Goal: Task Accomplishment & Management: Manage account settings

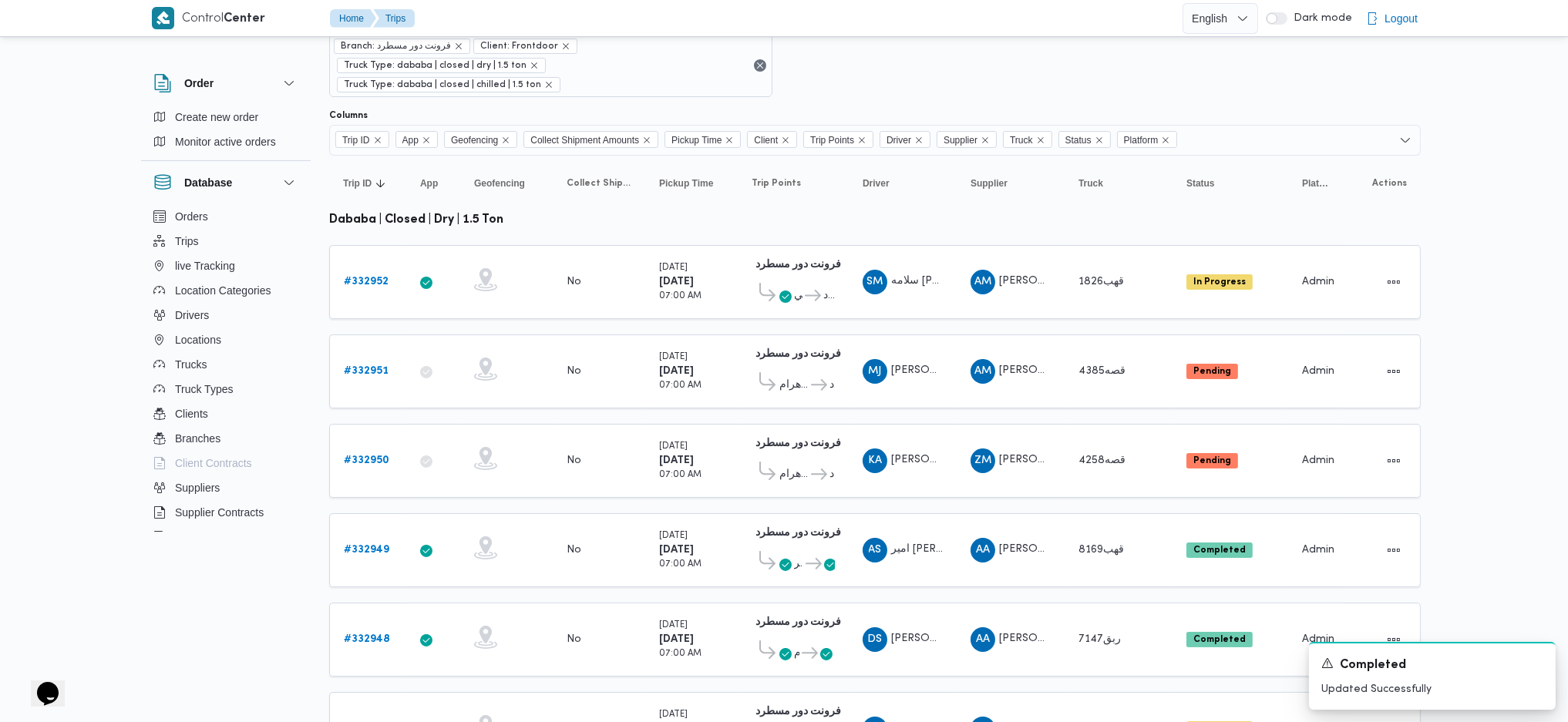
scroll to position [102, 0]
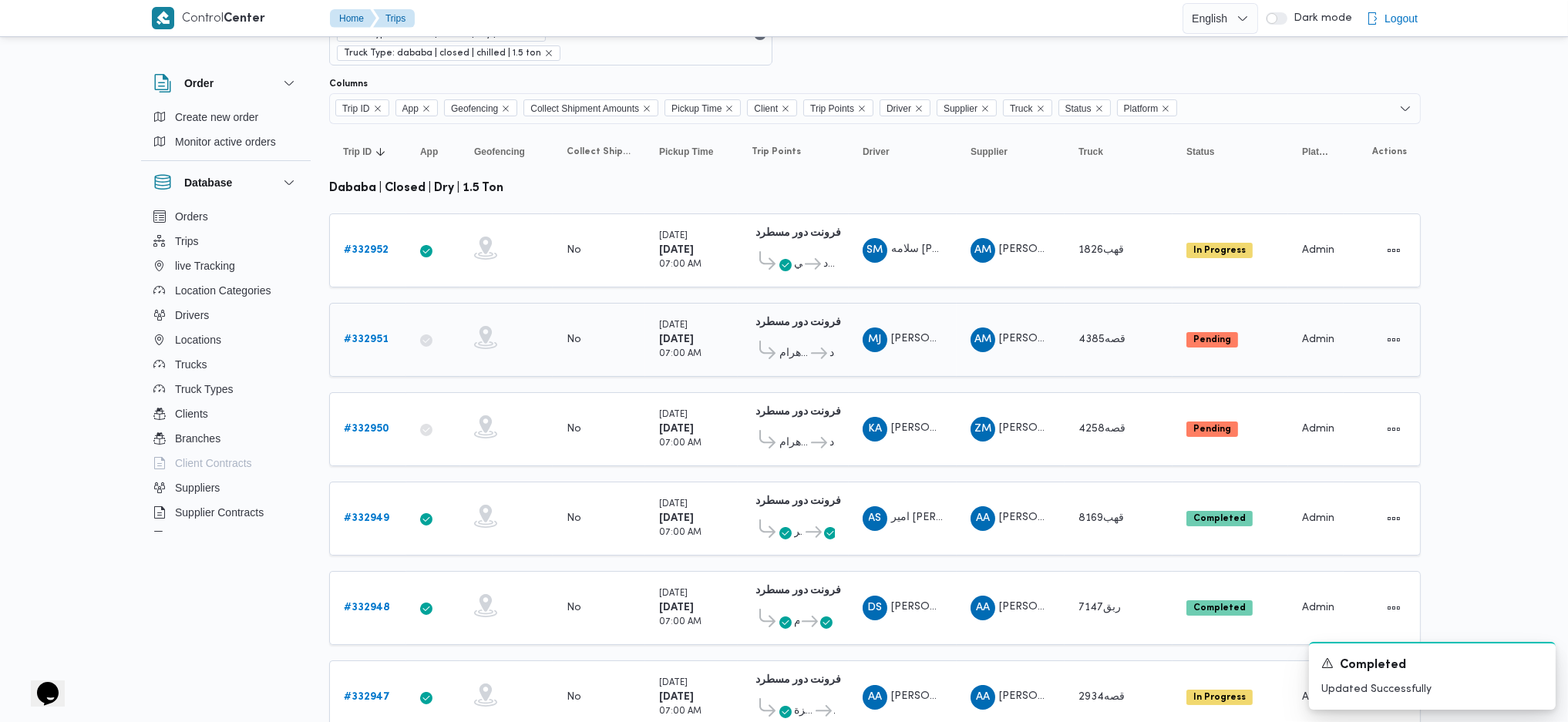
click at [929, 340] on td "Driver MJ محمد جميل عمر عبدالله" at bounding box center [902, 340] width 108 height 74
click at [367, 334] on b "# 332951" at bounding box center [366, 339] width 45 height 10
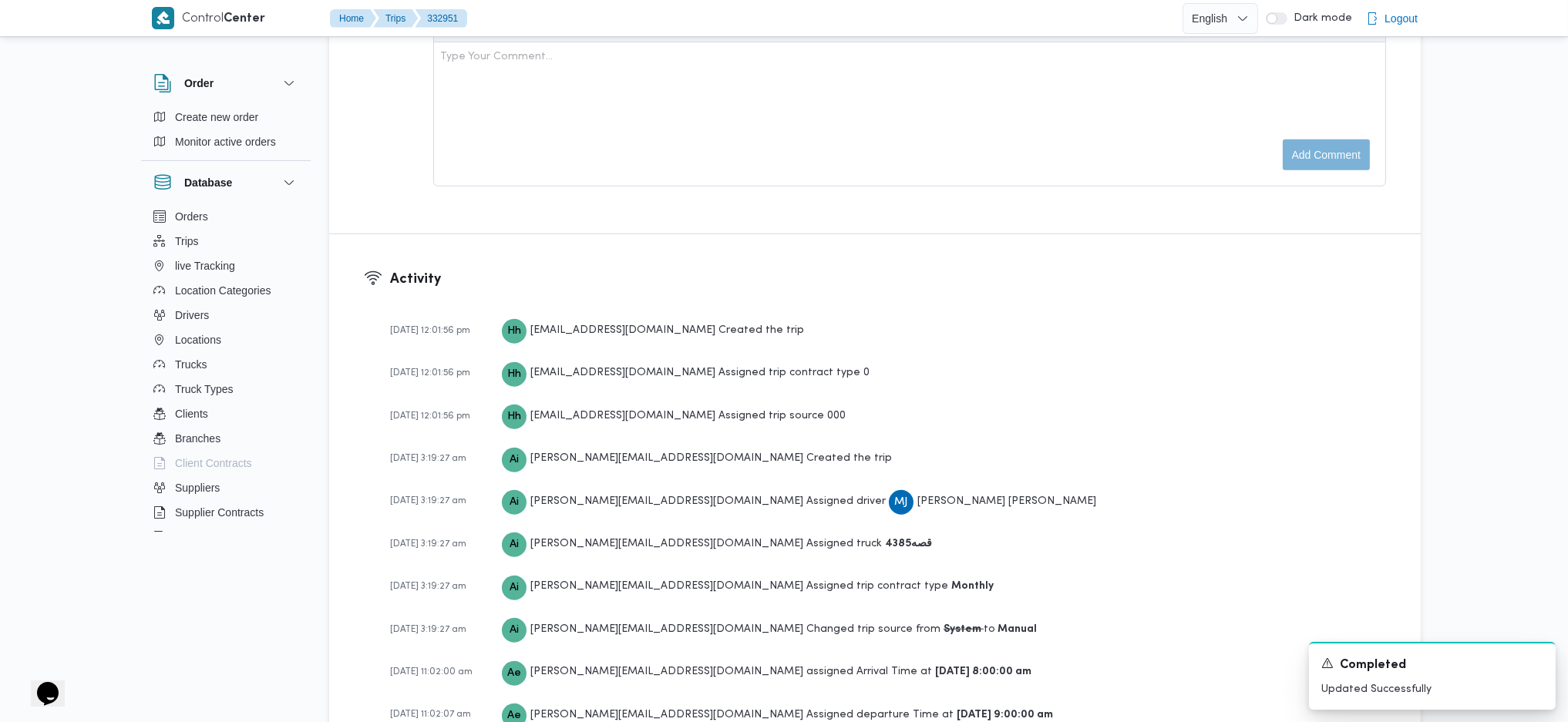
scroll to position [1989, 0]
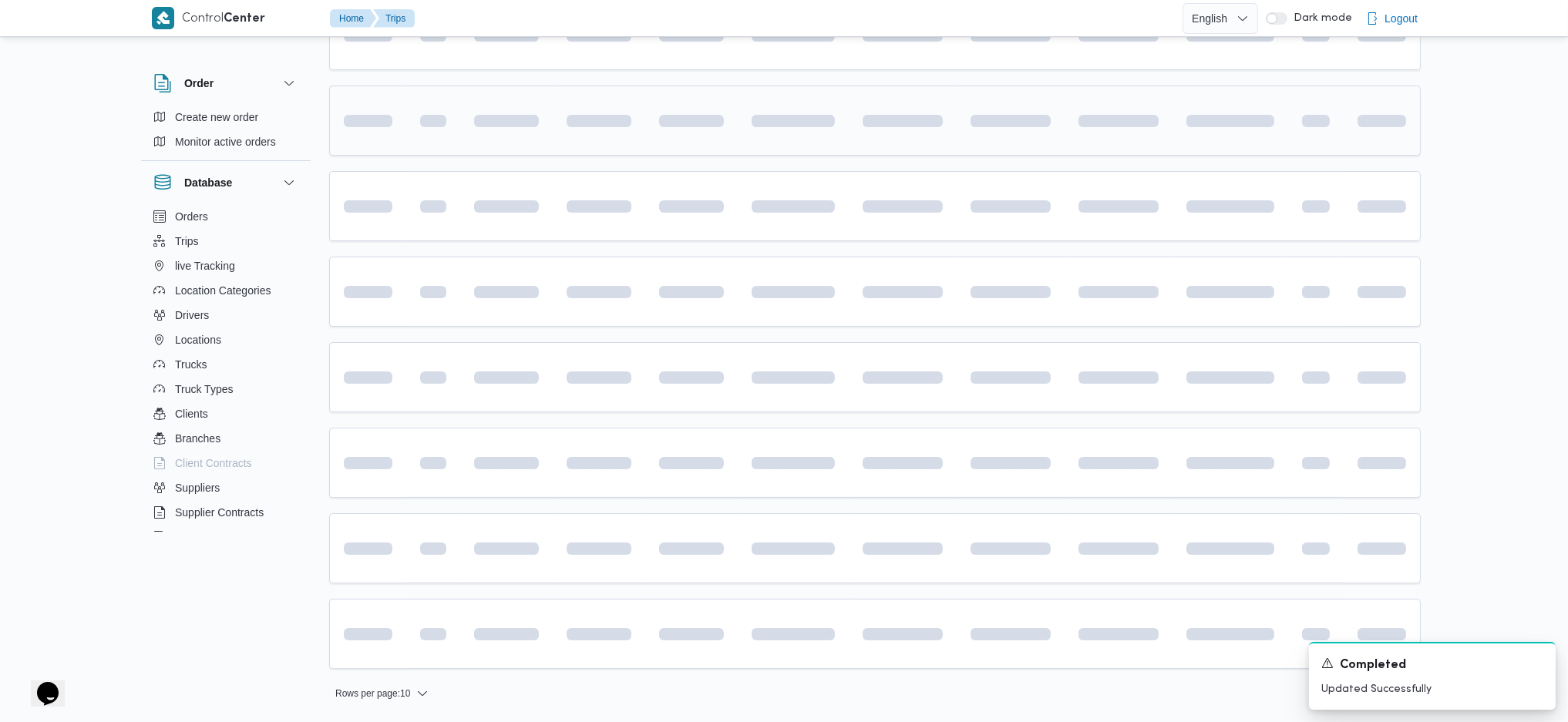
scroll to position [102, 0]
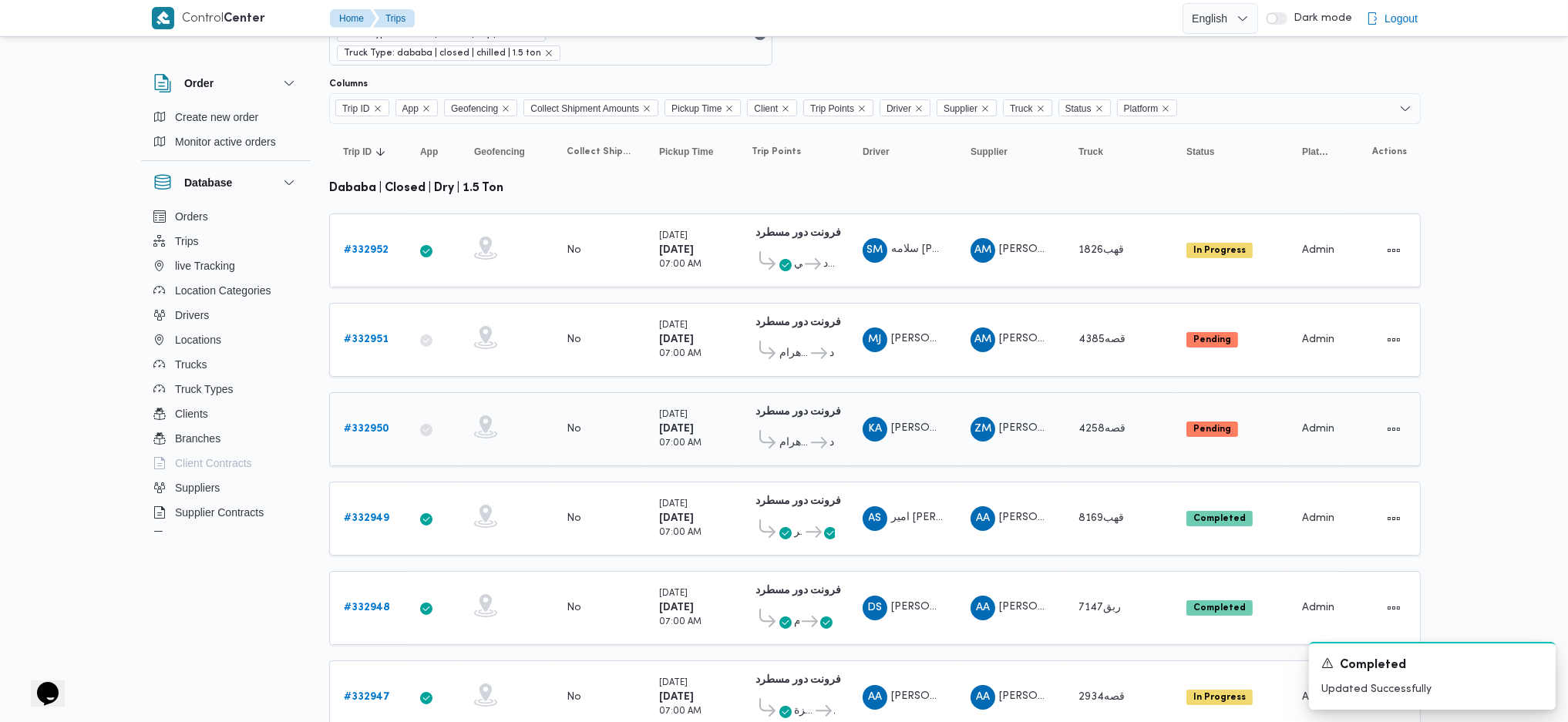
click at [361, 420] on link "# 332950" at bounding box center [366, 429] width 45 height 18
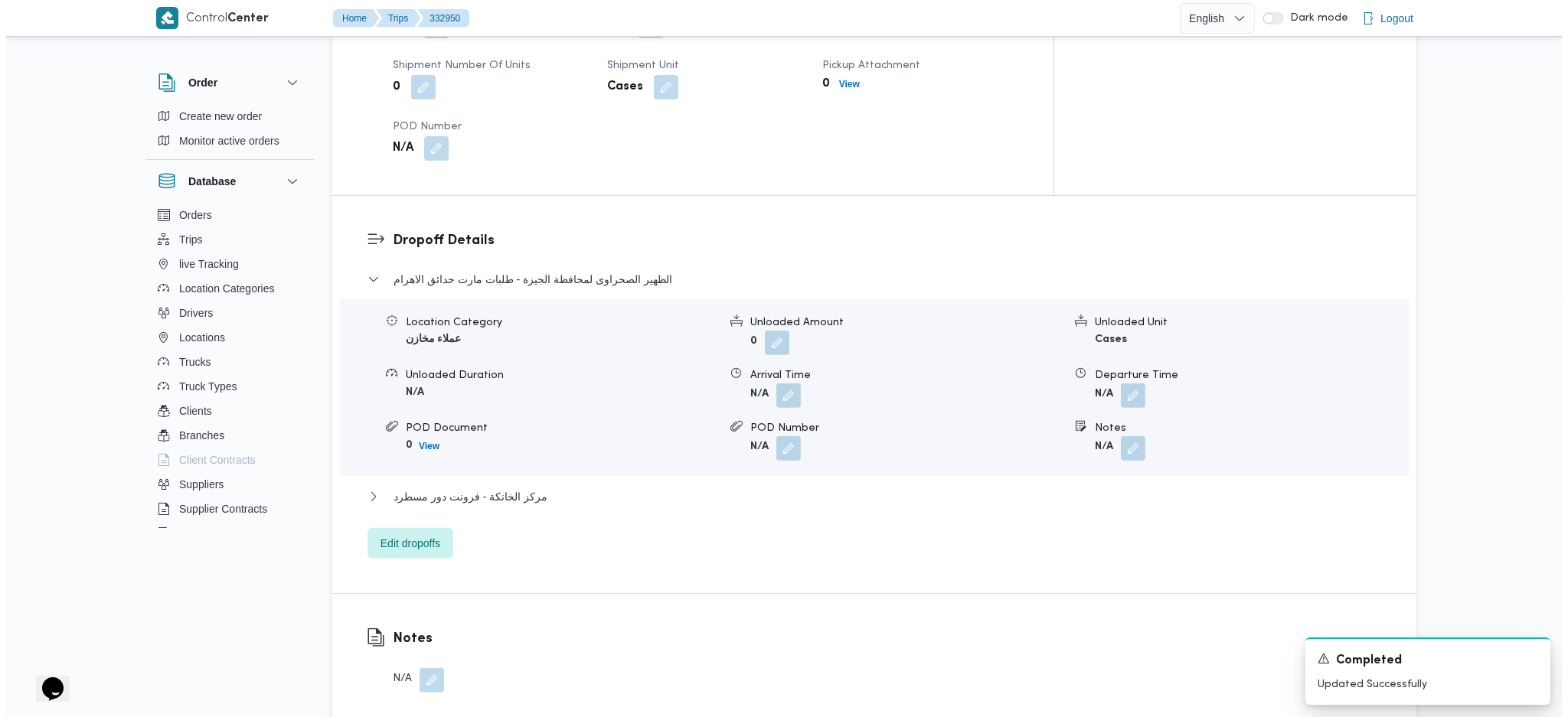
scroll to position [1225, 0]
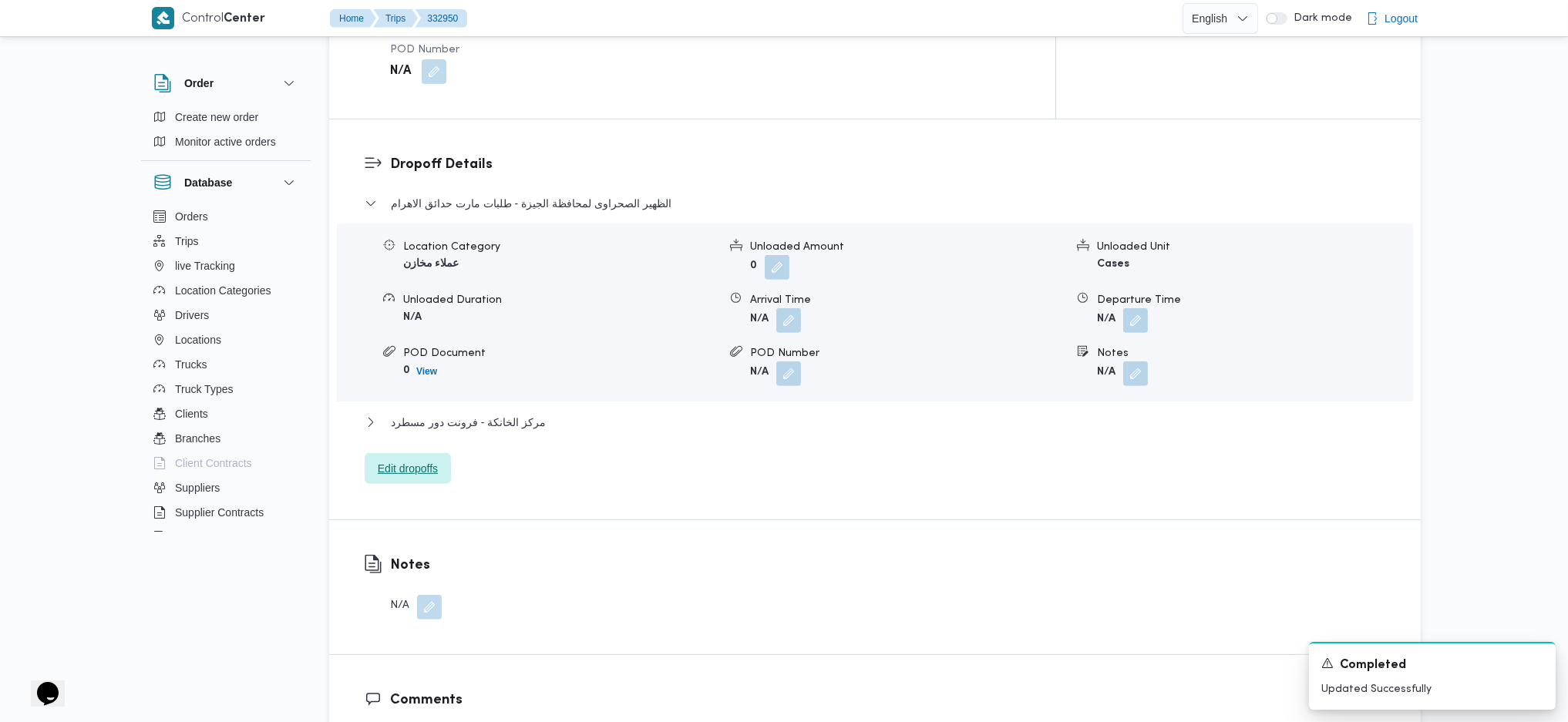
drag, startPoint x: 404, startPoint y: 417, endPoint x: 413, endPoint y: 418, distance: 9.1
click at [402, 460] on span "Edit dropoffs" at bounding box center [407, 469] width 60 height 18
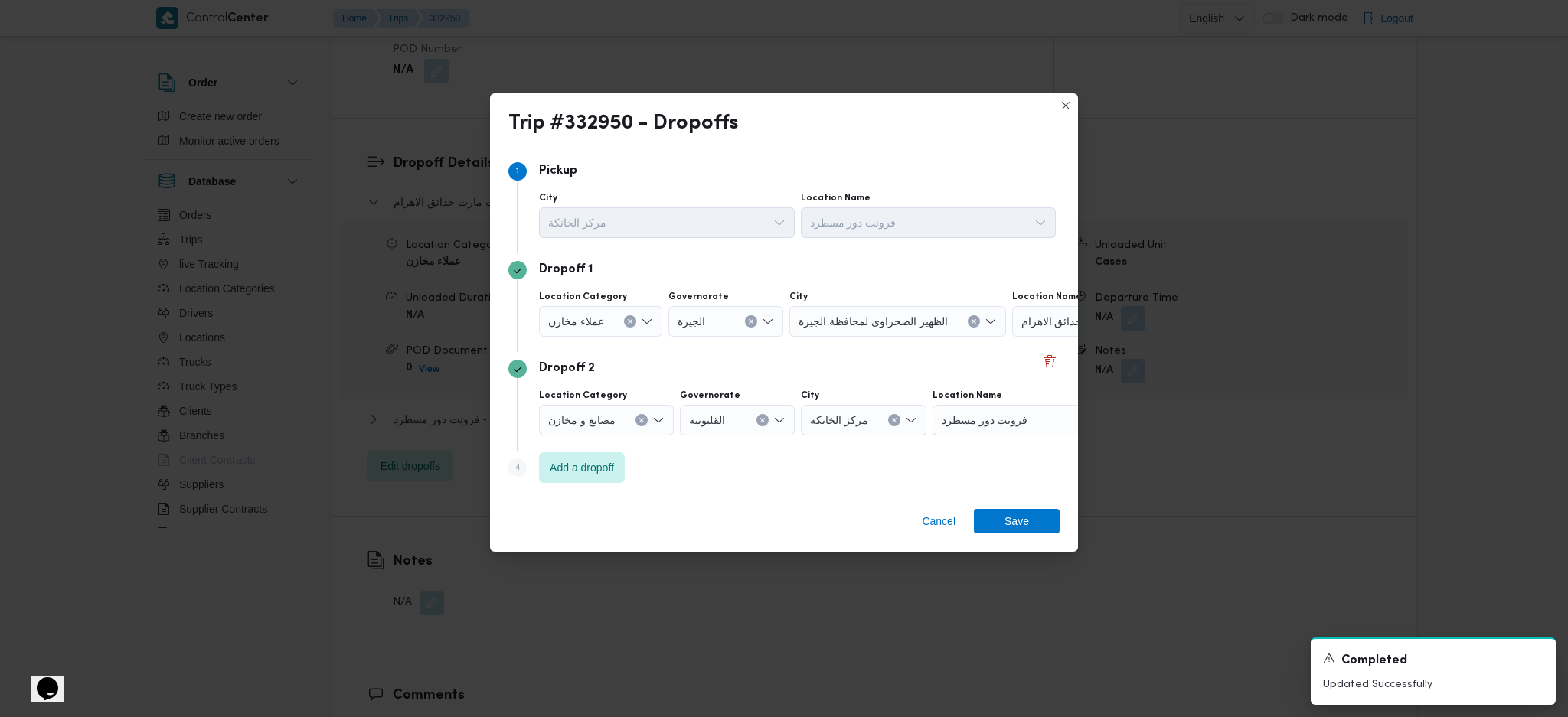
click at [1025, 317] on span "طلبات مارت حدائق الاهرام" at bounding box center [1080, 320] width 120 height 16
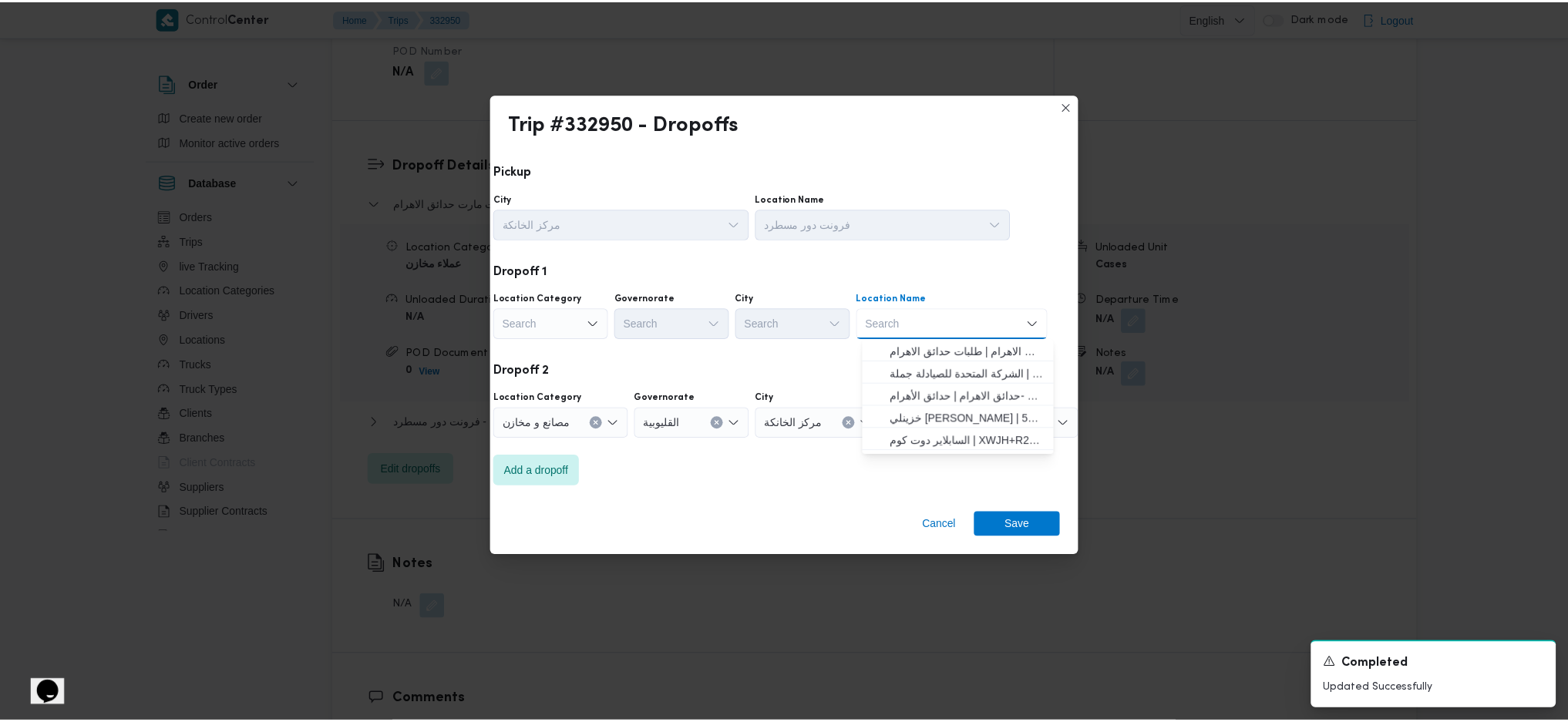
scroll to position [0, 41]
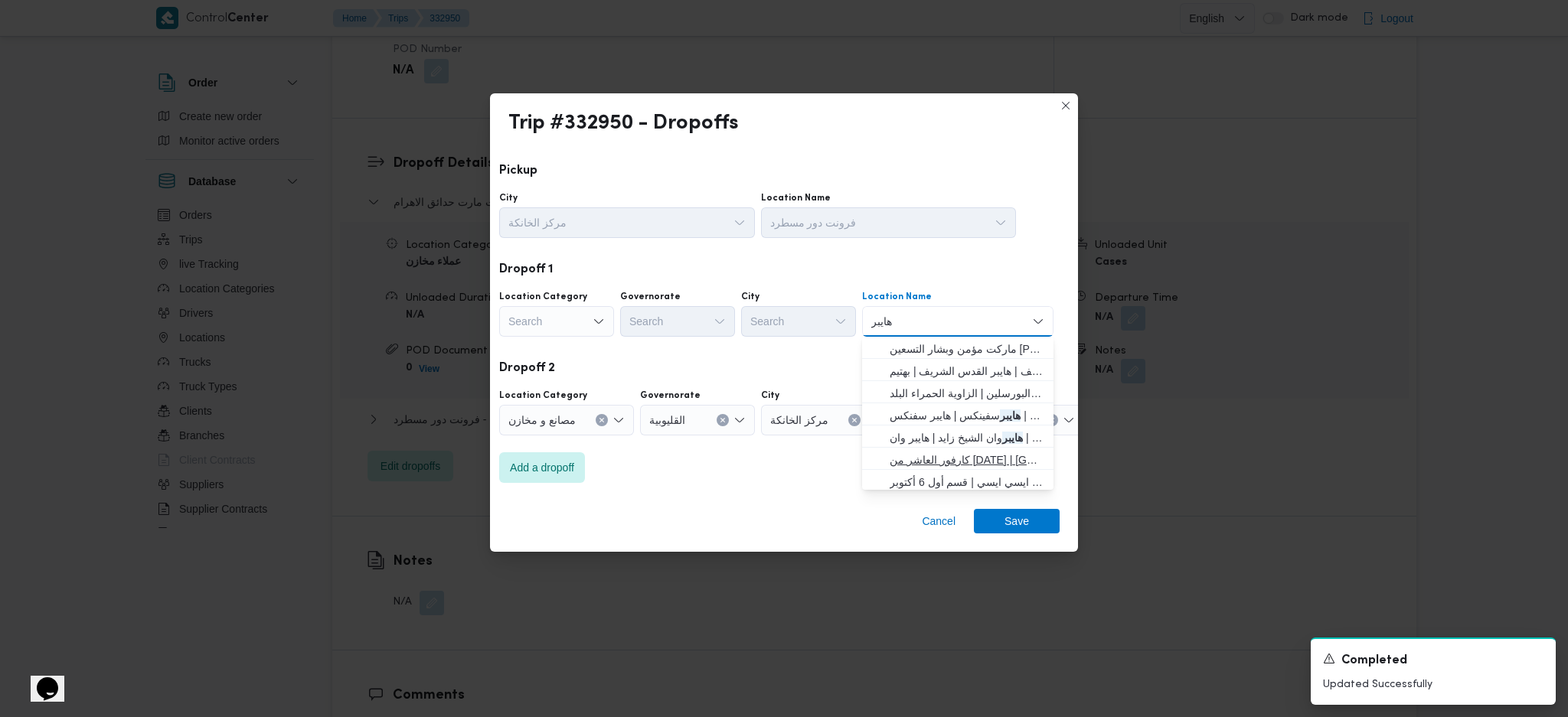
type input "هايبر"
click at [950, 462] on span "كارفور العاشر من رمضان | كارفور هايبر ماركت العاشر من رمضان | null" at bounding box center [966, 460] width 155 height 18
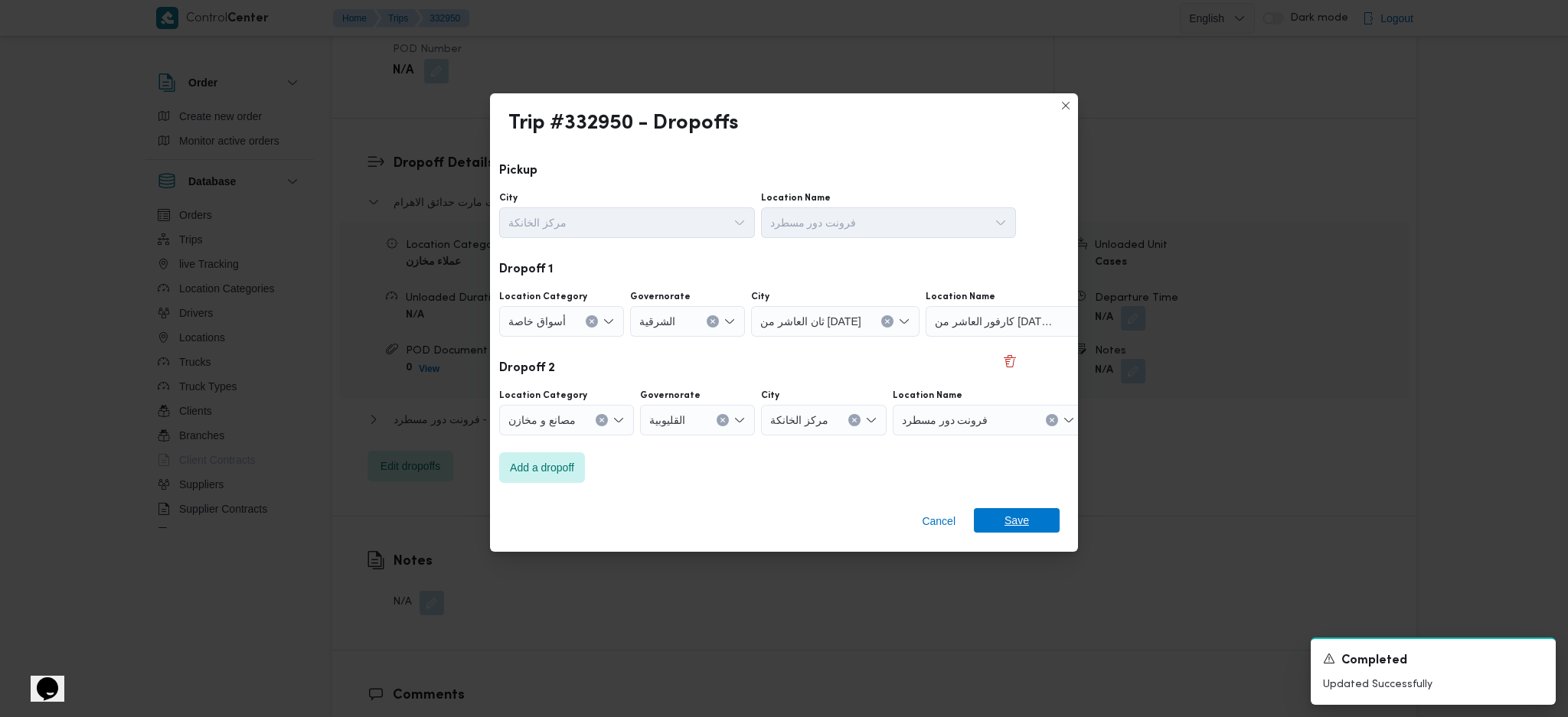
click at [1003, 520] on span "Save" at bounding box center [1016, 520] width 86 height 25
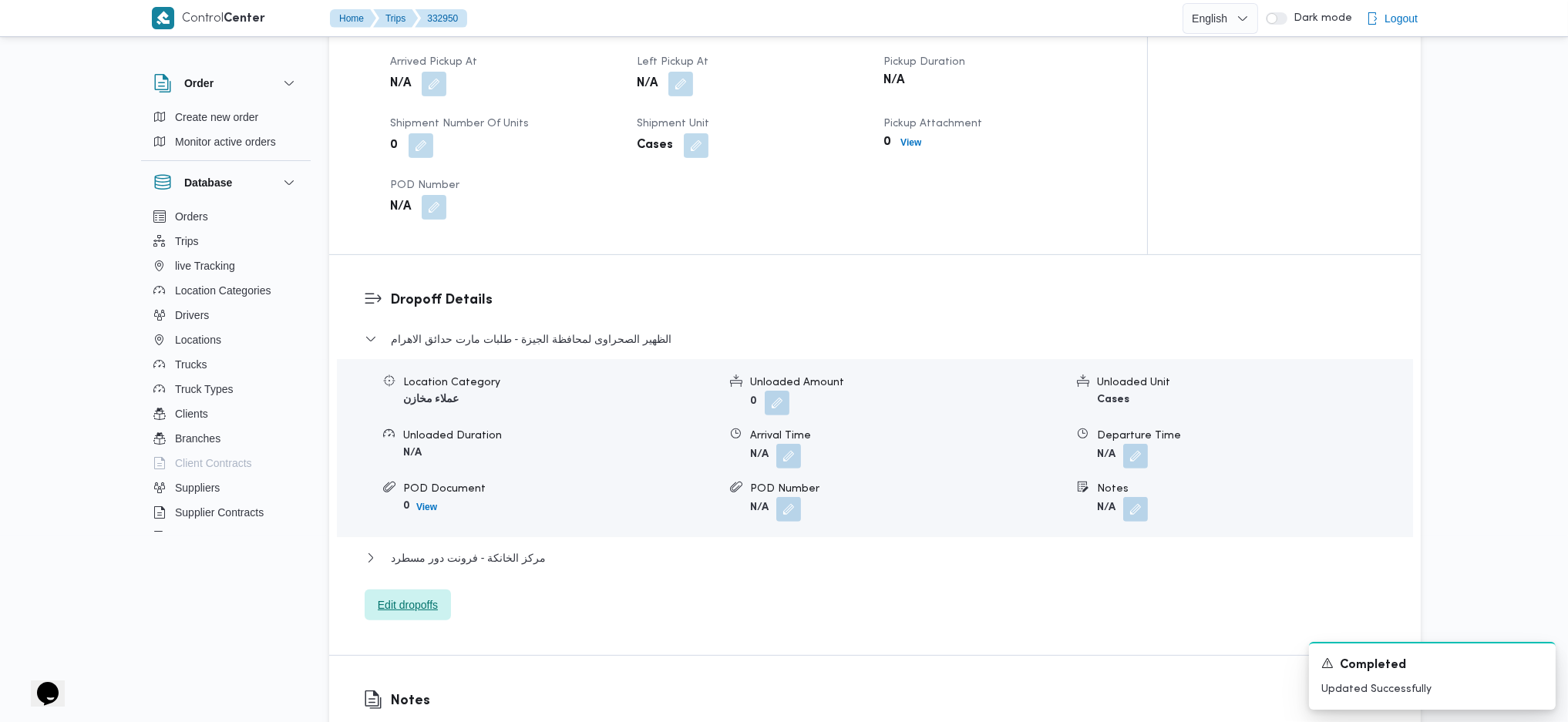
scroll to position [925, 0]
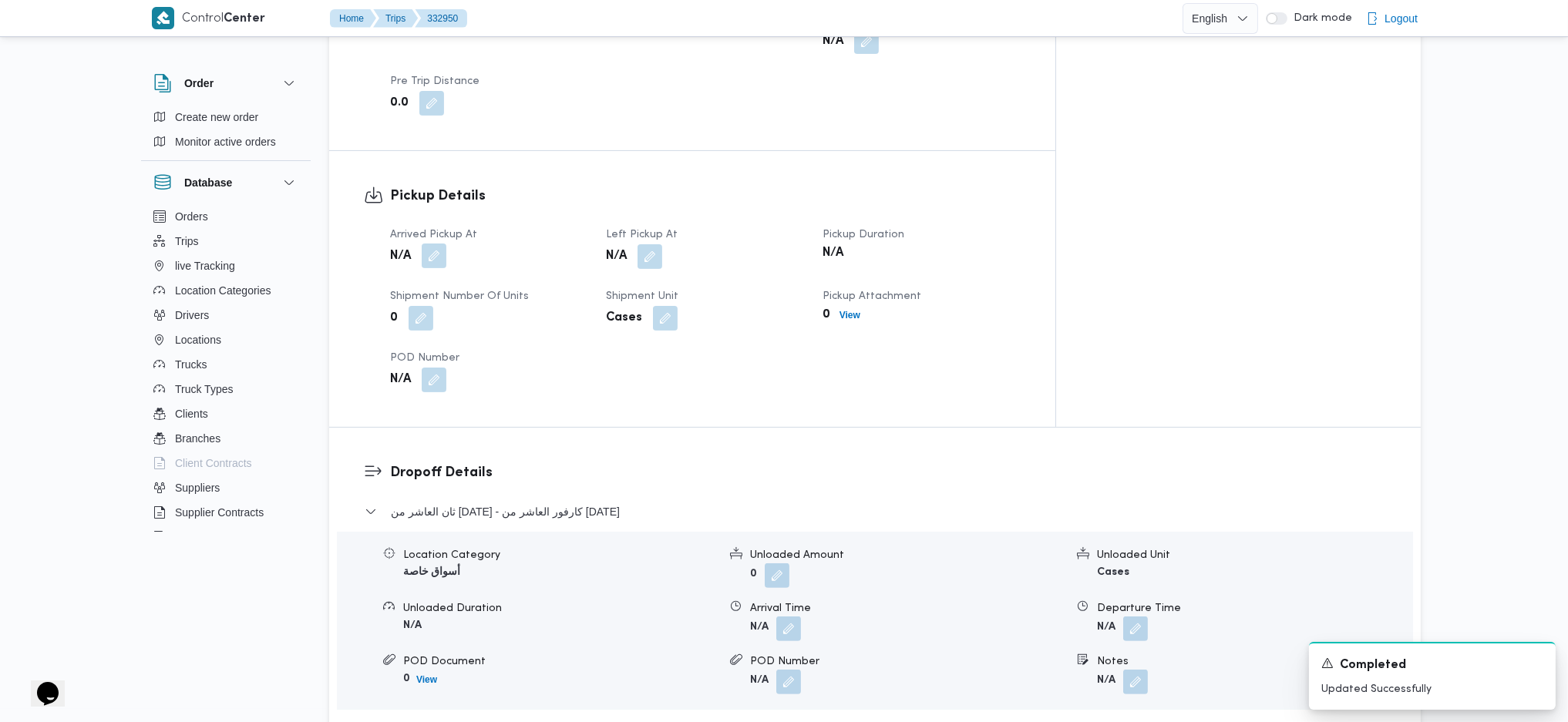
click at [439, 243] on button "button" at bounding box center [434, 255] width 25 height 25
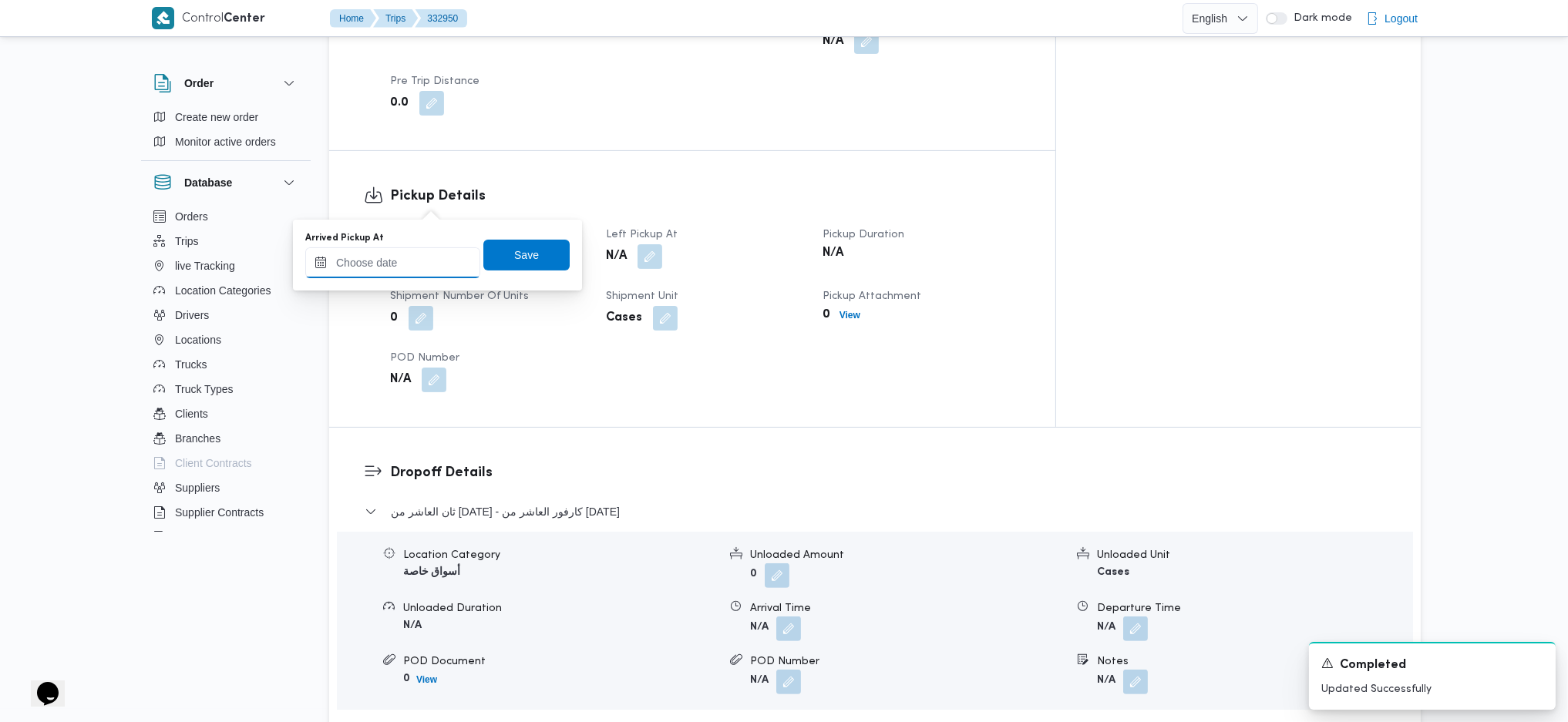
click at [423, 259] on input "Arrived Pickup At" at bounding box center [392, 262] width 175 height 30
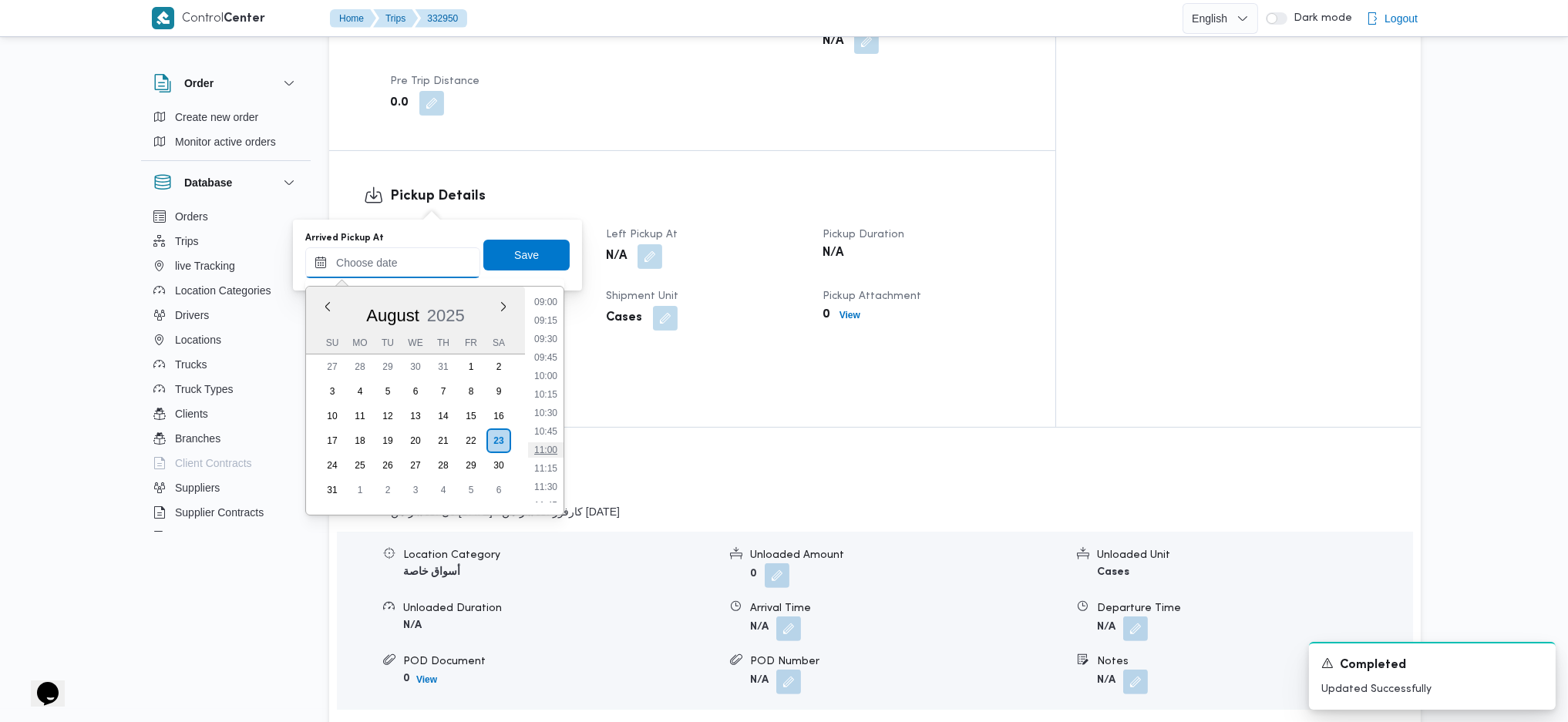
scroll to position [709, 0]
click at [544, 452] on li "11:30" at bounding box center [545, 448] width 35 height 16
type input "[DATE] 11:30"
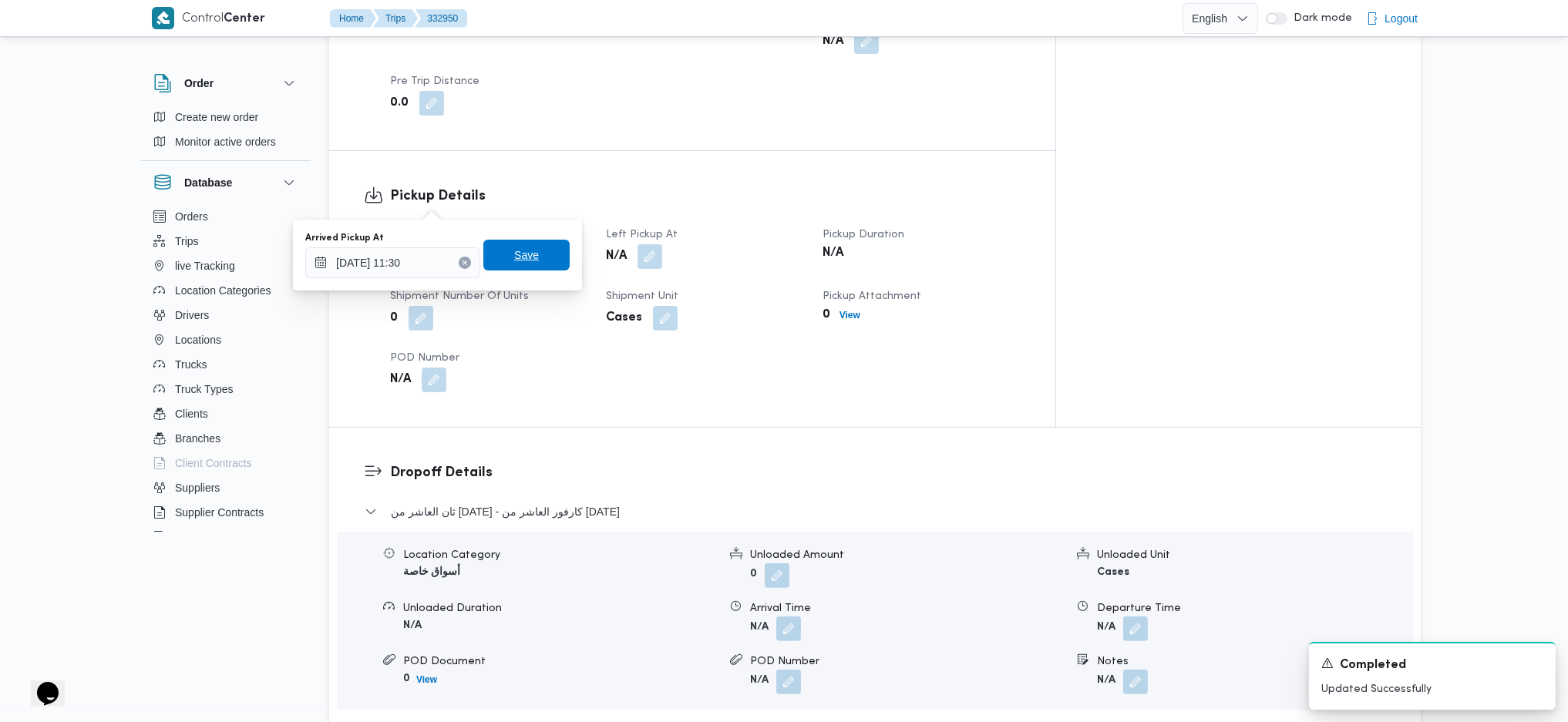
click at [540, 270] on span "Save" at bounding box center [527, 254] width 87 height 30
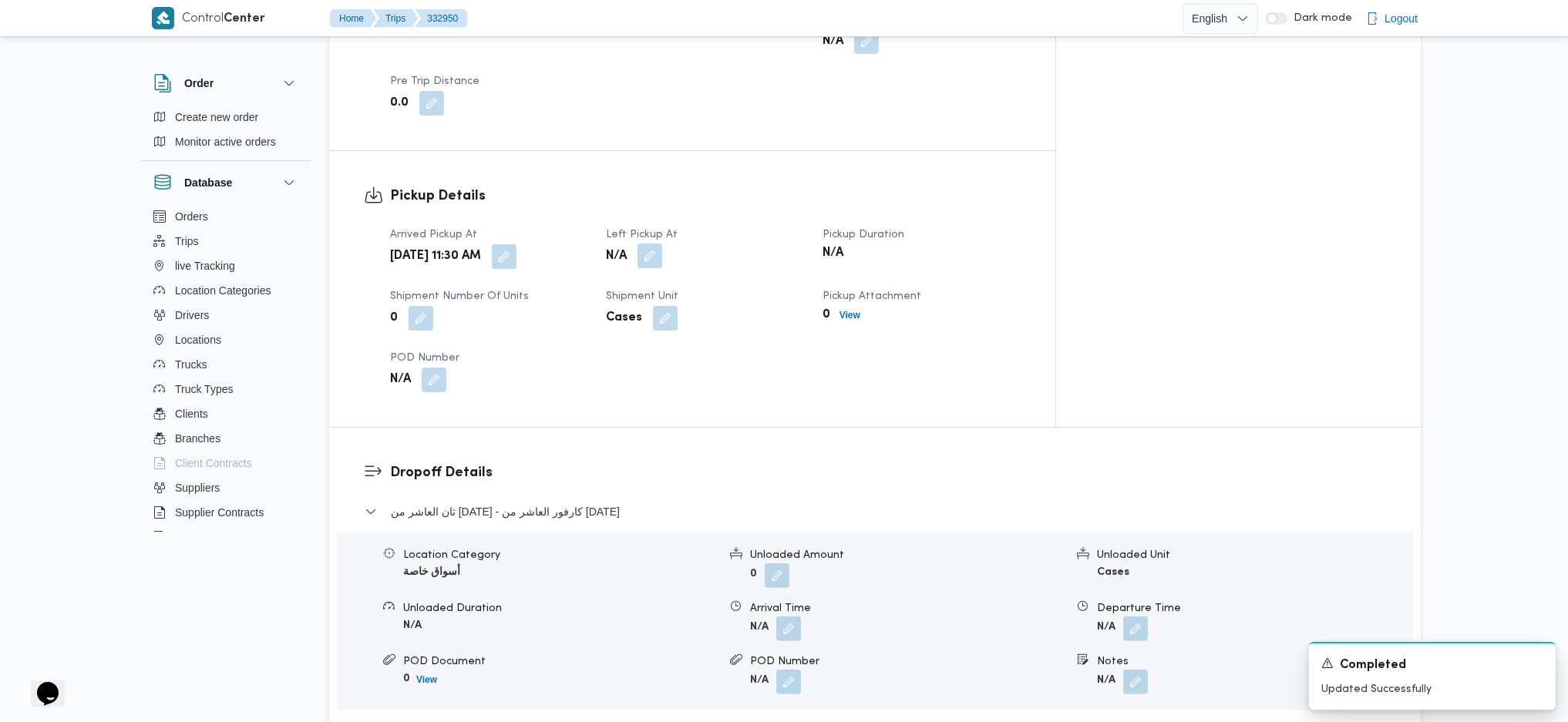
click at [662, 243] on button "button" at bounding box center [649, 255] width 25 height 25
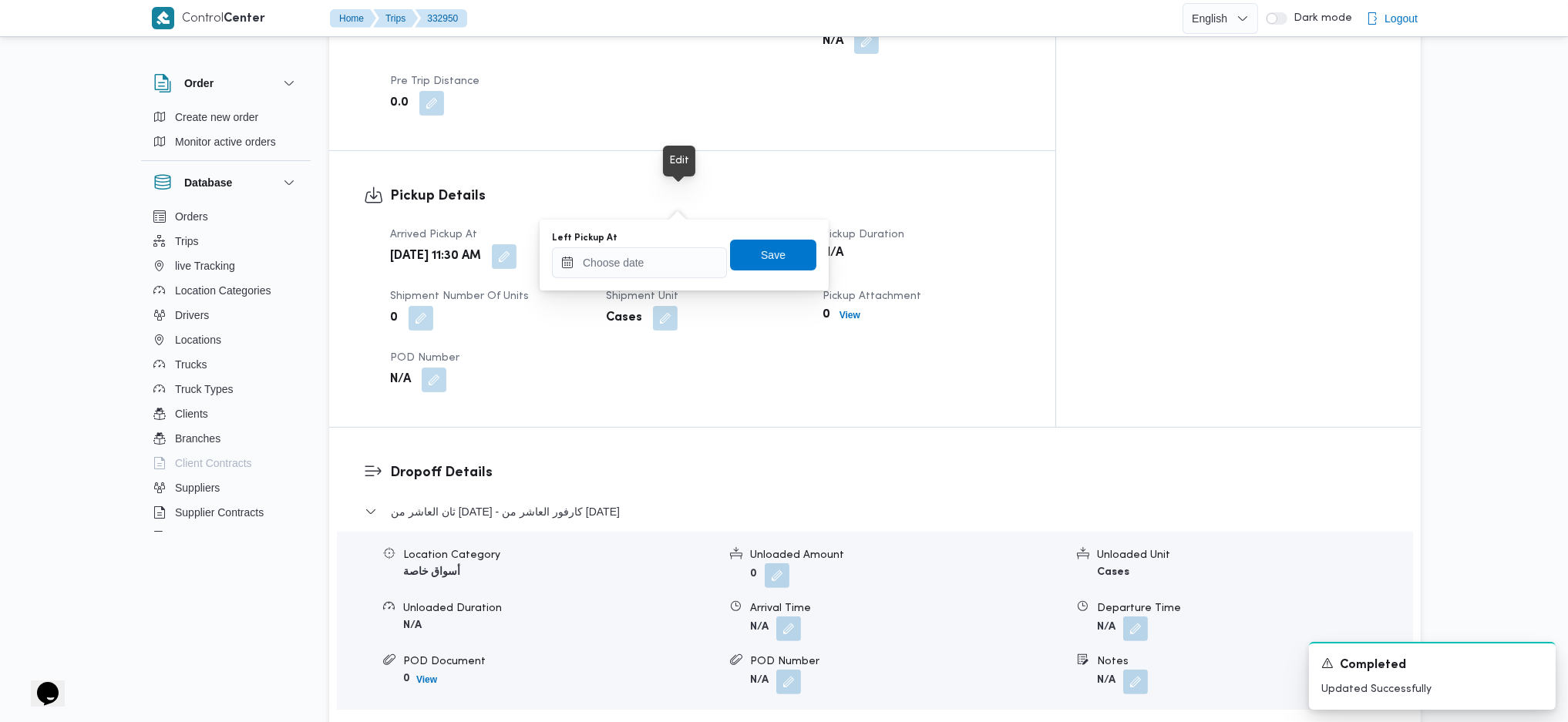
click at [673, 248] on div at bounding box center [639, 262] width 175 height 30
click at [666, 243] on div "Left Pickup At" at bounding box center [639, 238] width 175 height 12
drag, startPoint x: 678, startPoint y: 261, endPoint x: 692, endPoint y: 274, distance: 19.1
click at [681, 261] on input "Left Pickup At" at bounding box center [639, 262] width 175 height 30
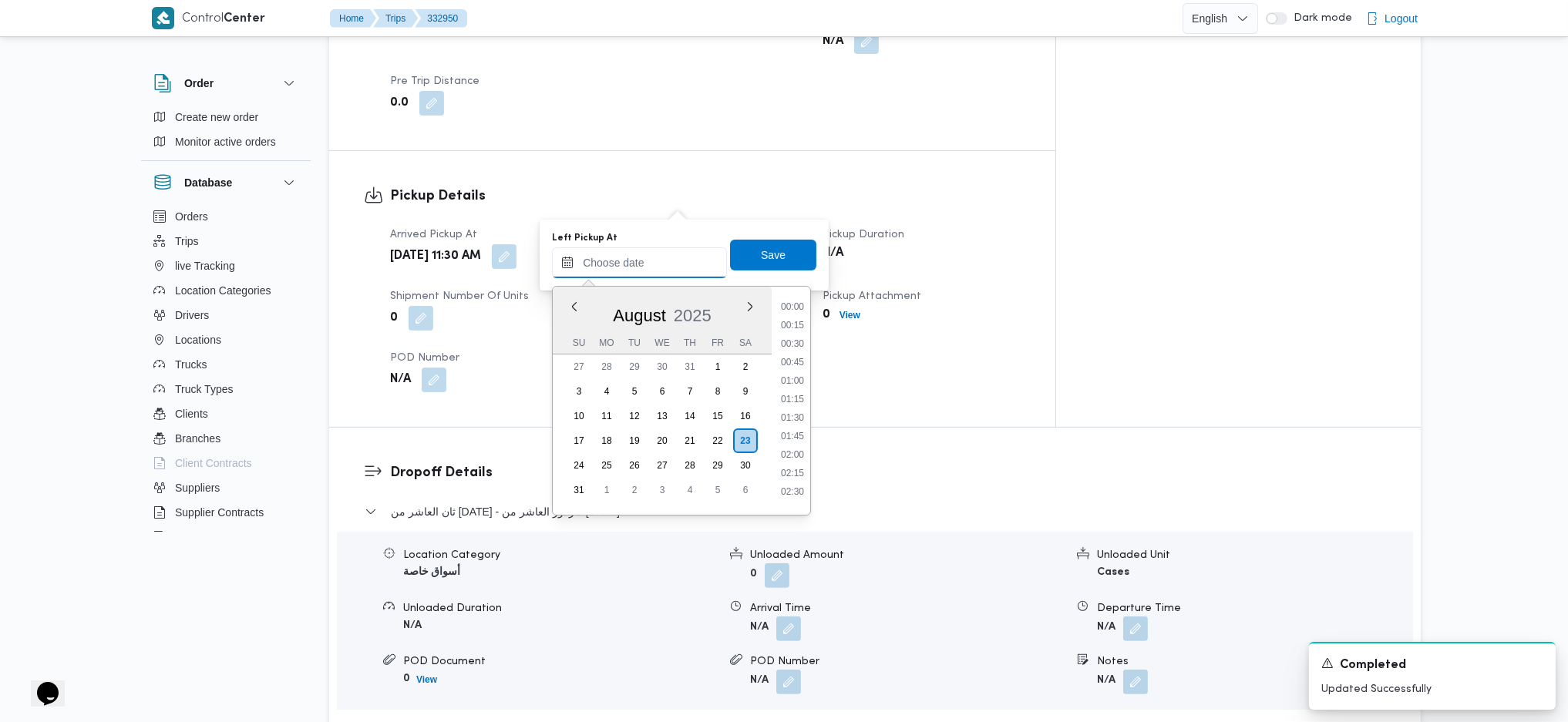
scroll to position [914, 0]
click at [795, 319] on li "12:30" at bounding box center [792, 317] width 35 height 16
type input "23/08/2025 12:30"
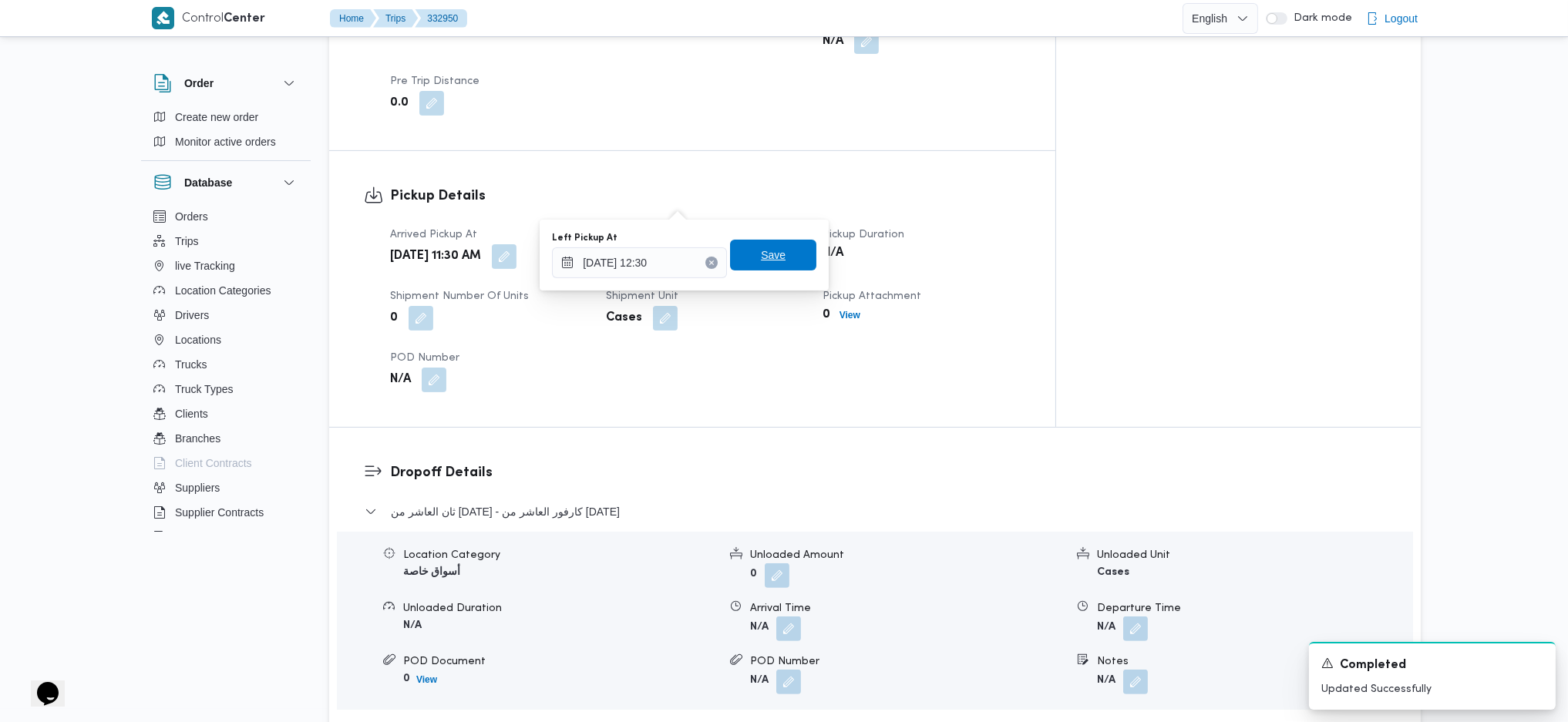
click at [761, 250] on span "Save" at bounding box center [773, 255] width 25 height 18
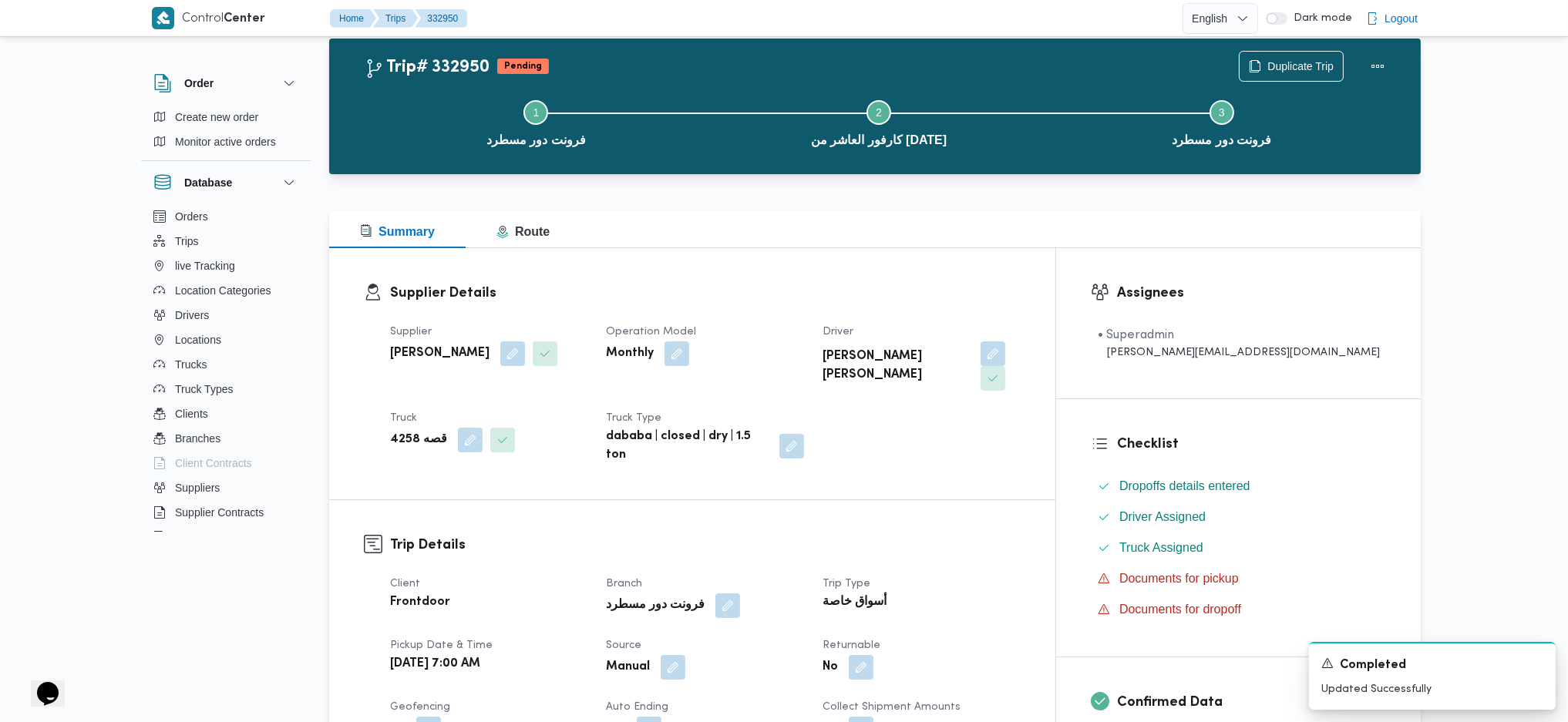
scroll to position [0, 0]
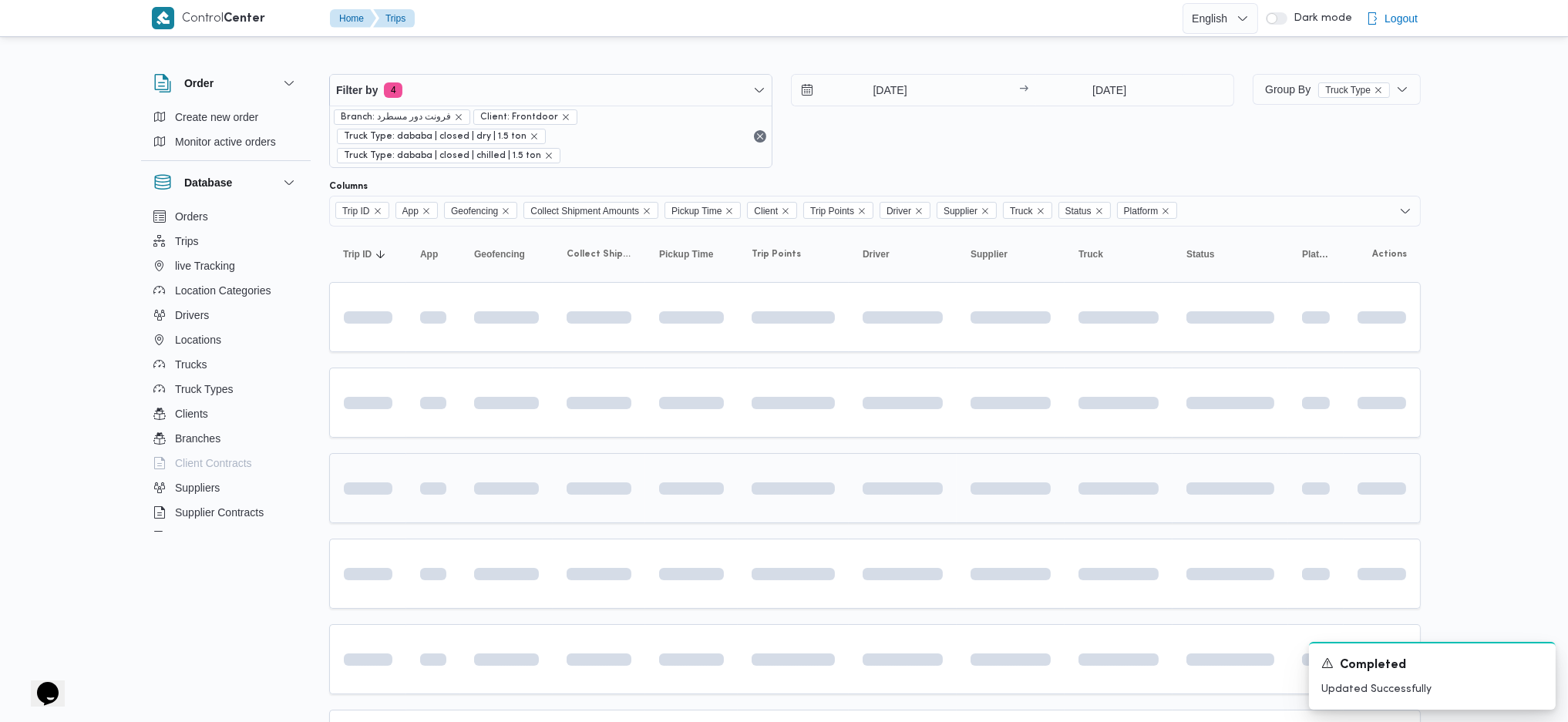
scroll to position [102, 0]
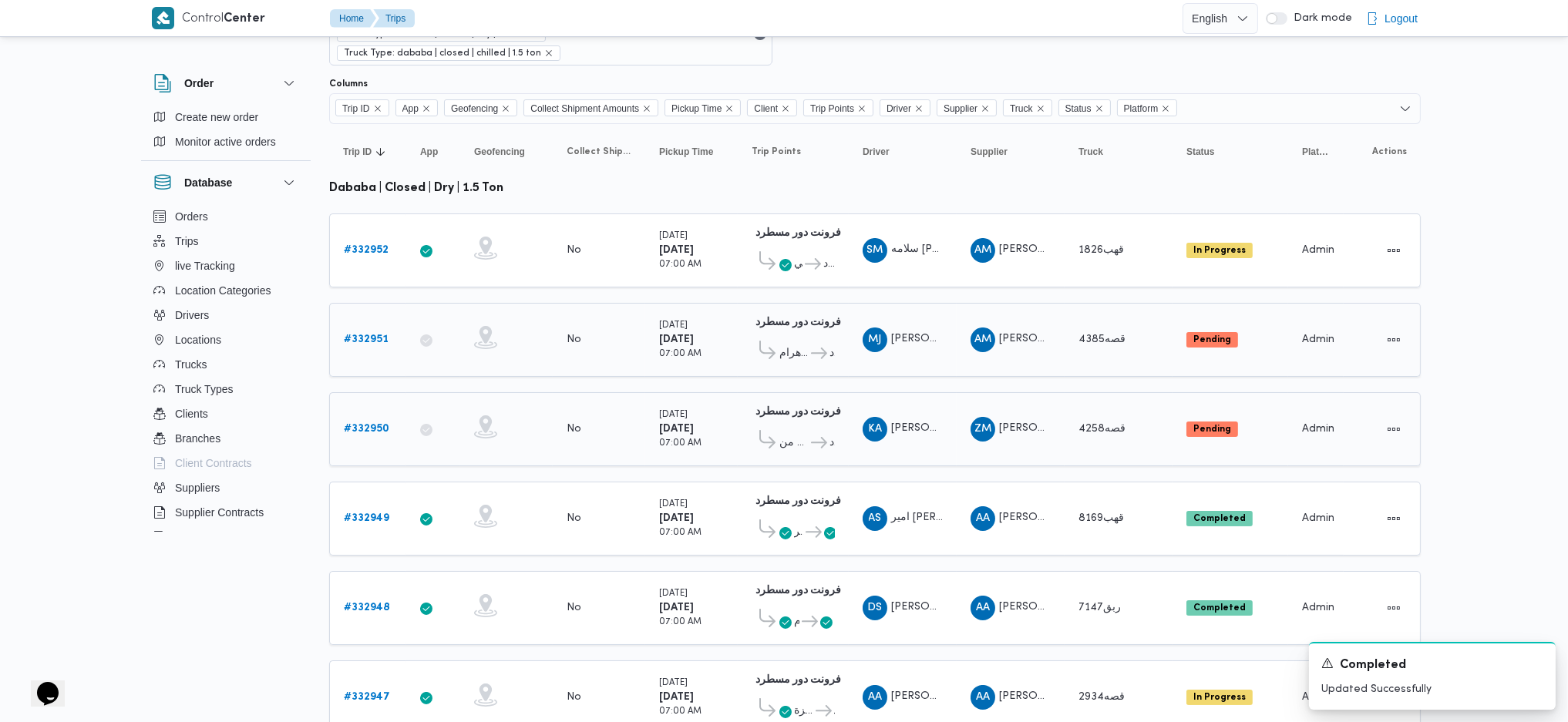
click at [810, 344] on span "فرونت دور مسطرد" at bounding box center [822, 354] width 26 height 18
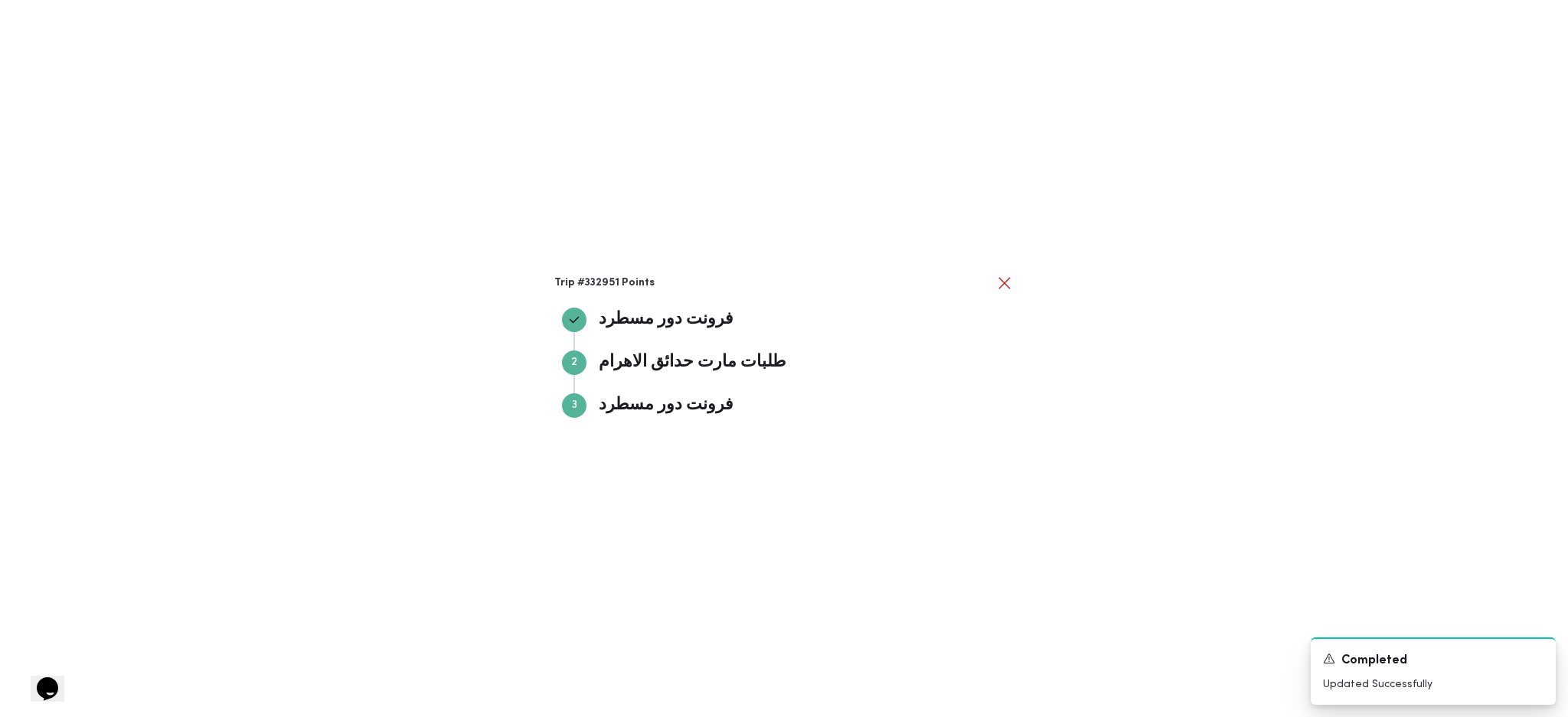
click at [1071, 411] on div "Trip #332951 Points فرونت دور مسطرد فرونت دور مسطرد Step 2 2 طلبات مارت حدائق ا…" at bounding box center [784, 358] width 1568 height 717
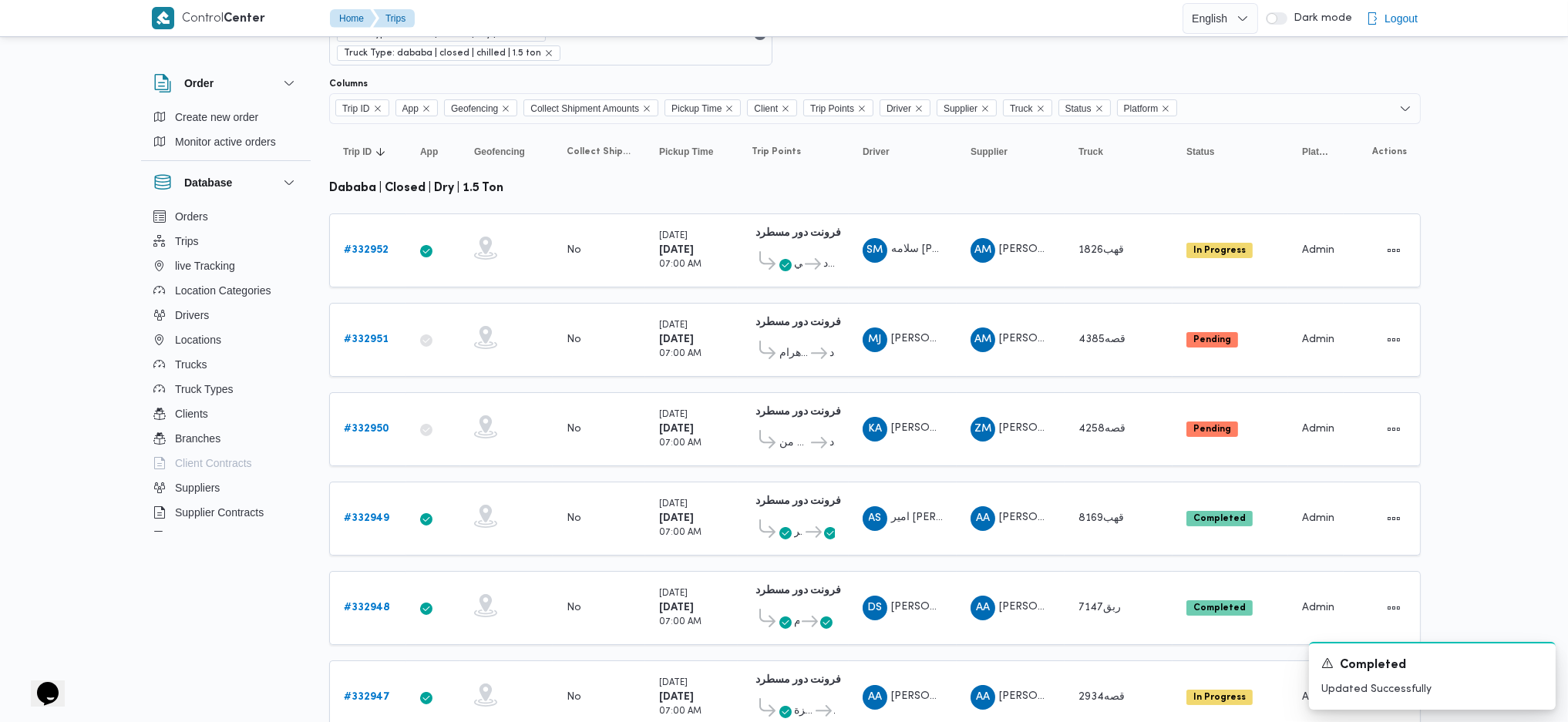
click at [811, 437] on icon at bounding box center [819, 442] width 17 height 12
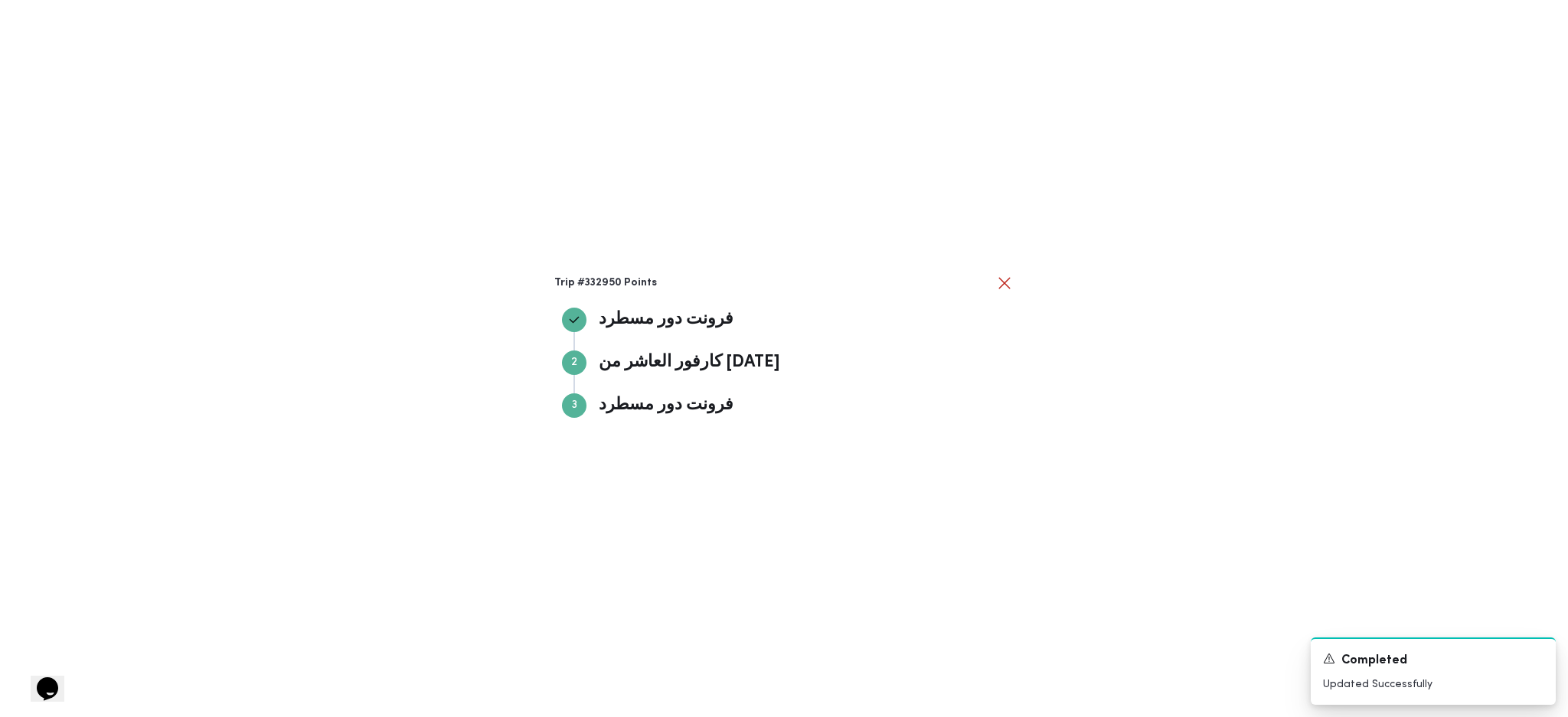
click at [1140, 439] on div "Trip #332950 Points فرونت دور مسطرد فرونت دور مسطرد Step 2 2 كارفور العاشر من ر…" at bounding box center [784, 358] width 1568 height 717
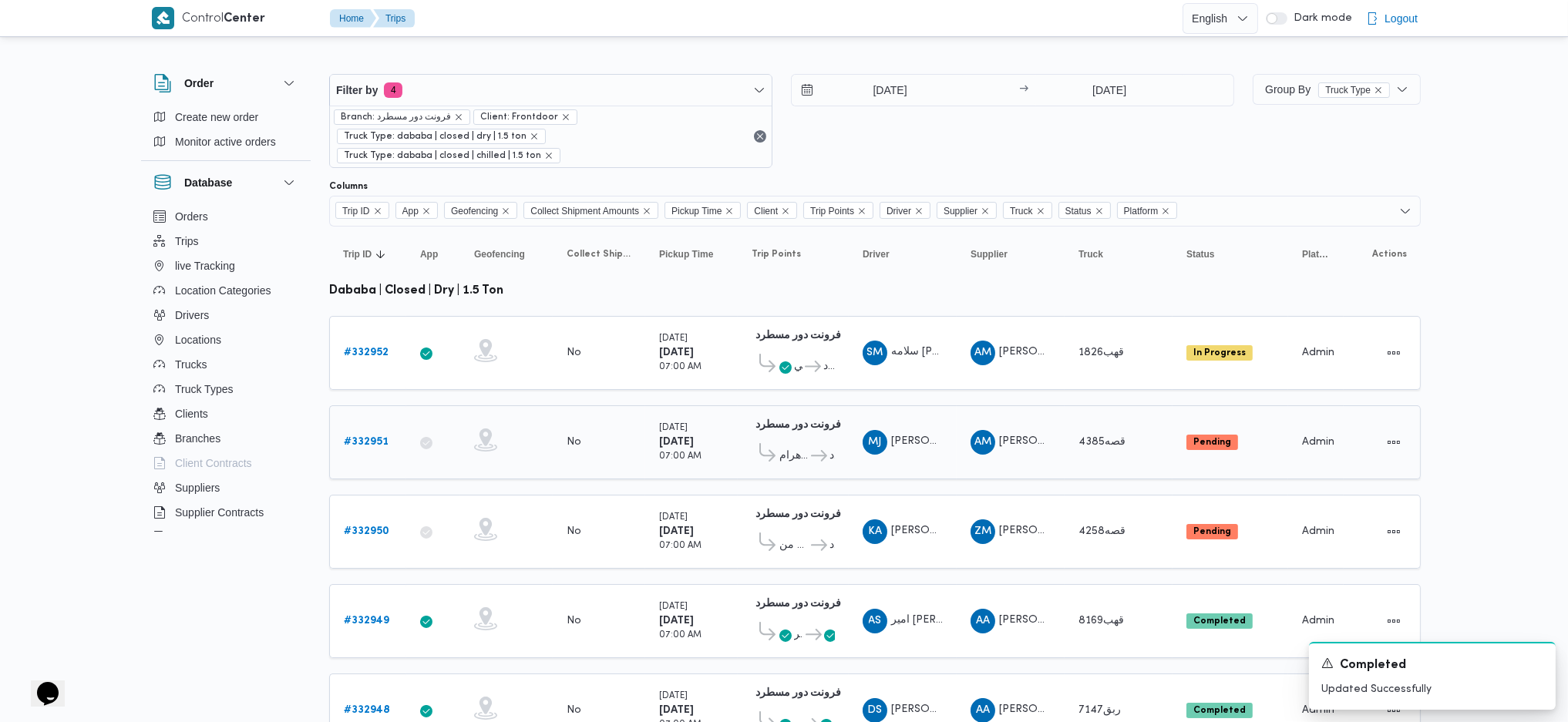
scroll to position [205, 0]
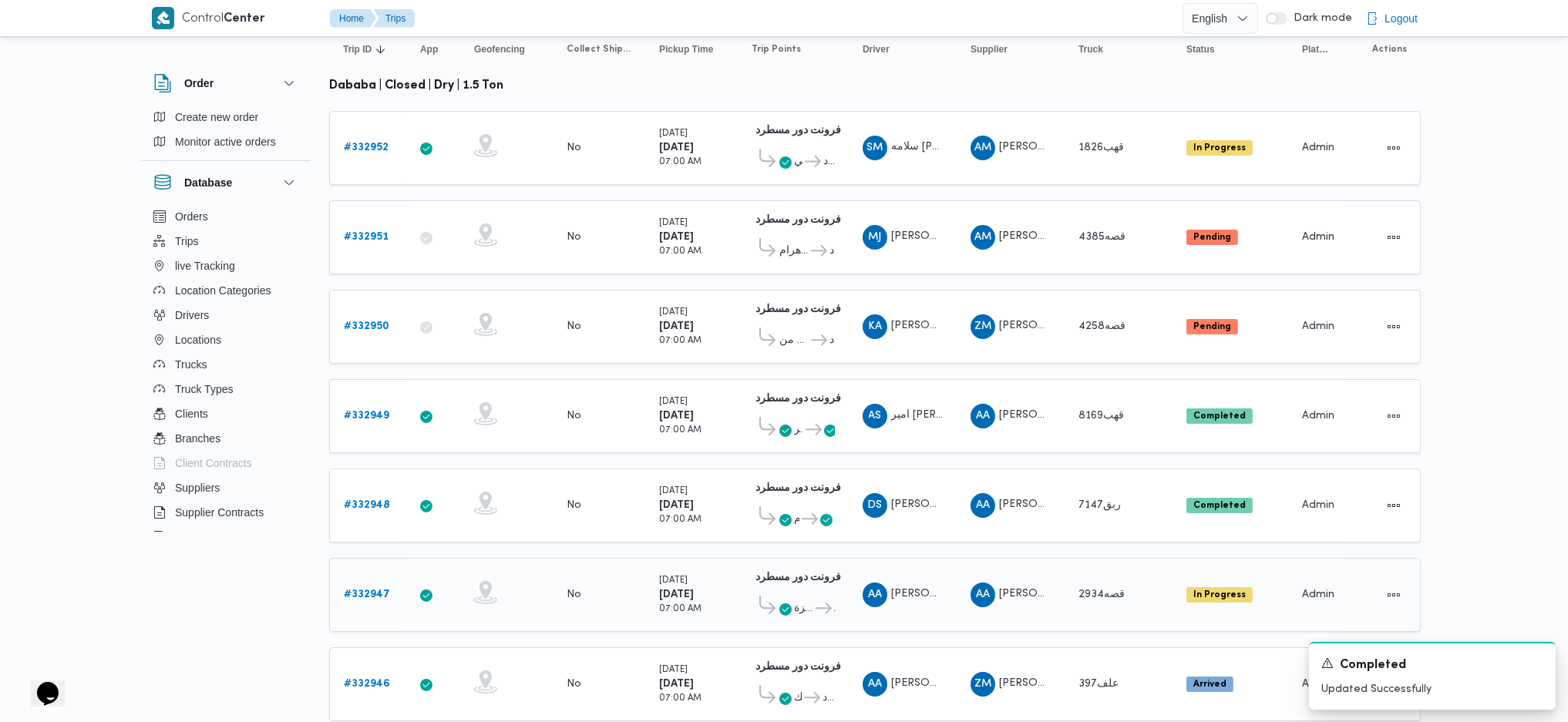
click at [385, 589] on b "# 332947" at bounding box center [367, 594] width 46 height 10
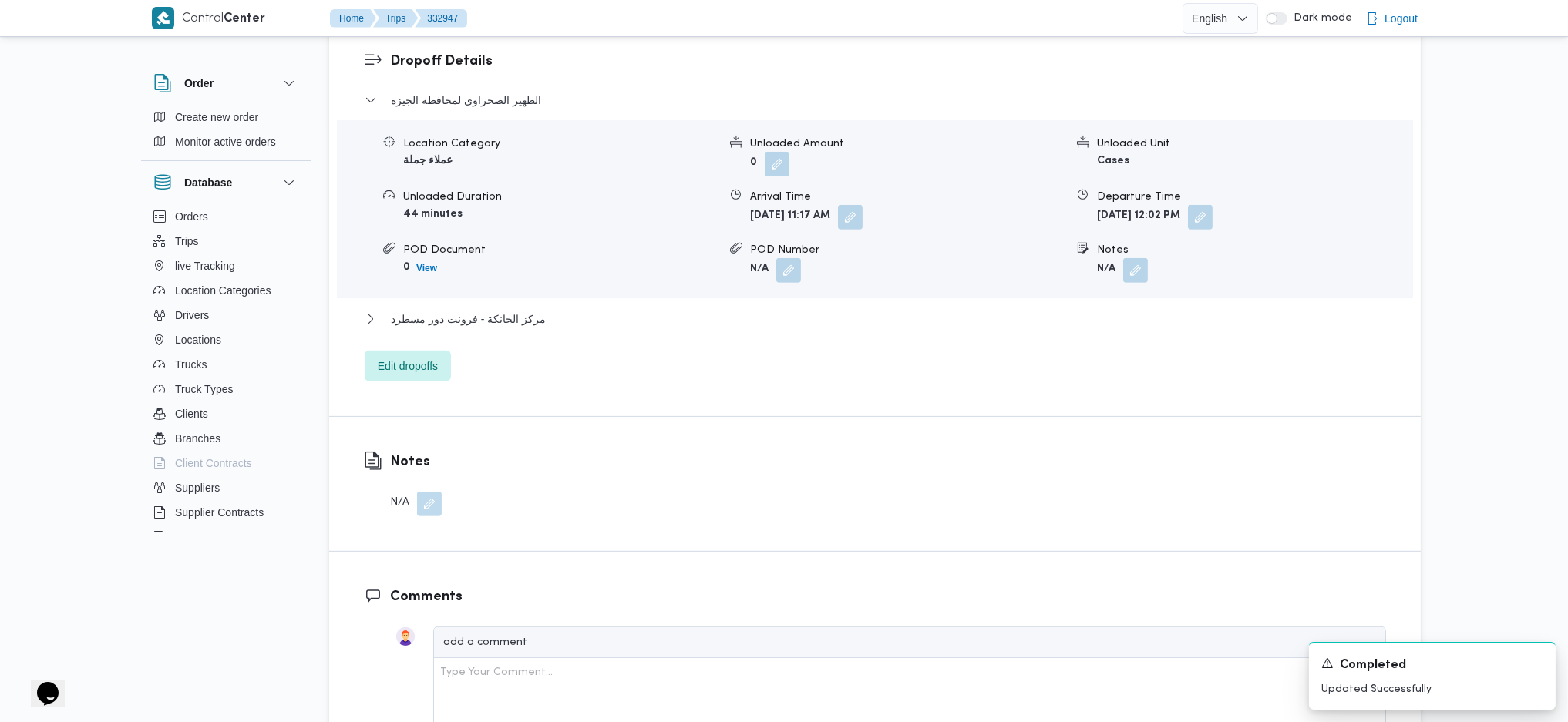
scroll to position [1438, 0]
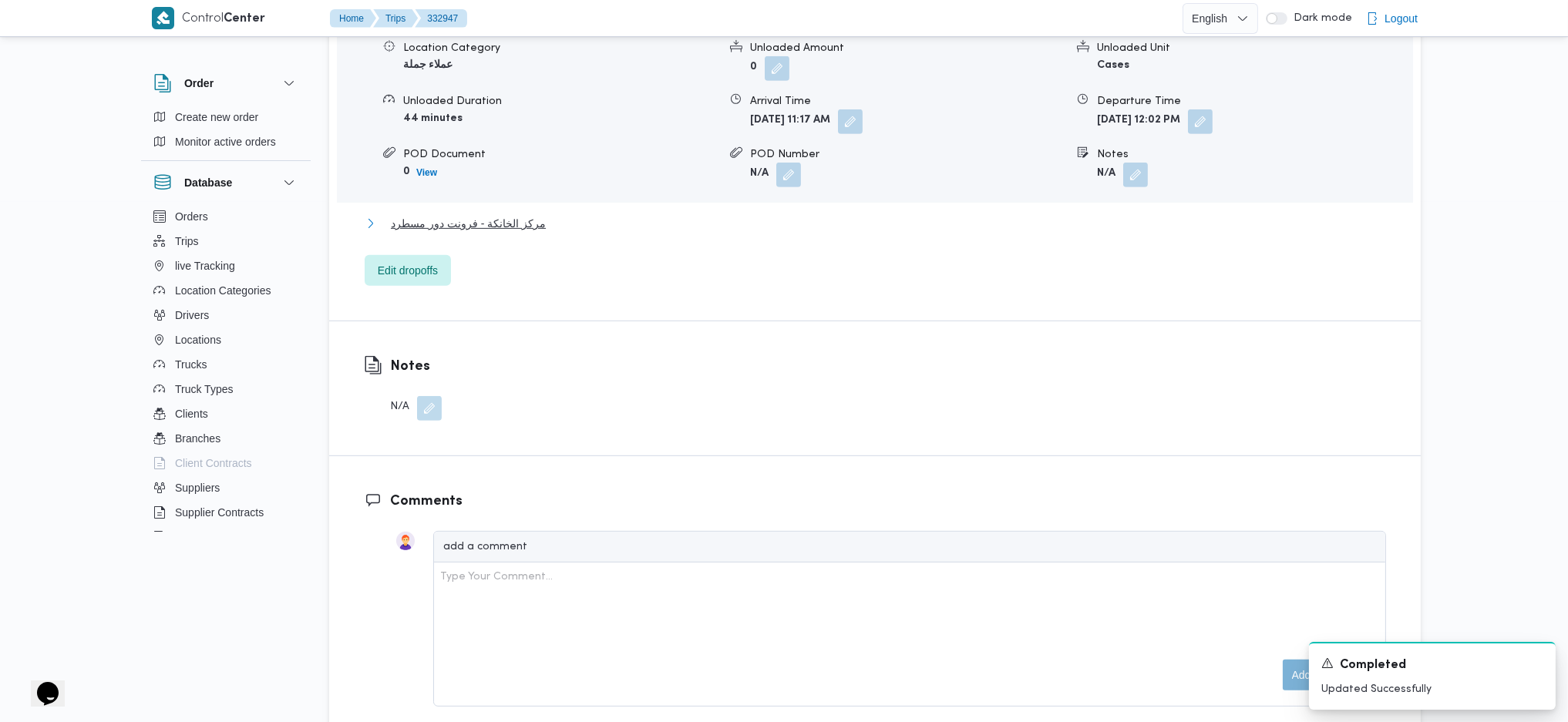
click at [503, 215] on span "مركز الخانكة - فرونت دور مسطرد" at bounding box center [468, 224] width 155 height 18
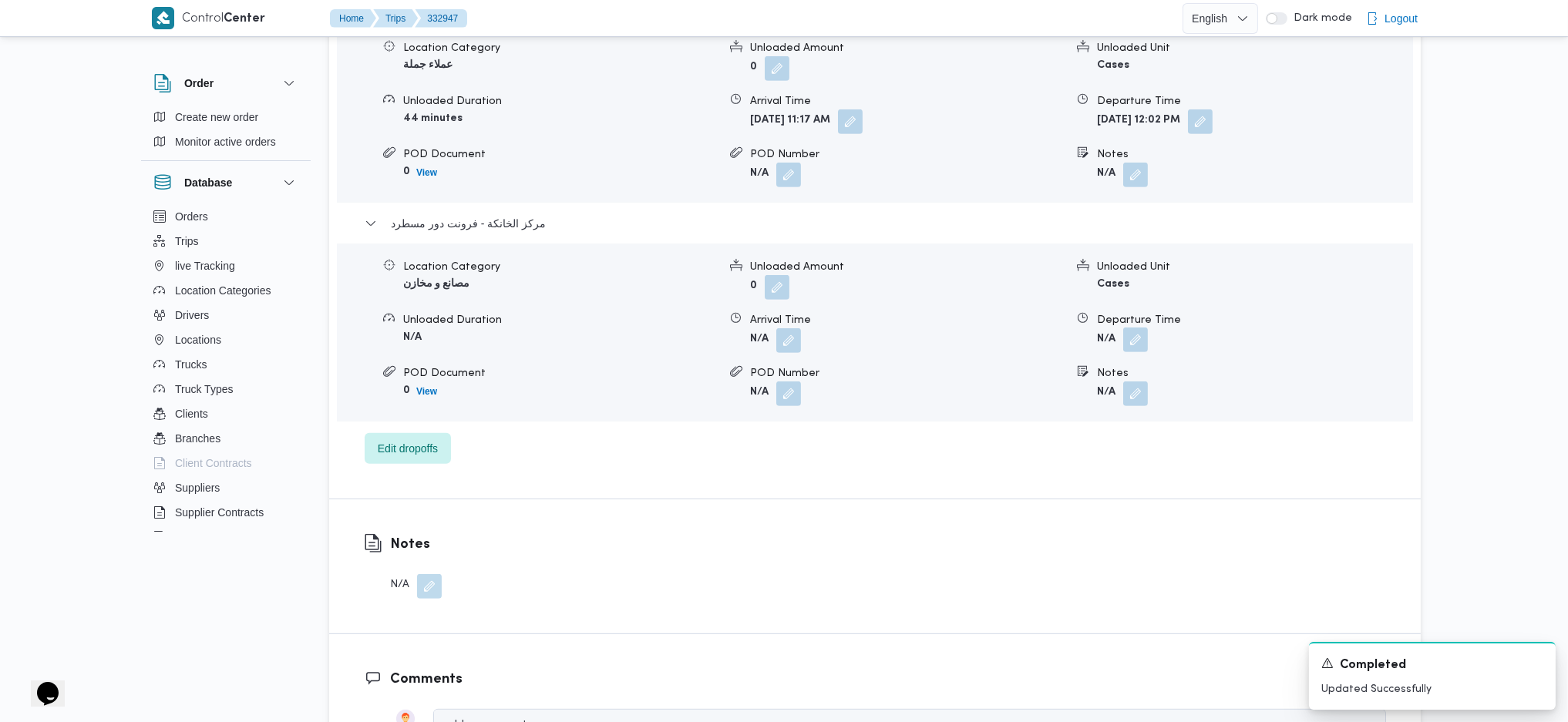
click at [1137, 328] on button "button" at bounding box center [1135, 340] width 25 height 25
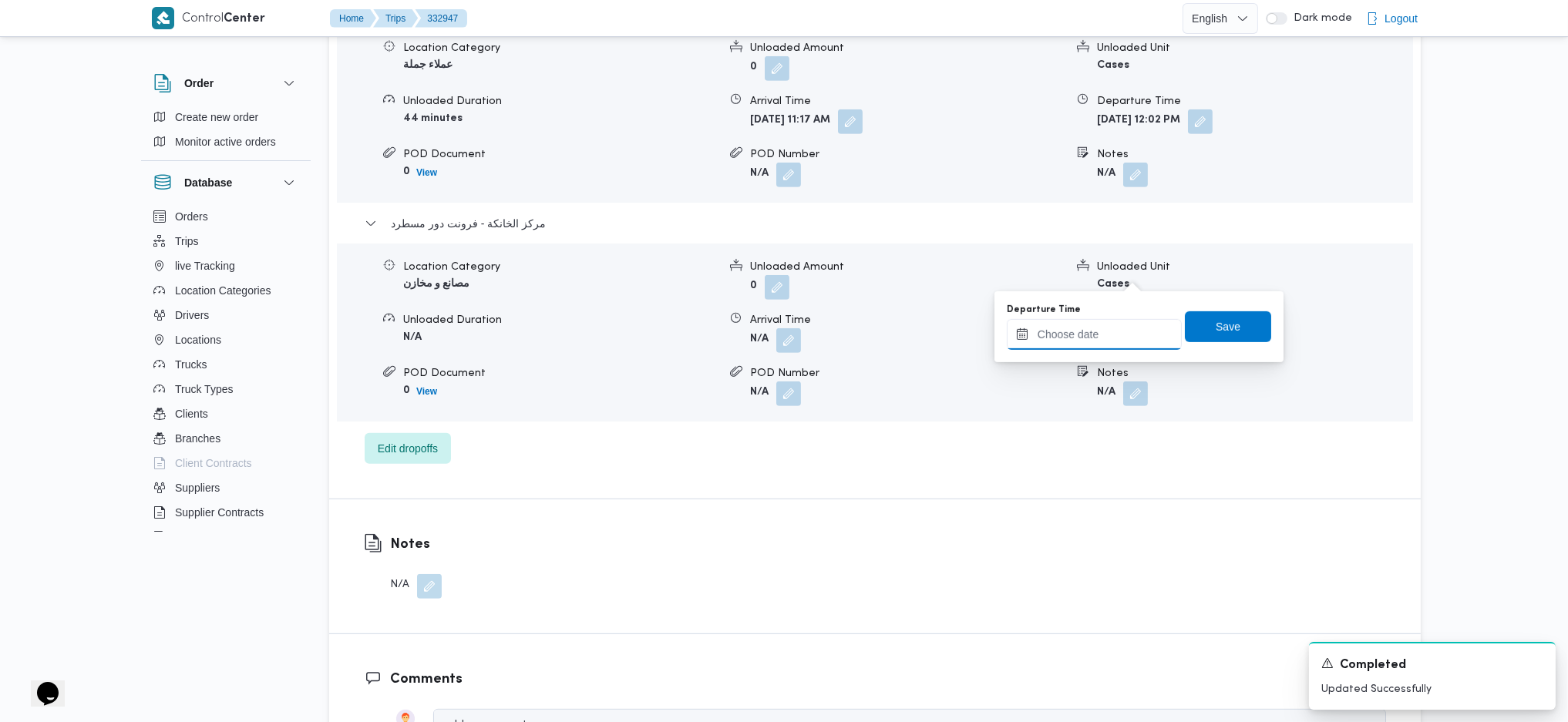
click at [1102, 337] on input "Departure Time" at bounding box center [1094, 333] width 175 height 30
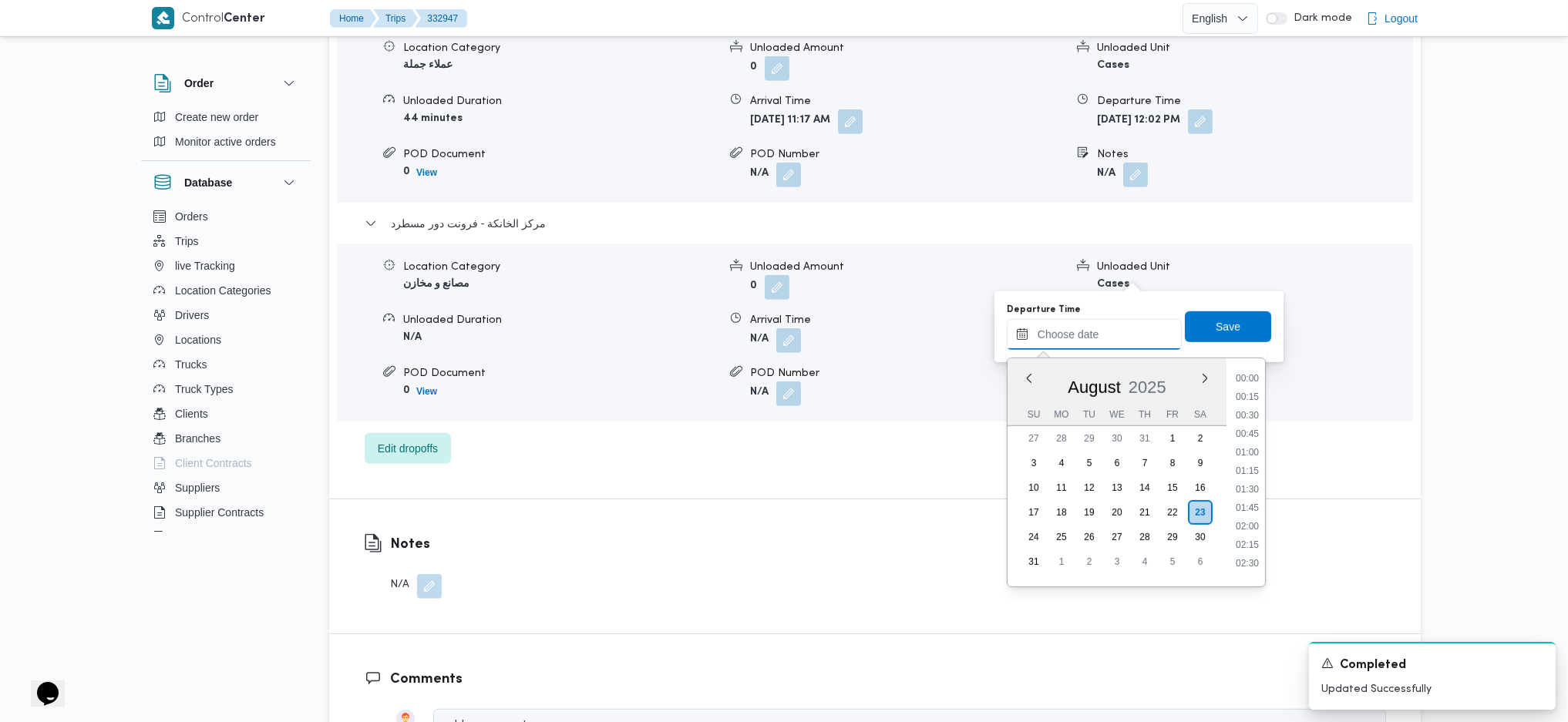
scroll to position [914, 0]
drag, startPoint x: 1239, startPoint y: 423, endPoint x: 1236, endPoint y: 408, distance: 15.3
click at [1239, 417] on li "13:00" at bounding box center [1247, 425] width 35 height 16
type input "23/08/2025 13:00"
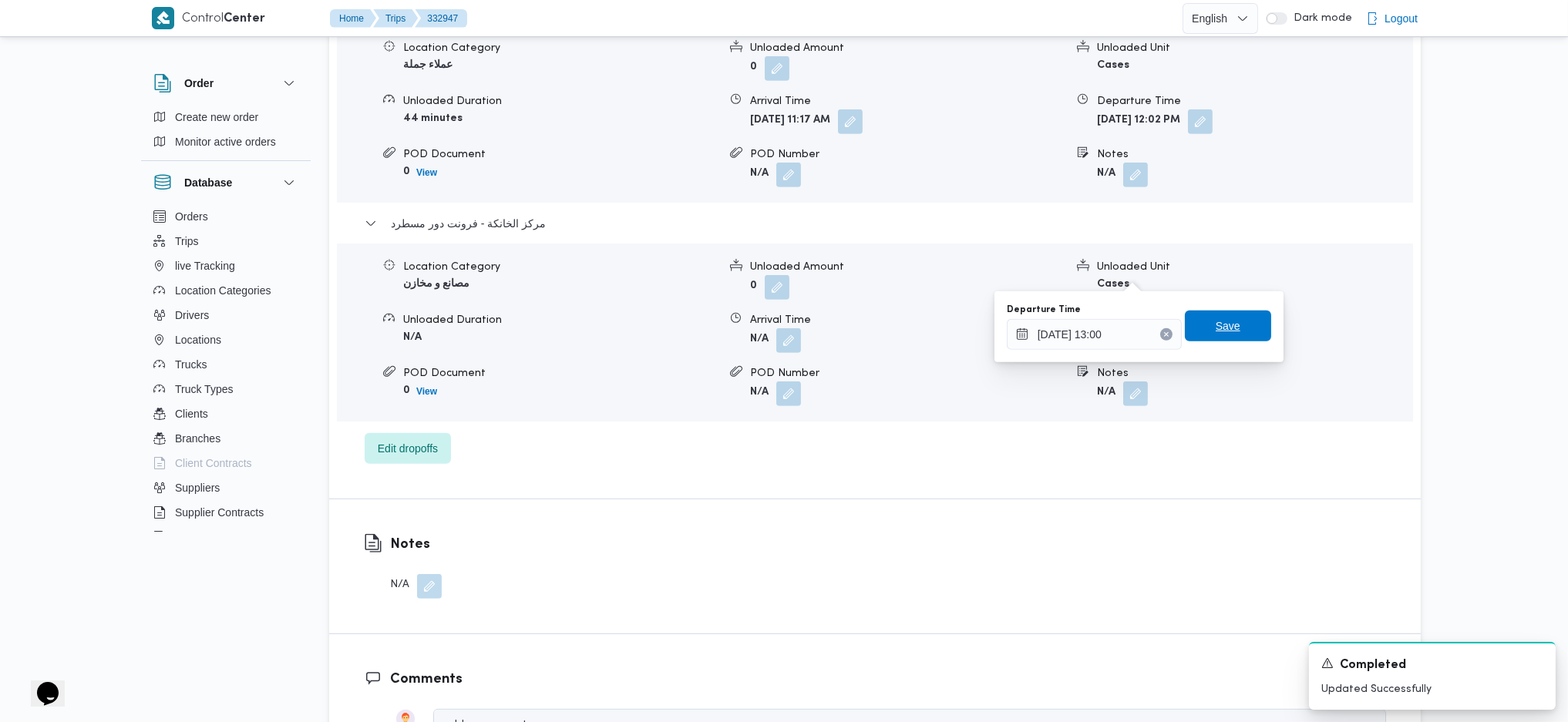
click at [1206, 316] on span "Save" at bounding box center [1228, 325] width 87 height 30
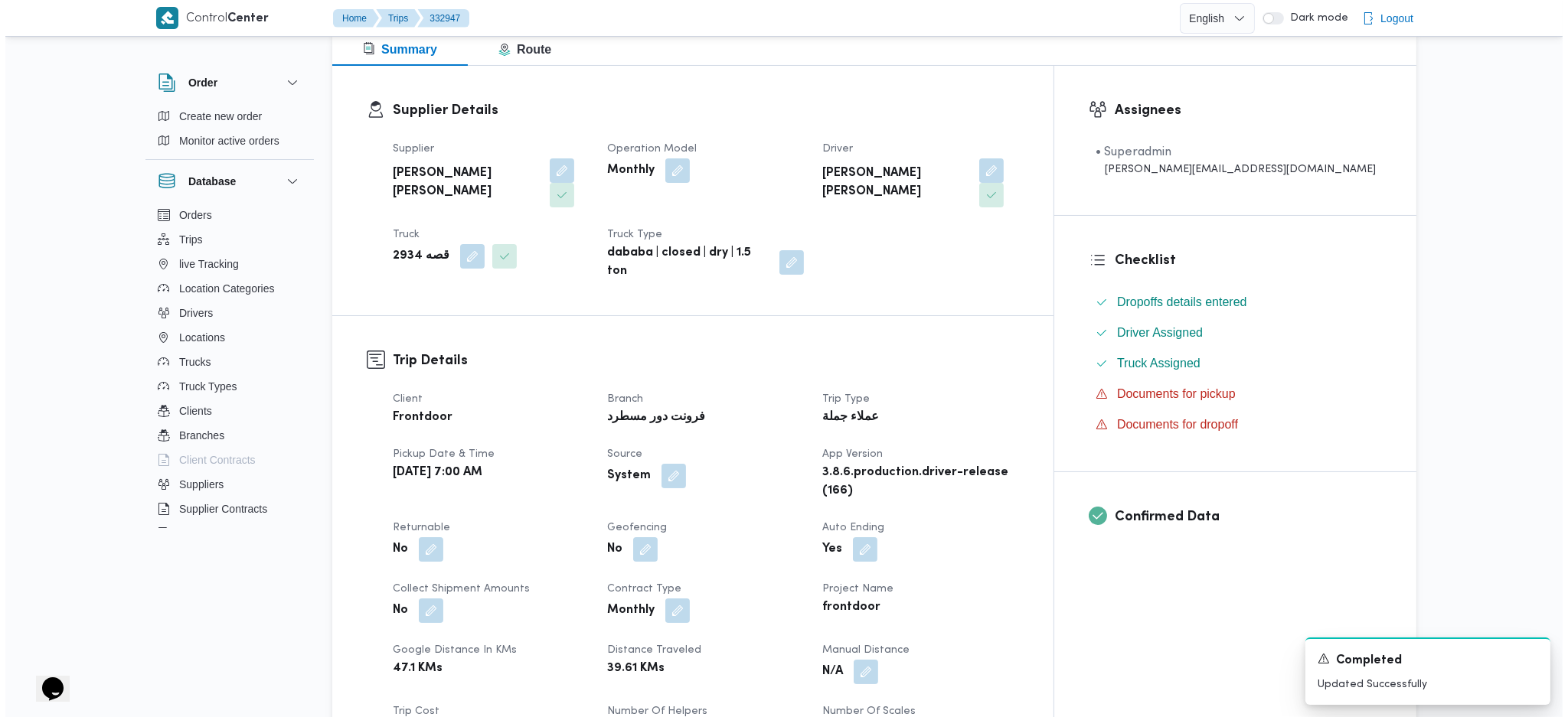
scroll to position [0, 0]
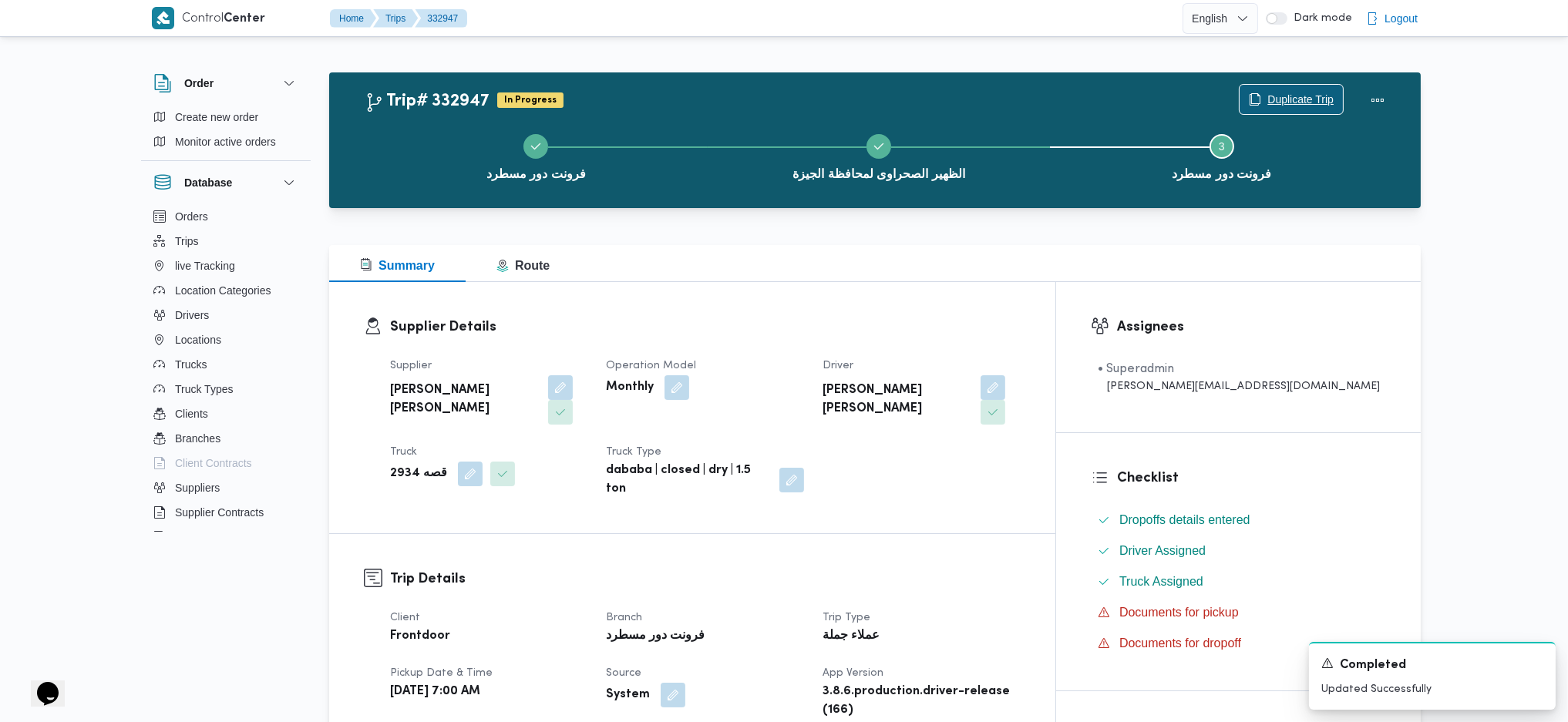
click at [1301, 107] on span "Duplicate Trip" at bounding box center [1301, 99] width 66 height 18
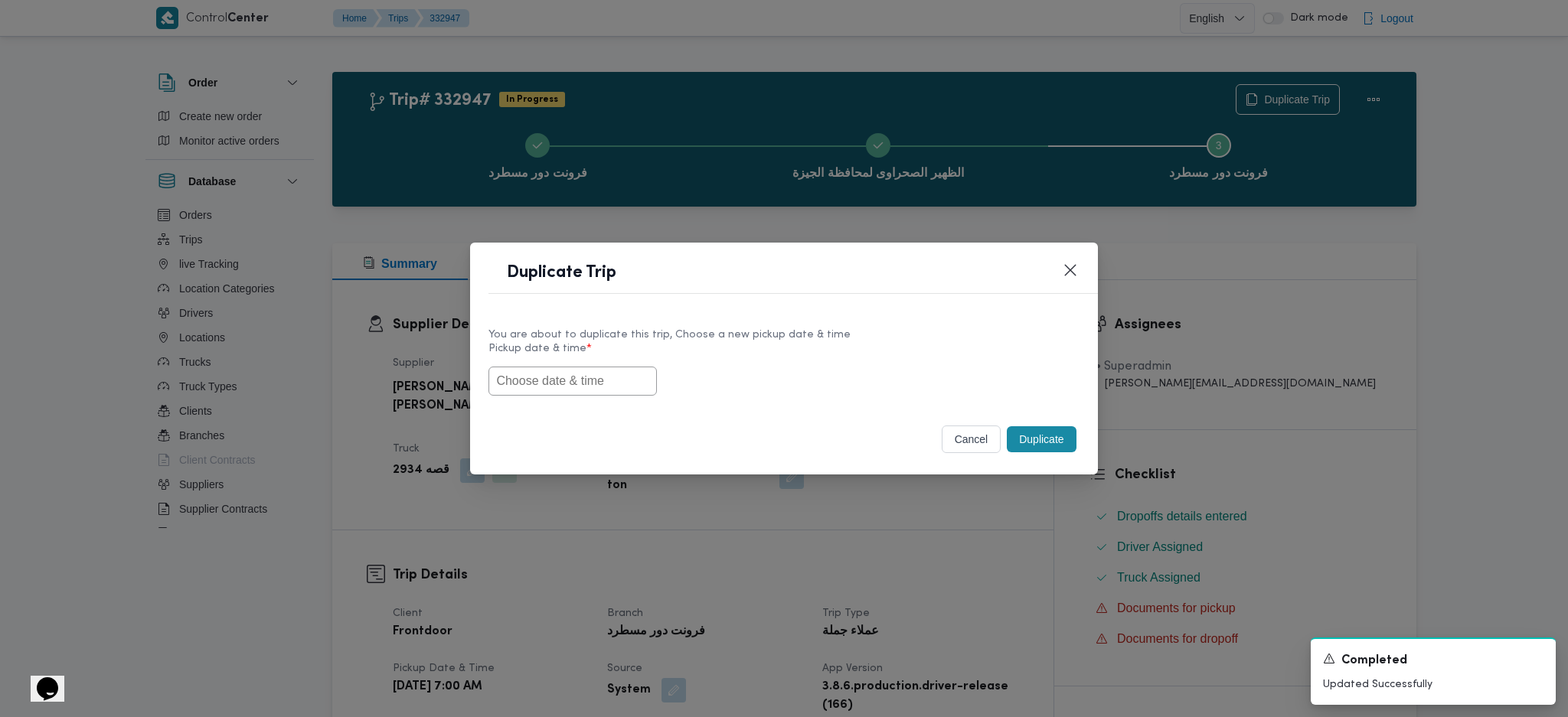
click at [606, 380] on input "text" at bounding box center [573, 381] width 168 height 29
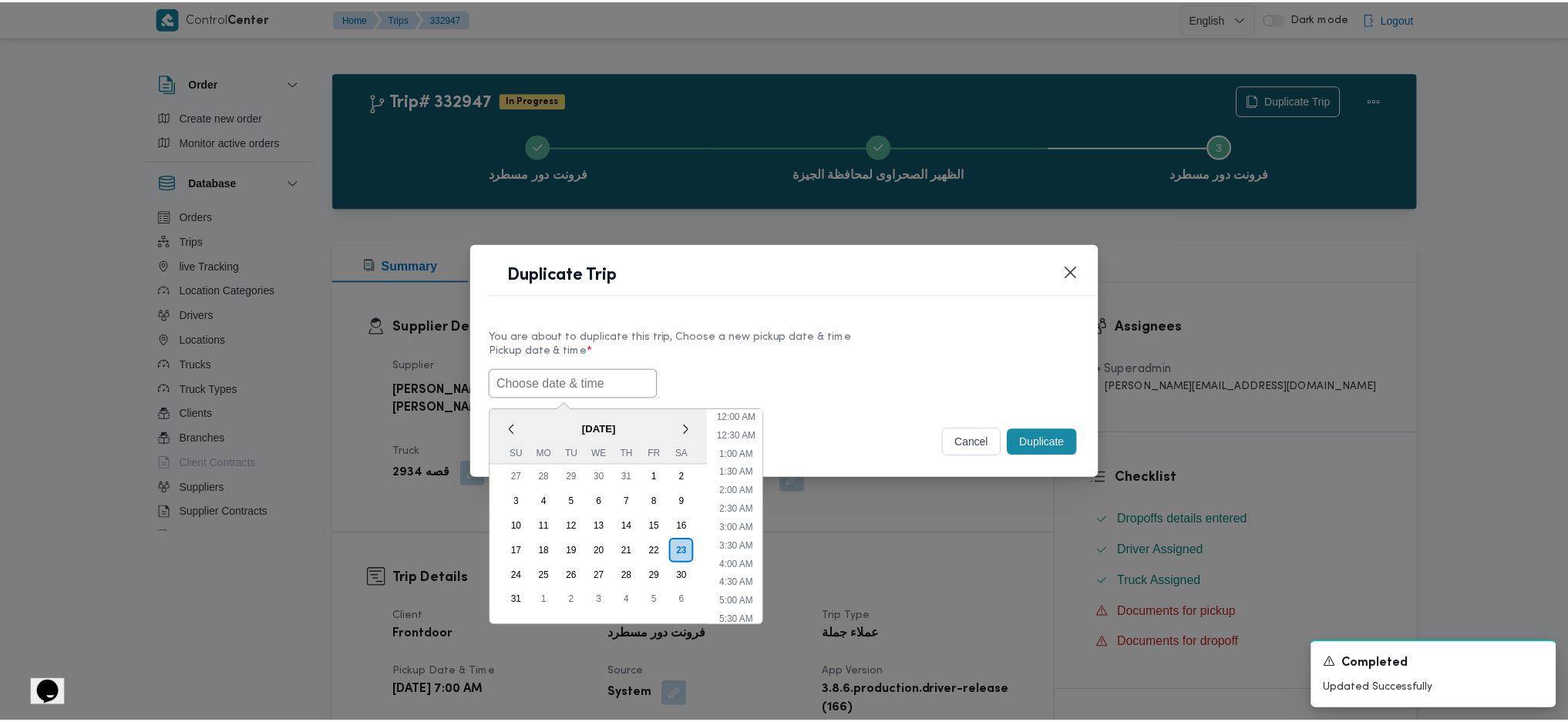
scroll to position [403, 0]
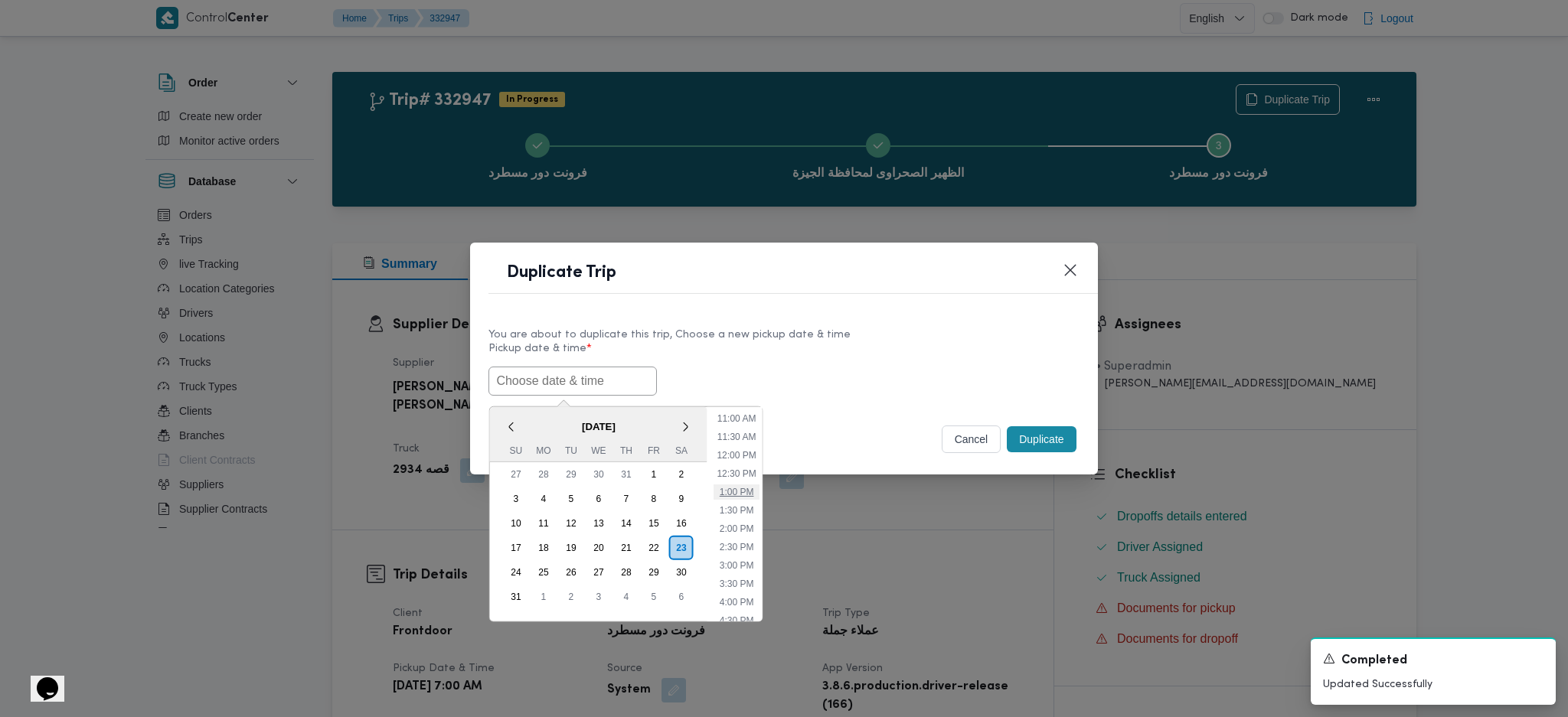
click at [743, 494] on li "1:00 PM" at bounding box center [736, 492] width 47 height 16
type input "23/08/2025 1:00PM"
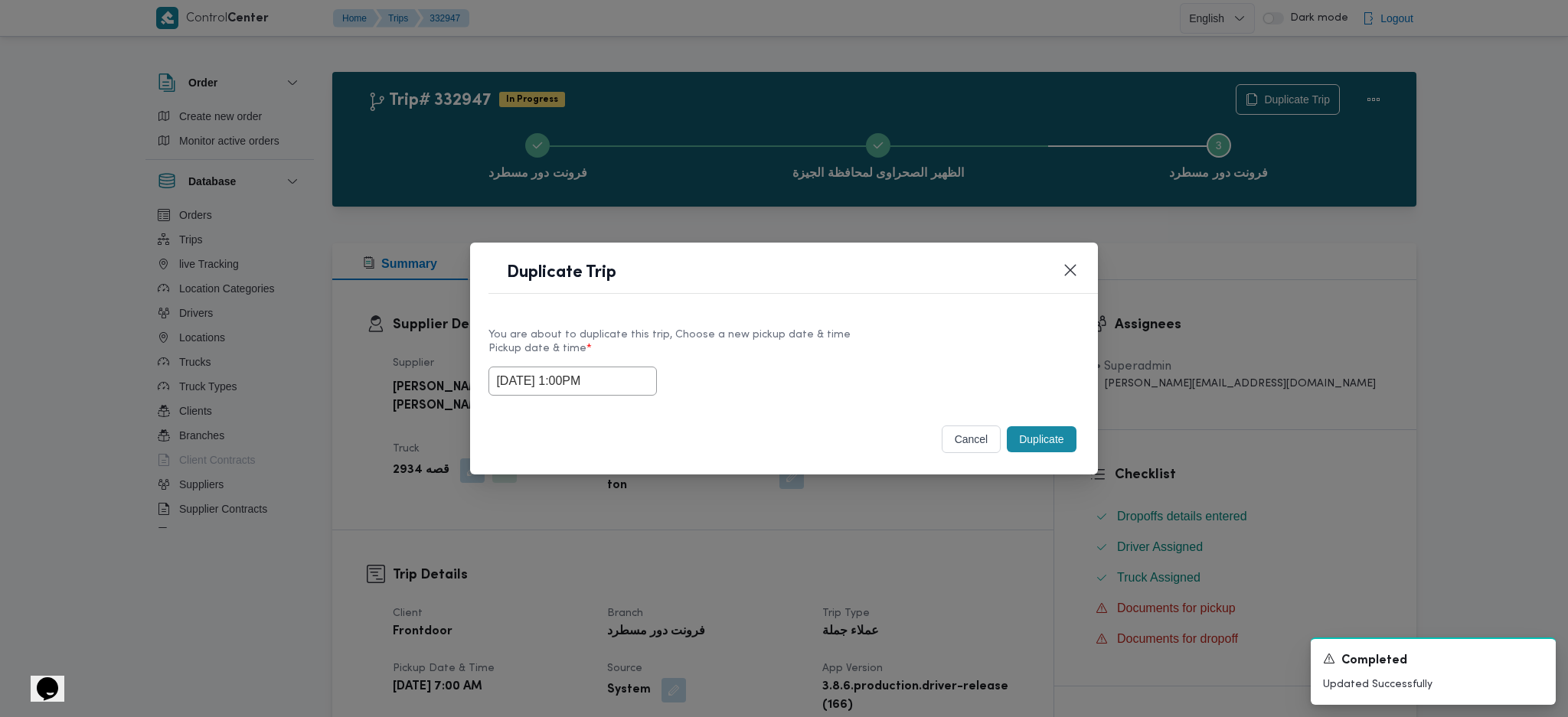
click at [1062, 435] on button "Duplicate" at bounding box center [1040, 439] width 69 height 26
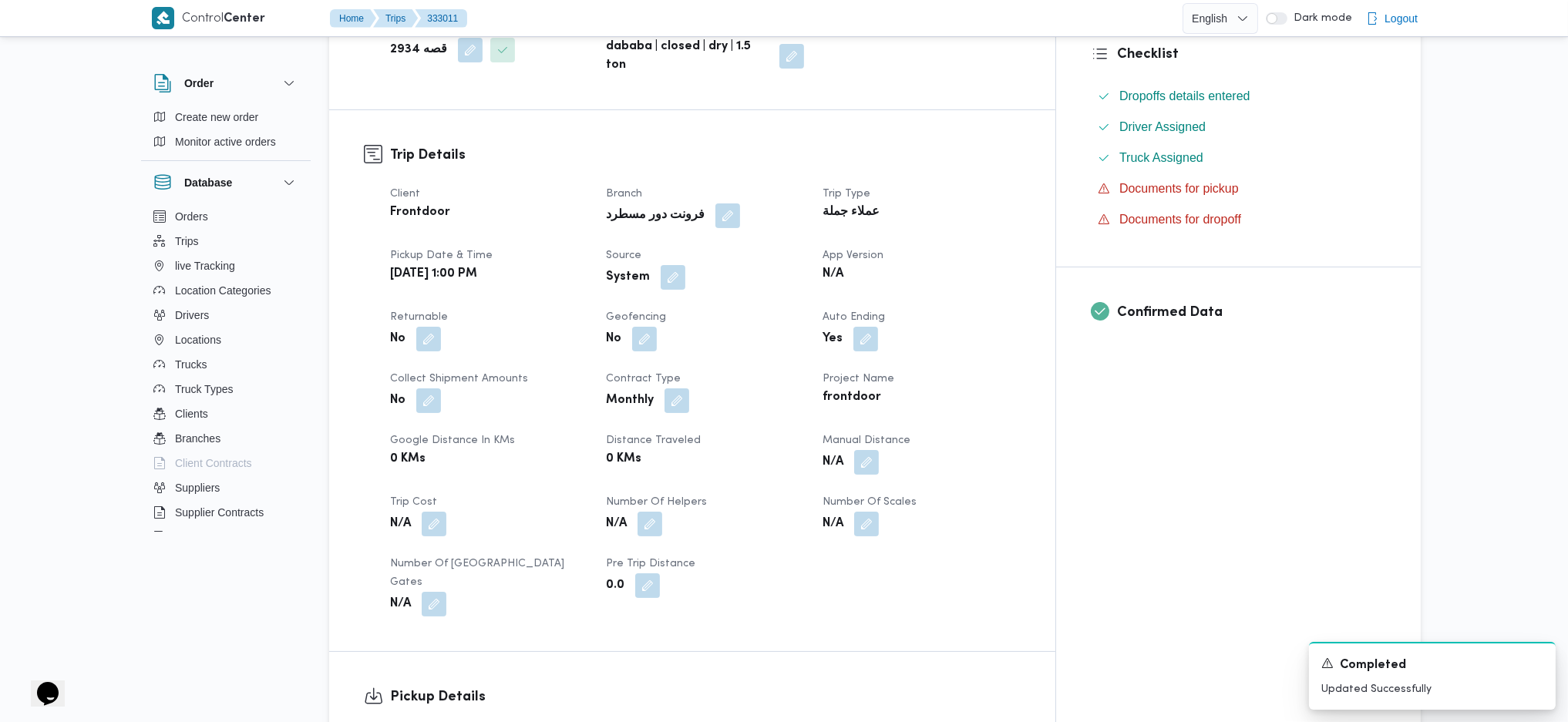
scroll to position [102, 0]
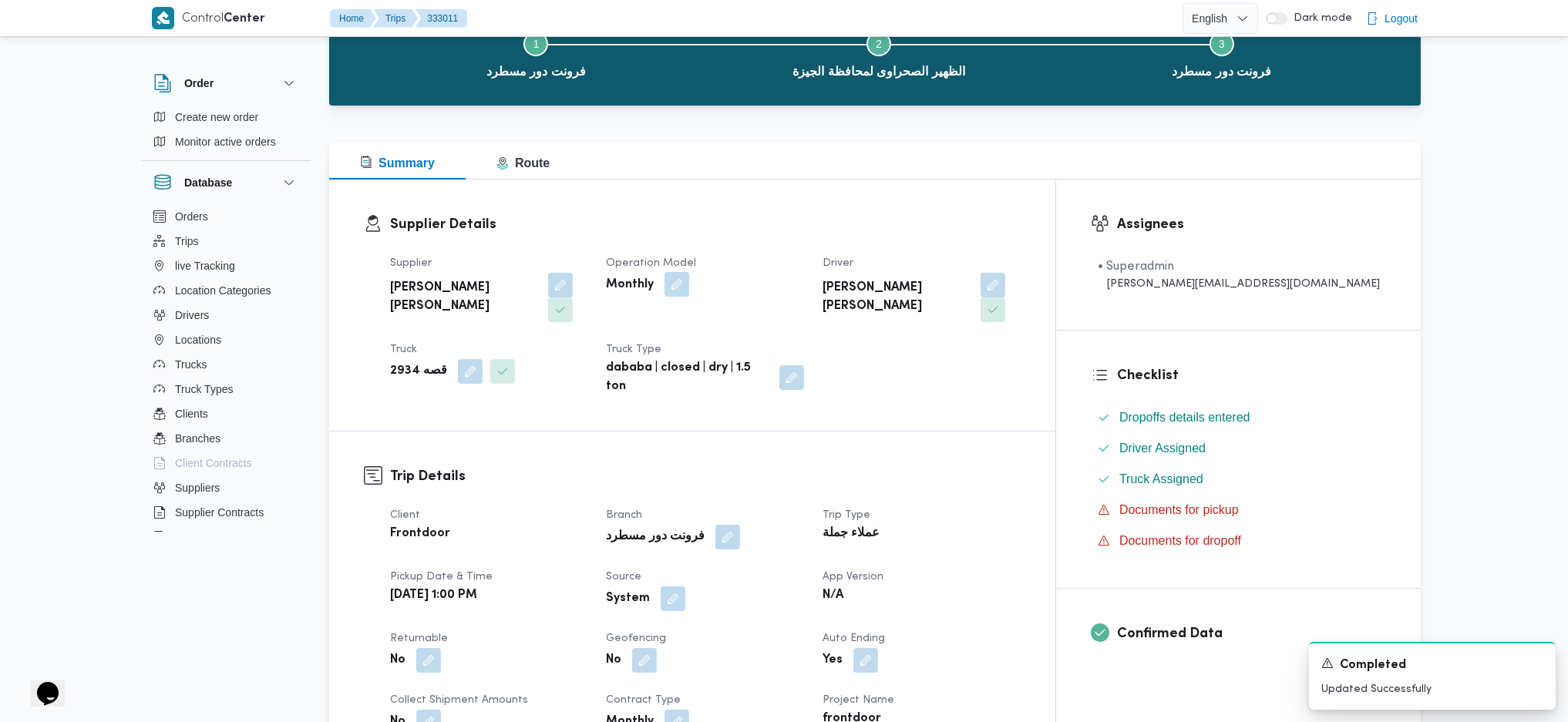
click at [689, 296] on button "button" at bounding box center [676, 284] width 25 height 25
click at [666, 352] on div "Monthly" at bounding box center [659, 346] width 116 height 30
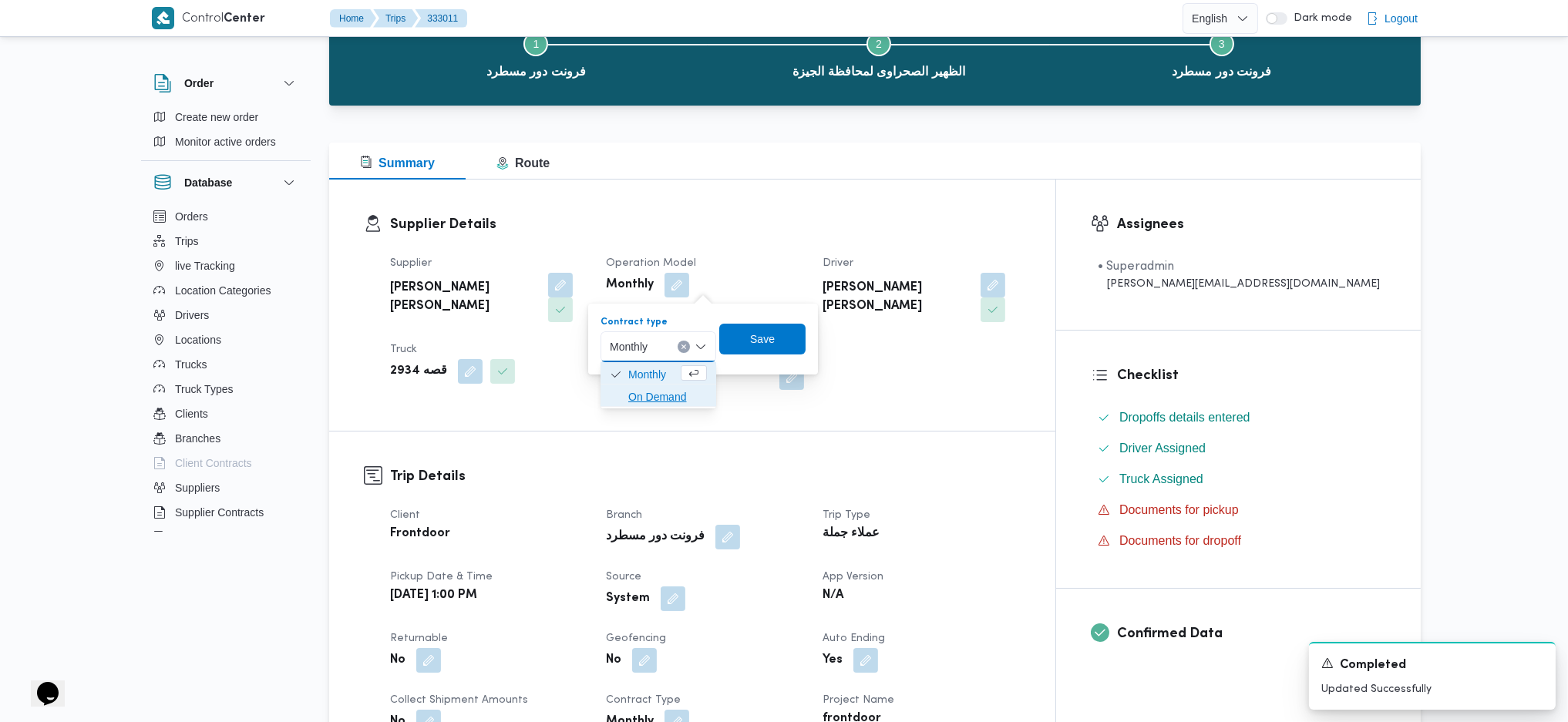
click at [684, 398] on span "On Demand" at bounding box center [667, 397] width 78 height 18
click at [762, 342] on span "Save" at bounding box center [767, 338] width 25 height 18
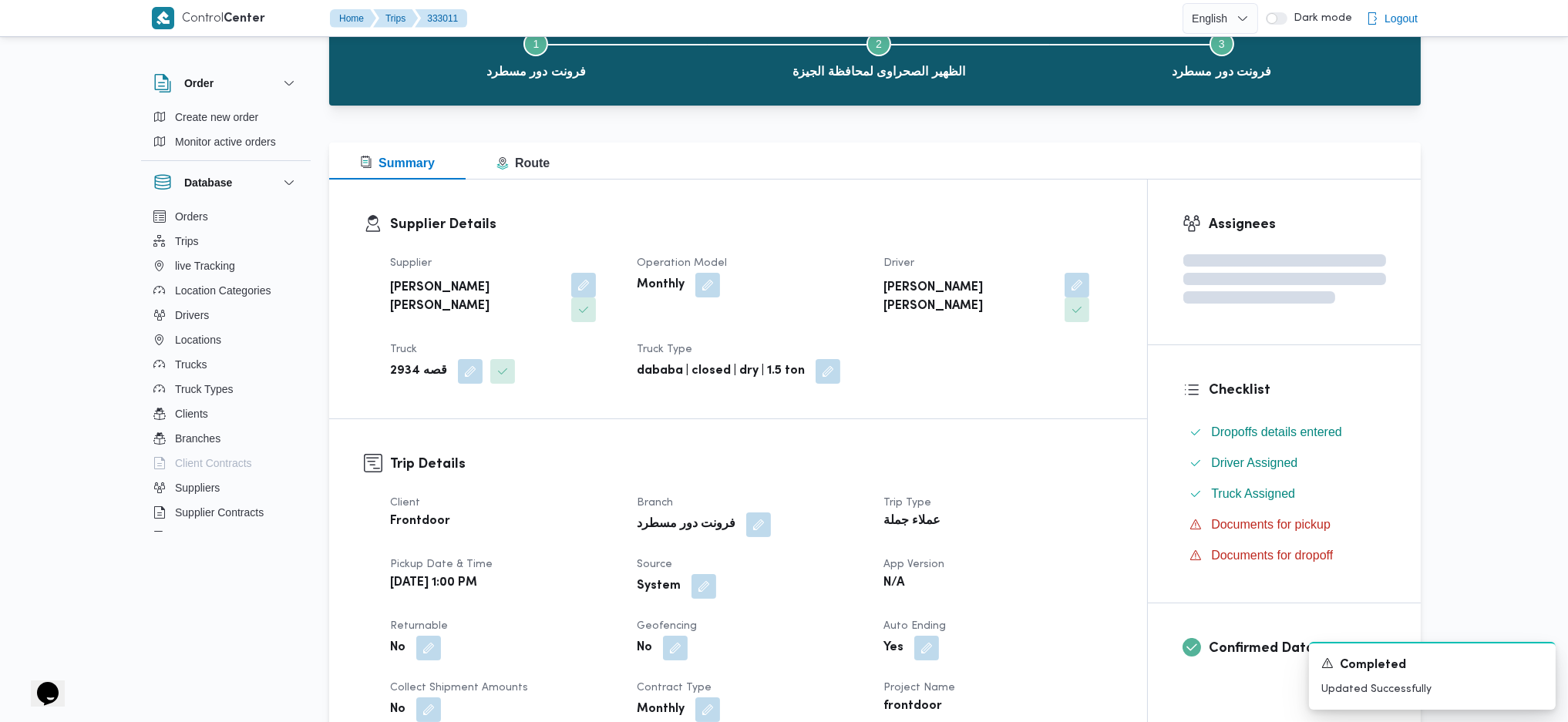
click at [615, 425] on div "Trip Details Client Frontdoor Branch فرونت دور مسطرد Trip Type عملاء جملة Picku…" at bounding box center [738, 680] width 818 height 522
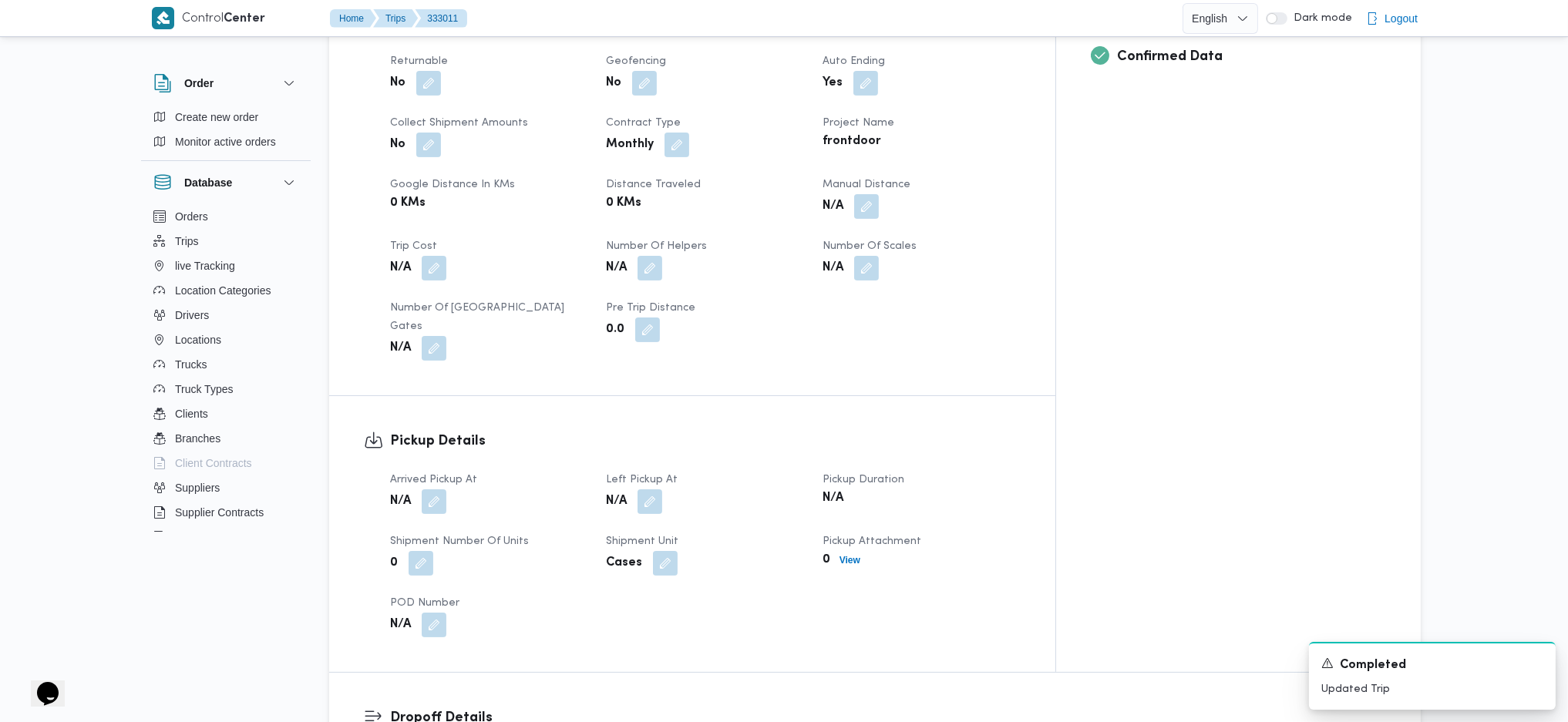
scroll to position [925, 0]
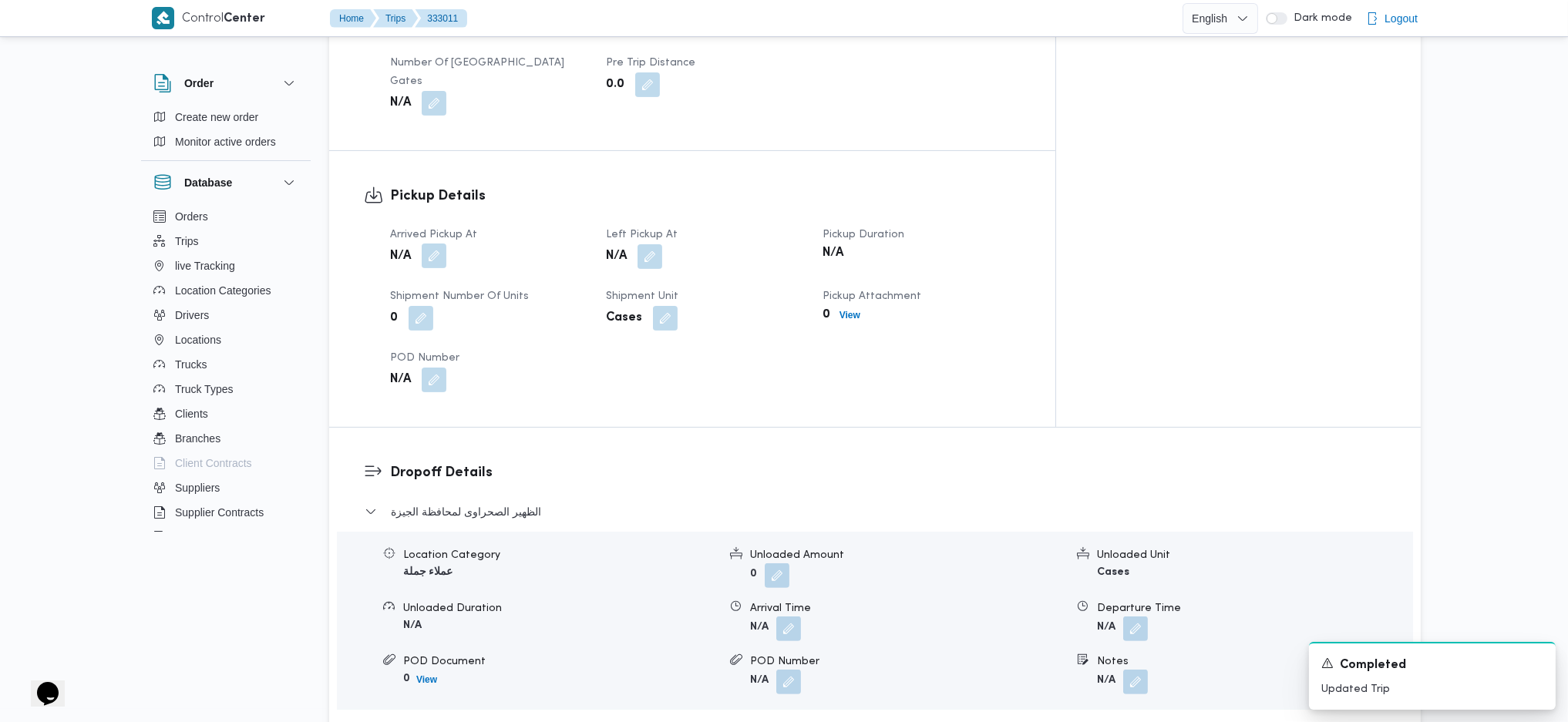
click at [434, 243] on button "button" at bounding box center [434, 255] width 25 height 25
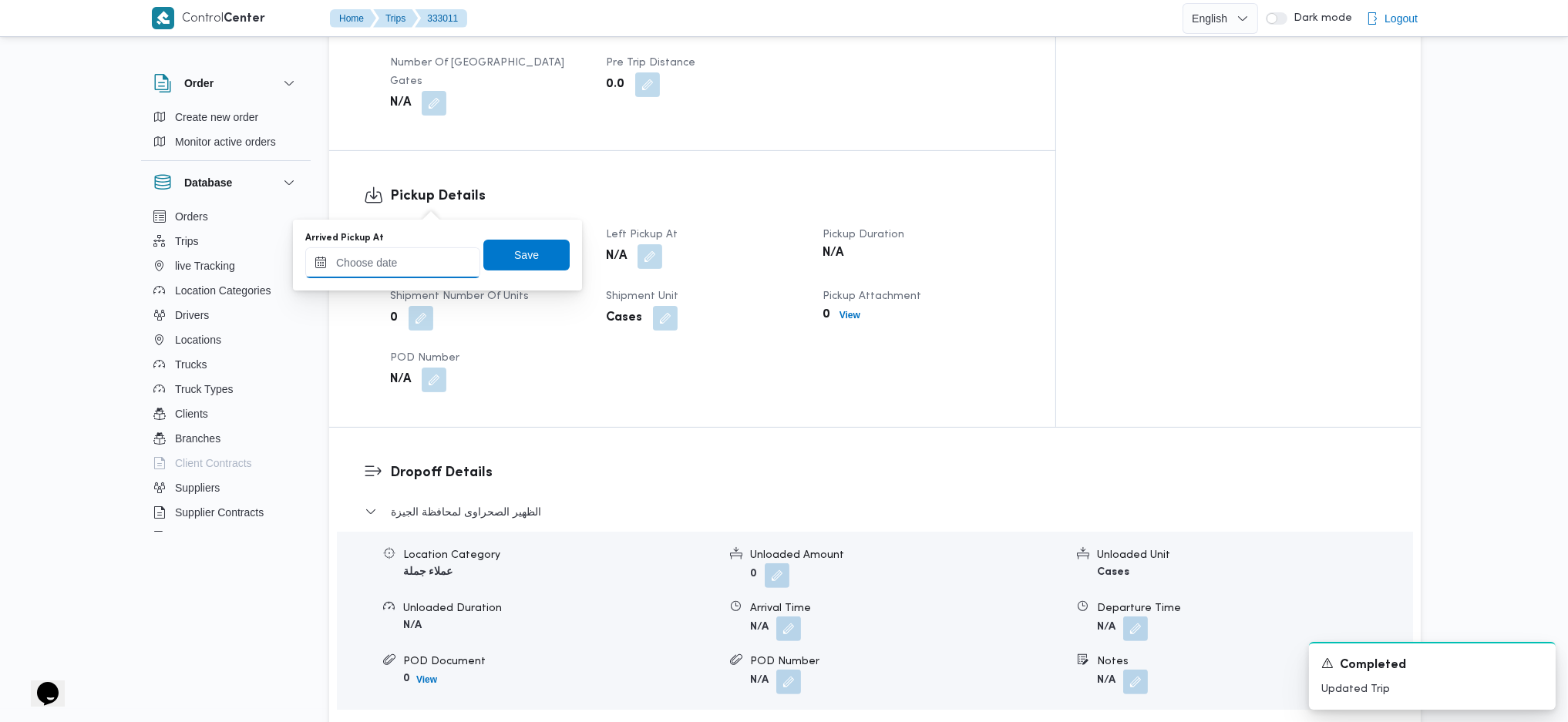
click at [414, 258] on input "Arrived Pickup At" at bounding box center [392, 262] width 175 height 30
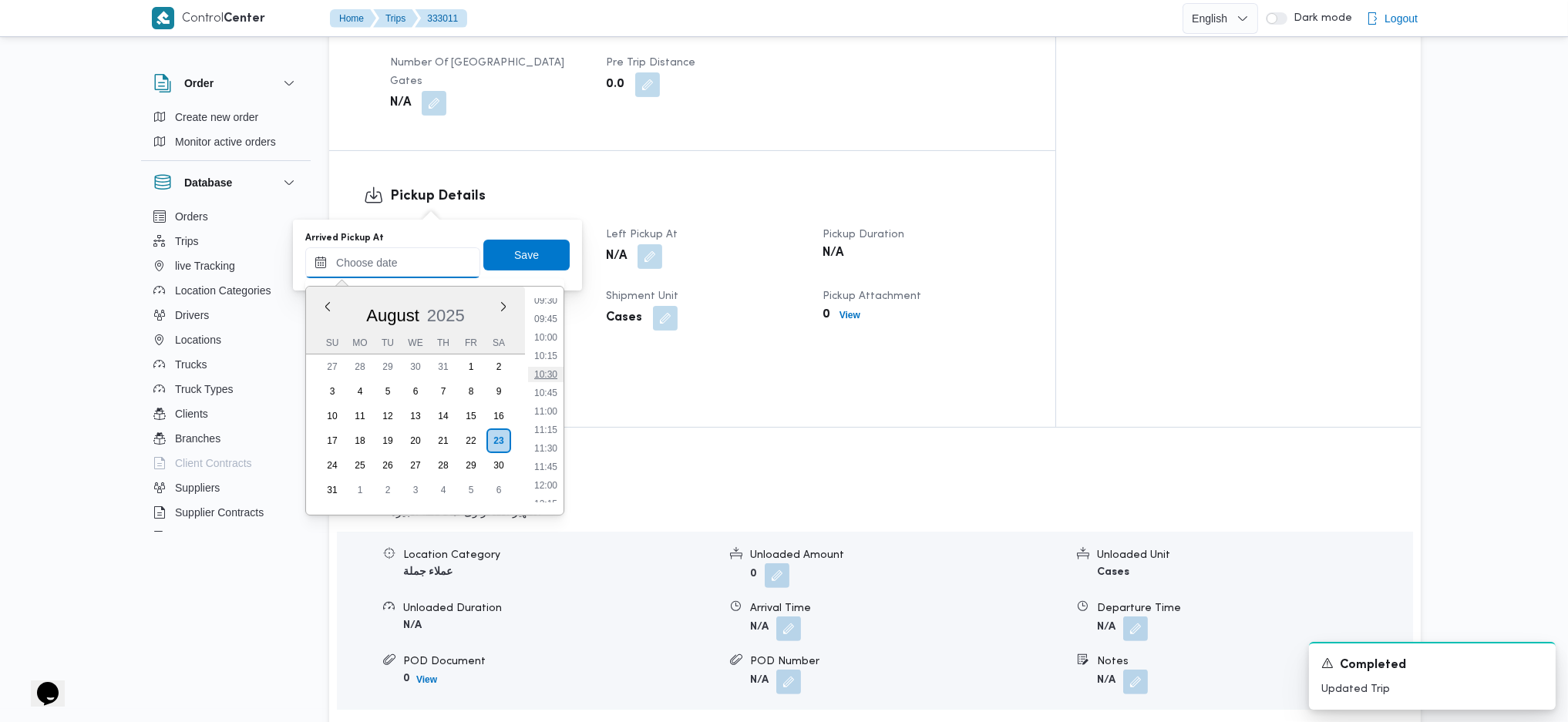
scroll to position [811, 0]
click at [550, 460] on li "13:00" at bounding box center [545, 457] width 35 height 16
type input "23/08/2025 13:00"
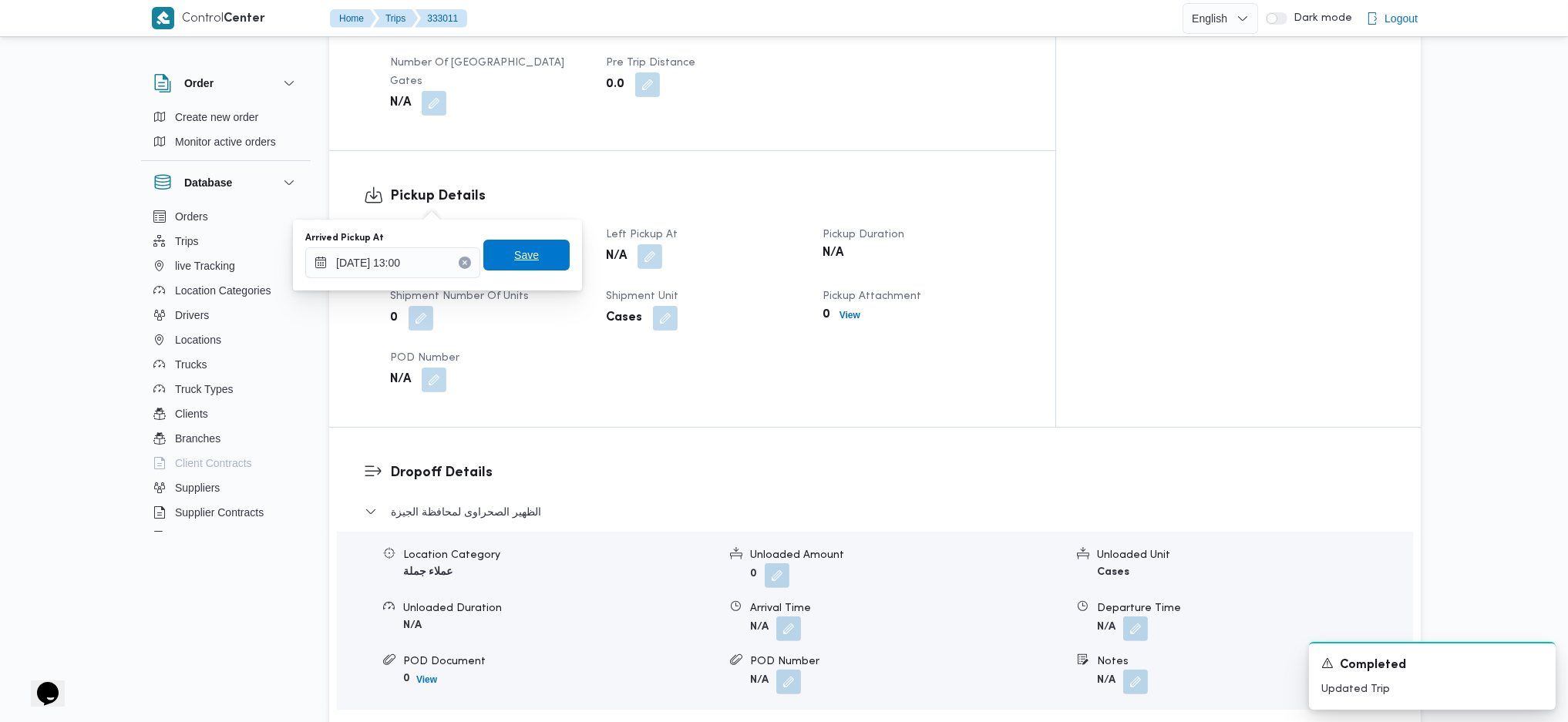
click at [514, 256] on span "Save" at bounding box center [526, 255] width 25 height 18
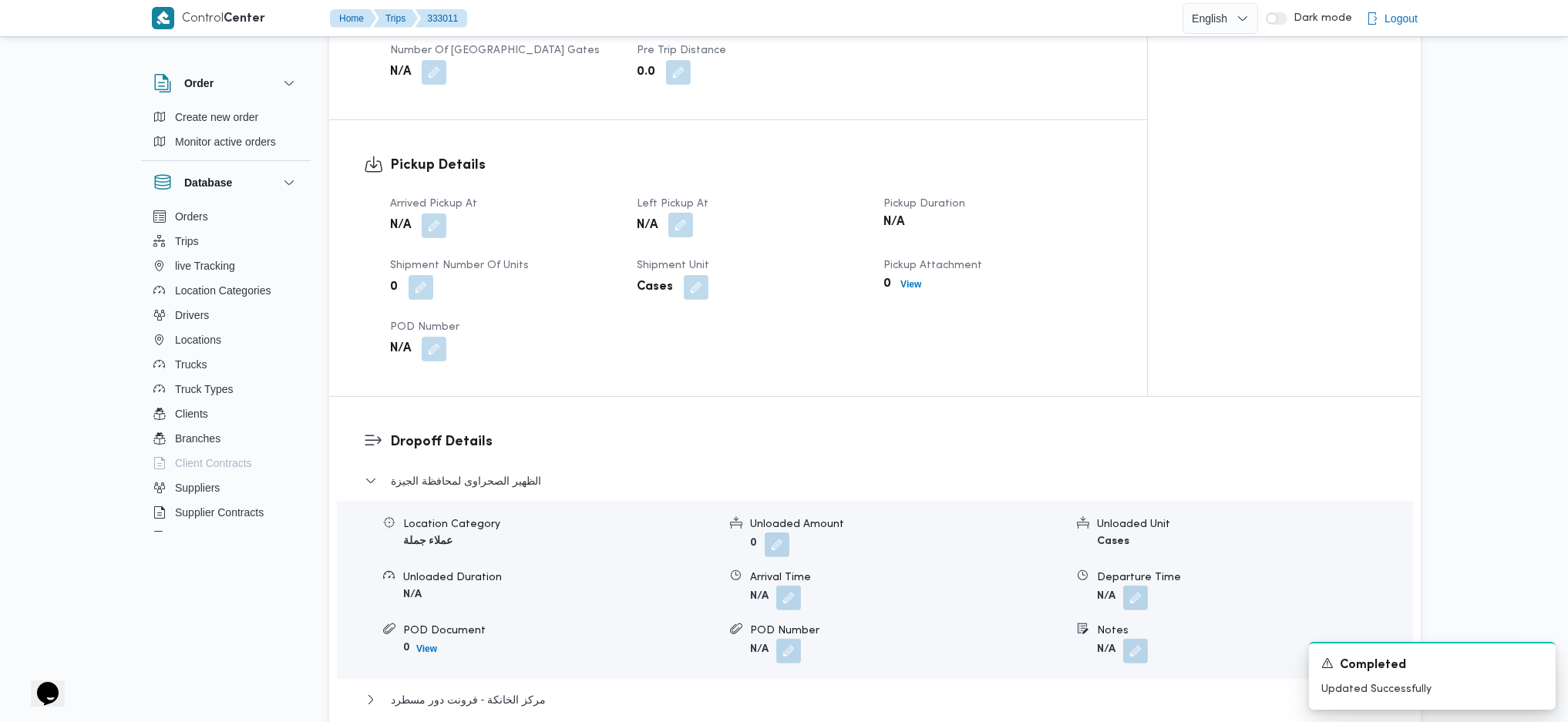
click at [685, 213] on button "button" at bounding box center [680, 225] width 25 height 25
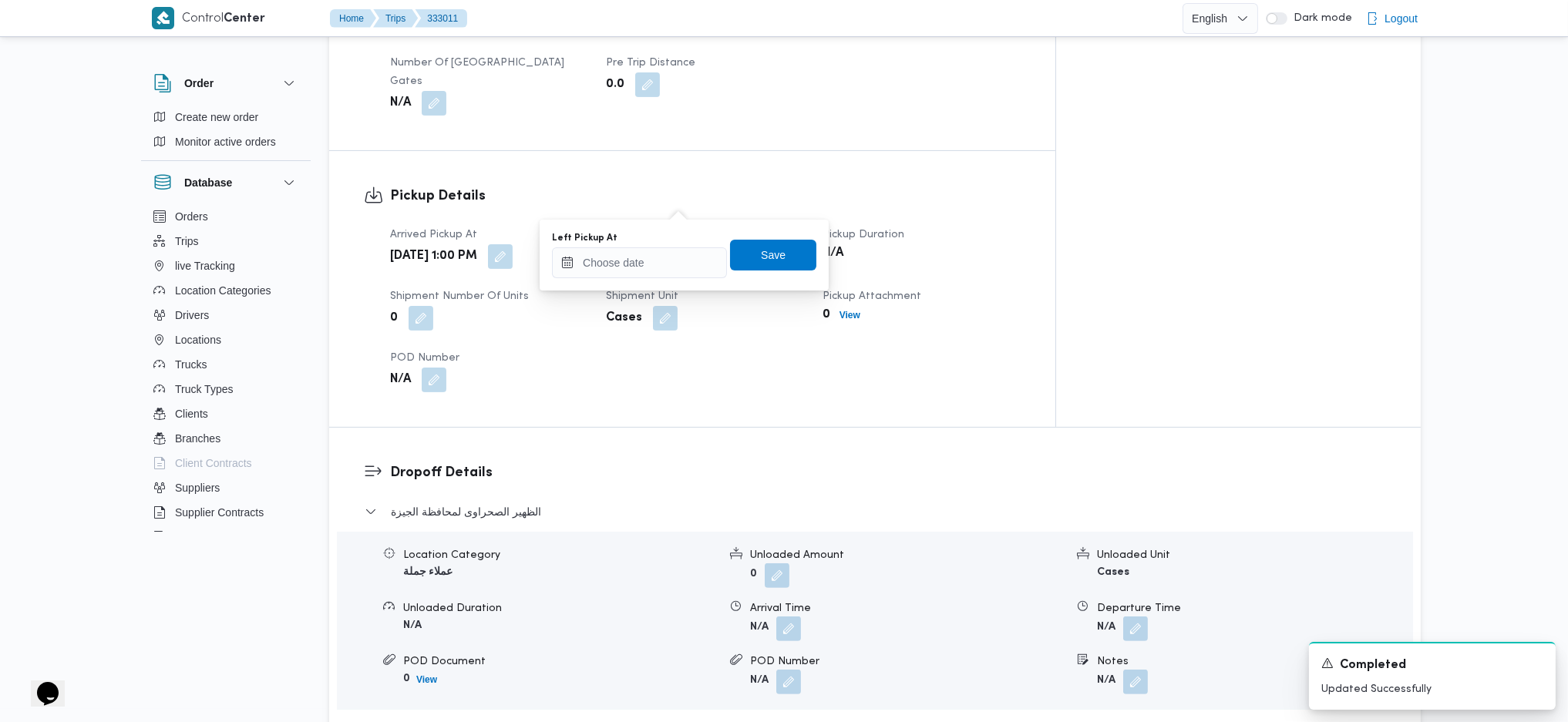
click at [630, 284] on div "You are in a dialog. To close this dialog, hit escape. Left Pickup At Save" at bounding box center [685, 254] width 289 height 71
click at [654, 266] on input "Left Pickup At" at bounding box center [639, 262] width 175 height 30
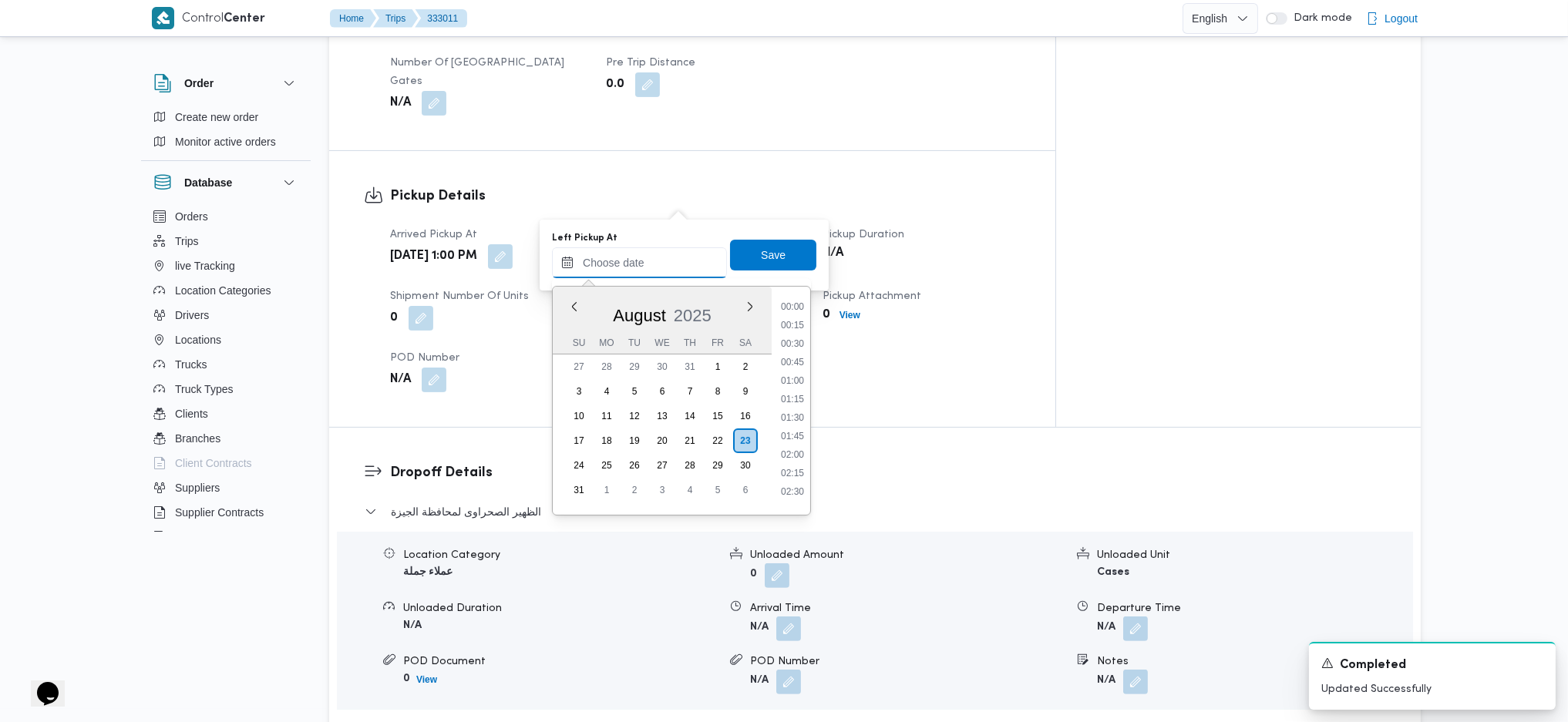
scroll to position [914, 0]
click at [795, 420] on li "14:00" at bounding box center [792, 427] width 35 height 16
type input "23/08/2025 14:00"
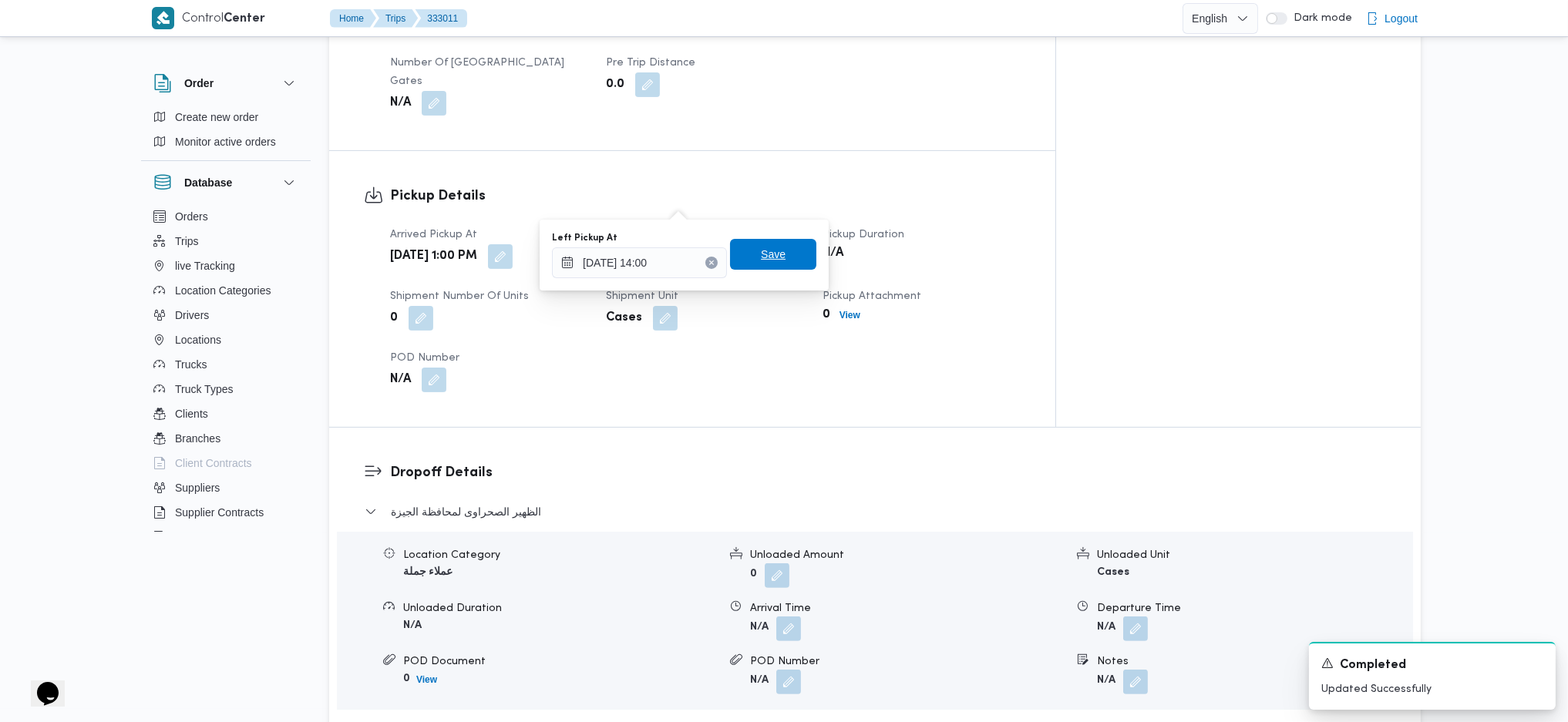
click at [761, 252] on span "Save" at bounding box center [773, 254] width 25 height 18
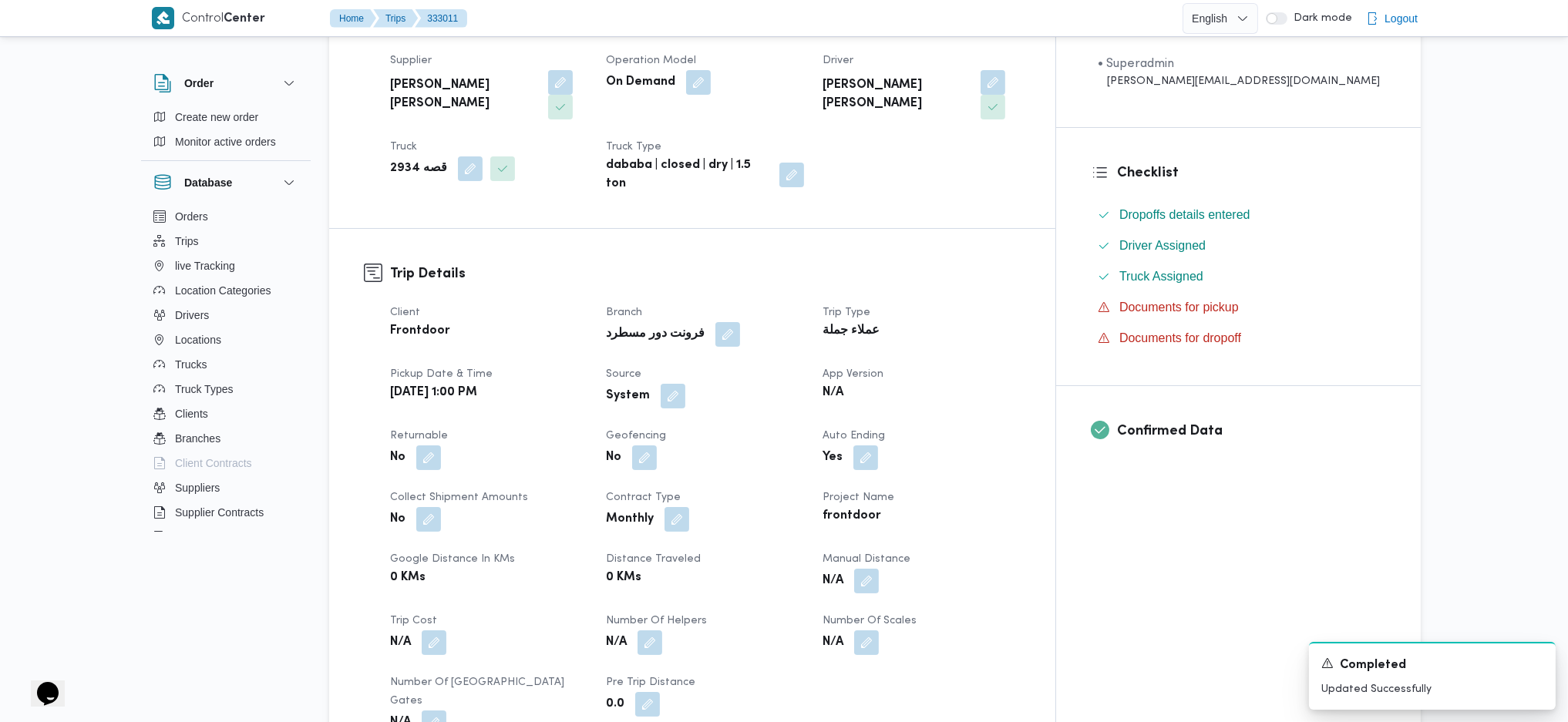
scroll to position [513, 0]
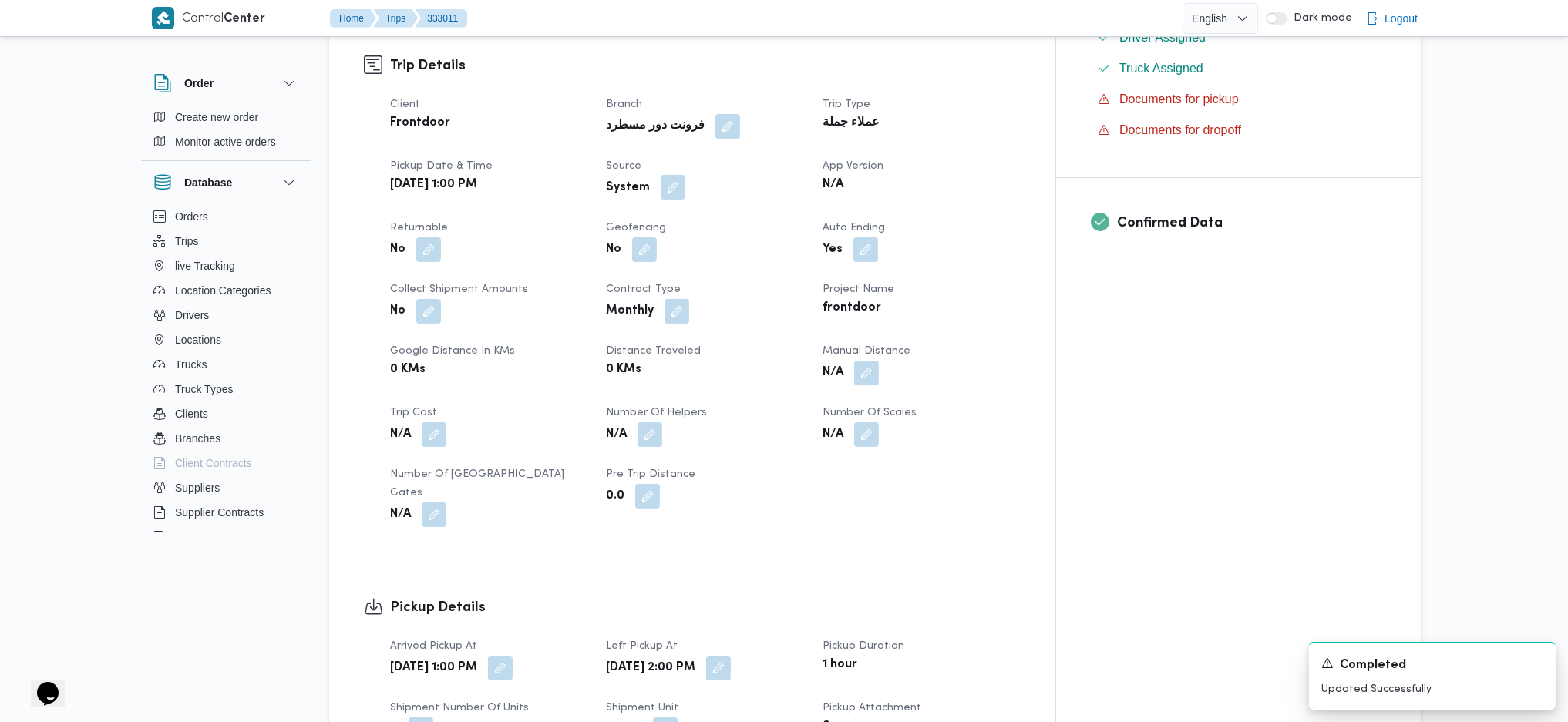
click at [685, 175] on button "button" at bounding box center [673, 187] width 25 height 25
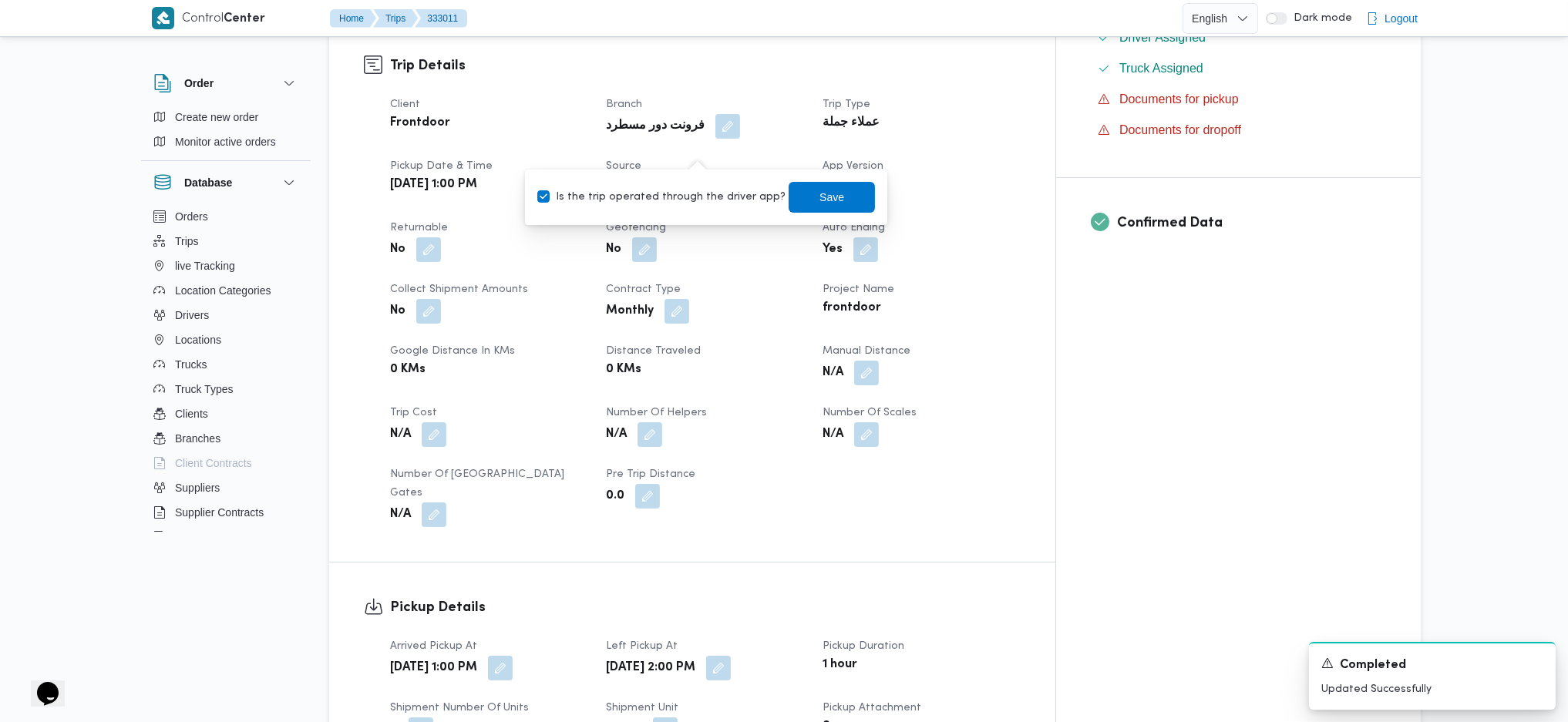
drag, startPoint x: 679, startPoint y: 189, endPoint x: 720, endPoint y: 199, distance: 42.2
click at [679, 188] on label "Is the trip operated through the driver app?" at bounding box center [661, 197] width 248 height 18
checkbox input "false"
click at [789, 192] on span "Save" at bounding box center [832, 196] width 87 height 30
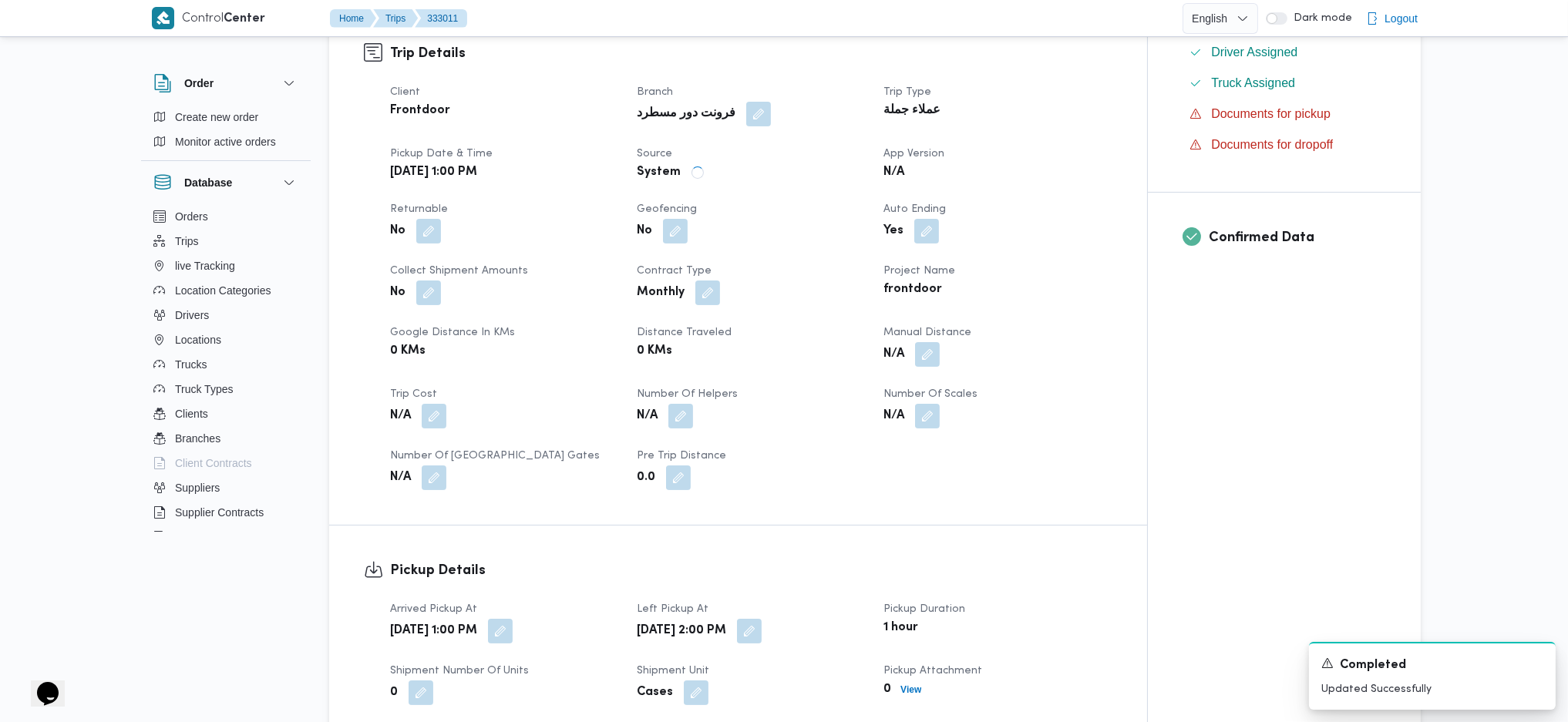
click at [849, 341] on div "0 KMs" at bounding box center [750, 351] width 231 height 21
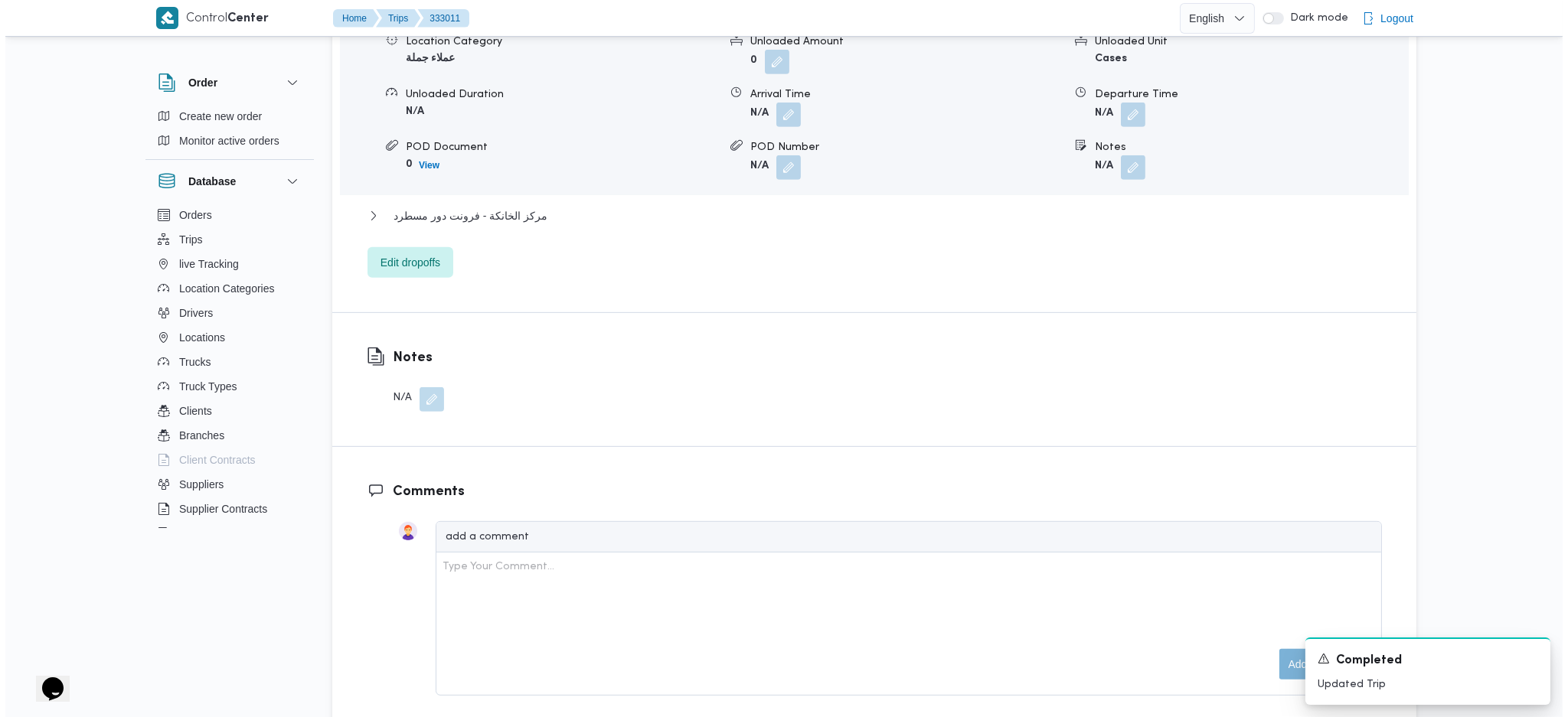
scroll to position [1530, 0]
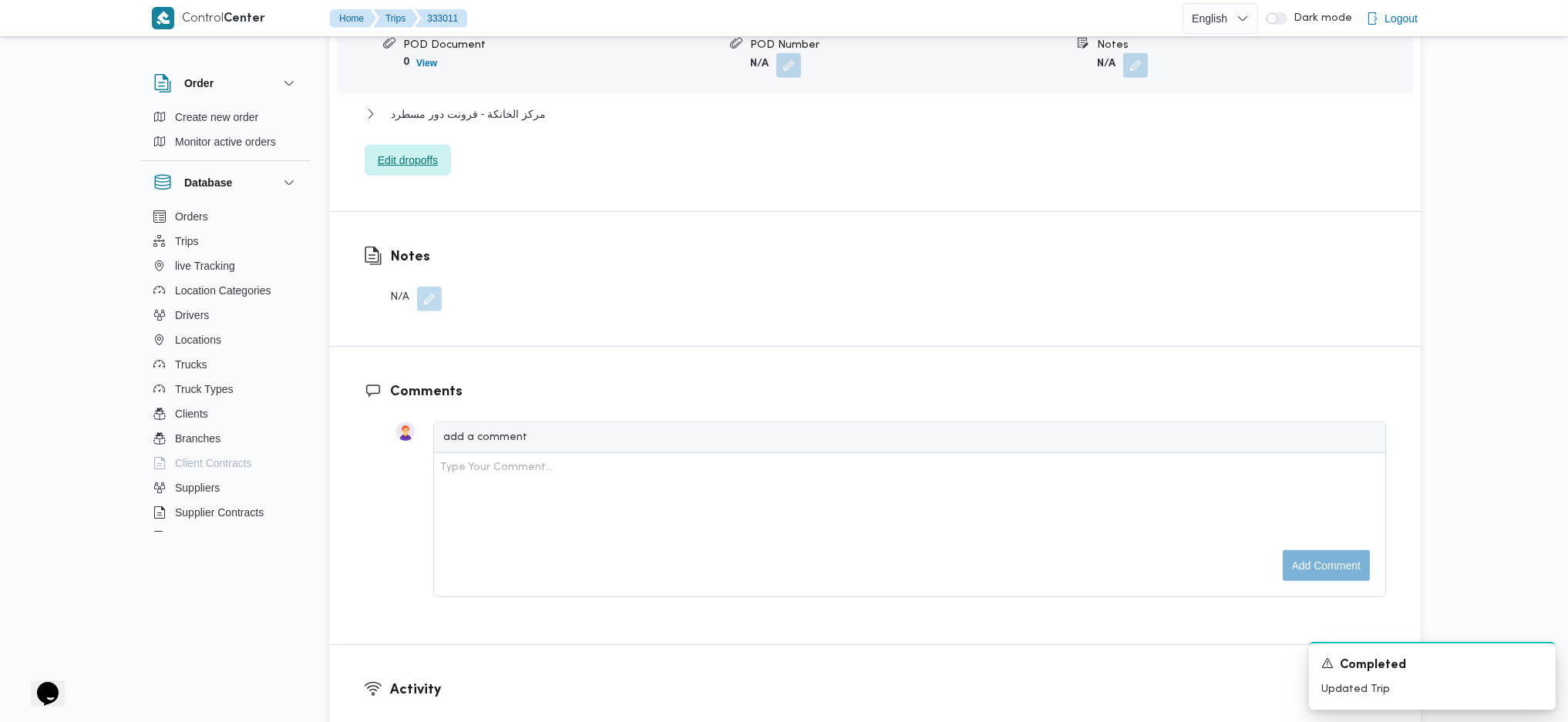
click at [396, 145] on span "Edit dropoffs" at bounding box center [408, 159] width 87 height 30
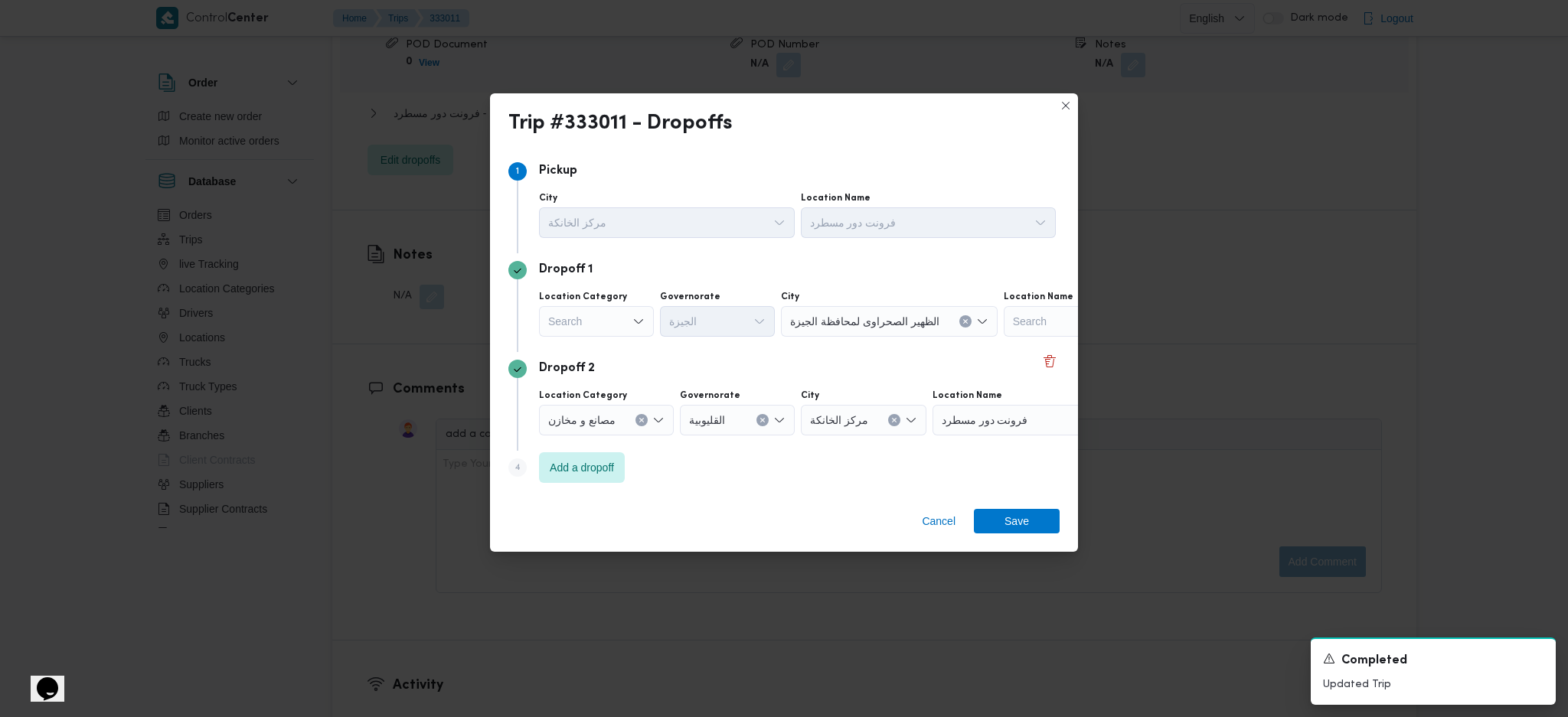
click at [630, 328] on div "Search" at bounding box center [596, 321] width 115 height 30
click at [603, 362] on div "مصانع و مخازن أسواق خاصة عملاء مخازن عملاء جملة تجزئة إمداد داخلي أخري أسواق خا…" at bounding box center [596, 614] width 115 height 555
drag, startPoint x: 619, startPoint y: 384, endPoint x: 719, endPoint y: 377, distance: 100.2
click at [617, 384] on span "عملاء مخازن" at bounding box center [596, 393] width 102 height 25
click at [627, 319] on icon "Clear input" at bounding box center [629, 321] width 6 height 6
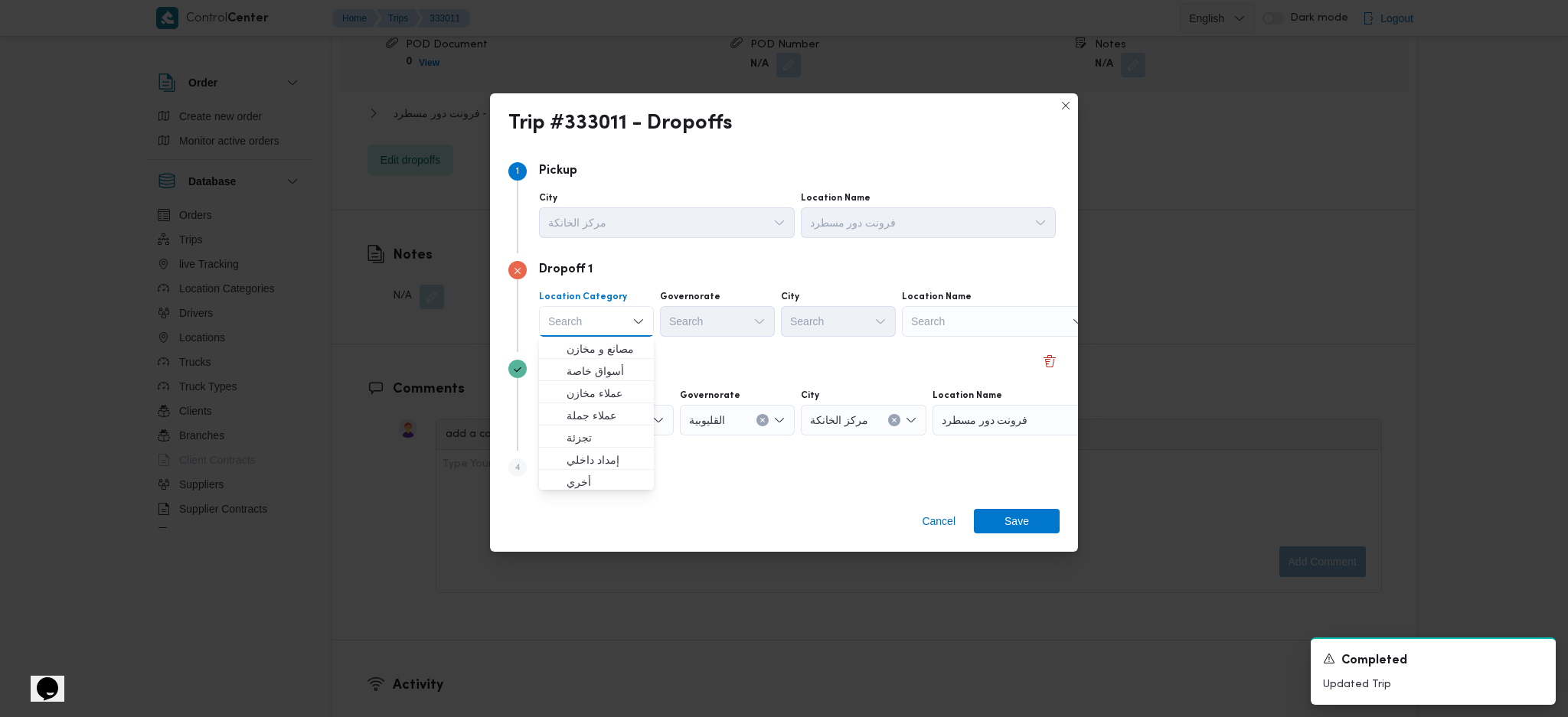
click at [958, 329] on div "Search" at bounding box center [997, 321] width 191 height 30
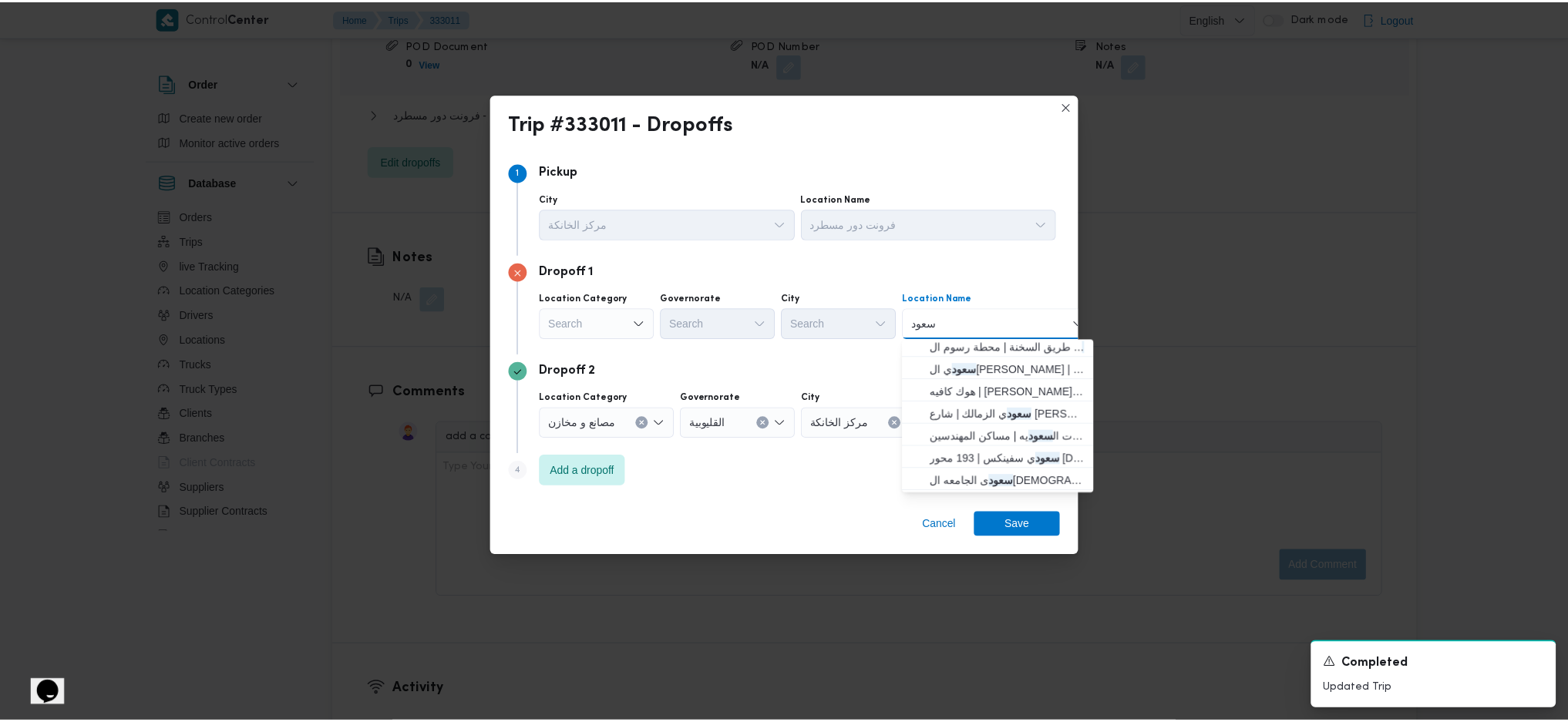
scroll to position [0, 0]
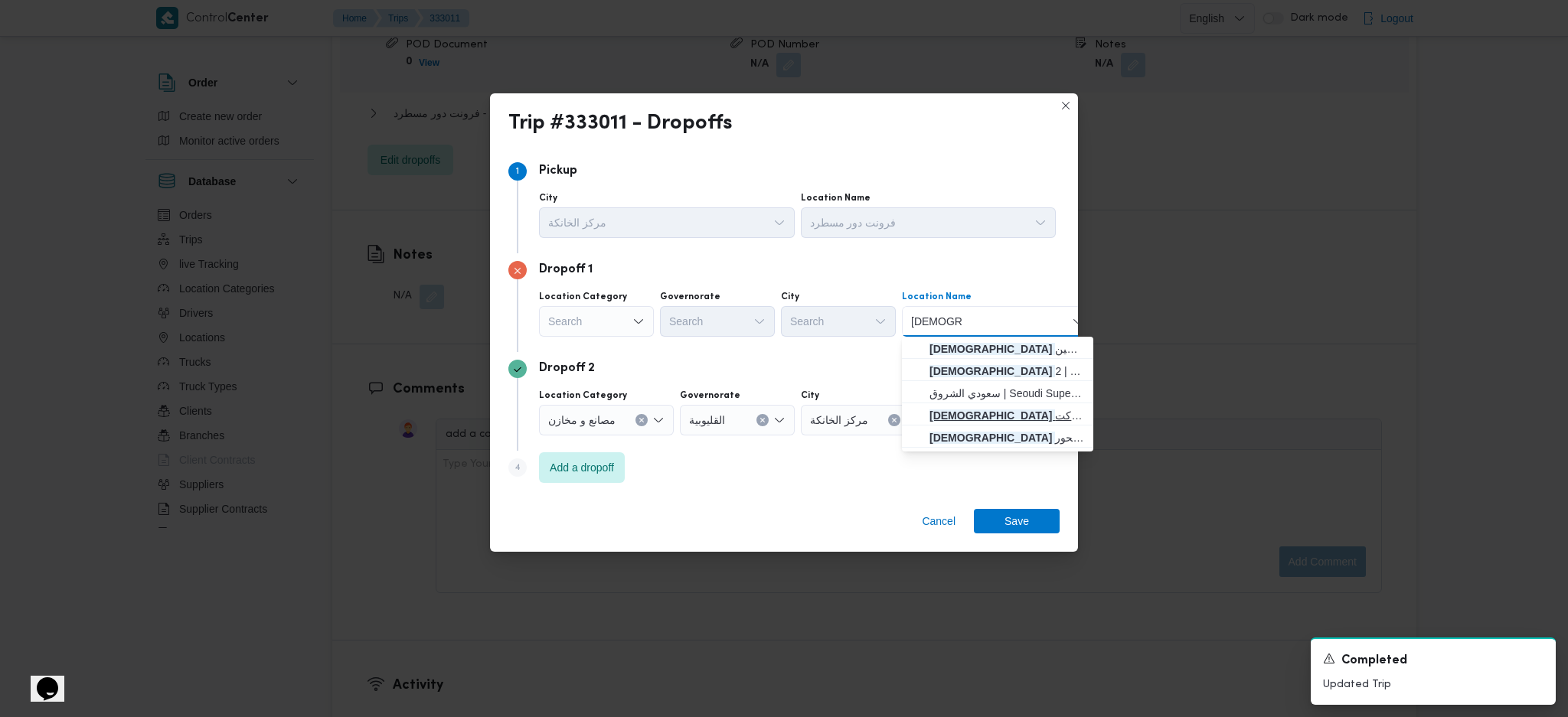
type input "سعودي س"
click at [996, 420] on span "سعودي س وديك | سعودي سوبرماركت | null" at bounding box center [1006, 415] width 155 height 18
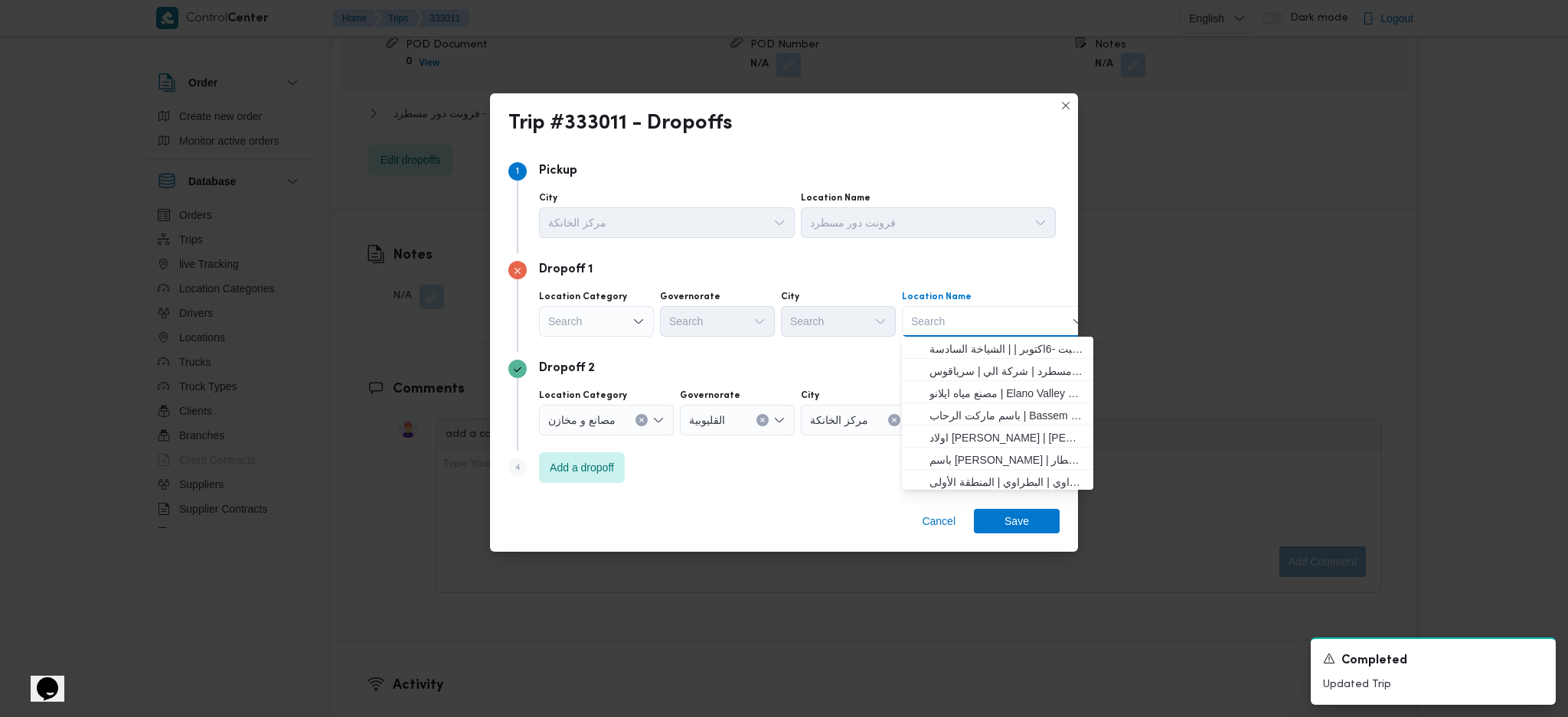
click at [634, 316] on icon "Open list of options" at bounding box center [638, 321] width 12 height 12
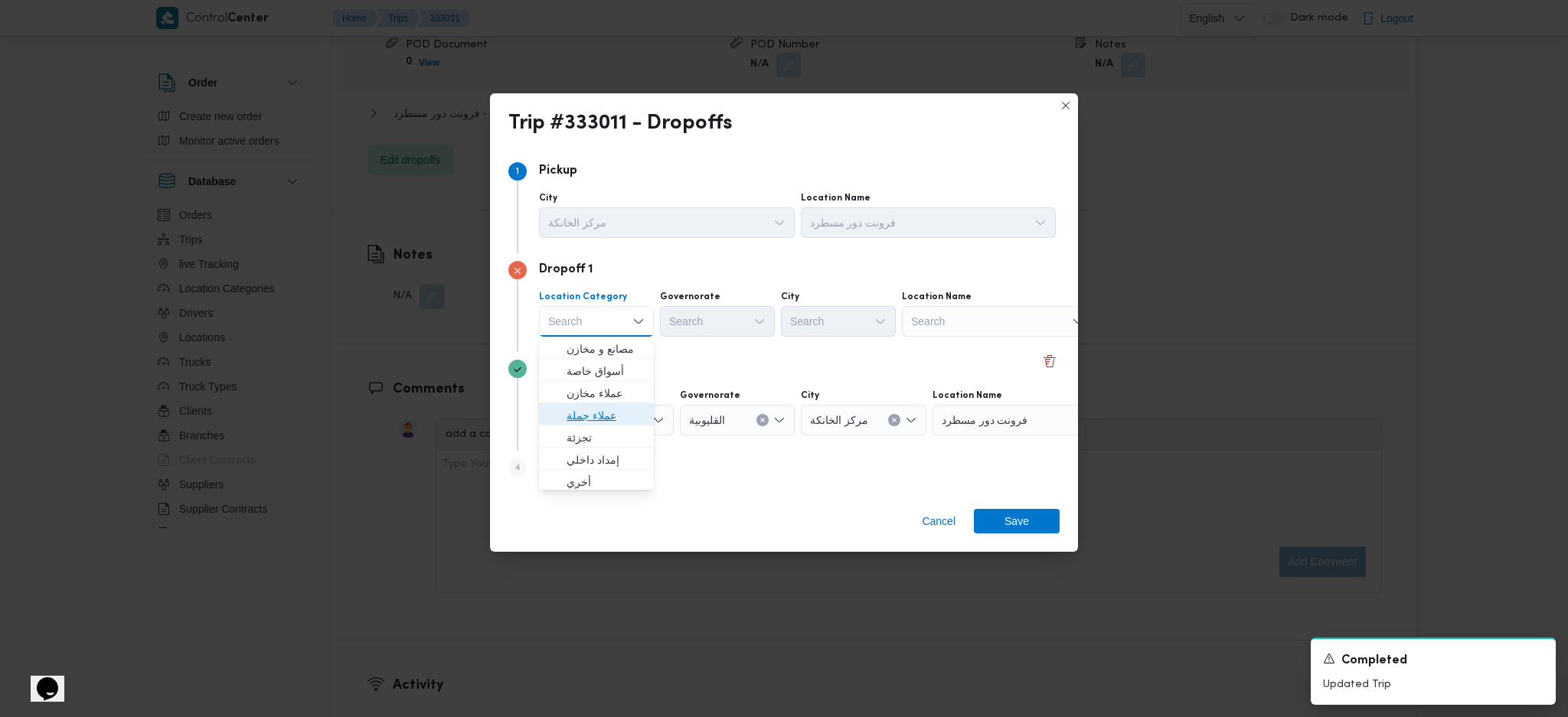
click at [618, 418] on span "عملاء جملة" at bounding box center [605, 415] width 78 height 18
click at [684, 327] on div "Search" at bounding box center [720, 321] width 115 height 30
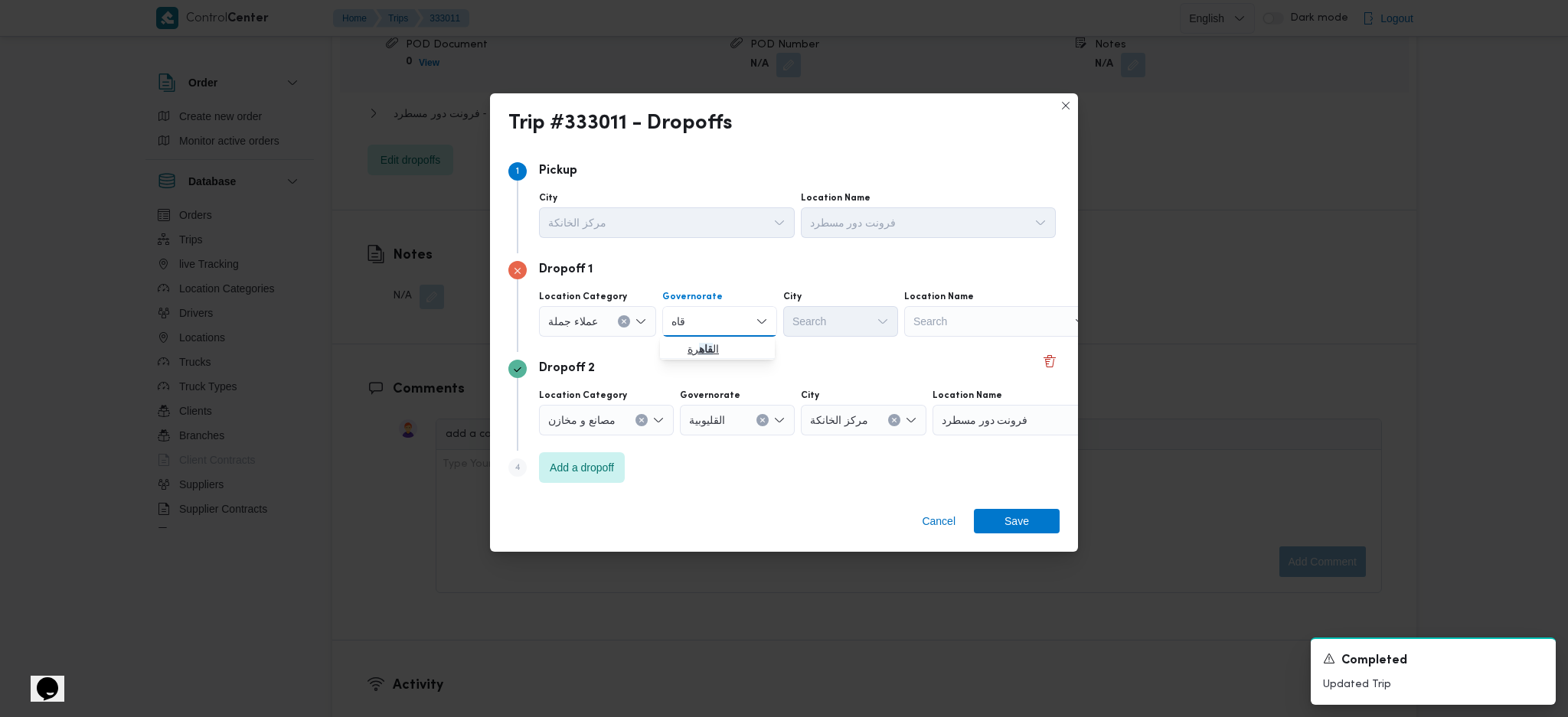
type input "قاه"
click at [707, 348] on mark "قاه" at bounding box center [705, 348] width 14 height 12
click at [858, 316] on div "Search" at bounding box center [916, 321] width 115 height 30
type input "بدر"
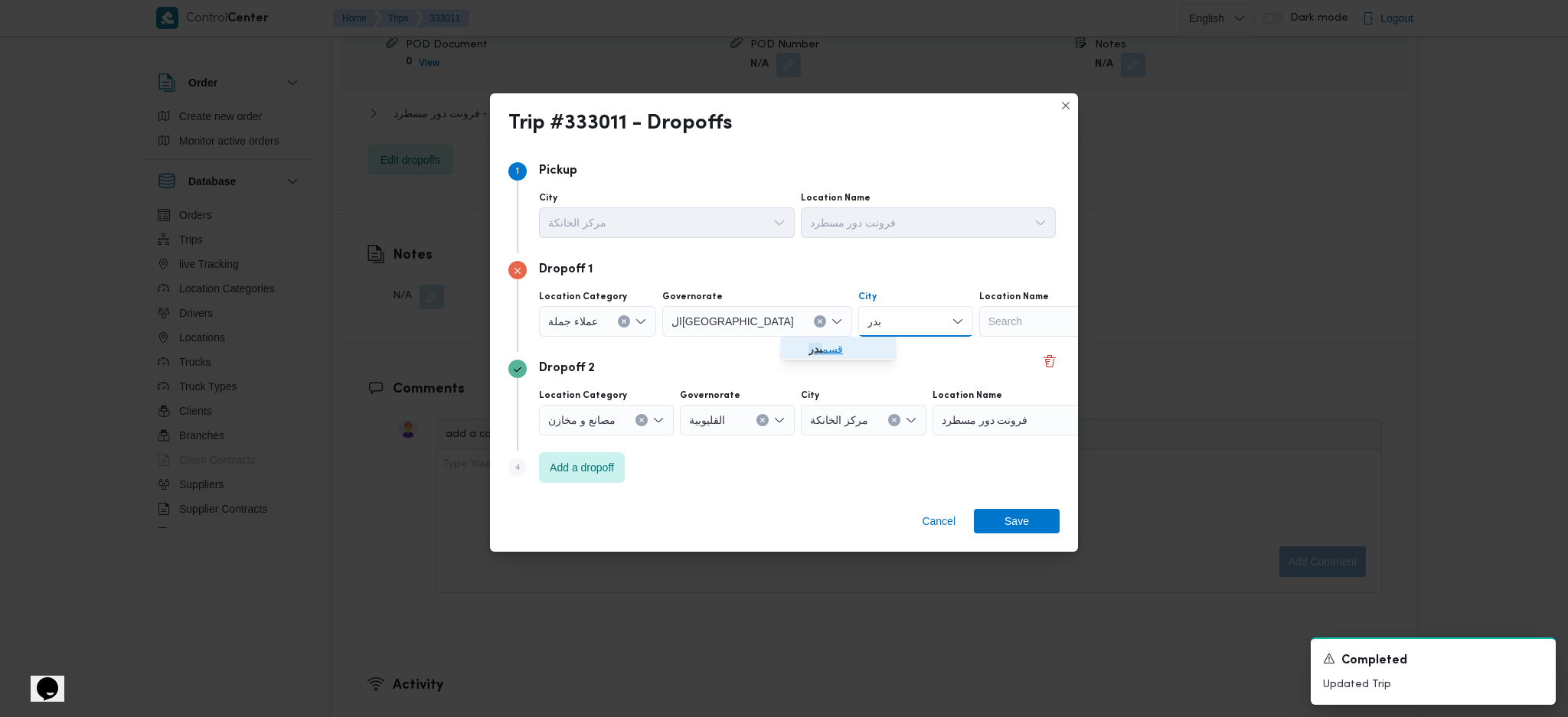
click at [843, 348] on span "قسم بدر" at bounding box center [847, 348] width 78 height 18
click at [1031, 522] on span "Save" at bounding box center [1016, 520] width 86 height 25
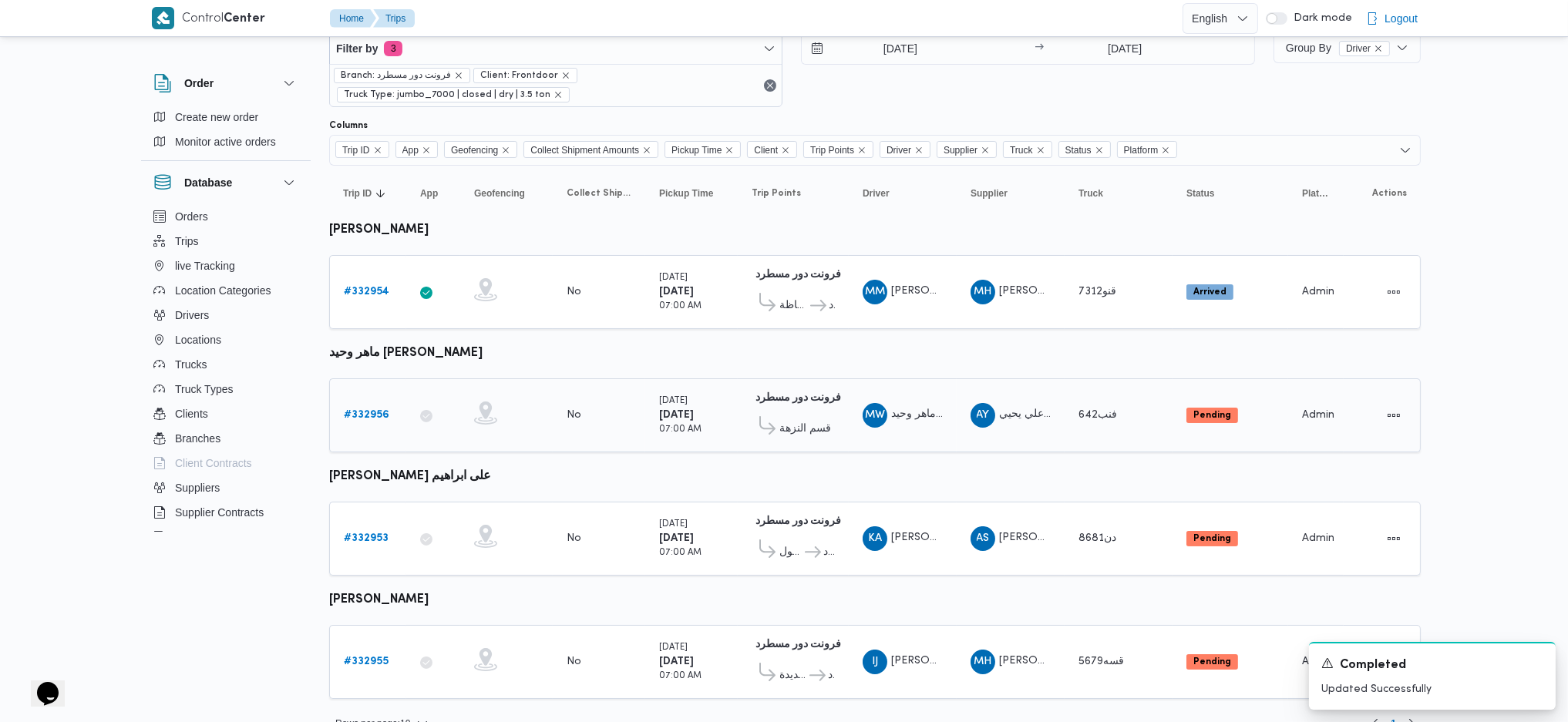
scroll to position [59, 0]
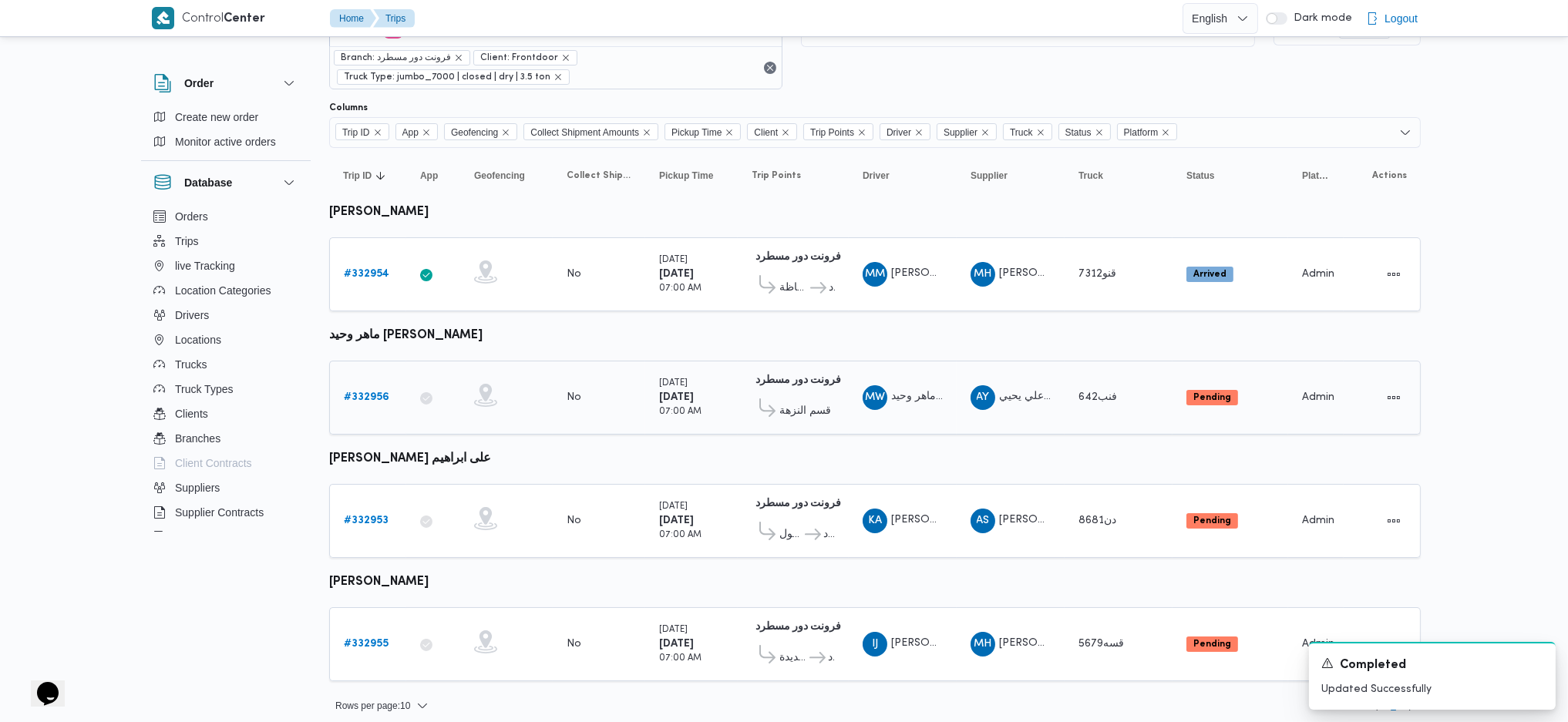
click at [364, 395] on b "# 332956" at bounding box center [366, 397] width 45 height 10
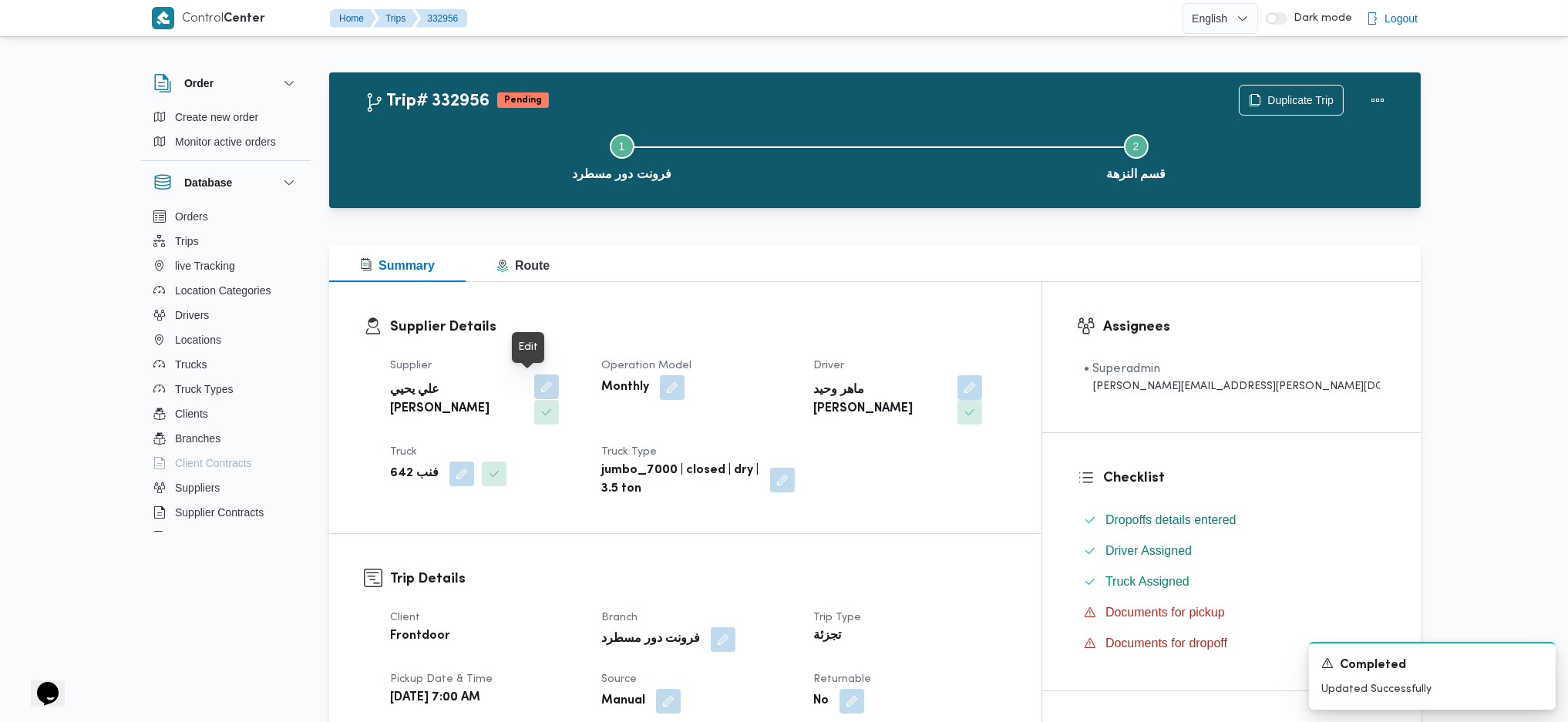
click at [552, 388] on button "button" at bounding box center [564, 387] width 25 height 25
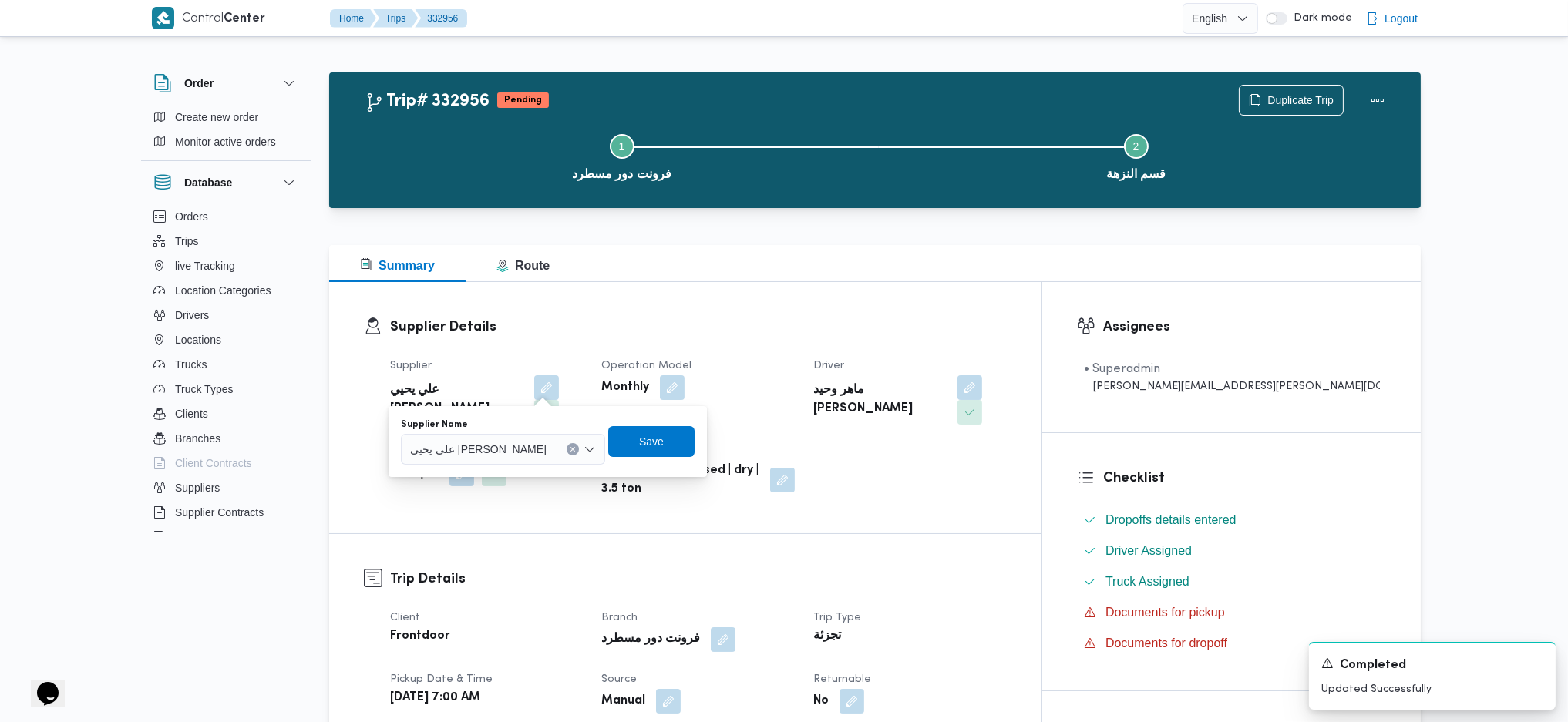
click at [521, 453] on span "علي يحيي علي مهران حسنين" at bounding box center [511, 448] width 203 height 17
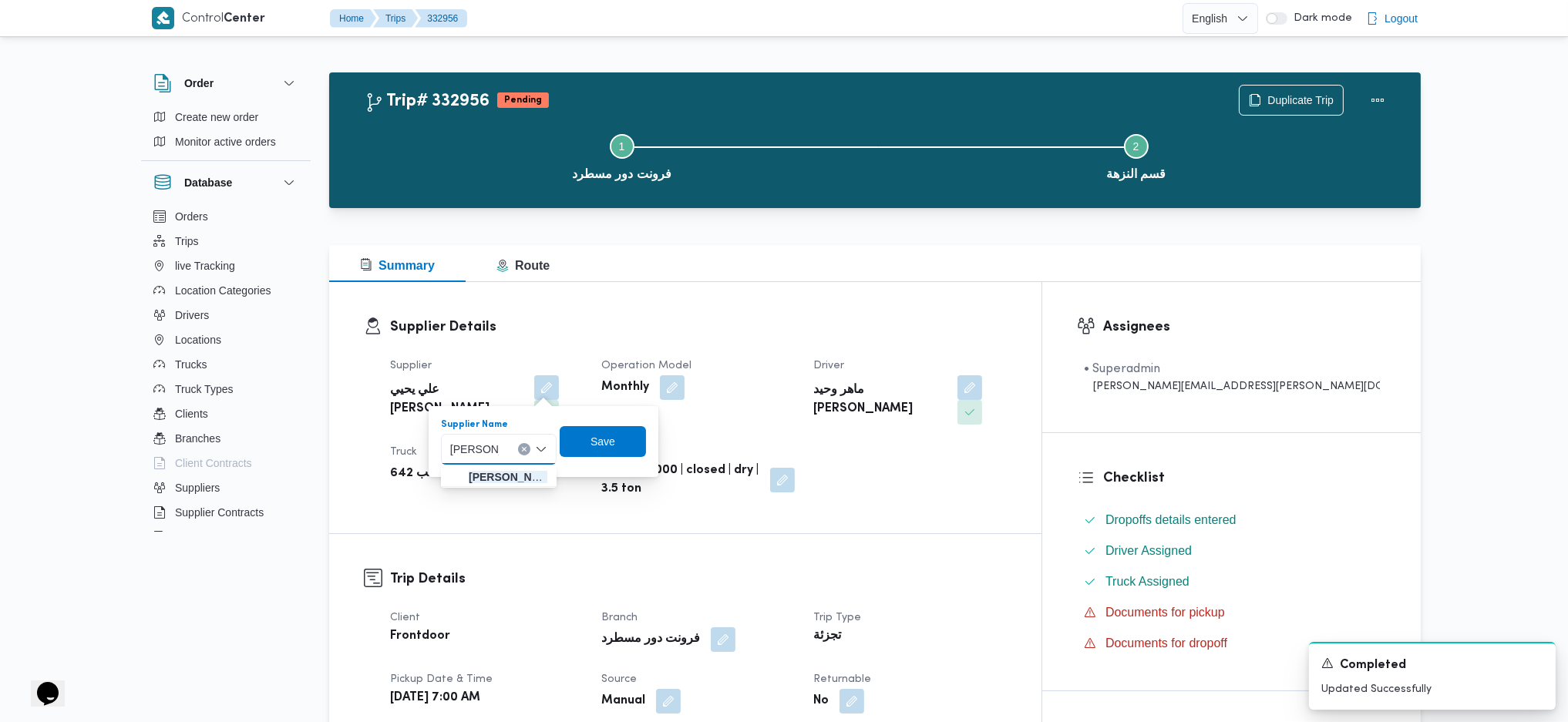
type input "عبدالله عيد"
click at [516, 470] on span "عبدالله عيد عبدالسلام عبدالحافظ" at bounding box center [508, 477] width 78 height 18
drag, startPoint x: 624, startPoint y: 449, endPoint x: 673, endPoint y: 445, distance: 49.2
click at [645, 448] on span "Save" at bounding box center [688, 441] width 87 height 30
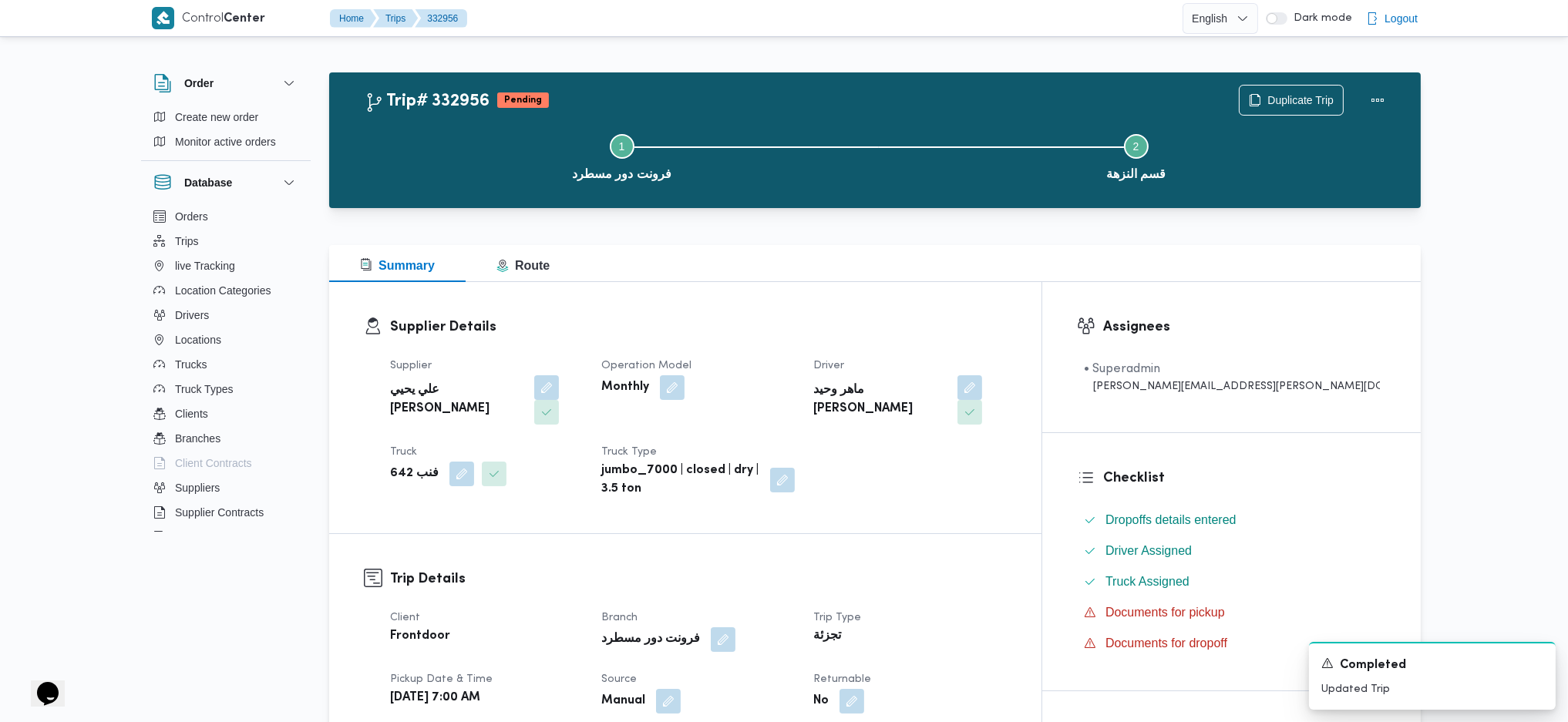
click at [1000, 380] on div "ماهر وحيد اسكندر سعيد" at bounding box center [921, 400] width 201 height 52
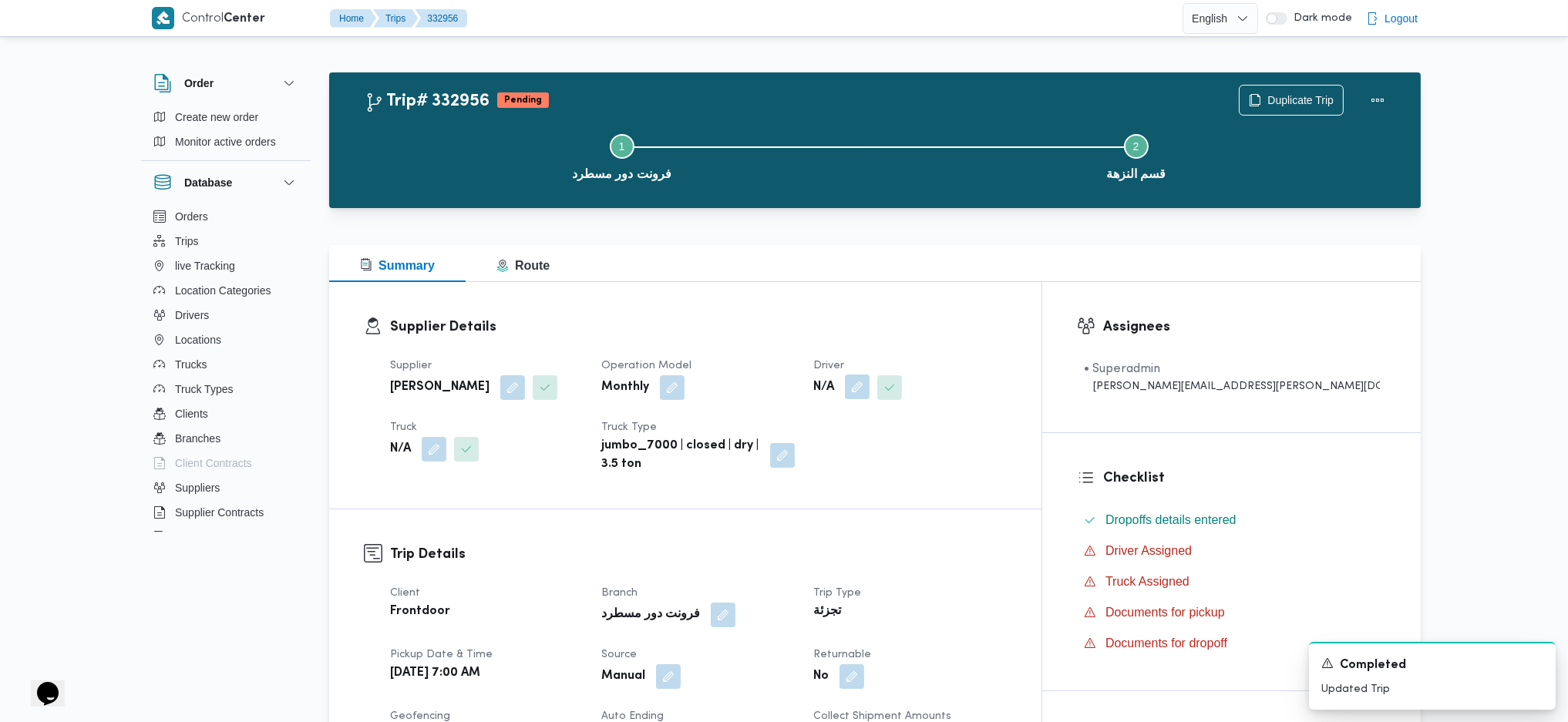
click at [879, 392] on button "button" at bounding box center [866, 387] width 25 height 25
click at [889, 438] on div "Search" at bounding box center [896, 448] width 116 height 30
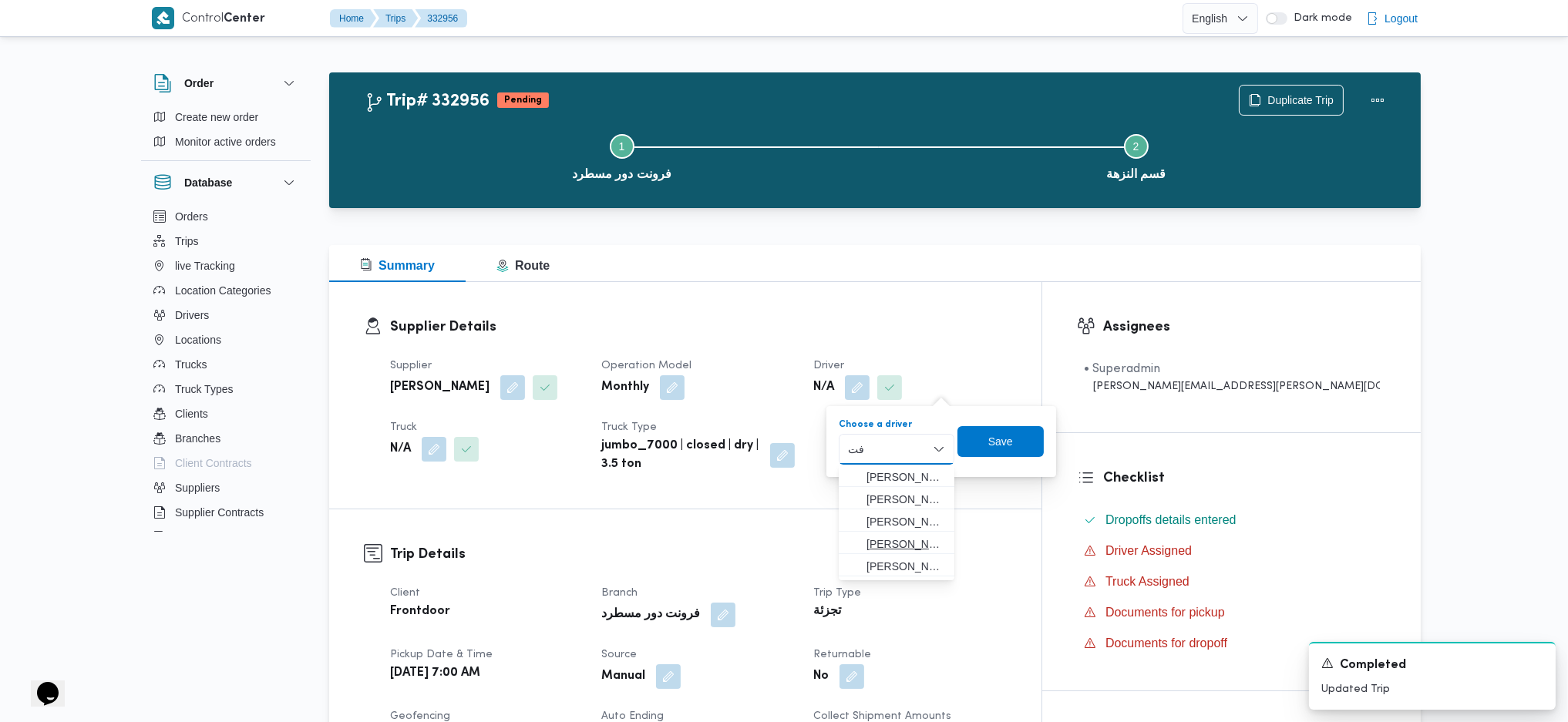
type input "ف"
type input "عف"
click at [548, 396] on button "button" at bounding box center [560, 387] width 25 height 25
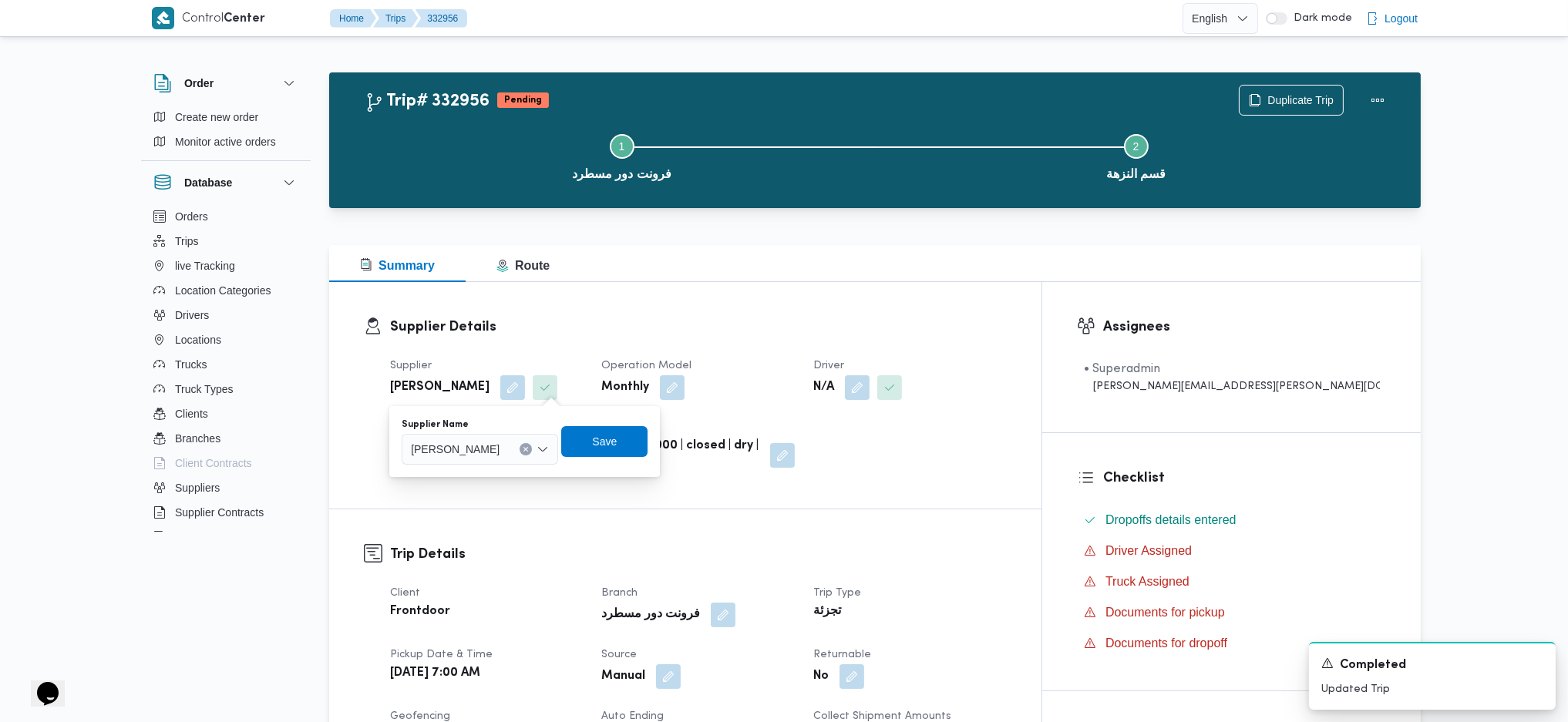
click at [543, 452] on span "عبدالله عيد عبدالسلام عبدالحافظ" at bounding box center [501, 448] width 181 height 17
type input "عيد عبدالسلا"
click at [526, 496] on span "محمد عيد عبدالسلا م عبدالحافظ" at bounding box center [515, 499] width 80 height 18
click at [686, 448] on span "Save" at bounding box center [698, 441] width 25 height 18
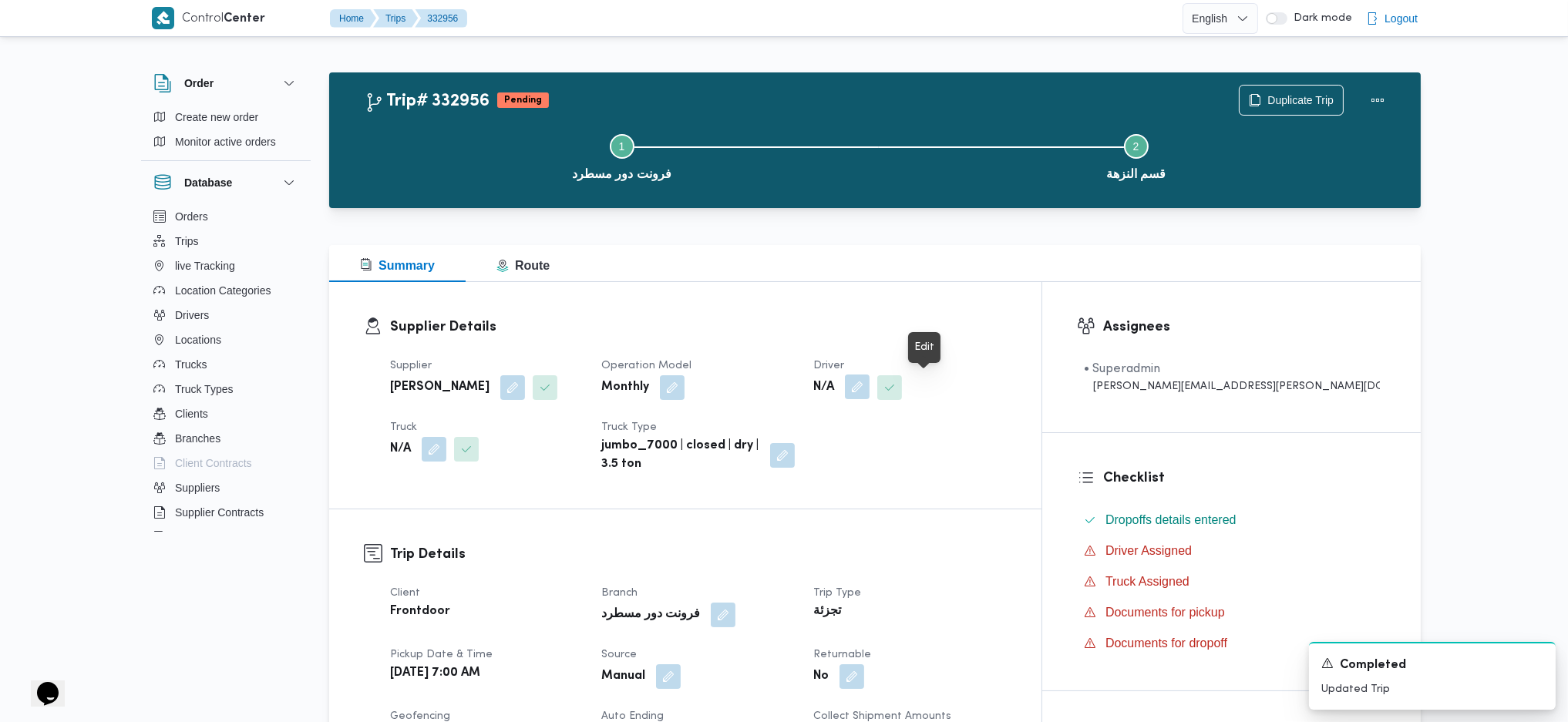
click at [879, 390] on button "button" at bounding box center [866, 387] width 25 height 25
click at [916, 445] on div "Search" at bounding box center [896, 448] width 116 height 30
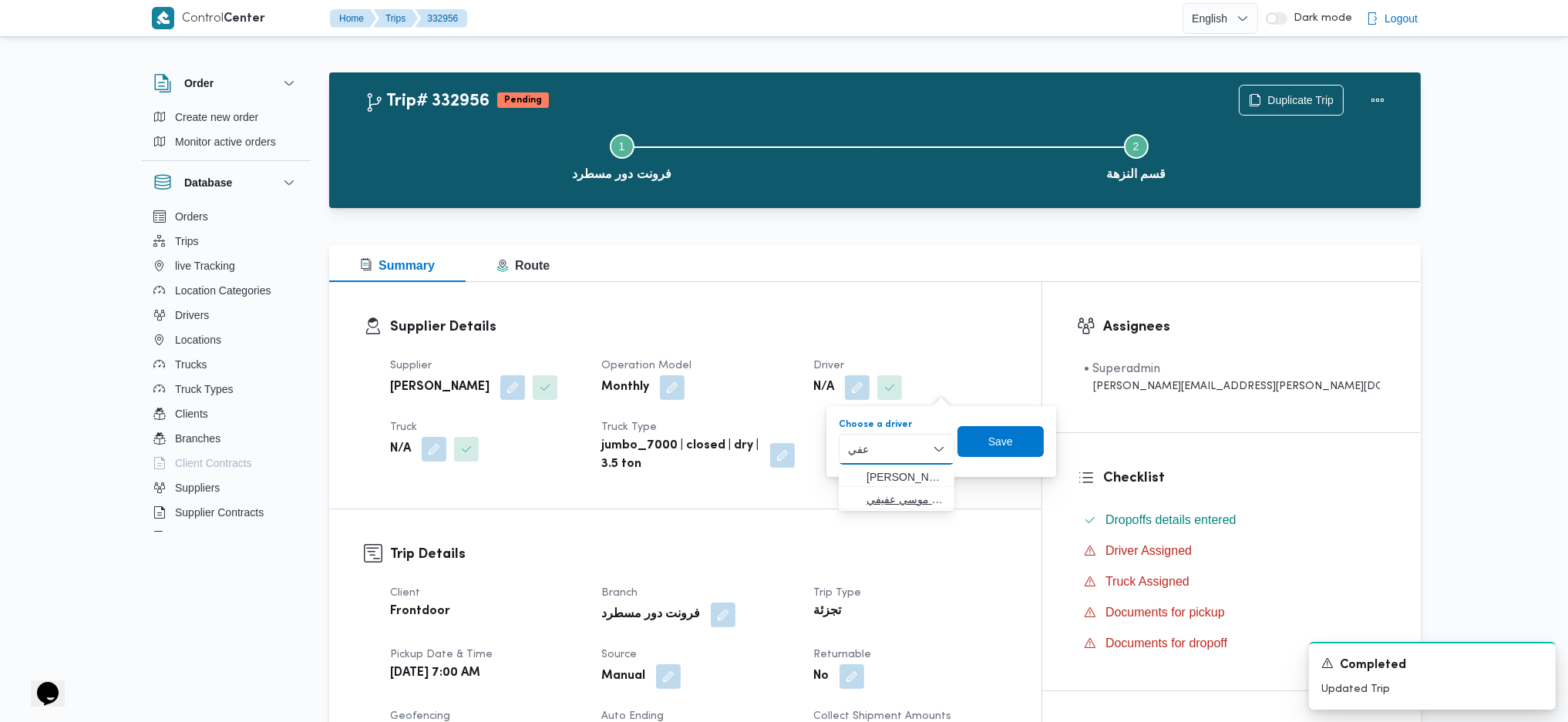
type input "عفي"
click at [891, 492] on span "فتحي عفي في موسي عفيفي" at bounding box center [905, 499] width 78 height 18
drag, startPoint x: 1017, startPoint y: 449, endPoint x: 960, endPoint y: 451, distance: 57.0
click at [1054, 449] on span "Save" at bounding box center [1097, 441] width 87 height 30
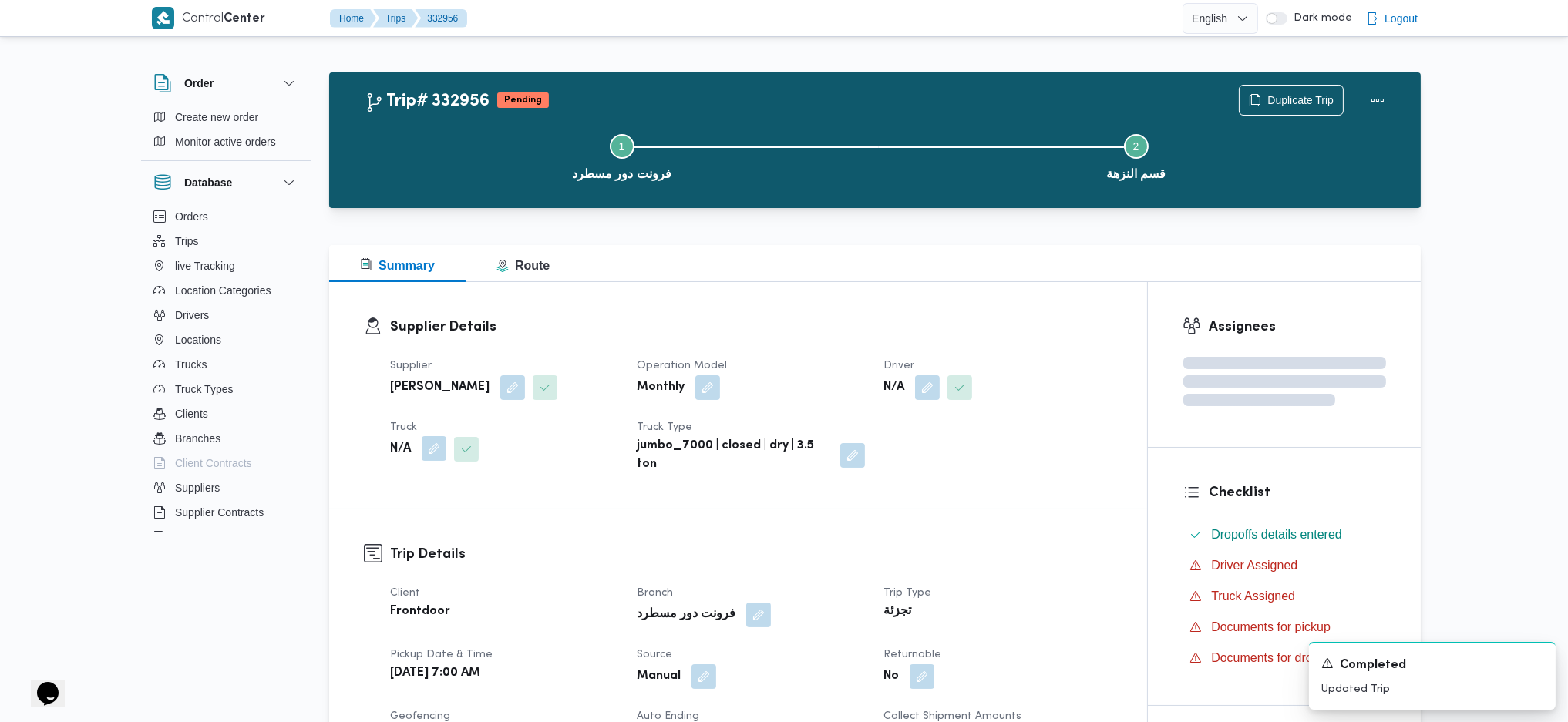
click at [434, 460] on button "button" at bounding box center [434, 472] width 25 height 25
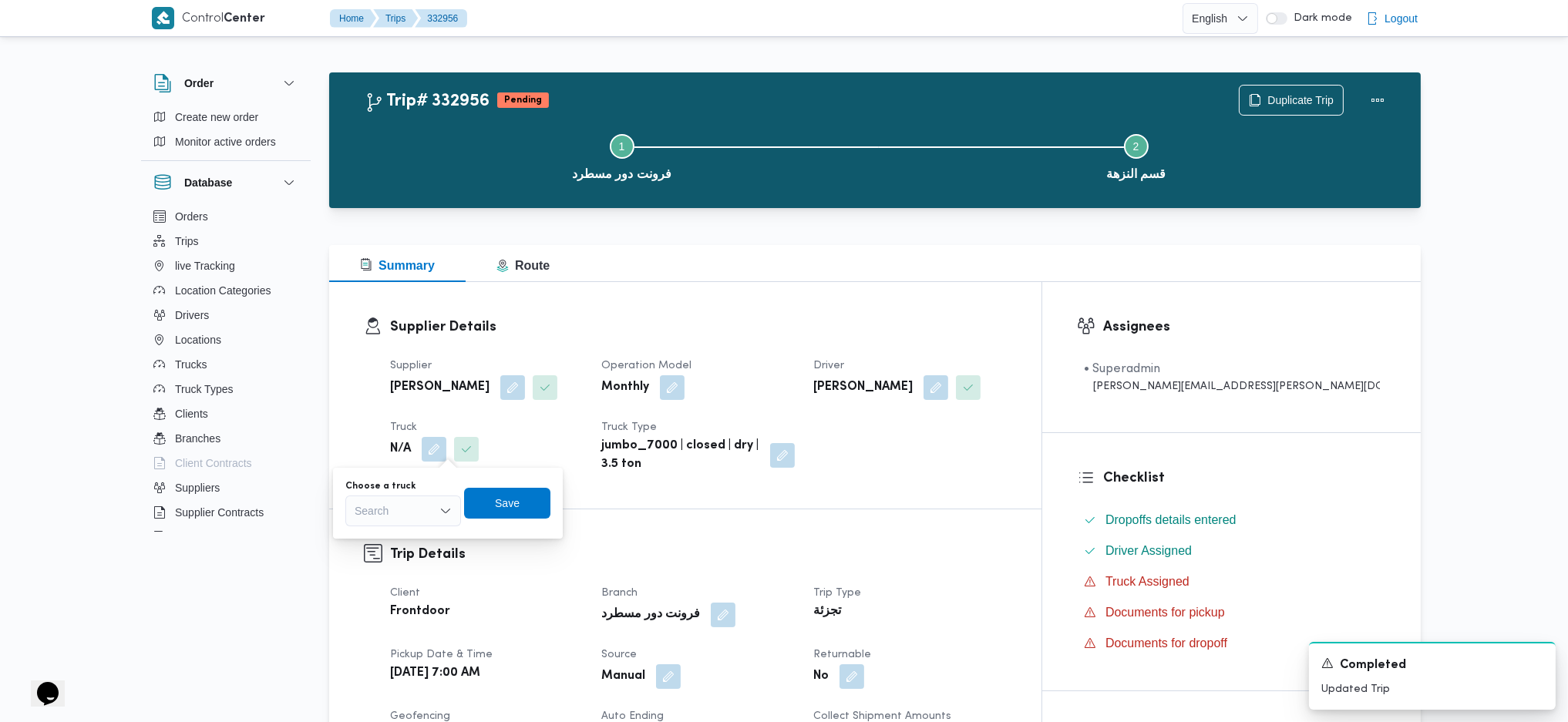
click at [415, 515] on div "Search" at bounding box center [404, 510] width 116 height 30
type input "841"
click at [417, 540] on span "جي 841 8 | null" at bounding box center [412, 539] width 78 height 18
click at [509, 509] on span "Save" at bounding box center [516, 503] width 25 height 18
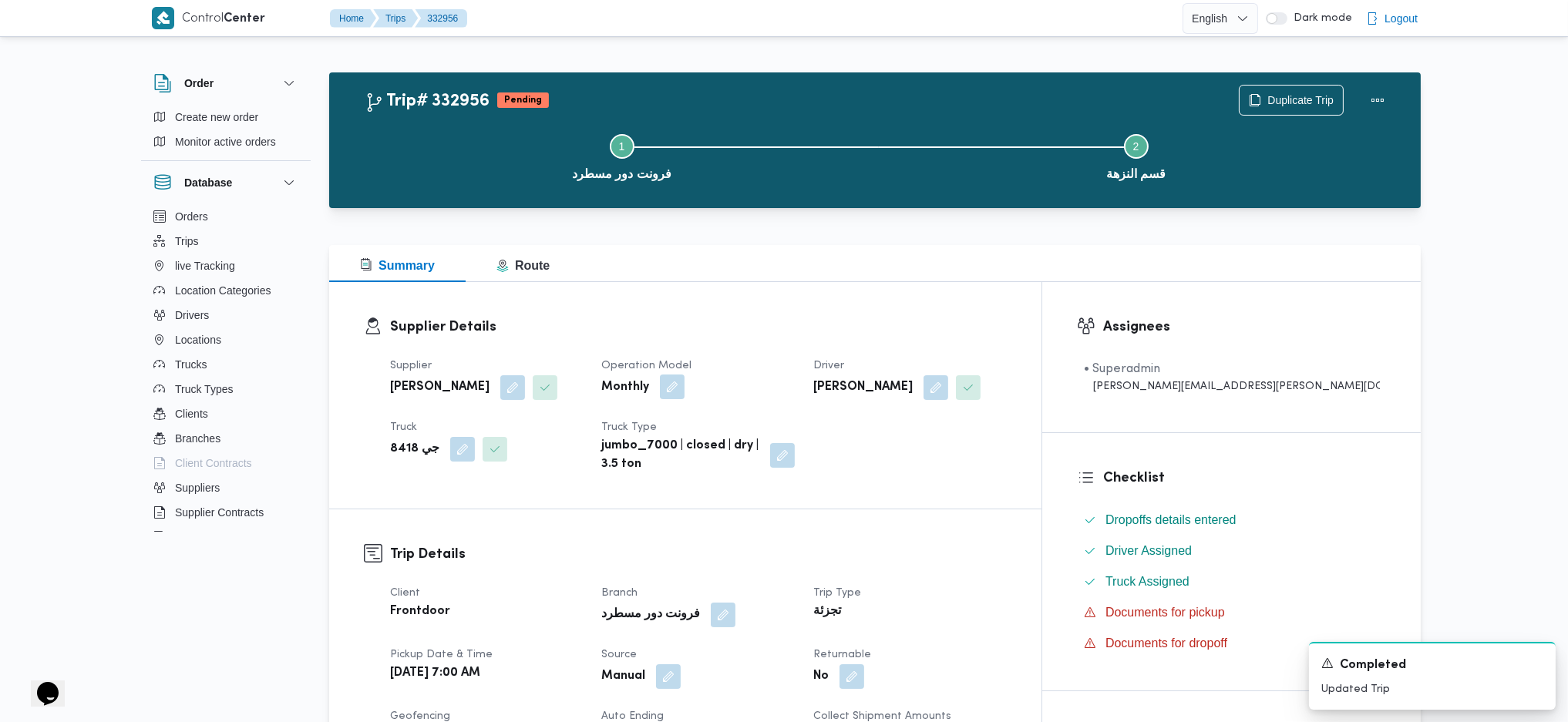
click at [689, 390] on button "button" at bounding box center [676, 387] width 25 height 25
drag, startPoint x: 649, startPoint y: 440, endPoint x: 660, endPoint y: 440, distance: 11.0
click at [649, 440] on div "Monthly" at bounding box center [659, 448] width 116 height 30
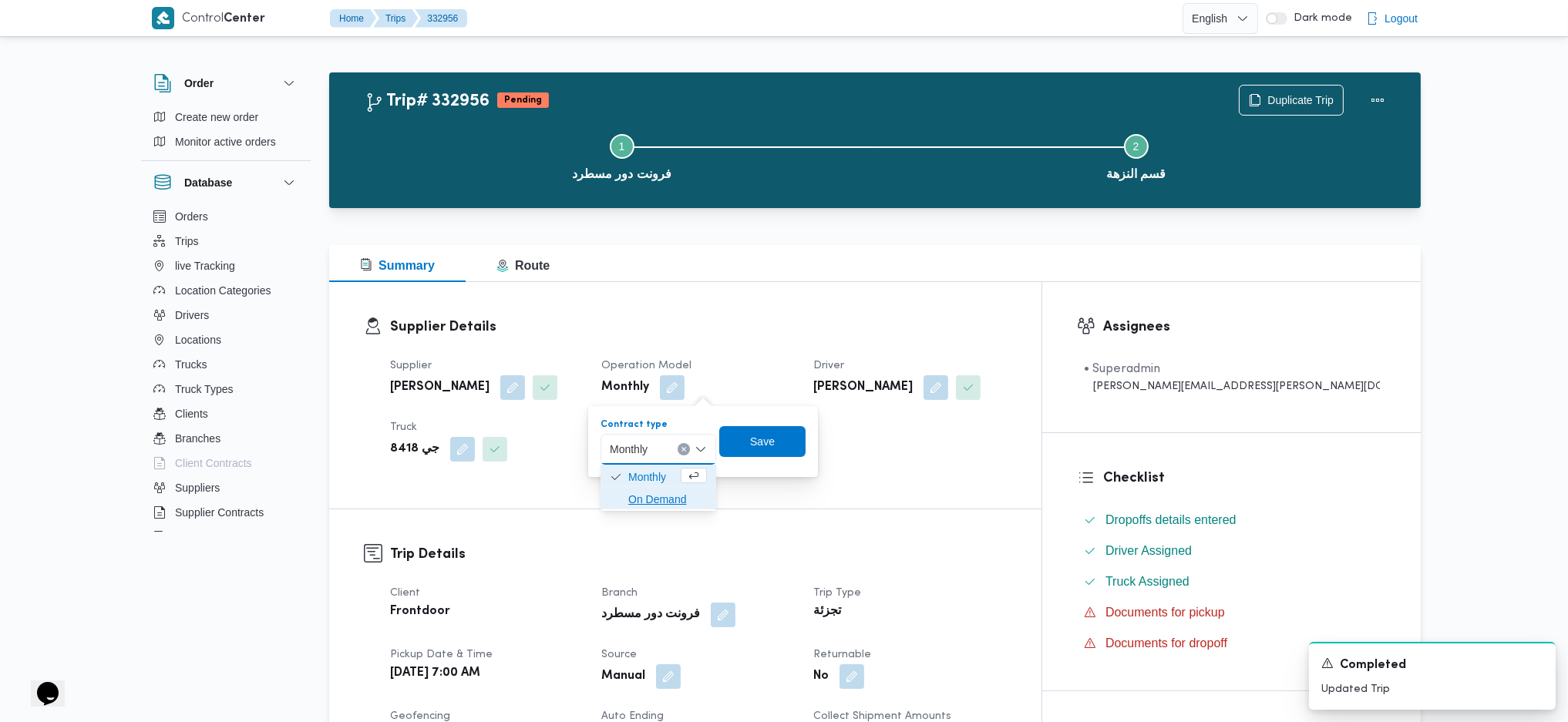
click at [647, 491] on span "On Demand" at bounding box center [667, 499] width 78 height 18
click at [790, 442] on span "Save" at bounding box center [768, 440] width 87 height 30
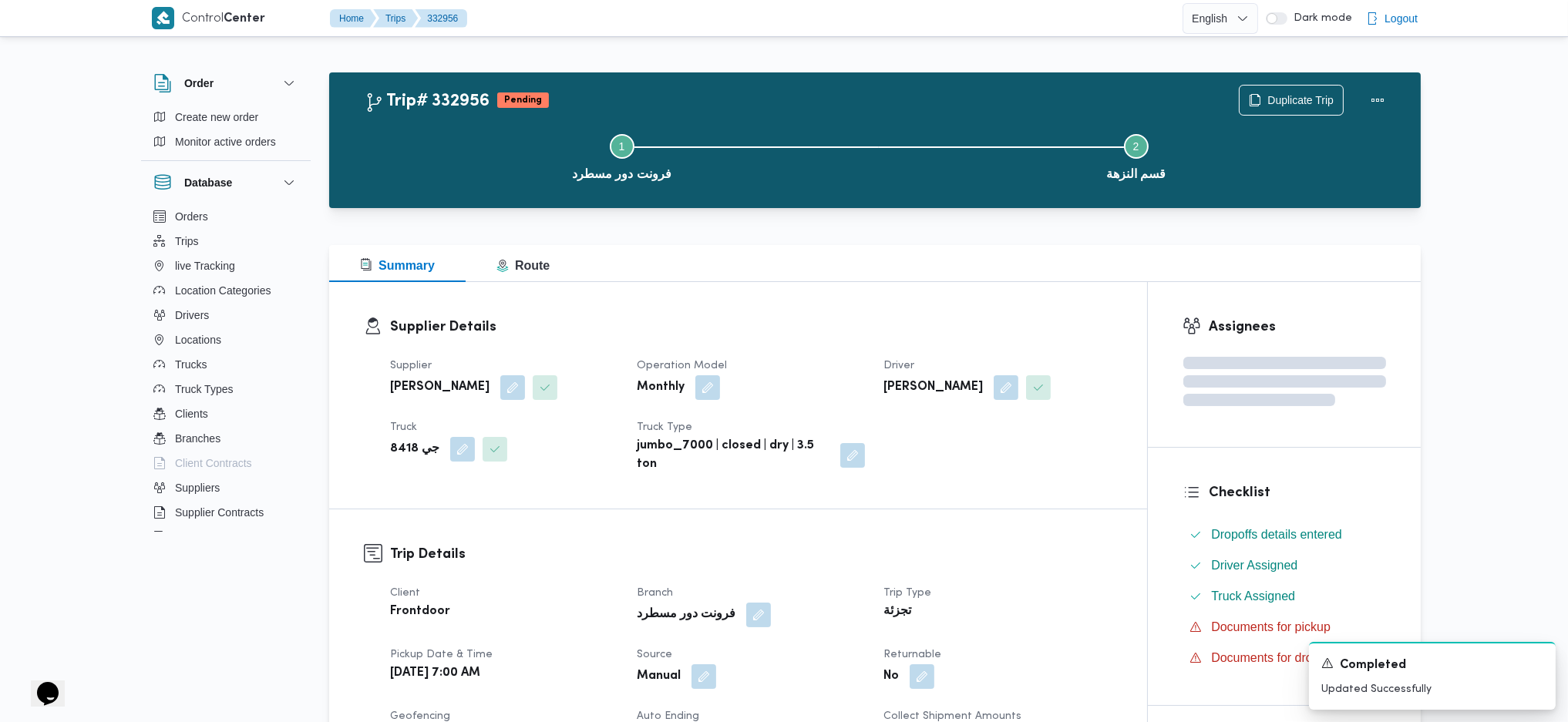
click at [747, 609] on dt "Branch" at bounding box center [751, 618] width 228 height 18
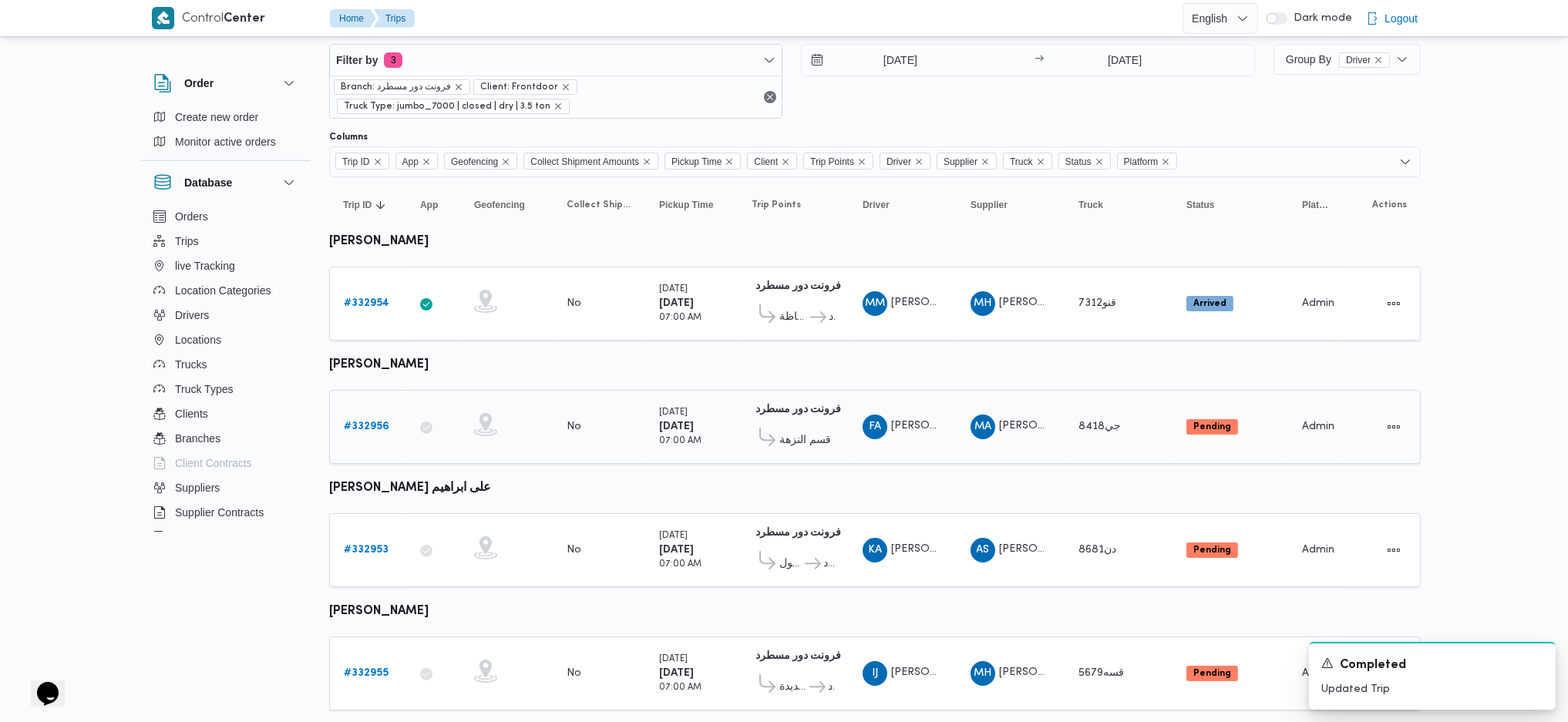
scroll to position [59, 0]
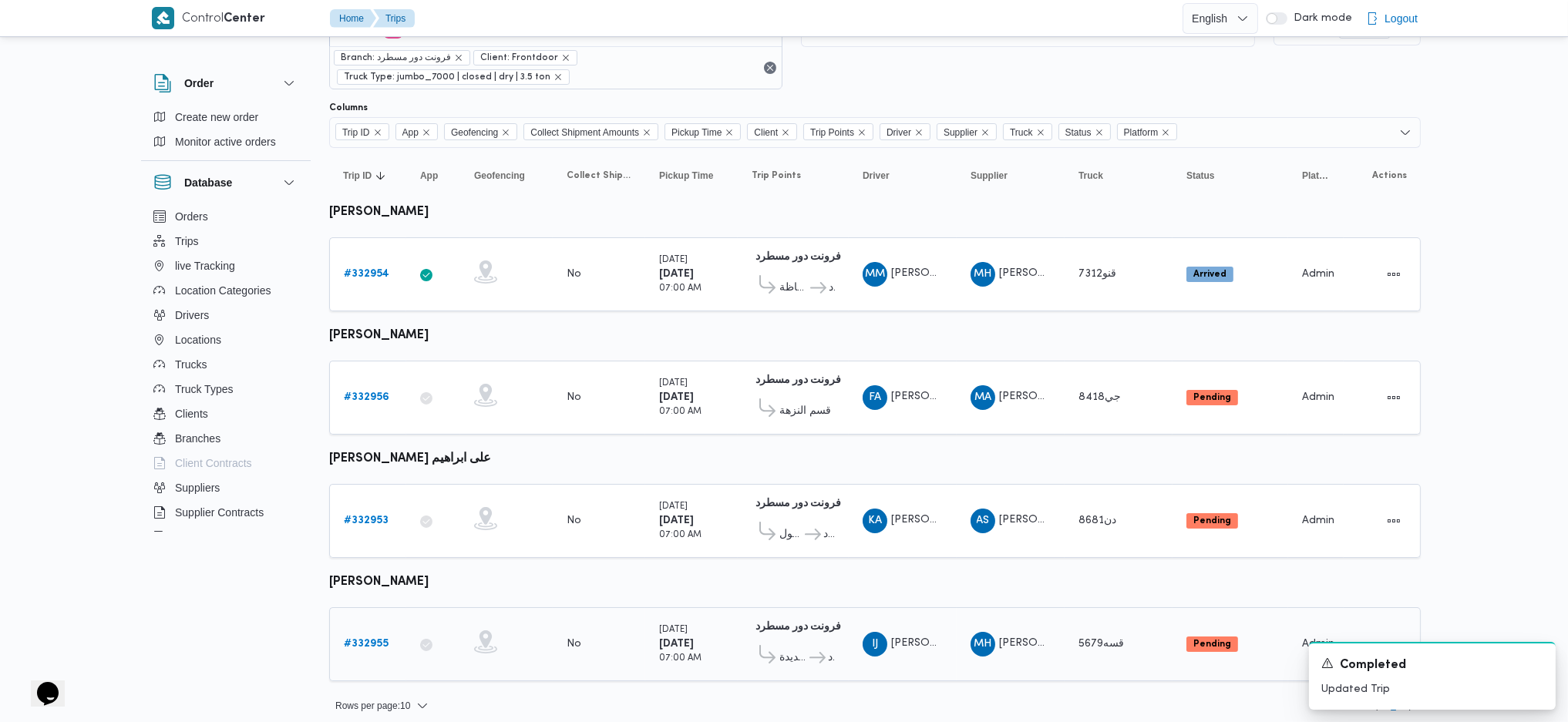
click at [370, 639] on b "# 332955" at bounding box center [366, 644] width 45 height 10
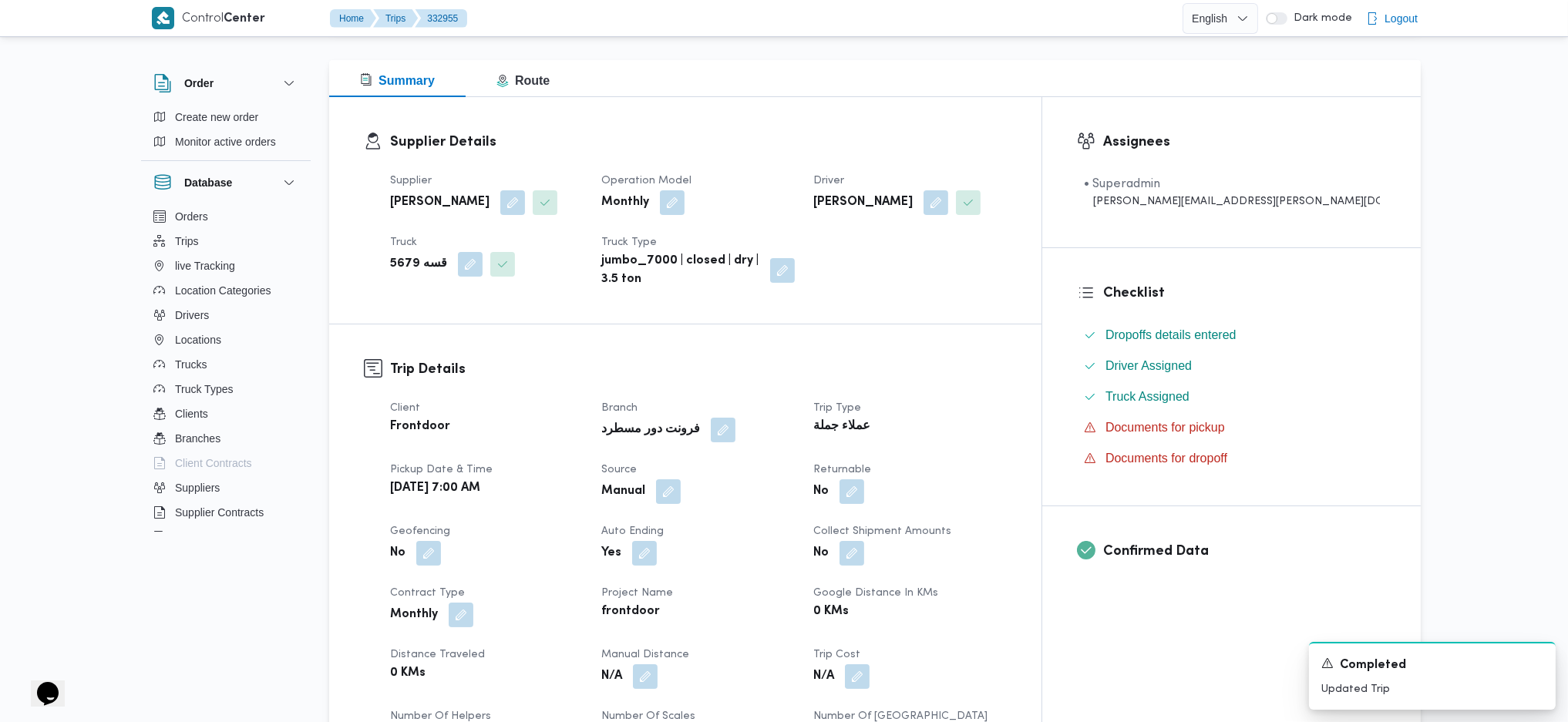
scroll to position [205, 0]
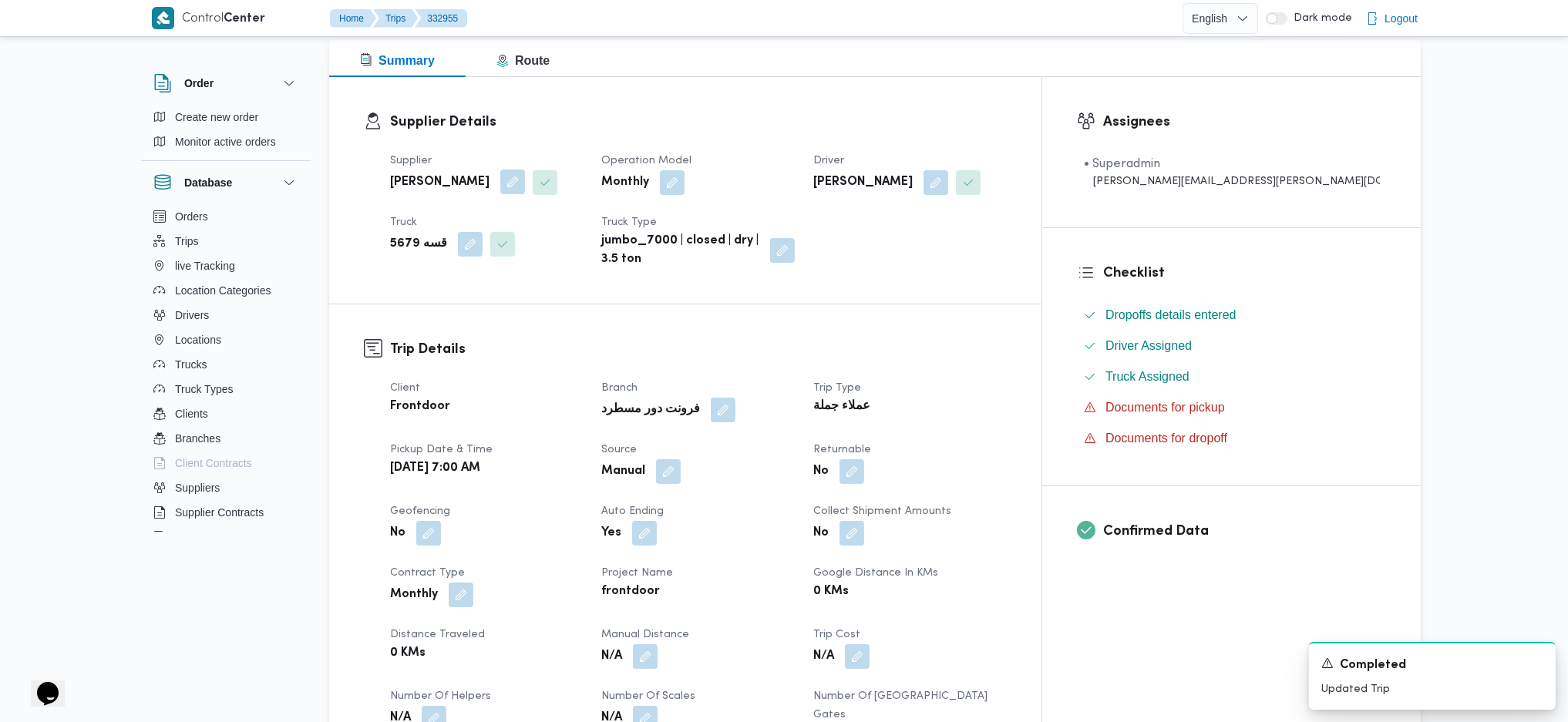
click at [548, 188] on button "button" at bounding box center [560, 181] width 25 height 25
click at [484, 243] on span "محمد هاني محمد جوده محمود" at bounding box center [498, 243] width 181 height 17
type input "باشا"
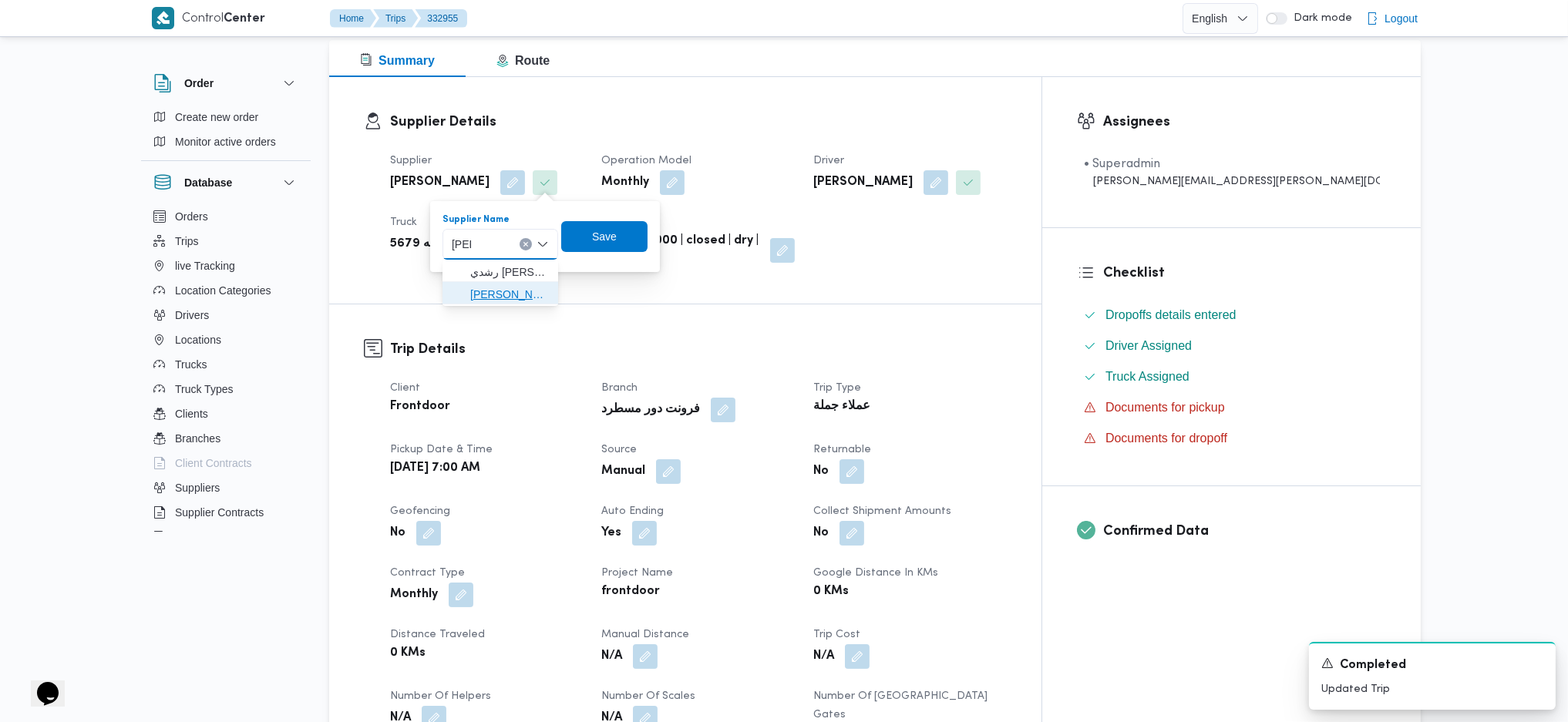
click at [498, 290] on span "ابراهيم رمضان ابراهيم عثمان ابو باشا" at bounding box center [509, 295] width 78 height 18
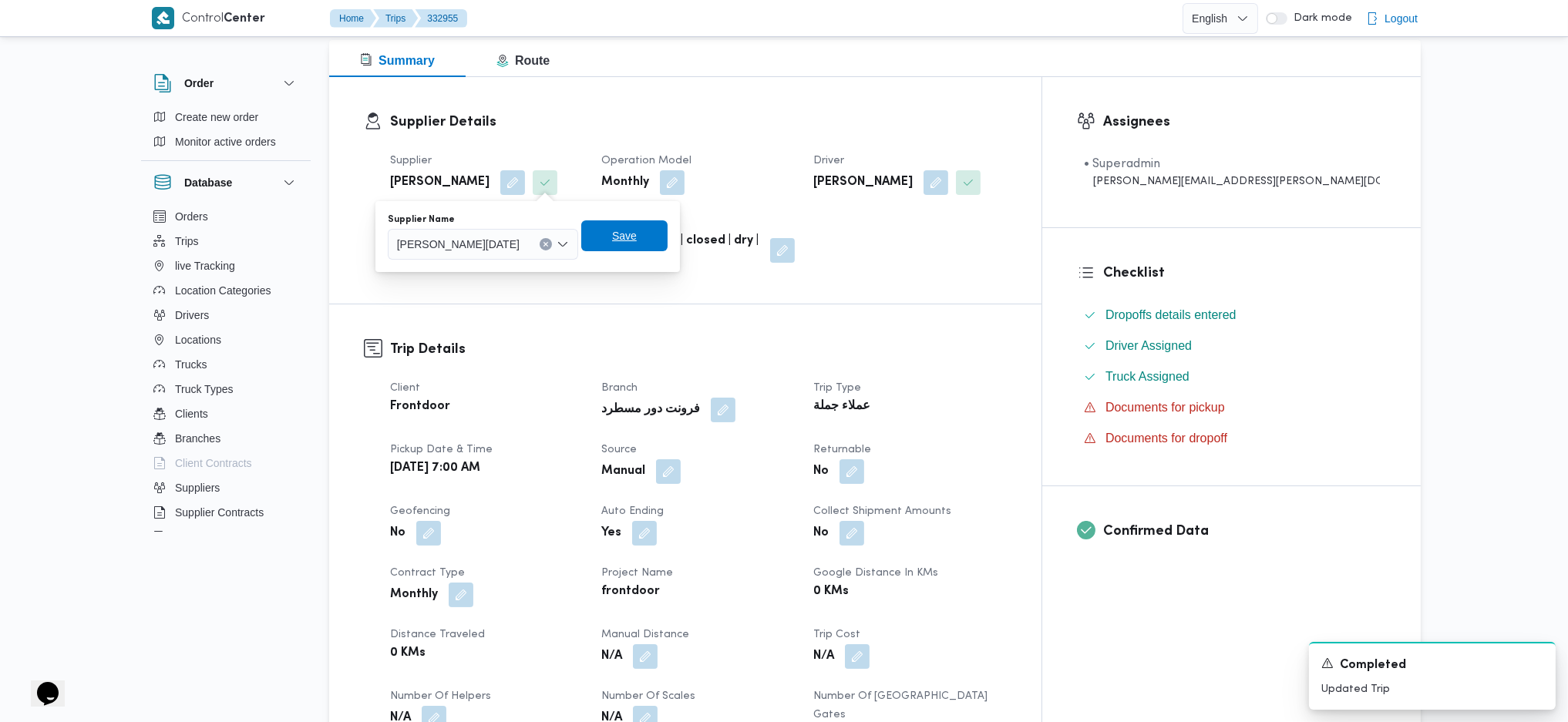
click at [673, 226] on span "Save" at bounding box center [716, 235] width 87 height 30
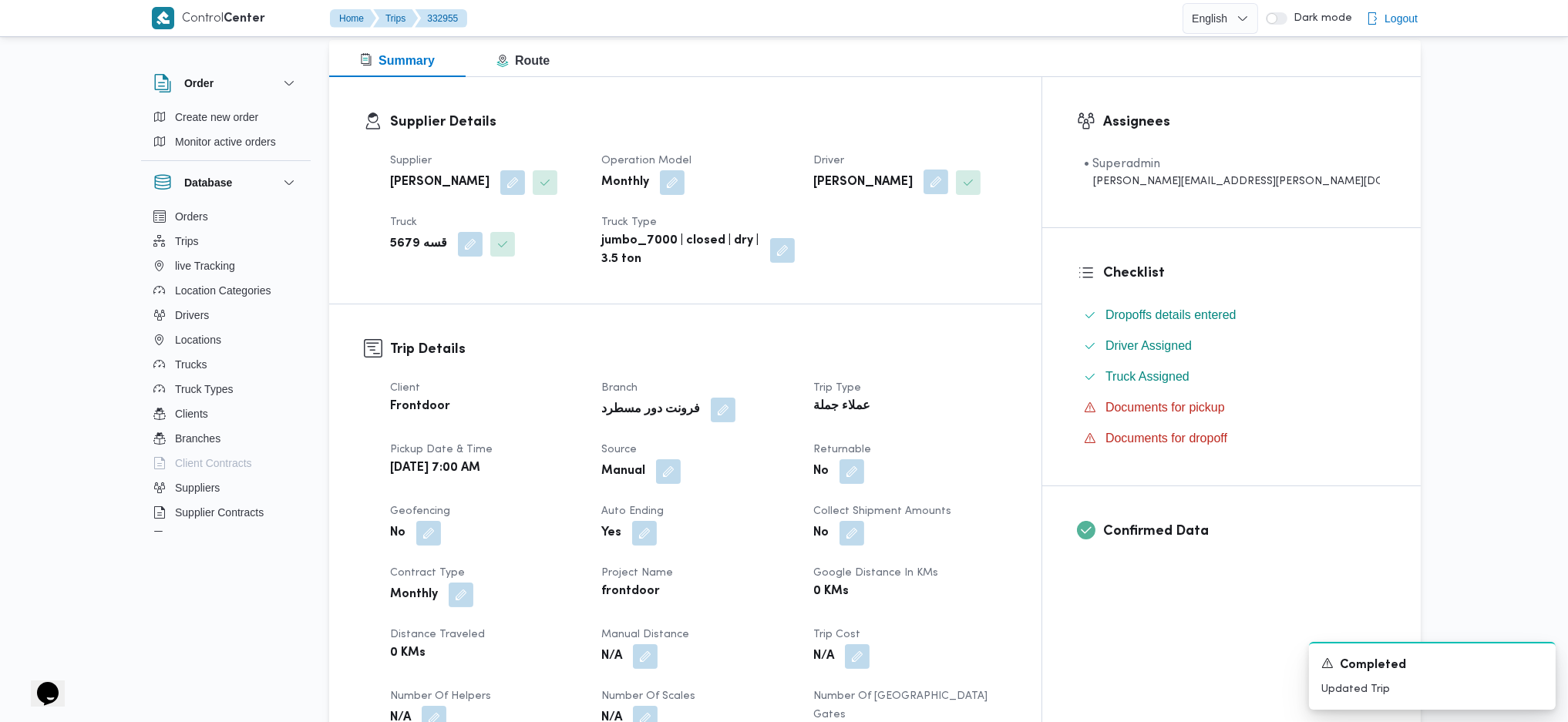
click at [1005, 181] on button "button" at bounding box center [992, 181] width 25 height 25
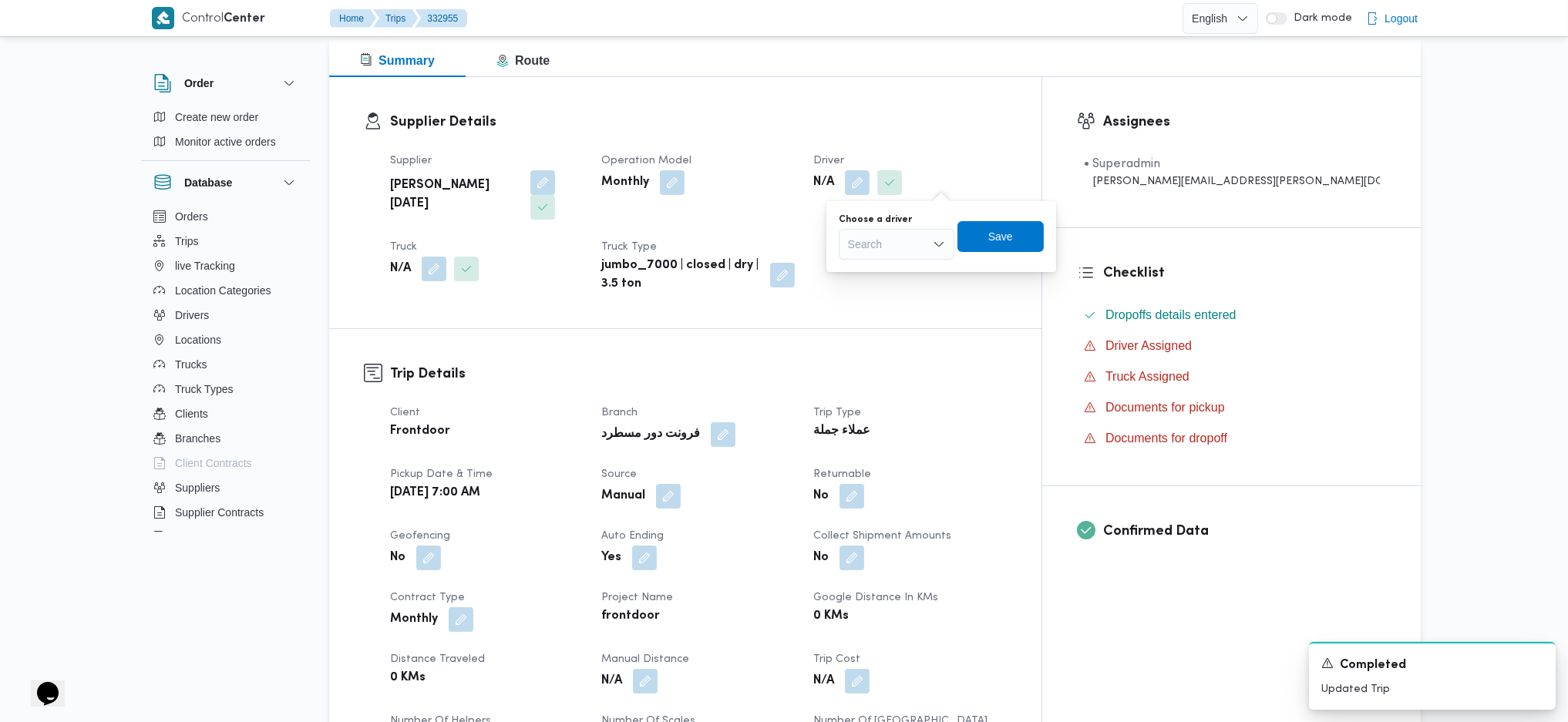
click at [873, 238] on div "Search" at bounding box center [896, 244] width 116 height 30
type input "حسين"
click at [641, 364] on h3 "Trip Details" at bounding box center [705, 374] width 630 height 21
click at [429, 256] on button "button" at bounding box center [434, 268] width 25 height 25
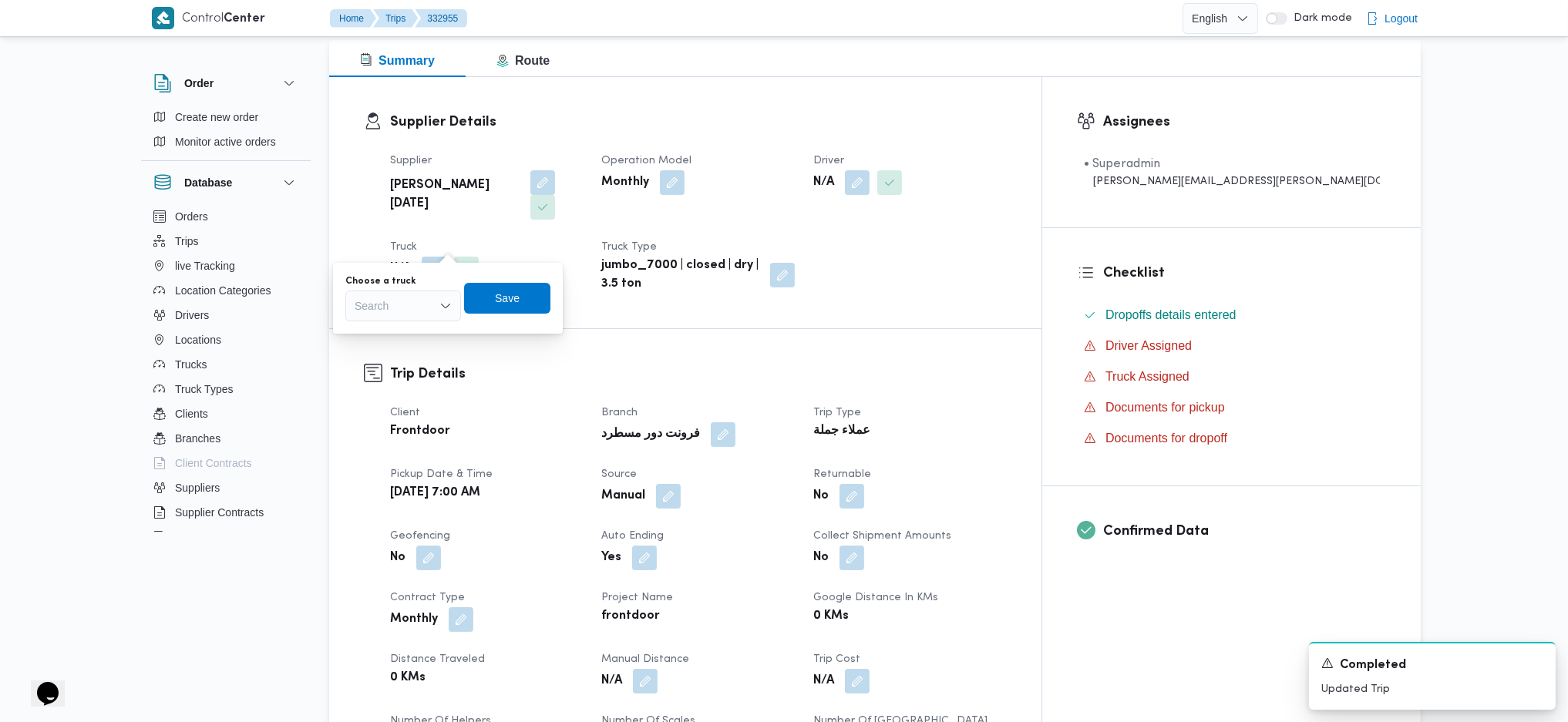
click at [400, 312] on div "Search" at bounding box center [404, 305] width 116 height 30
type input "2463"
click at [397, 339] on mark "2463" at bounding box center [385, 333] width 24 height 12
click at [525, 295] on span "Save" at bounding box center [515, 297] width 25 height 18
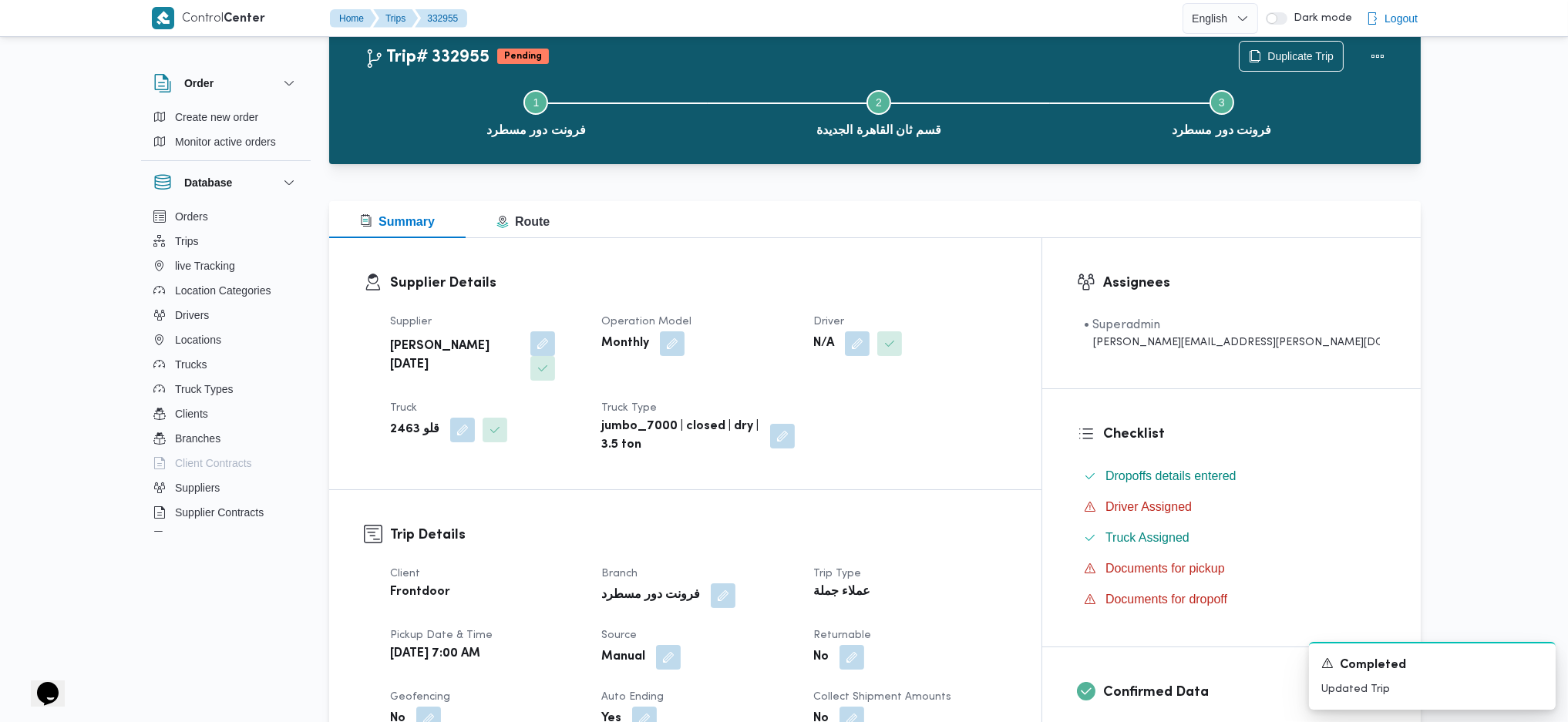
scroll to position [0, 0]
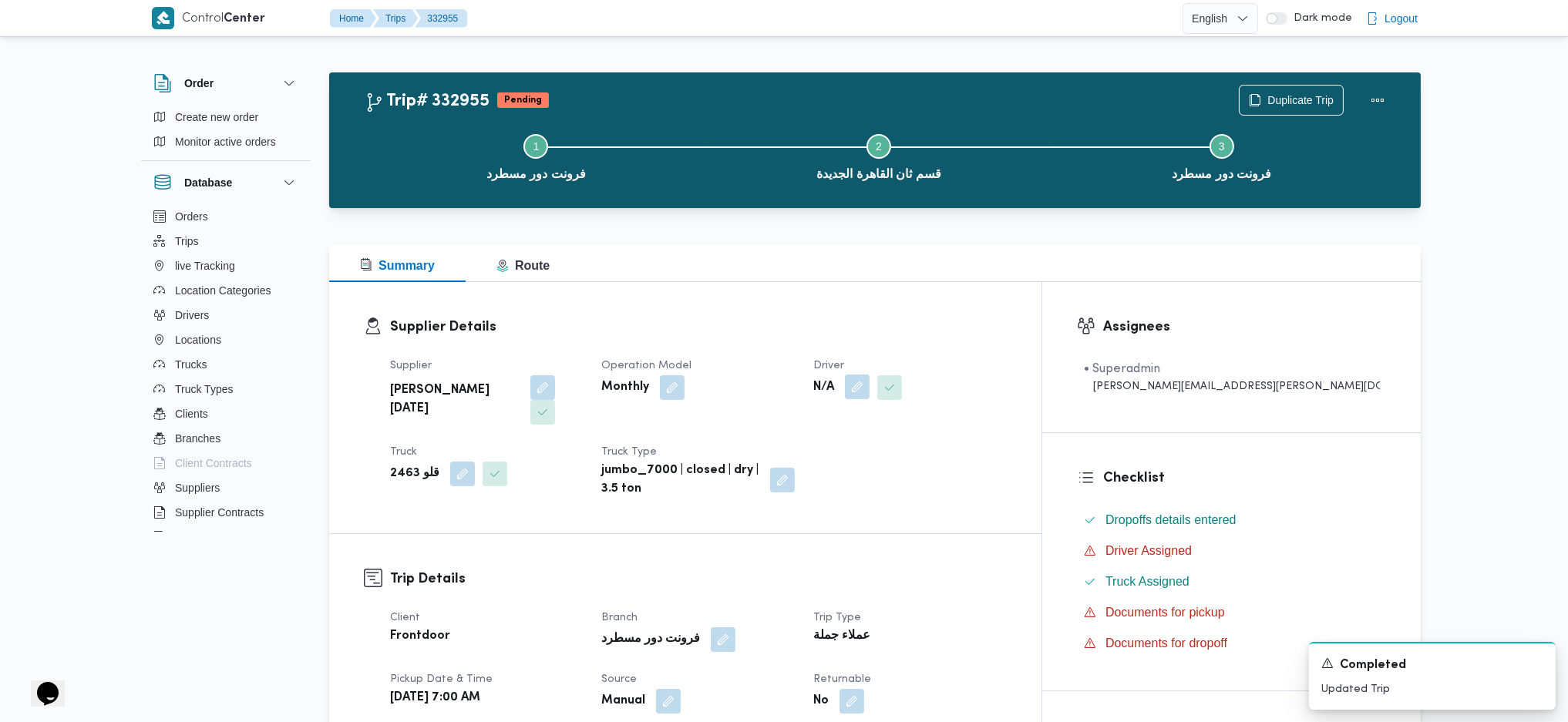
click at [879, 389] on button "button" at bounding box center [866, 387] width 25 height 25
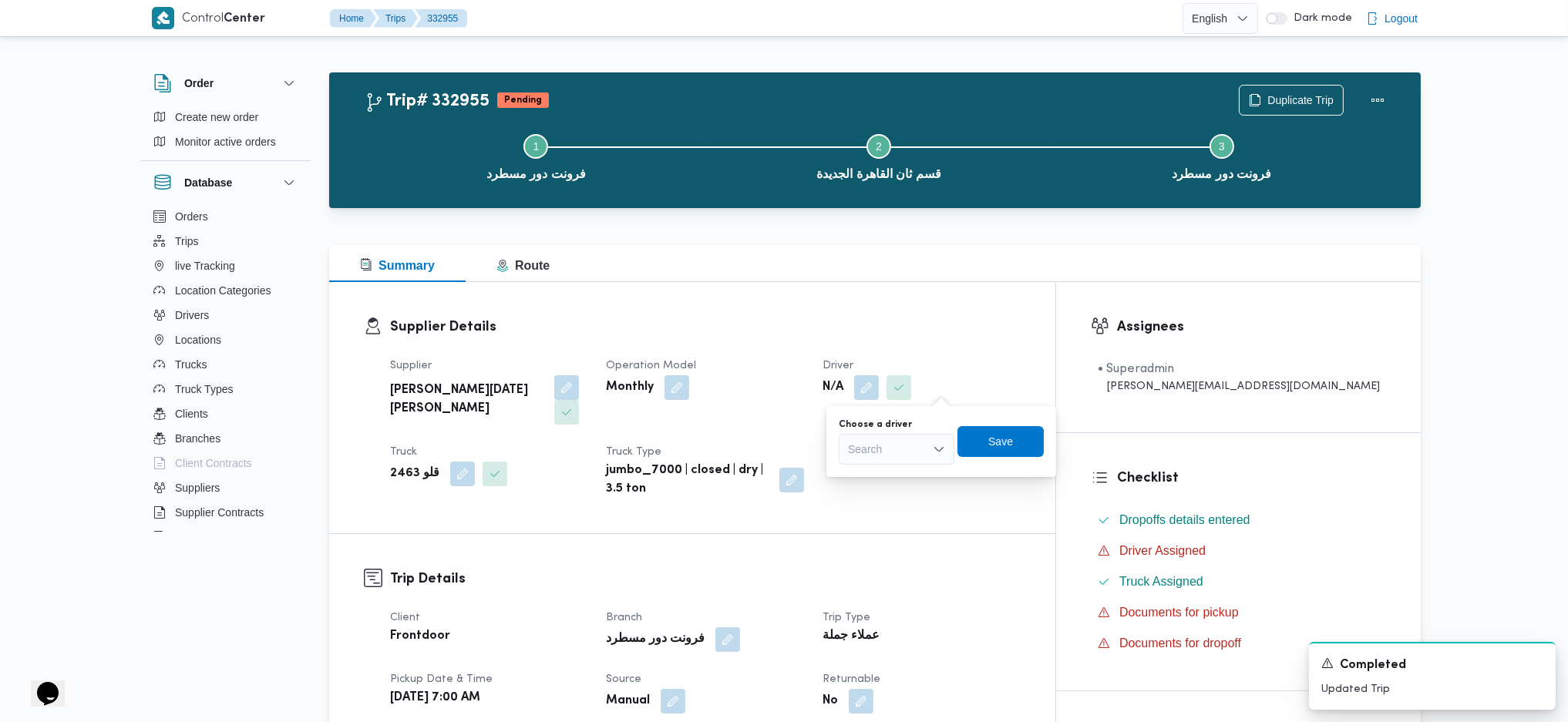
click at [913, 448] on div "Search" at bounding box center [896, 448] width 116 height 30
type input "حسين"
click at [910, 480] on span "حسين علي سيد علي" at bounding box center [905, 477] width 78 height 18
click at [1044, 440] on span "Save" at bounding box center [1020, 440] width 87 height 30
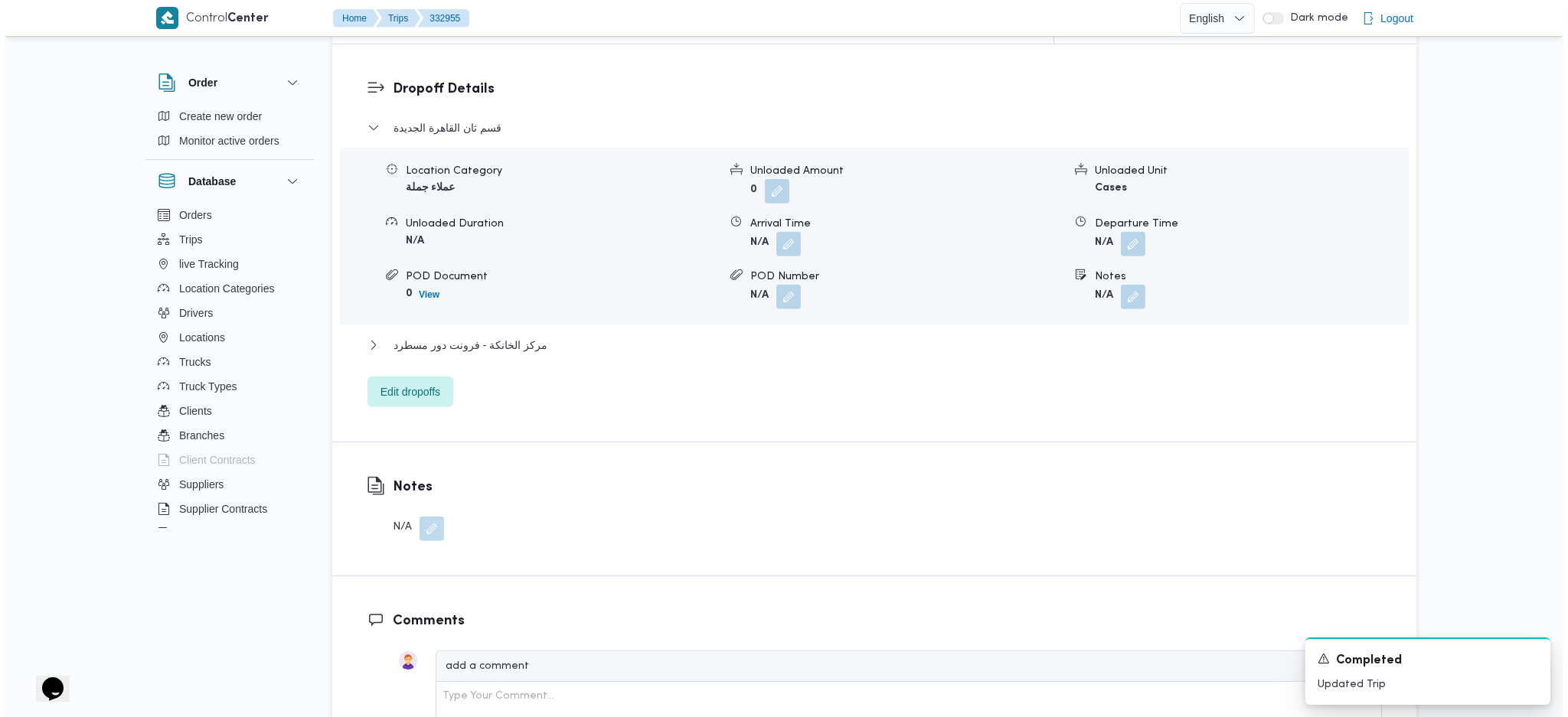
scroll to position [1225, 0]
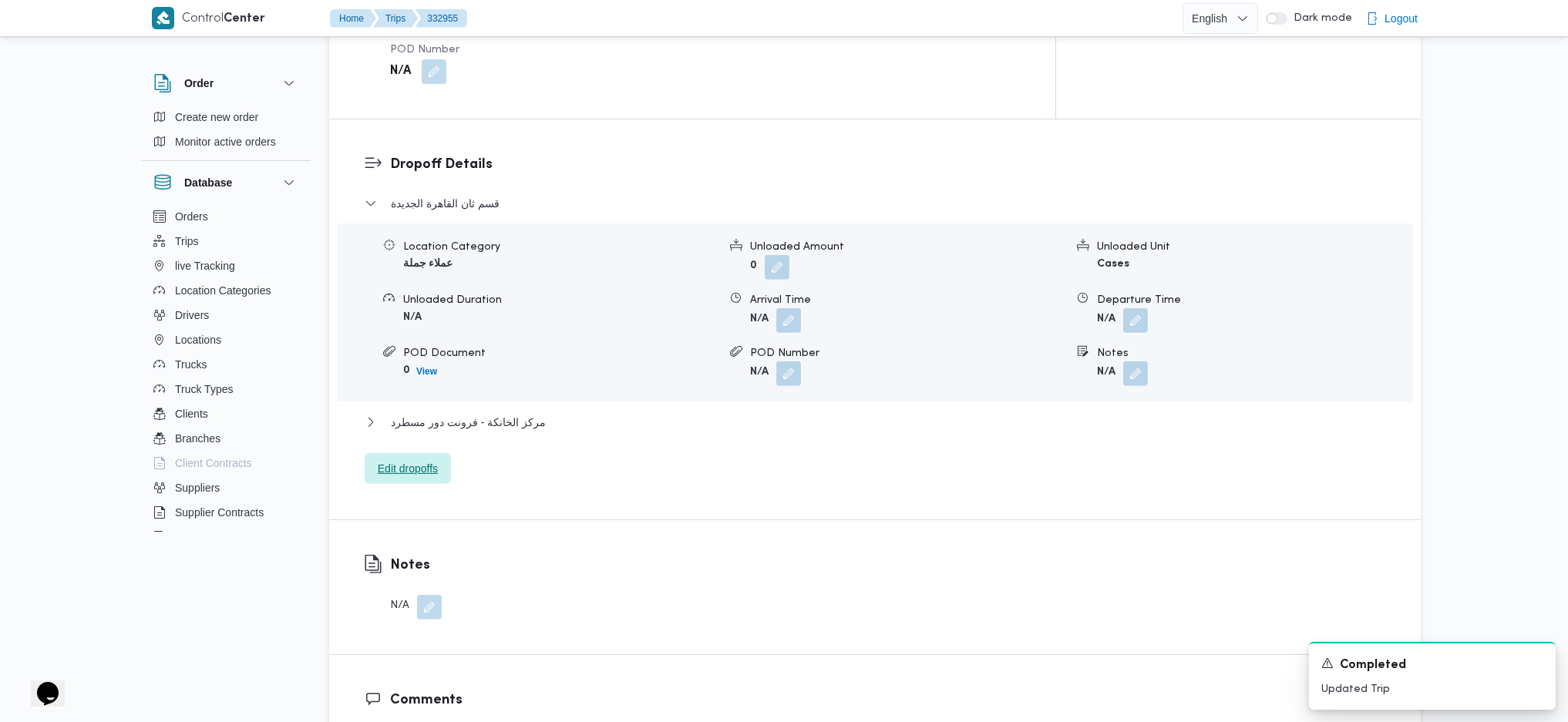
click at [445, 453] on span "Edit dropoffs" at bounding box center [408, 468] width 87 height 30
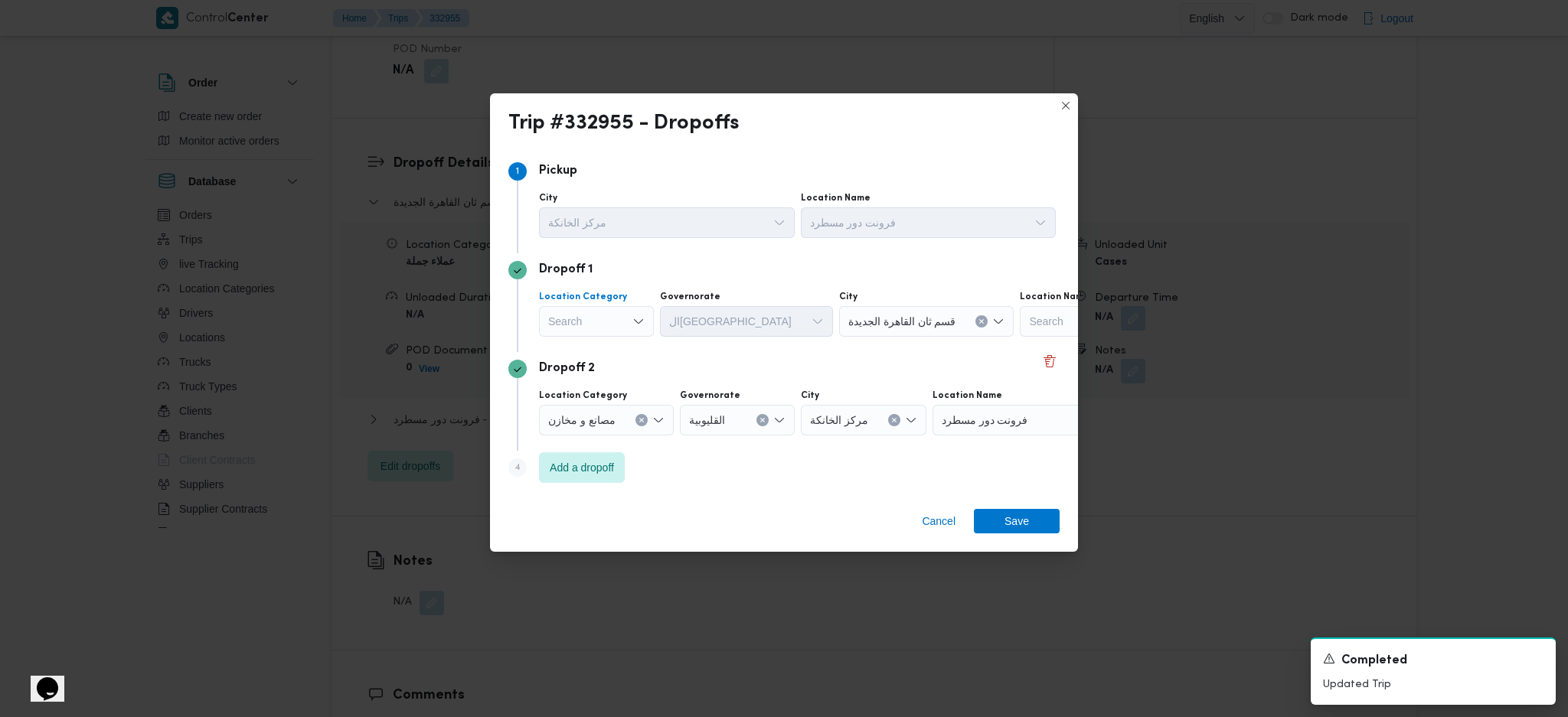
click at [620, 330] on div "Search" at bounding box center [596, 321] width 115 height 30
click at [585, 363] on span "أسواق خاصة" at bounding box center [605, 371] width 78 height 18
click at [626, 321] on button "Clear input" at bounding box center [631, 321] width 12 height 12
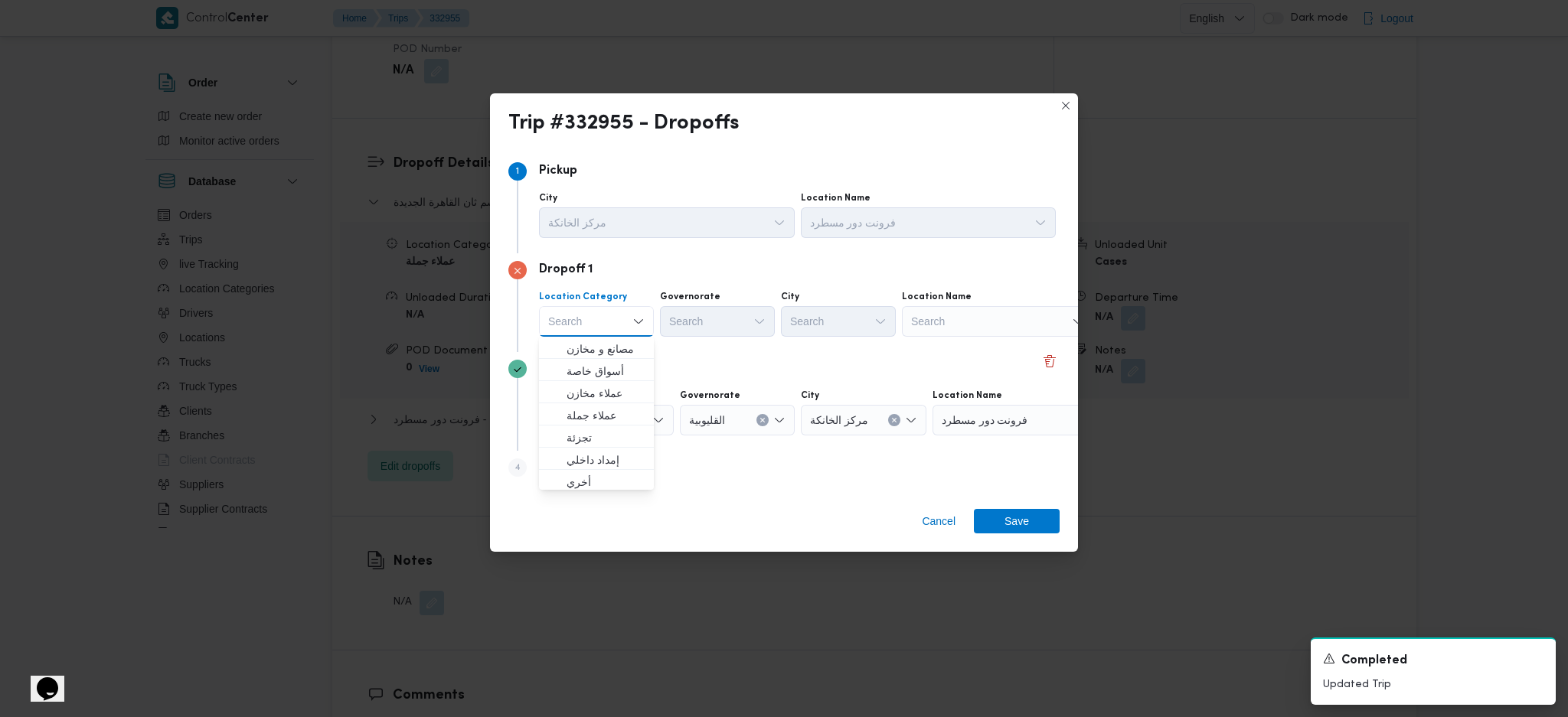
click at [947, 326] on div "Search" at bounding box center [997, 321] width 191 height 30
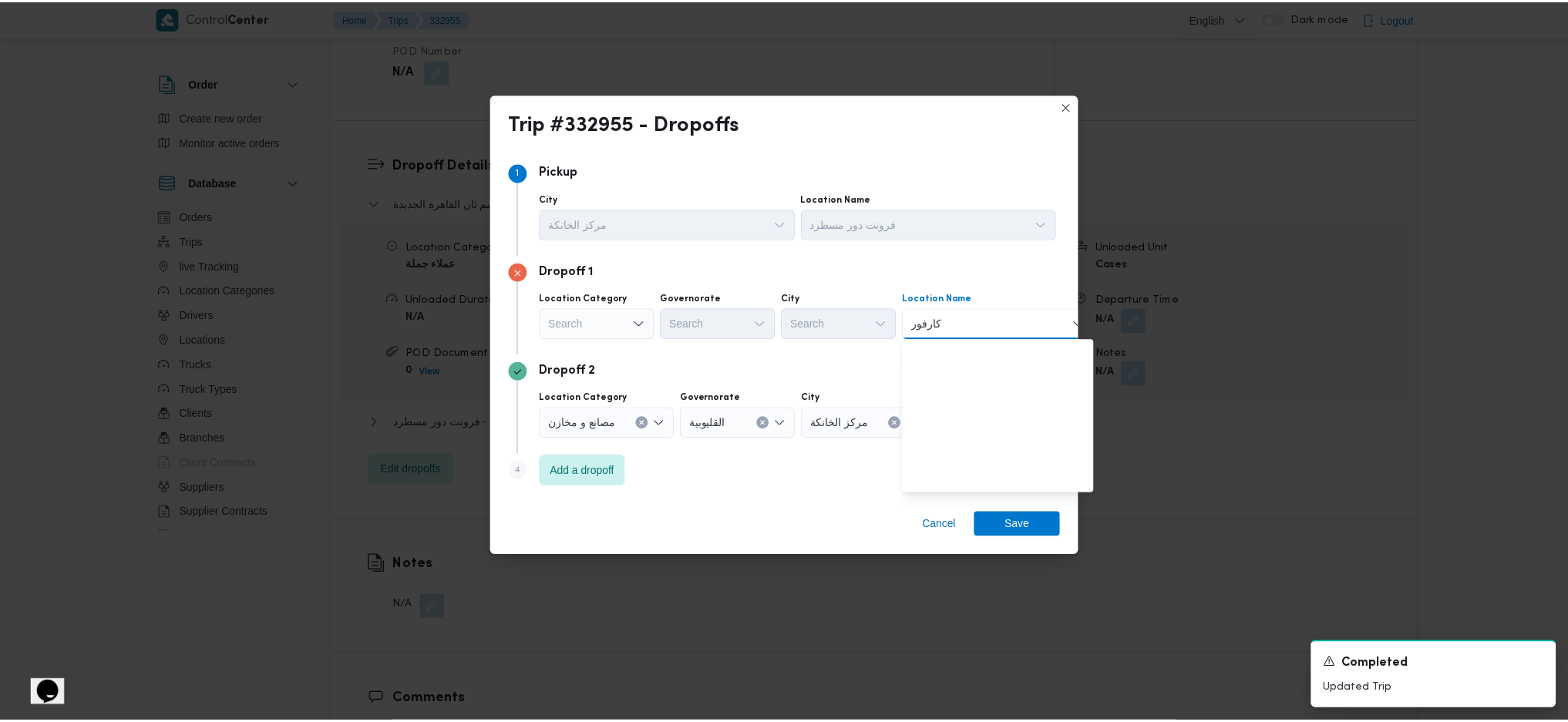
scroll to position [0, 0]
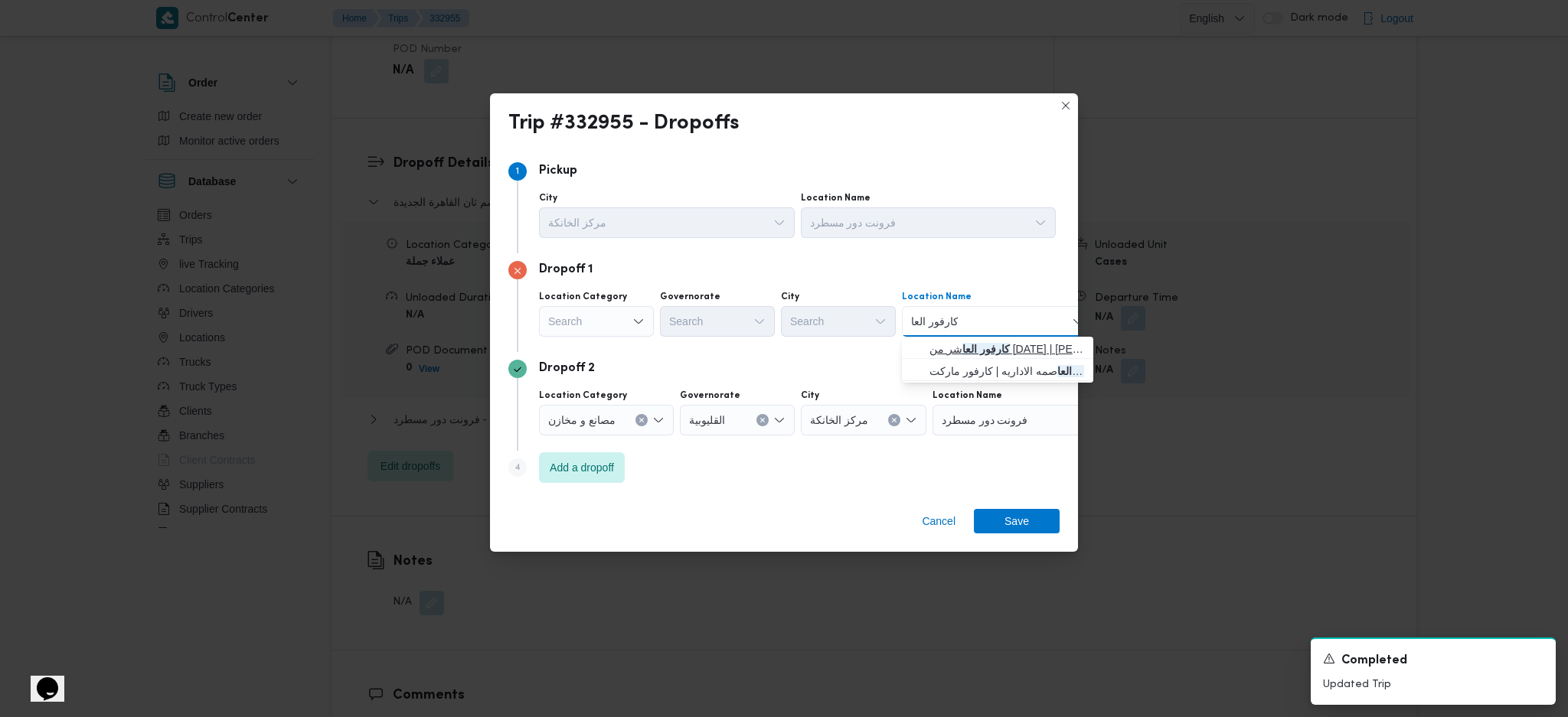
type input "كارفور العا"
click at [1001, 354] on span "كارفور العا شر من رمضان | كارفور هايبر ماركت العاشر من رمضان | null" at bounding box center [1006, 348] width 155 height 18
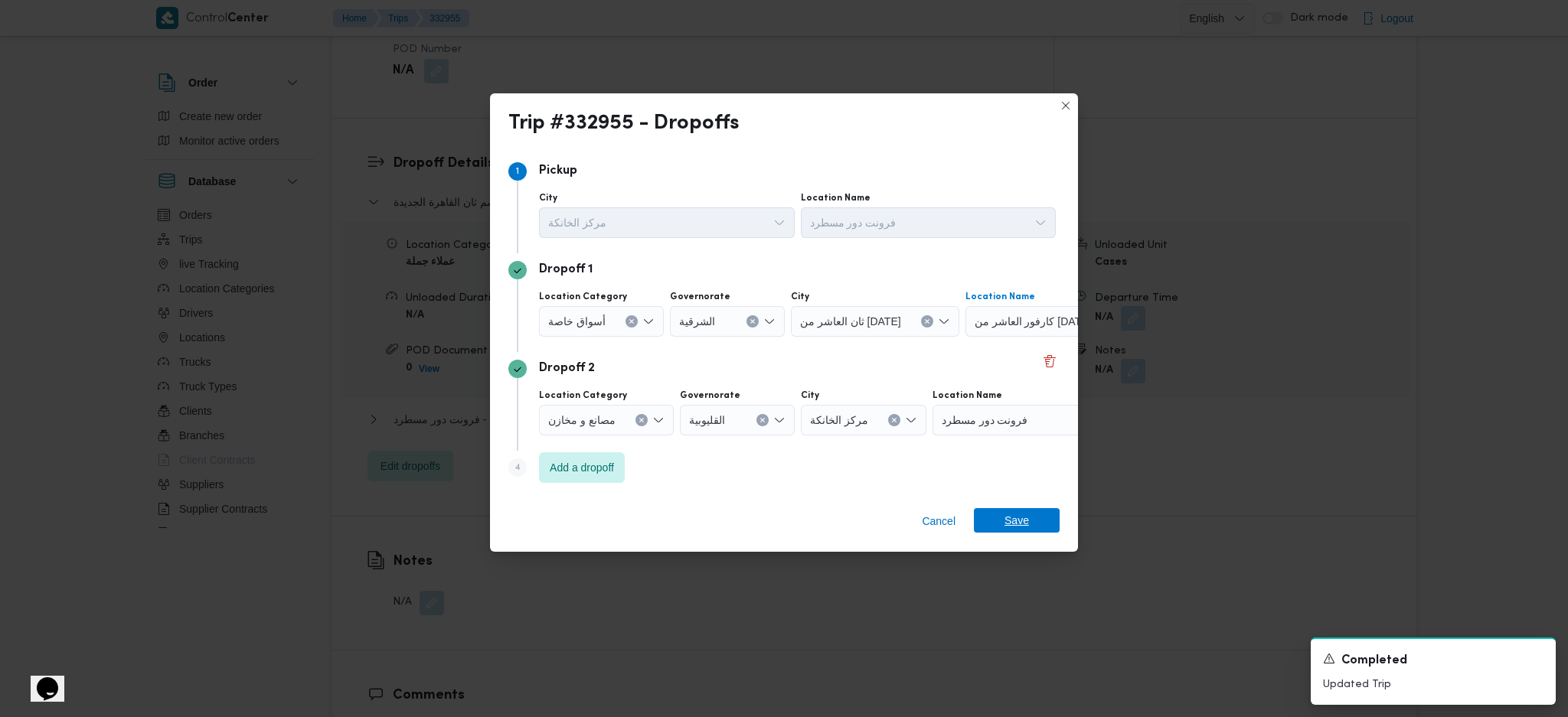
click at [1015, 523] on span "Save" at bounding box center [1016, 520] width 25 height 25
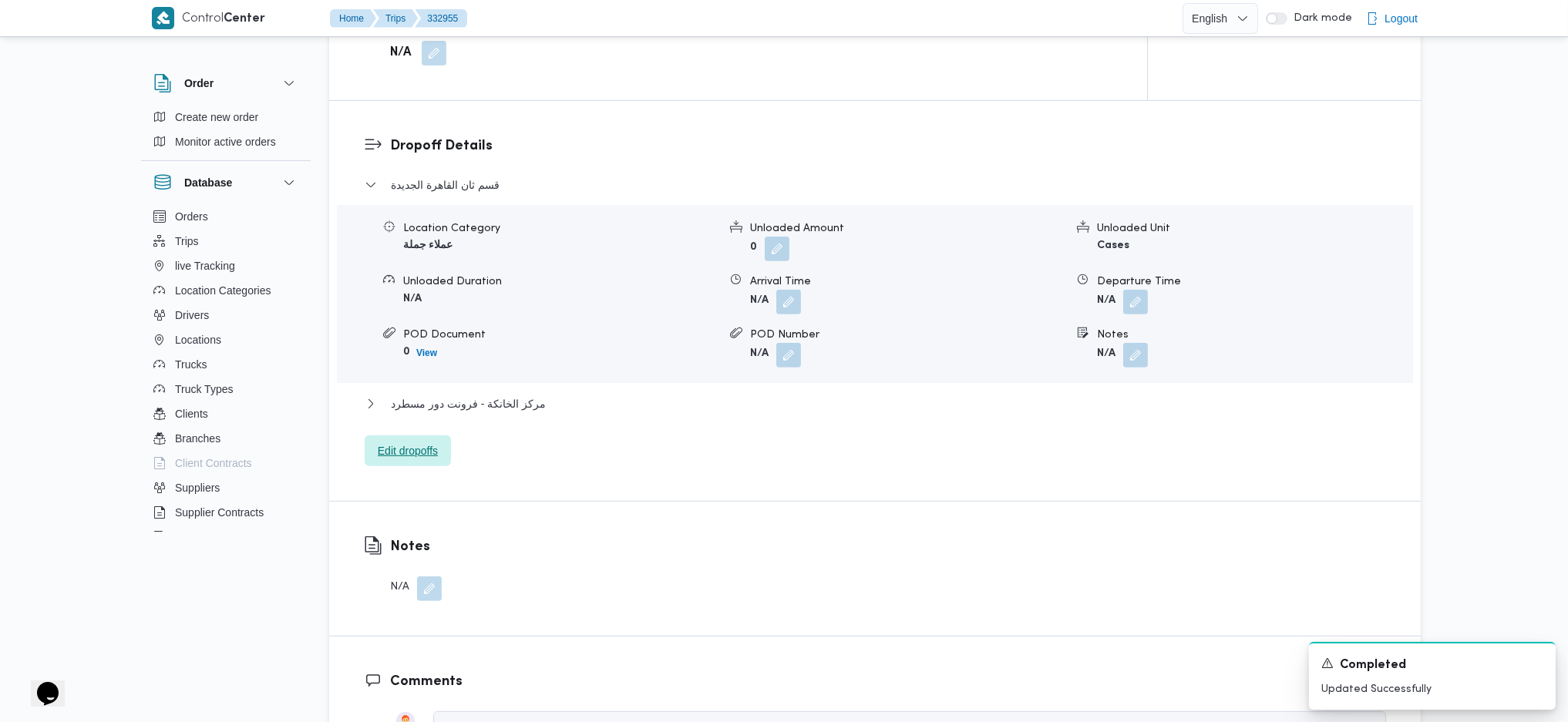
scroll to position [821, 0]
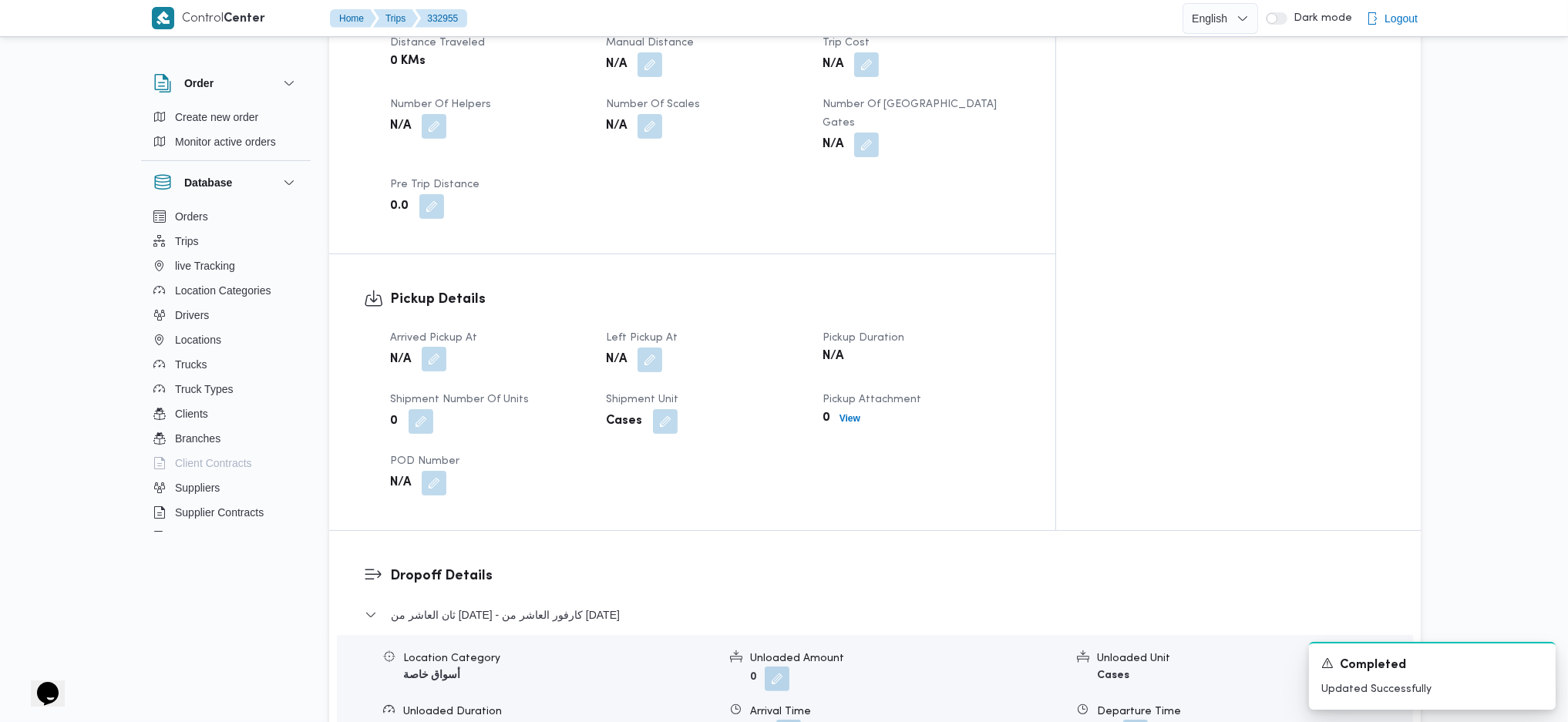
click at [432, 347] on button "button" at bounding box center [434, 359] width 25 height 25
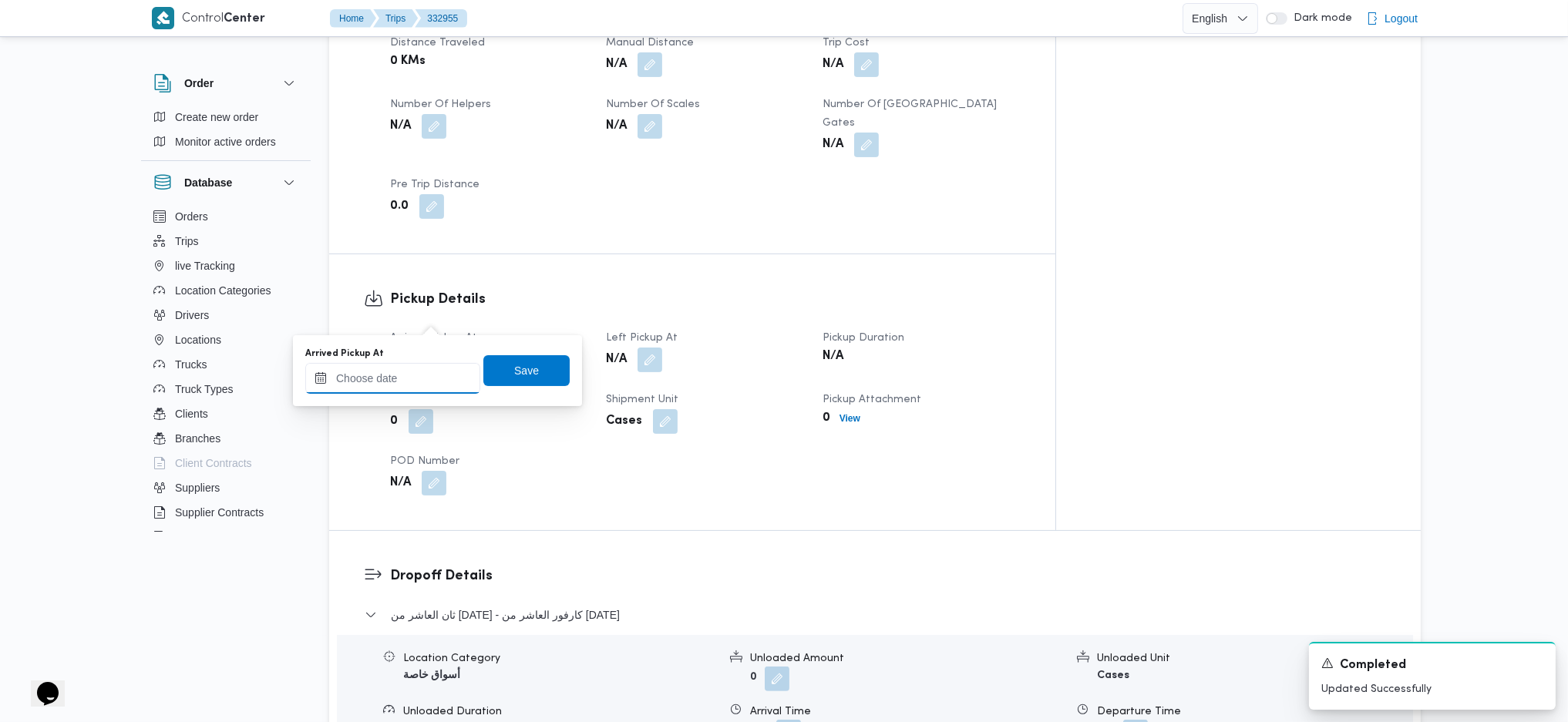
click at [419, 369] on input "Arrived Pickup At" at bounding box center [392, 378] width 175 height 30
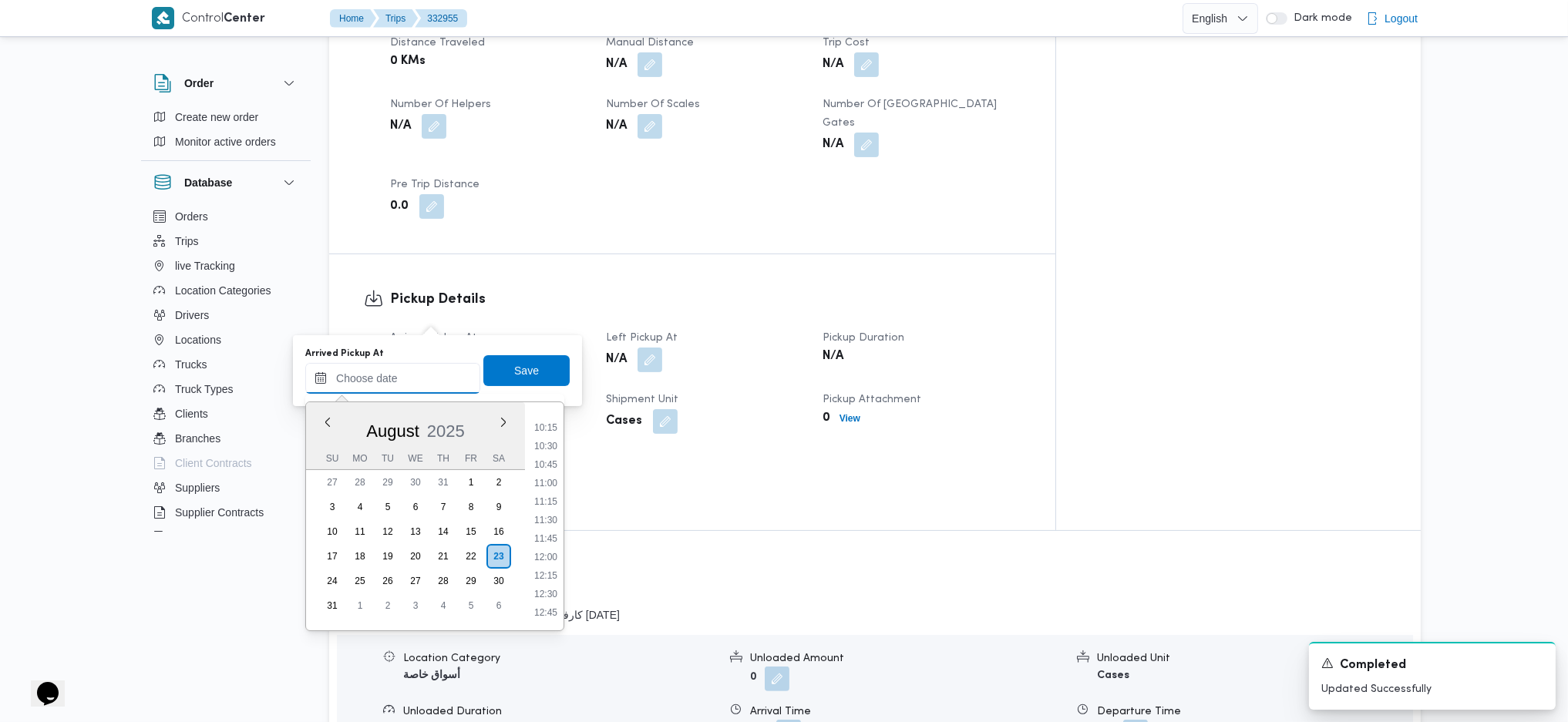
scroll to position [625, 0]
click at [544, 423] on li "08:30" at bounding box center [545, 425] width 35 height 16
type input "23/08/2025 08:30"
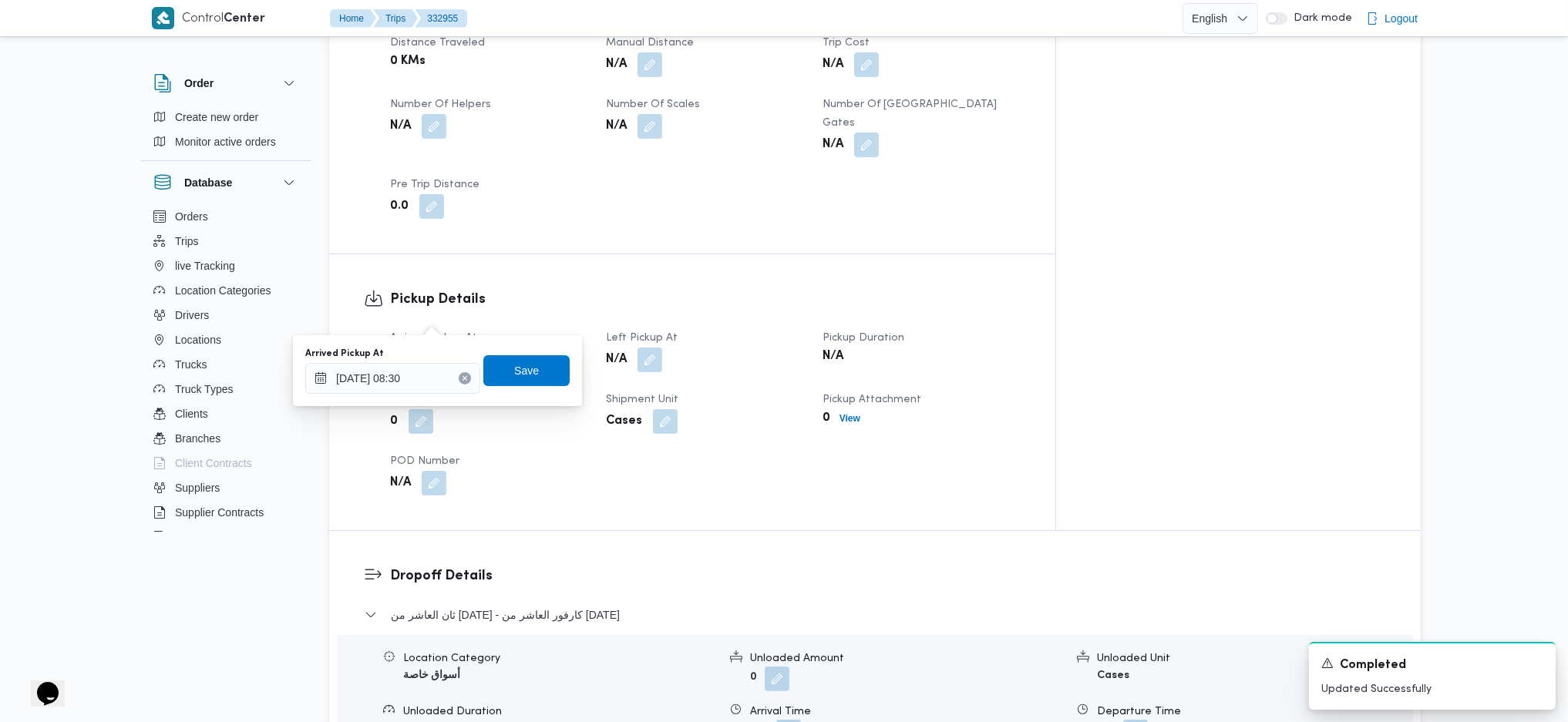
click at [506, 346] on div "Arrived Pickup At 23/08/2025 08:30 Save" at bounding box center [438, 371] width 267 height 50
click at [520, 370] on span "Save" at bounding box center [526, 370] width 25 height 18
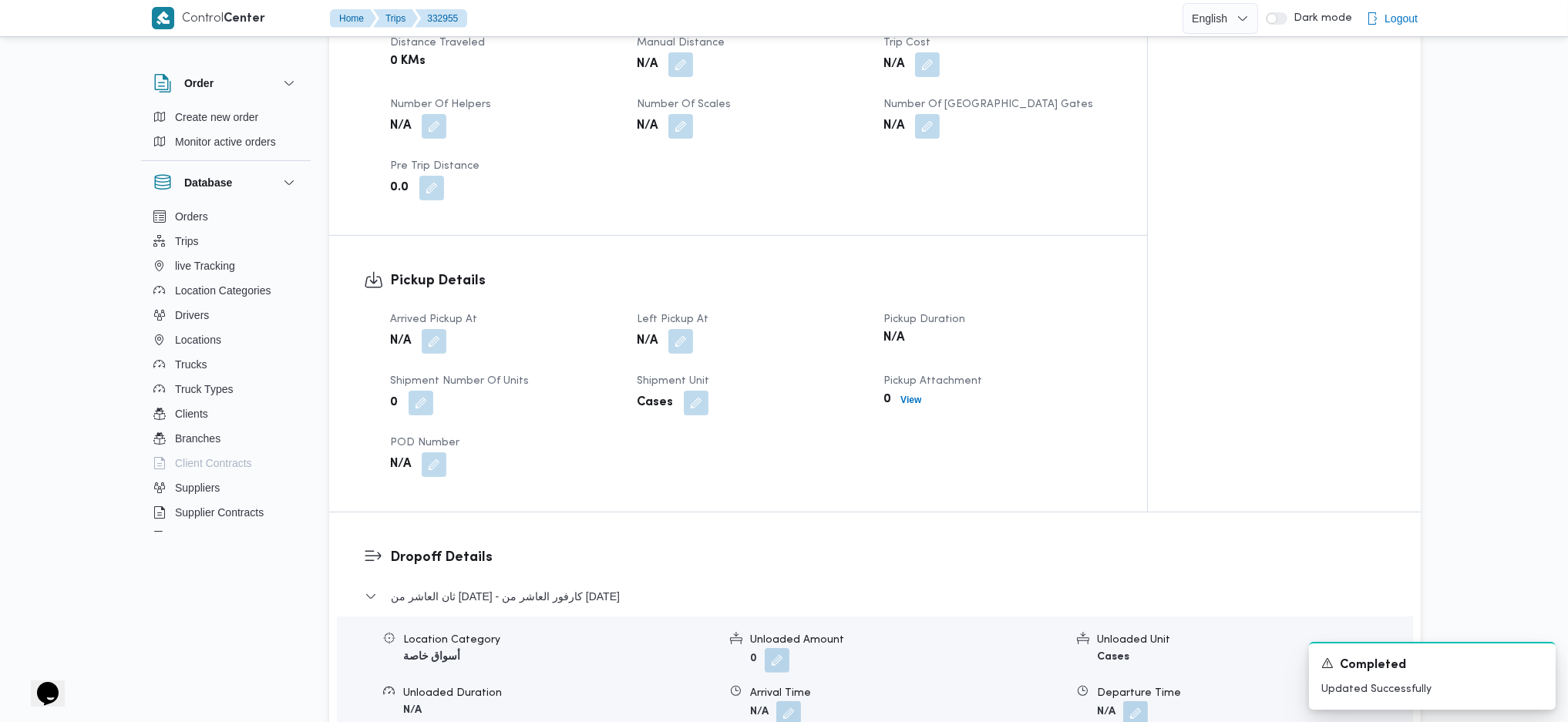
click at [688, 329] on button "button" at bounding box center [680, 341] width 25 height 25
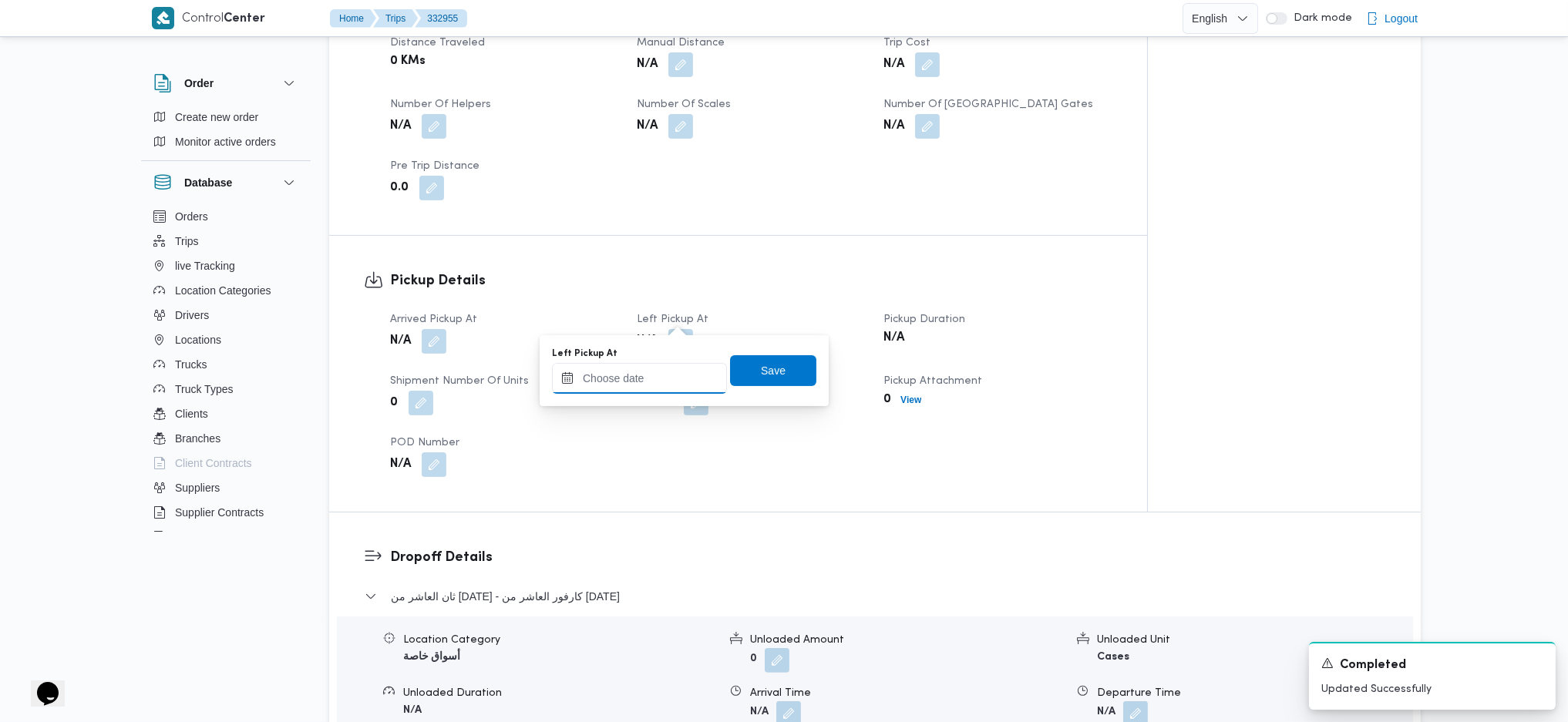
click at [668, 387] on input "Left Pickup At" at bounding box center [639, 378] width 175 height 30
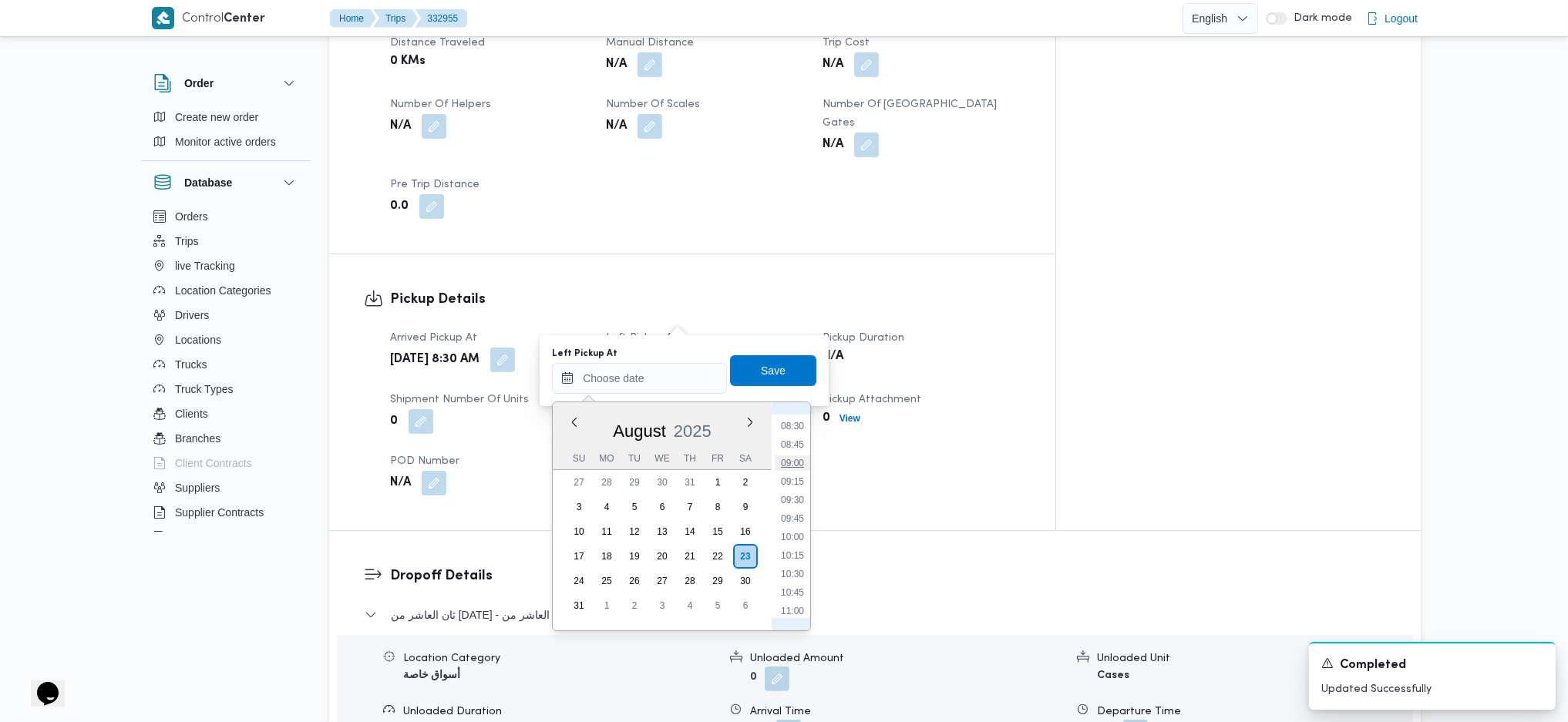
click at [783, 464] on li "09:00" at bounding box center [792, 462] width 35 height 16
type input "23/08/2025 09:00"
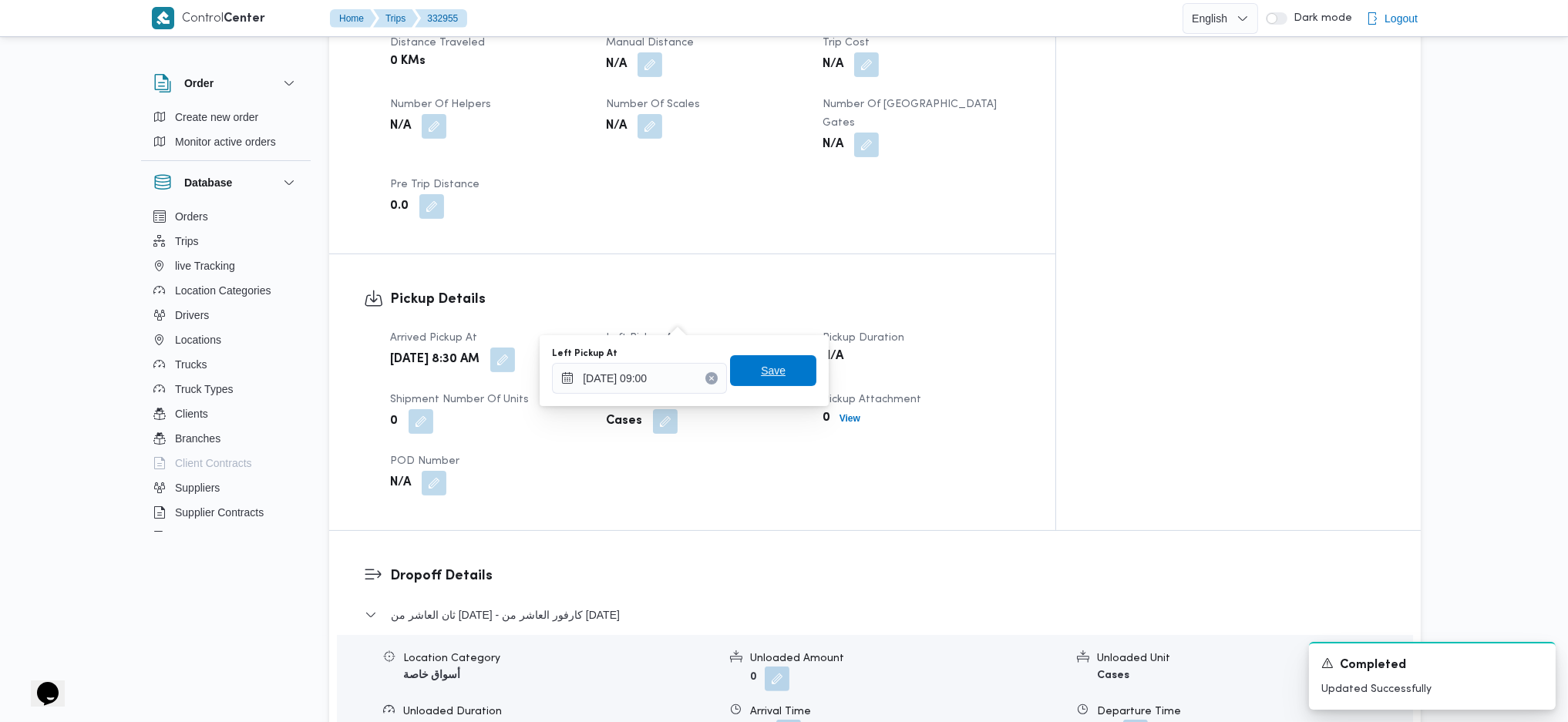
click at [755, 359] on span "Save" at bounding box center [773, 370] width 87 height 30
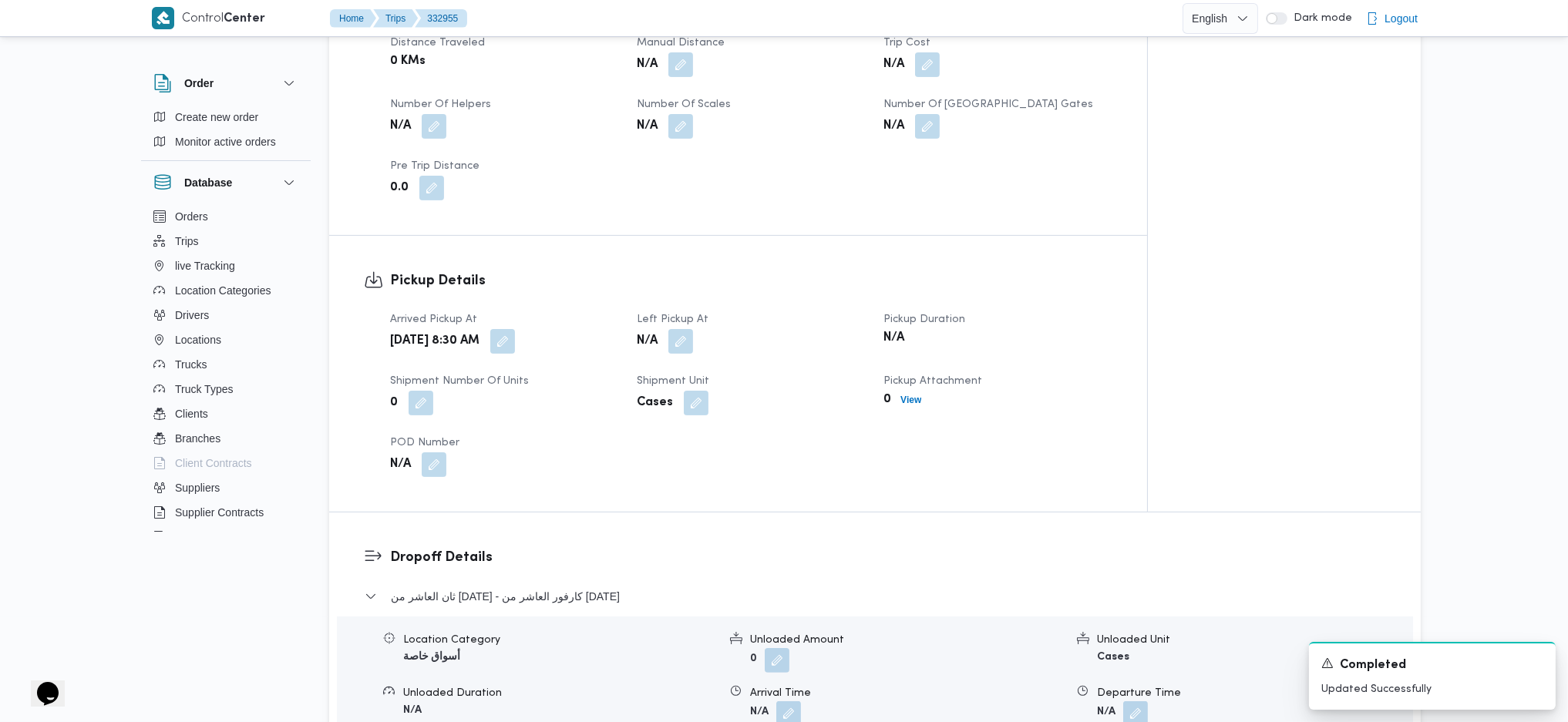
scroll to position [0, 0]
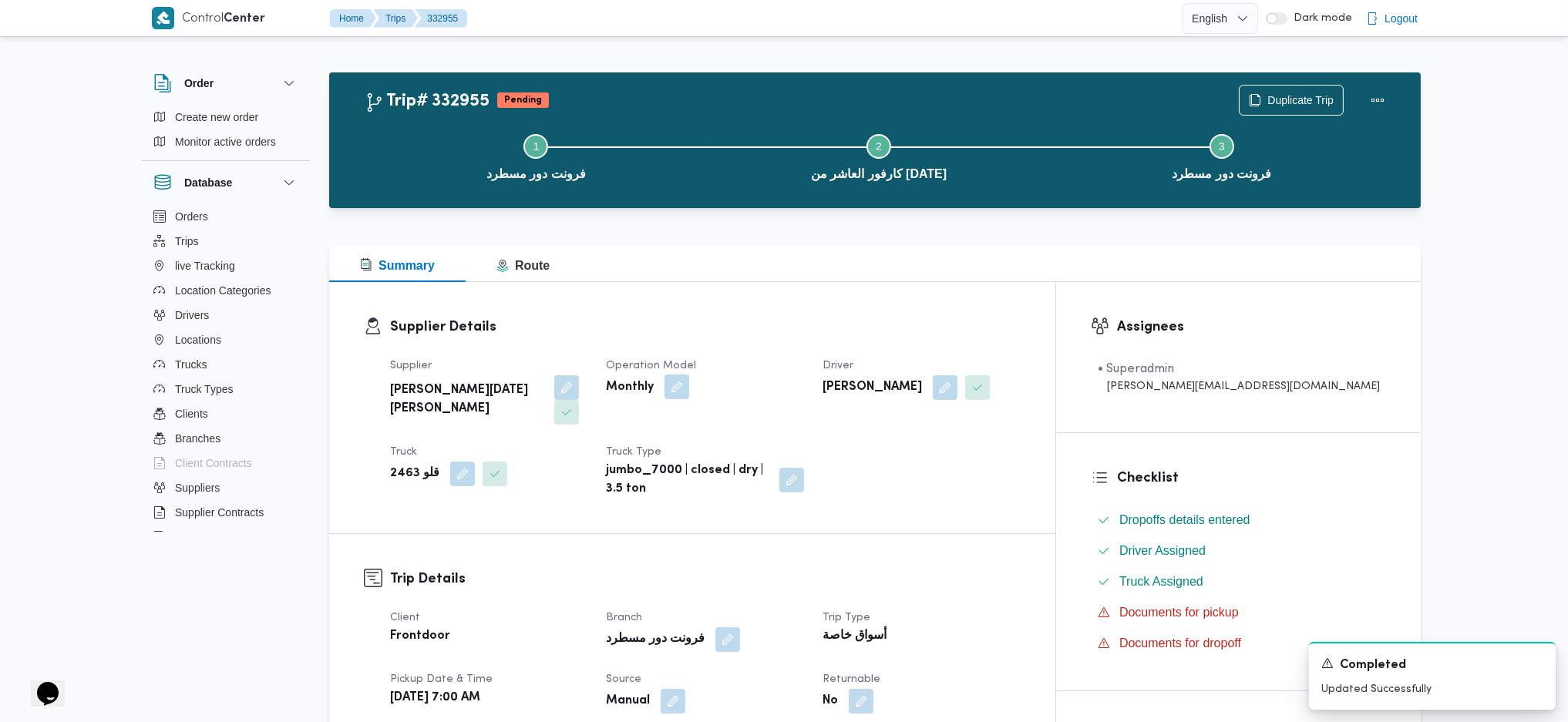
click at [689, 394] on button "button" at bounding box center [676, 387] width 25 height 25
click at [651, 455] on div at bounding box center [654, 448] width 7 height 25
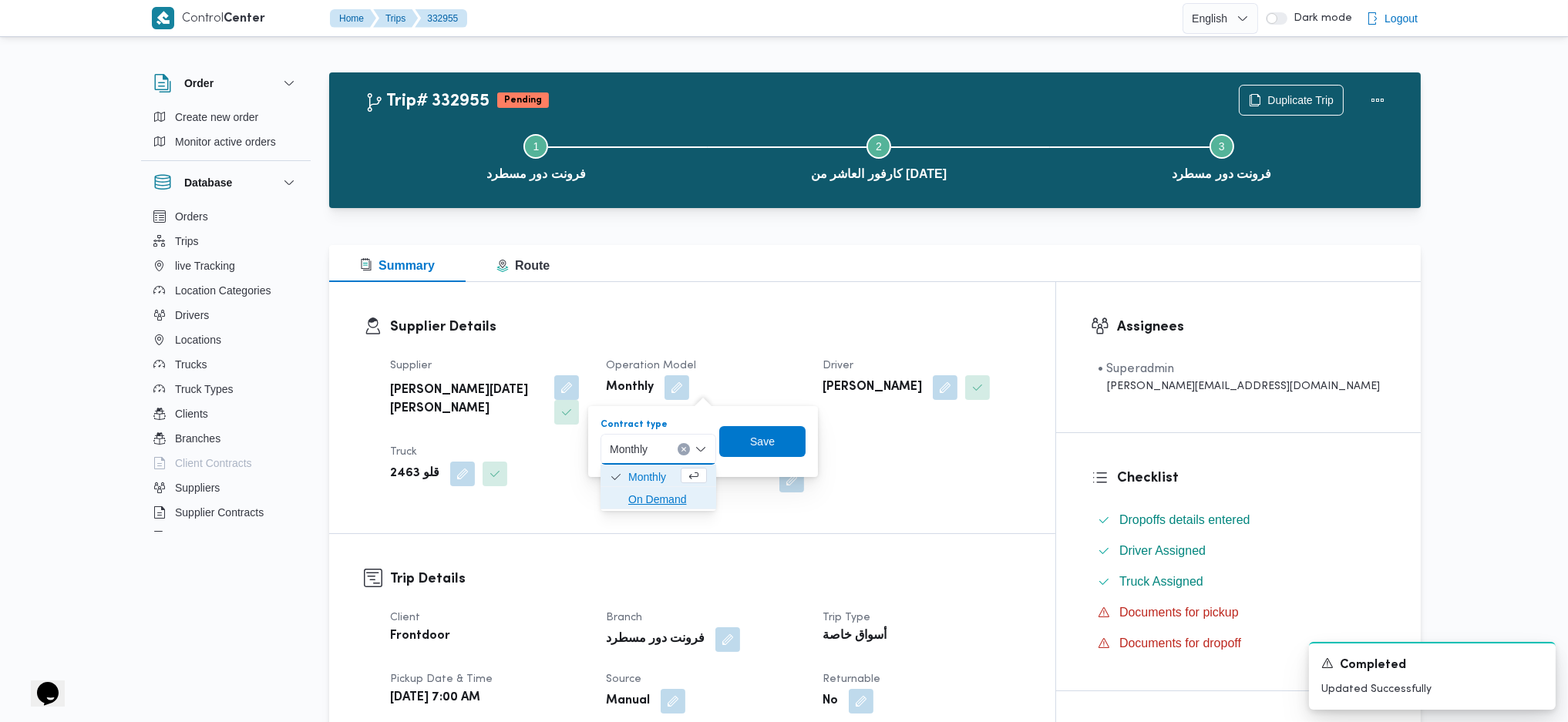
drag, startPoint x: 658, startPoint y: 497, endPoint x: 673, endPoint y: 490, distance: 16.6
click at [658, 498] on span "On Demand" at bounding box center [667, 499] width 78 height 18
click at [759, 456] on div "Save" at bounding box center [768, 441] width 87 height 30
click at [767, 440] on span "Save" at bounding box center [767, 441] width 25 height 18
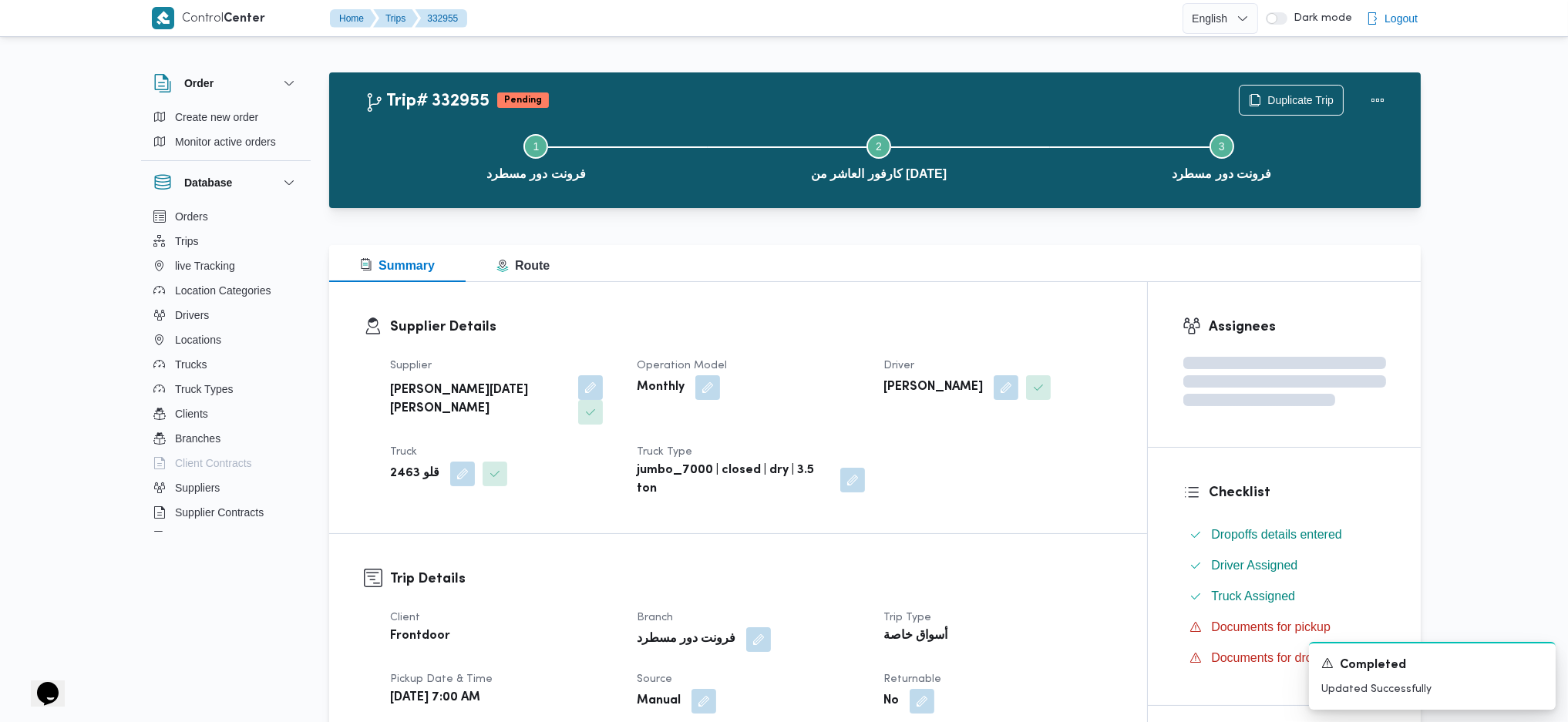
click at [763, 286] on div "Supplier Details Supplier ابراهيم رمضان ابراهيم عثمان ابوباشا Operation Model M…" at bounding box center [738, 407] width 818 height 251
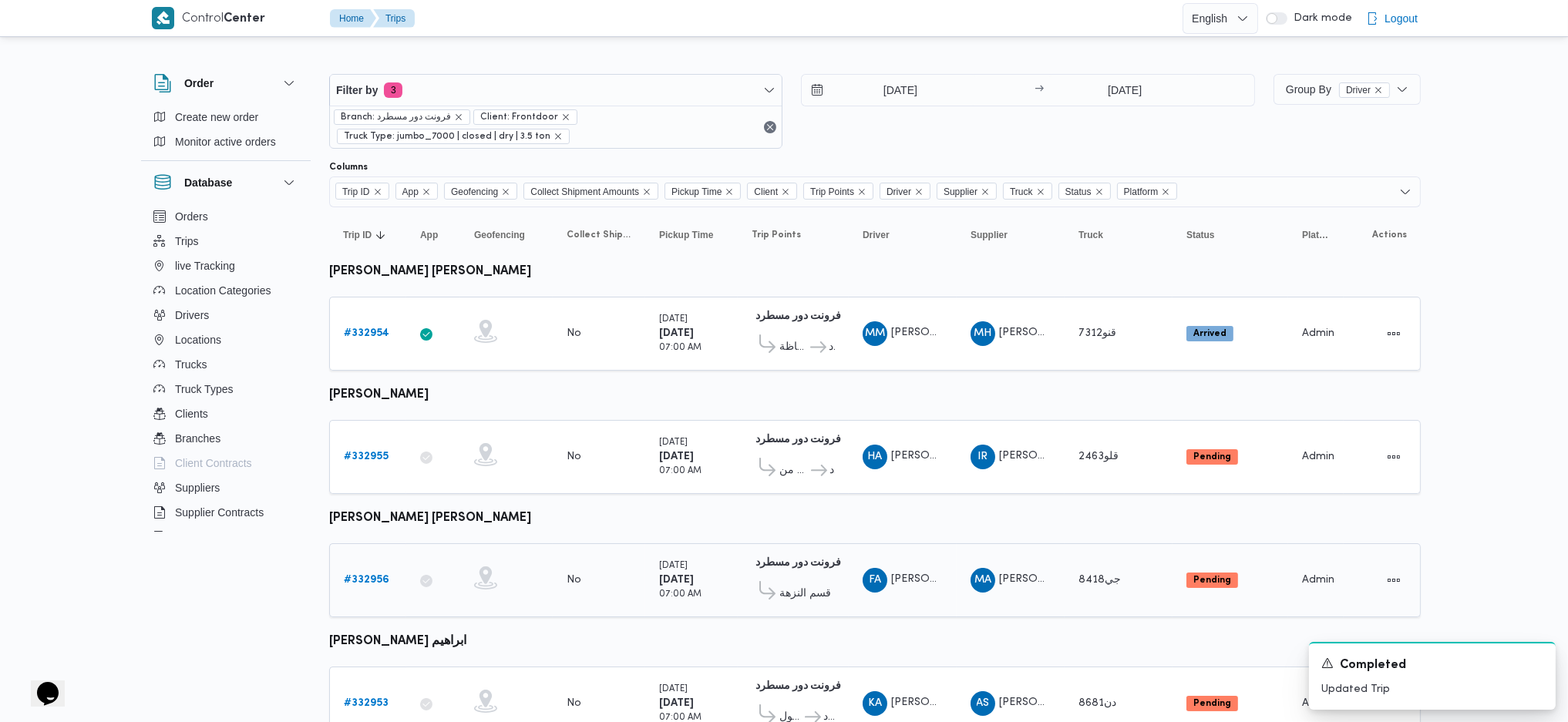
click at [386, 575] on b "# 332956" at bounding box center [366, 579] width 45 height 10
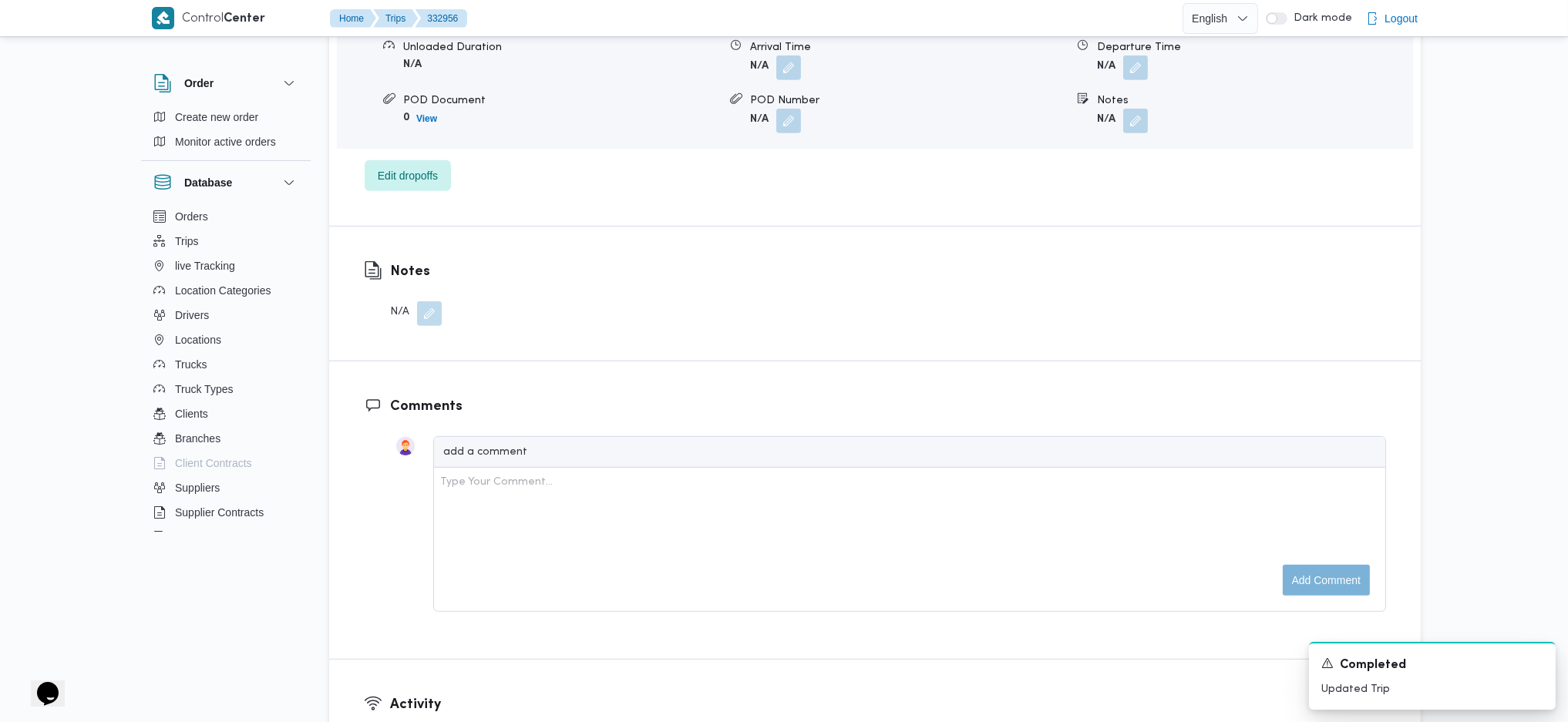
scroll to position [1130, 0]
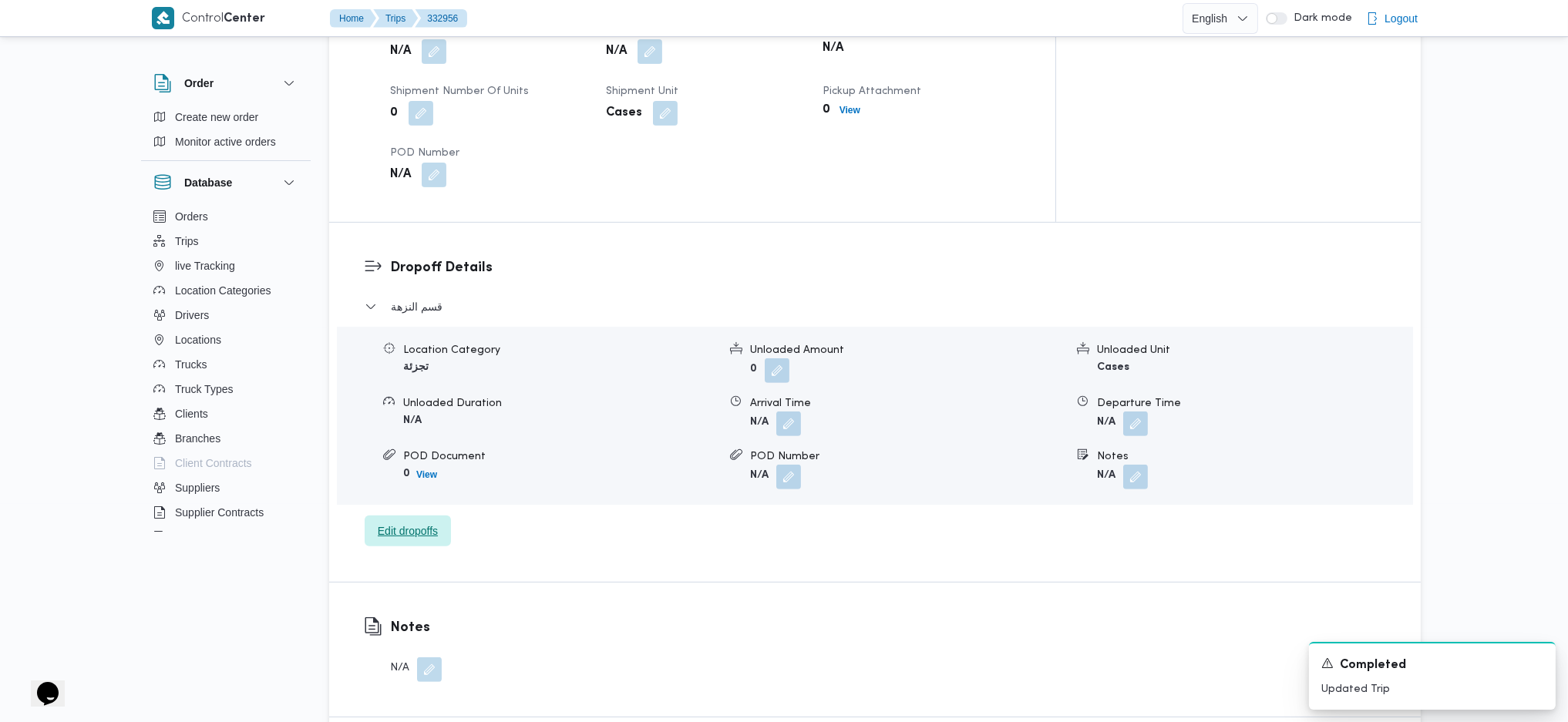
click at [427, 516] on span "Edit dropoffs" at bounding box center [408, 530] width 87 height 30
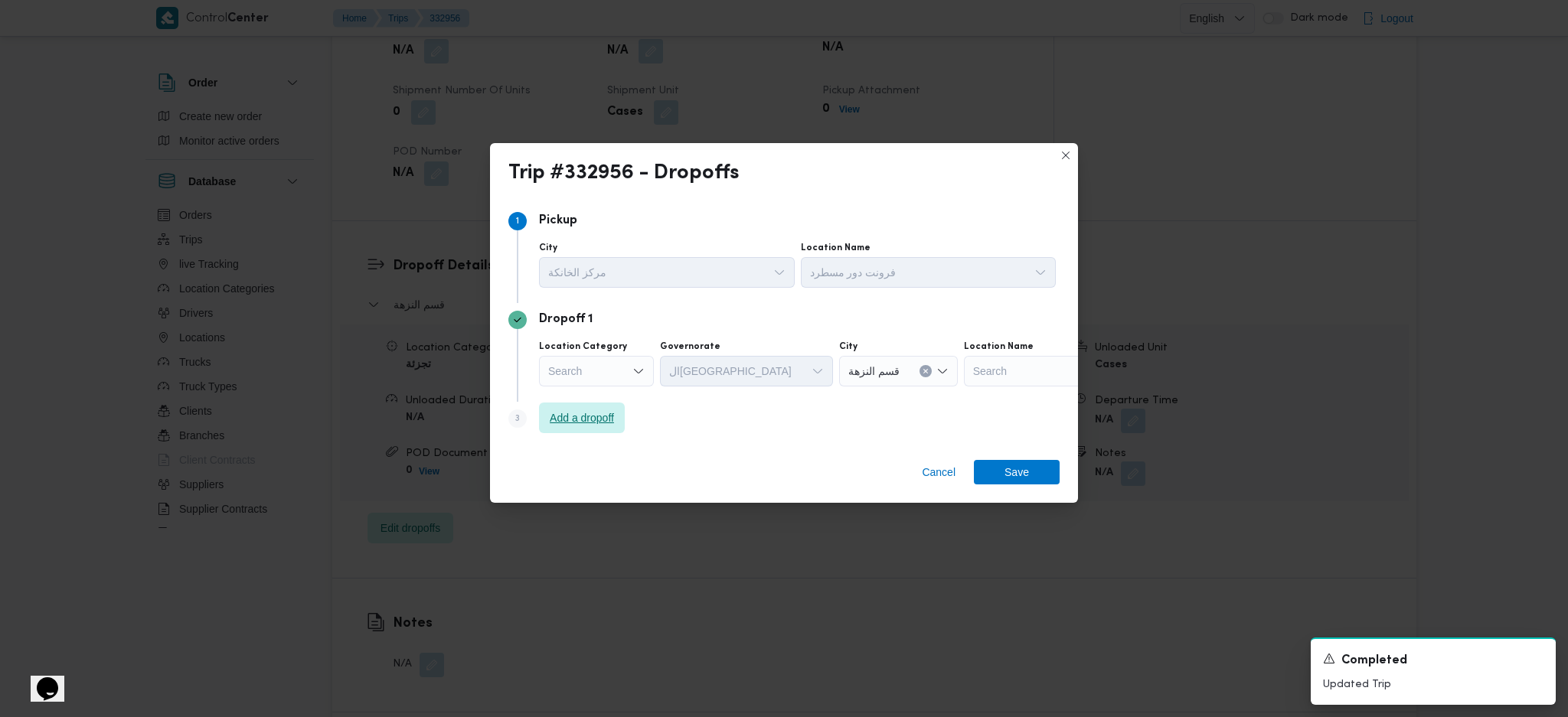
click at [597, 414] on span "Add a dropoff" at bounding box center [582, 418] width 64 height 18
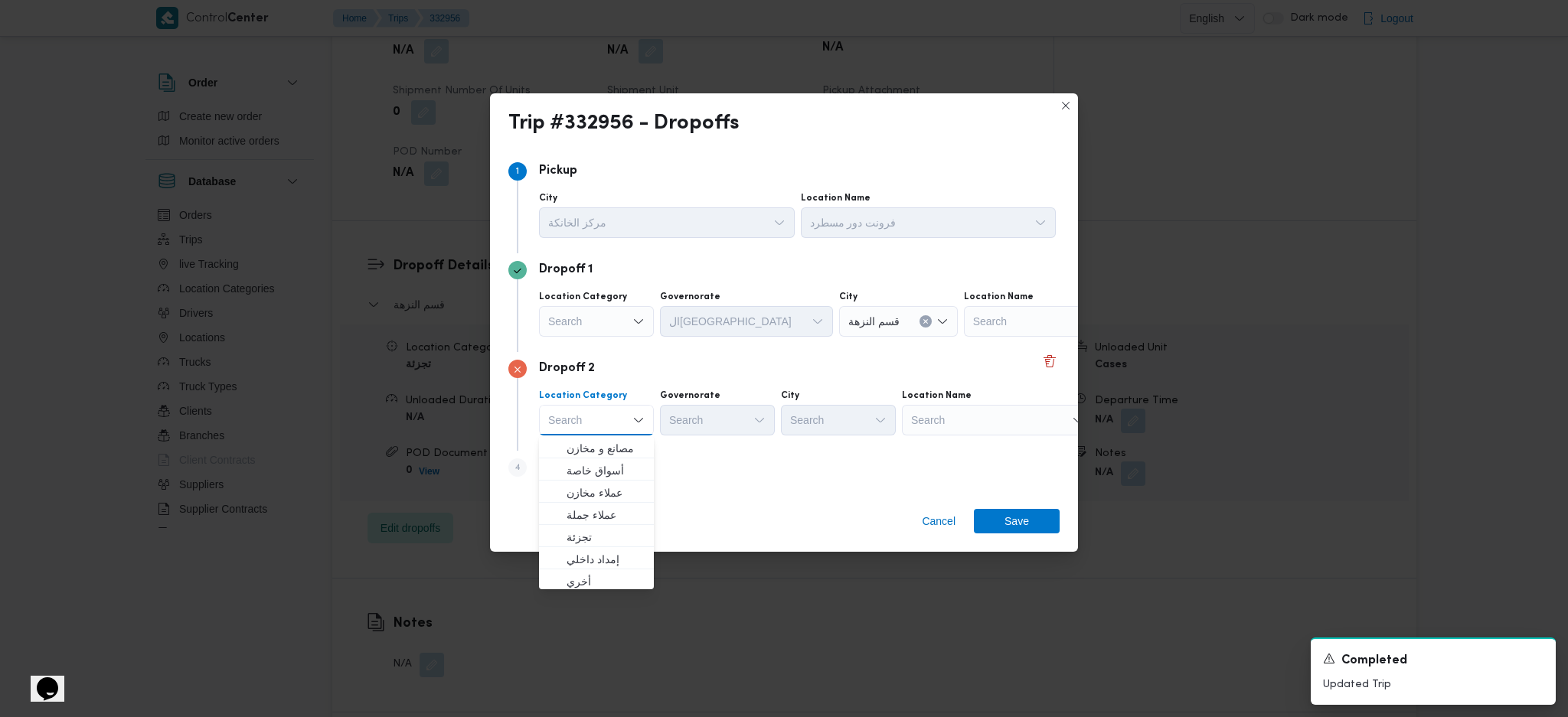
click at [610, 318] on div "Search" at bounding box center [596, 321] width 115 height 30
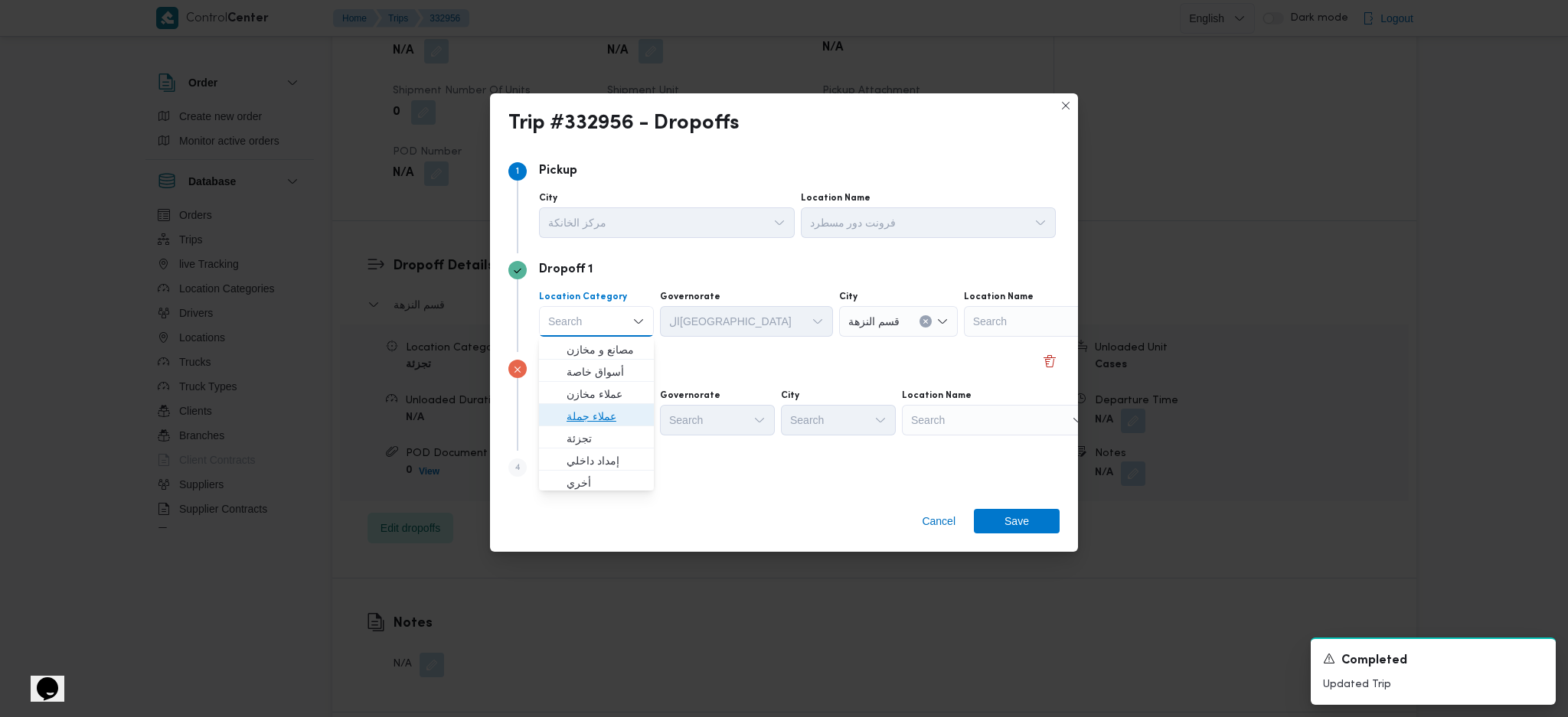
click at [607, 418] on span "عملاء جملة" at bounding box center [605, 416] width 78 height 18
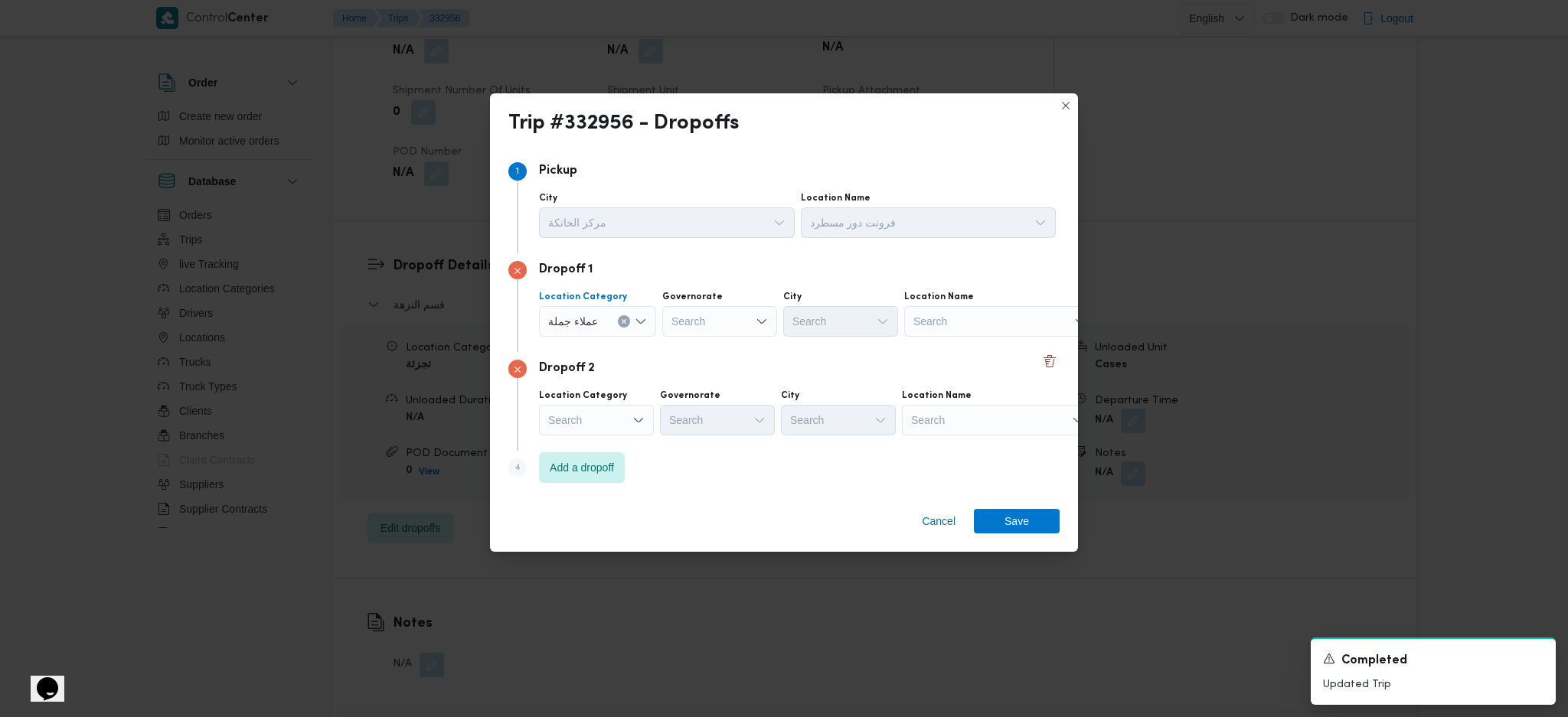
click at [724, 299] on div "Governorate" at bounding box center [720, 296] width 115 height 12
click at [714, 326] on div "Search" at bounding box center [720, 321] width 115 height 30
type input "قاه"
click at [721, 350] on span "ال قاه رة" at bounding box center [725, 349] width 78 height 18
click at [858, 318] on div "Search" at bounding box center [916, 321] width 115 height 30
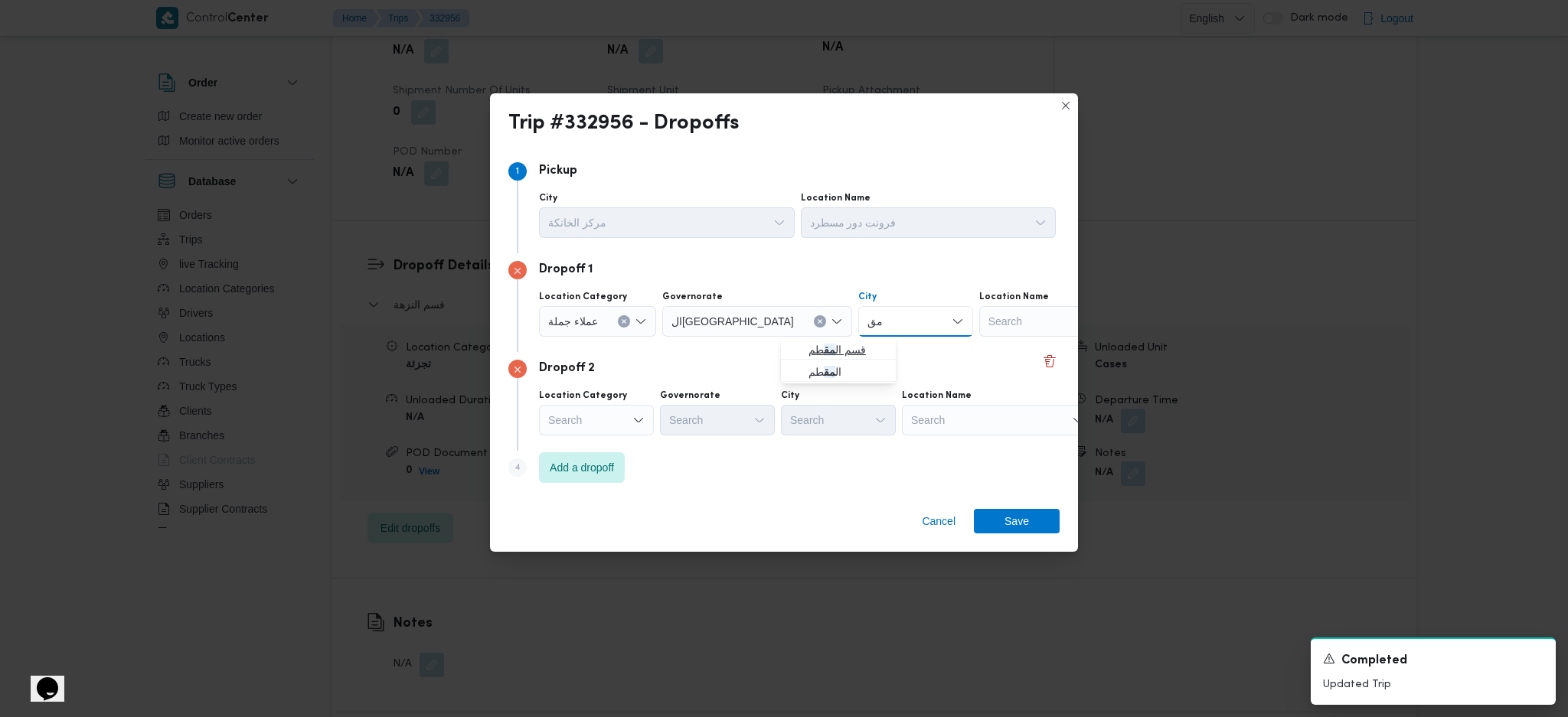
type input "مق"
click at [802, 349] on icon "button" at bounding box center [795, 349] width 12 height 12
click at [584, 473] on span "Add a dropoff" at bounding box center [582, 466] width 64 height 18
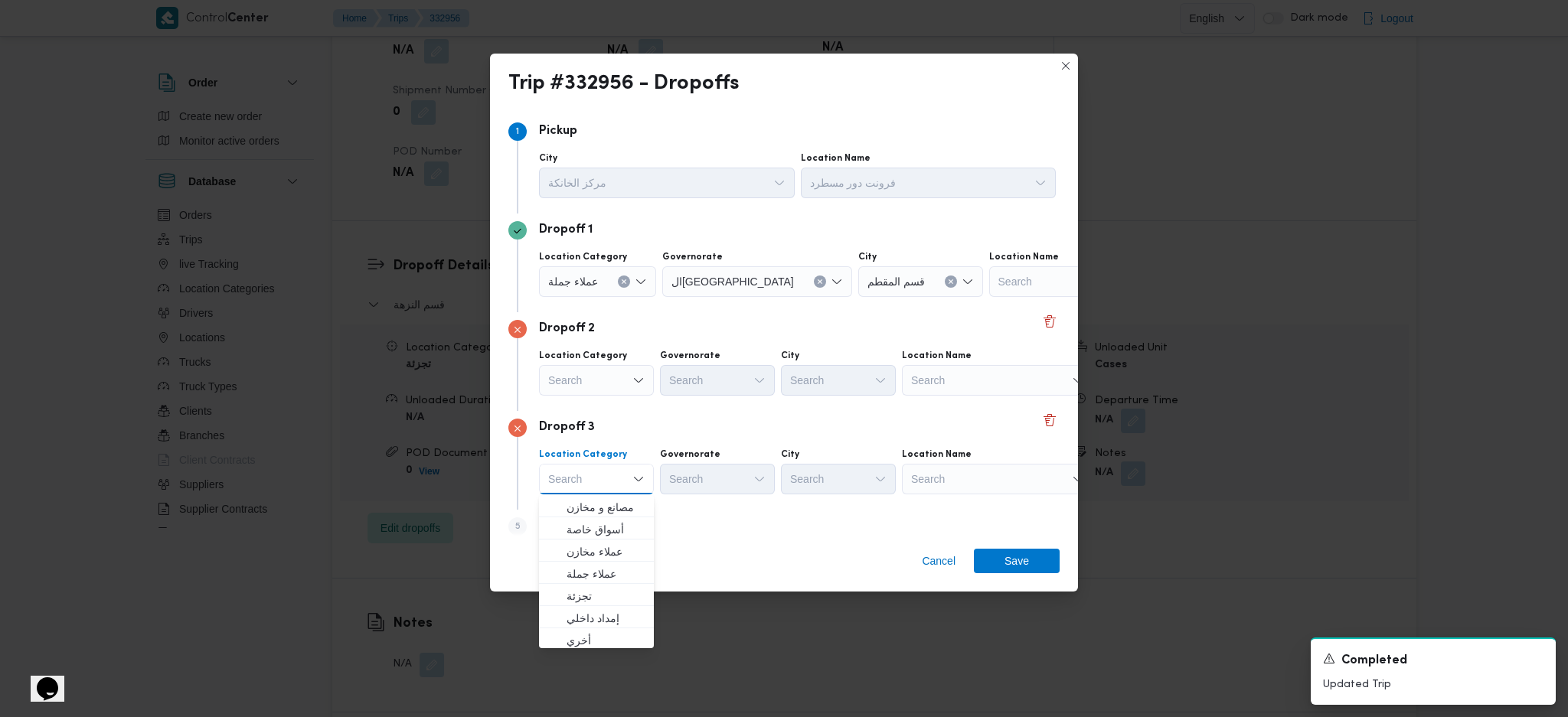
click at [989, 297] on div "Search" at bounding box center [1084, 281] width 191 height 30
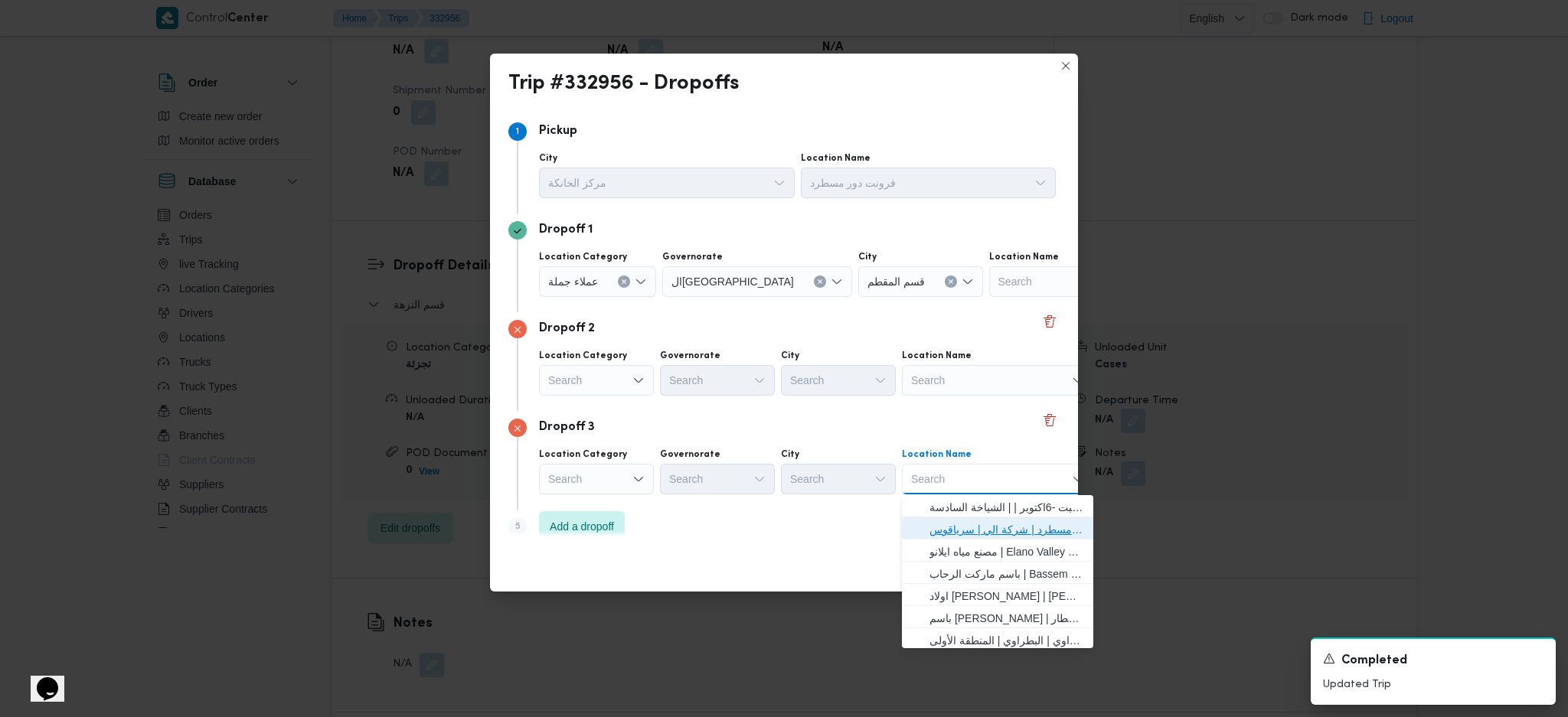
drag, startPoint x: 980, startPoint y: 530, endPoint x: 834, endPoint y: 466, distance: 159.4
click at [978, 530] on span "فرونت دور مسطرد | شركة الي | سرياقوس" at bounding box center [1006, 530] width 155 height 18
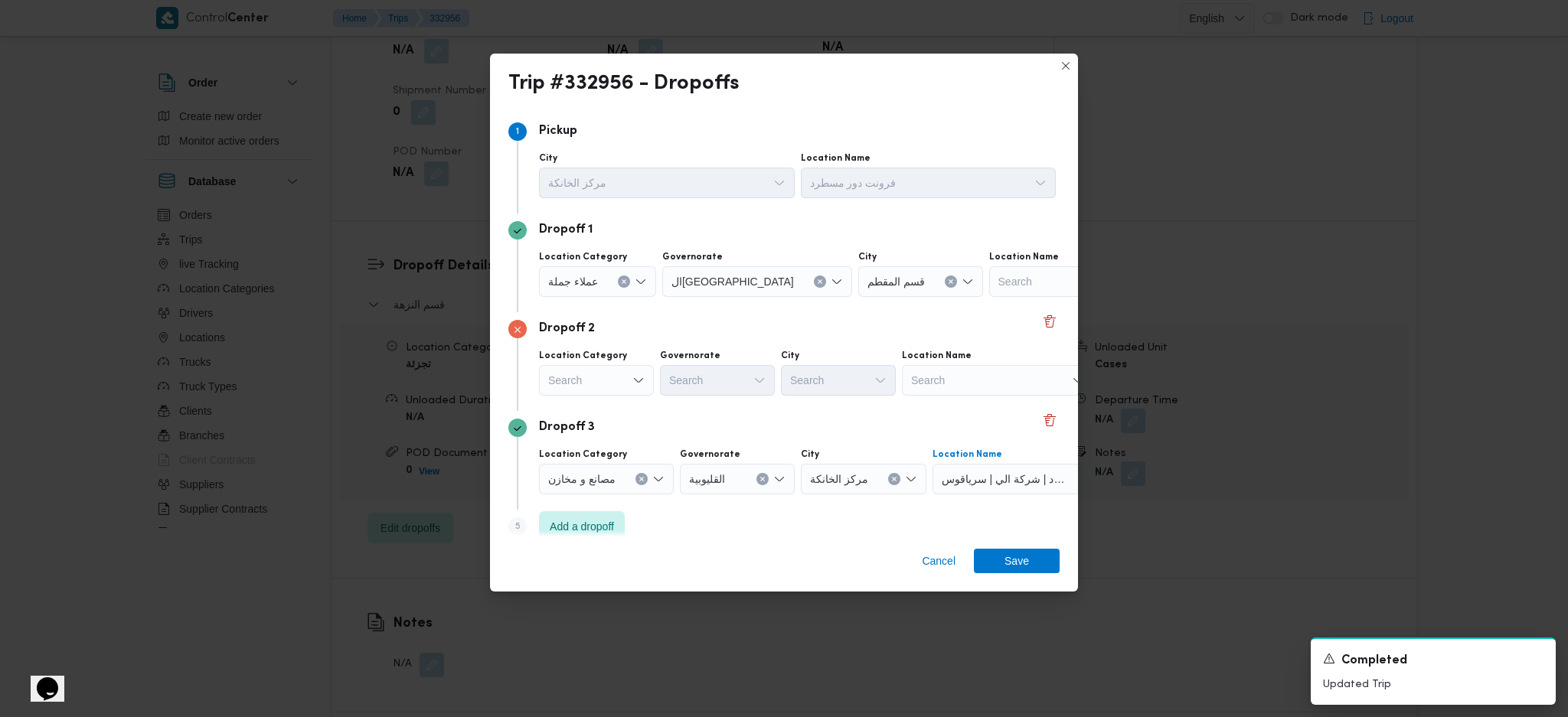
click at [989, 297] on div "Search" at bounding box center [1084, 281] width 191 height 30
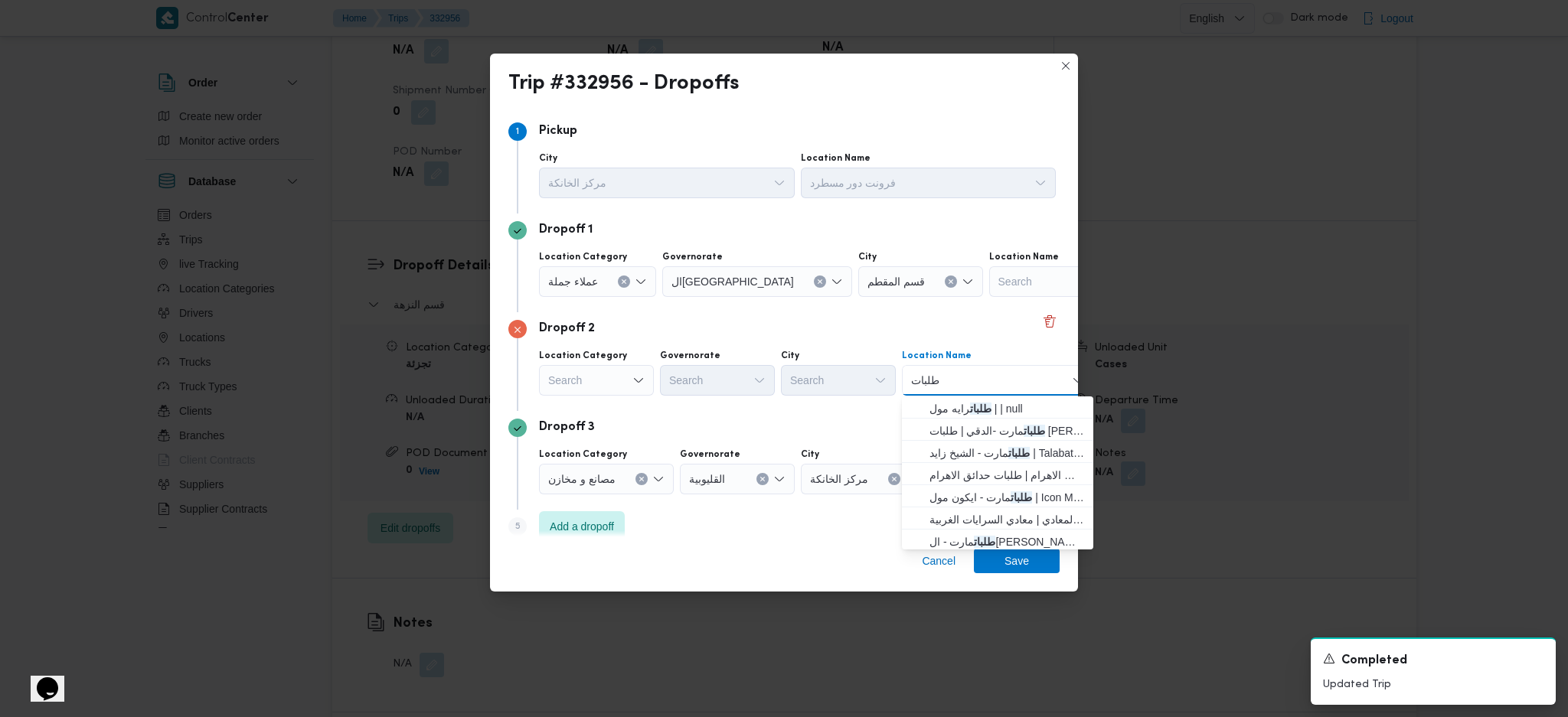
type input "طلبات"
click at [1004, 563] on span "Save" at bounding box center [1016, 560] width 86 height 25
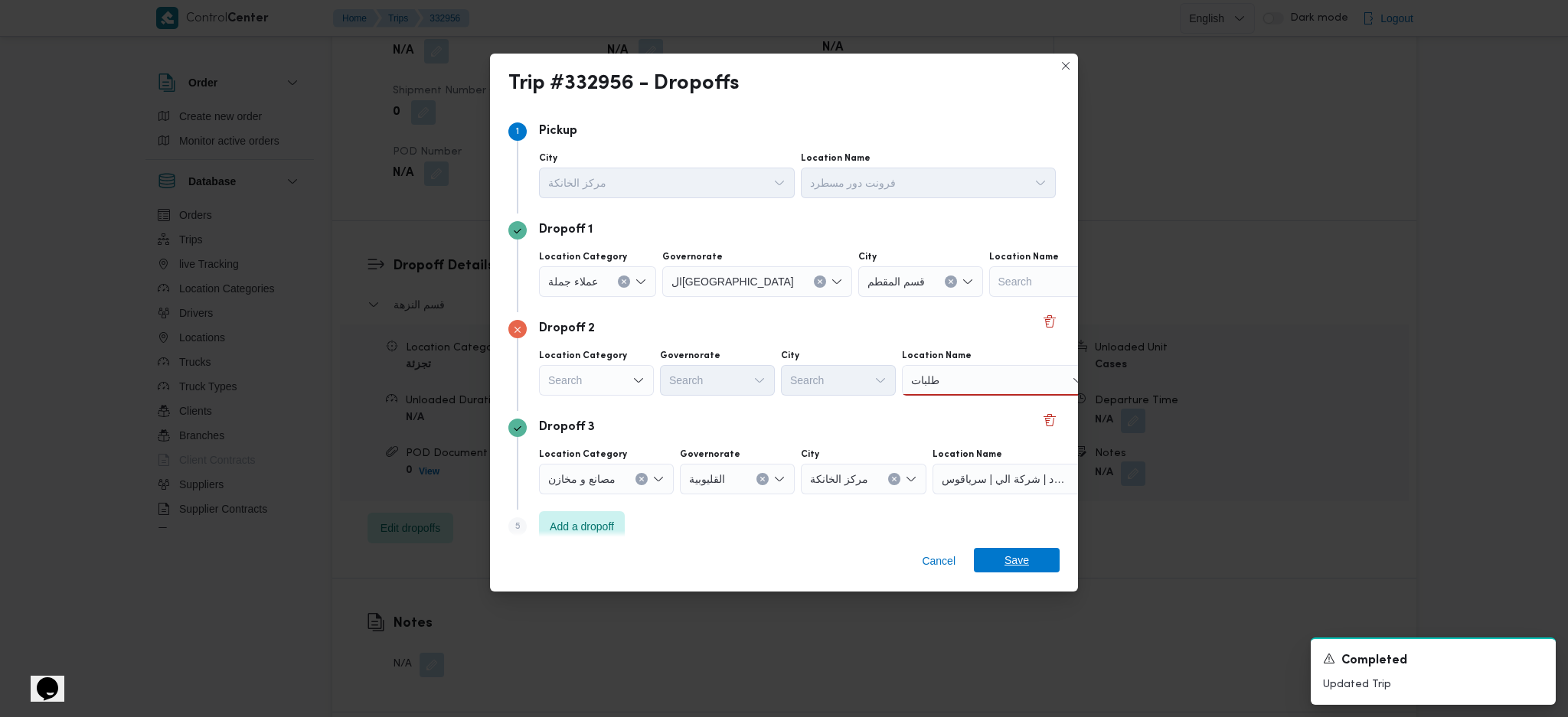
click at [998, 564] on span "Save" at bounding box center [1016, 560] width 86 height 25
click at [988, 564] on span "Save" at bounding box center [1016, 560] width 86 height 25
drag, startPoint x: 1020, startPoint y: 358, endPoint x: 1011, endPoint y: 380, distance: 23.8
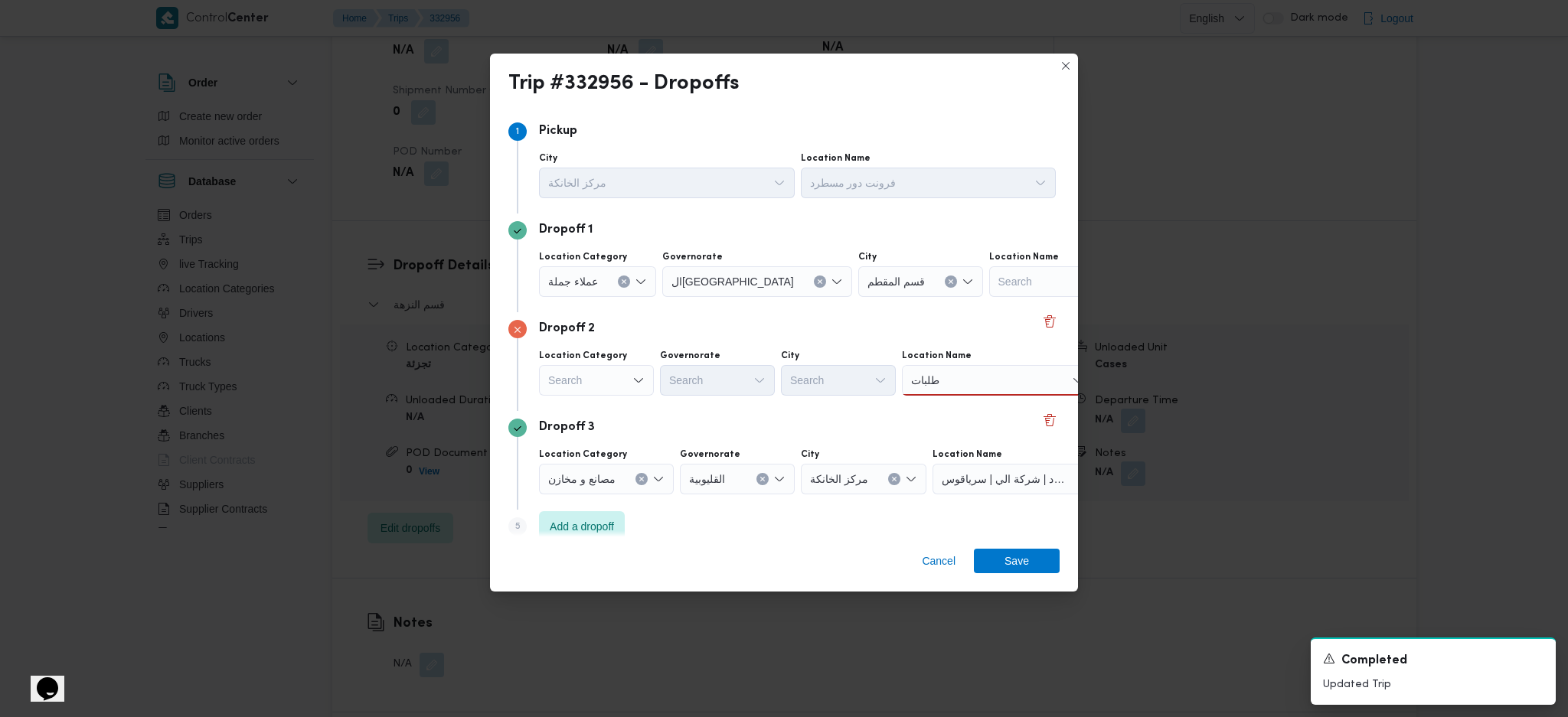
click at [1016, 198] on div "Location Name طلبات طلبات" at bounding box center [928, 176] width 255 height 46
click at [1010, 384] on div "طلبات طلبات" at bounding box center [997, 380] width 191 height 30
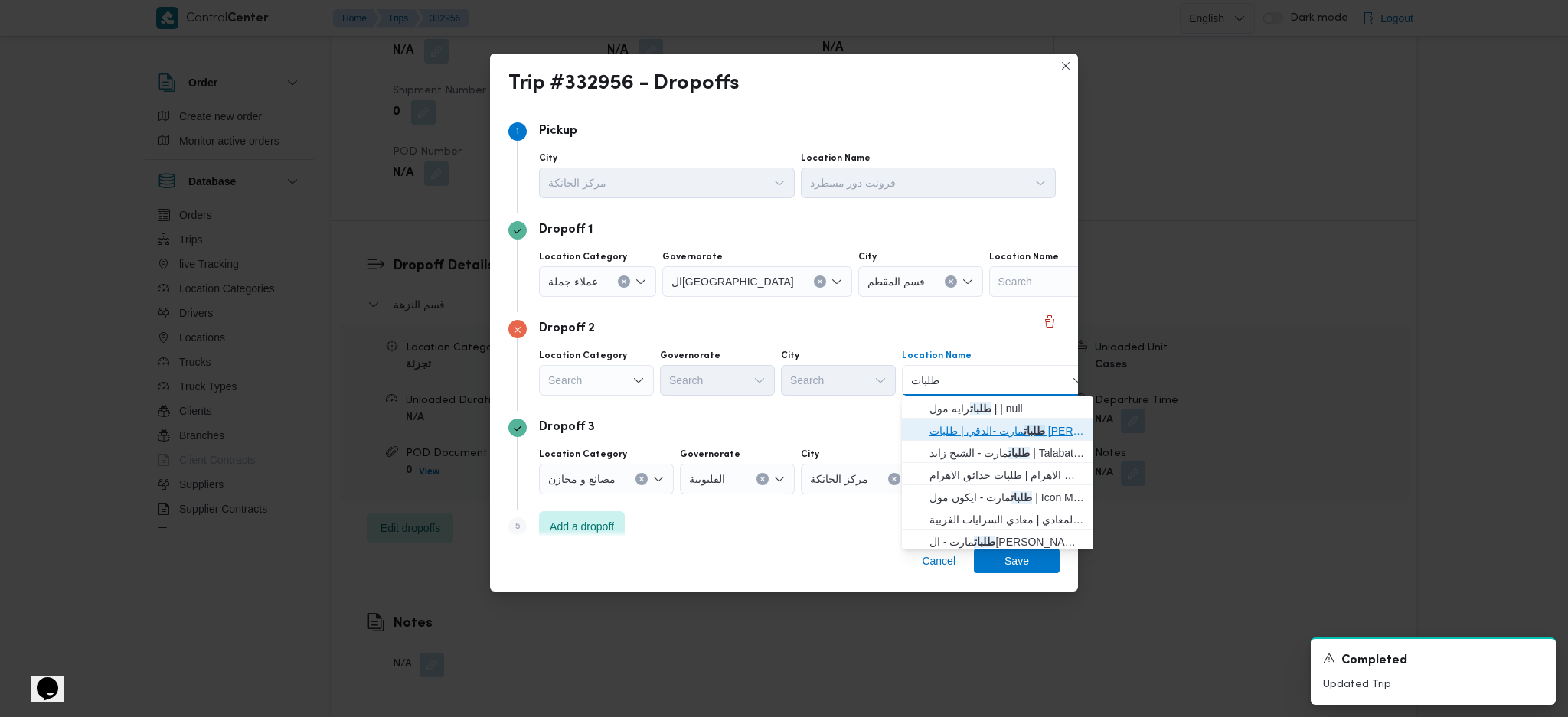
drag, startPoint x: 977, startPoint y: 423, endPoint x: 991, endPoint y: 413, distance: 17.2
click at [977, 423] on span "طلبات مارت -الدقي | طلبات مارت مصدق | الدقي" at bounding box center [1006, 431] width 155 height 18
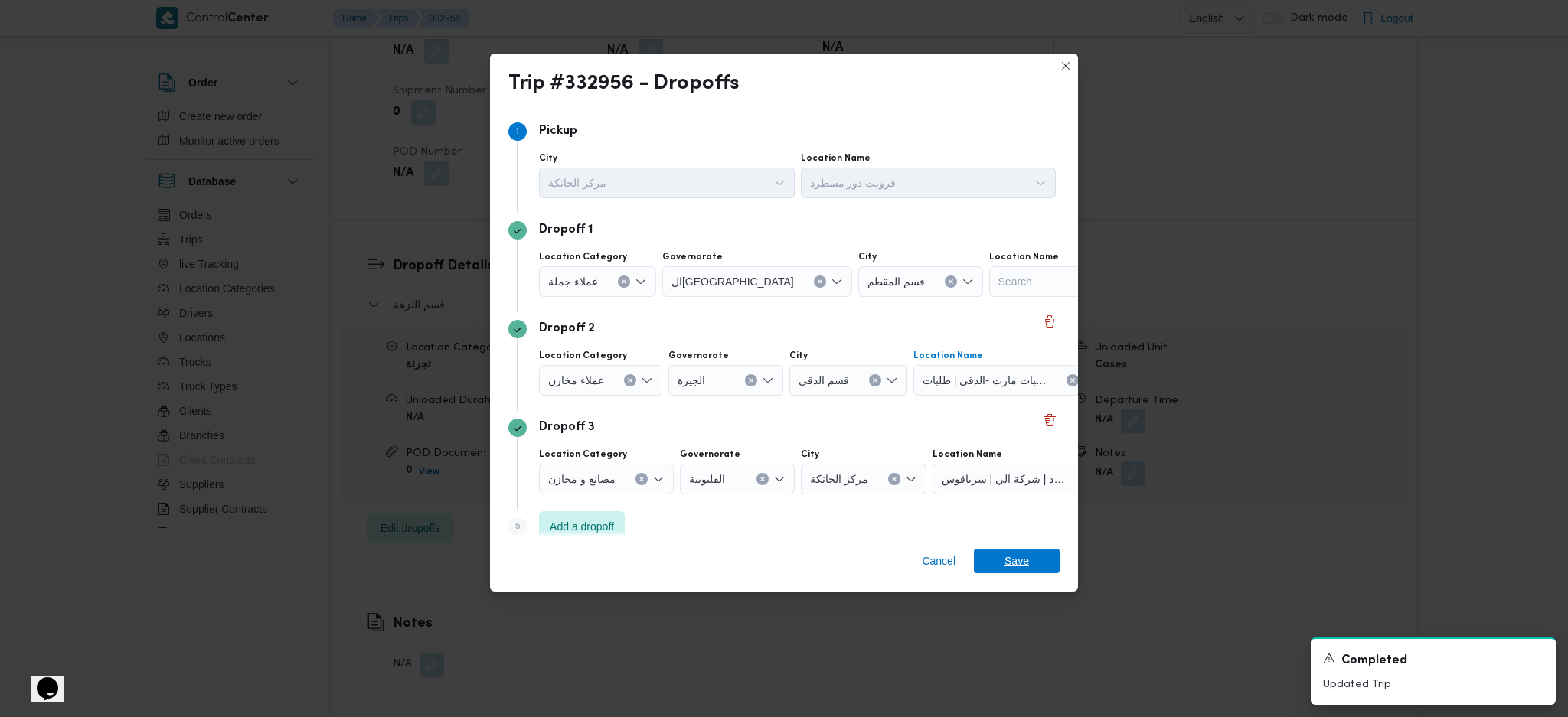
click at [1000, 560] on span "Save" at bounding box center [1016, 561] width 86 height 25
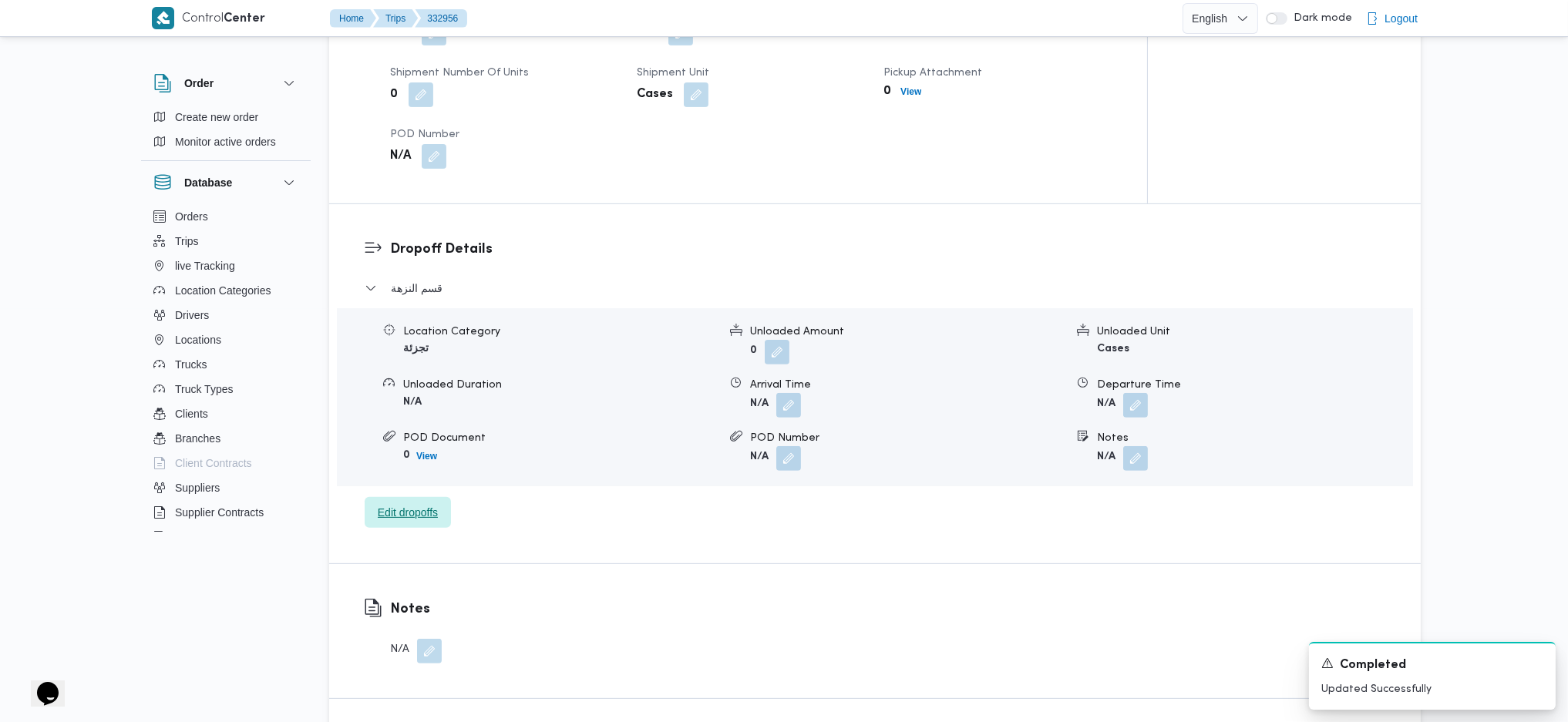
click at [425, 503] on span "Edit dropoffs" at bounding box center [407, 512] width 60 height 18
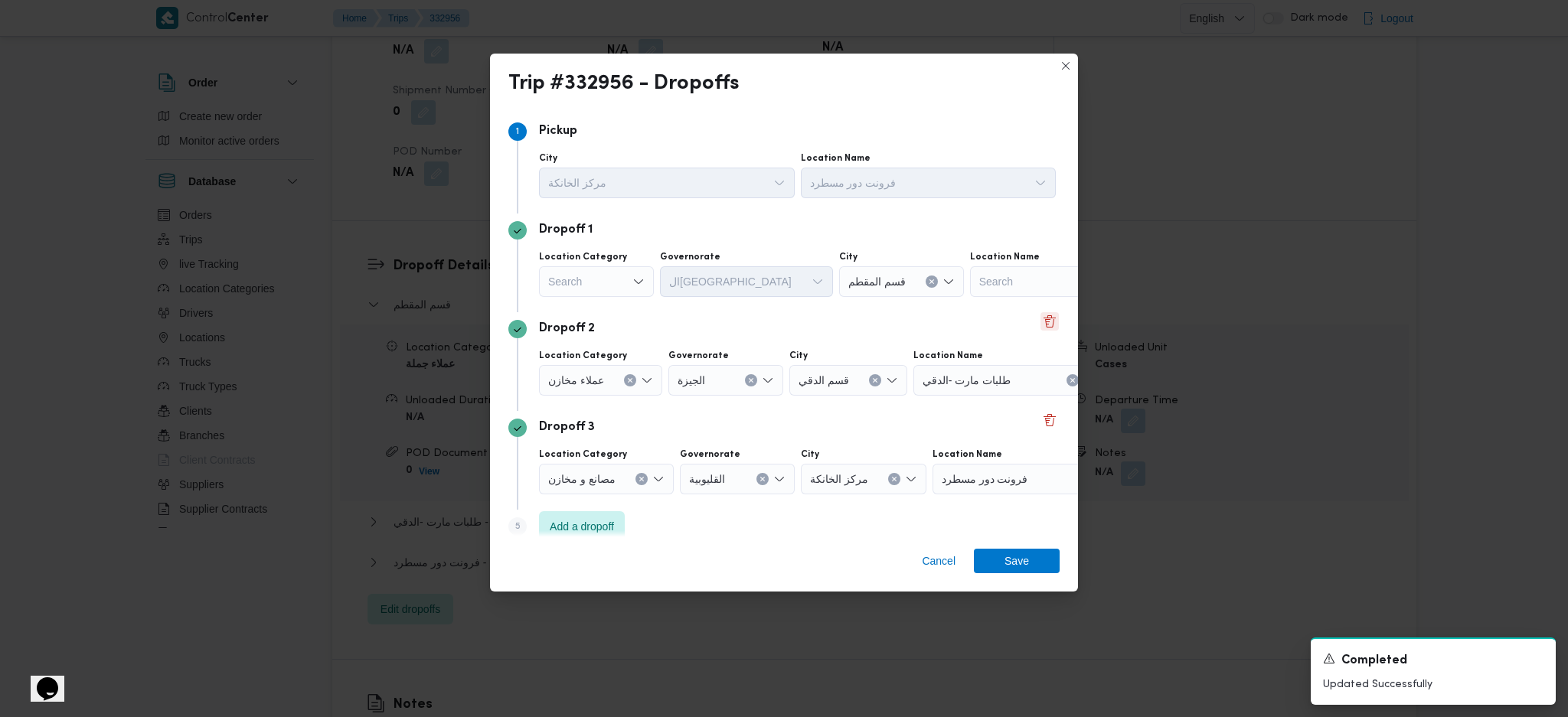
click at [1040, 328] on button "Delete" at bounding box center [1049, 321] width 18 height 18
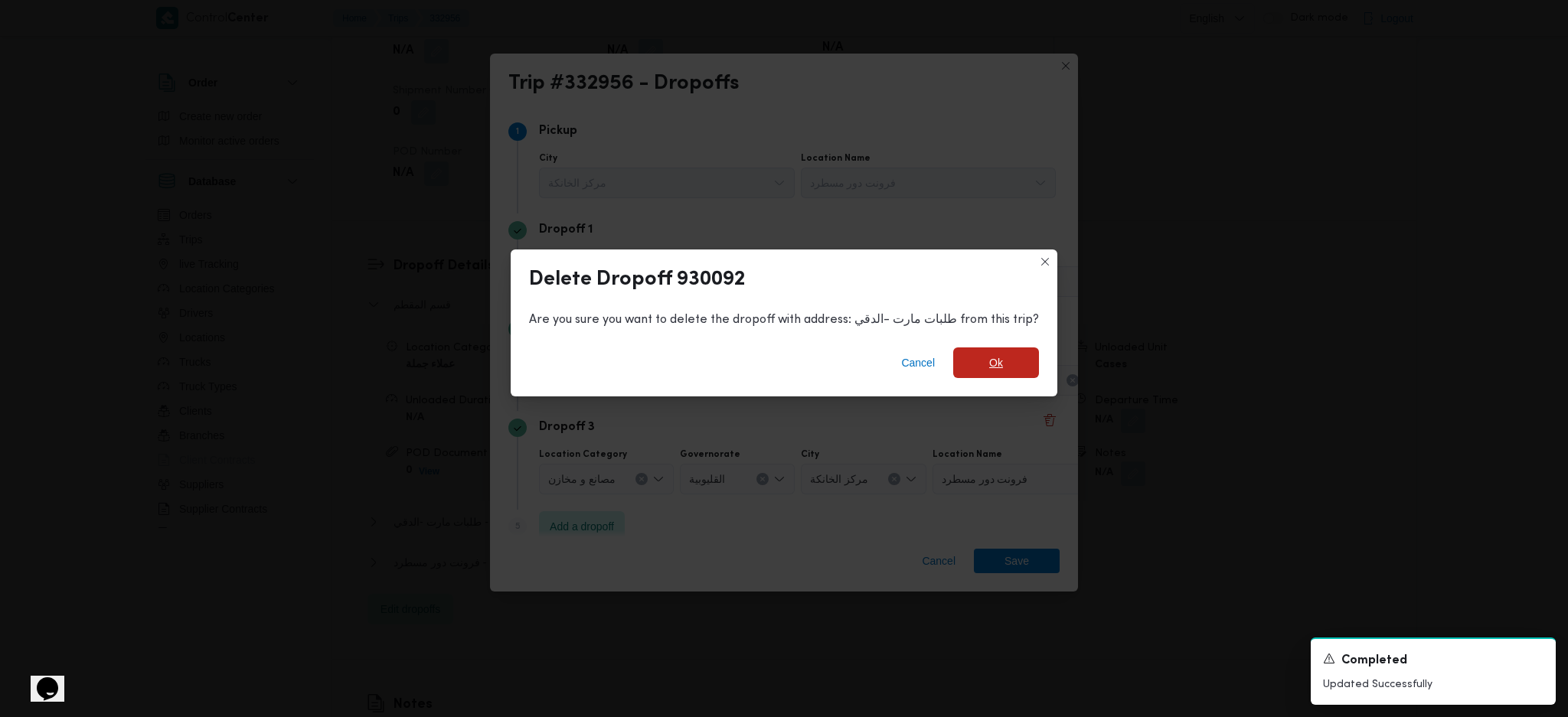
drag, startPoint x: 949, startPoint y: 372, endPoint x: 960, endPoint y: 370, distance: 11.2
click at [954, 372] on span "Ok" at bounding box center [996, 362] width 86 height 30
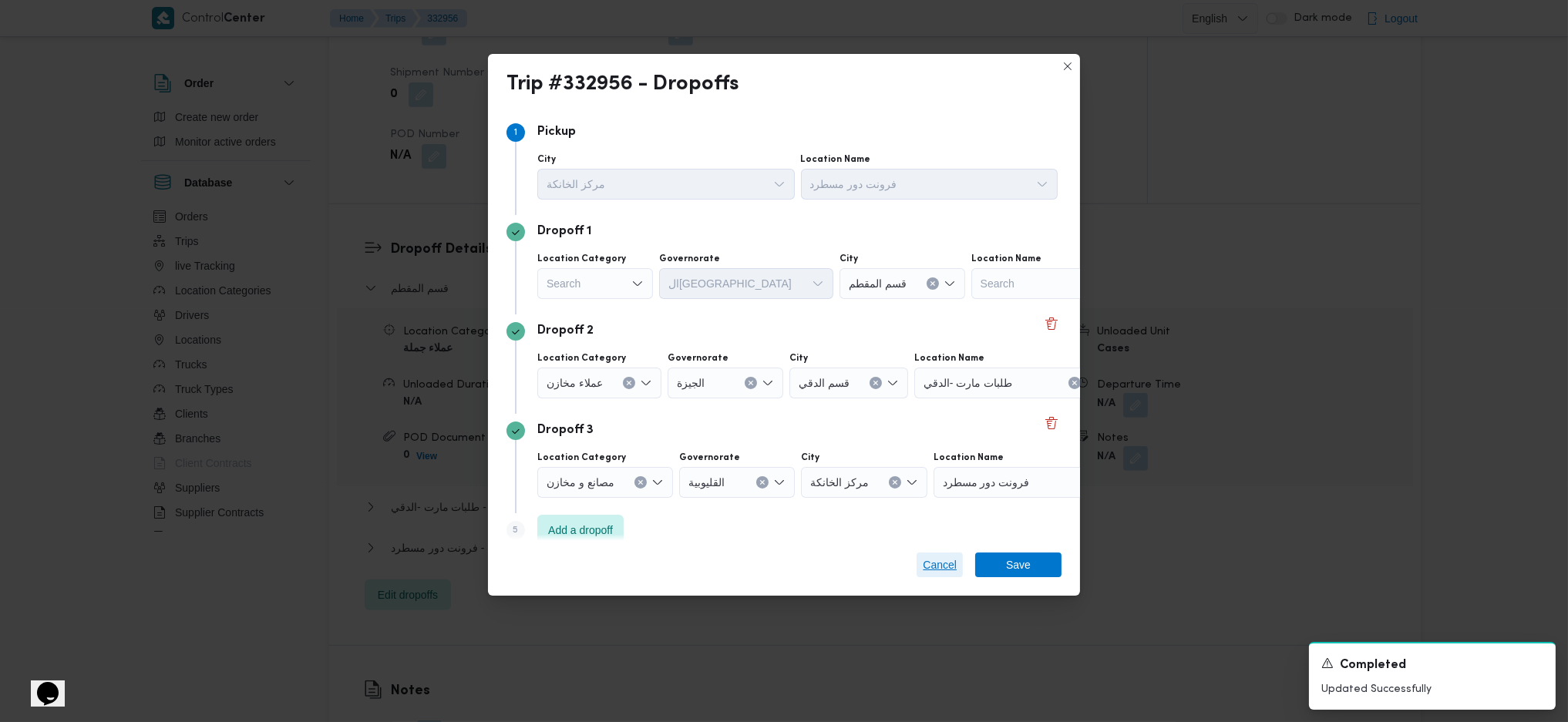
click at [925, 565] on div "Trip #332956 - Dropoffs Step 1 1 Pickup City مركز الخانكة Location Name فرونت د…" at bounding box center [784, 361] width 1568 height 722
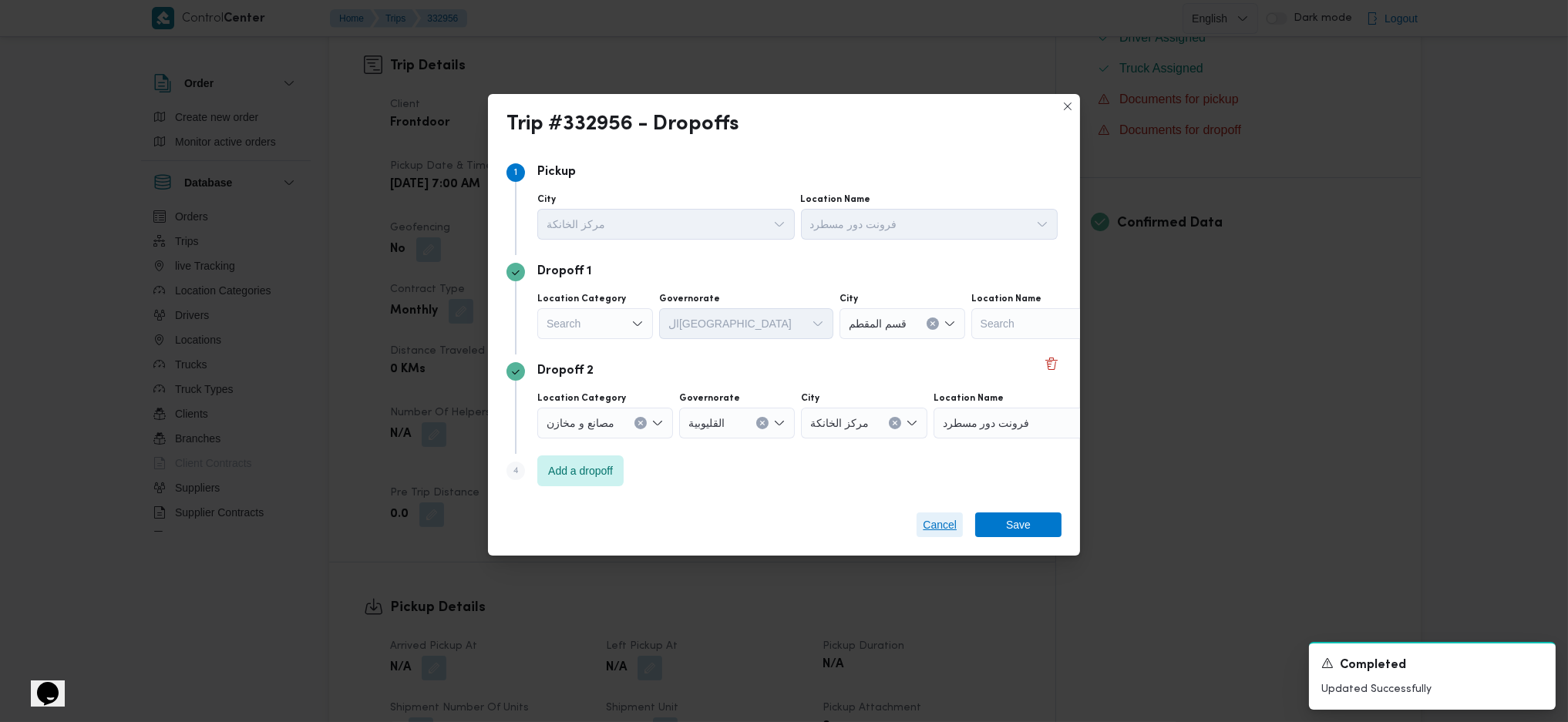
click at [948, 531] on span "Cancel" at bounding box center [940, 525] width 34 height 18
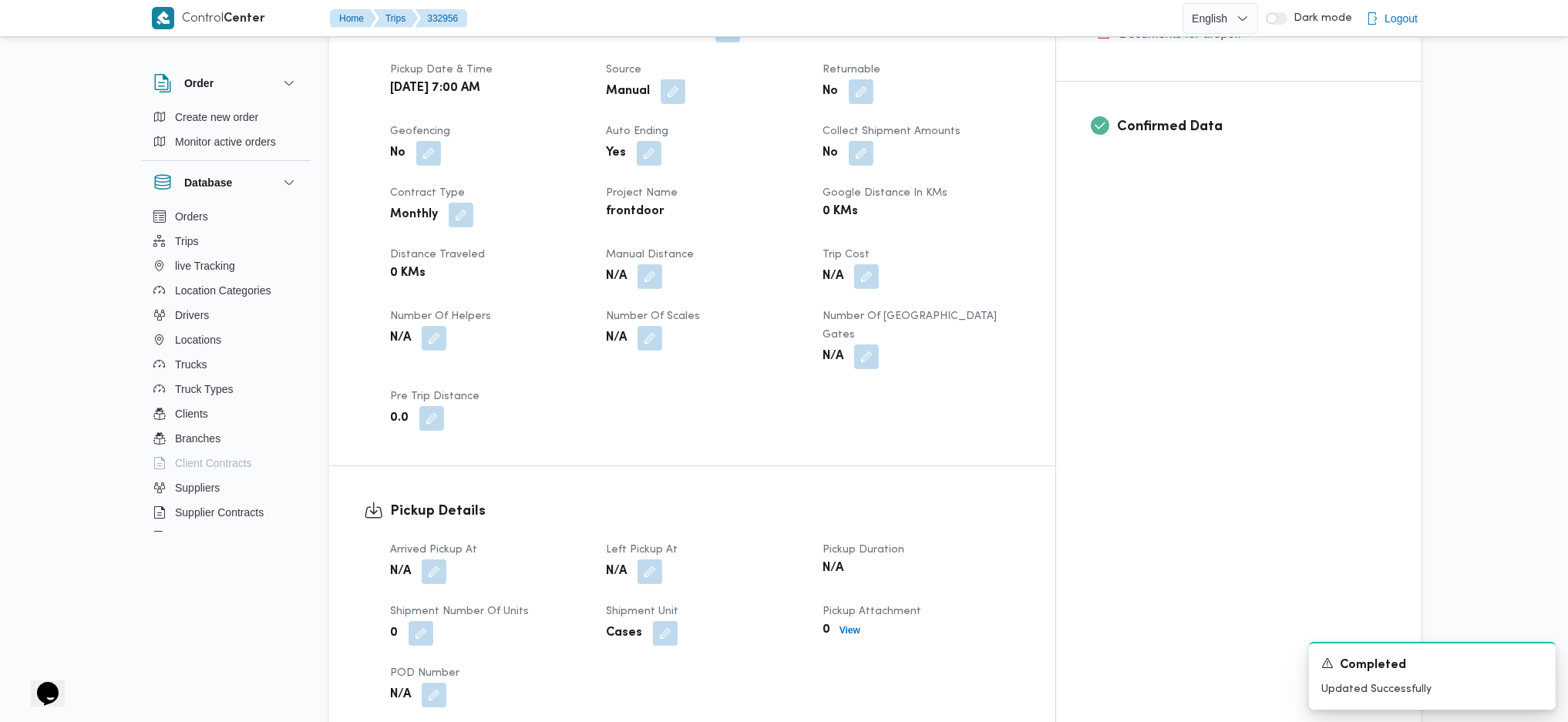
scroll to position [719, 0]
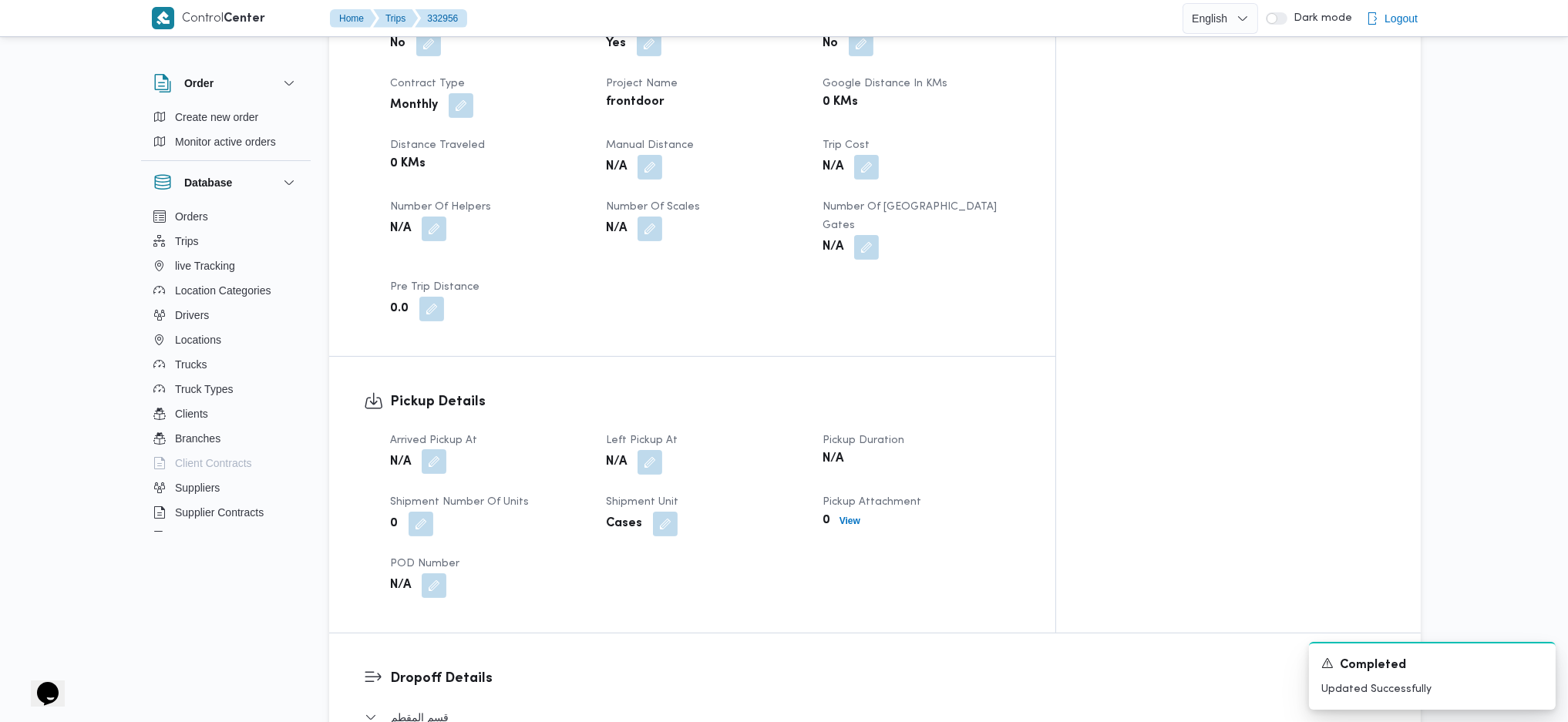
click at [441, 450] on span at bounding box center [429, 462] width 32 height 25
click at [438, 449] on button "button" at bounding box center [434, 461] width 25 height 25
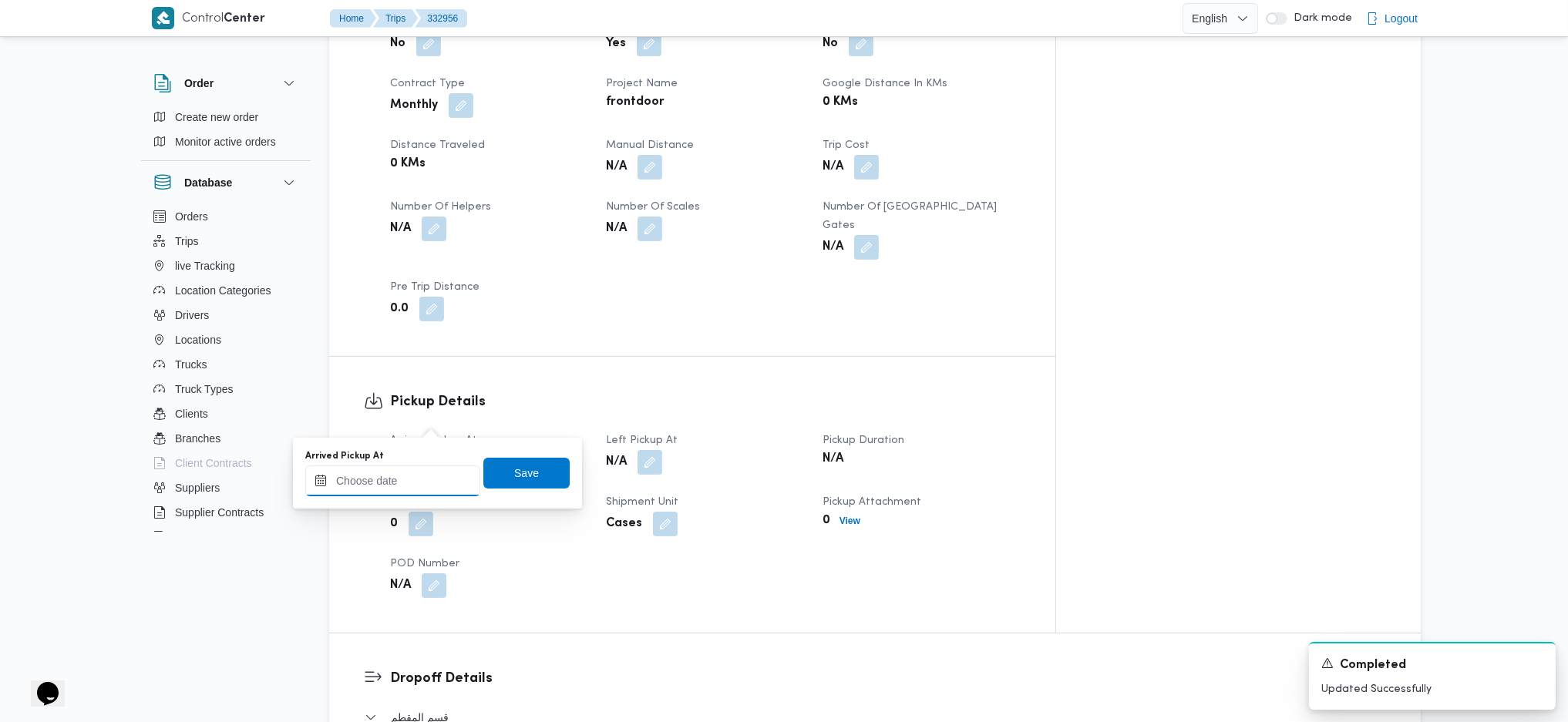
drag, startPoint x: 438, startPoint y: 428, endPoint x: 520, endPoint y: 503, distance: 111.1
click at [427, 490] on input "Arrived Pickup At" at bounding box center [392, 480] width 175 height 30
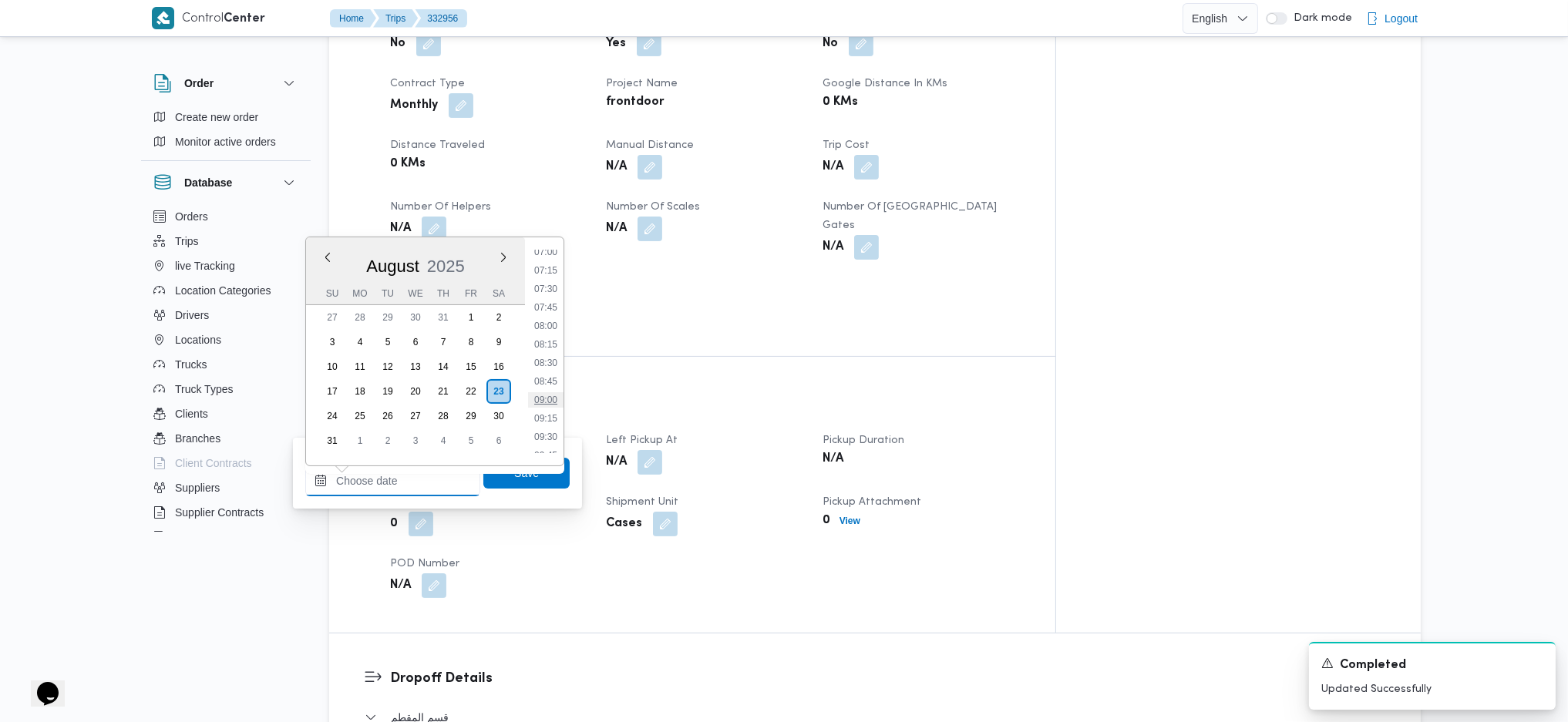
scroll to position [522, 0]
click at [545, 332] on li "08:00" at bounding box center [545, 326] width 35 height 16
type input "23/08/2025 08:00"
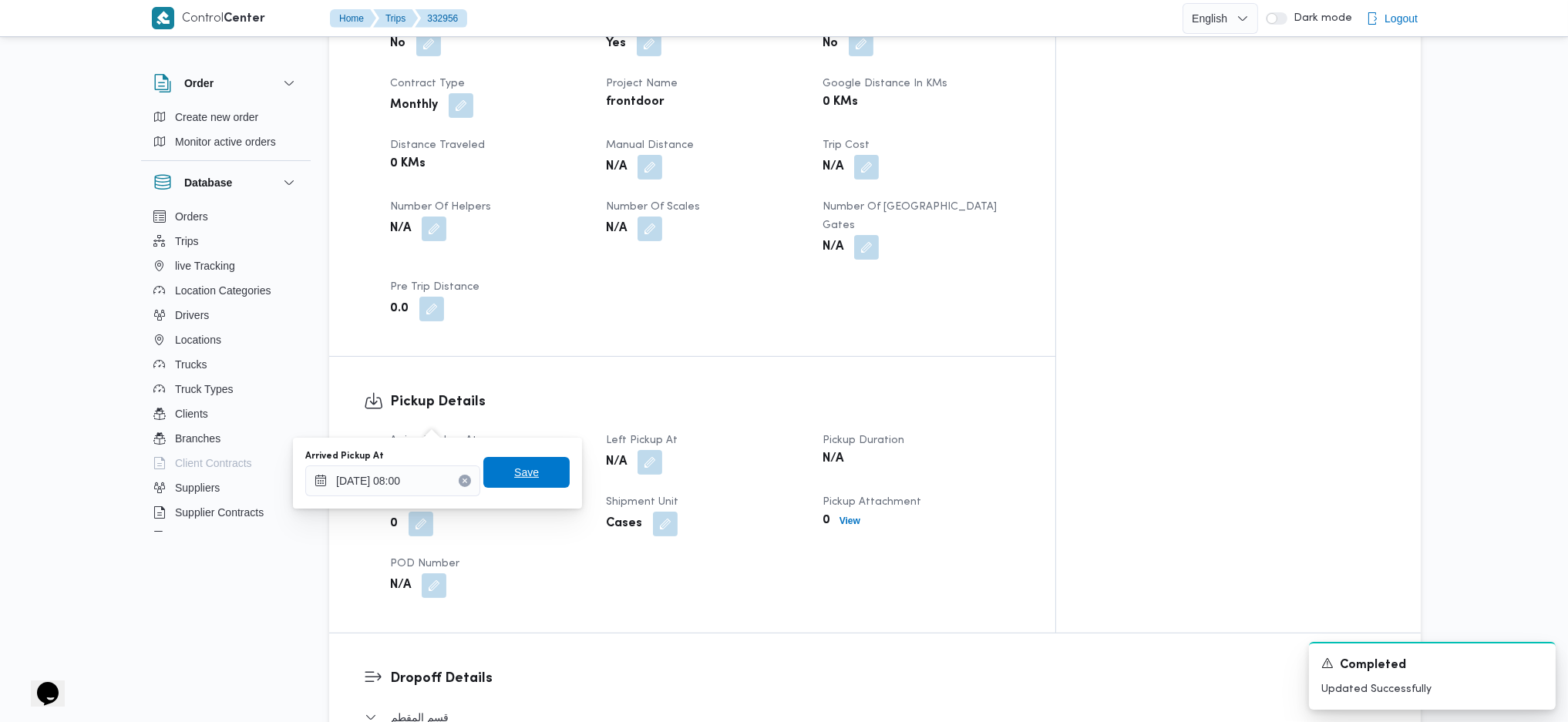
click at [514, 476] on span "Save" at bounding box center [526, 472] width 25 height 18
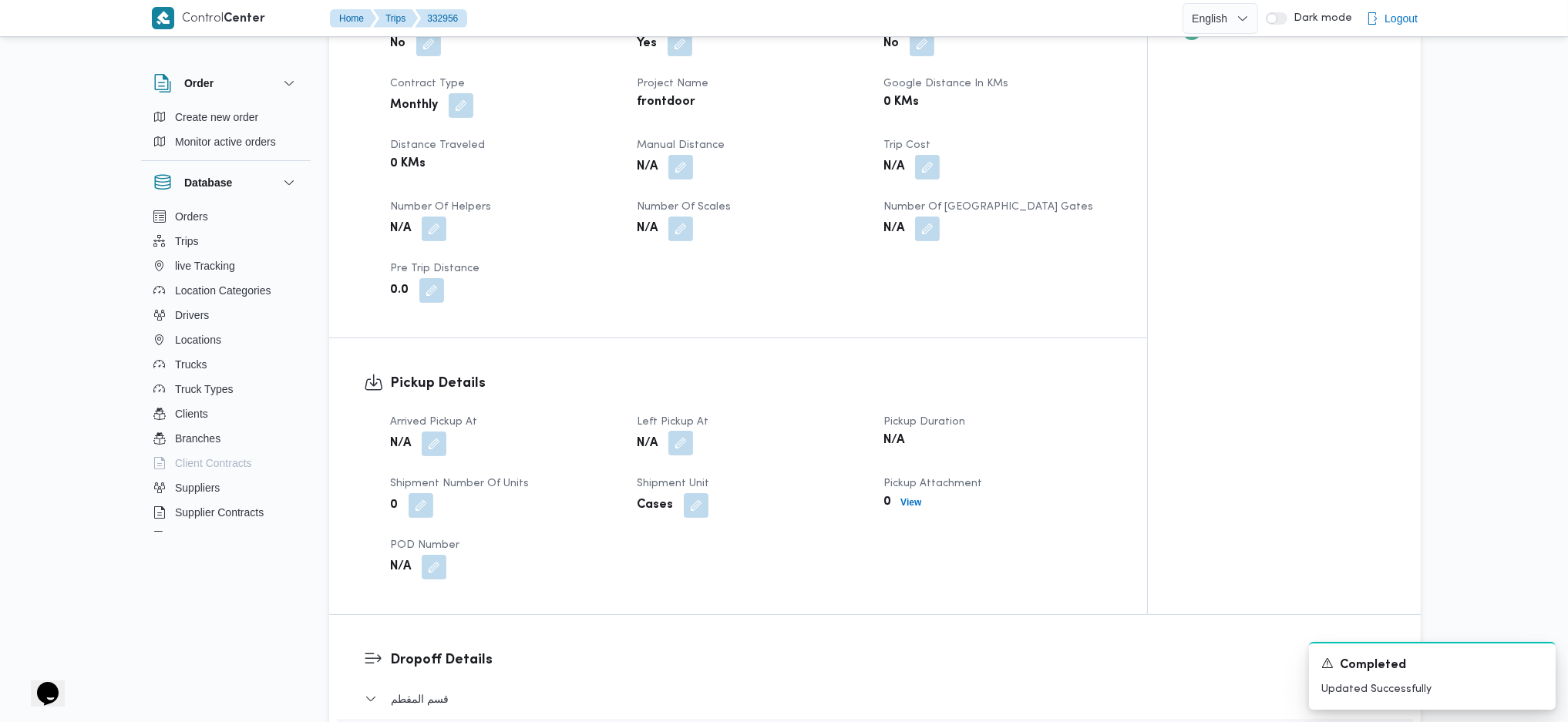
click at [683, 431] on button "button" at bounding box center [680, 443] width 25 height 25
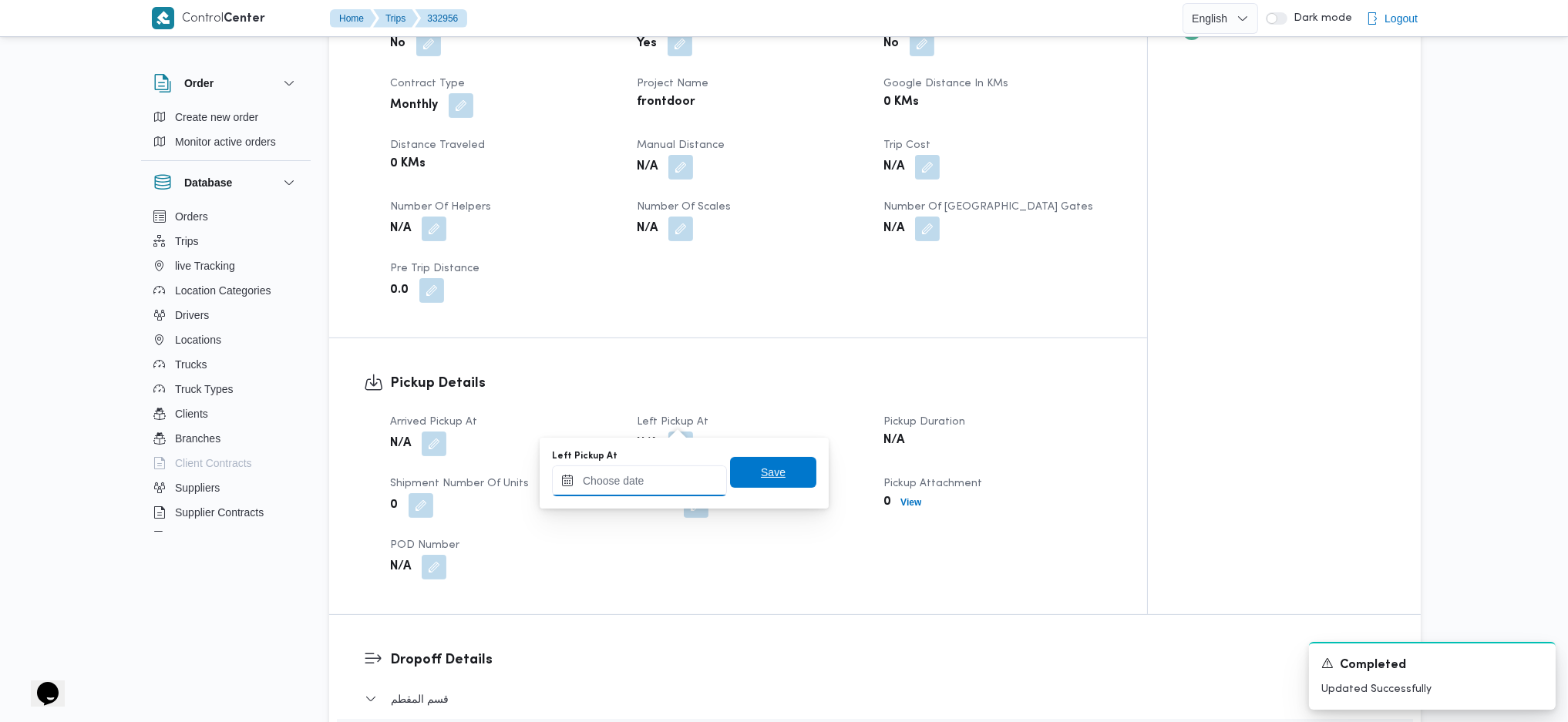
click at [658, 477] on input "Left Pickup At" at bounding box center [639, 480] width 175 height 30
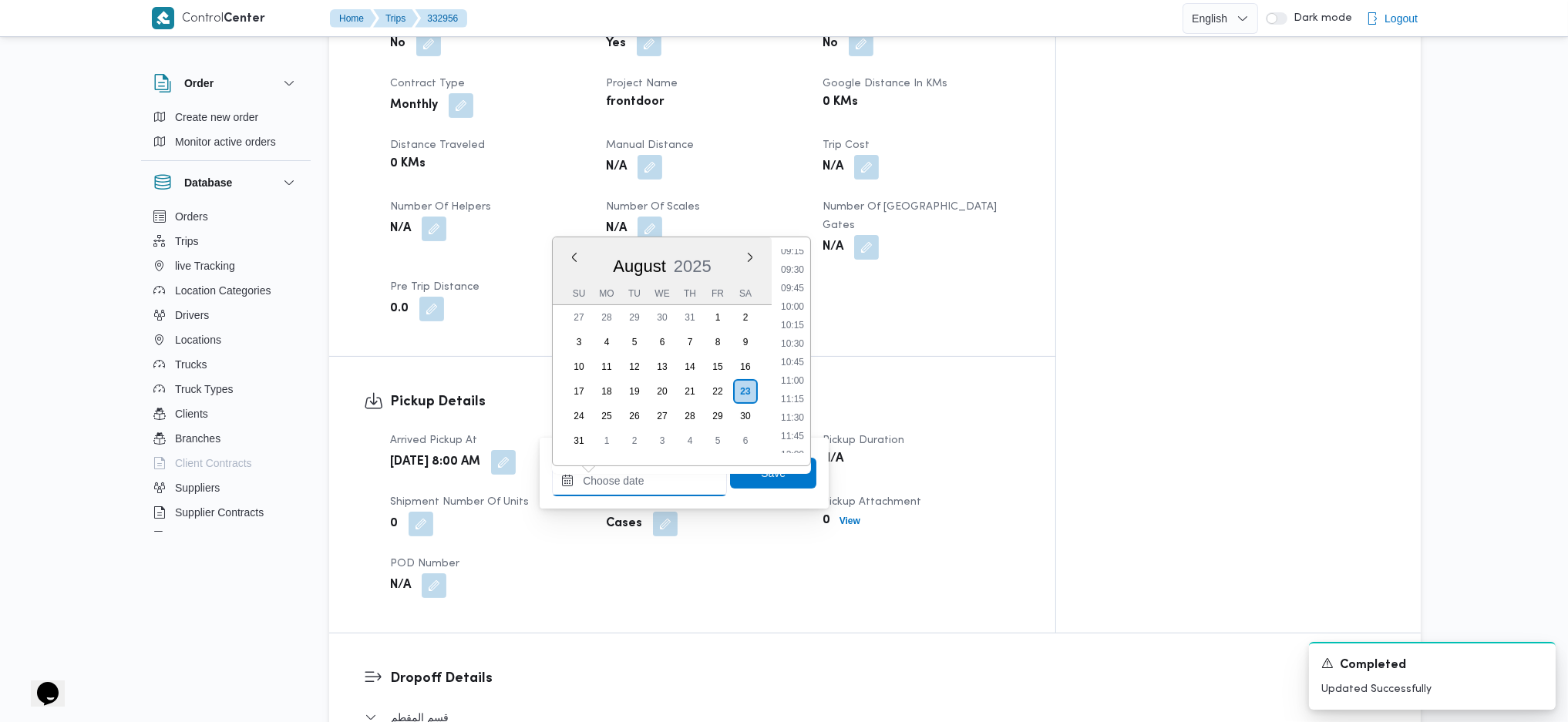
scroll to position [625, 0]
click at [796, 328] on li "09:30" at bounding box center [792, 335] width 35 height 16
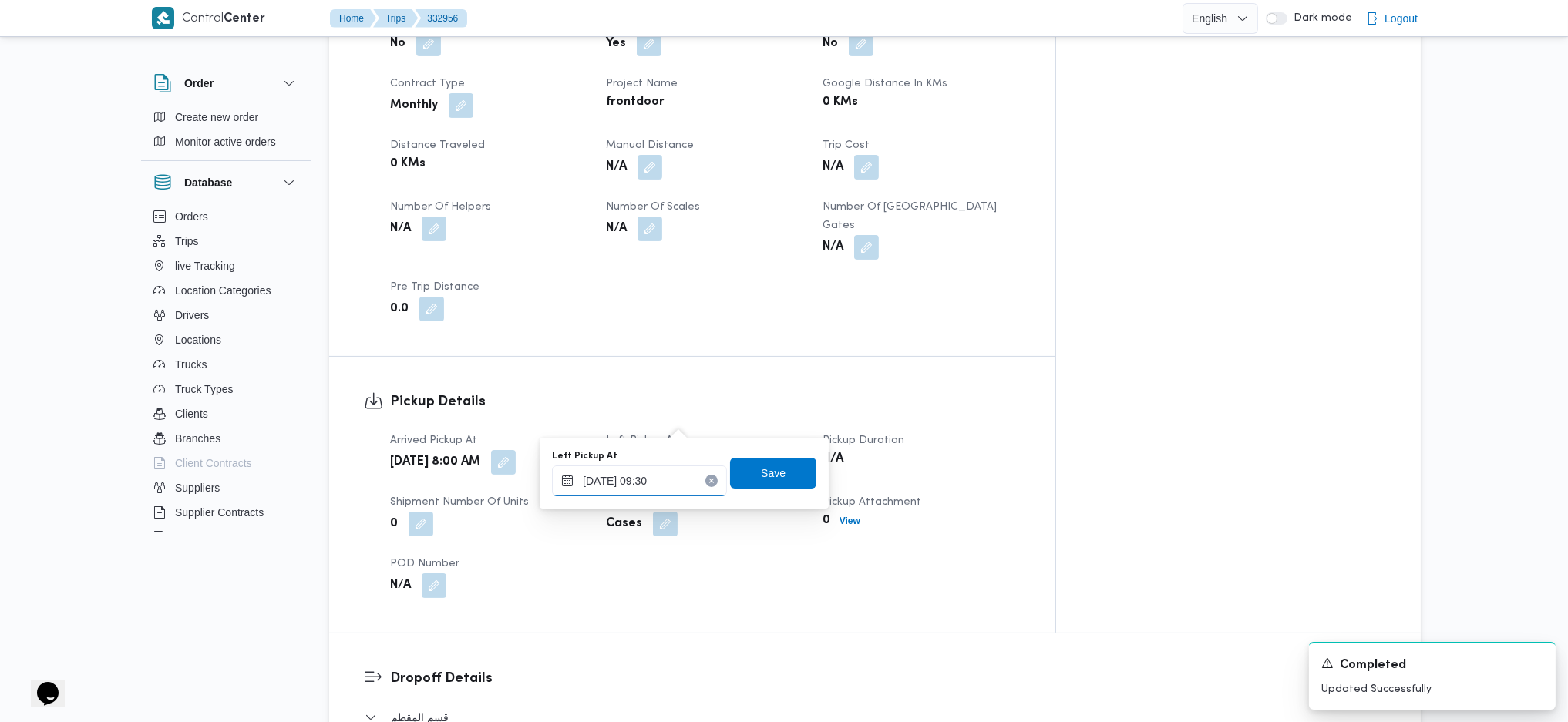
click at [652, 488] on input "23/08/2025 09:30" at bounding box center [639, 480] width 175 height 30
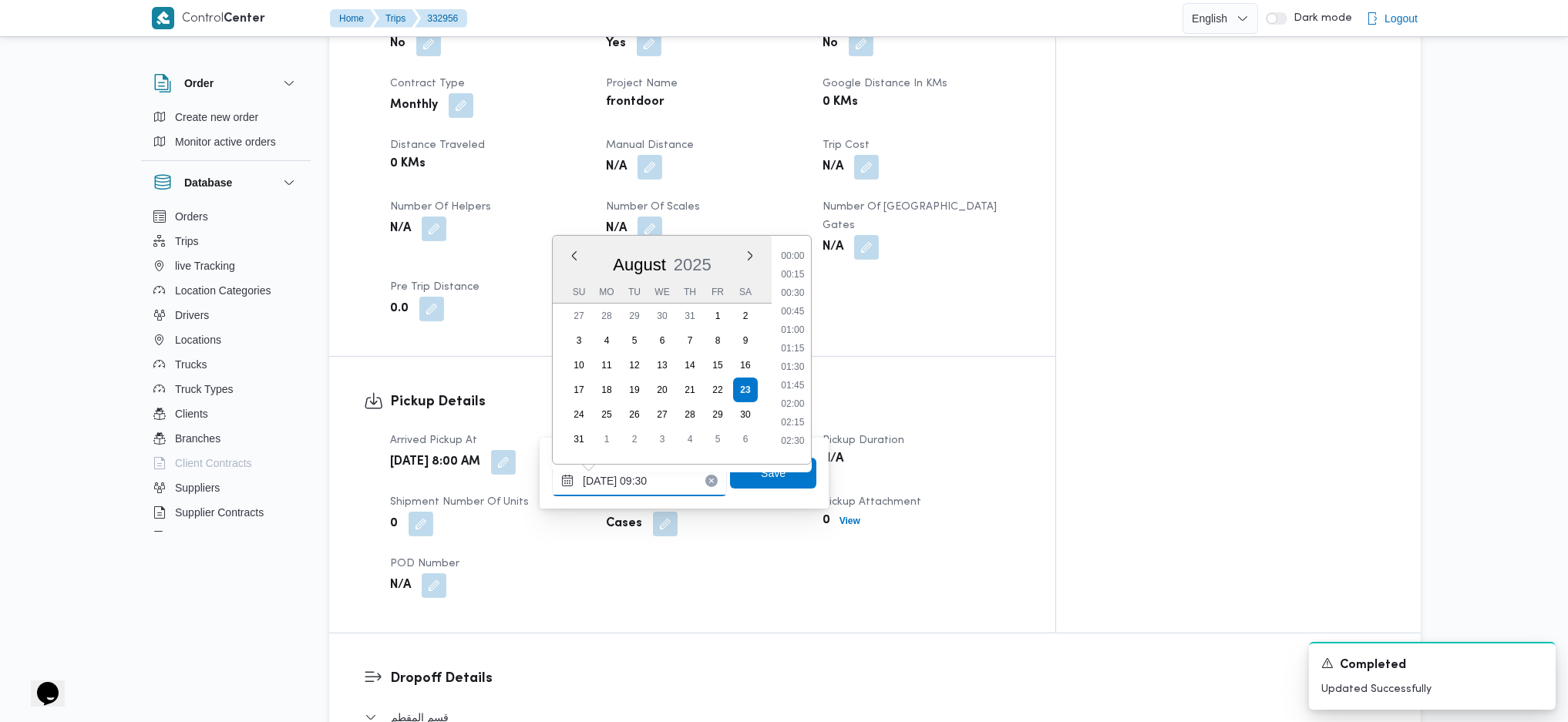
scroll to position [600, 0]
click at [791, 314] on li "09:00" at bounding box center [792, 321] width 35 height 16
type input "23/08/2025 09:00"
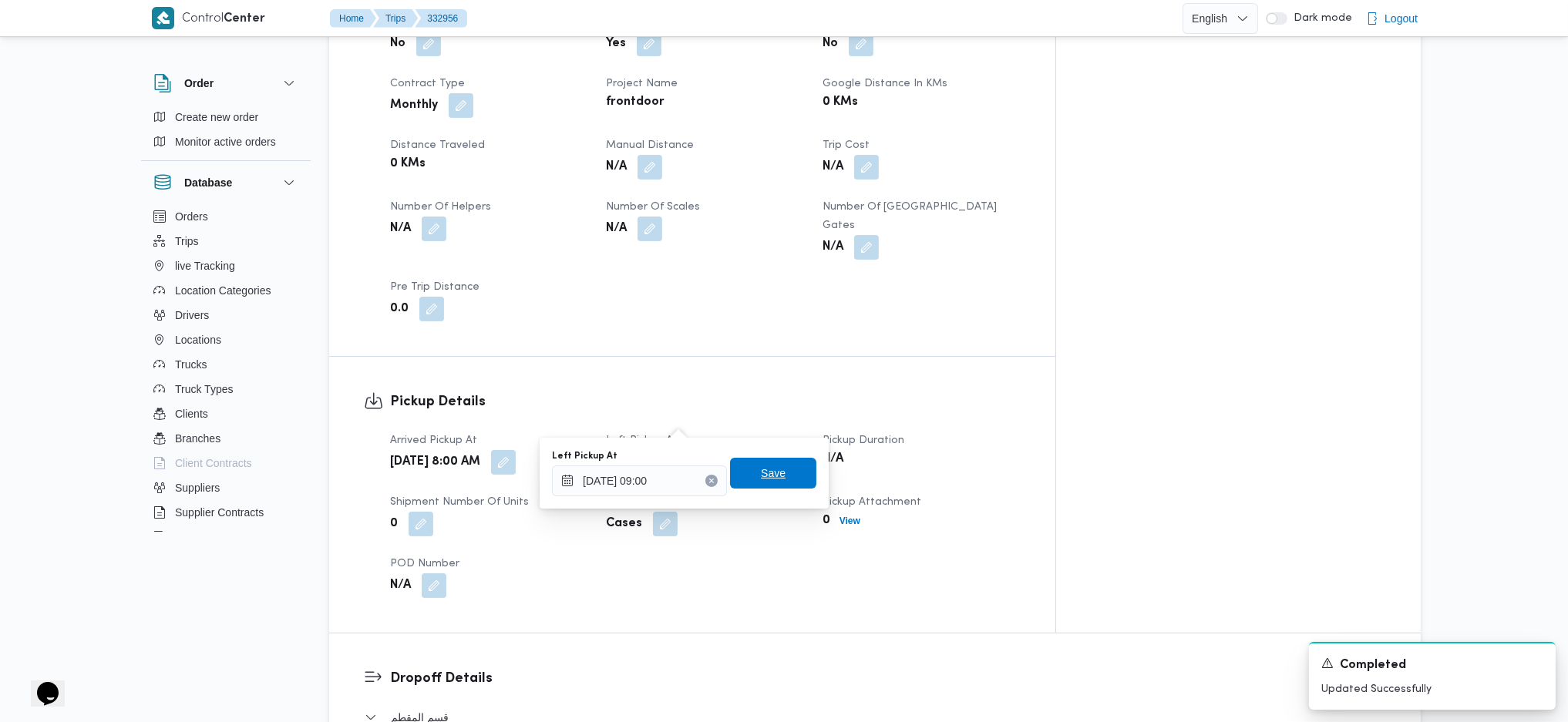
click at [761, 470] on span "Save" at bounding box center [773, 473] width 25 height 18
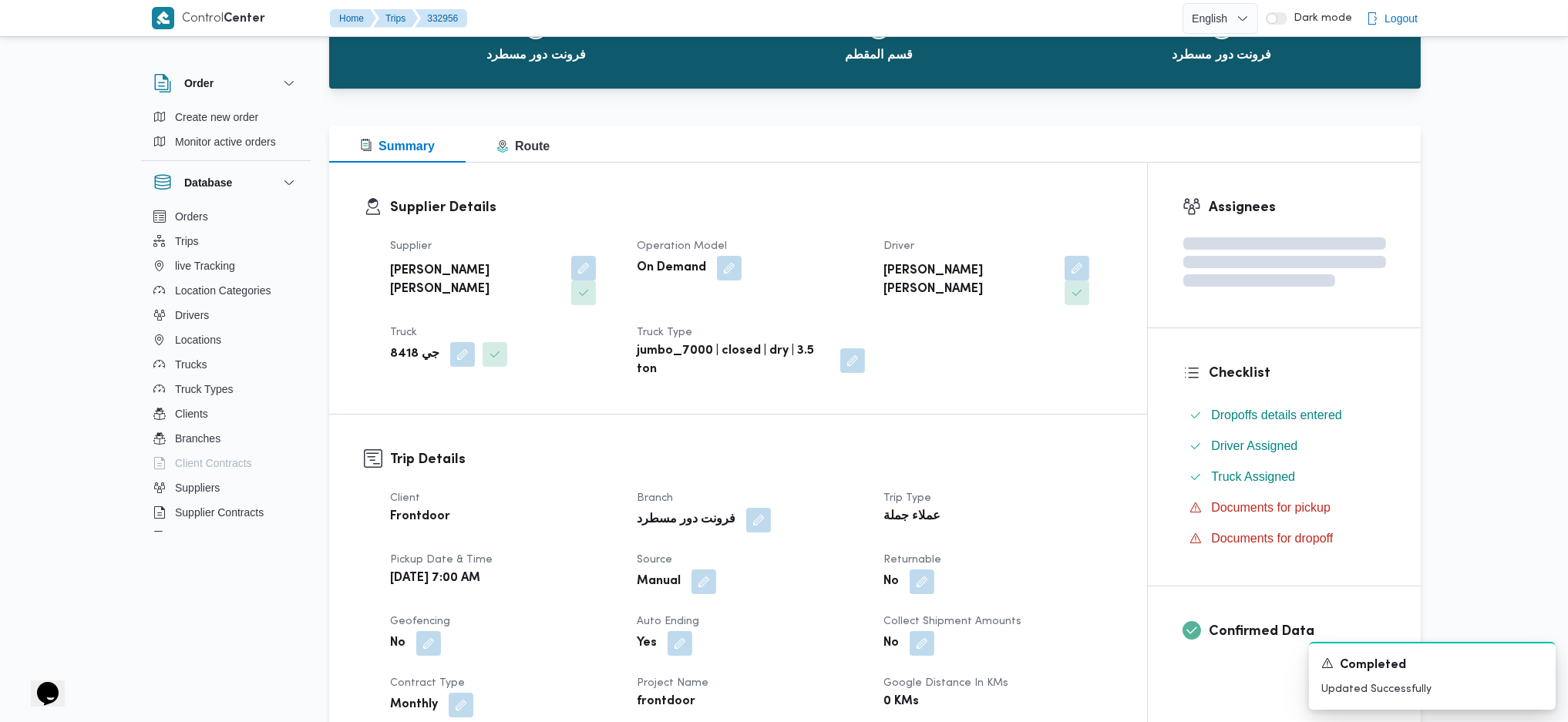
scroll to position [0, 0]
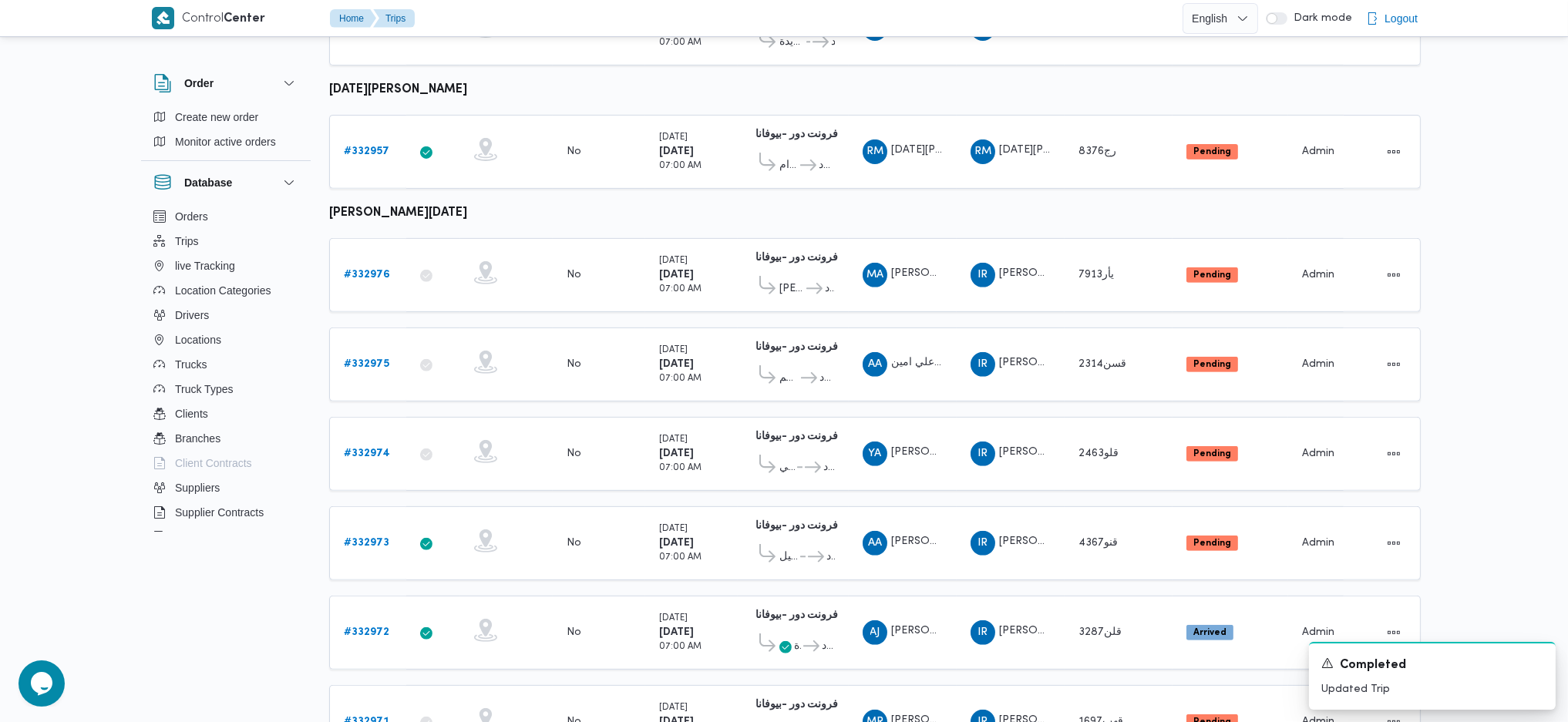
scroll to position [1335, 0]
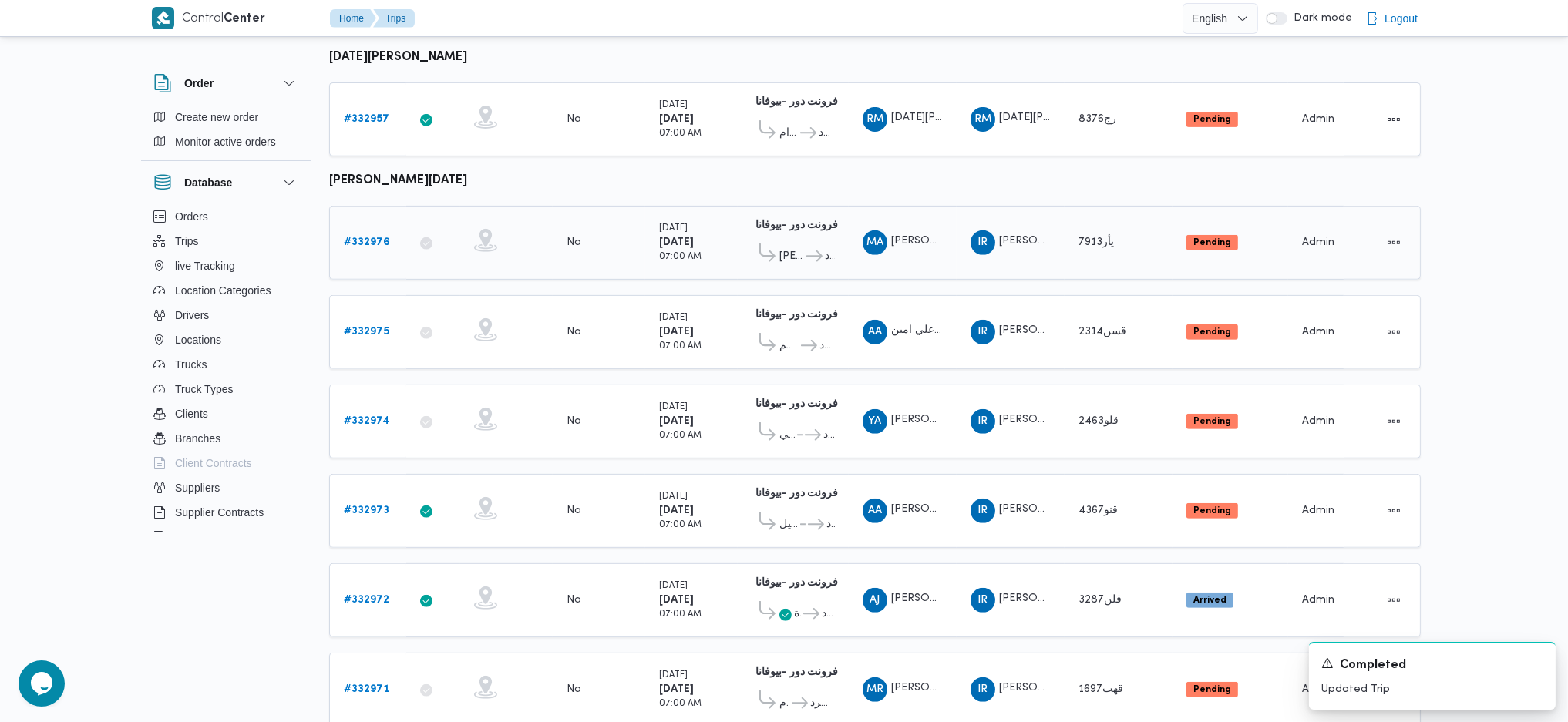
click at [377, 238] on b "# 332976" at bounding box center [367, 242] width 46 height 10
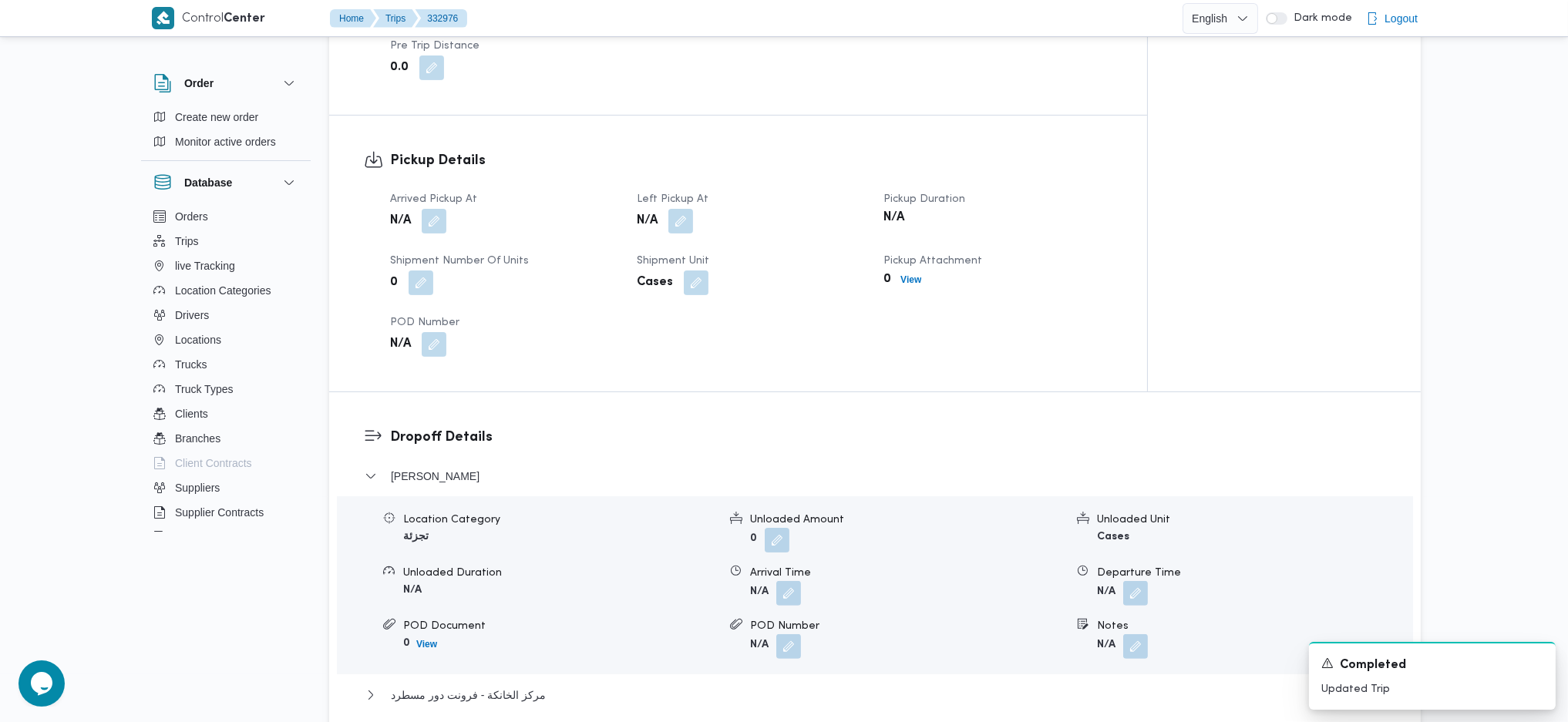
scroll to position [925, 0]
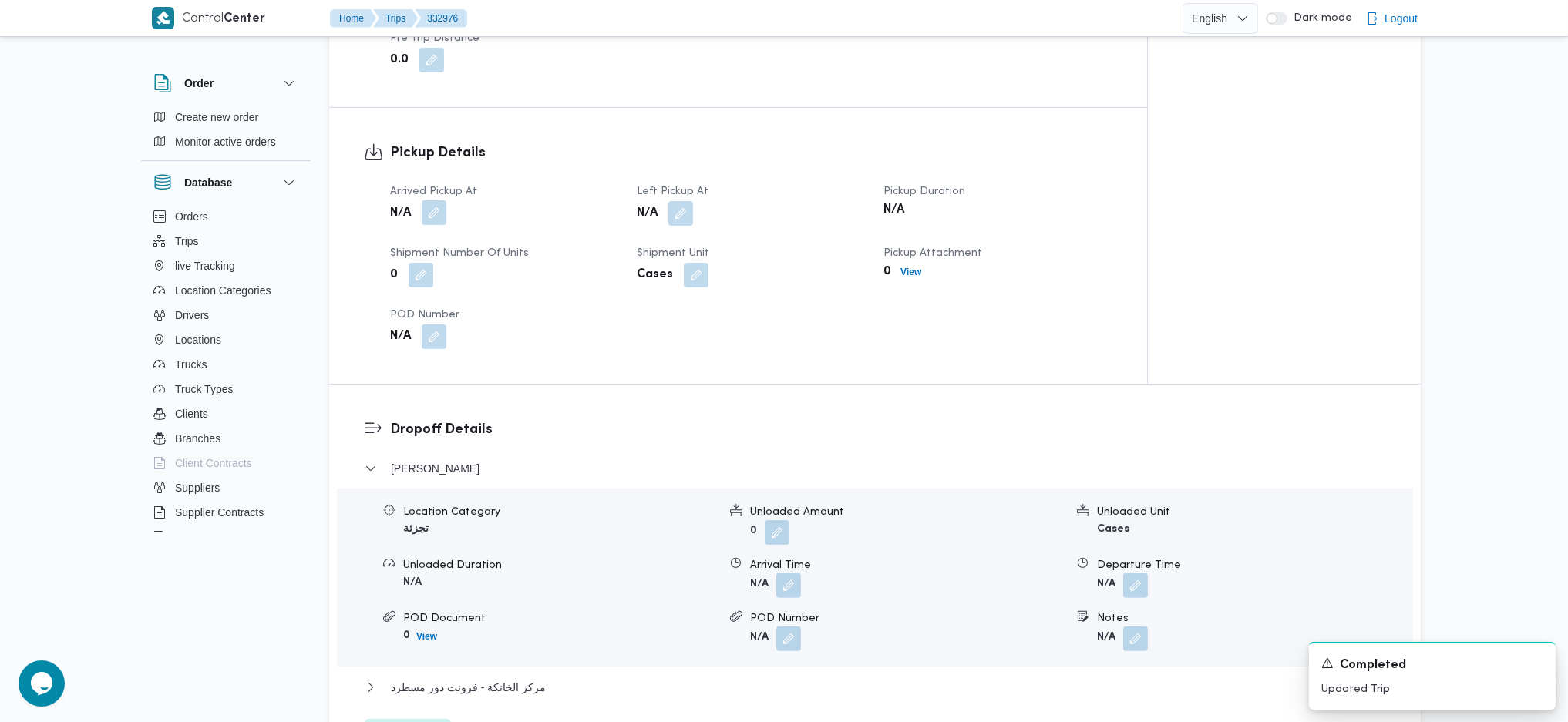
click at [438, 225] on button "button" at bounding box center [434, 237] width 25 height 25
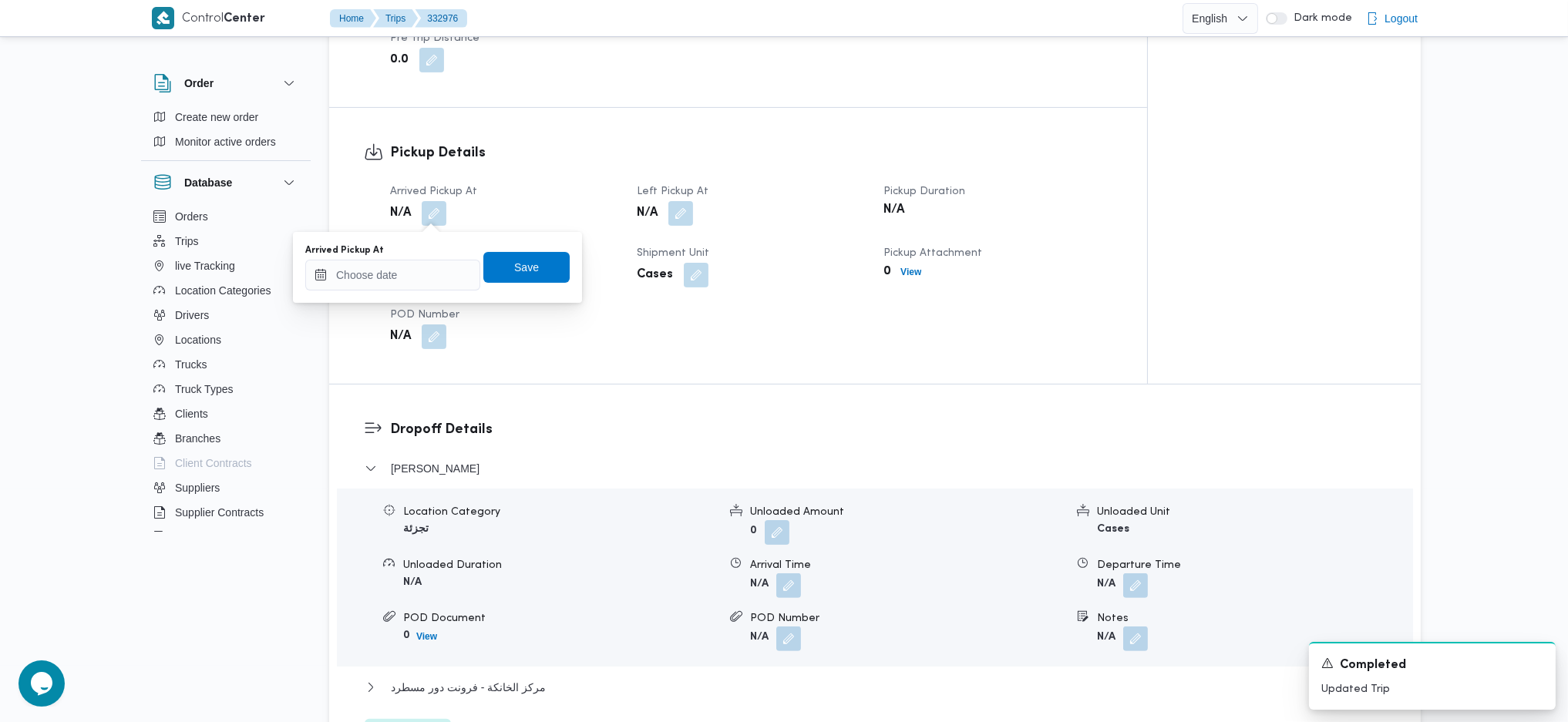
click at [422, 236] on div "You are in a dialog. To close this dialog, hit escape. Arrived Pickup At Save" at bounding box center [438, 267] width 289 height 71
click at [415, 334] on span "POD Number" at bounding box center [424, 339] width 69 height 10
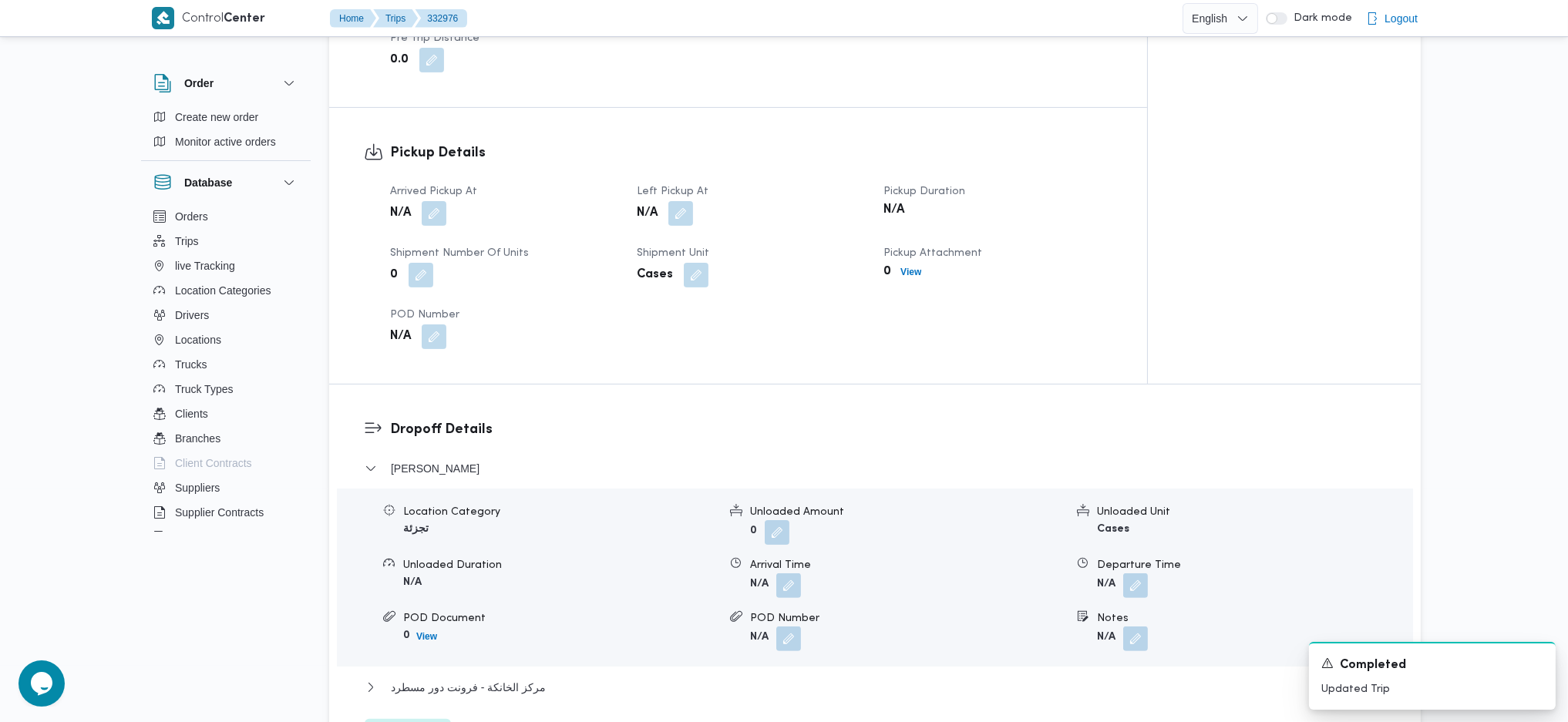
click at [437, 226] on button "button" at bounding box center [434, 238] width 25 height 25
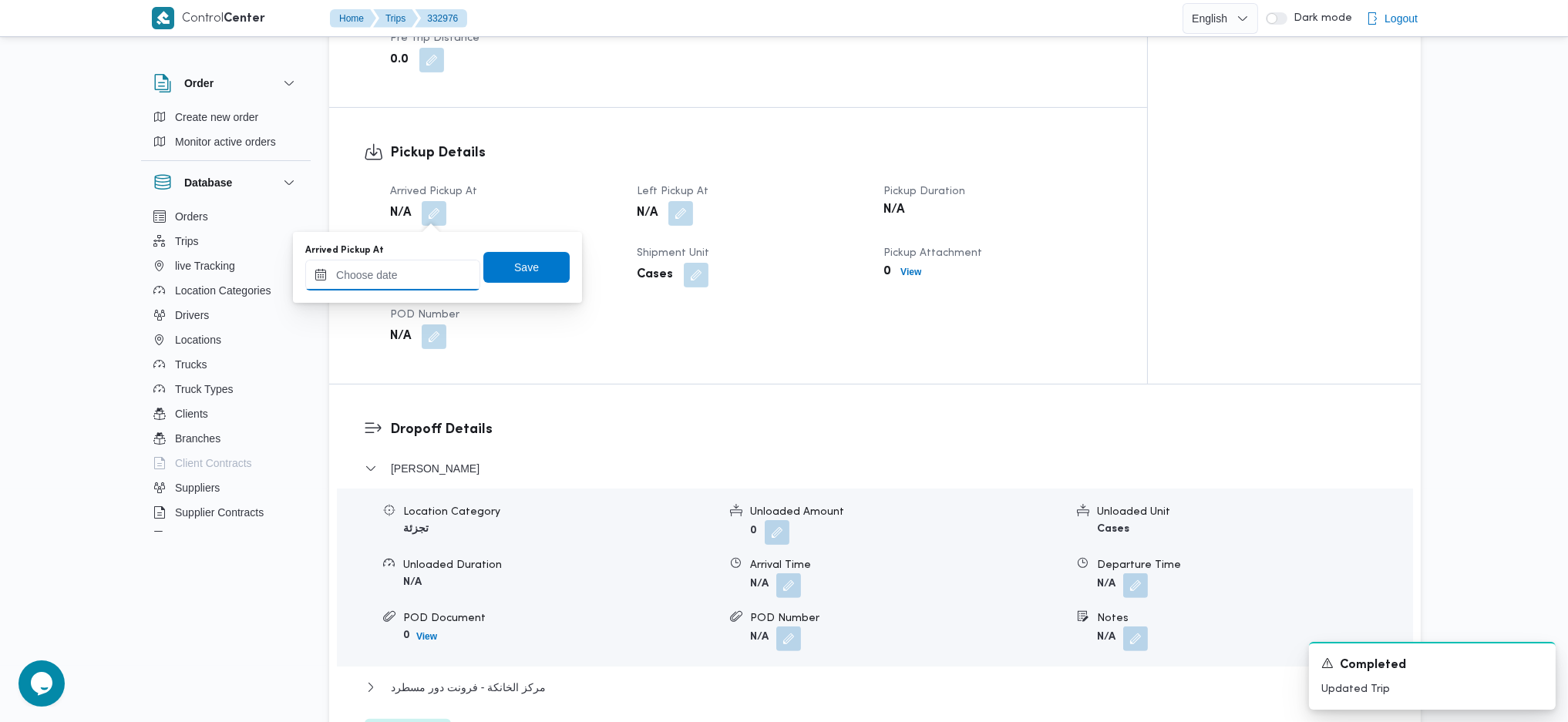
click at [416, 276] on input "Arrived Pickup At" at bounding box center [392, 274] width 175 height 30
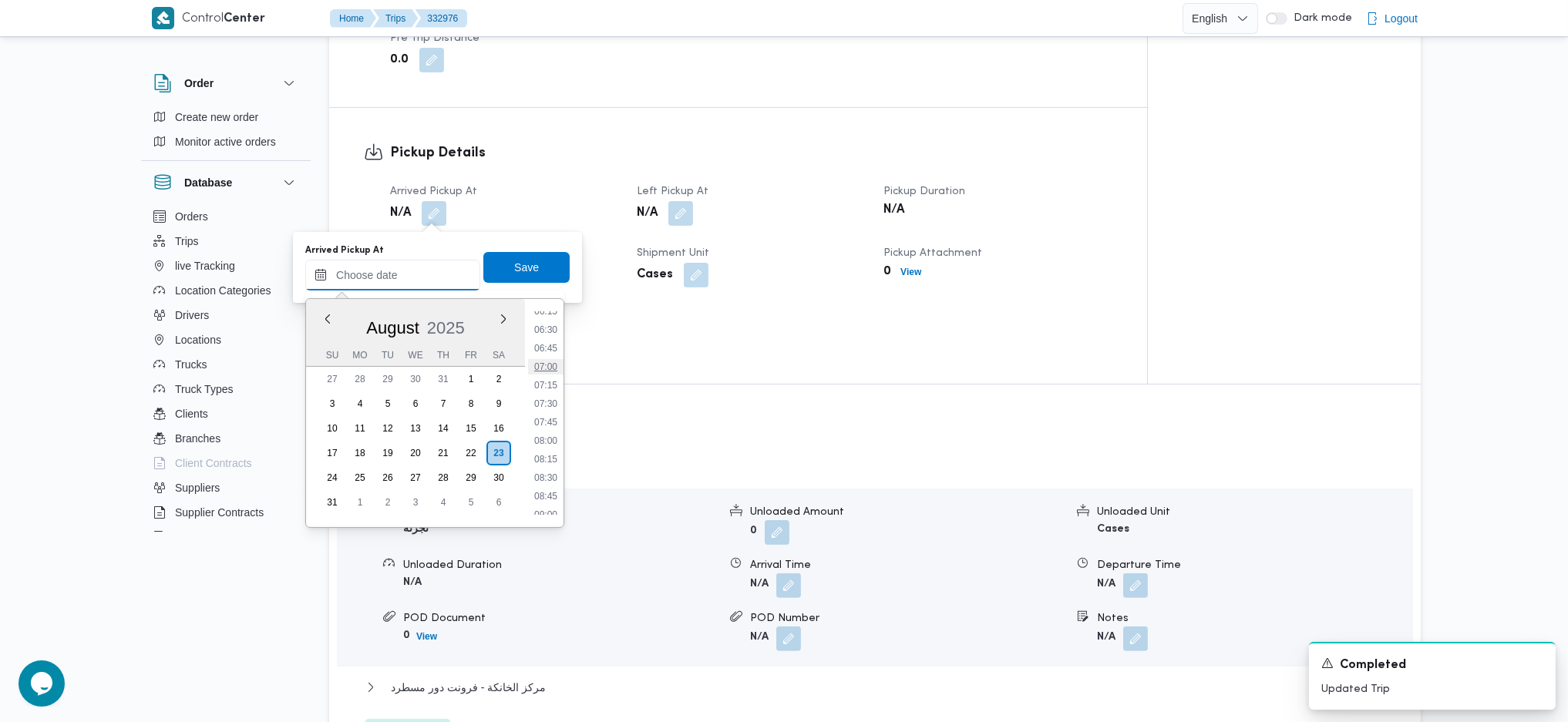
scroll to position [466, 0]
click at [552, 376] on li "07:00" at bounding box center [545, 370] width 35 height 16
type input "[DATE] 07:00"
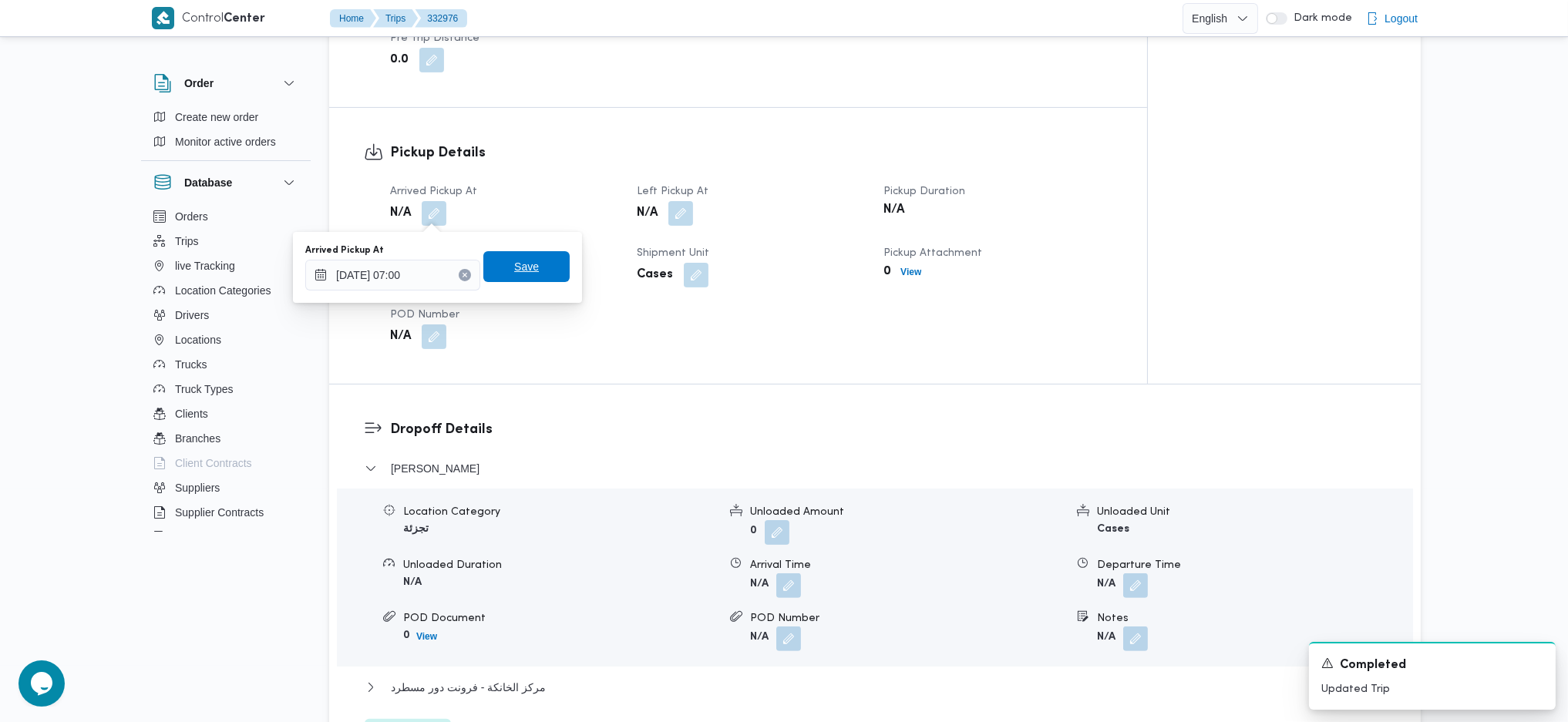
click at [526, 258] on span "Save" at bounding box center [527, 266] width 87 height 30
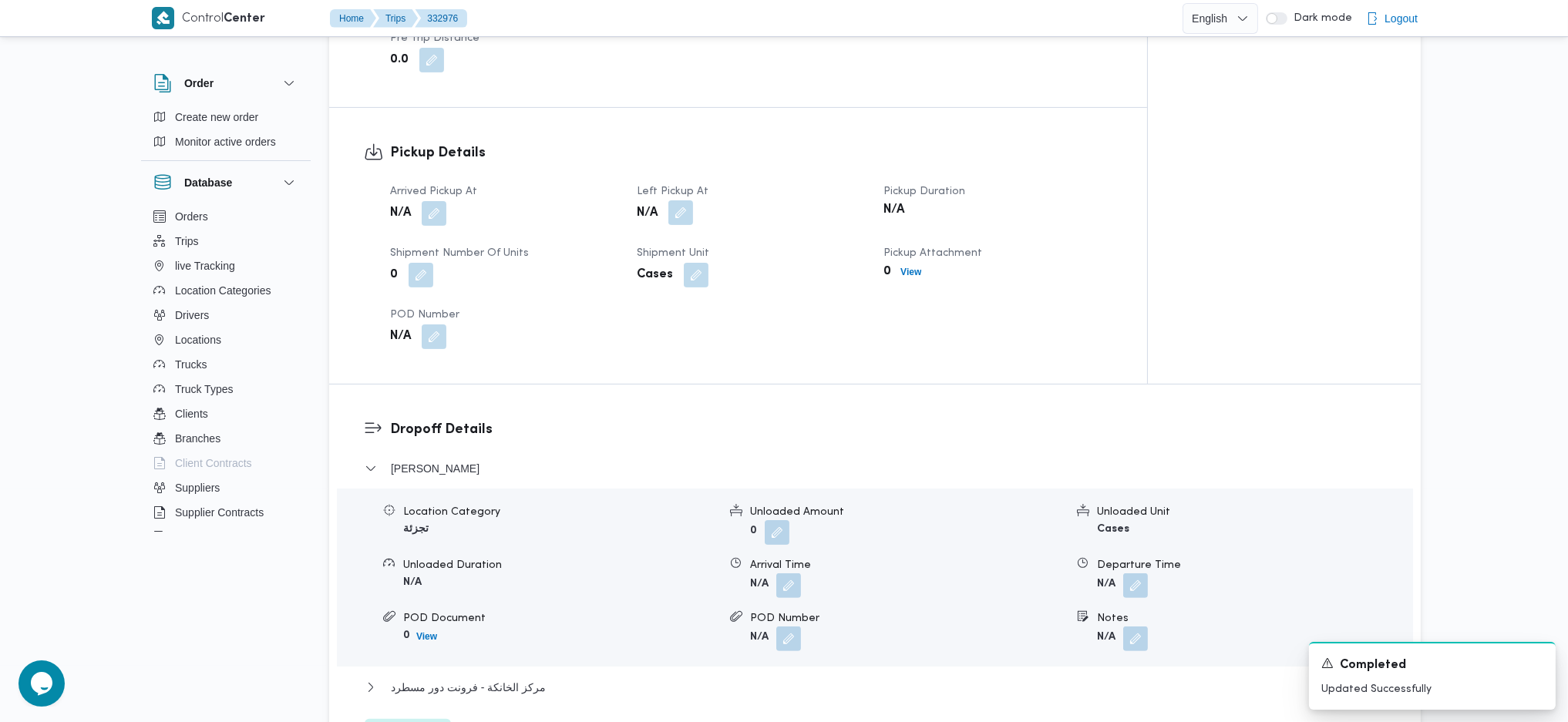
click at [676, 225] on button "button" at bounding box center [680, 237] width 25 height 25
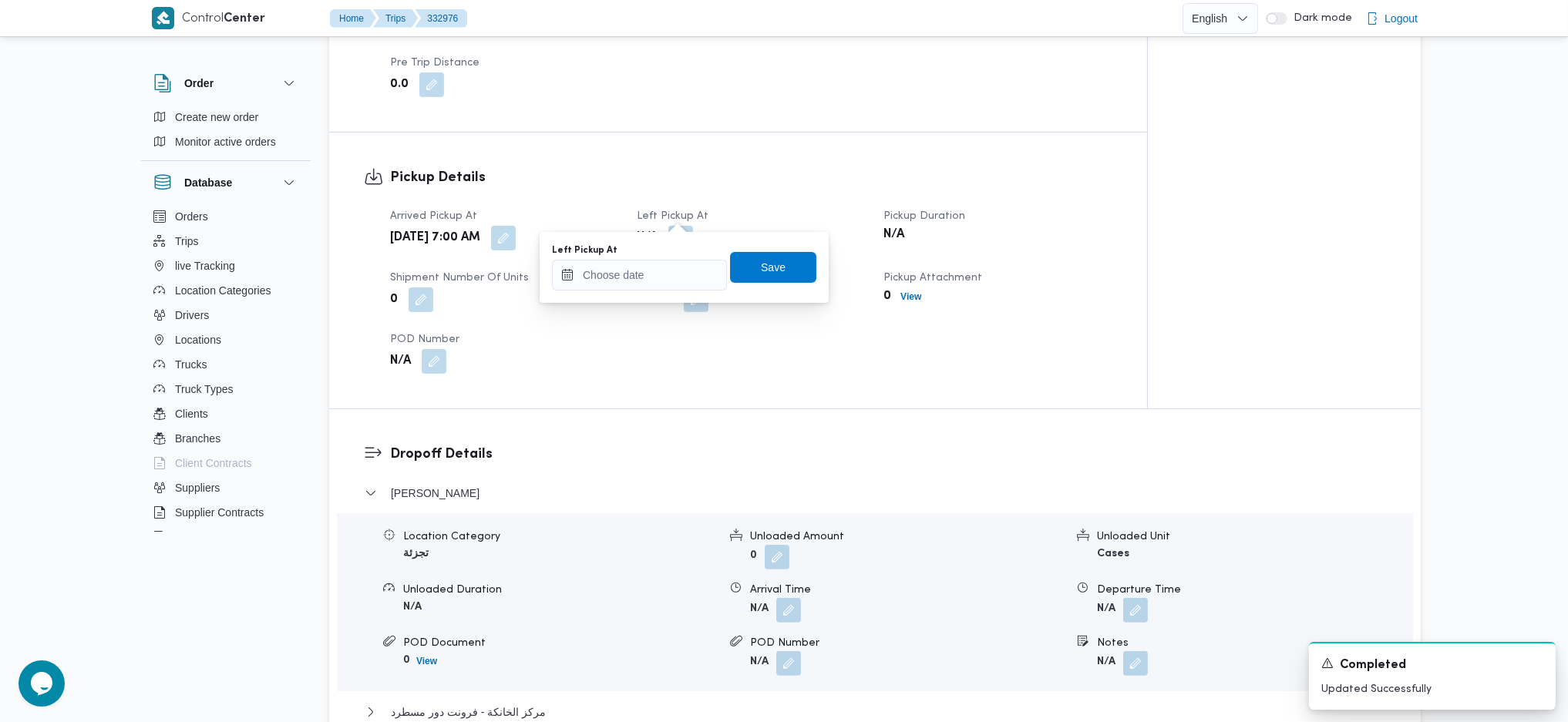
click at [652, 296] on div "You are in a dialog. To close this dialog, hit escape. Left Pickup At Save" at bounding box center [685, 267] width 289 height 71
click at [656, 276] on input "Left Pickup At" at bounding box center [639, 274] width 175 height 30
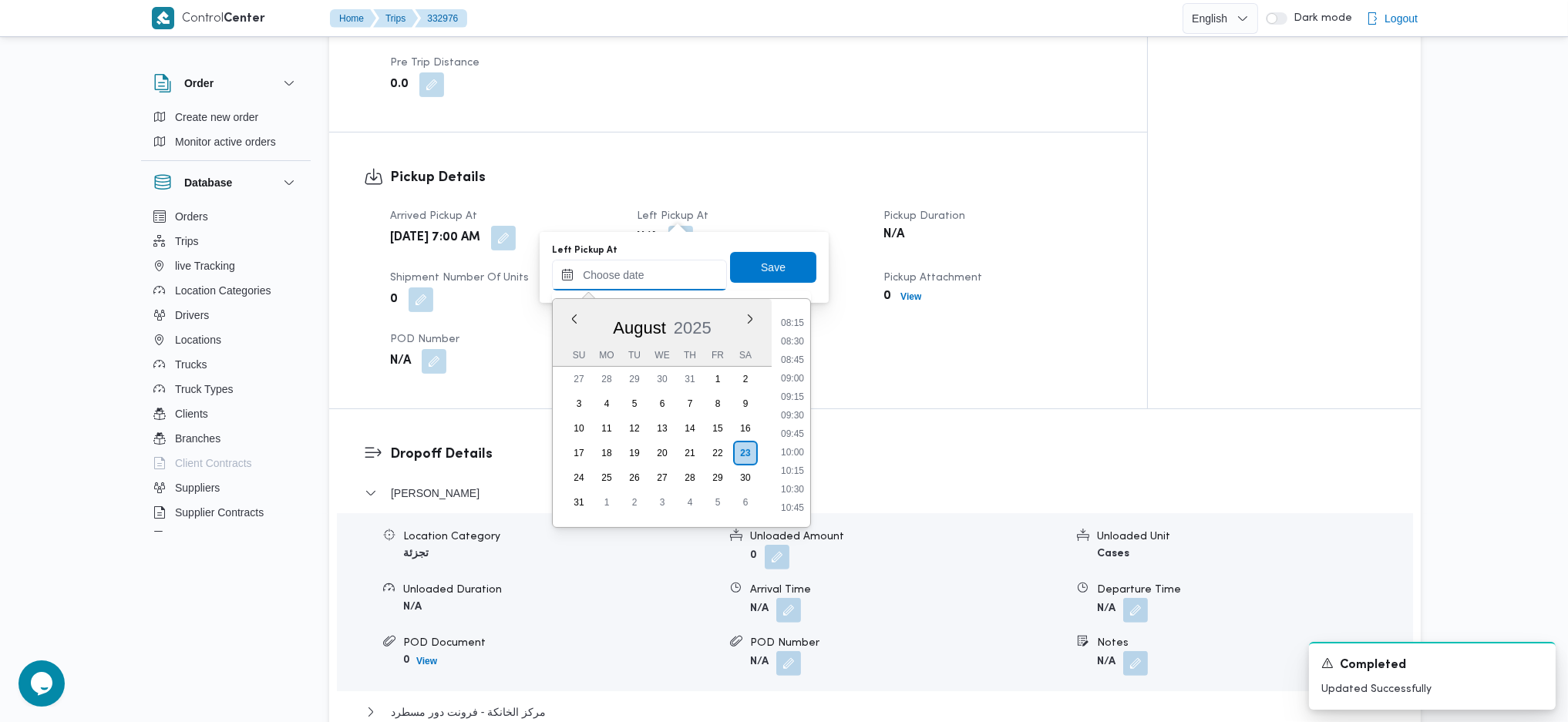
scroll to position [569, 0]
drag, startPoint x: 800, startPoint y: 469, endPoint x: 798, endPoint y: 460, distance: 9.2
click at [800, 469] on li "09:45" at bounding box center [792, 471] width 35 height 16
type input "[DATE] 09:45"
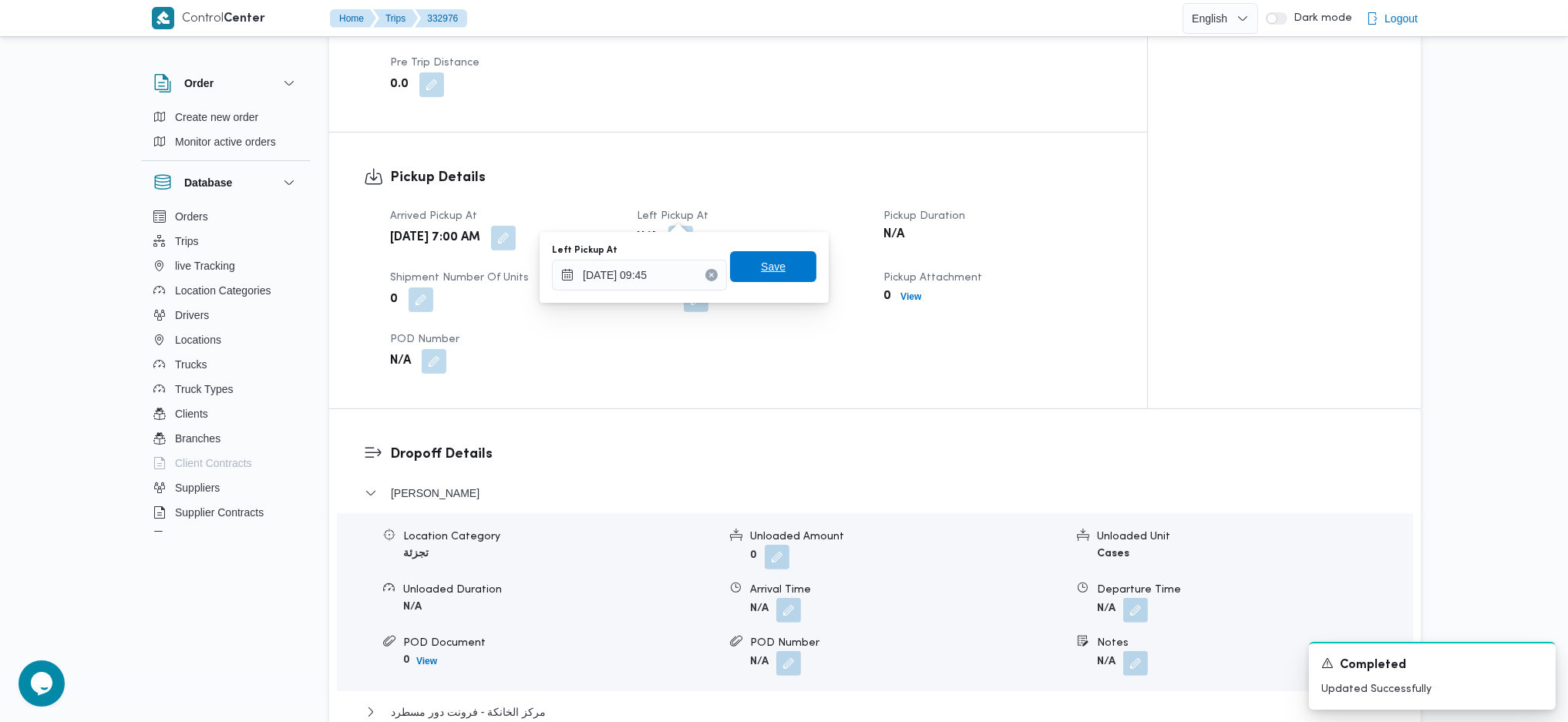
click at [761, 263] on span "Save" at bounding box center [773, 266] width 25 height 18
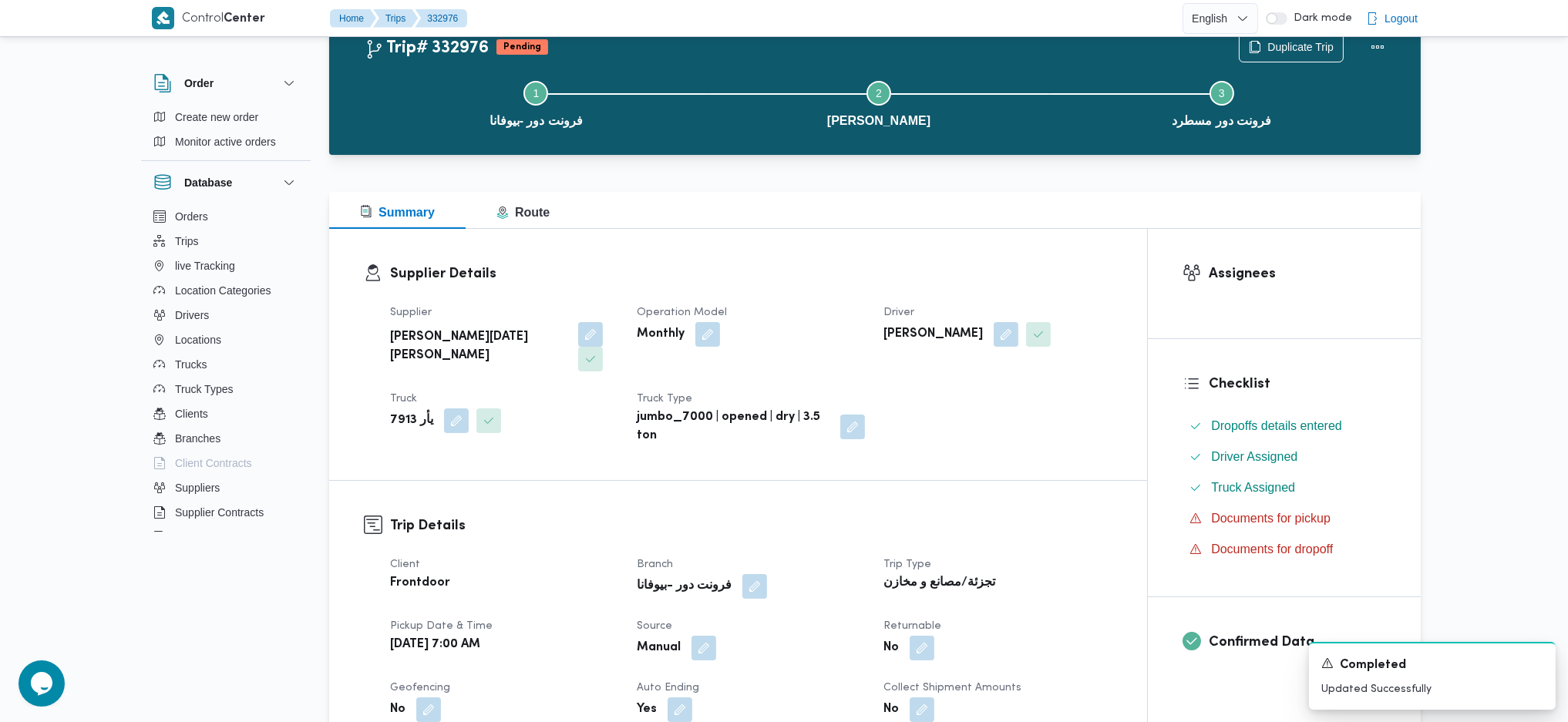
scroll to position [0, 0]
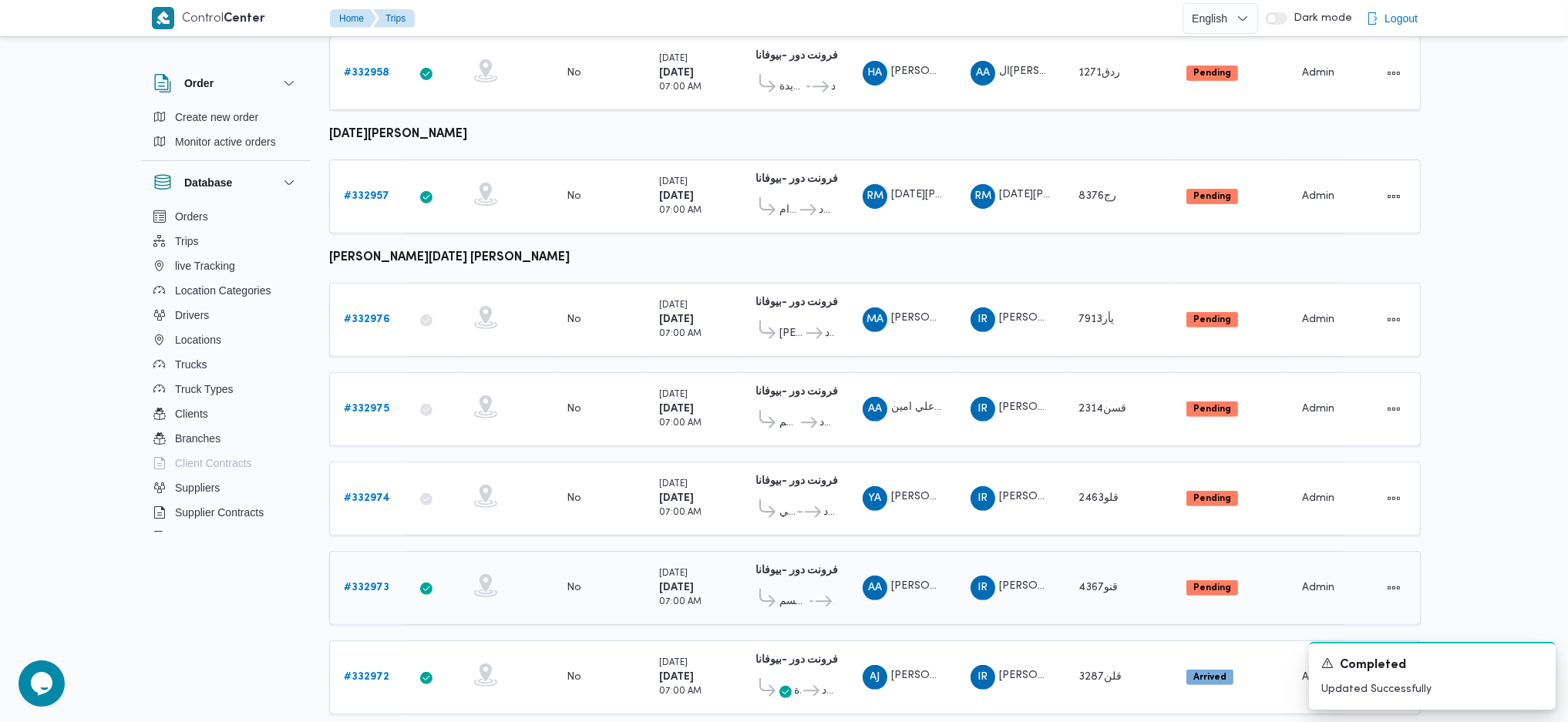
scroll to position [1386, 0]
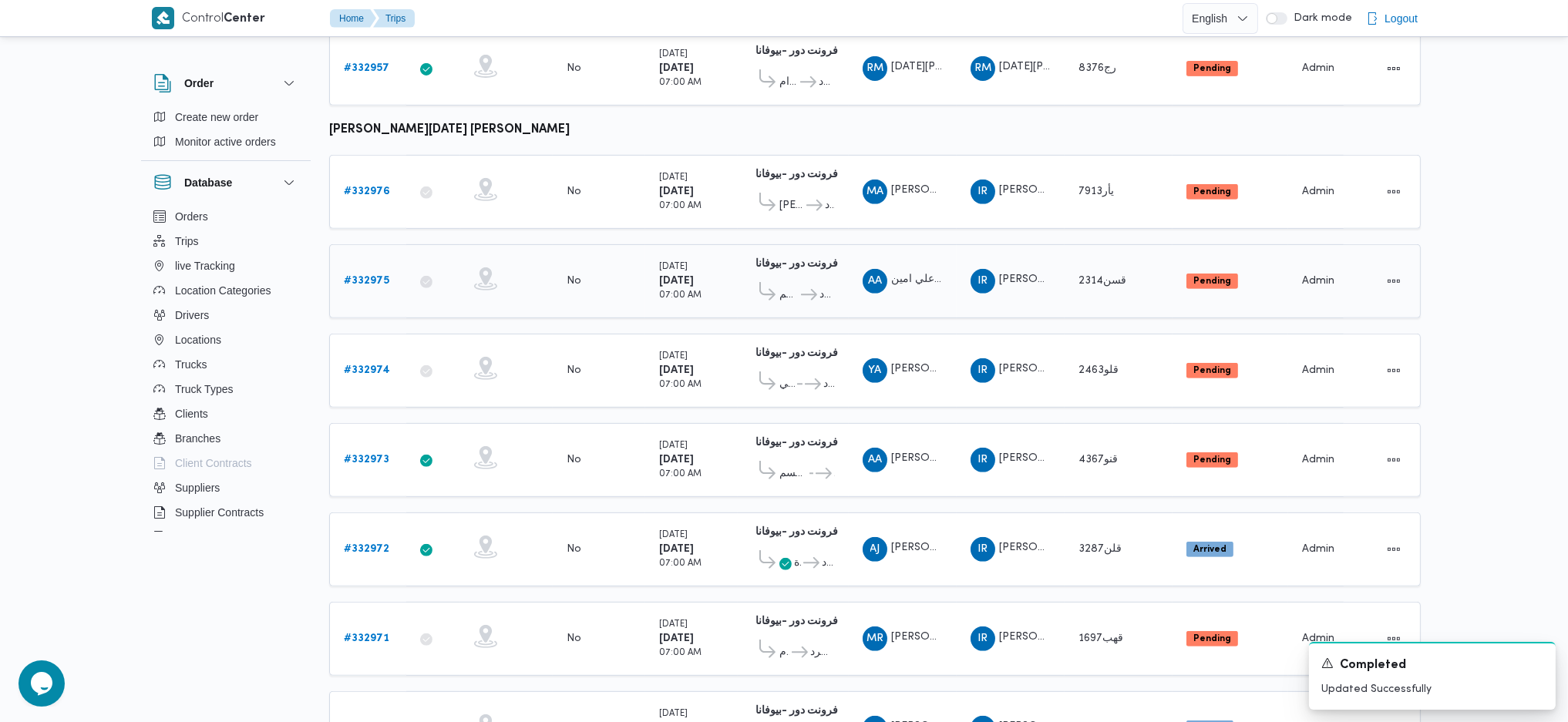
click at [375, 276] on b "# 332975" at bounding box center [366, 281] width 45 height 10
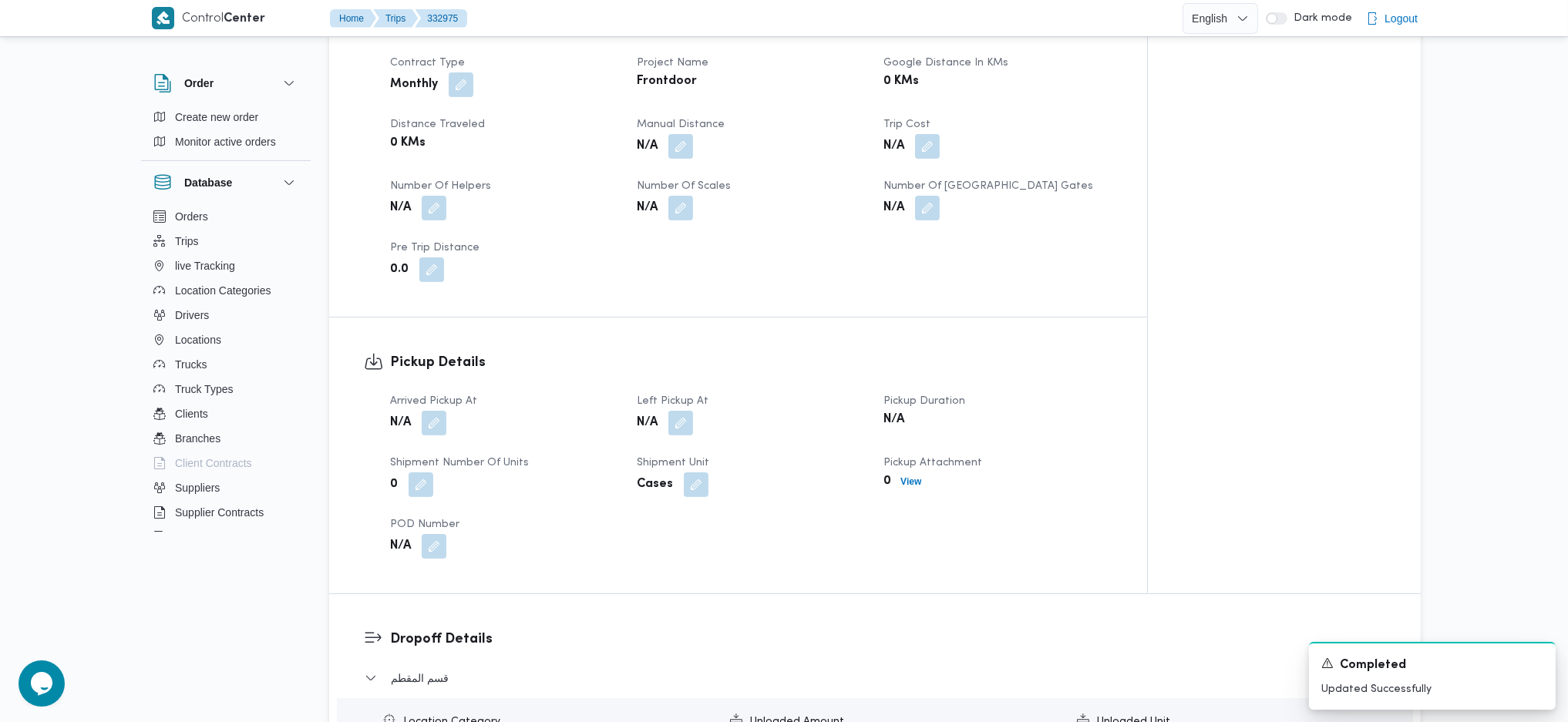
scroll to position [858, 0]
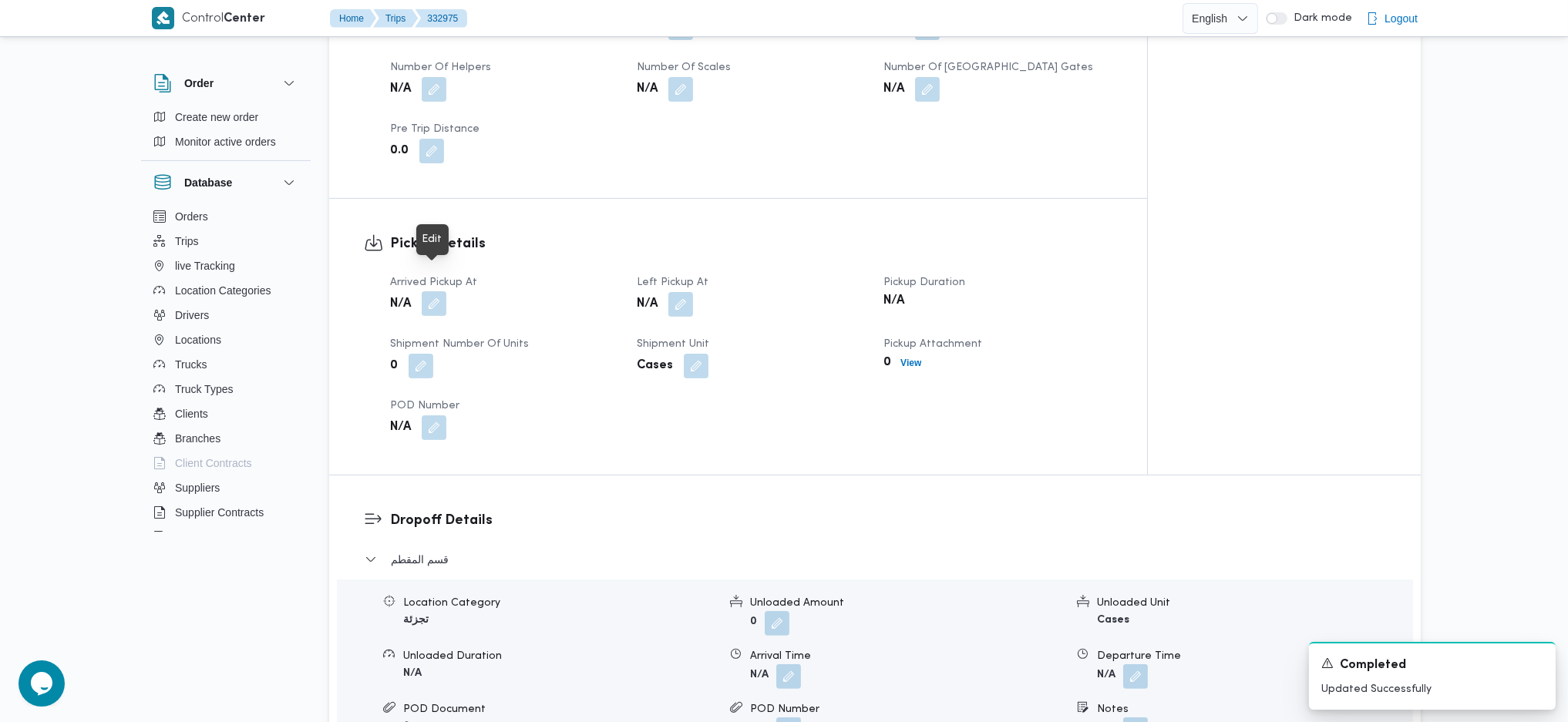
click at [428, 291] on button "button" at bounding box center [434, 303] width 25 height 25
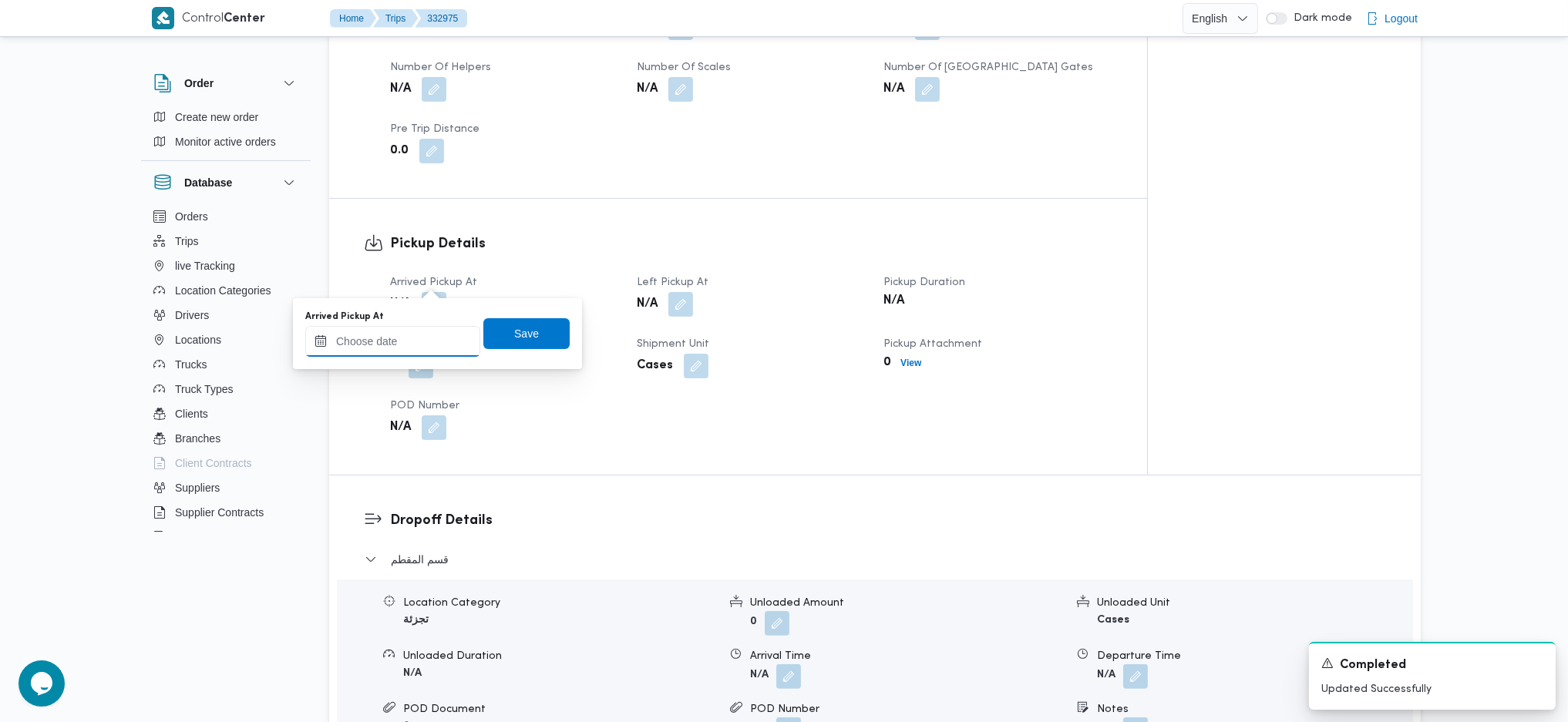
click at [416, 342] on input "Arrived Pickup At" at bounding box center [392, 341] width 175 height 30
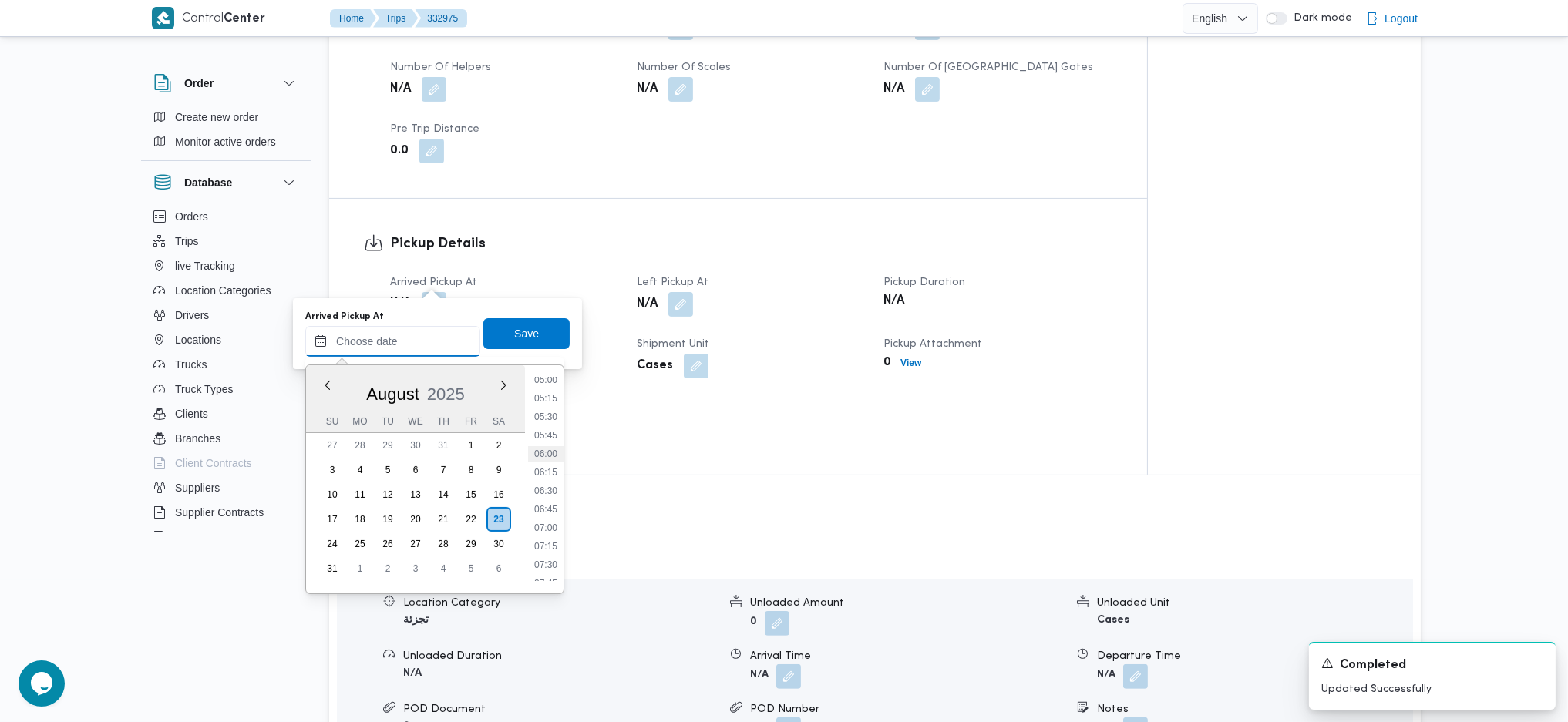
scroll to position [364, 0]
click at [540, 535] on li "07:00" at bounding box center [545, 539] width 35 height 16
type input "[DATE] 07:00"
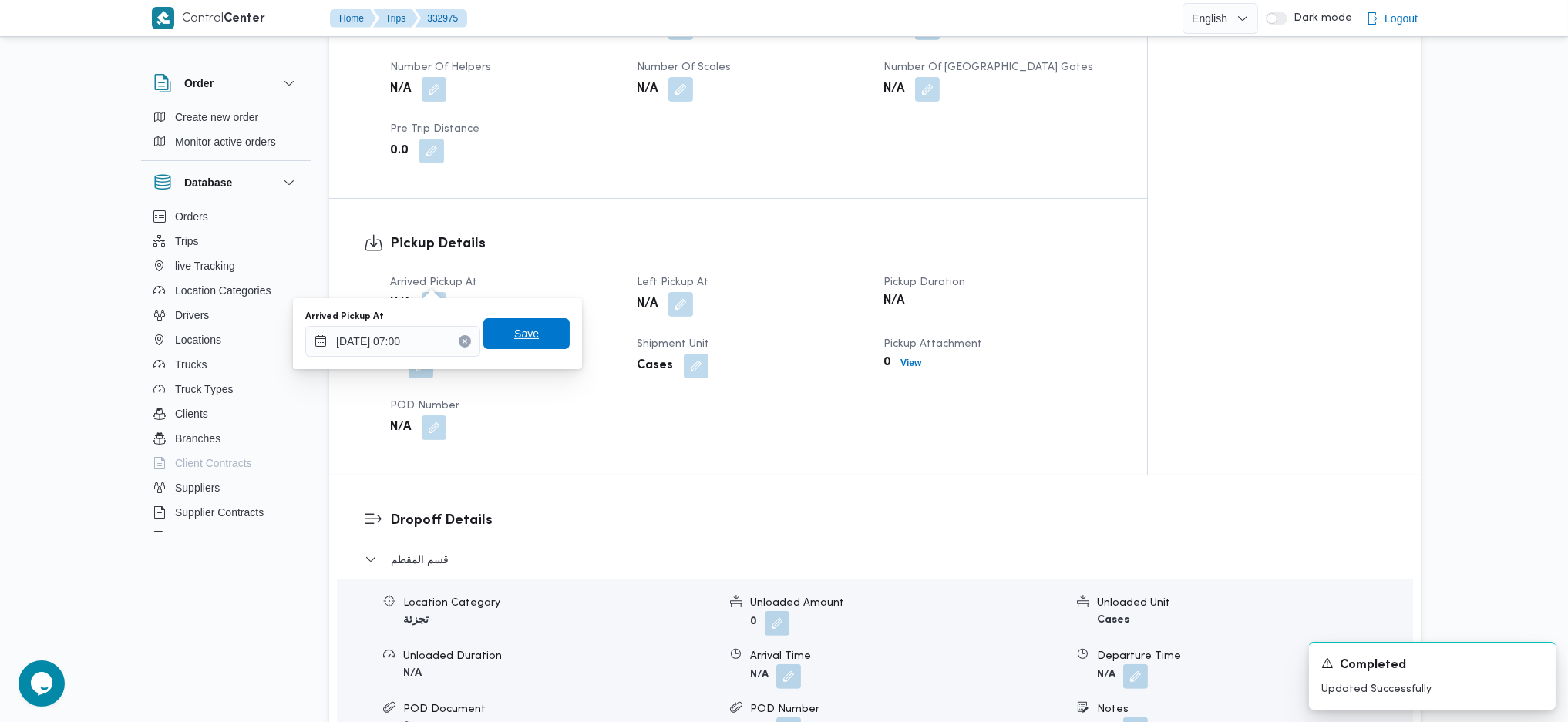
drag, startPoint x: 503, startPoint y: 346, endPoint x: 526, endPoint y: 343, distance: 23.2
click at [504, 347] on span "Save" at bounding box center [527, 333] width 87 height 30
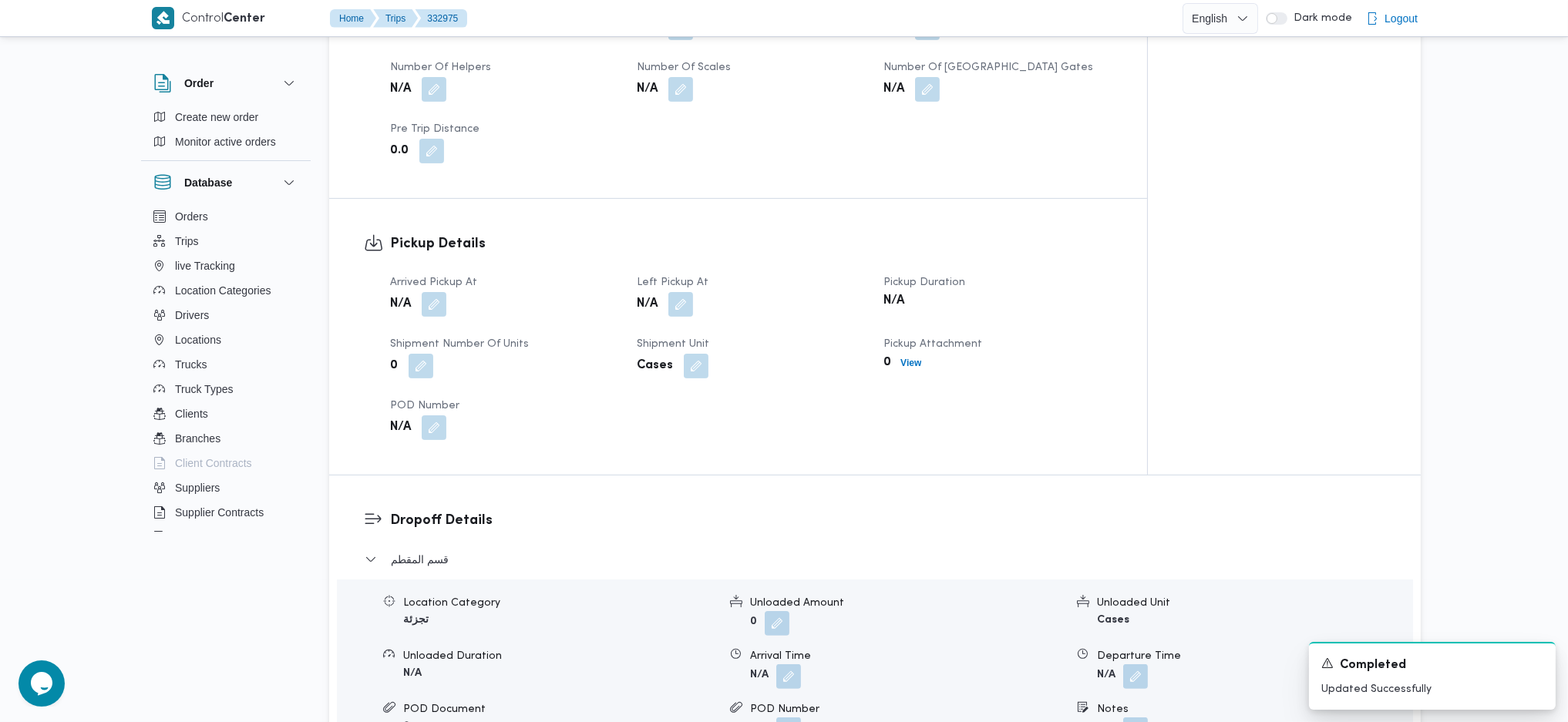
click at [696, 290] on div "N/A" at bounding box center [750, 304] width 231 height 28
click at [682, 277] on span "Left Pickup At" at bounding box center [673, 282] width 72 height 10
click at [680, 291] on button "button" at bounding box center [680, 303] width 25 height 25
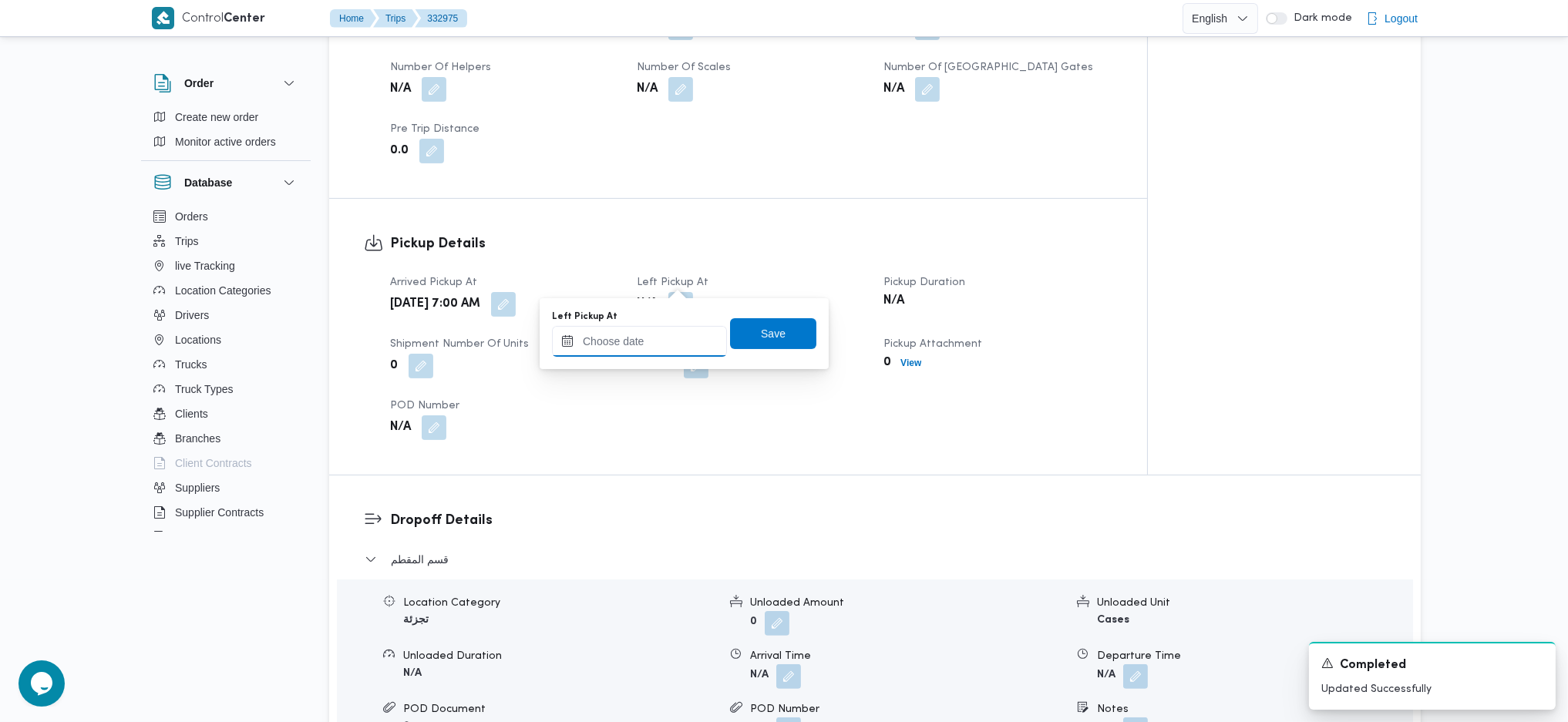
drag, startPoint x: 662, startPoint y: 344, endPoint x: 691, endPoint y: 355, distance: 31.0
click at [661, 345] on input "Left Pickup At" at bounding box center [639, 341] width 175 height 30
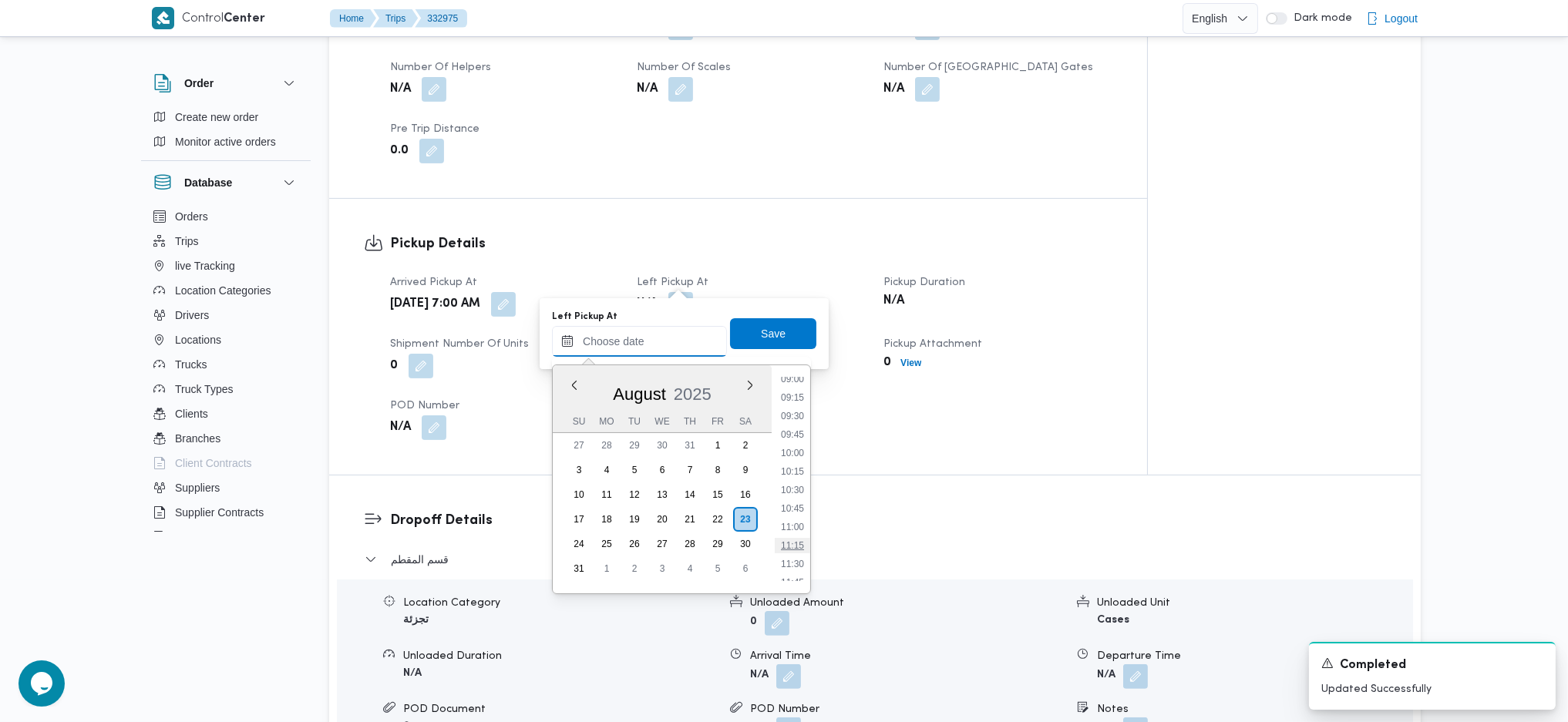
scroll to position [569, 0]
click at [790, 541] on li "09:45" at bounding box center [792, 537] width 35 height 16
type input "[DATE] 09:45"
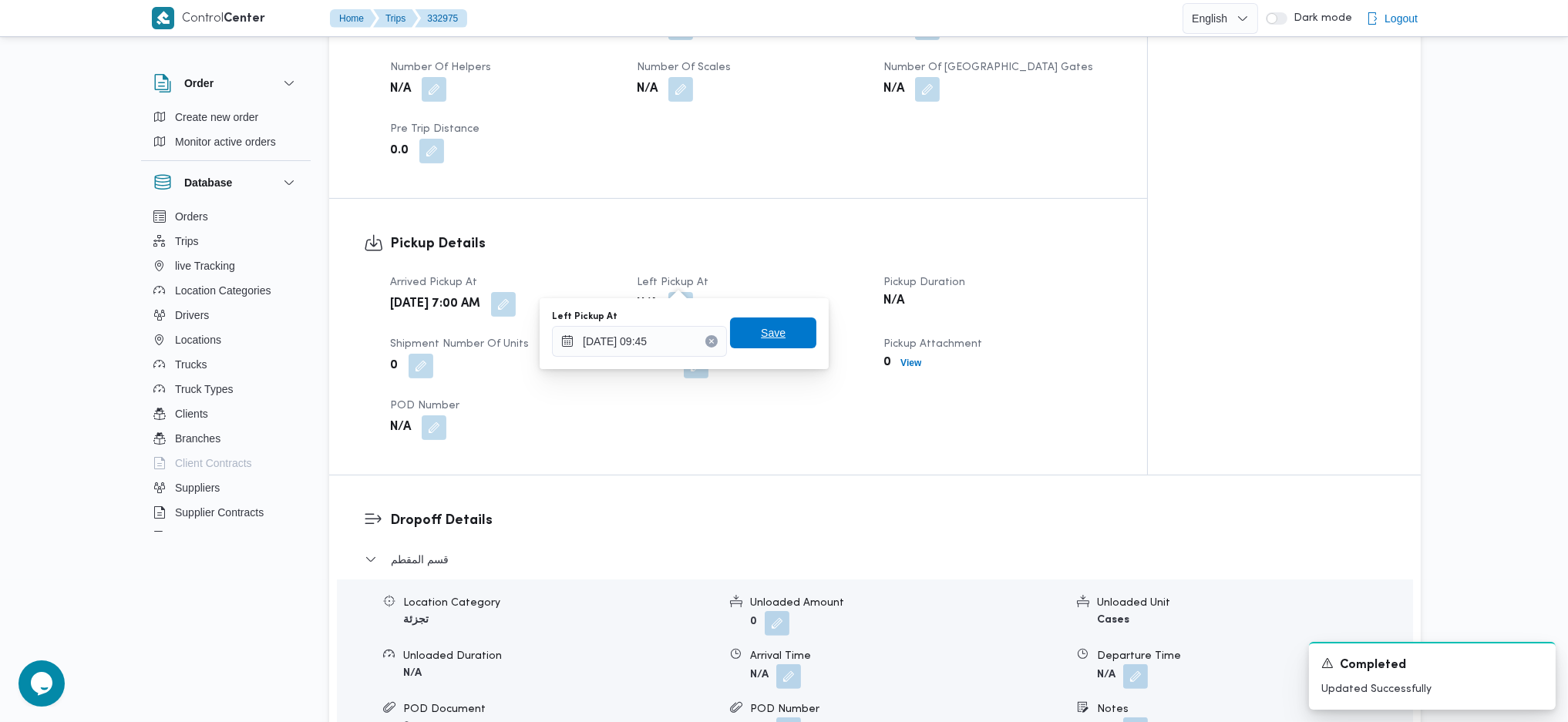
click at [772, 337] on span "Save" at bounding box center [773, 332] width 87 height 30
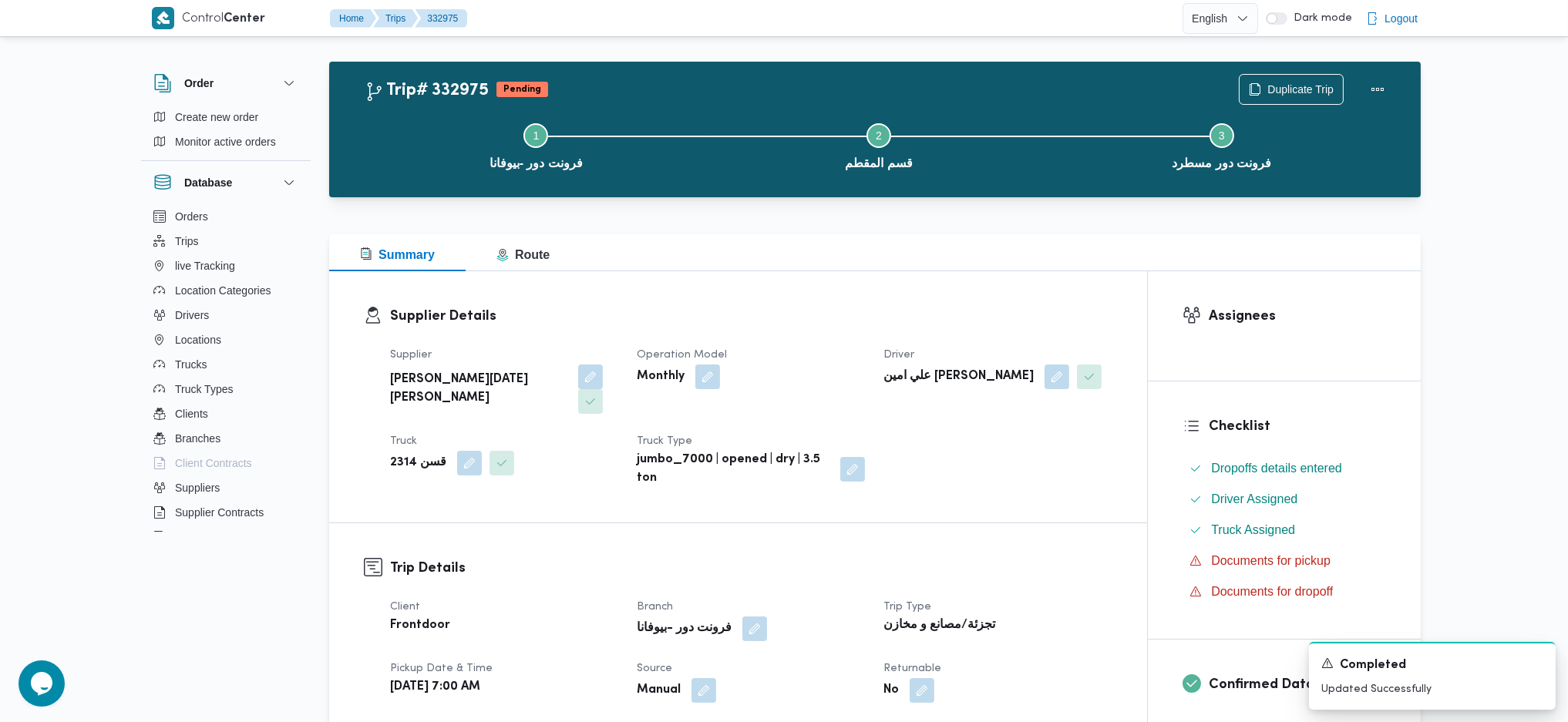
scroll to position [0, 0]
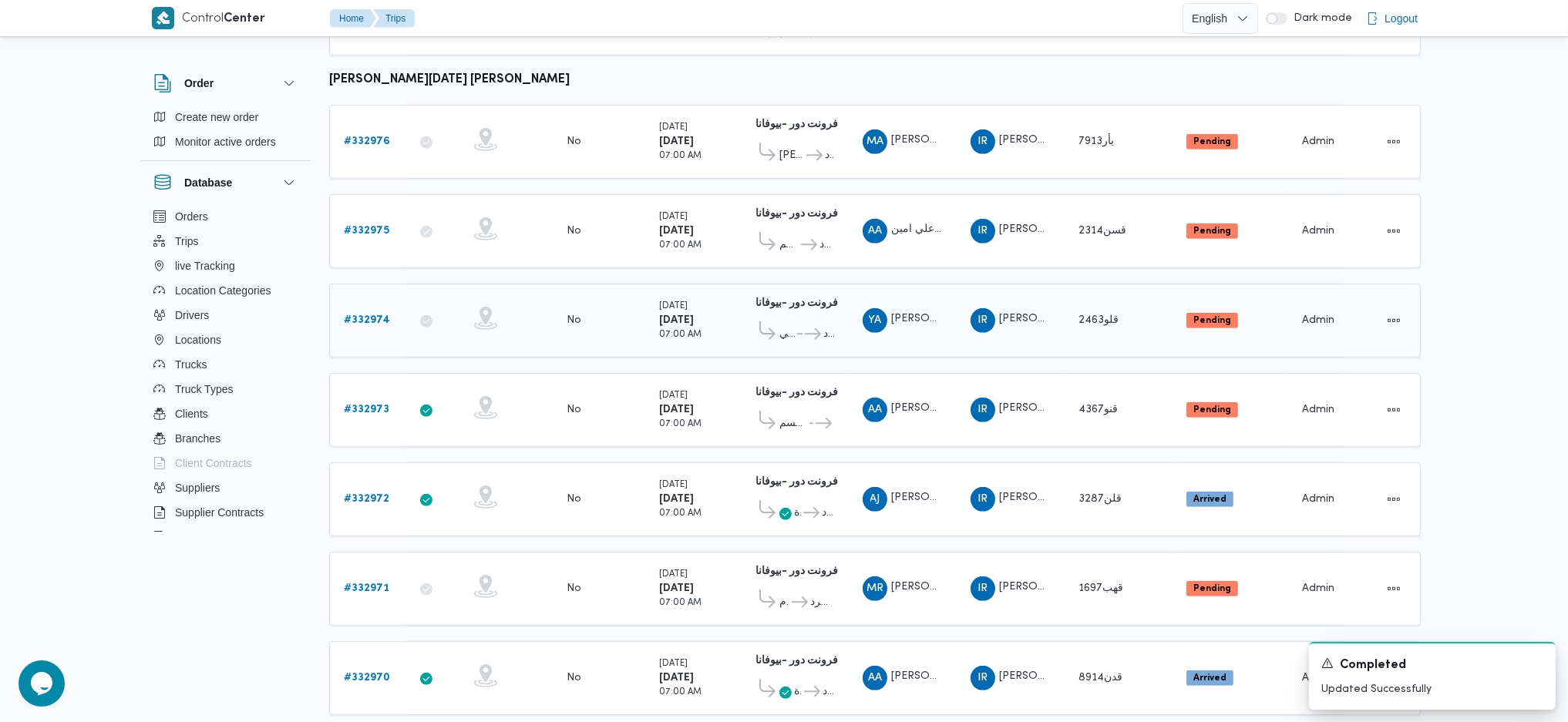
scroll to position [1437, 0]
click at [365, 314] on b "# 332974" at bounding box center [367, 319] width 46 height 10
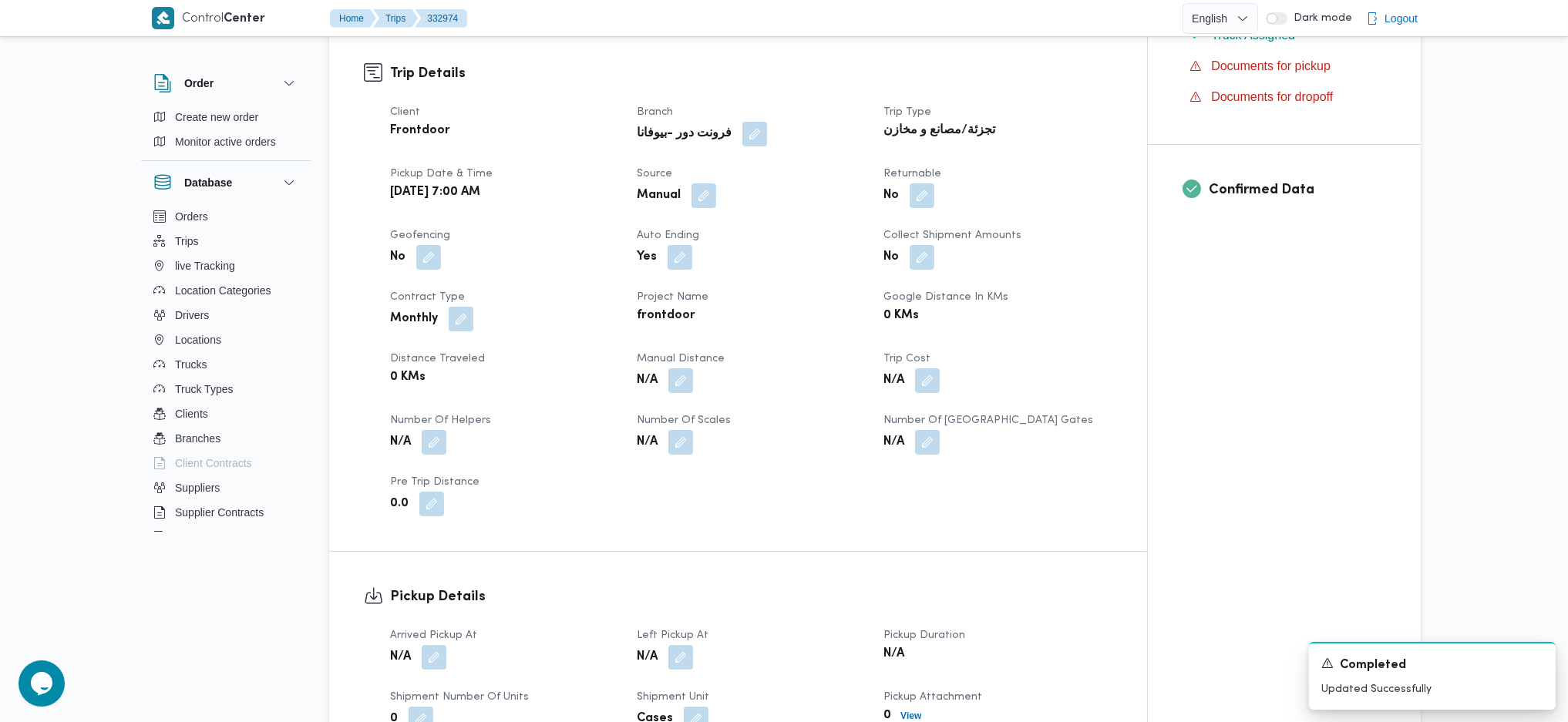
scroll to position [821, 0]
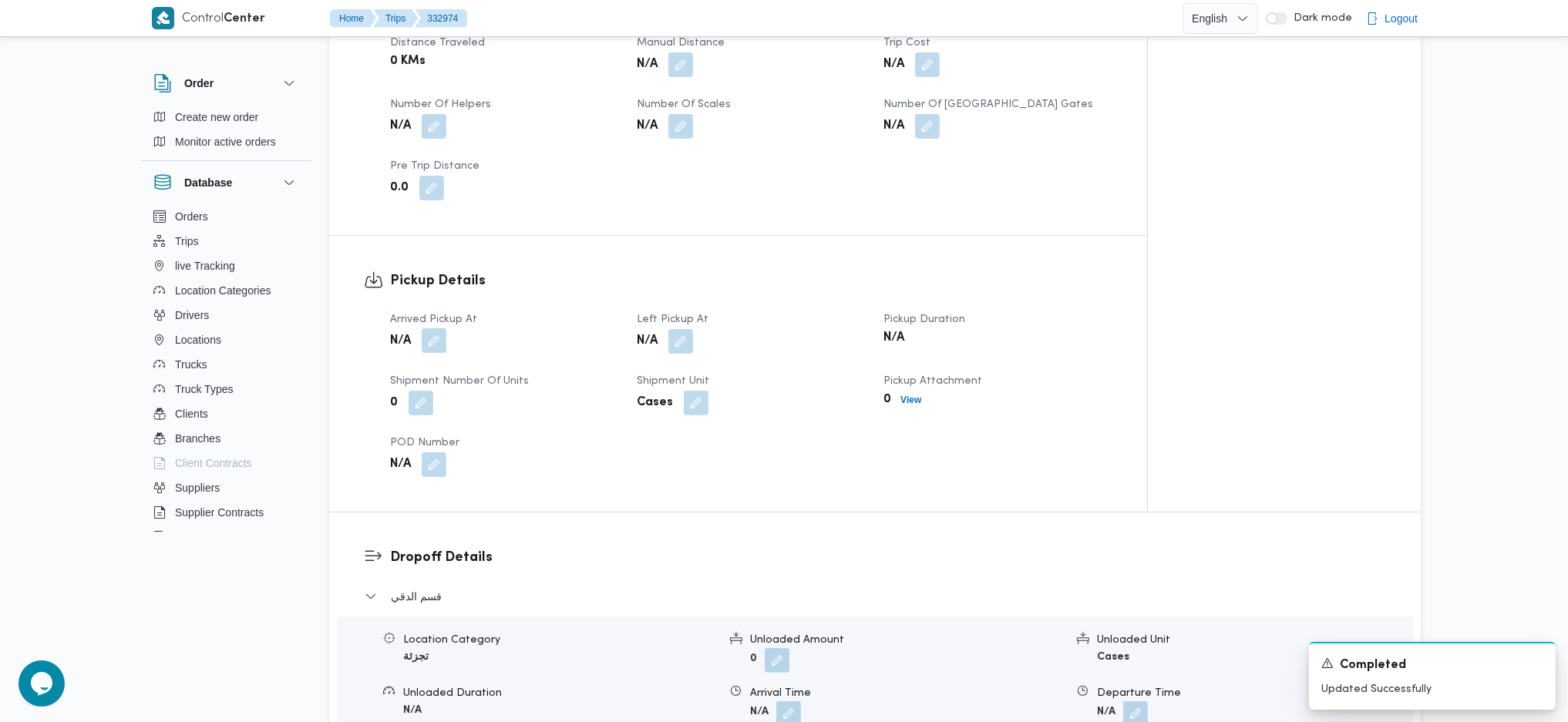
click at [439, 328] on button "button" at bounding box center [434, 340] width 25 height 25
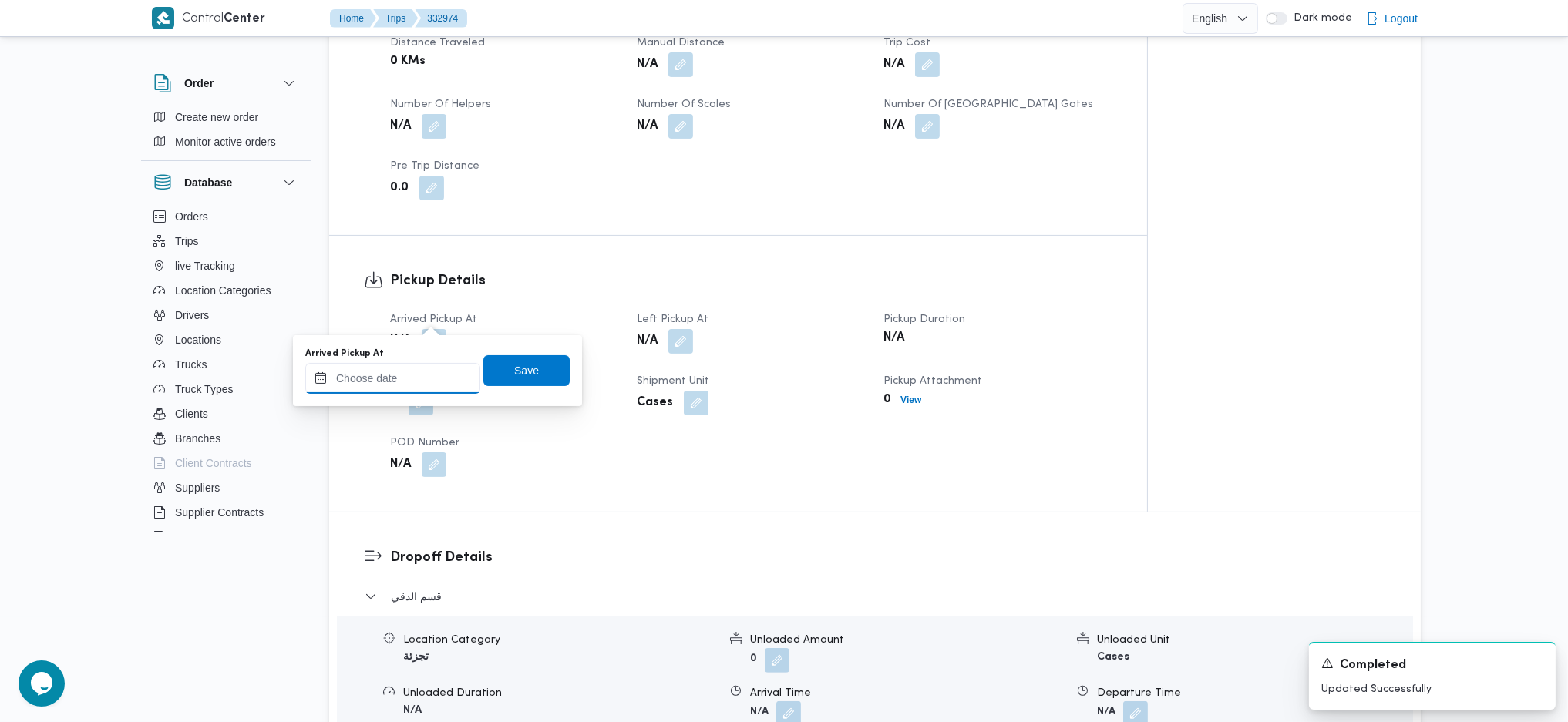
click at [416, 379] on input "Arrived Pickup At" at bounding box center [392, 378] width 175 height 30
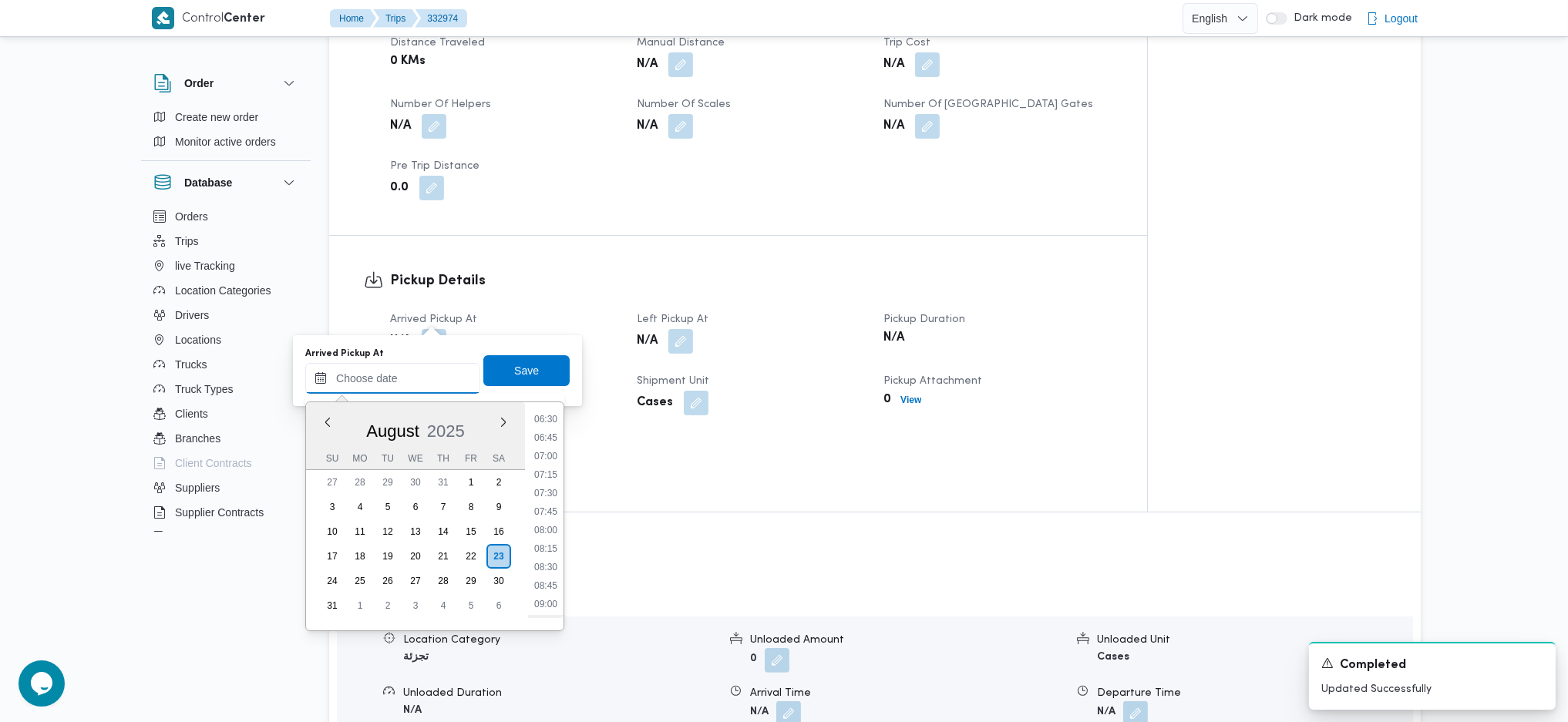
scroll to position [485, 0]
click at [552, 455] on li "07:00" at bounding box center [545, 454] width 35 height 16
type input "23/08/2025 07:00"
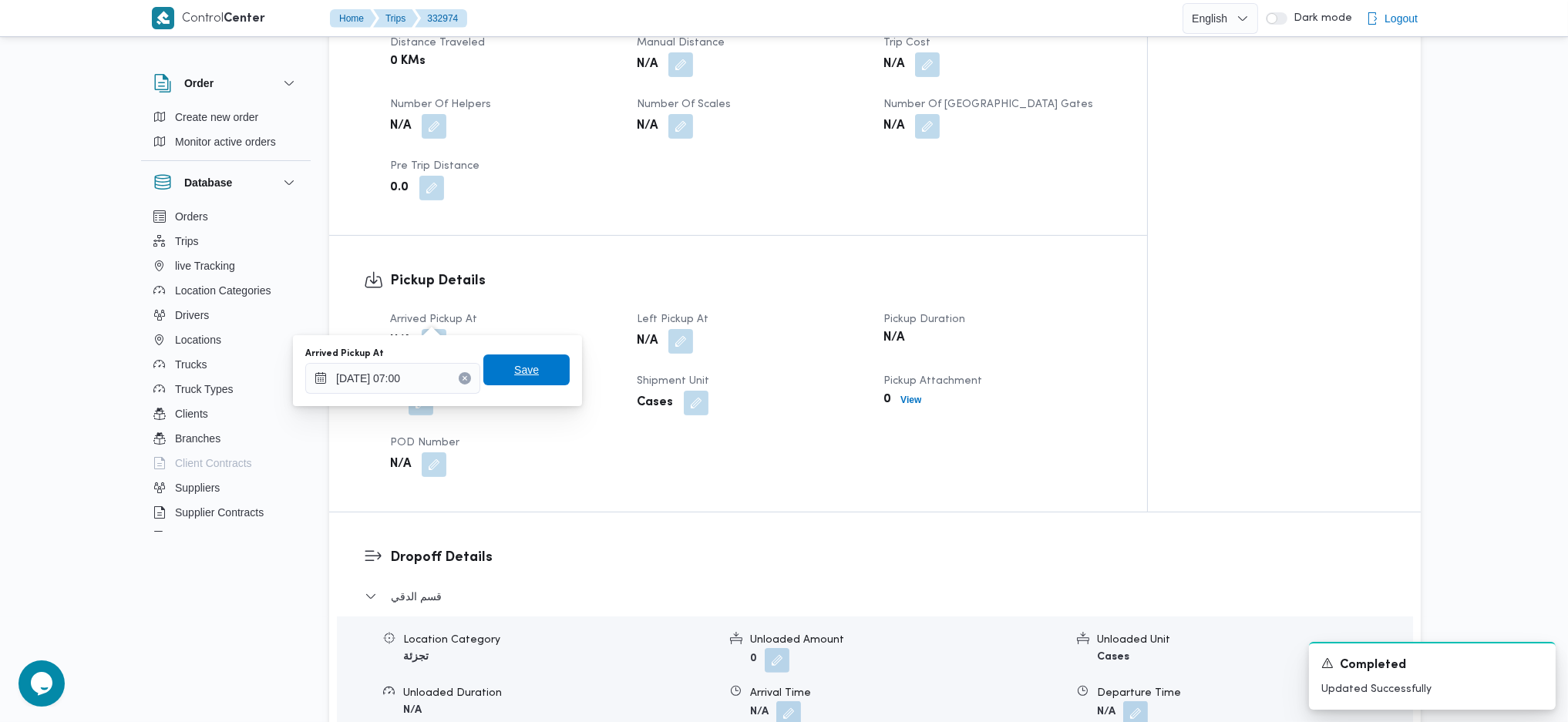
click at [523, 373] on span "Save" at bounding box center [526, 370] width 25 height 18
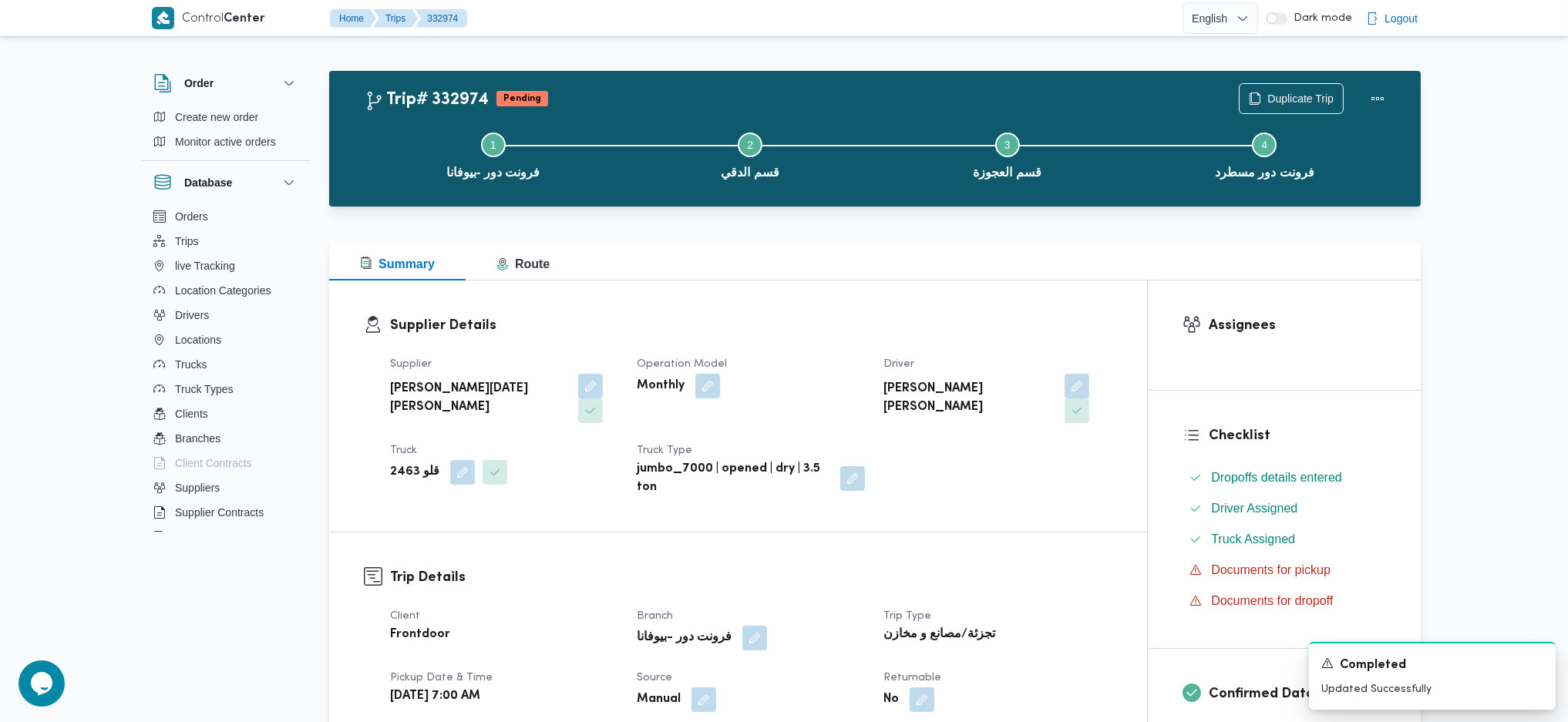
scroll to position [0, 0]
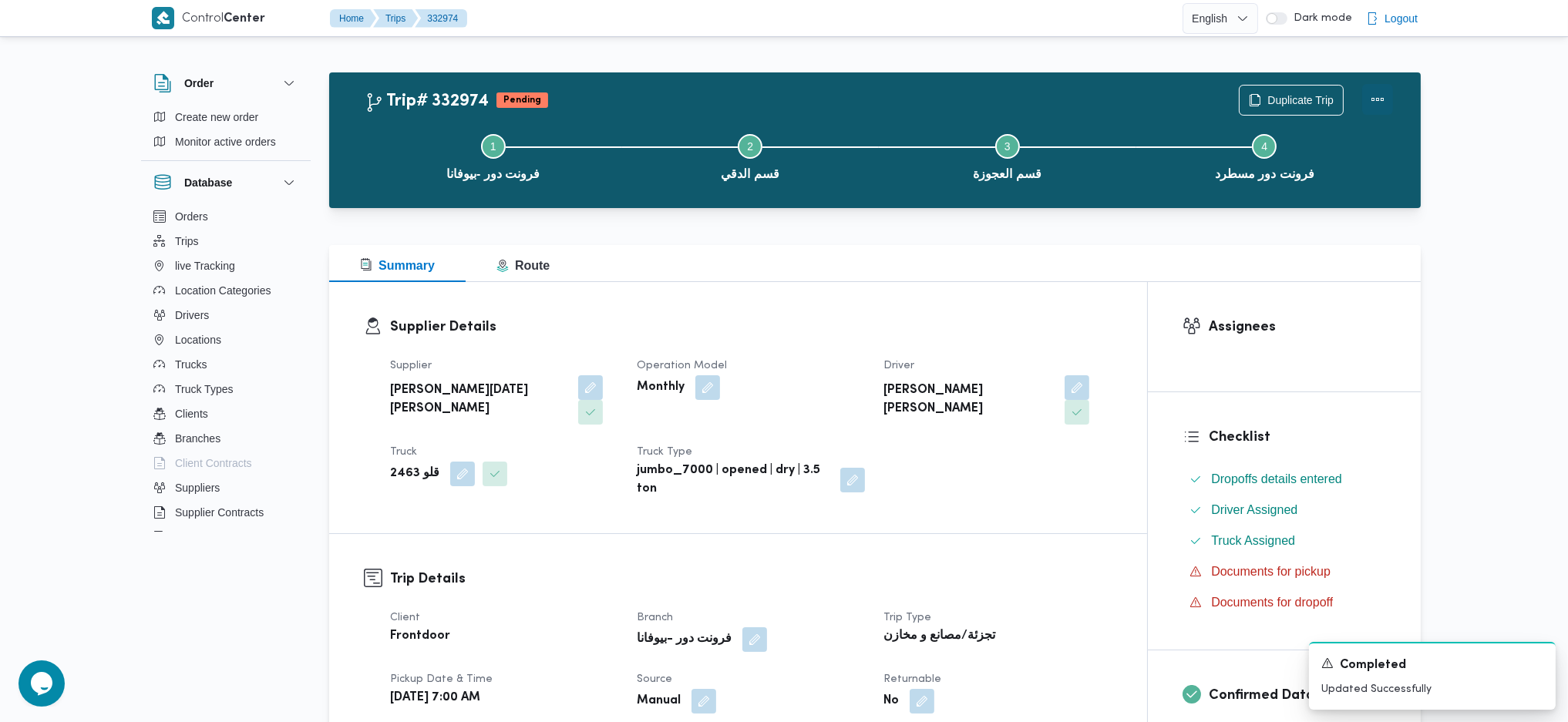
click at [1383, 94] on button "Actions" at bounding box center [1376, 99] width 30 height 30
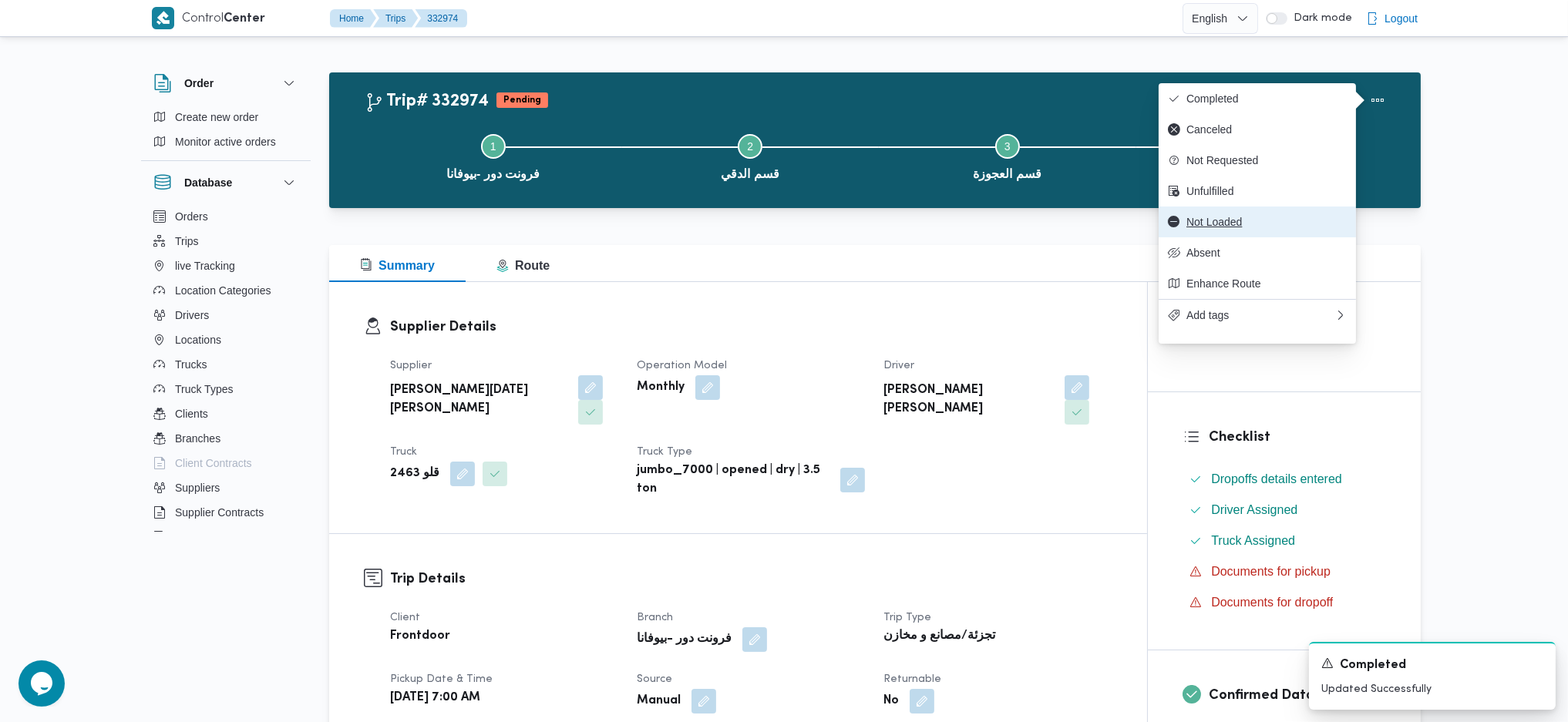
click at [1214, 226] on span "Not Loaded" at bounding box center [1267, 221] width 160 height 12
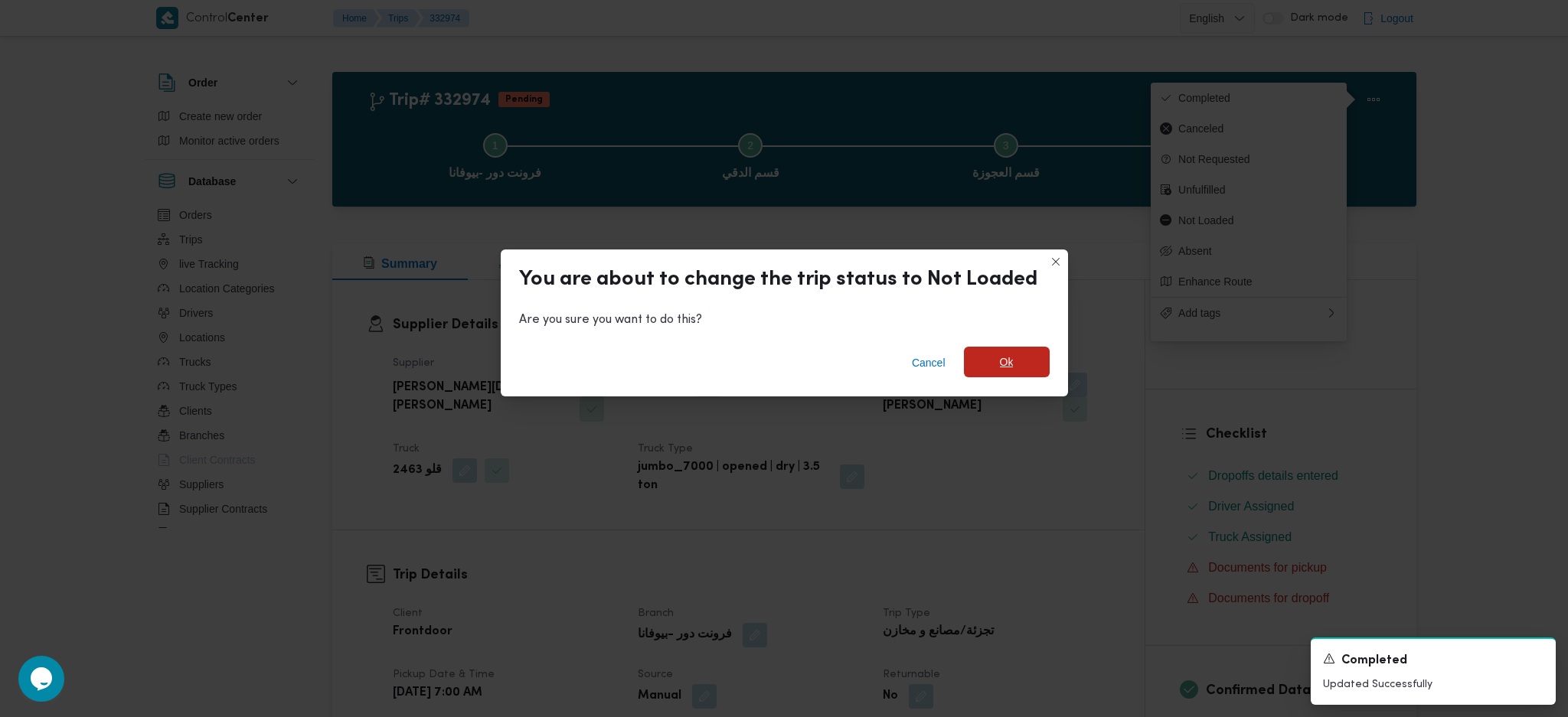
click at [1009, 367] on span "Ok" at bounding box center [1006, 362] width 14 height 18
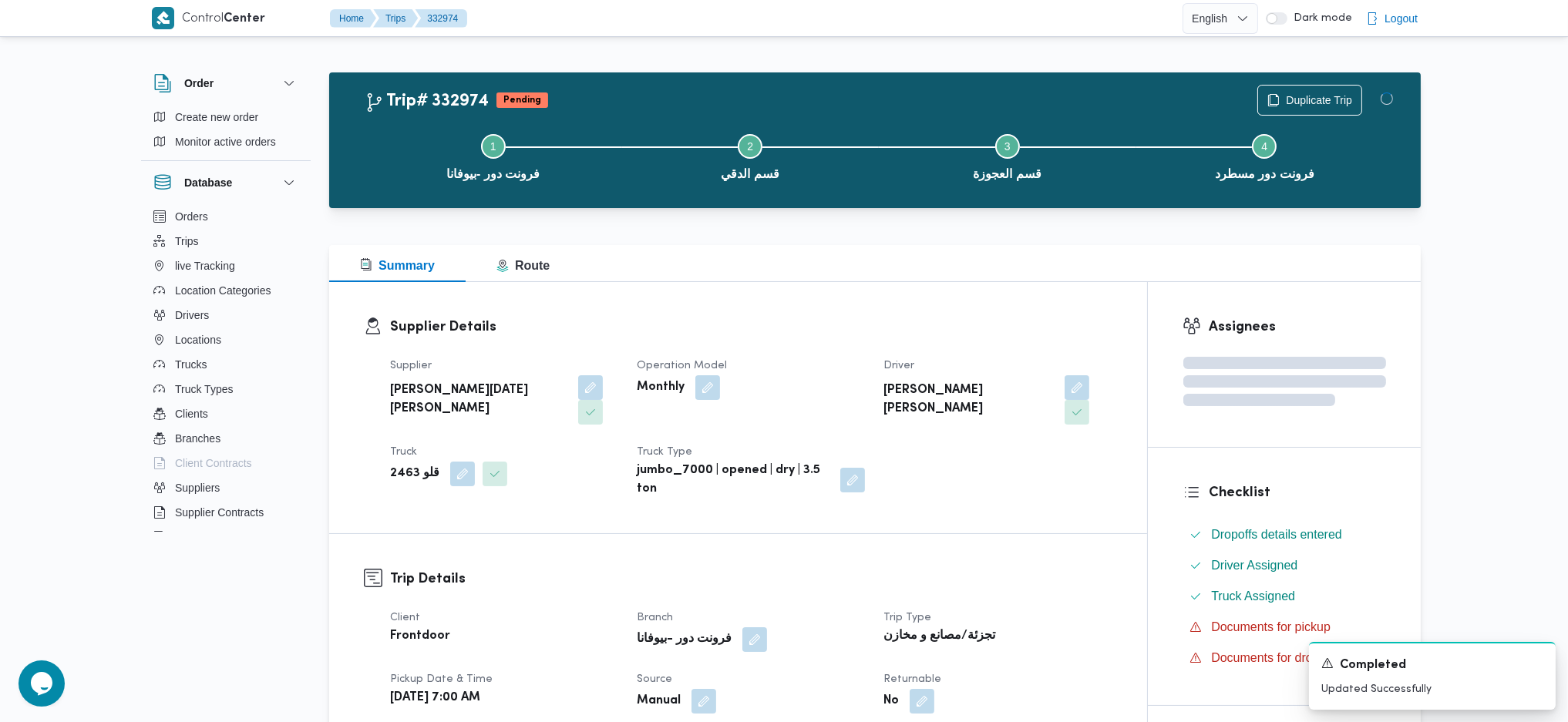
click at [1009, 473] on div "Supplier ابراهيم رمضان ابراهيم عثمان ابوباشا Operation Model Monthly Driver ياس…" at bounding box center [751, 427] width 741 height 160
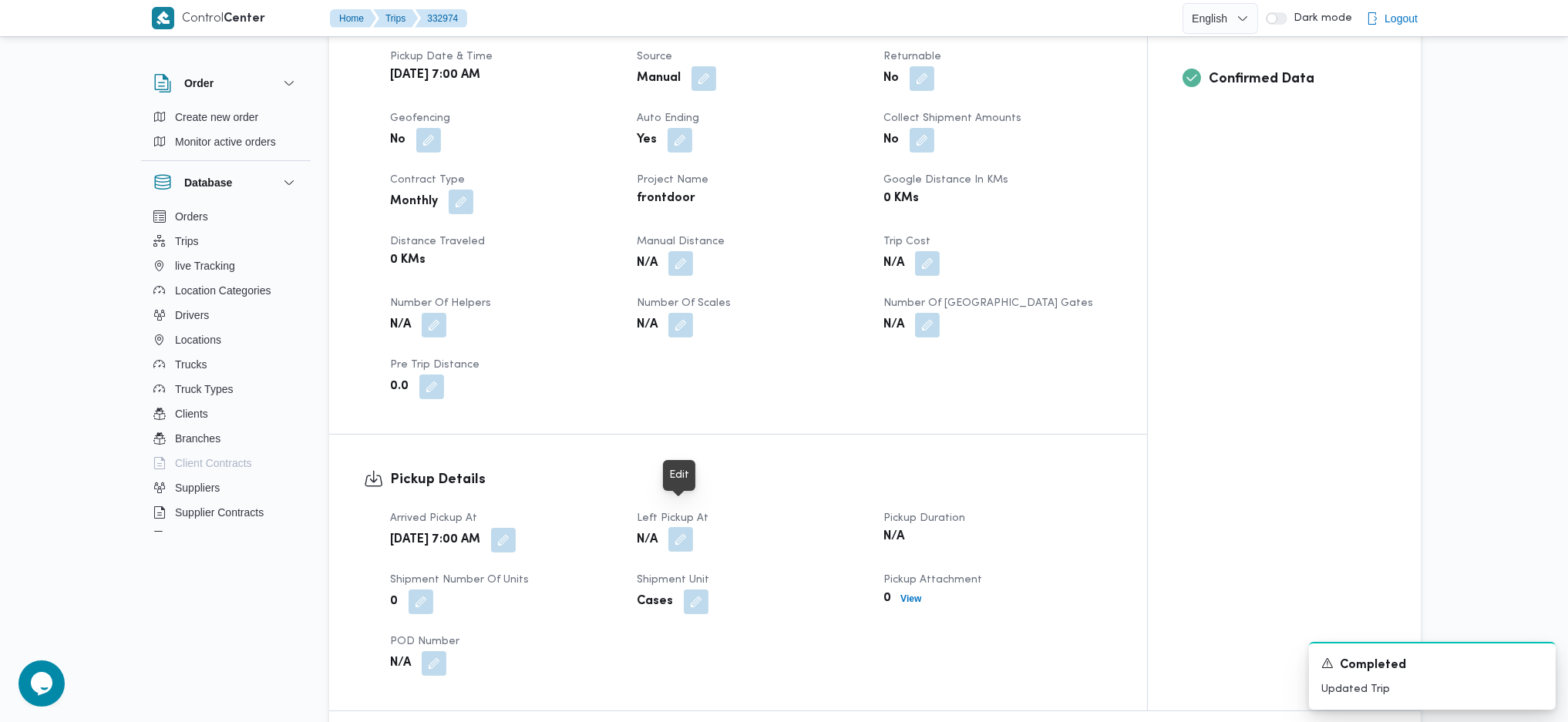
click at [686, 527] on button "button" at bounding box center [680, 539] width 25 height 25
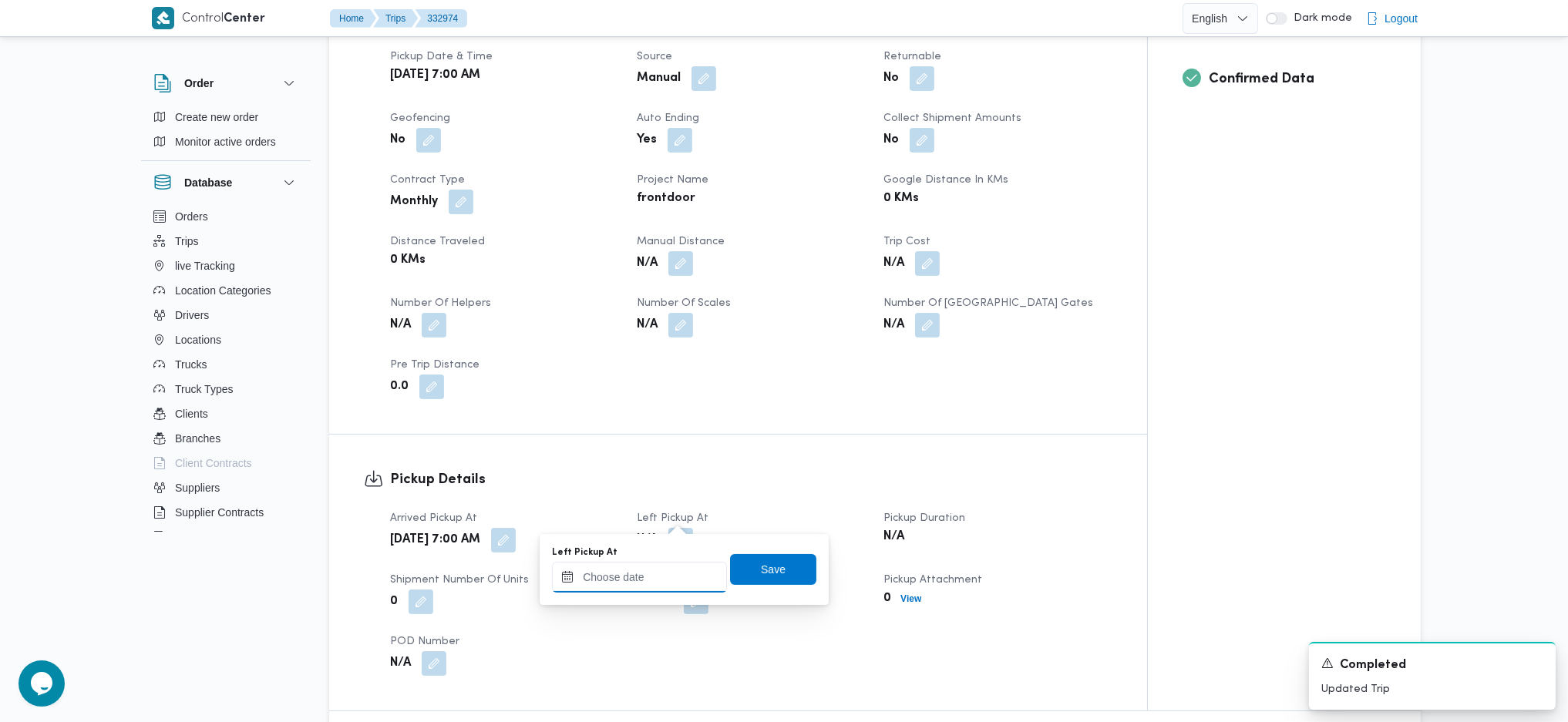
click at [642, 590] on input "Left Pickup At" at bounding box center [639, 576] width 175 height 30
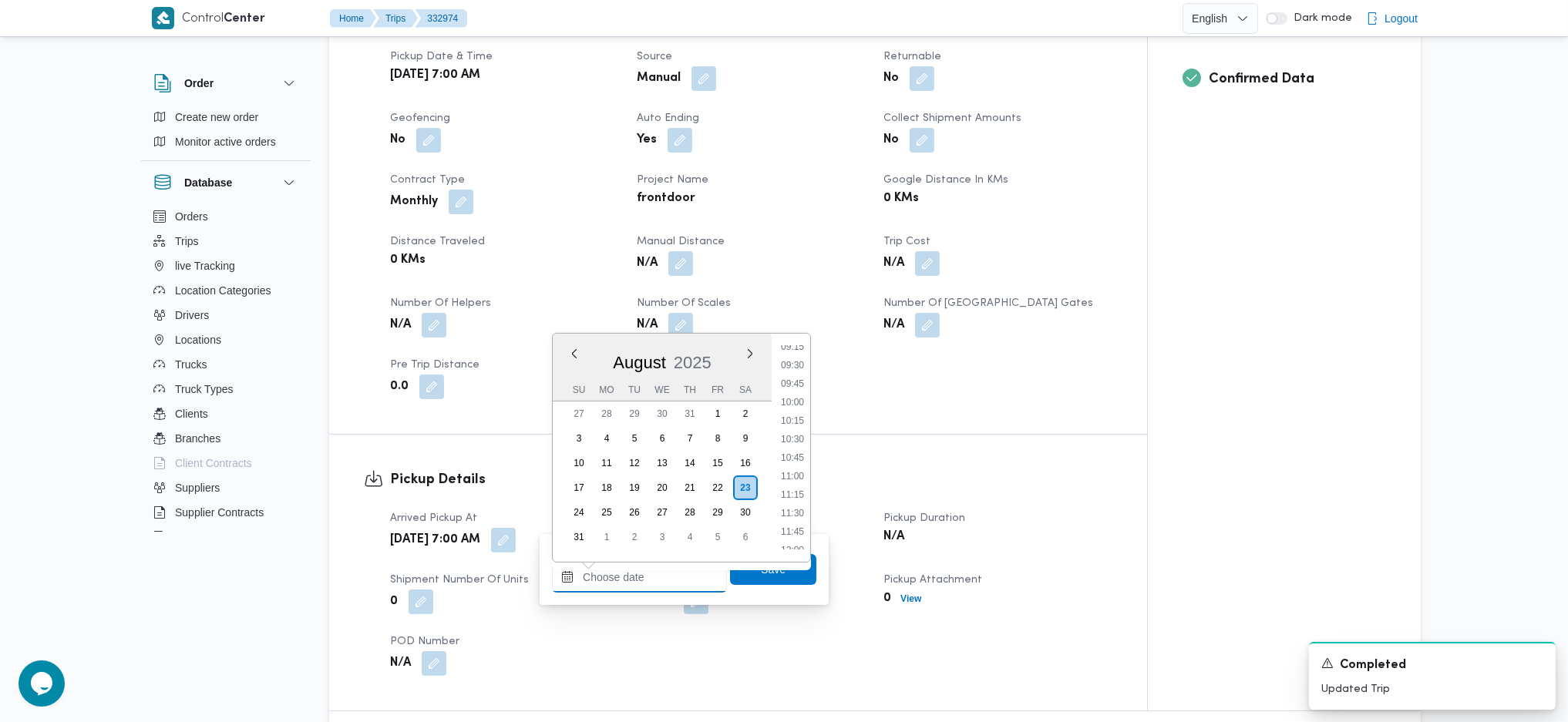
scroll to position [588, 0]
click at [796, 488] on li "09:45" at bounding box center [792, 486] width 35 height 16
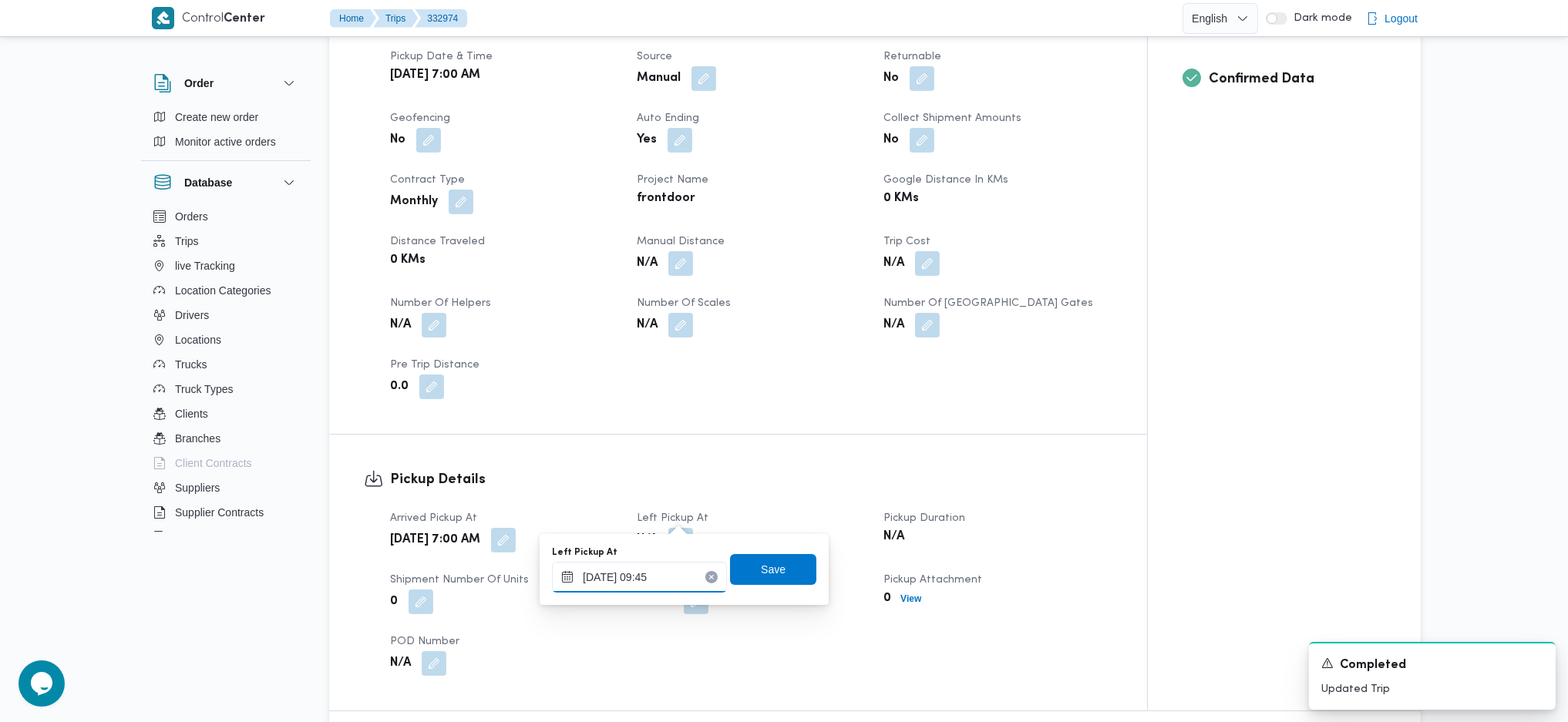
click at [685, 574] on input "23/08/2025 09:45" at bounding box center [639, 576] width 175 height 30
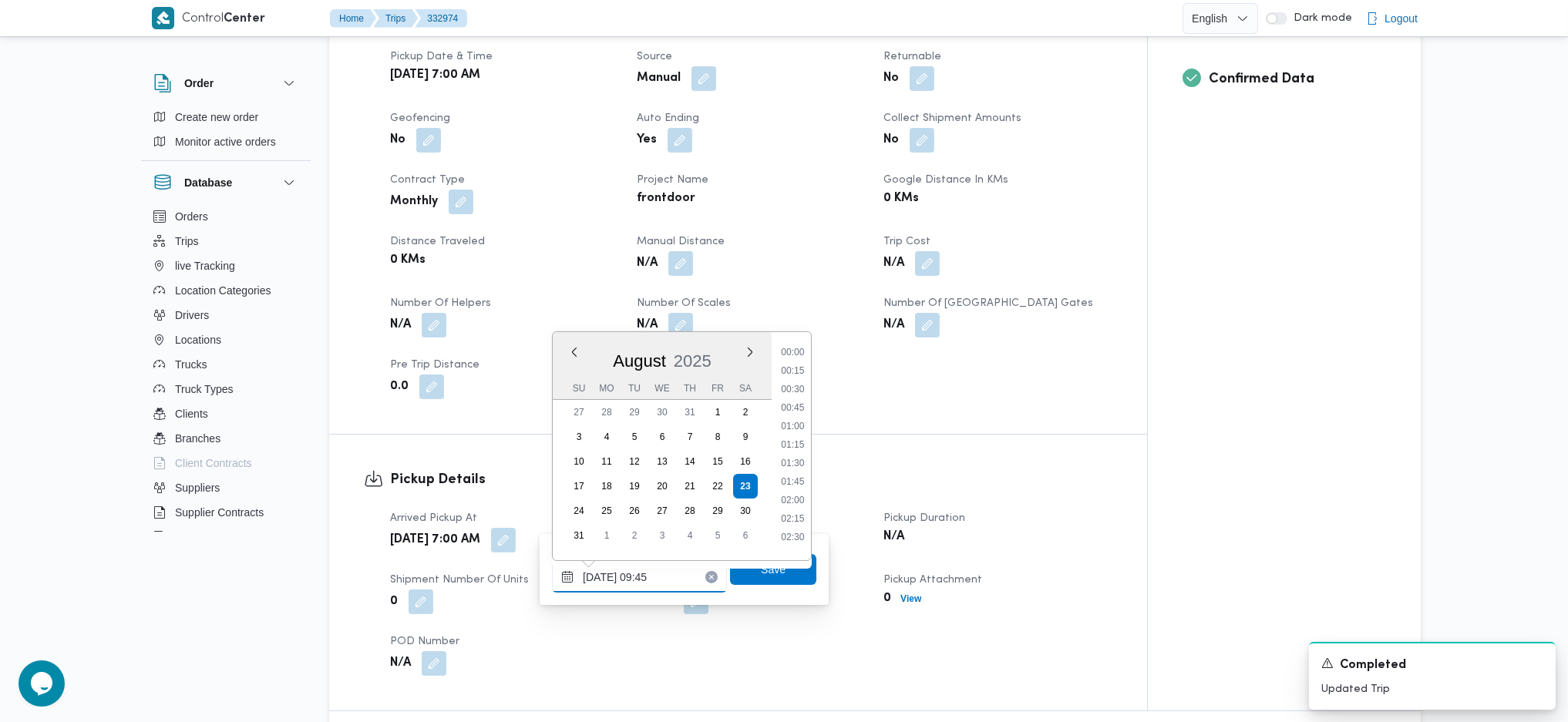
scroll to position [618, 0]
click at [790, 479] on li "10:00" at bounding box center [792, 473] width 35 height 16
type input "23/08/2025 10:00"
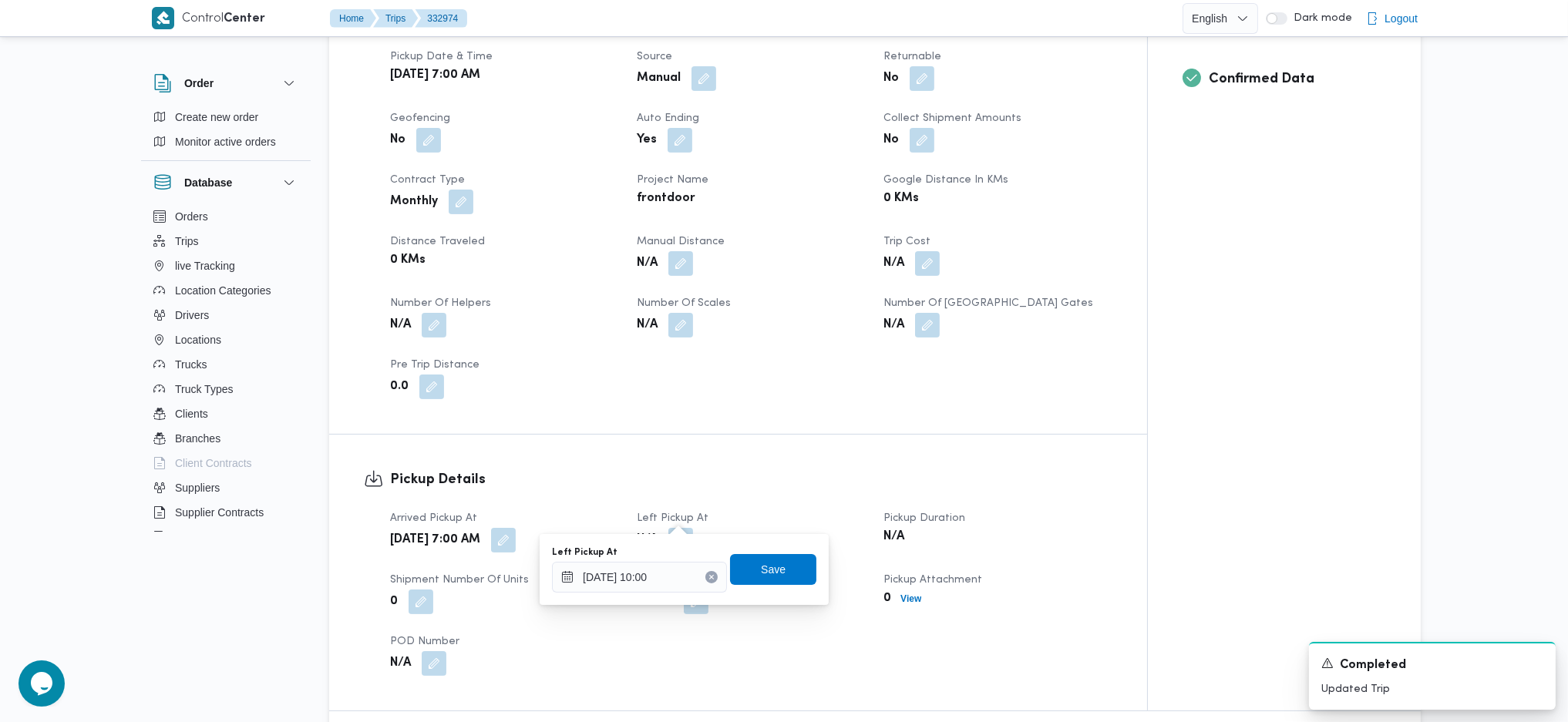
click at [769, 585] on div "Left Pickup At 23/08/2025 10:00 Save" at bounding box center [684, 570] width 267 height 50
click at [766, 566] on span "Save" at bounding box center [773, 569] width 25 height 18
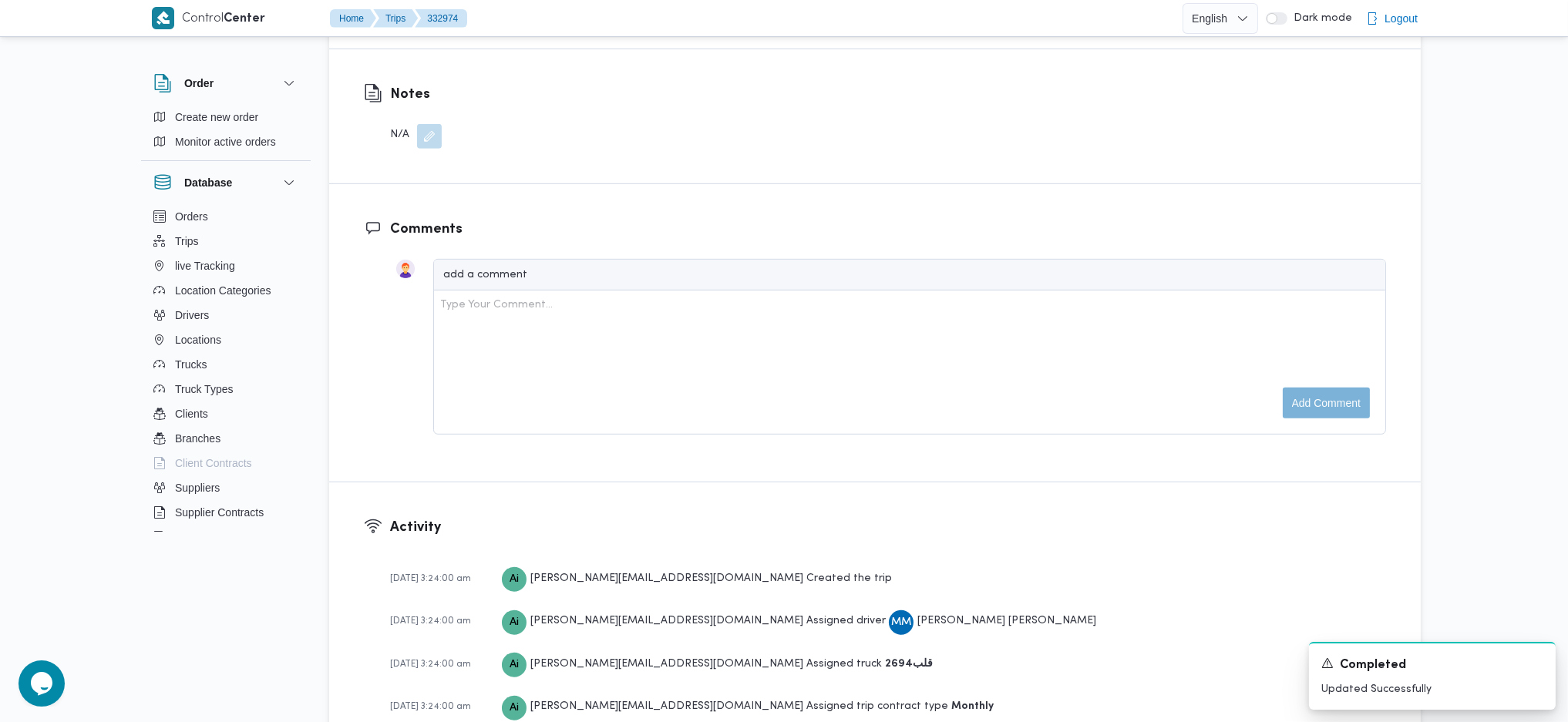
scroll to position [1684, 0]
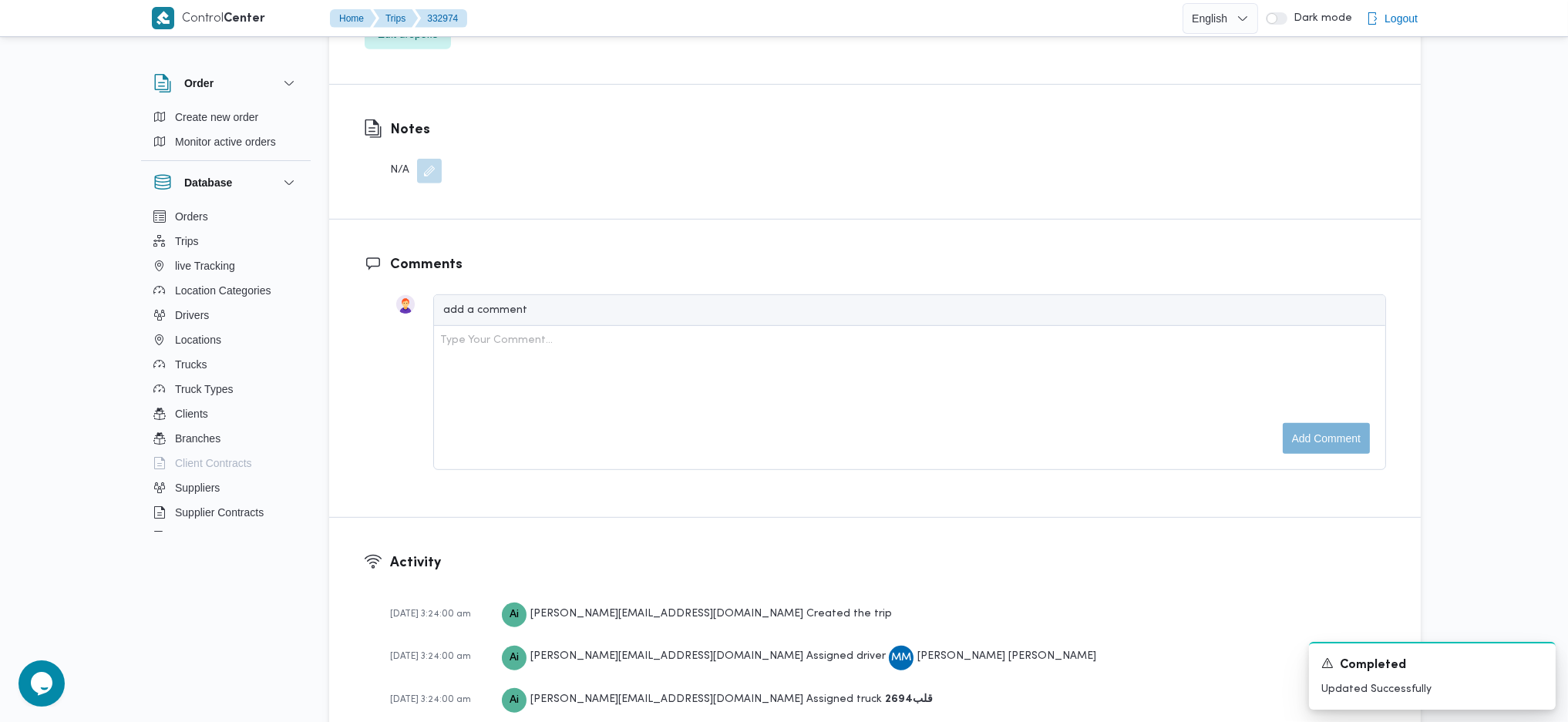
click at [432, 158] on button "button" at bounding box center [429, 170] width 25 height 25
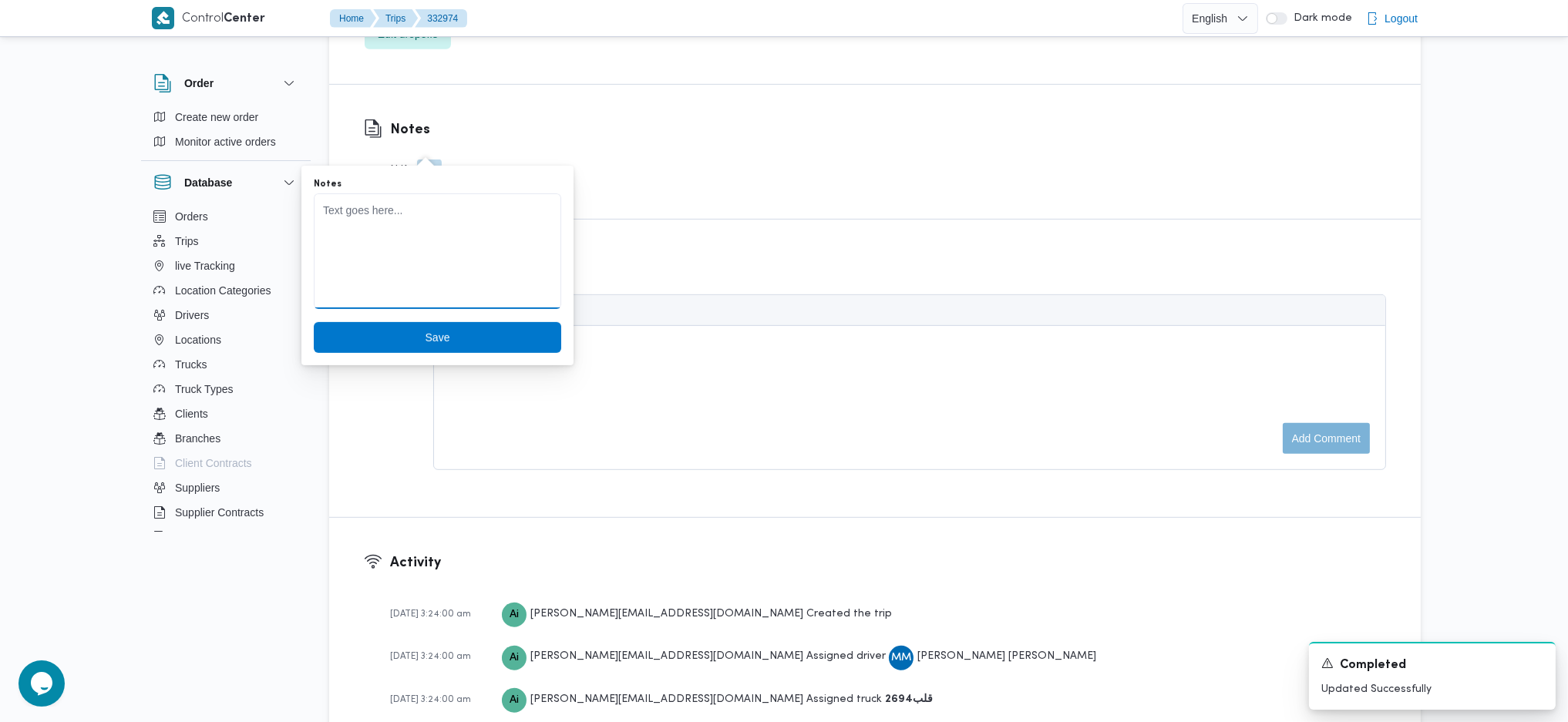
click at [405, 220] on textarea "Notes" at bounding box center [438, 251] width 248 height 116
type textarea "لم تحمل لعدم وجود مندوب"
click at [314, 322] on button "Save" at bounding box center [438, 337] width 248 height 30
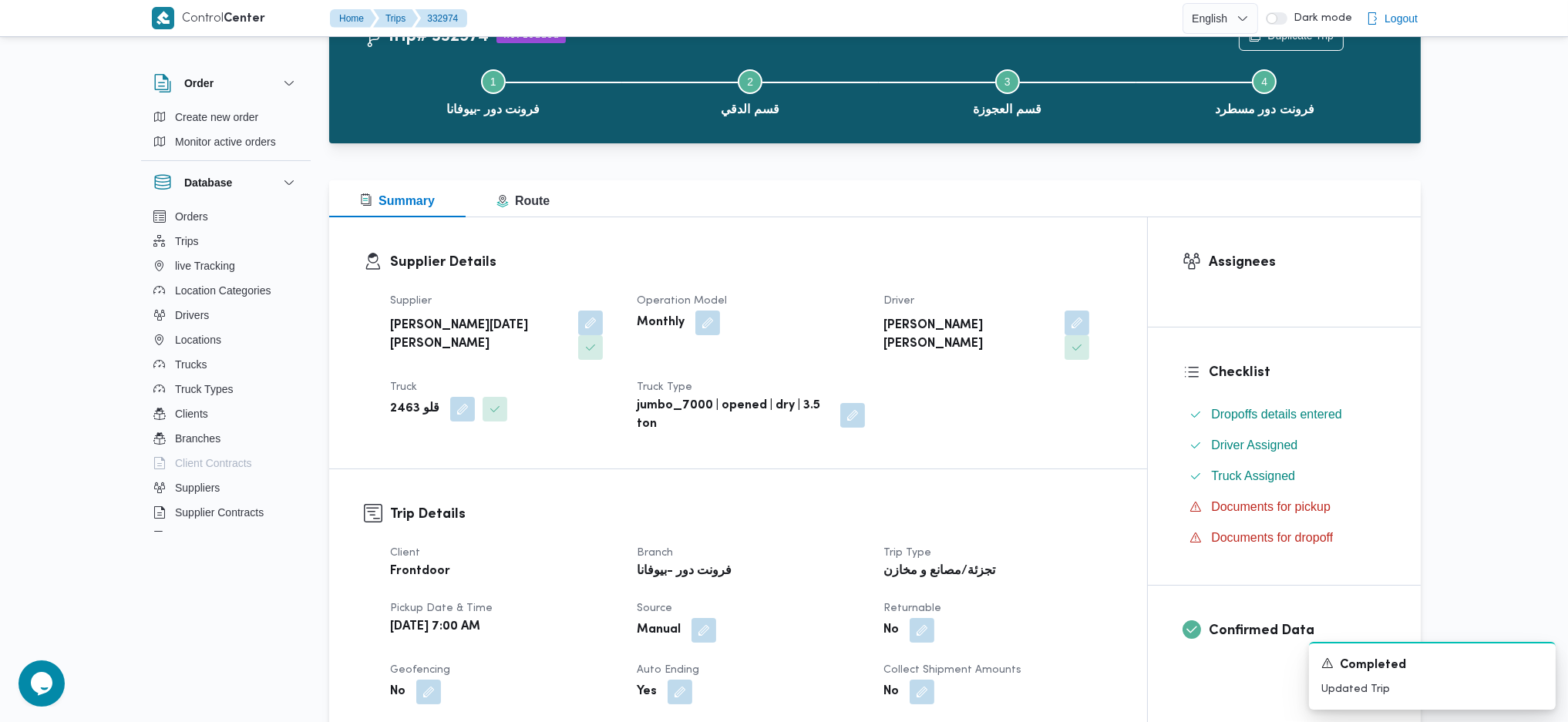
scroll to position [0, 0]
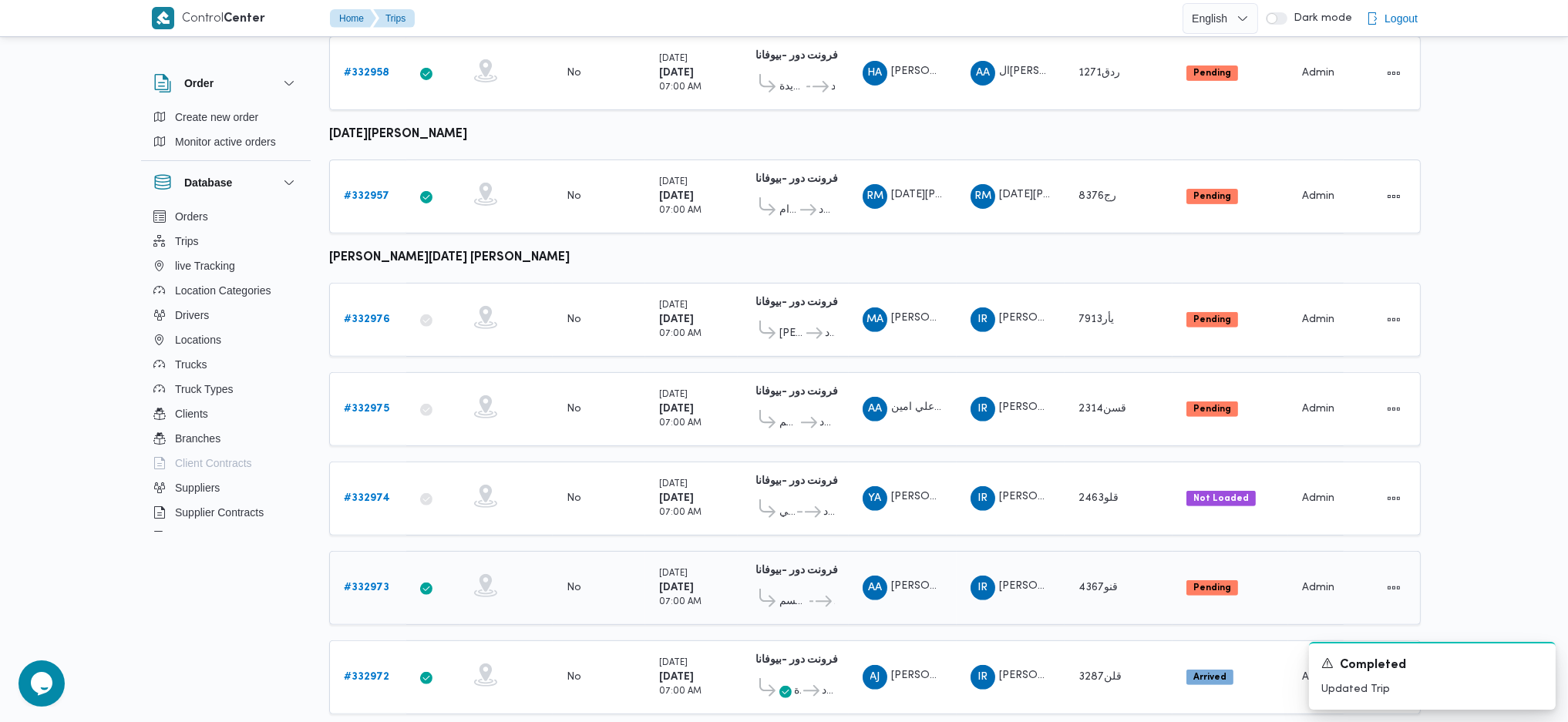
scroll to position [1386, 0]
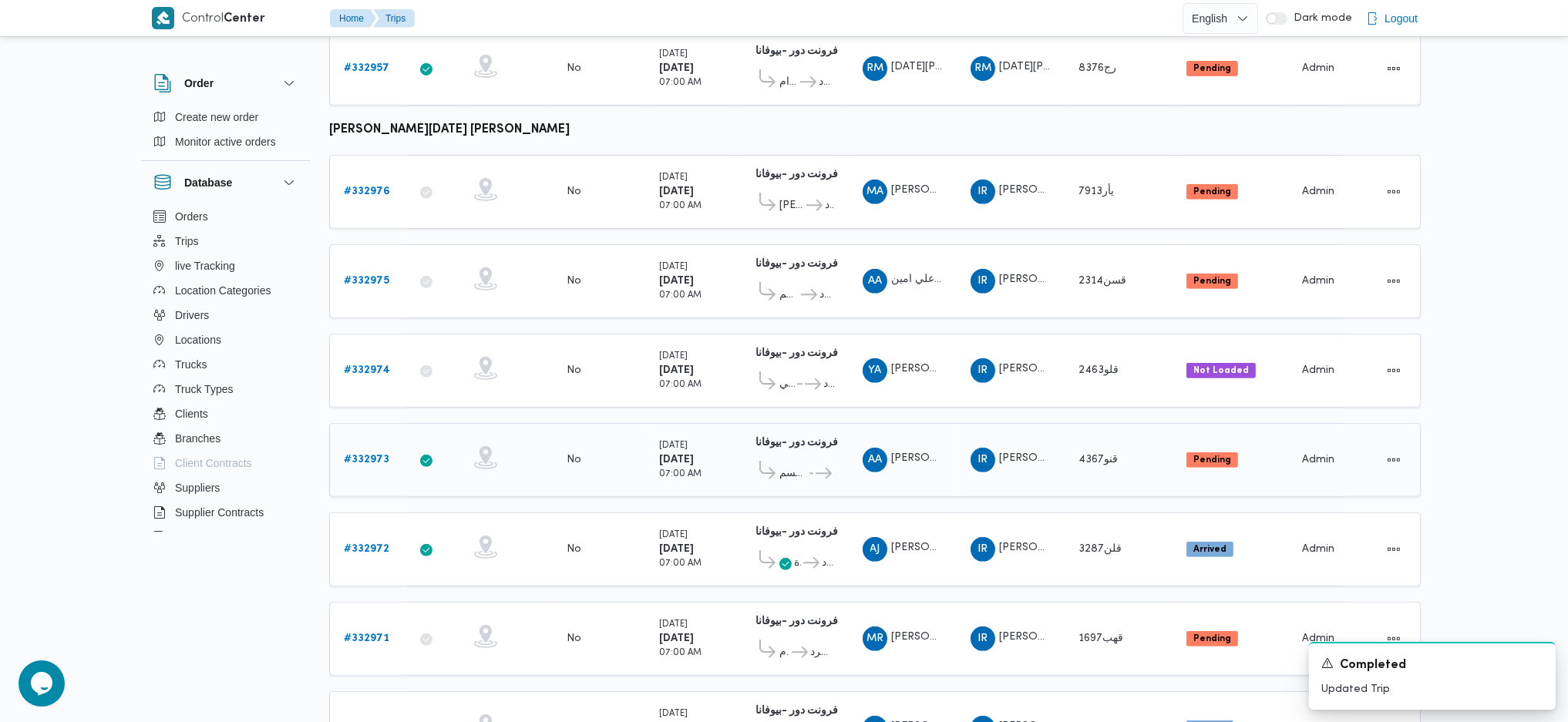
click at [375, 455] on b "# 332973" at bounding box center [366, 460] width 45 height 10
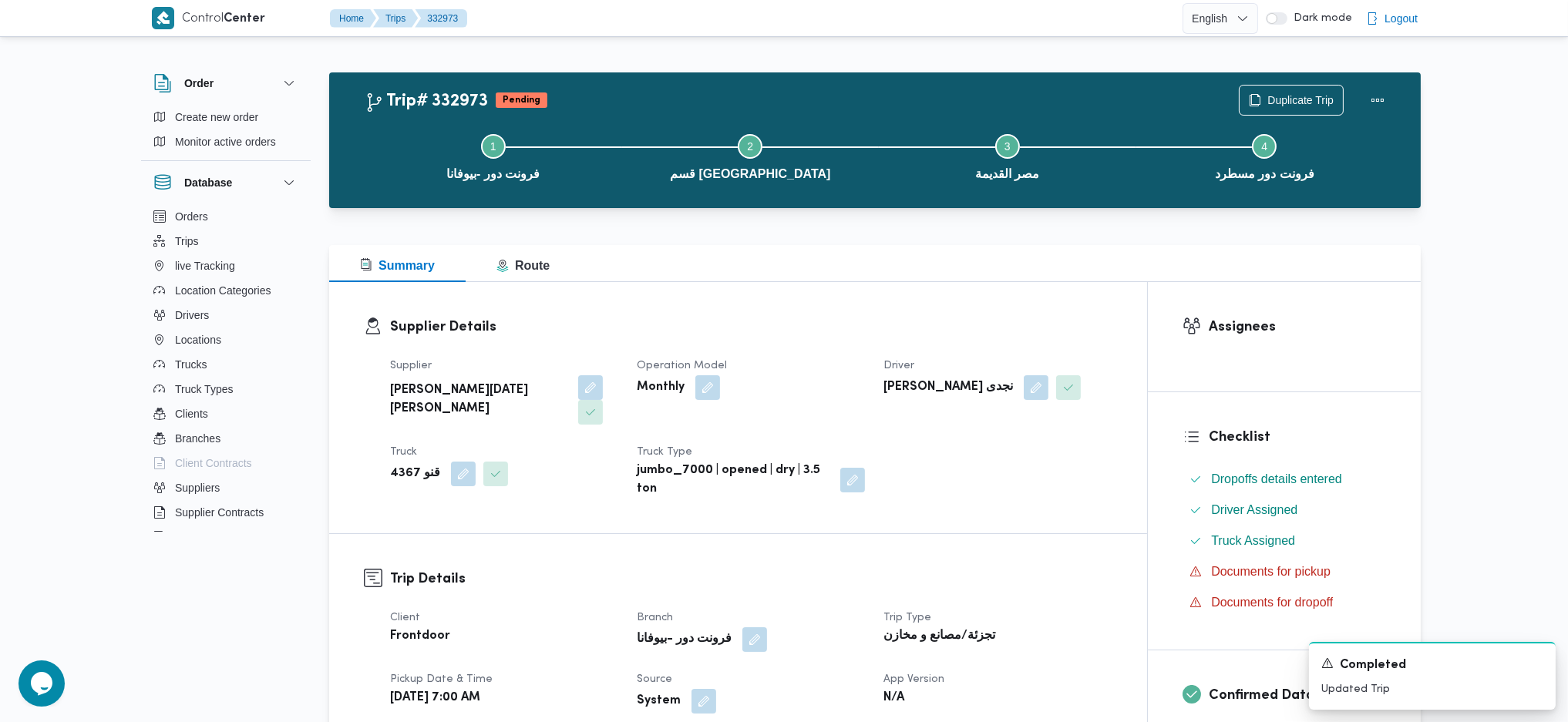
scroll to position [411, 0]
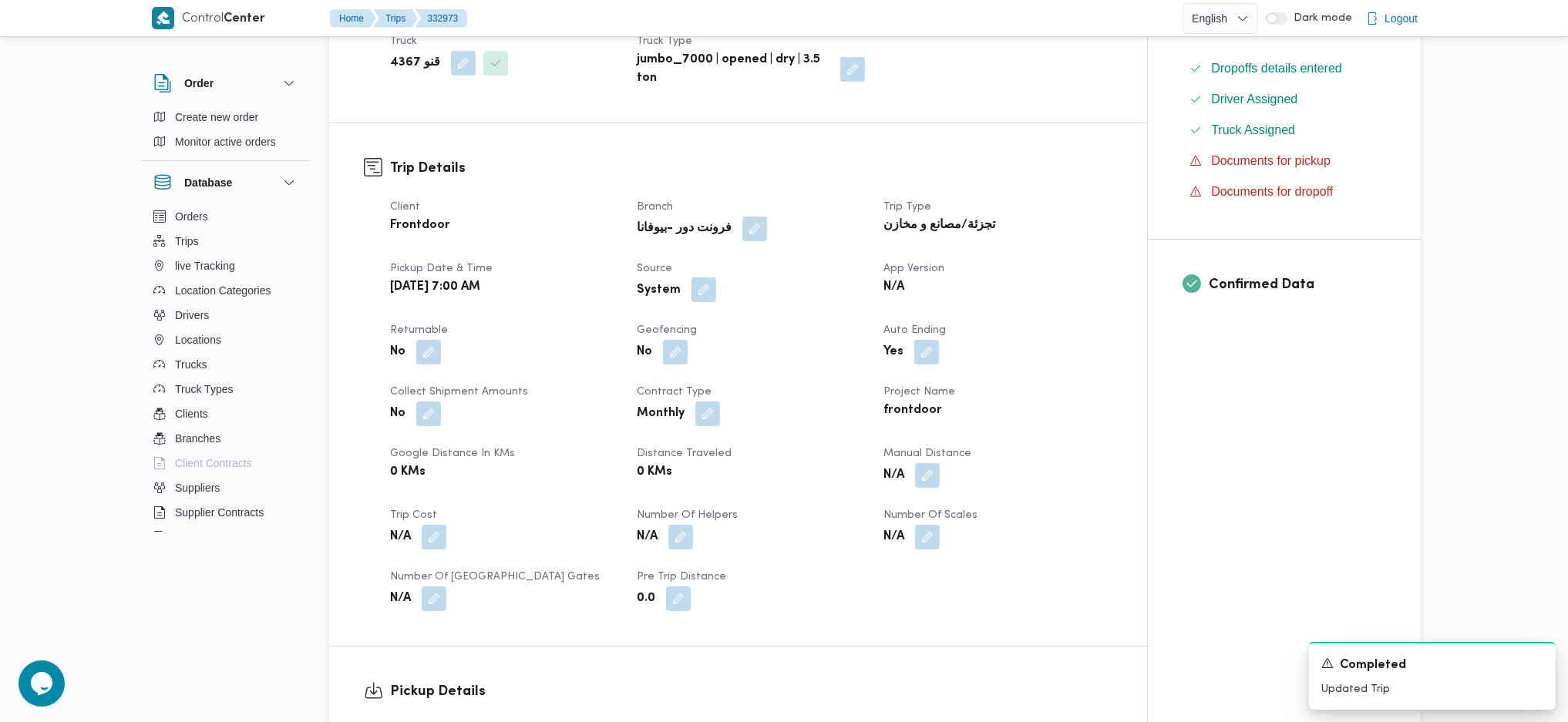
click at [709, 277] on button "button" at bounding box center [704, 289] width 25 height 25
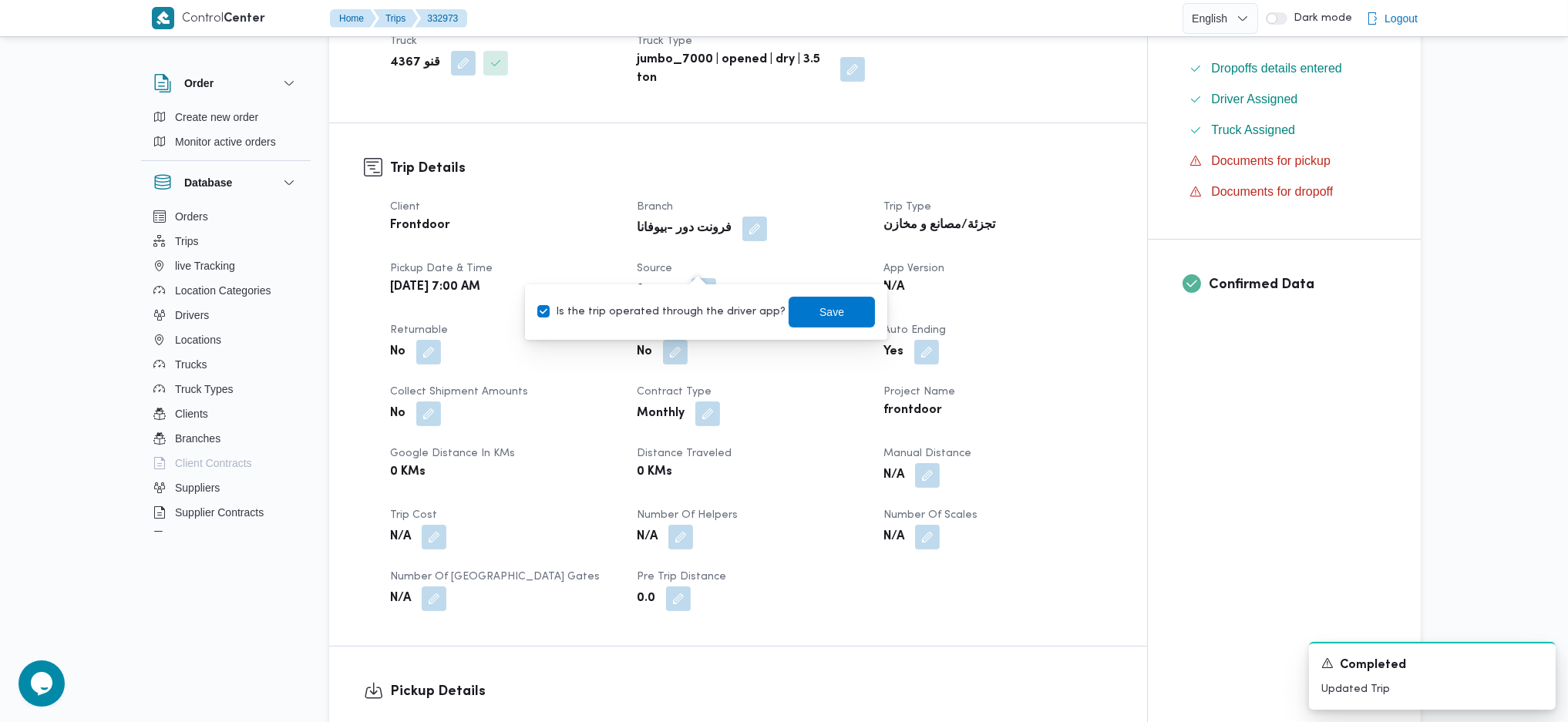
click at [680, 304] on label "Is the trip operated through the driver app?" at bounding box center [661, 312] width 248 height 18
click at [711, 316] on label "Is the trip operated through the driver app?" at bounding box center [661, 312] width 248 height 18
checkbox input "false"
drag, startPoint x: 821, startPoint y: 304, endPoint x: 814, endPoint y: 334, distance: 30.8
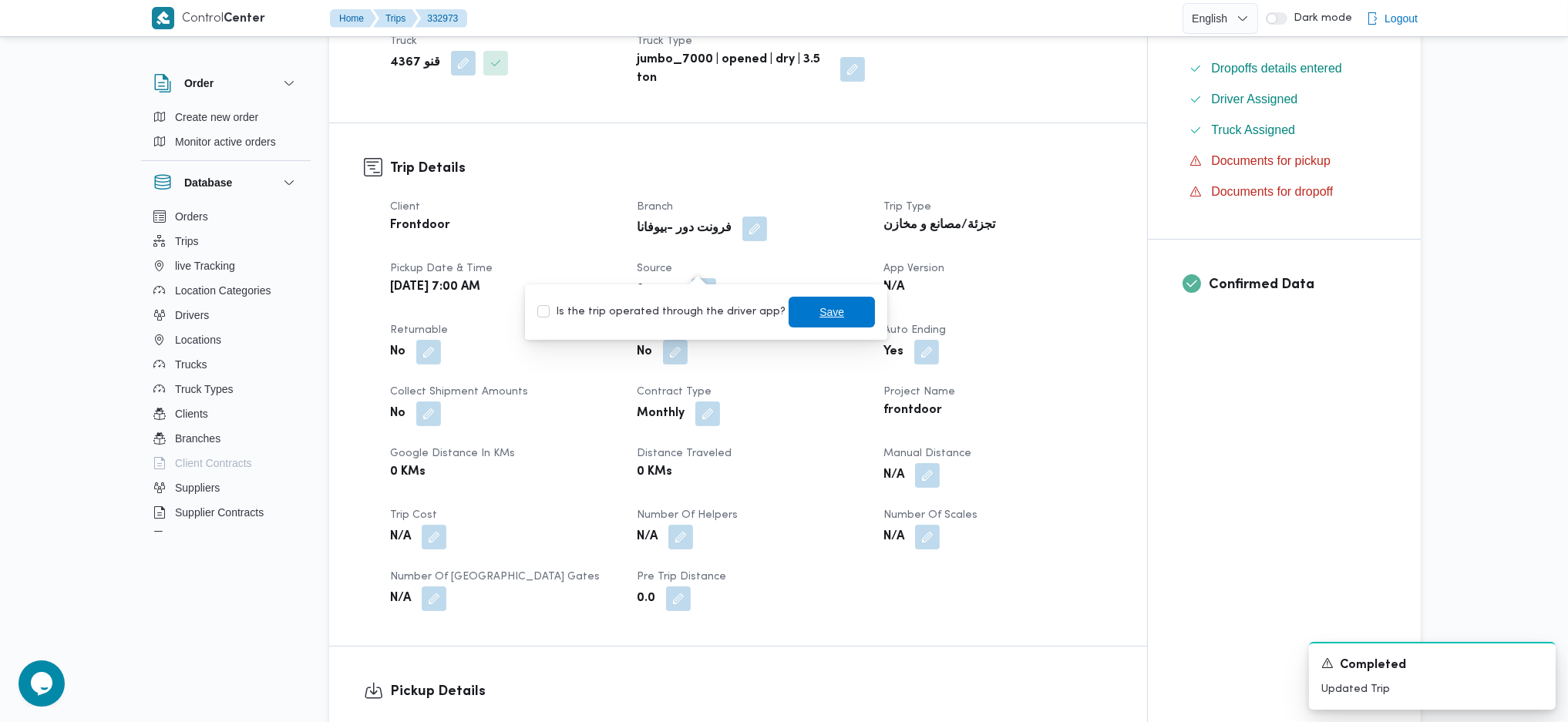
click at [822, 304] on span "Save" at bounding box center [831, 312] width 25 height 18
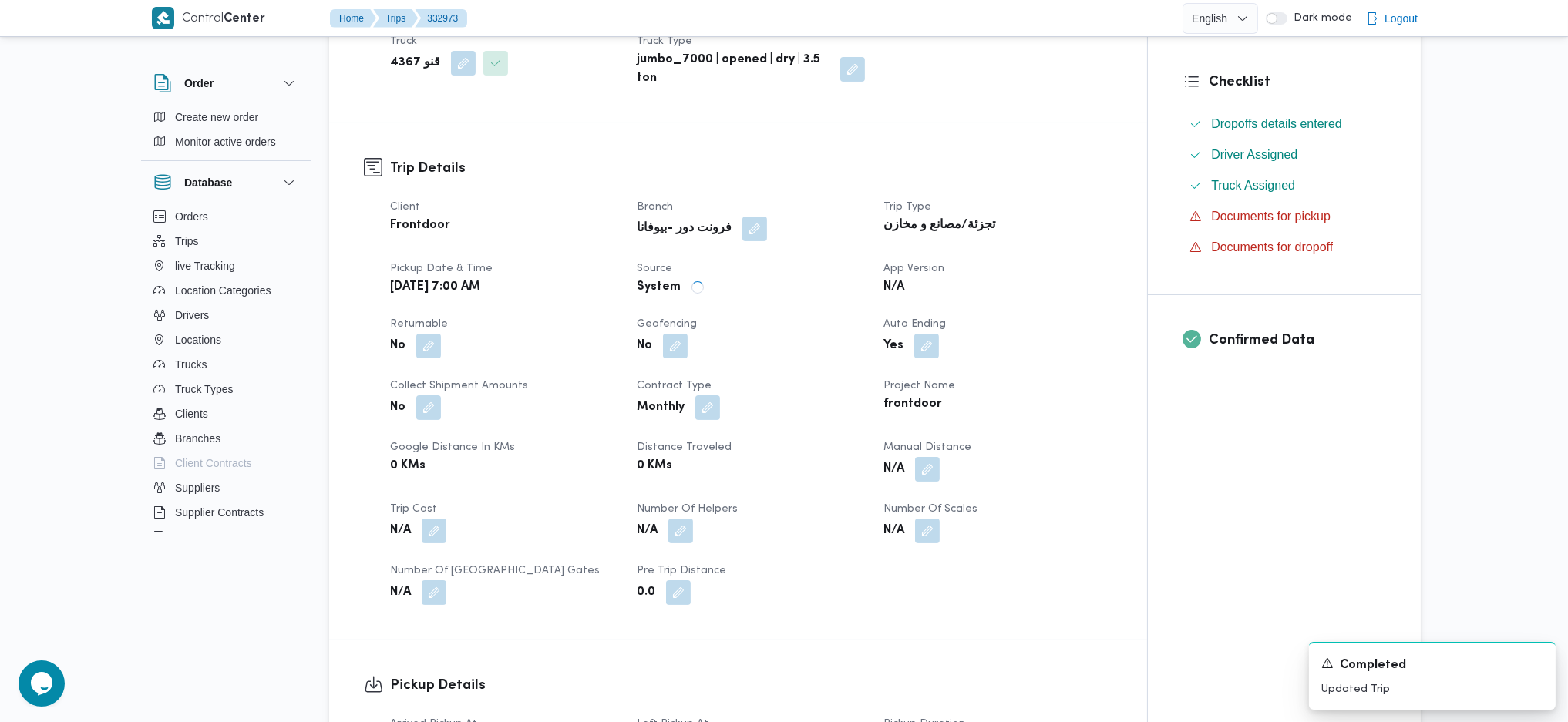
click at [802, 455] on div "0 KMs" at bounding box center [750, 465] width 231 height 21
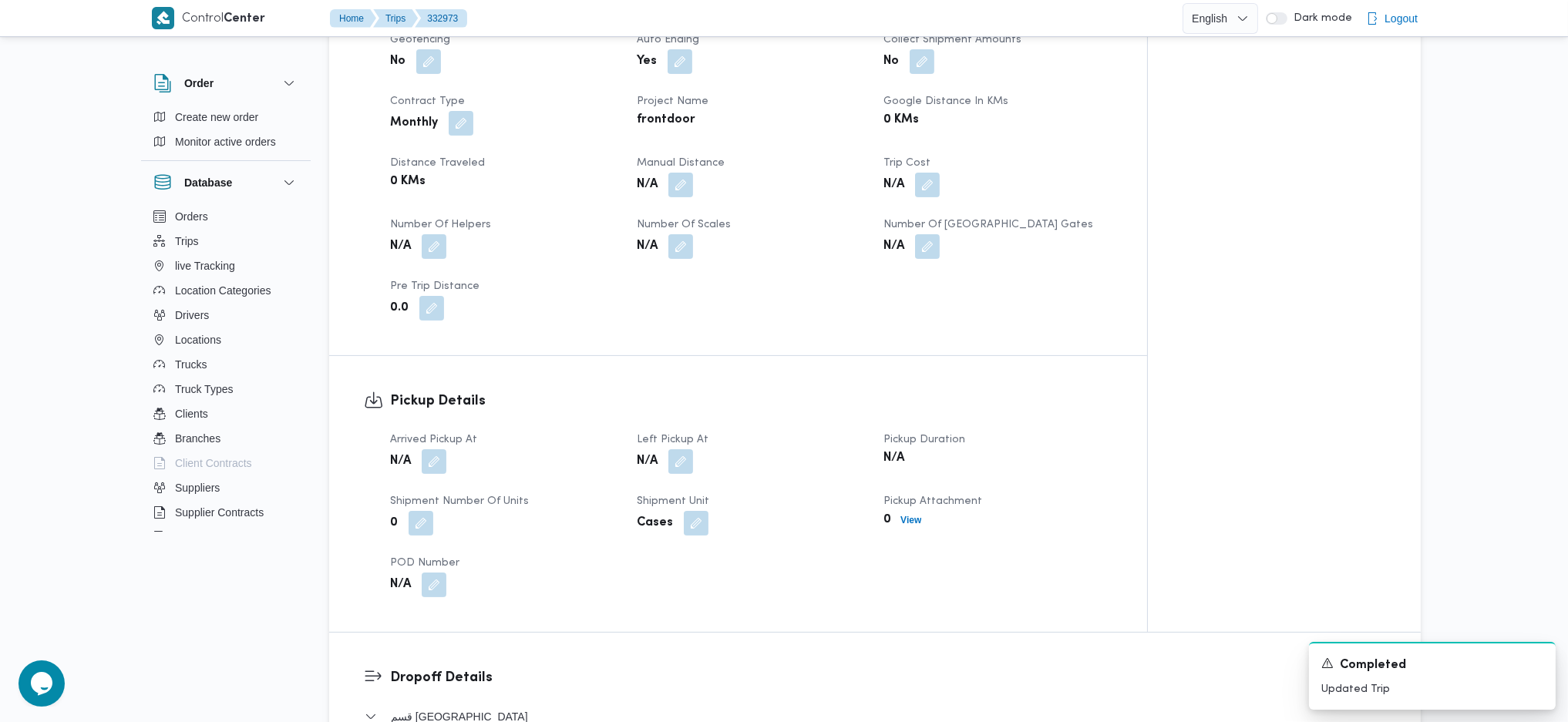
scroll to position [821, 0]
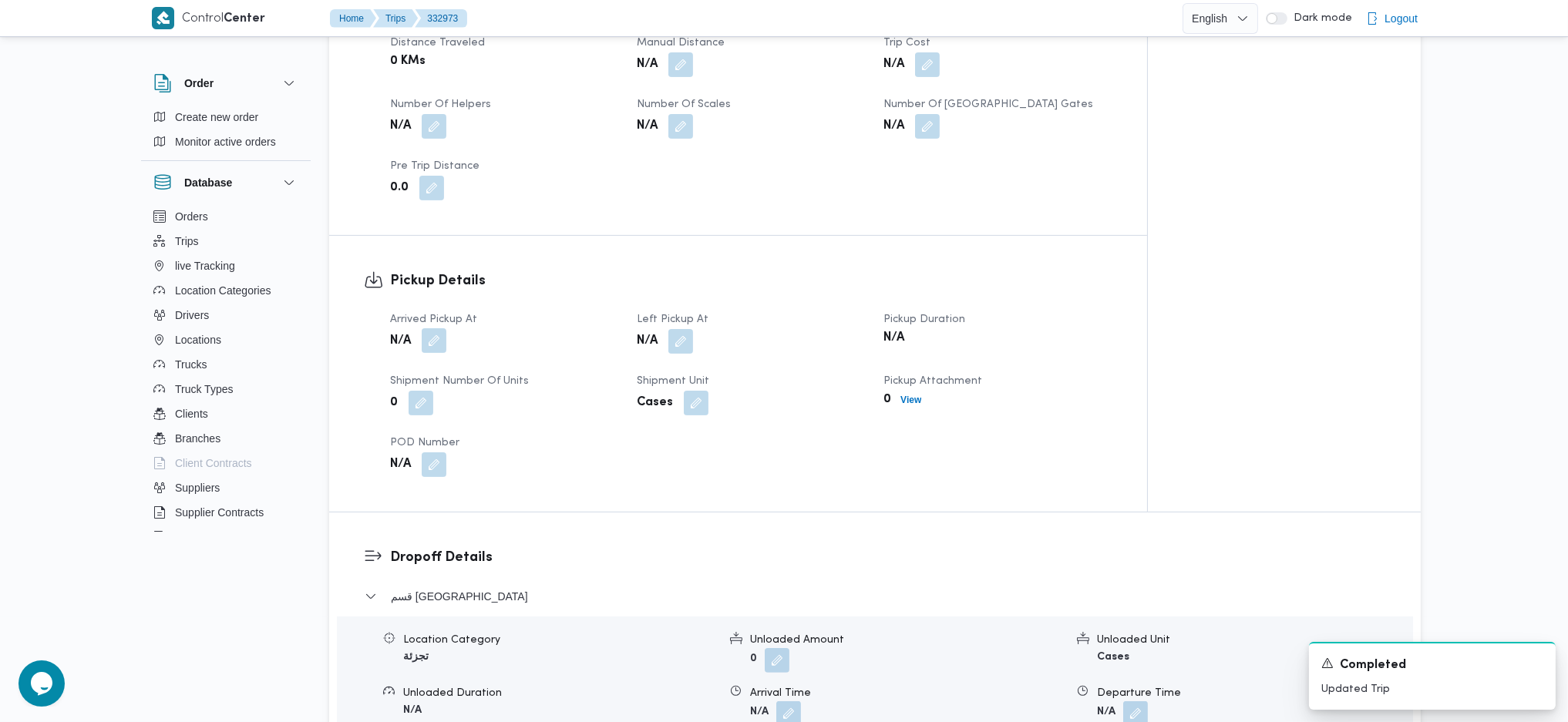
click at [437, 328] on button "button" at bounding box center [434, 340] width 25 height 25
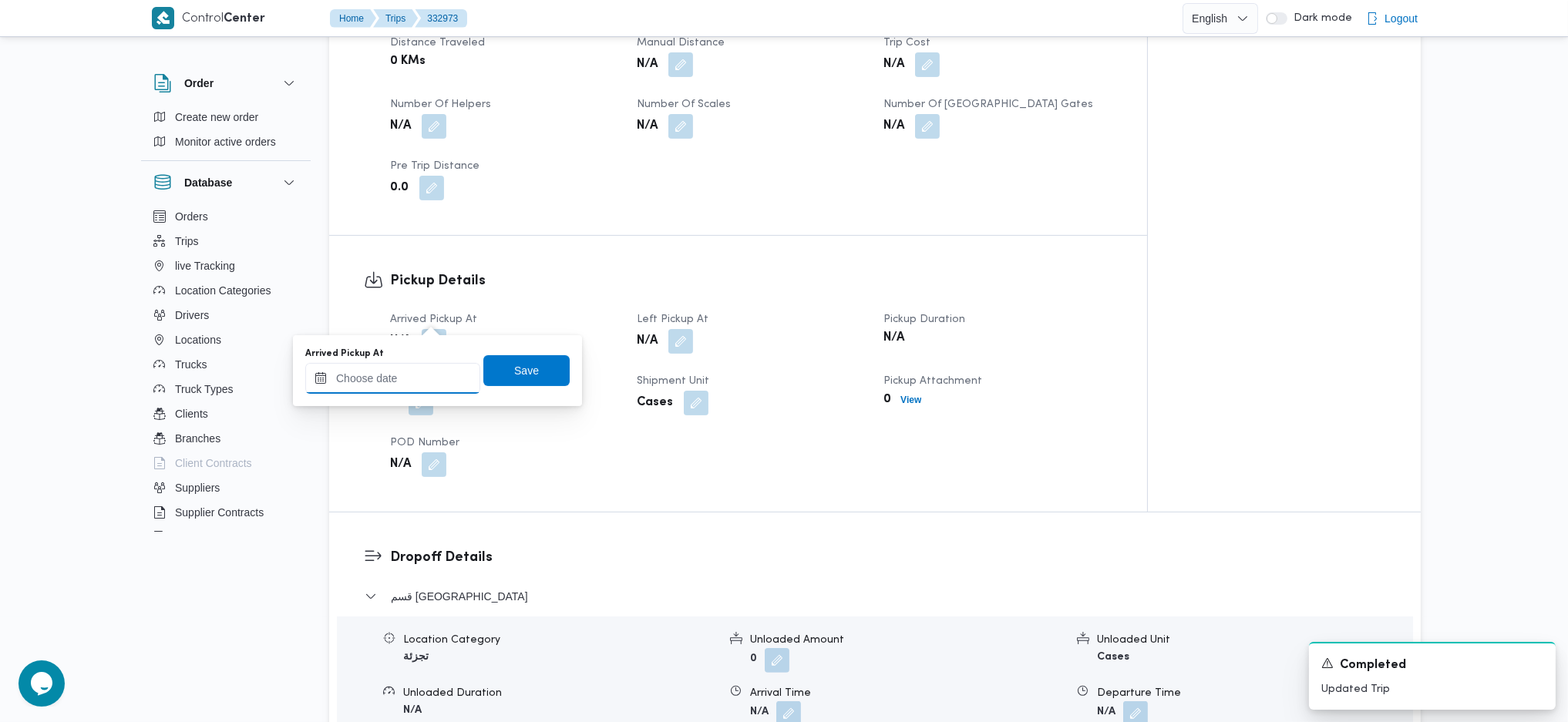
click at [405, 369] on input "Arrived Pickup At" at bounding box center [392, 378] width 175 height 30
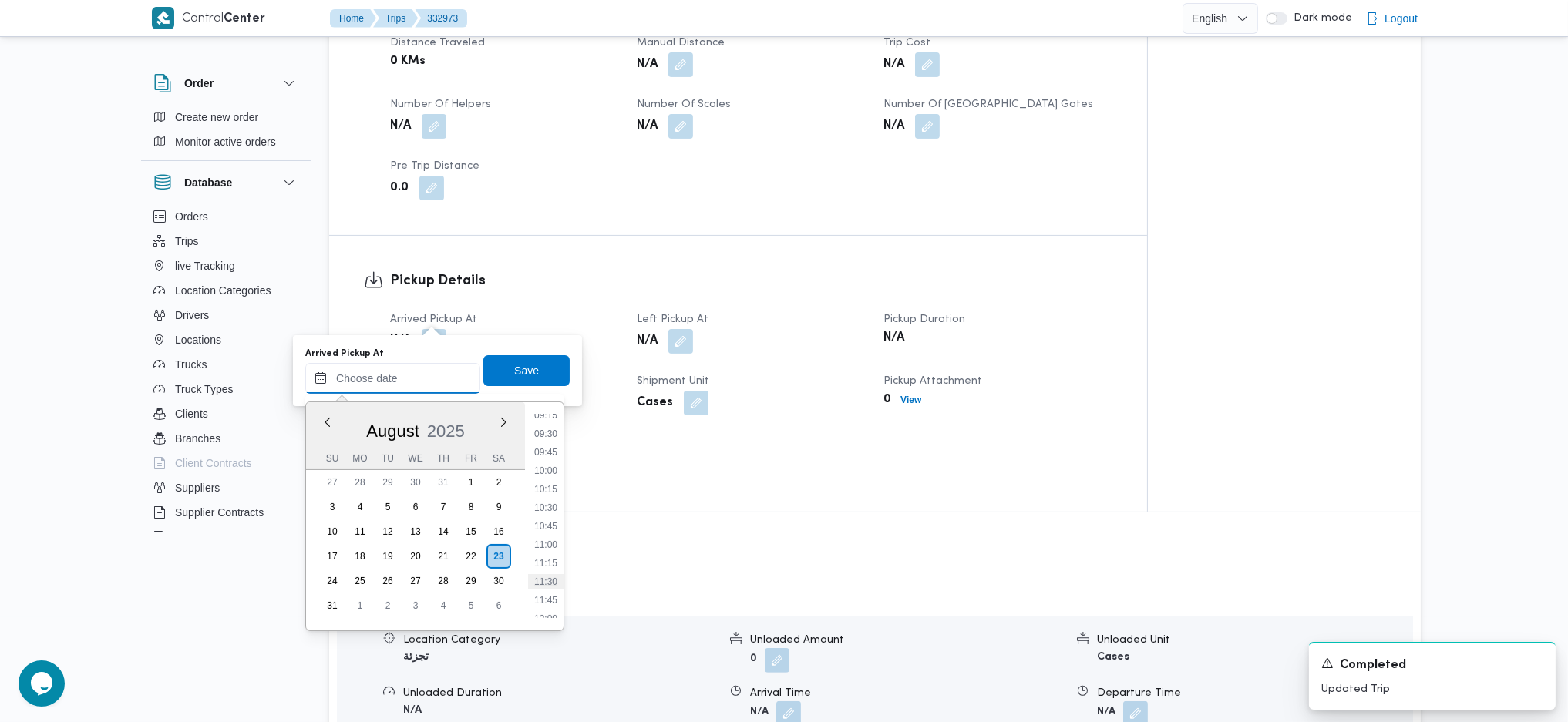
scroll to position [588, 0]
click at [545, 425] on li "08:00" at bounding box center [545, 425] width 35 height 16
type input "23/08/2025 08:00"
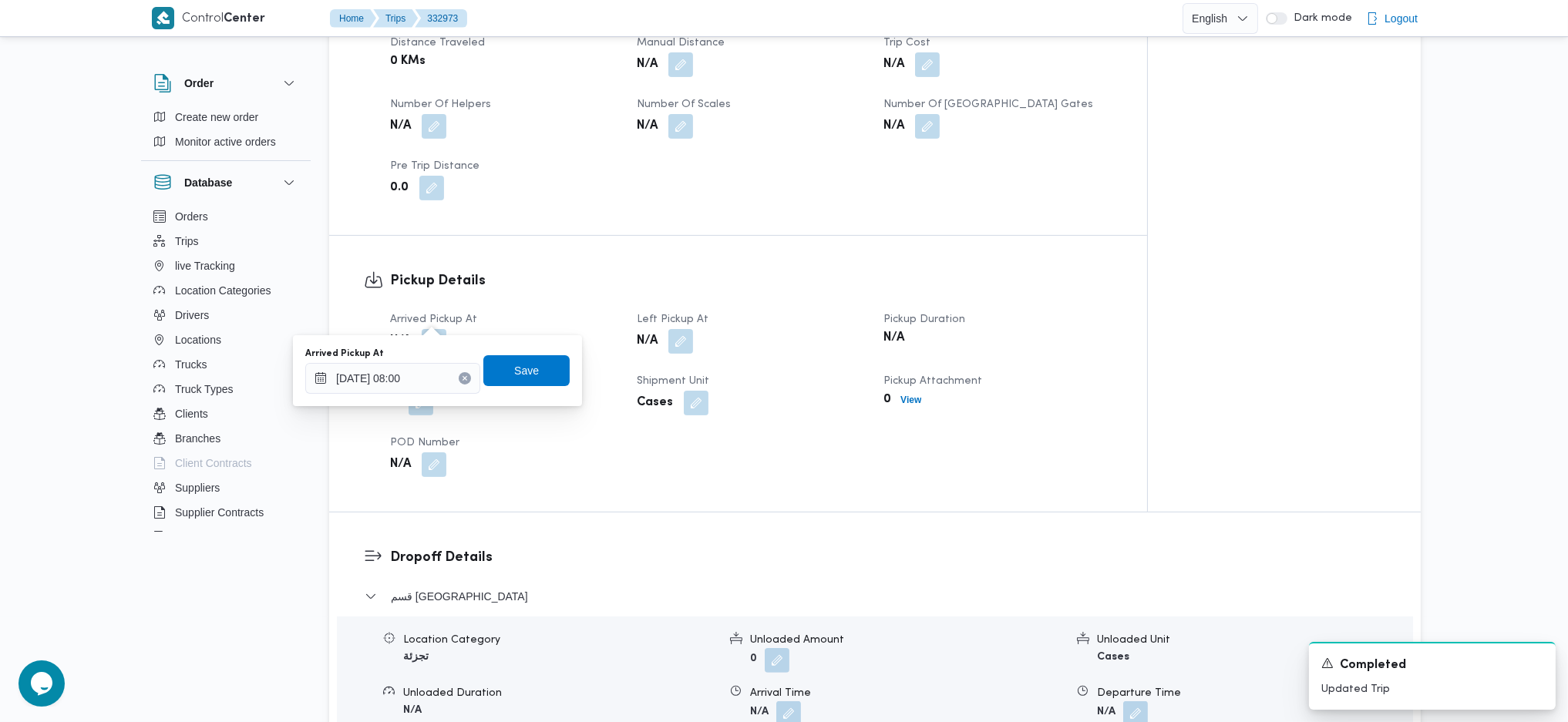
click at [499, 352] on div "Arrived Pickup At 23/08/2025 08:00 Save" at bounding box center [438, 371] width 267 height 50
drag, startPoint x: 513, startPoint y: 364, endPoint x: 521, endPoint y: 366, distance: 8.2
click at [515, 364] on span "Save" at bounding box center [526, 370] width 25 height 18
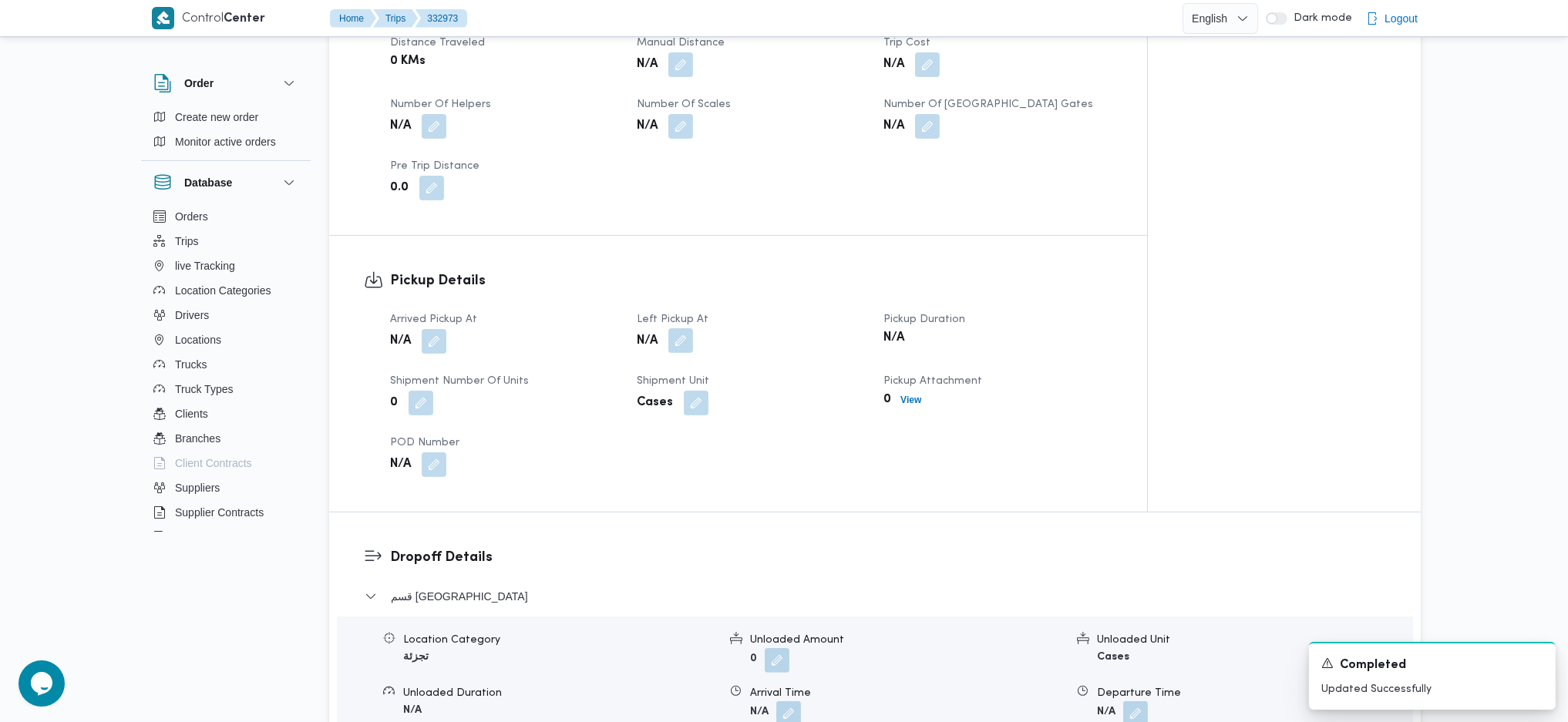
click at [674, 328] on button "button" at bounding box center [680, 340] width 25 height 25
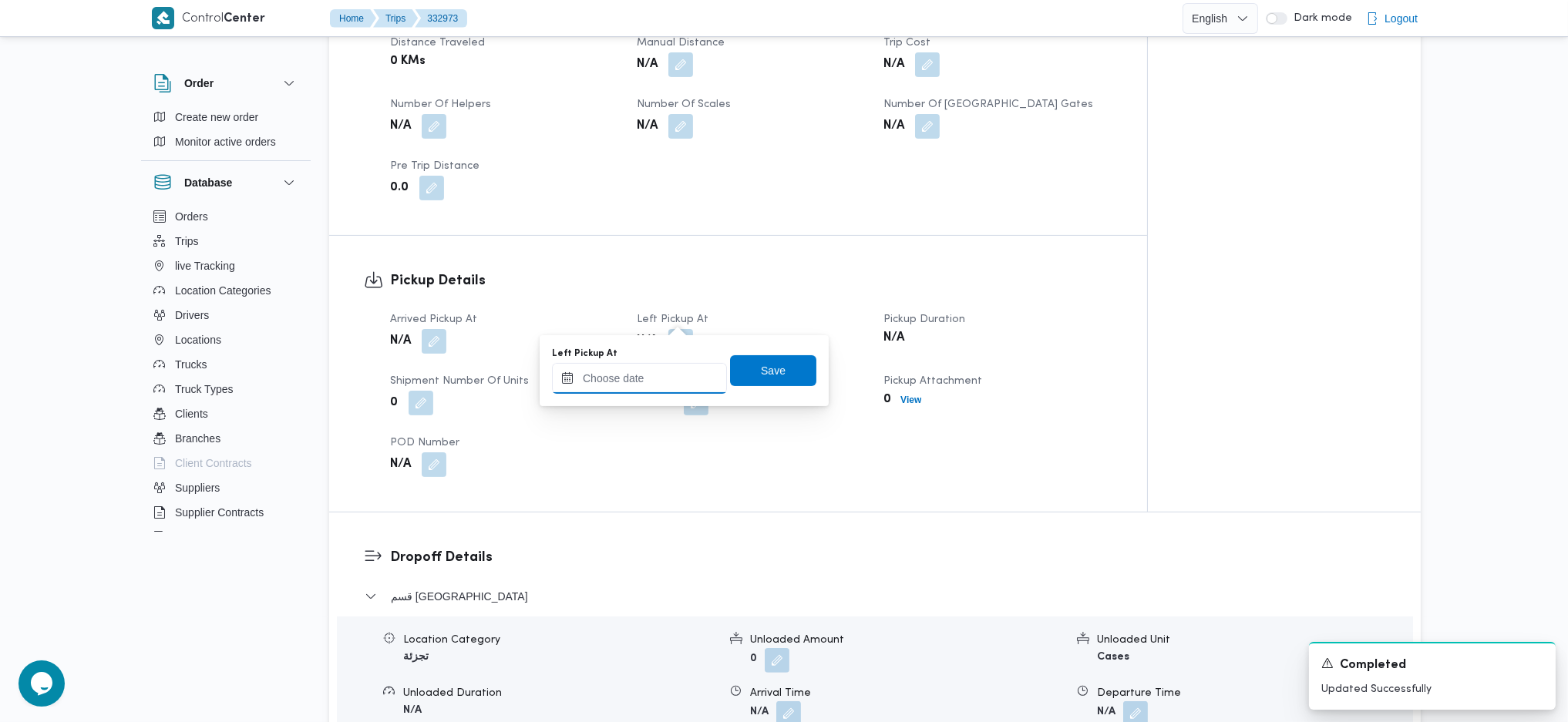
click at [638, 377] on input "Left Pickup At" at bounding box center [639, 378] width 175 height 30
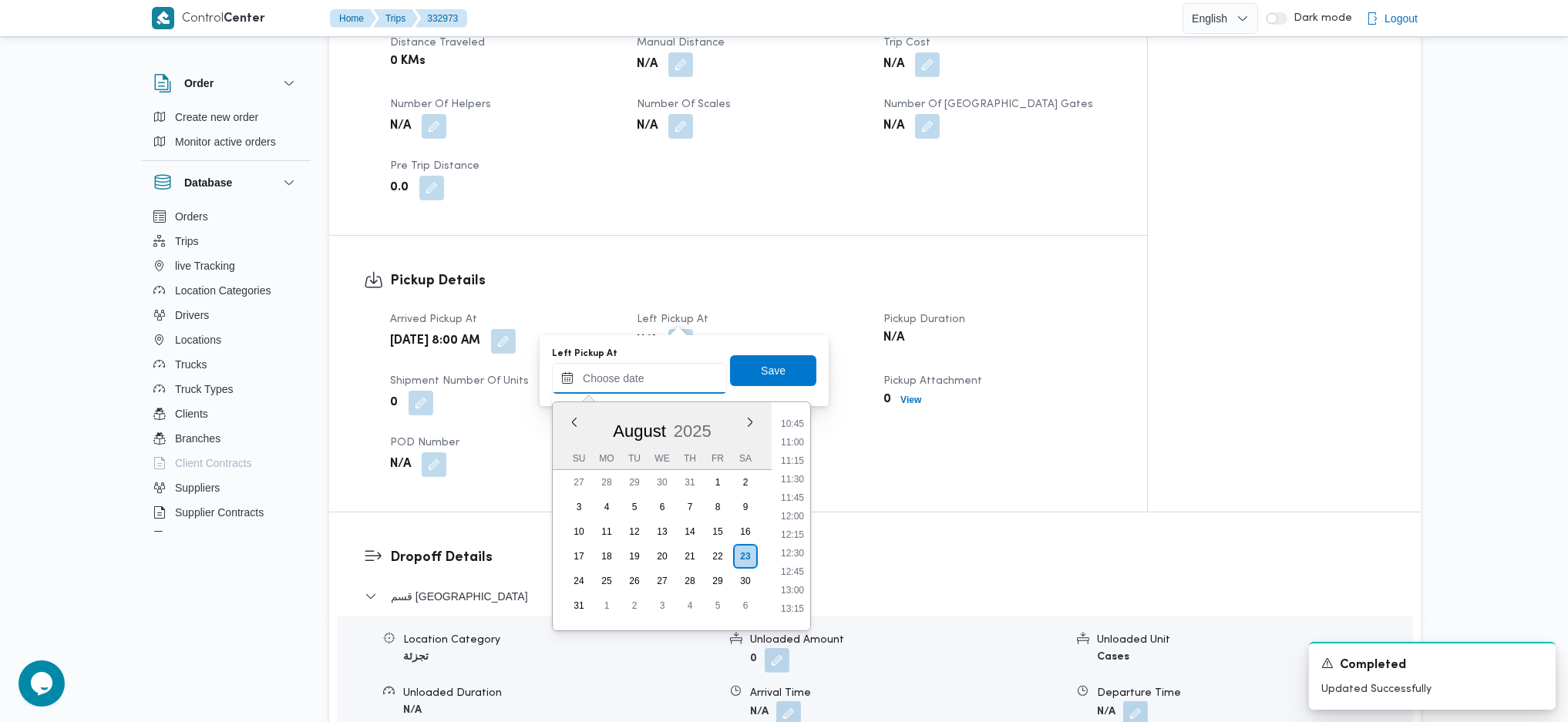
scroll to position [692, 0]
click at [788, 490] on li "10:15" at bounding box center [792, 489] width 35 height 16
type input "23/08/2025 10:15"
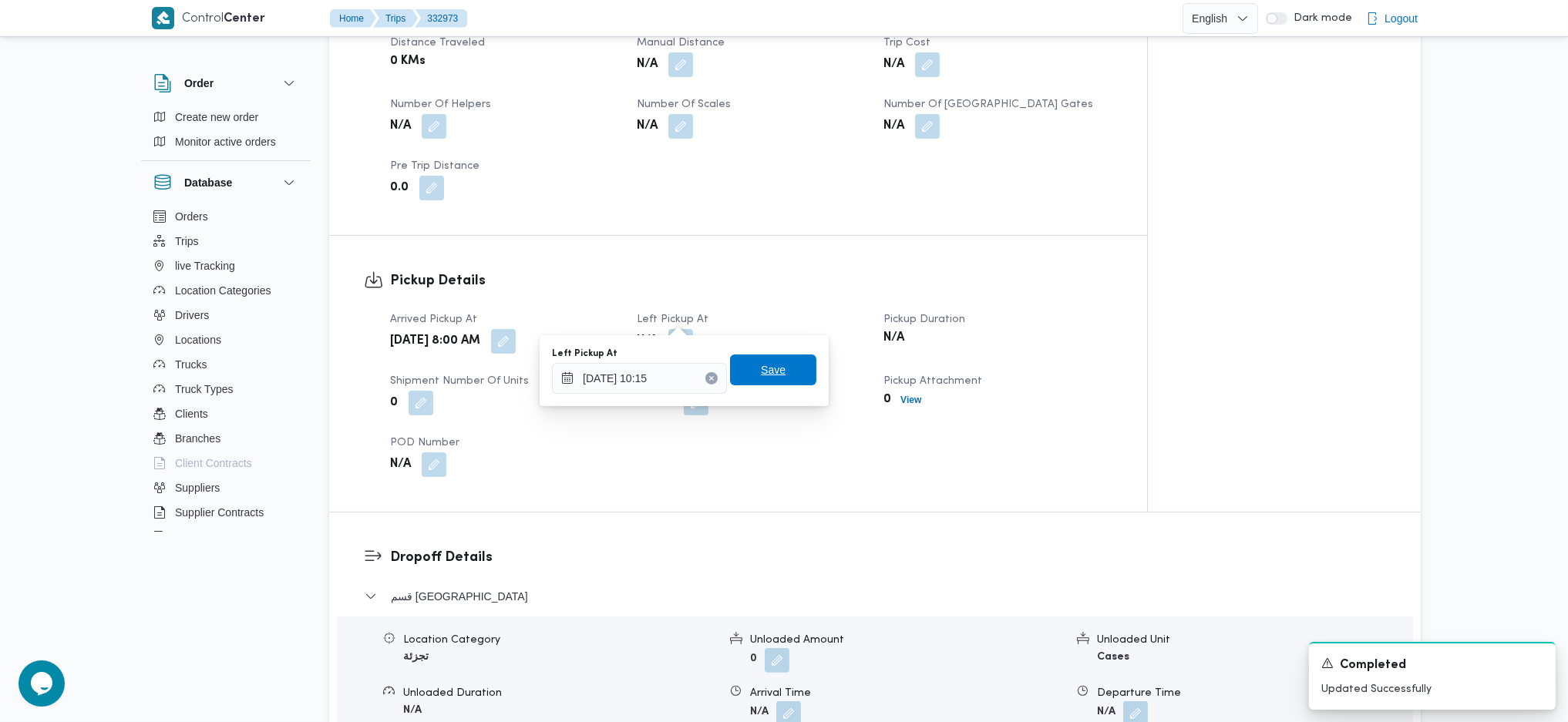
click at [736, 376] on span "Save" at bounding box center [773, 369] width 87 height 30
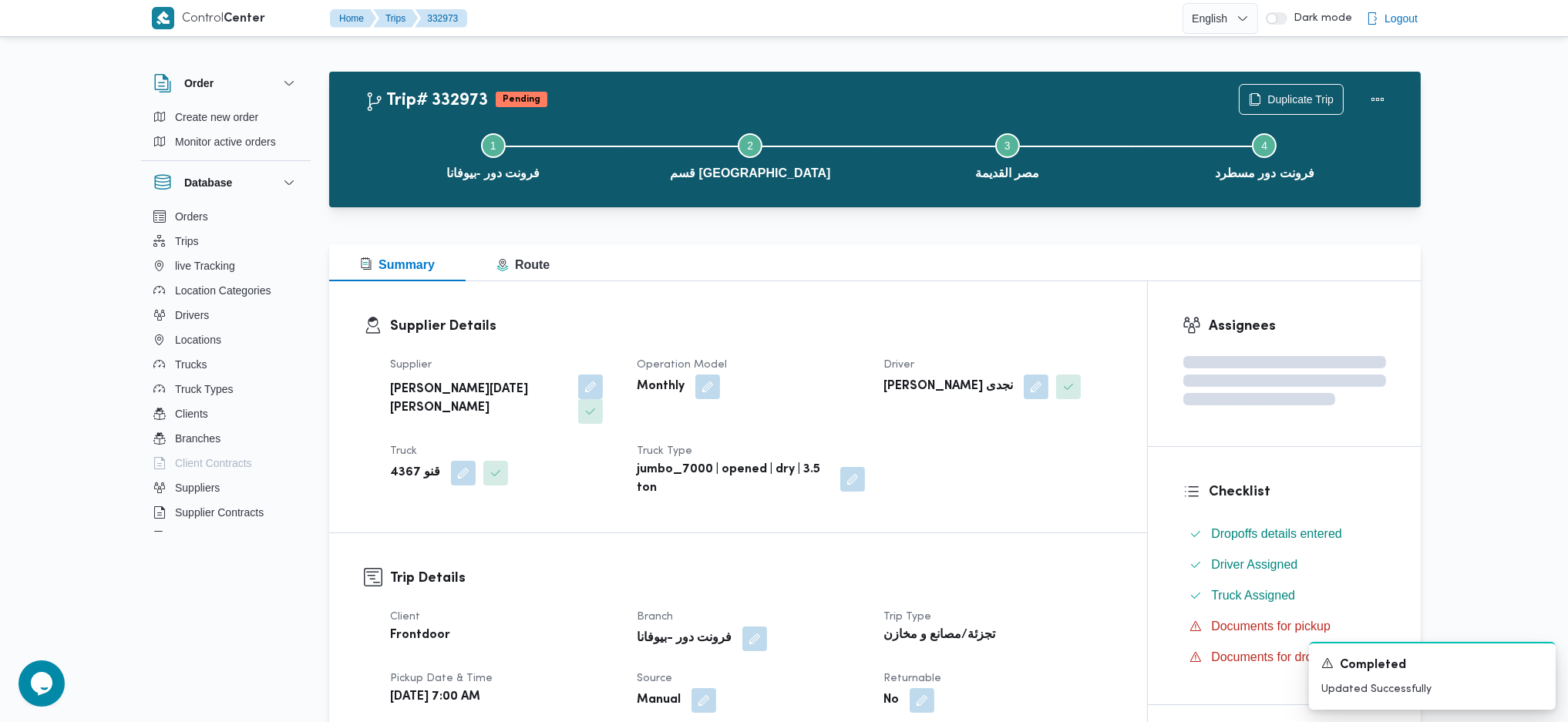
scroll to position [0, 0]
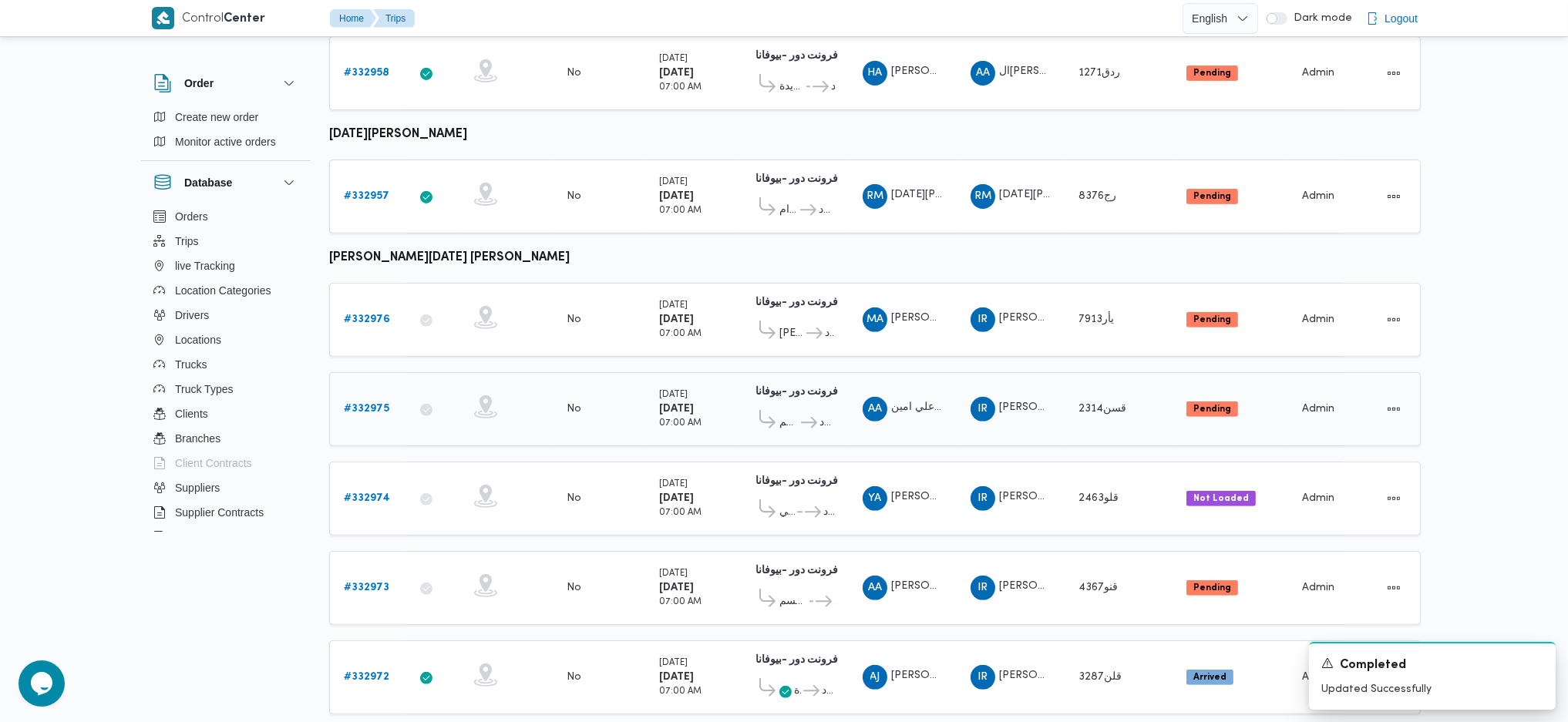
scroll to position [1386, 0]
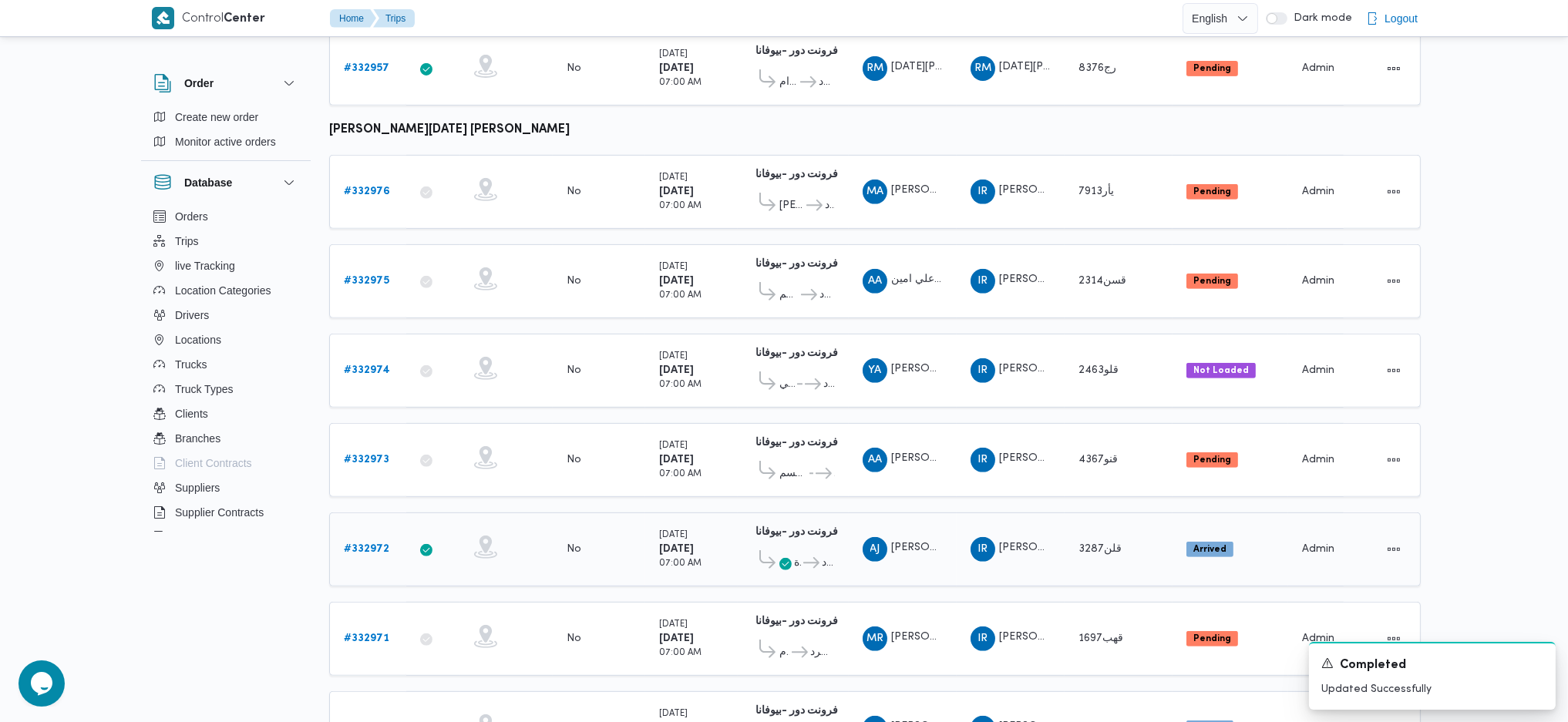
click at [373, 544] on b "# 332972" at bounding box center [366, 549] width 45 height 10
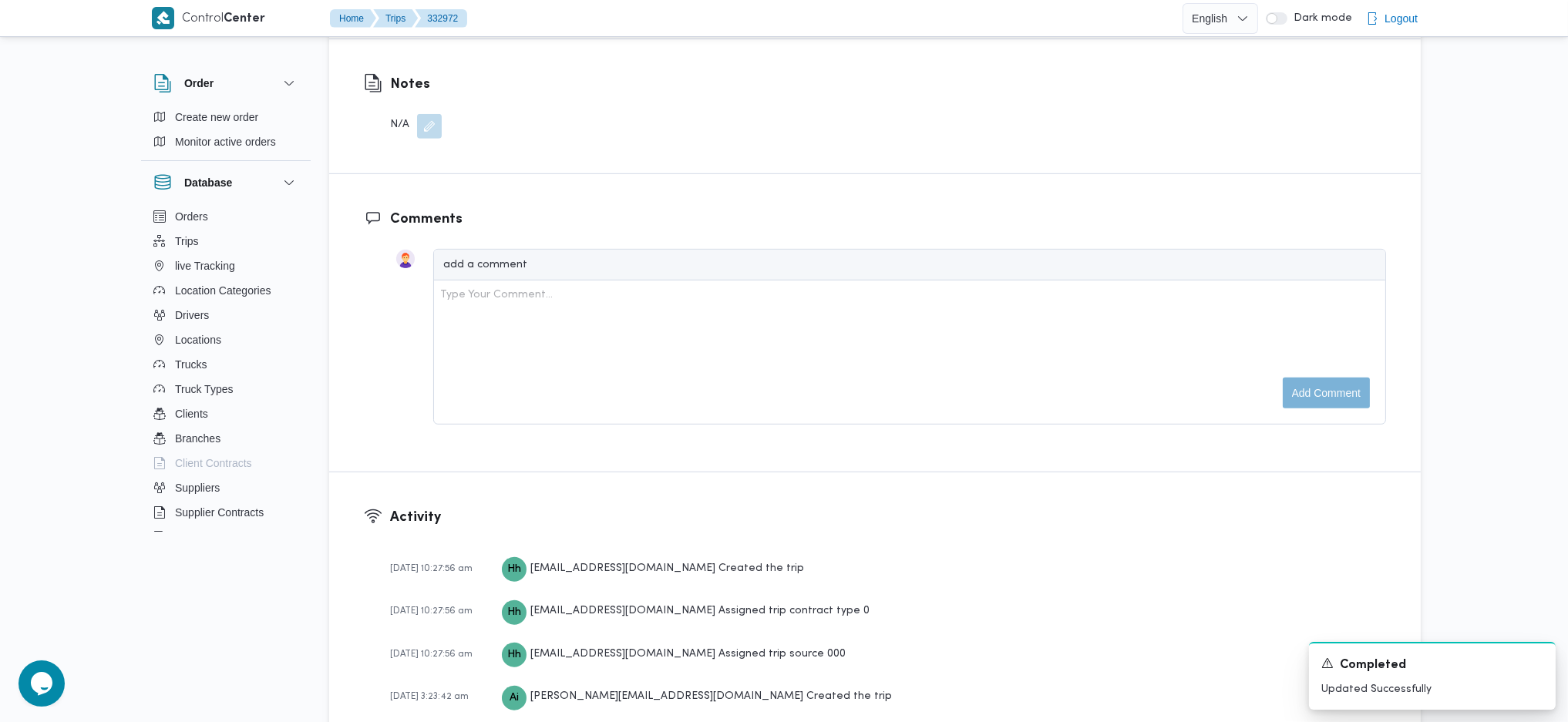
scroll to position [970, 0]
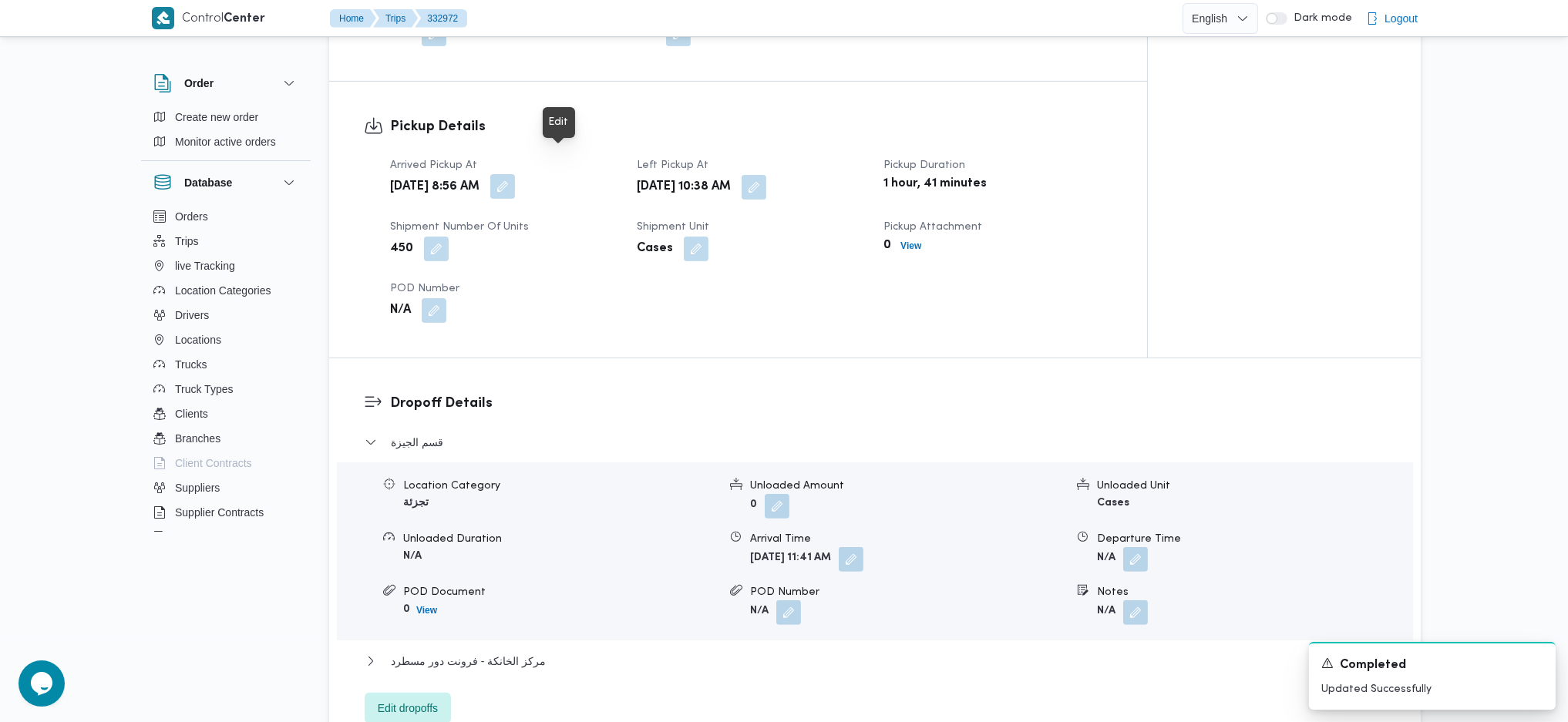
click at [515, 174] on button "button" at bounding box center [502, 186] width 25 height 25
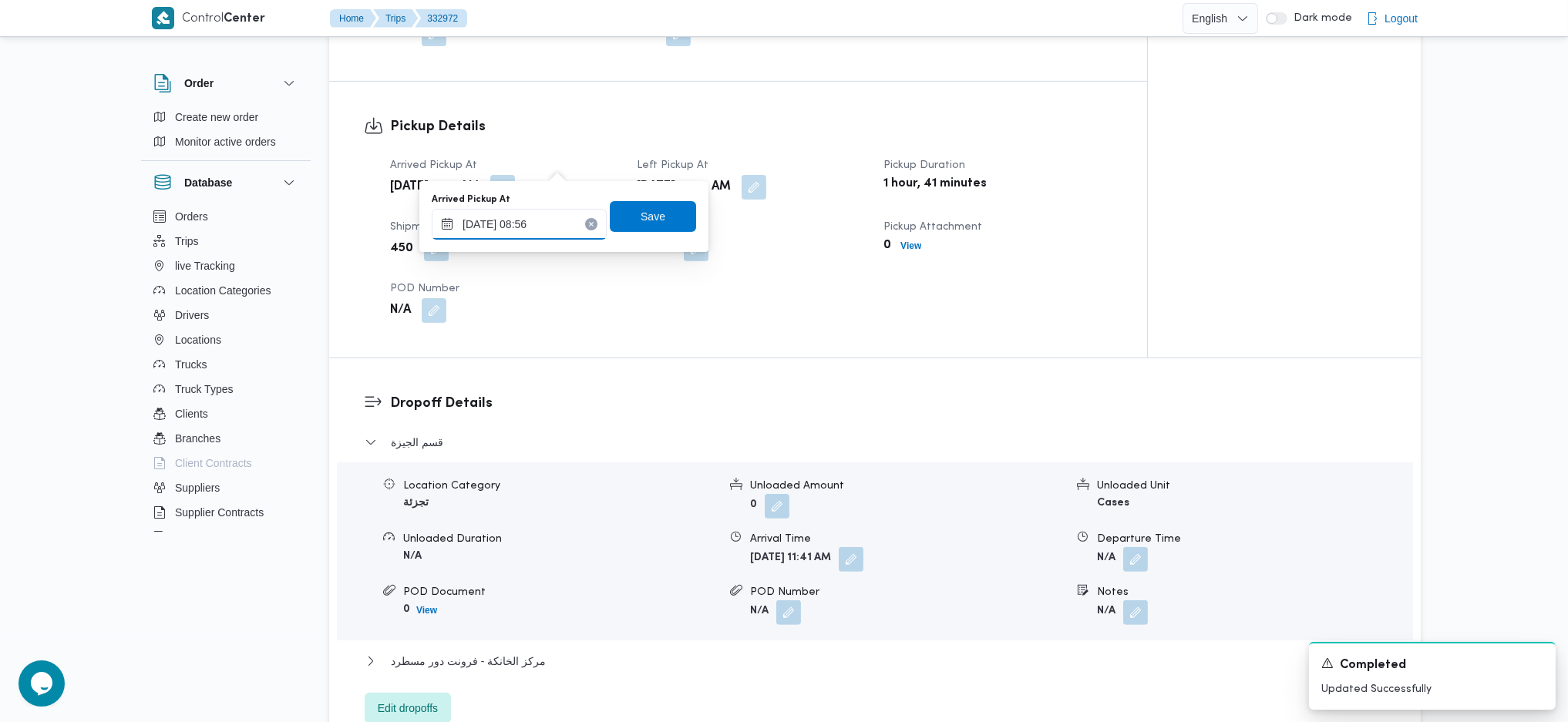
click at [547, 225] on input "23/08/2025 08:56" at bounding box center [520, 224] width 175 height 30
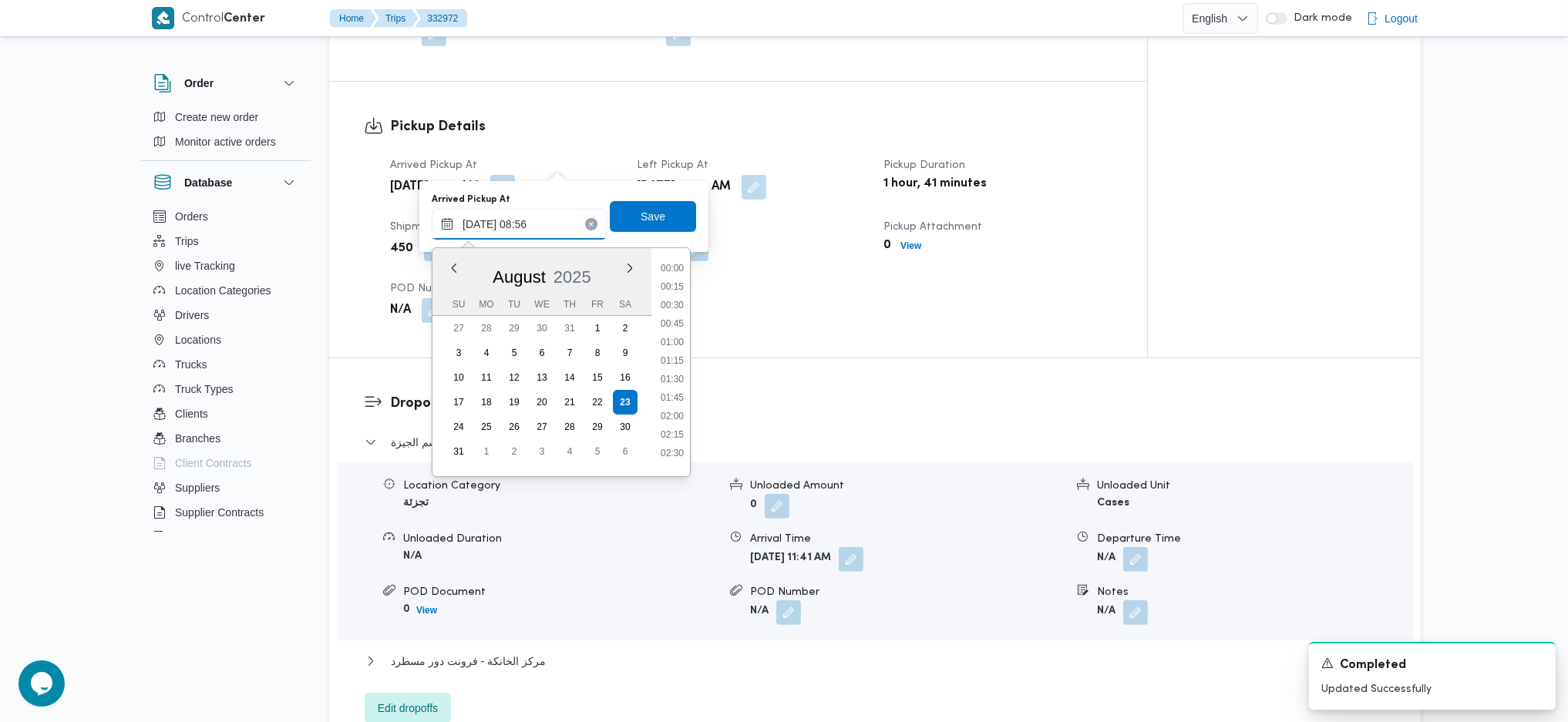
scroll to position [544, 0]
type input "23/08/2025 08:25"
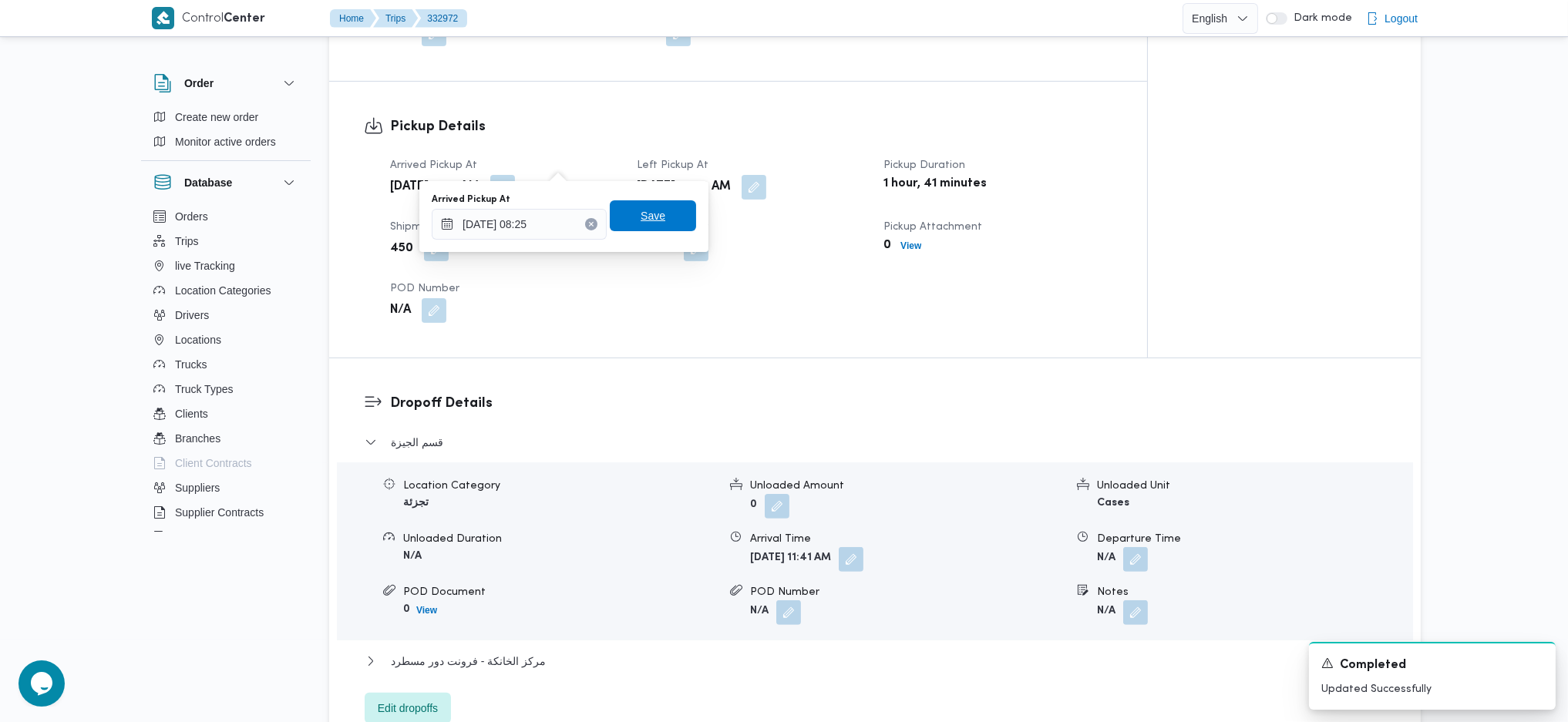
click at [664, 228] on span "Save" at bounding box center [653, 215] width 87 height 30
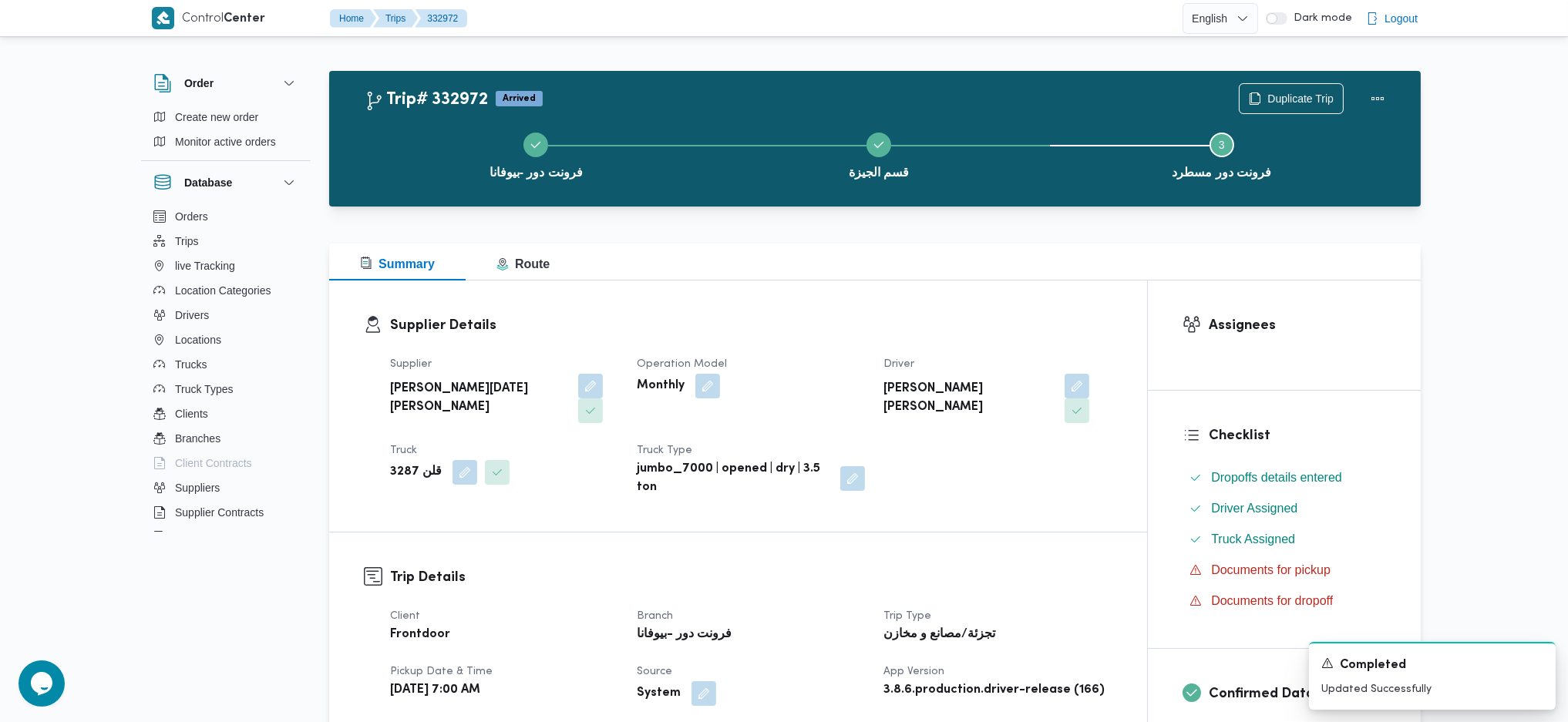
scroll to position [0, 0]
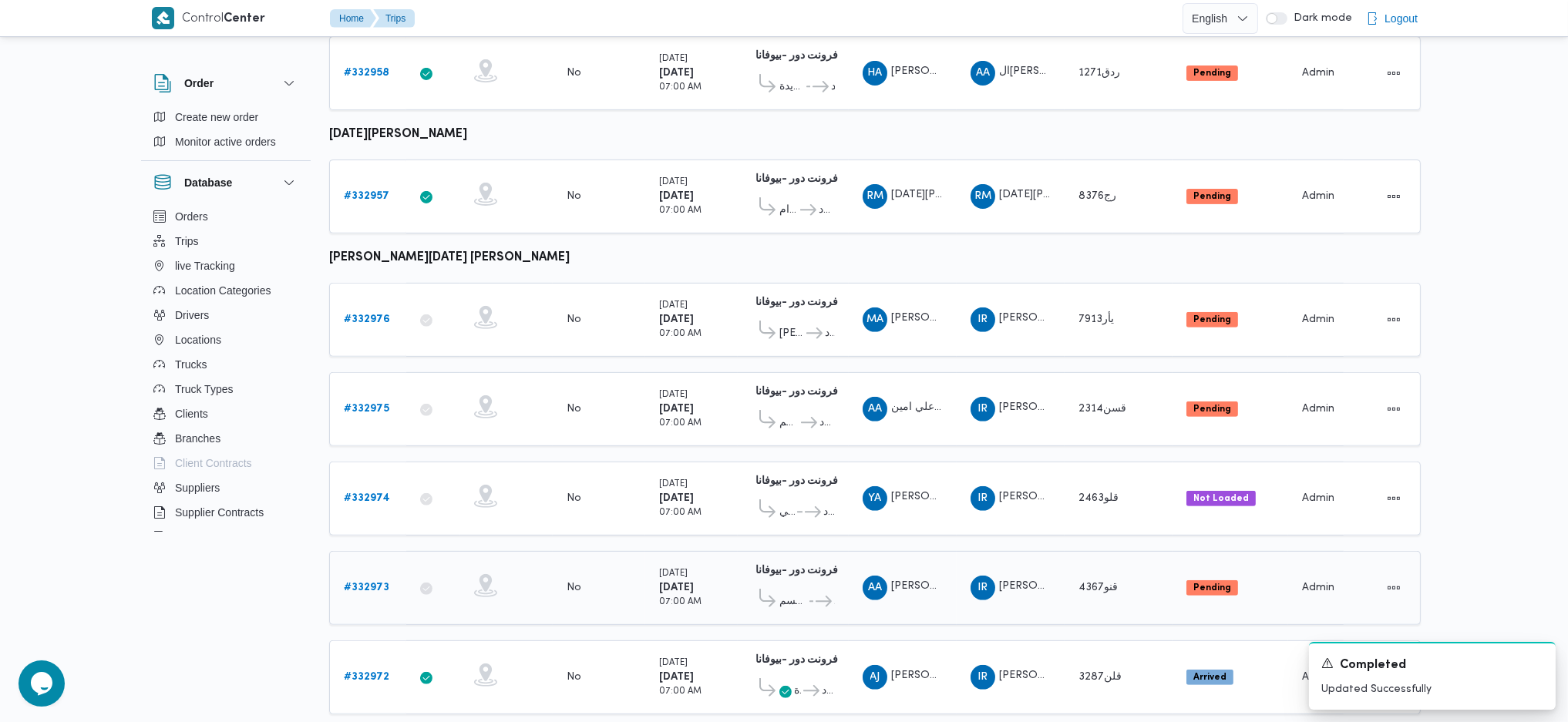
scroll to position [1386, 0]
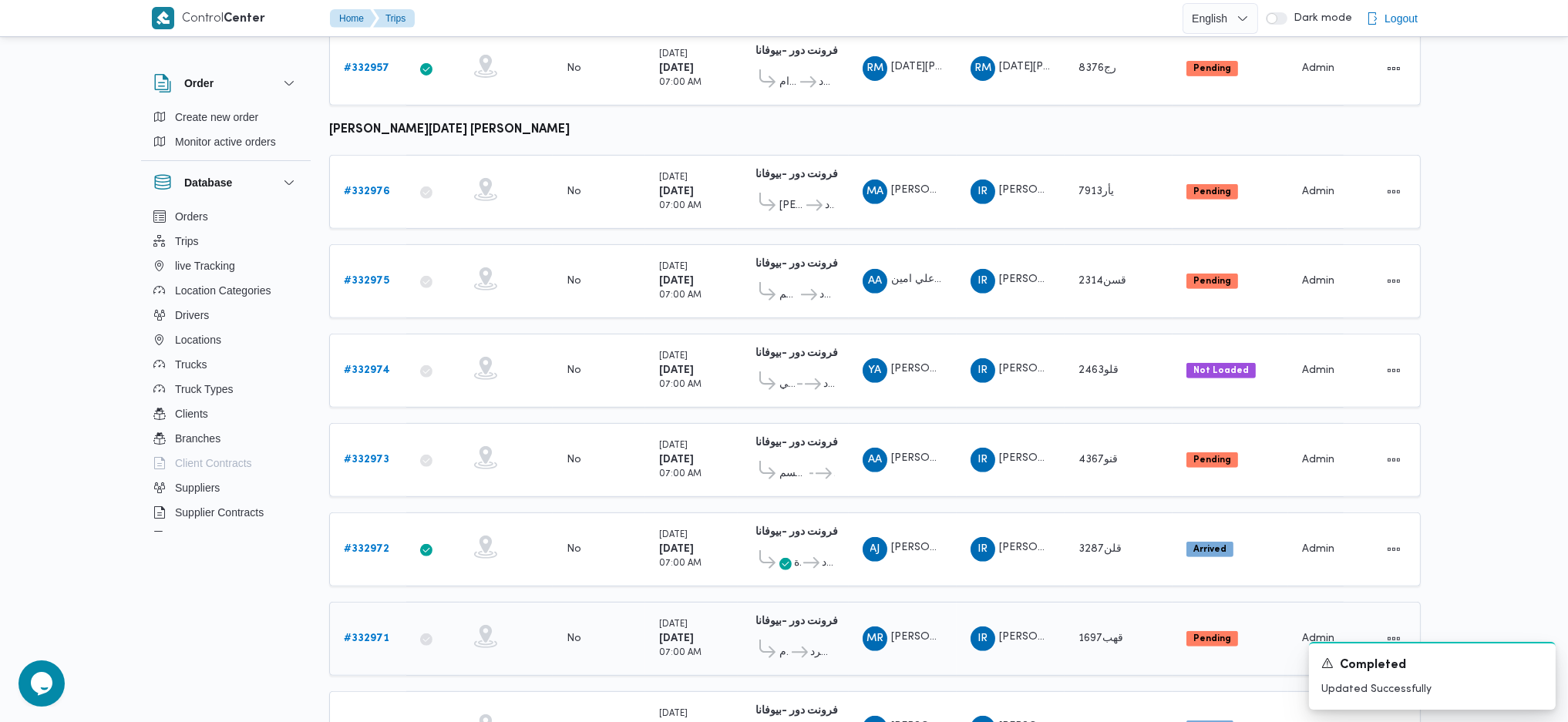
click at [342, 623] on div "# 332971" at bounding box center [368, 638] width 61 height 30
click at [362, 634] on b "# 332971" at bounding box center [366, 638] width 45 height 10
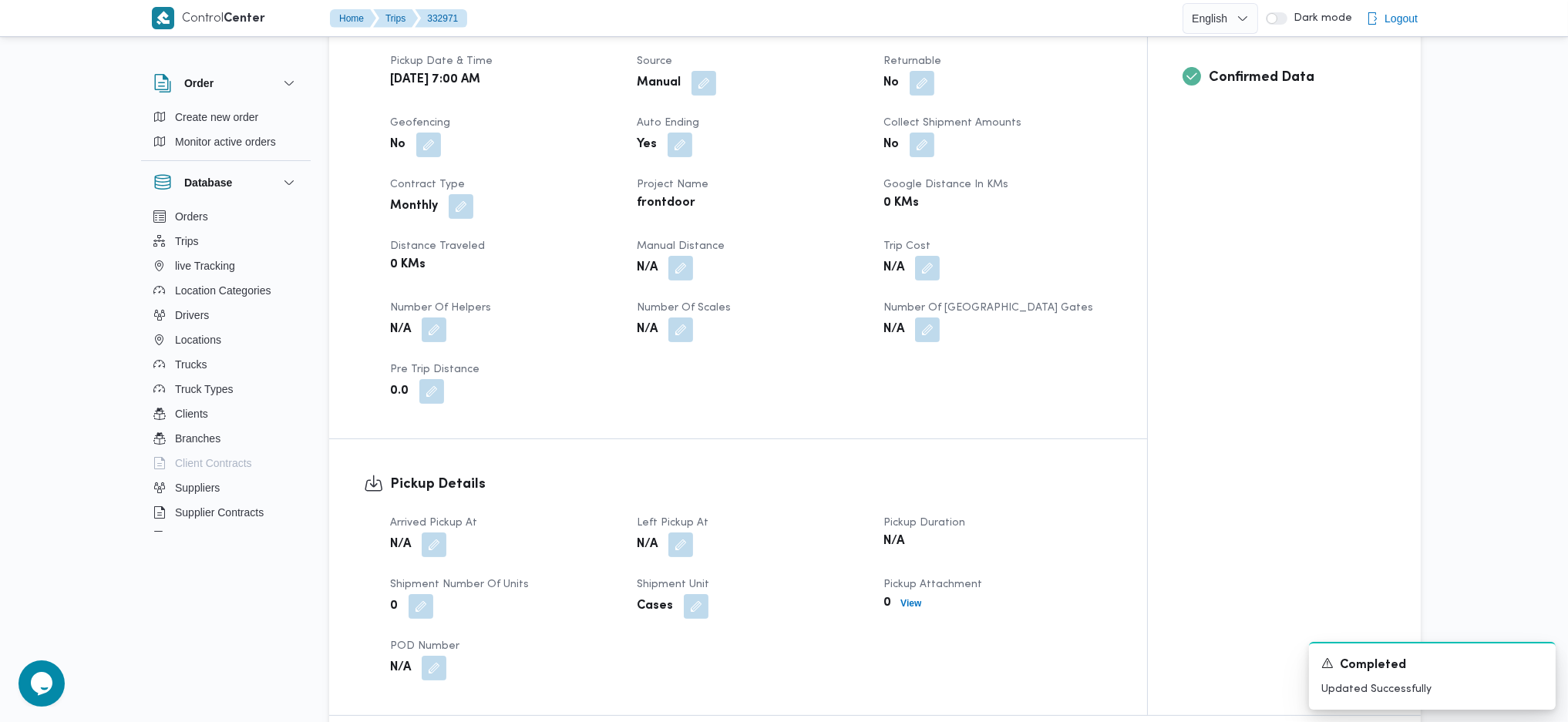
scroll to position [719, 0]
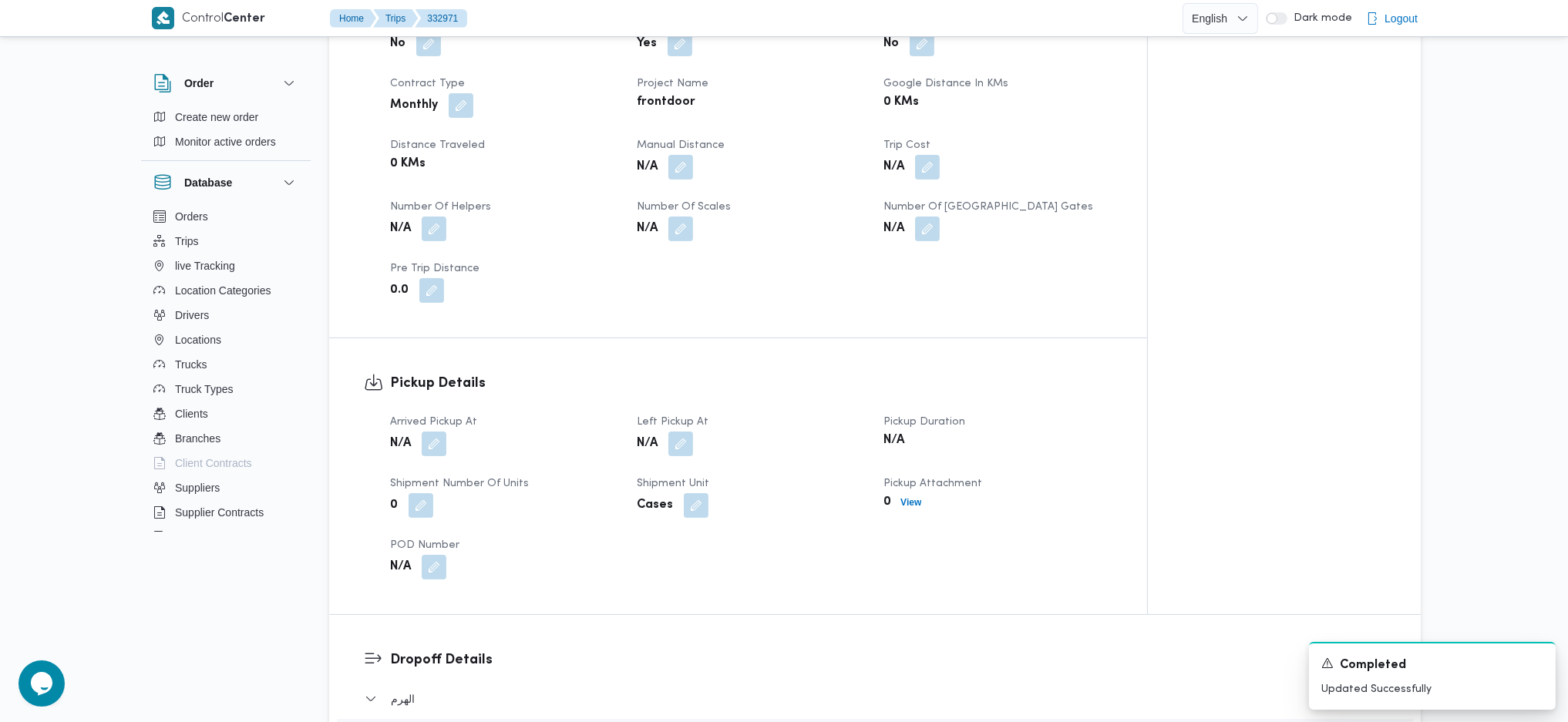
click at [441, 432] on div "Arrived Pickup At N/A Left Pickup At N/A Pickup Duration N/A Shipment Number of…" at bounding box center [751, 495] width 741 height 185
click at [435, 431] on button "button" at bounding box center [434, 443] width 25 height 25
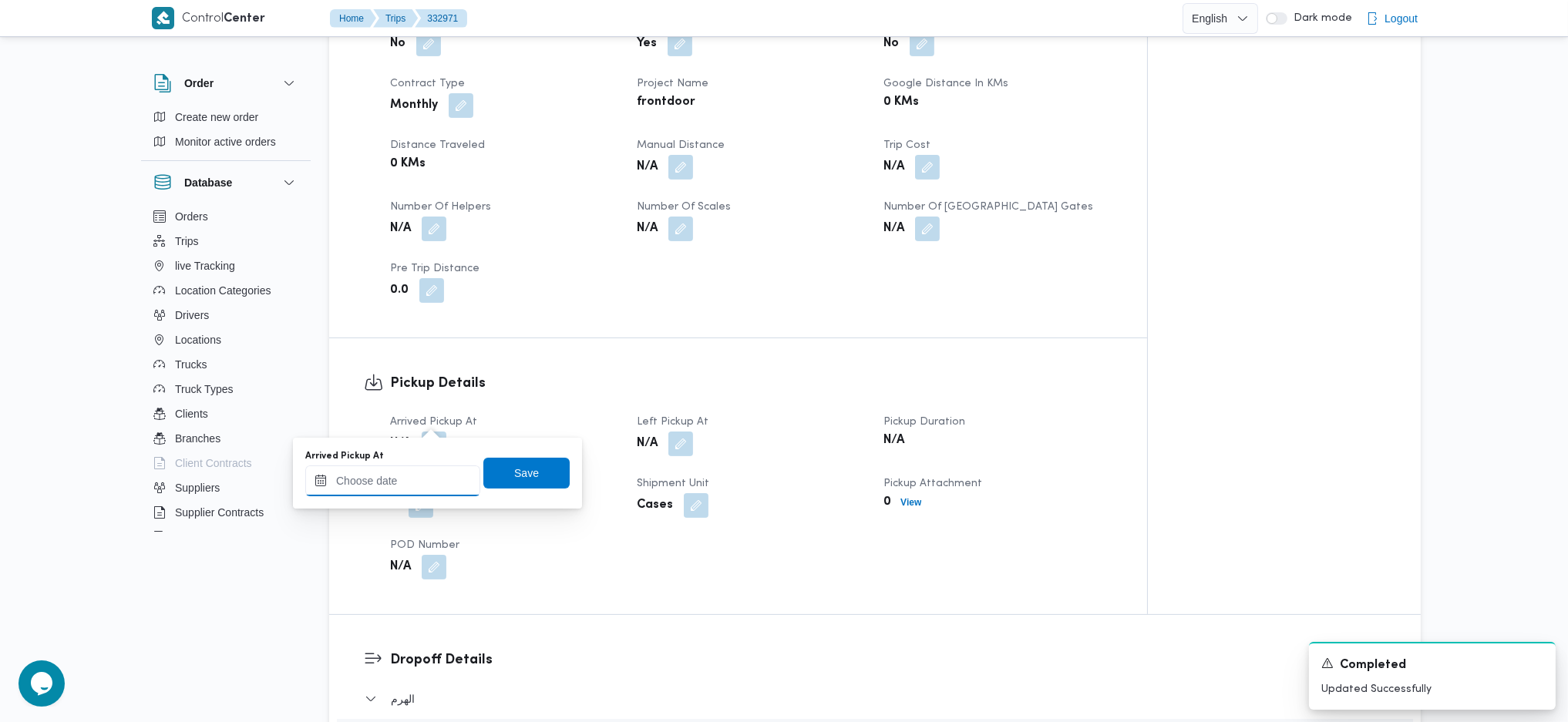
drag, startPoint x: 399, startPoint y: 475, endPoint x: 497, endPoint y: 495, distance: 100.0
click at [396, 475] on input "Arrived Pickup At" at bounding box center [392, 480] width 175 height 30
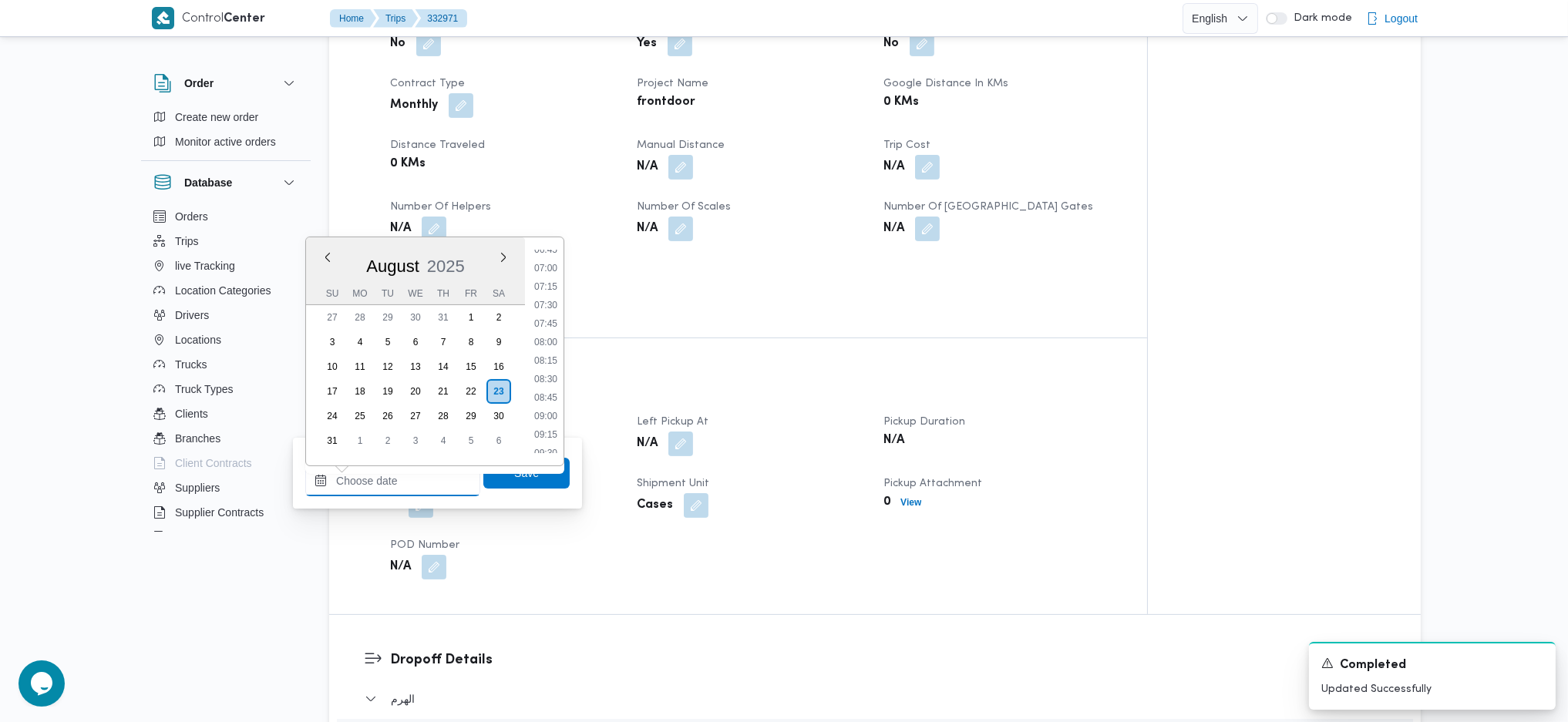
scroll to position [383, 0]
click at [548, 392] on li "07:00" at bounding box center [545, 392] width 35 height 16
type input "23/08/2025 07:00"
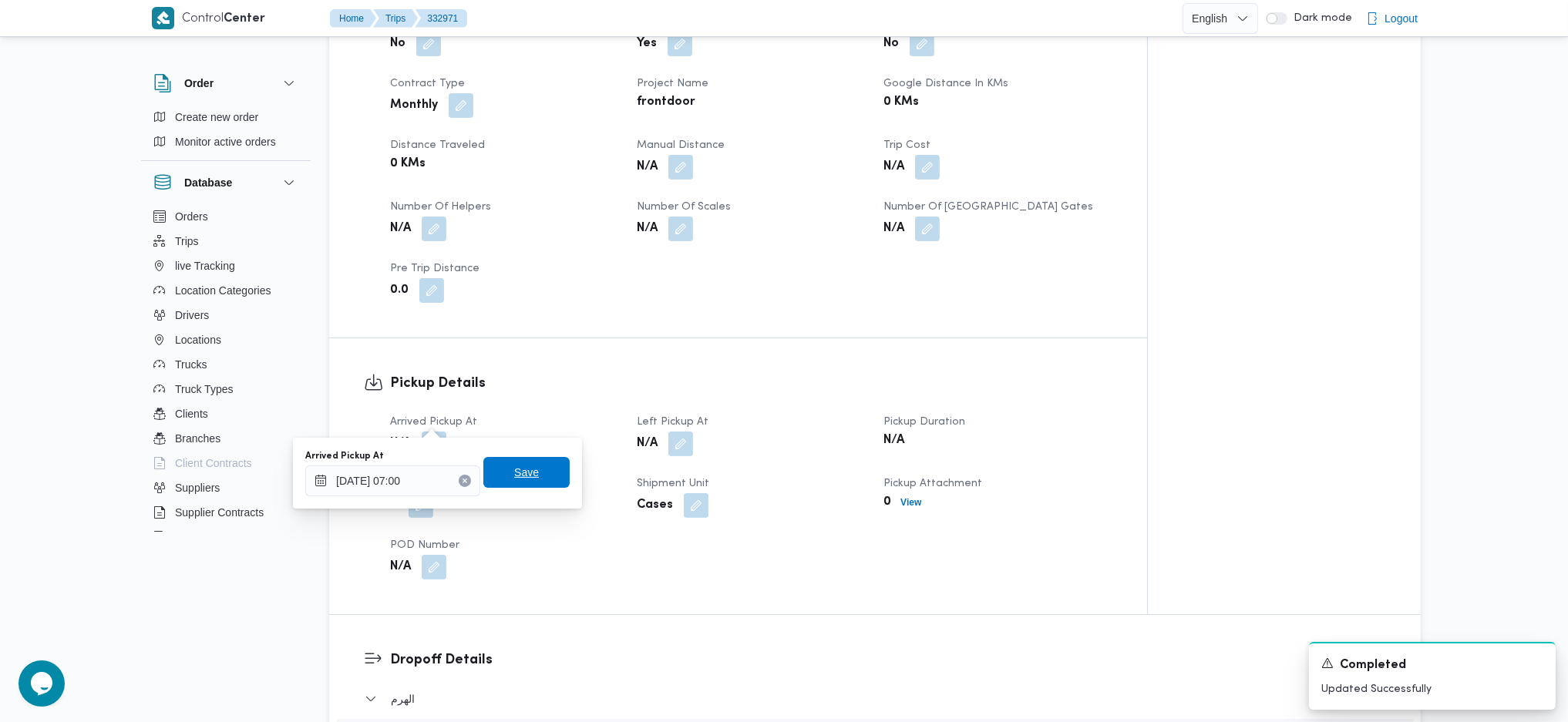
click at [531, 477] on span "Save" at bounding box center [527, 472] width 87 height 30
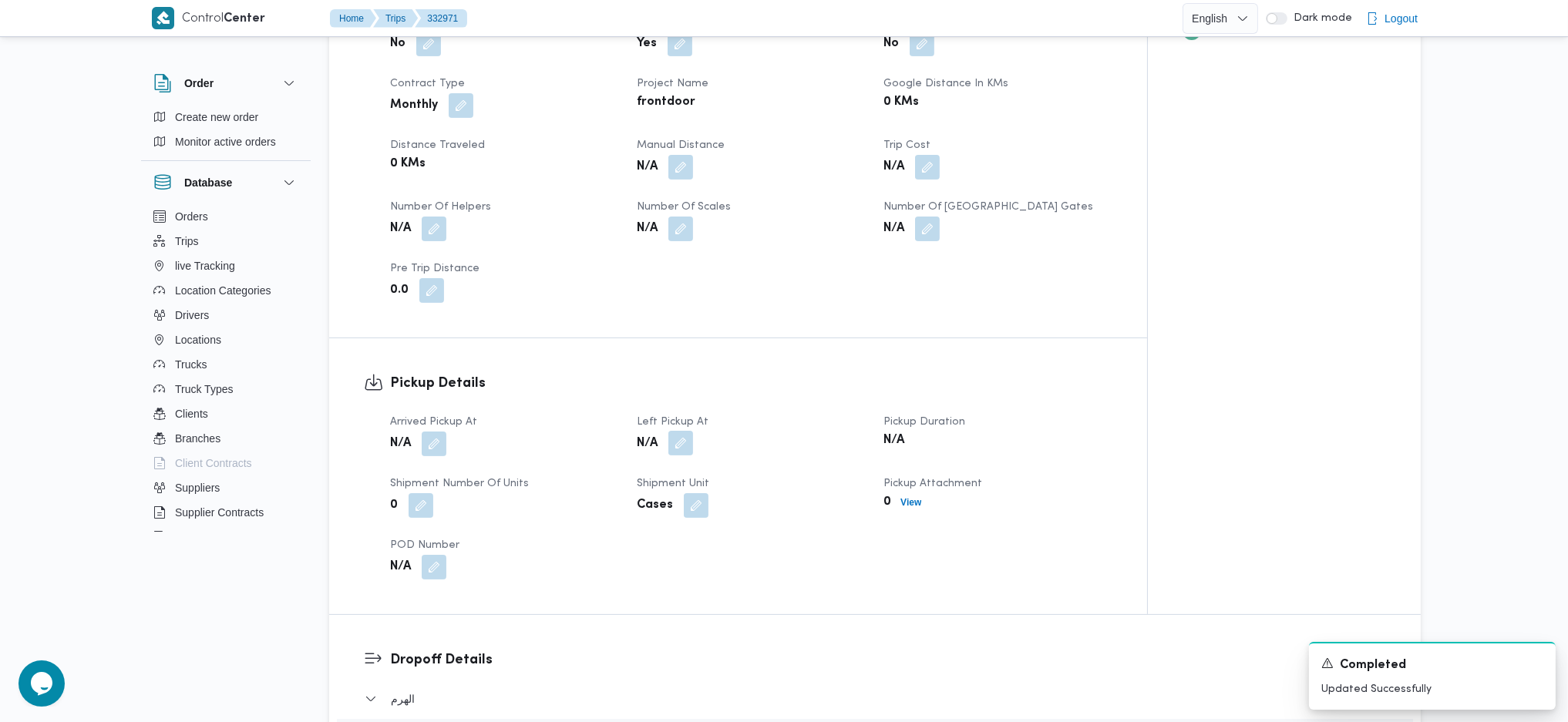
click at [679, 431] on button "button" at bounding box center [680, 443] width 25 height 25
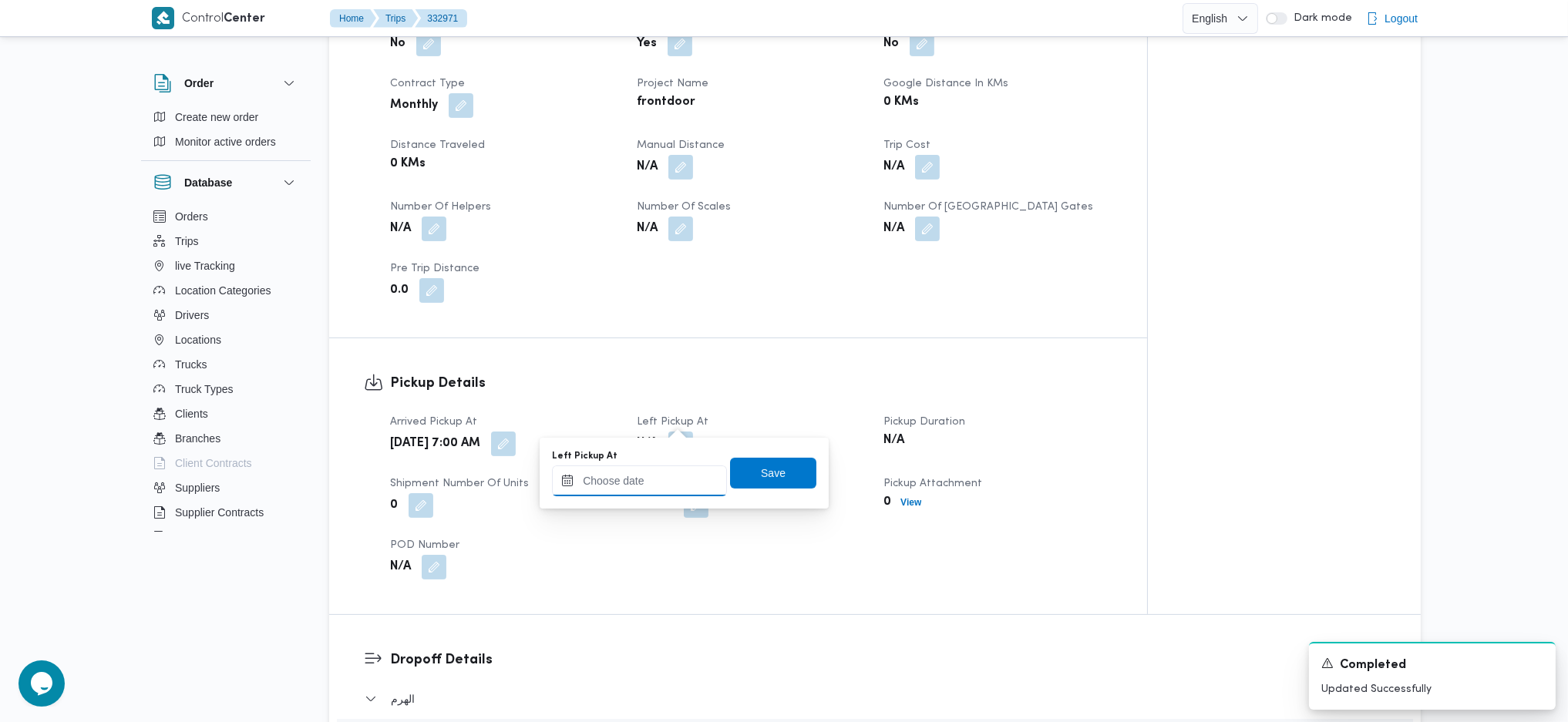
click at [639, 480] on input "Left Pickup At" at bounding box center [639, 480] width 175 height 30
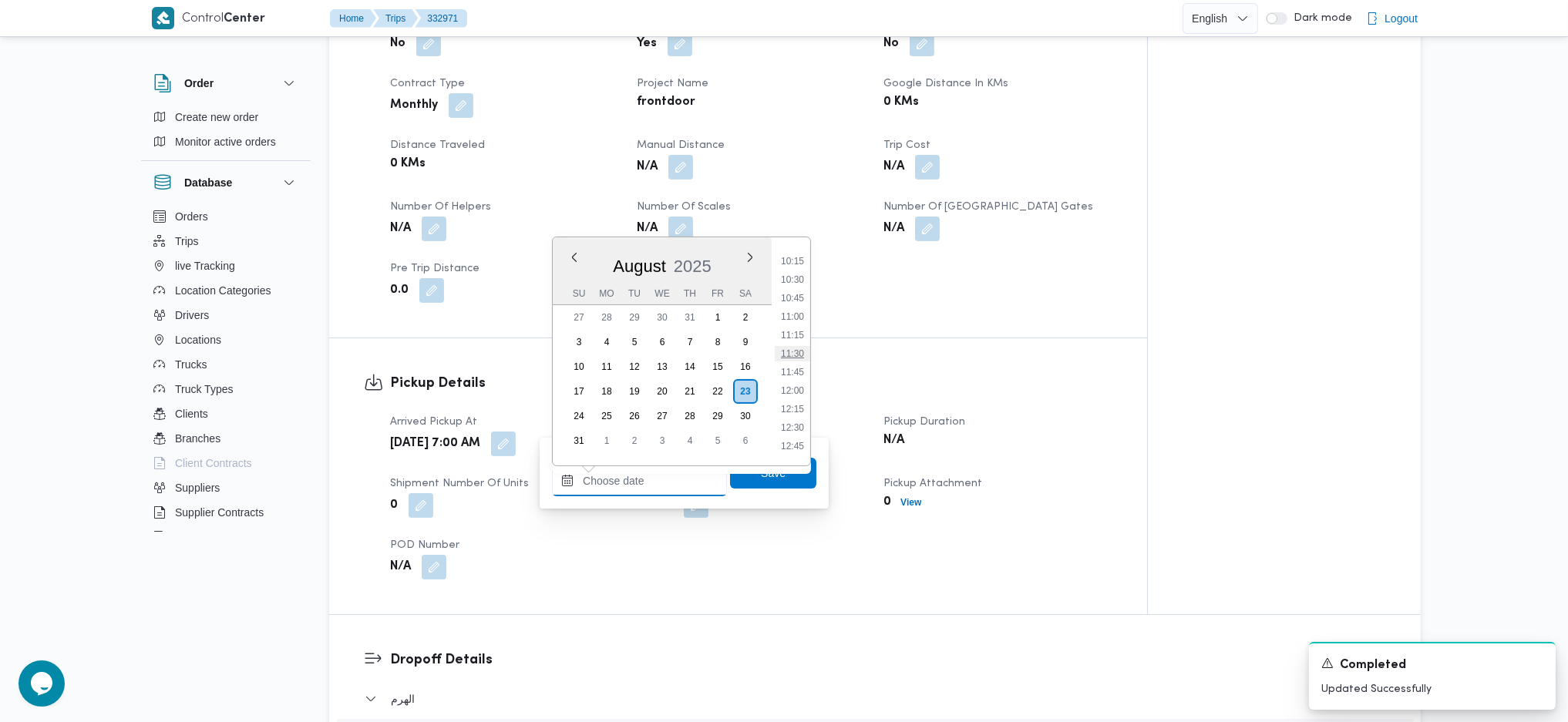
scroll to position [692, 0]
drag, startPoint x: 790, startPoint y: 304, endPoint x: 790, endPoint y: 390, distance: 86.0
click at [790, 304] on li "10:00" at bounding box center [792, 306] width 35 height 16
type input "23/08/2025 10:00"
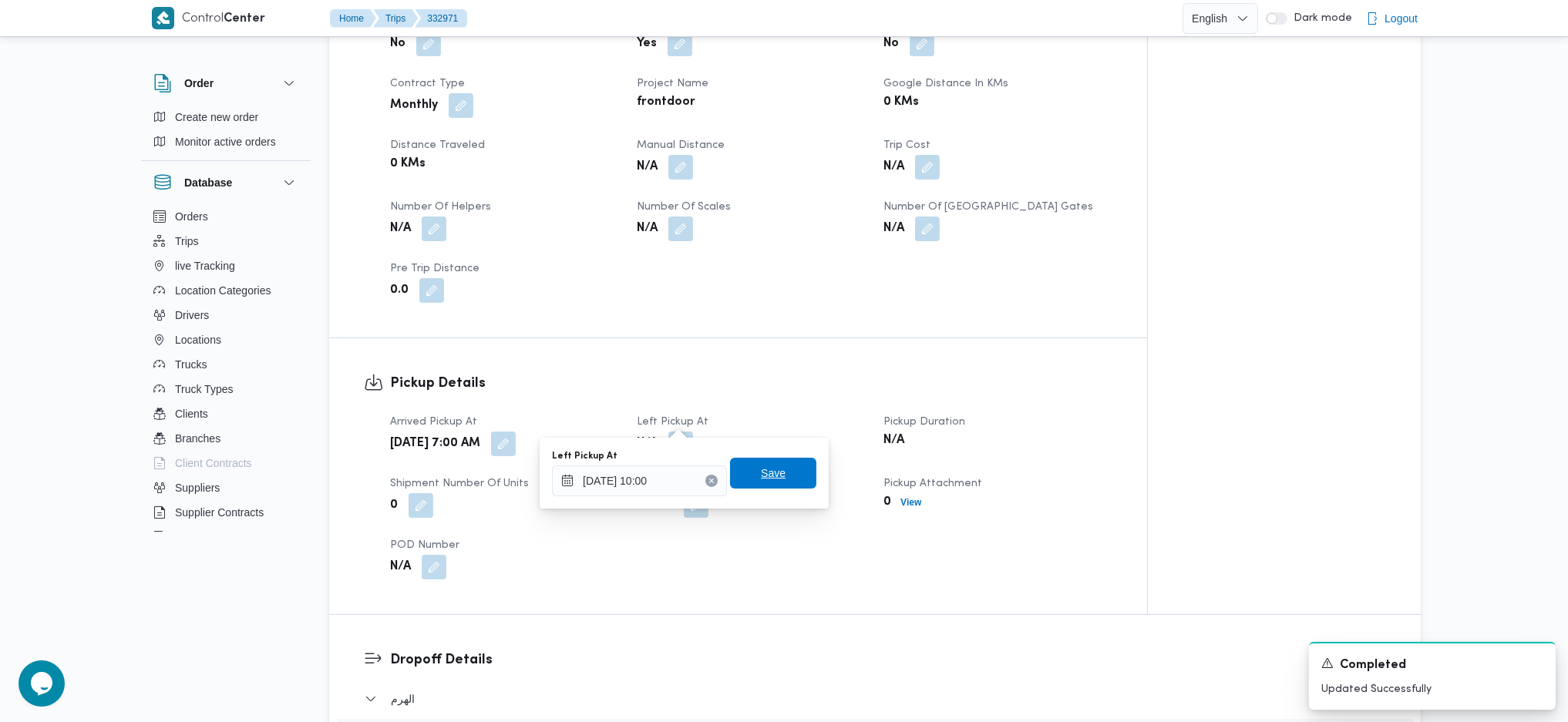
click at [792, 473] on span "Save" at bounding box center [773, 472] width 87 height 30
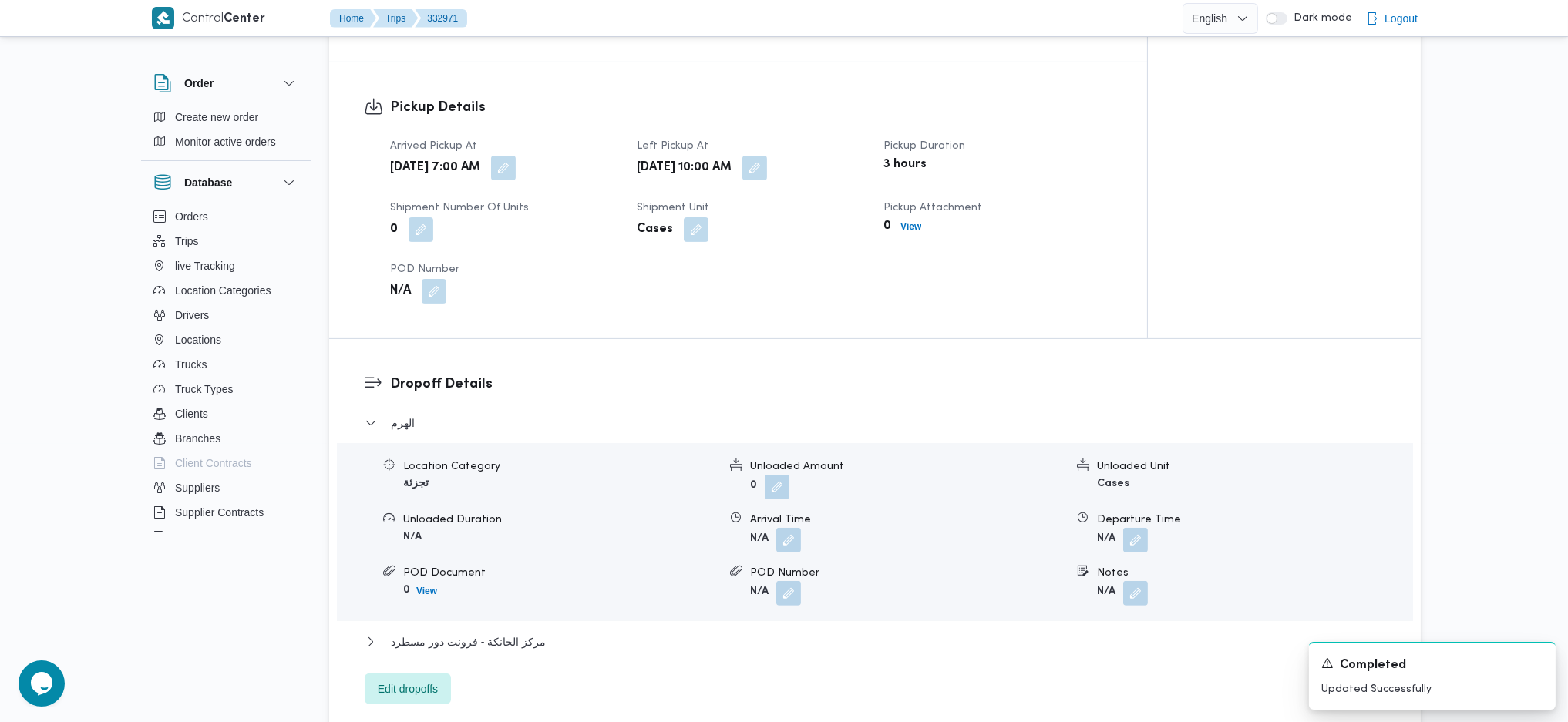
scroll to position [1027, 0]
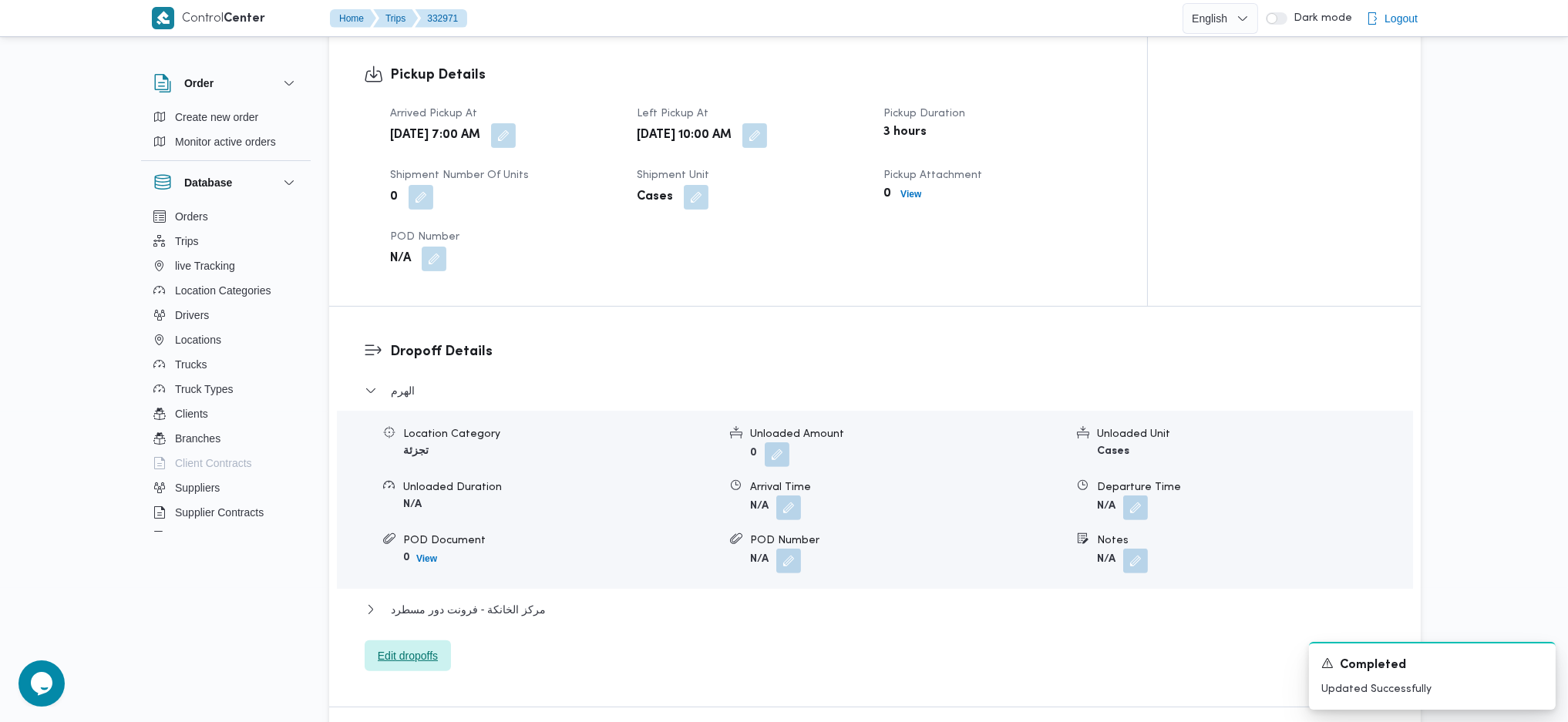
click at [423, 646] on span "Edit dropoffs" at bounding box center [407, 656] width 60 height 18
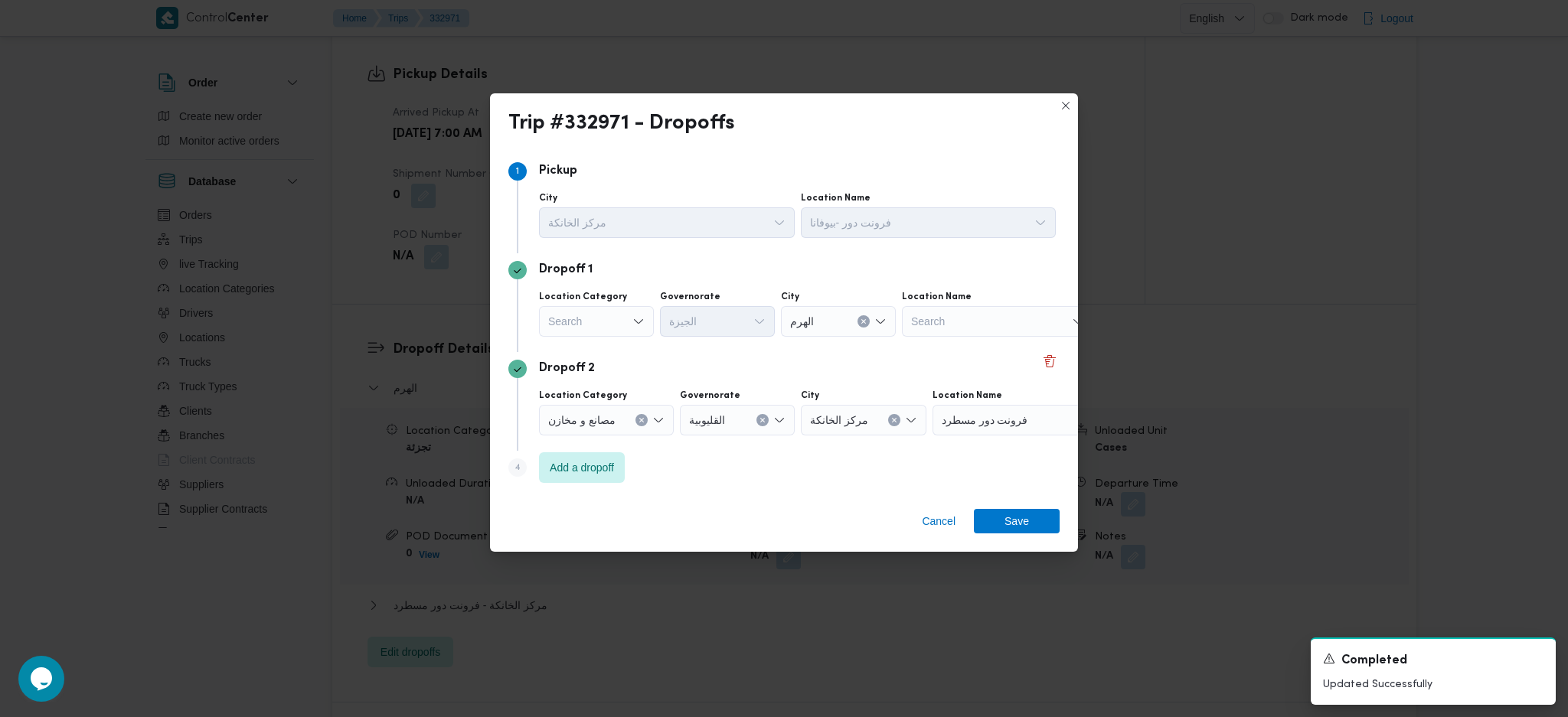
click at [616, 320] on div "Search" at bounding box center [596, 321] width 115 height 30
click at [609, 423] on span "عملاء جملة" at bounding box center [605, 416] width 78 height 18
click at [747, 316] on div "Search" at bounding box center [720, 321] width 115 height 30
type input "ق"
click at [729, 489] on span "الجيزة" at bounding box center [725, 483] width 78 height 18
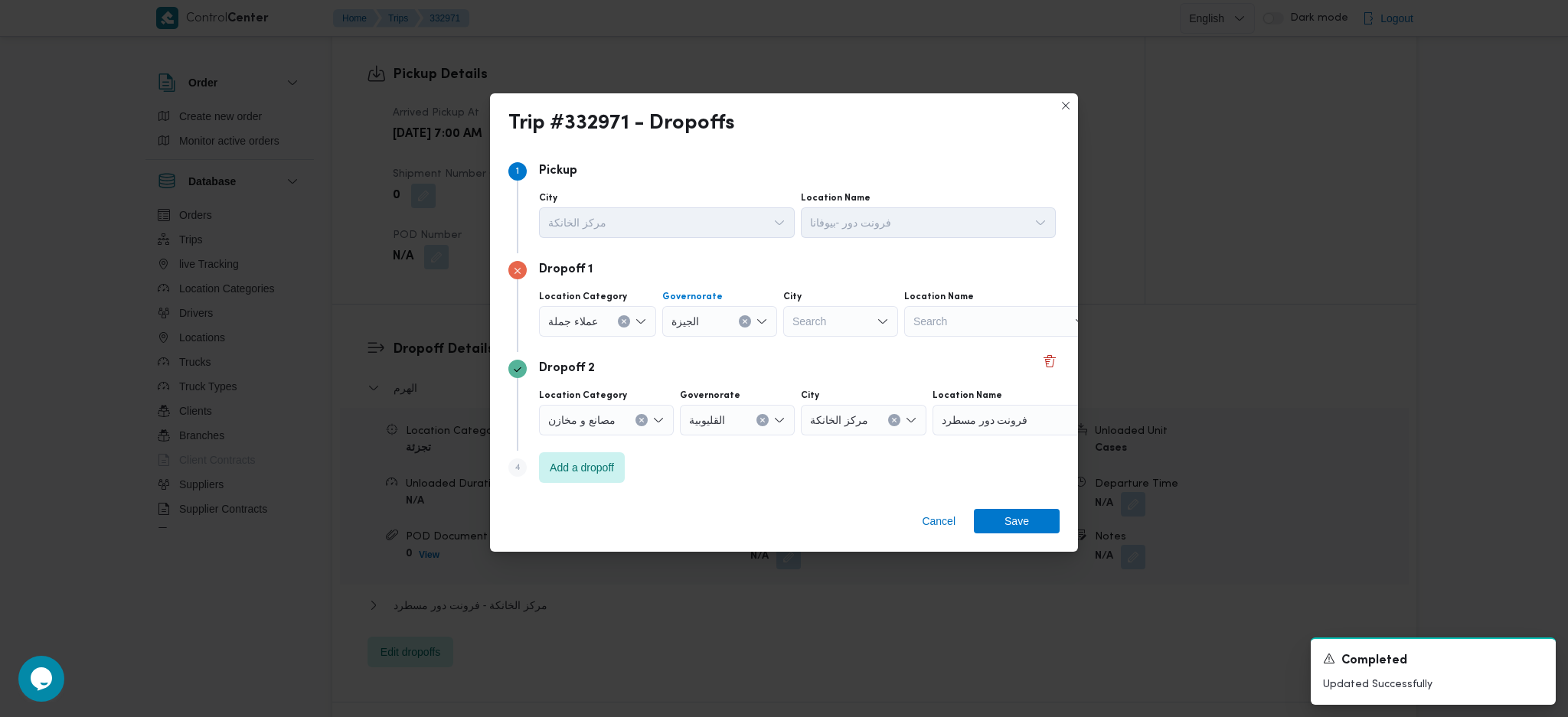
click at [834, 312] on div "Search" at bounding box center [841, 321] width 115 height 30
type input "را"
click at [833, 395] on span "قسم الأه را م" at bounding box center [847, 394] width 78 height 18
click at [1004, 514] on span "Save" at bounding box center [1016, 520] width 86 height 25
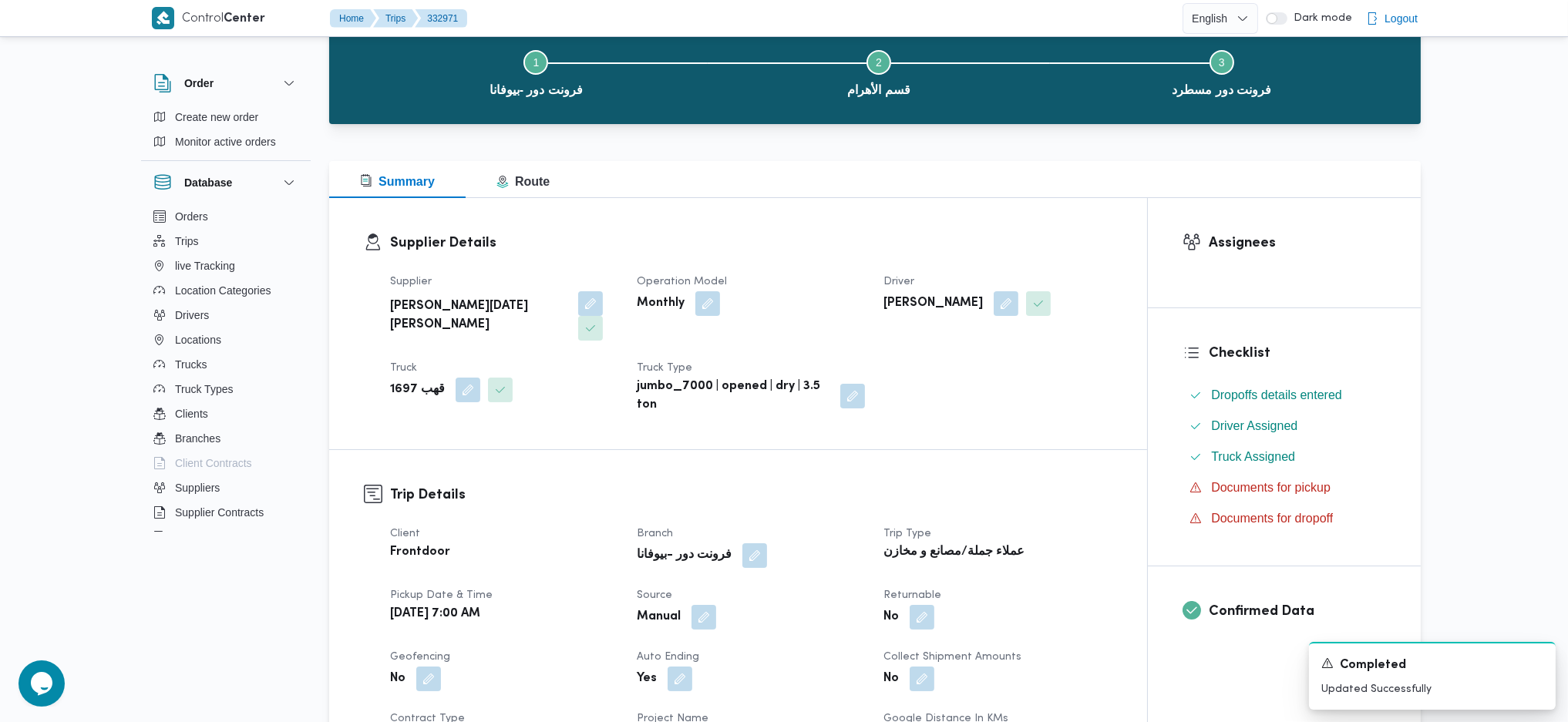
scroll to position [0, 0]
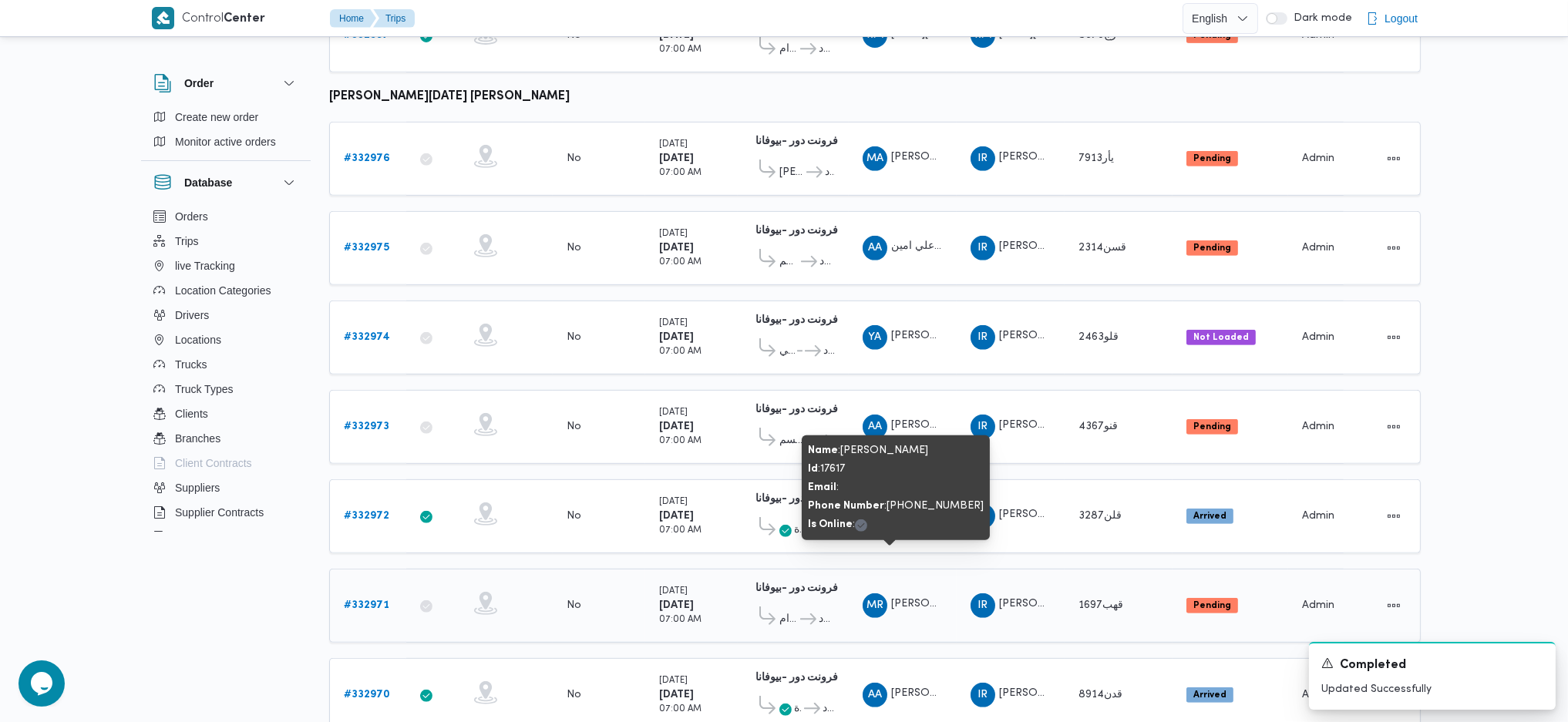
scroll to position [1437, 0]
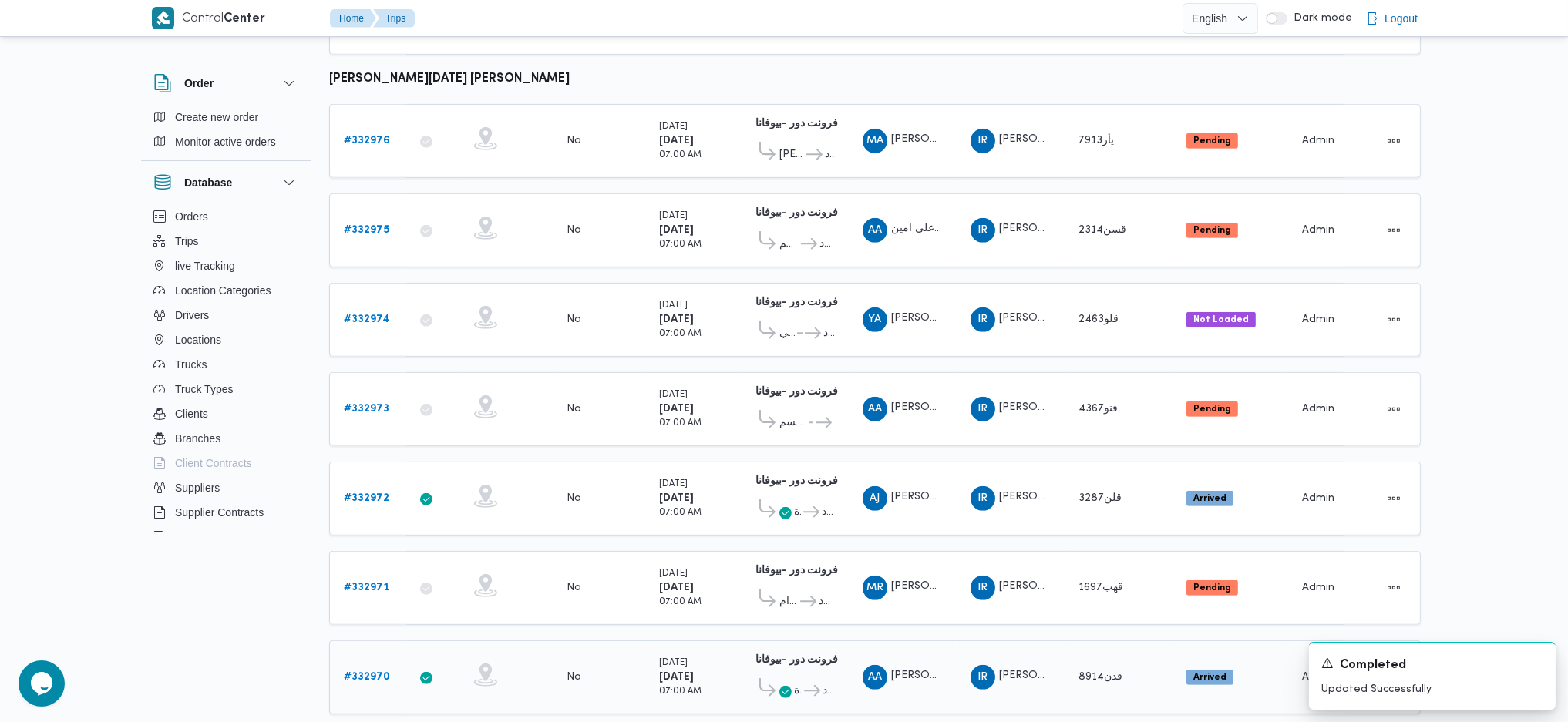
click at [371, 668] on link "# 332970" at bounding box center [367, 677] width 46 height 18
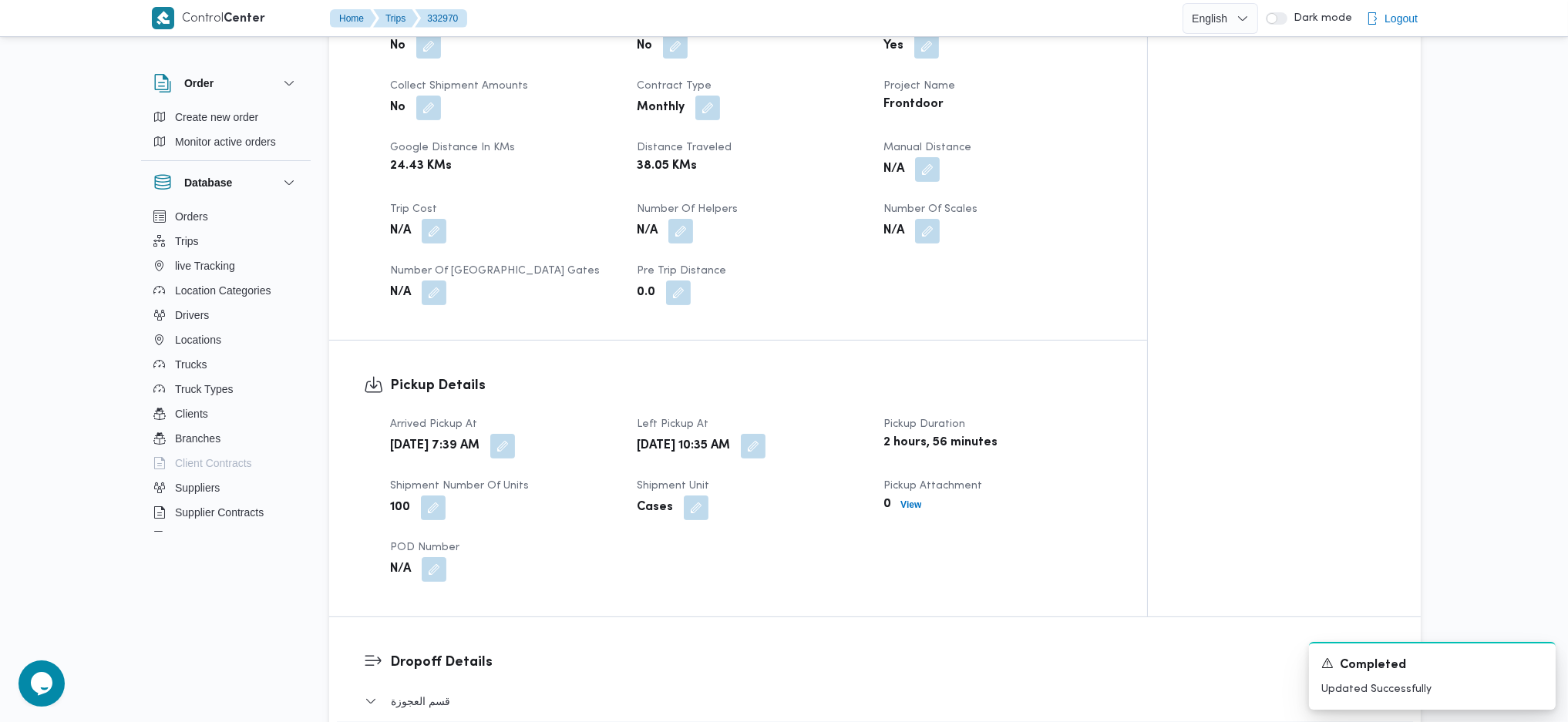
scroll to position [821, 0]
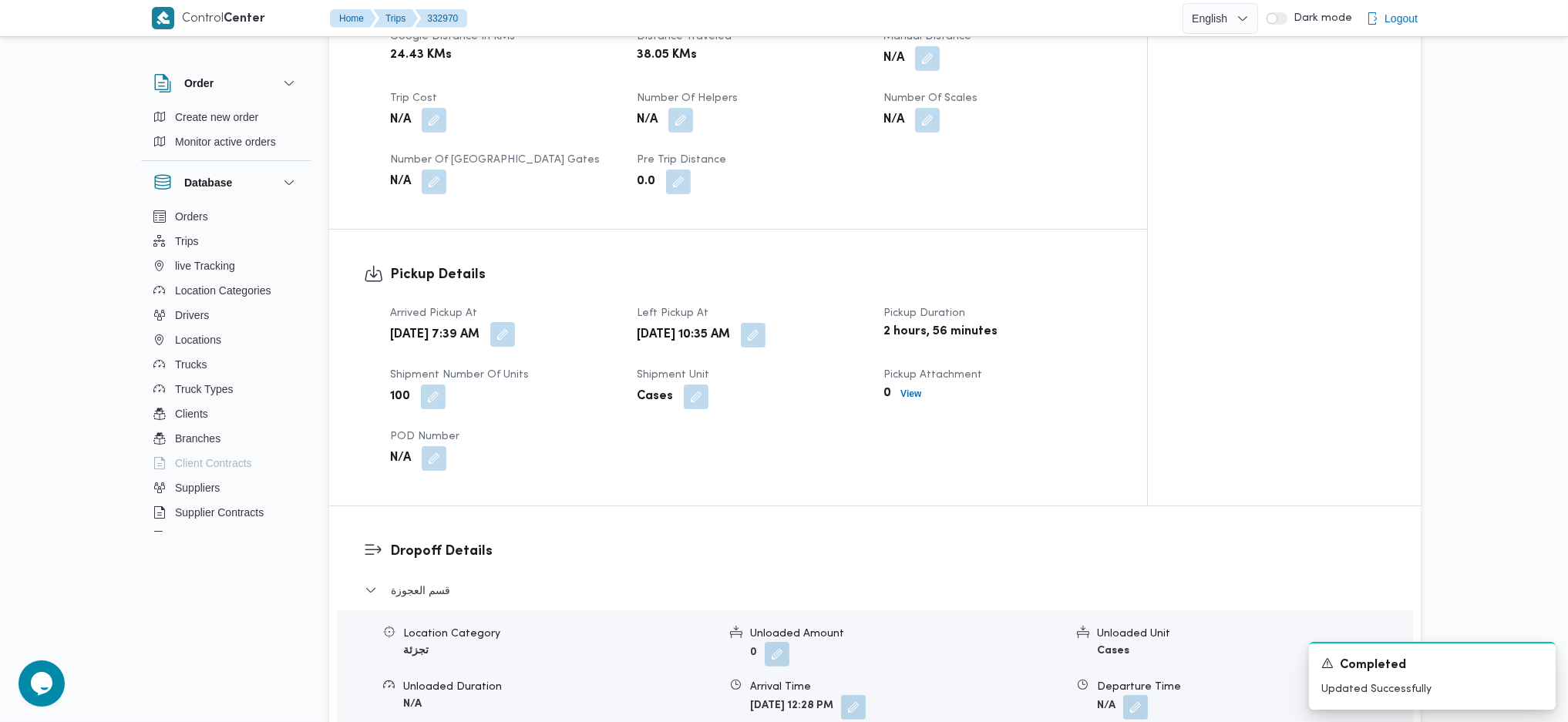
click at [515, 322] on button "button" at bounding box center [502, 334] width 25 height 25
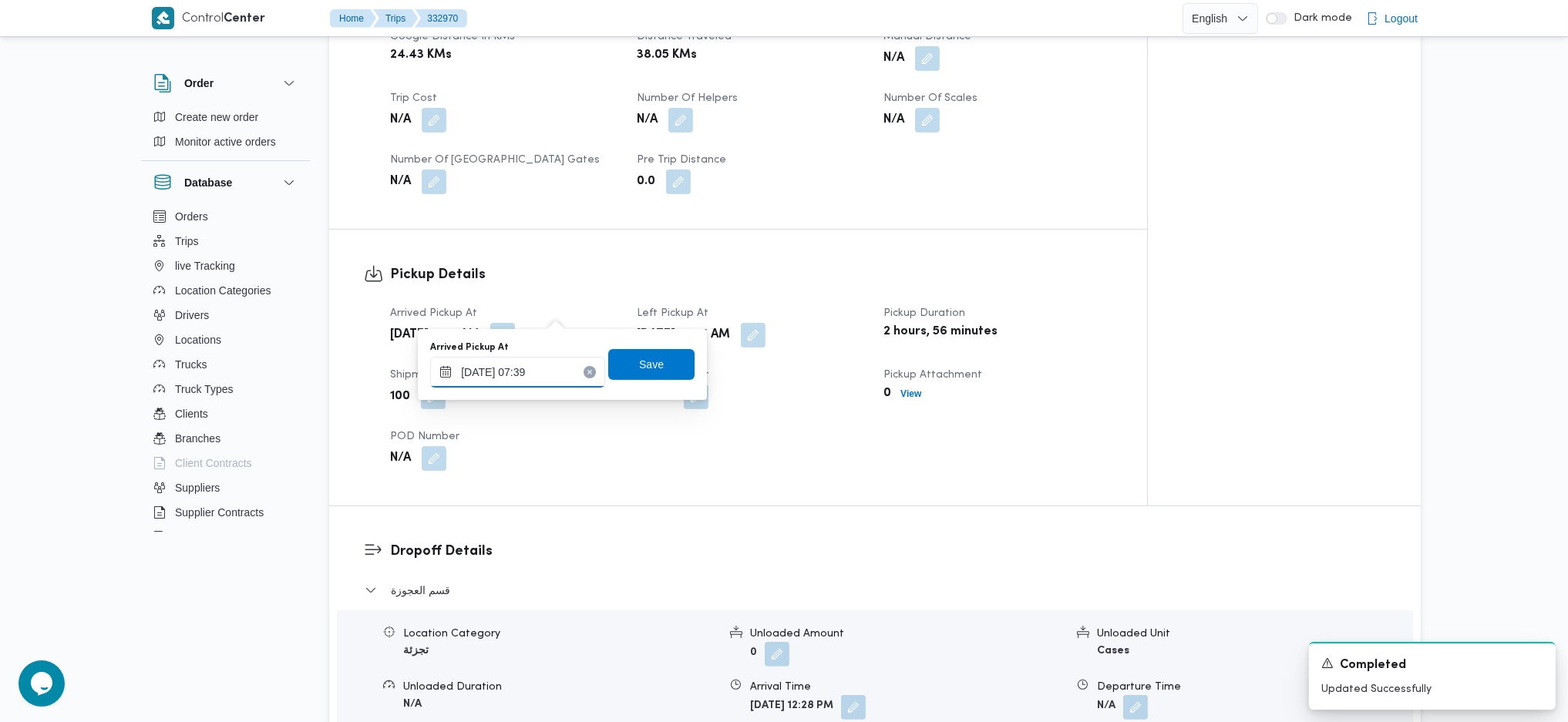
click at [556, 371] on input "23/08/2025 07:39" at bounding box center [518, 371] width 175 height 30
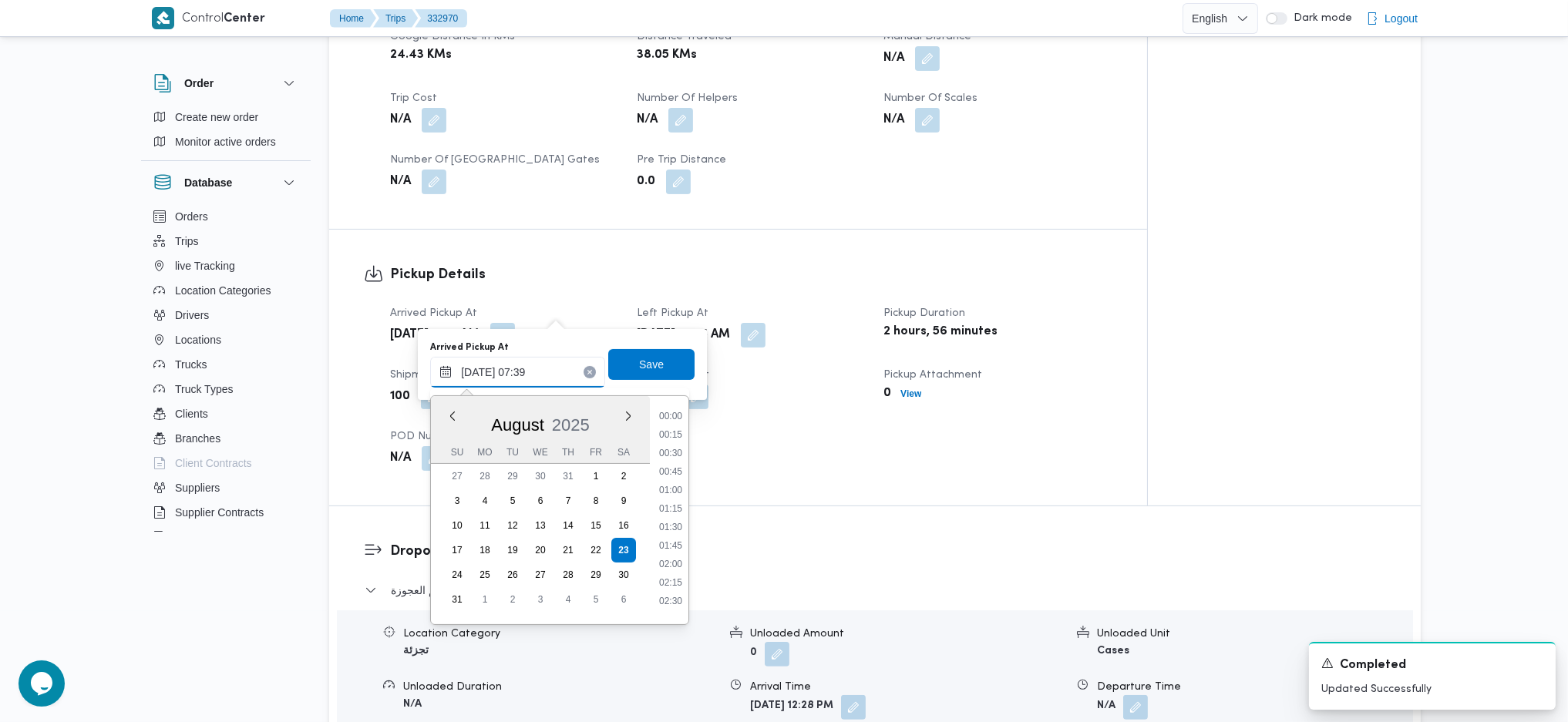
scroll to position [451, 0]
click at [673, 499] on li "07:15" at bounding box center [671, 500] width 35 height 16
type input "23/08/2025 07:15"
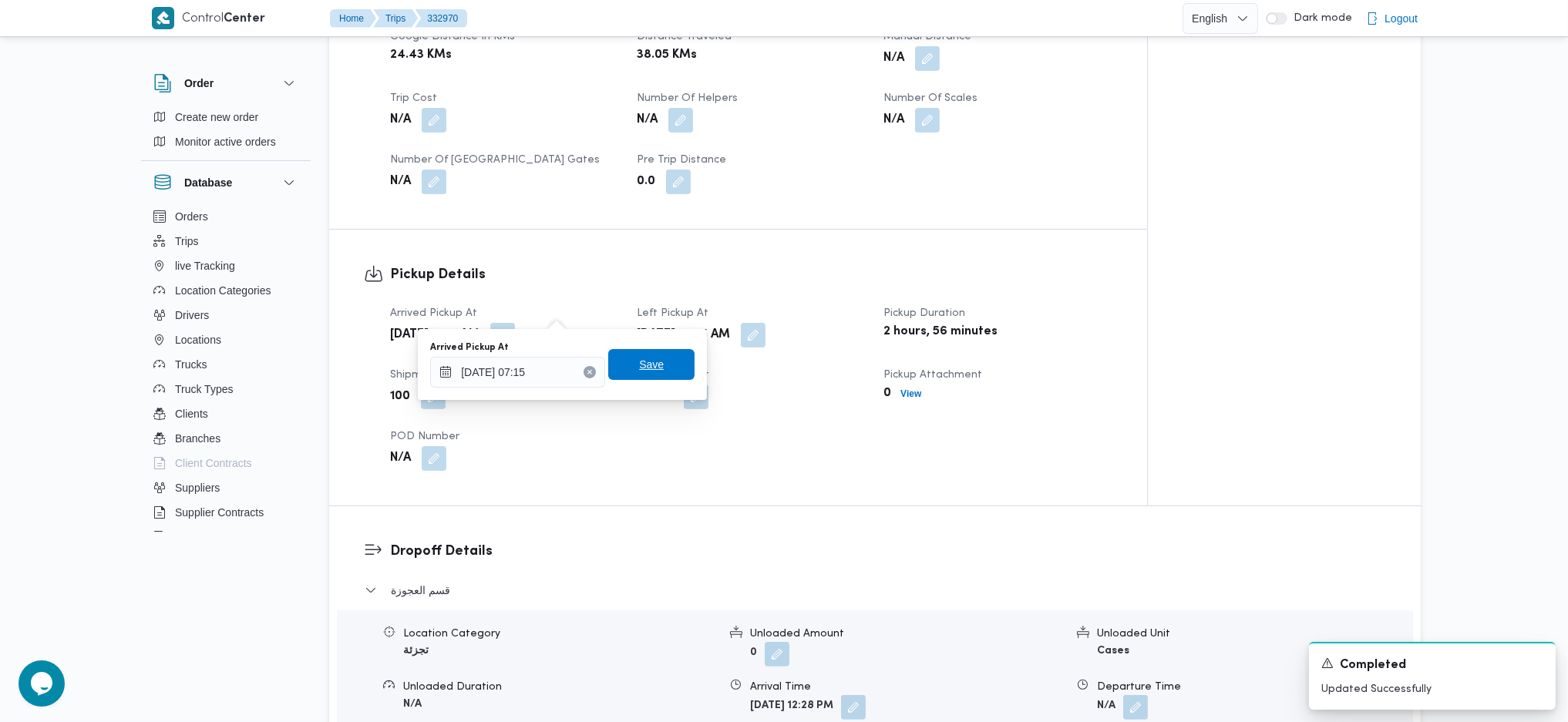
click at [639, 356] on span "Save" at bounding box center [651, 365] width 25 height 18
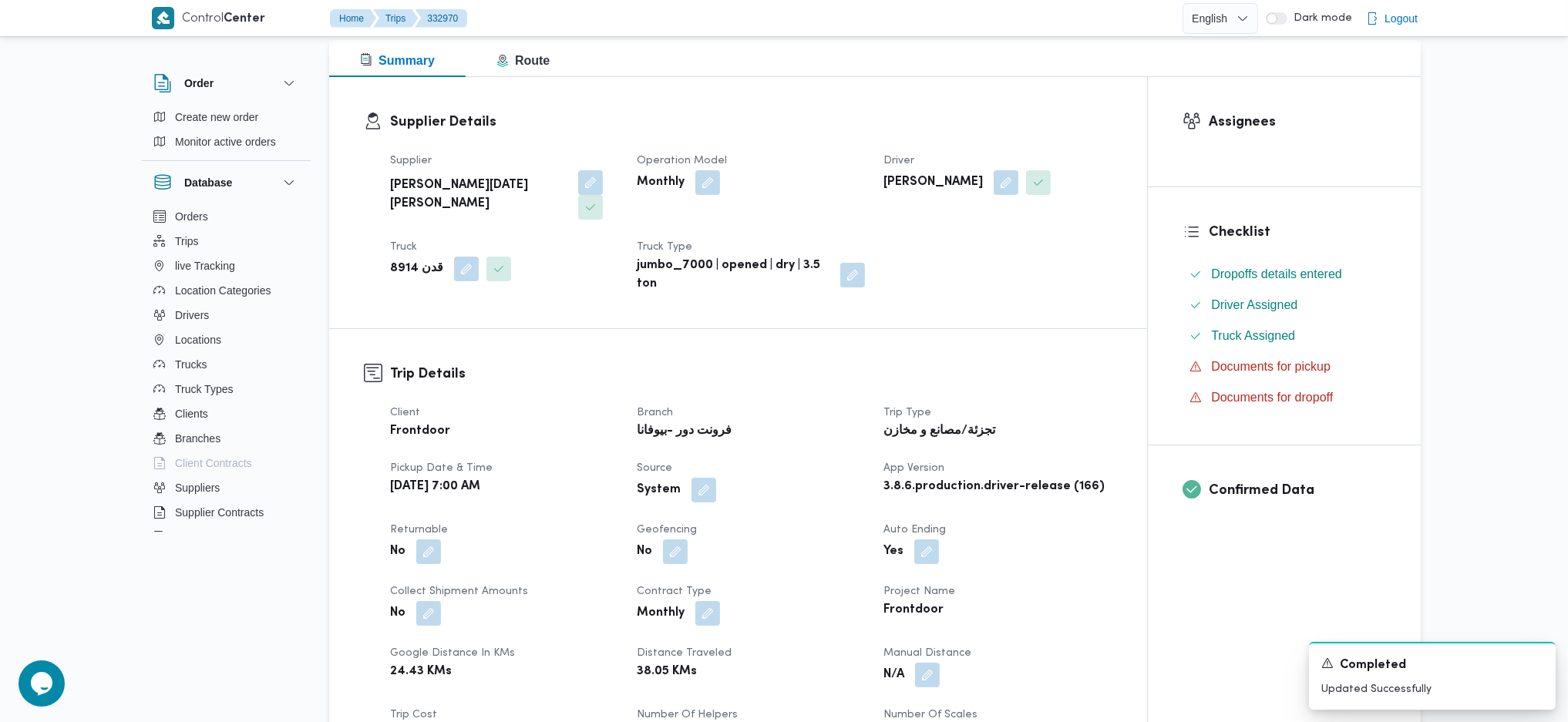
scroll to position [0, 0]
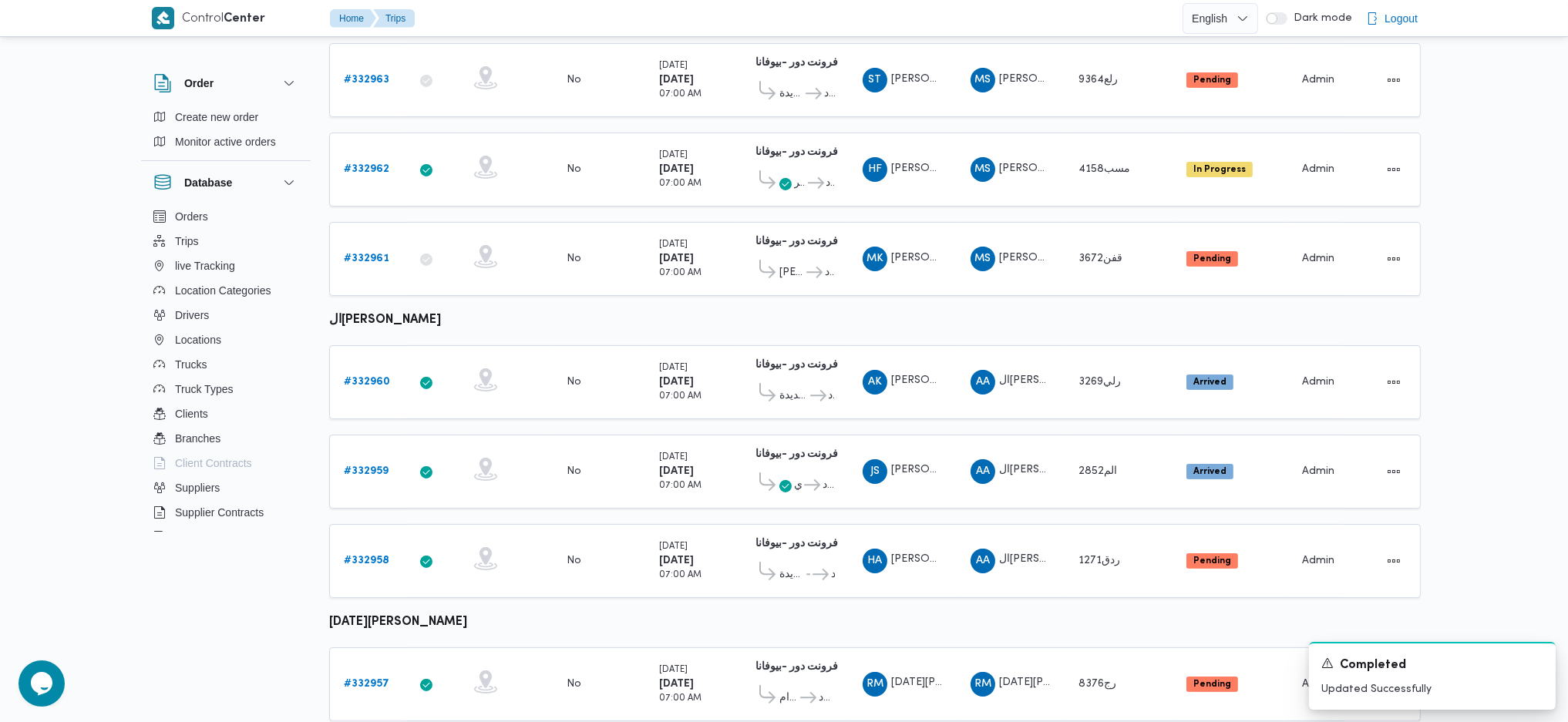
scroll to position [718, 0]
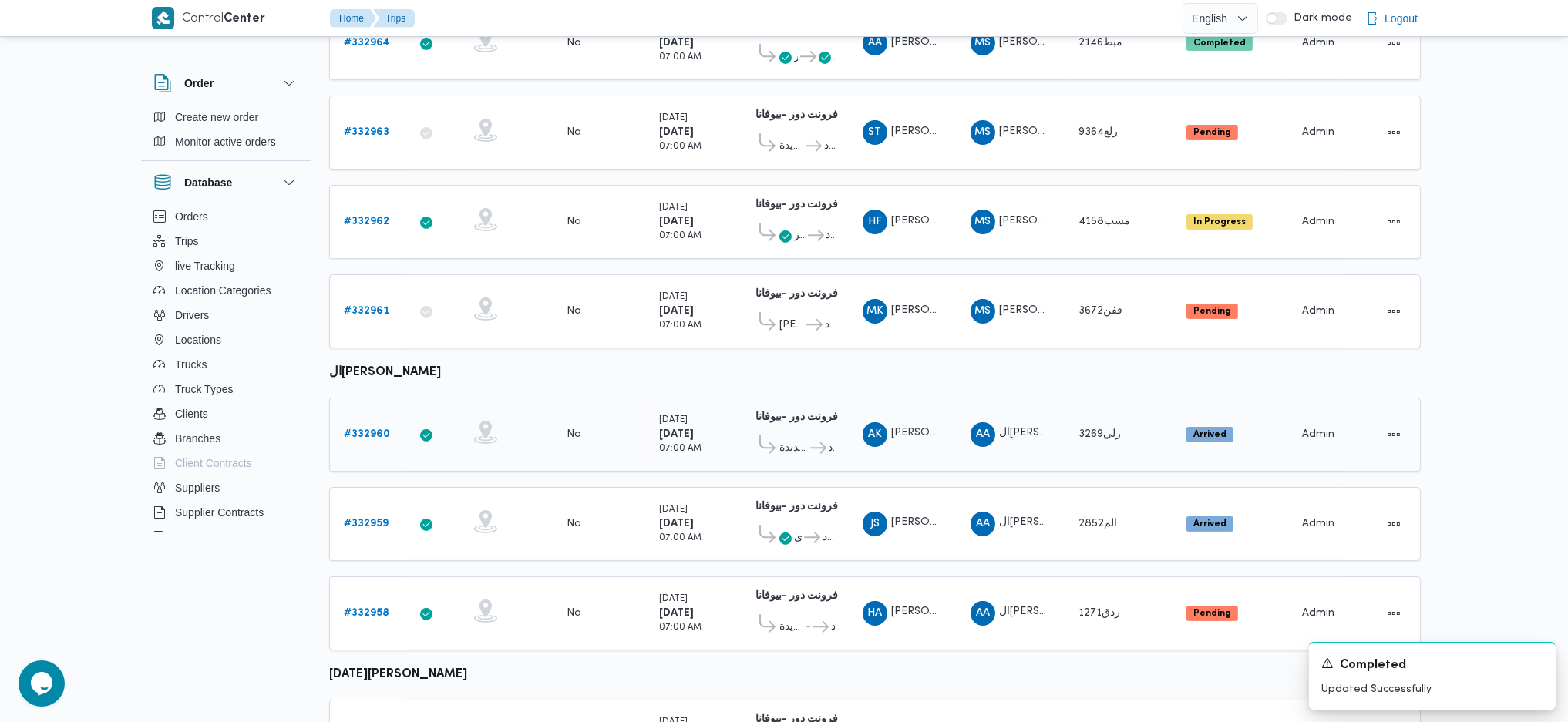
click at [378, 429] on b "# 332960" at bounding box center [367, 434] width 46 height 10
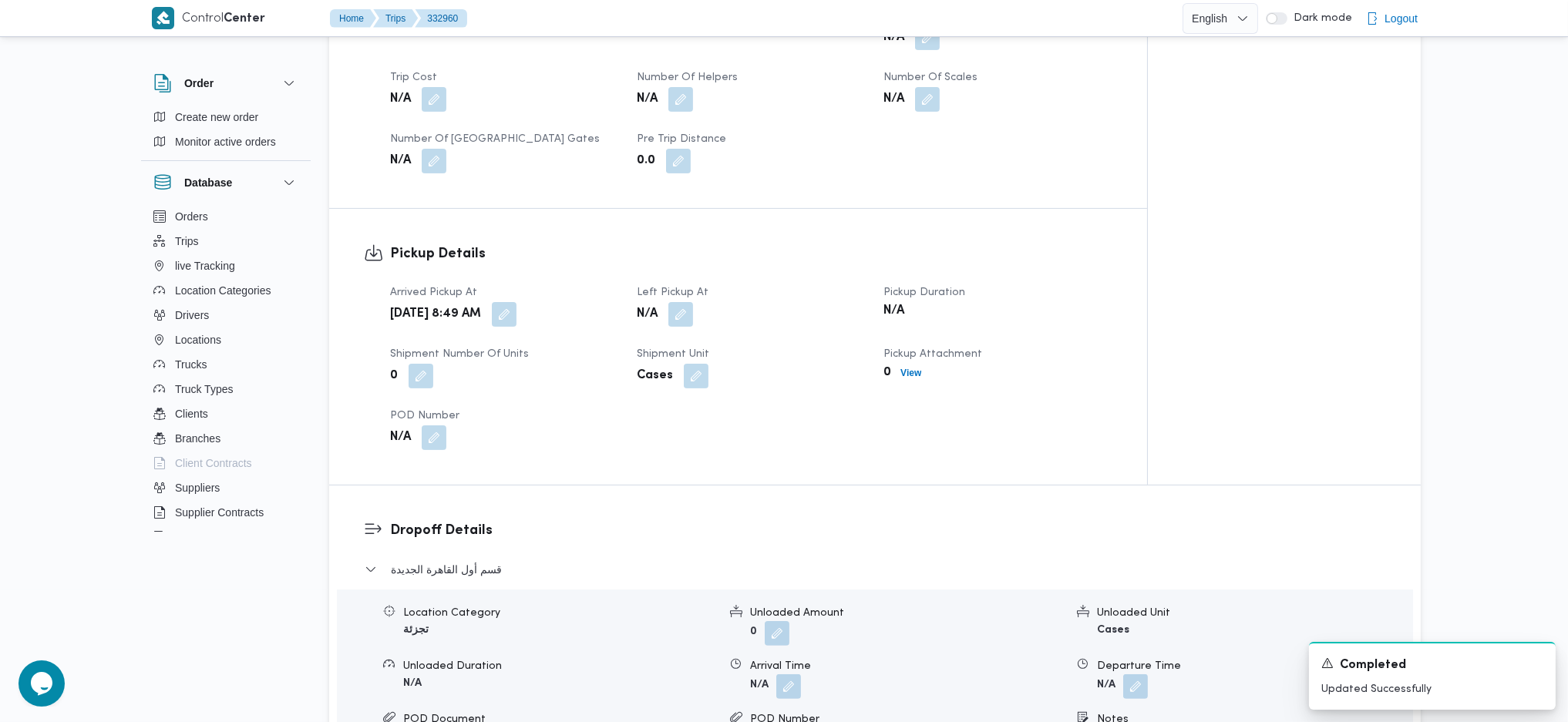
scroll to position [821, 0]
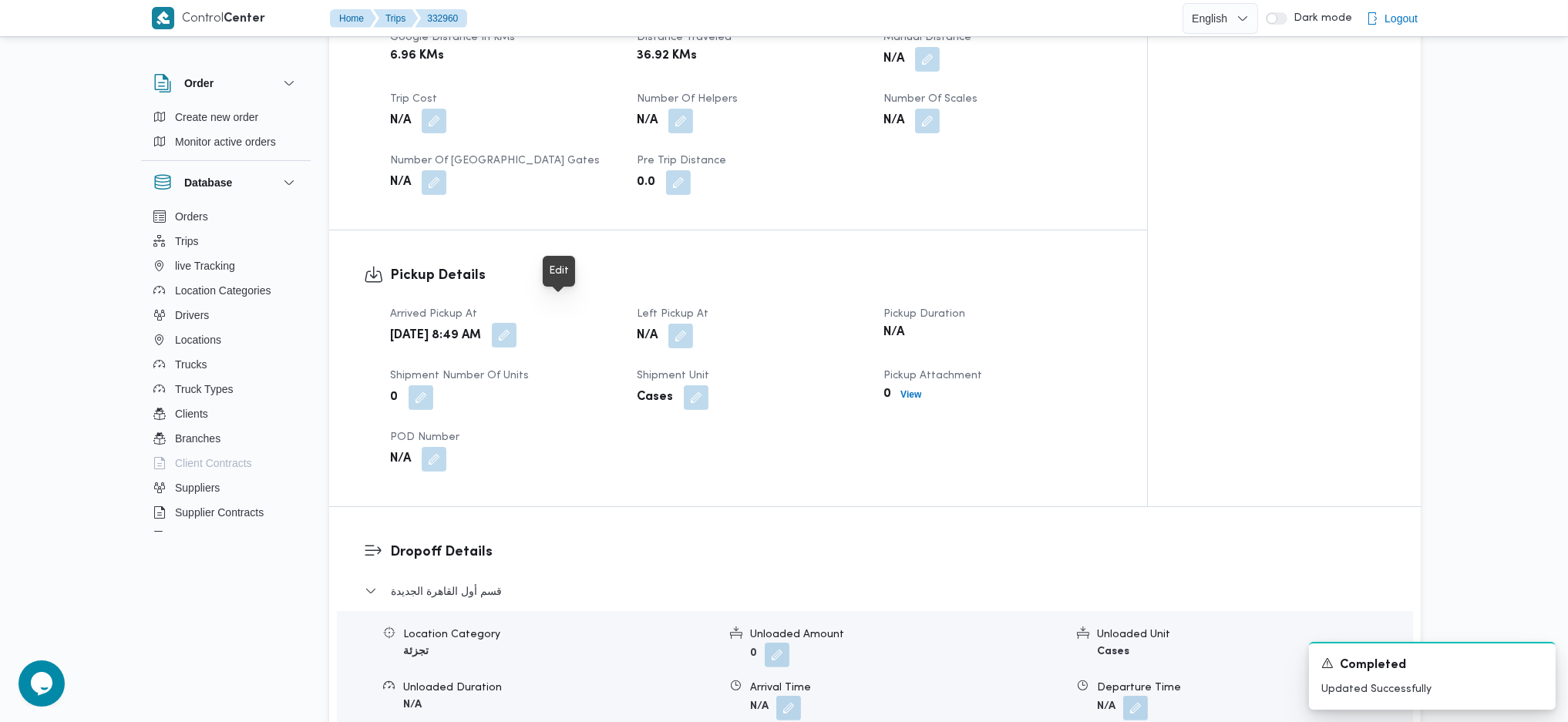
click at [517, 323] on button "button" at bounding box center [504, 335] width 25 height 25
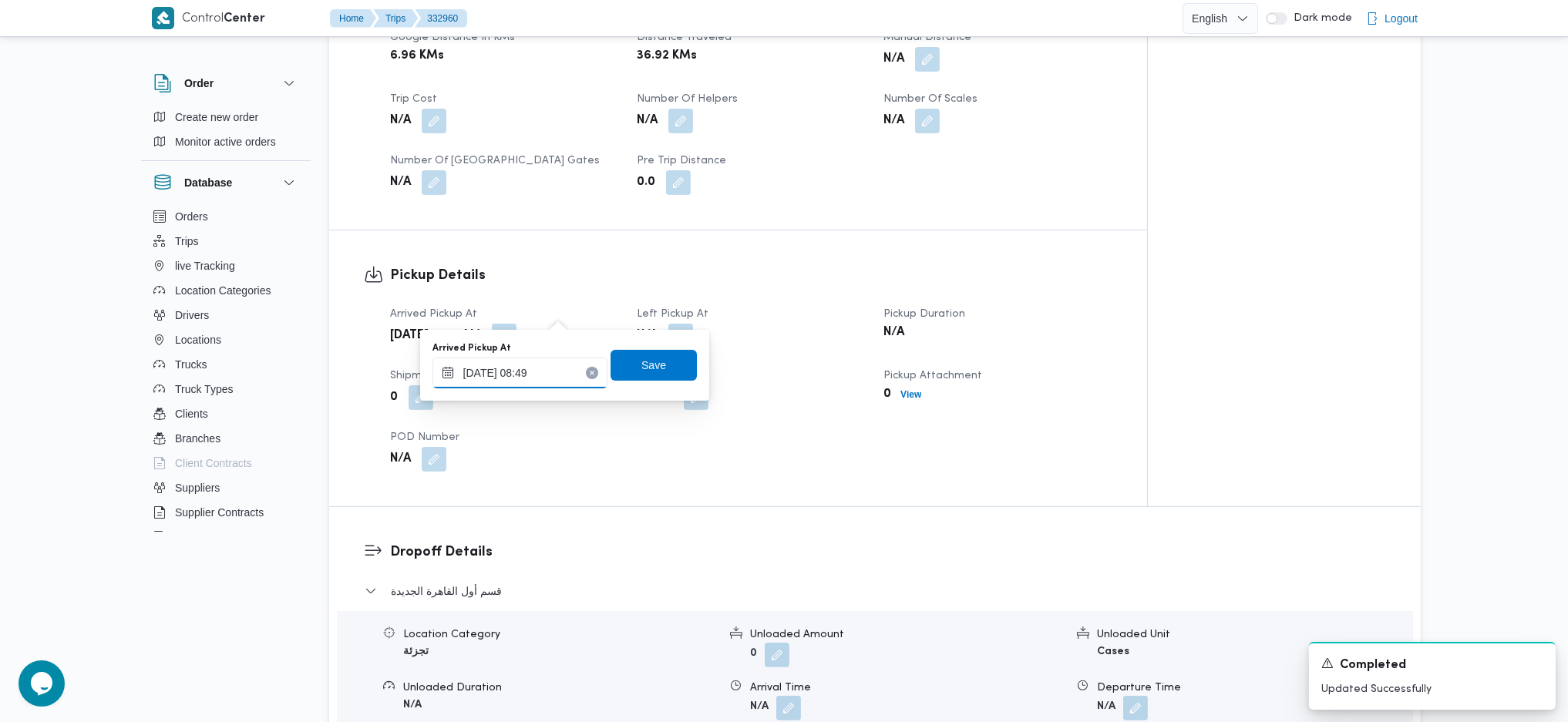
click at [537, 375] on input "23/08/2025 08:49" at bounding box center [520, 372] width 175 height 30
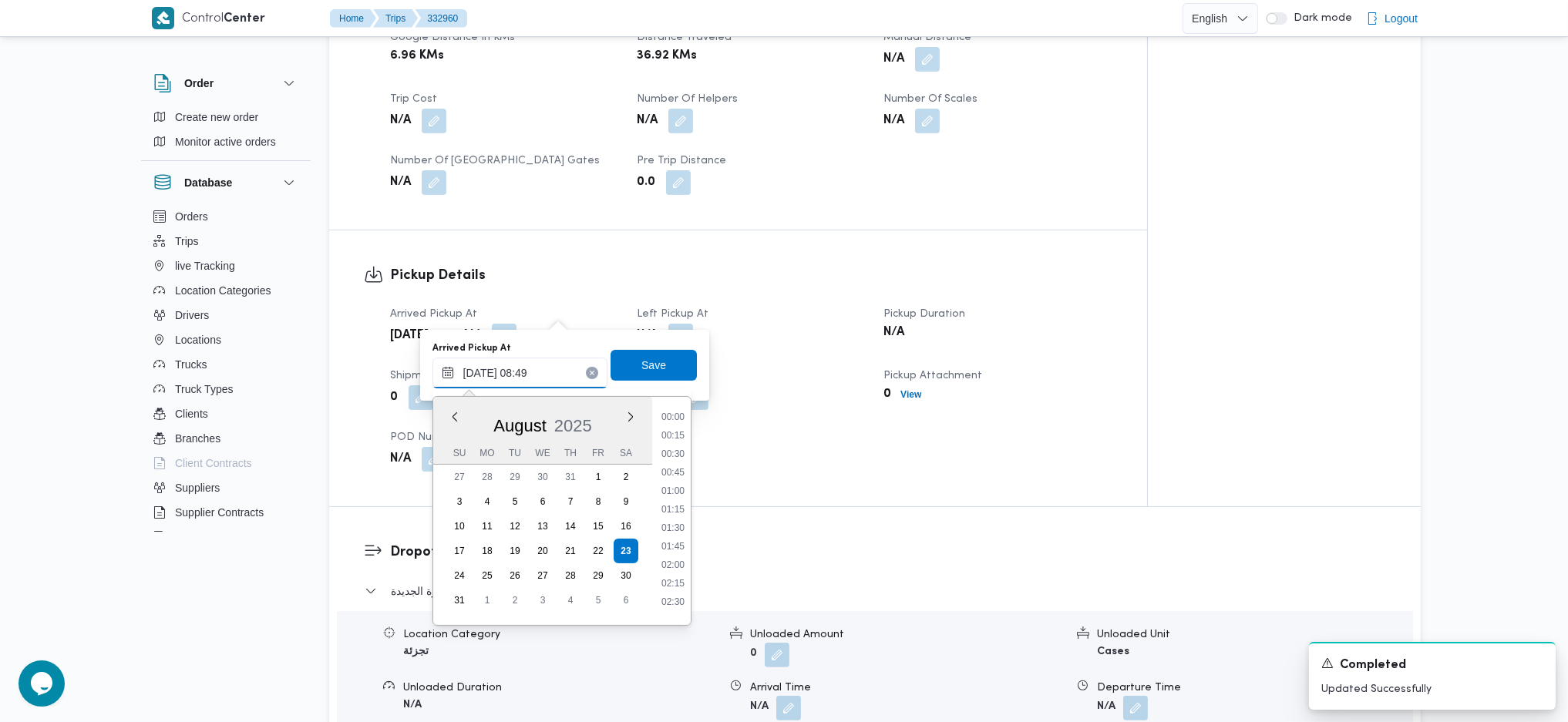
scroll to position [544, 0]
click at [667, 460] on li "08:00" at bounding box center [673, 464] width 35 height 16
type input "23/08/2025 08:00"
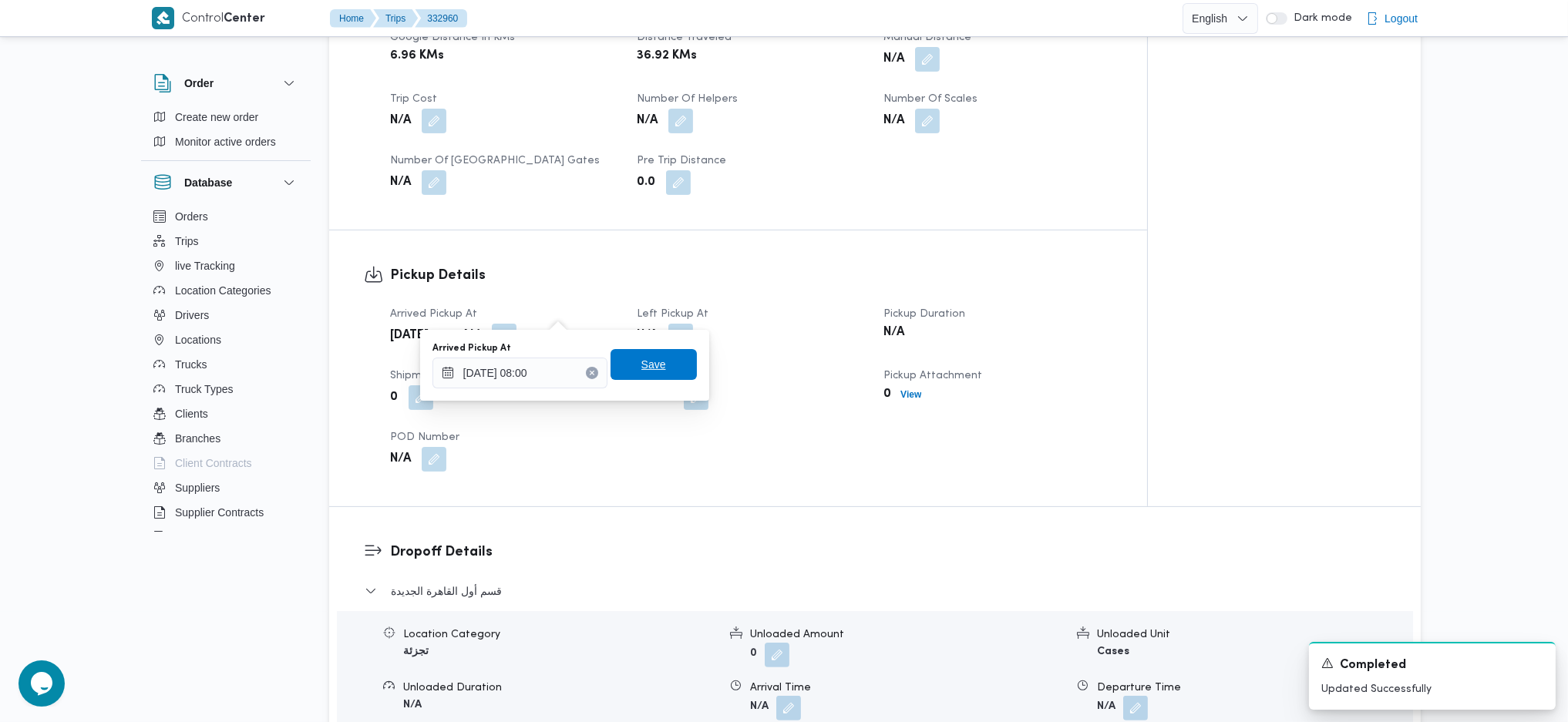
click at [647, 376] on span "Save" at bounding box center [654, 364] width 87 height 30
click at [687, 323] on button "button" at bounding box center [680, 335] width 25 height 25
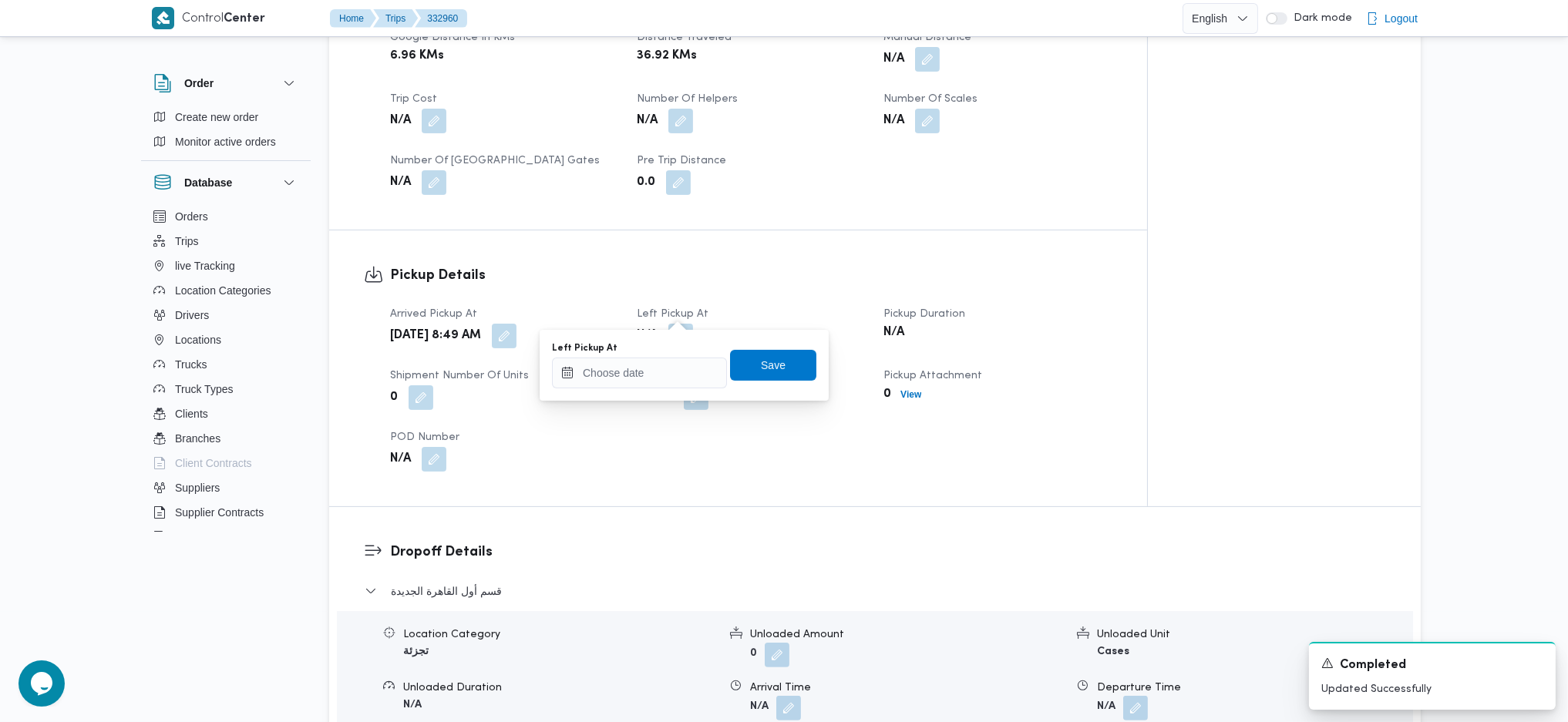
click at [668, 350] on div "Left Pickup At" at bounding box center [639, 347] width 175 height 12
click at [689, 387] on input "Left Pickup At" at bounding box center [639, 372] width 175 height 30
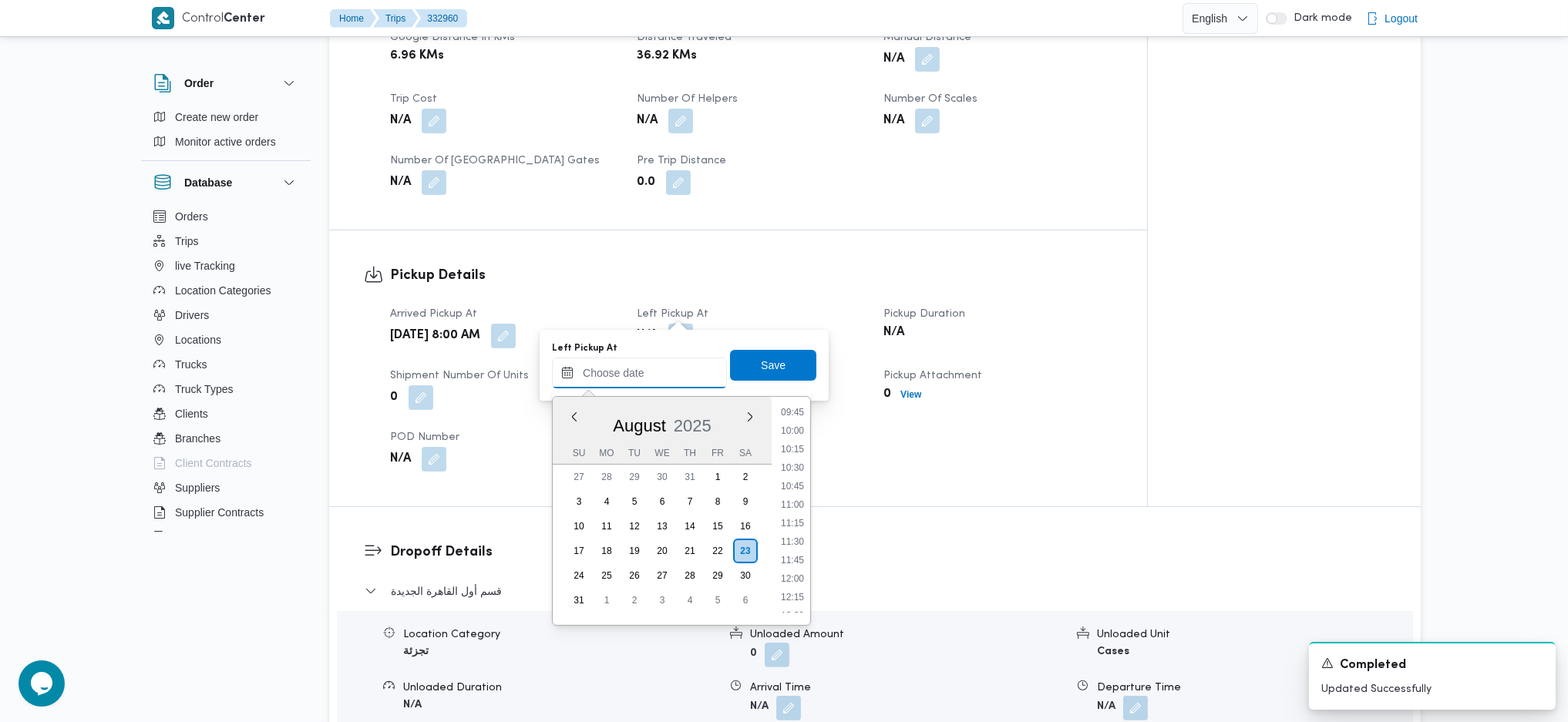
scroll to position [692, 0]
click at [791, 448] on li "09:45" at bounding box center [792, 447] width 35 height 16
type input "23/08/2025 09:45"
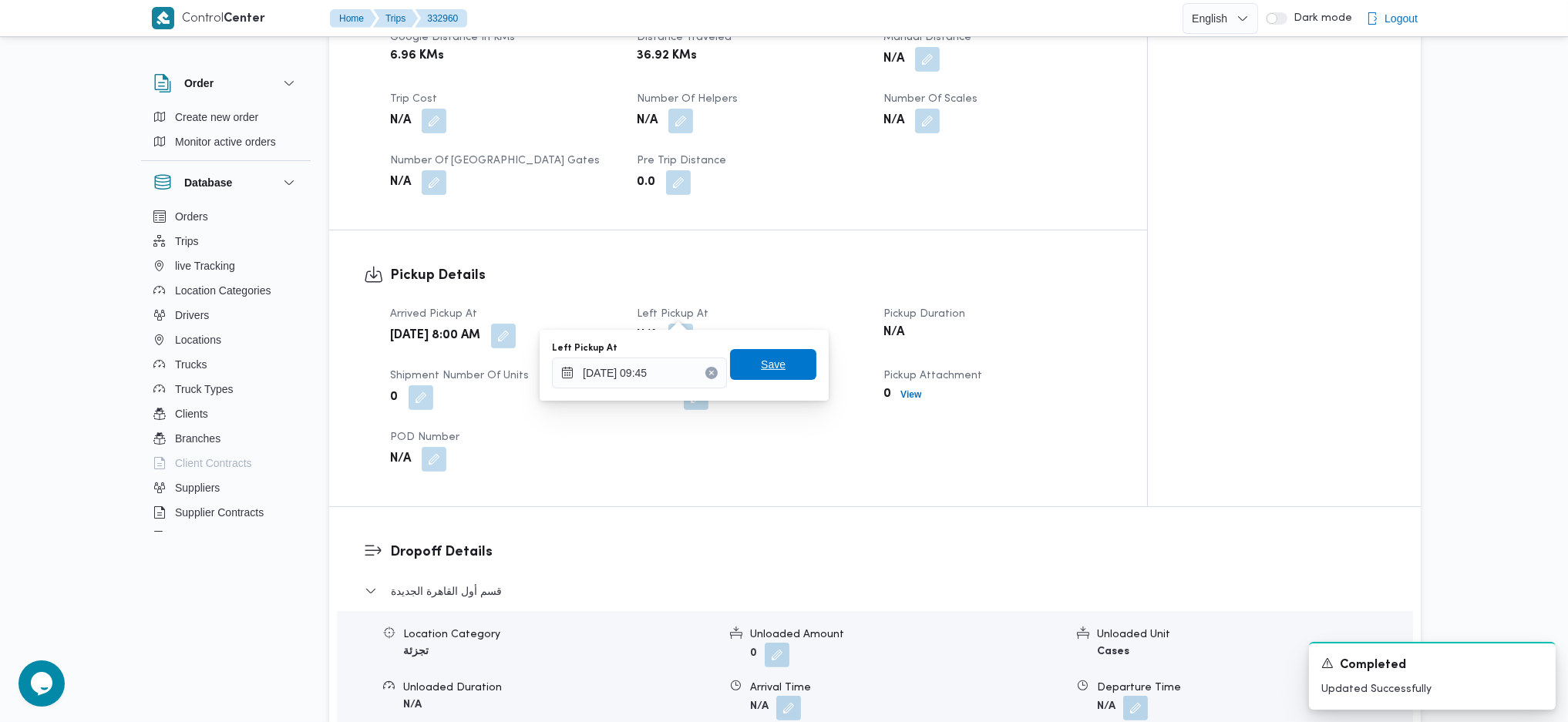
click at [761, 371] on span "Save" at bounding box center [773, 365] width 25 height 18
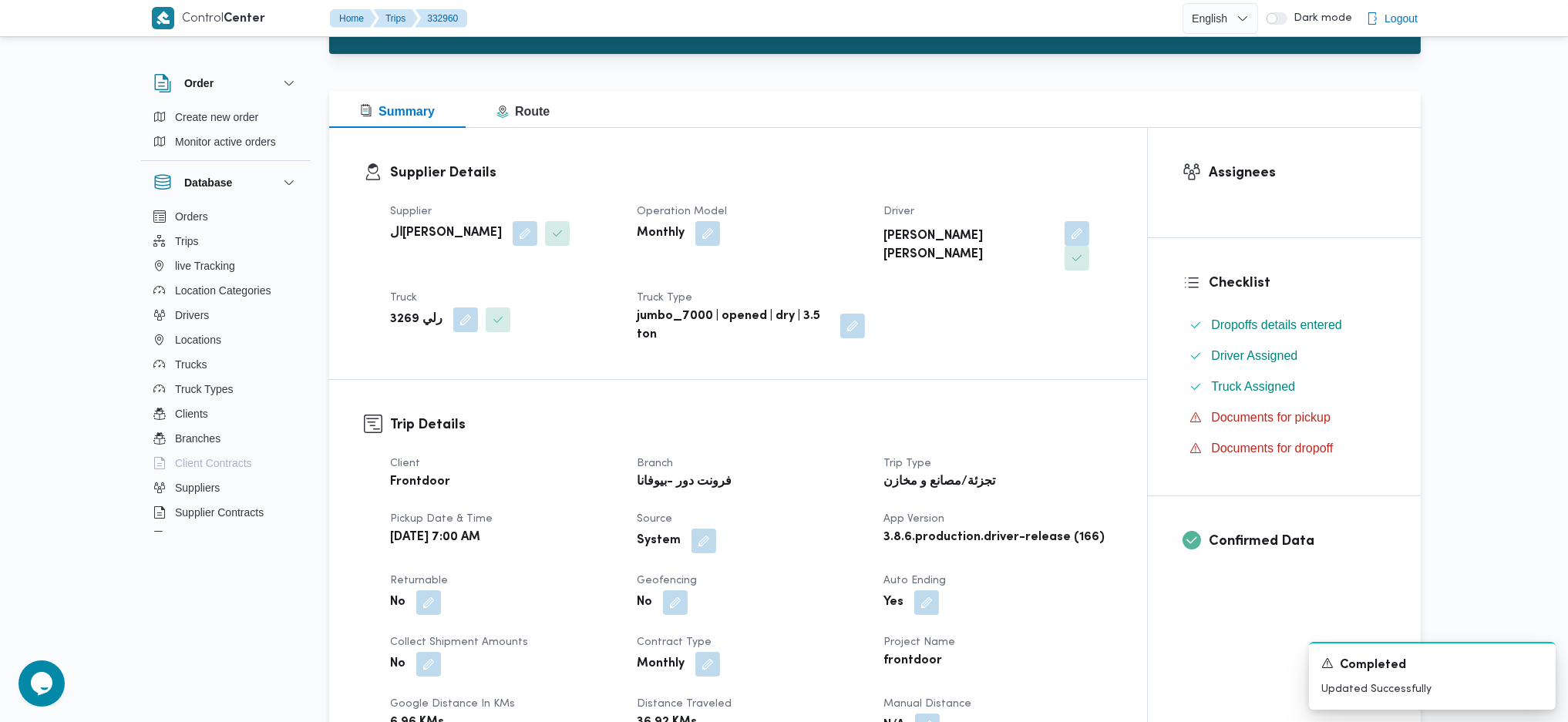
scroll to position [0, 0]
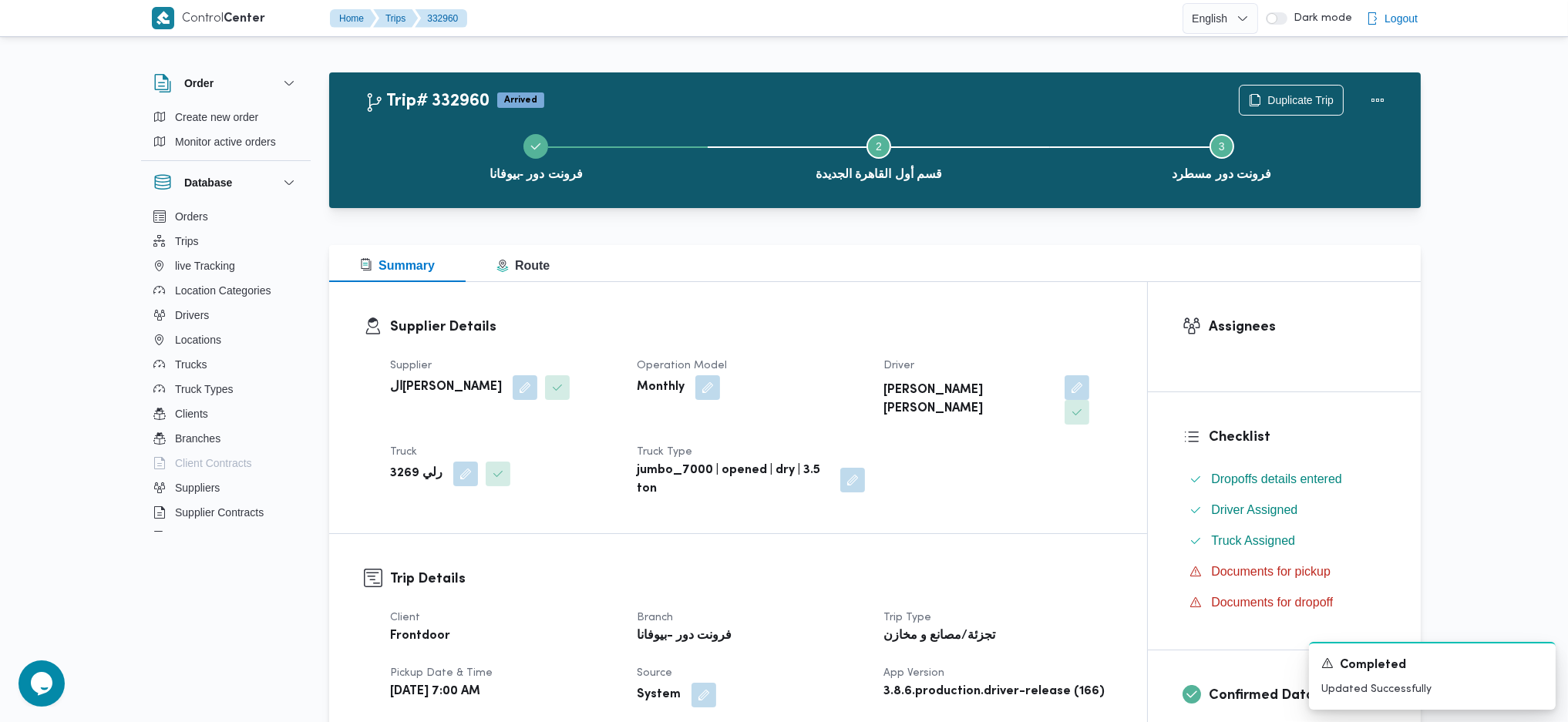
drag, startPoint x: 715, startPoint y: 417, endPoint x: 720, endPoint y: 406, distance: 12.1
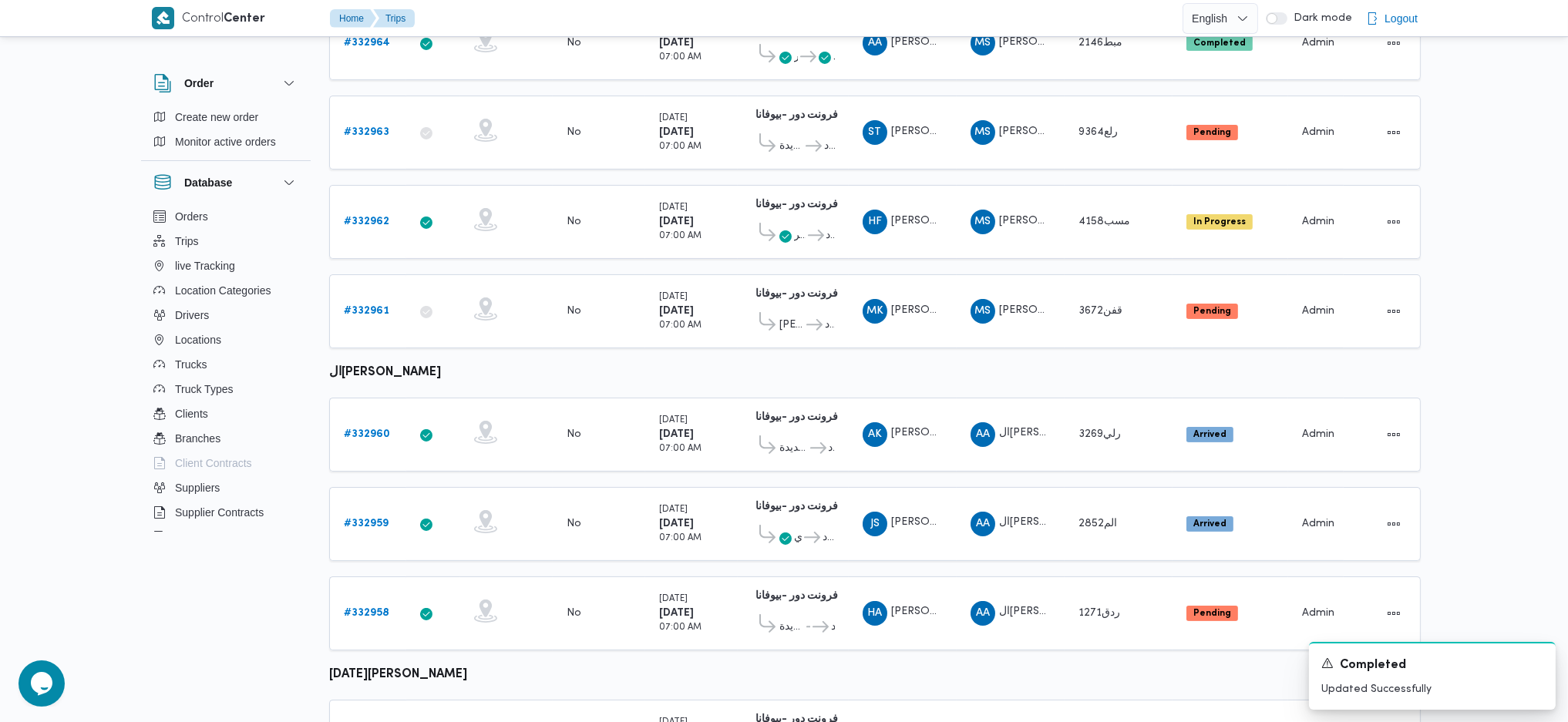
scroll to position [763, 0]
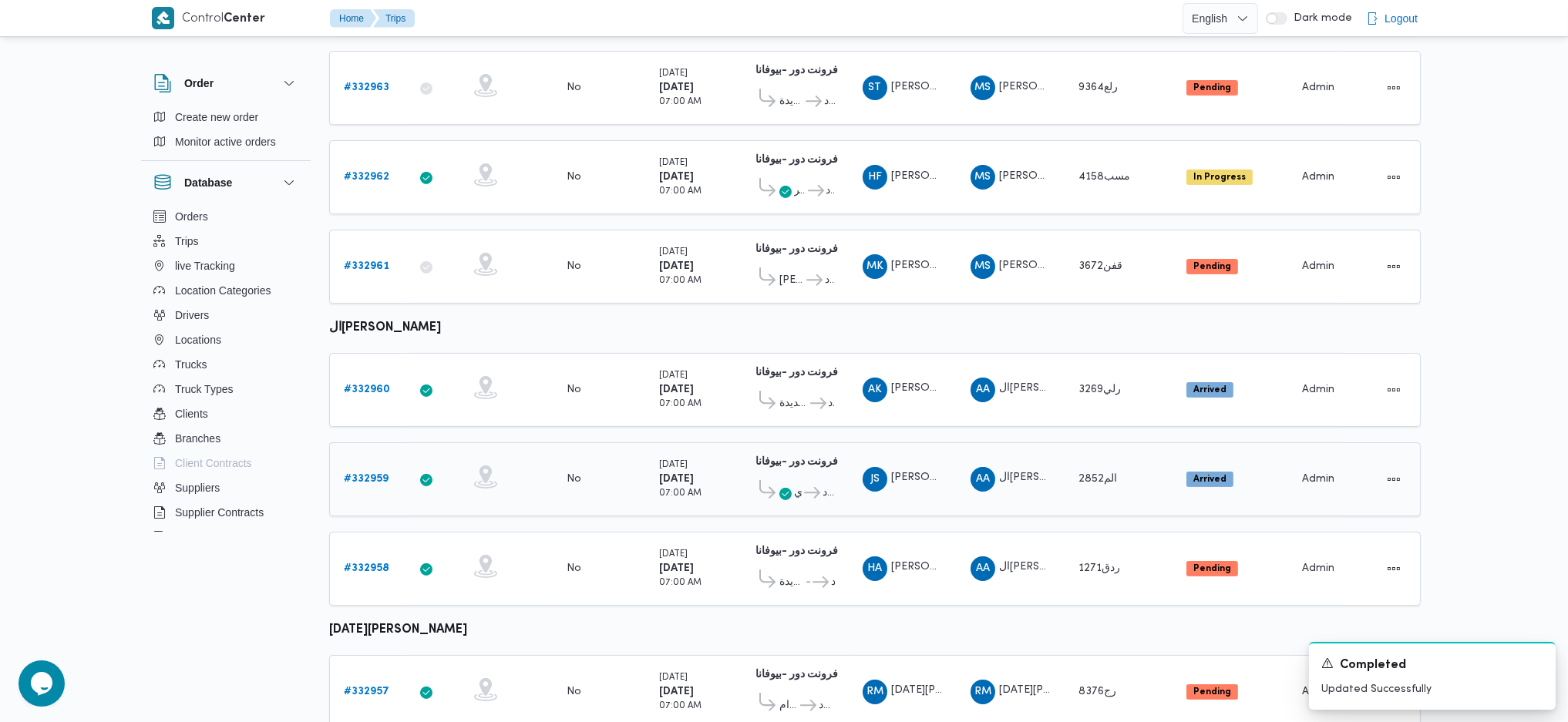
click at [366, 474] on b "# 332959" at bounding box center [366, 479] width 45 height 10
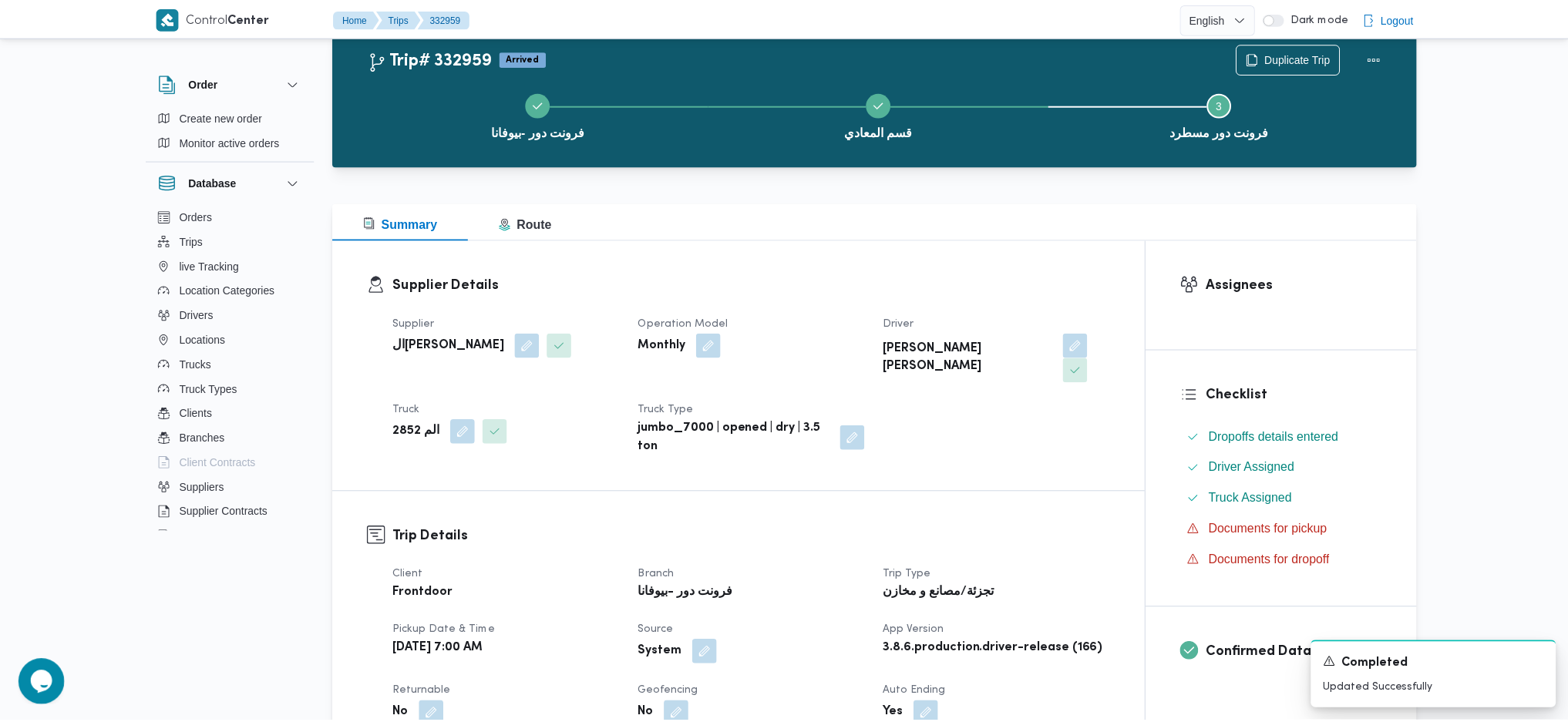
scroll to position [763, 0]
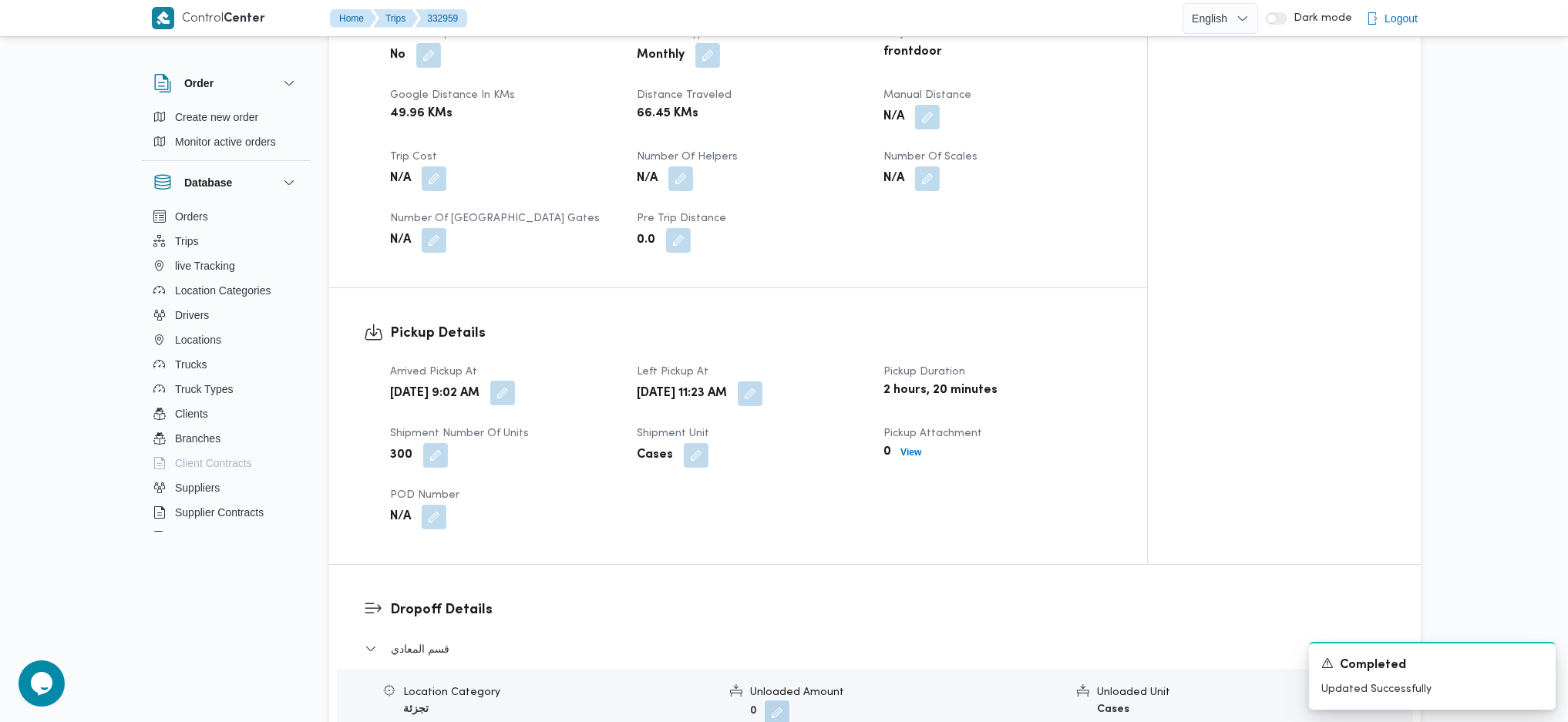
click at [515, 380] on button "button" at bounding box center [502, 392] width 25 height 25
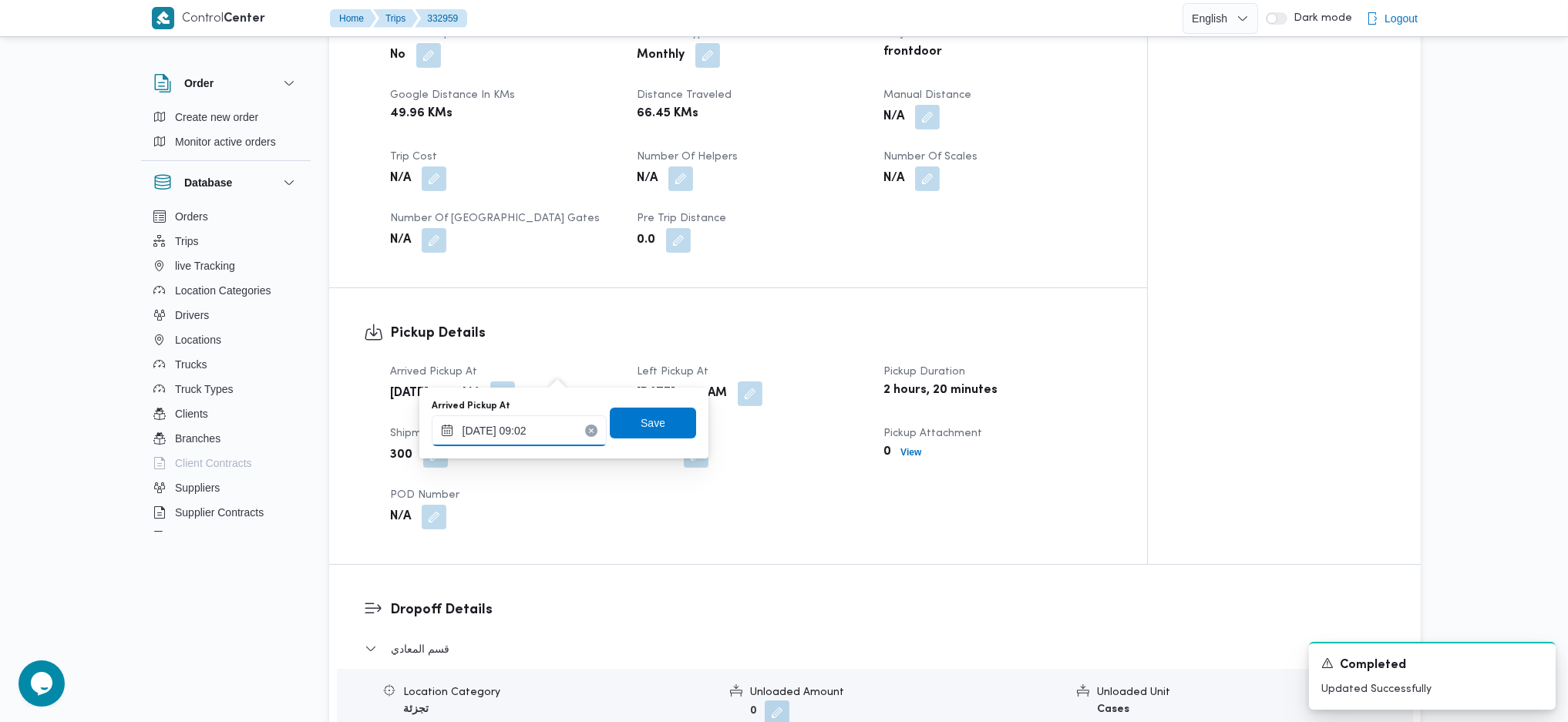
click at [541, 425] on input "23/08/2025 09:02" at bounding box center [520, 430] width 175 height 30
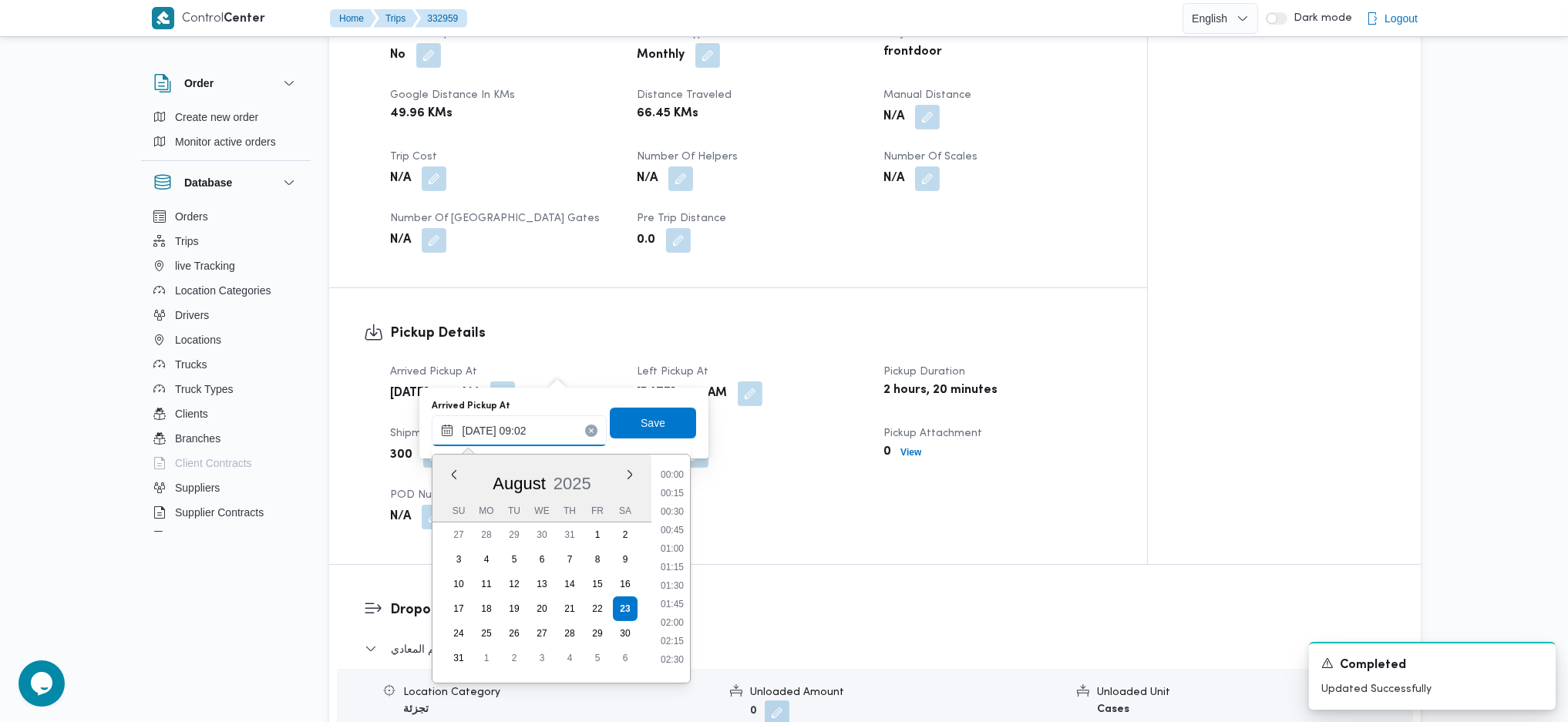
scroll to position [563, 0]
click at [671, 500] on li "08:00" at bounding box center [672, 504] width 35 height 16
type input "23/08/2025 08:00"
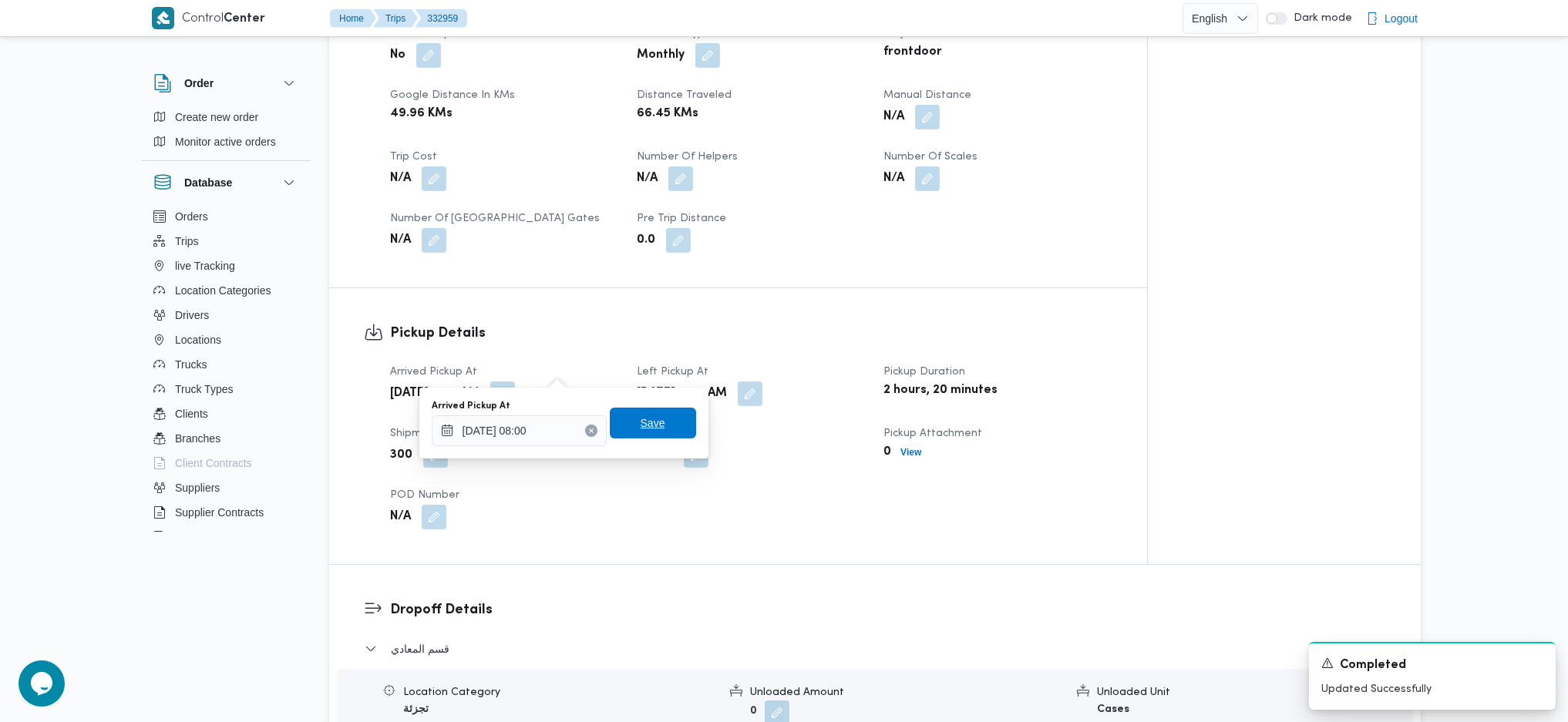
click at [657, 432] on span "Save" at bounding box center [653, 423] width 87 height 30
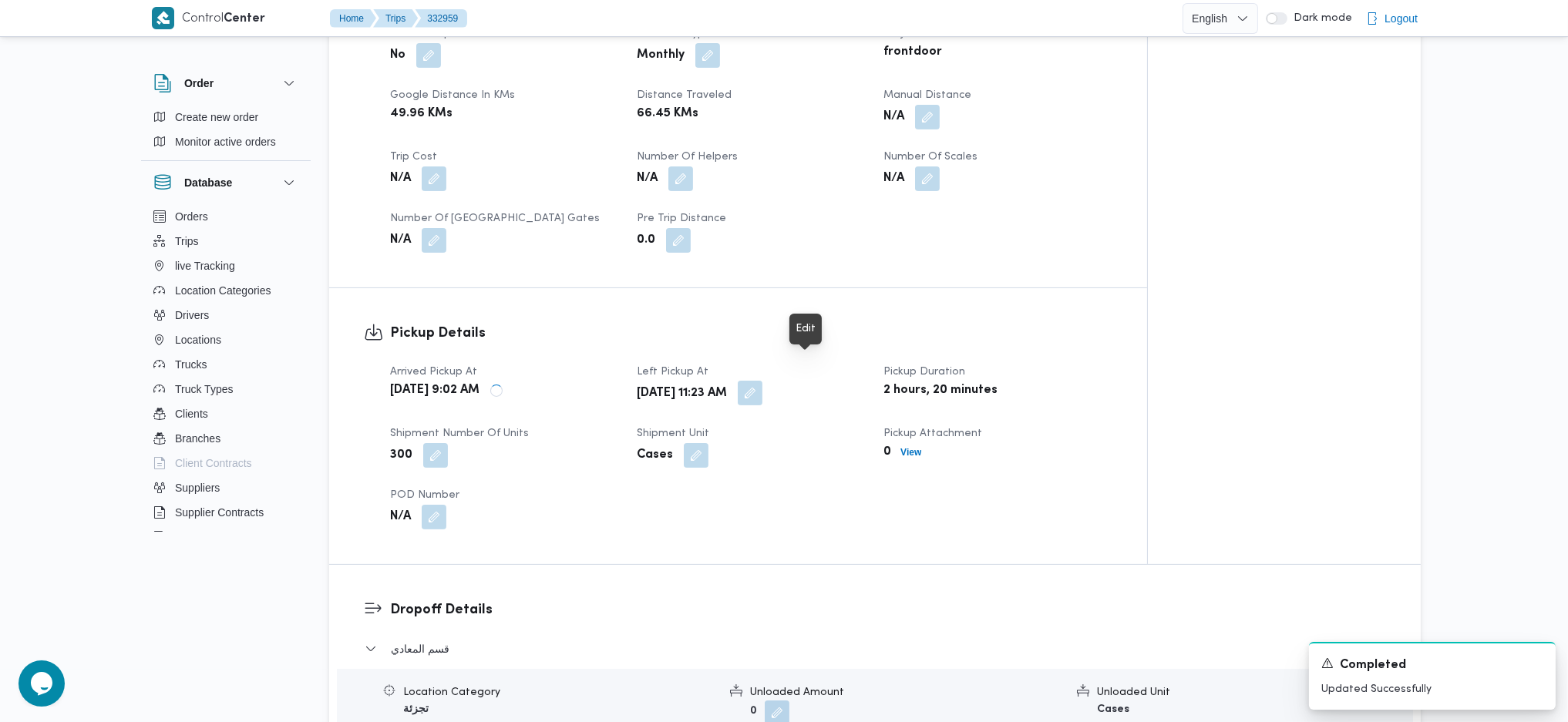
click at [763, 380] on button "button" at bounding box center [750, 392] width 25 height 25
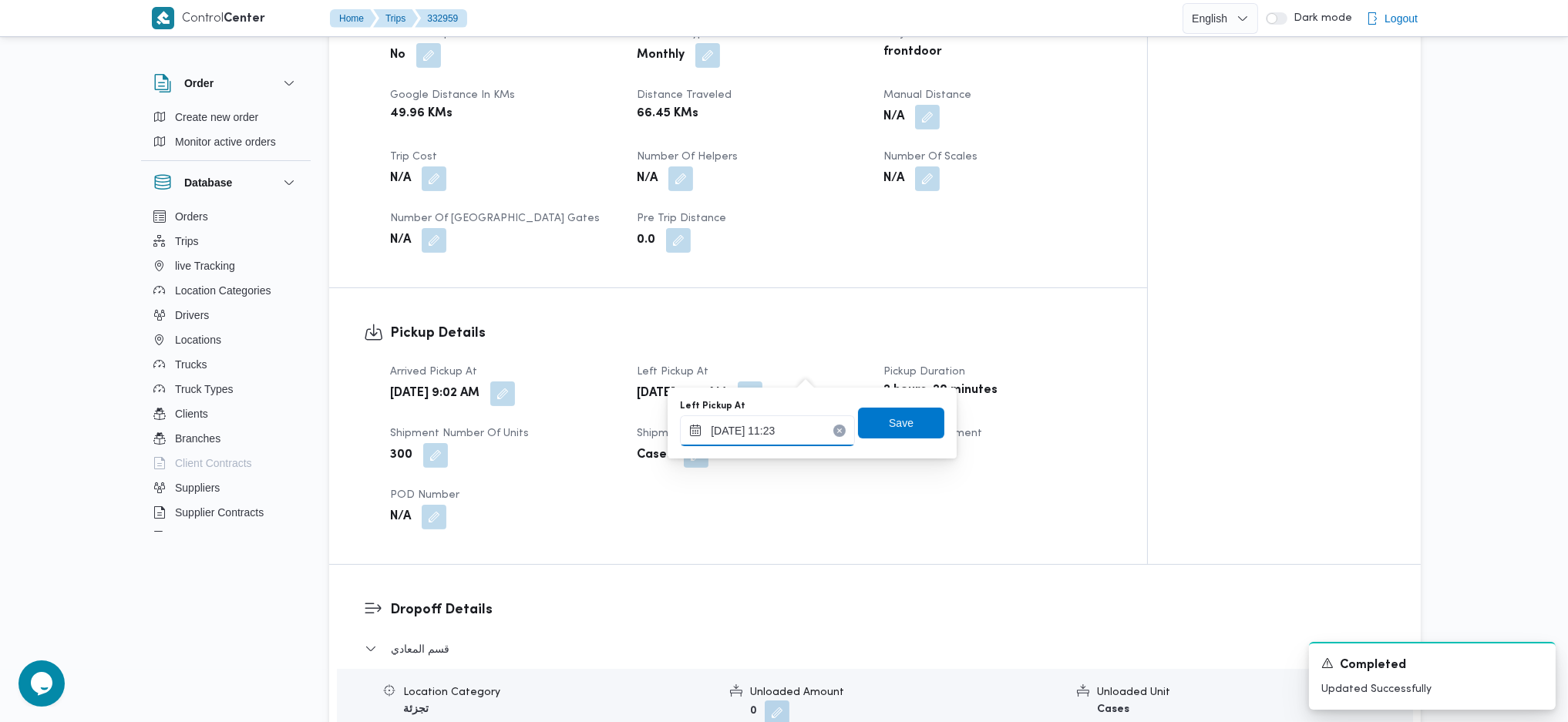
click at [773, 425] on input "23/08/2025 11:23" at bounding box center [767, 430] width 175 height 30
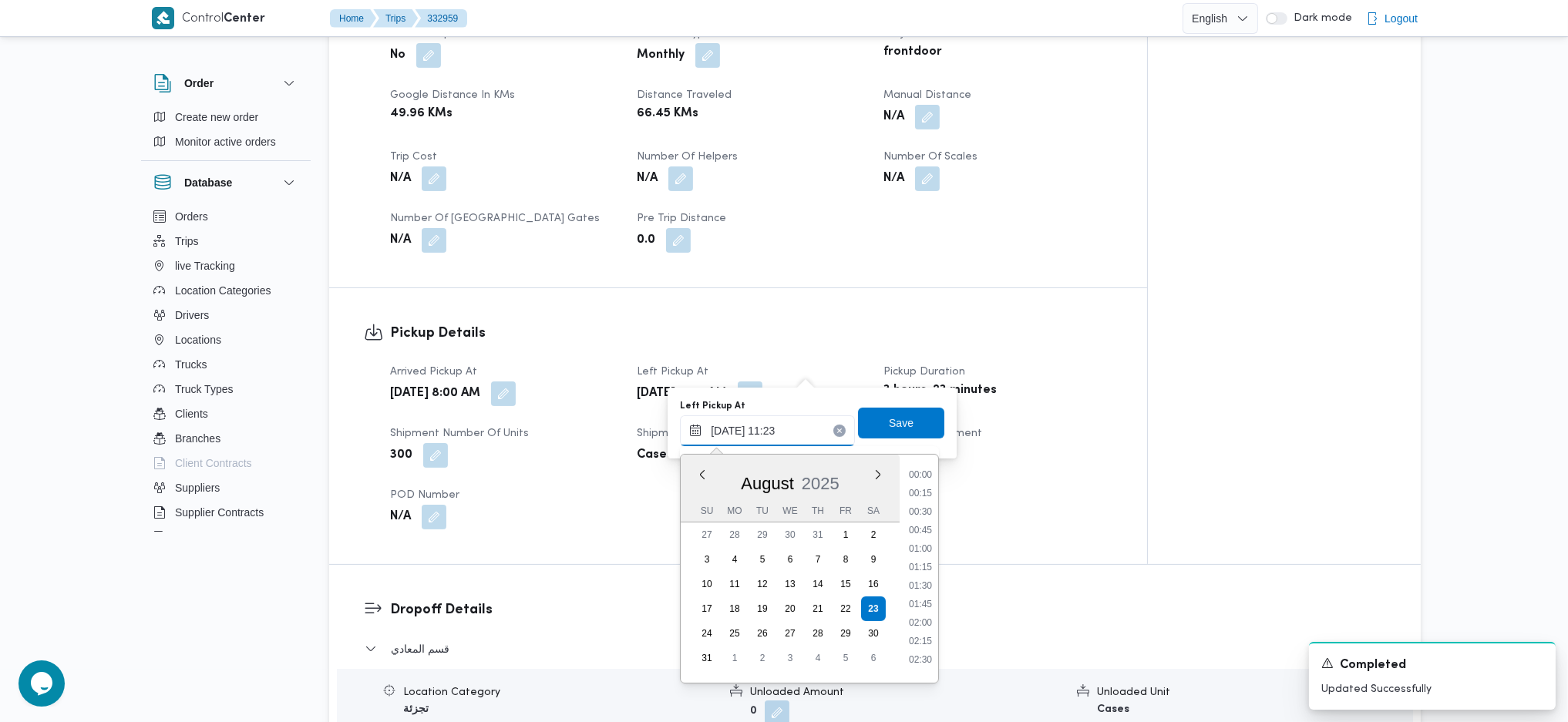
scroll to position [729, 0]
click at [919, 479] on li "10:00" at bounding box center [920, 485] width 35 height 16
type input "23/08/2025 10:00"
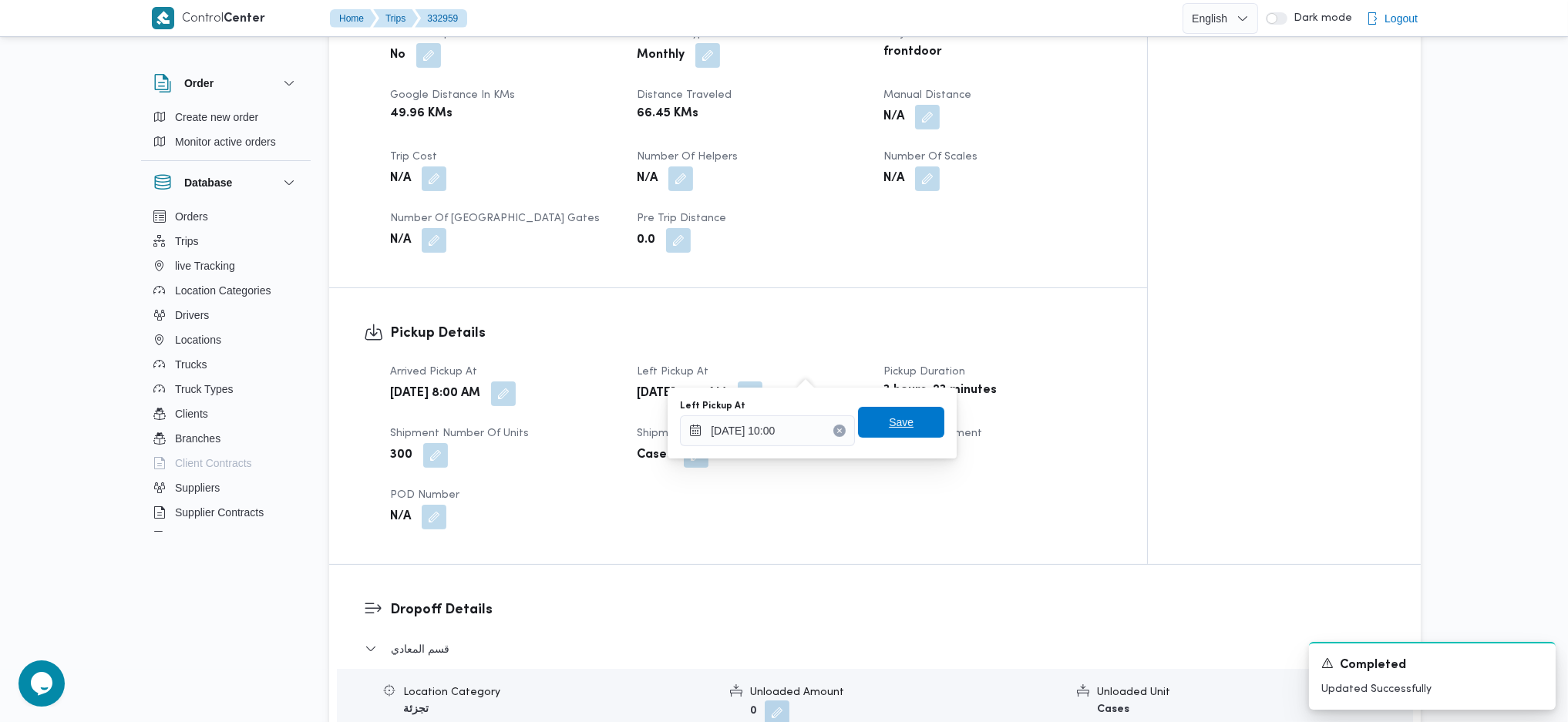
click at [889, 427] on span "Save" at bounding box center [901, 422] width 25 height 18
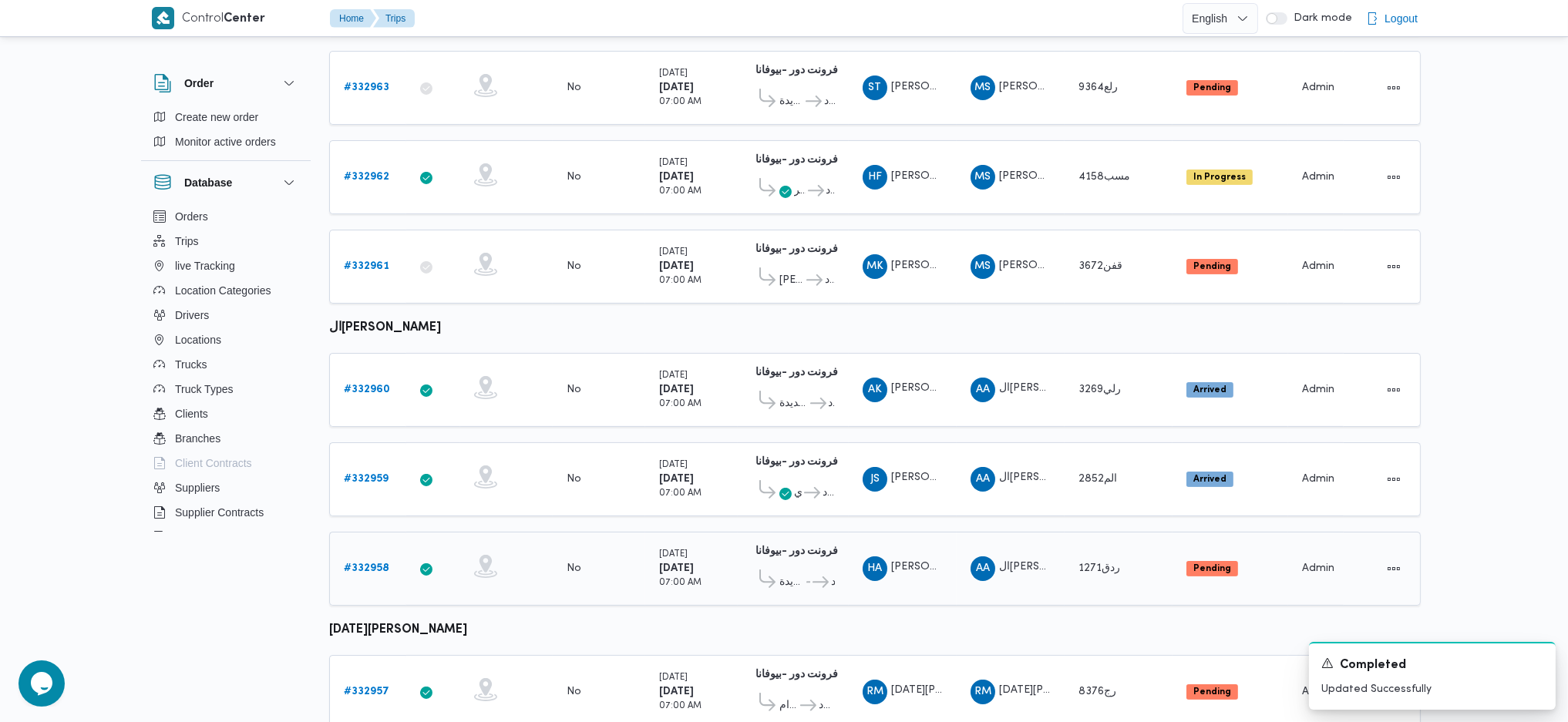
click at [365, 564] on b "# 332958" at bounding box center [366, 568] width 45 height 10
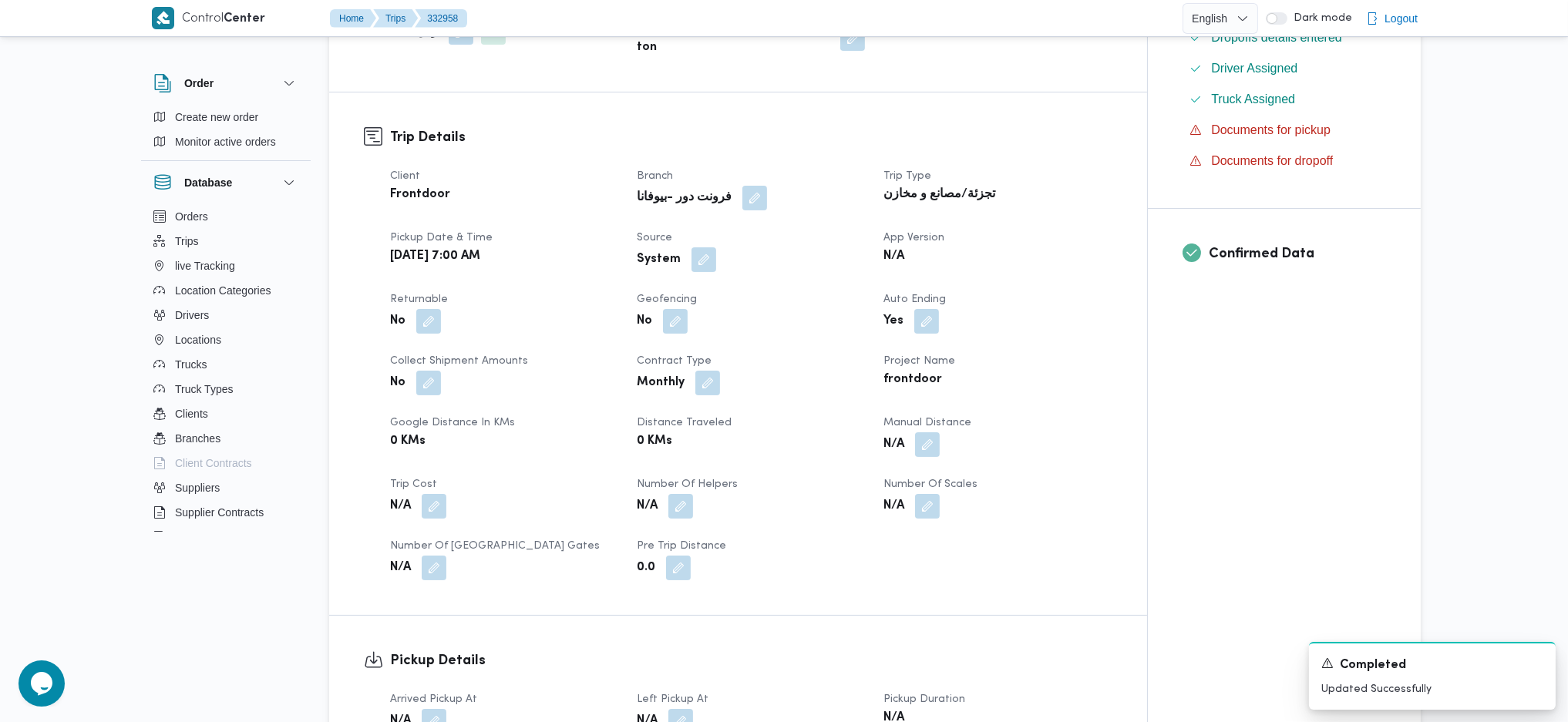
scroll to position [455, 0]
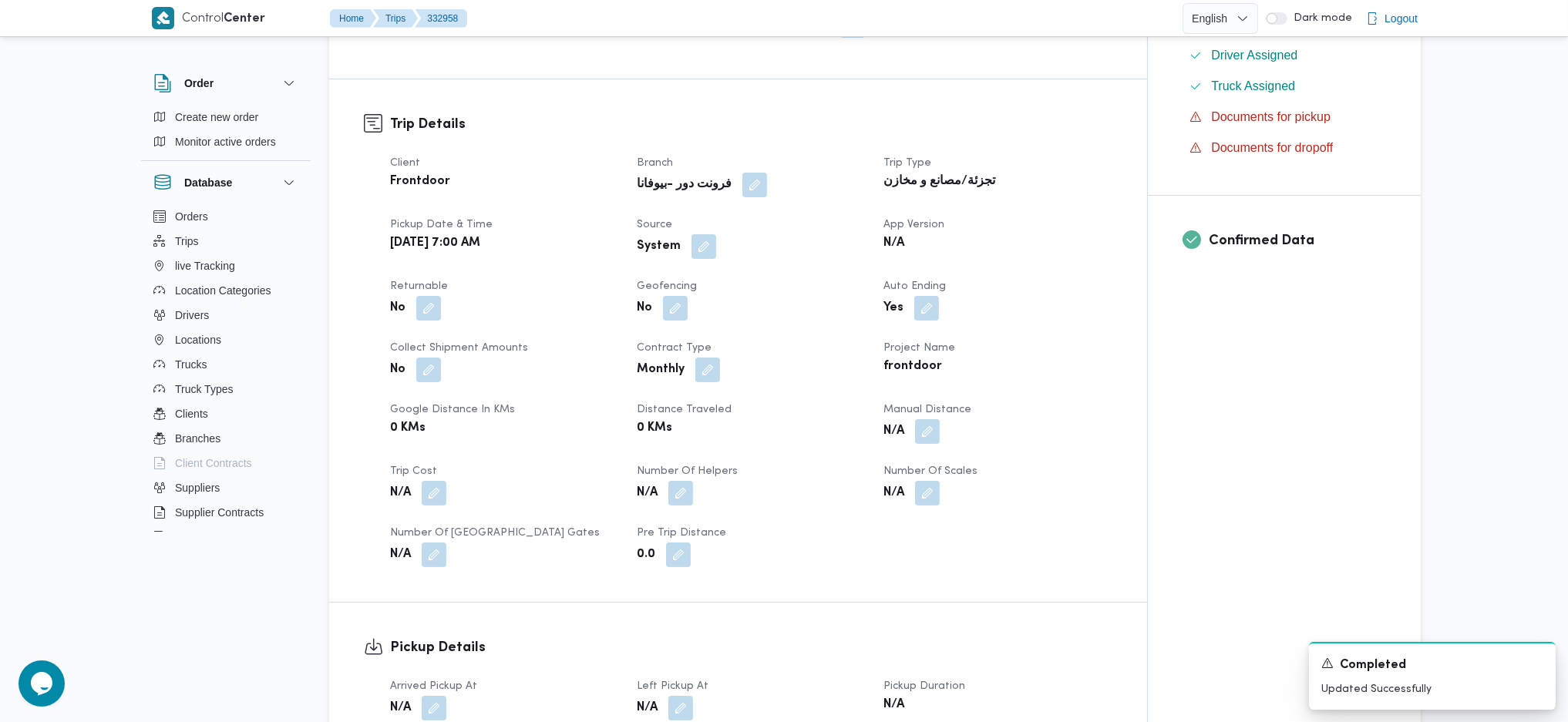
click at [680, 215] on dt "Source" at bounding box center [751, 225] width 228 height 18
drag, startPoint x: 697, startPoint y: 221, endPoint x: 701, endPoint y: 234, distance: 13.6
click at [699, 234] on button "button" at bounding box center [704, 246] width 25 height 25
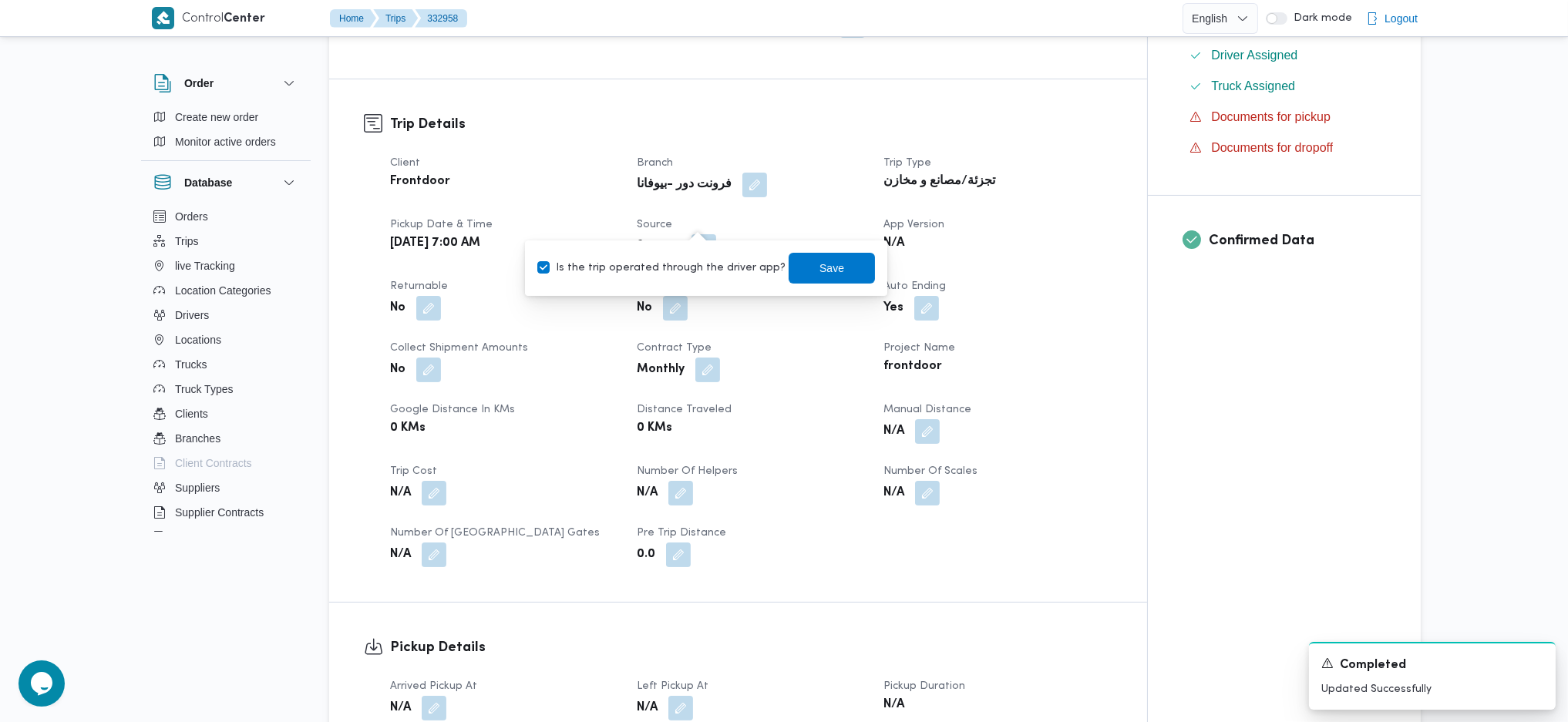
click at [685, 259] on label "Is the trip operated through the driver app?" at bounding box center [661, 268] width 248 height 18
checkbox input "false"
click at [819, 272] on span "Save" at bounding box center [831, 267] width 25 height 18
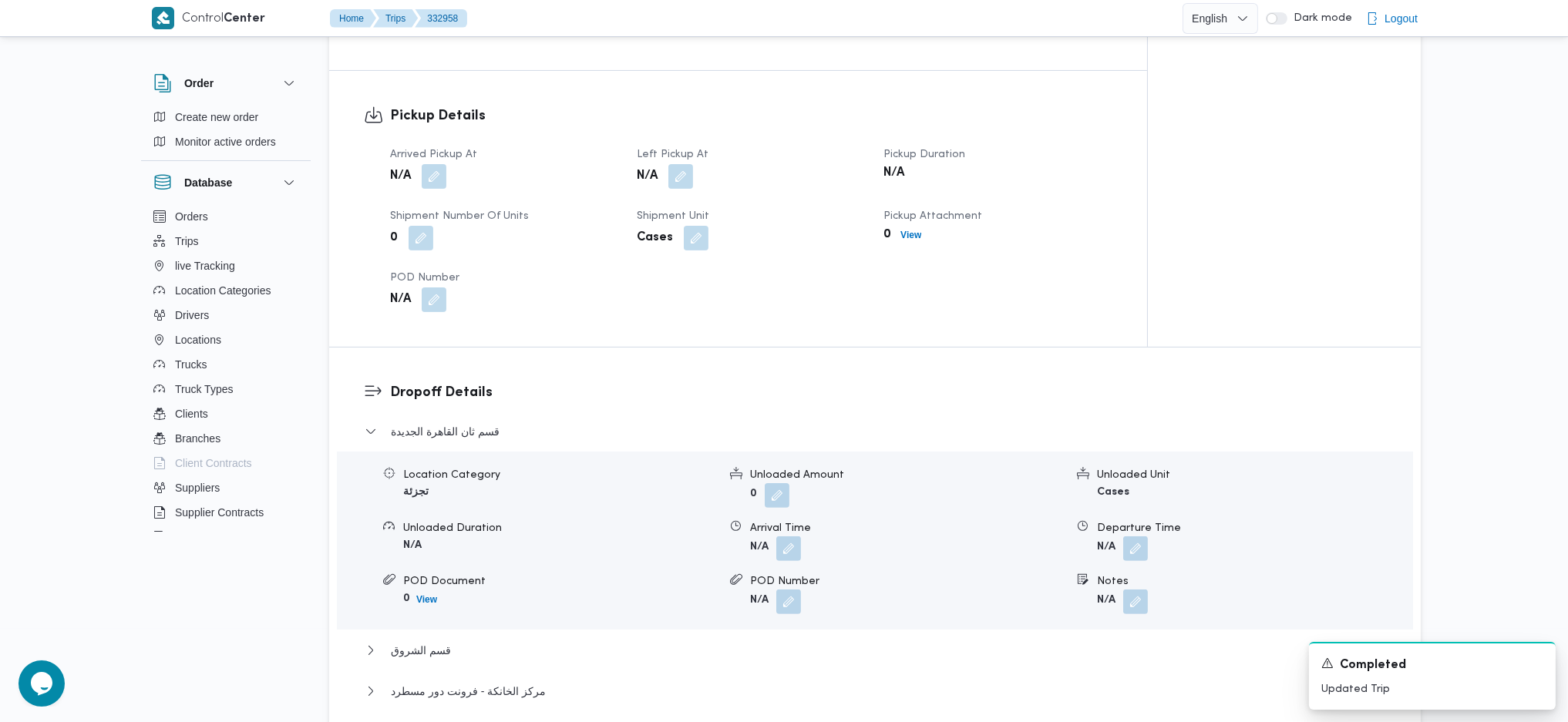
scroll to position [866, 0]
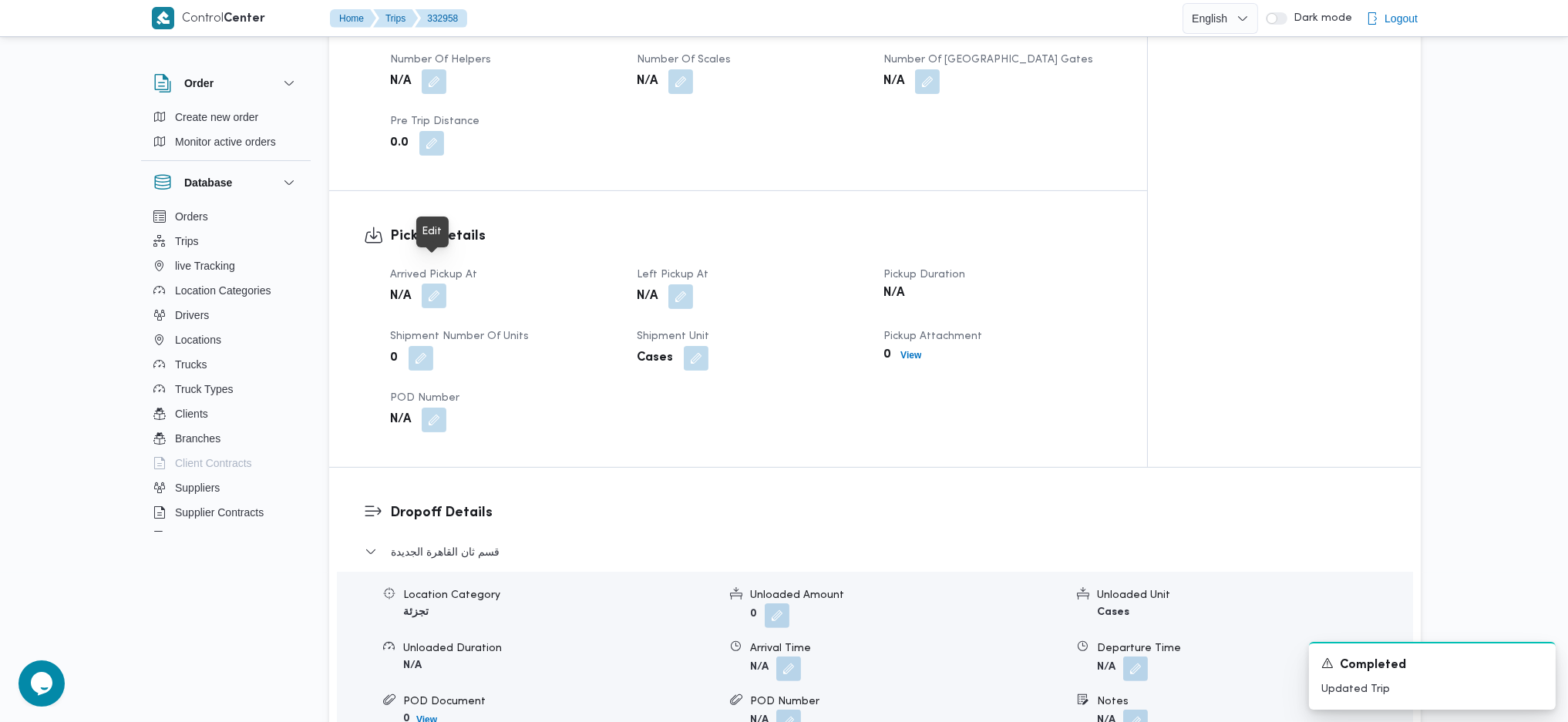
click at [435, 284] on button "button" at bounding box center [434, 296] width 25 height 25
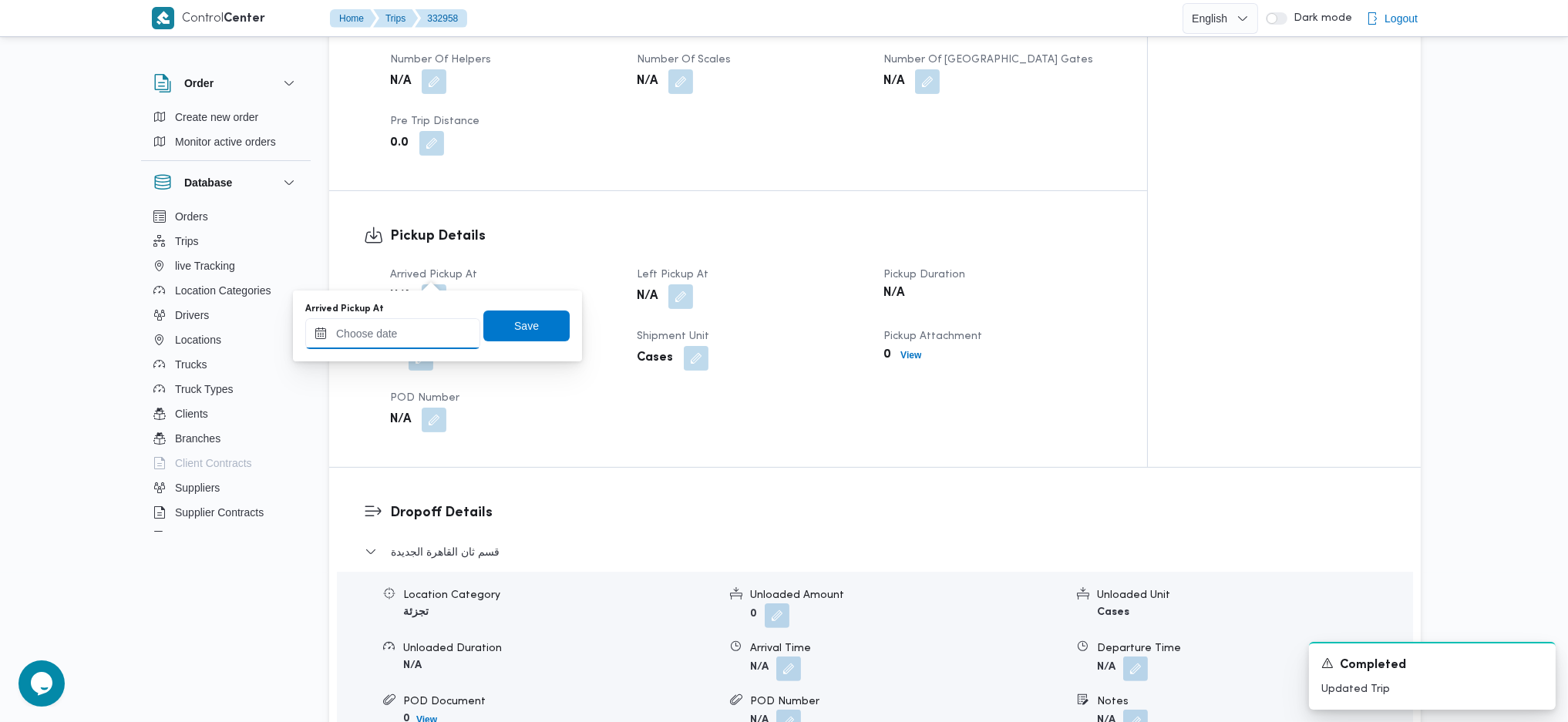
drag, startPoint x: 433, startPoint y: 278, endPoint x: 427, endPoint y: 329, distance: 51.4
click at [427, 329] on input "Arrived Pickup At" at bounding box center [392, 333] width 175 height 30
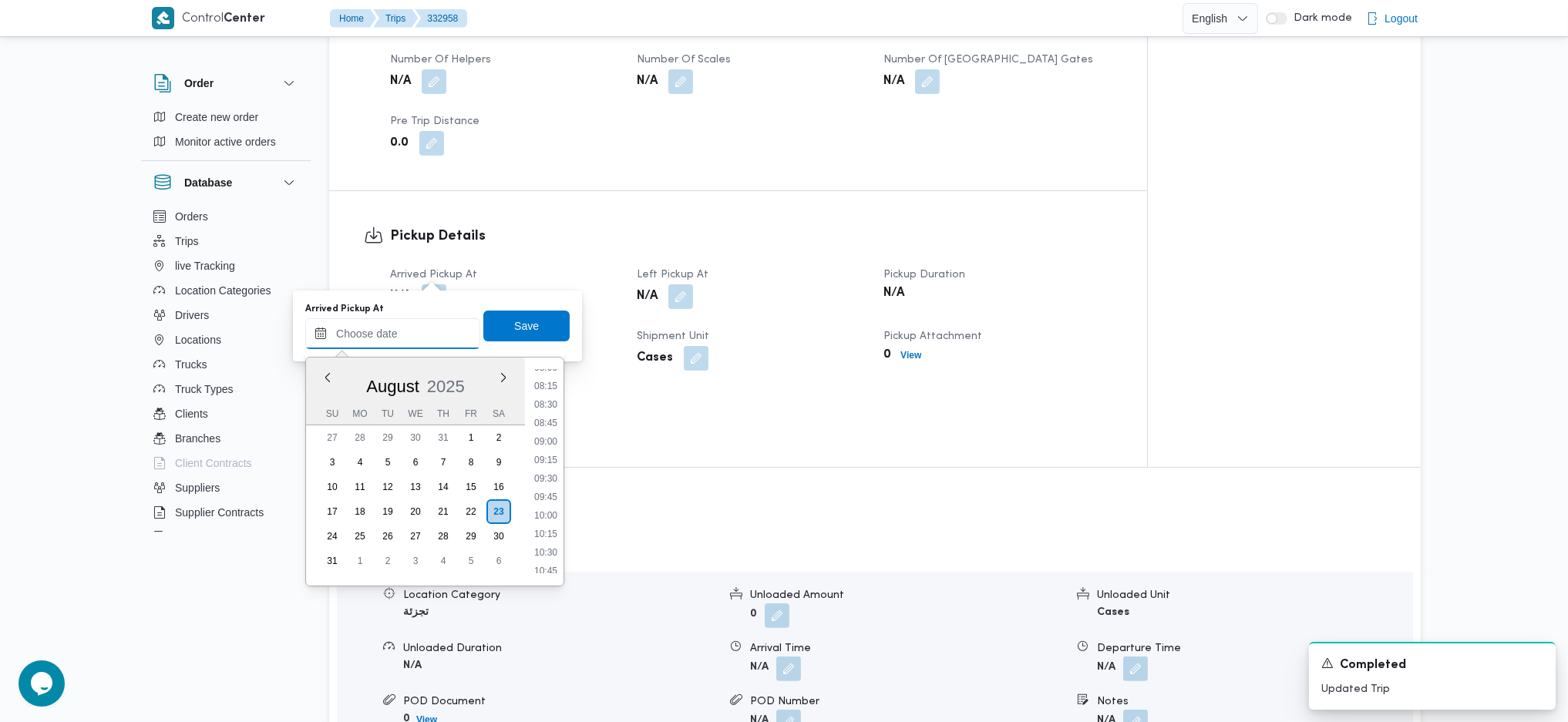
scroll to position [588, 0]
click at [534, 375] on li "08:00" at bounding box center [545, 381] width 35 height 16
type input "23/08/2025 08:00"
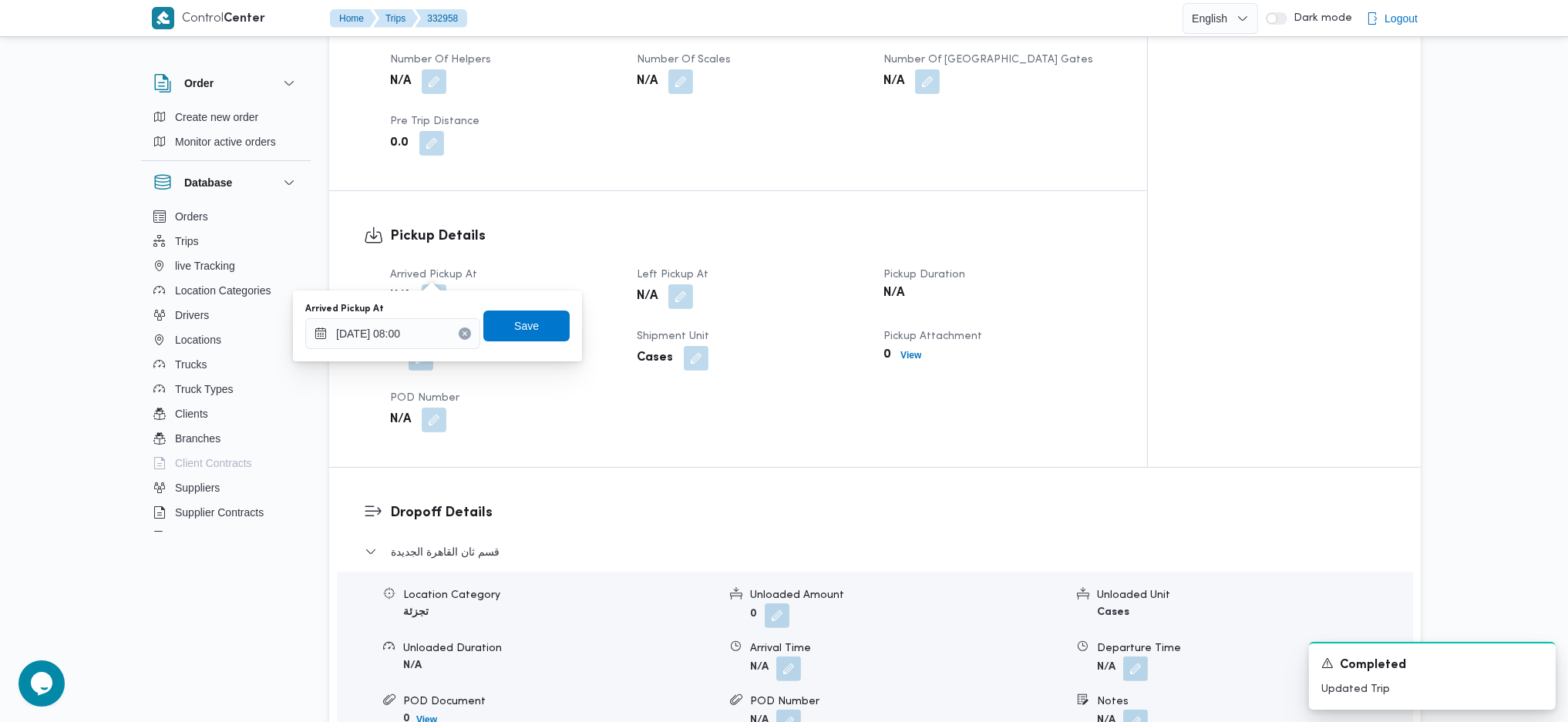
click at [521, 348] on div "Arrived Pickup At 23/08/2025 08:00 Save" at bounding box center [438, 326] width 267 height 50
drag, startPoint x: 519, startPoint y: 322, endPoint x: 588, endPoint y: 314, distance: 69.5
click at [518, 322] on span "Save" at bounding box center [526, 326] width 25 height 18
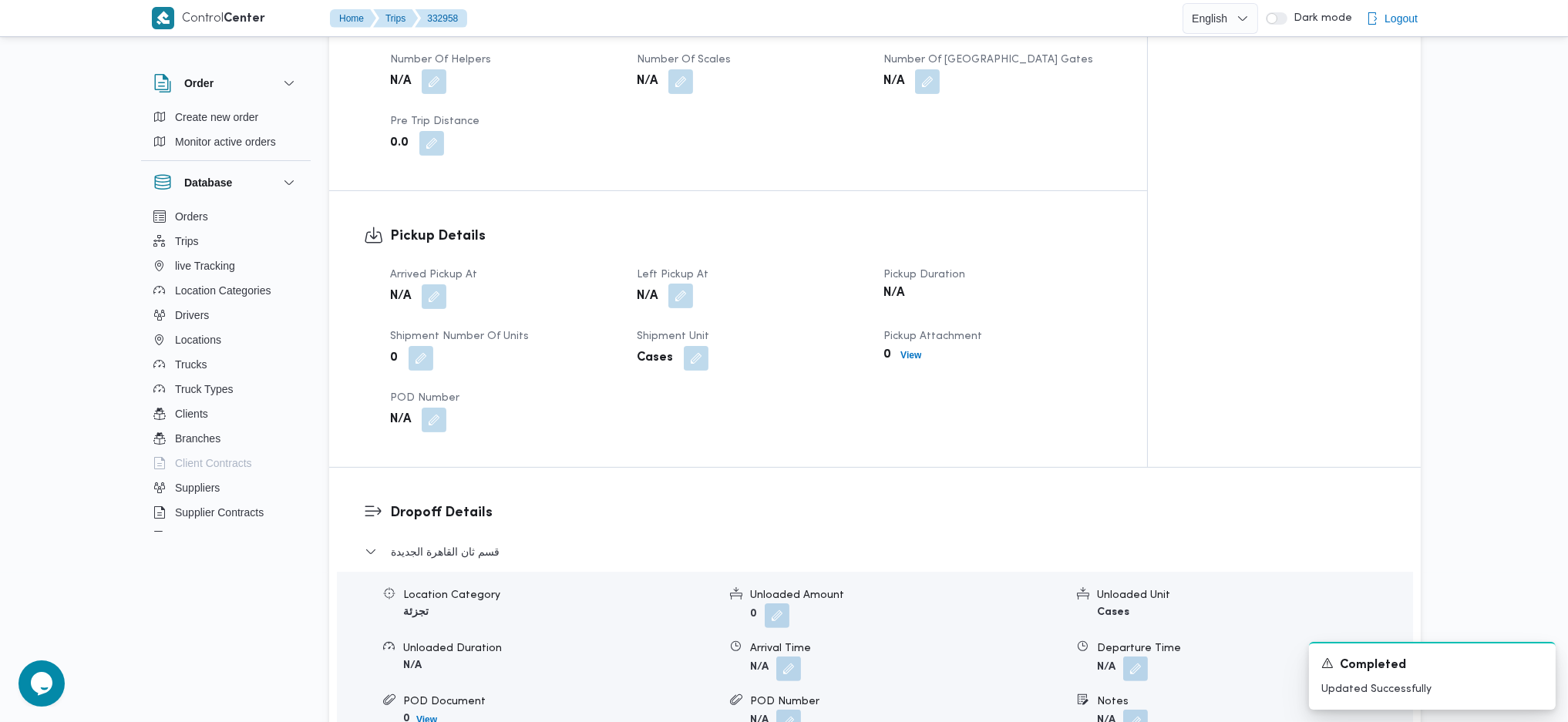
click at [682, 284] on button "button" at bounding box center [680, 296] width 25 height 25
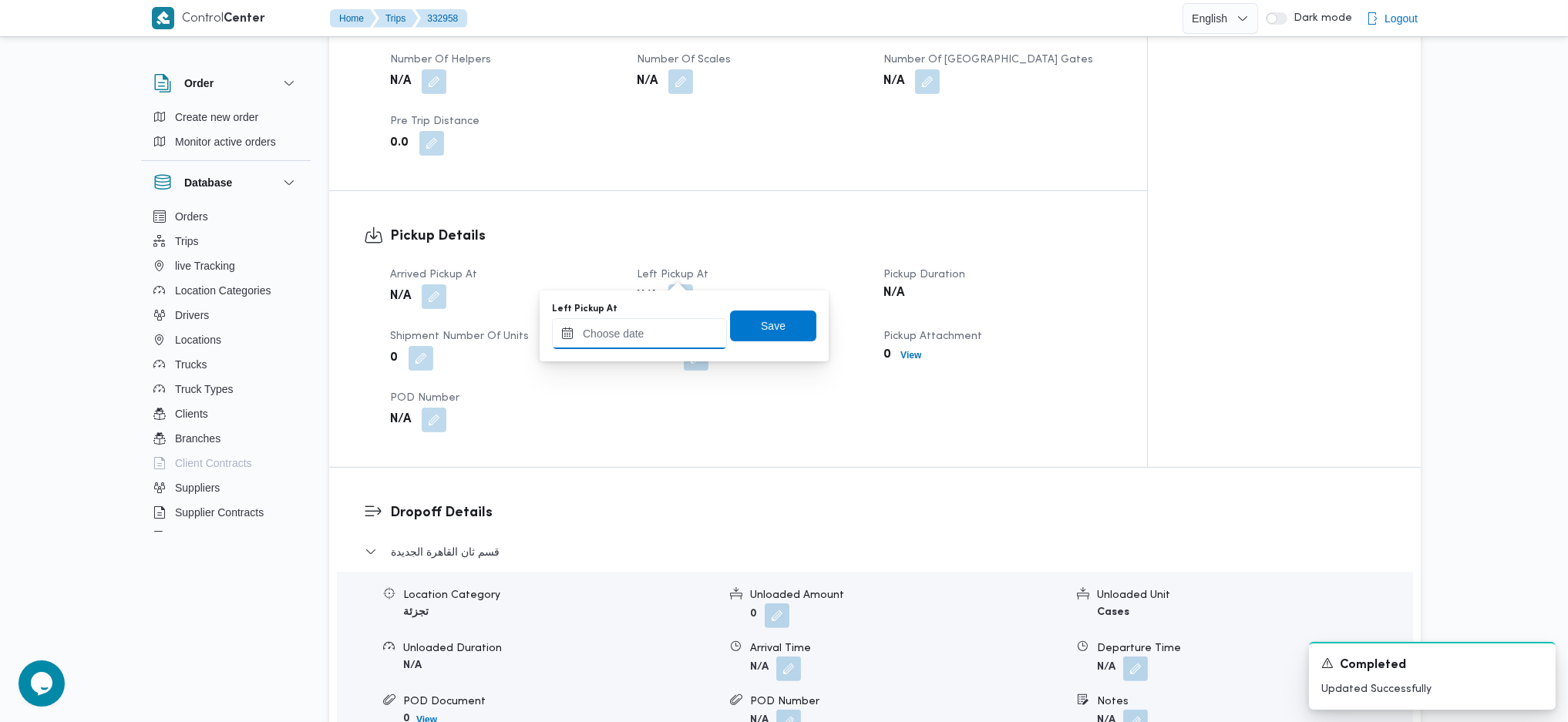
click at [662, 336] on input "Left Pickup At" at bounding box center [639, 333] width 175 height 30
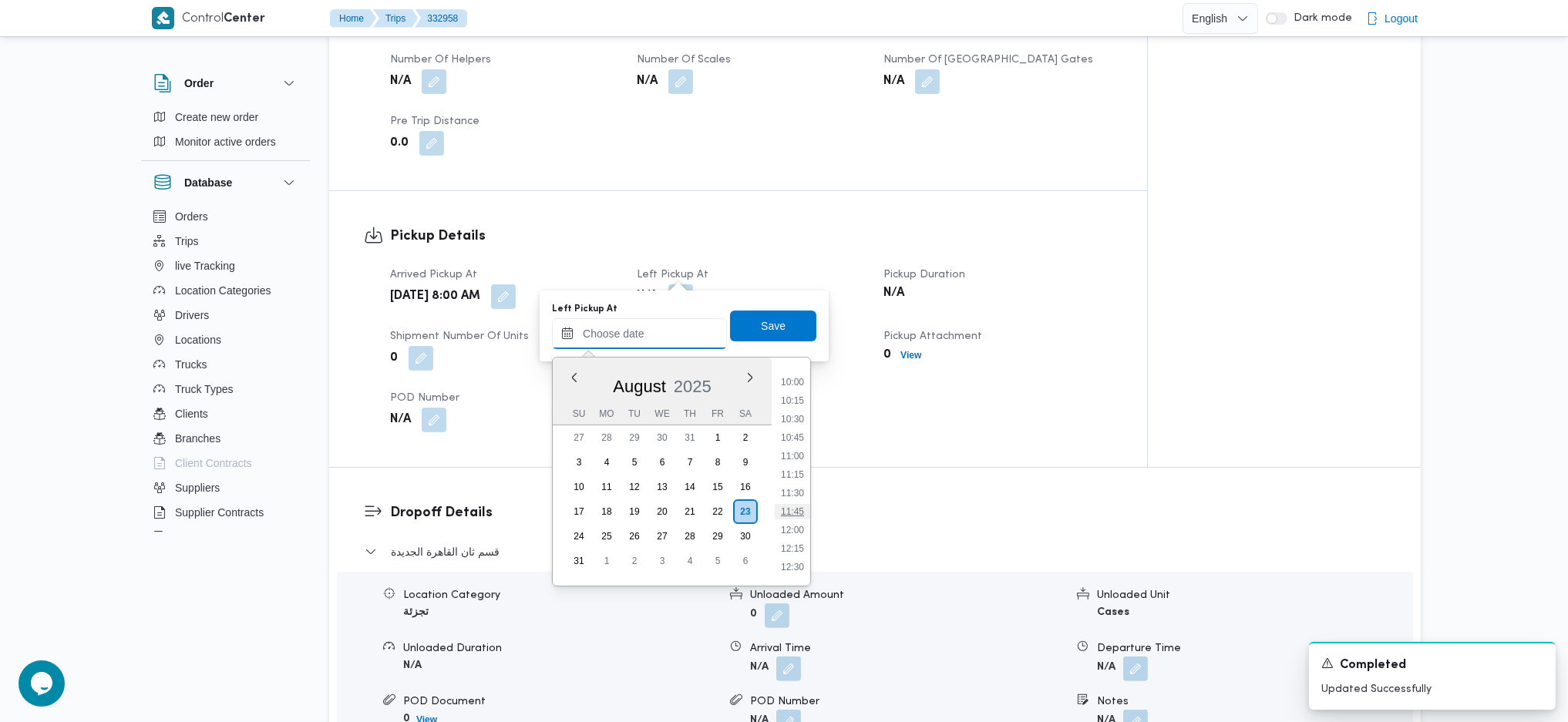
scroll to position [692, 0]
click at [788, 483] on li "10:45" at bounding box center [792, 482] width 35 height 16
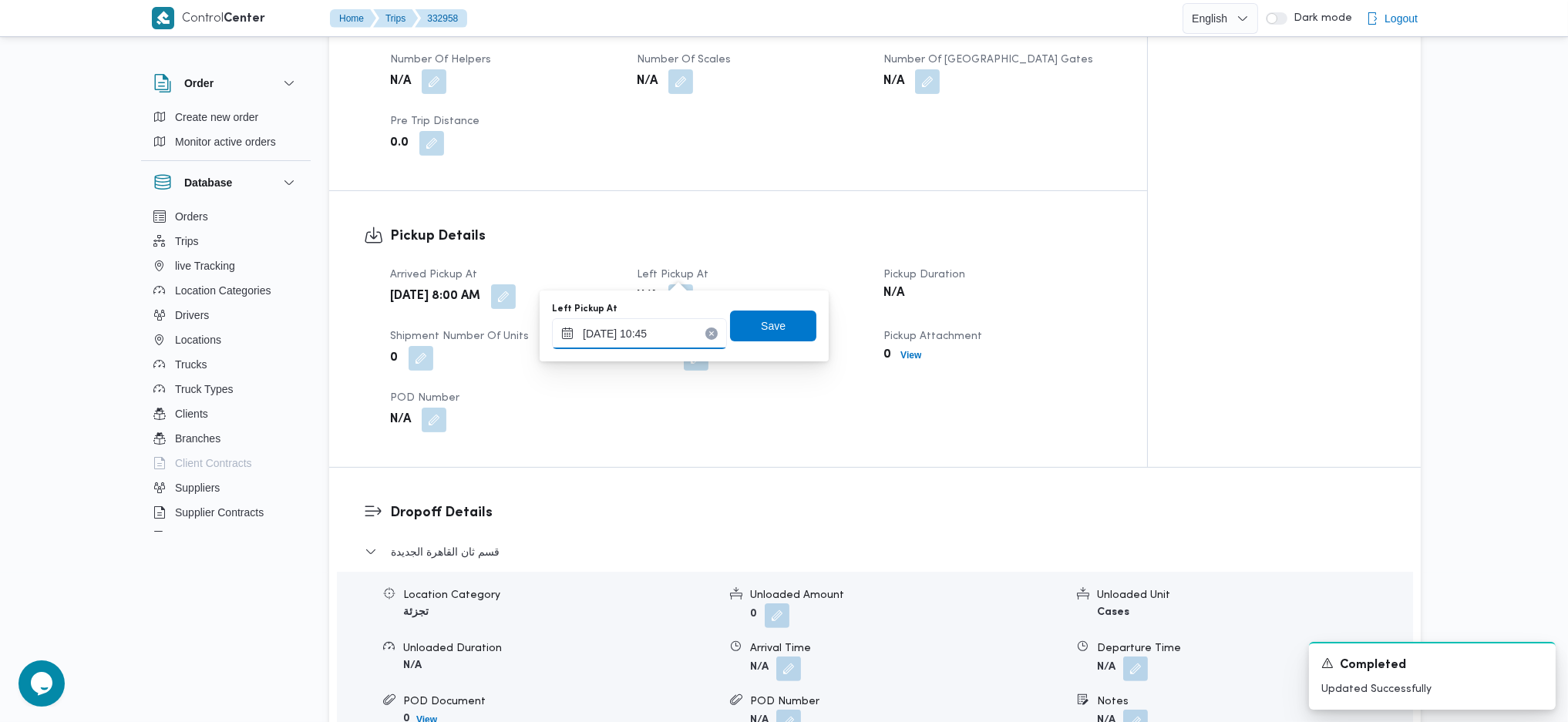
type input "23/08/2025 10:45"
click at [782, 324] on span "Save" at bounding box center [773, 324] width 87 height 30
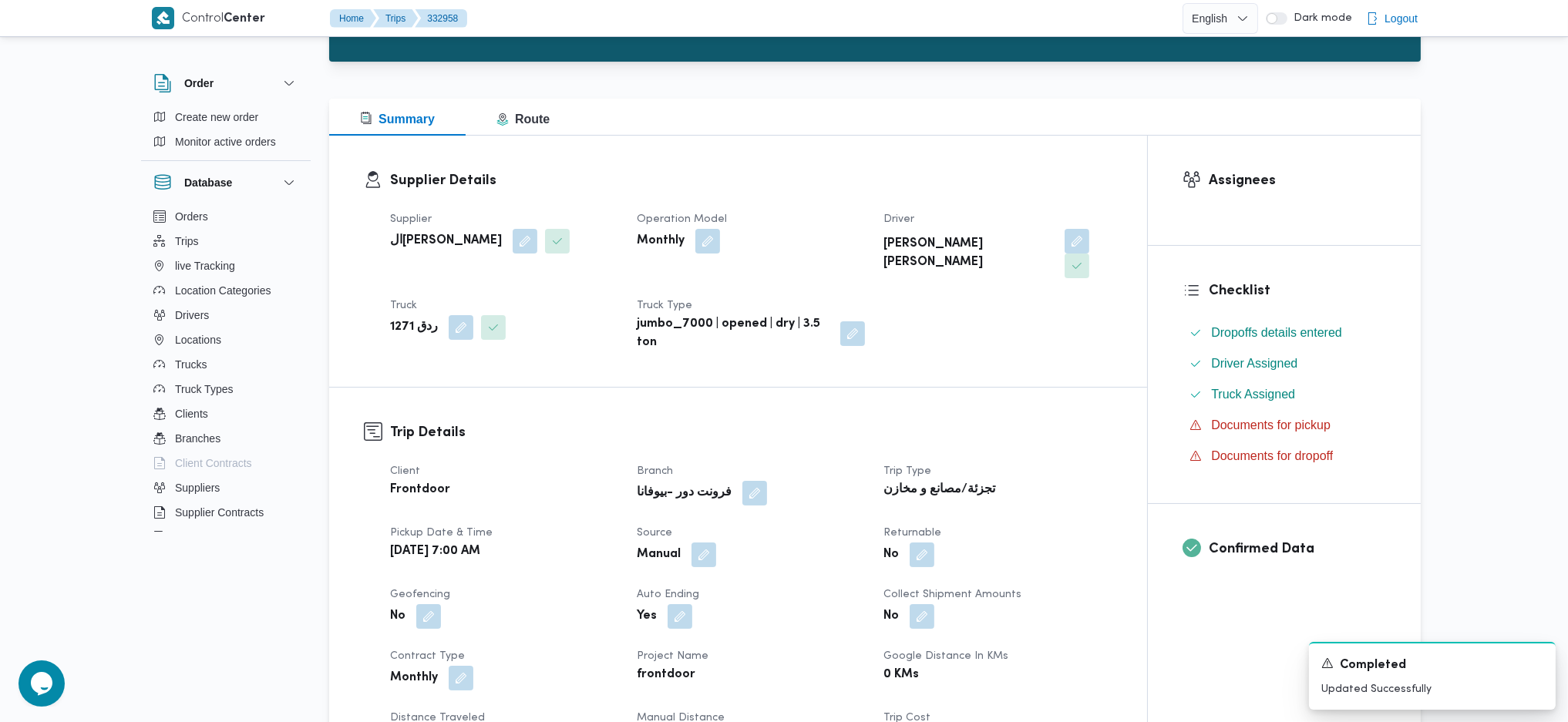
scroll to position [0, 0]
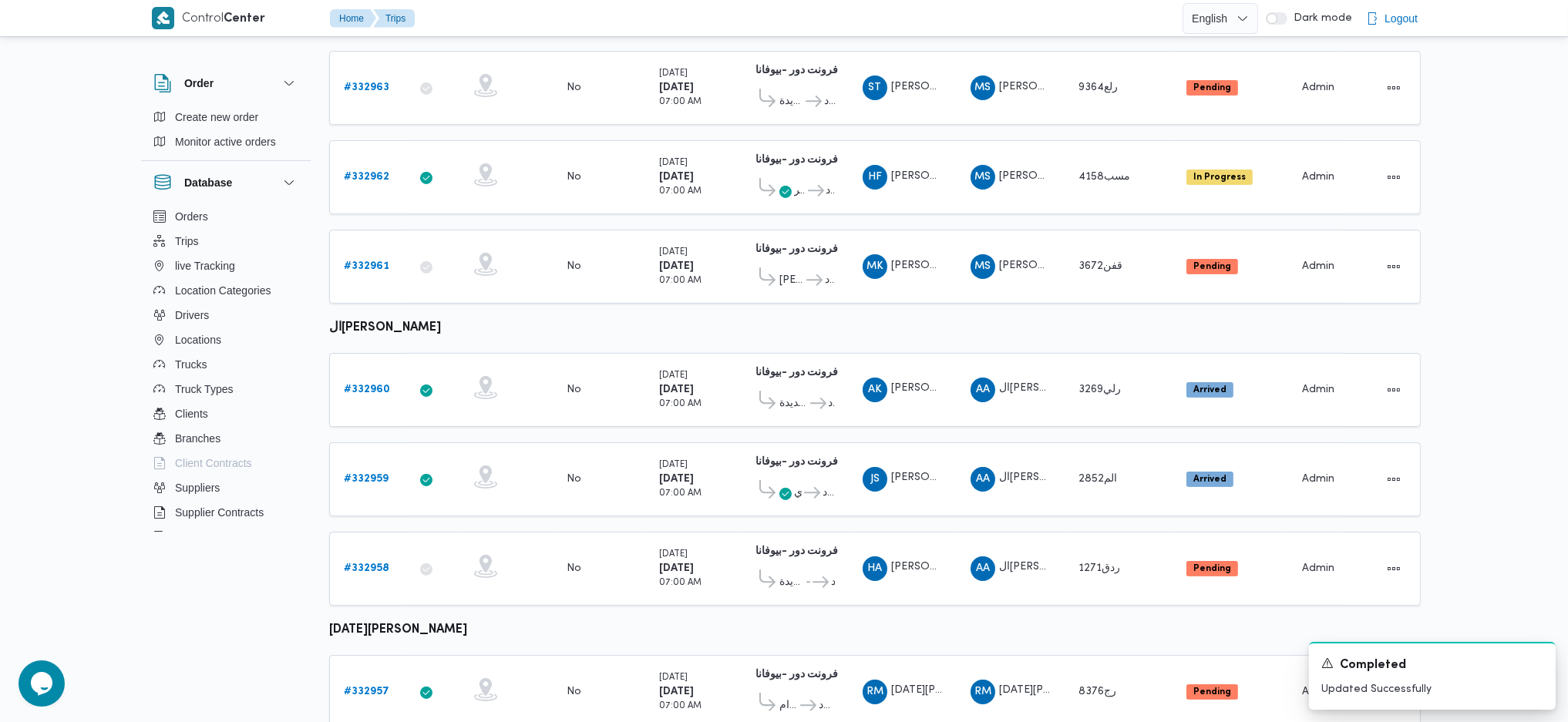
scroll to position [809, 0]
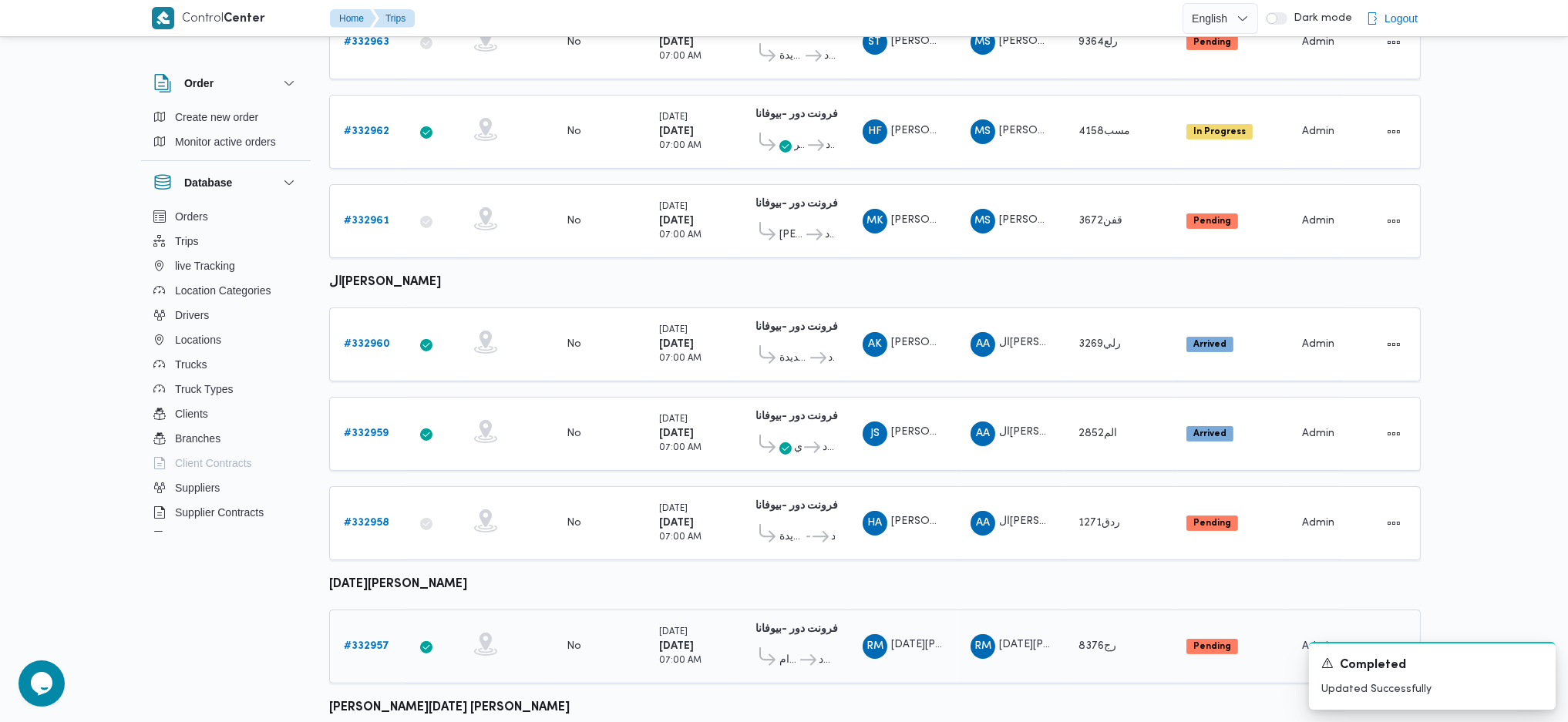
click at [380, 641] on b "# 332957" at bounding box center [366, 646] width 45 height 10
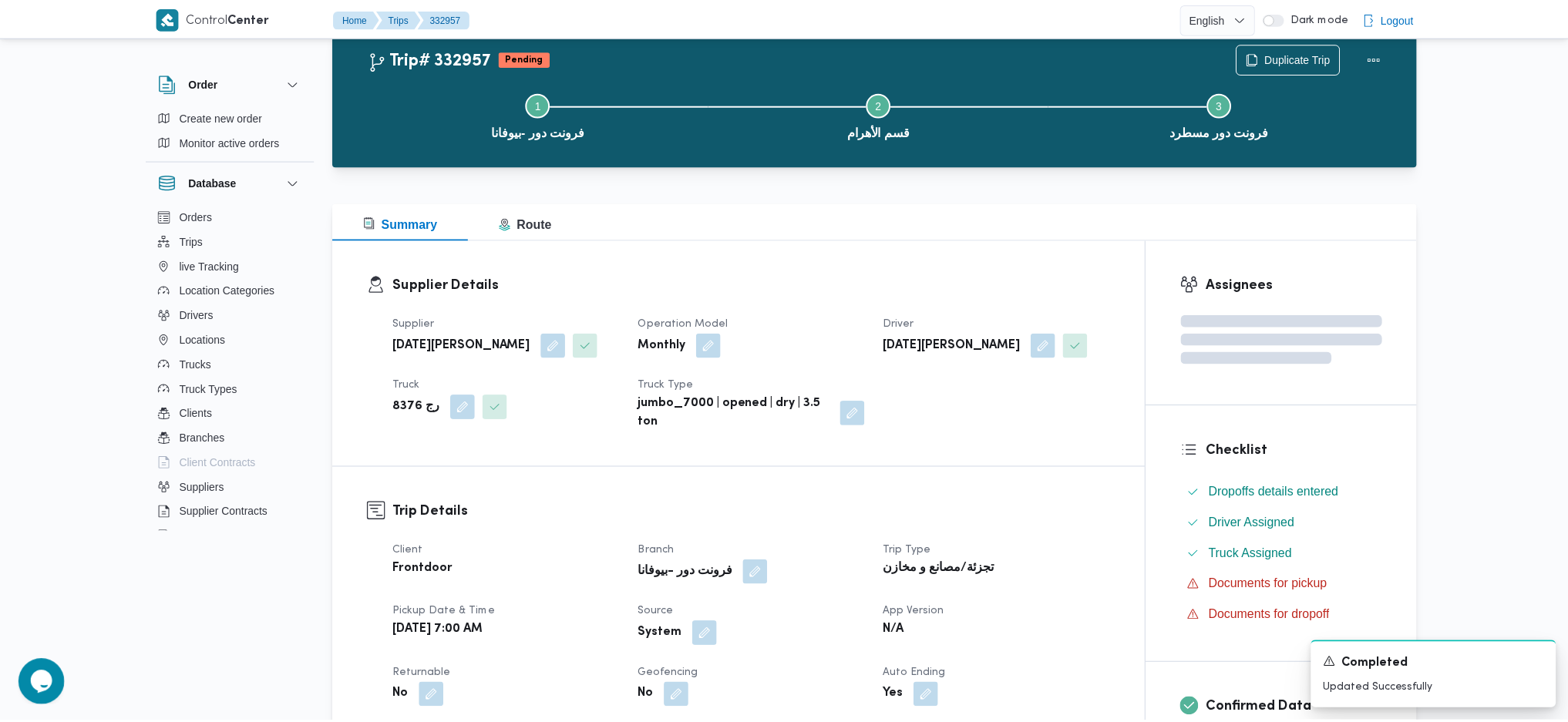
scroll to position [809, 0]
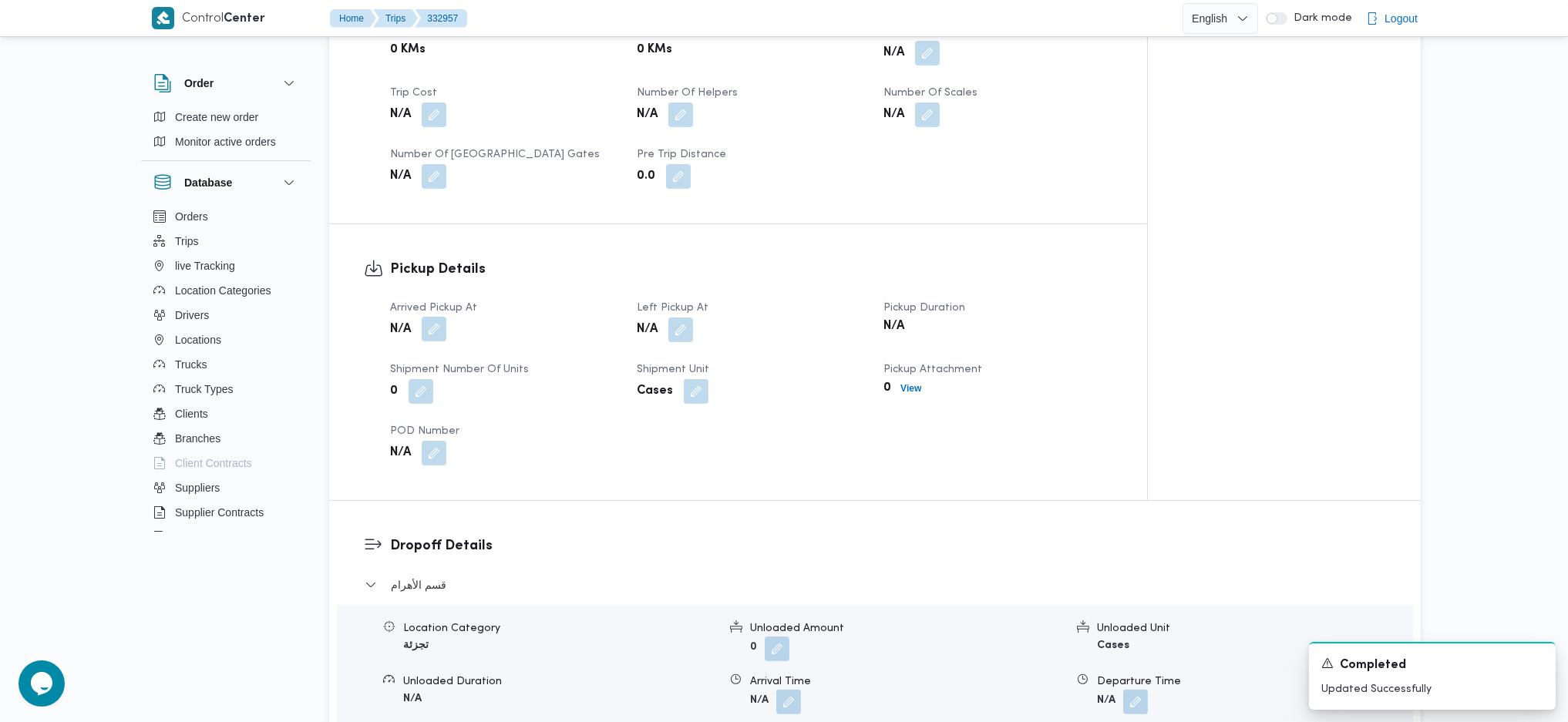
click at [444, 321] on button "button" at bounding box center [434, 329] width 25 height 25
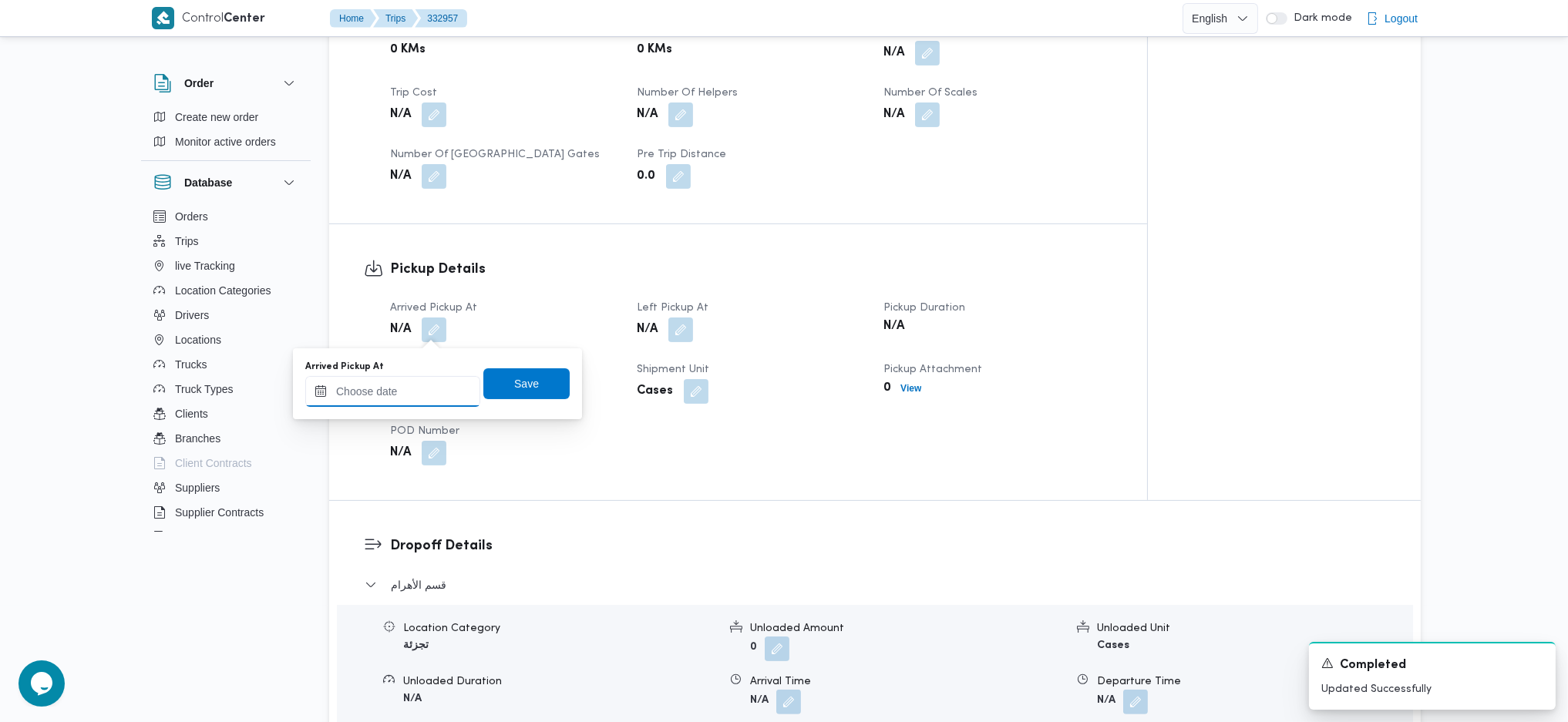
click at [419, 396] on input "Arrived Pickup At" at bounding box center [392, 390] width 175 height 30
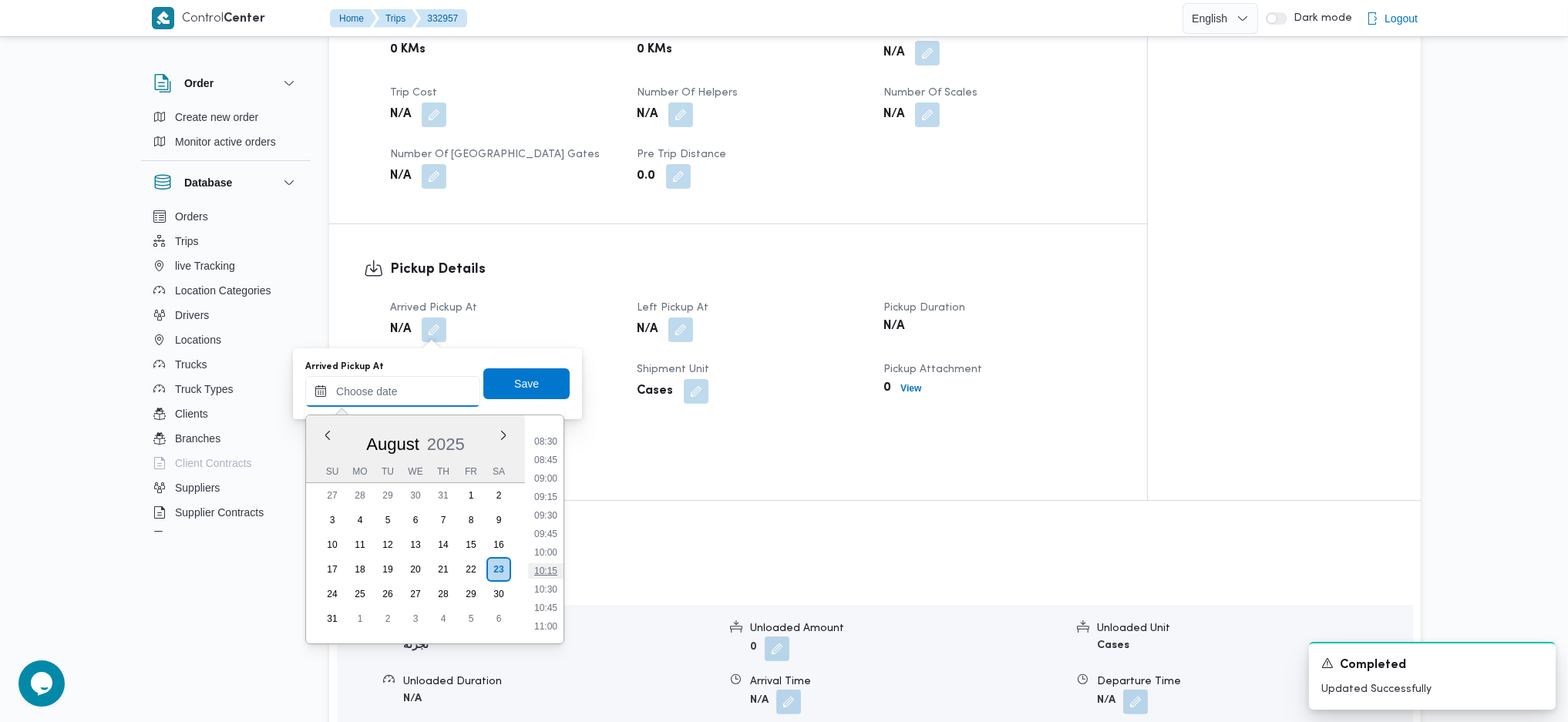
scroll to position [588, 0]
click at [554, 432] on li "08:00" at bounding box center [545, 439] width 35 height 16
type input "23/08/2025 08:00"
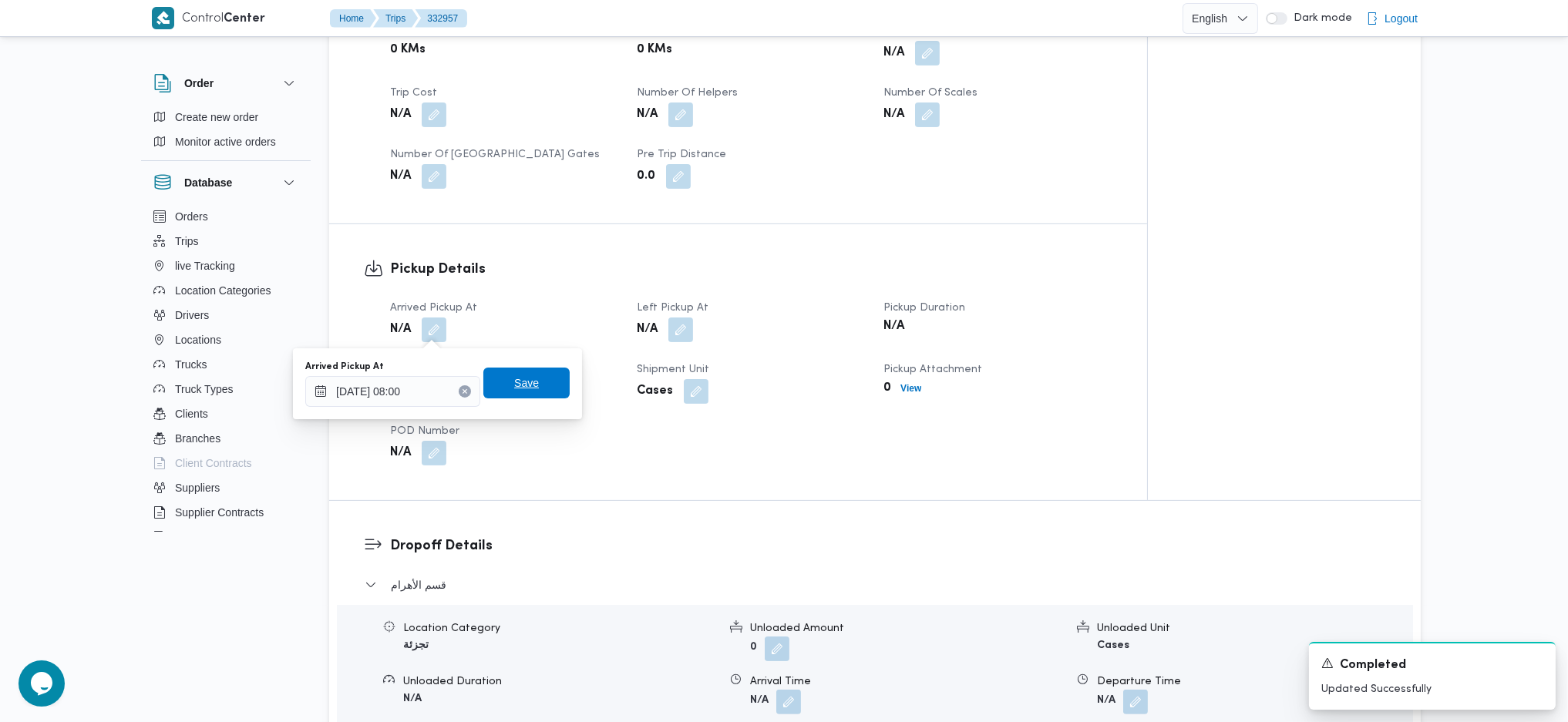
click at [521, 390] on span "Save" at bounding box center [526, 383] width 25 height 18
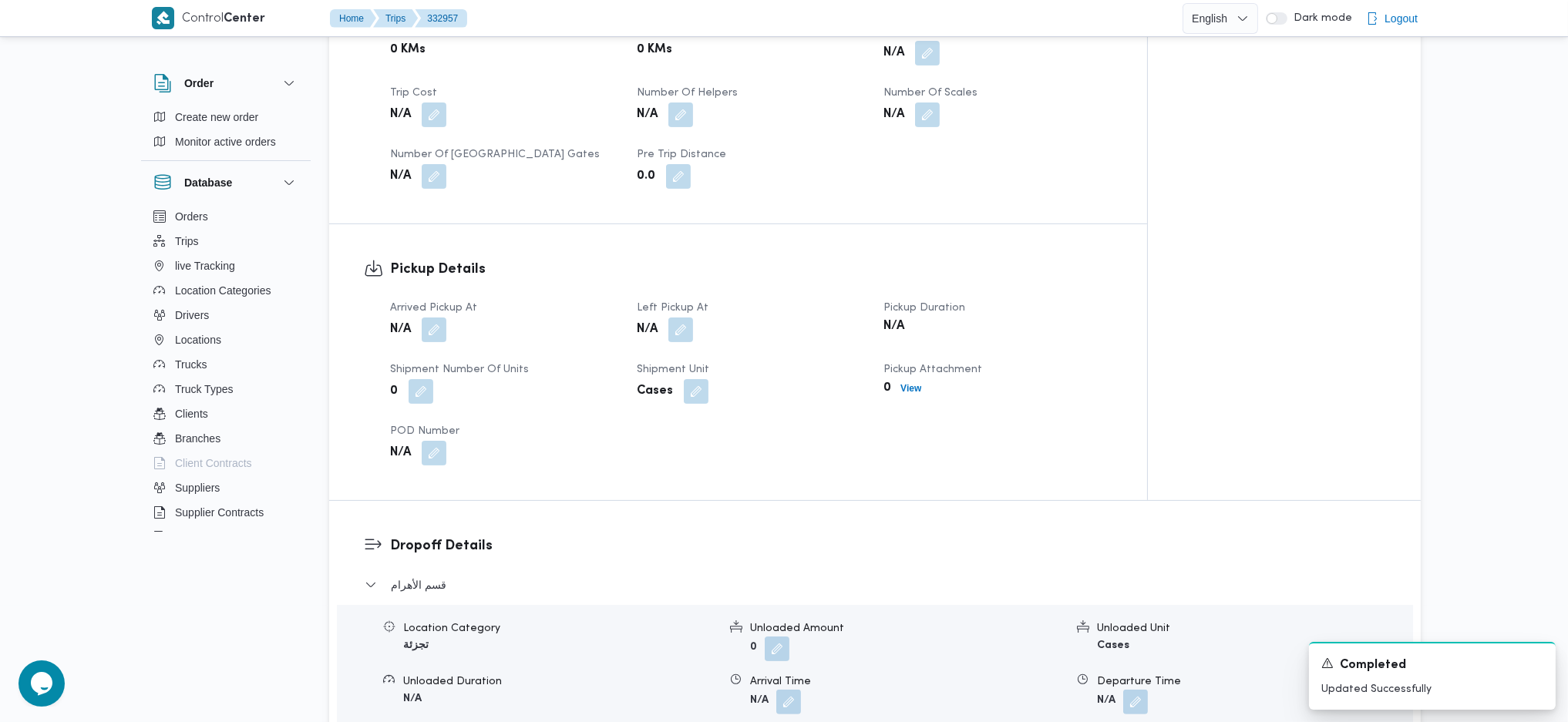
click at [692, 328] on button "button" at bounding box center [680, 330] width 25 height 25
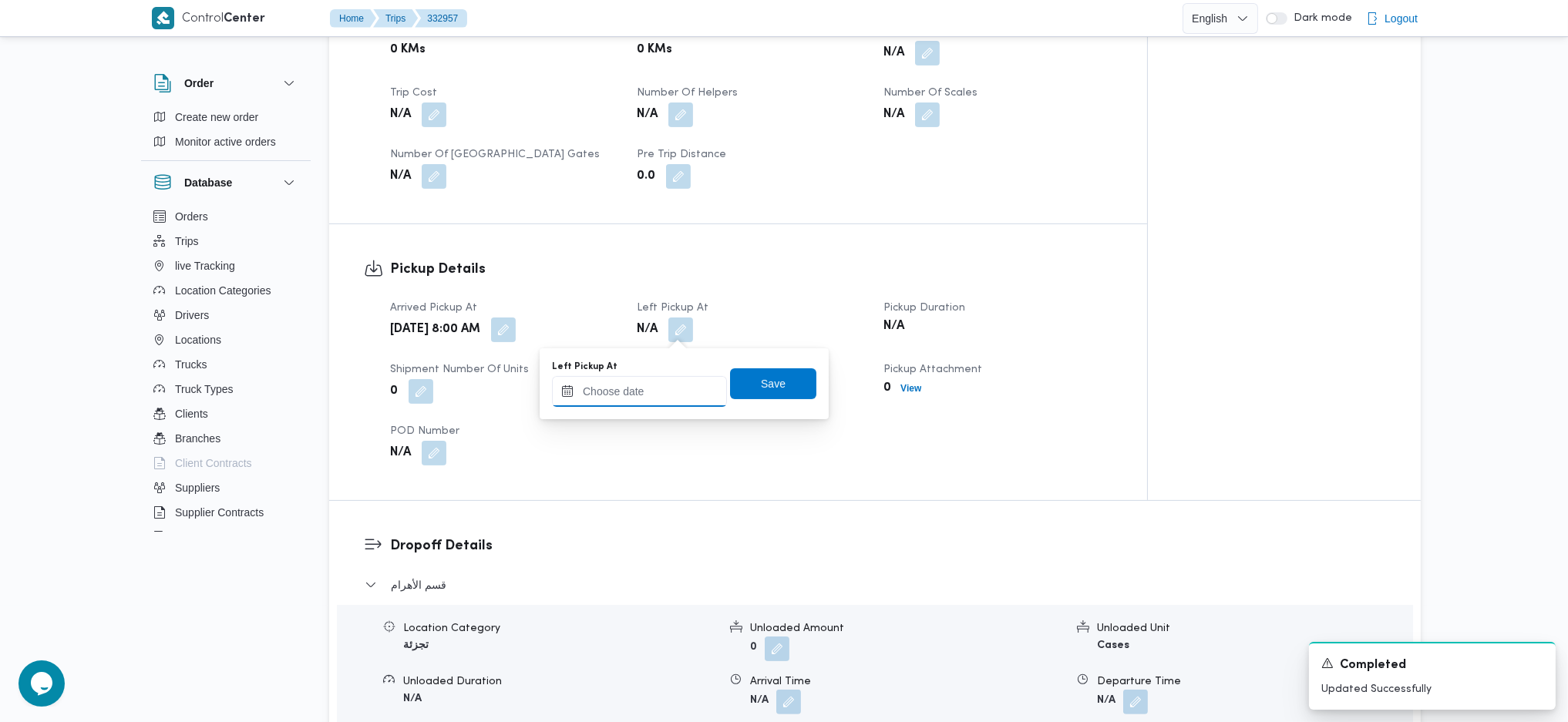
click at [637, 387] on input "Left Pickup At" at bounding box center [639, 390] width 175 height 30
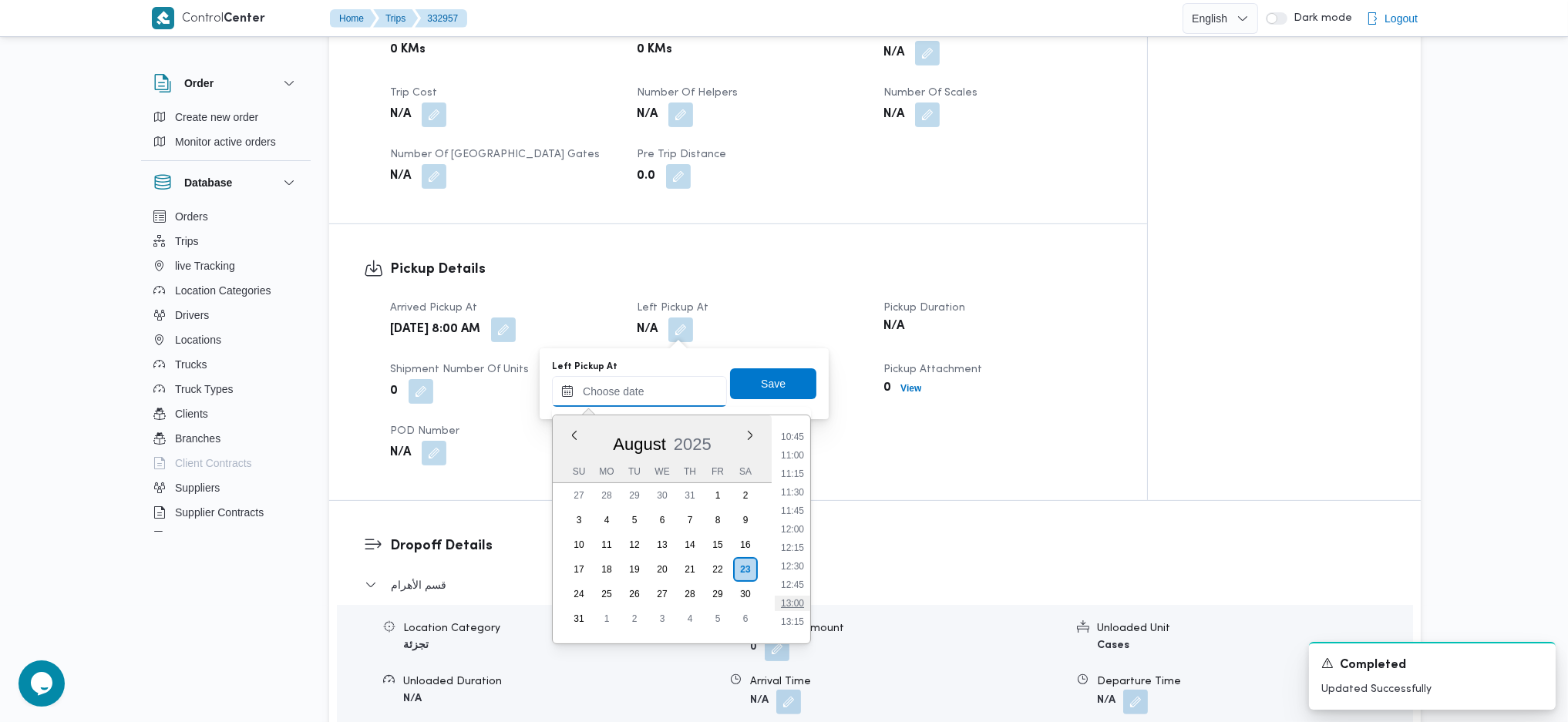
scroll to position [692, 0]
click at [790, 486] on li "10:00" at bounding box center [792, 483] width 35 height 16
type input "23/08/2025 10:00"
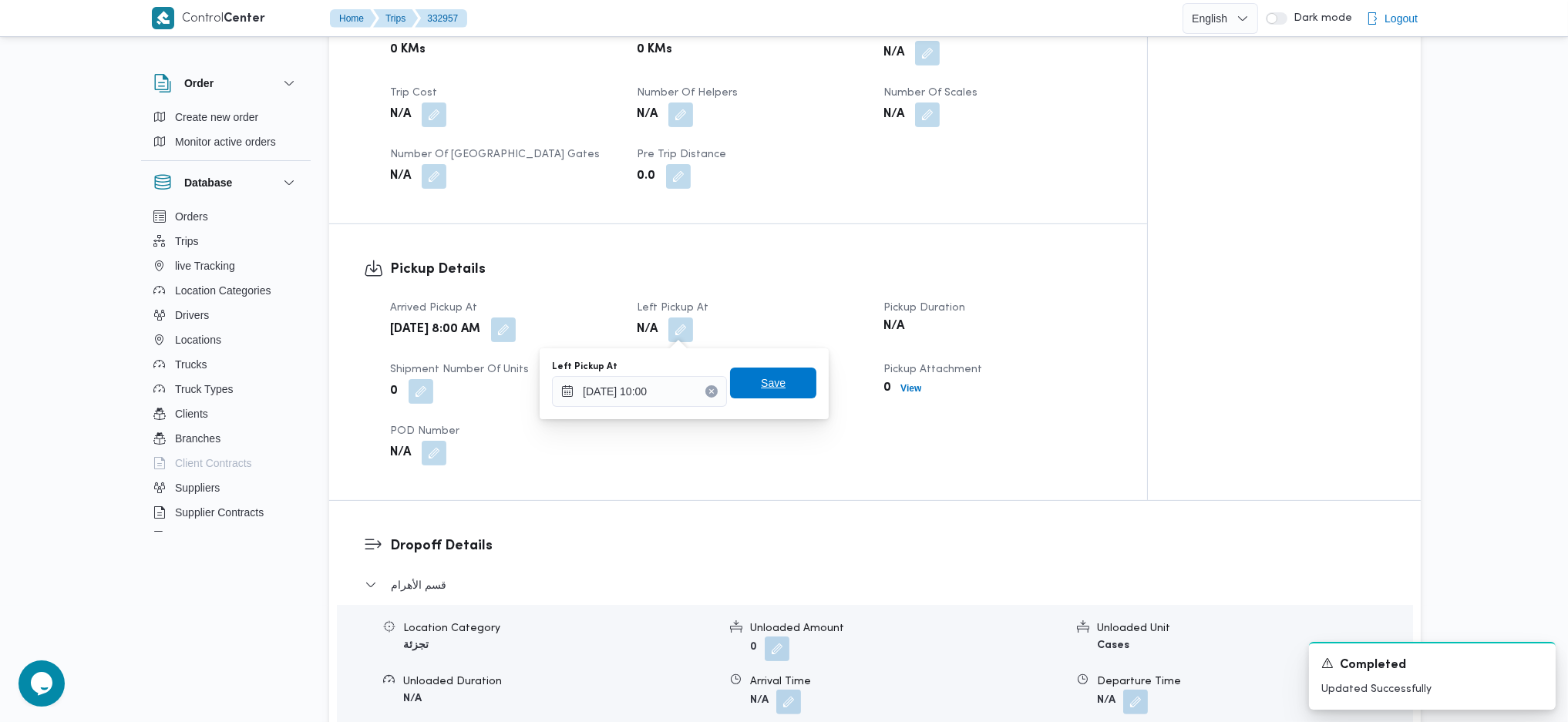
click at [761, 394] on span "Save" at bounding box center [773, 382] width 87 height 30
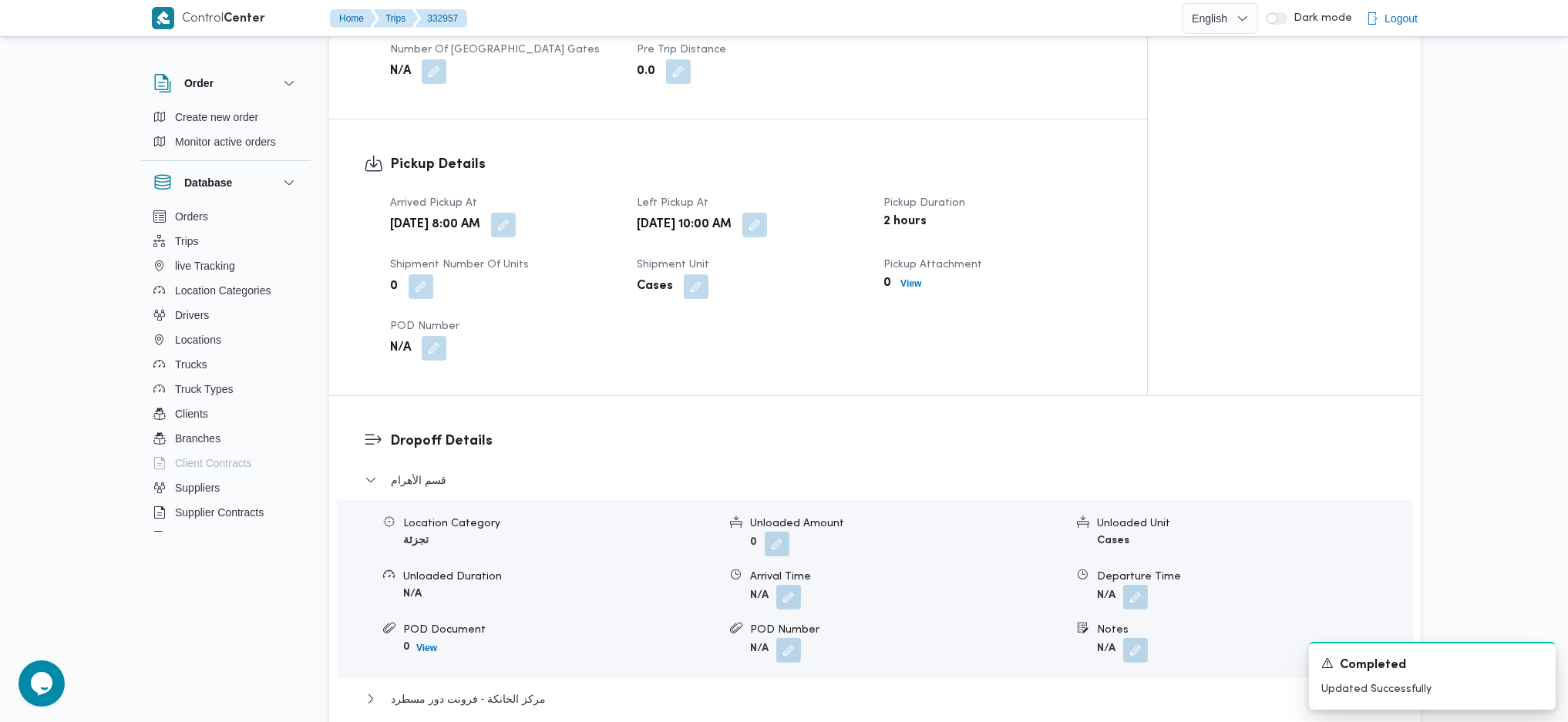
scroll to position [1014, 0]
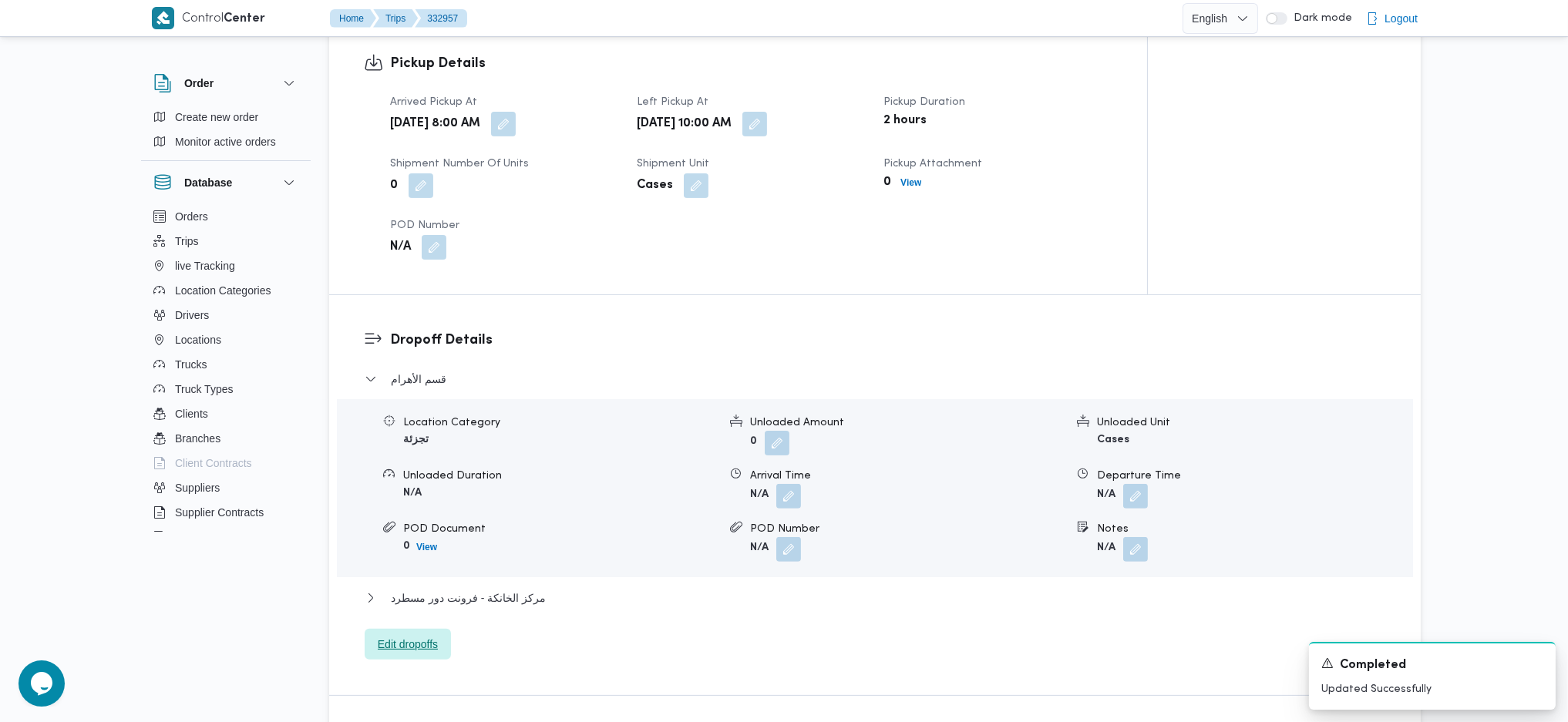
click at [428, 651] on span "Edit dropoffs" at bounding box center [407, 644] width 60 height 18
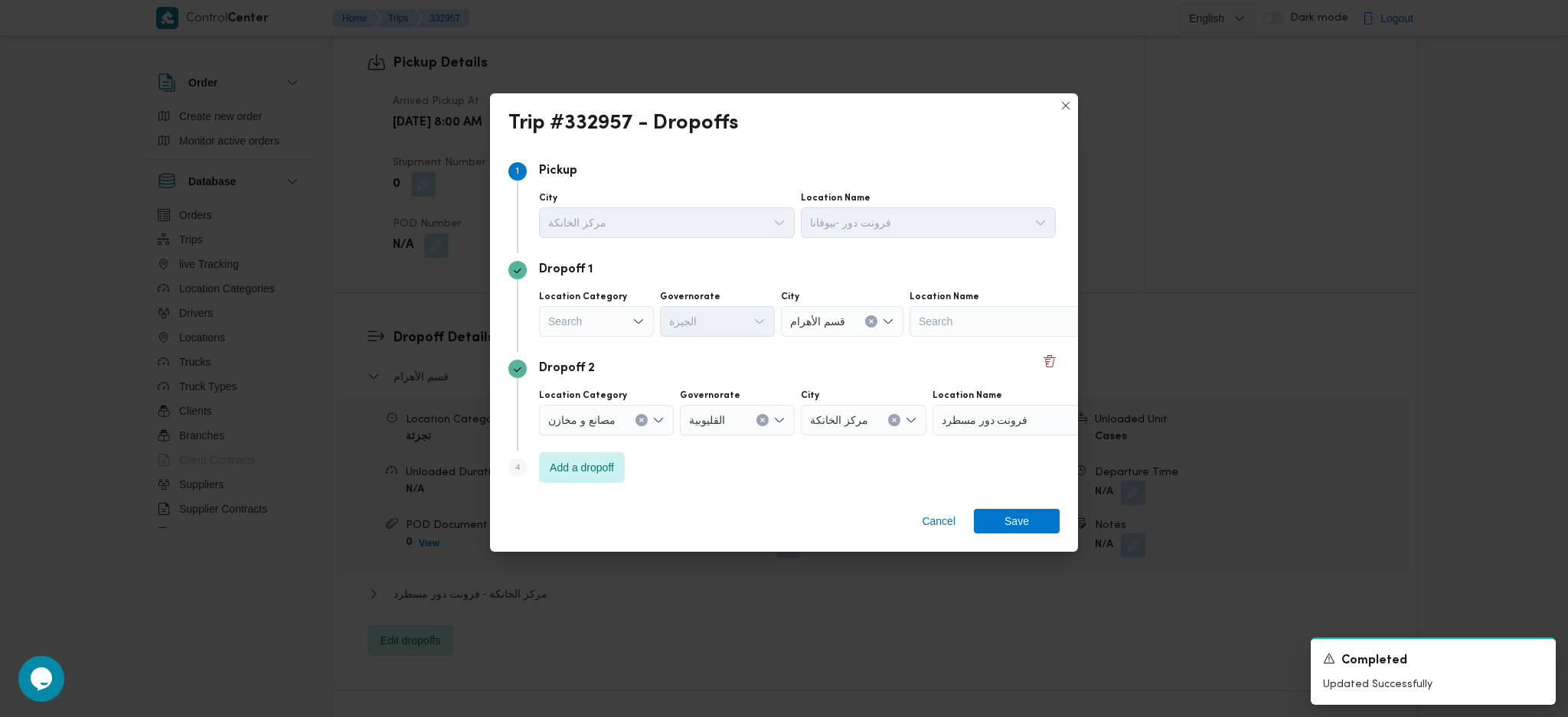
click at [609, 324] on div "Search" at bounding box center [596, 321] width 115 height 30
click at [595, 412] on span "عملاء جملة" at bounding box center [605, 416] width 78 height 18
drag, startPoint x: 728, startPoint y: 298, endPoint x: 723, endPoint y: 305, distance: 8.6
click at [728, 295] on div "Governorate" at bounding box center [720, 296] width 115 height 12
click at [717, 312] on div "Search" at bounding box center [720, 321] width 115 height 30
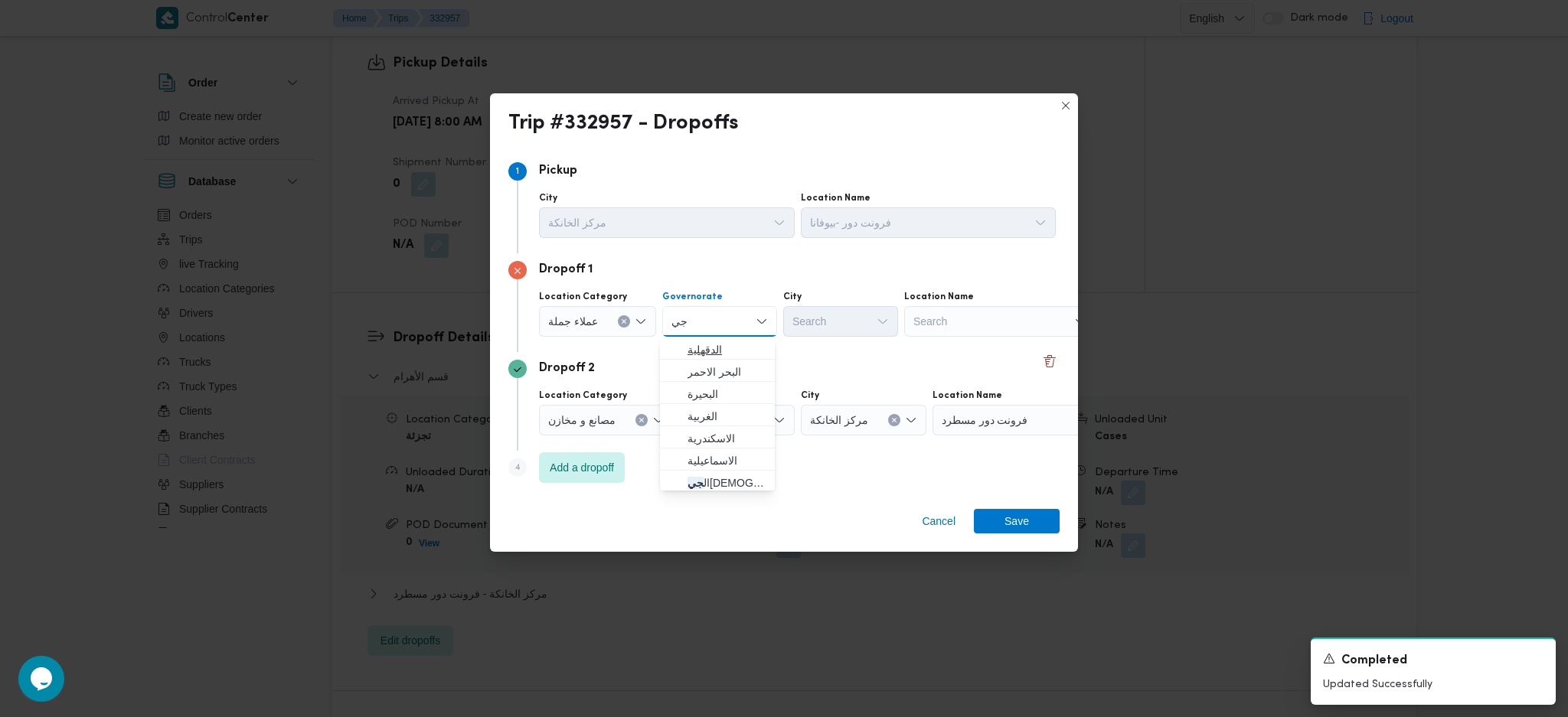
type input "جي"
click at [673, 352] on icon "button" at bounding box center [674, 349] width 12 height 12
click at [743, 320] on icon "Clear input" at bounding box center [745, 322] width 4 height 4
click at [715, 476] on span "الجيزة" at bounding box center [725, 483] width 78 height 18
click at [854, 312] on div "Search" at bounding box center [841, 321] width 115 height 30
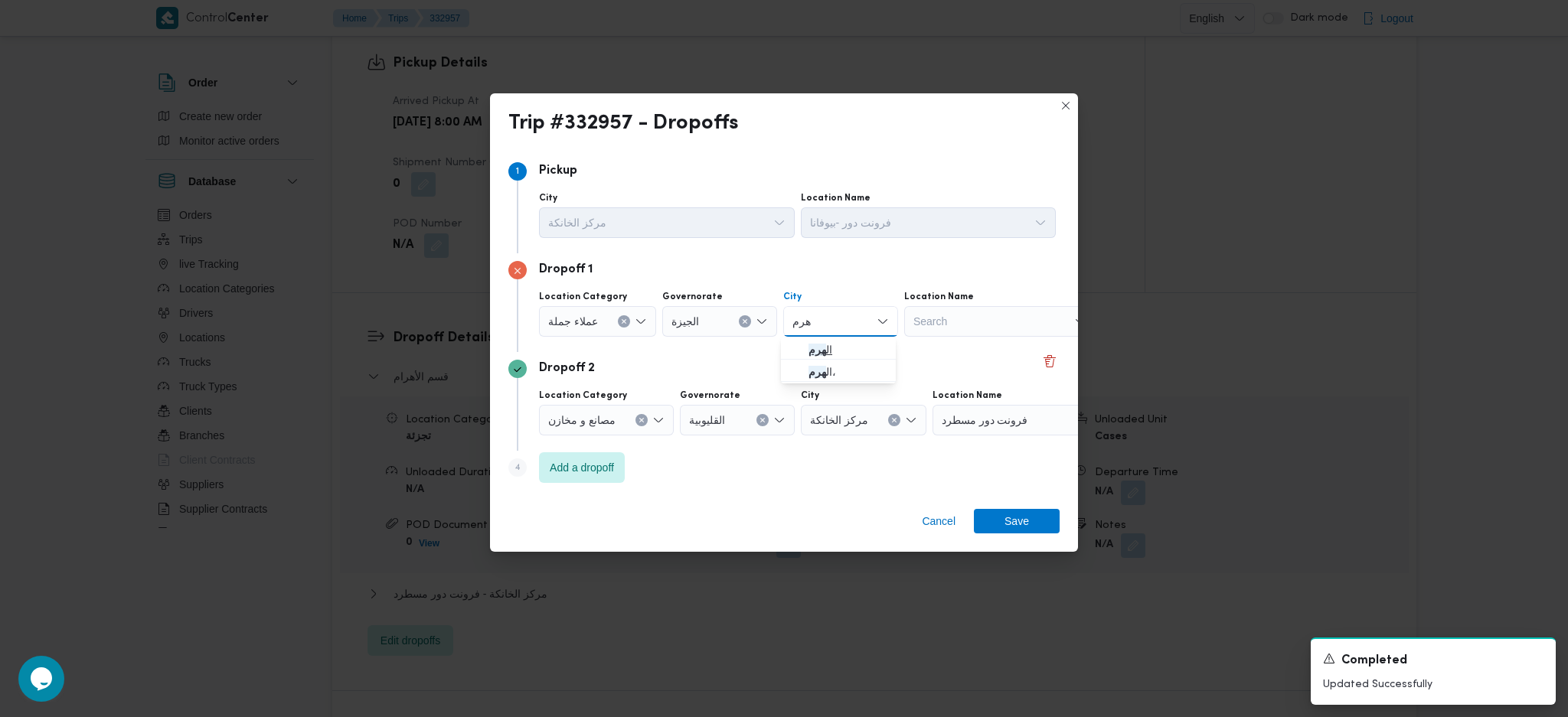
type input "هرم"
click at [801, 354] on icon "button" at bounding box center [795, 349] width 12 height 12
click at [1006, 540] on div "Cancel Save" at bounding box center [783, 524] width 588 height 55
click at [1010, 514] on span "Save" at bounding box center [1016, 520] width 25 height 25
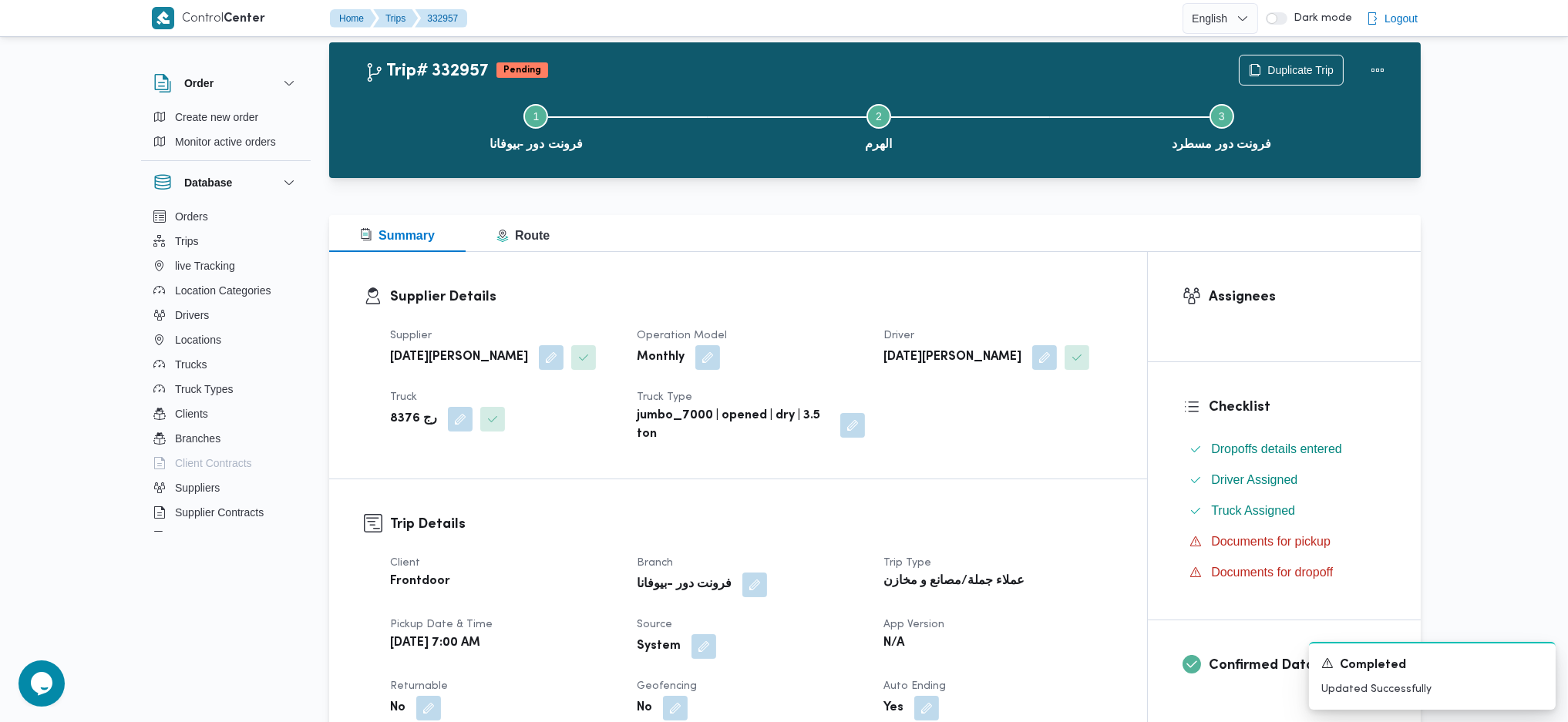
scroll to position [0, 0]
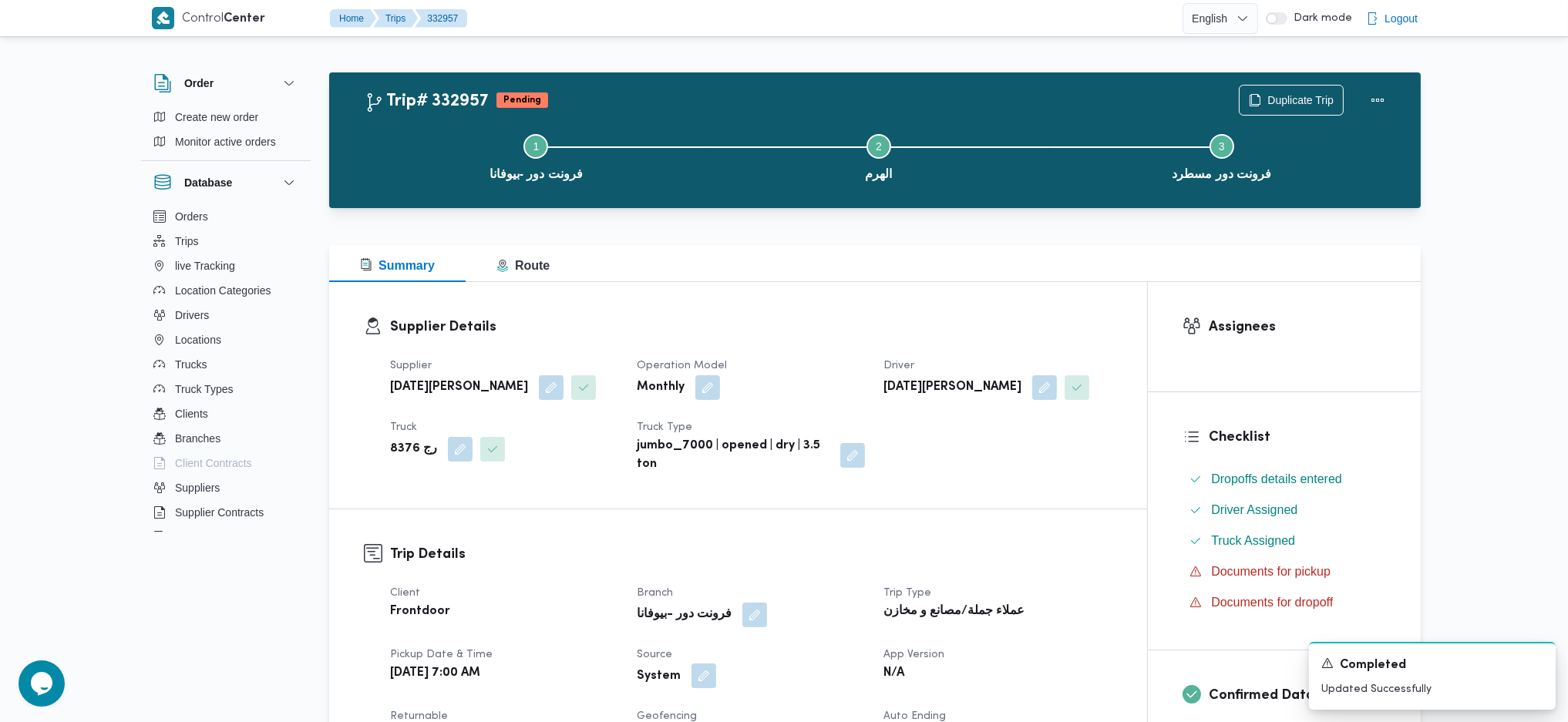
click at [700, 668] on button "button" at bounding box center [704, 675] width 25 height 25
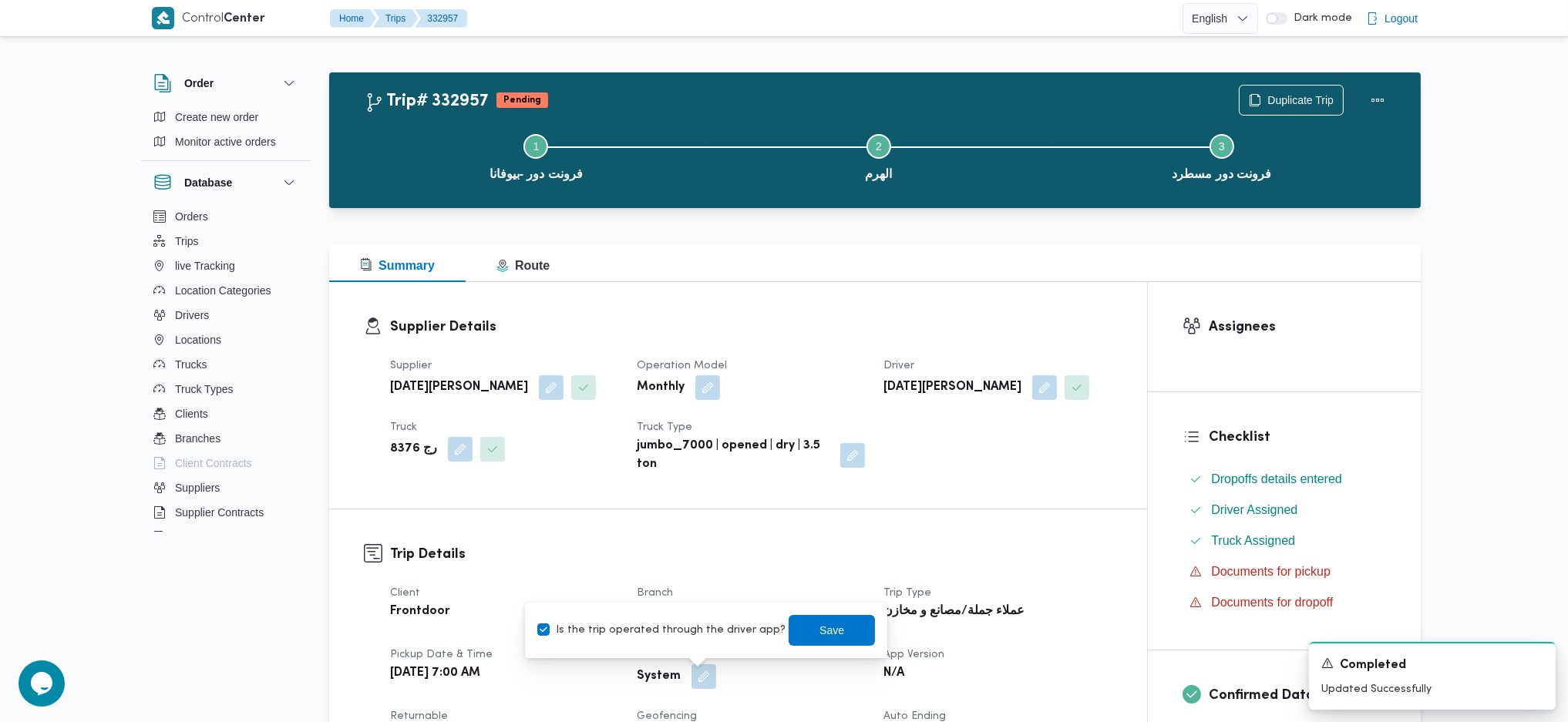
click at [699, 637] on label "Is the trip operated through the driver app?" at bounding box center [661, 630] width 248 height 18
checkbox input "false"
click at [796, 632] on span "Save" at bounding box center [832, 629] width 87 height 30
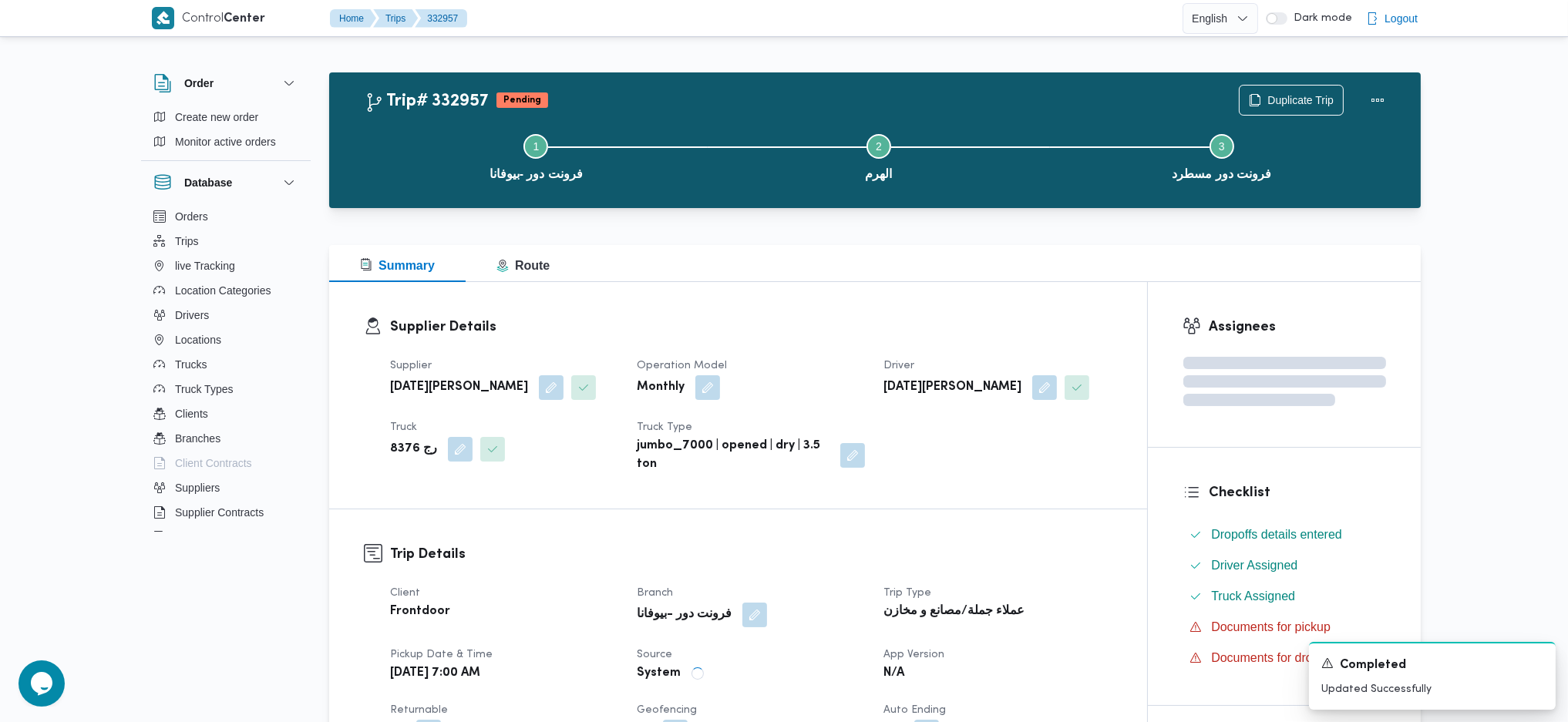
click at [883, 377] on div "رمضان محمد محمد عبدالمنعم" at bounding box center [997, 388] width 231 height 28
click at [851, 303] on div "Supplier Details Supplier رمضان محمد محمد عبدالمنعم Operation Model Monthly Dri…" at bounding box center [738, 395] width 818 height 227
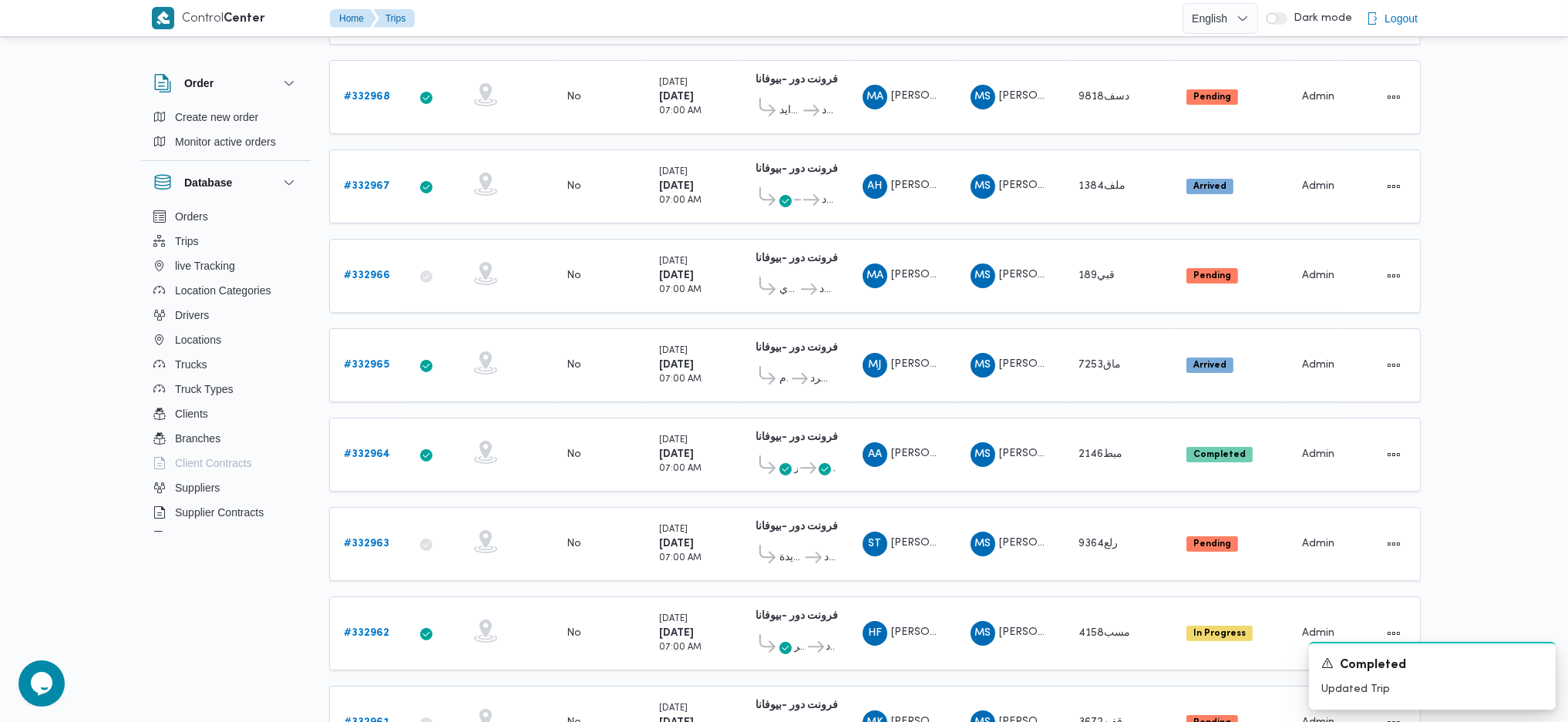
scroll to position [204, 0]
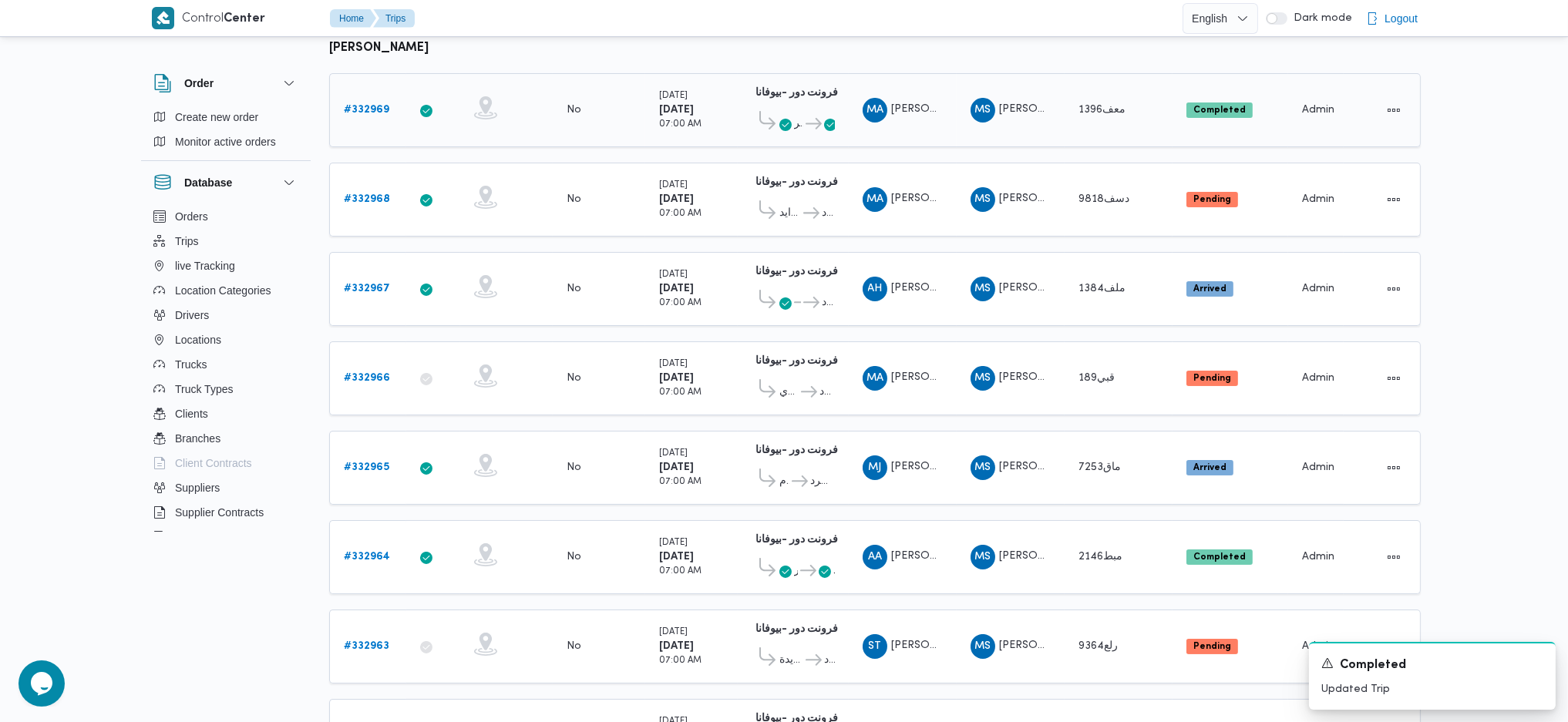
click at [809, 125] on icon at bounding box center [813, 123] width 17 height 12
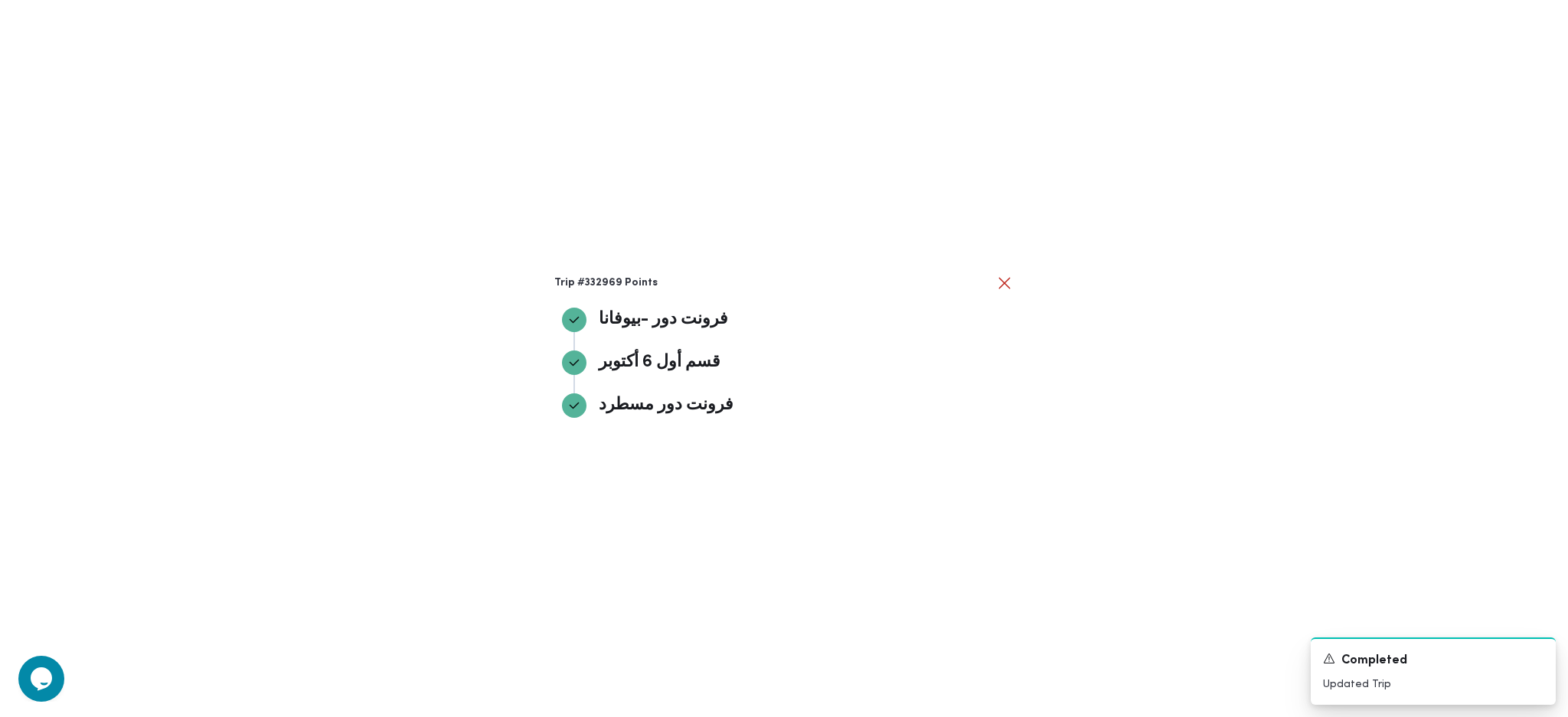
click at [803, 123] on div "Trip #332969 Points فرونت دور -بيوفانا فرونت دور -بيوفانا قسم أول 6 أكتوبر قسم …" at bounding box center [784, 358] width 1568 height 717
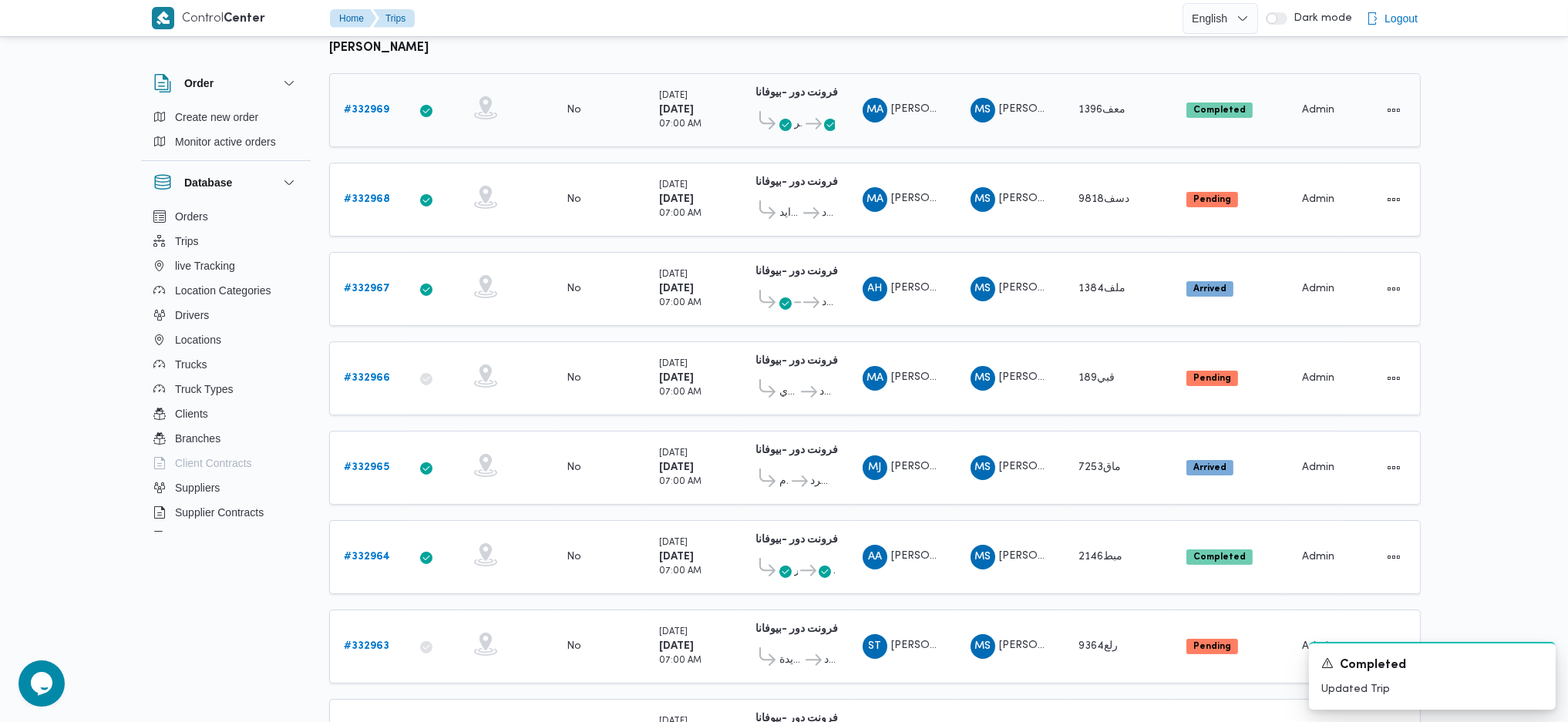
click at [380, 105] on b "# 332969" at bounding box center [366, 110] width 45 height 10
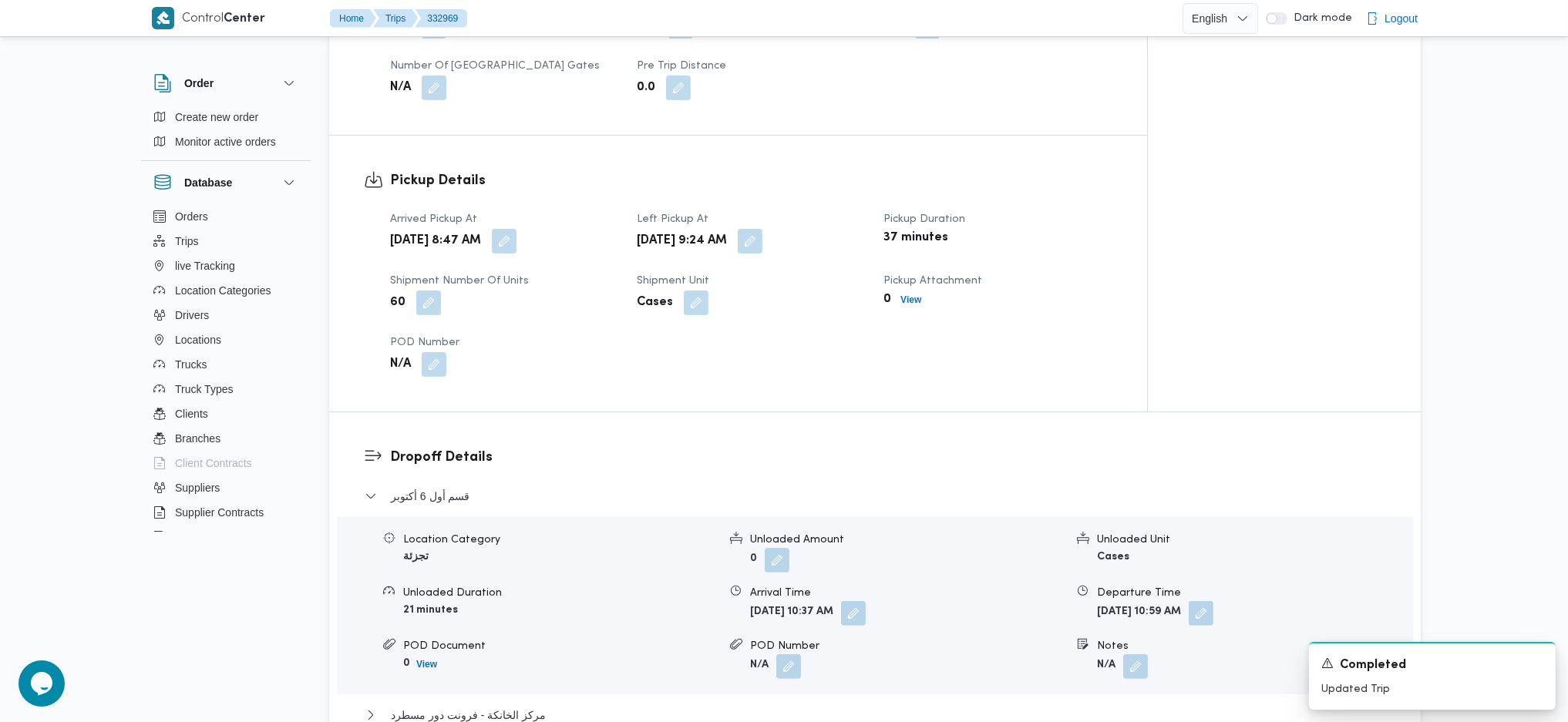
scroll to position [1231, 0]
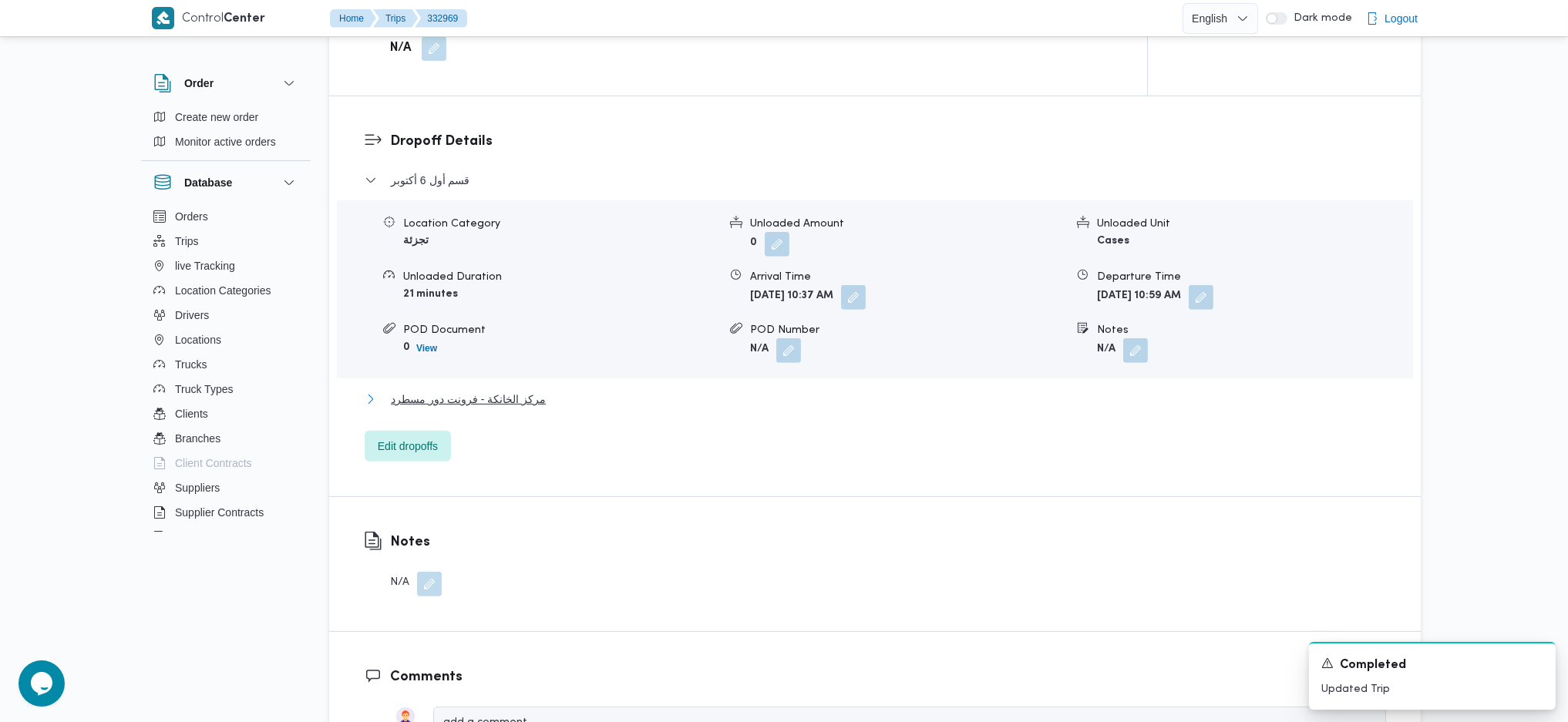
click at [485, 390] on span "مركز الخانكة - فرونت دور مسطرد" at bounding box center [468, 399] width 155 height 18
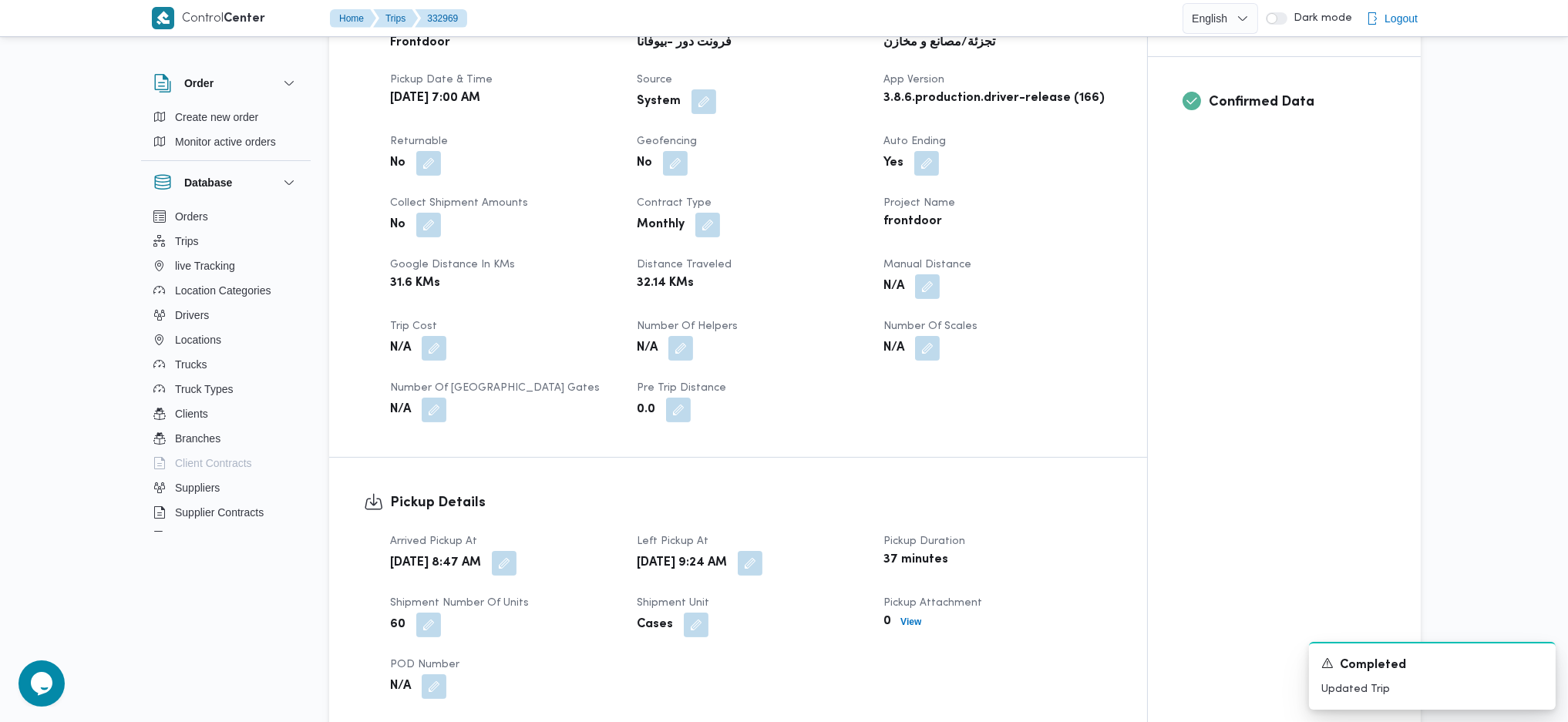
scroll to position [718, 0]
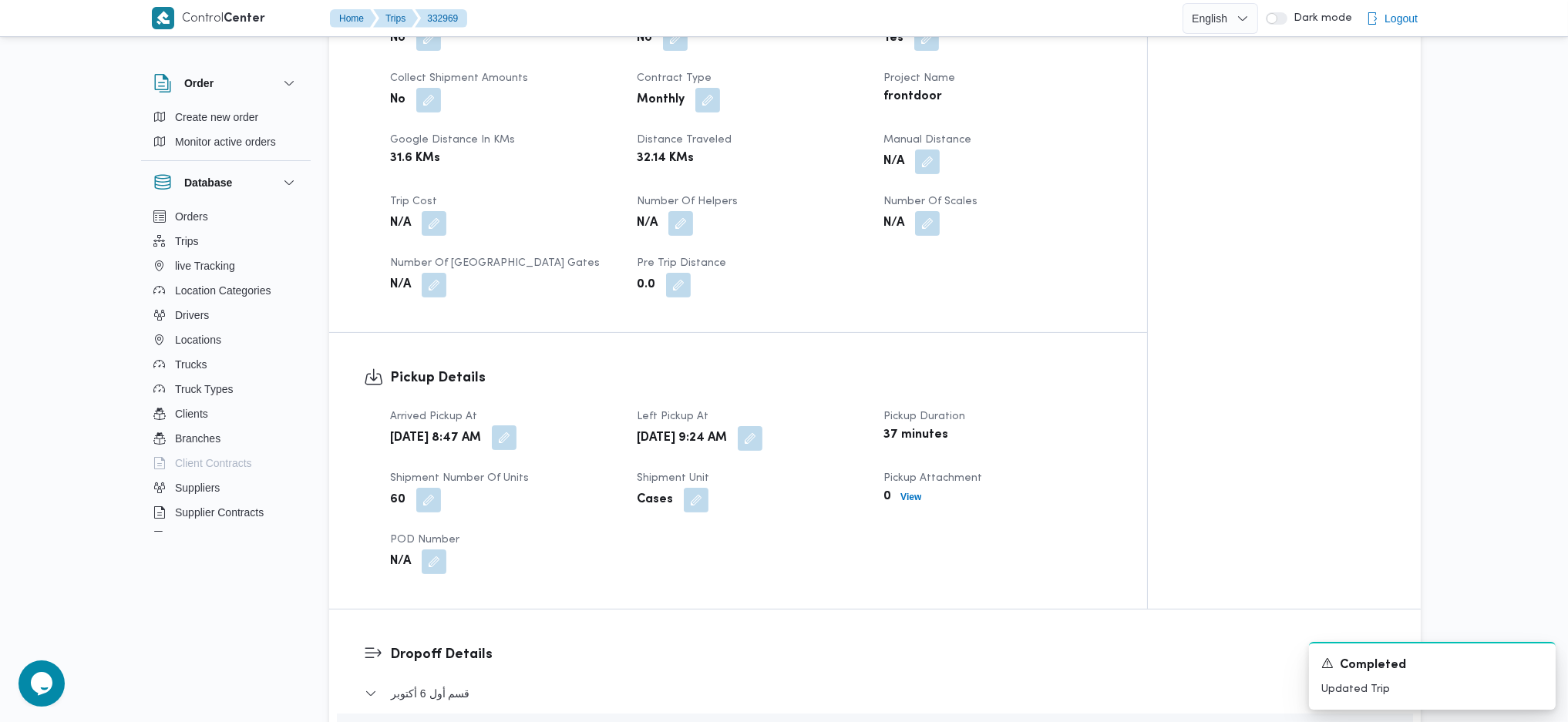
click at [517, 425] on button "button" at bounding box center [504, 437] width 25 height 25
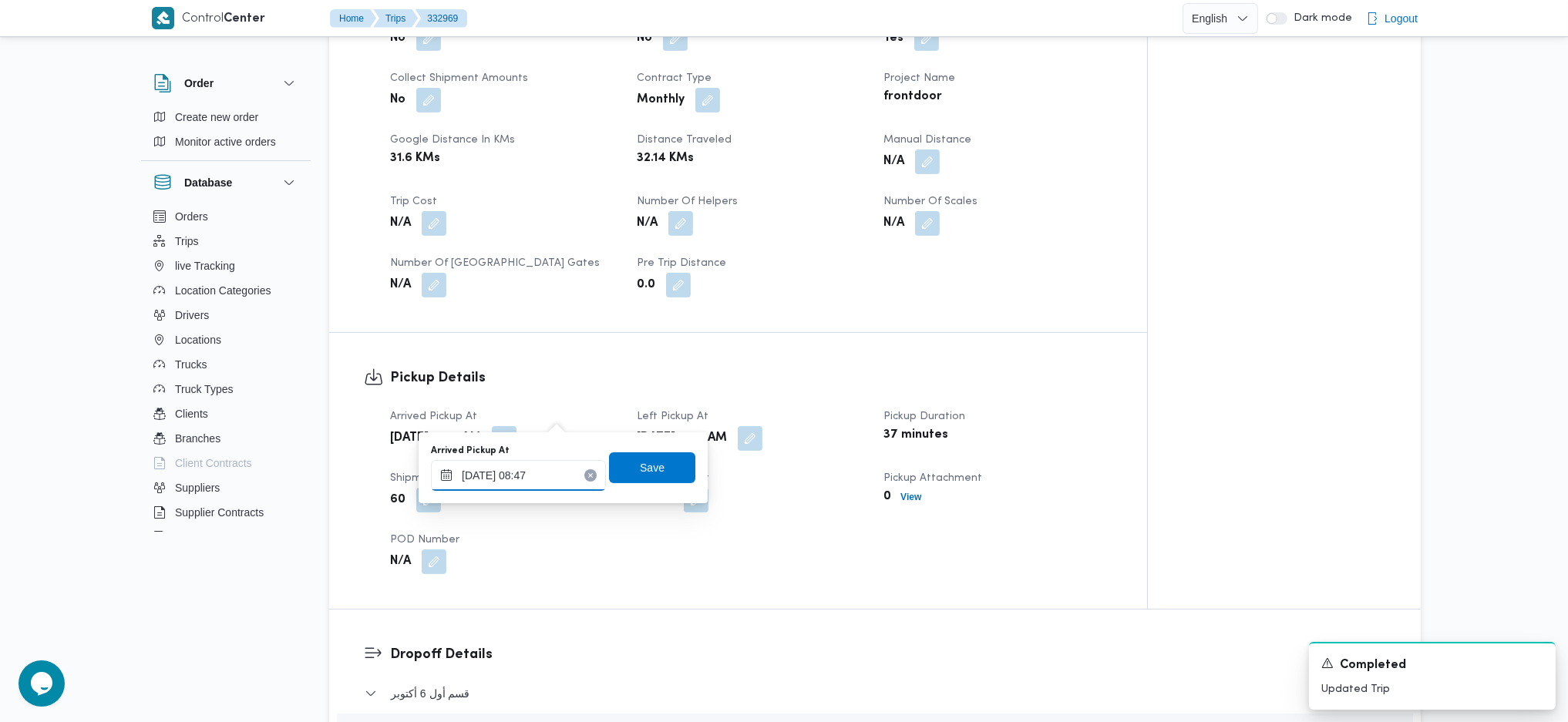
click at [516, 482] on input "23/08/2025 08:47" at bounding box center [519, 475] width 175 height 30
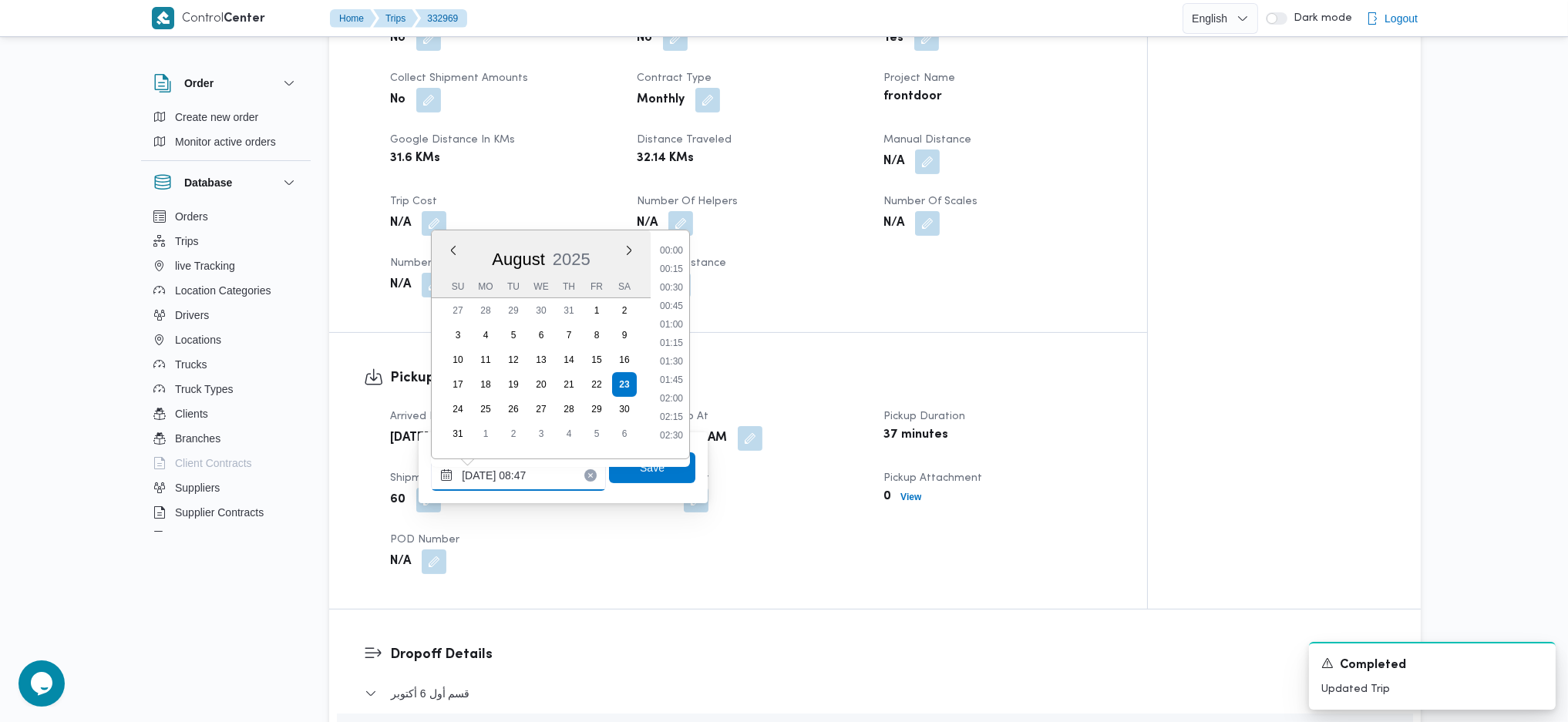
scroll to position [544, 0]
click at [673, 295] on li "08:00" at bounding box center [672, 297] width 35 height 16
type input "23/08/2025 08:00"
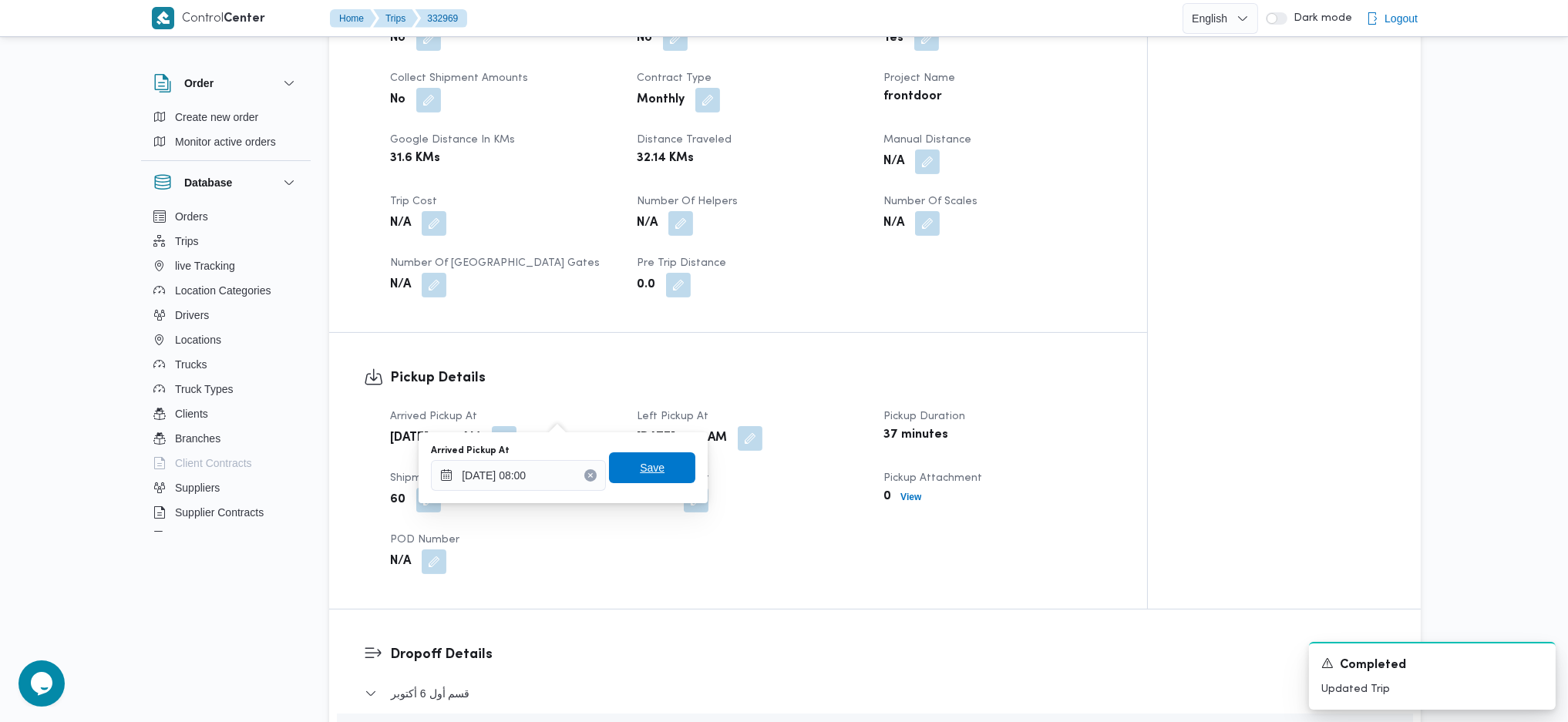
drag, startPoint x: 647, startPoint y: 457, endPoint x: 680, endPoint y: 456, distance: 33.0
click at [646, 455] on span "Save" at bounding box center [652, 467] width 87 height 30
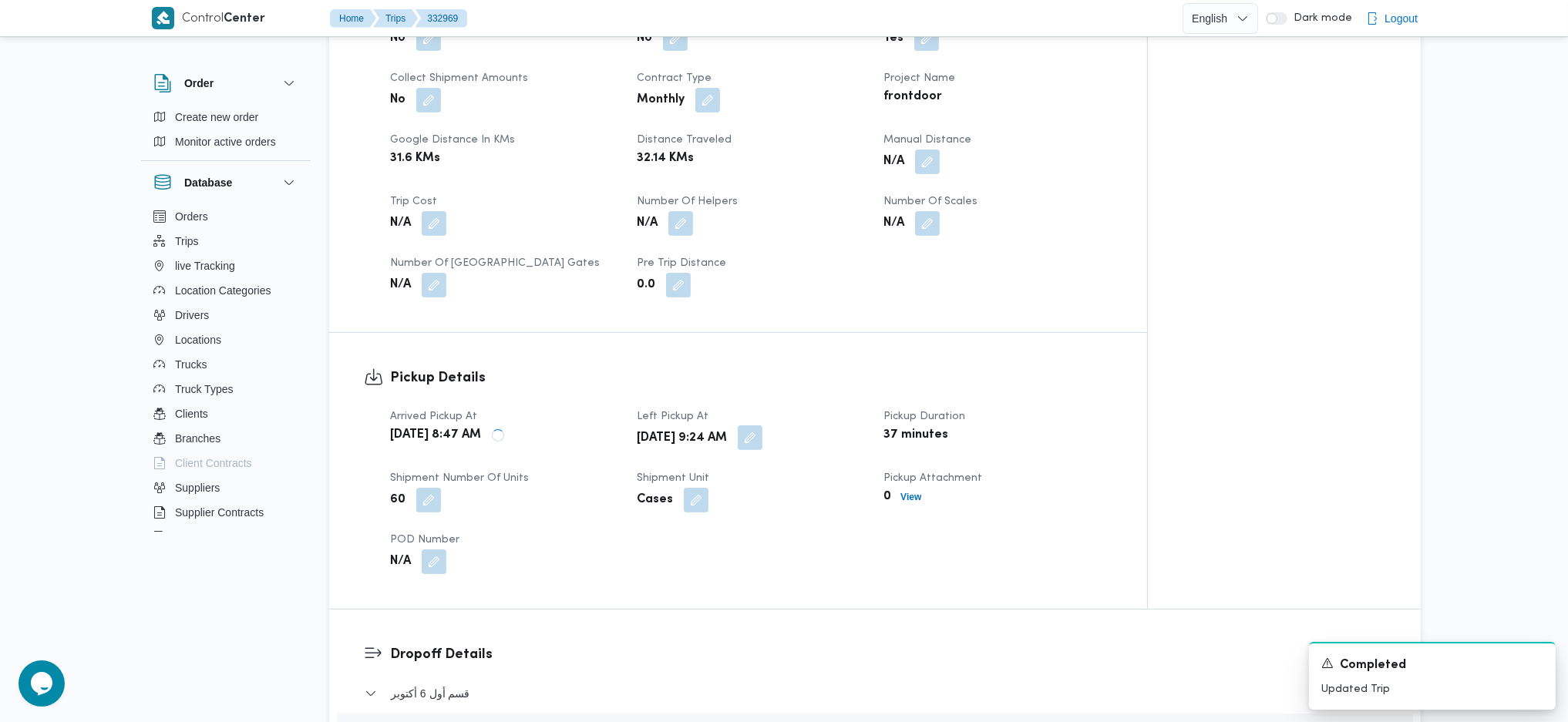
click at [763, 425] on button "button" at bounding box center [750, 437] width 25 height 25
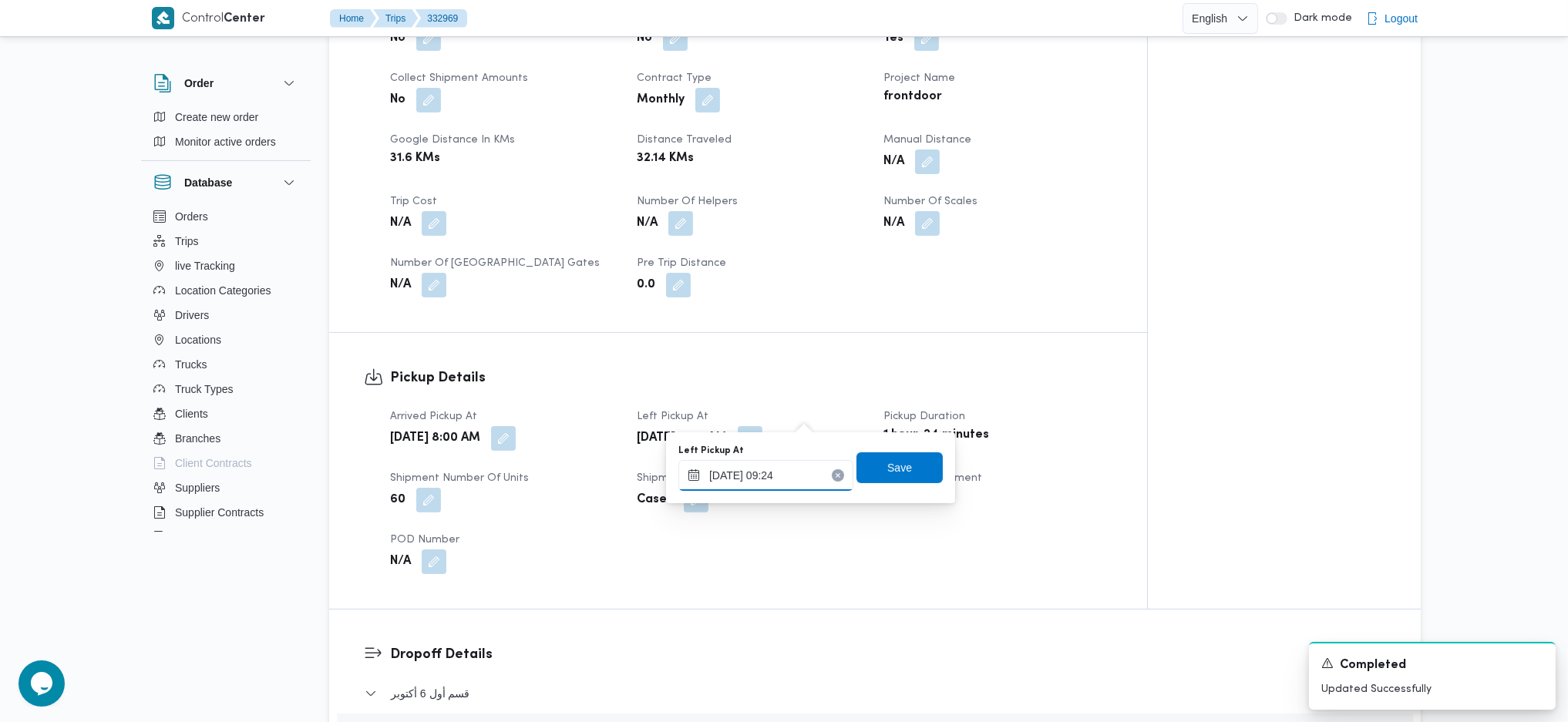
click at [768, 478] on input "23/08/2025 09:24" at bounding box center [766, 475] width 175 height 30
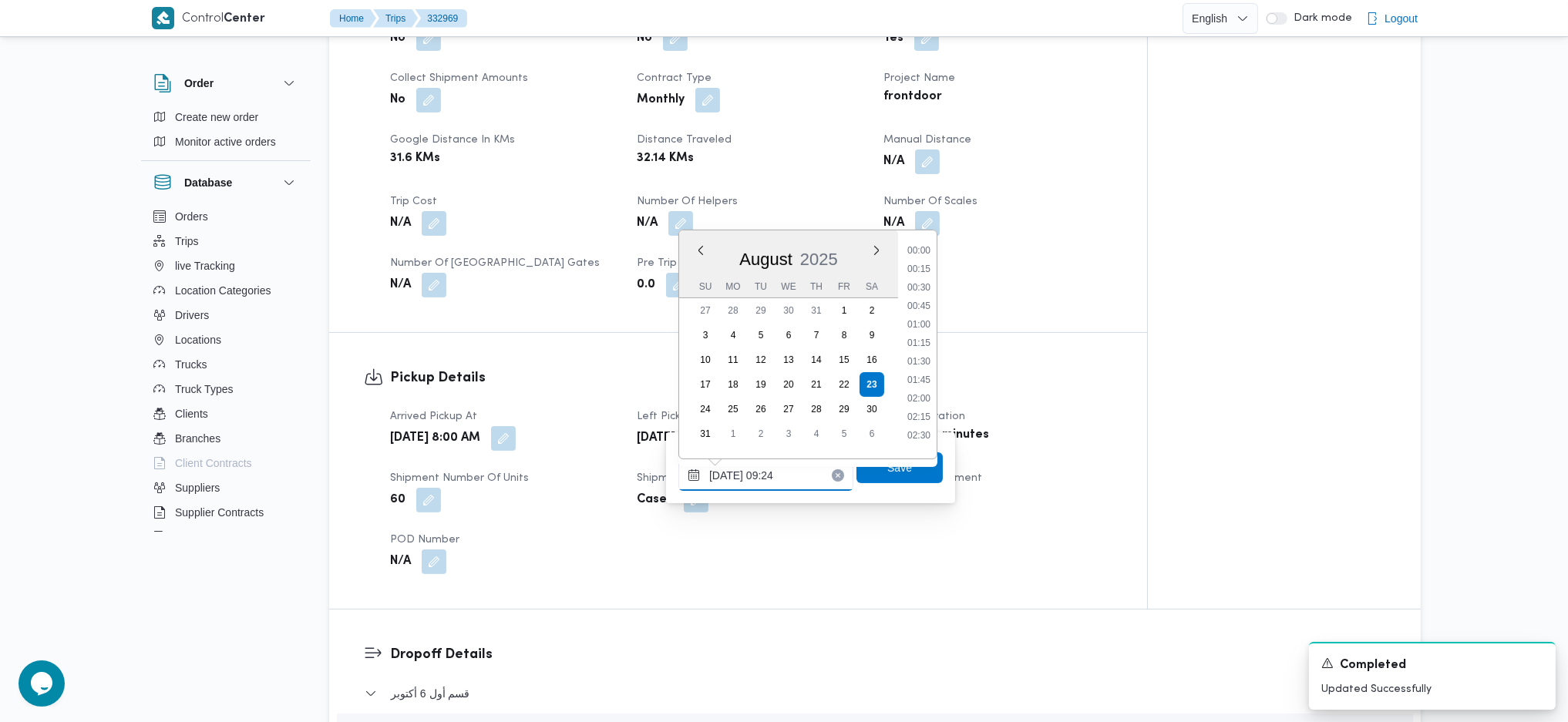
scroll to position [581, 0]
click at [928, 429] on li "10:15" at bounding box center [919, 427] width 35 height 16
type input "23/08/2025 10:15"
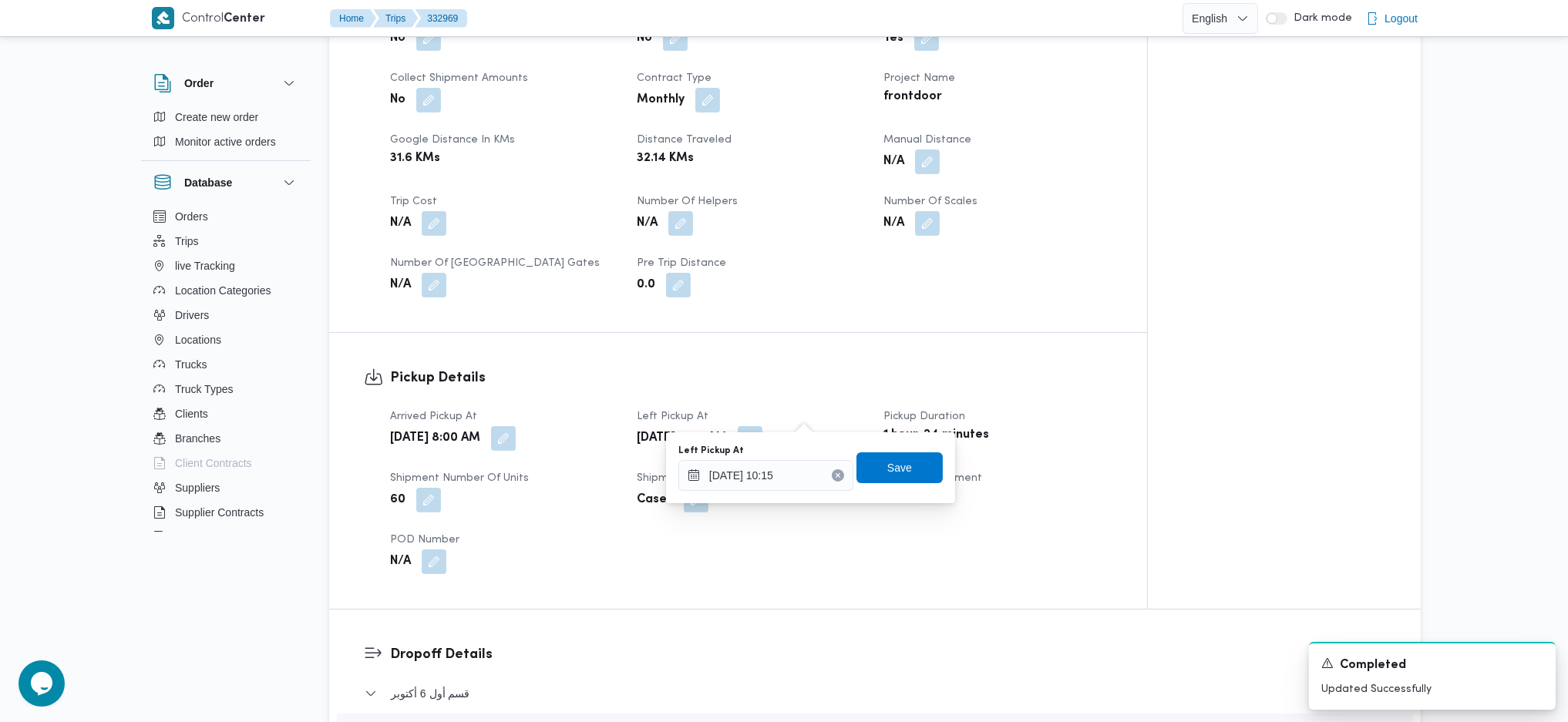
click at [909, 485] on div "Left Pickup At 23/08/2025 10:15 Save" at bounding box center [811, 468] width 267 height 50
click at [908, 473] on span "Save" at bounding box center [900, 466] width 87 height 30
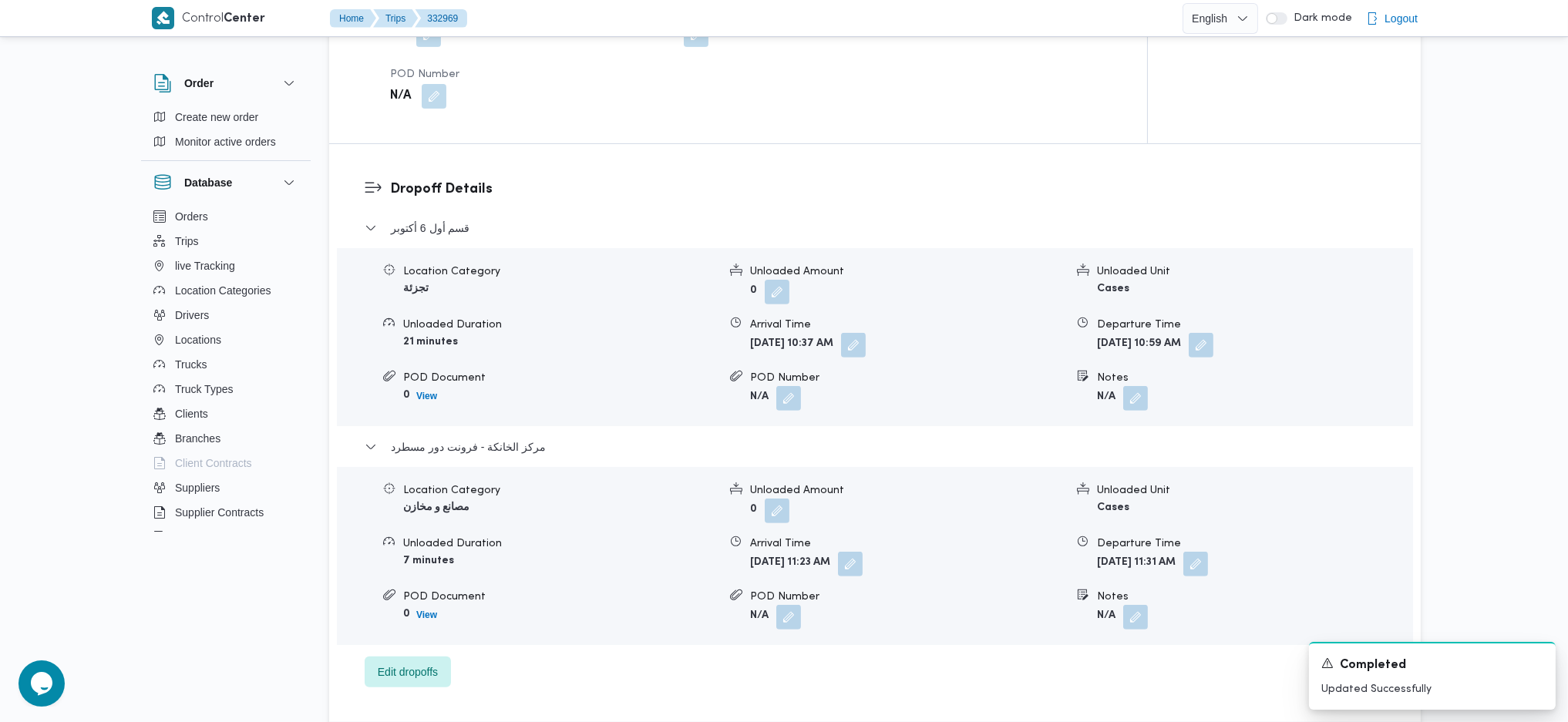
scroll to position [1334, 0]
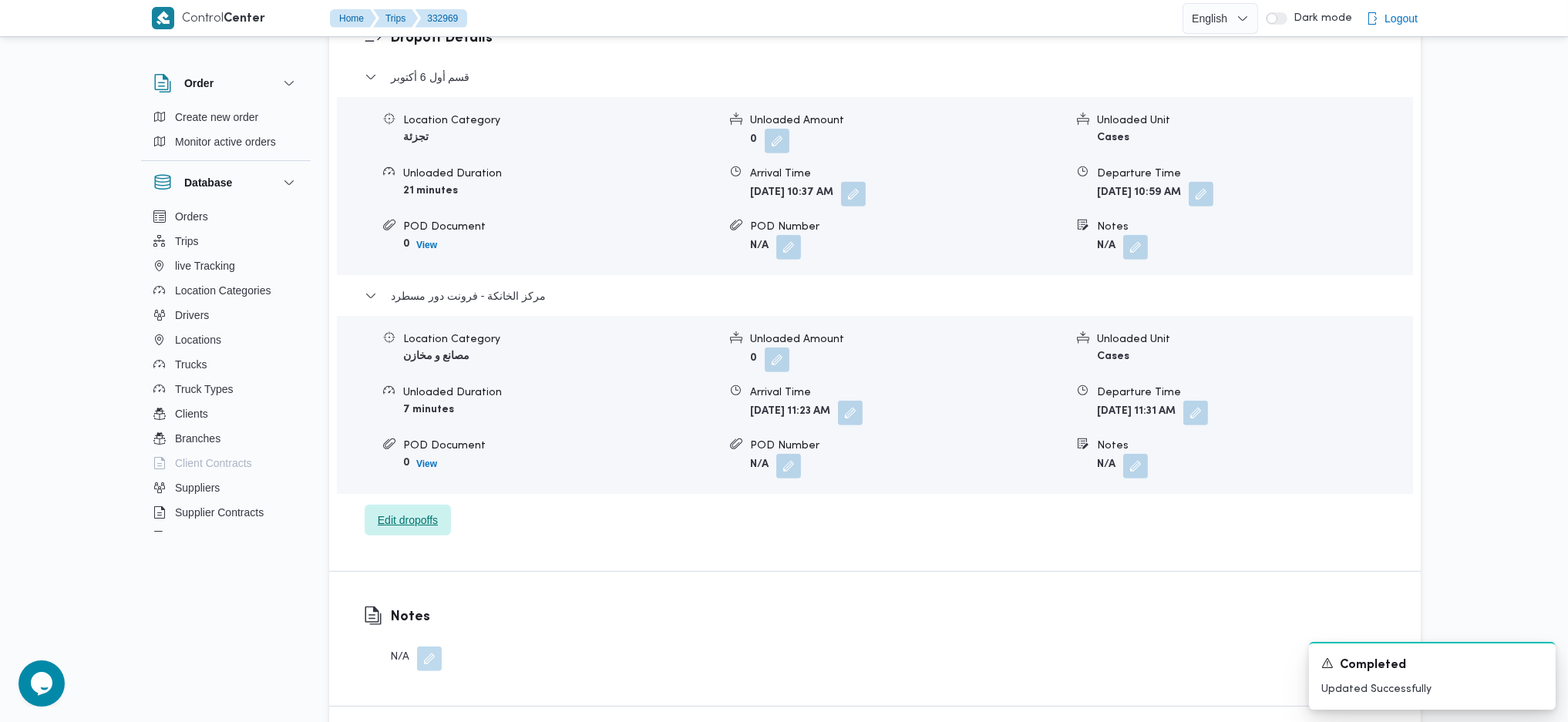
click at [419, 511] on span "Edit dropoffs" at bounding box center [407, 520] width 60 height 18
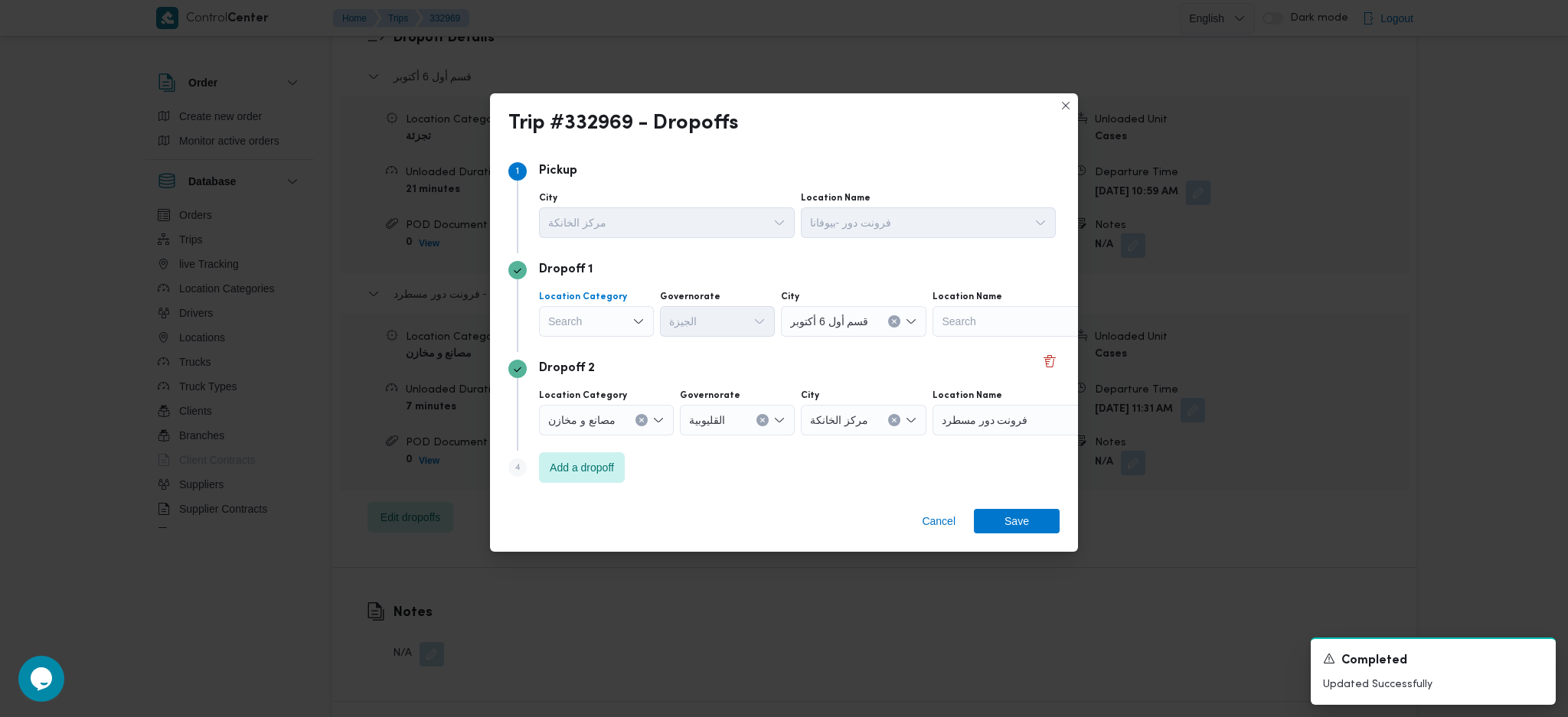
drag, startPoint x: 595, startPoint y: 320, endPoint x: 629, endPoint y: 327, distance: 34.7
click at [597, 318] on div "Search" at bounding box center [596, 321] width 115 height 30
click at [584, 417] on span "عملاء جملة" at bounding box center [605, 416] width 78 height 18
click at [708, 323] on div "Search" at bounding box center [720, 321] width 115 height 30
type input "جيز"
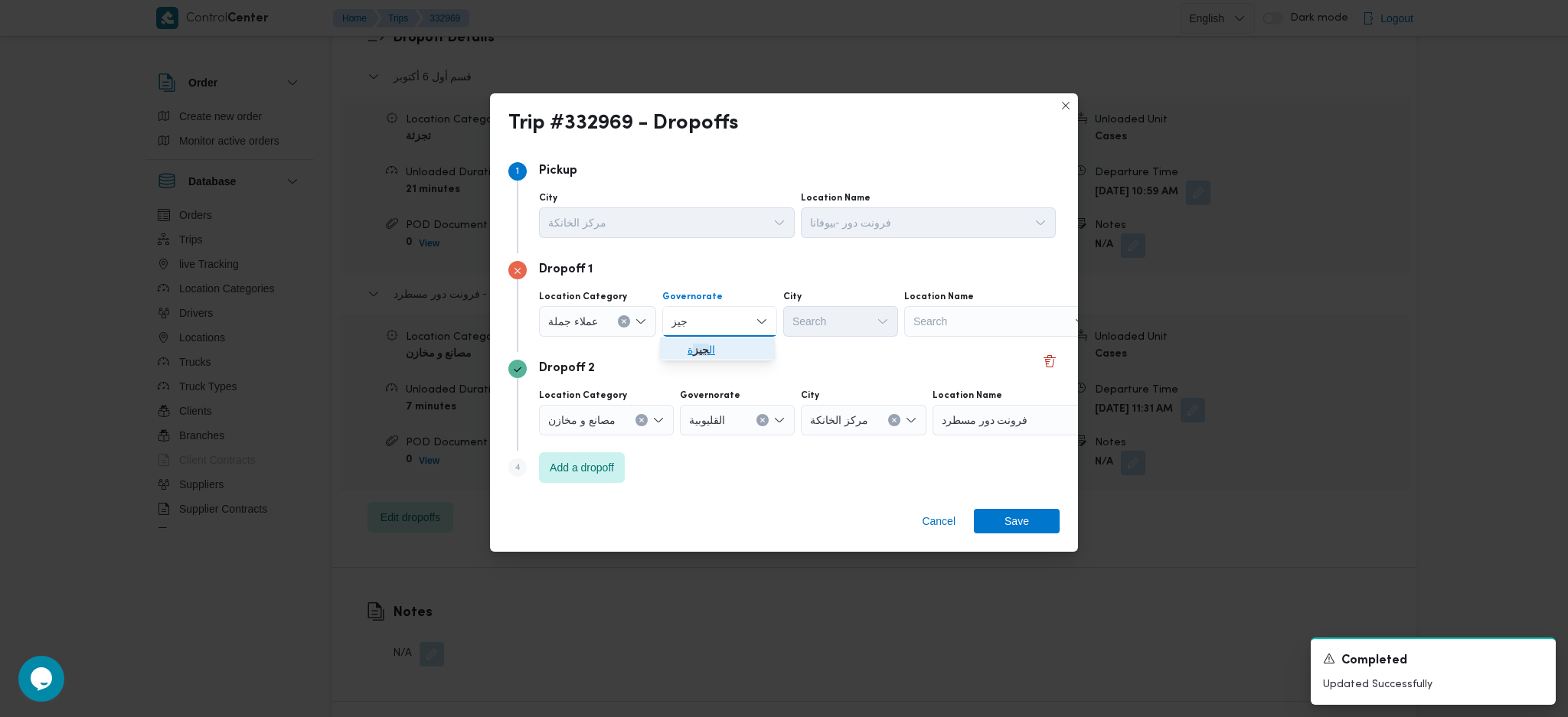
click at [704, 349] on mark "جيز" at bounding box center [701, 349] width 16 height 12
click at [837, 326] on div "Search" at bounding box center [841, 321] width 115 height 30
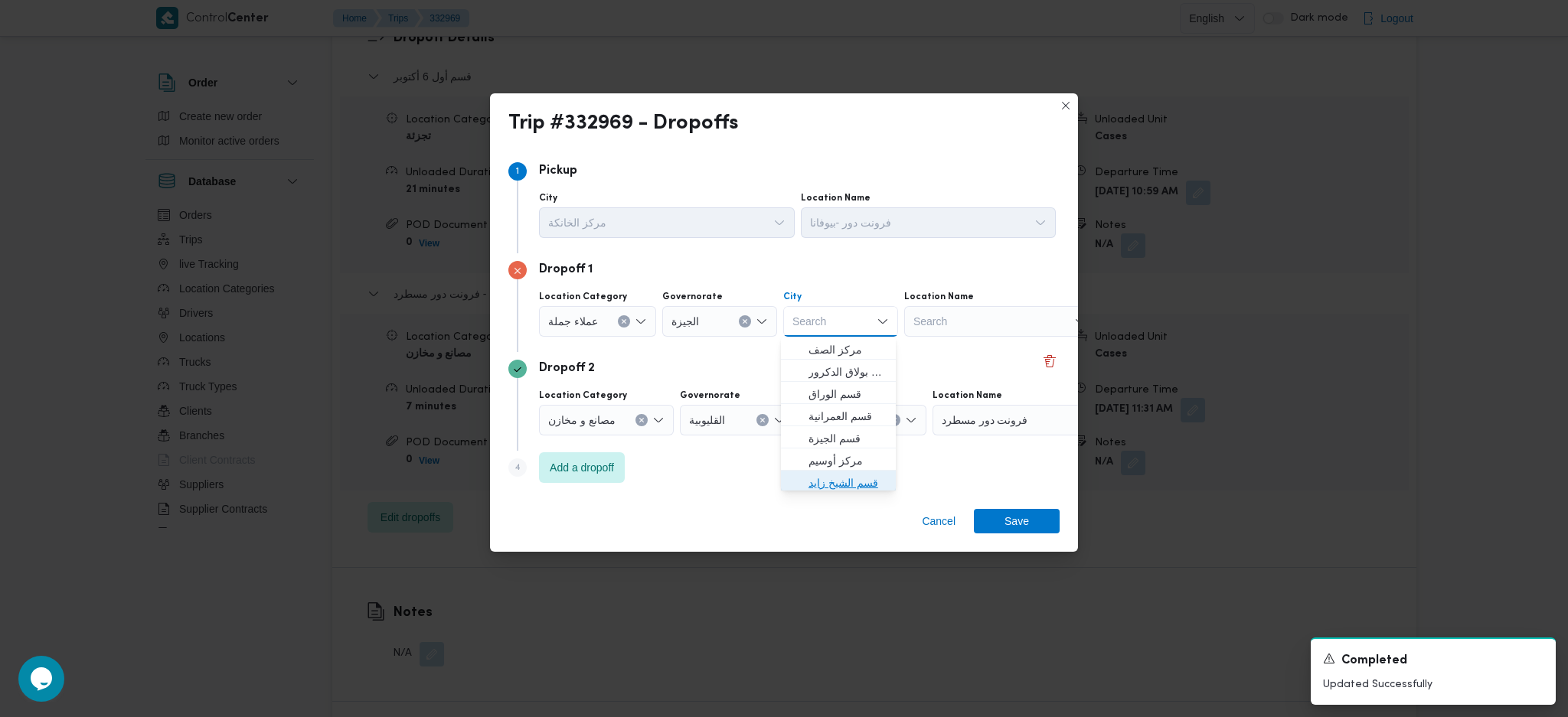
click at [852, 488] on span "قسم الشيخ زايد" at bounding box center [847, 483] width 78 height 18
click at [1019, 514] on span "Save" at bounding box center [1016, 520] width 25 height 25
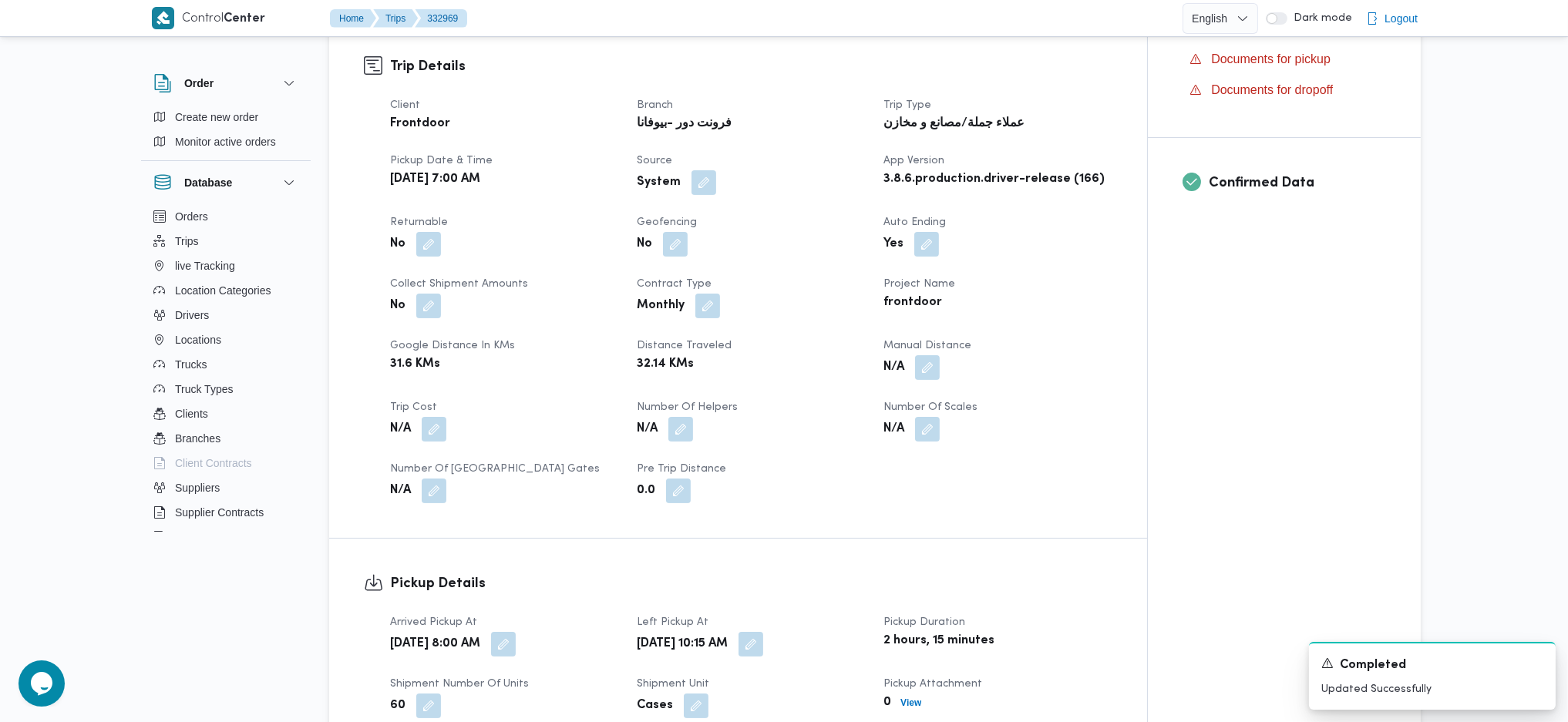
scroll to position [0, 0]
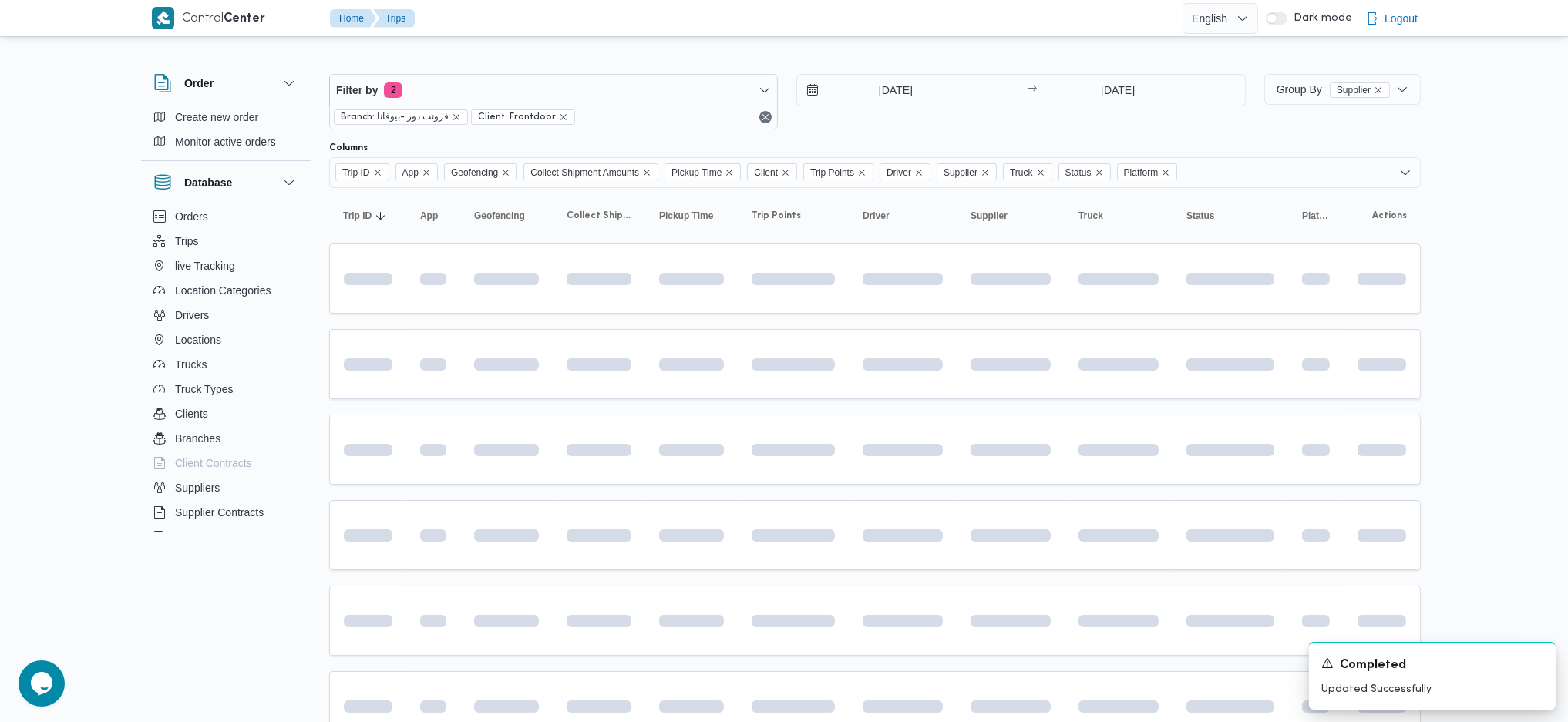
scroll to position [204, 0]
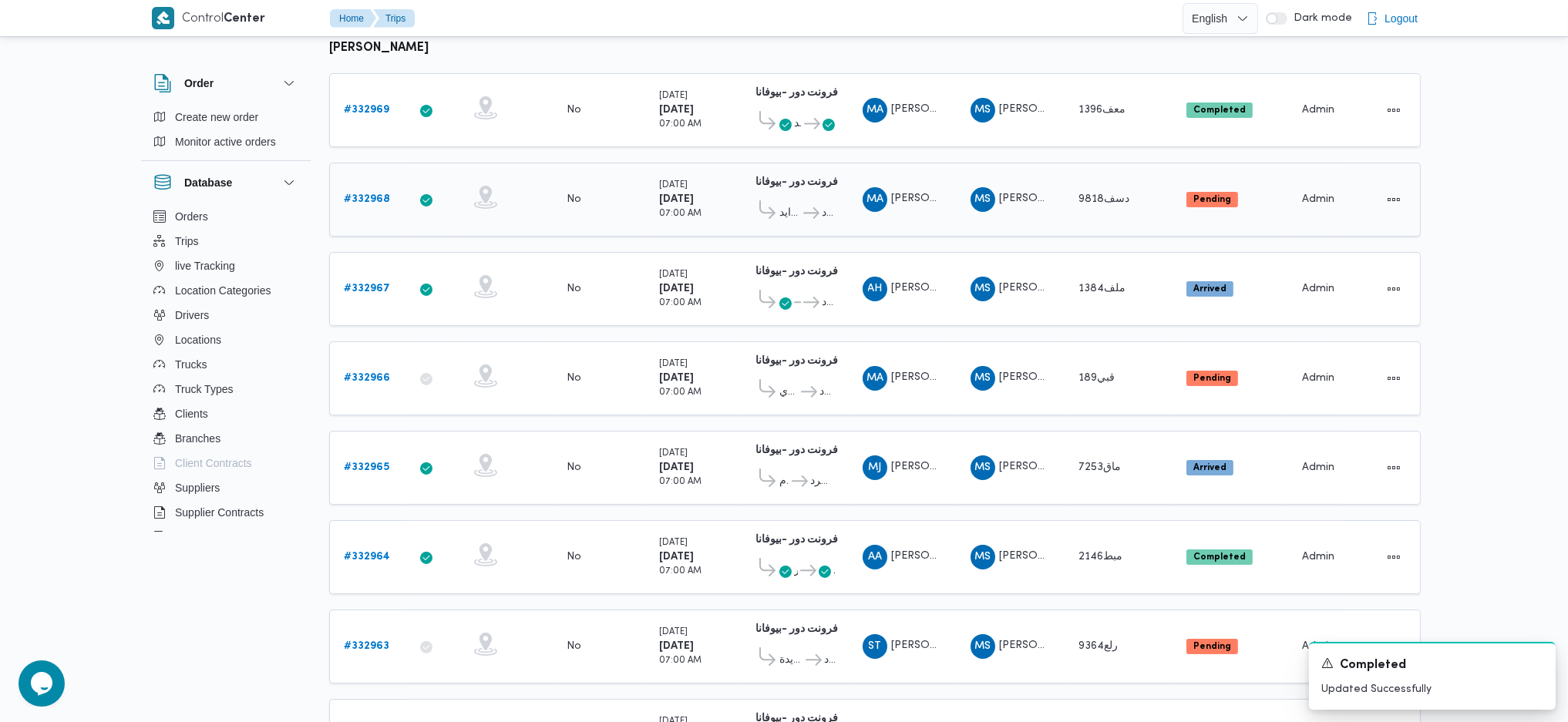
click at [379, 194] on b "# 332968" at bounding box center [367, 199] width 46 height 10
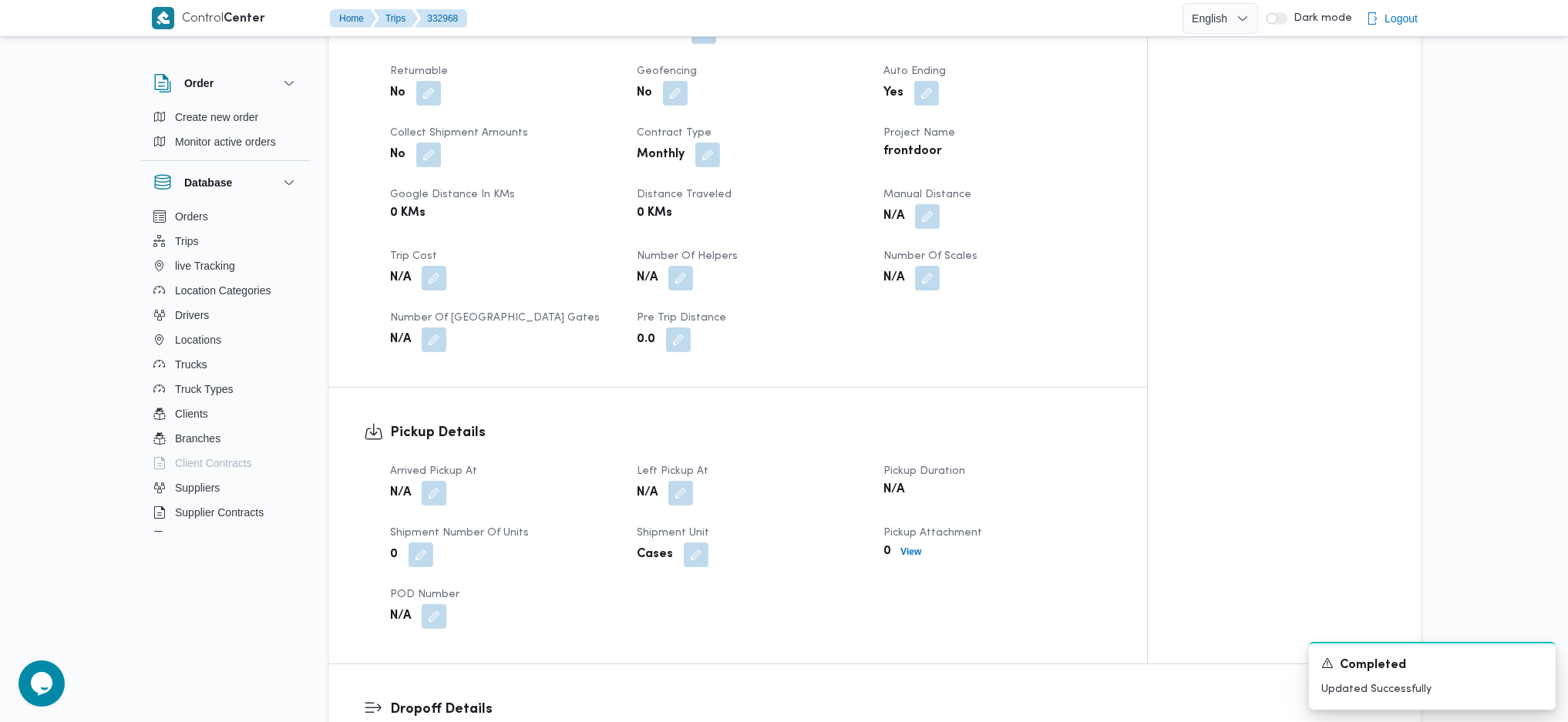
scroll to position [821, 0]
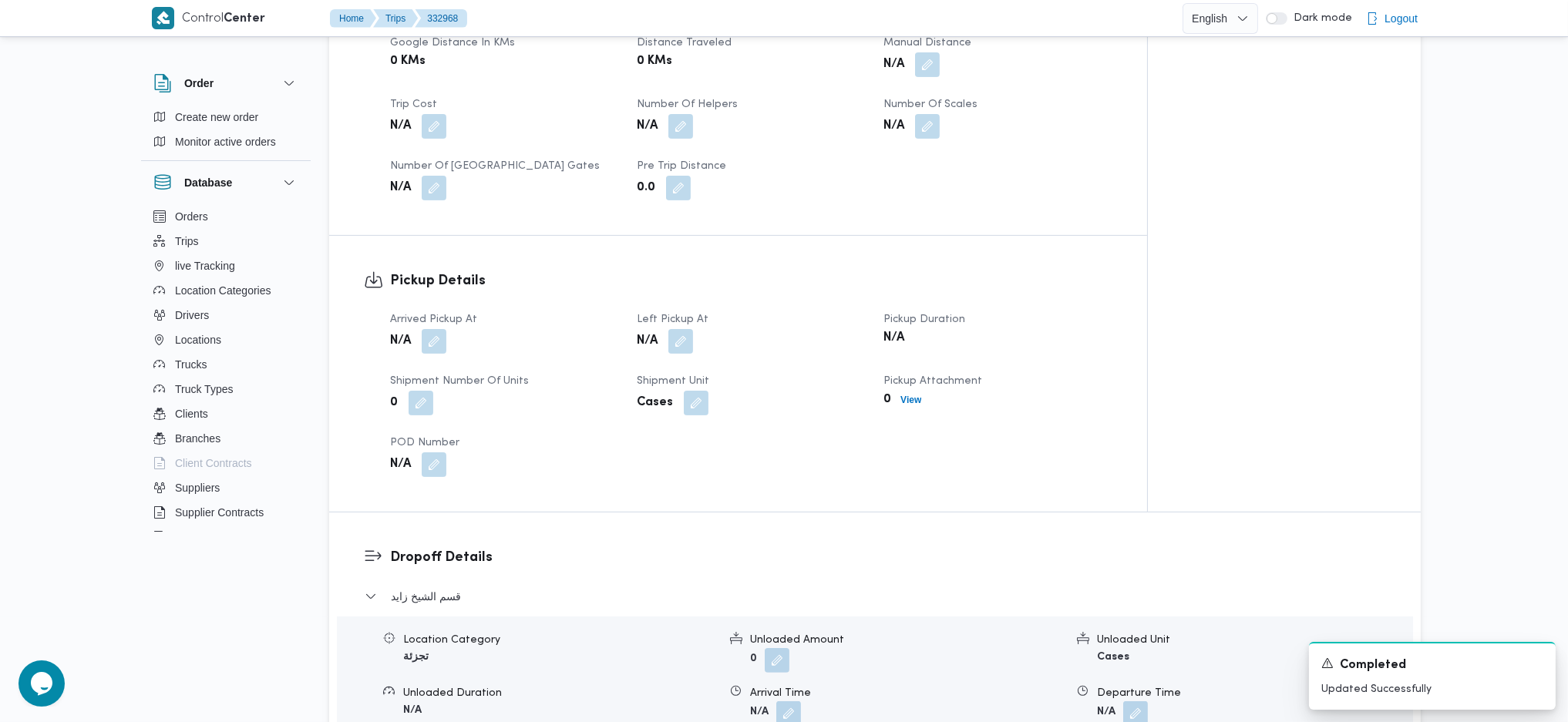
drag, startPoint x: 430, startPoint y: 317, endPoint x: 417, endPoint y: 332, distance: 19.8
click at [427, 329] on button "button" at bounding box center [434, 341] width 25 height 25
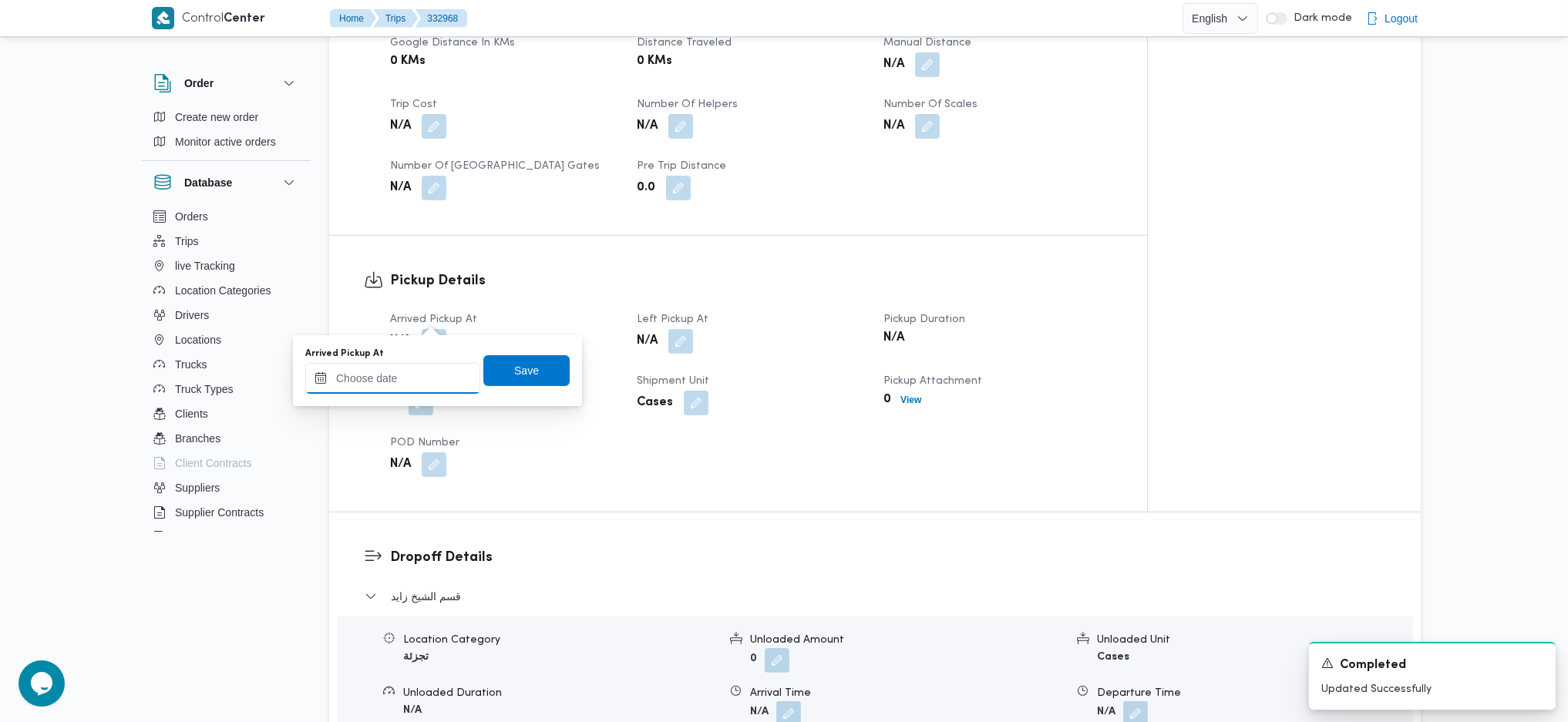
click at [389, 379] on input "Arrived Pickup At" at bounding box center [392, 378] width 175 height 30
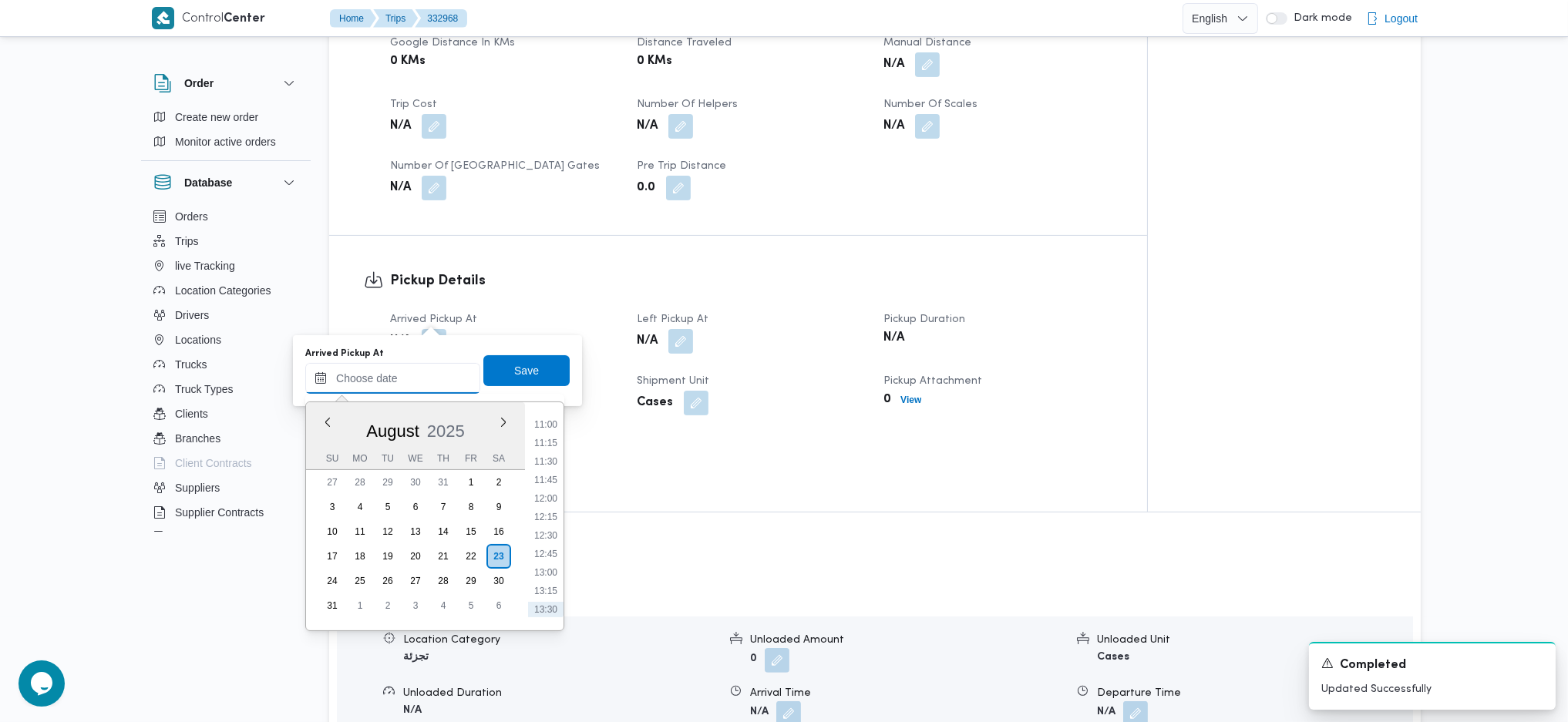
scroll to position [588, 0]
click at [544, 437] on li "08:15" at bounding box center [545, 444] width 35 height 16
type input "23/08/2025 08:15"
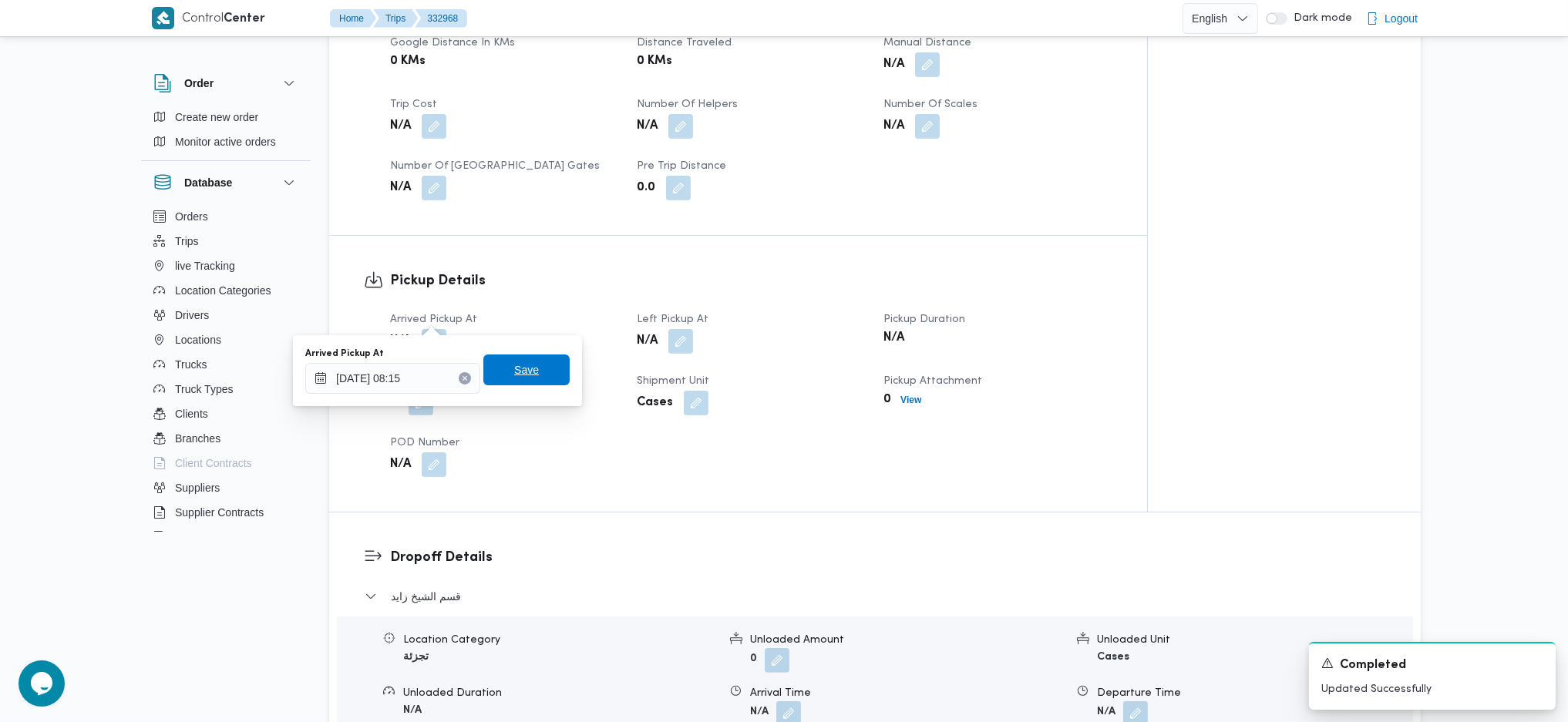
click at [514, 369] on span "Save" at bounding box center [526, 370] width 25 height 18
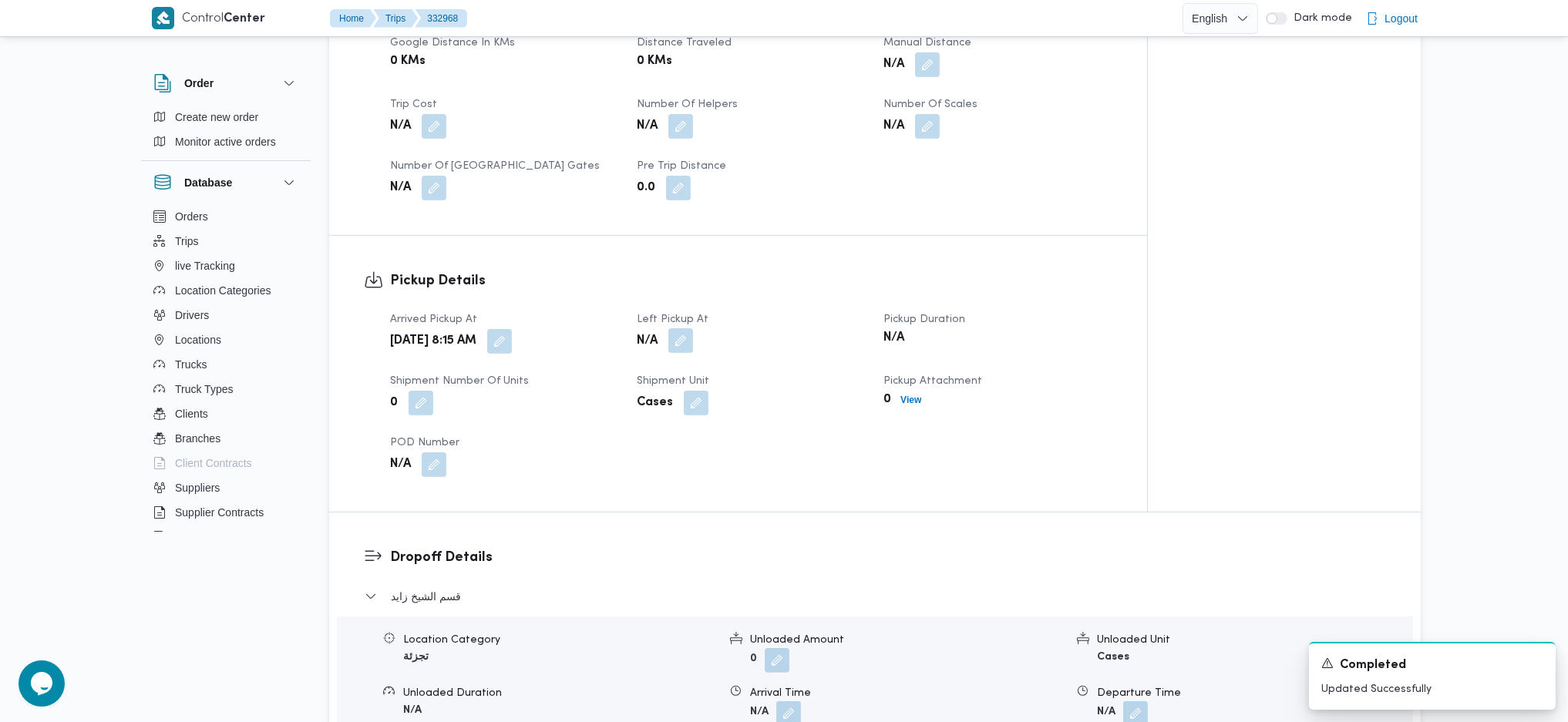
click at [675, 328] on button "button" at bounding box center [680, 340] width 25 height 25
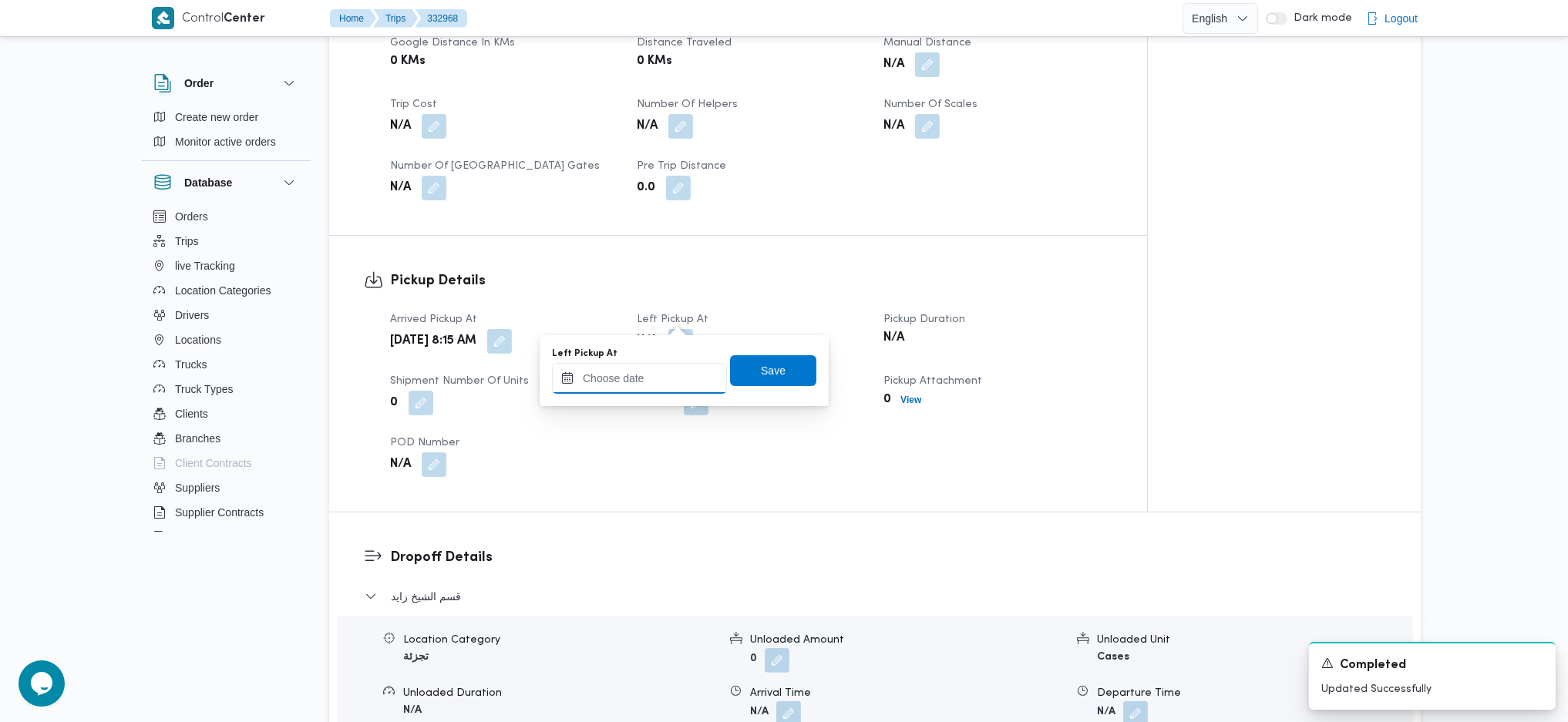
click at [645, 391] on input "Left Pickup At" at bounding box center [639, 378] width 175 height 30
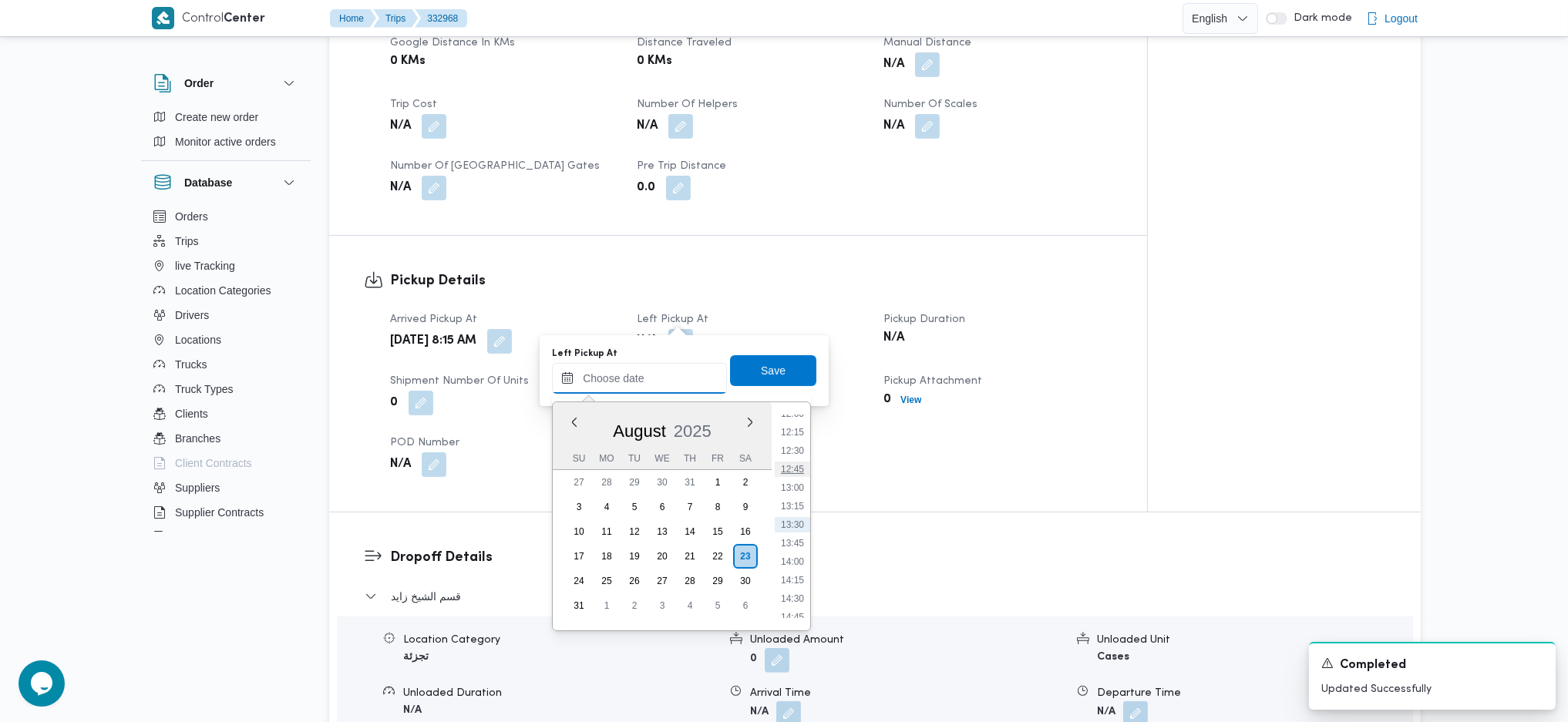
scroll to position [692, 0]
click at [792, 542] on li "11:00" at bounding box center [792, 544] width 35 height 16
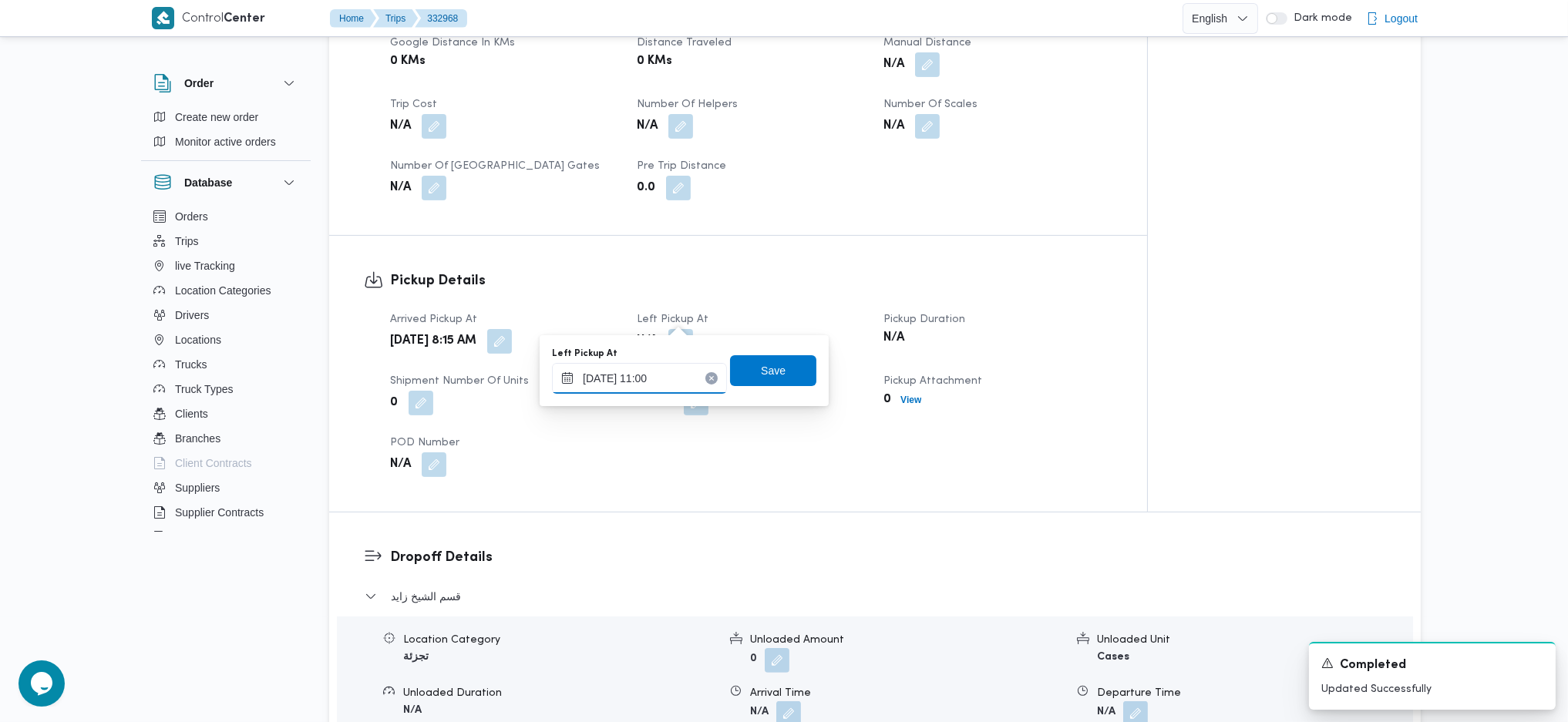
type input "23/08/2025 11:00"
click at [761, 370] on span "Save" at bounding box center [773, 370] width 25 height 18
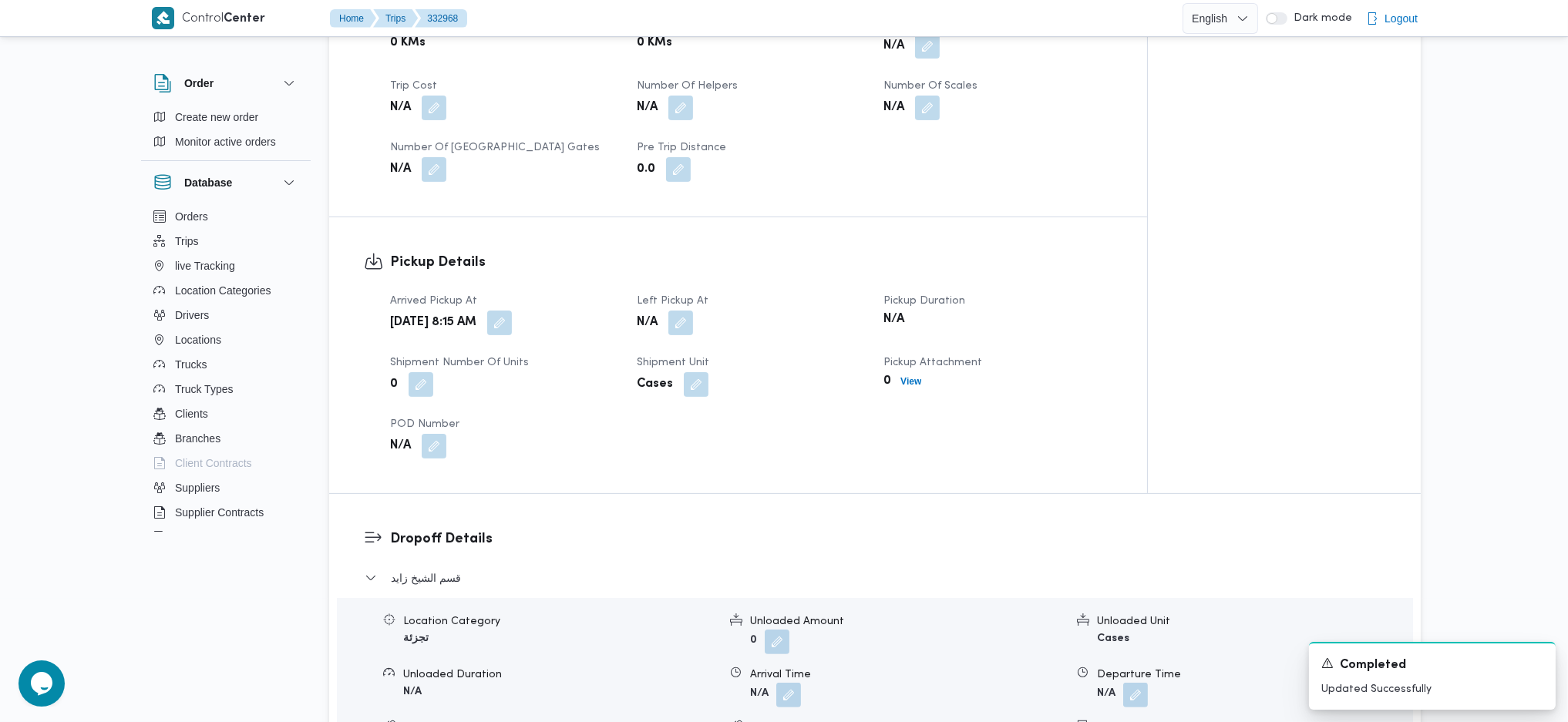
scroll to position [1233, 0]
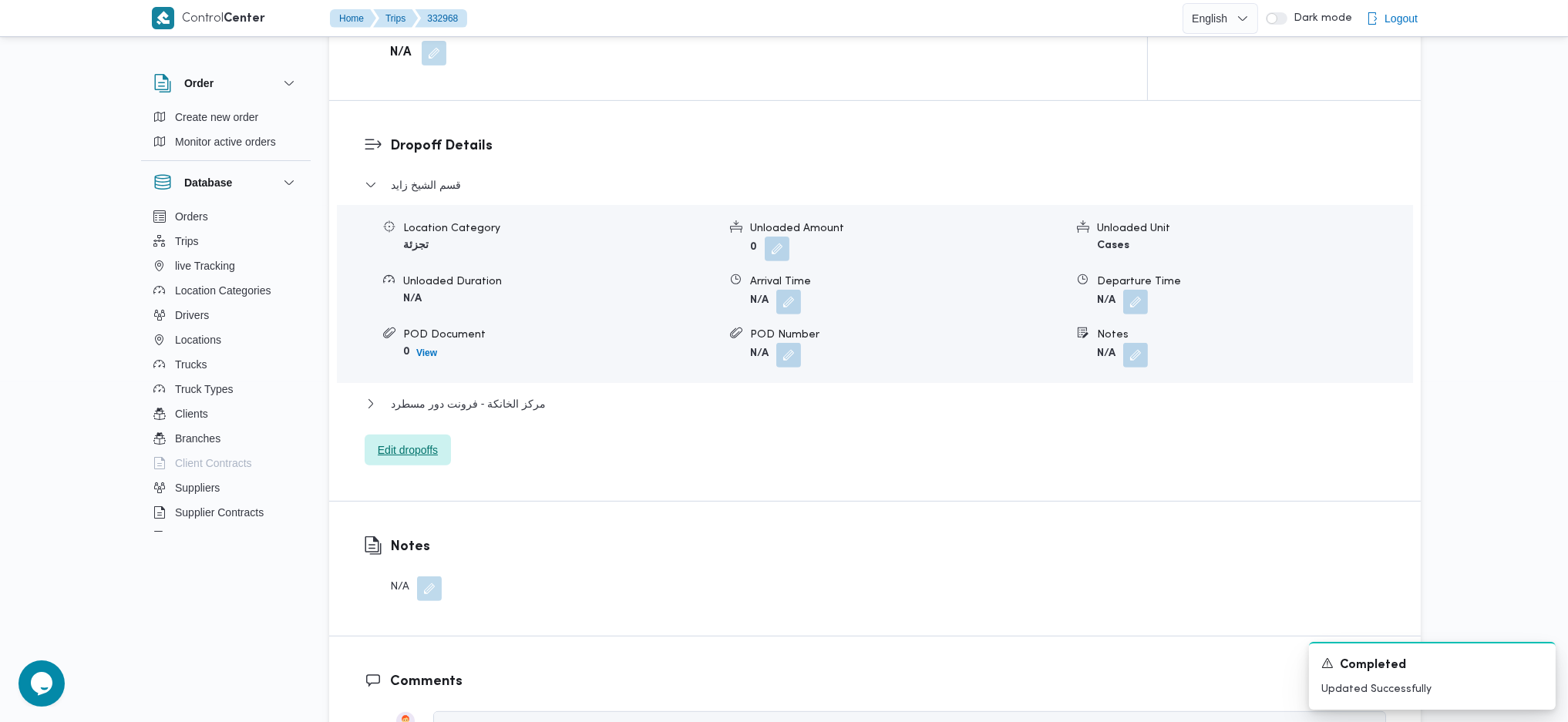
click at [372, 435] on span "Edit dropoffs" at bounding box center [408, 449] width 87 height 30
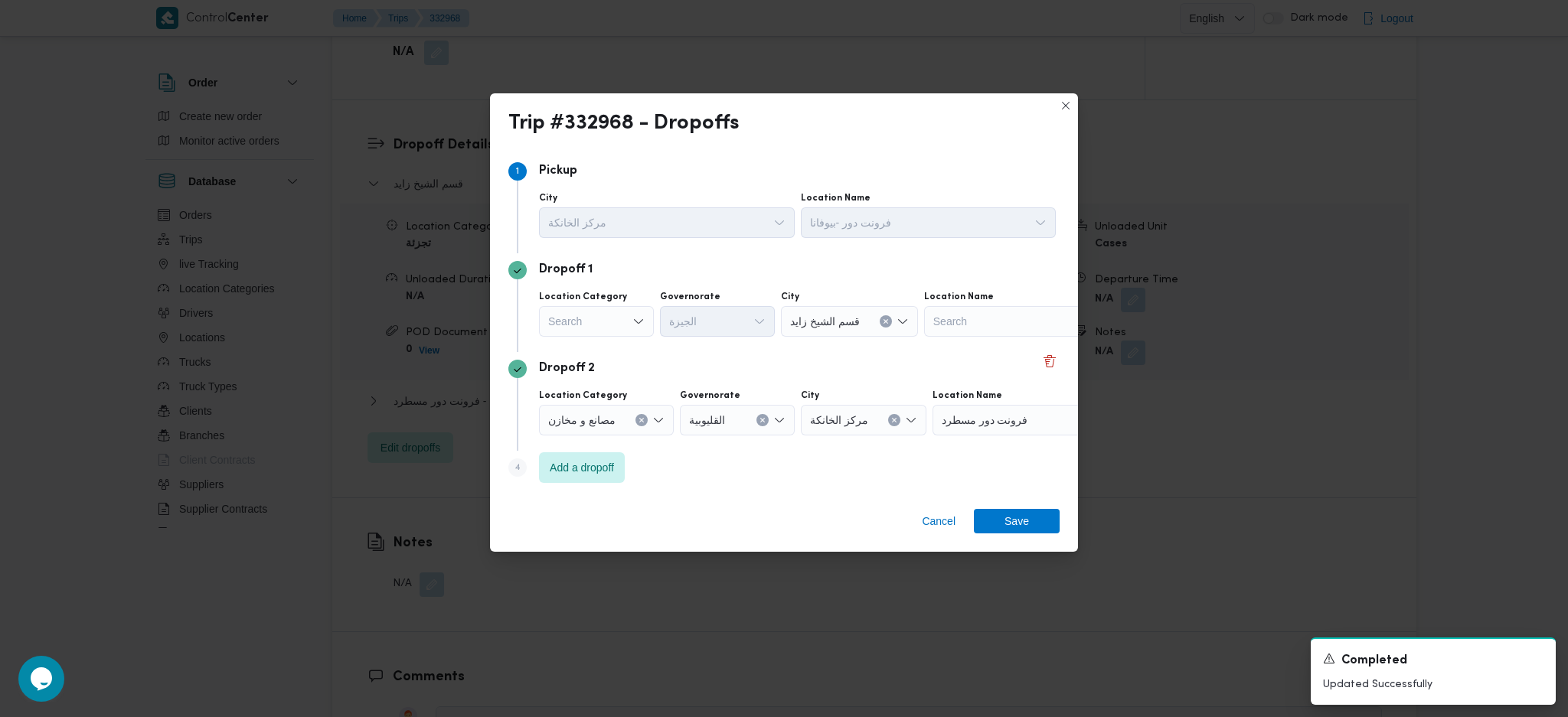
click at [608, 291] on label "Location Category" at bounding box center [583, 296] width 88 height 12
click at [550, 312] on input "Location Category" at bounding box center [549, 321] width 2 height 18
click at [607, 318] on div "Search Combo box. Selected. Combo box input. Search. Type some text or, to disp…" at bounding box center [596, 321] width 115 height 30
click at [607, 415] on span "عملاء جملة" at bounding box center [605, 415] width 78 height 18
click at [746, 326] on div "Search" at bounding box center [720, 321] width 115 height 30
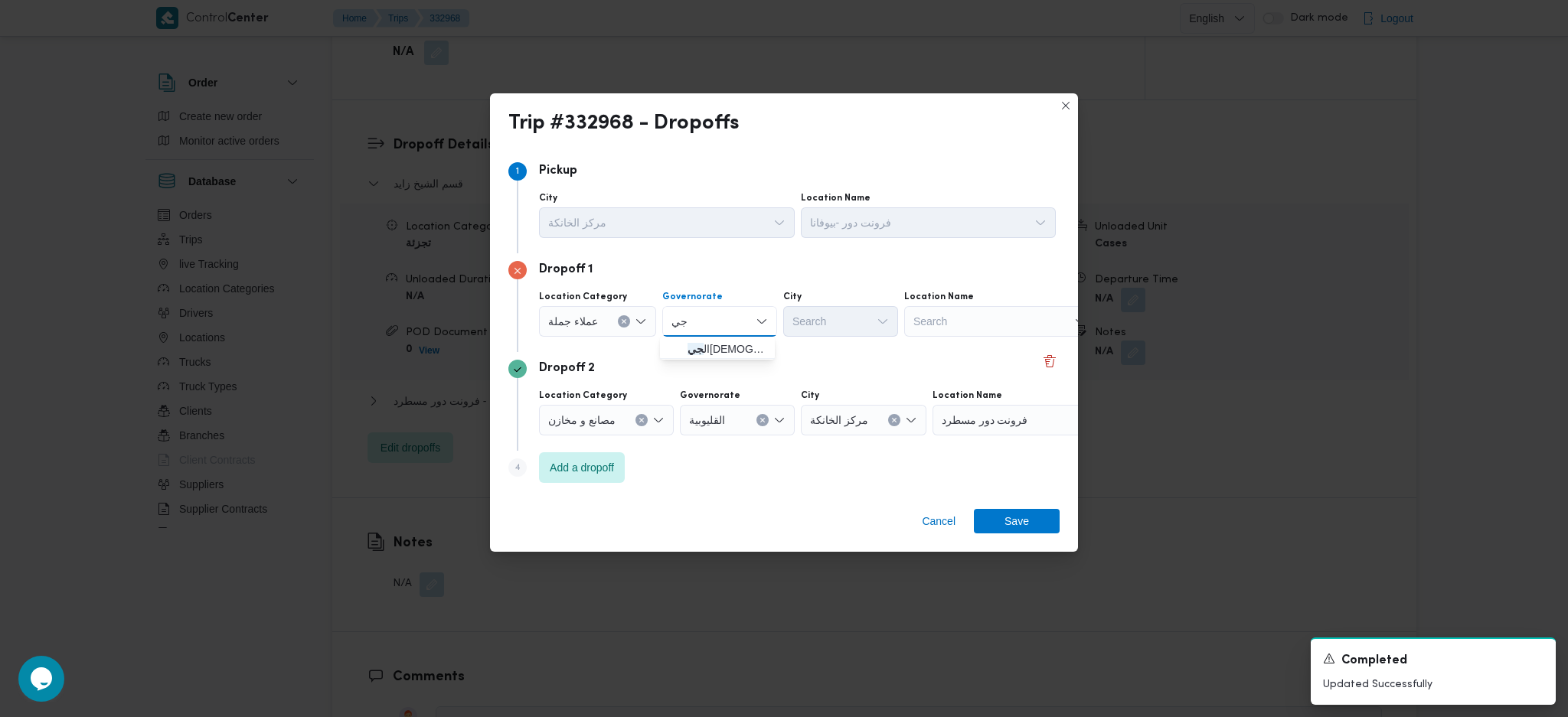
type input "جي"
drag, startPoint x: 747, startPoint y: 339, endPoint x: 682, endPoint y: 351, distance: 66.1
click at [682, 349] on span "ال جي زة" at bounding box center [717, 348] width 102 height 25
click at [841, 324] on div "Search" at bounding box center [841, 321] width 115 height 30
type input "ول"
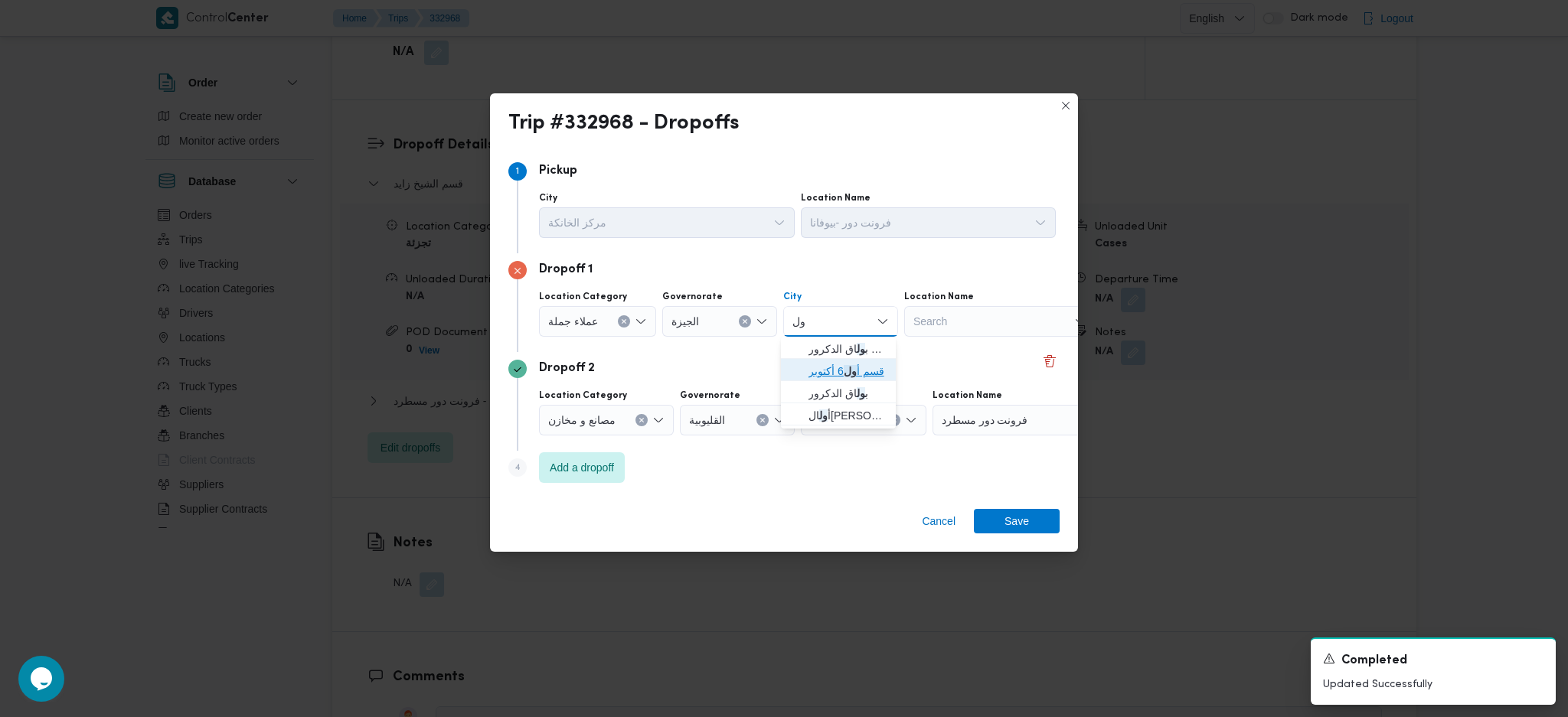
click at [854, 372] on mark "ول" at bounding box center [850, 370] width 13 height 12
click at [1010, 522] on span "Save" at bounding box center [1016, 520] width 25 height 25
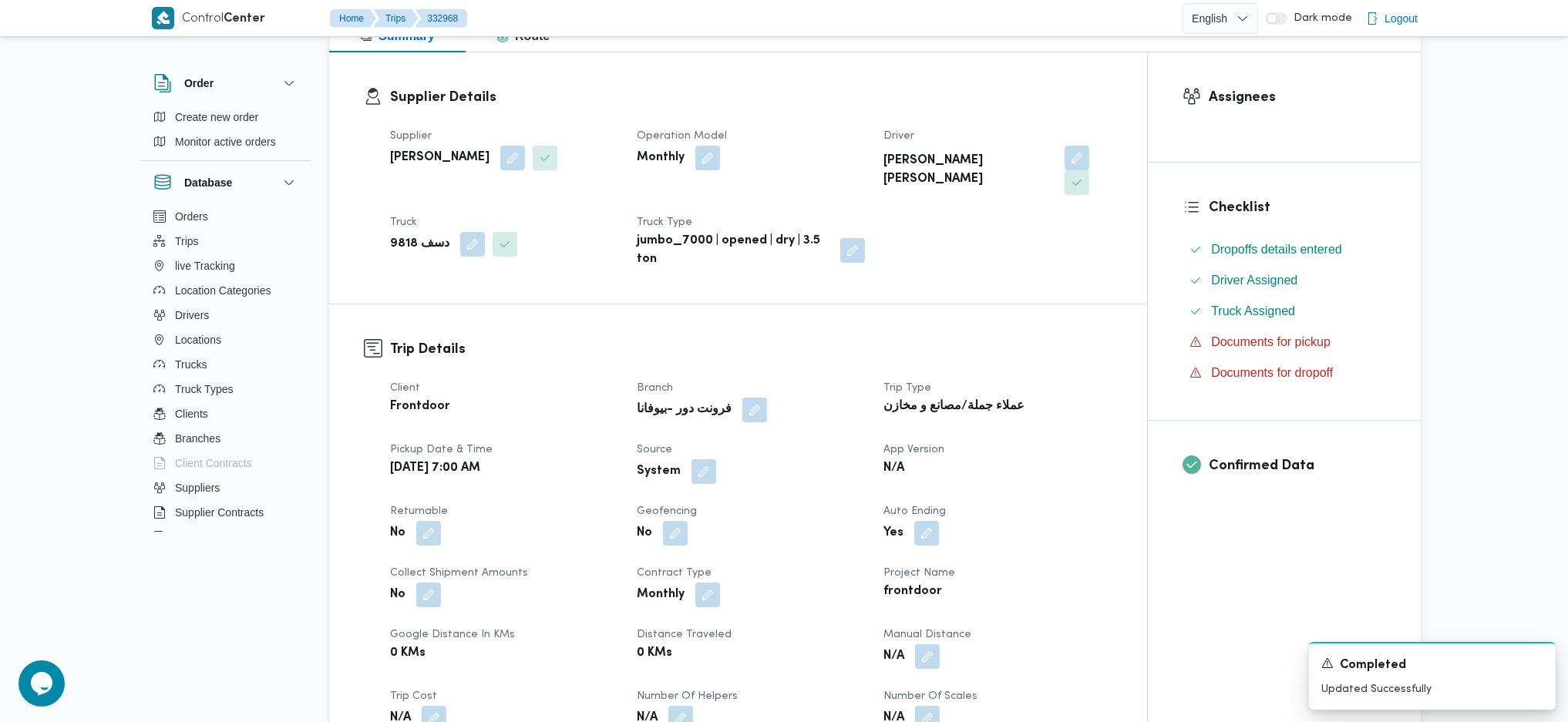
scroll to position [309, 0]
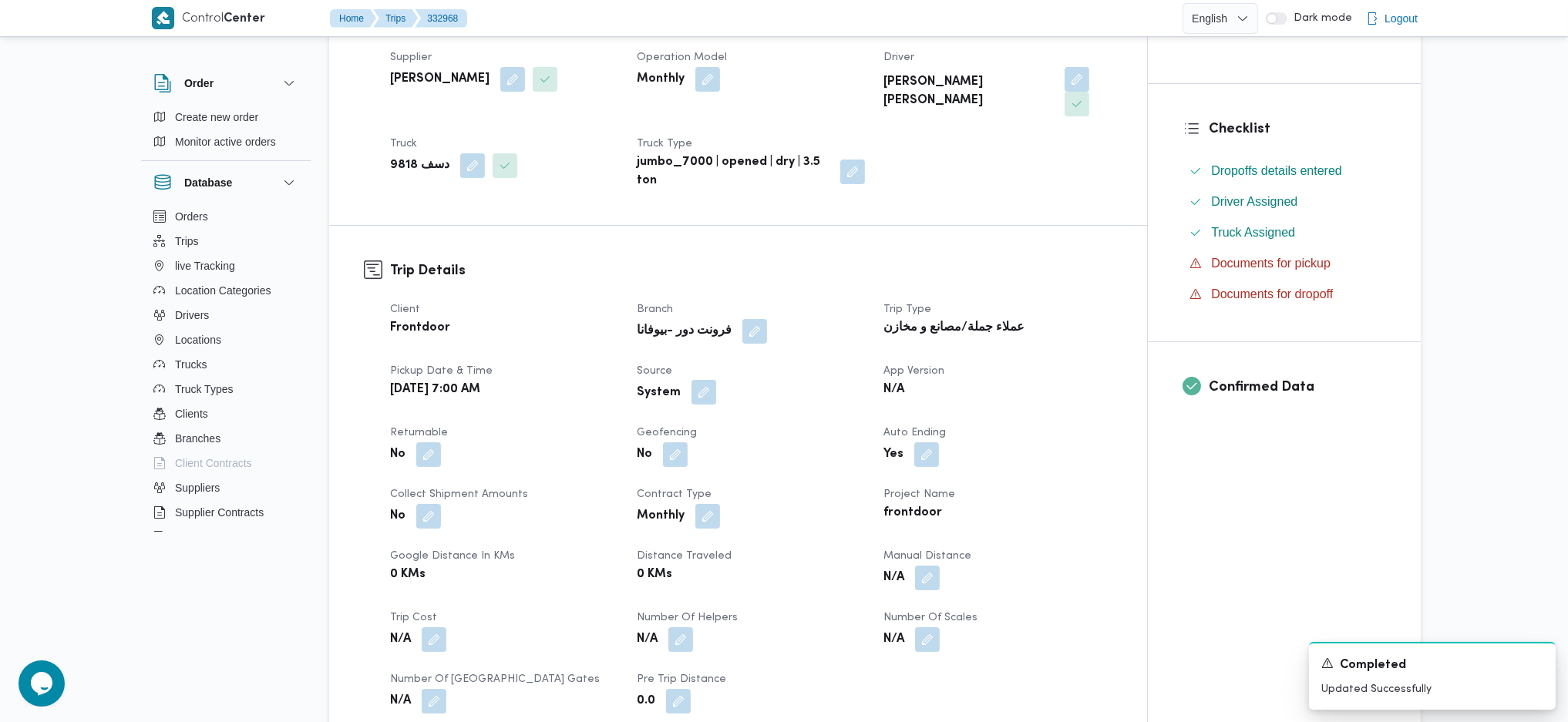
click at [712, 379] on button "button" at bounding box center [704, 391] width 25 height 25
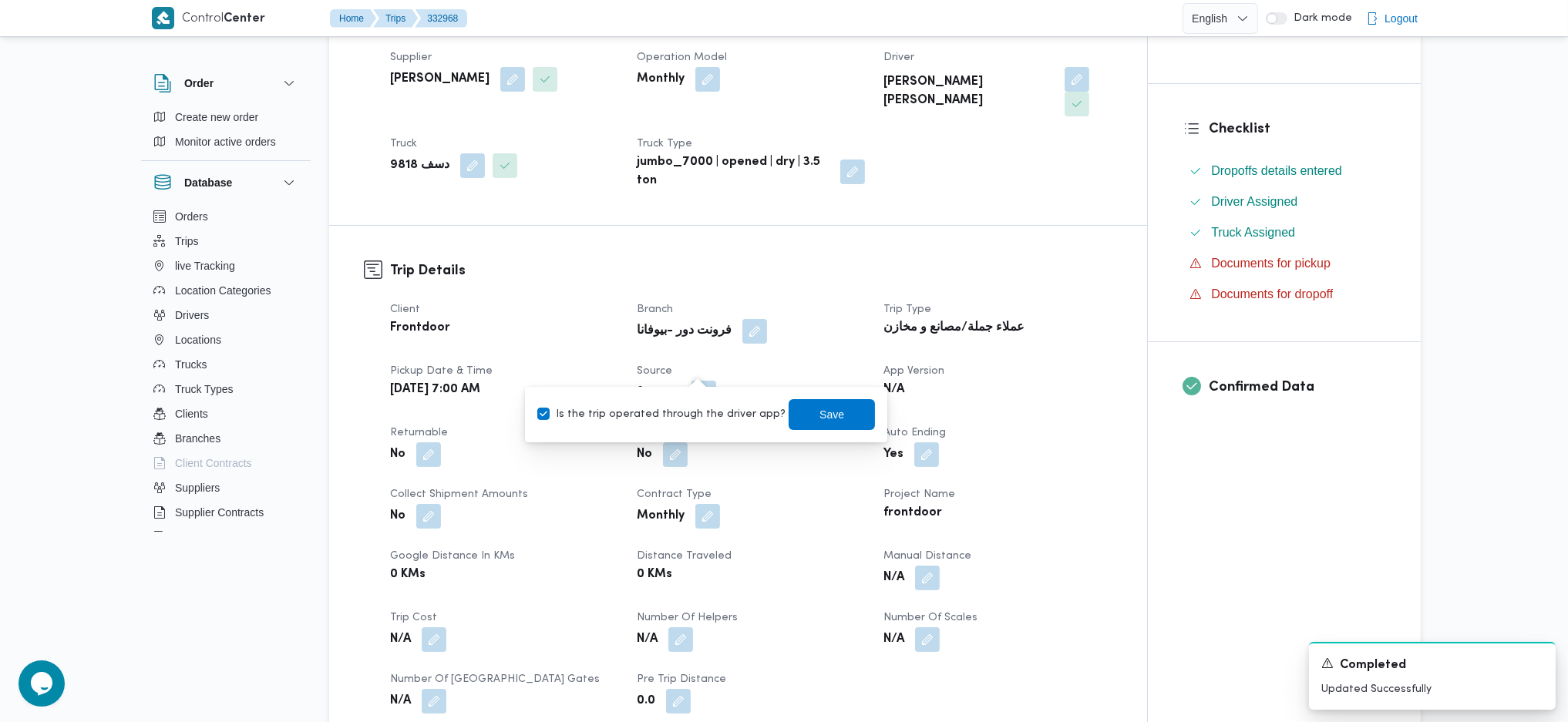
drag, startPoint x: 661, startPoint y: 420, endPoint x: 673, endPoint y: 419, distance: 12.0
click at [661, 421] on label "Is the trip operated through the driver app?" at bounding box center [661, 414] width 248 height 18
checkbox input "false"
click at [832, 411] on span "Save" at bounding box center [832, 413] width 87 height 30
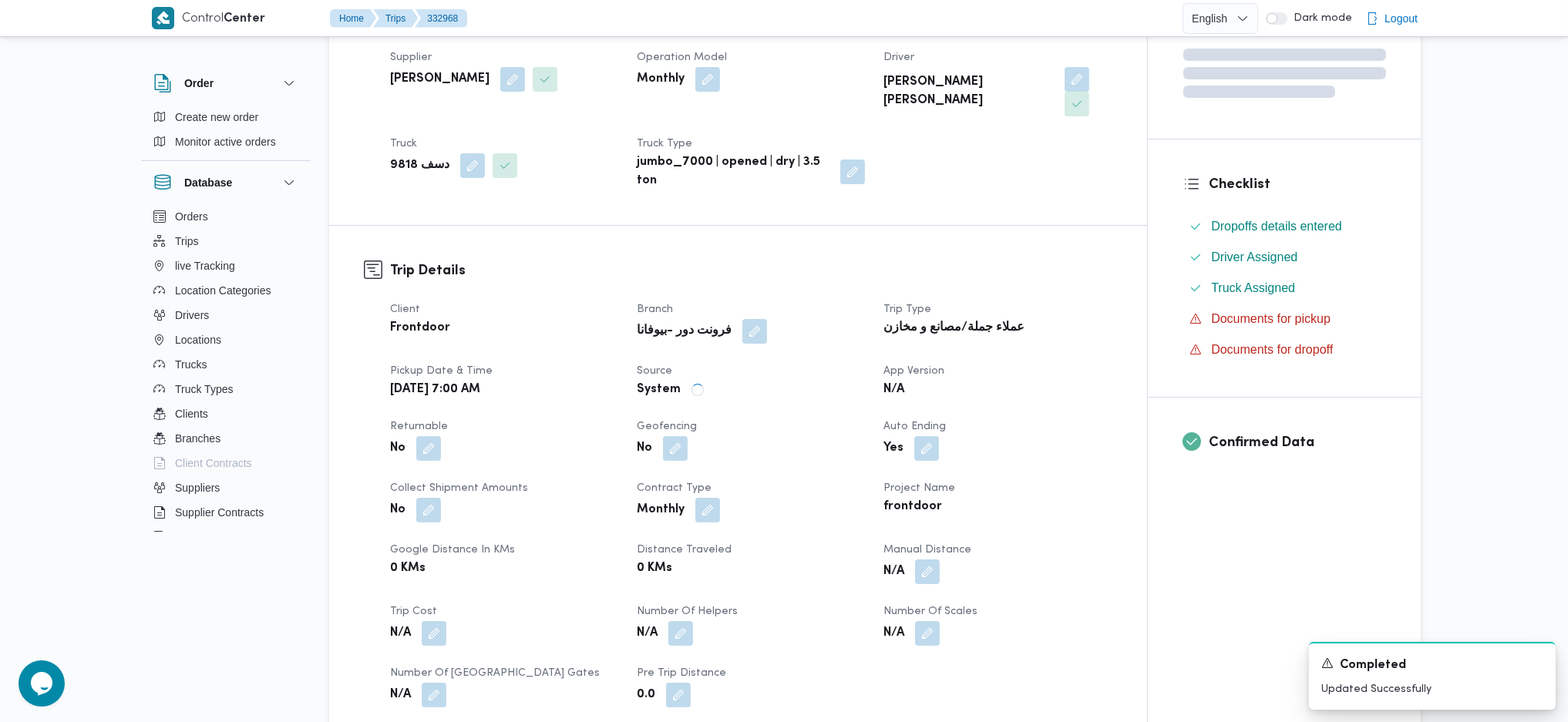
click at [843, 331] on div "Client Frontdoor Branch فرونت دور -بيوفانا Trip Type عملاء جملة/مصانع و مخازن P…" at bounding box center [751, 504] width 741 height 425
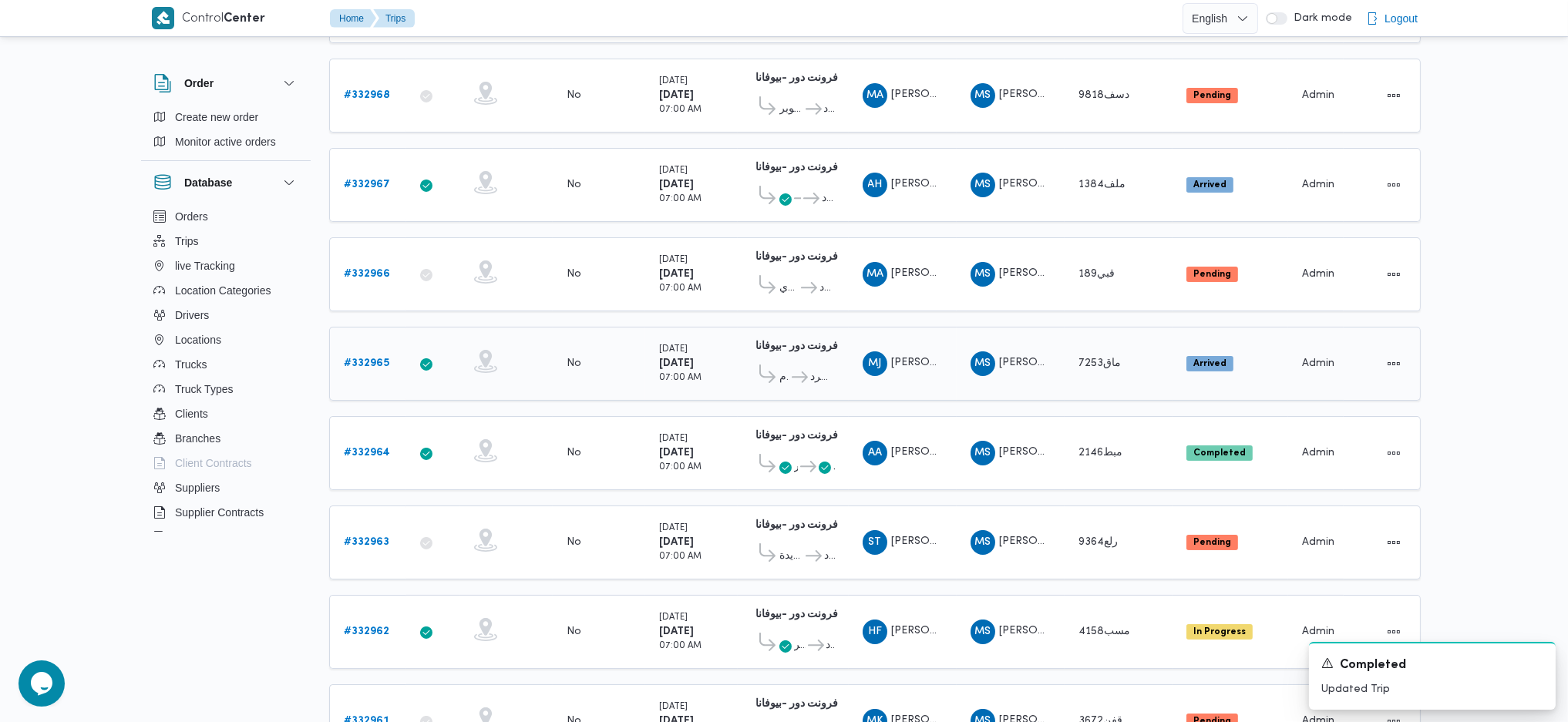
scroll to position [205, 0]
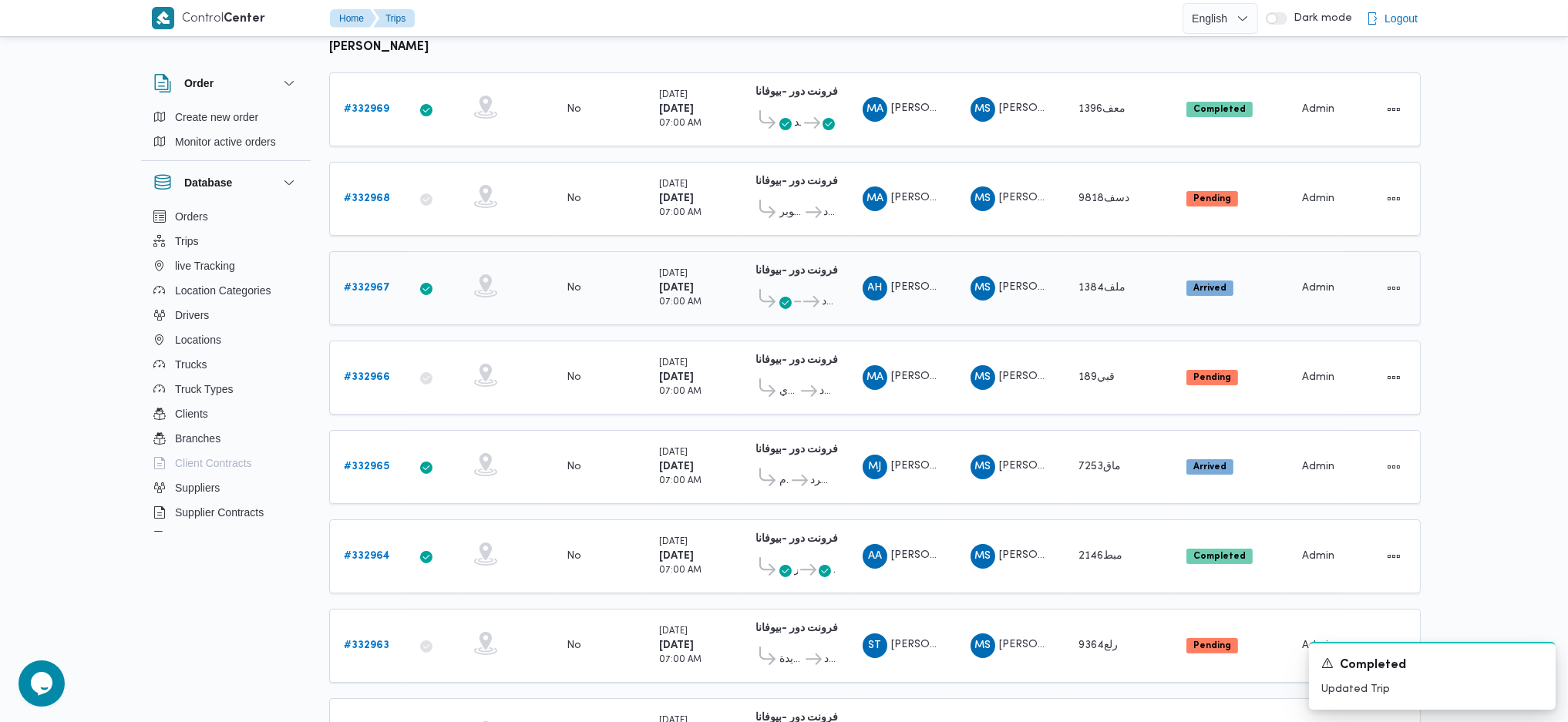
click at [380, 283] on b "# 332967" at bounding box center [367, 287] width 46 height 10
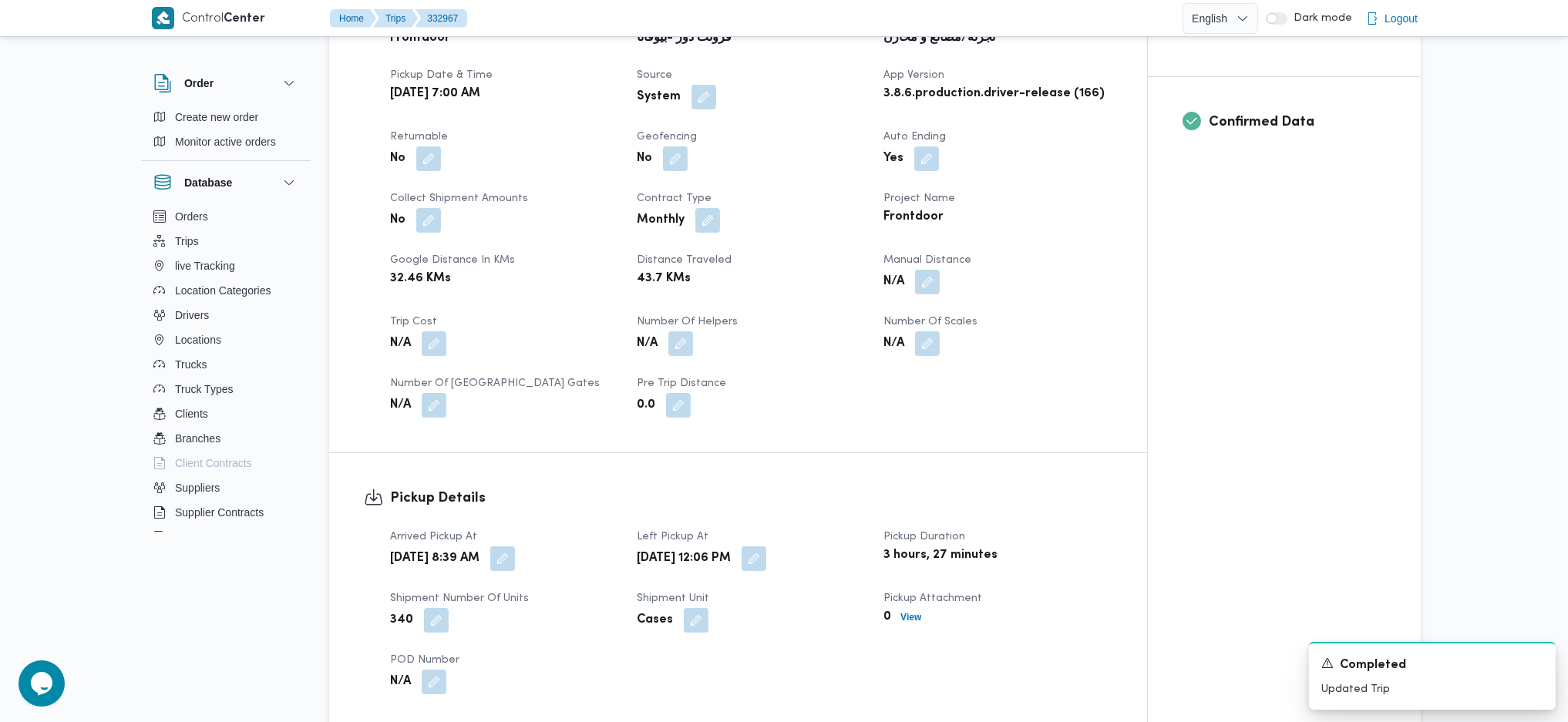
scroll to position [719, 0]
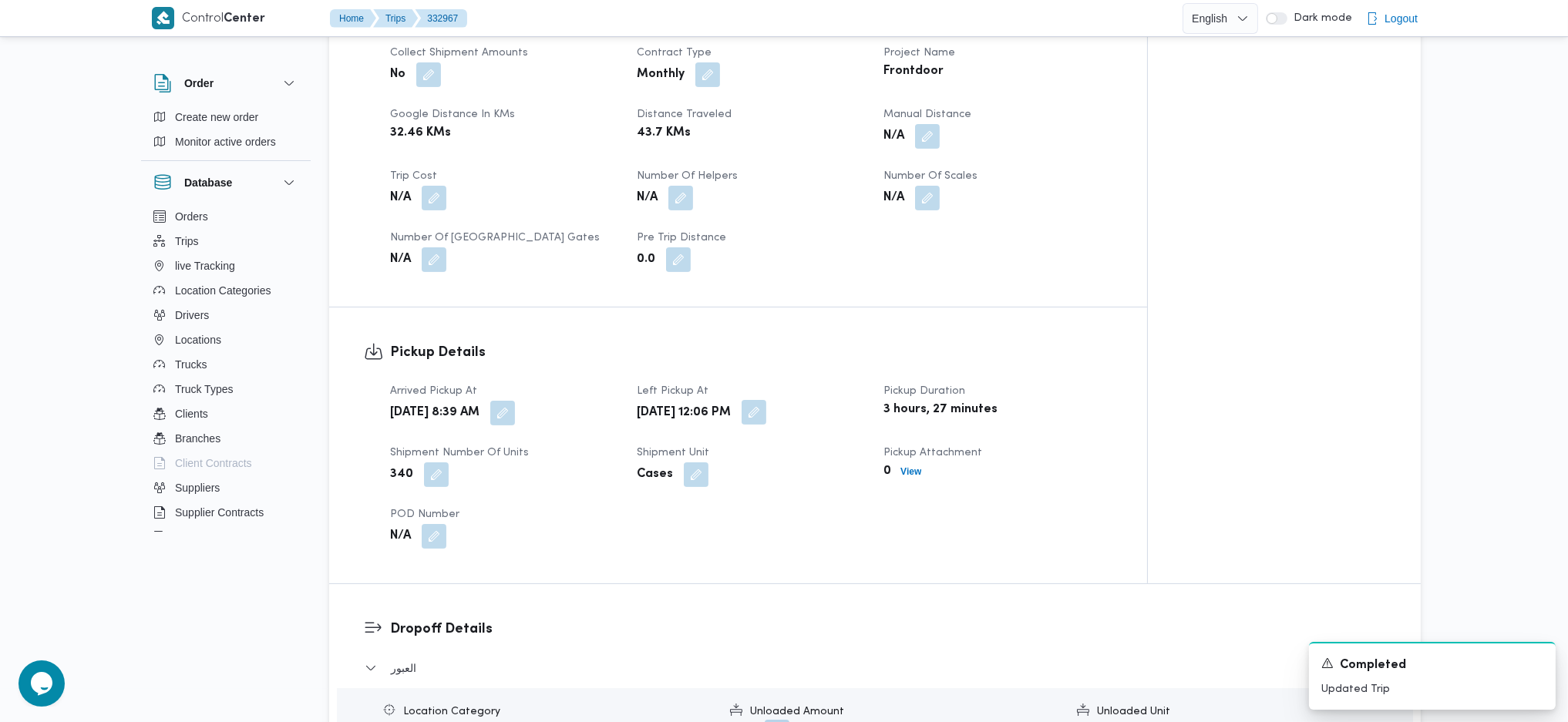
click at [766, 413] on button "button" at bounding box center [754, 412] width 25 height 25
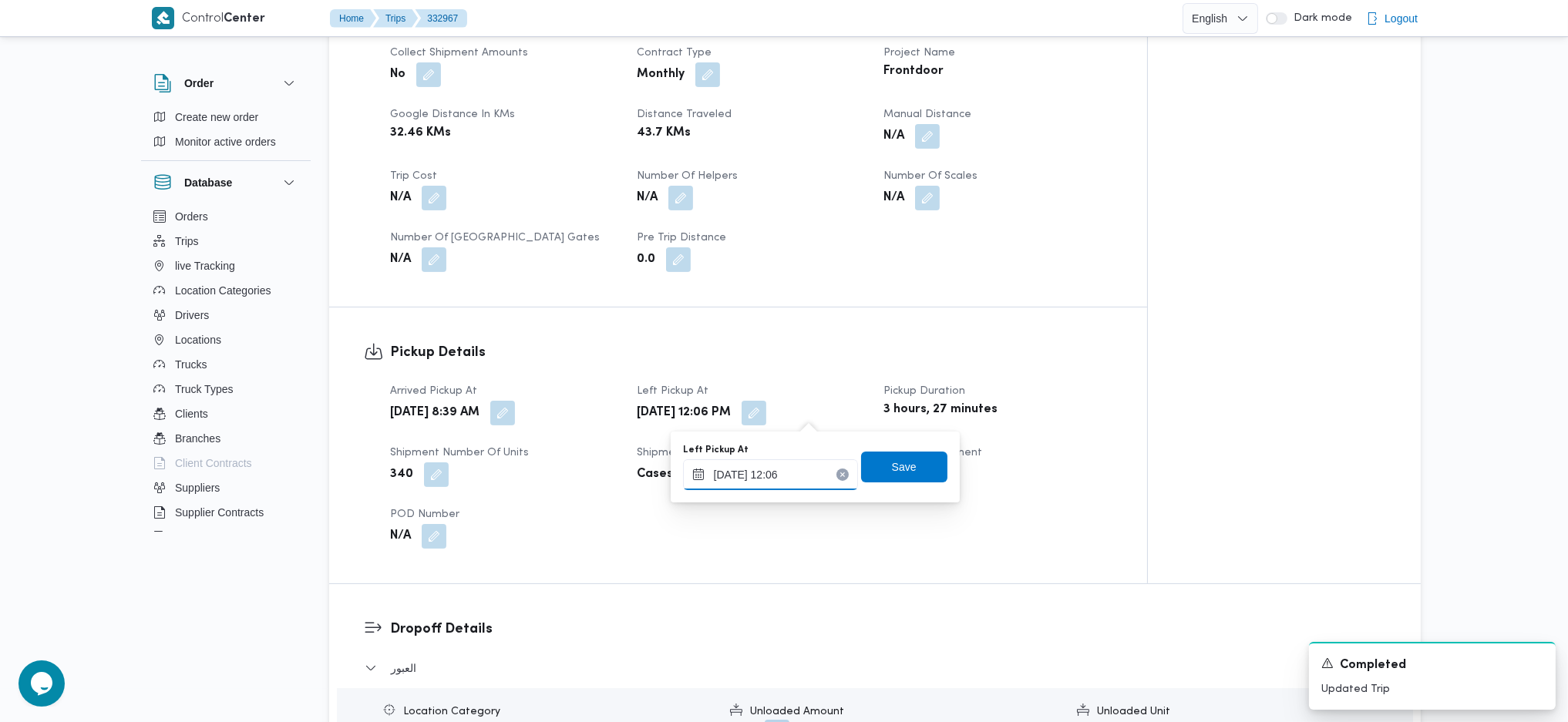
click at [781, 472] on input "23/08/2025 12:06" at bounding box center [770, 474] width 175 height 30
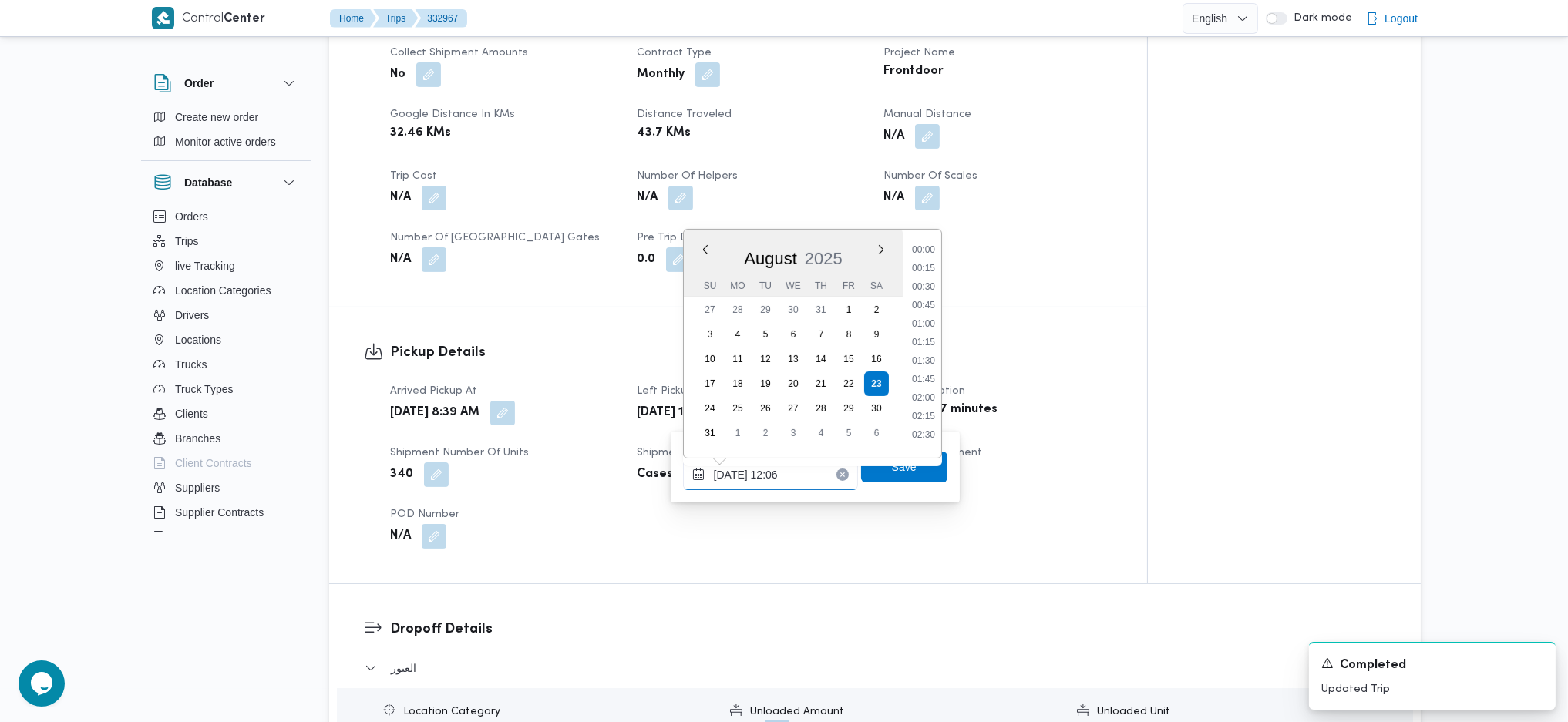
scroll to position [785, 0]
click at [930, 252] on li "10:45" at bounding box center [923, 260] width 35 height 16
type input "23/08/2025 10:45"
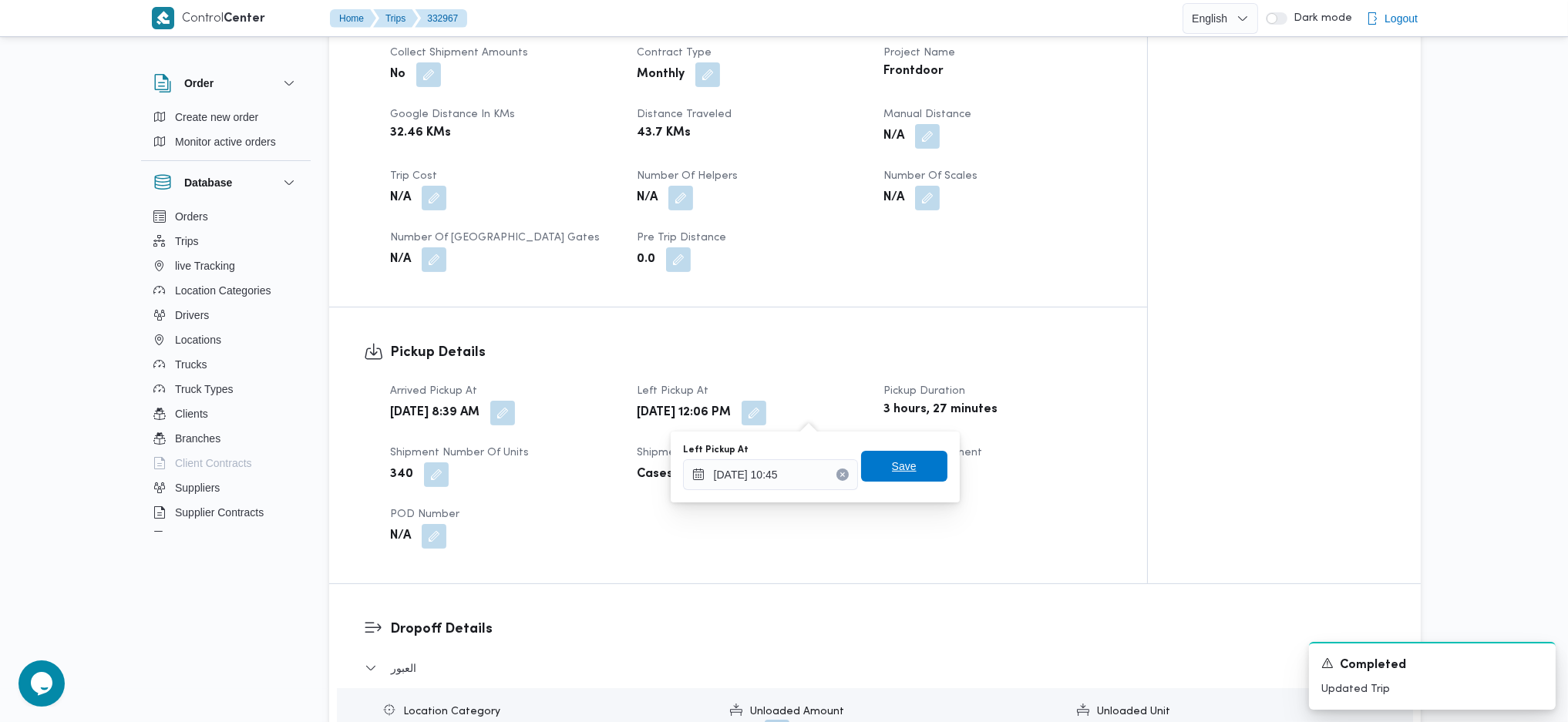
click at [892, 464] on span "Save" at bounding box center [904, 466] width 25 height 18
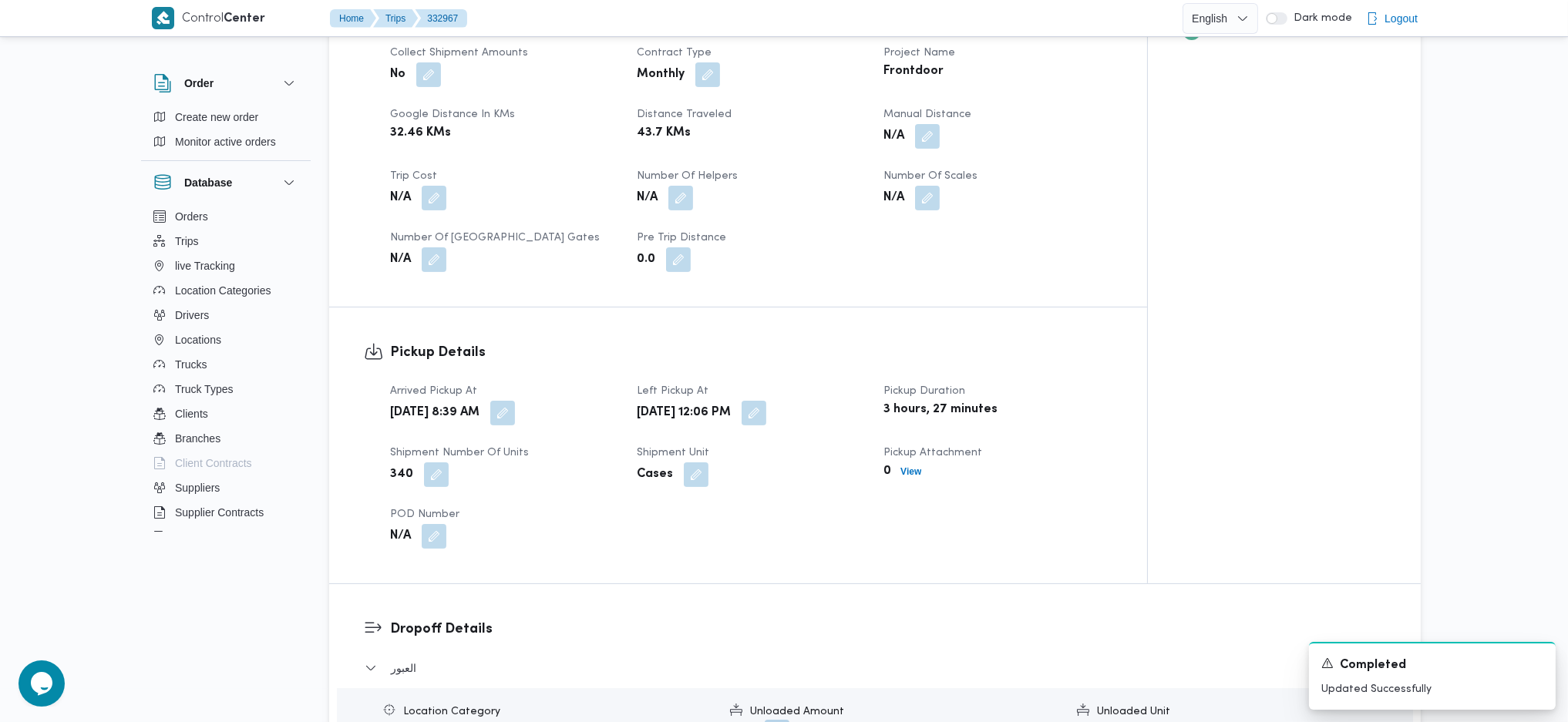
scroll to position [1027, 0]
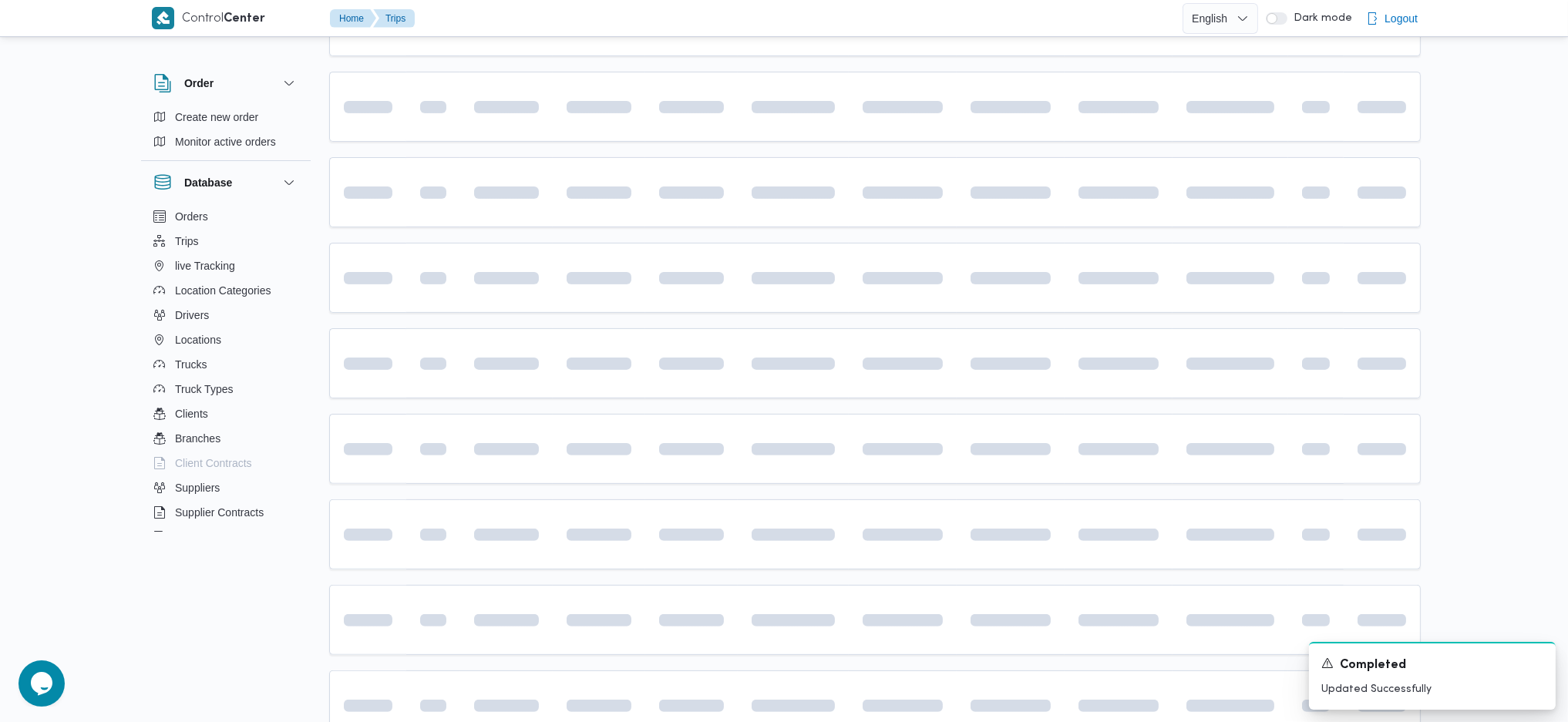
scroll to position [205, 0]
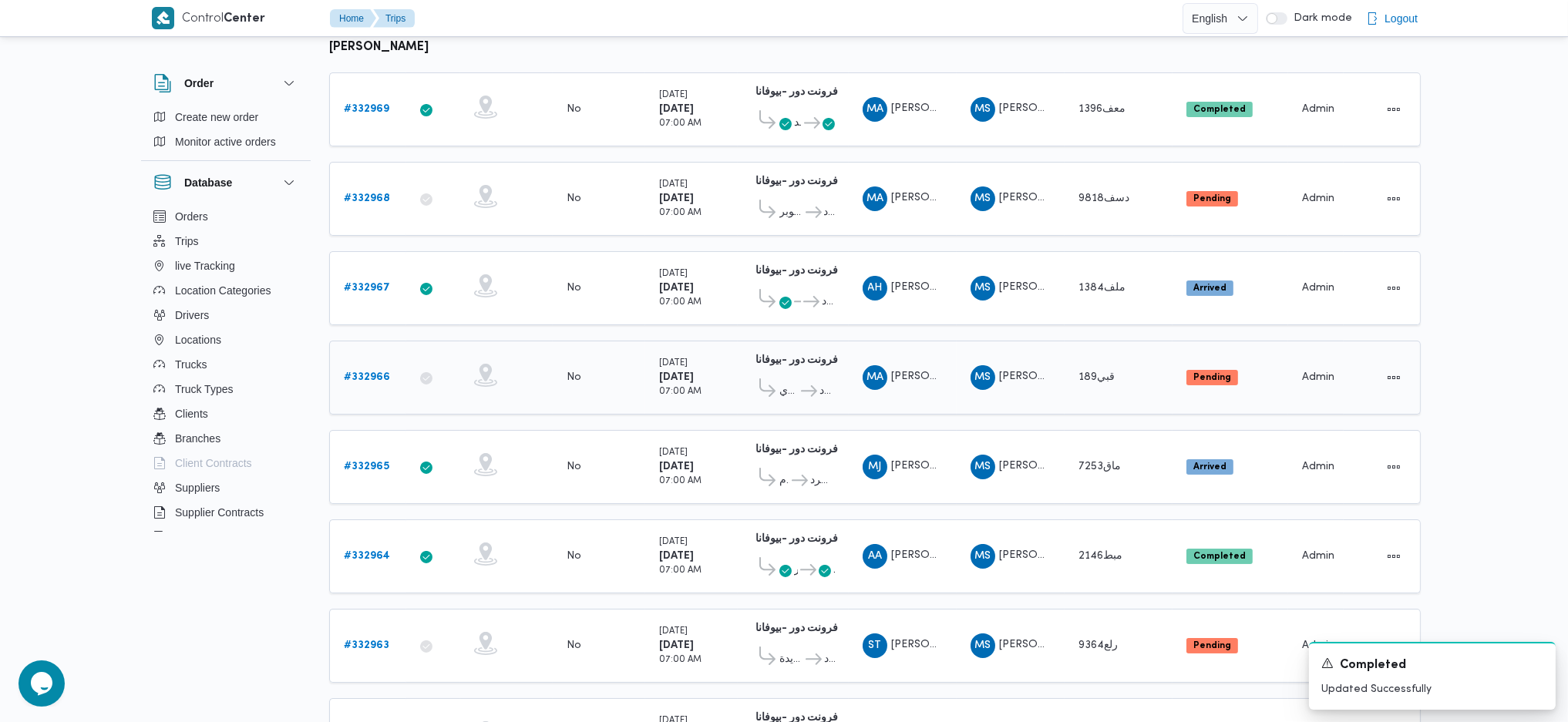
click at [378, 372] on b "# 332966" at bounding box center [367, 377] width 46 height 10
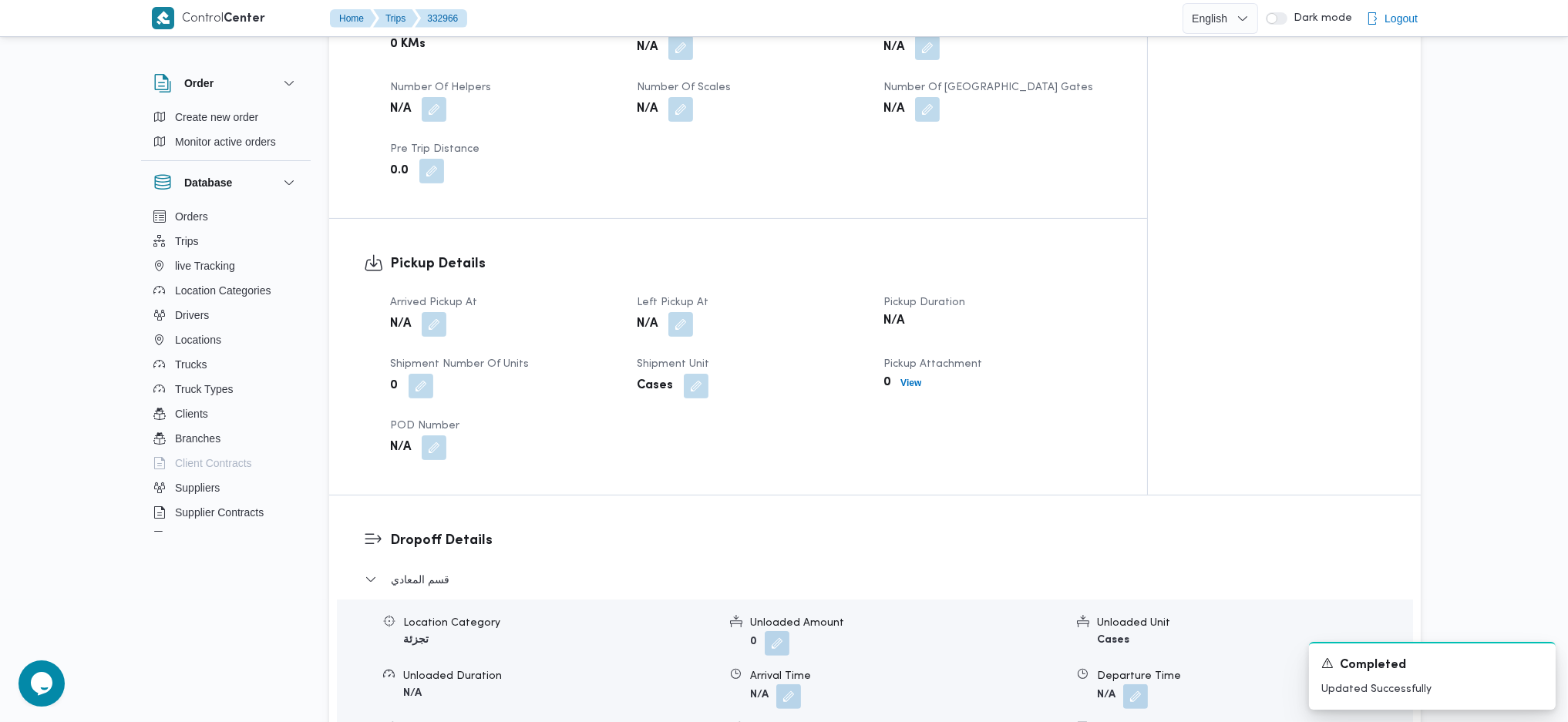
scroll to position [821, 0]
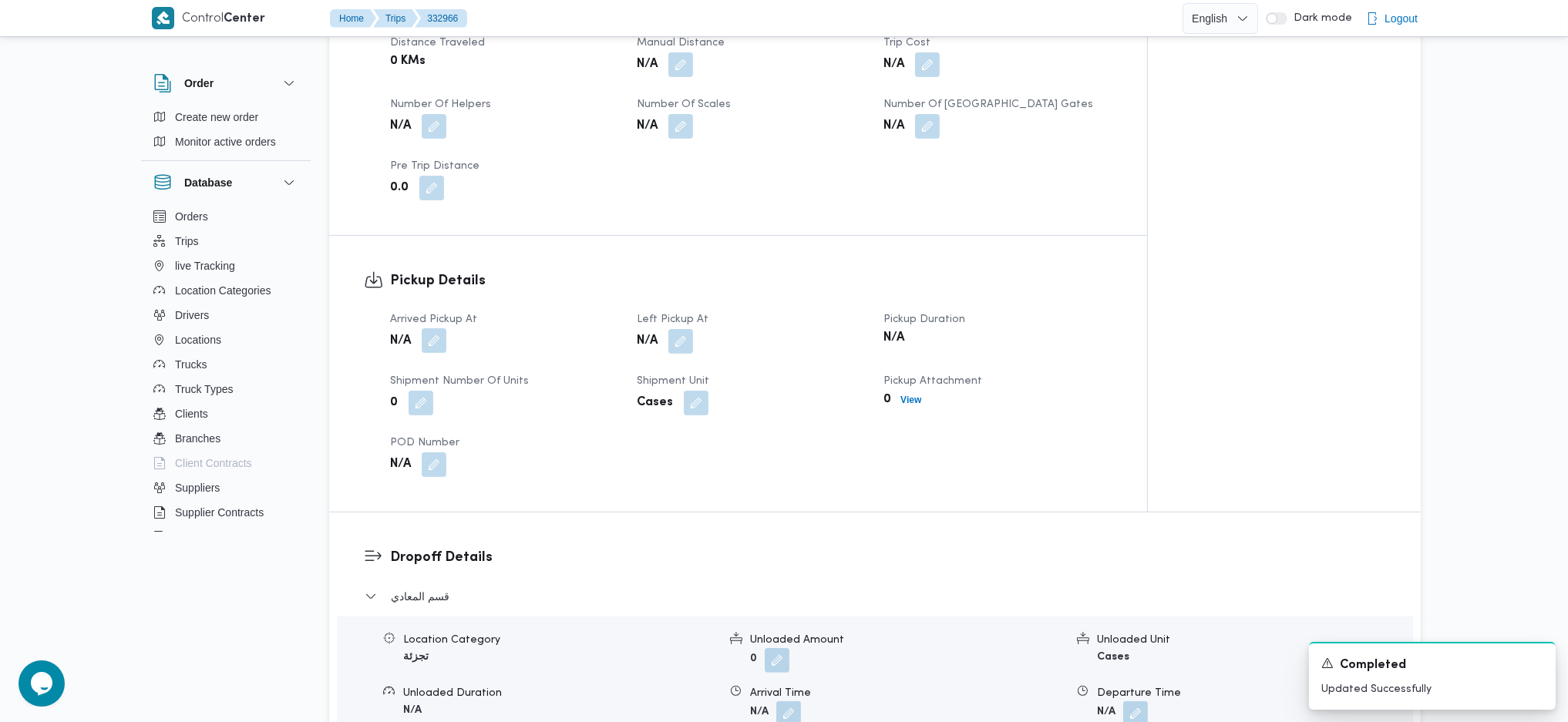
click at [426, 328] on button "button" at bounding box center [434, 340] width 25 height 25
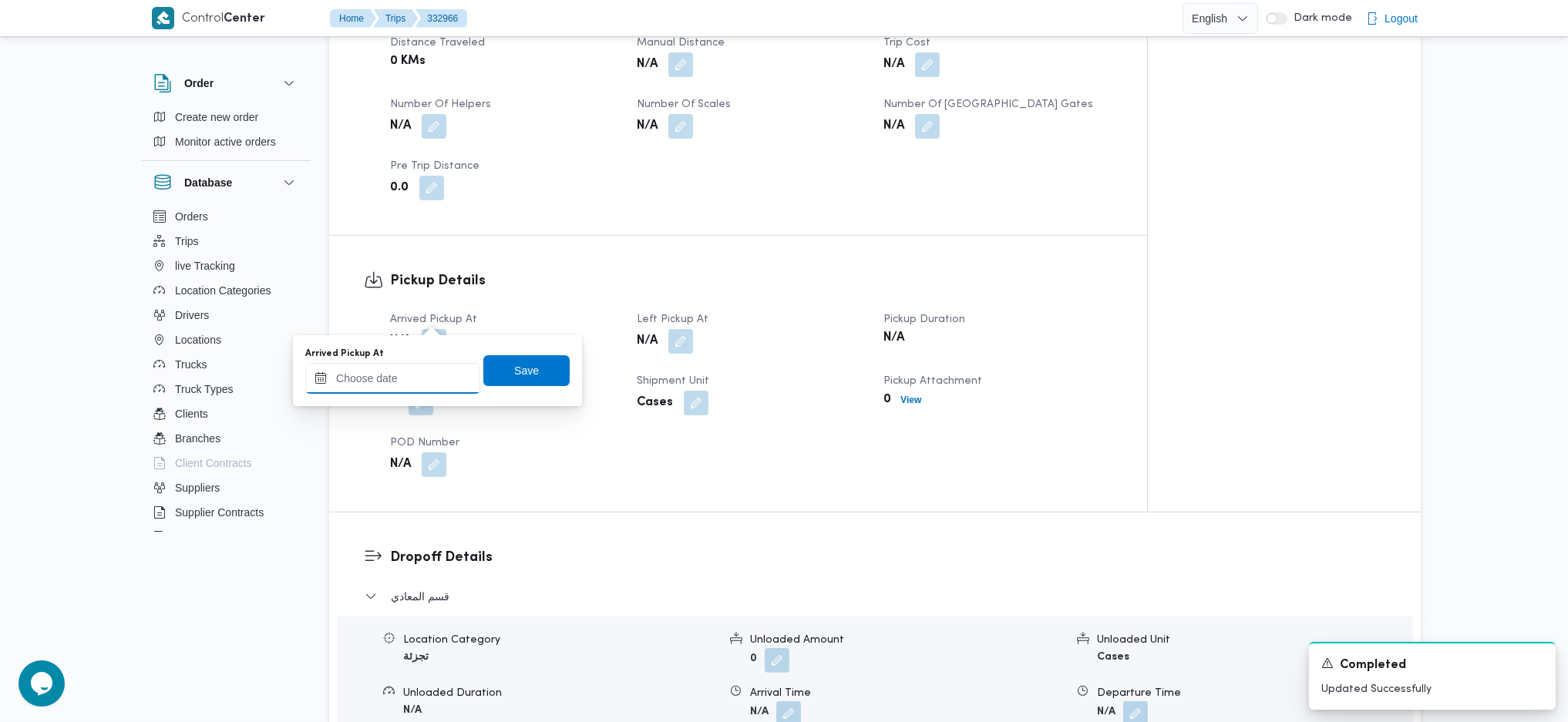
click at [396, 378] on input "Arrived Pickup At" at bounding box center [392, 378] width 175 height 30
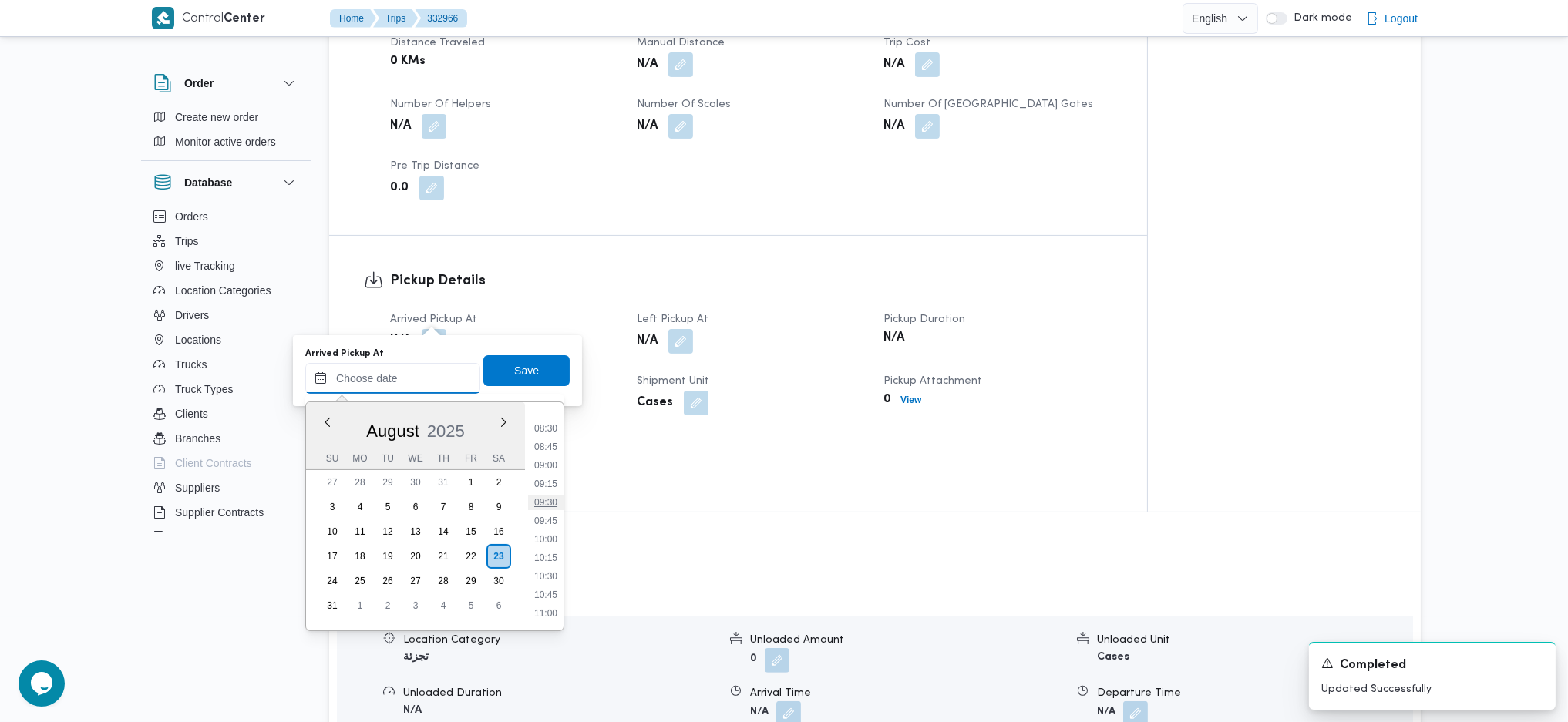
scroll to position [588, 0]
click at [546, 428] on li "08:00" at bounding box center [545, 425] width 35 height 16
type input "23/08/2025 08:00"
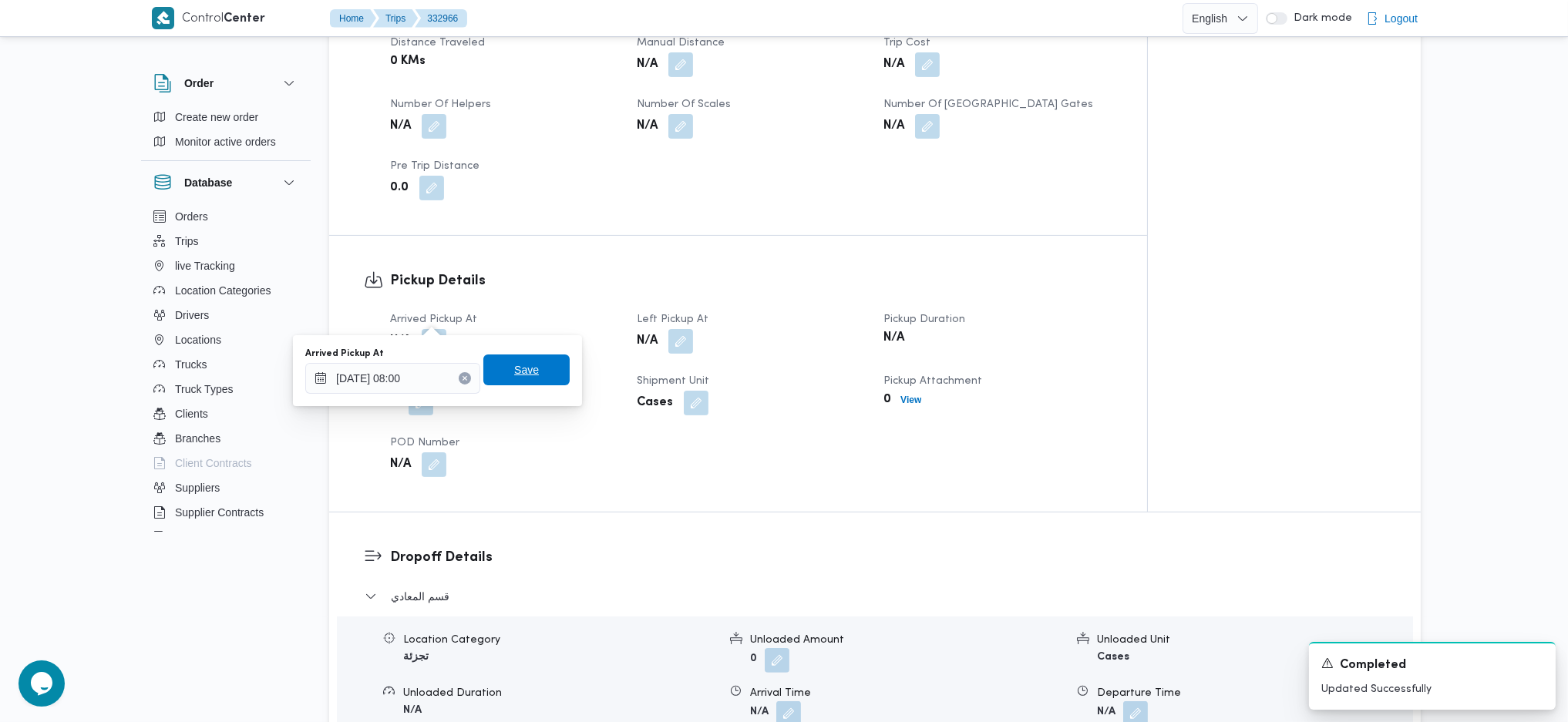
click at [514, 364] on span "Save" at bounding box center [526, 370] width 25 height 18
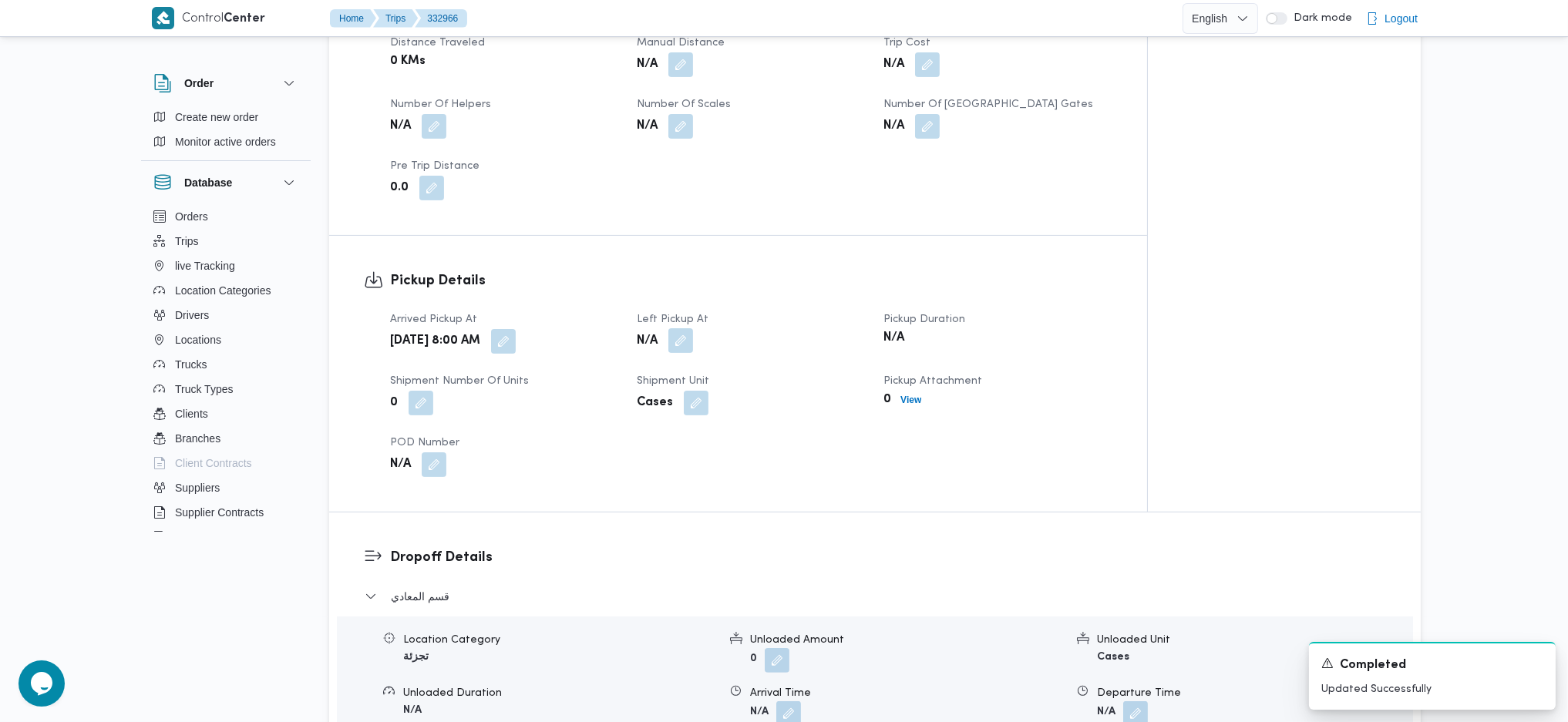
click at [687, 328] on button "button" at bounding box center [680, 340] width 25 height 25
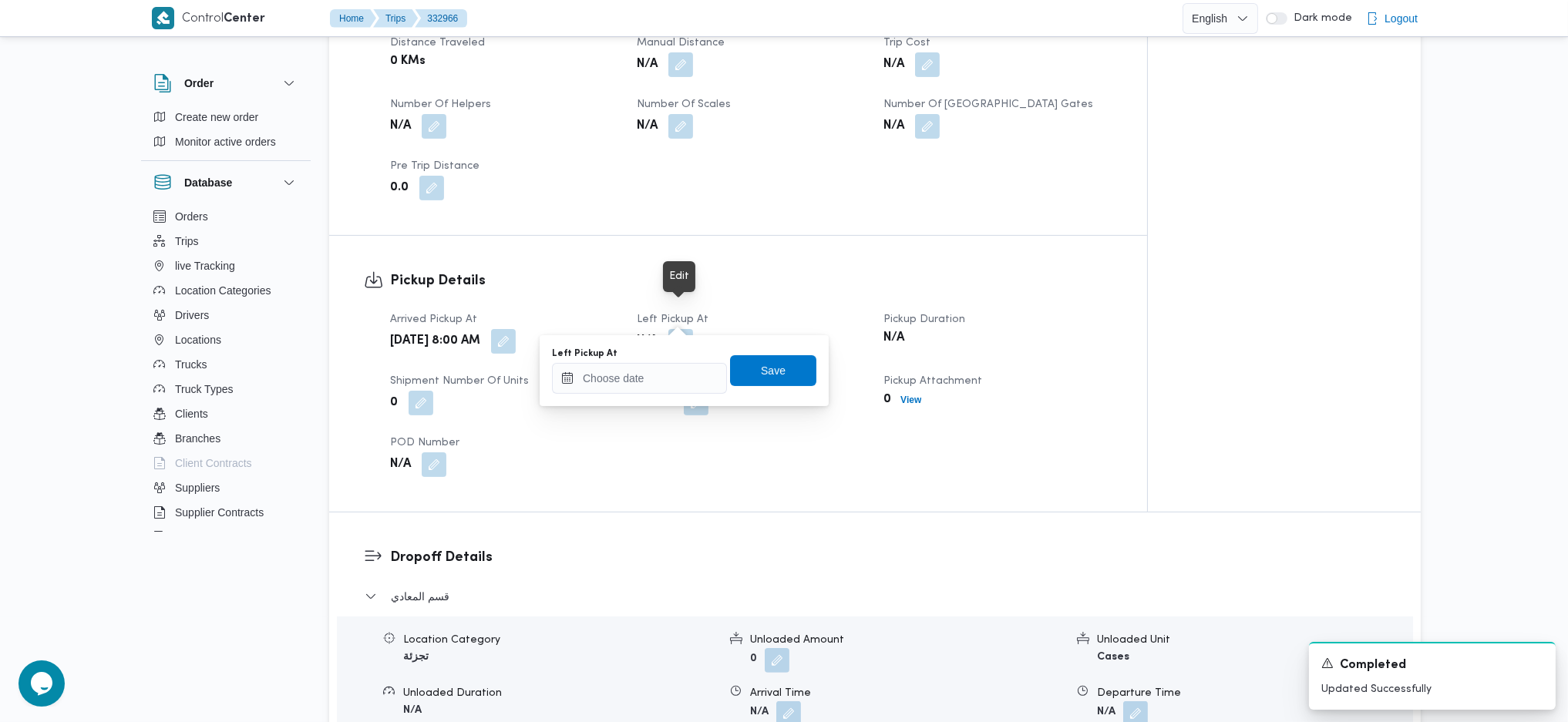
click at [654, 400] on div "You are in a dialog. To close this dialog, hit escape. Left Pickup At Save" at bounding box center [685, 370] width 289 height 71
drag, startPoint x: 662, startPoint y: 381, endPoint x: 833, endPoint y: 485, distance: 200.1
click at [663, 380] on input "Left Pickup At" at bounding box center [639, 378] width 175 height 30
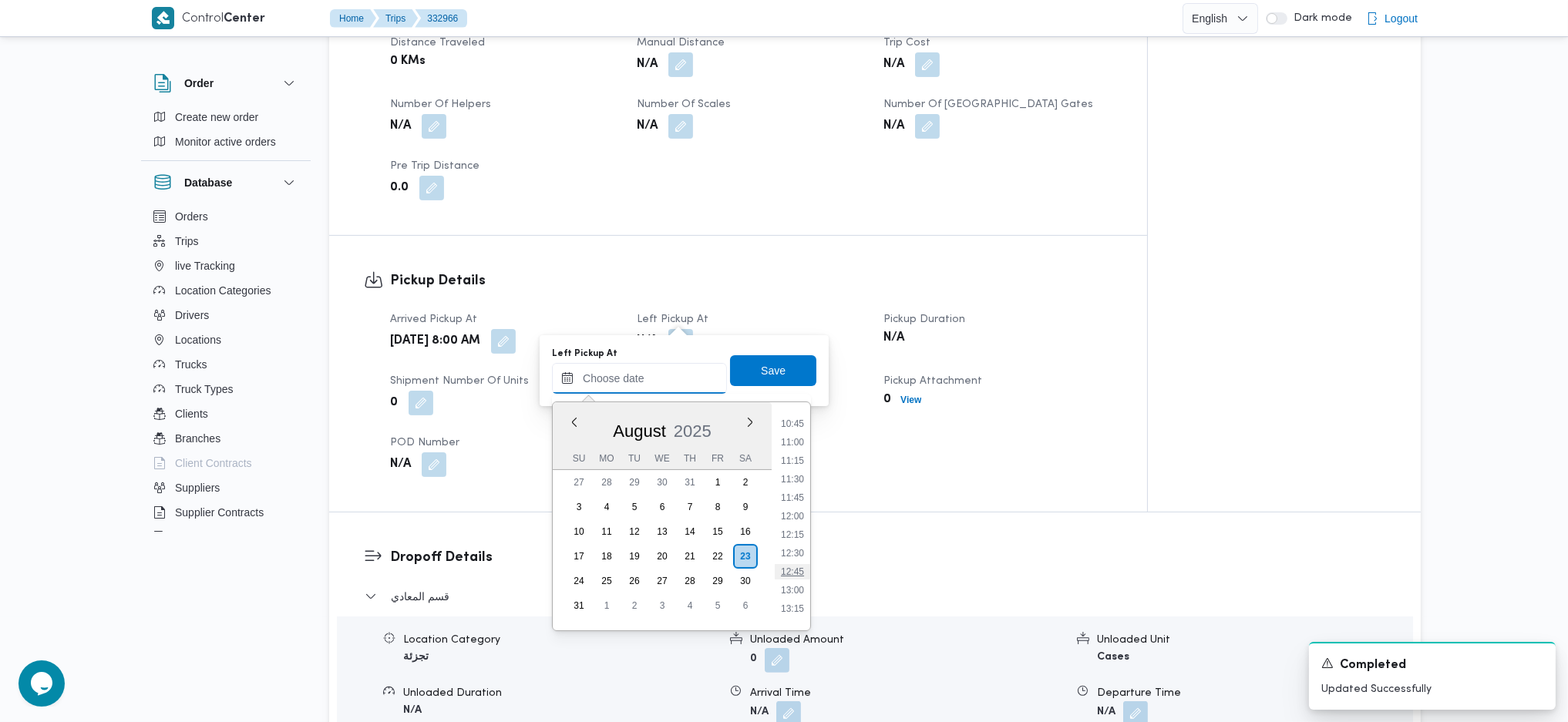
scroll to position [692, 0]
click at [792, 511] on li "10:30" at bounding box center [792, 507] width 35 height 16
type input "23/08/2025 10:30"
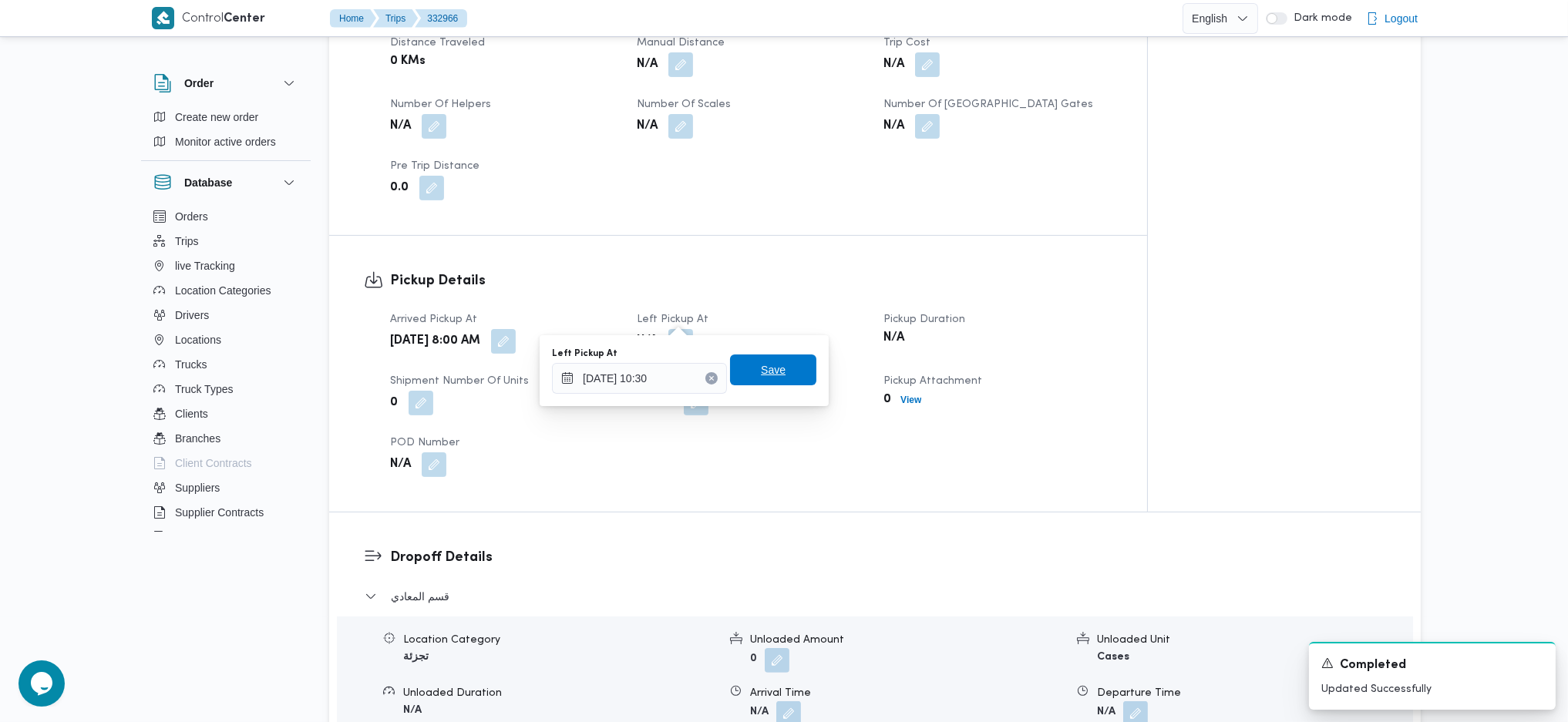
click at [761, 375] on span "Save" at bounding box center [773, 370] width 25 height 18
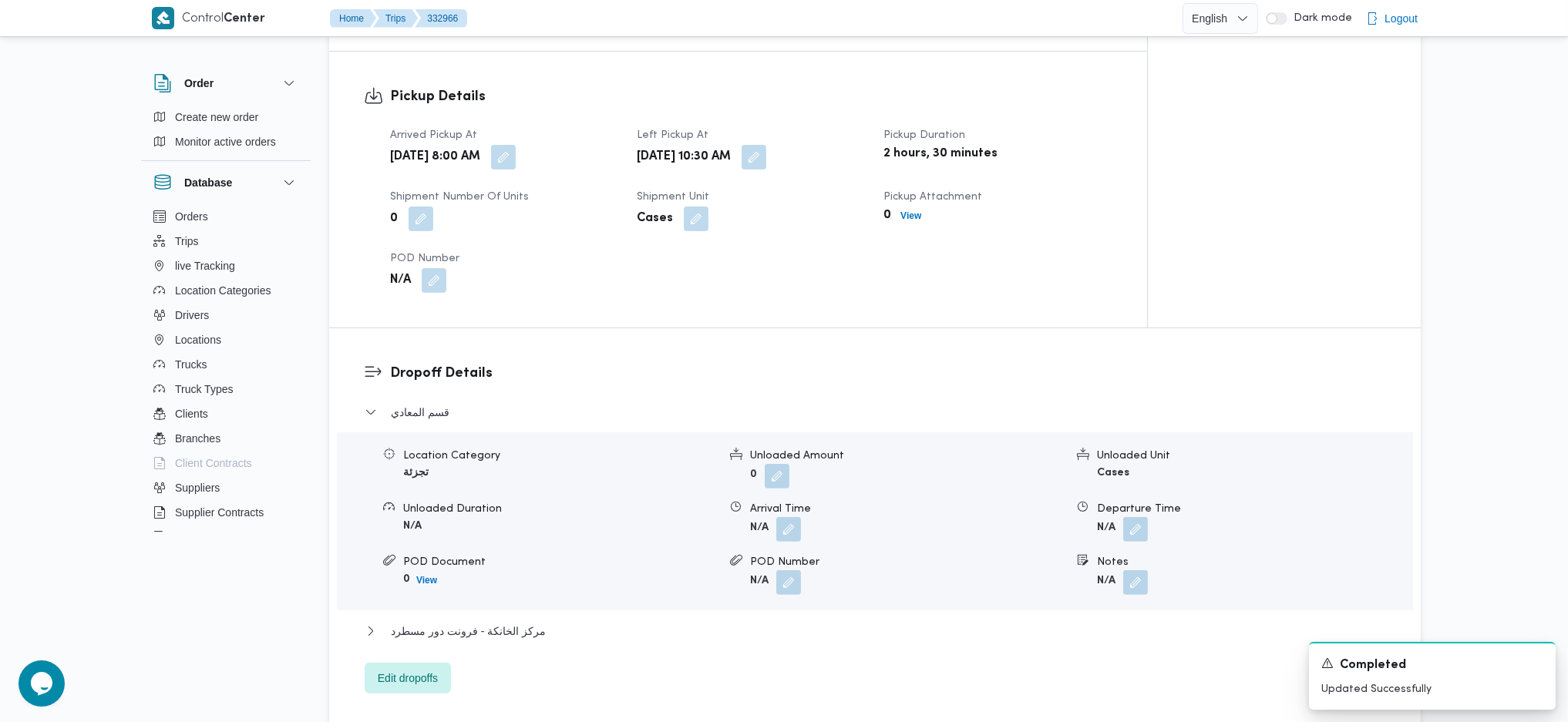
scroll to position [1130, 0]
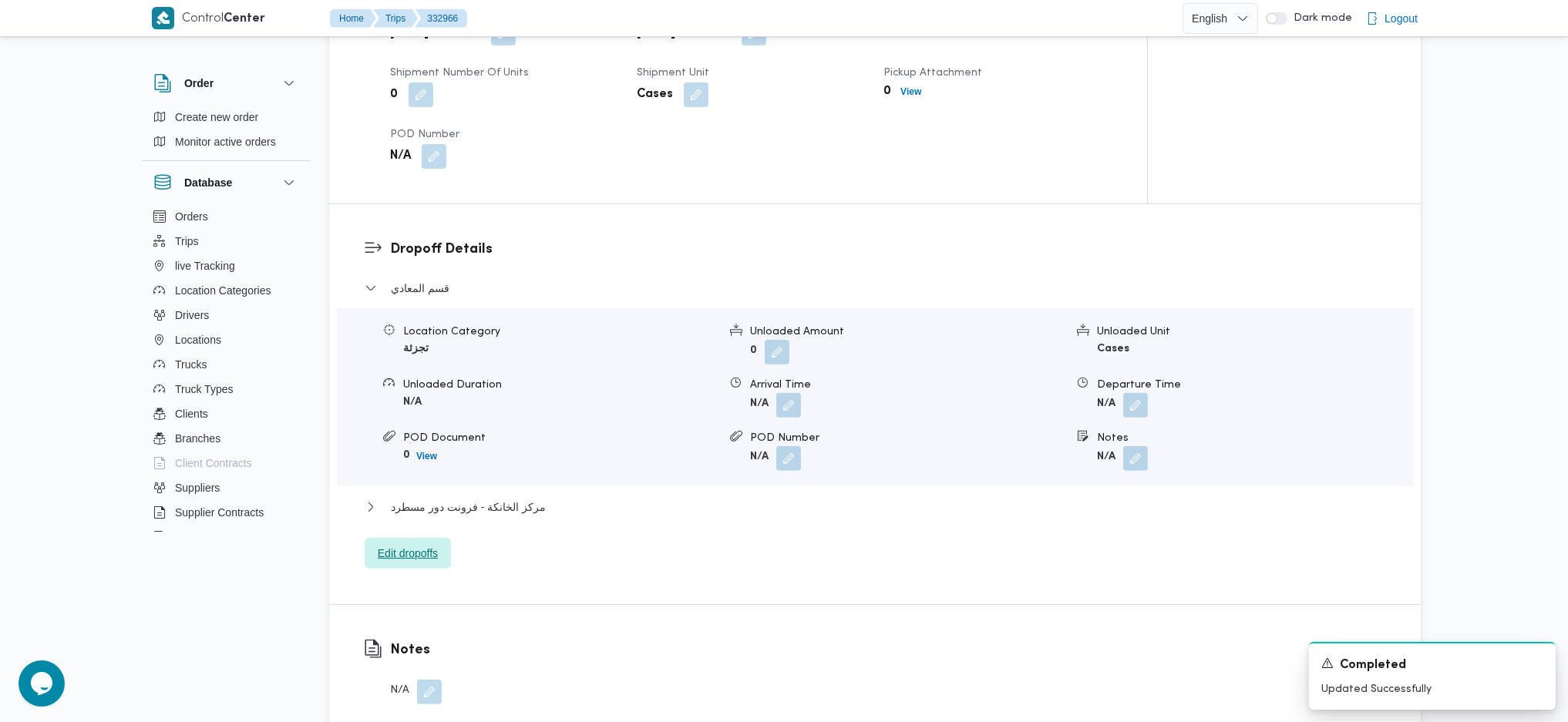
click at [415, 544] on span "Edit dropoffs" at bounding box center [407, 553] width 60 height 18
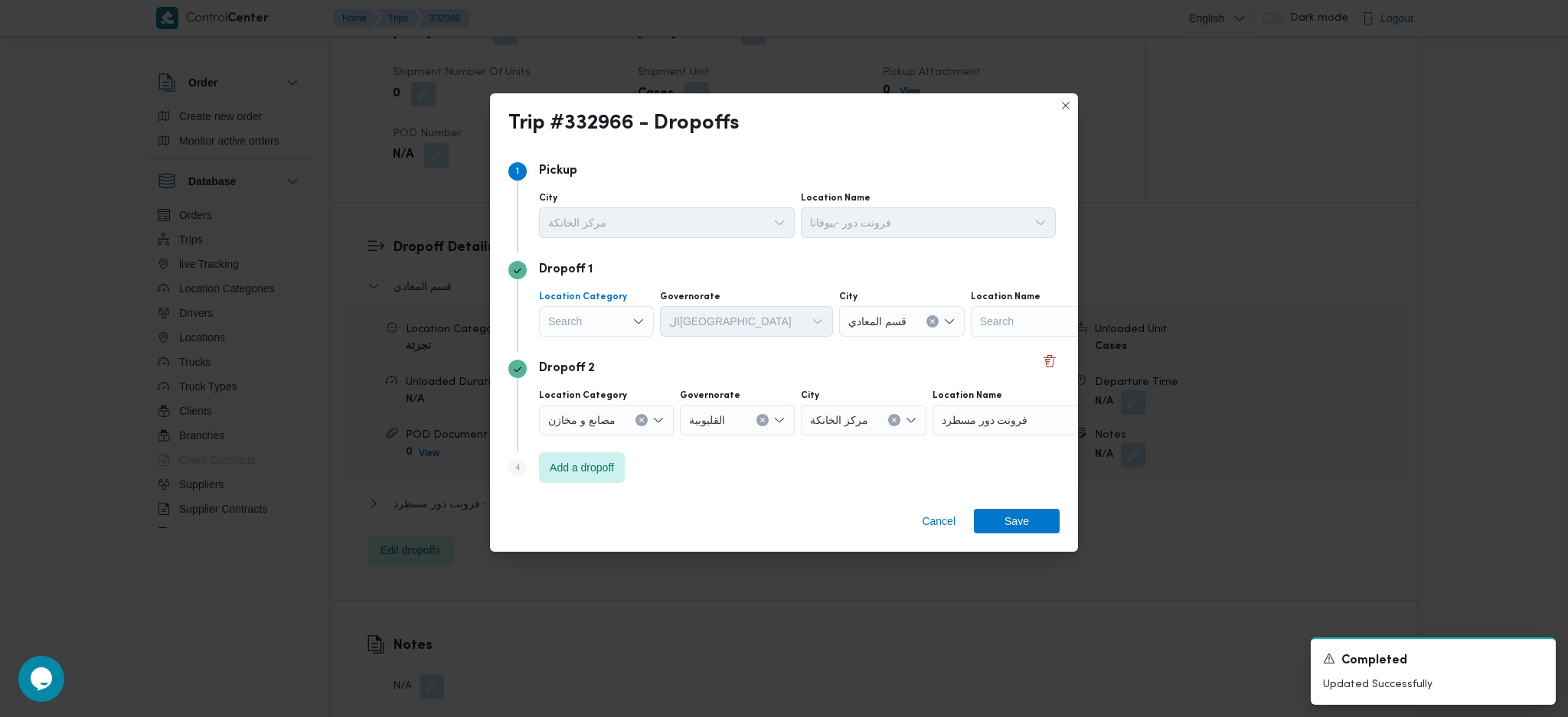
click at [628, 321] on div "Search" at bounding box center [596, 321] width 115 height 30
click at [628, 405] on span "عملاء جملة" at bounding box center [596, 416] width 102 height 25
click at [696, 314] on div "Search" at bounding box center [720, 321] width 115 height 30
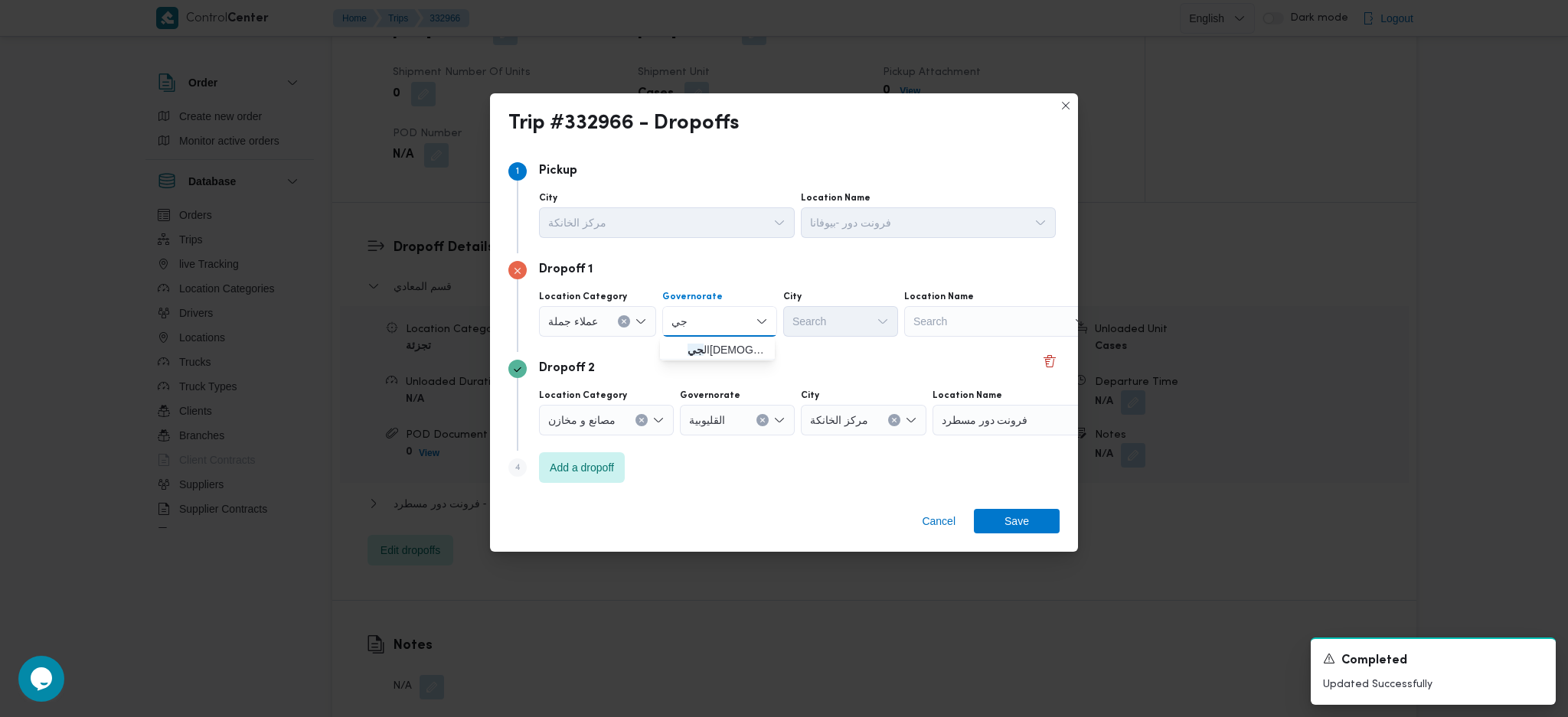
type input "جي"
click at [676, 352] on icon "button" at bounding box center [674, 349] width 12 height 12
click at [878, 327] on div "Search" at bounding box center [841, 321] width 115 height 30
type input "ول"
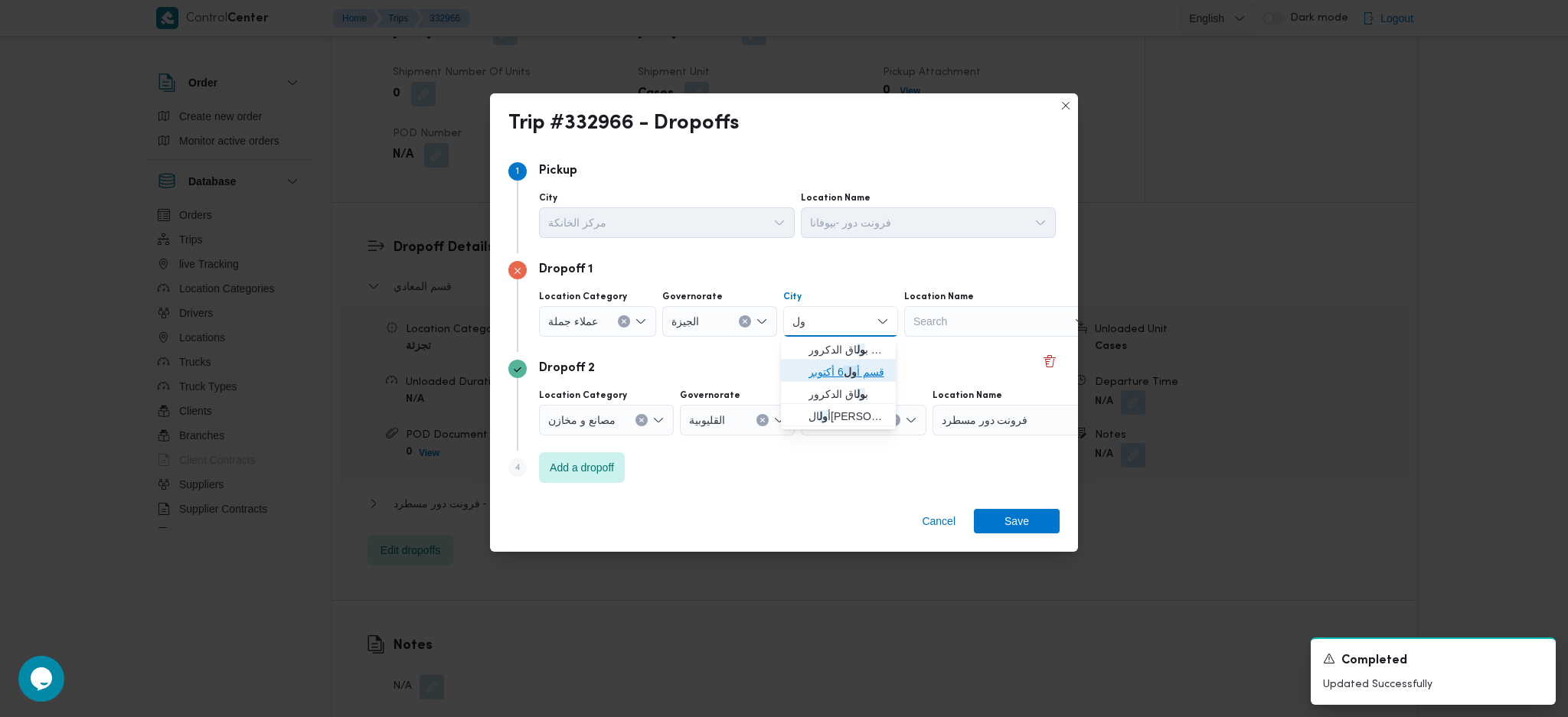
click at [854, 363] on span "قسم أ ول 6 أكتوبر" at bounding box center [847, 372] width 78 height 18
click at [1019, 532] on span "Save" at bounding box center [1016, 520] width 25 height 25
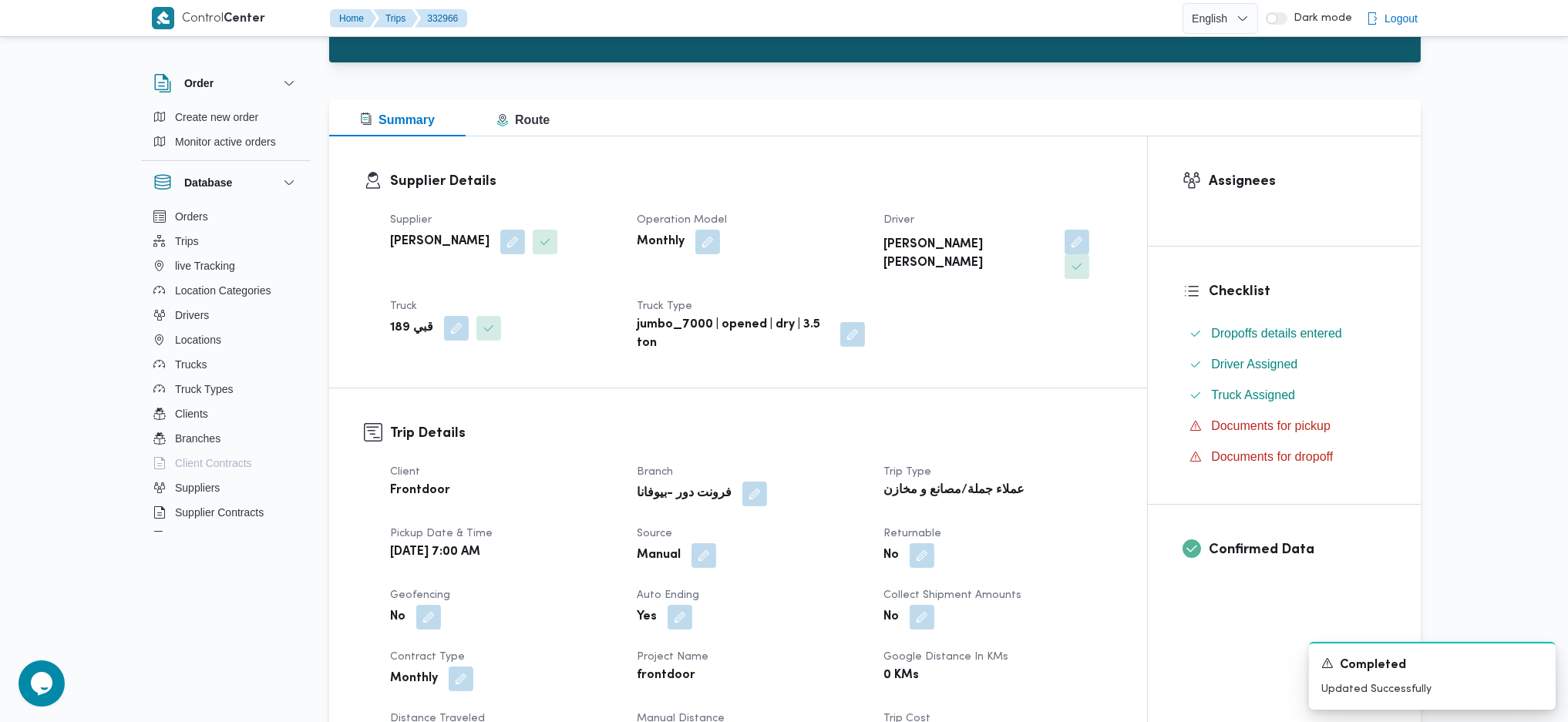
scroll to position [205, 0]
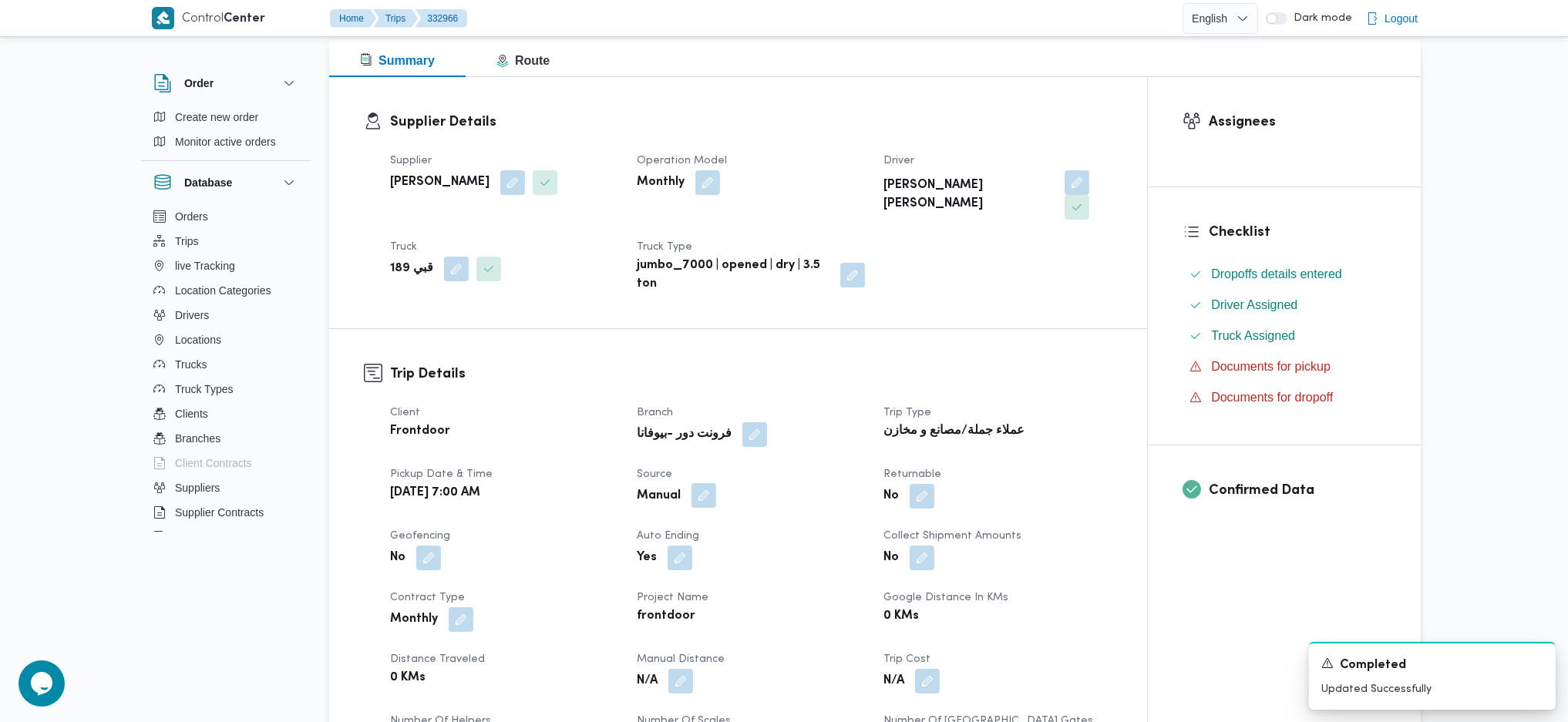
drag, startPoint x: 701, startPoint y: 488, endPoint x: 708, endPoint y: 470, distance: 19.3
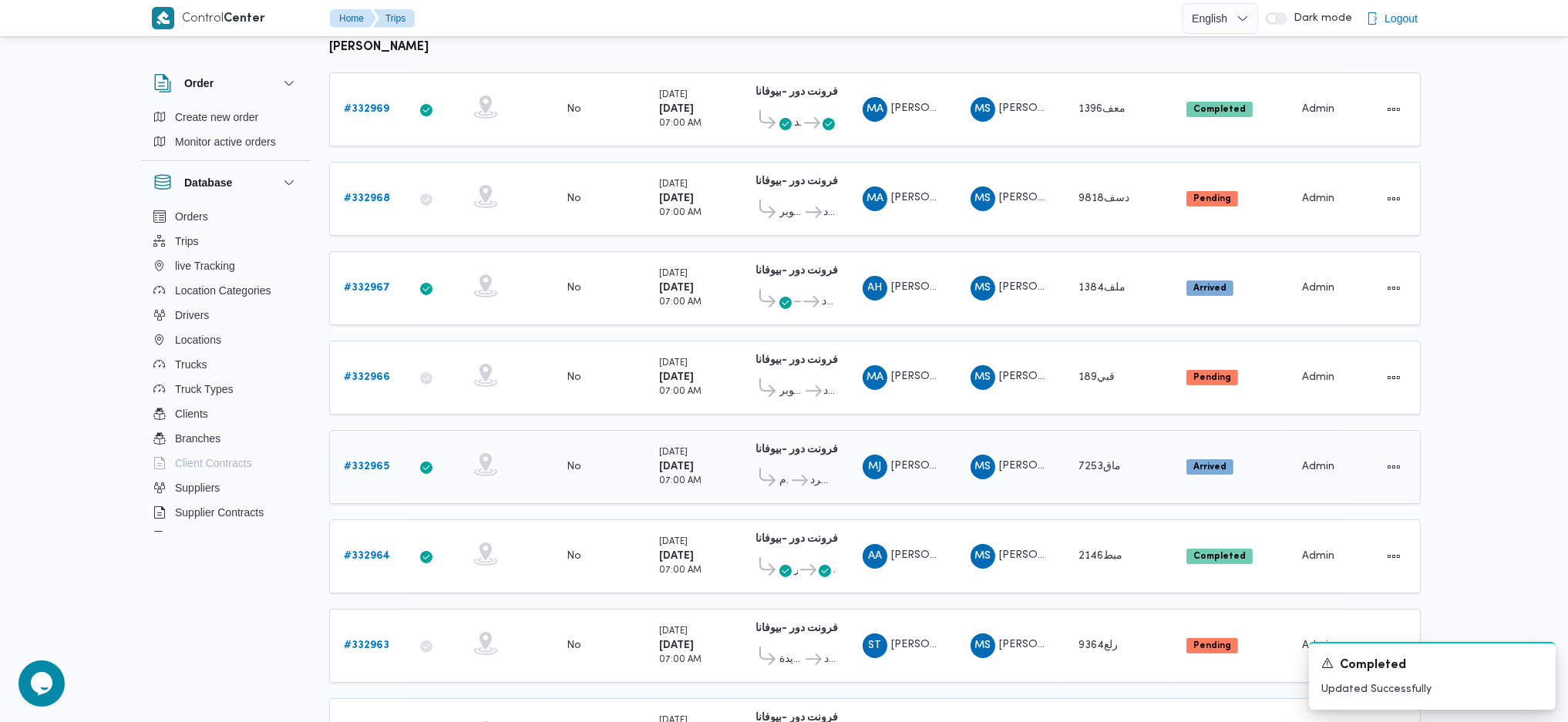
click at [366, 461] on b "# 332965" at bounding box center [366, 466] width 45 height 10
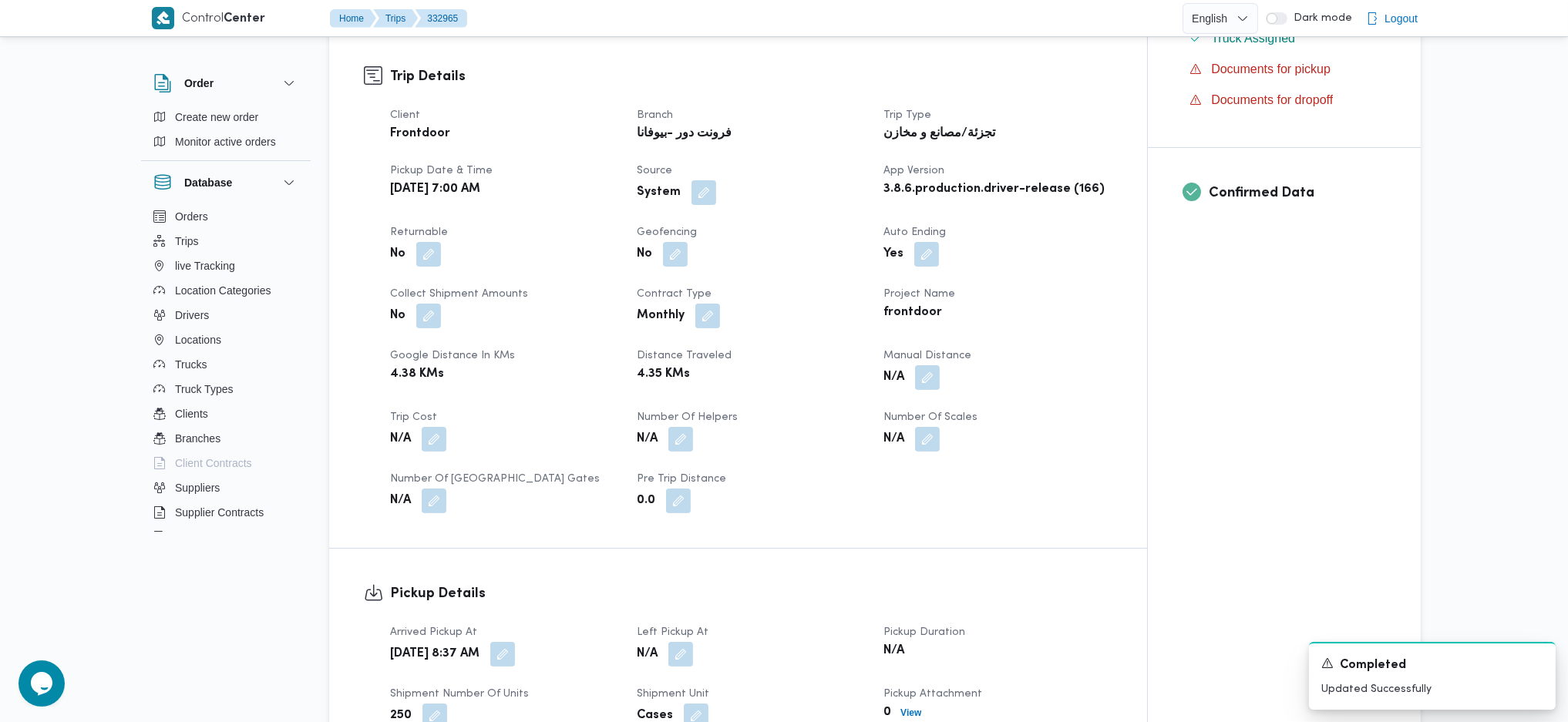
scroll to position [719, 0]
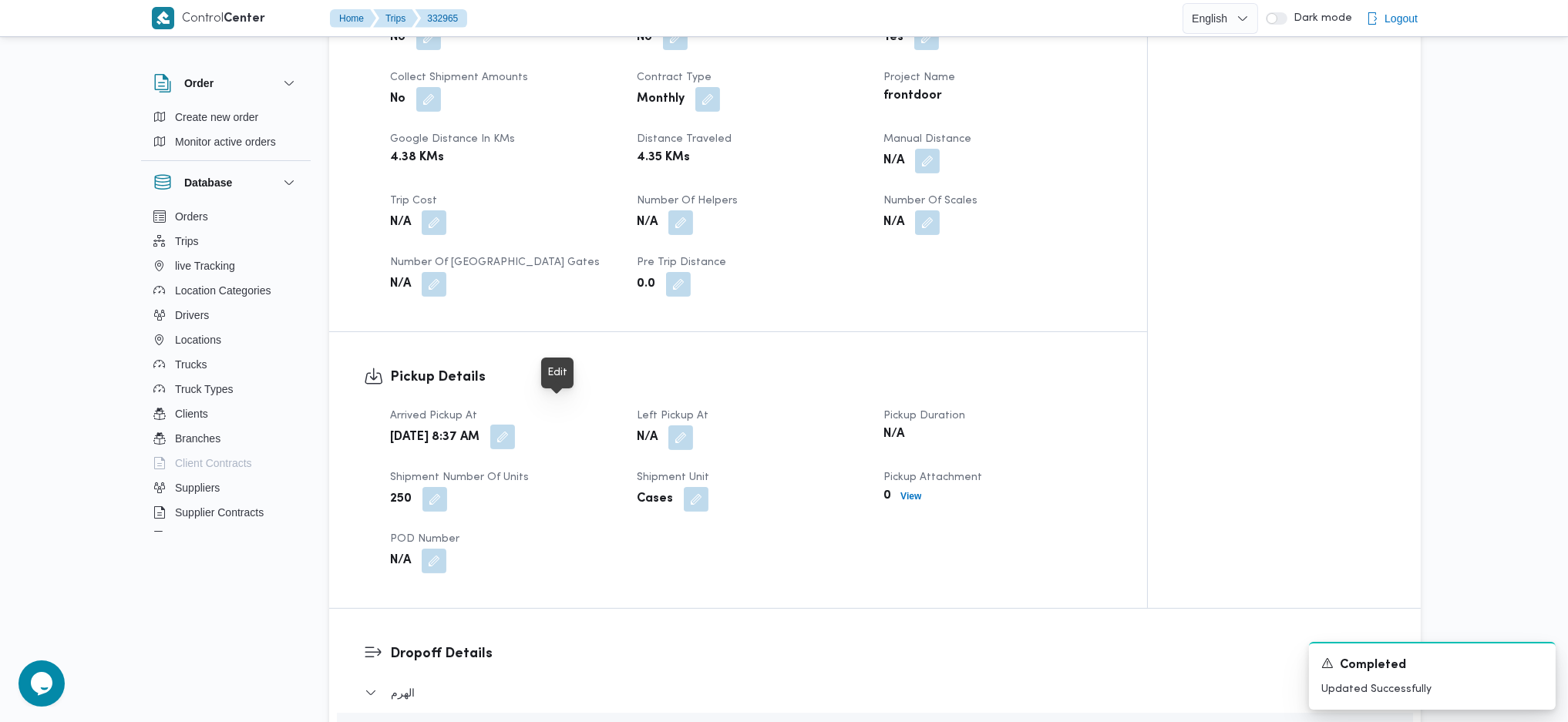
click at [515, 425] on button "button" at bounding box center [502, 437] width 25 height 25
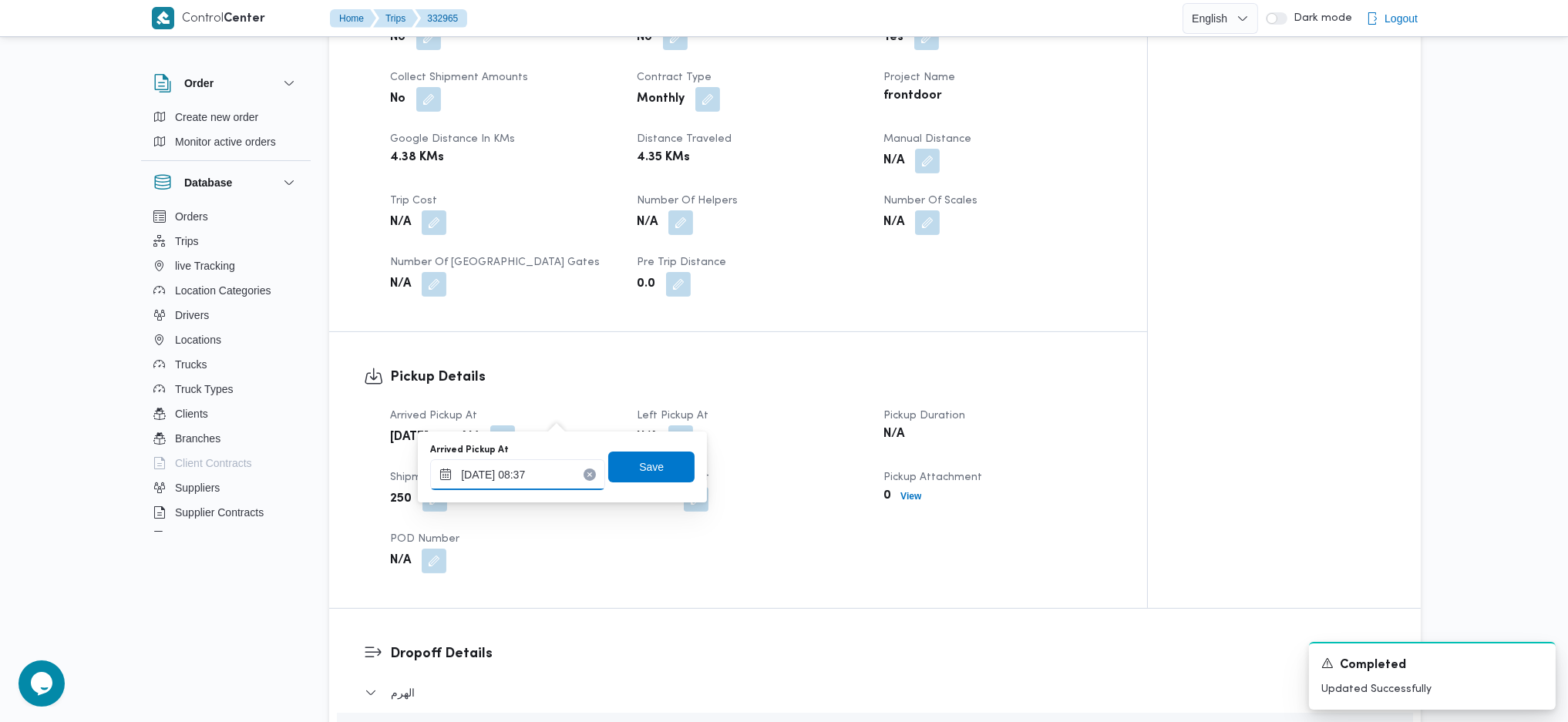
click at [502, 472] on input "23/08/2025 08:37" at bounding box center [518, 474] width 175 height 30
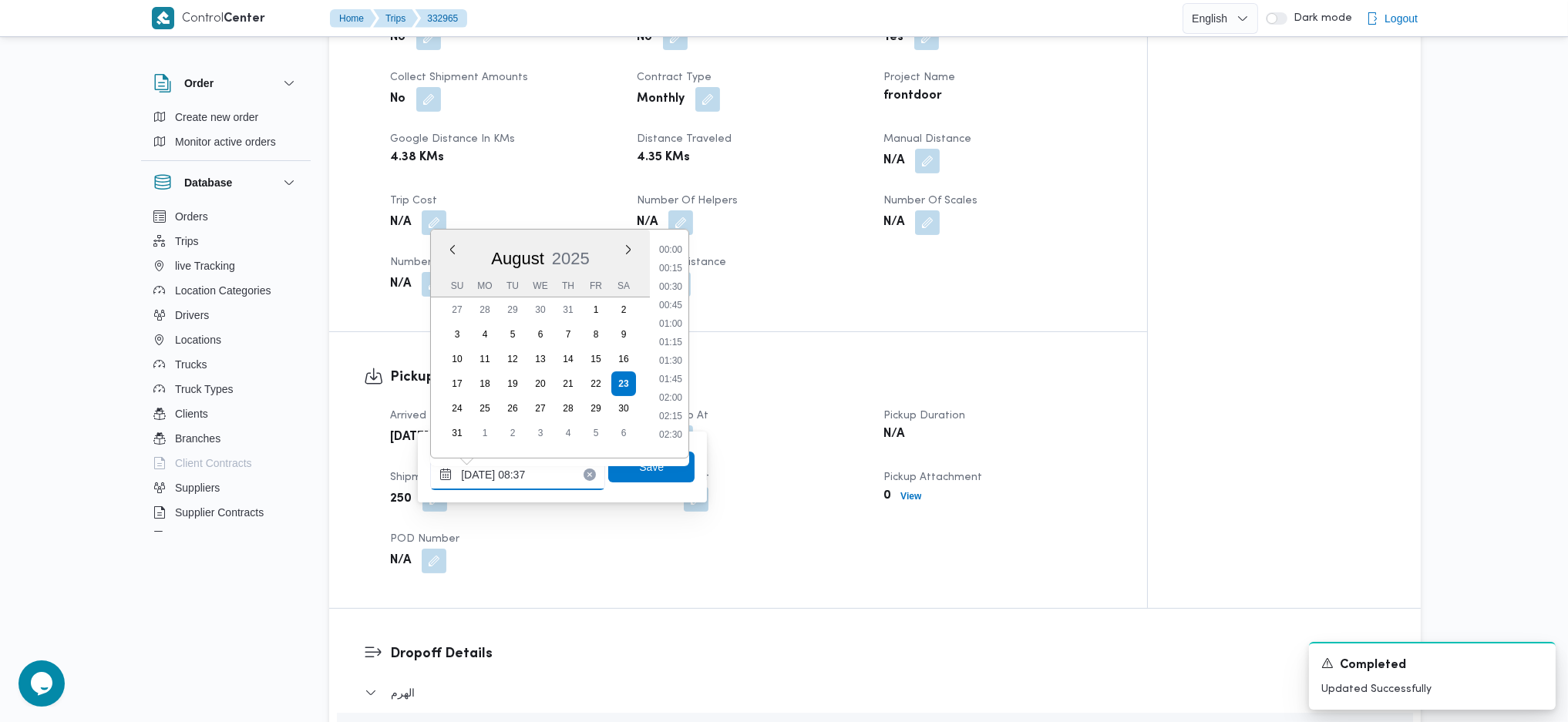
scroll to position [526, 0]
drag, startPoint x: 663, startPoint y: 311, endPoint x: 663, endPoint y: 332, distance: 21.0
click at [663, 313] on li "08:00" at bounding box center [671, 316] width 35 height 16
type input "23/08/2025 08:00"
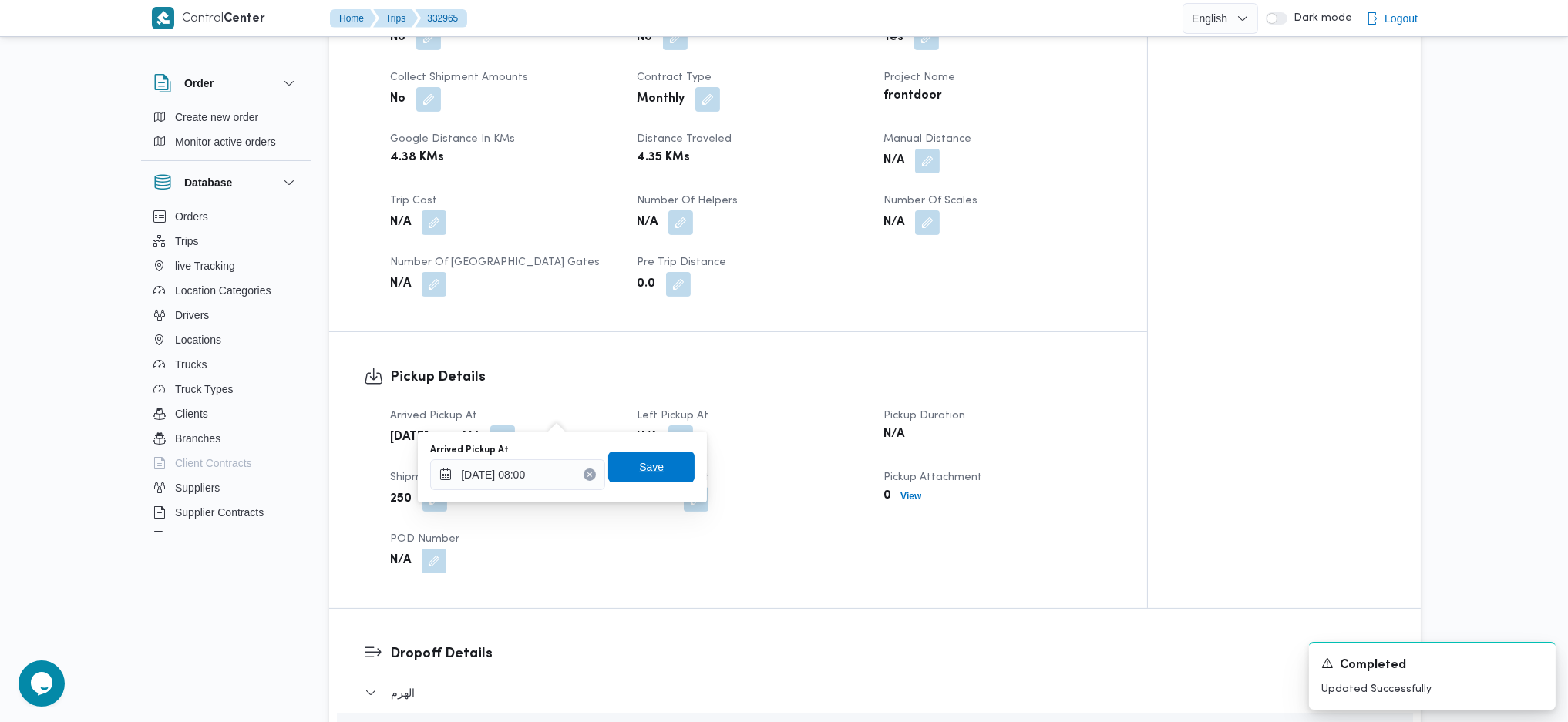
drag, startPoint x: 641, startPoint y: 474, endPoint x: 664, endPoint y: 465, distance: 24.7
click at [643, 474] on span "Save" at bounding box center [651, 467] width 25 height 18
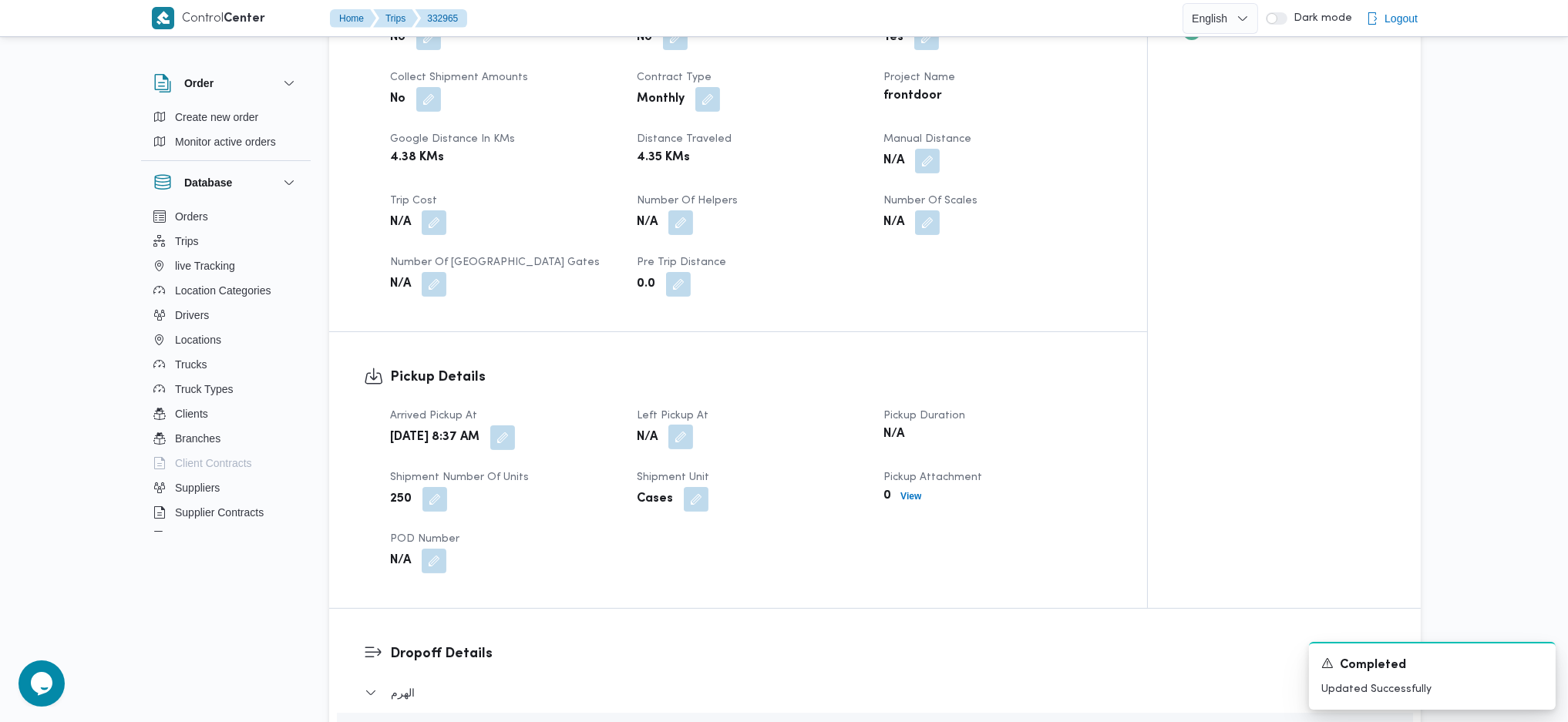
click at [685, 425] on button "button" at bounding box center [680, 437] width 25 height 25
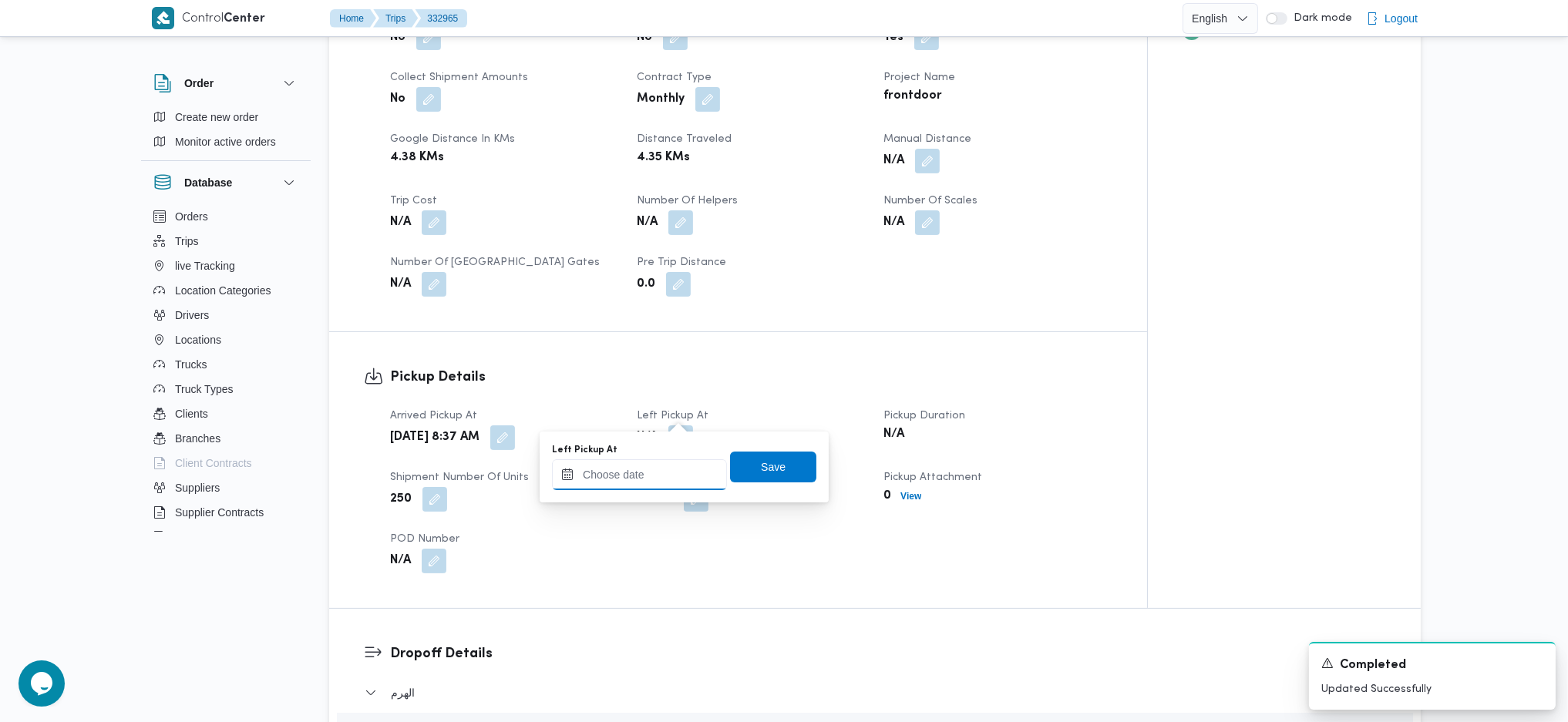
click at [645, 473] on input "Left Pickup At" at bounding box center [639, 474] width 175 height 30
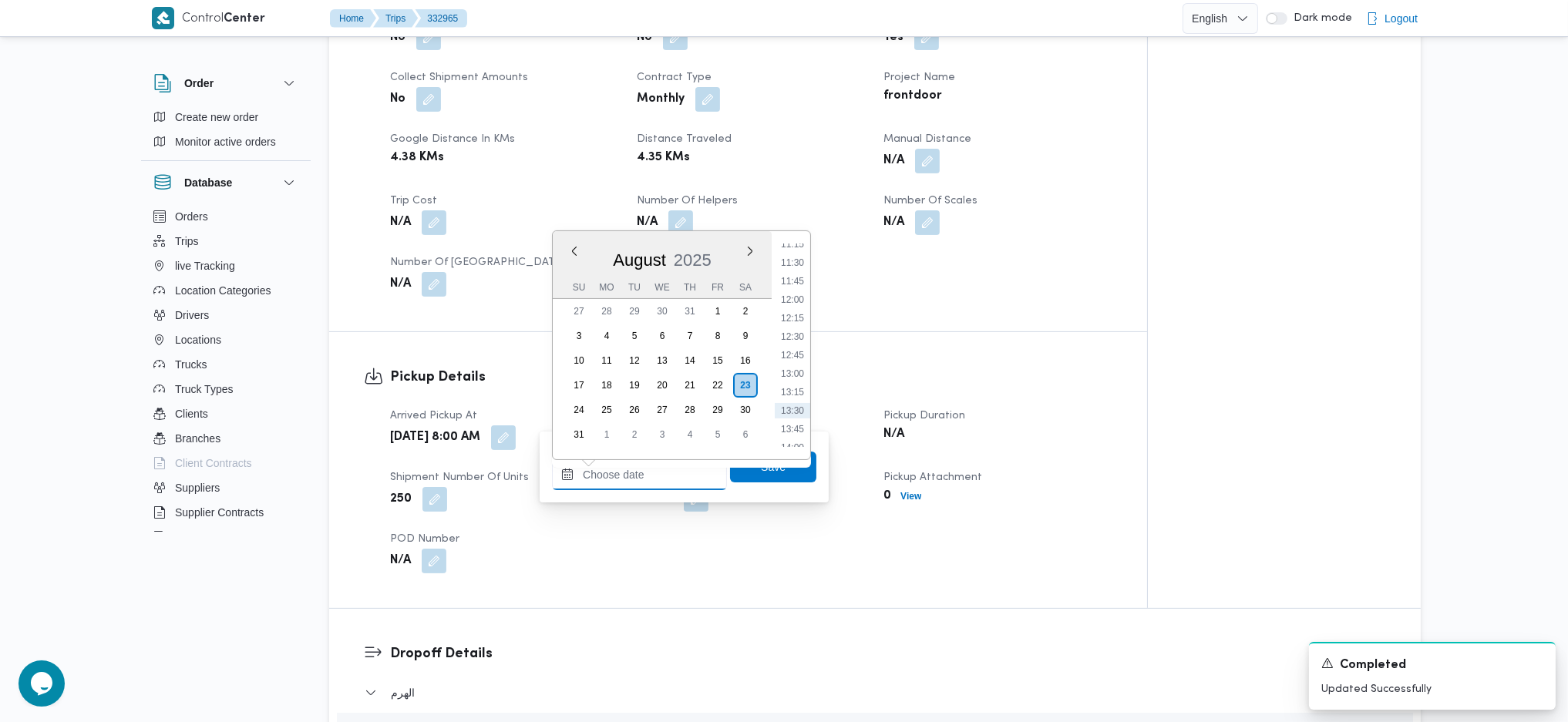
scroll to position [794, 0]
click at [794, 251] on li "10:45" at bounding box center [792, 252] width 35 height 16
type input "23/08/2025 10:45"
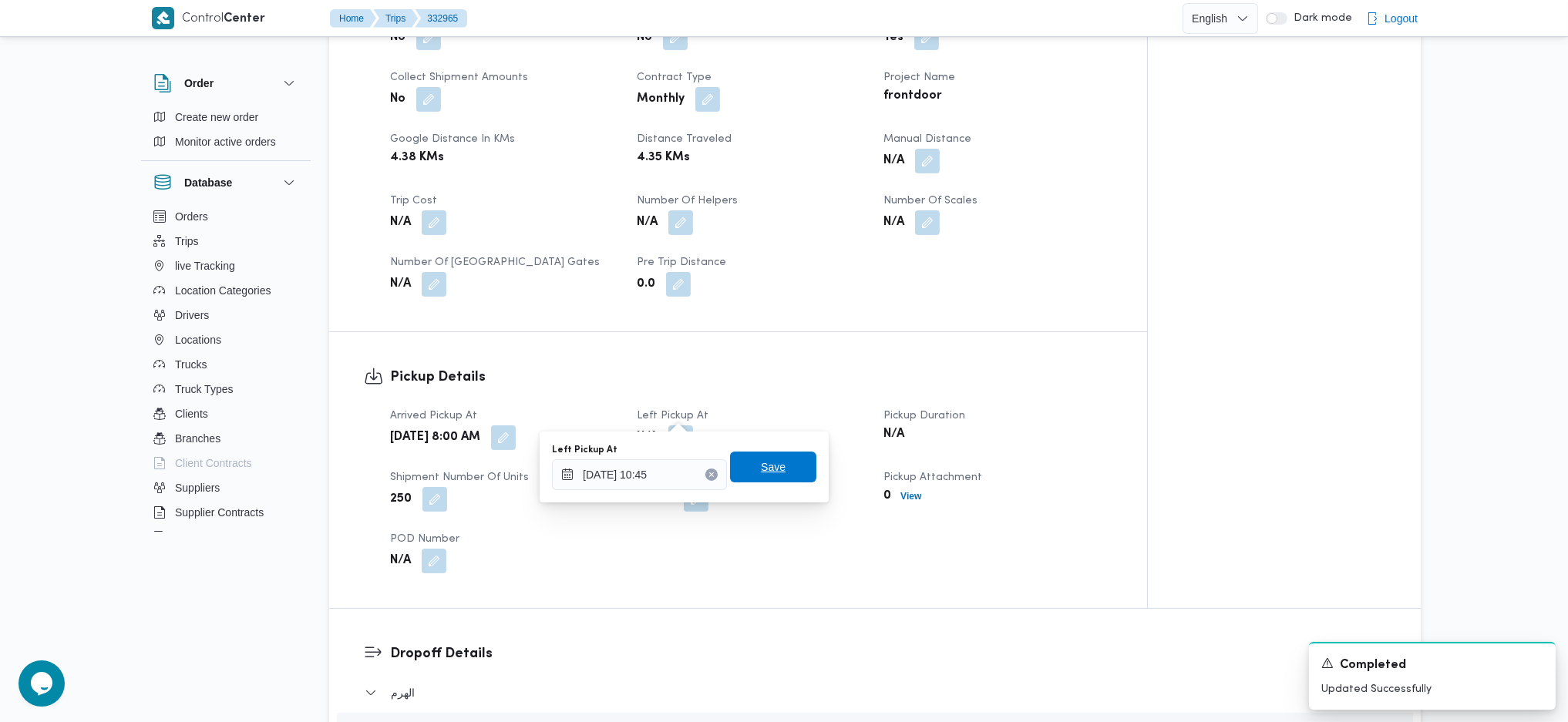
click at [761, 460] on span "Save" at bounding box center [773, 467] width 25 height 18
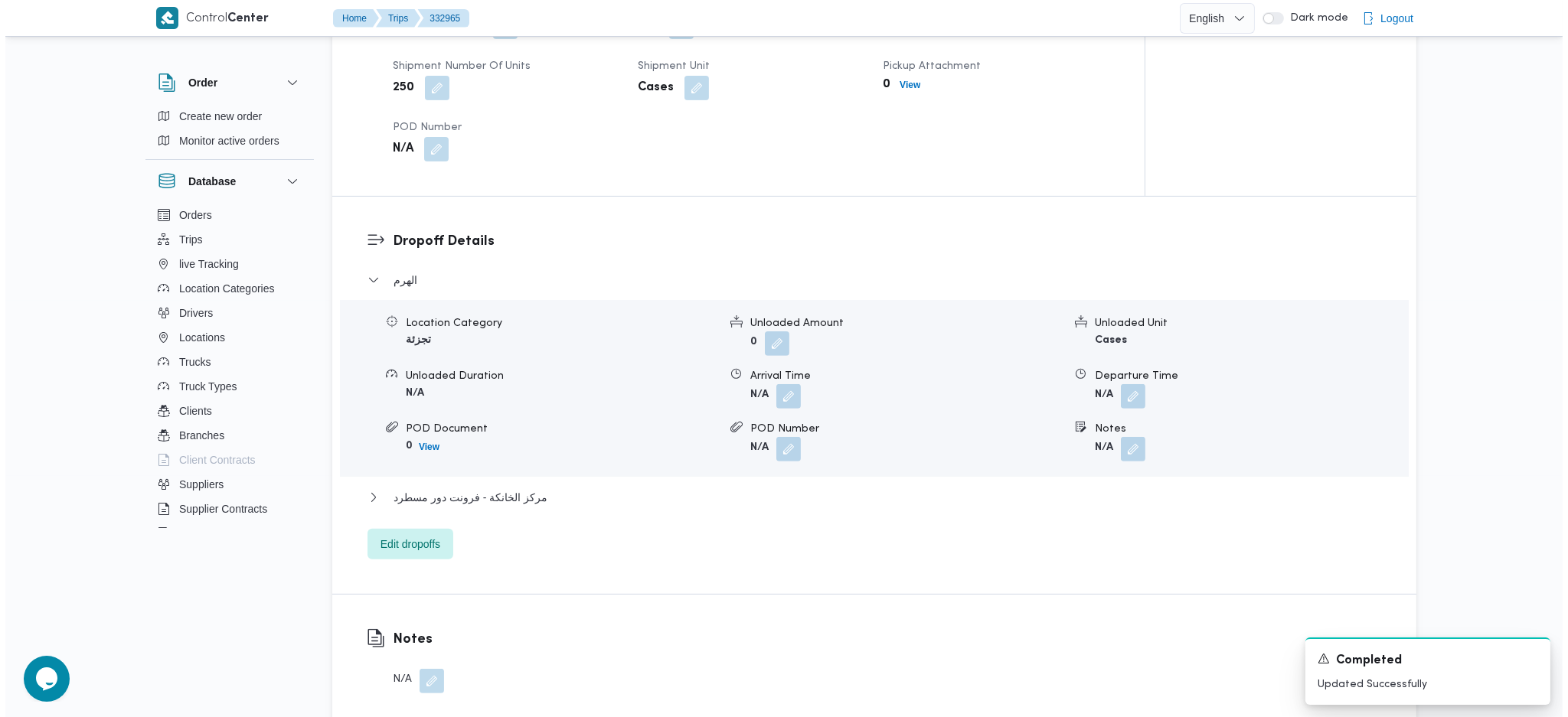
scroll to position [1428, 0]
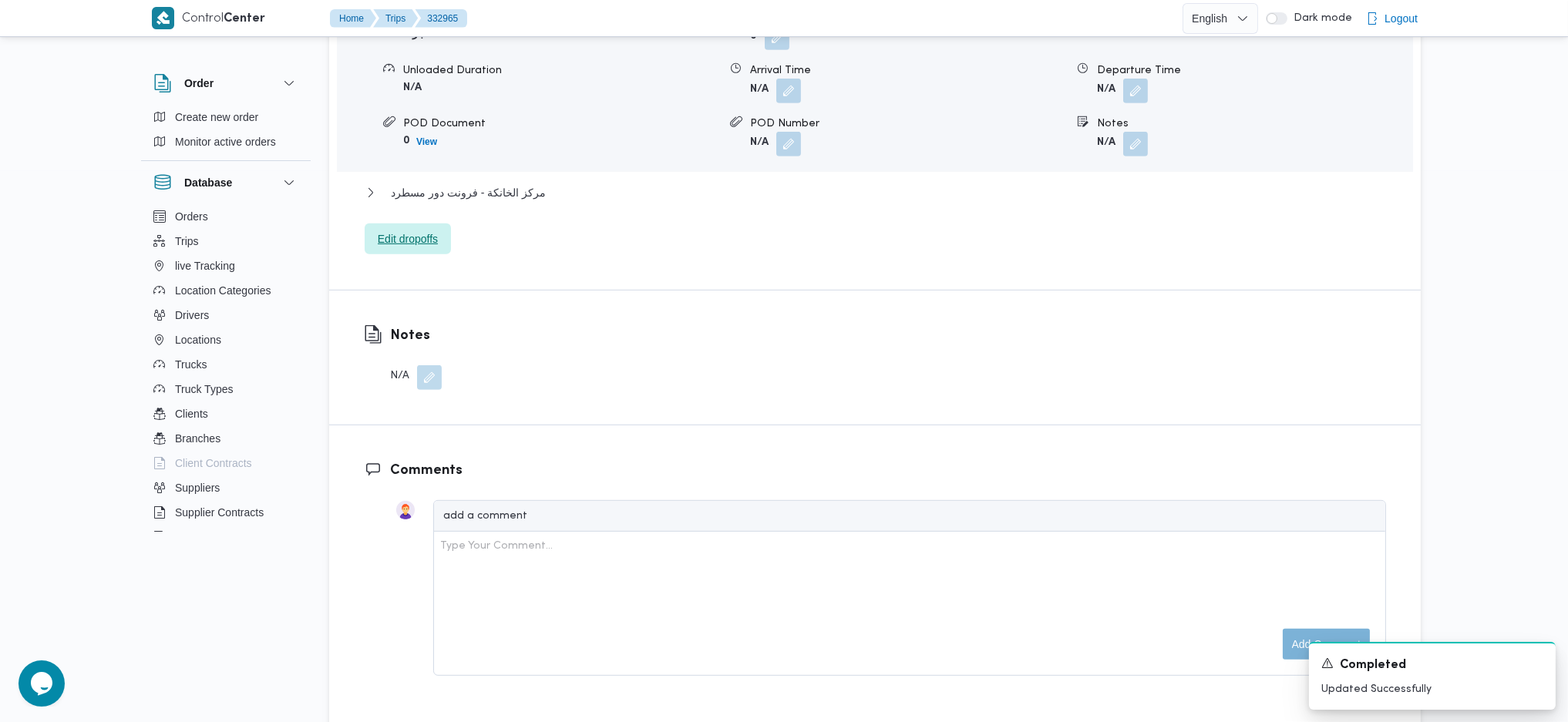
click at [408, 229] on span "Edit dropoffs" at bounding box center [407, 239] width 60 height 18
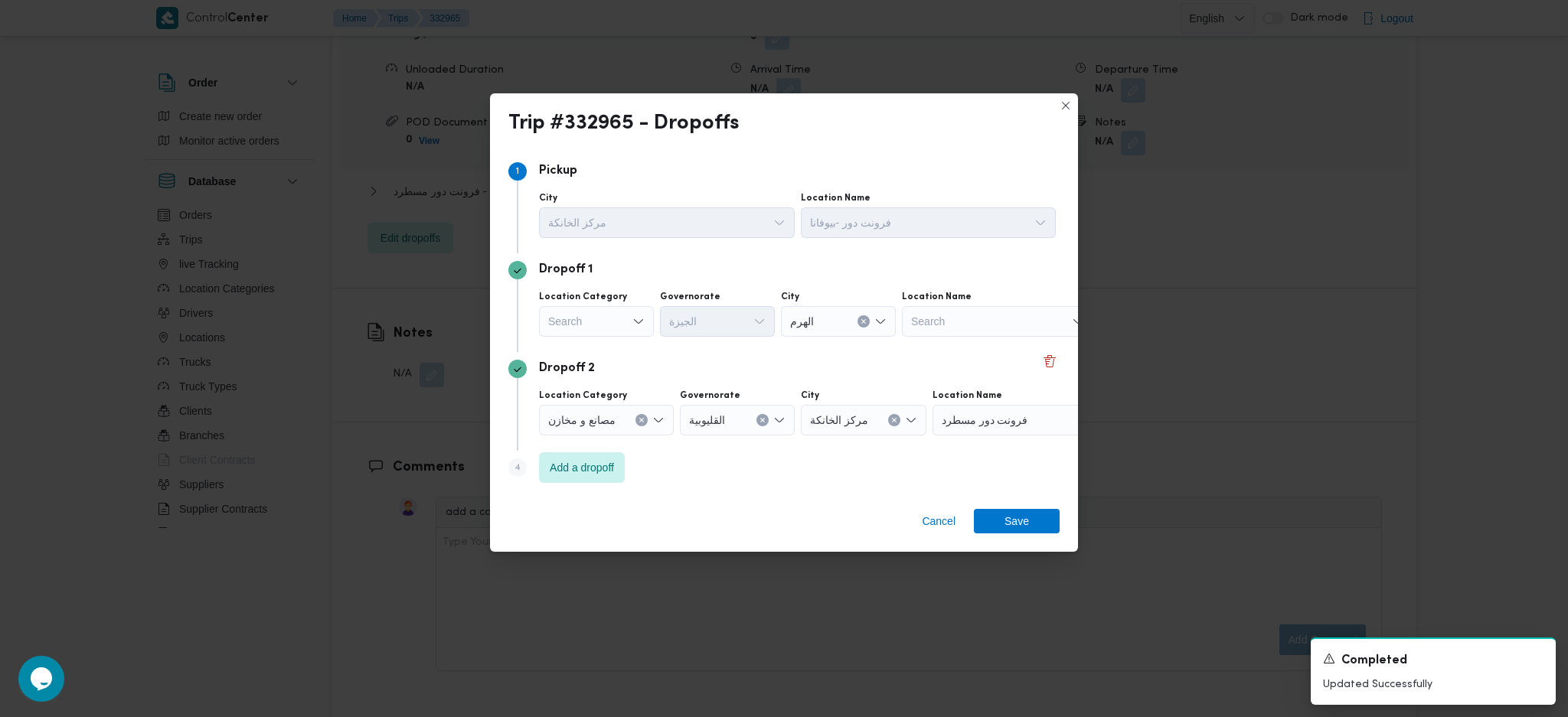
click at [641, 330] on div "Search" at bounding box center [596, 321] width 115 height 30
click at [616, 412] on span "عملاء جملة" at bounding box center [605, 416] width 78 height 18
click at [749, 312] on div "Search" at bounding box center [720, 321] width 115 height 30
type input "قاه"
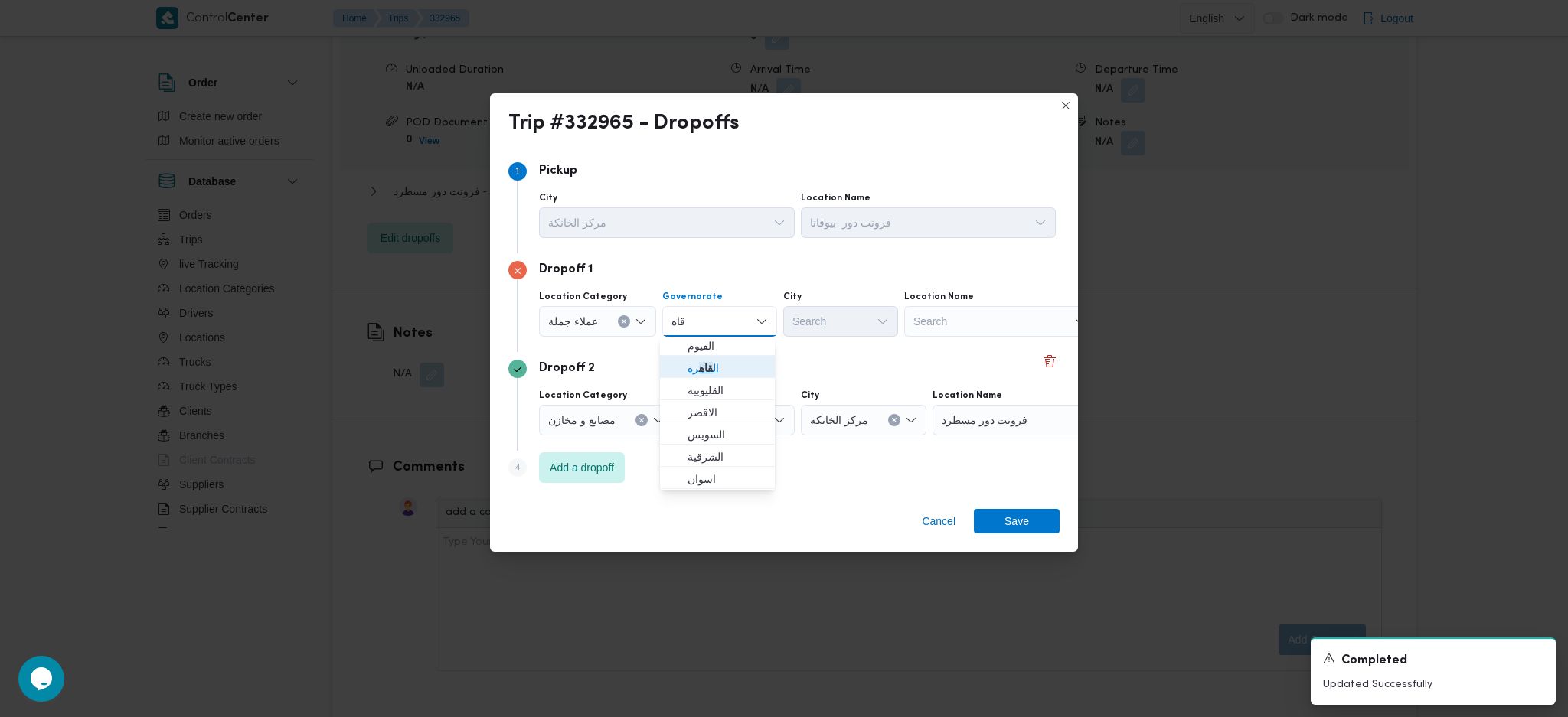
click at [693, 368] on span "ال قاه رة" at bounding box center [725, 368] width 78 height 18
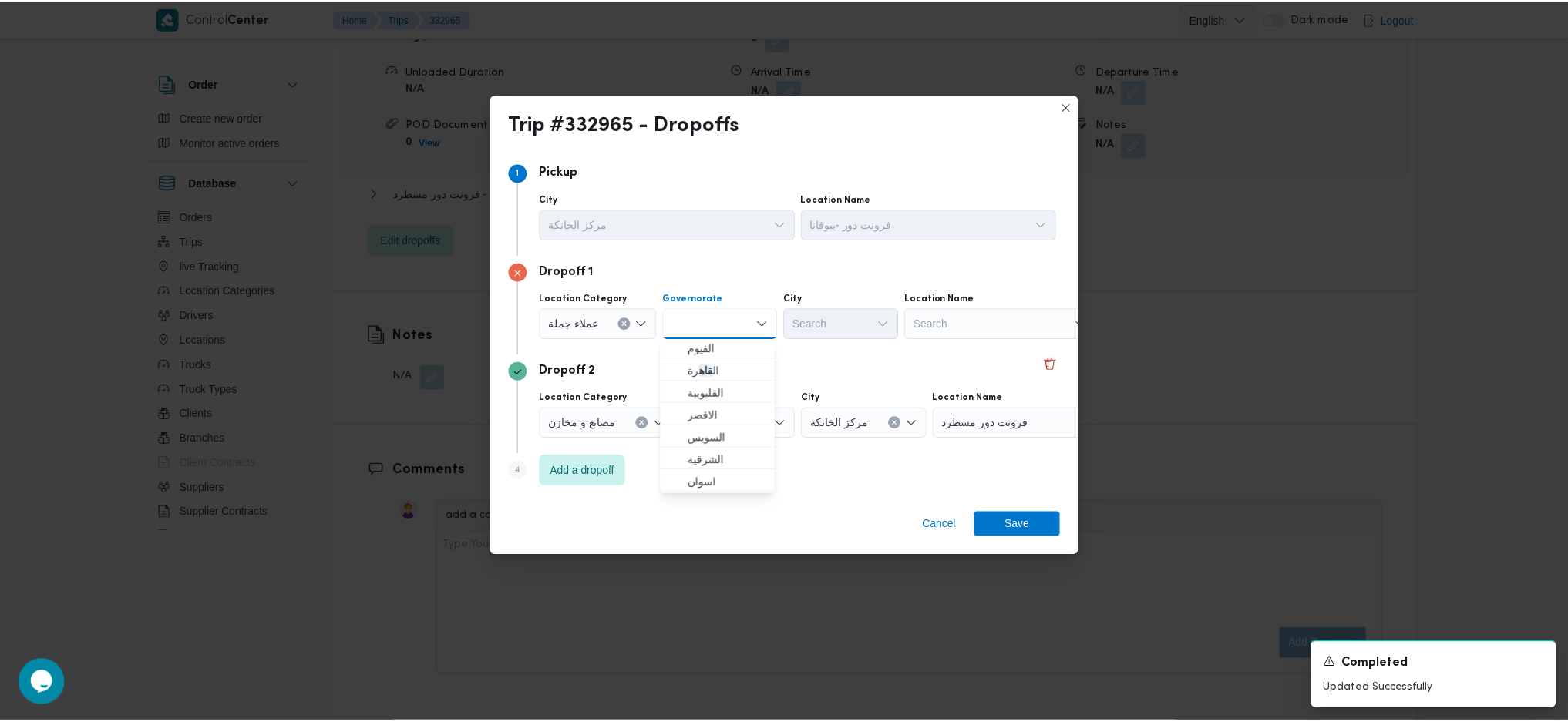
scroll to position [0, 0]
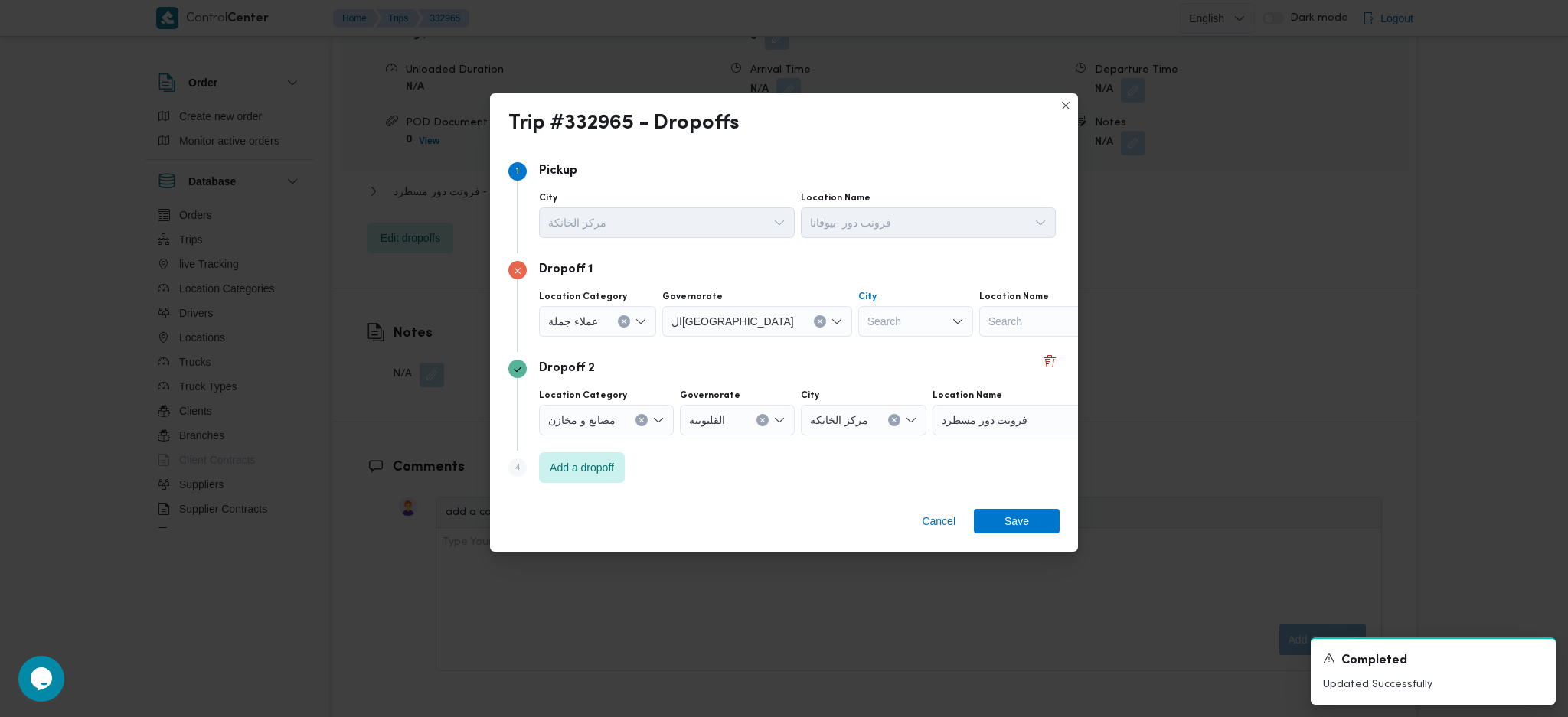
click at [858, 316] on div "Search" at bounding box center [916, 321] width 115 height 30
type input "مصر"
click at [811, 344] on span "قسم مصر الجديدة" at bounding box center [847, 349] width 78 height 18
click at [1022, 516] on span "Save" at bounding box center [1016, 520] width 25 height 25
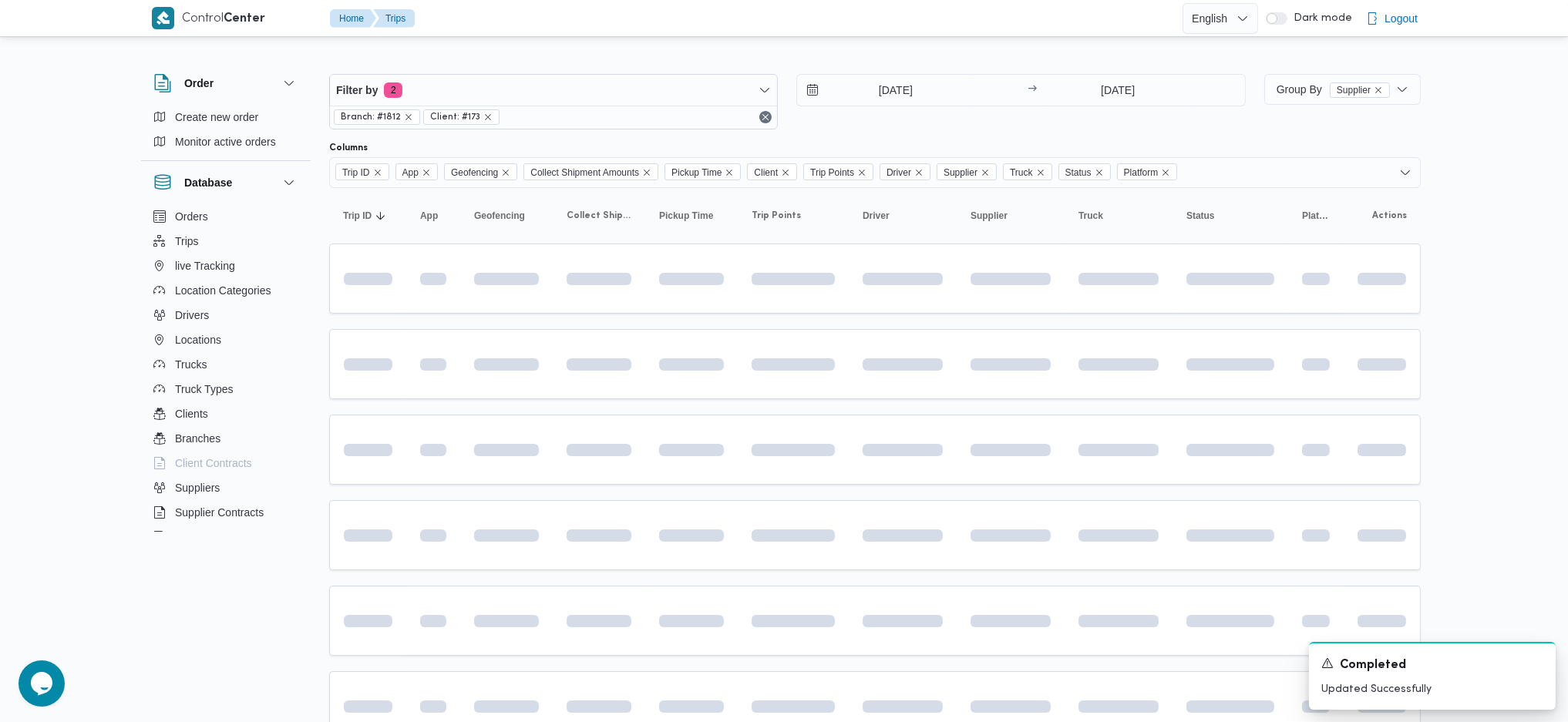
scroll to position [205, 0]
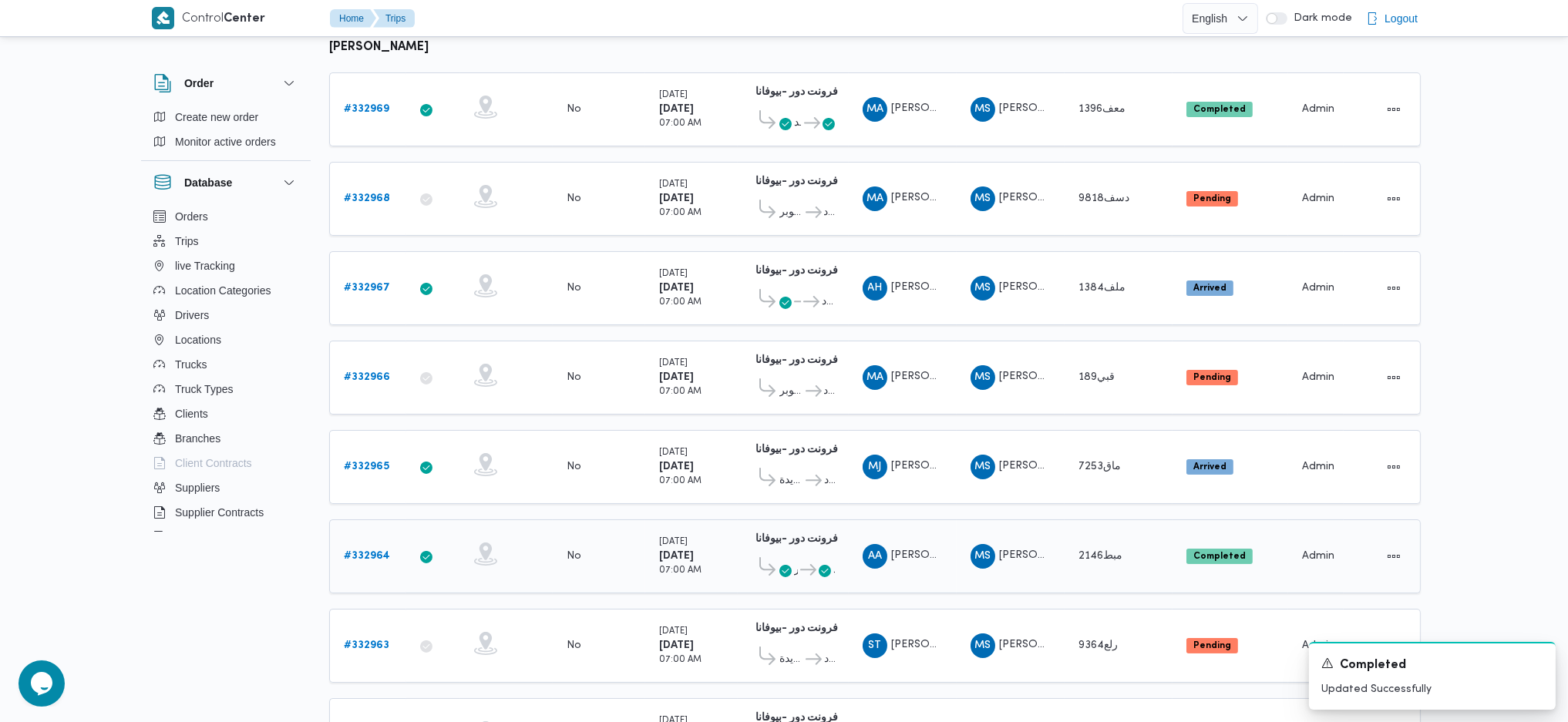
click at [377, 551] on link "# 332964" at bounding box center [367, 556] width 46 height 18
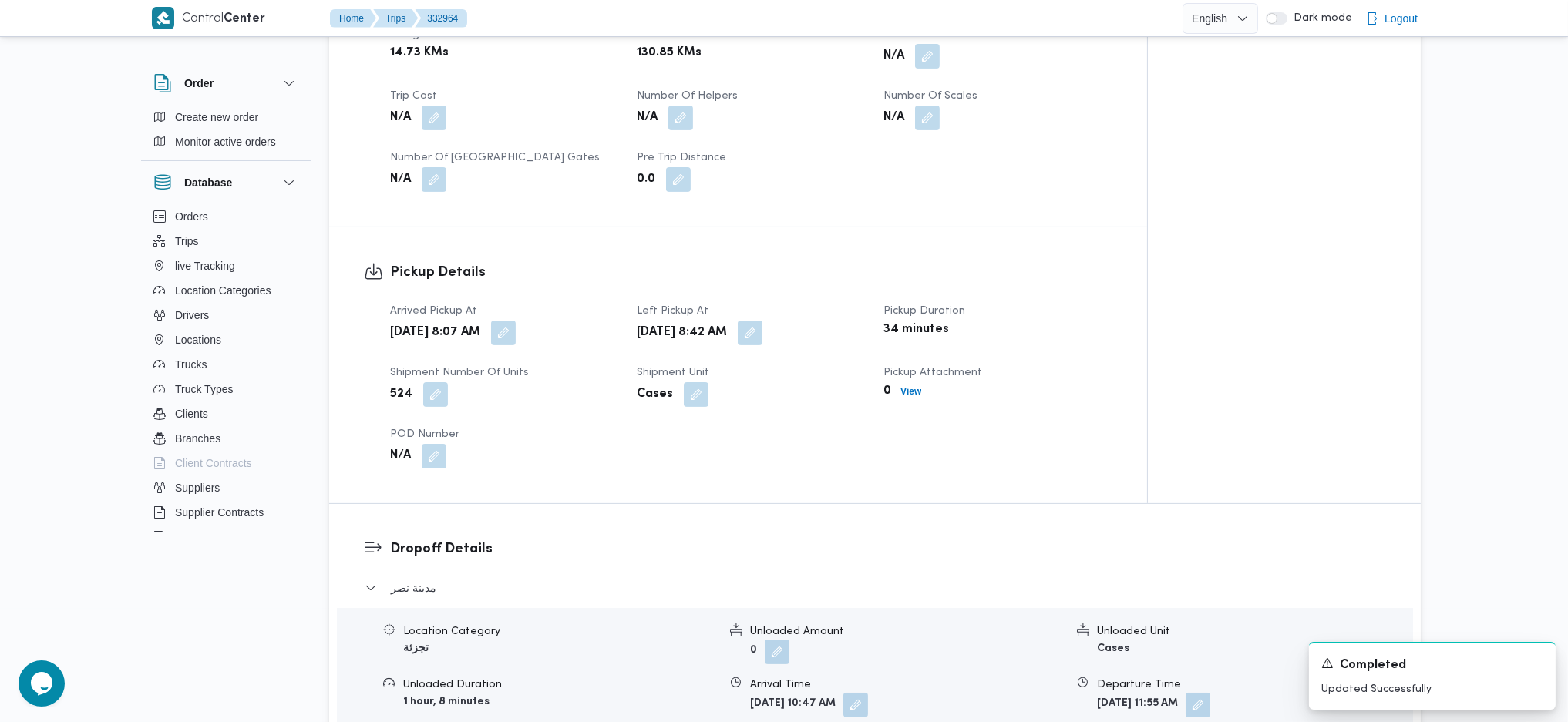
scroll to position [925, 0]
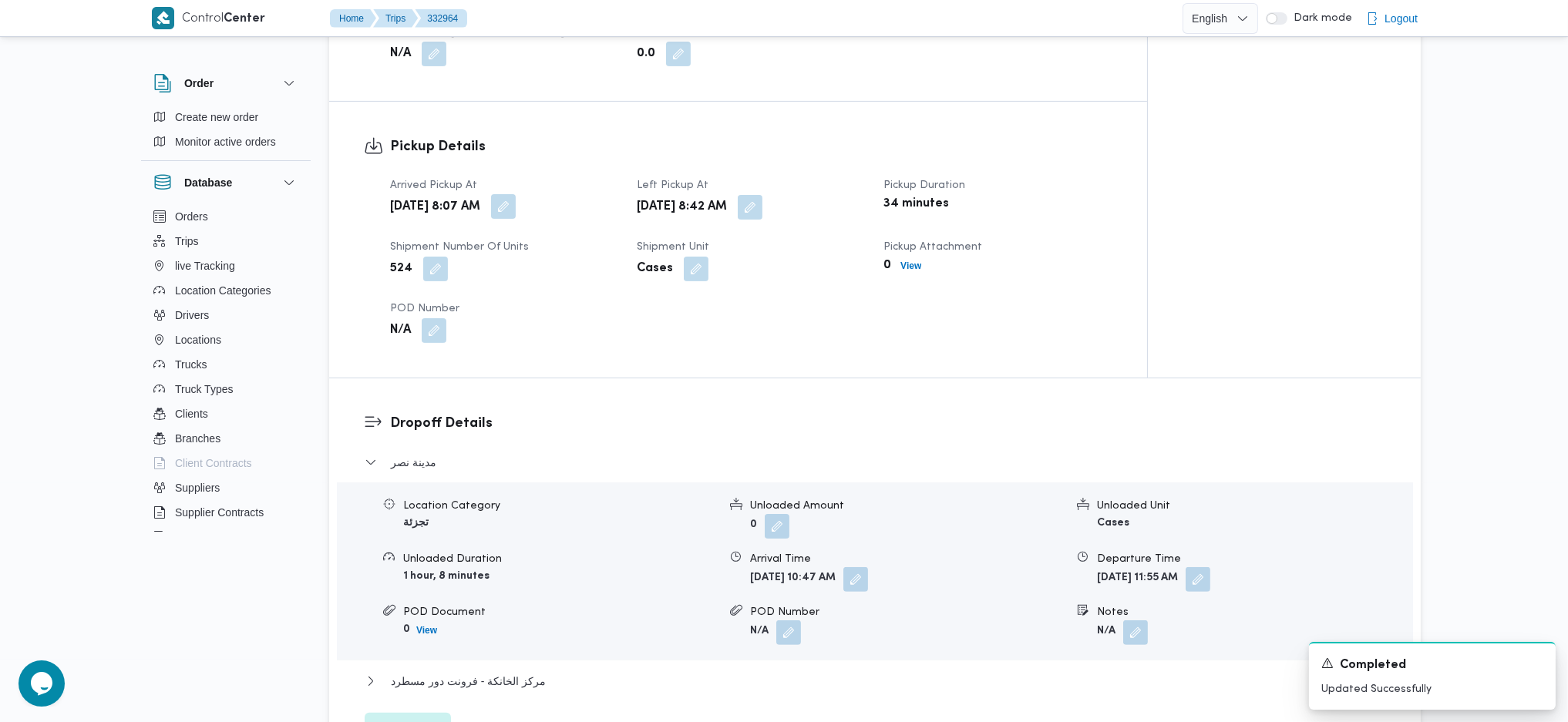
click at [516, 203] on button "button" at bounding box center [503, 206] width 25 height 25
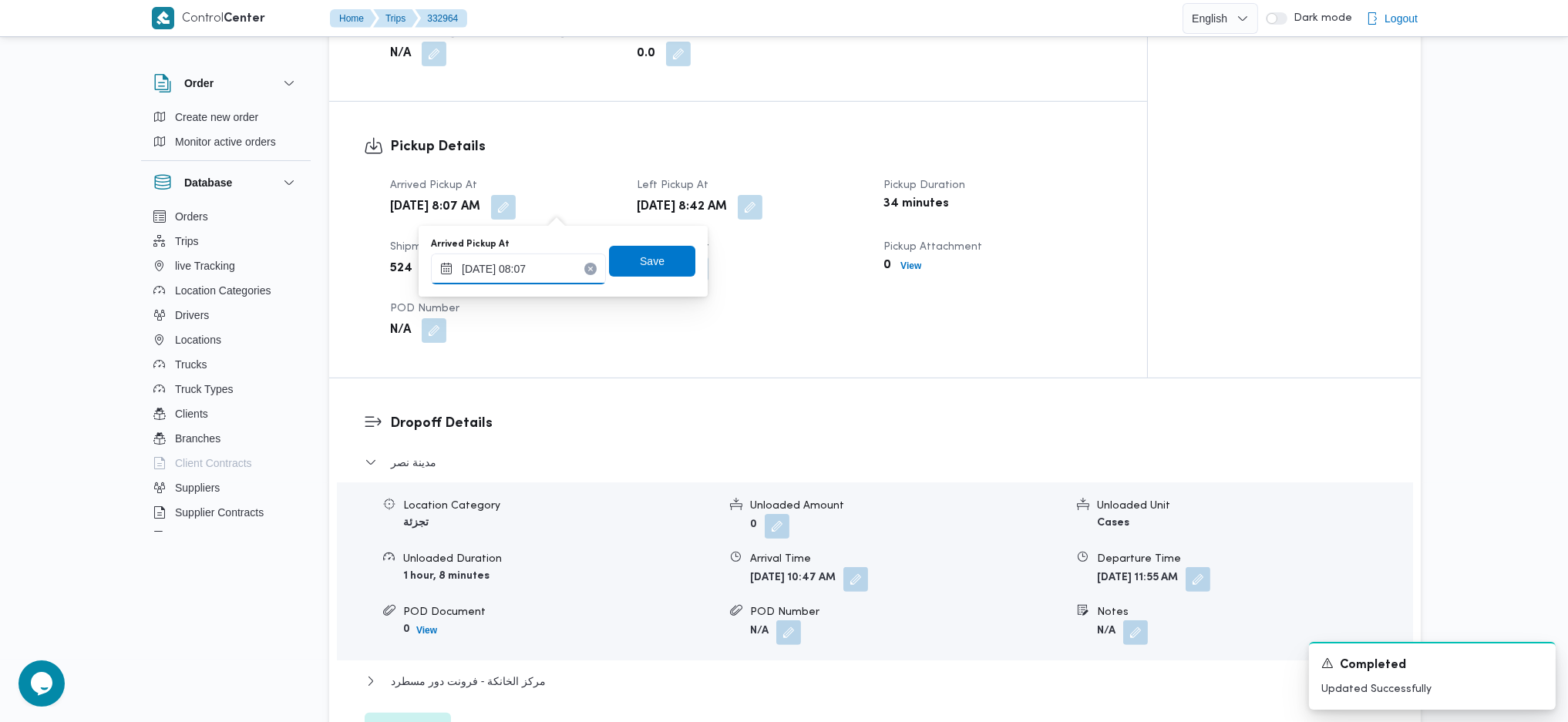
click at [540, 266] on input "23/08/2025 08:07" at bounding box center [519, 268] width 175 height 30
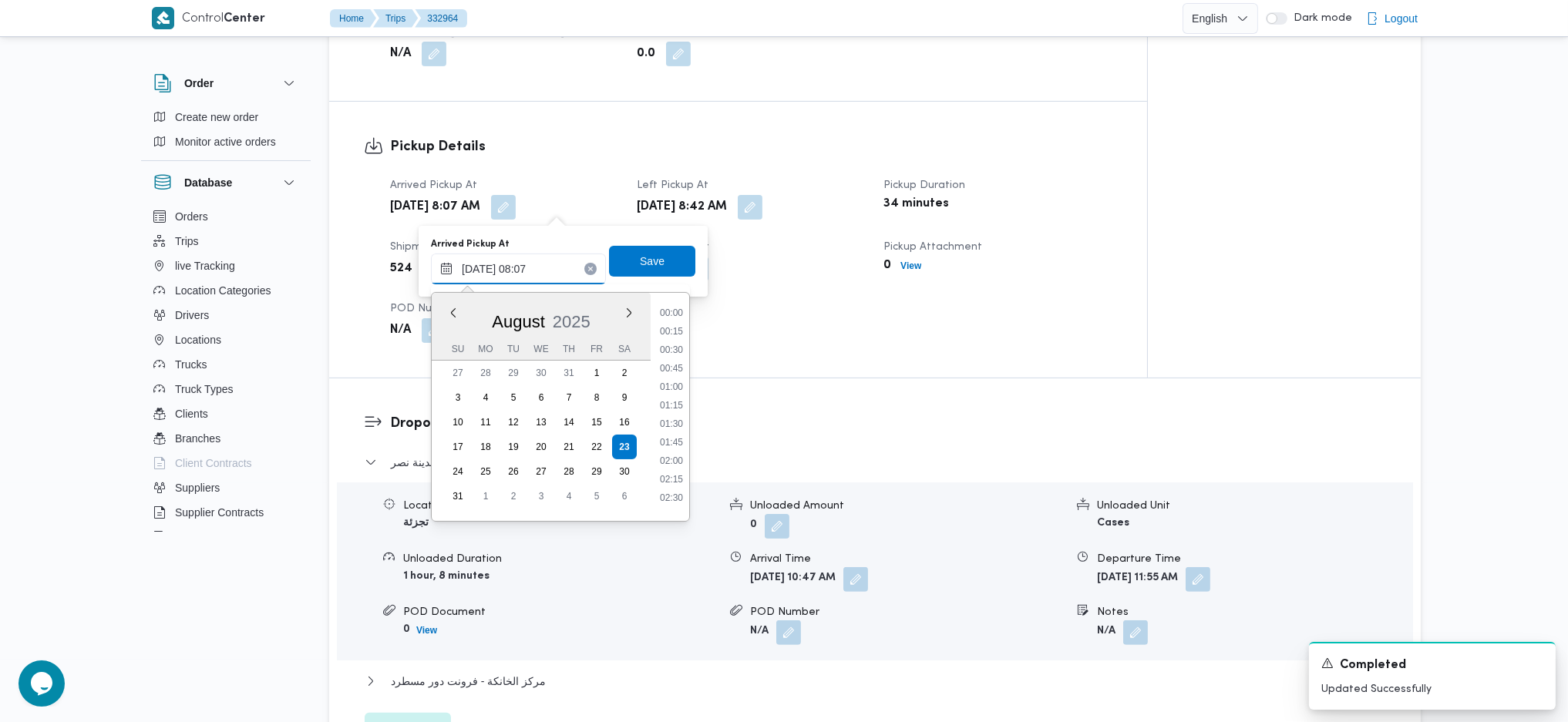
scroll to position [488, 0]
click at [672, 380] on li "07:30" at bounding box center [672, 378] width 35 height 16
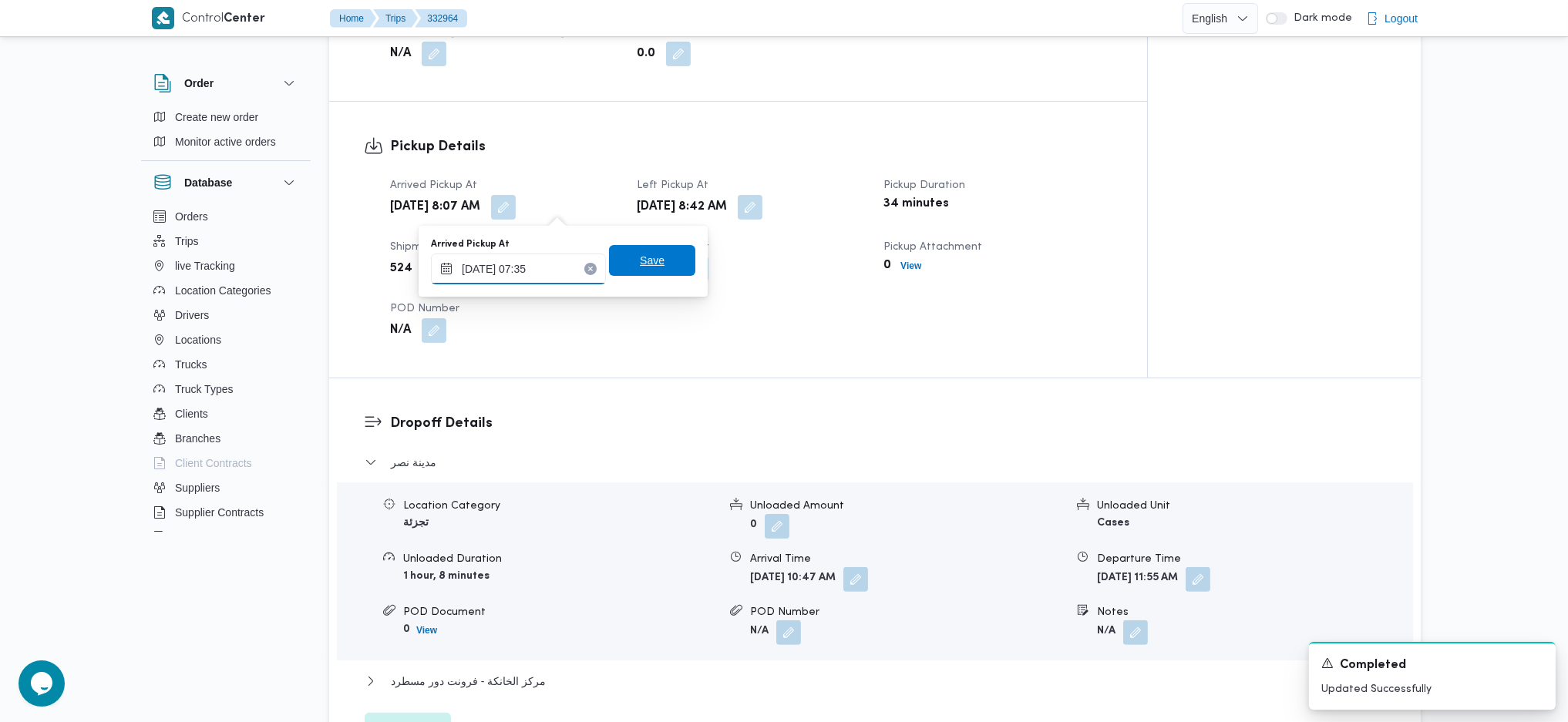
type input "23/08/2025 07:35"
click at [649, 271] on span "Save" at bounding box center [652, 260] width 87 height 30
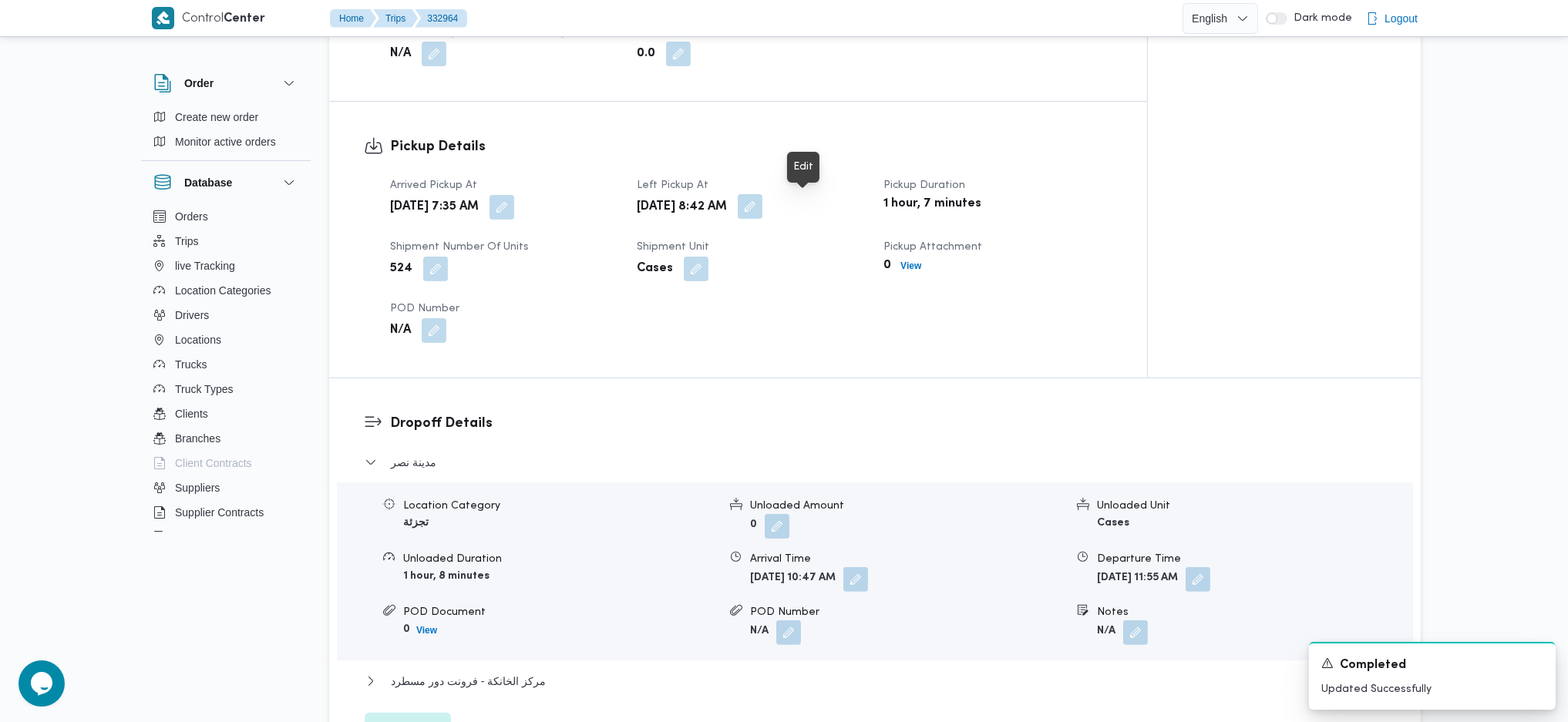
click at [763, 208] on button "button" at bounding box center [750, 206] width 25 height 25
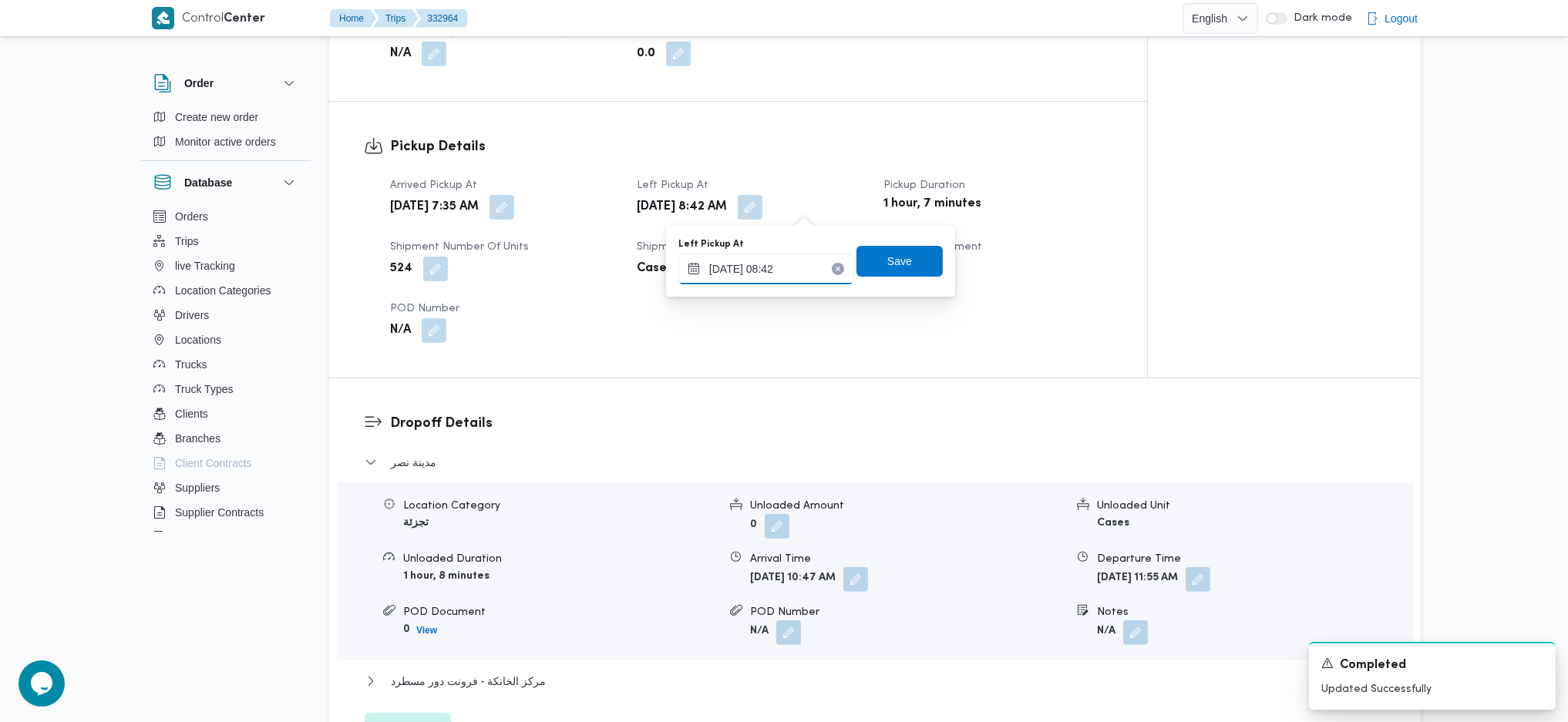
click at [777, 266] on input "23/08/2025 08:42" at bounding box center [766, 268] width 175 height 30
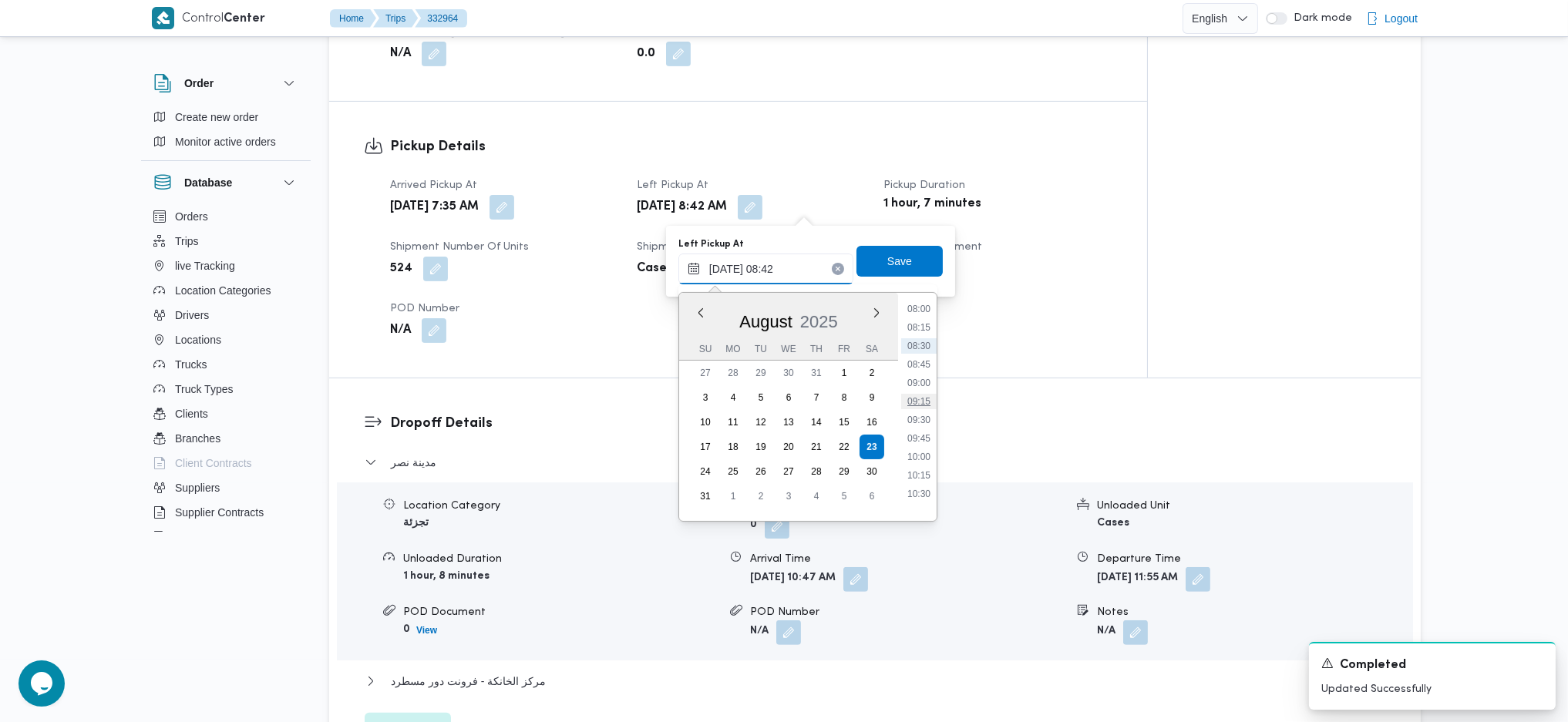
scroll to position [629, 0]
click at [920, 460] on li "10:30" at bounding box center [919, 460] width 35 height 16
type input "23/08/2025 10:30"
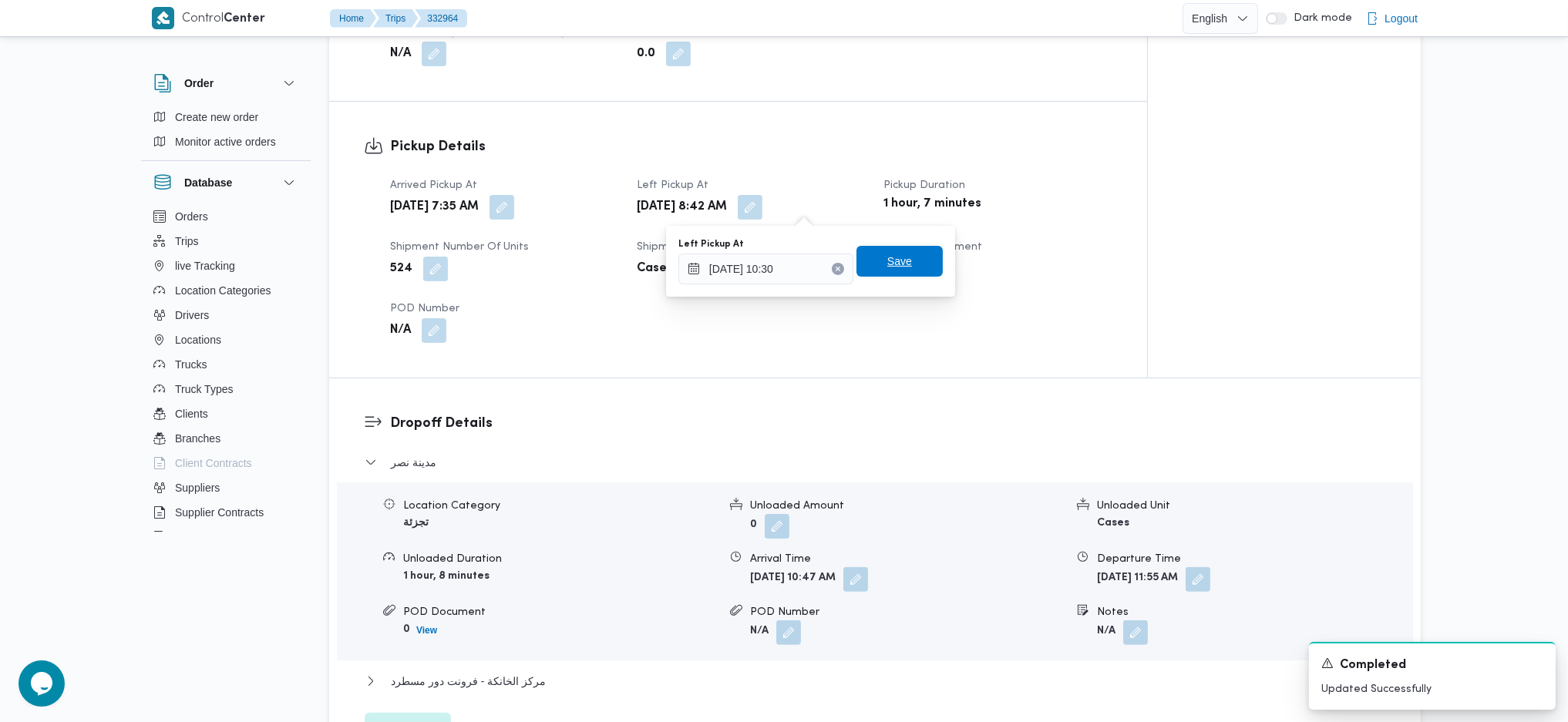
click at [900, 257] on span "Save" at bounding box center [900, 261] width 87 height 30
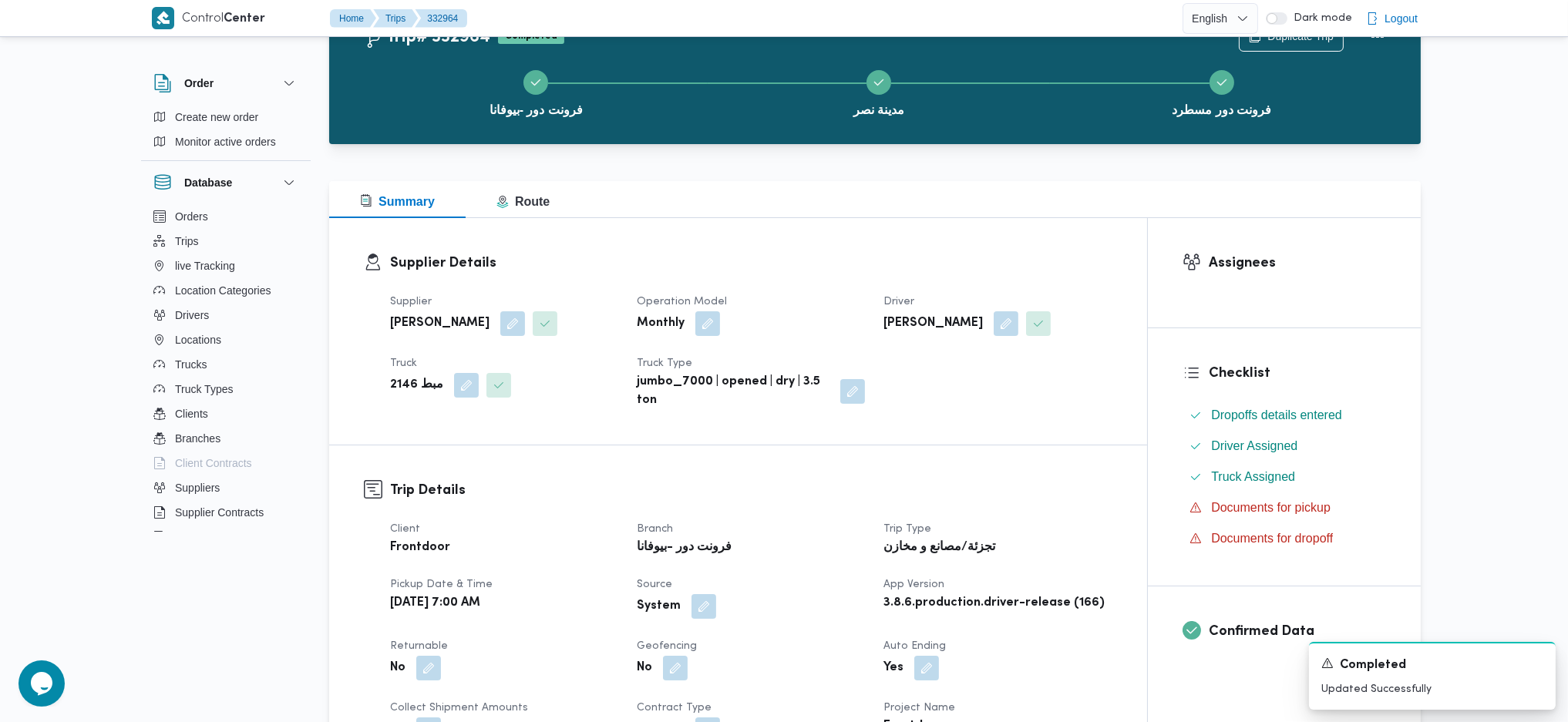
scroll to position [0, 0]
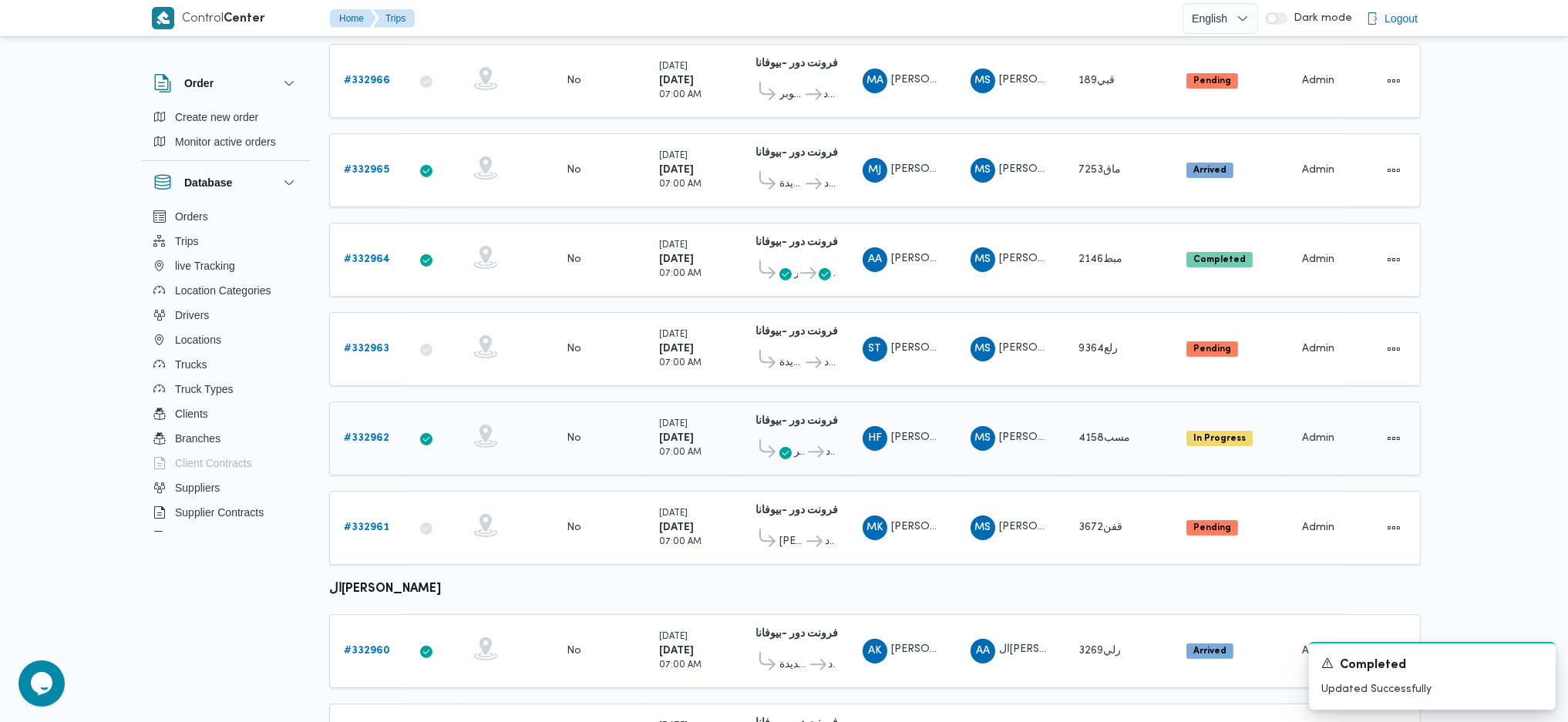
scroll to position [513, 0]
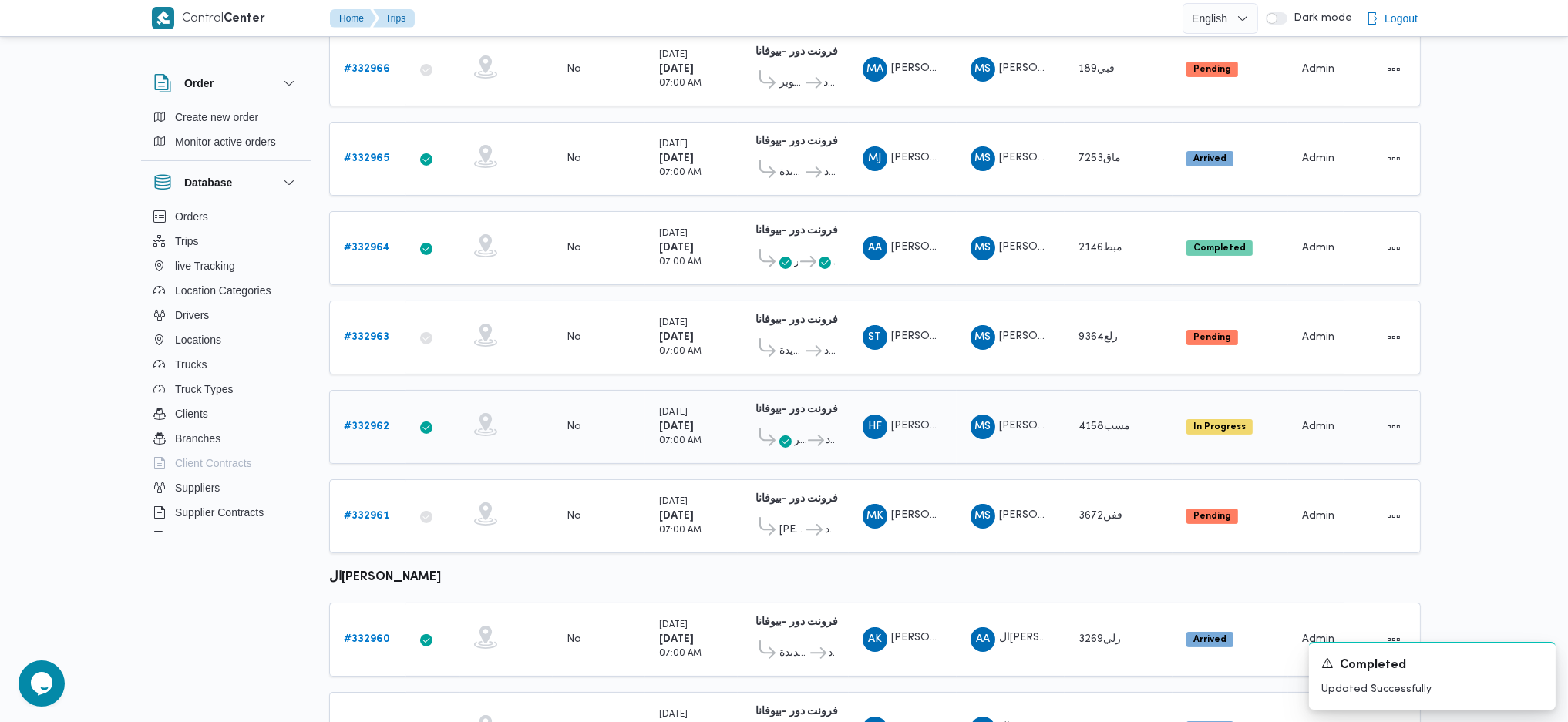
click at [377, 422] on b "# 332962" at bounding box center [366, 426] width 45 height 10
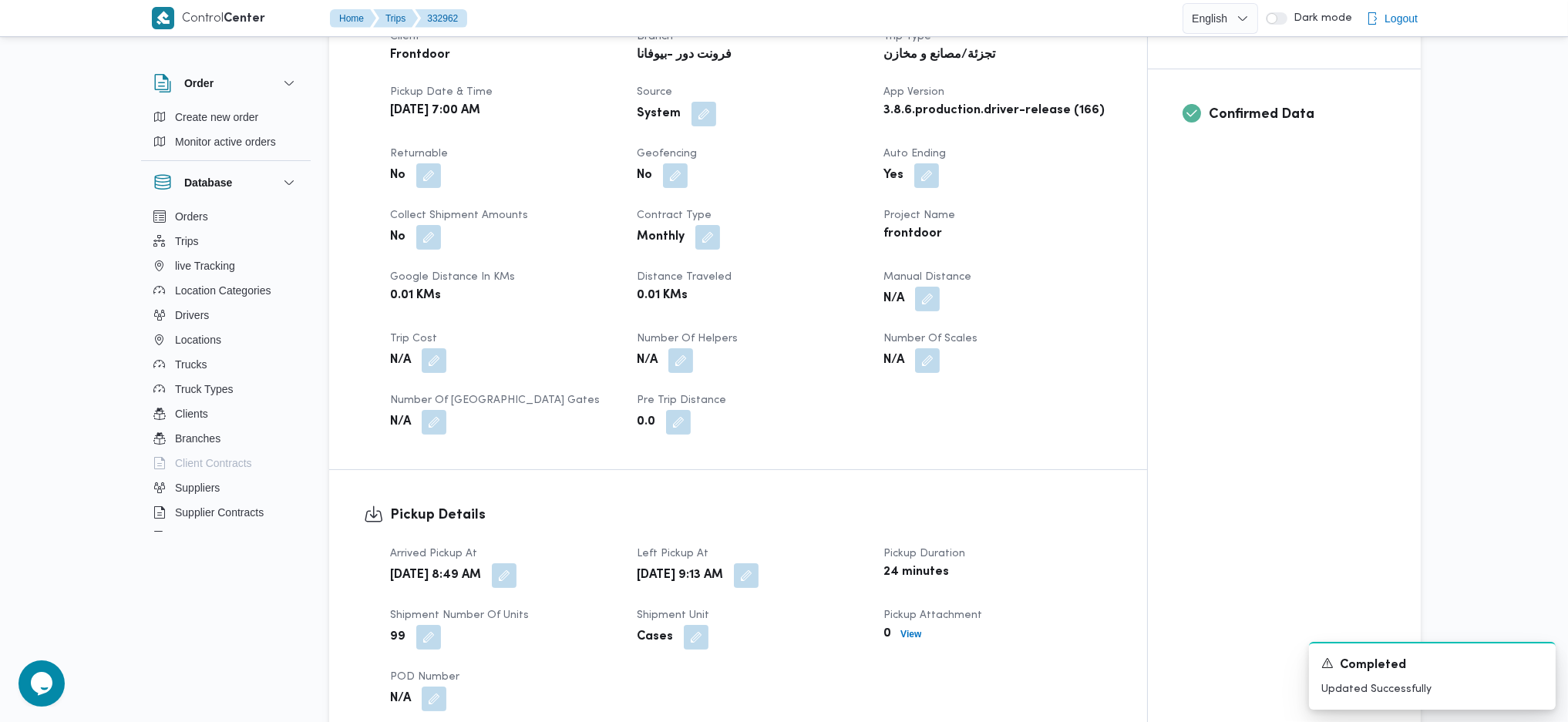
scroll to position [616, 0]
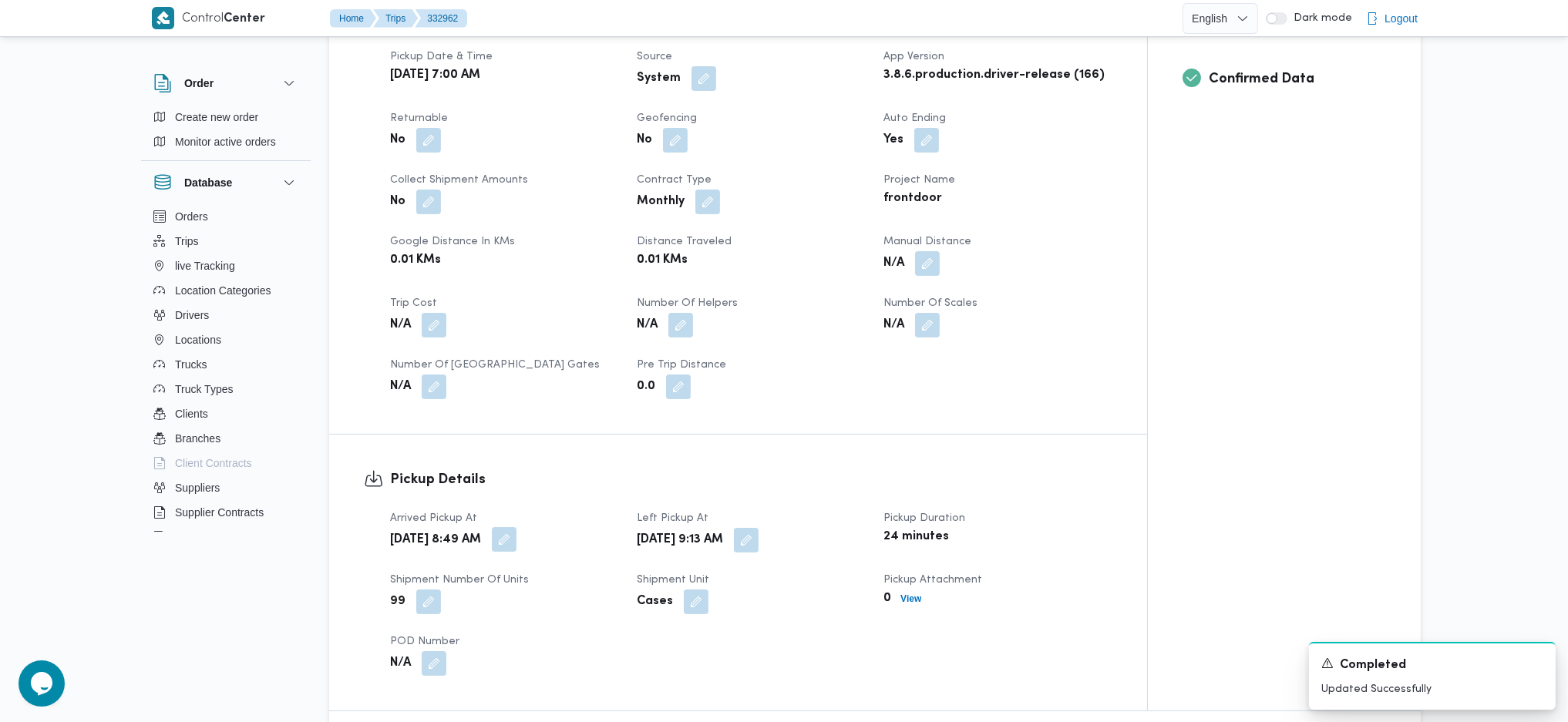
click at [517, 527] on button "button" at bounding box center [504, 539] width 25 height 25
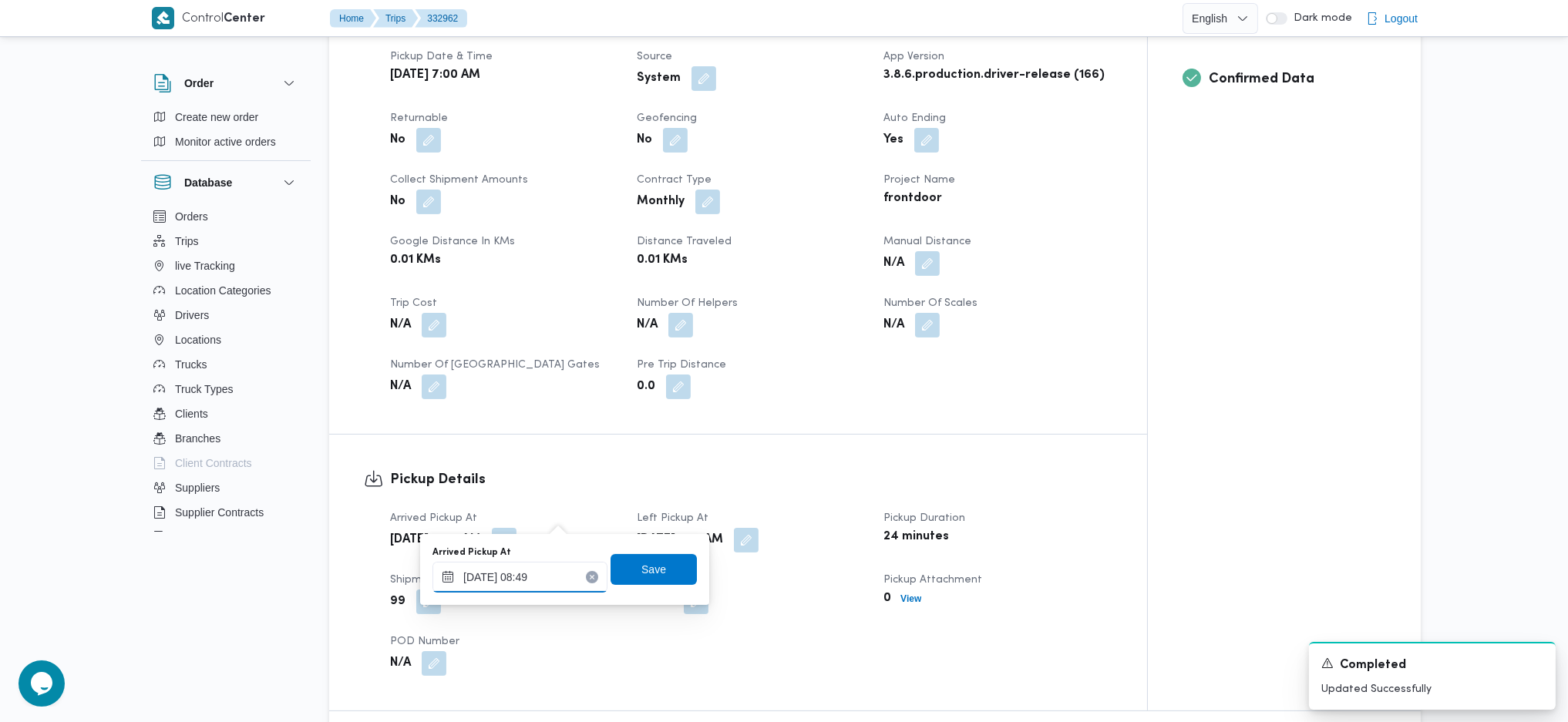
click at [538, 589] on input "23/08/2025 08:49" at bounding box center [520, 576] width 175 height 30
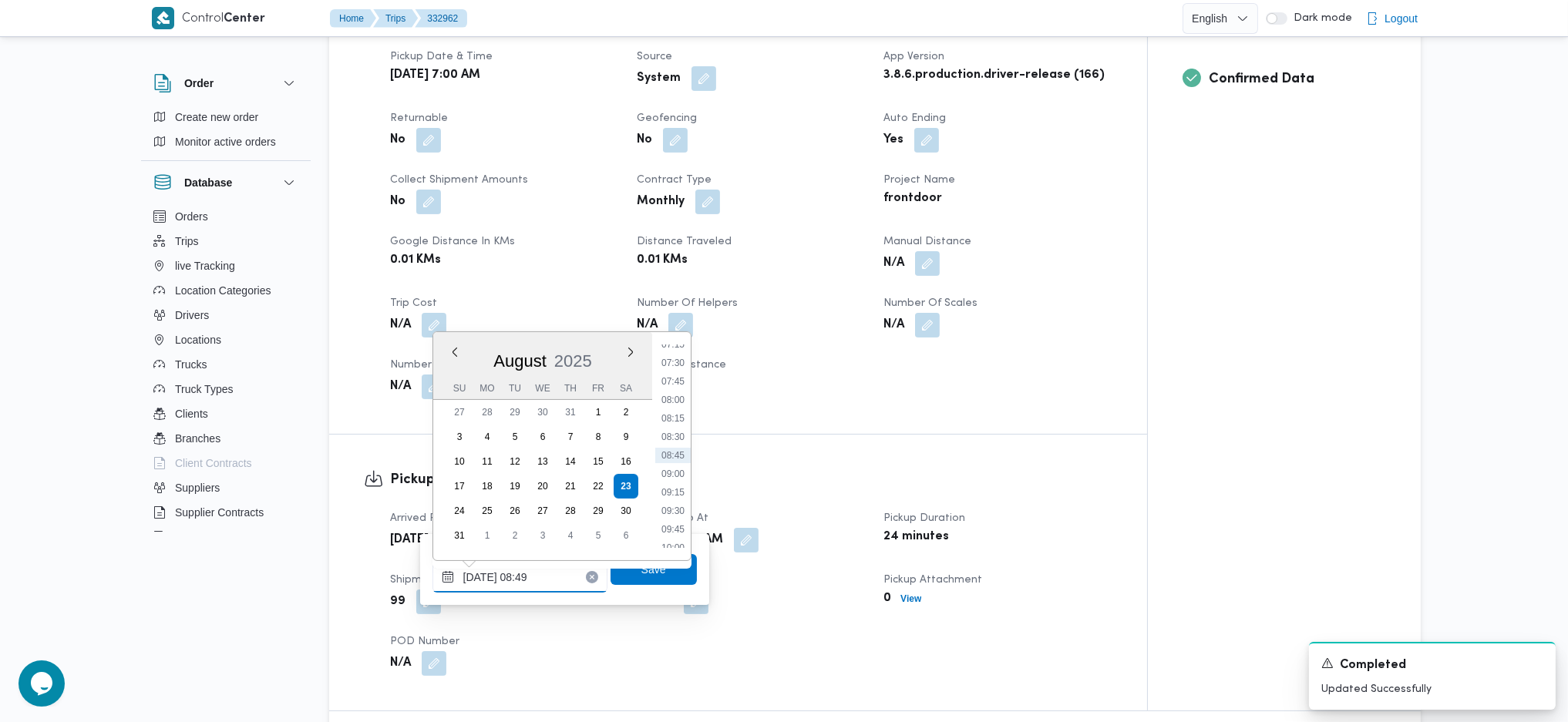
scroll to position [441, 0]
click at [668, 425] on li "07:00" at bounding box center [673, 429] width 35 height 16
type input "23/08/2025 07:00"
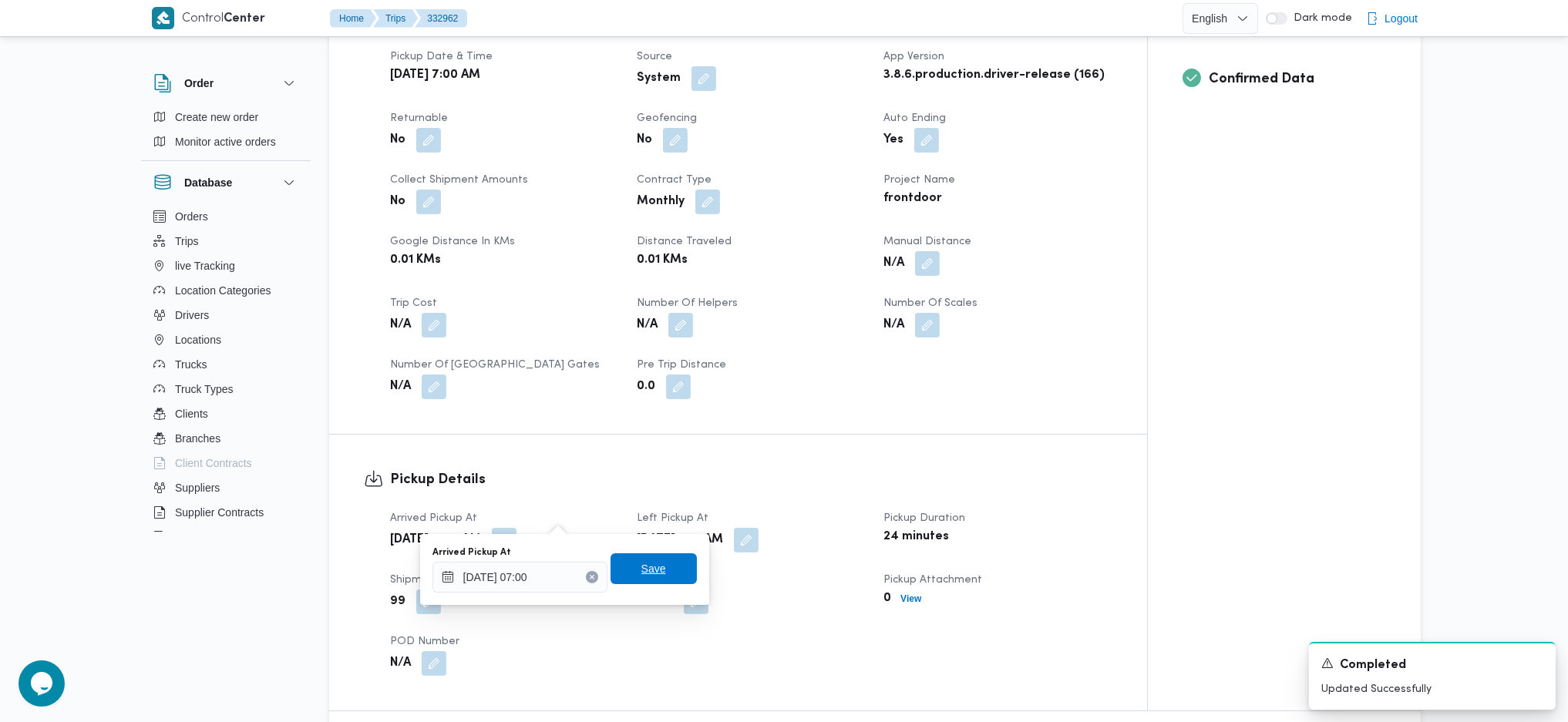
click at [655, 576] on span "Save" at bounding box center [654, 568] width 87 height 30
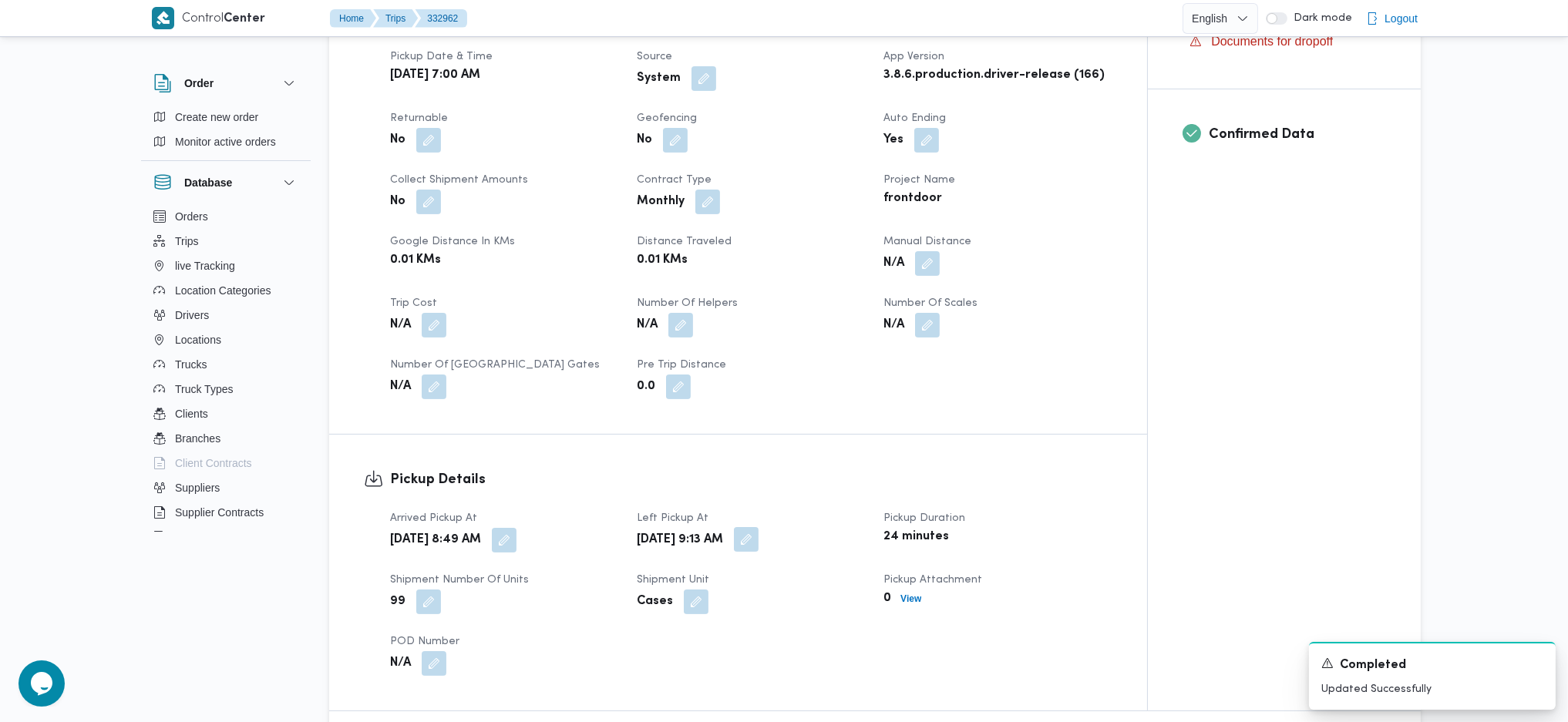
click at [758, 527] on button "button" at bounding box center [746, 539] width 25 height 25
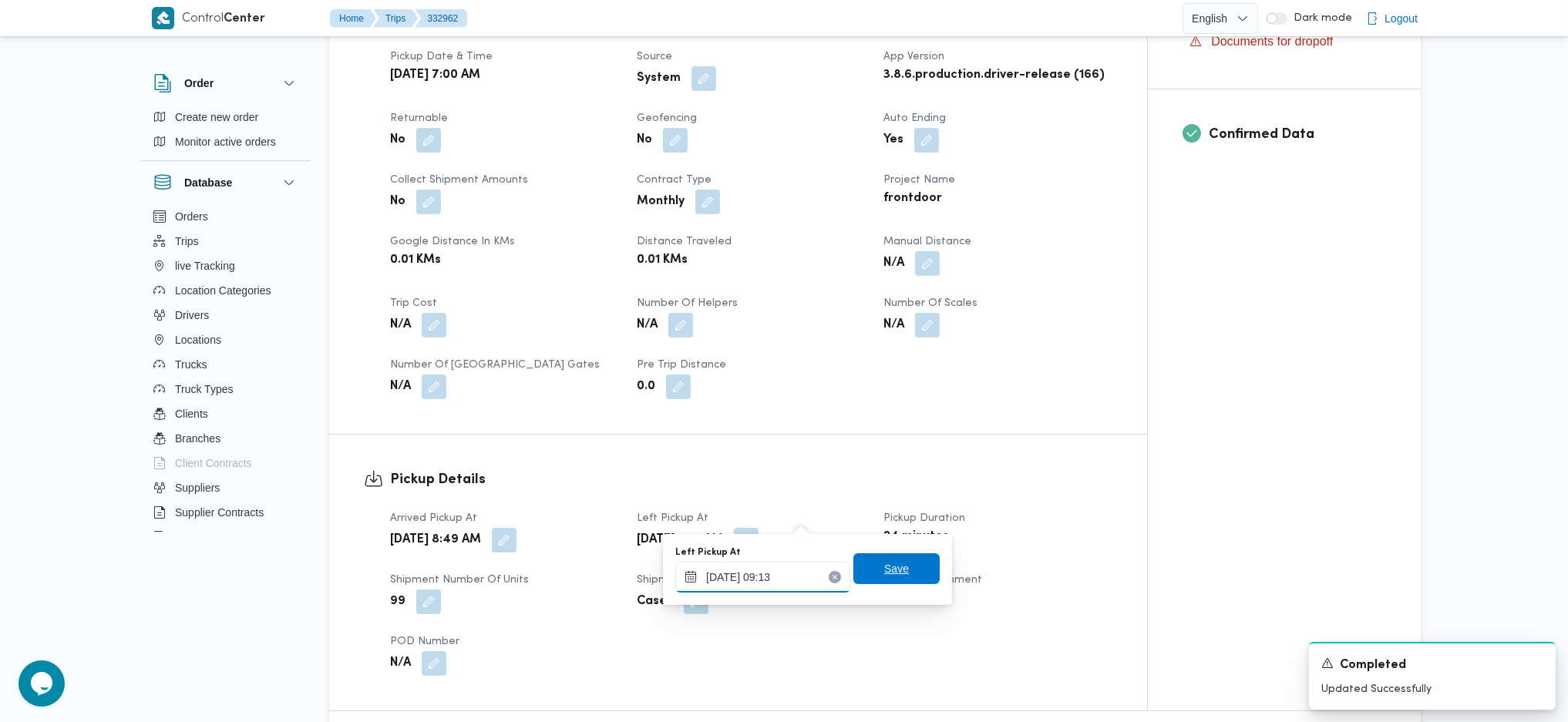
click at [778, 581] on input "23/08/2025 09:13" at bounding box center [763, 576] width 175 height 30
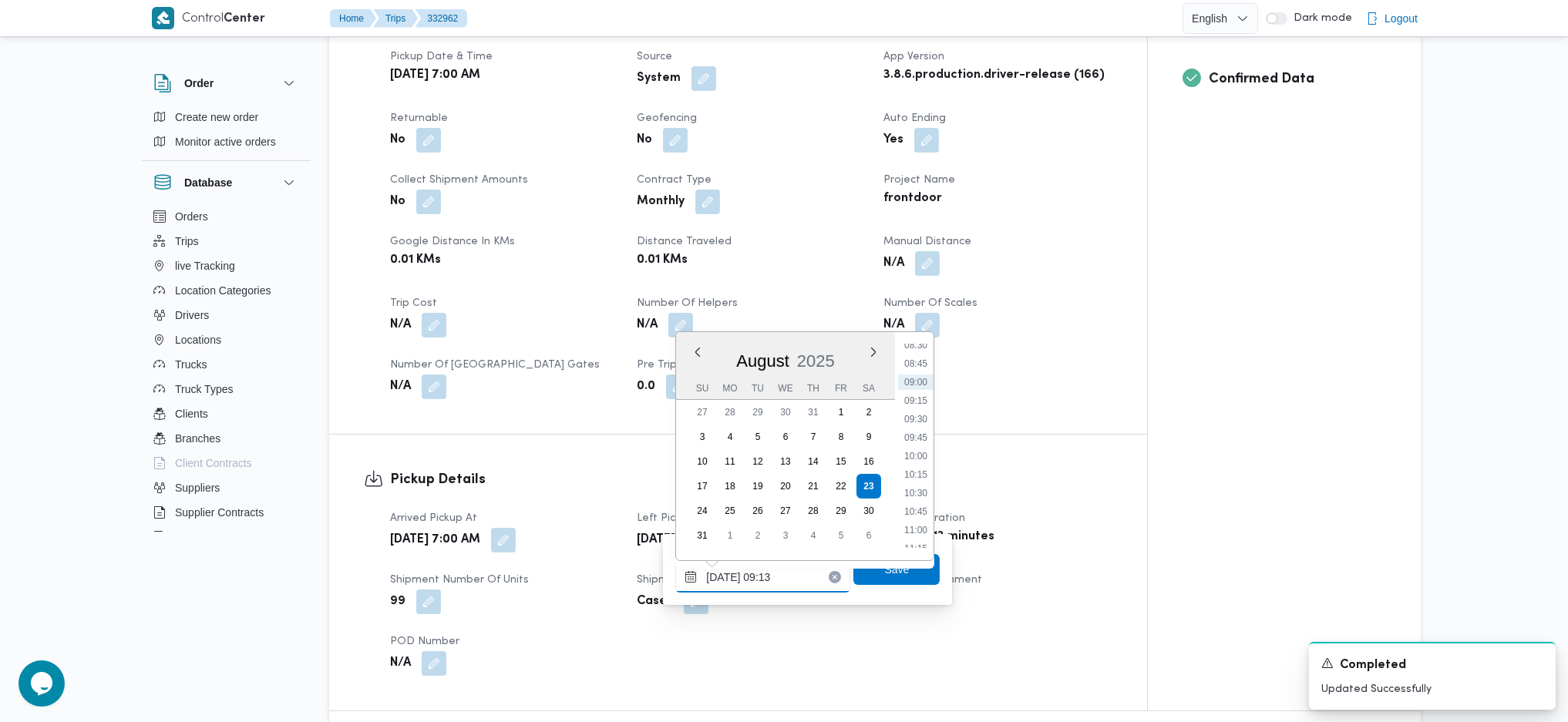
scroll to position [666, 0]
click at [920, 465] on li "10:30" at bounding box center [916, 462] width 35 height 16
type input "23/08/2025 10:30"
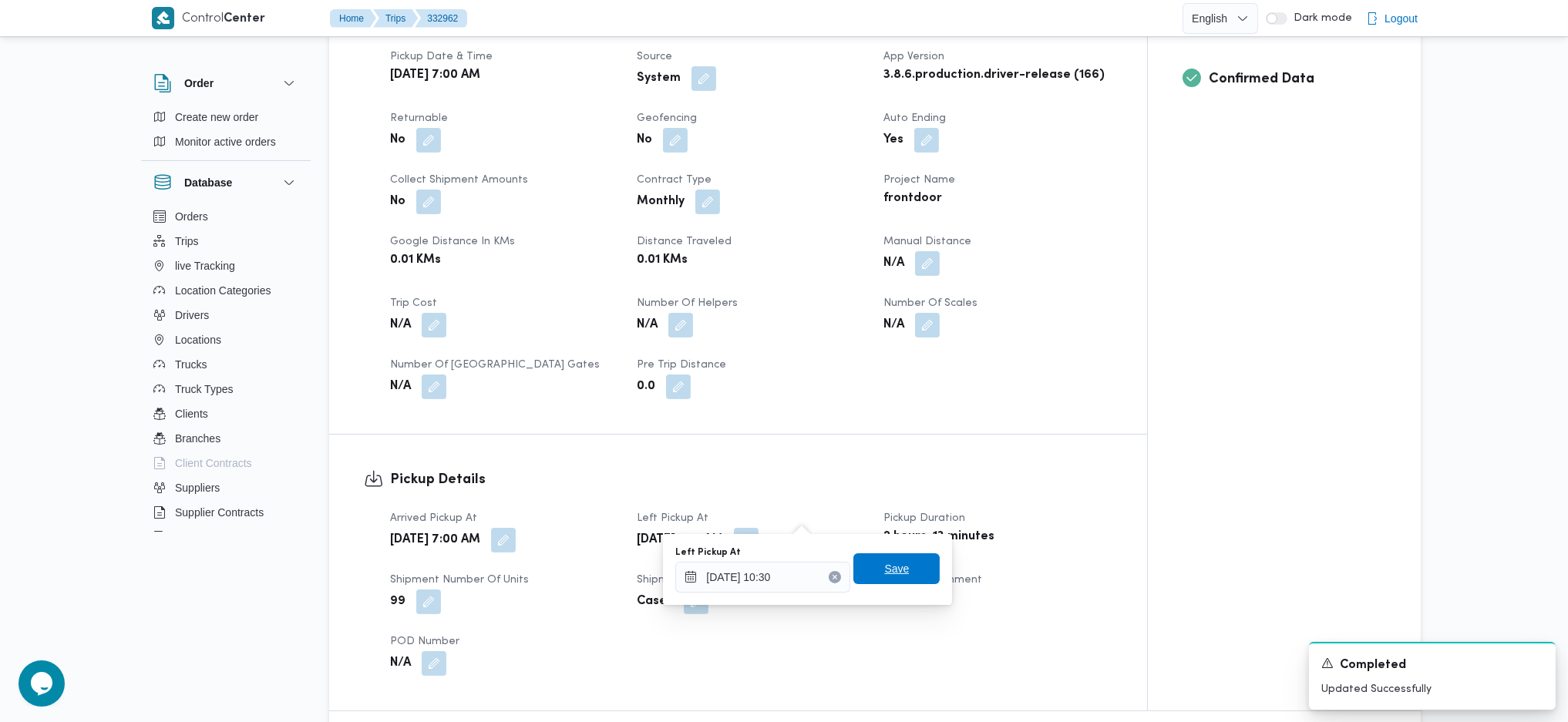
click at [908, 574] on span "Save" at bounding box center [896, 568] width 87 height 30
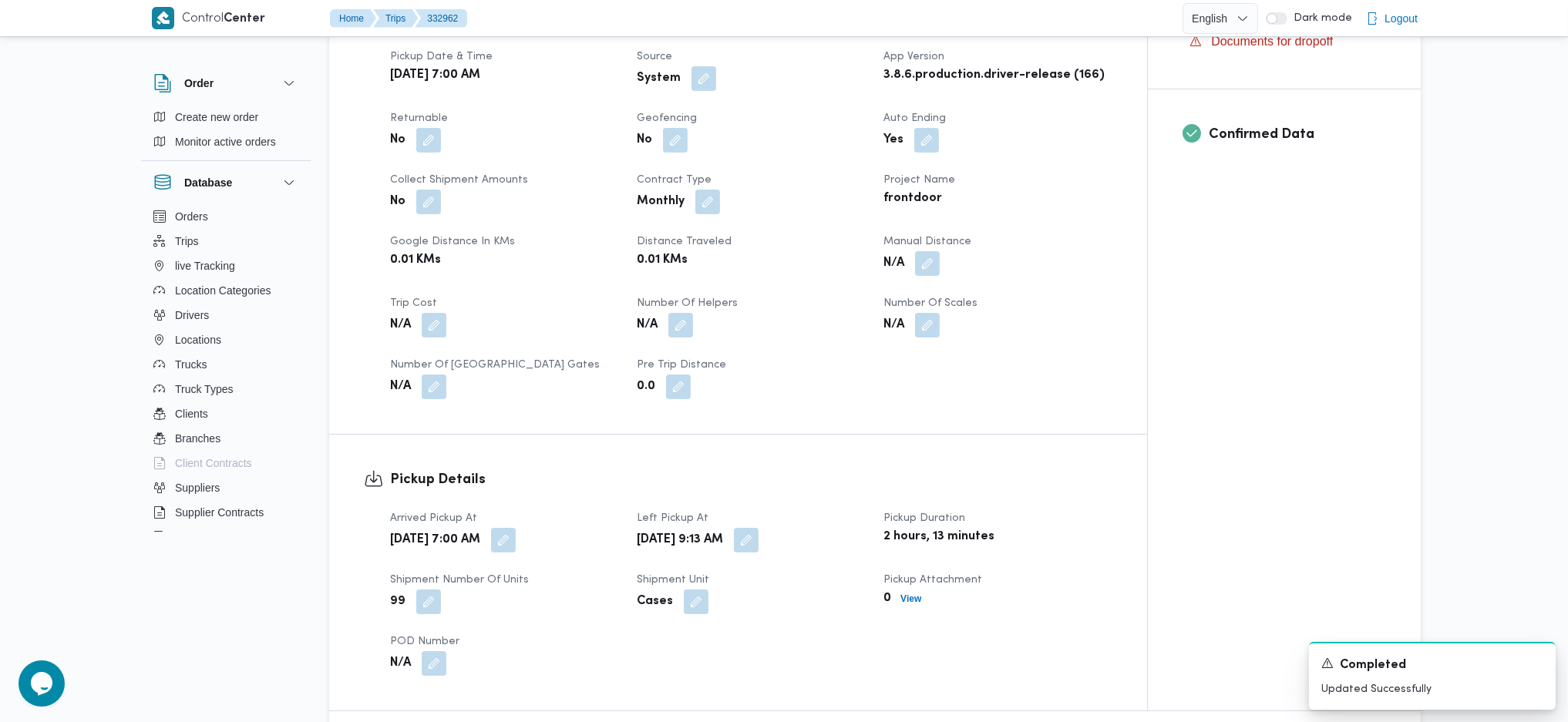
click at [863, 435] on div "Pickup Details Arrived Pickup At Sat, Aug 23, 2025 7:00 AM Left Pickup At Sat, …" at bounding box center [738, 573] width 818 height 276
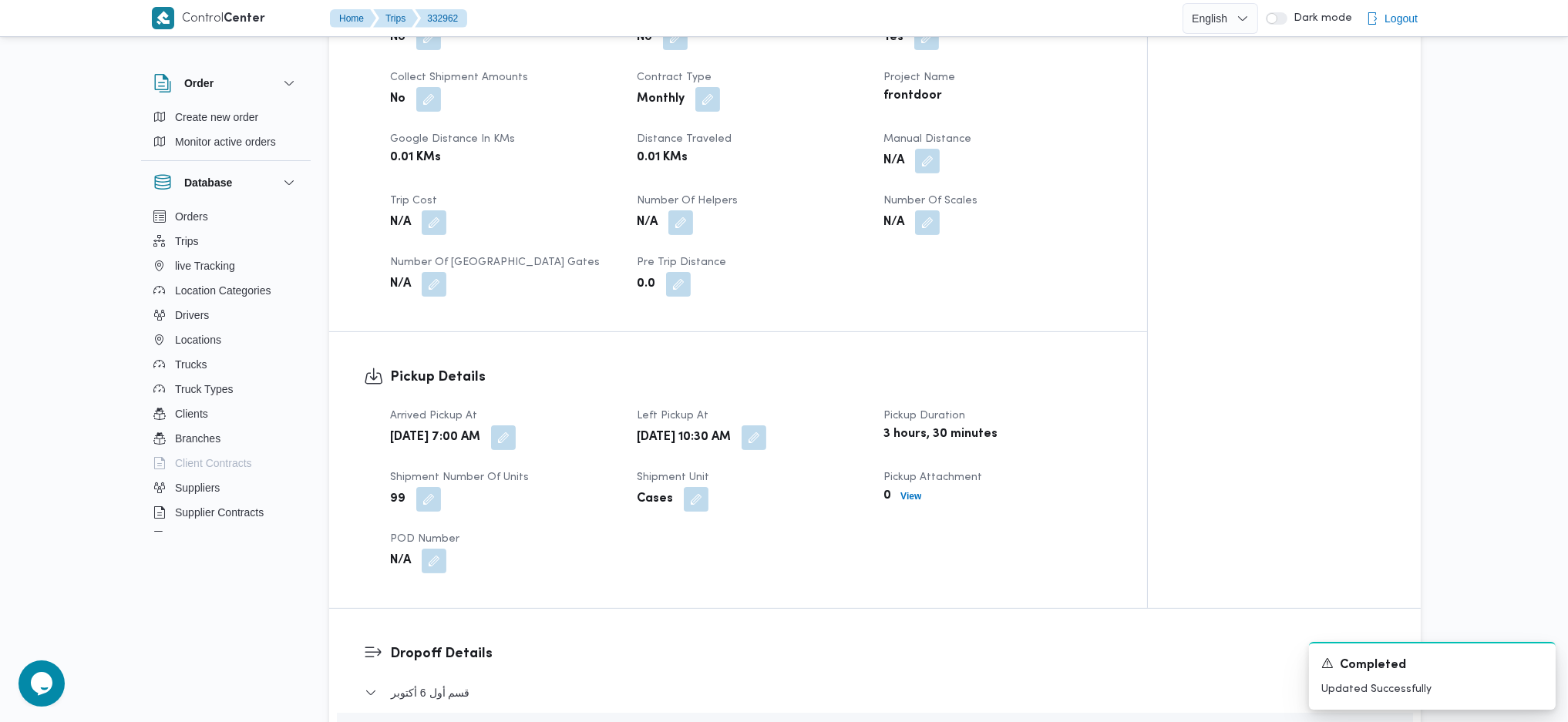
scroll to position [1130, 0]
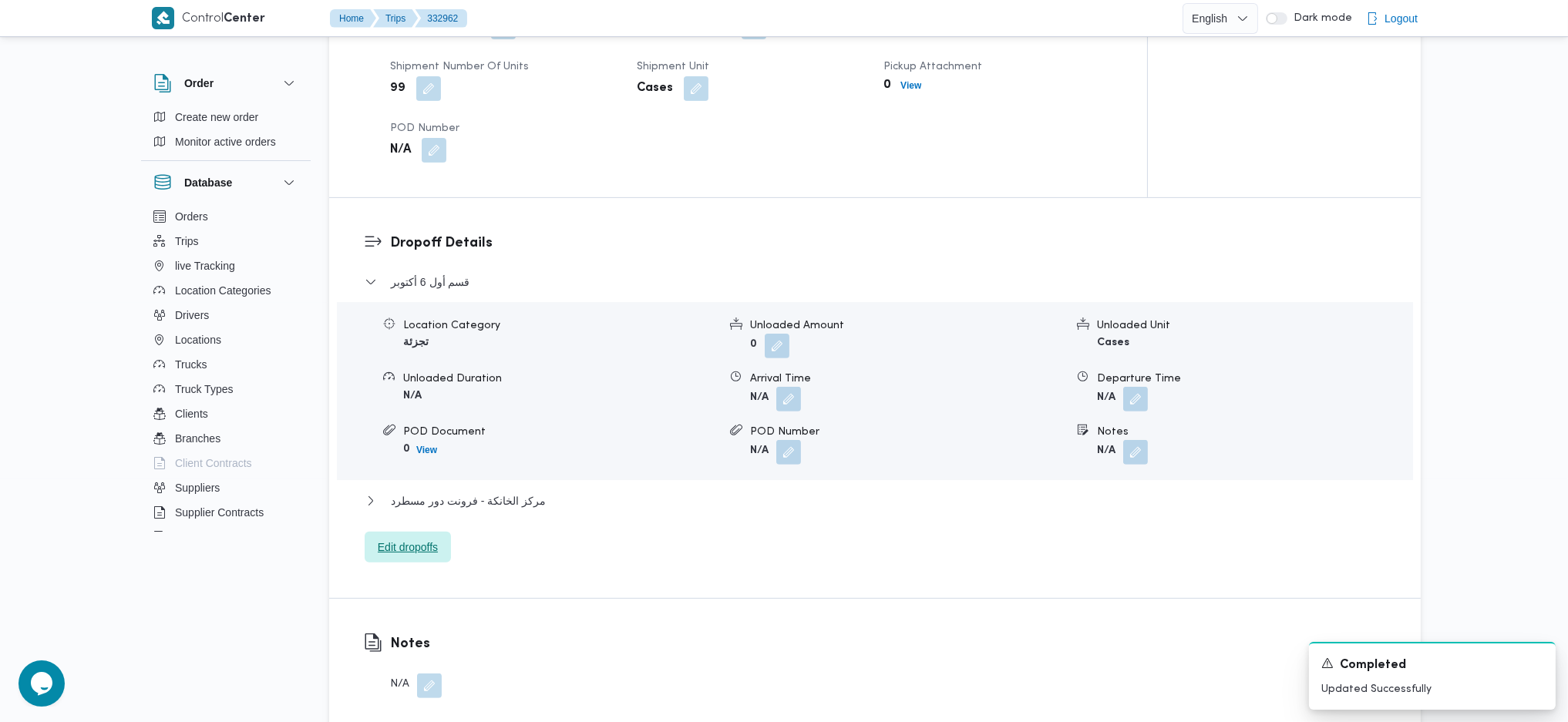
click at [423, 538] on span "Edit dropoffs" at bounding box center [407, 547] width 60 height 18
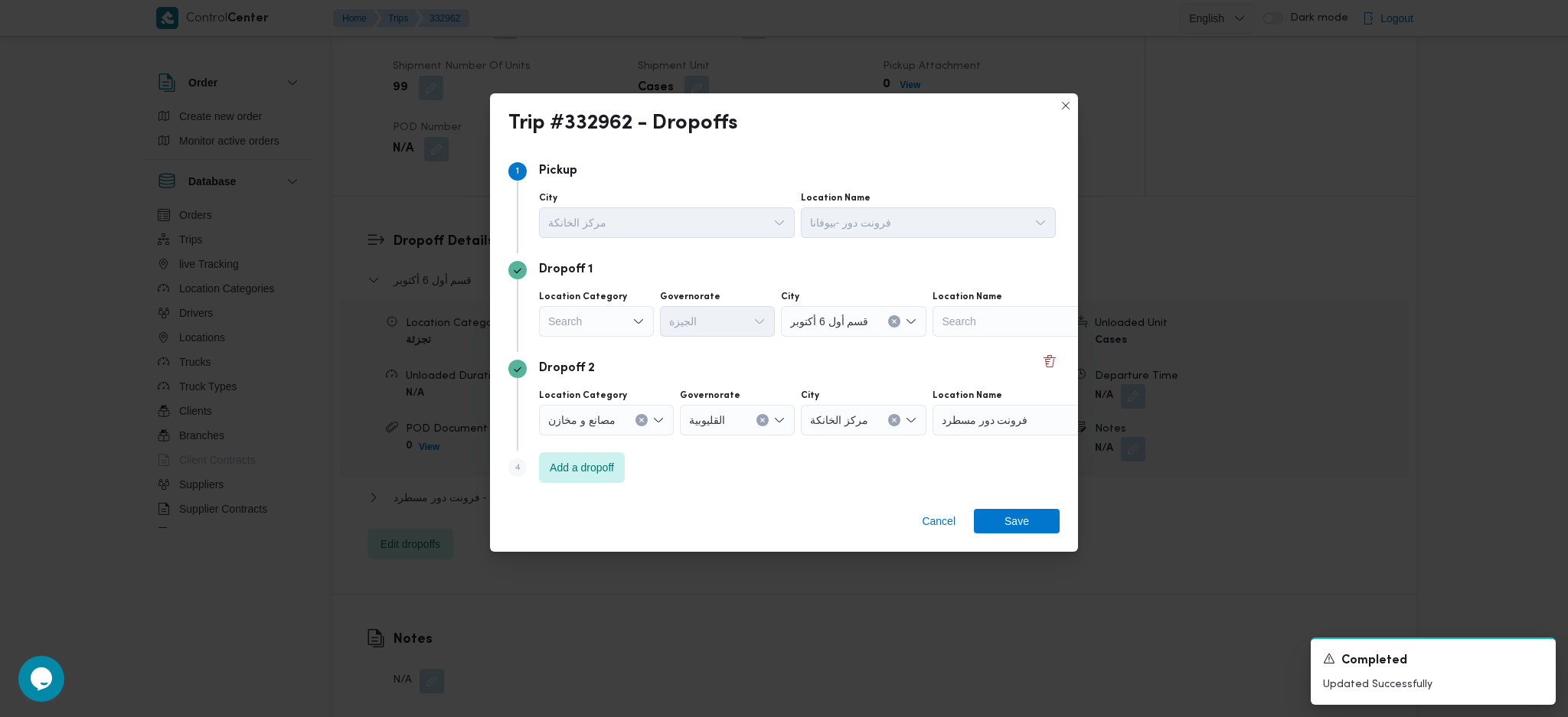
click at [616, 324] on div "Search" at bounding box center [596, 321] width 115 height 30
drag, startPoint x: 595, startPoint y: 415, endPoint x: 696, endPoint y: 355, distance: 117.5
click at [594, 414] on span "عملاء جملة" at bounding box center [605, 416] width 78 height 18
click at [747, 311] on div "Search" at bounding box center [720, 321] width 115 height 30
type input "جي"
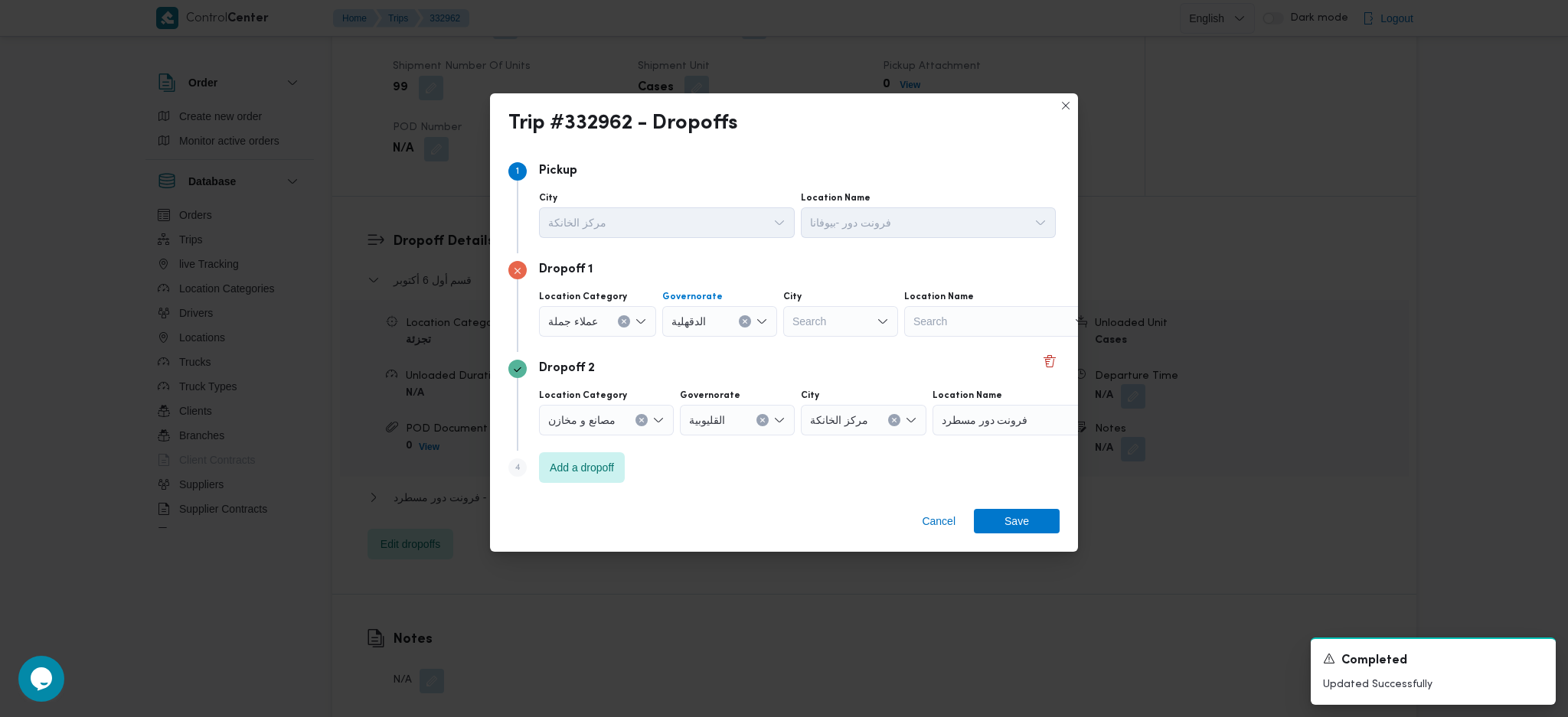
click at [749, 320] on div "الدقهلية" at bounding box center [720, 321] width 115 height 30
click at [740, 329] on div "الدقهلية" at bounding box center [720, 321] width 115 height 30
click at [743, 322] on icon "Clear input" at bounding box center [745, 322] width 4 height 4
click at [723, 479] on span "الجيزة" at bounding box center [725, 483] width 78 height 18
click at [823, 335] on div "Search" at bounding box center [841, 321] width 115 height 30
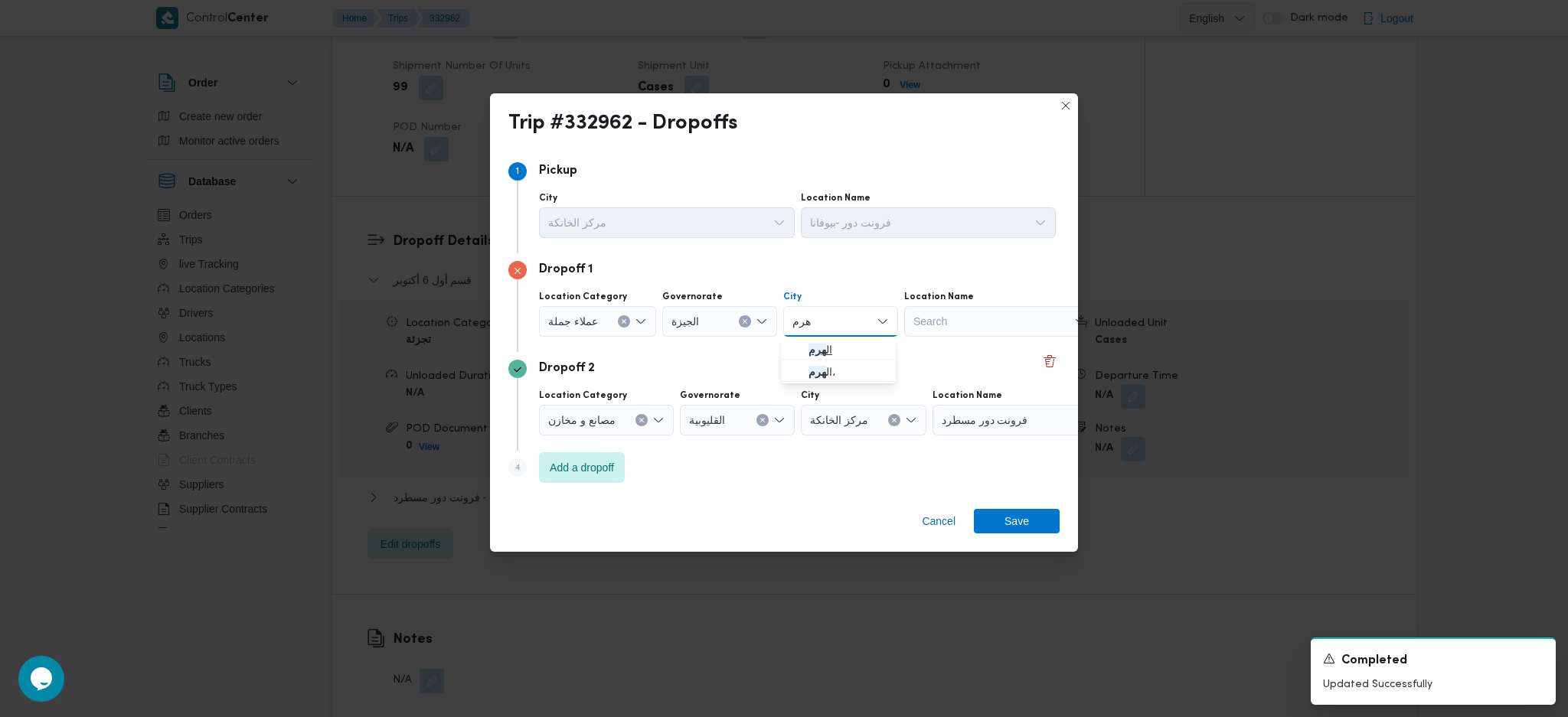
type input "هرم"
click at [803, 354] on span "ال هرم" at bounding box center [838, 349] width 102 height 25
click at [996, 523] on span "Save" at bounding box center [1016, 520] width 86 height 25
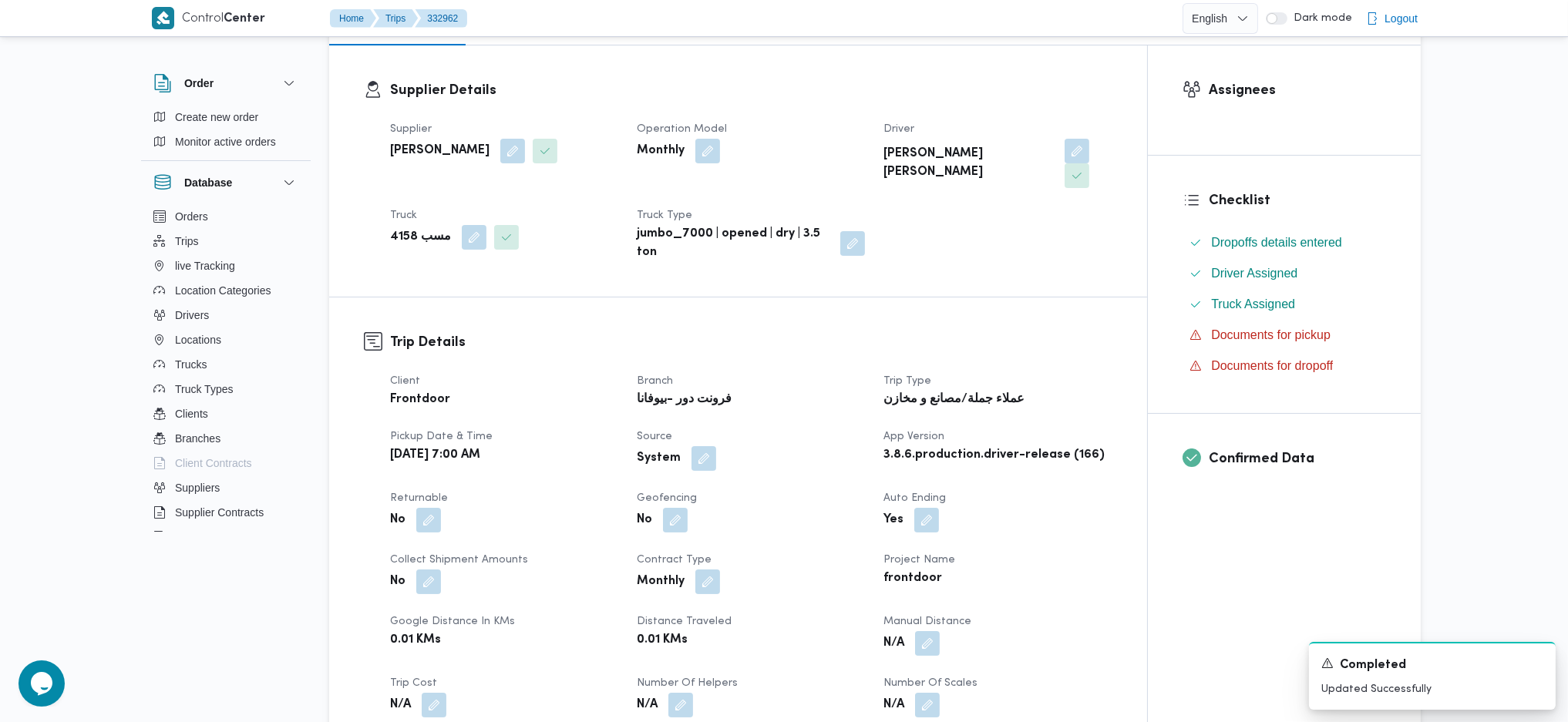
scroll to position [0, 0]
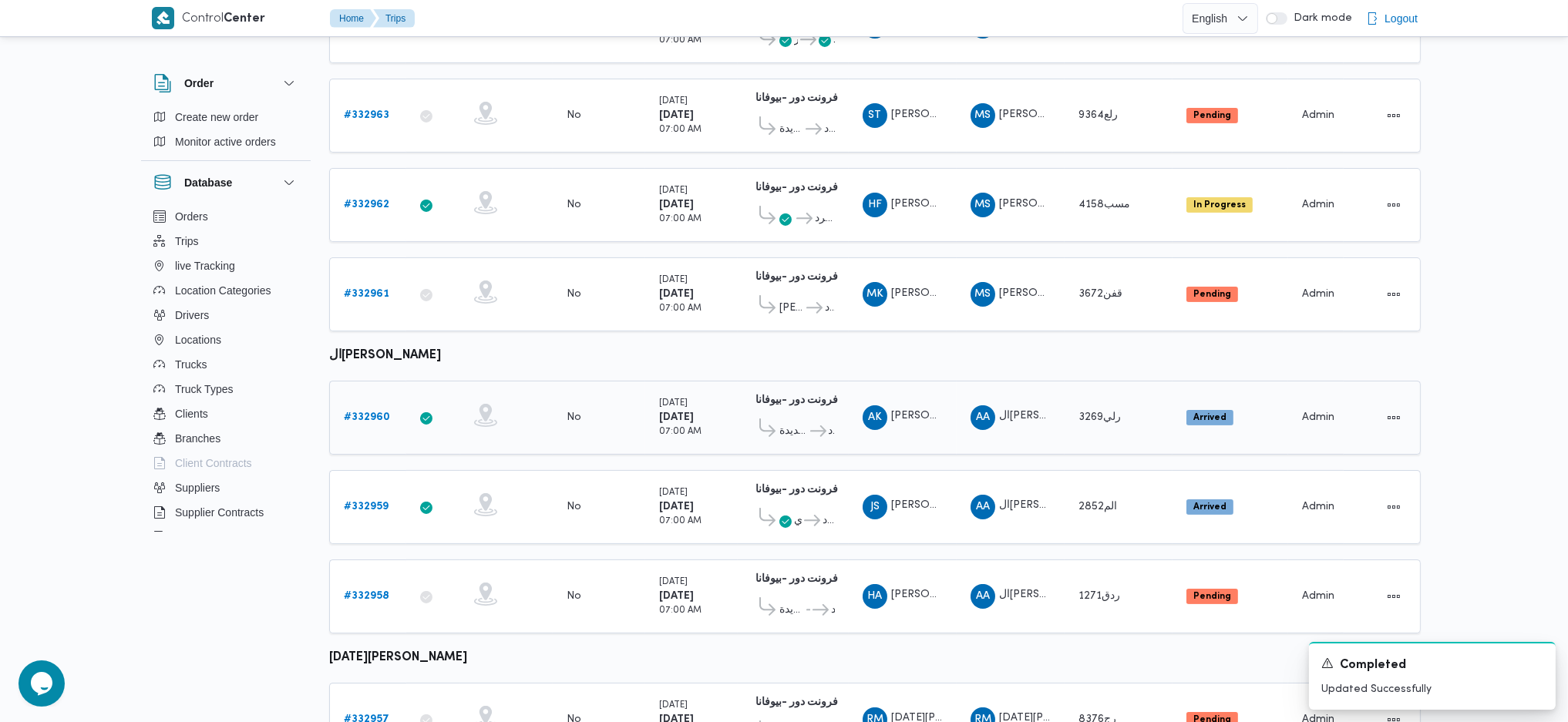
scroll to position [757, 0]
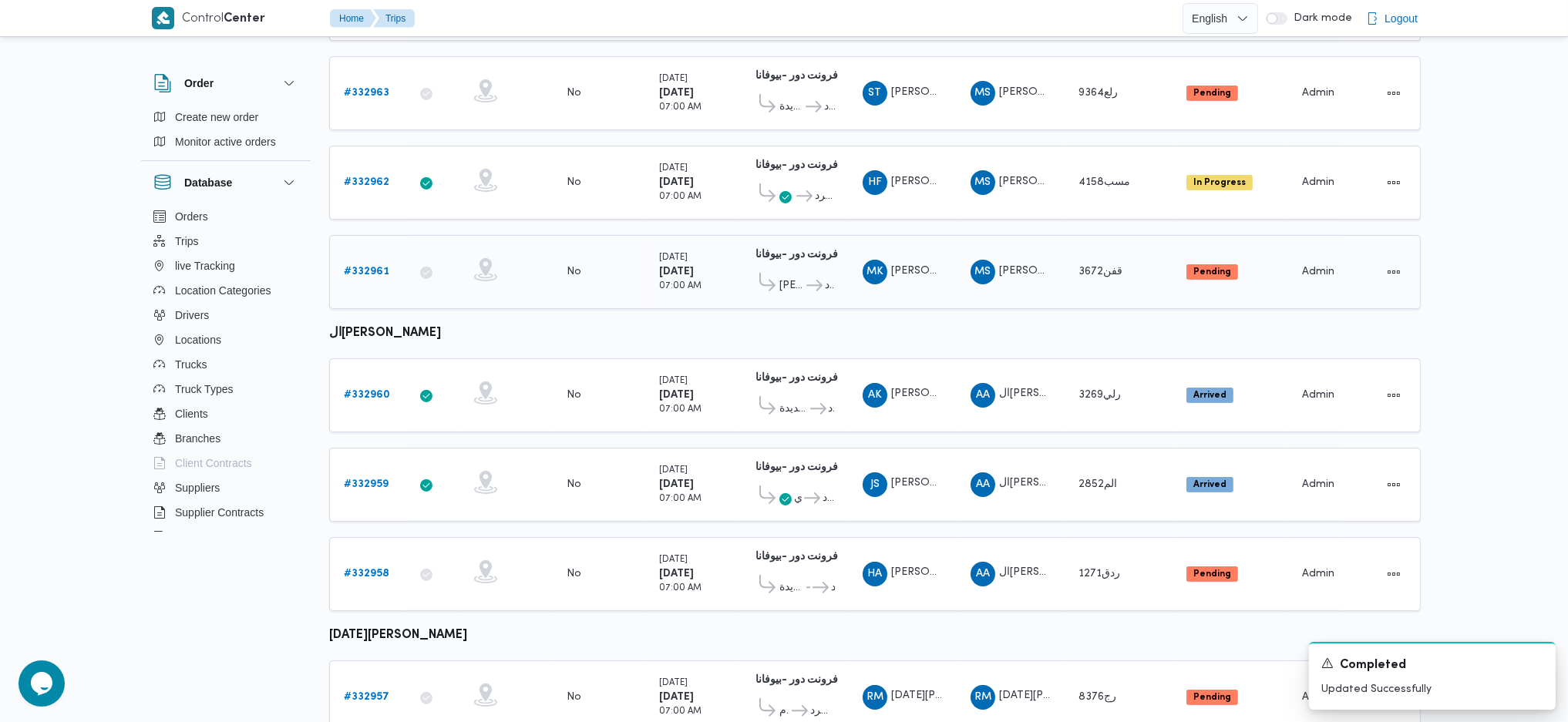
click at [380, 266] on b "# 332961" at bounding box center [366, 271] width 45 height 10
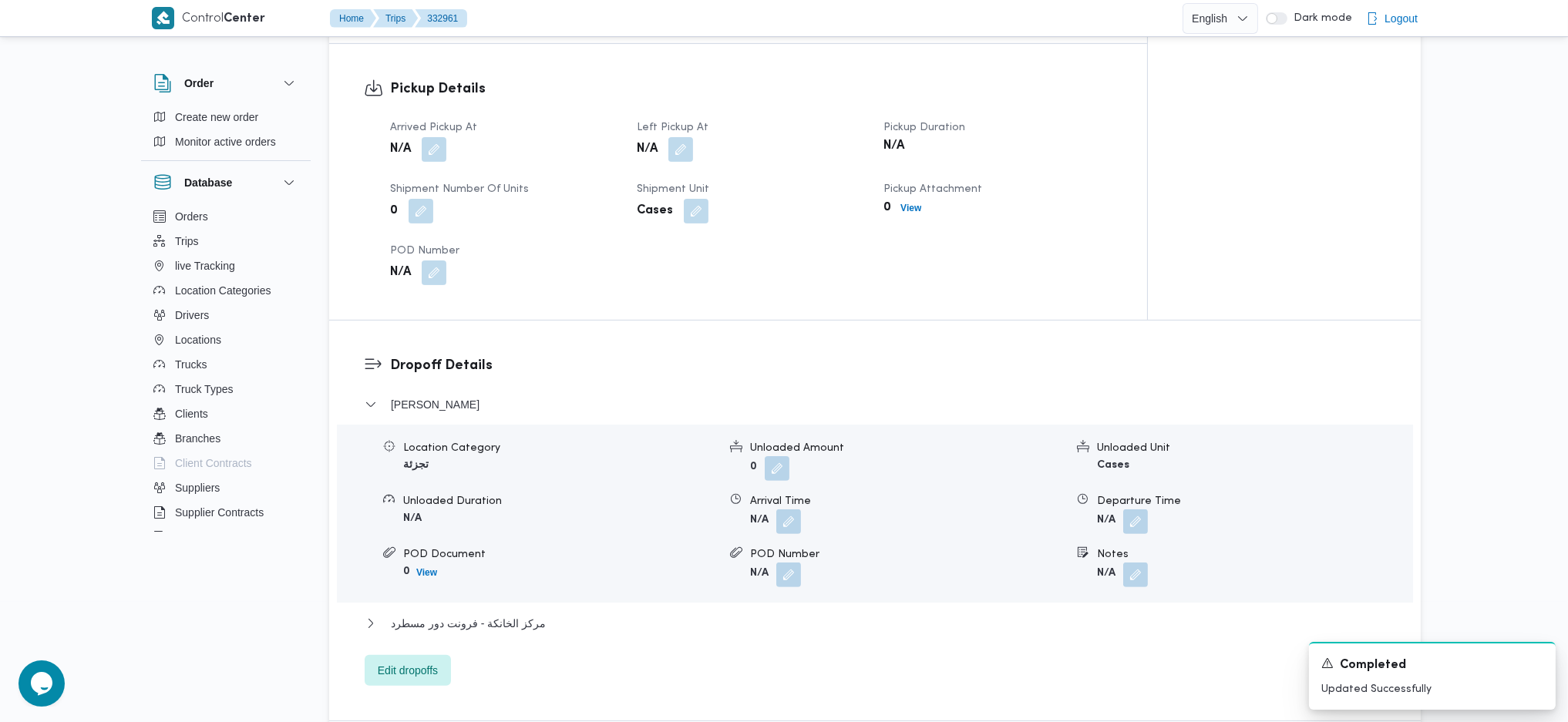
scroll to position [925, 0]
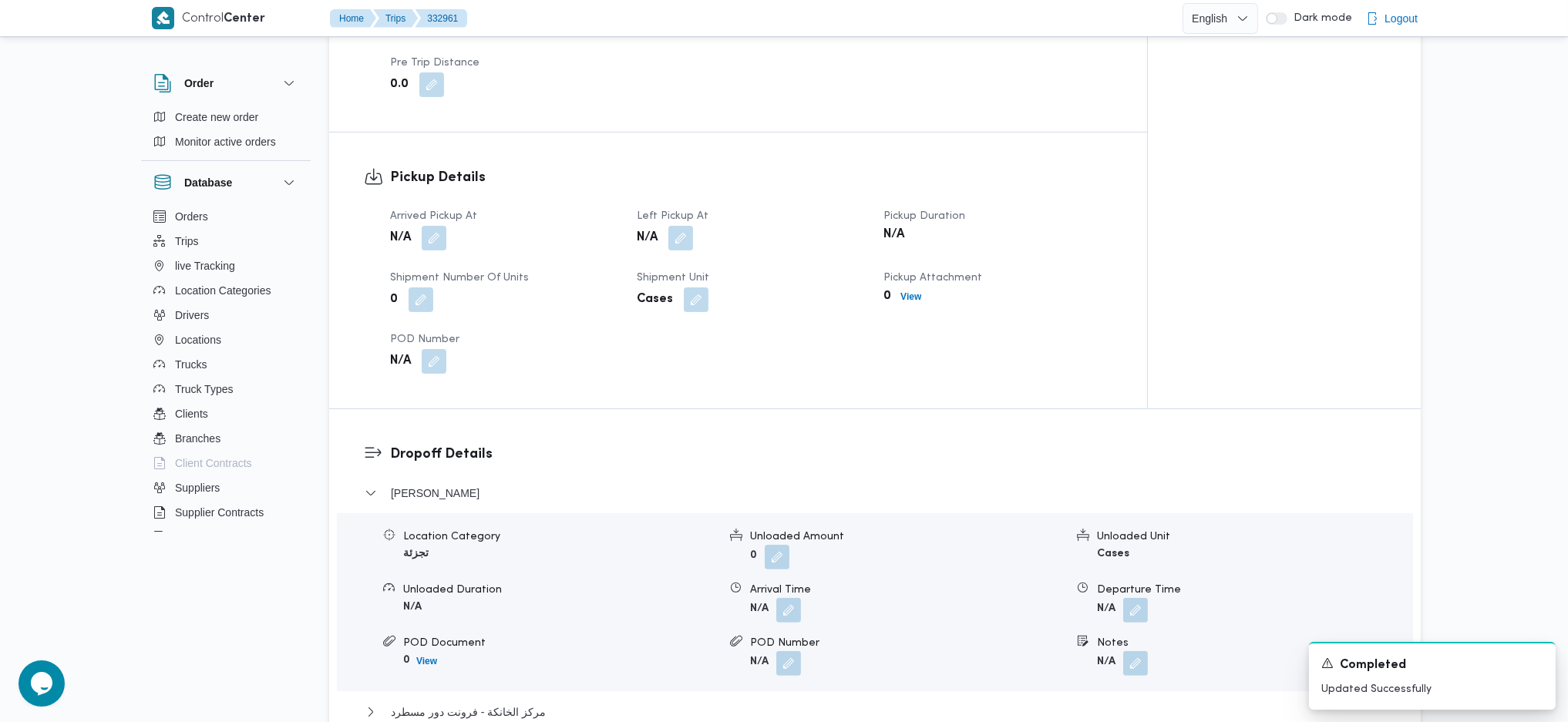
click at [444, 233] on div "Arrived Pickup At N/A Left Pickup At N/A Pickup Duration N/A Shipment Number of…" at bounding box center [751, 290] width 741 height 185
click at [430, 225] on button "button" at bounding box center [434, 237] width 25 height 25
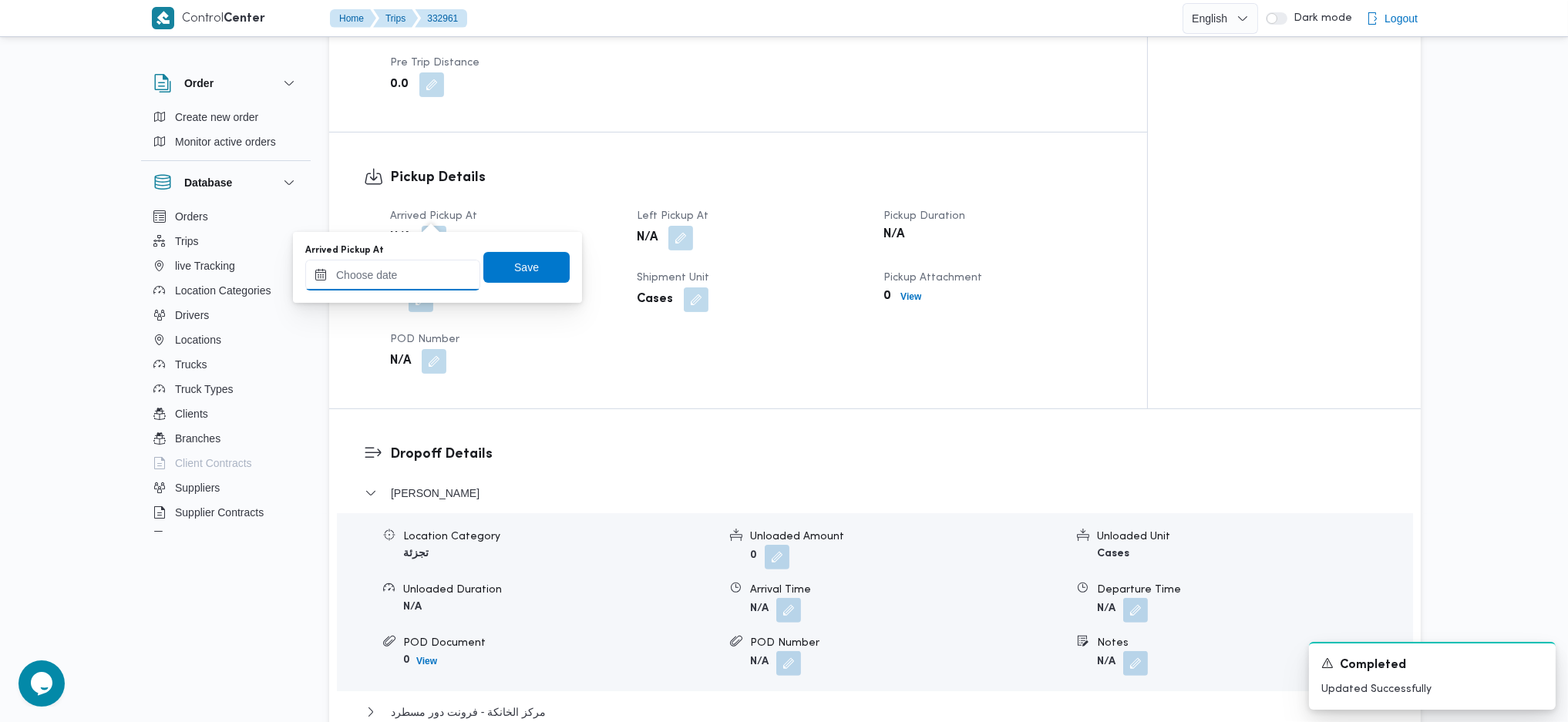
click at [420, 266] on input "Arrived Pickup At" at bounding box center [392, 274] width 175 height 30
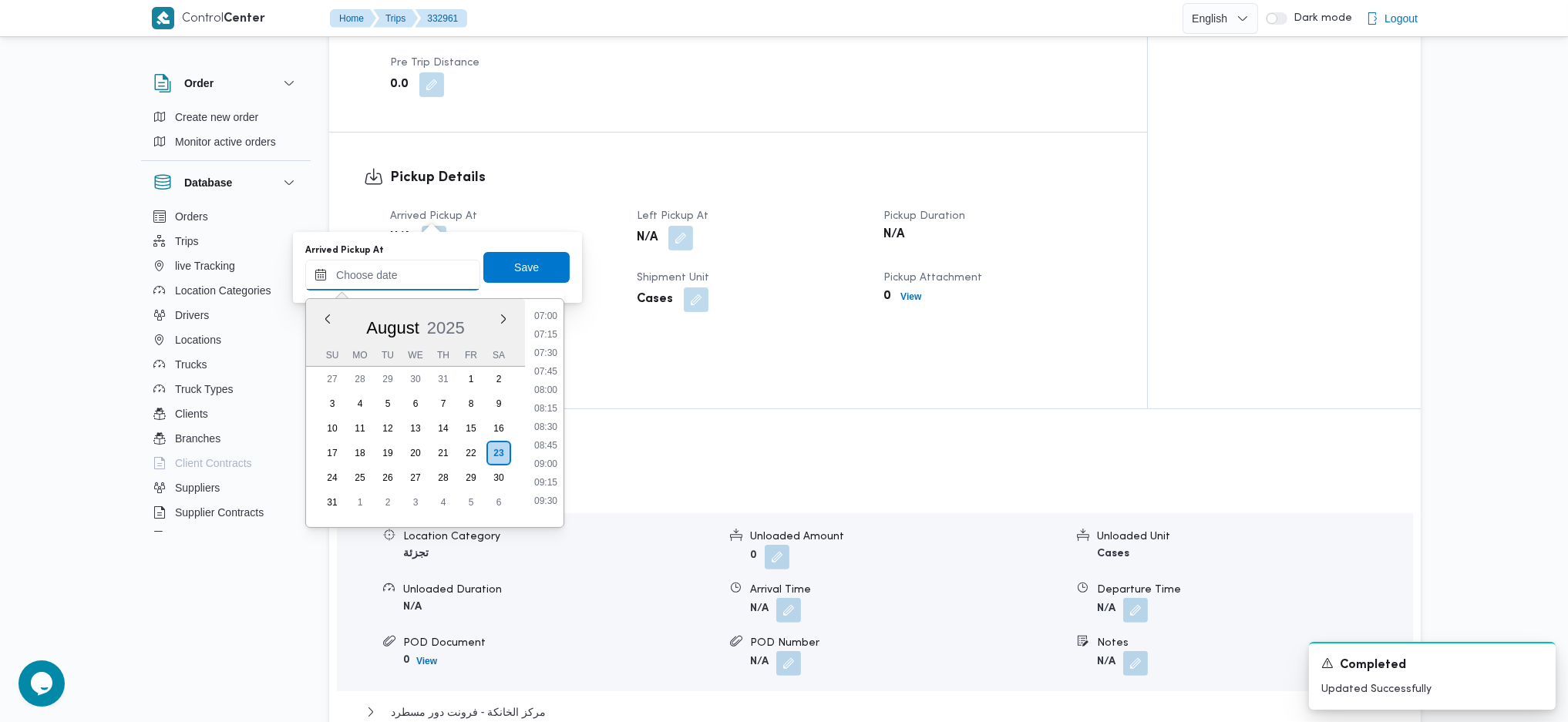
scroll to position [485, 0]
drag, startPoint x: 549, startPoint y: 346, endPoint x: 545, endPoint y: 333, distance: 13.6
click at [549, 345] on li "07:00" at bounding box center [545, 351] width 35 height 16
type input "23/08/2025 07:00"
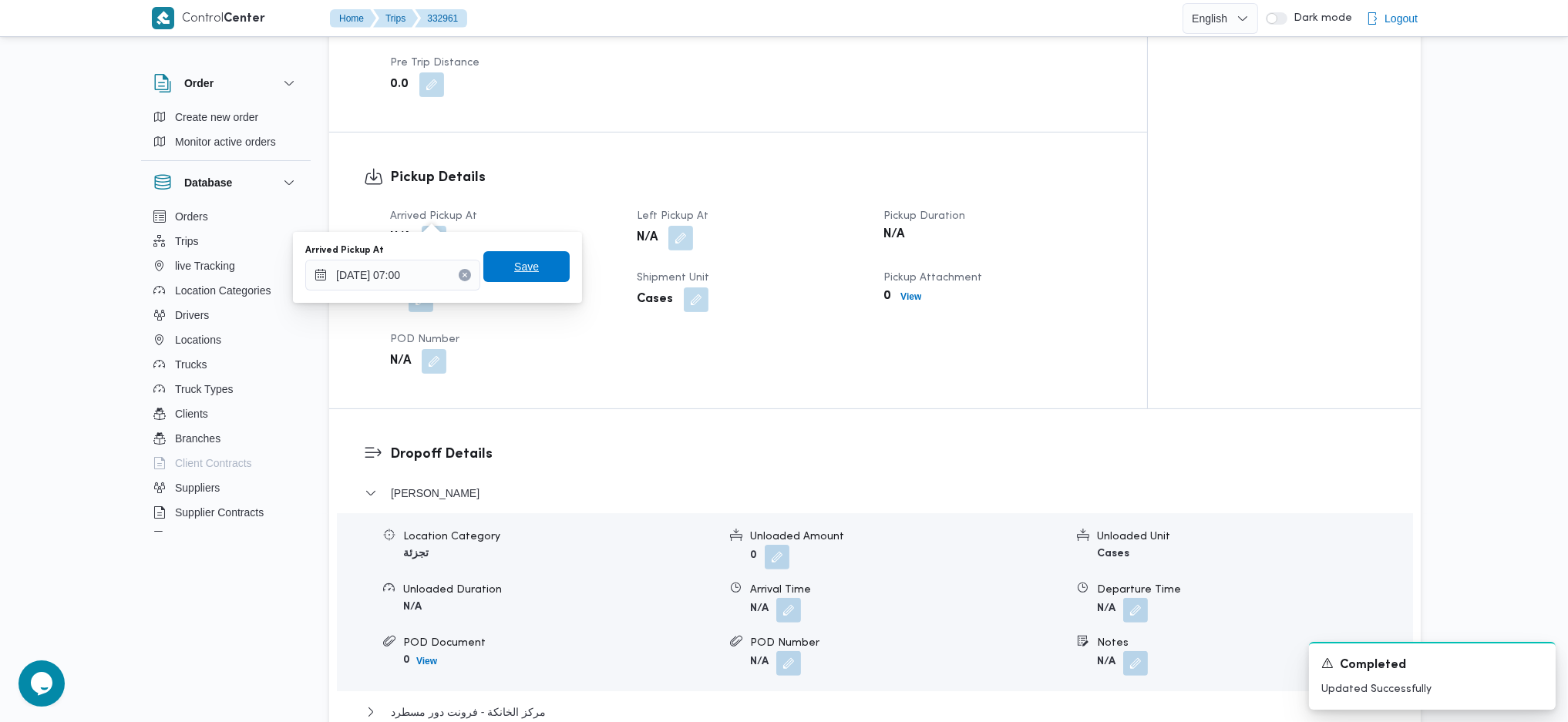
click at [514, 262] on span "Save" at bounding box center [526, 266] width 25 height 18
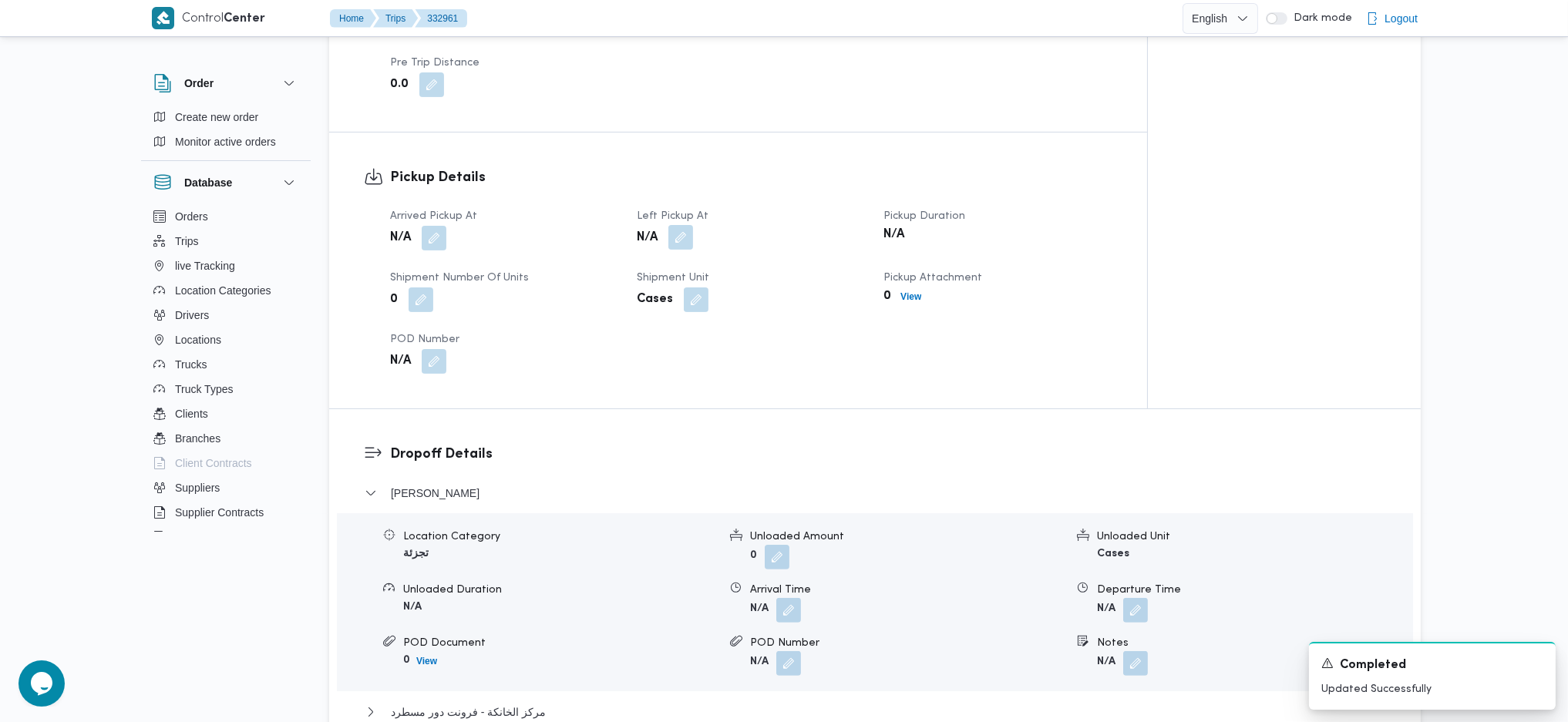
drag, startPoint x: 677, startPoint y: 207, endPoint x: 676, endPoint y: 221, distance: 14.0
click at [676, 225] on button "button" at bounding box center [680, 237] width 25 height 25
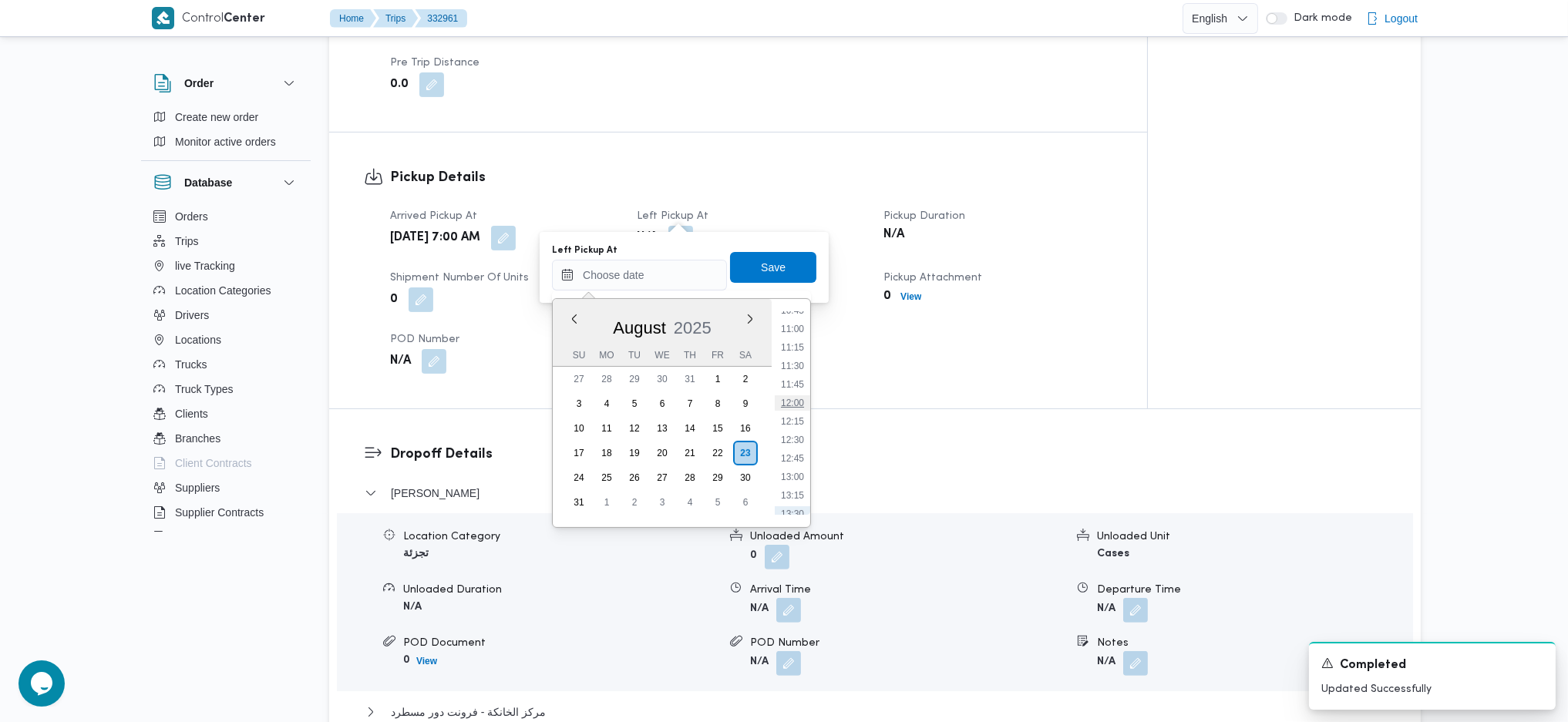
scroll to position [692, 0]
click at [780, 360] on li "10:00" at bounding box center [792, 367] width 35 height 16
type input "23/08/2025 10:00"
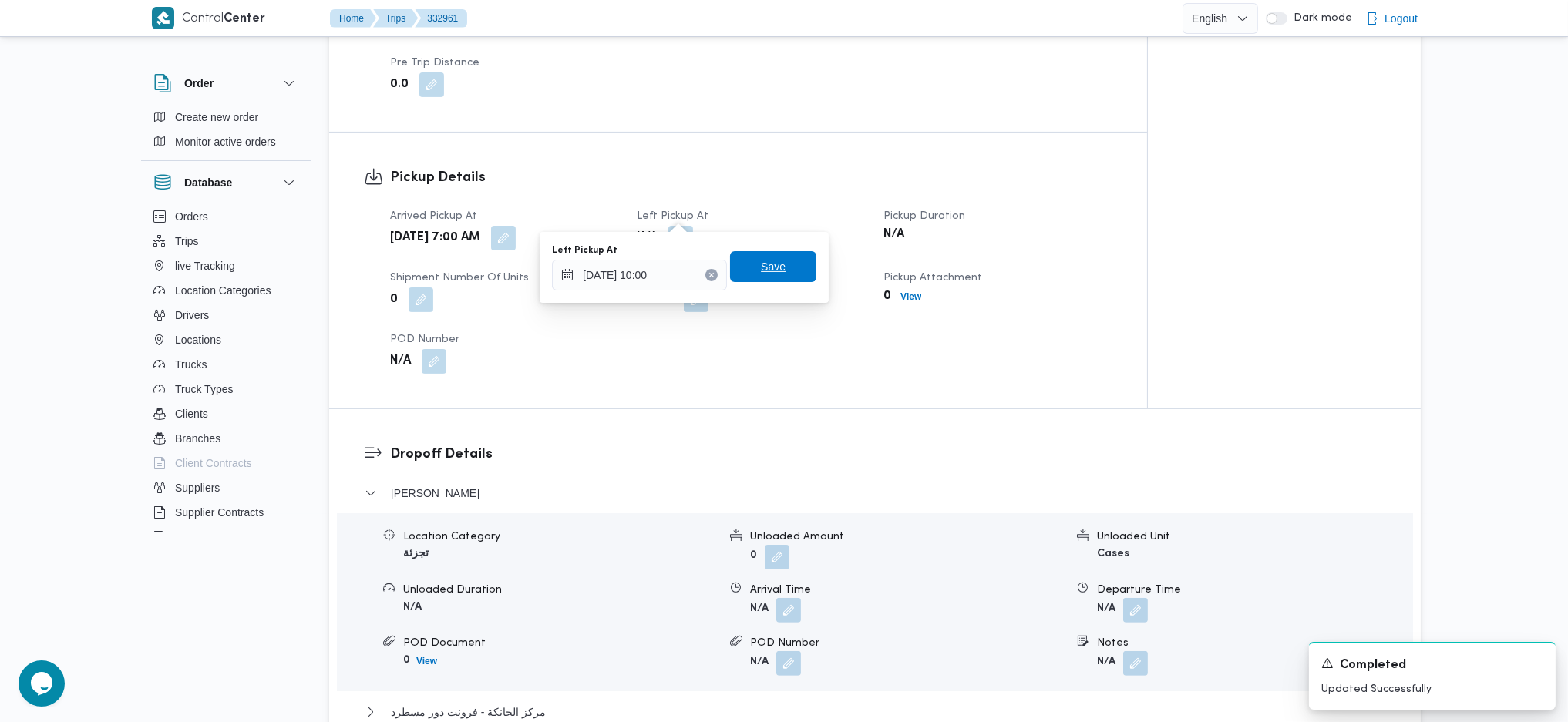
click at [763, 268] on span "Save" at bounding box center [773, 266] width 25 height 18
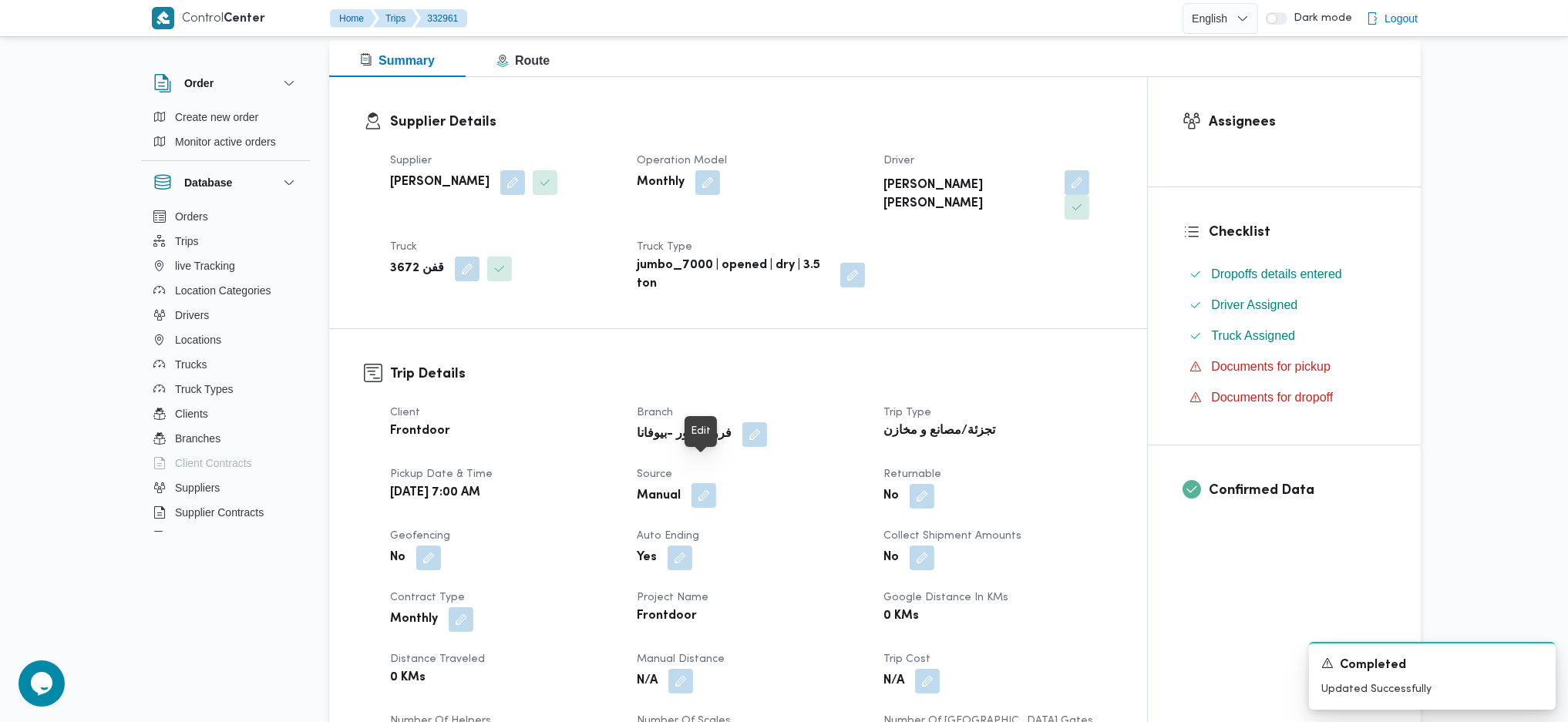
scroll to position [0, 0]
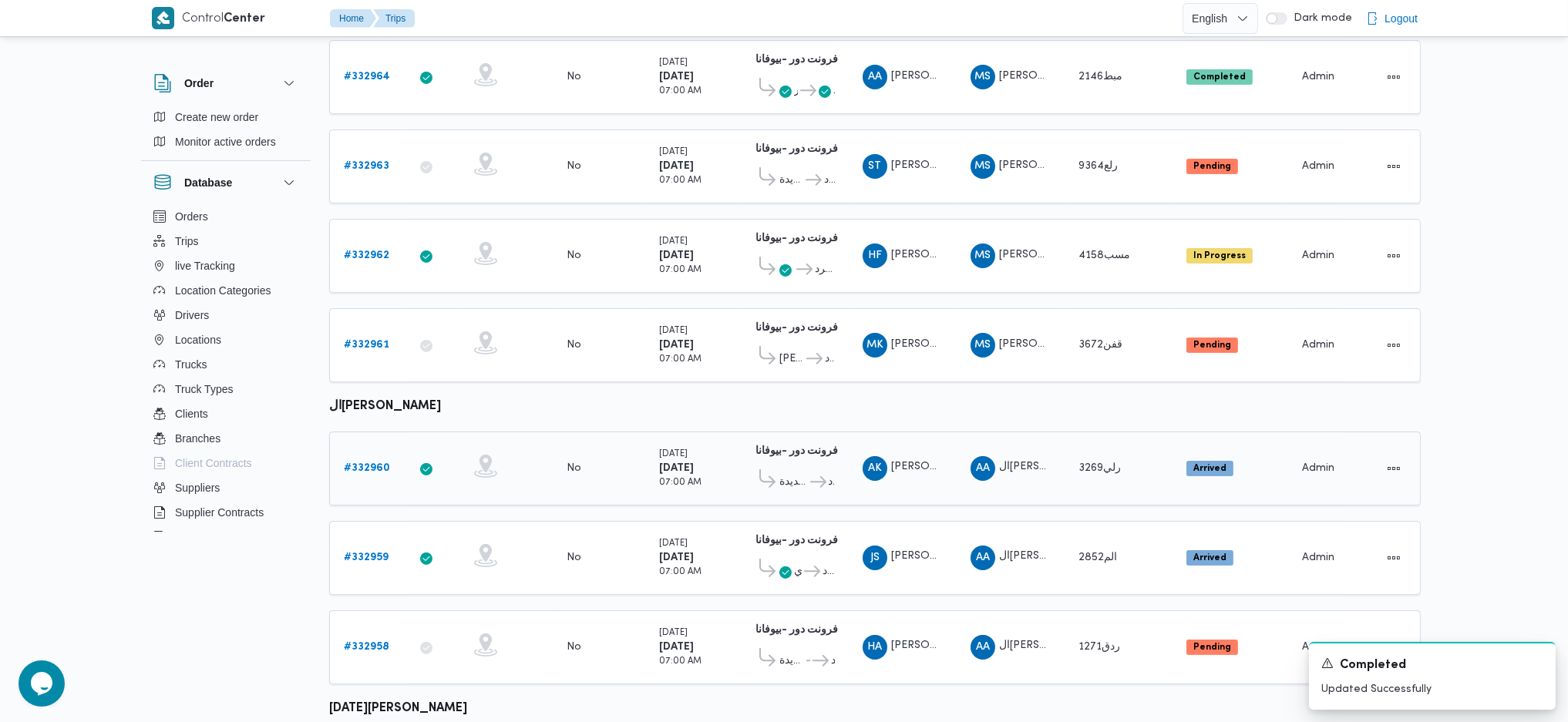
scroll to position [597, 0]
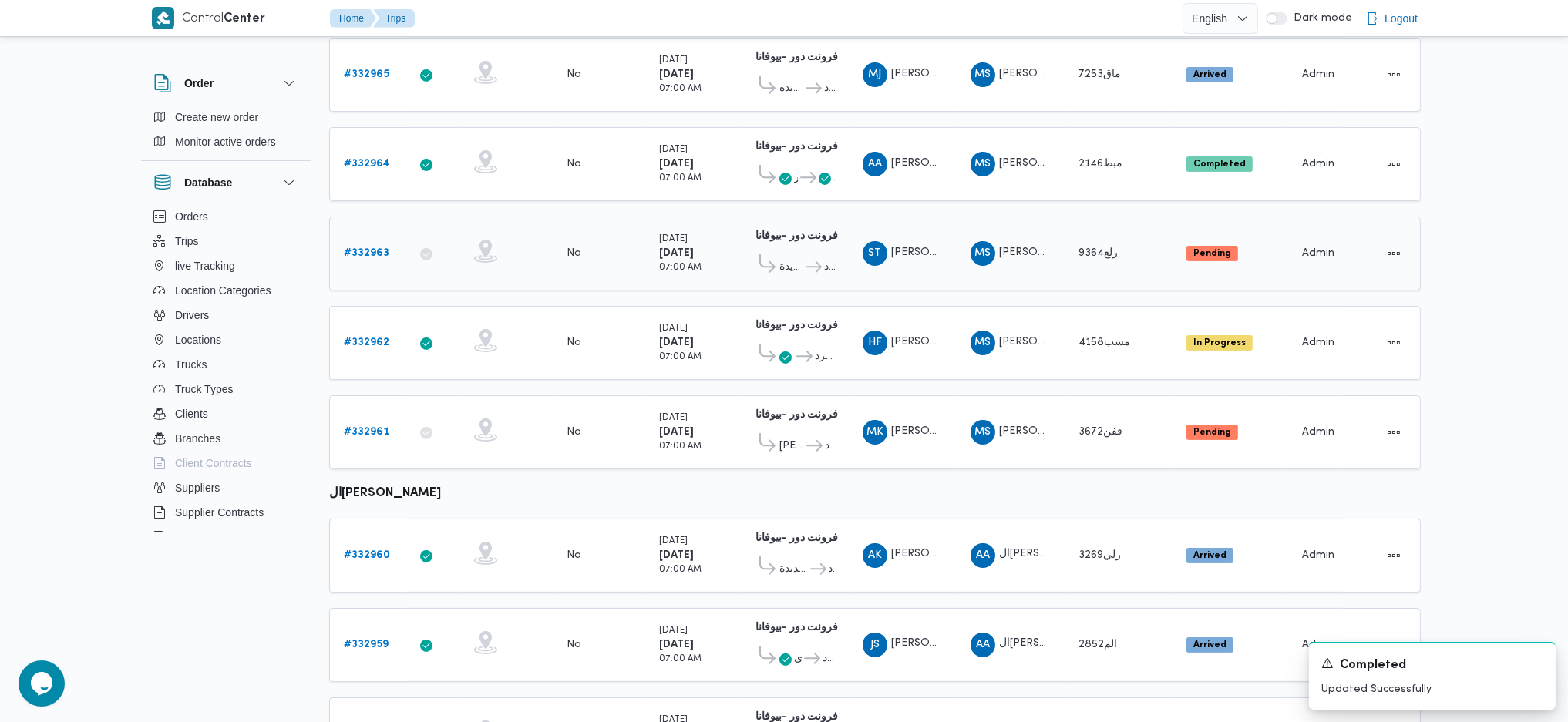
click at [384, 248] on b "# 332963" at bounding box center [366, 252] width 45 height 10
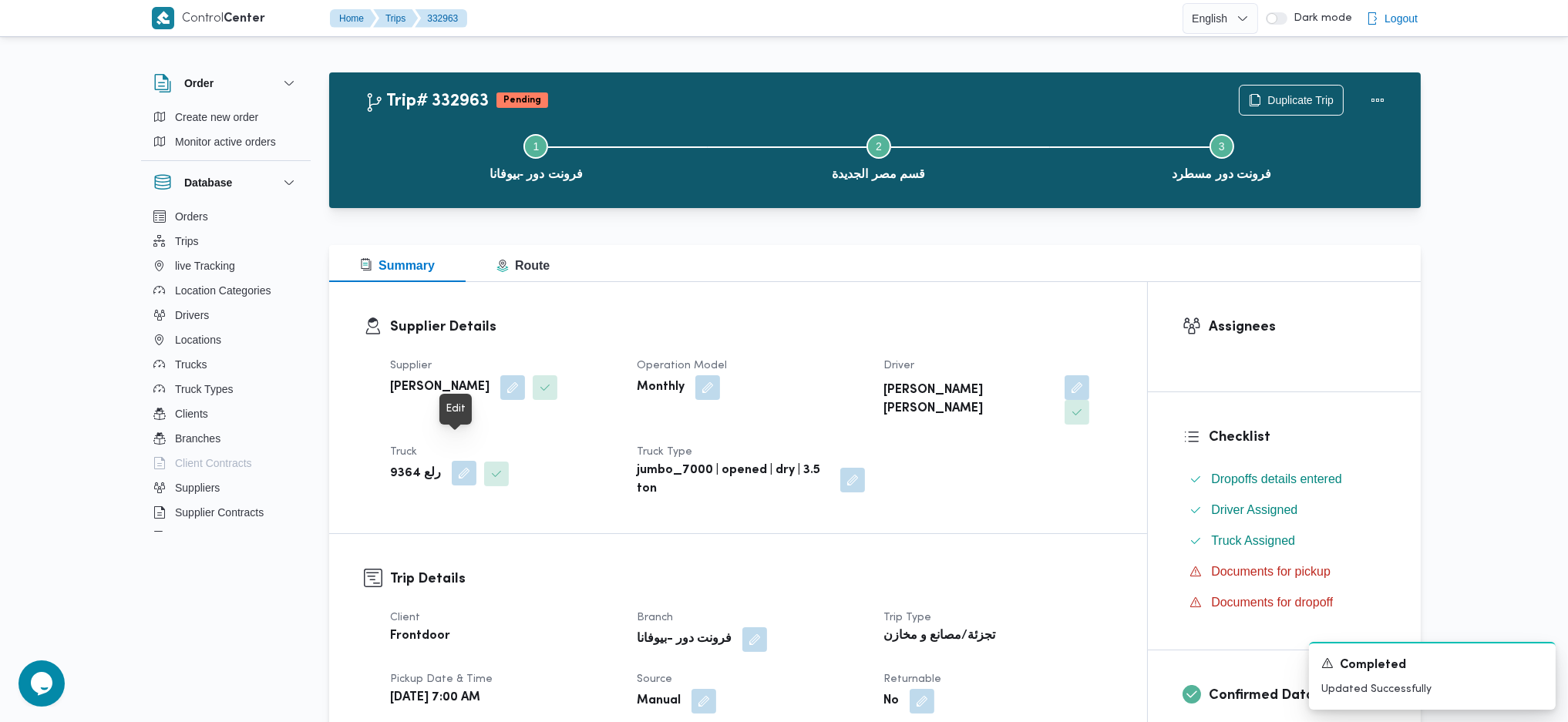
click at [452, 460] on button "button" at bounding box center [463, 472] width 25 height 25
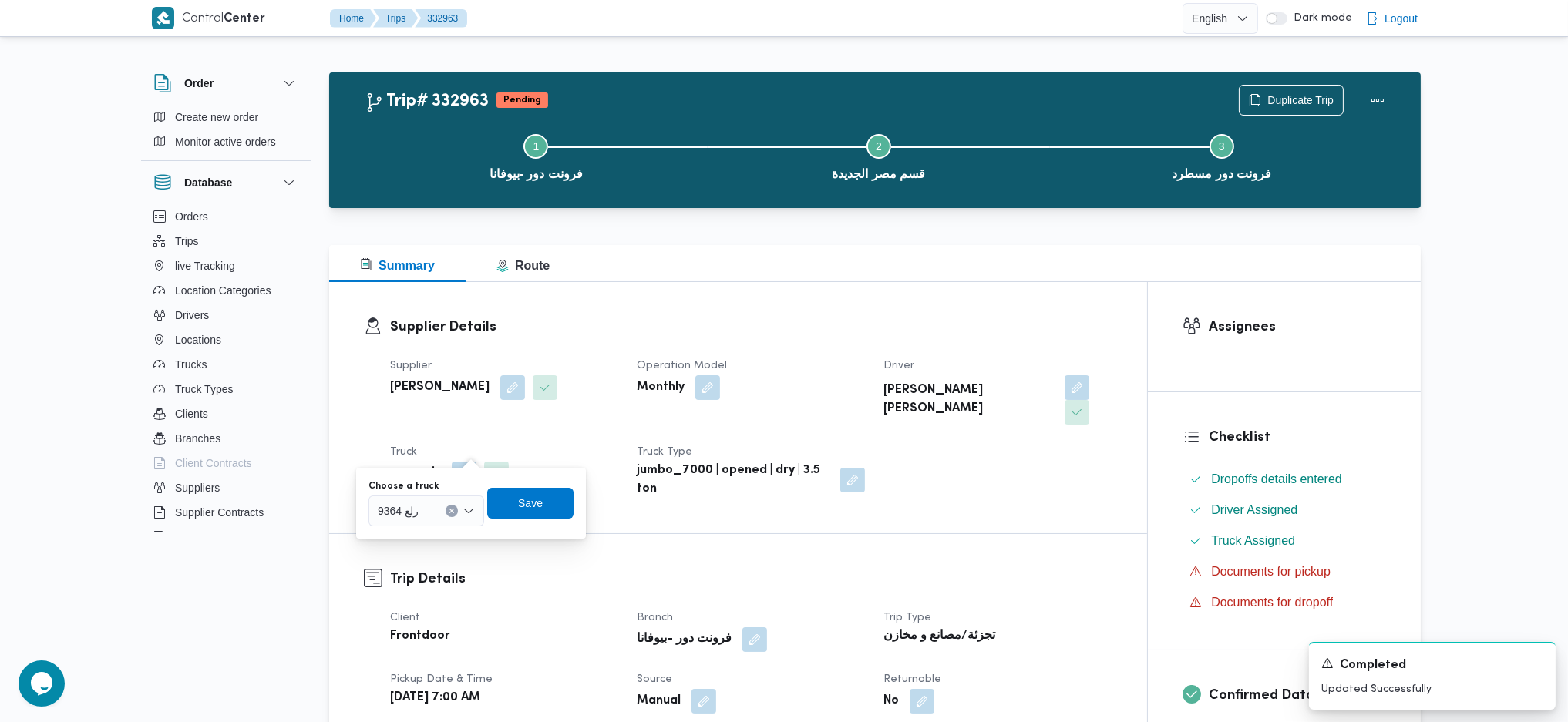
click at [419, 525] on div "رلع 9364" at bounding box center [427, 510] width 116 height 30
type input "1734"
click at [425, 541] on span "قصف 1734 | null" at bounding box center [435, 539] width 78 height 18
click at [556, 516] on span "Save" at bounding box center [544, 502] width 87 height 30
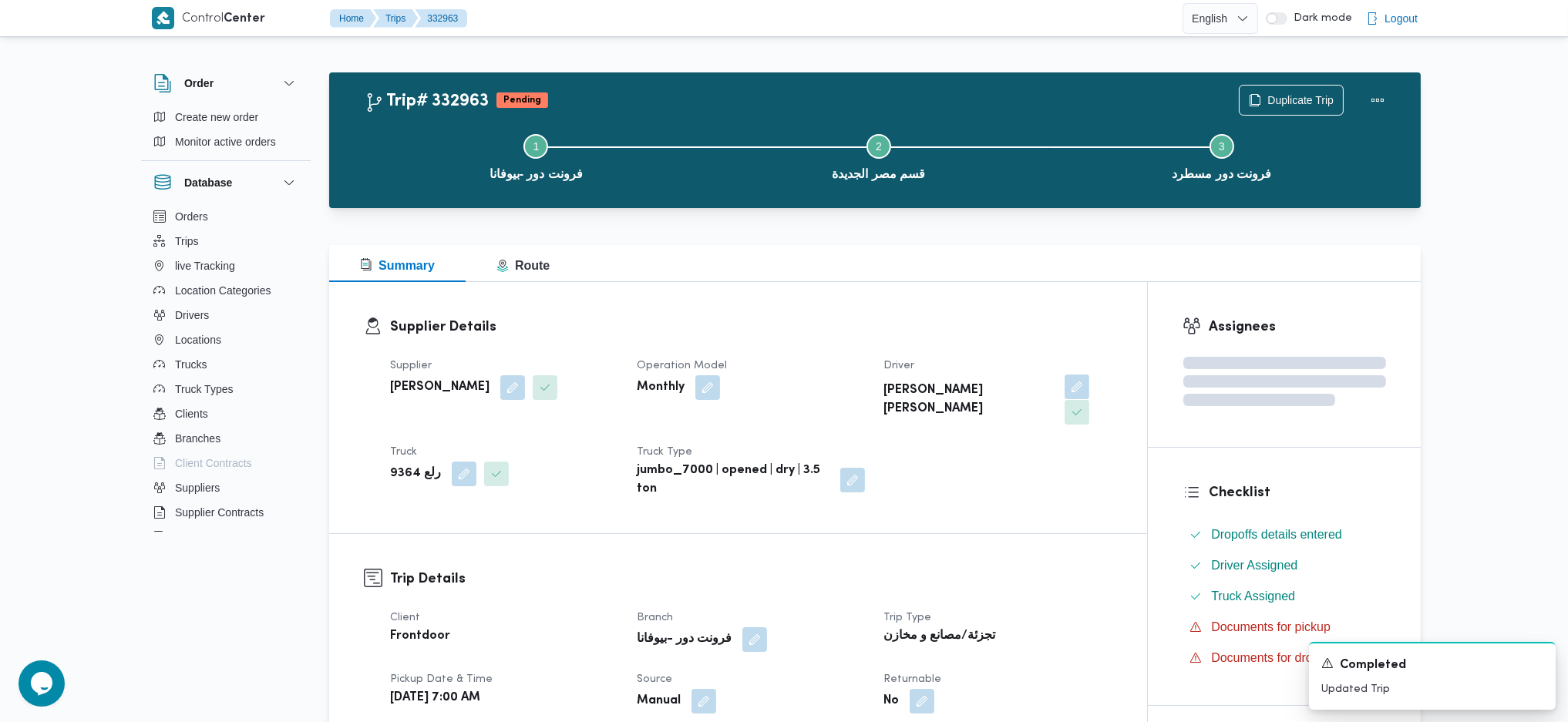
click at [1064, 390] on button "button" at bounding box center [1076, 387] width 25 height 25
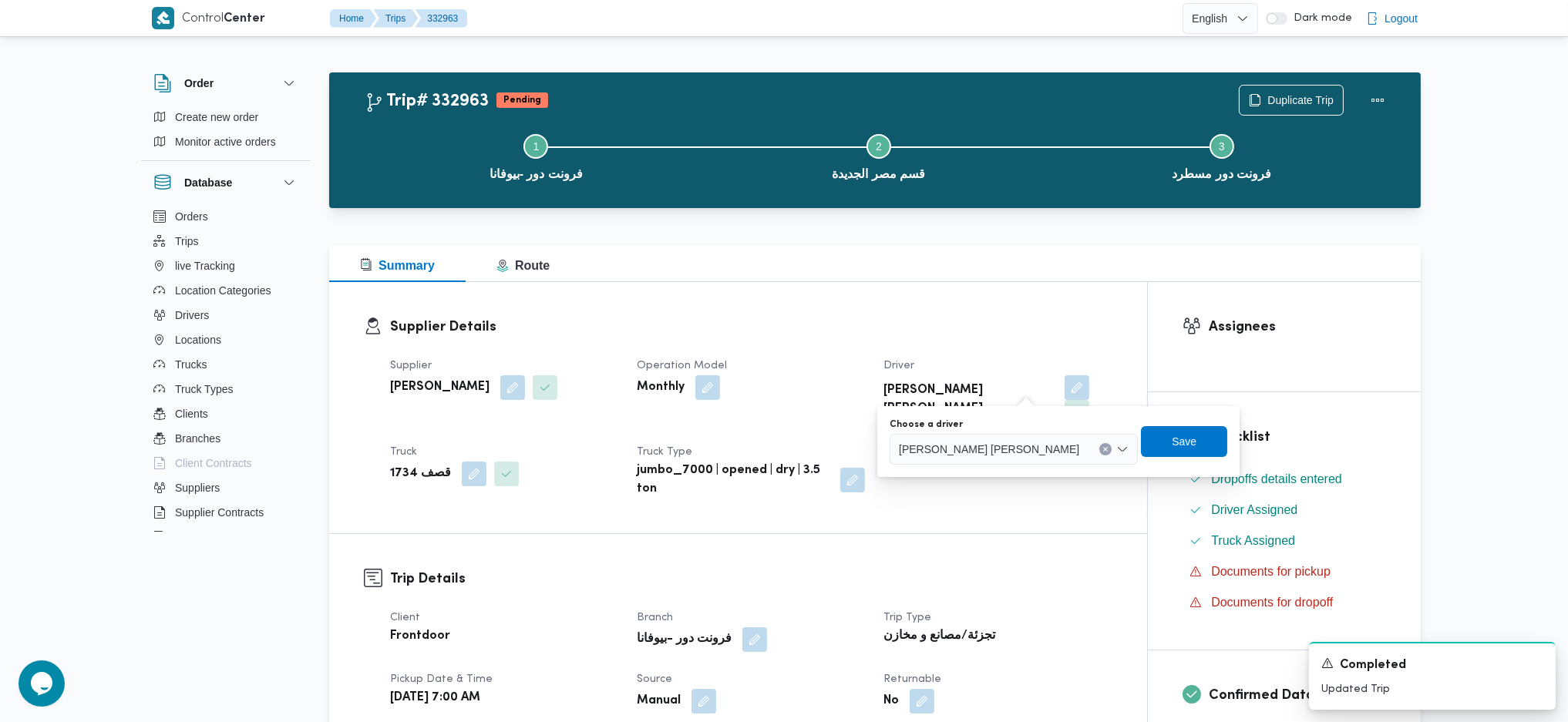
click at [995, 464] on div "Choose a driver سعيد ثروت محمود رضوان Save" at bounding box center [1059, 442] width 341 height 50
click at [1005, 455] on span "سعيد ثروت محمود رضوان" at bounding box center [989, 448] width 181 height 17
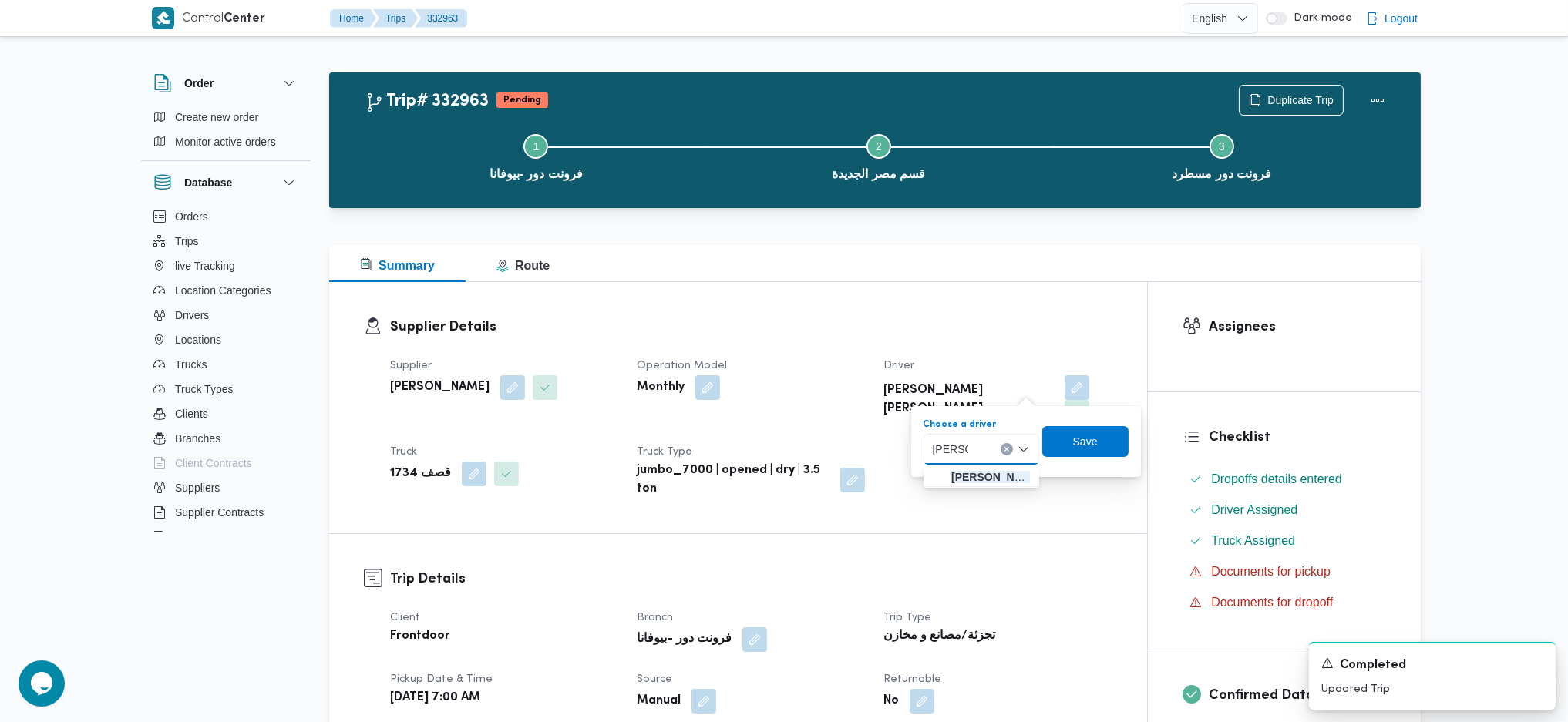
type input "جمال رز"
click at [1000, 470] on span "جمال رز ق عبد الحميد حسانين" at bounding box center [989, 477] width 78 height 18
click at [1099, 437] on span "Save" at bounding box center [1086, 441] width 25 height 18
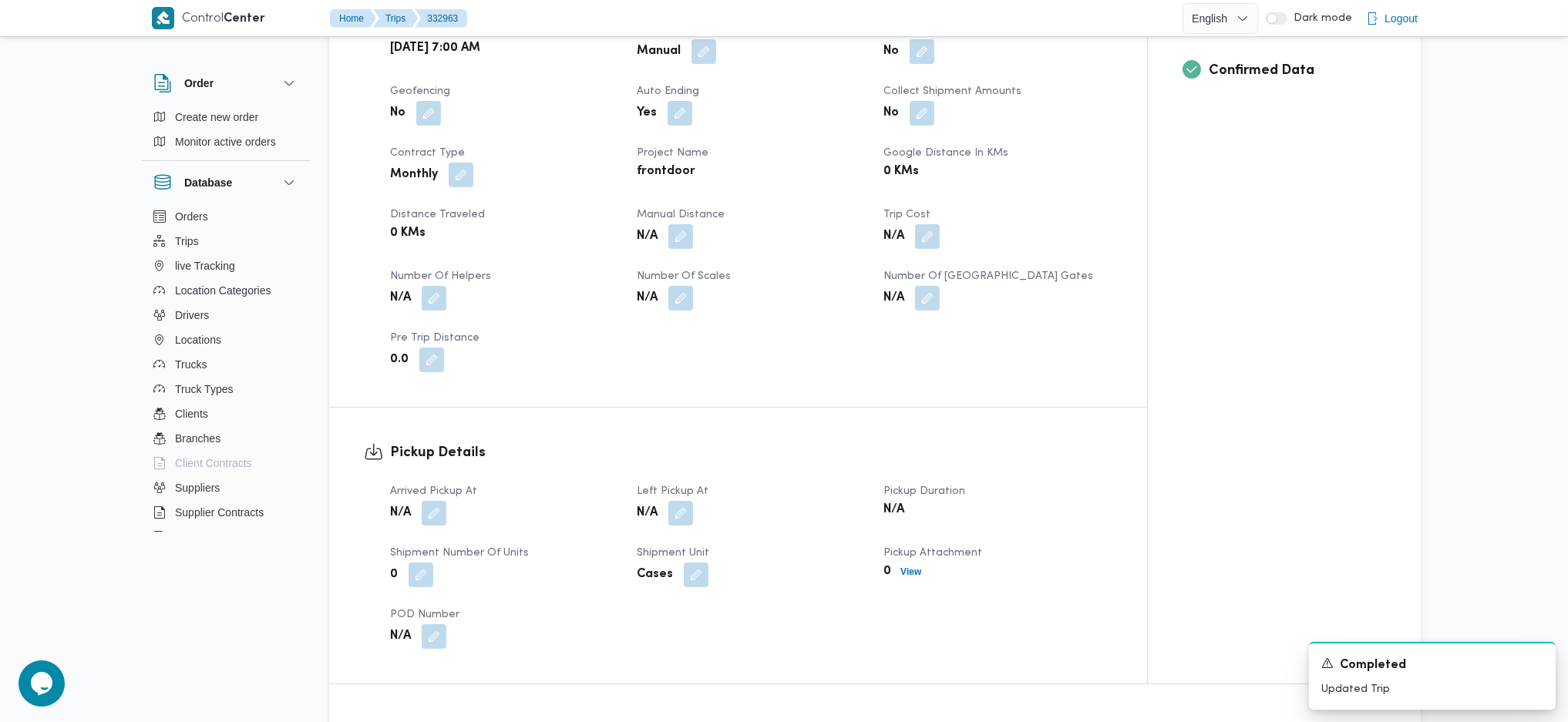
scroll to position [719, 0]
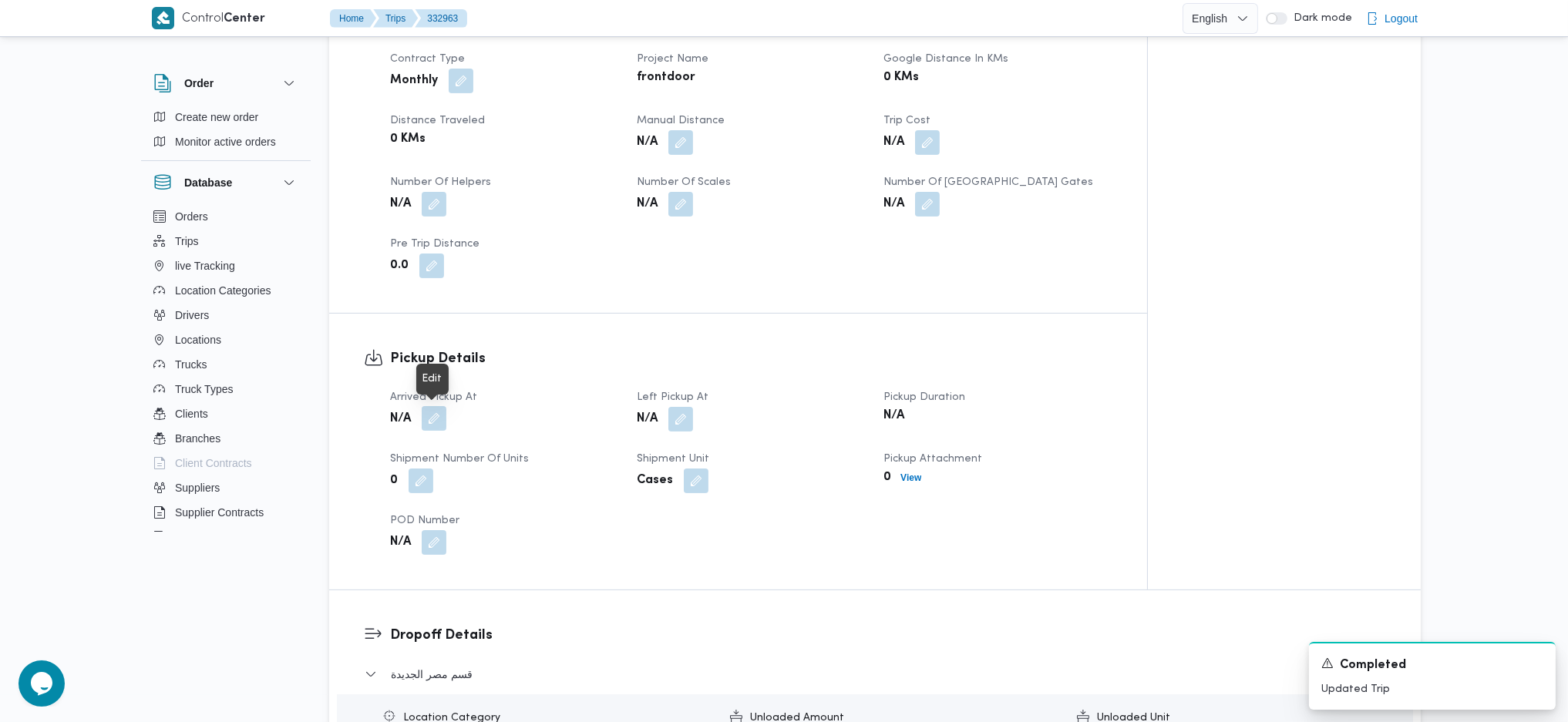
click at [441, 424] on button "button" at bounding box center [434, 418] width 25 height 25
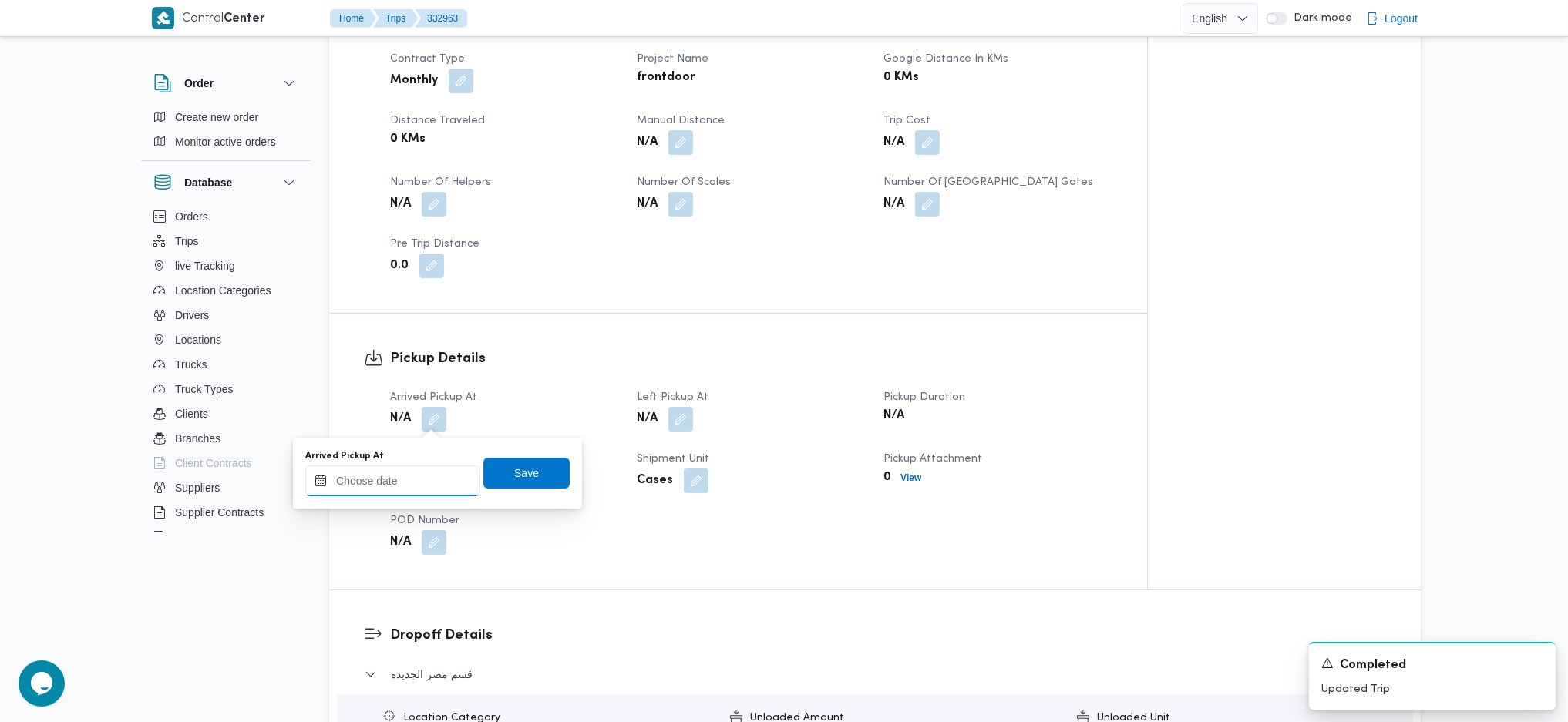
click at [424, 490] on input "Arrived Pickup At" at bounding box center [392, 480] width 175 height 30
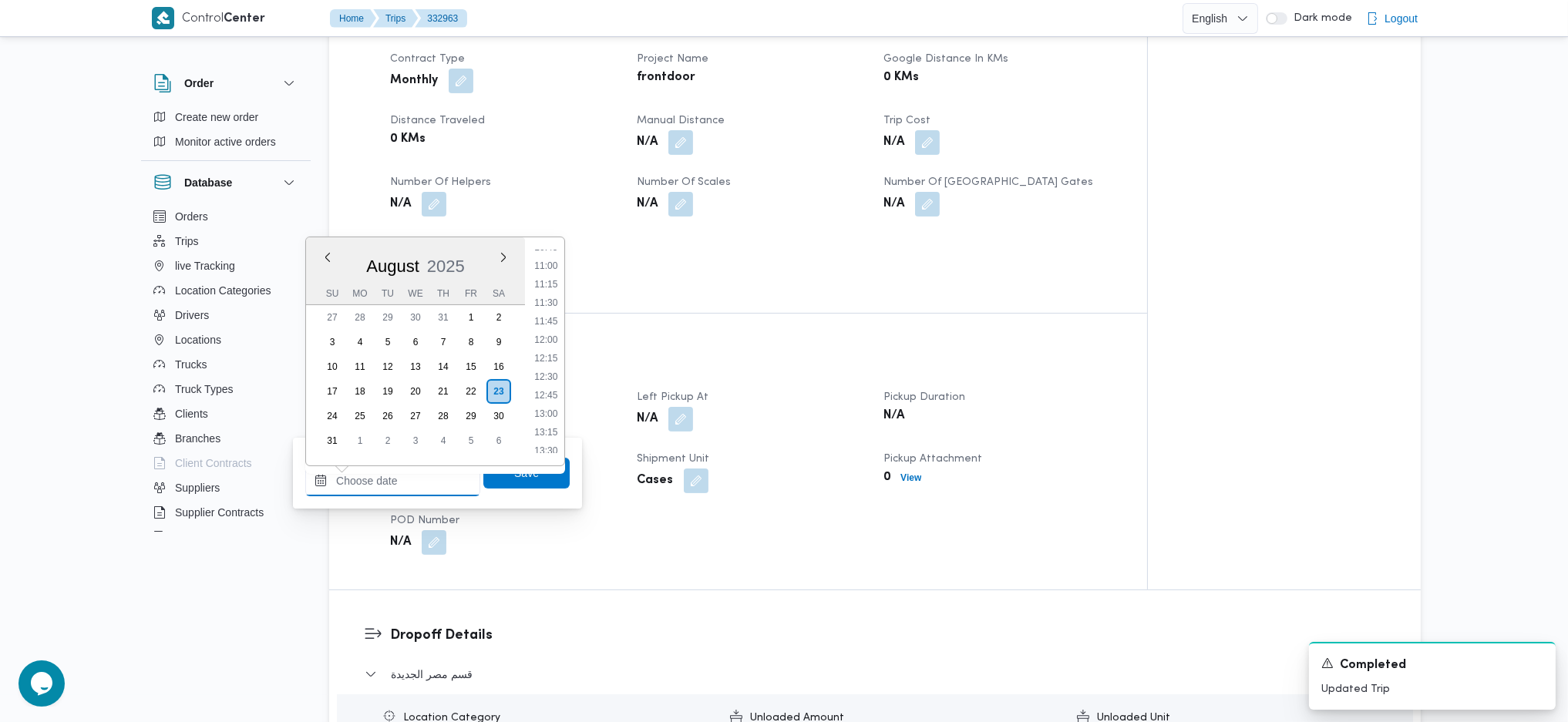
scroll to position [709, 0]
drag, startPoint x: 550, startPoint y: 393, endPoint x: 556, endPoint y: 441, distance: 48.4
click at [550, 393] on li "11:30" at bounding box center [545, 399] width 35 height 16
type input "23/08/2025 11:30"
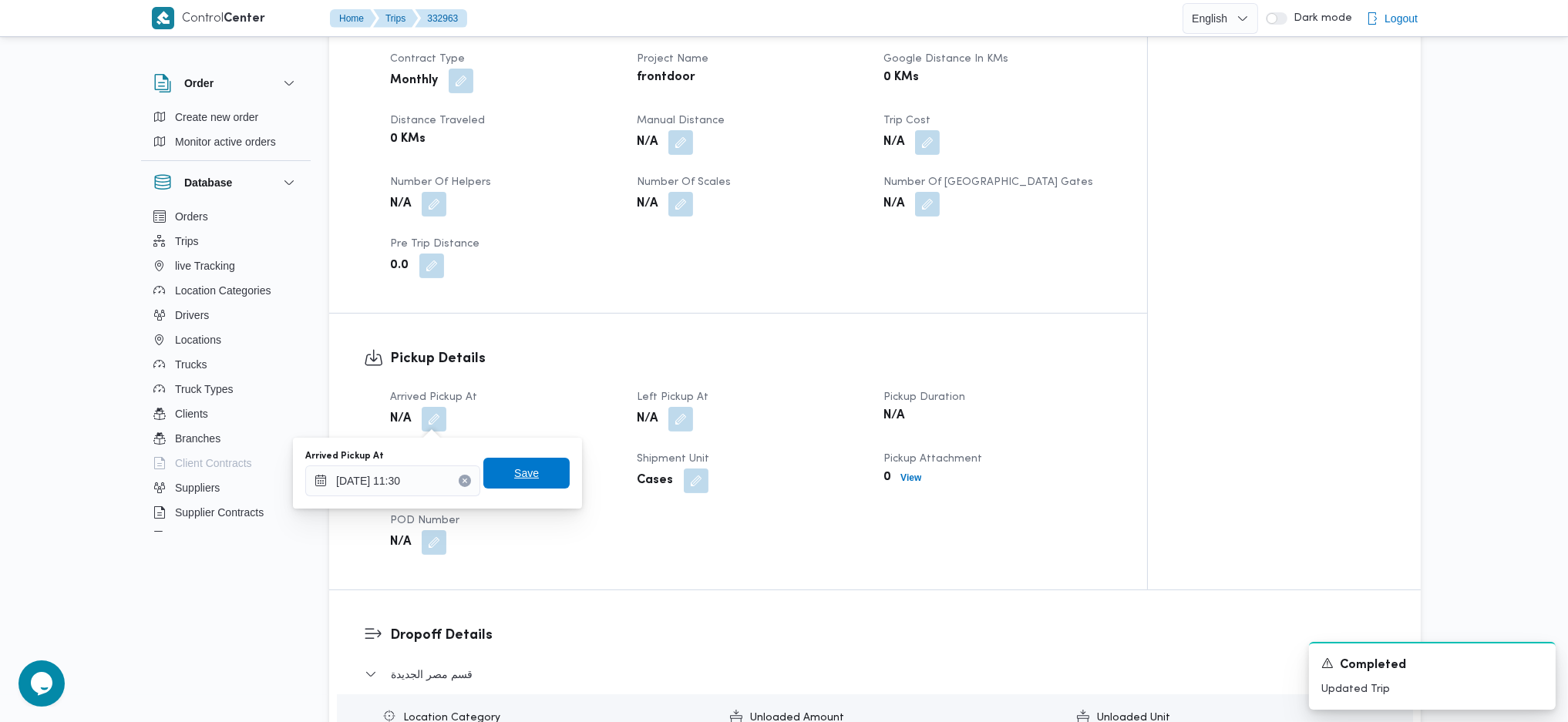
drag, startPoint x: 520, startPoint y: 488, endPoint x: 533, endPoint y: 482, distance: 14.3
click at [519, 488] on span "Save" at bounding box center [527, 472] width 87 height 30
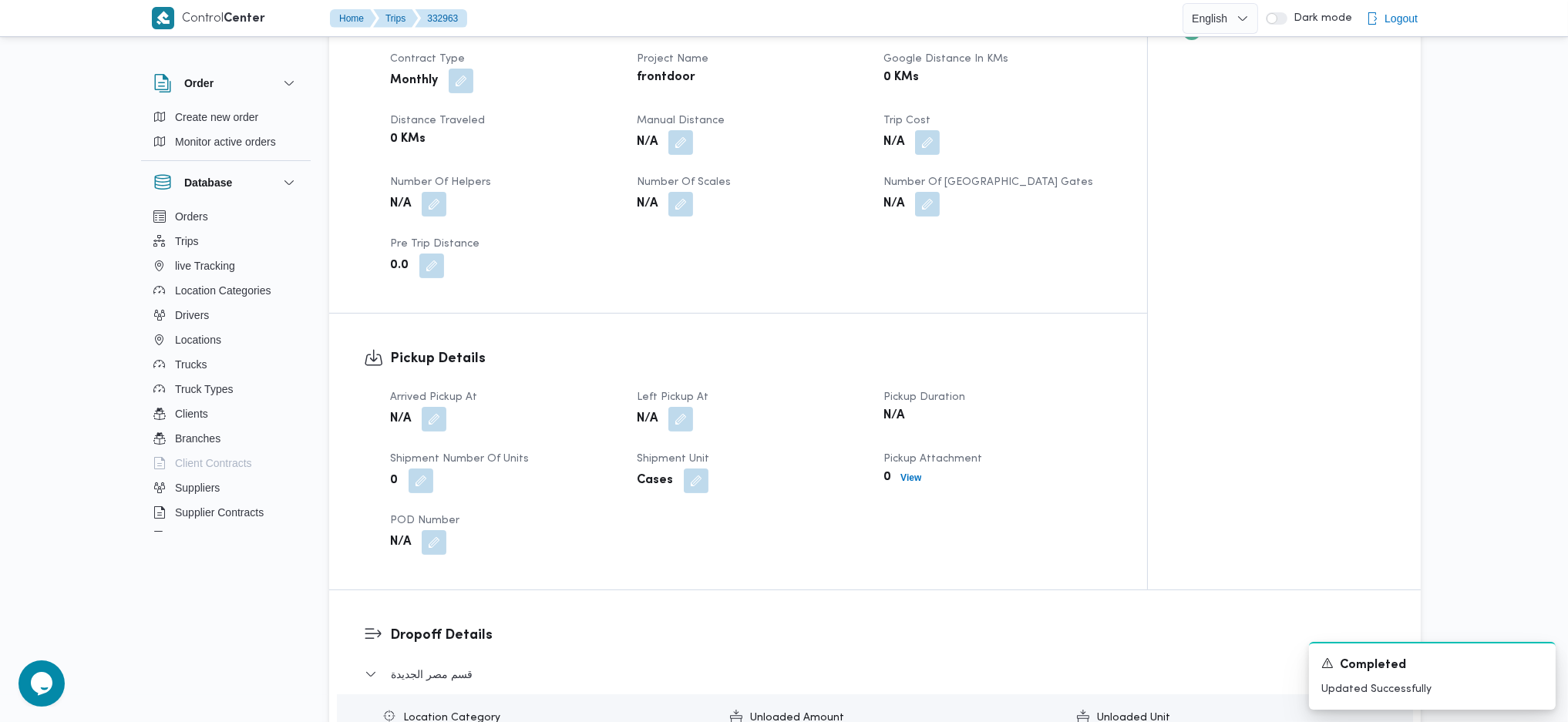
click at [699, 429] on div "N/A" at bounding box center [750, 419] width 231 height 28
click at [681, 421] on button "button" at bounding box center [680, 418] width 25 height 25
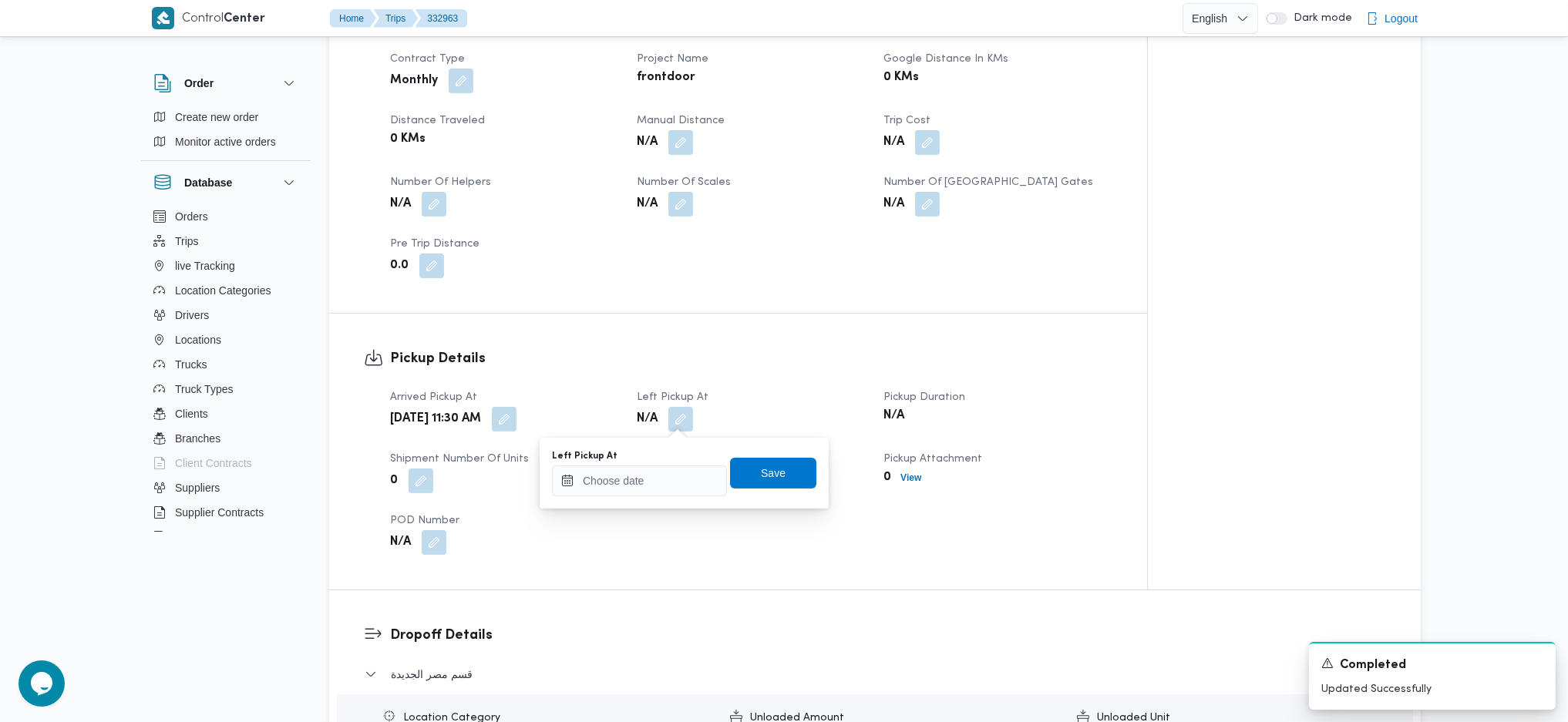
click at [651, 505] on div "You are in a dialog. To close this dialog, hit escape. Left Pickup At Save" at bounding box center [685, 472] width 289 height 71
click at [661, 487] on input "Left Pickup At" at bounding box center [639, 480] width 175 height 30
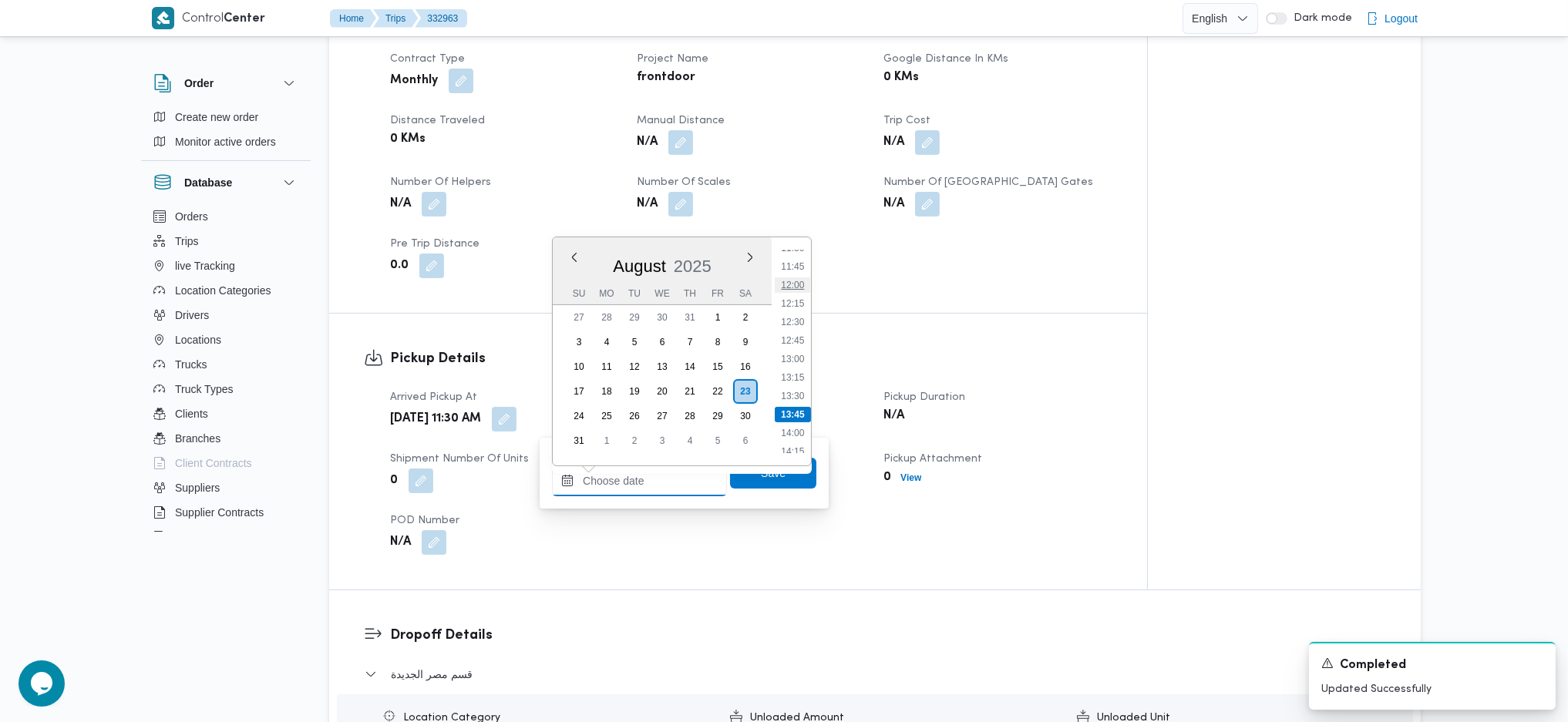
scroll to position [811, 0]
drag, startPoint x: 796, startPoint y: 328, endPoint x: 795, endPoint y: 384, distance: 56.0
click at [796, 328] on li "12:00" at bounding box center [792, 333] width 35 height 16
type input "23/08/2025 12:00"
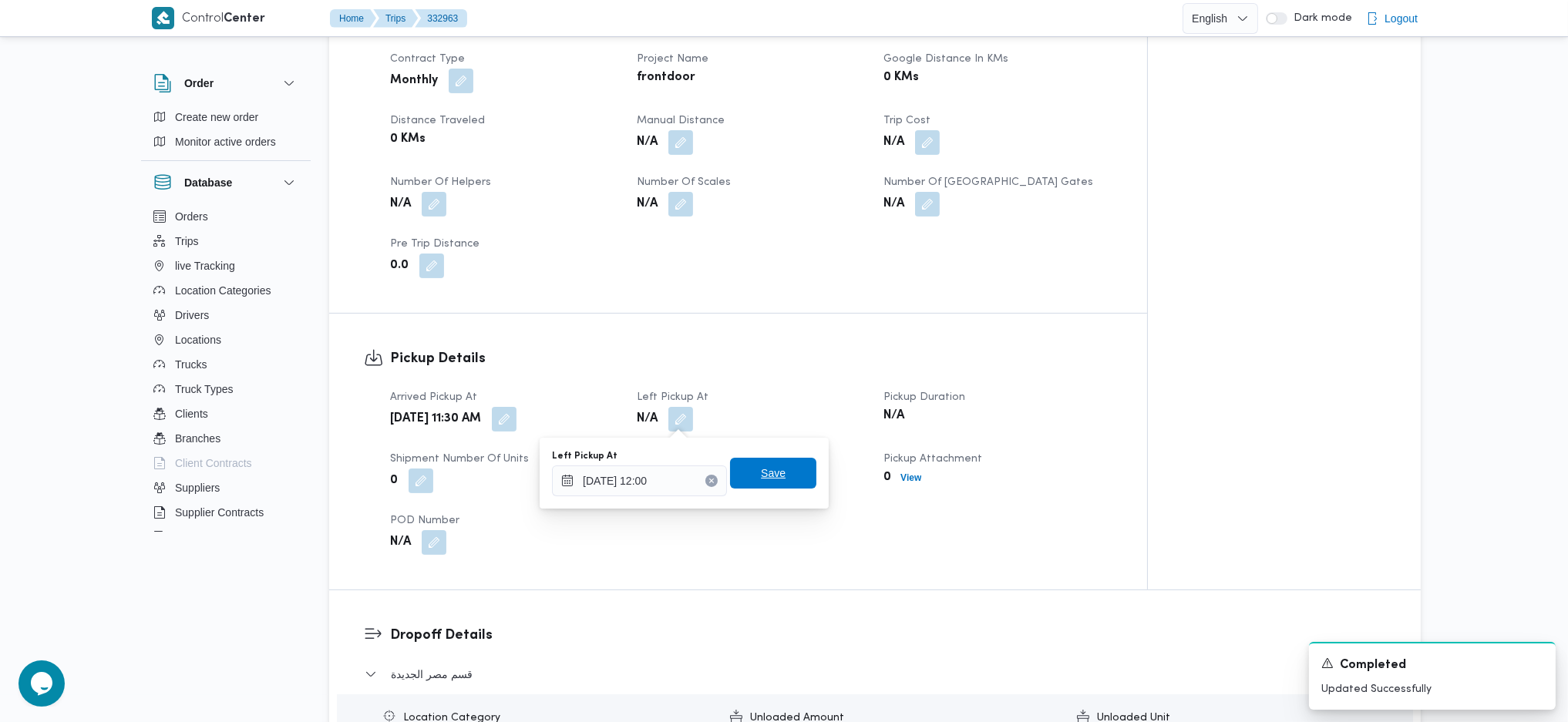
click at [779, 469] on span "Save" at bounding box center [773, 472] width 87 height 30
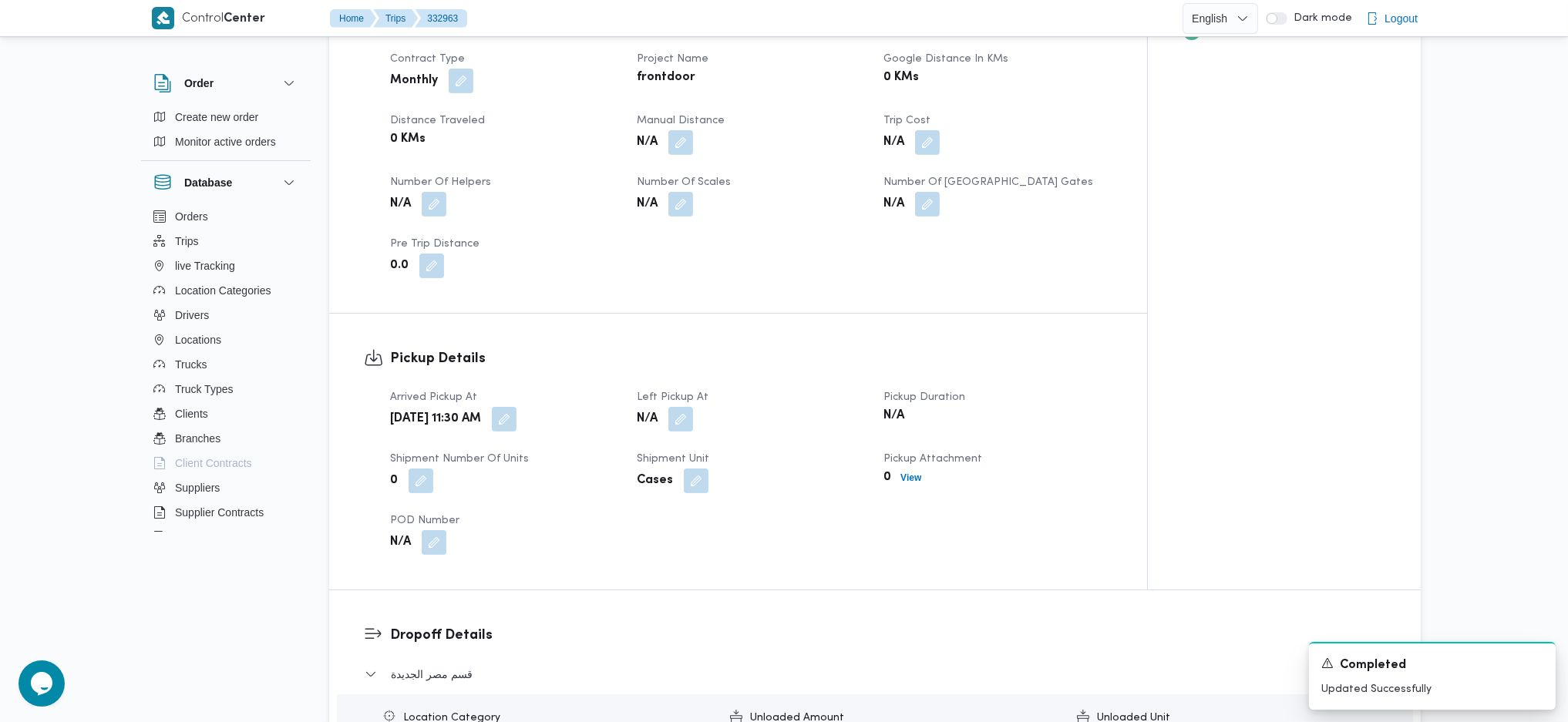
scroll to position [1130, 0]
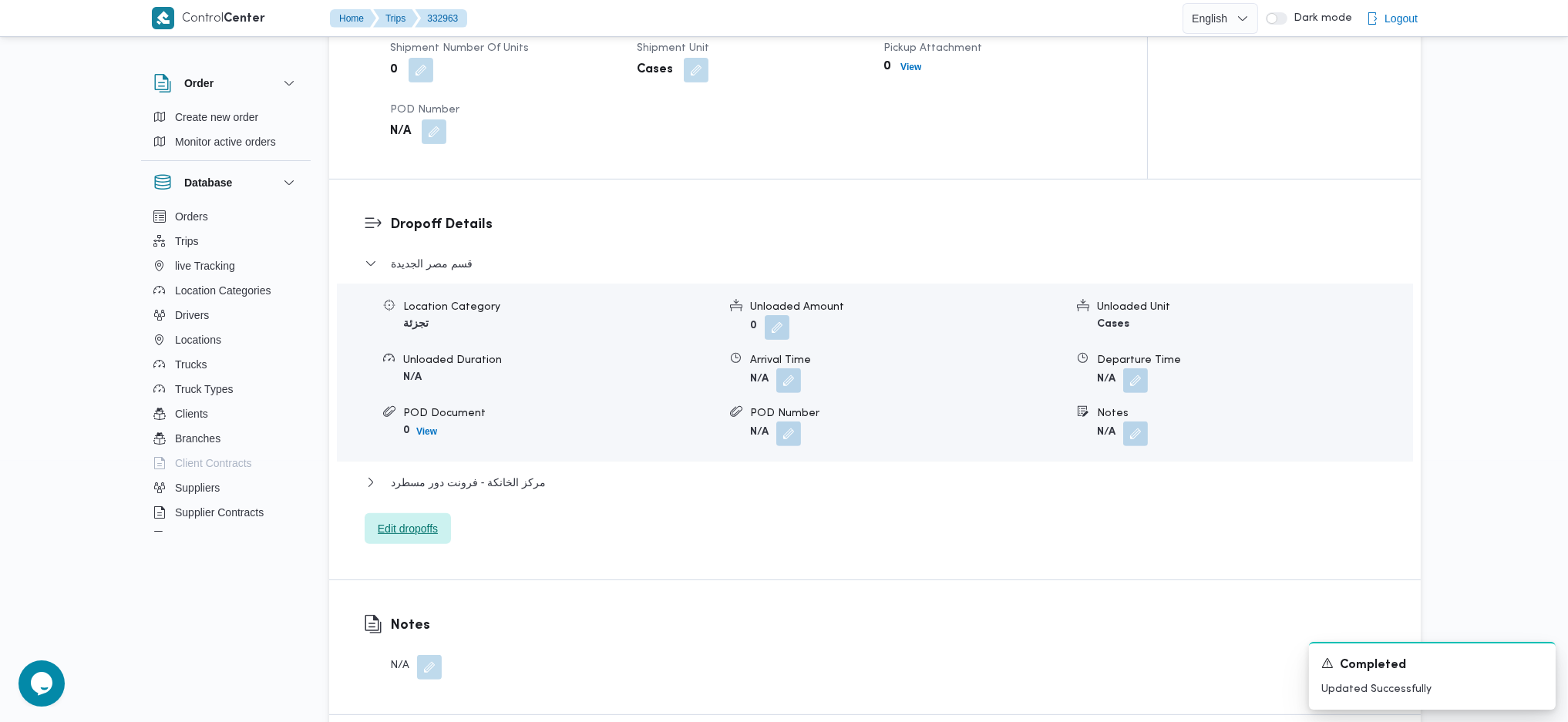
click at [417, 530] on span "Edit dropoffs" at bounding box center [407, 529] width 60 height 18
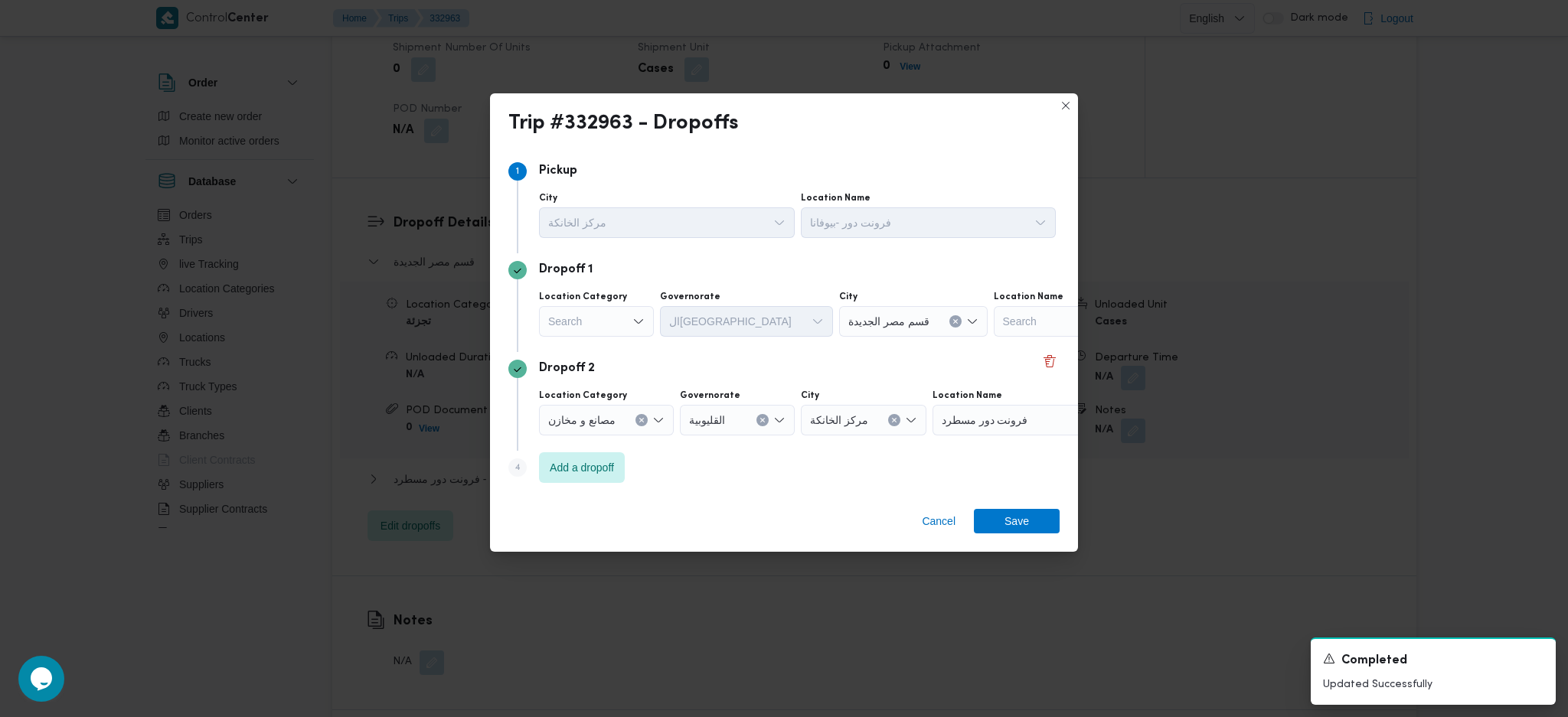
click at [598, 305] on div "Location Category Search" at bounding box center [596, 314] width 115 height 46
click at [589, 317] on div "Search" at bounding box center [596, 321] width 115 height 30
drag, startPoint x: 593, startPoint y: 421, endPoint x: 693, endPoint y: 364, distance: 115.1
click at [595, 421] on span "عملاء جملة" at bounding box center [605, 416] width 78 height 18
click at [719, 325] on div "Search" at bounding box center [720, 321] width 115 height 30
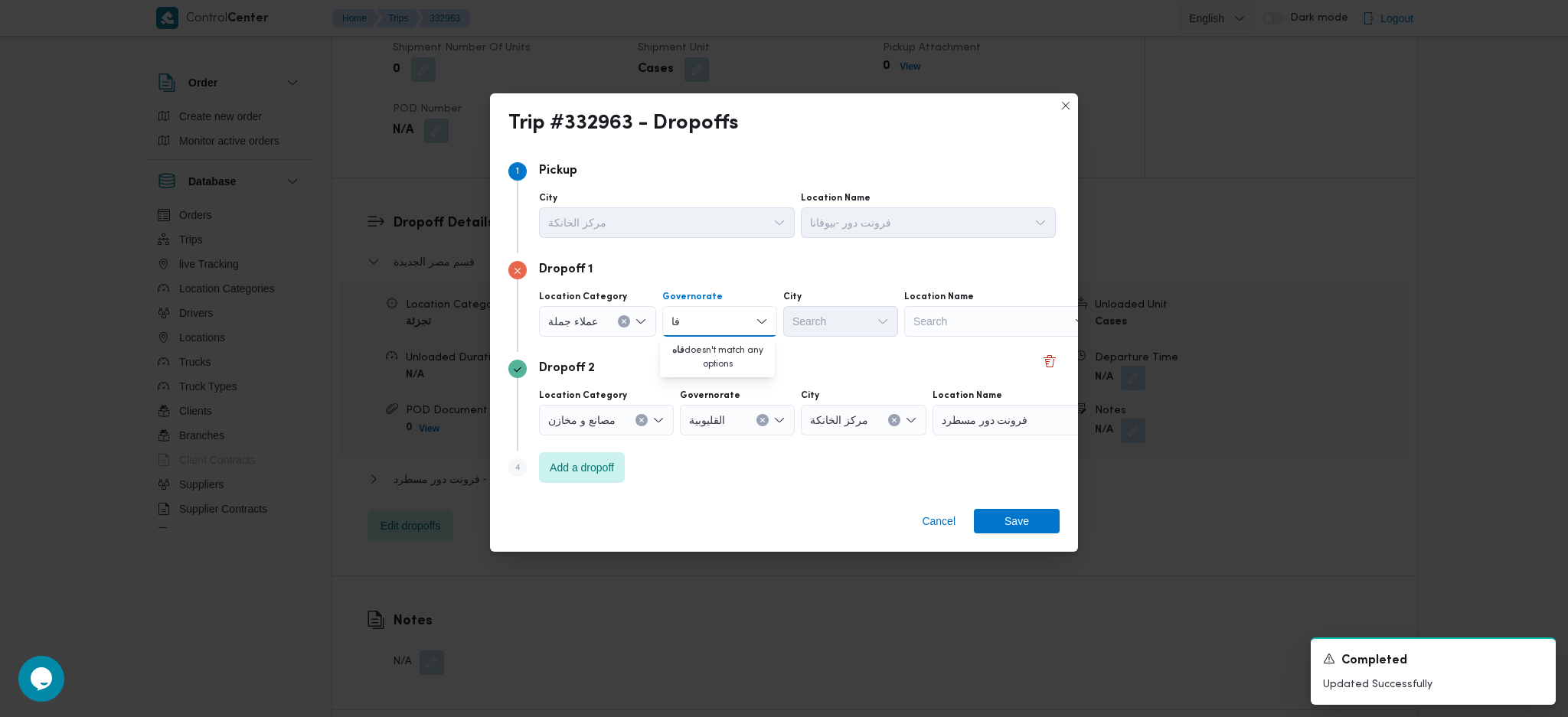
type input "ف"
type input "قاه"
click at [719, 338] on span "ال قاه رة" at bounding box center [717, 349] width 102 height 25
click at [865, 322] on div at bounding box center [868, 321] width 7 height 25
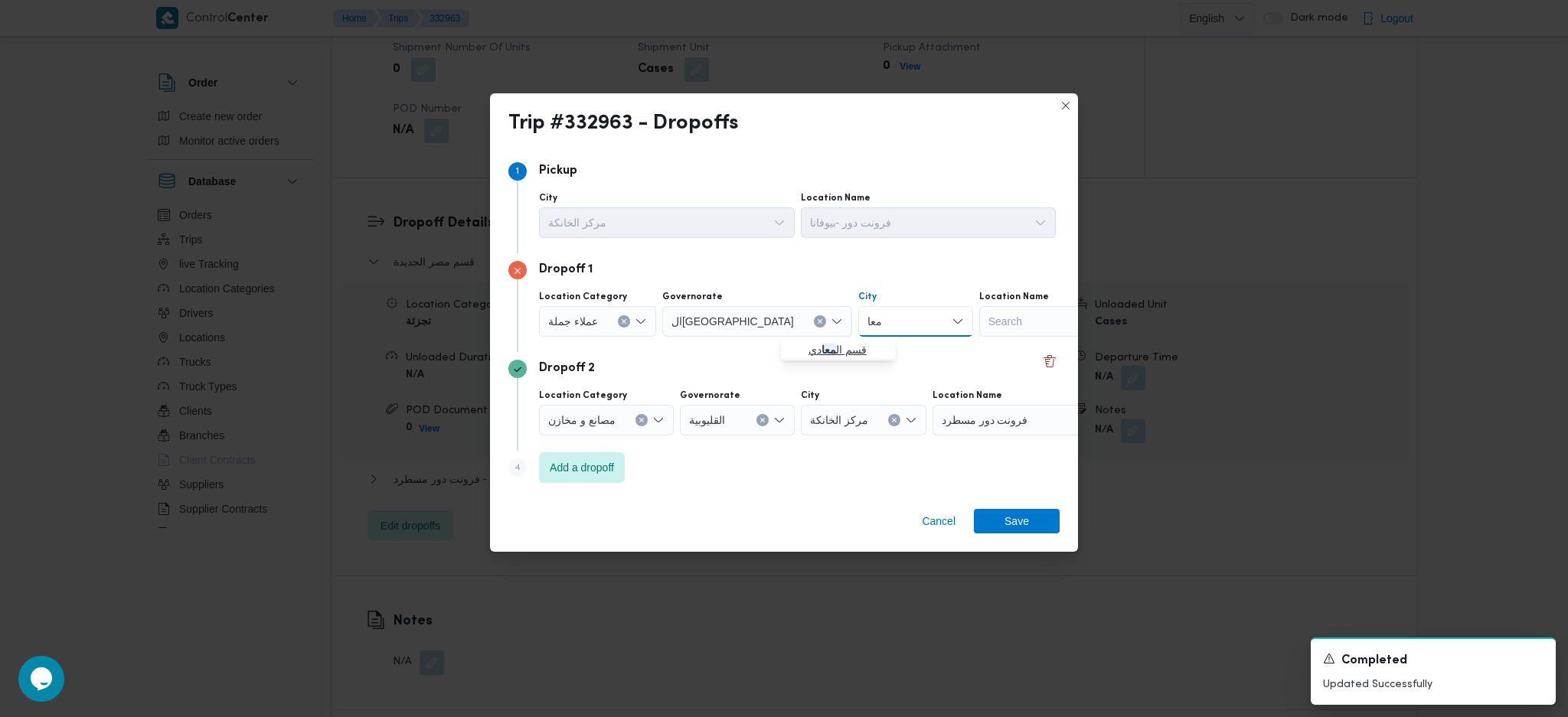
type input "معا"
drag, startPoint x: 796, startPoint y: 339, endPoint x: 920, endPoint y: 468, distance: 178.9
click at [794, 339] on span "قسم ال معا دي" at bounding box center [838, 349] width 102 height 25
click at [1029, 522] on span "Save" at bounding box center [1016, 520] width 86 height 25
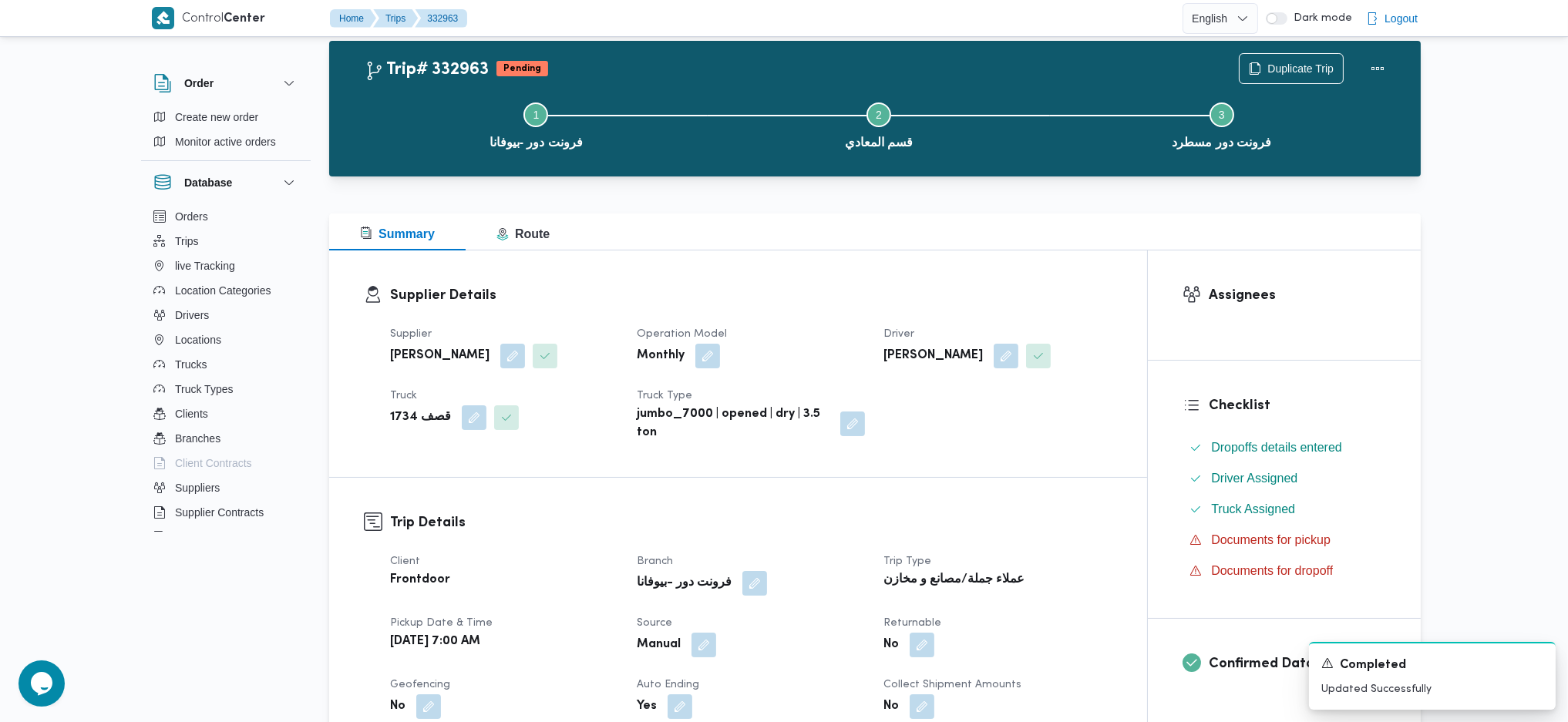
scroll to position [0, 0]
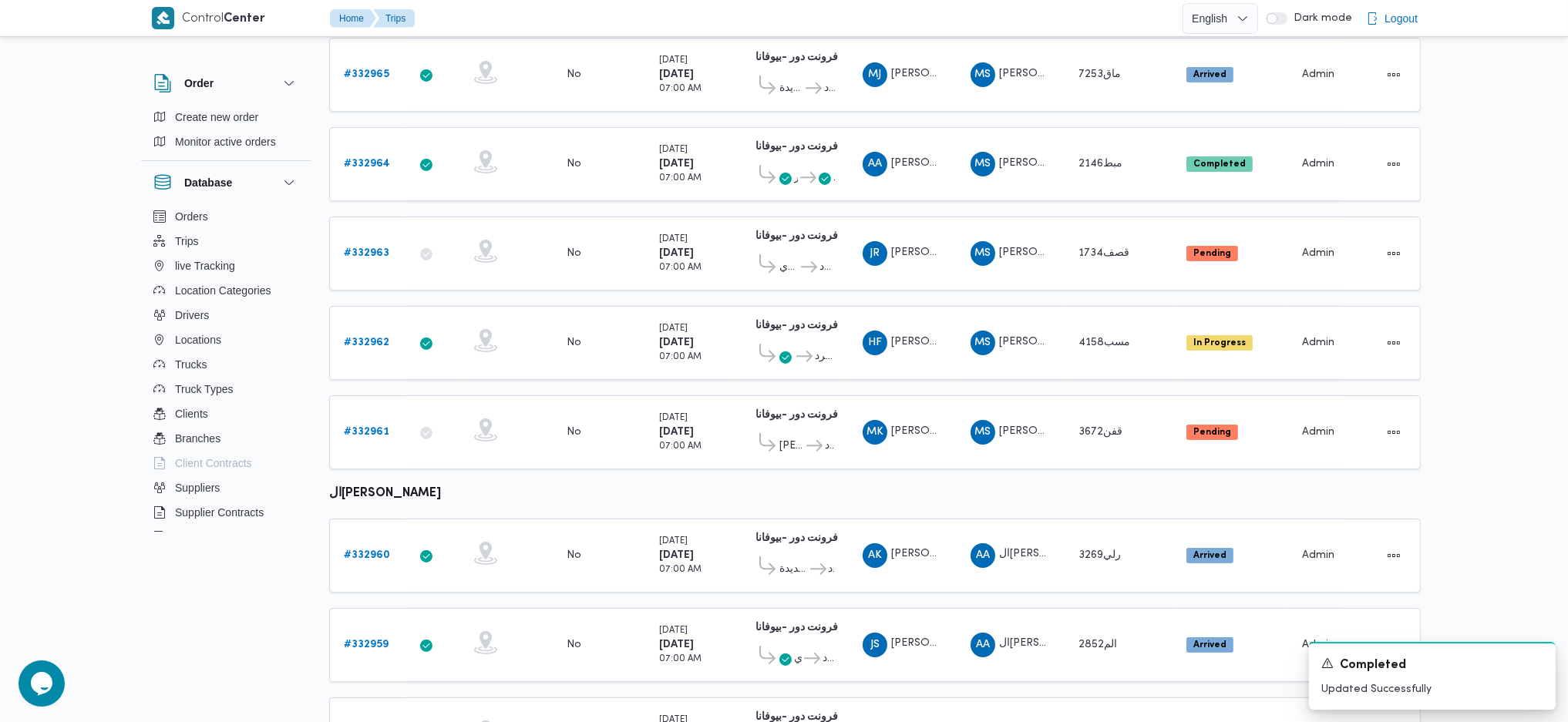
scroll to position [638, 0]
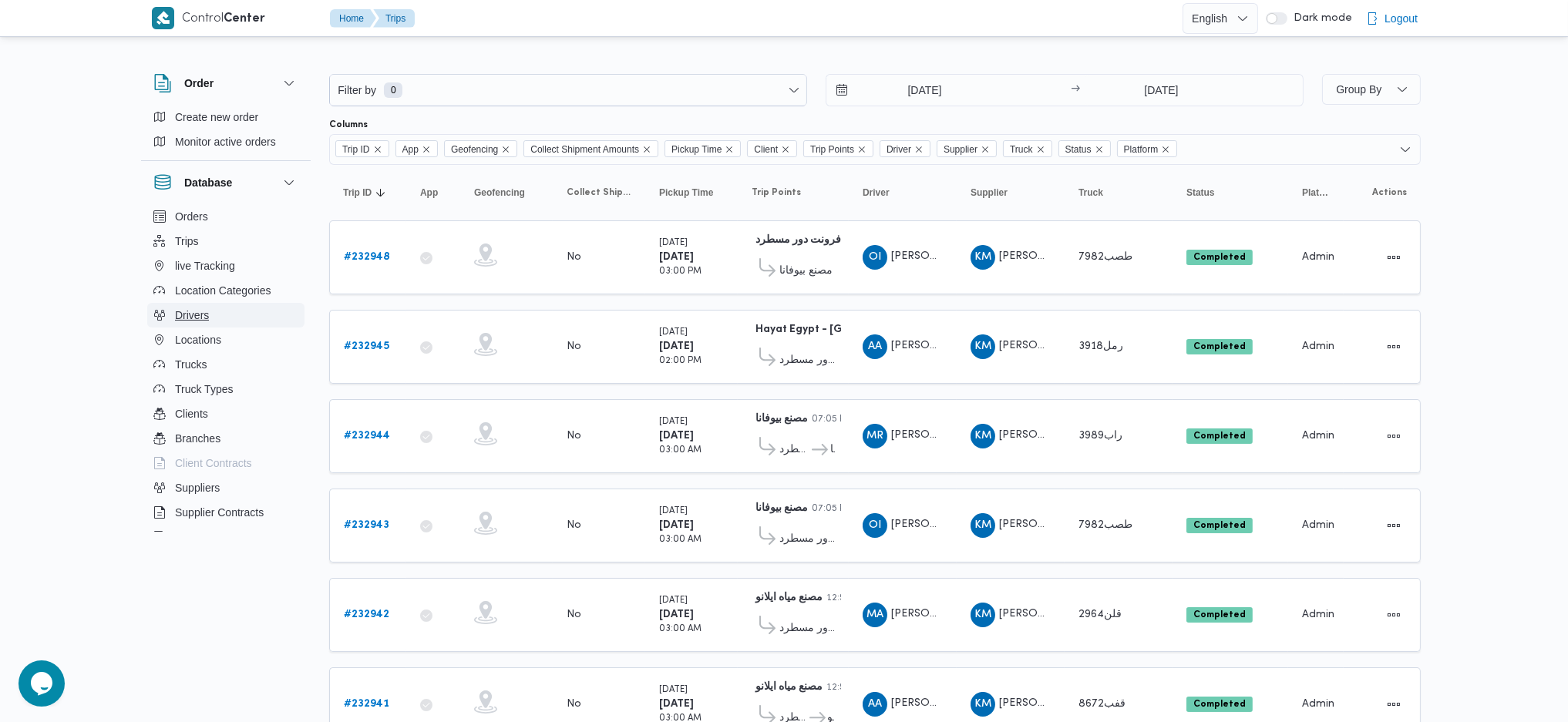
click at [201, 322] on span "Drivers" at bounding box center [192, 315] width 34 height 18
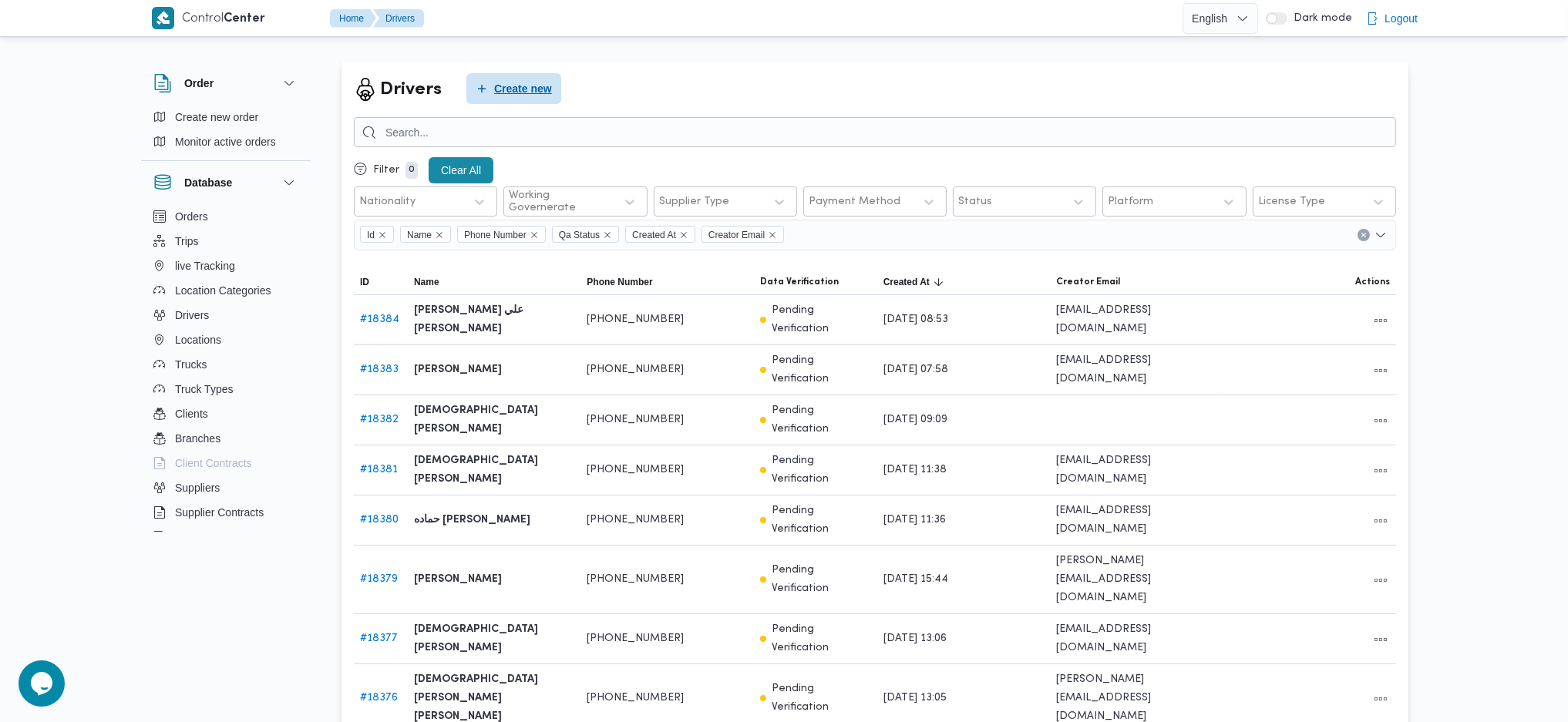
click at [499, 91] on span "Create new" at bounding box center [522, 88] width 58 height 18
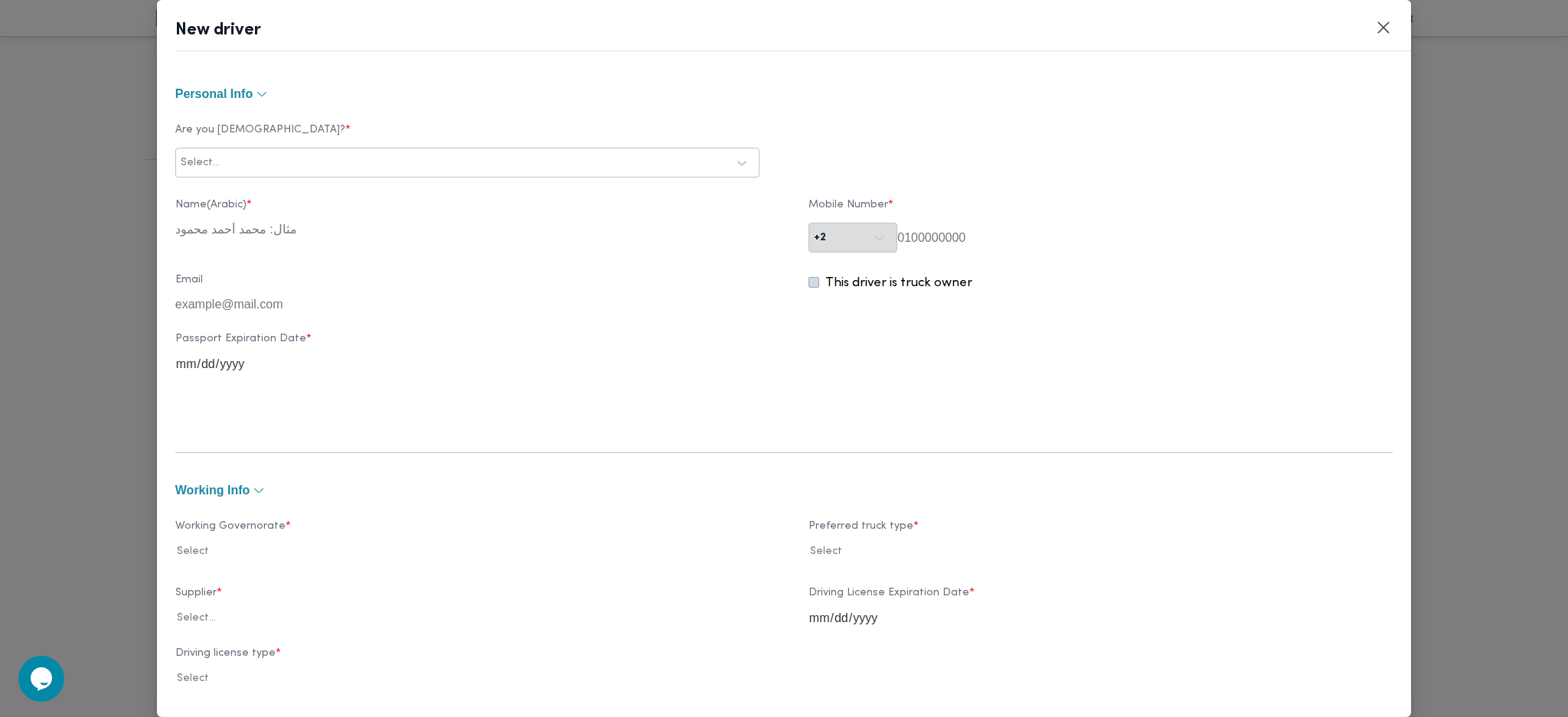
click at [372, 164] on div at bounding box center [474, 163] width 504 height 16
click at [221, 198] on div "Egyptian" at bounding box center [467, 203] width 583 height 27
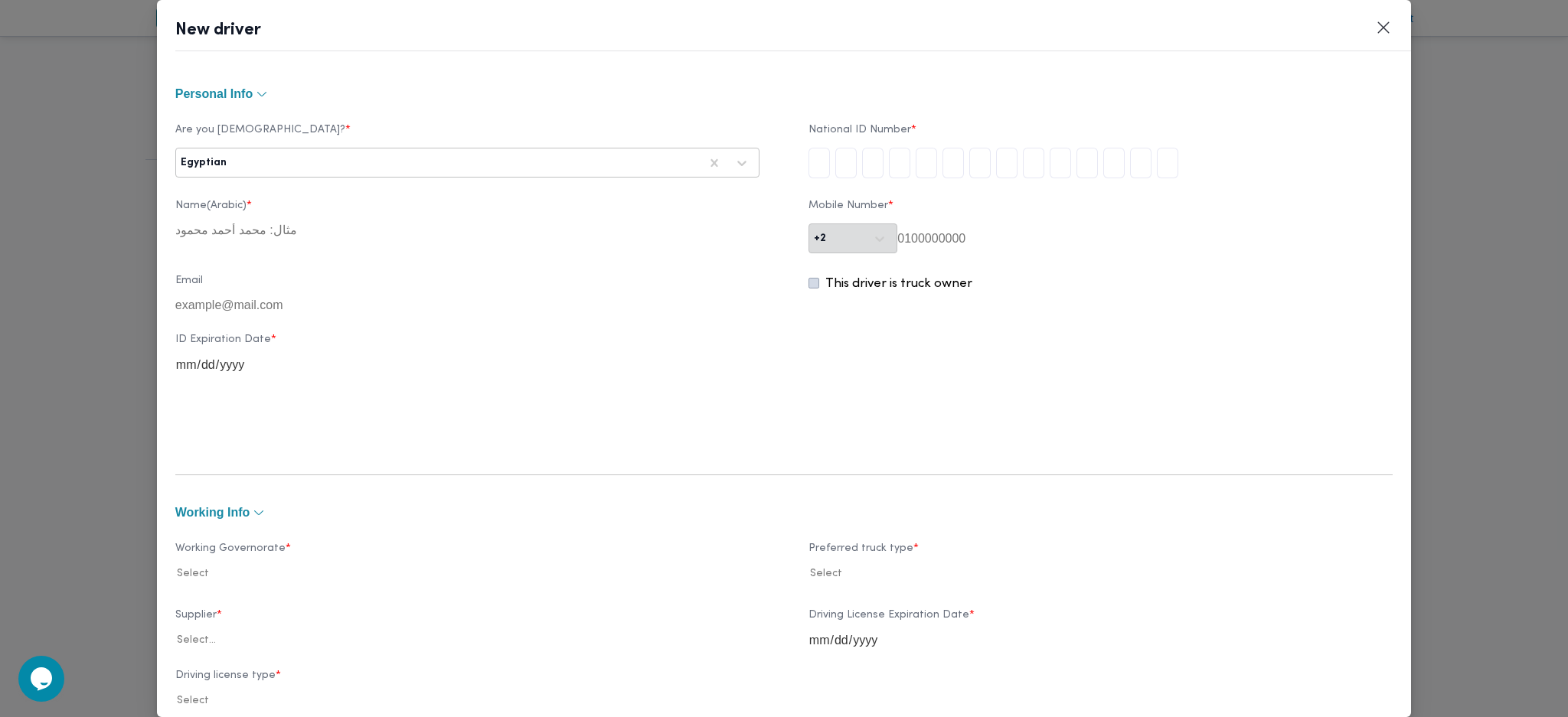
type input "2"
type input "8"
type input "1"
type input "0"
type input "5"
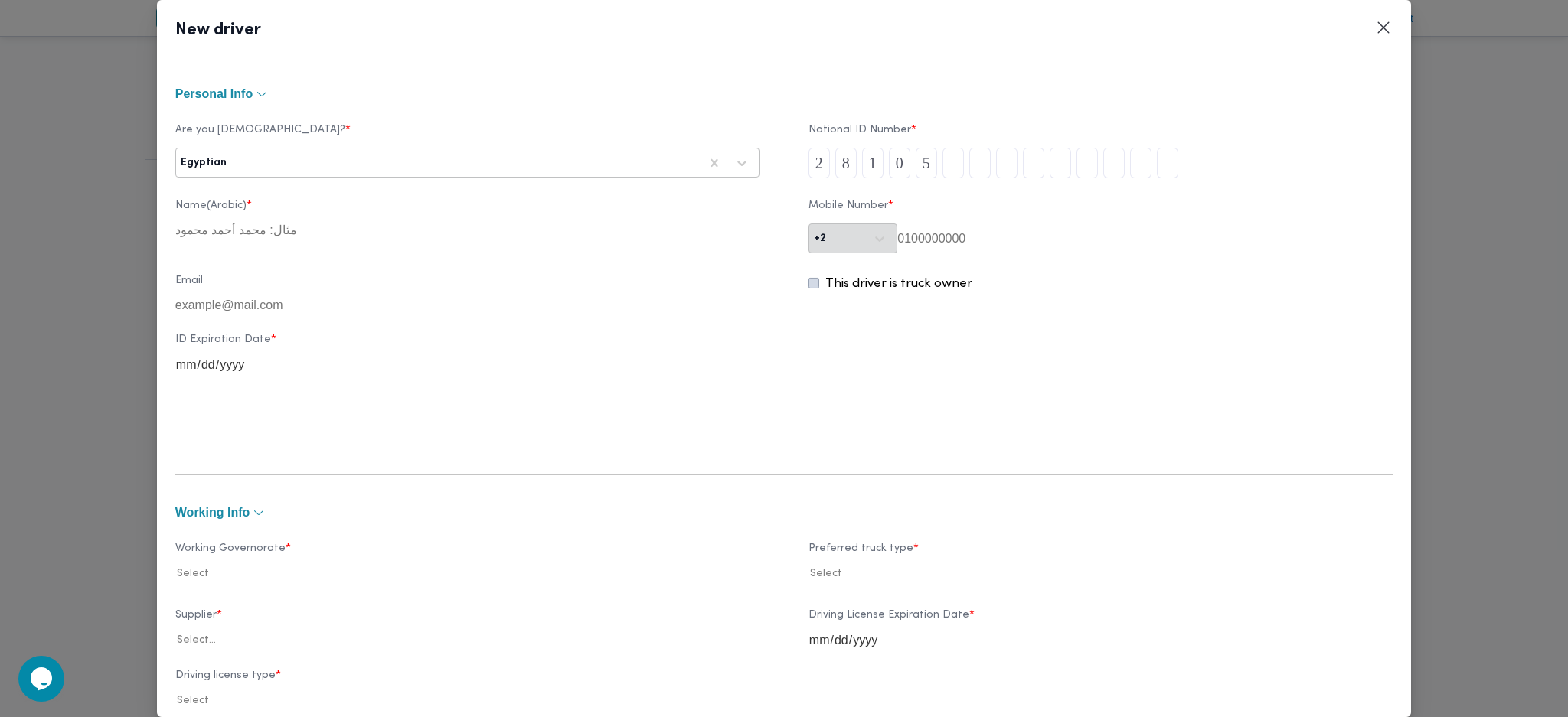
type input "0"
type input "7"
type input "1"
type input "4"
type input "0"
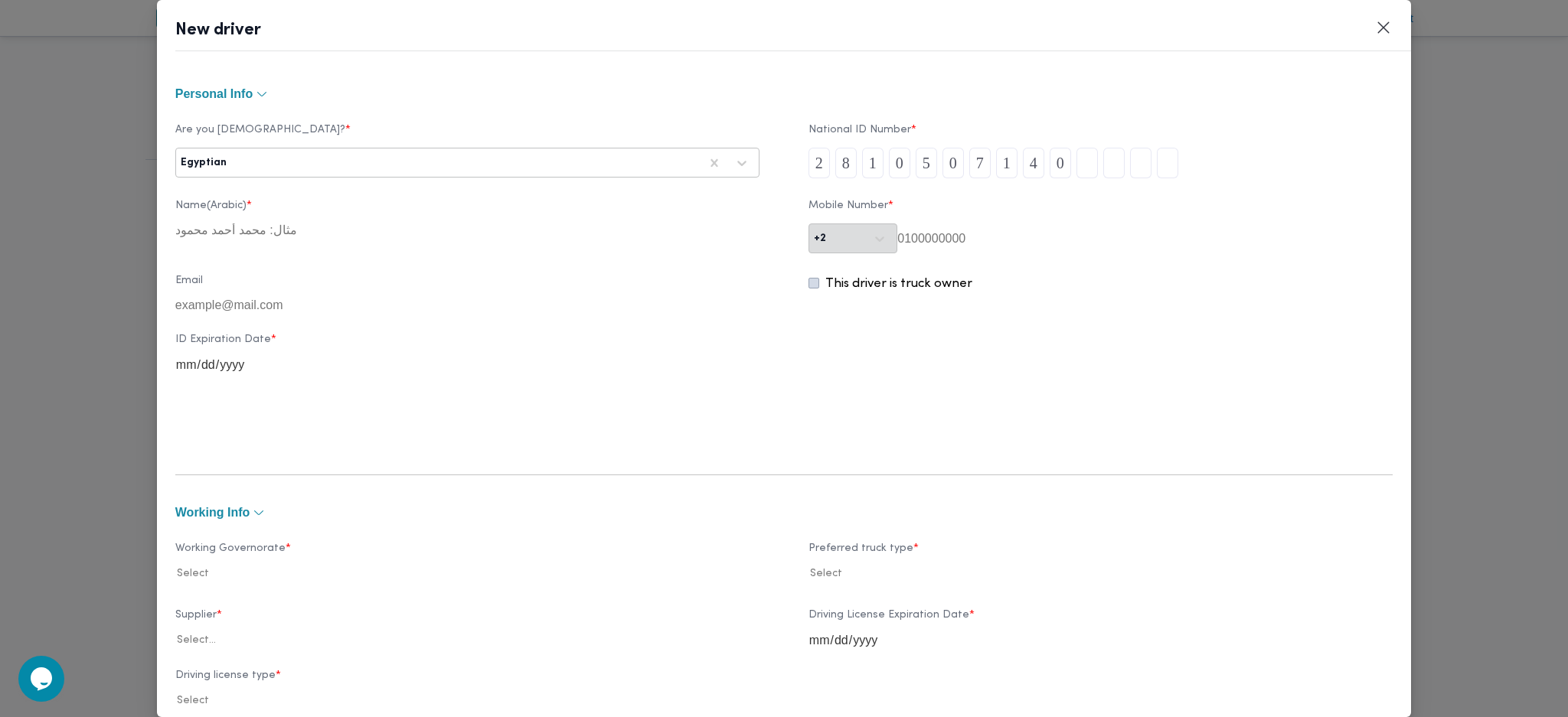
type input "1"
type input "7"
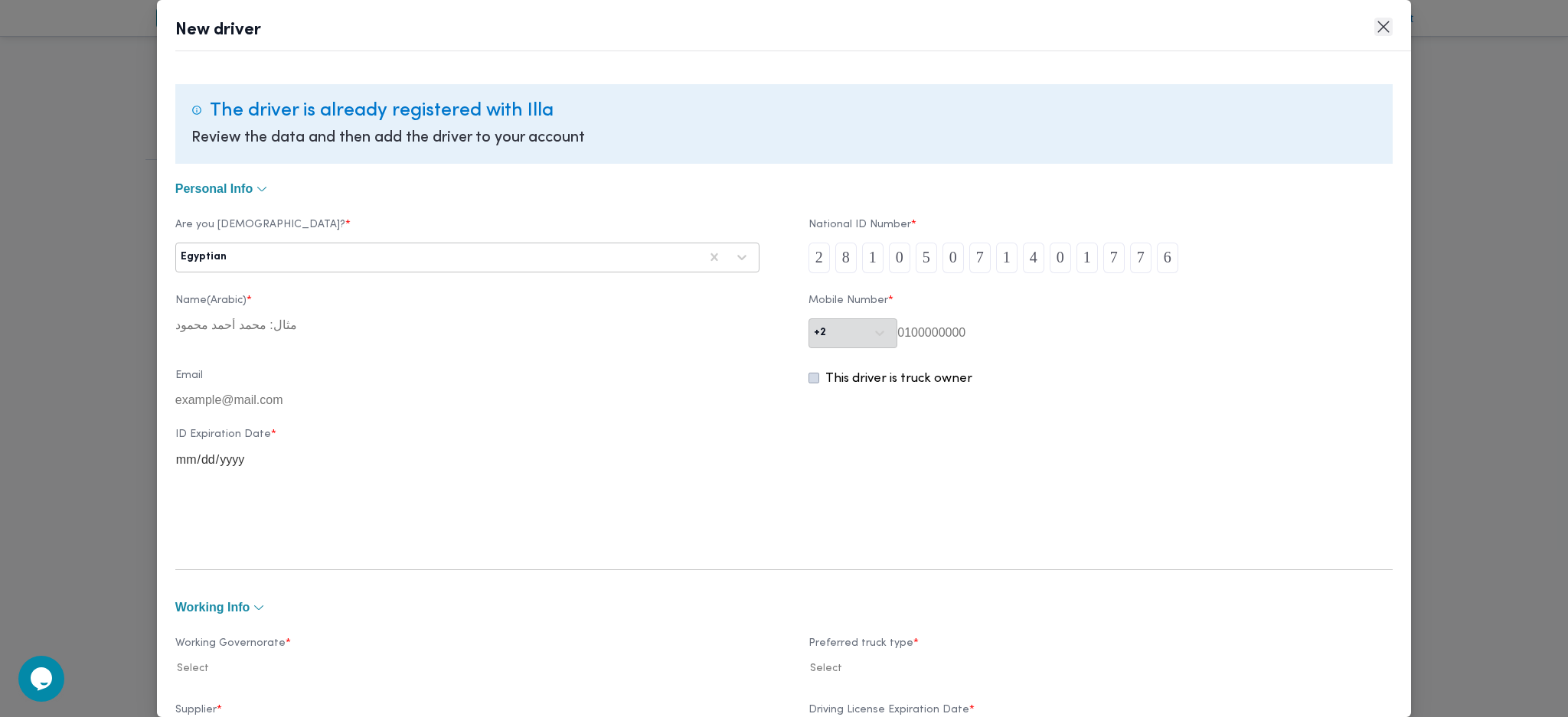
type input "6"
click at [1386, 21] on button "Closes this modal window" at bounding box center [1383, 27] width 18 height 18
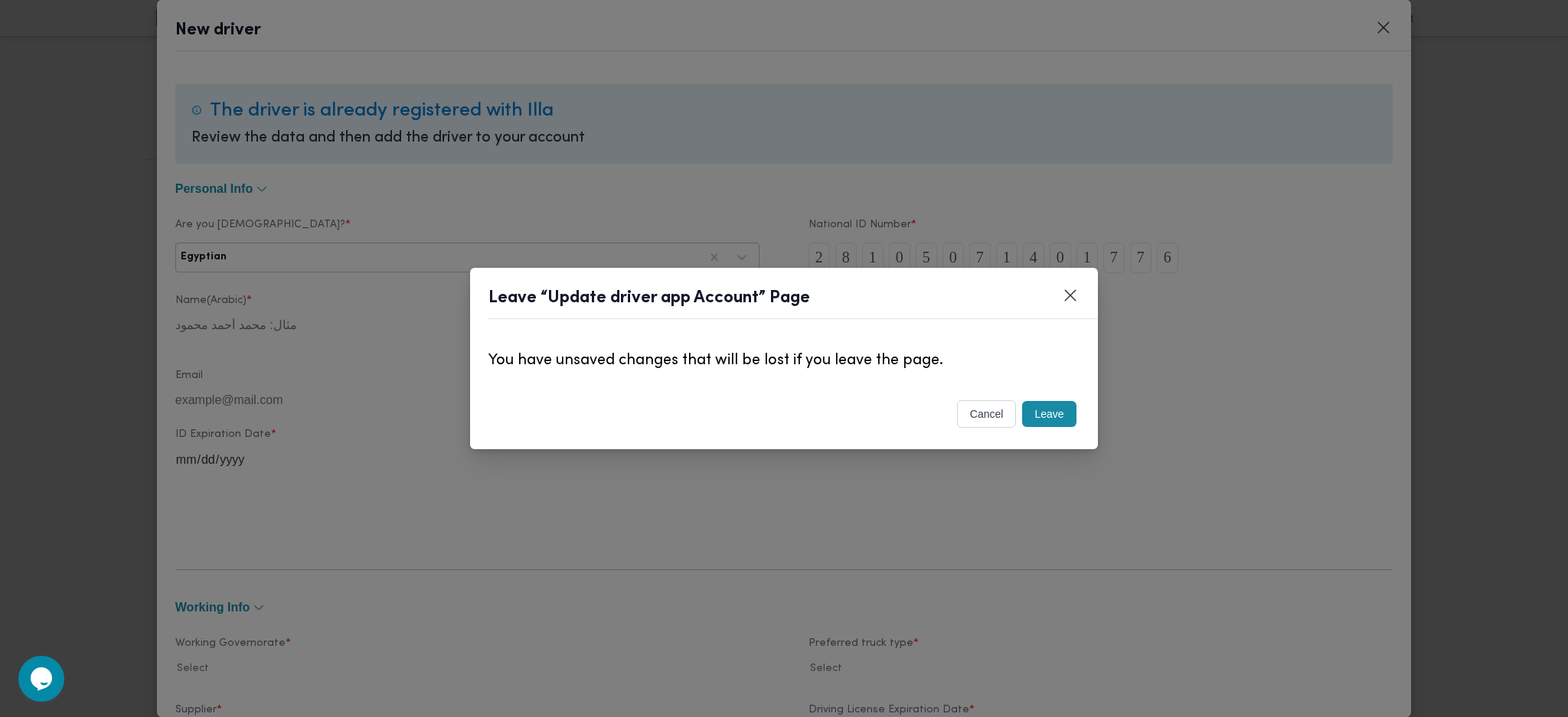
click at [1041, 429] on div "Leave" at bounding box center [1048, 413] width 59 height 32
click at [1057, 410] on button "Leave" at bounding box center [1048, 413] width 54 height 26
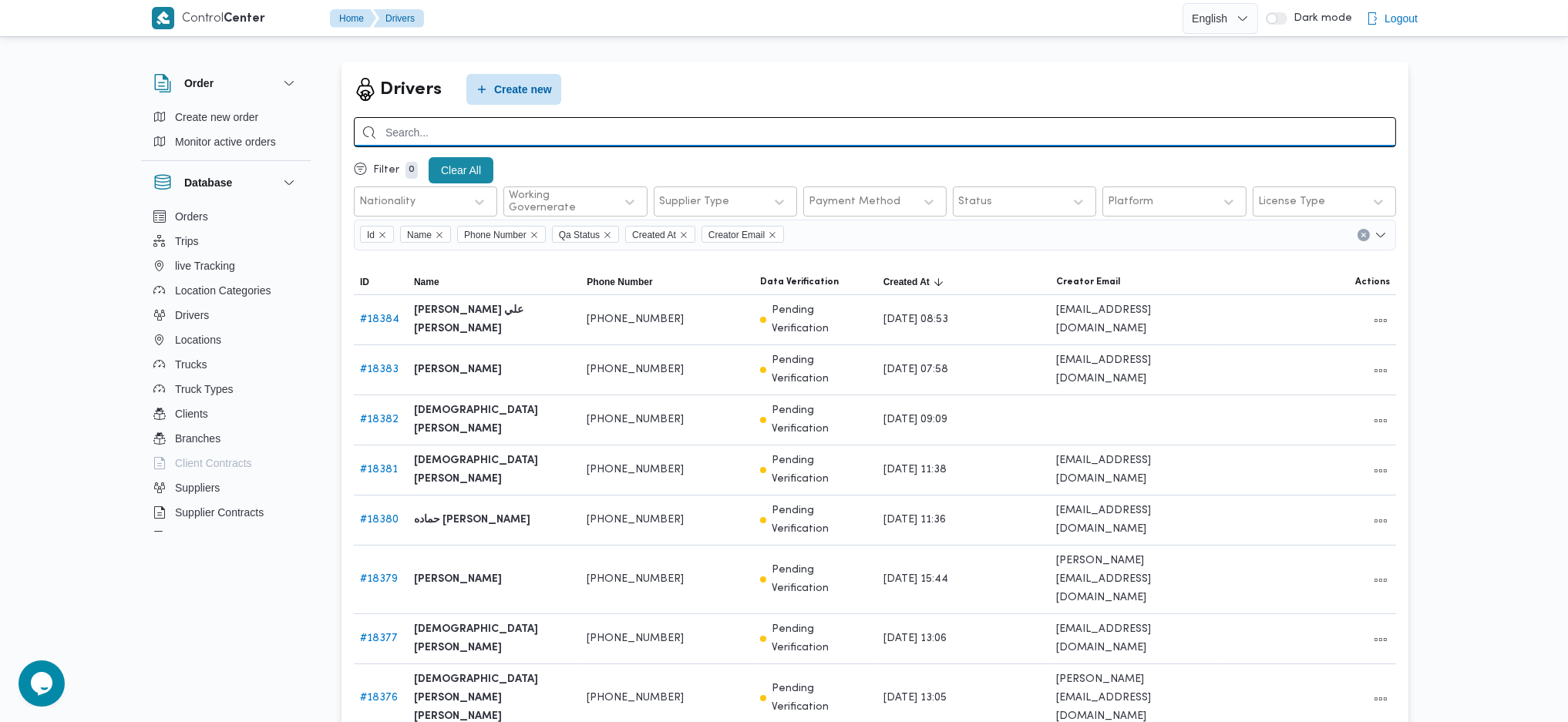
click at [592, 126] on input "search" at bounding box center [874, 132] width 1042 height 30
click at [594, 126] on input "search" at bounding box center [874, 132] width 1042 height 30
paste input "01005507025"
type input "01005507025"
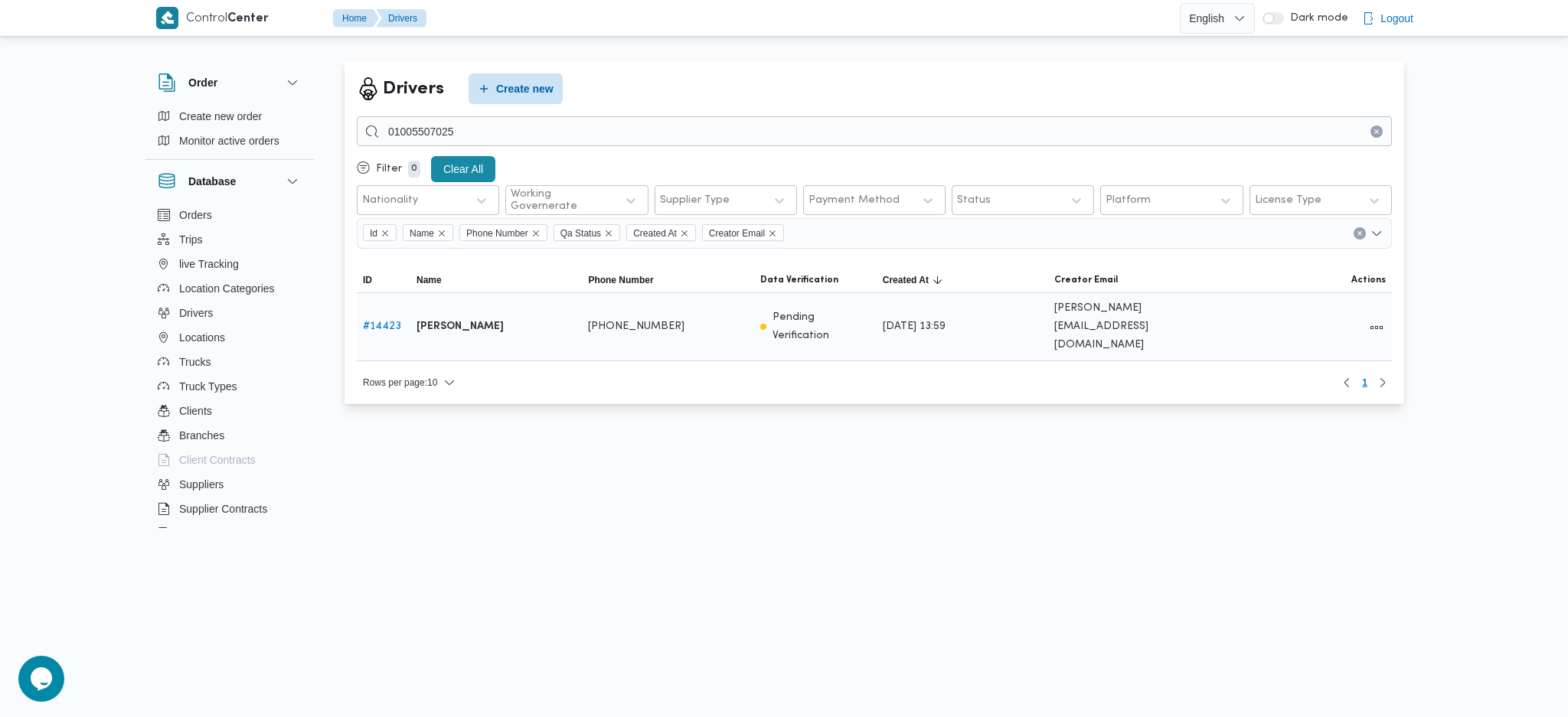
click at [1385, 317] on span at bounding box center [1376, 326] width 18 height 19
click at [1378, 317] on button "All actions" at bounding box center [1376, 326] width 18 height 18
click at [1305, 267] on button "Preview" at bounding box center [1318, 279] width 86 height 30
click at [1371, 317] on button "All actions" at bounding box center [1376, 326] width 18 height 18
click at [1316, 312] on span "Edit" at bounding box center [1327, 310] width 49 height 12
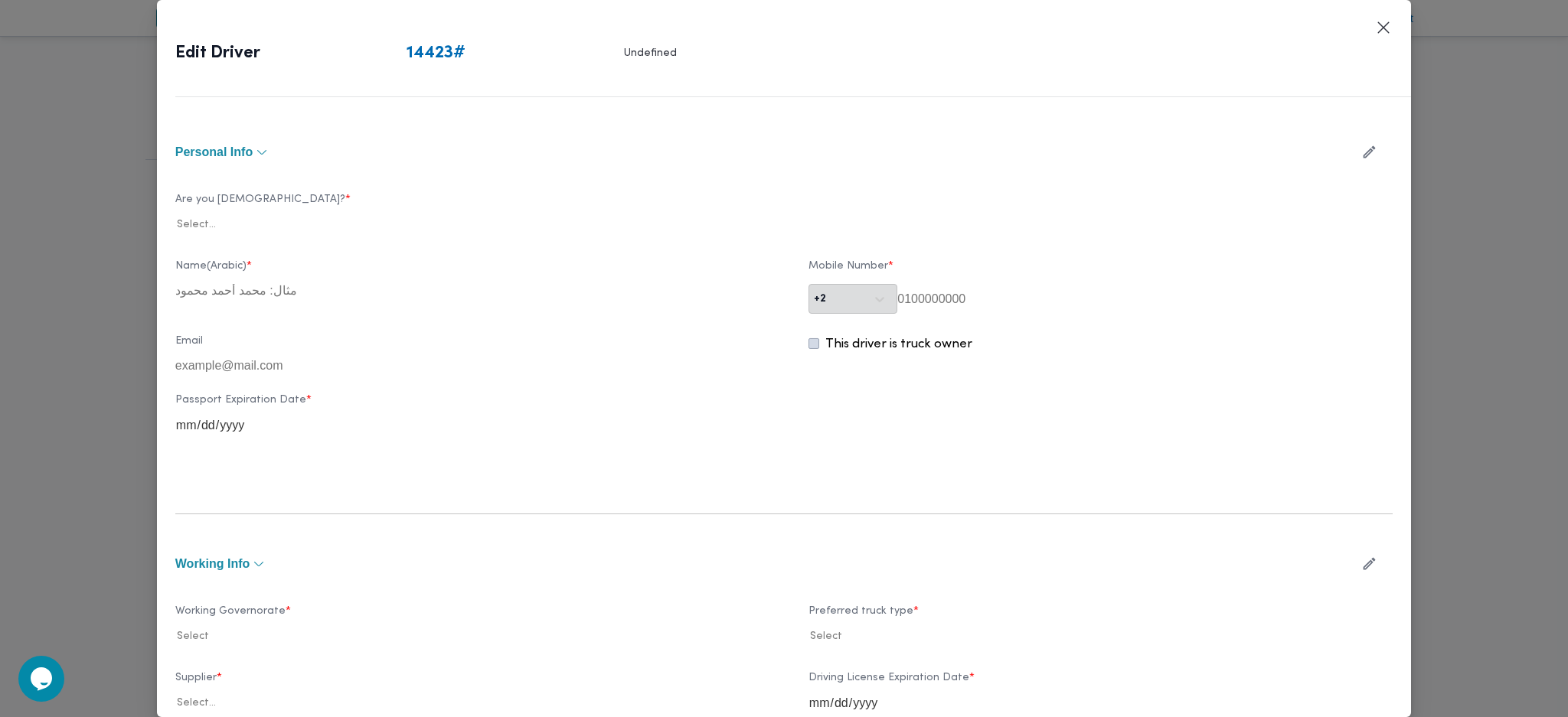
type input "السيد احمد حسين"
type input "01005507025"
type input "2024-05-18"
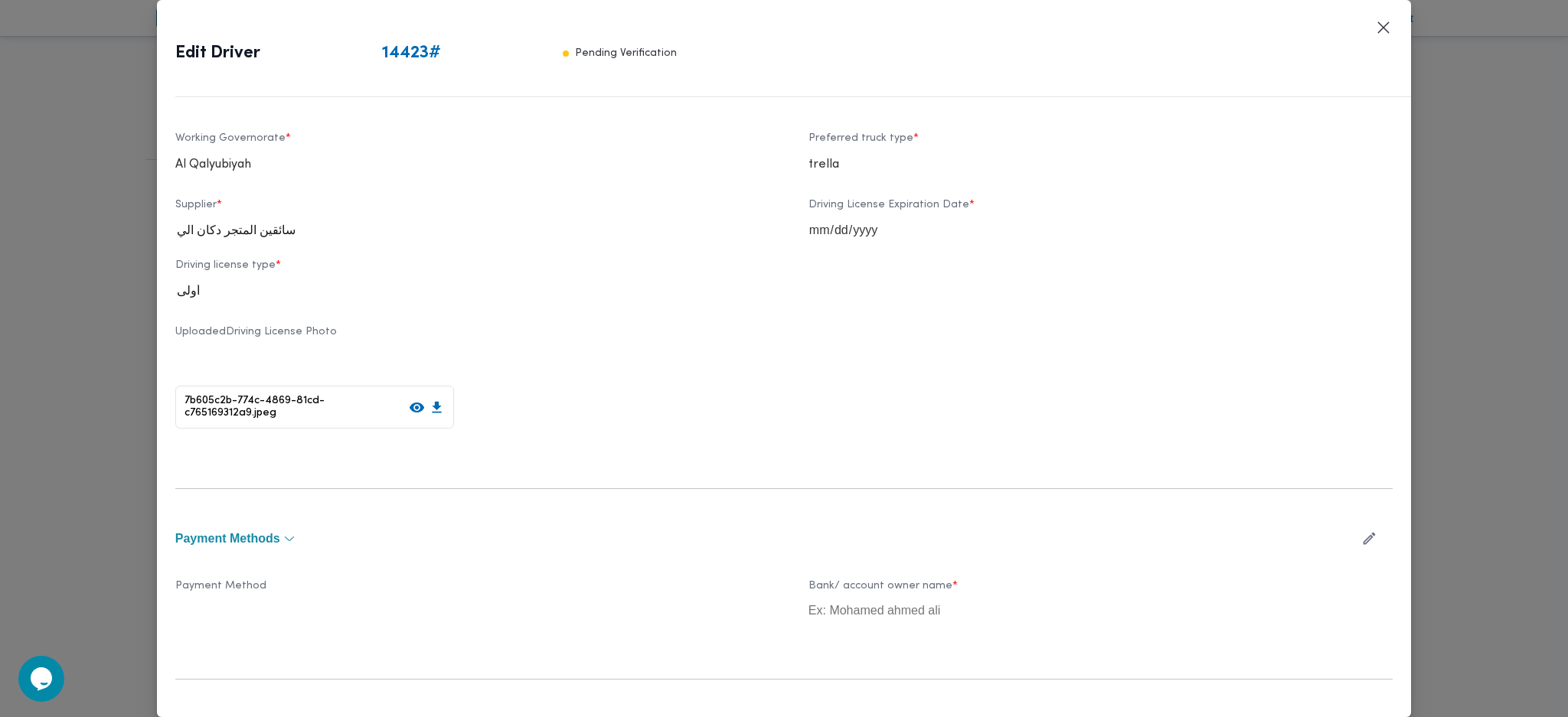
scroll to position [509, 0]
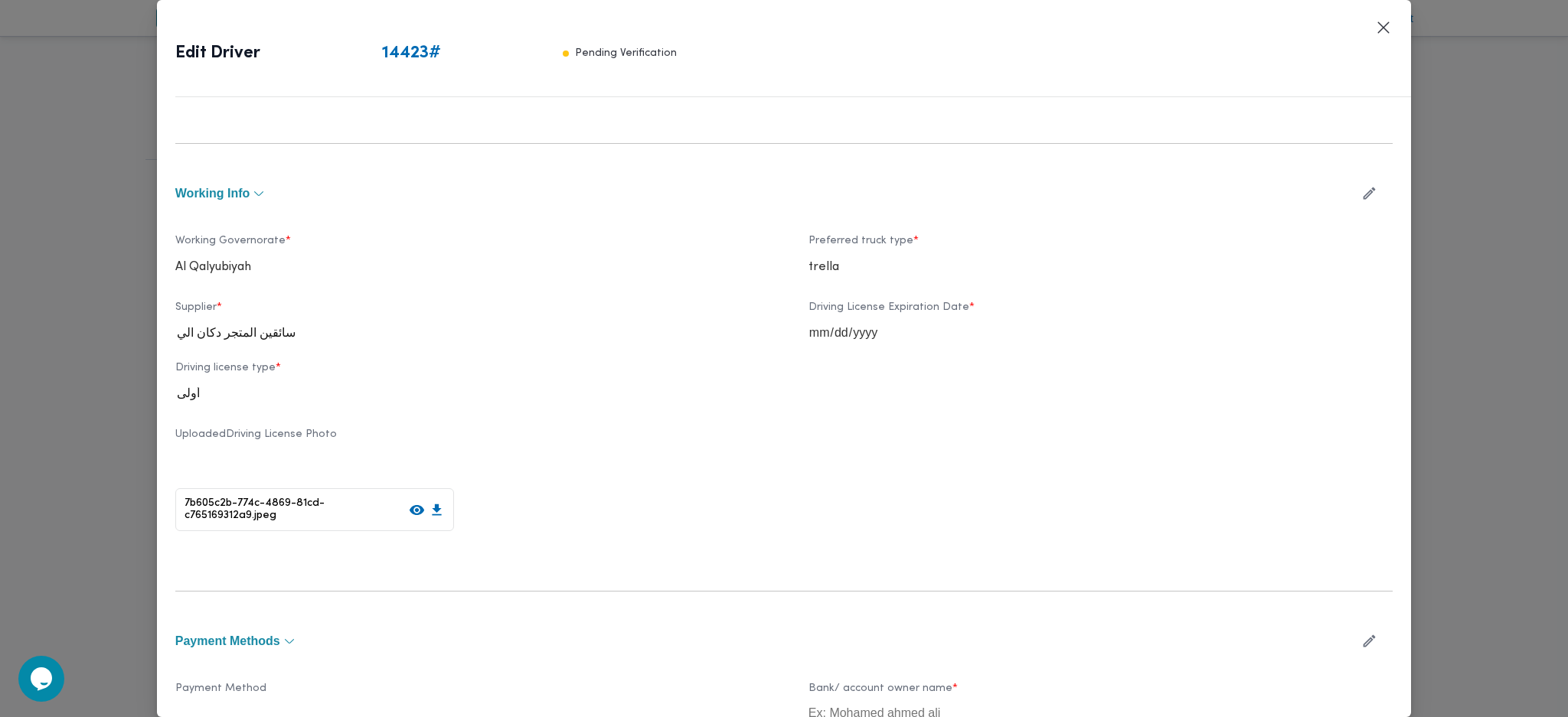
click at [1361, 193] on icon "button" at bounding box center [1369, 193] width 16 height 16
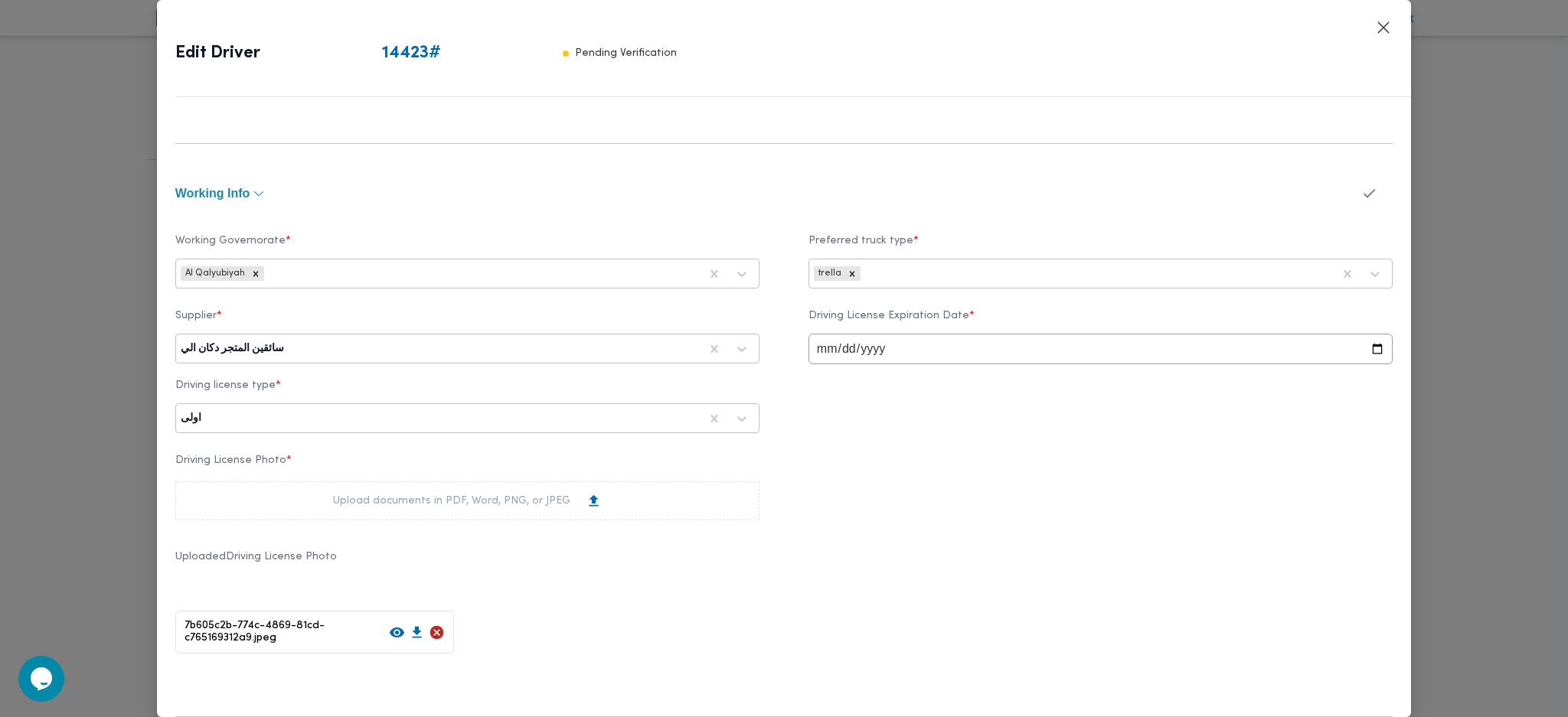
click at [425, 348] on div at bounding box center [493, 348] width 412 height 16
type input "f"
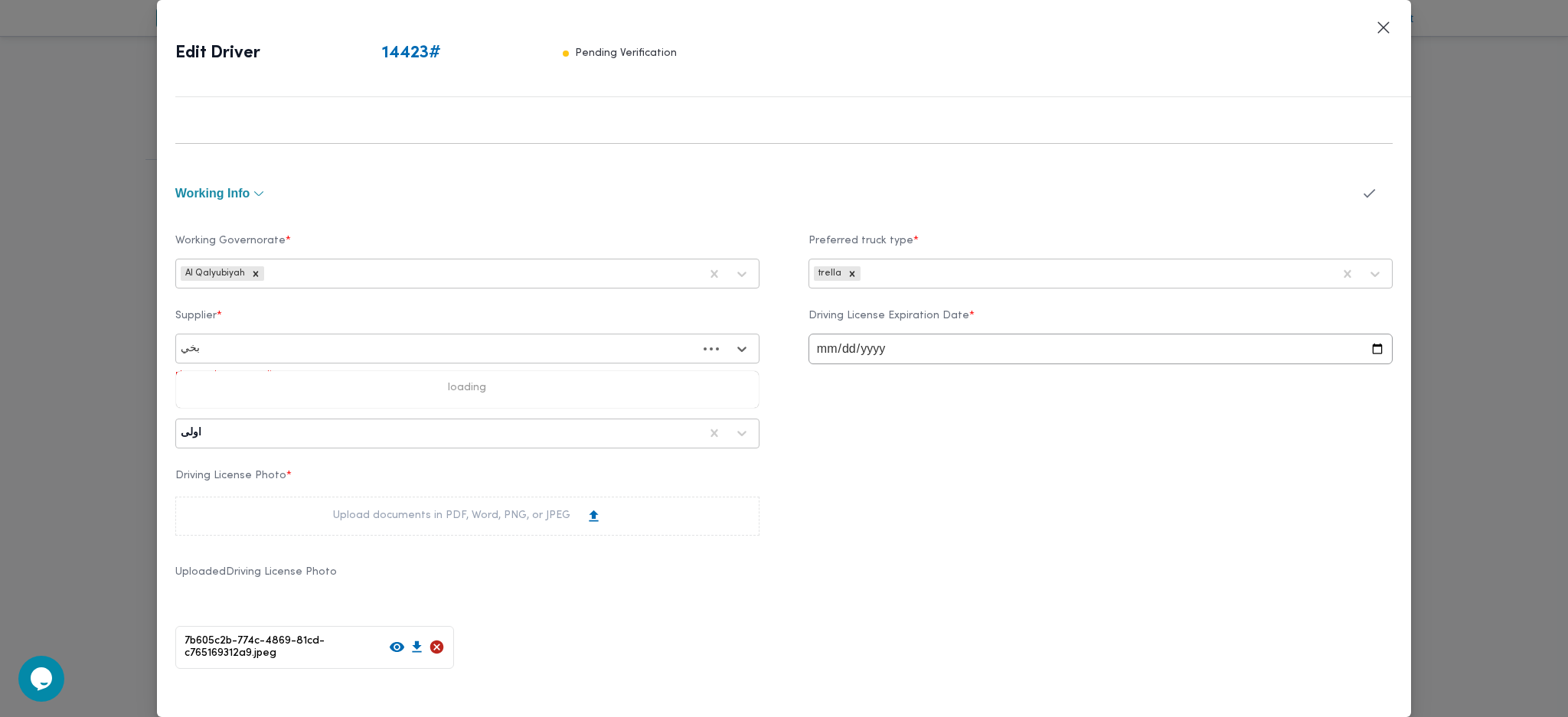
type input "بخيت"
drag, startPoint x: 288, startPoint y: 381, endPoint x: 405, endPoint y: 383, distance: 117.0
click at [288, 380] on div "علي عبدالناصر علي بخيت علي" at bounding box center [467, 389] width 583 height 27
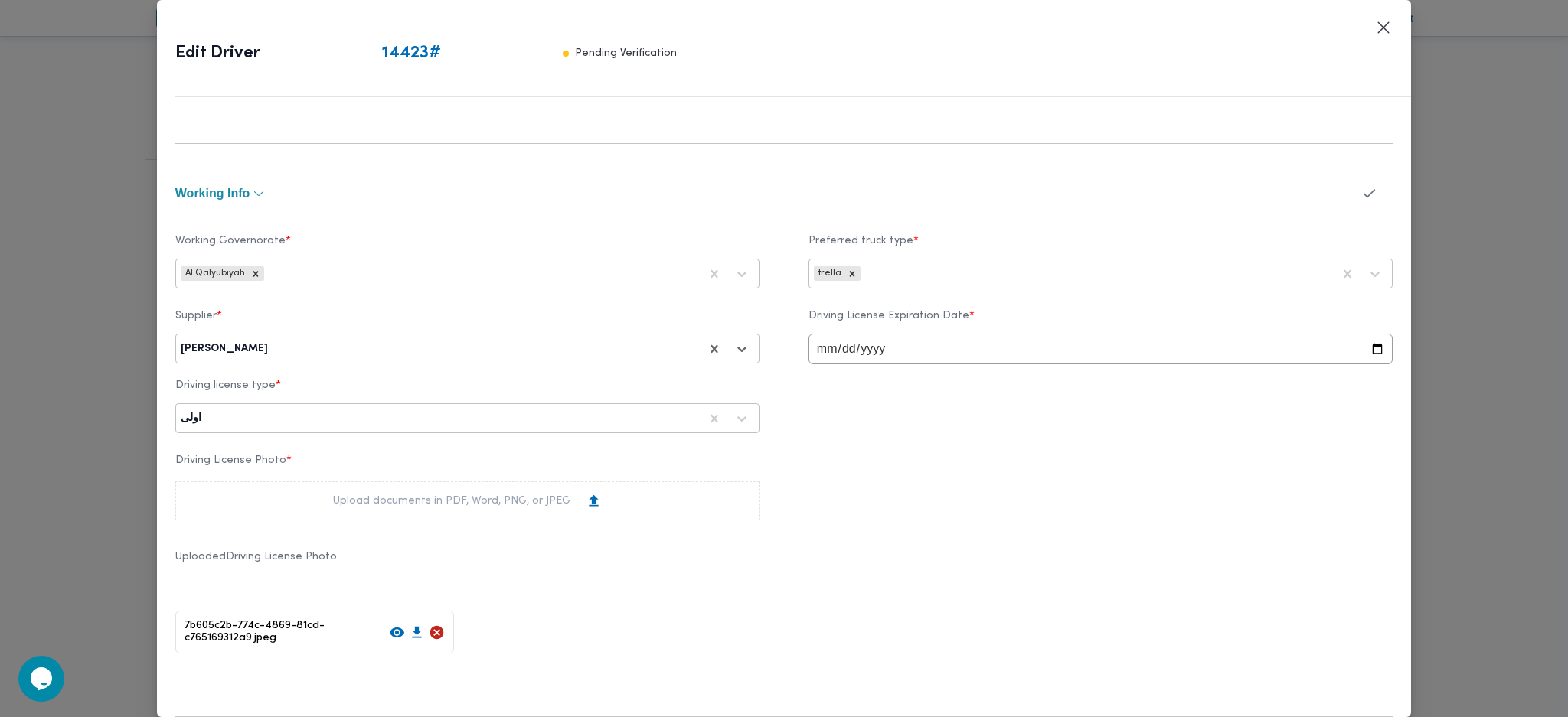
click at [1361, 200] on icon "button" at bounding box center [1369, 193] width 16 height 16
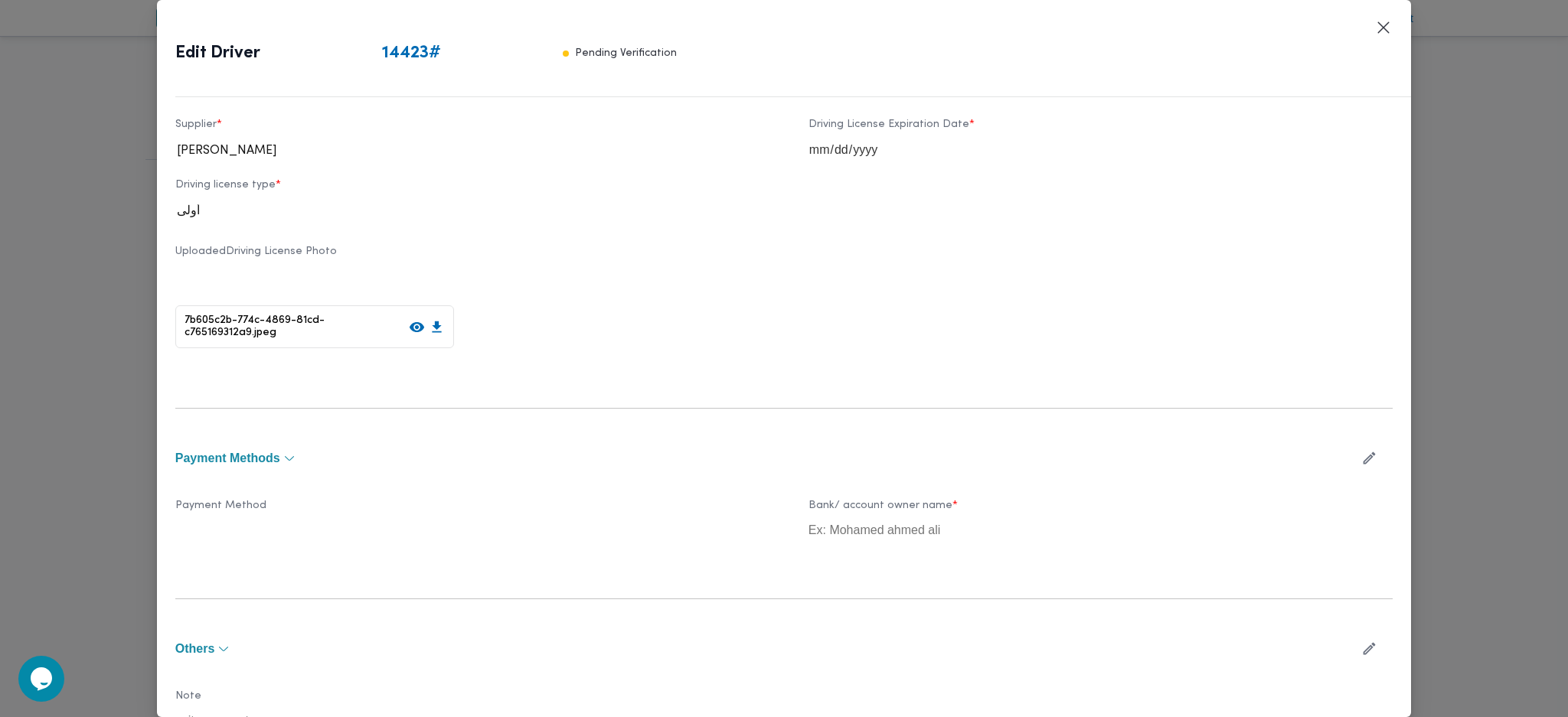
scroll to position [766, 0]
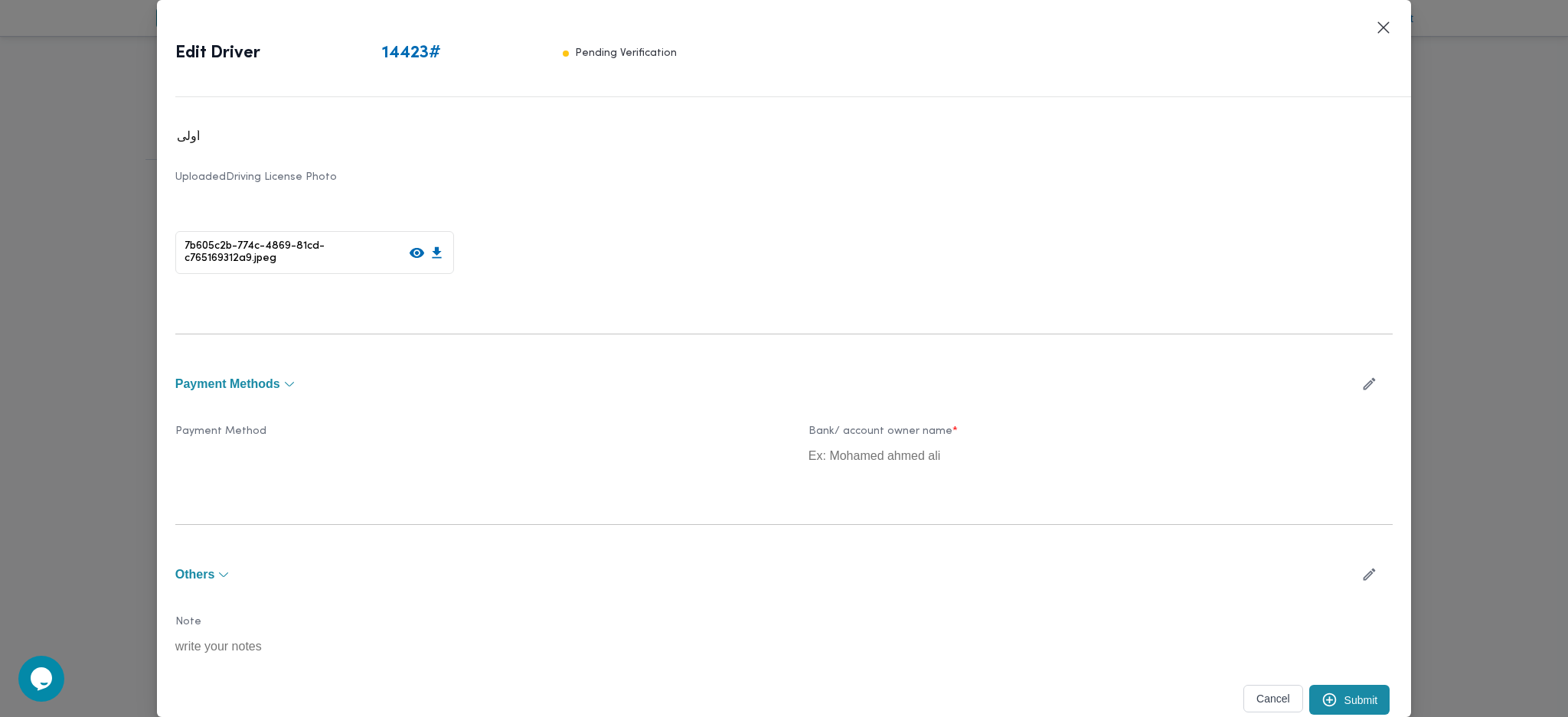
click at [1321, 701] on icon "submit" at bounding box center [1329, 700] width 16 height 16
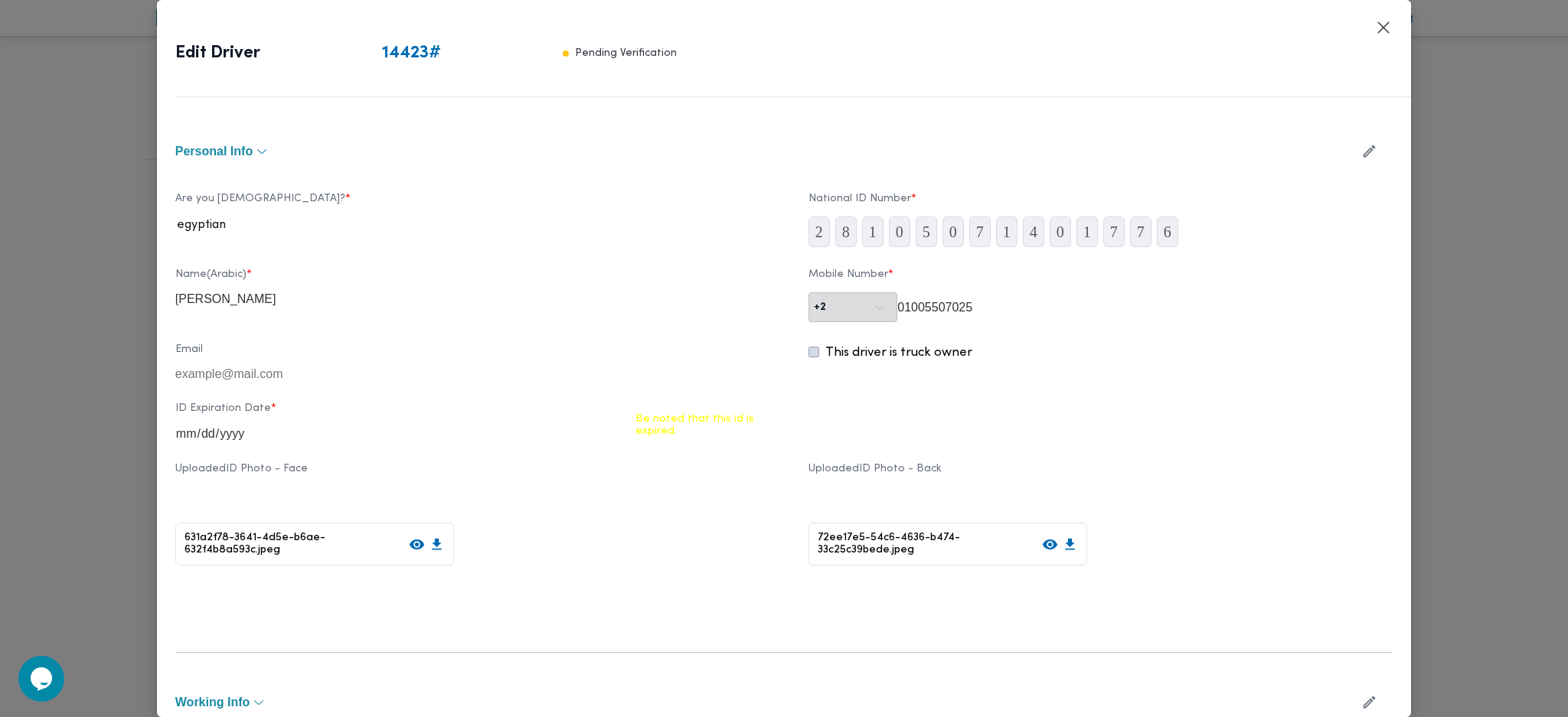
scroll to position [0, 0]
click at [1348, 155] on button "button" at bounding box center [1369, 152] width 40 height 30
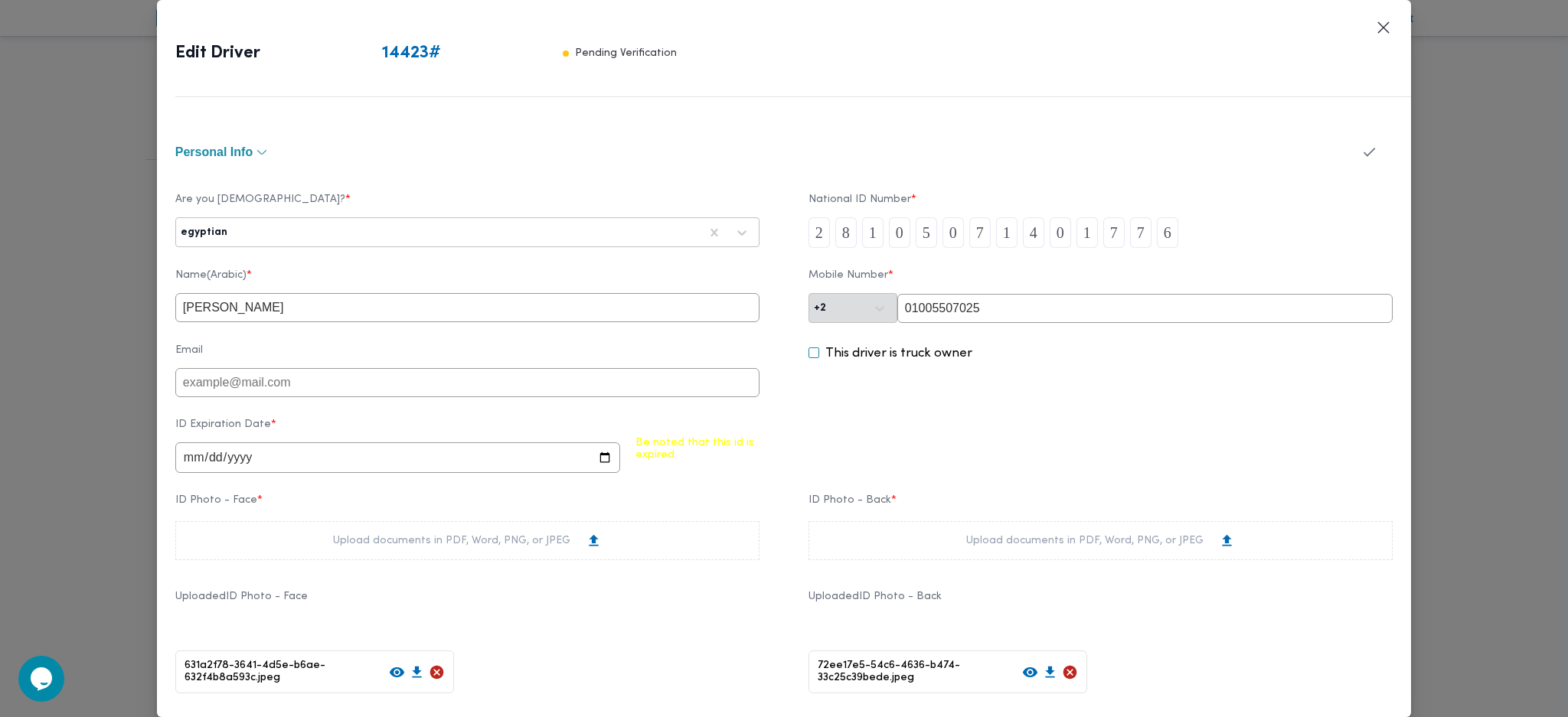
click at [335, 452] on input "2024-05-18" at bounding box center [398, 457] width 445 height 30
click at [227, 466] on input "2024-05-18" at bounding box center [398, 457] width 445 height 30
type input "0029-05-18"
type input "2028-05-18"
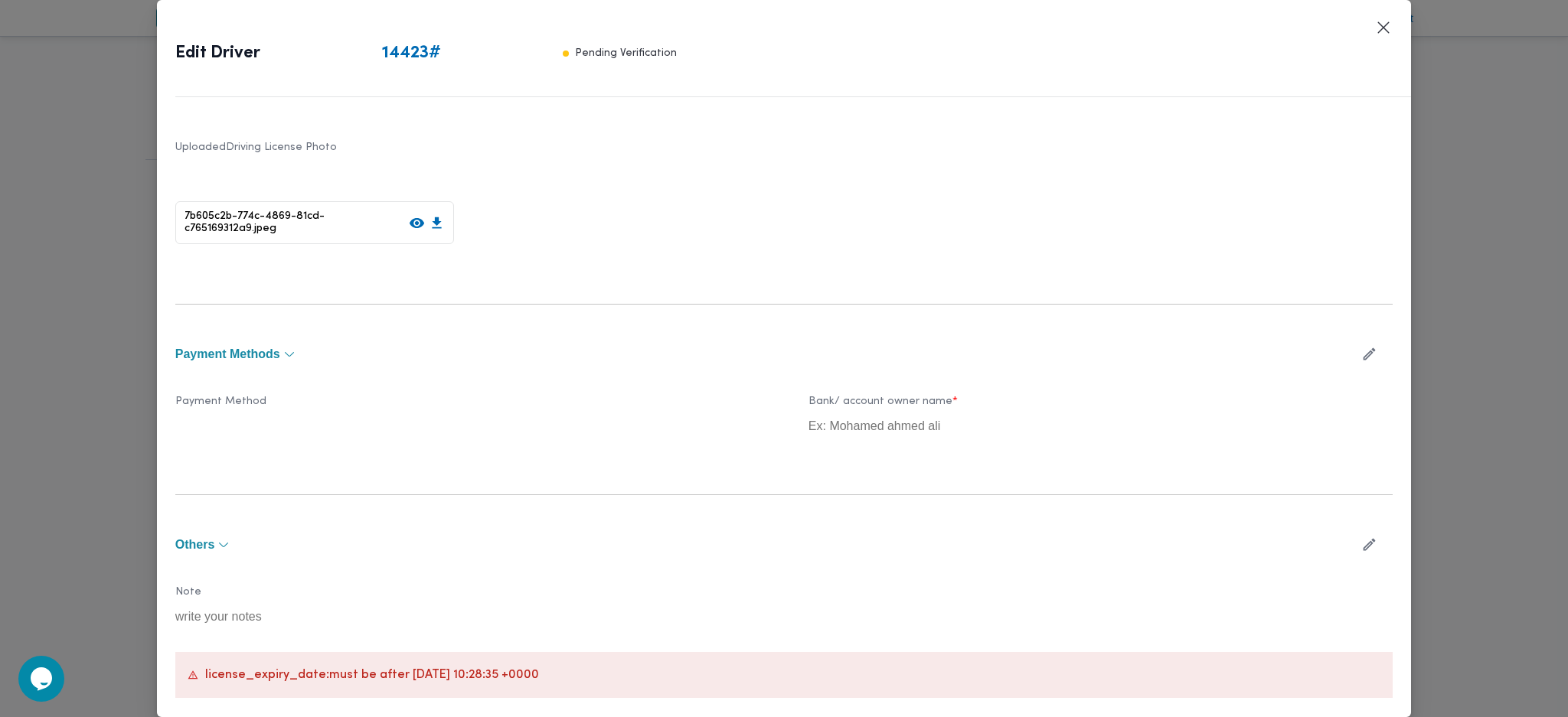
scroll to position [1032, 0]
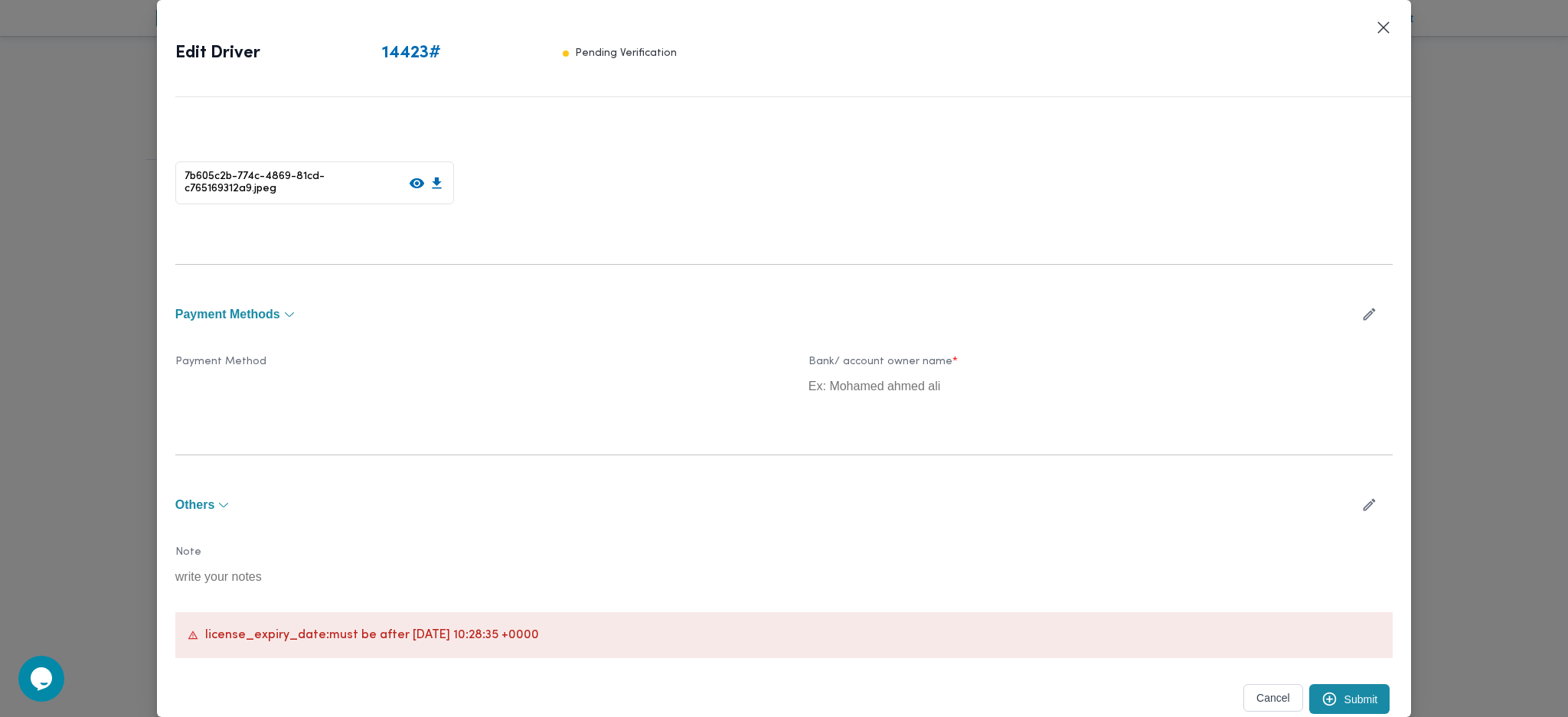
click at [1324, 700] on button "Submit" at bounding box center [1349, 699] width 81 height 30
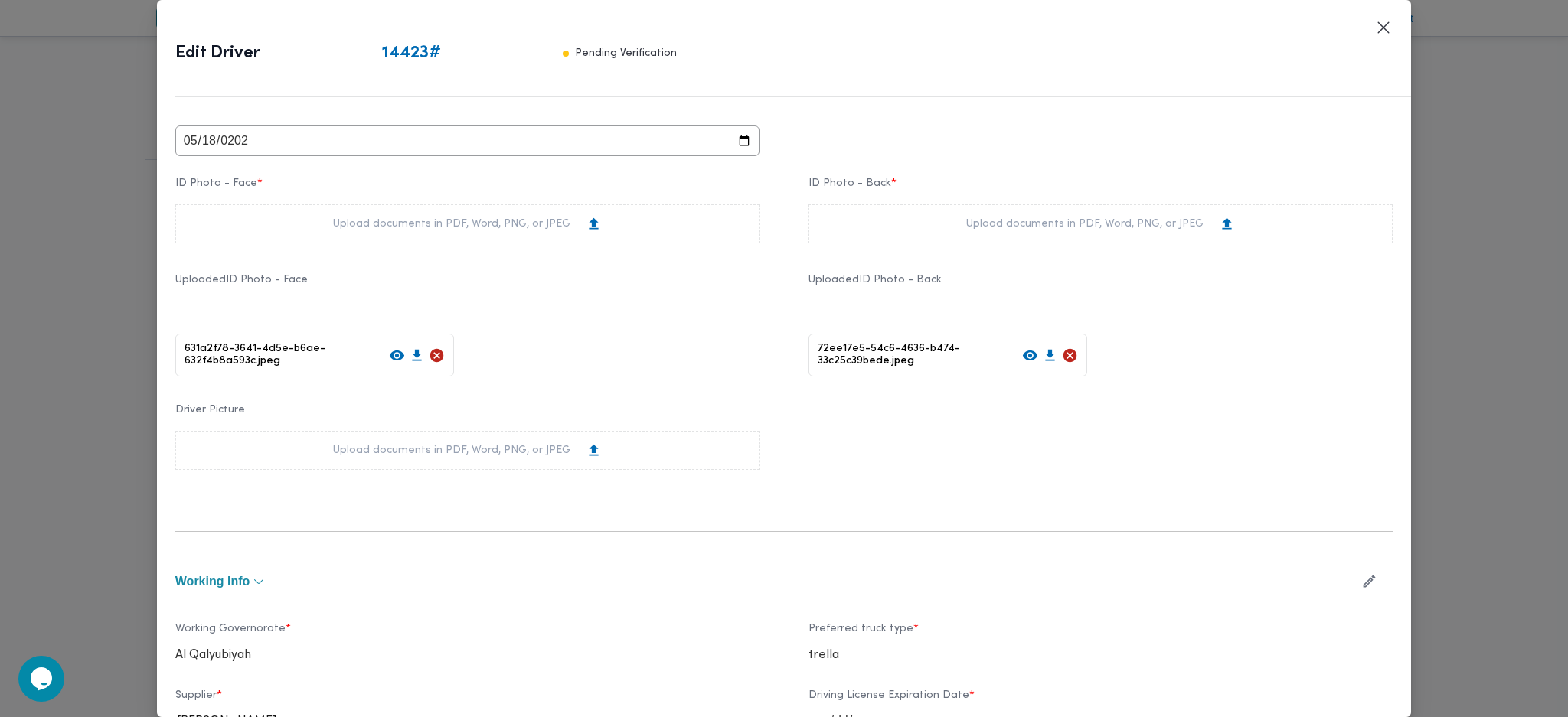
scroll to position [0, 0]
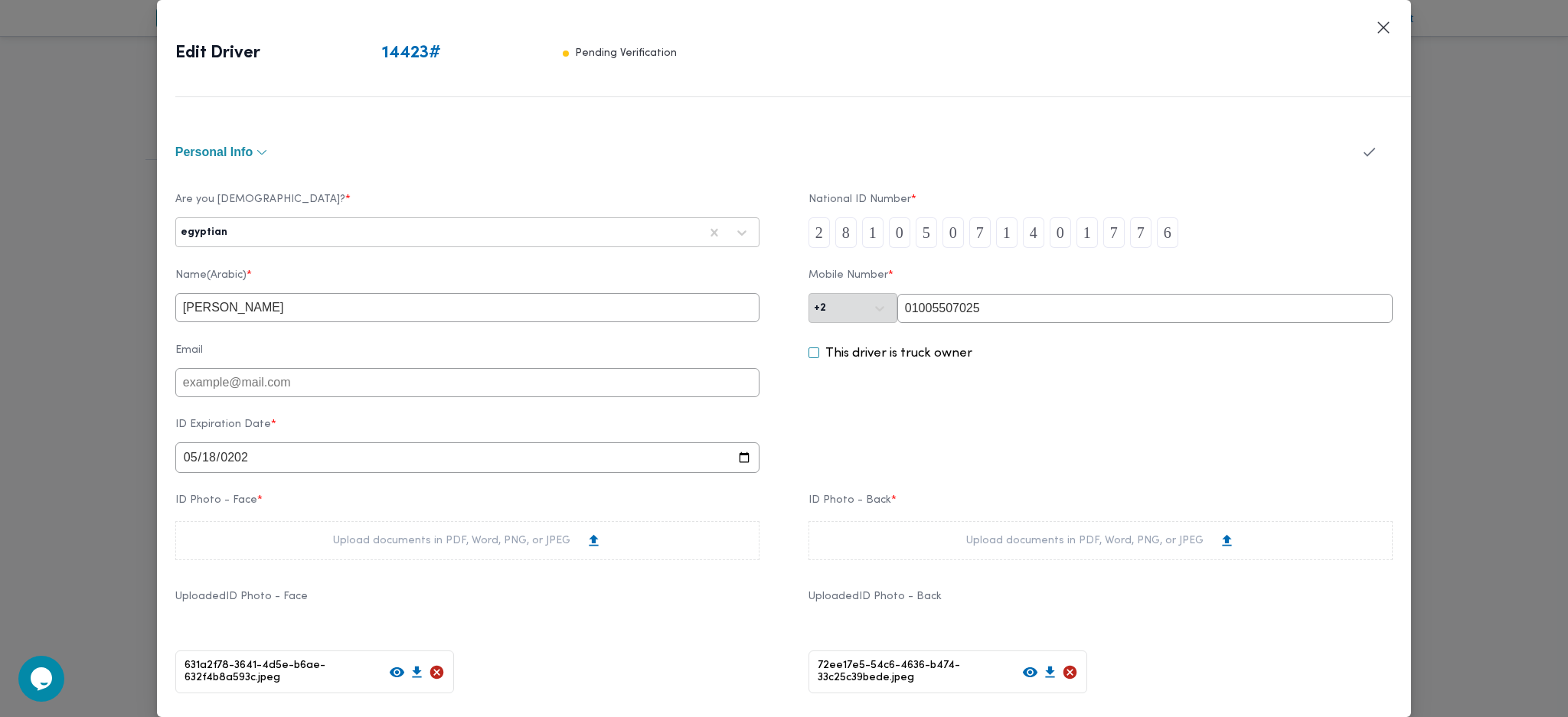
click at [1361, 146] on icon "button" at bounding box center [1369, 152] width 16 height 16
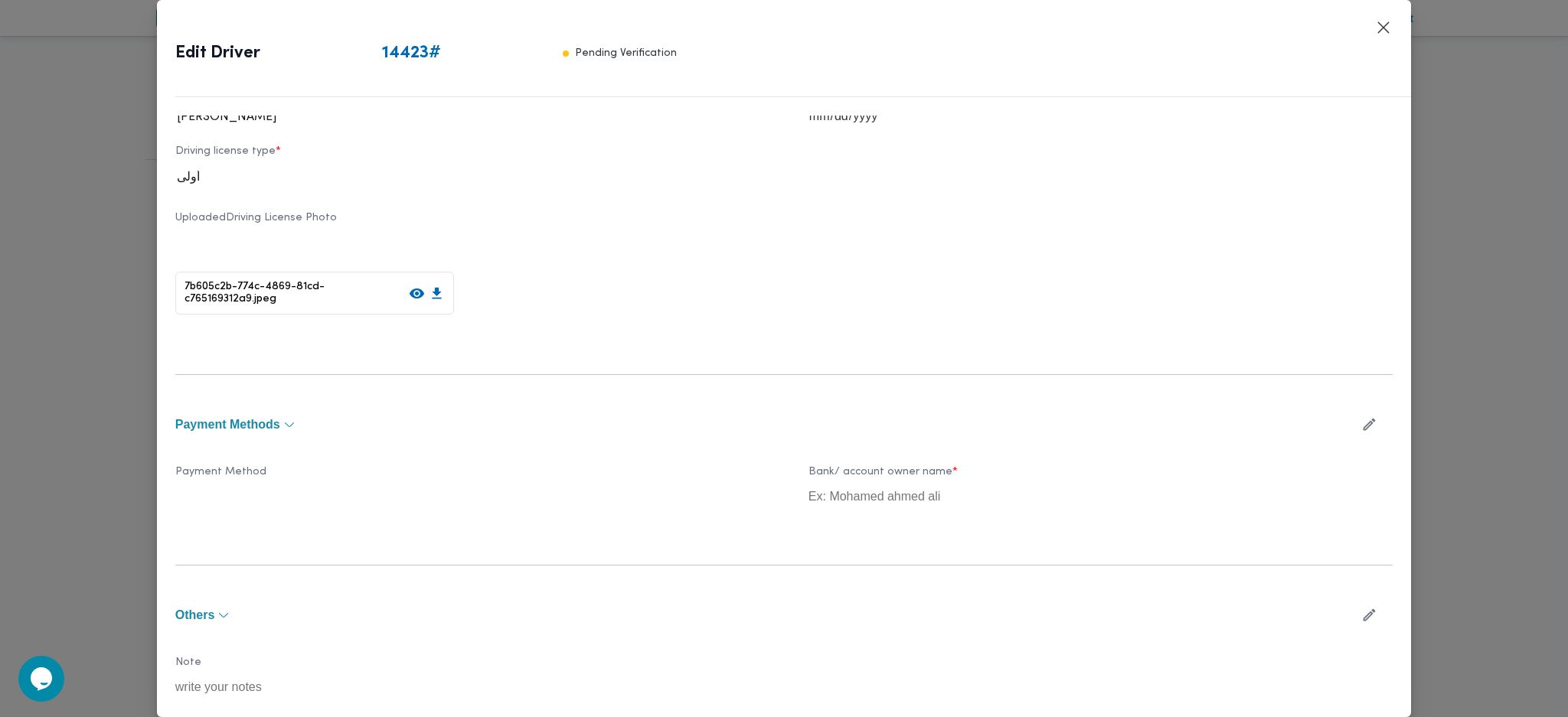
scroll to position [837, 0]
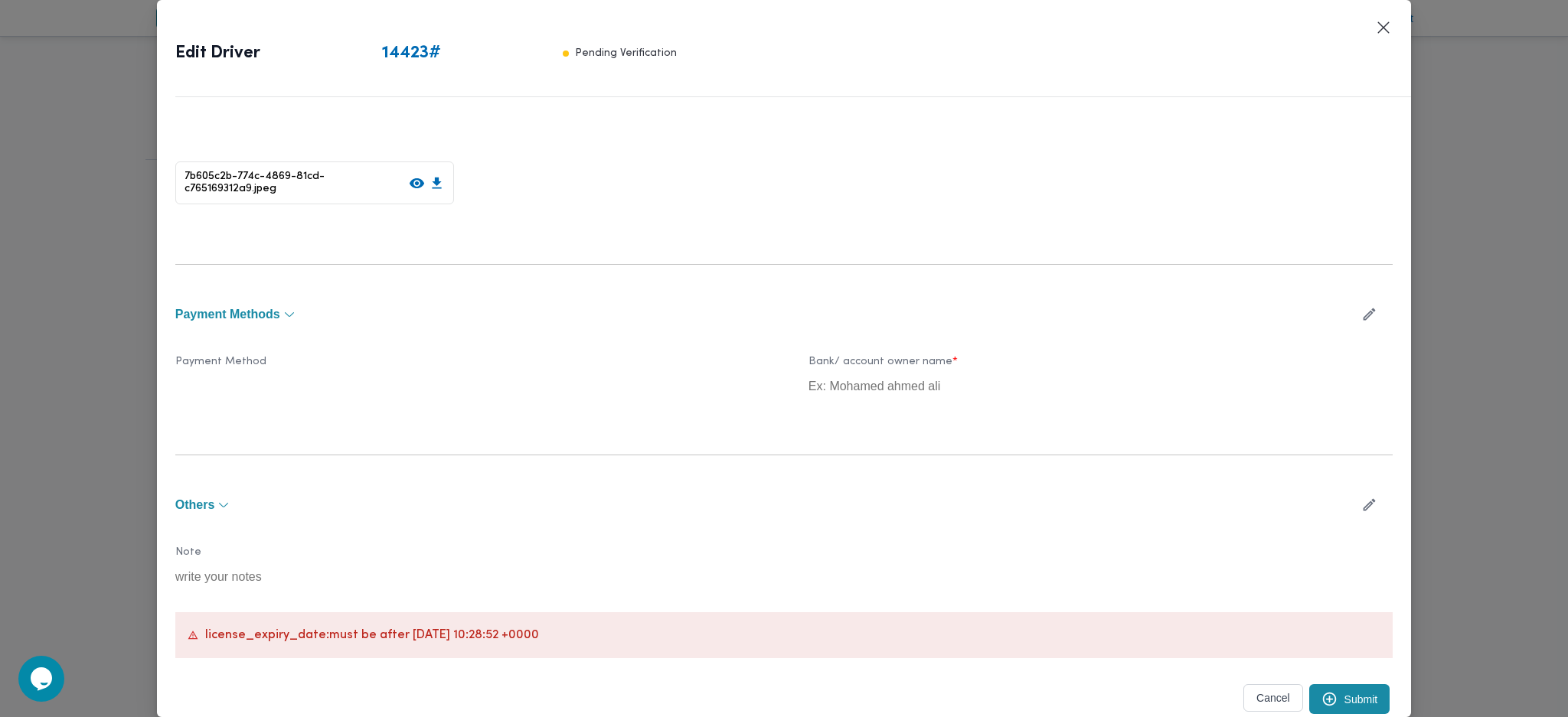
click at [1323, 704] on button "Submit" at bounding box center [1349, 699] width 81 height 30
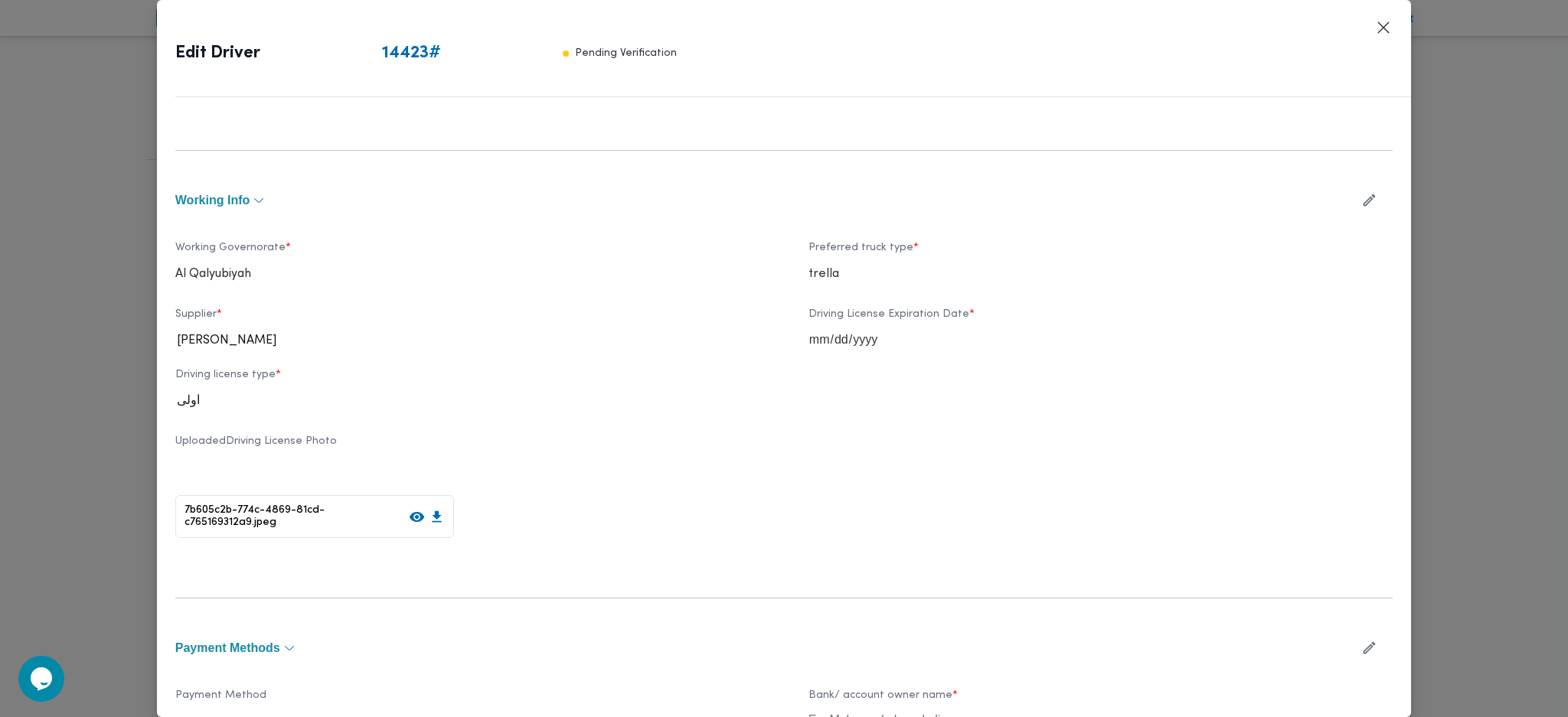
scroll to position [530, 0]
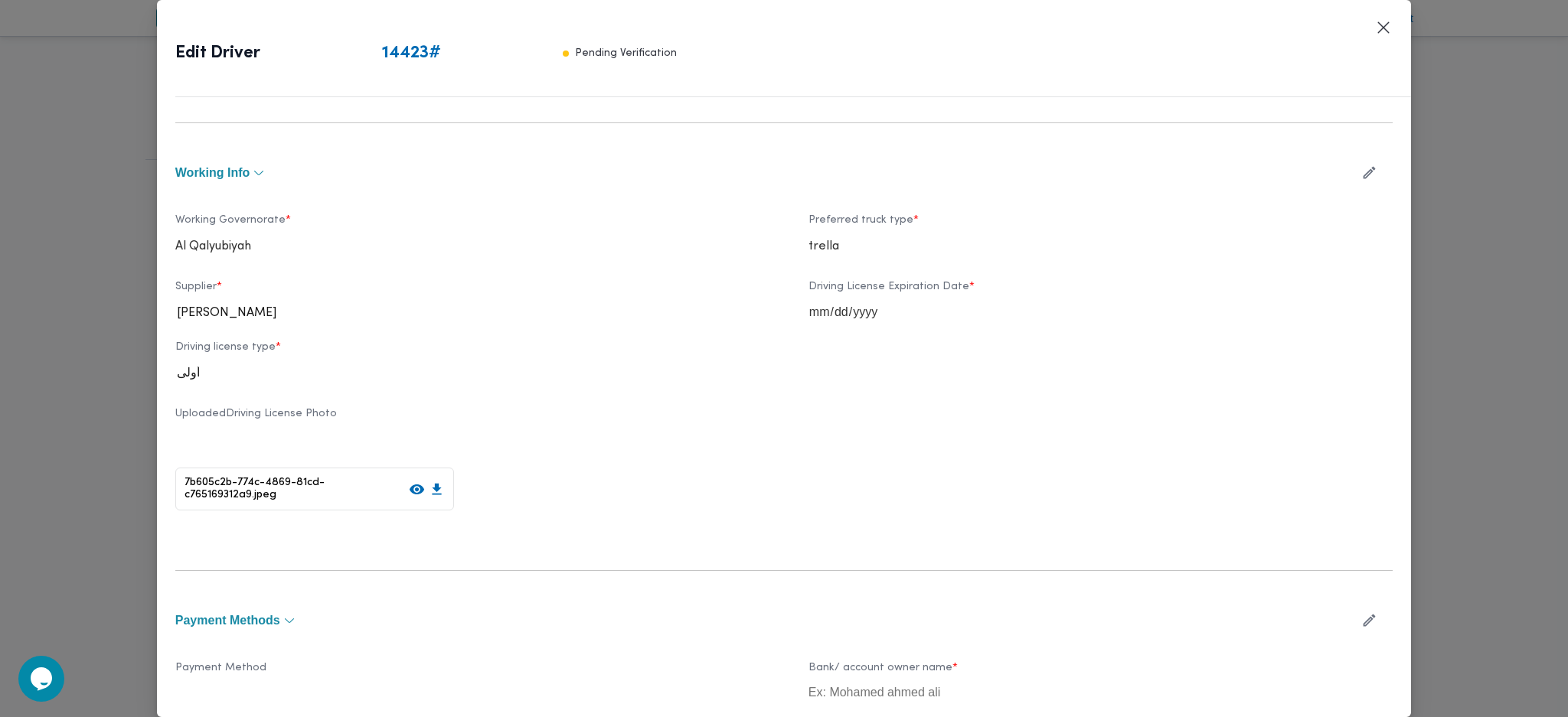
click at [1357, 180] on button "button" at bounding box center [1369, 172] width 40 height 30
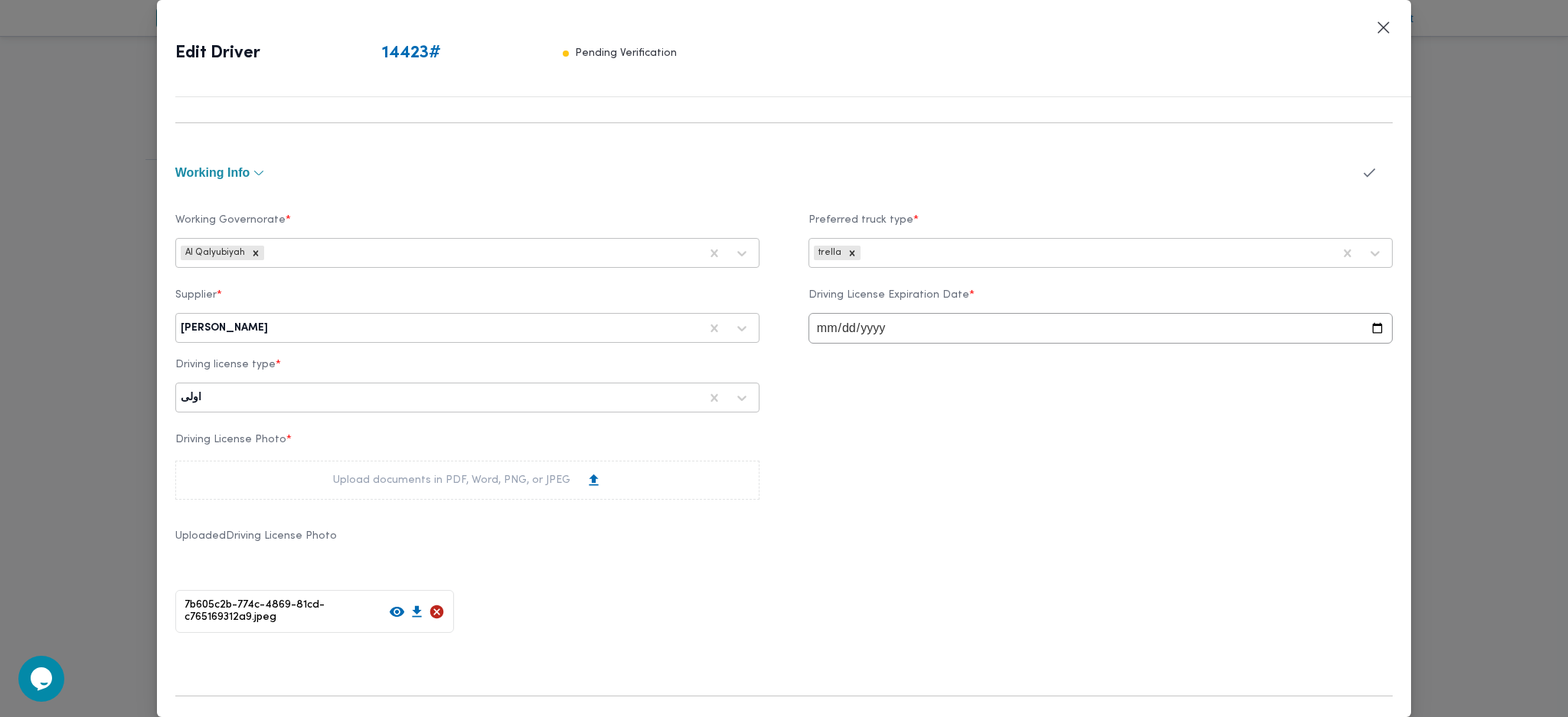
click at [864, 331] on input "2024-05-18" at bounding box center [1101, 327] width 584 height 30
type input "2028-05-18"
click at [1361, 172] on icon "button" at bounding box center [1369, 173] width 16 height 16
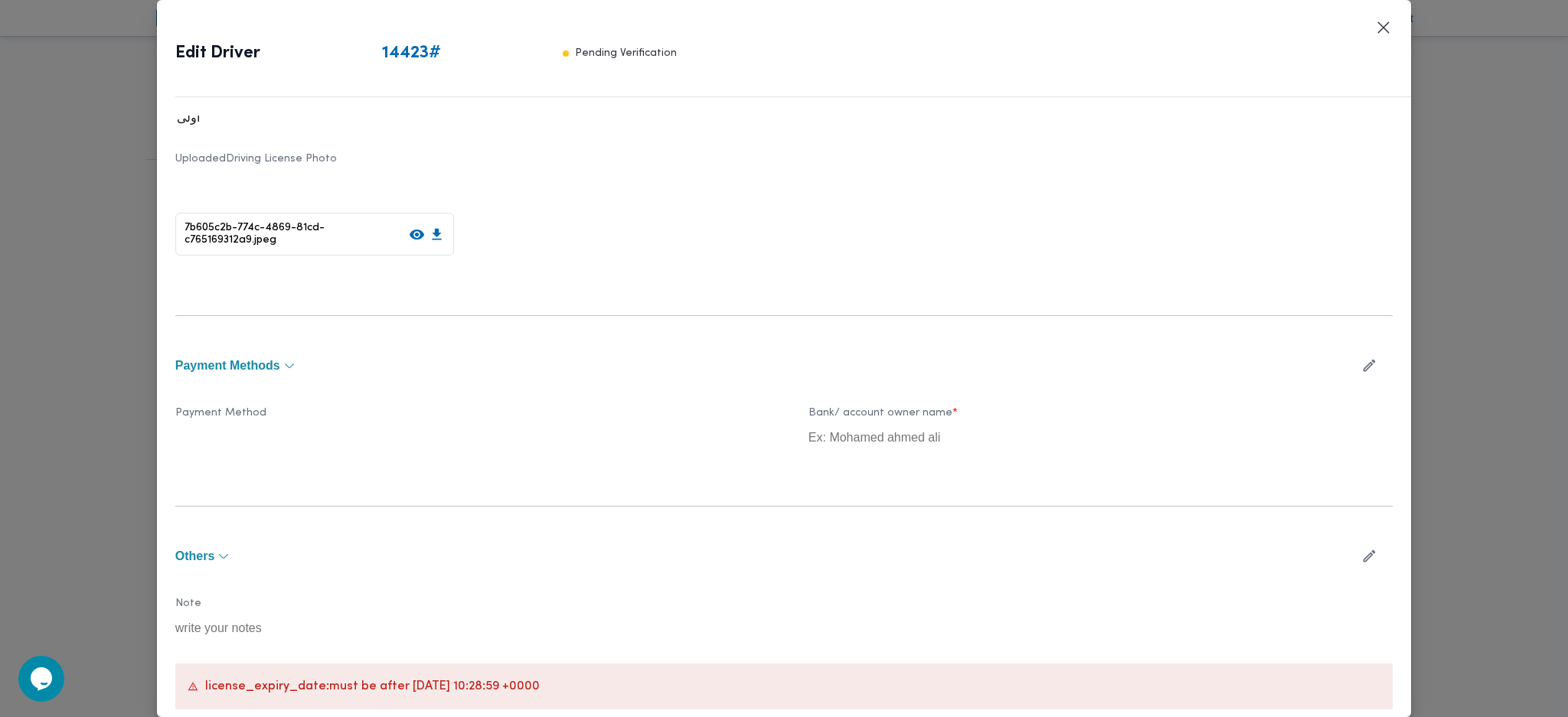
scroll to position [837, 0]
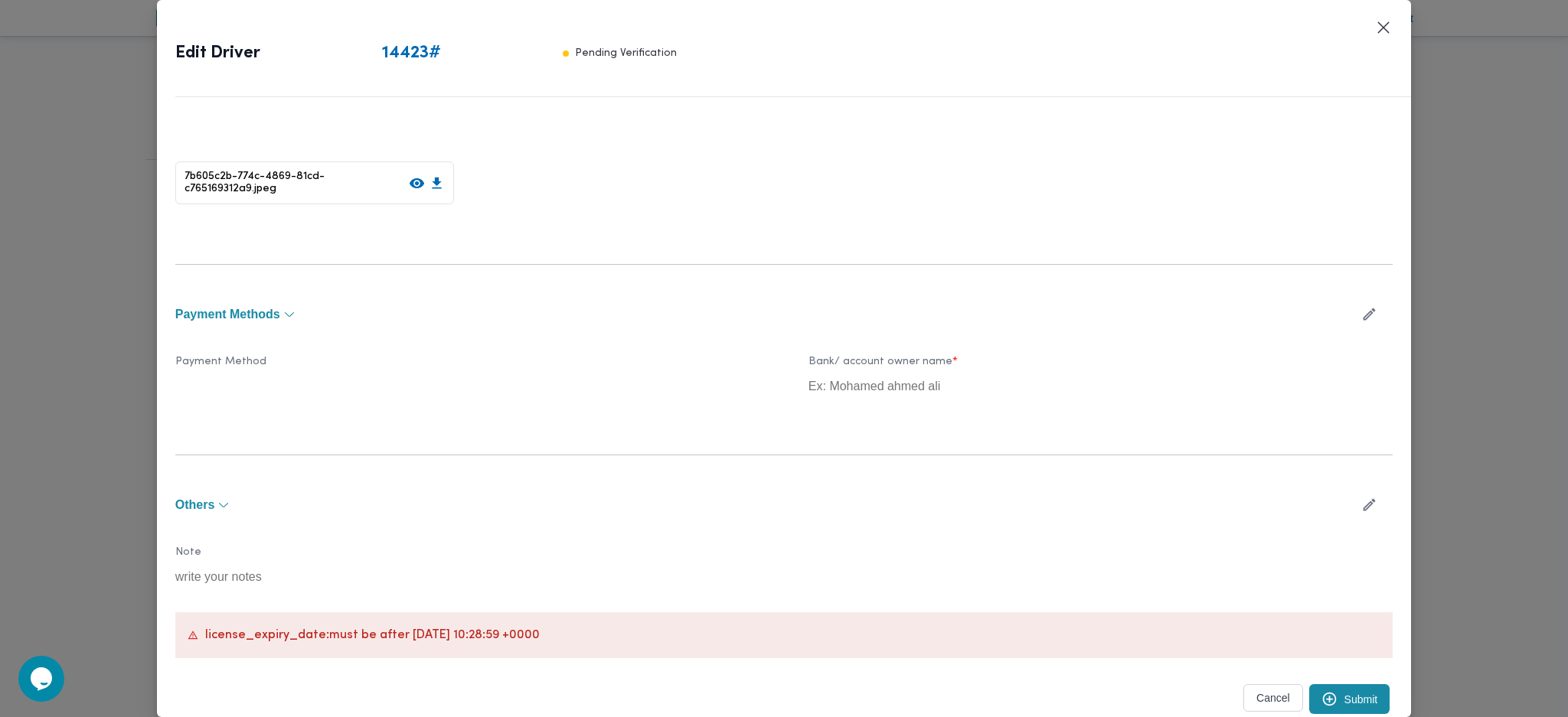
click at [1343, 693] on button "Submit" at bounding box center [1349, 699] width 81 height 30
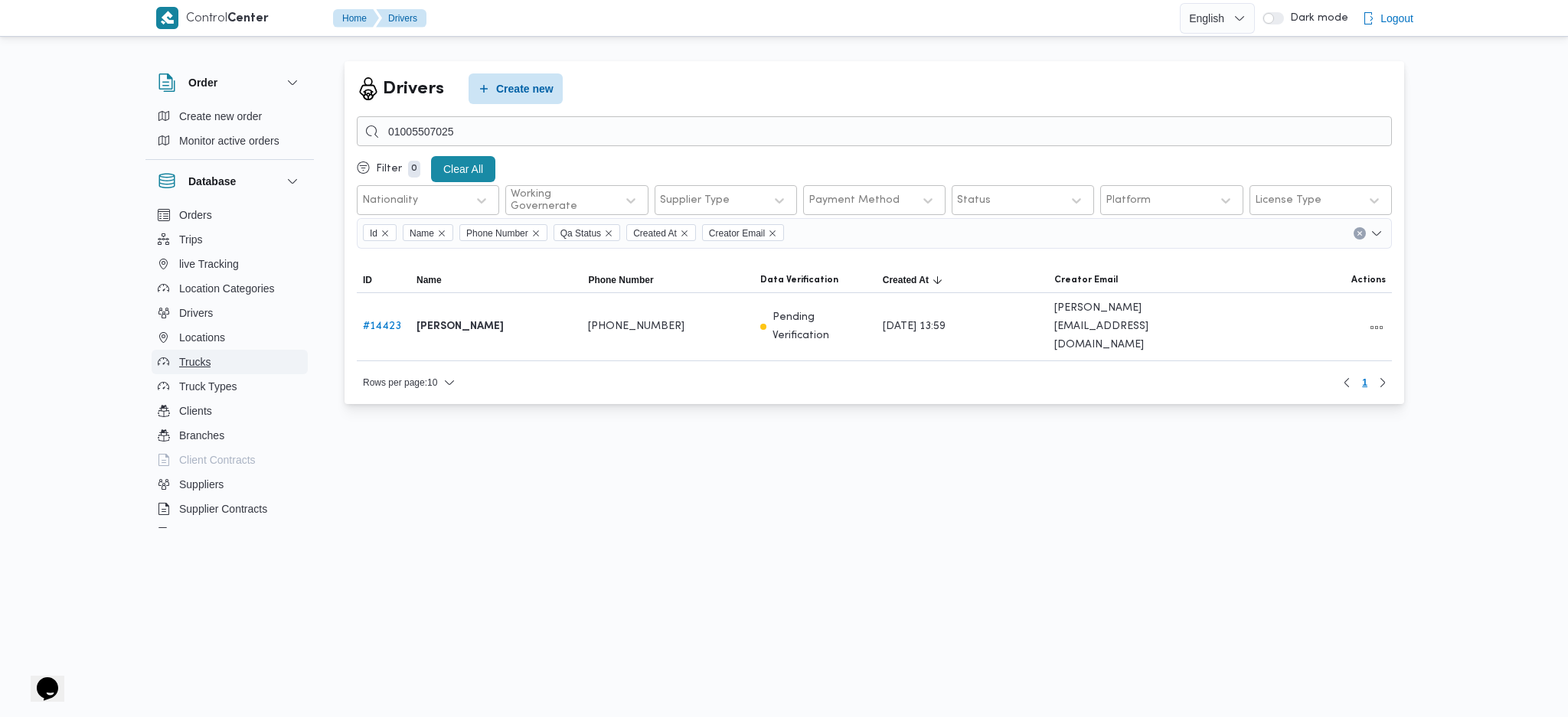
click at [189, 359] on span "Trucks" at bounding box center [195, 362] width 31 height 18
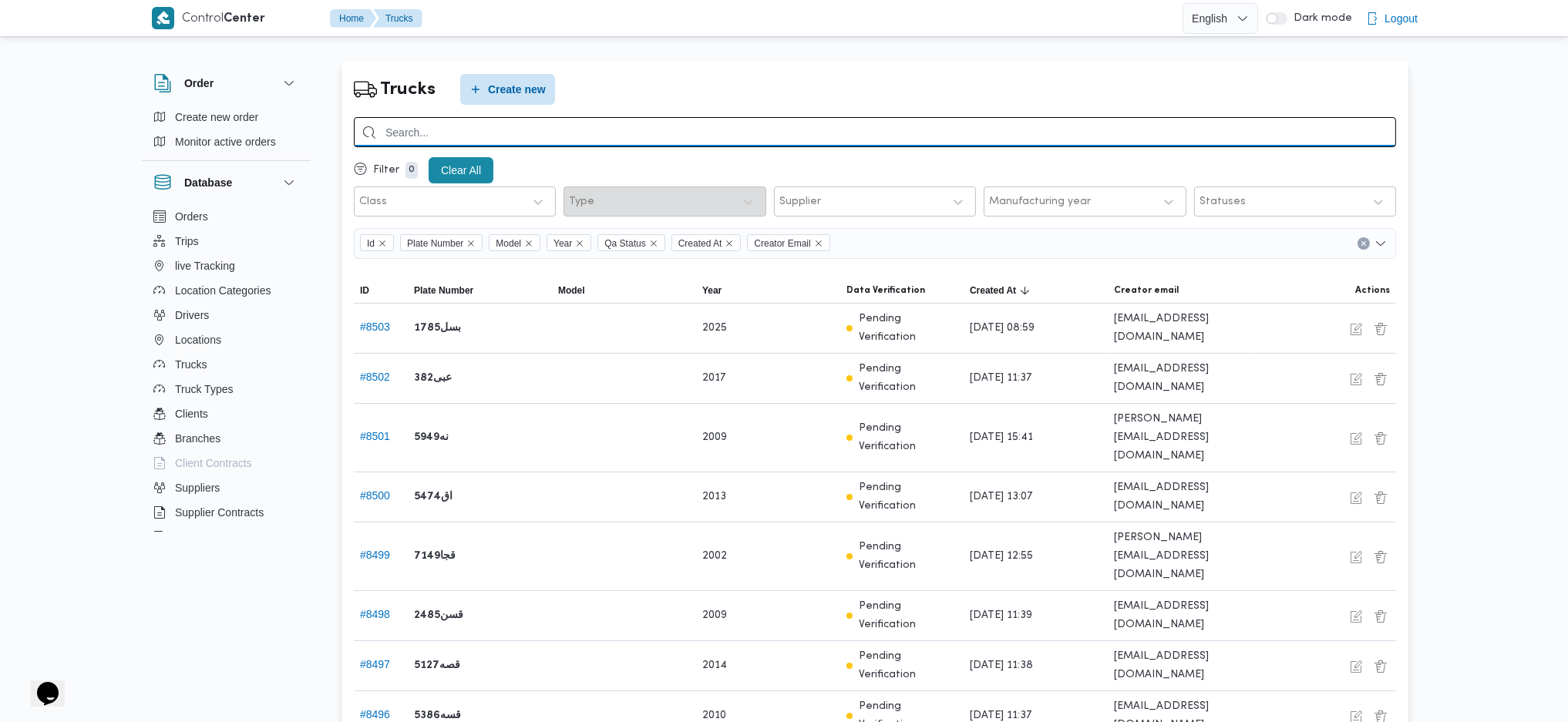
click at [524, 134] on input "search" at bounding box center [874, 132] width 1042 height 30
type input "5234"
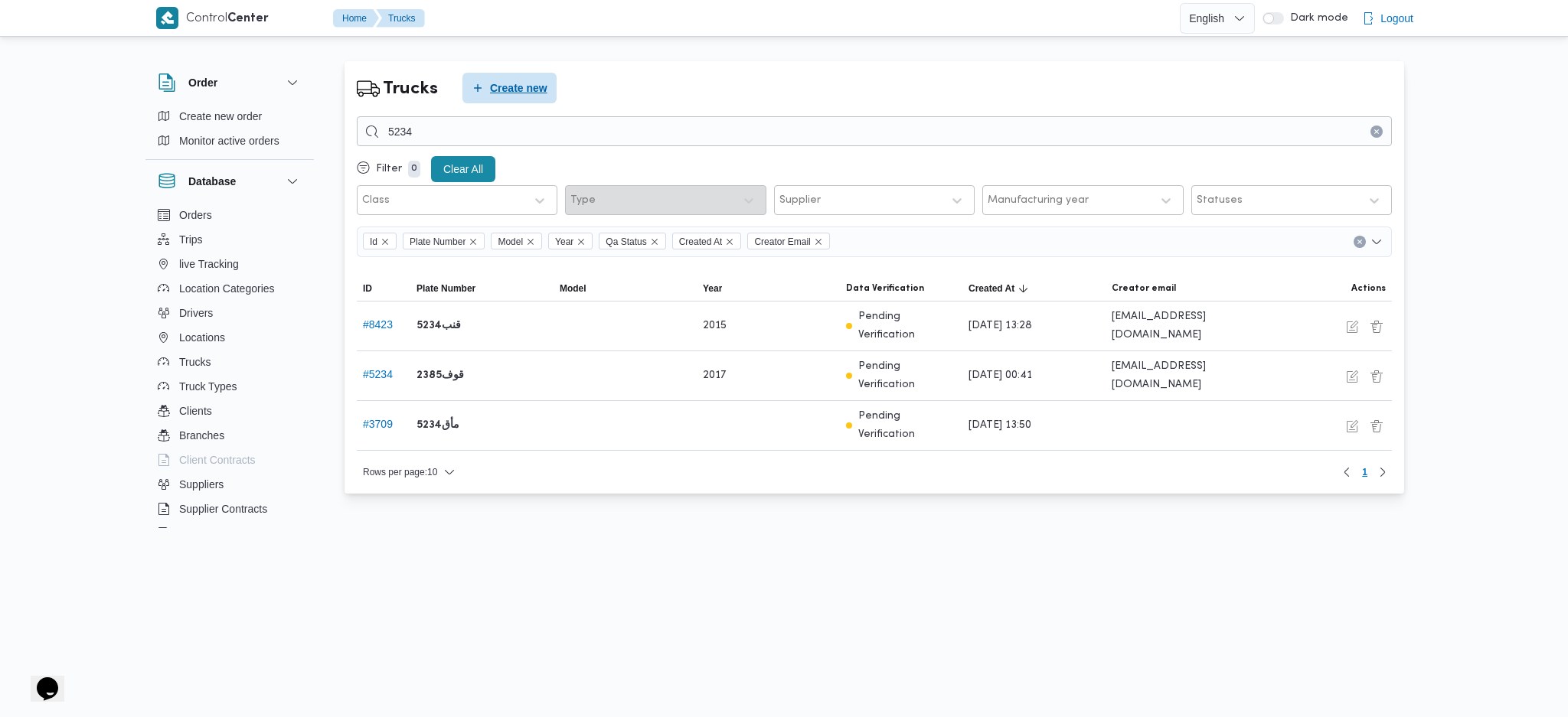
click at [537, 90] on span "Create new" at bounding box center [518, 88] width 58 height 18
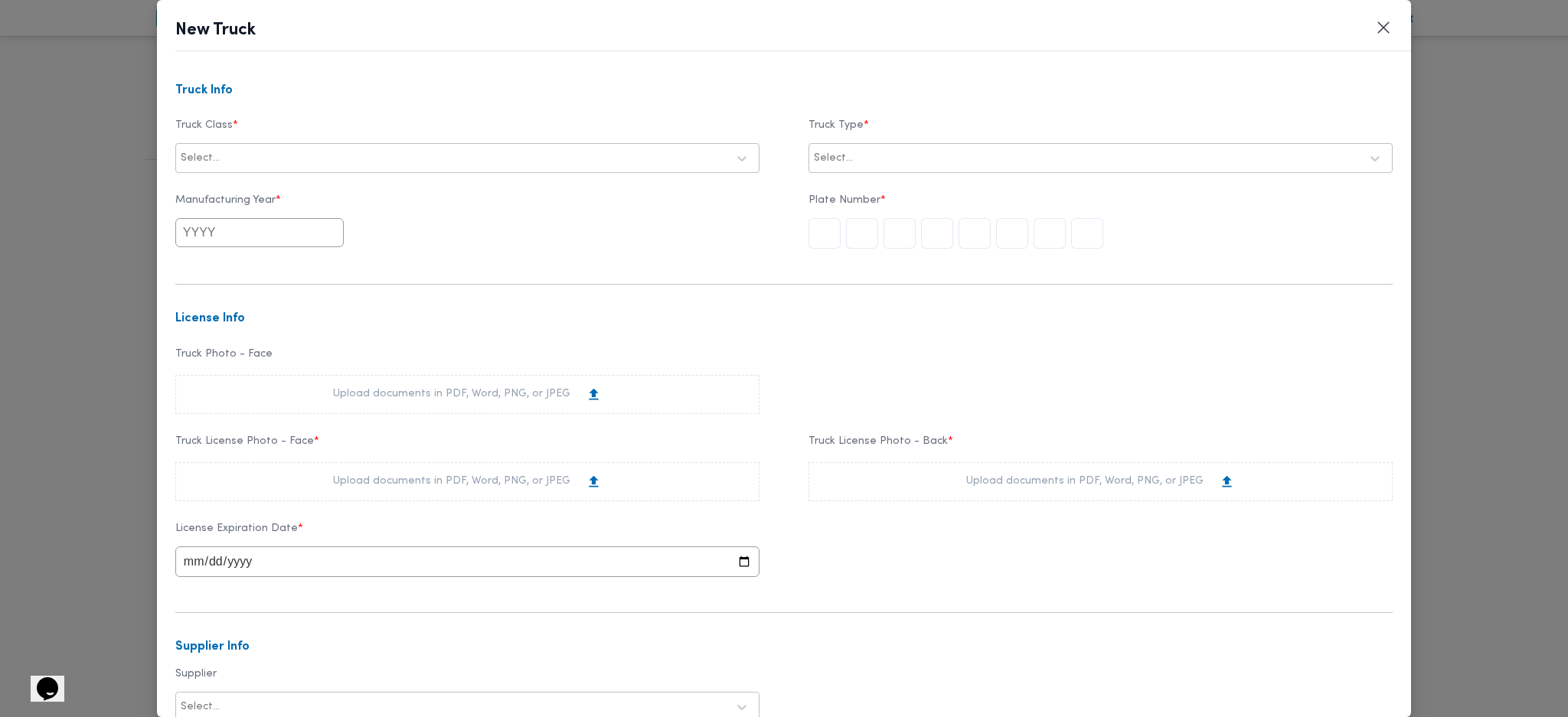
click at [341, 134] on label "Truck Class *" at bounding box center [467, 132] width 584 height 24
click at [336, 159] on div at bounding box center [474, 158] width 504 height 16
click at [231, 273] on div "jumbo_7000" at bounding box center [467, 278] width 583 height 27
click at [963, 157] on div at bounding box center [1086, 158] width 546 height 16
click at [855, 195] on div "opened | dry | 3.5 ton" at bounding box center [1100, 198] width 583 height 27
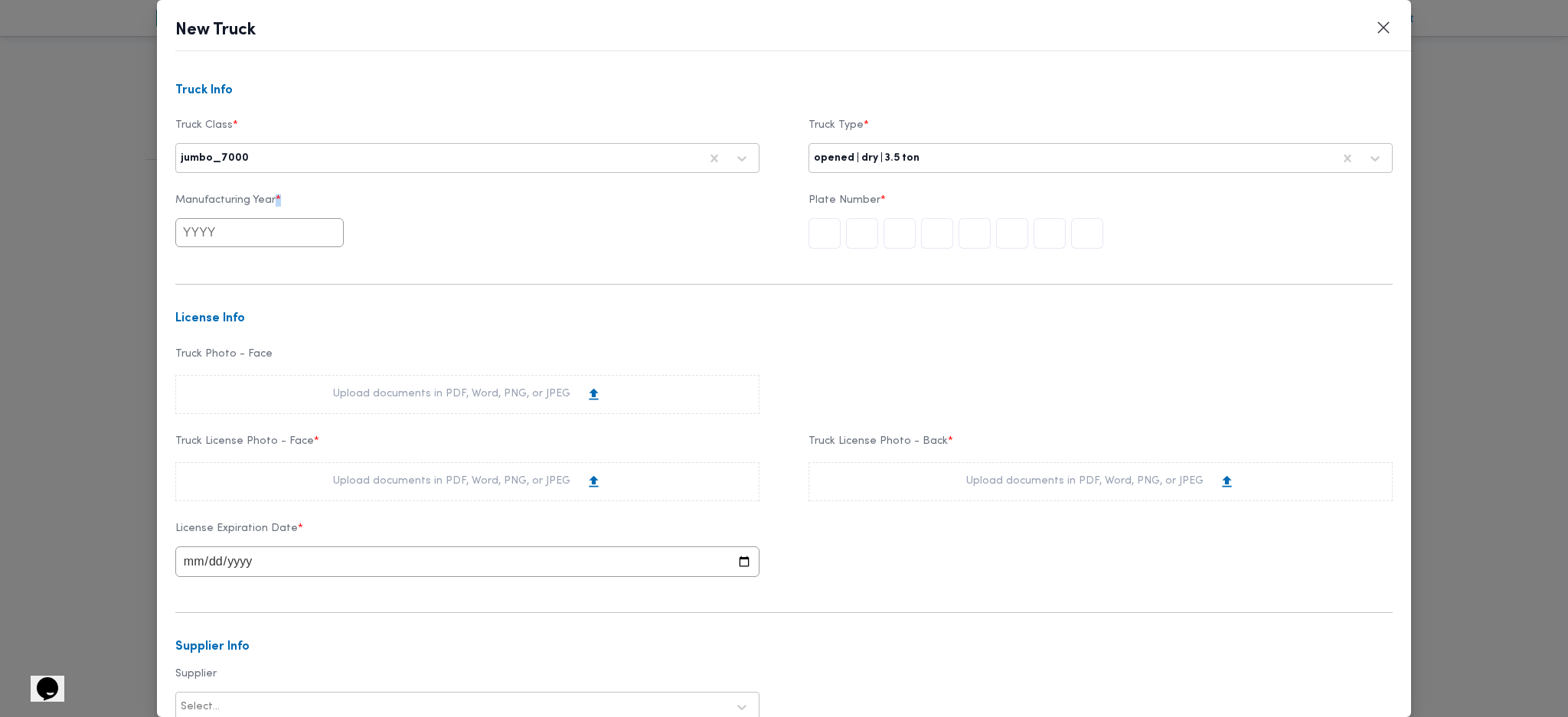
click at [205, 218] on div "Manufacturing Year *" at bounding box center [467, 221] width 584 height 53
click at [231, 246] on input "text" at bounding box center [260, 232] width 168 height 29
click at [196, 274] on button "Previous Year" at bounding box center [198, 270] width 15 height 15
click at [238, 291] on div "2006" at bounding box center [249, 294] width 43 height 11
type input "2006"
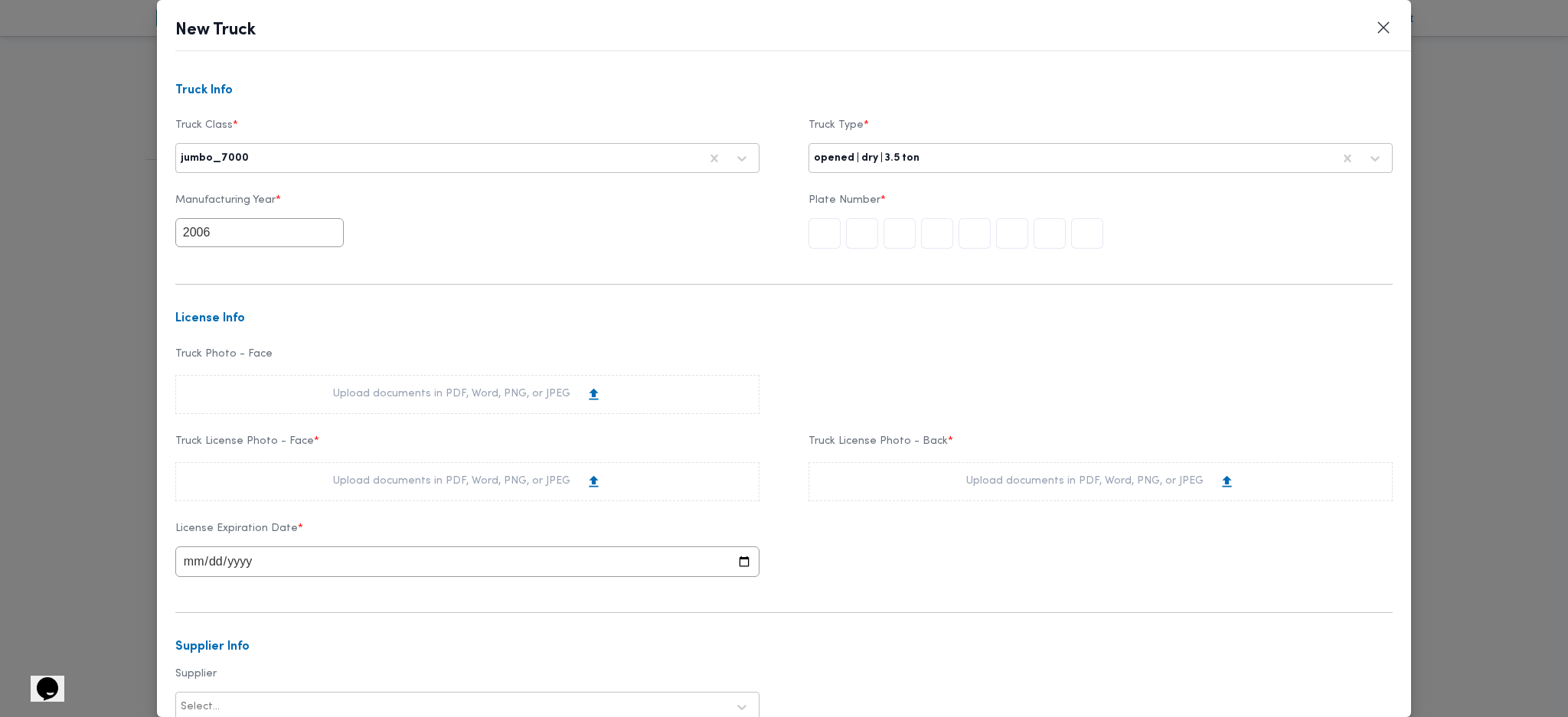
click at [1086, 248] on input "text" at bounding box center [1087, 232] width 32 height 30
click at [576, 500] on div "Upload documents in PDF, Word, PNG, or JPEG" at bounding box center [467, 481] width 584 height 39
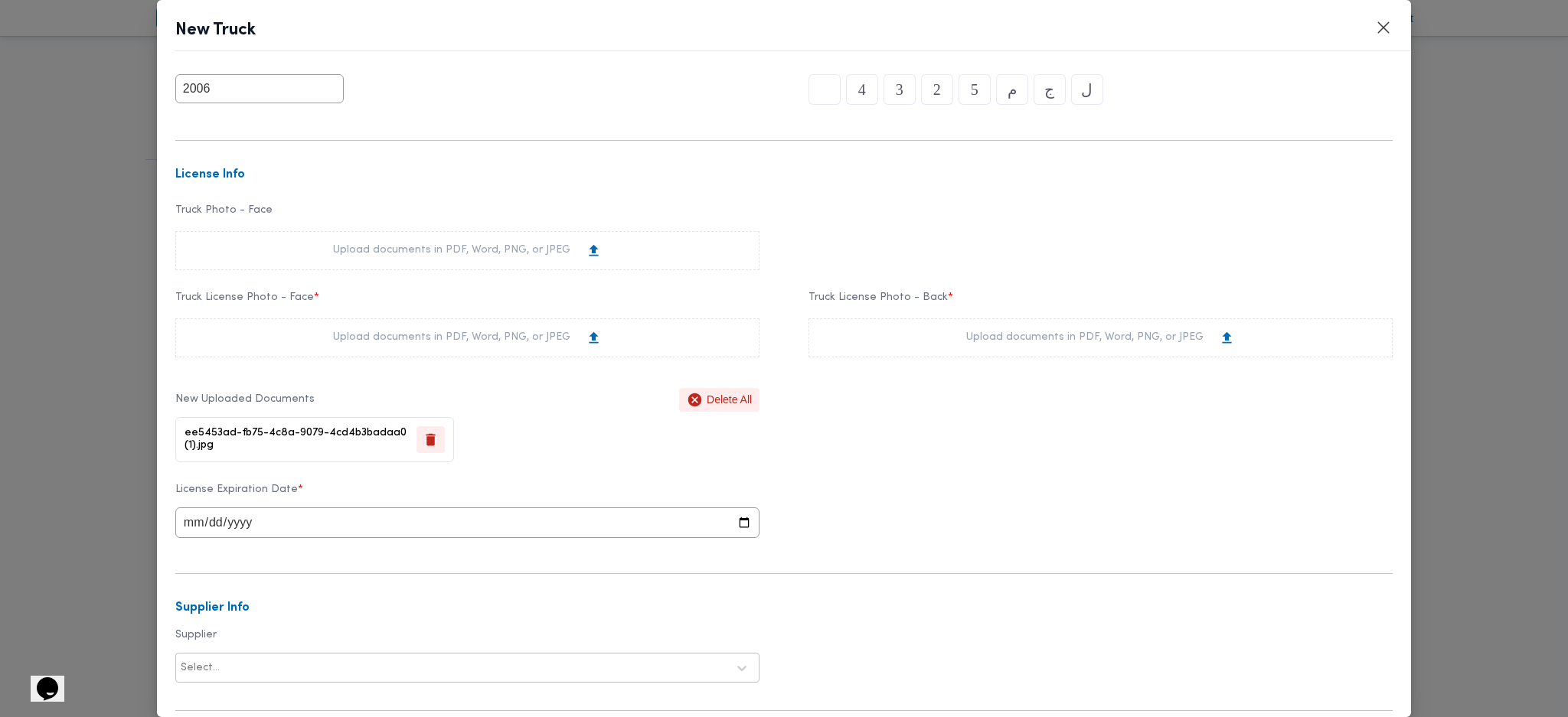
scroll to position [306, 0]
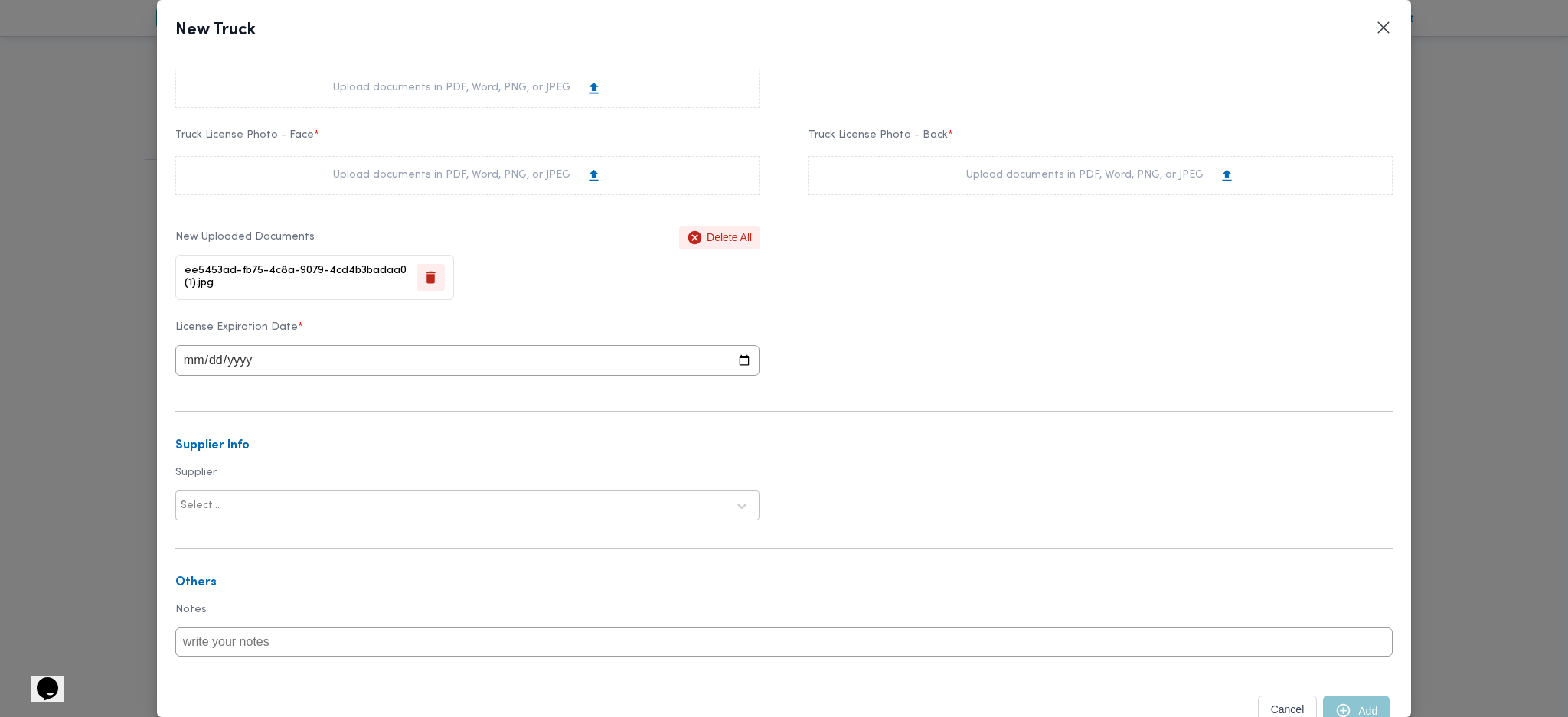
click at [985, 188] on div "Upload documents in PDF, Word, PNG, or JPEG" at bounding box center [1101, 176] width 584 height 39
click at [196, 372] on input "date" at bounding box center [467, 359] width 584 height 30
type input "2028-06-08"
click at [338, 508] on div at bounding box center [474, 506] width 504 height 16
type input "بخيت"
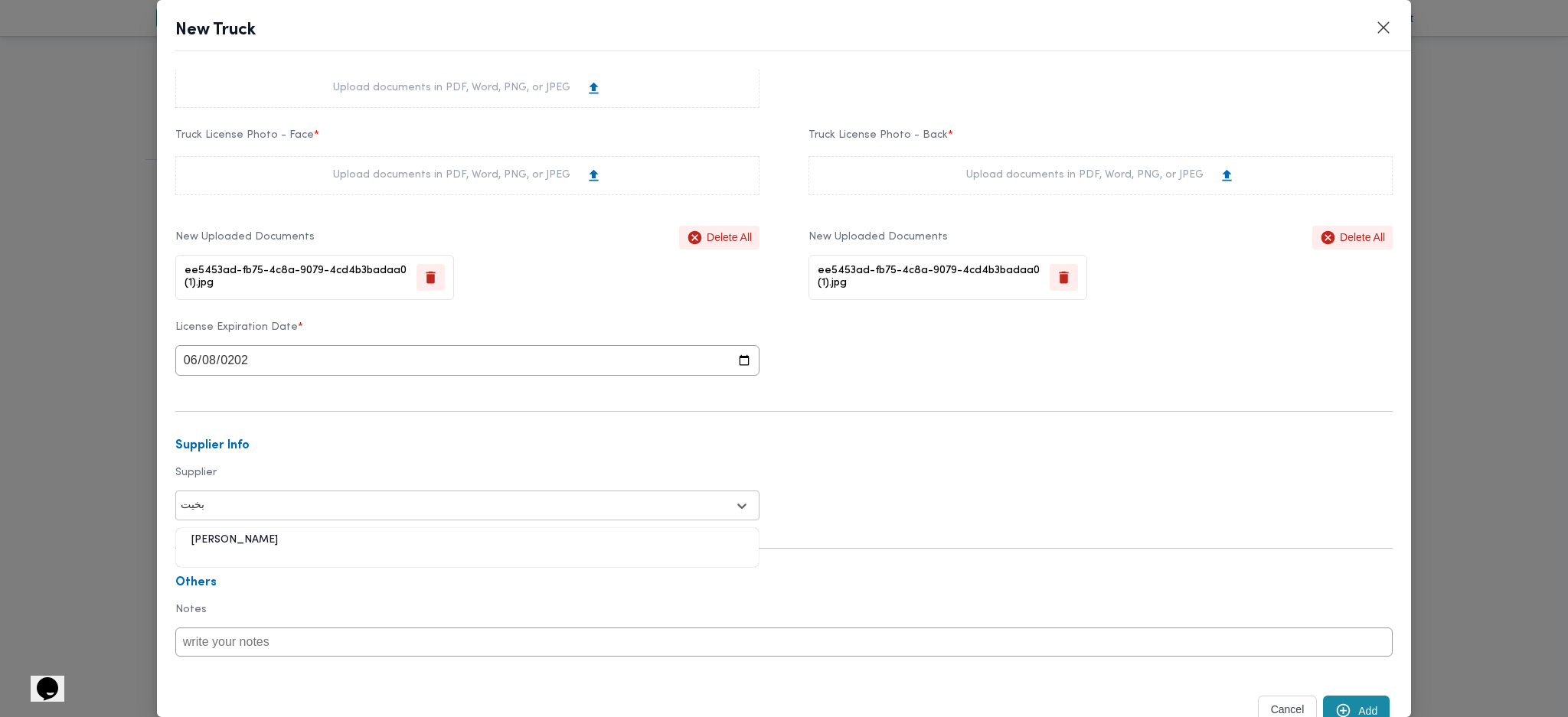
click at [326, 545] on div "علي عبدالناصر علي بخيت علي" at bounding box center [467, 545] width 583 height 27
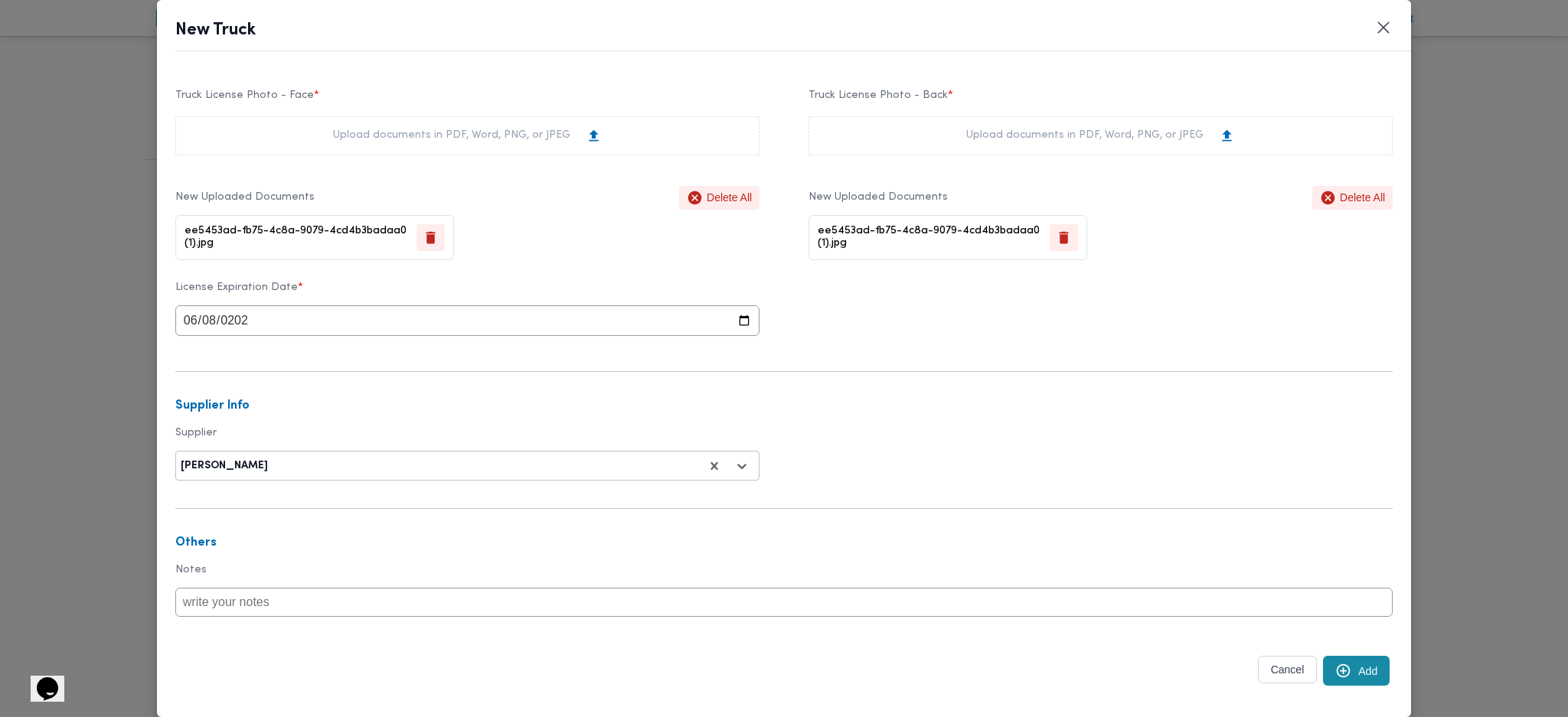
scroll to position [368, 0]
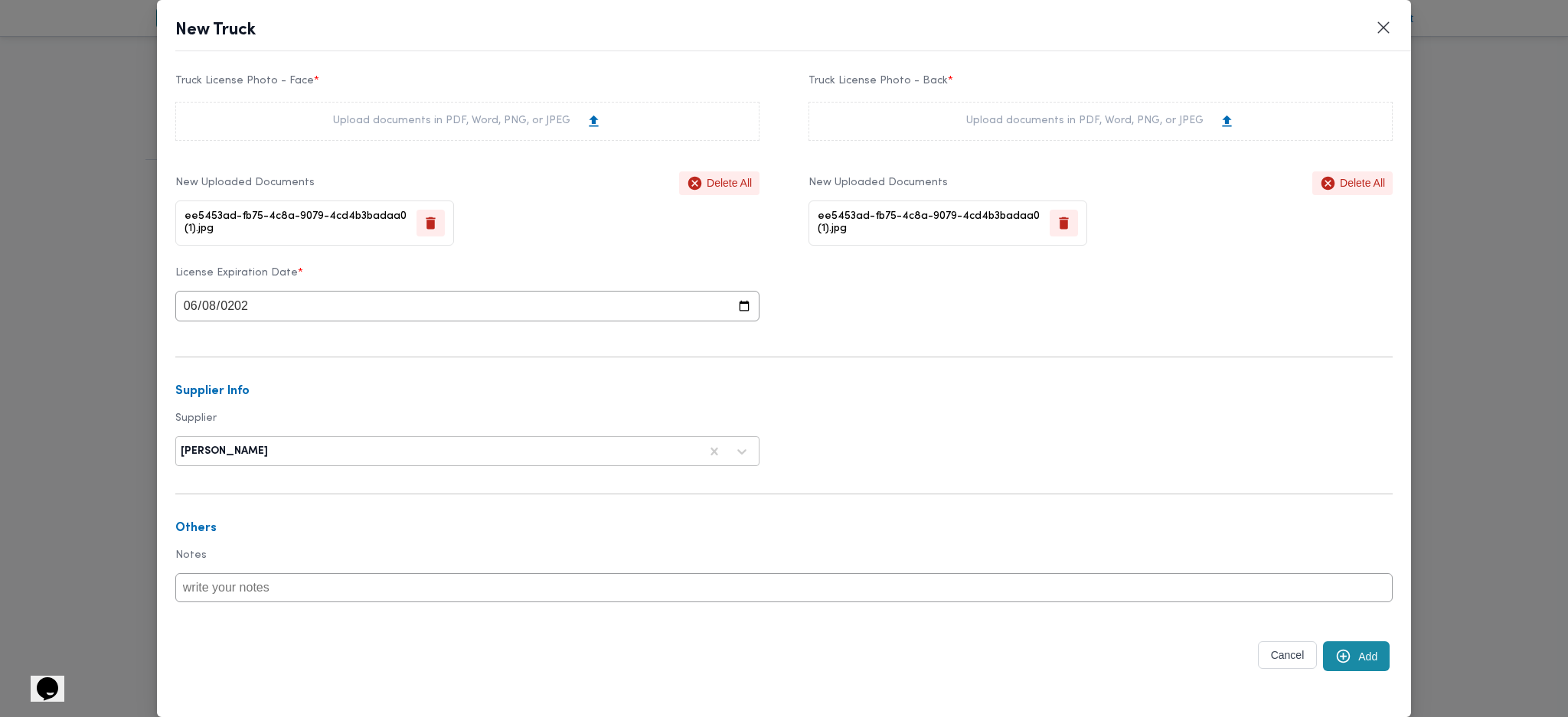
click at [1343, 645] on button "Add" at bounding box center [1356, 656] width 67 height 30
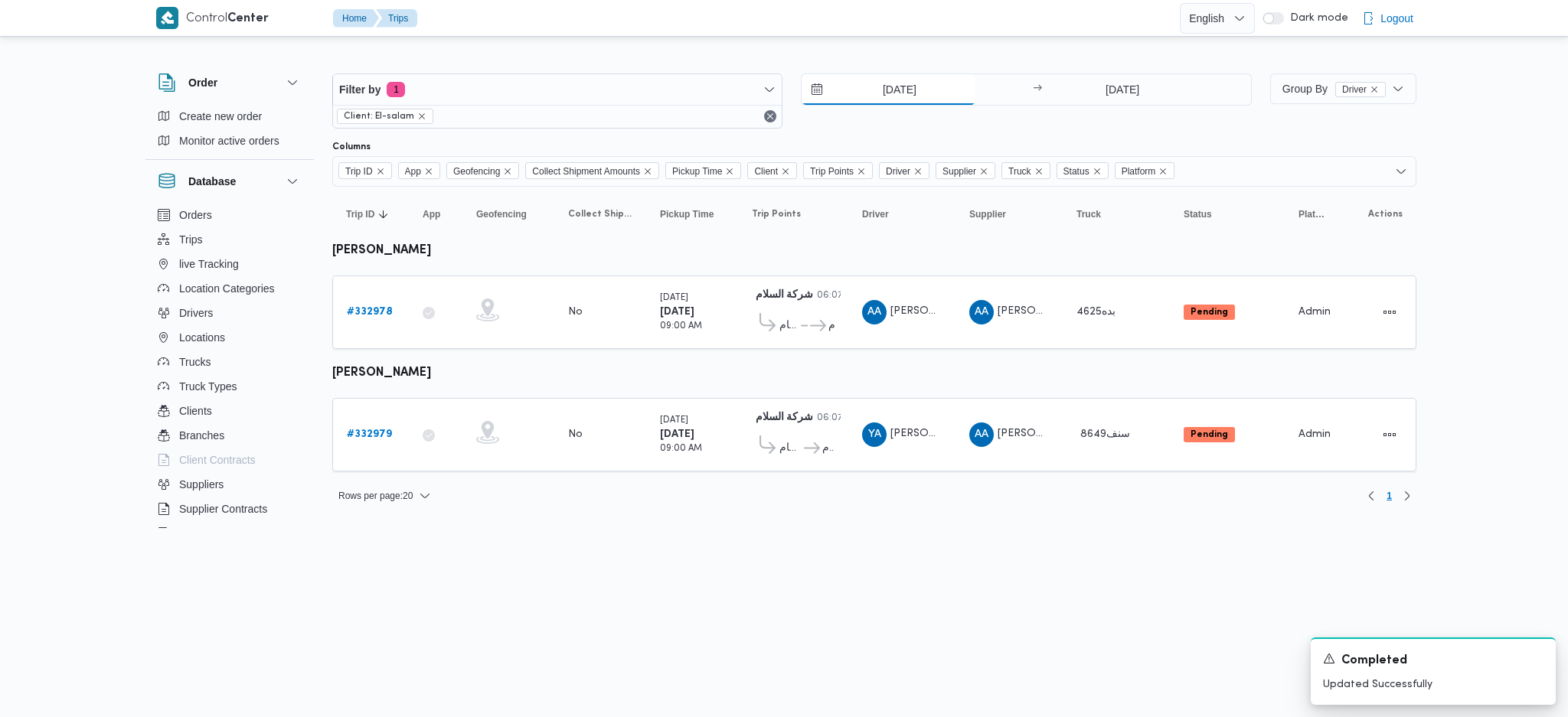
click at [916, 87] on input "[DATE]" at bounding box center [888, 89] width 174 height 30
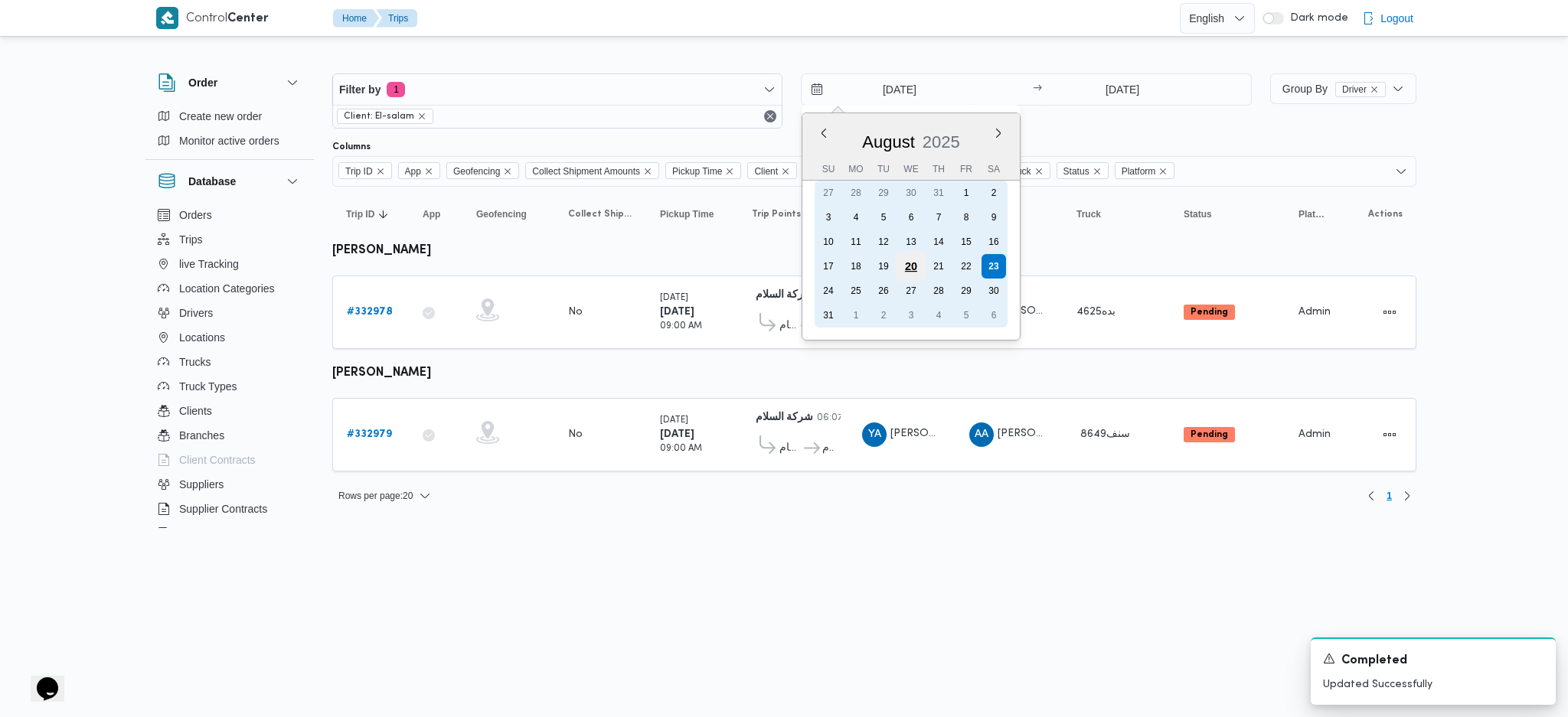
click at [923, 265] on div "20" at bounding box center [911, 266] width 29 height 29
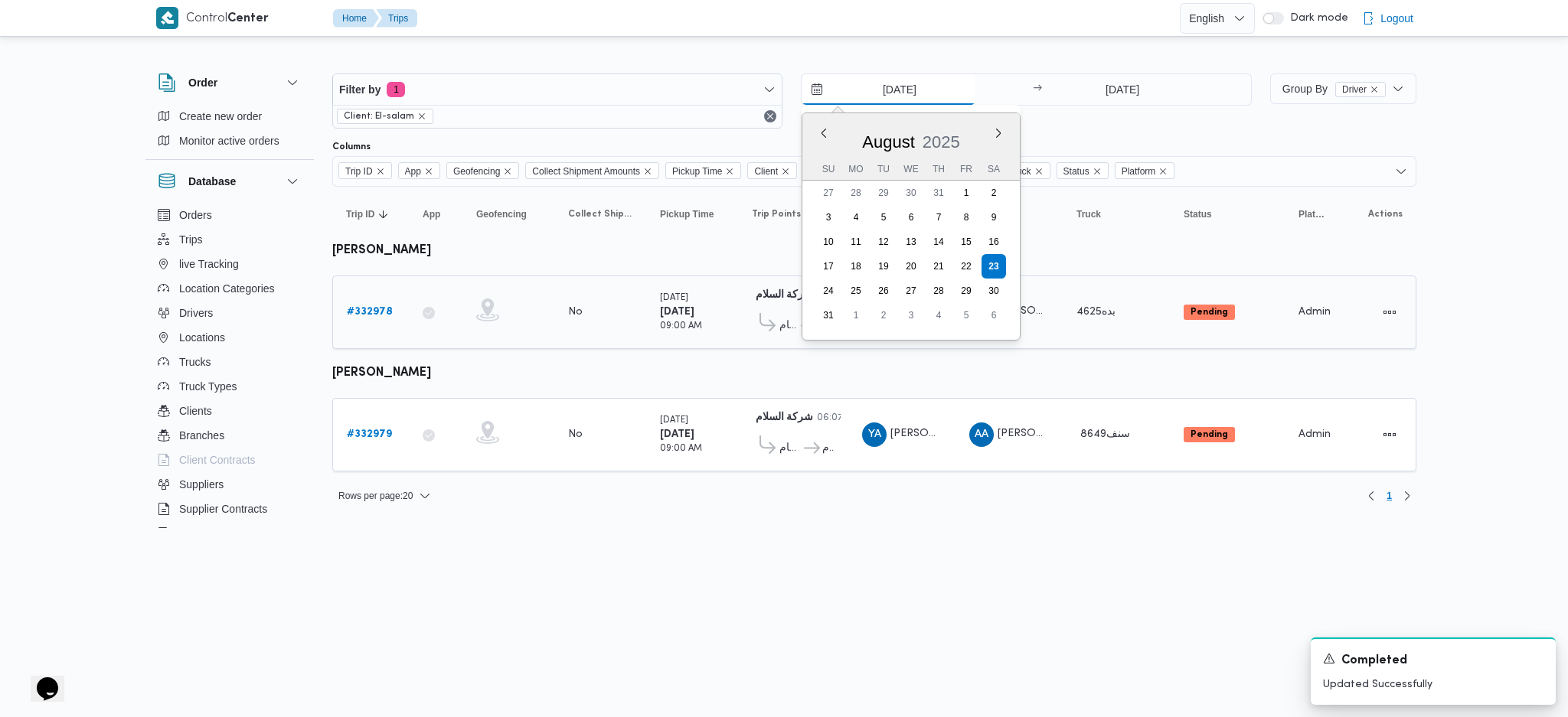
type input "[DATE]"
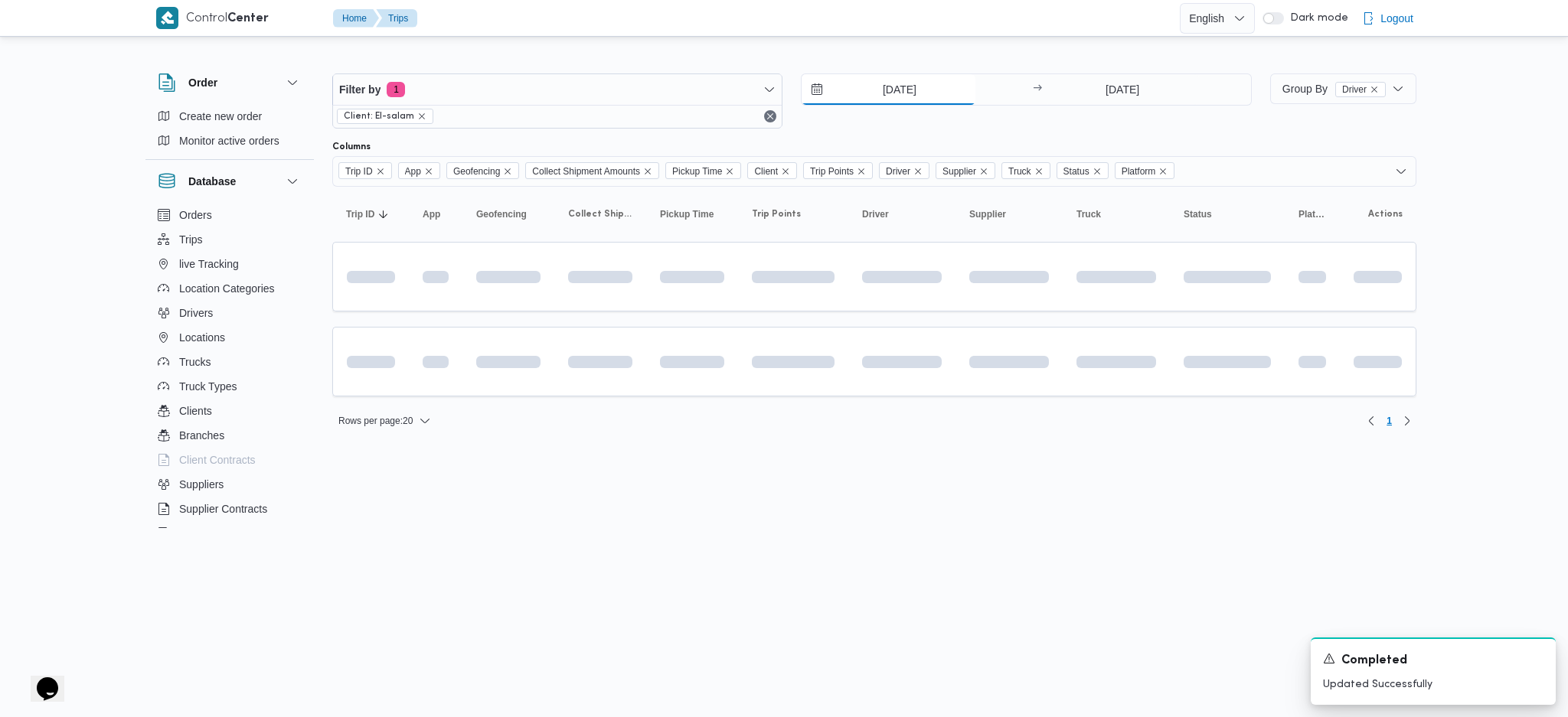
click at [917, 89] on input "[DATE]" at bounding box center [888, 89] width 174 height 30
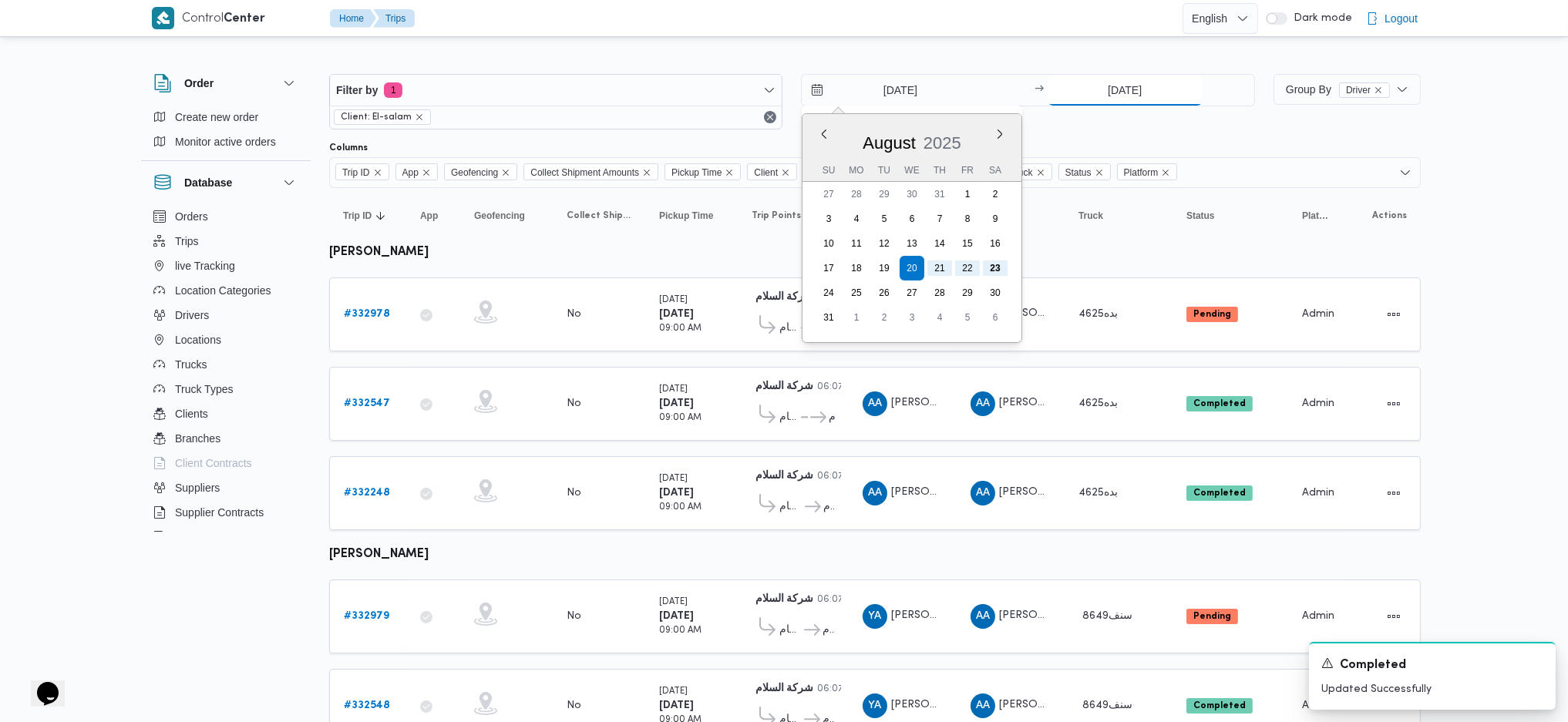
click at [1088, 93] on input "[DATE]" at bounding box center [1125, 89] width 154 height 30
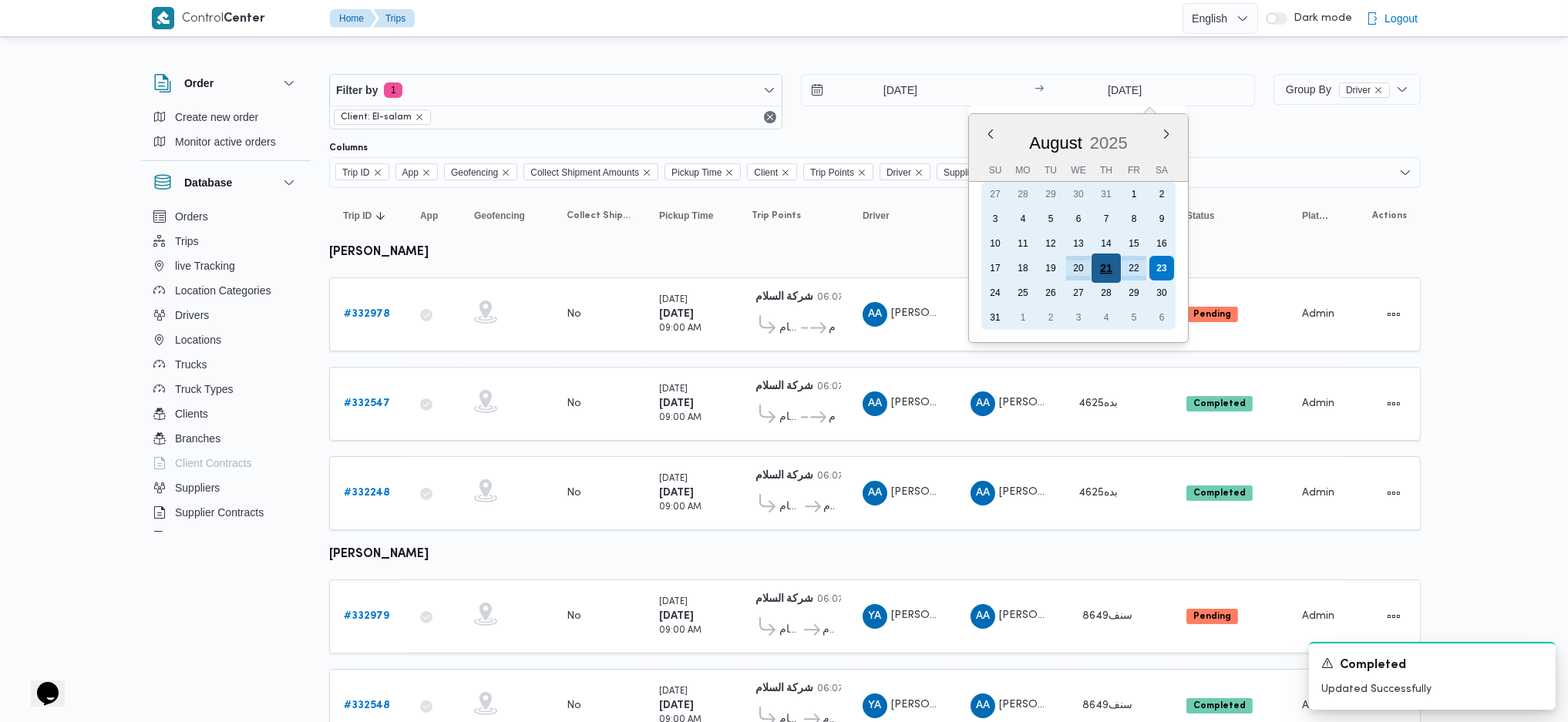
click at [1107, 253] on div "21" at bounding box center [1106, 268] width 29 height 29
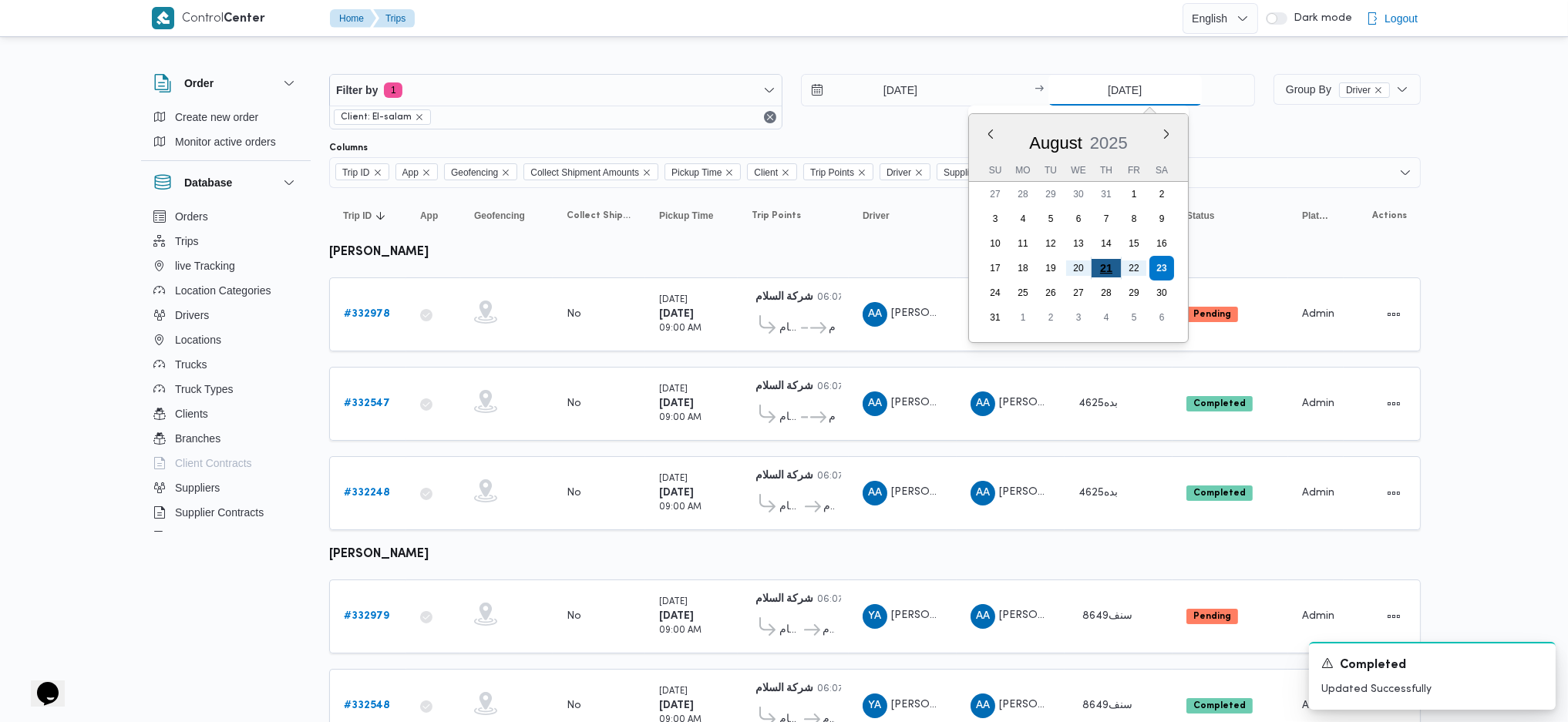
type input "[DATE]"
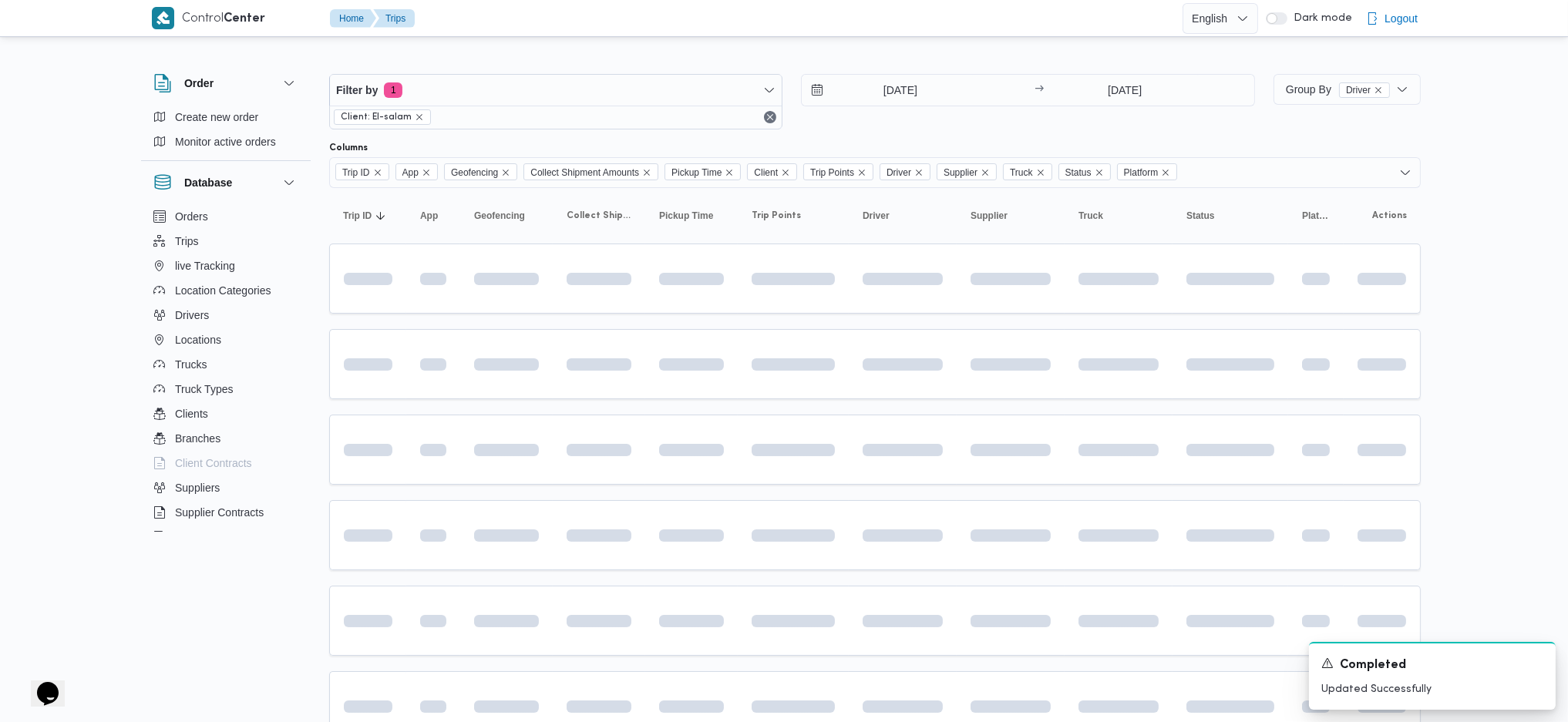
click at [852, 67] on div "Filter by 1 Client: El-salam [DATE] → [DATE]" at bounding box center [791, 101] width 944 height 74
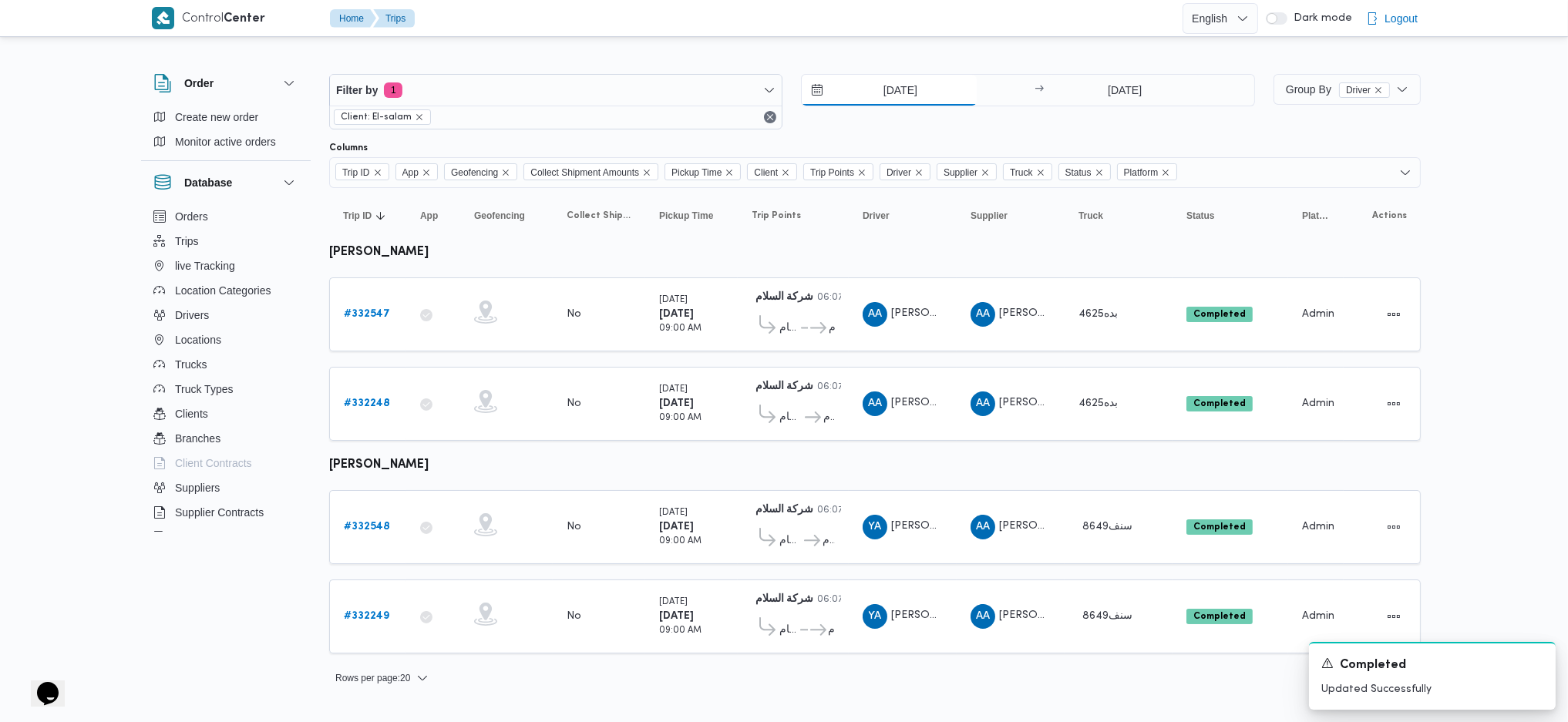
click at [871, 90] on input "[DATE]" at bounding box center [889, 89] width 175 height 30
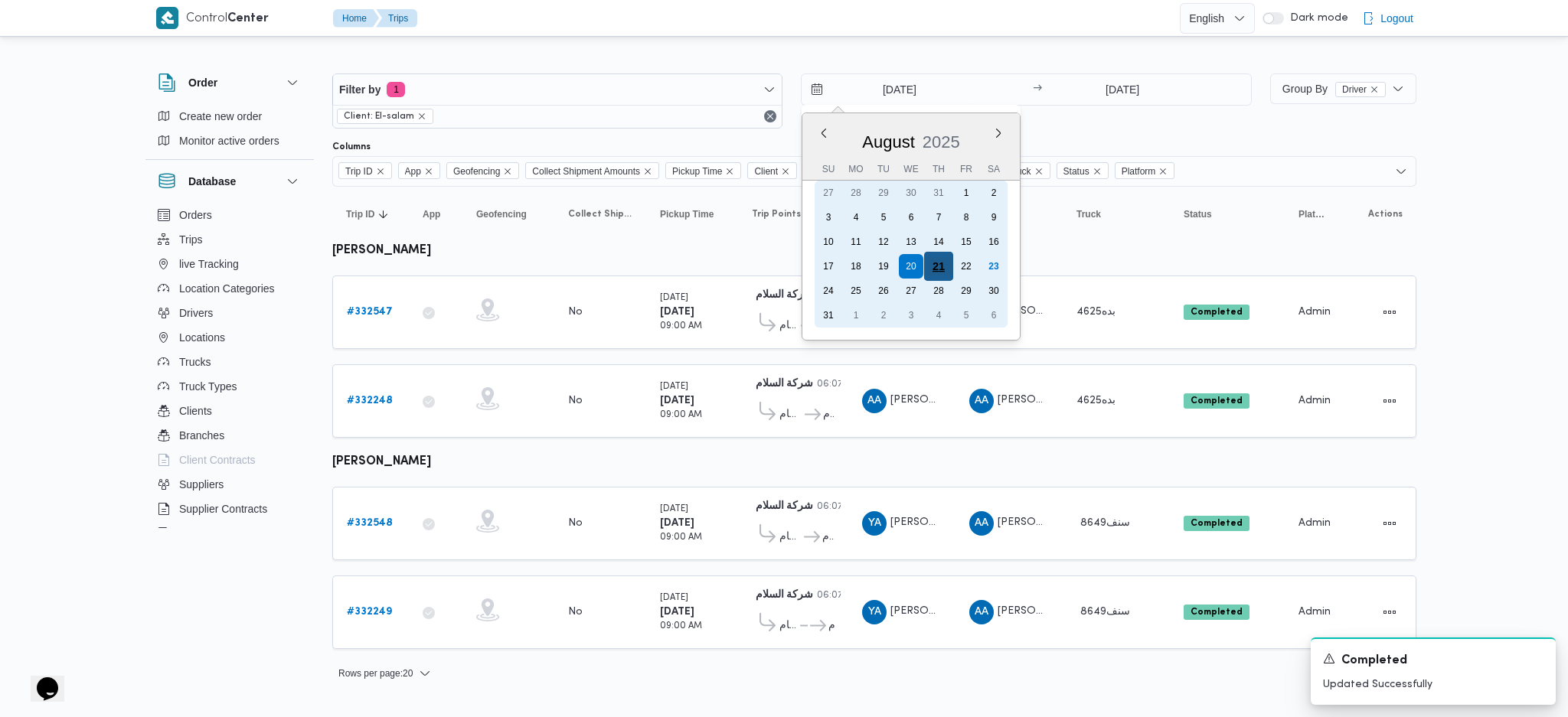
click at [936, 262] on div "21" at bounding box center [939, 266] width 29 height 29
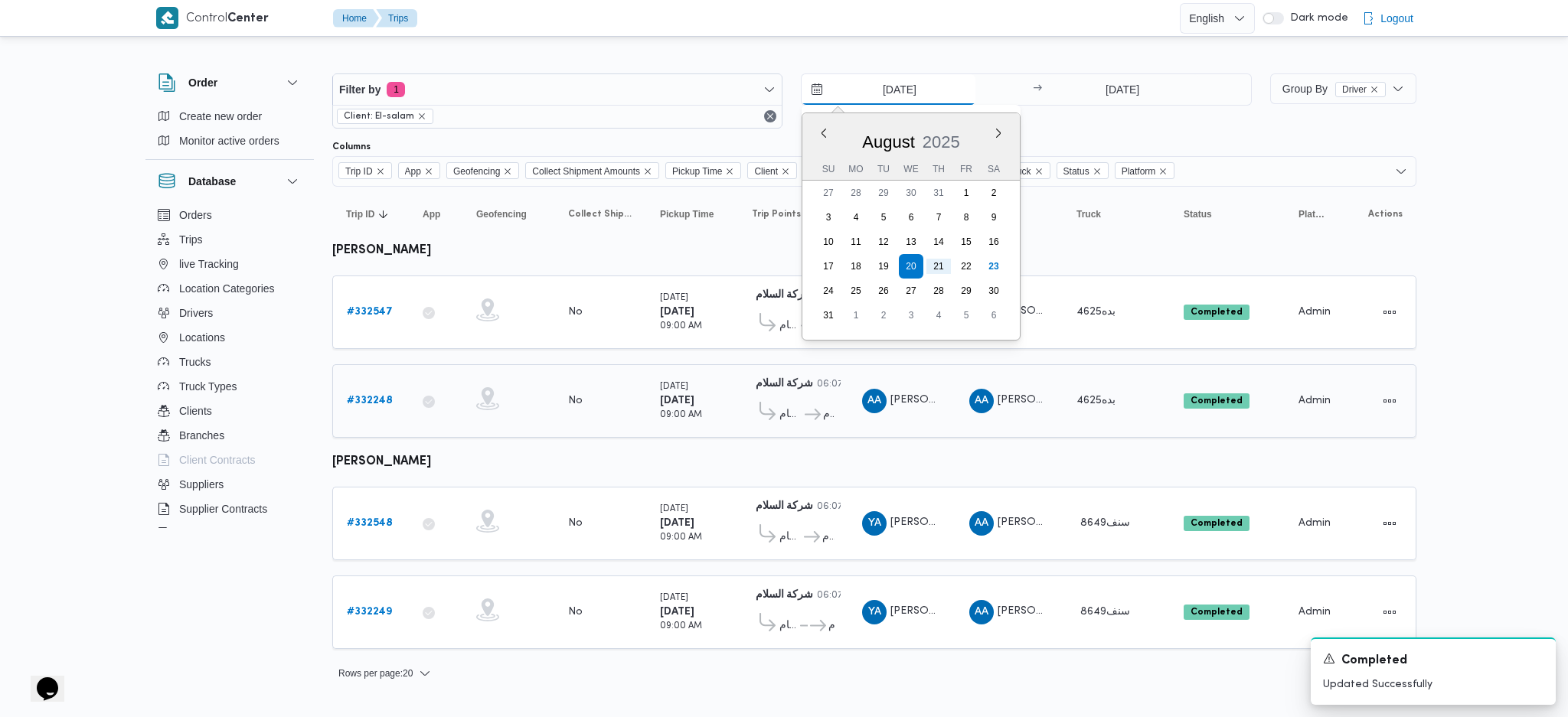
type input "[DATE]"
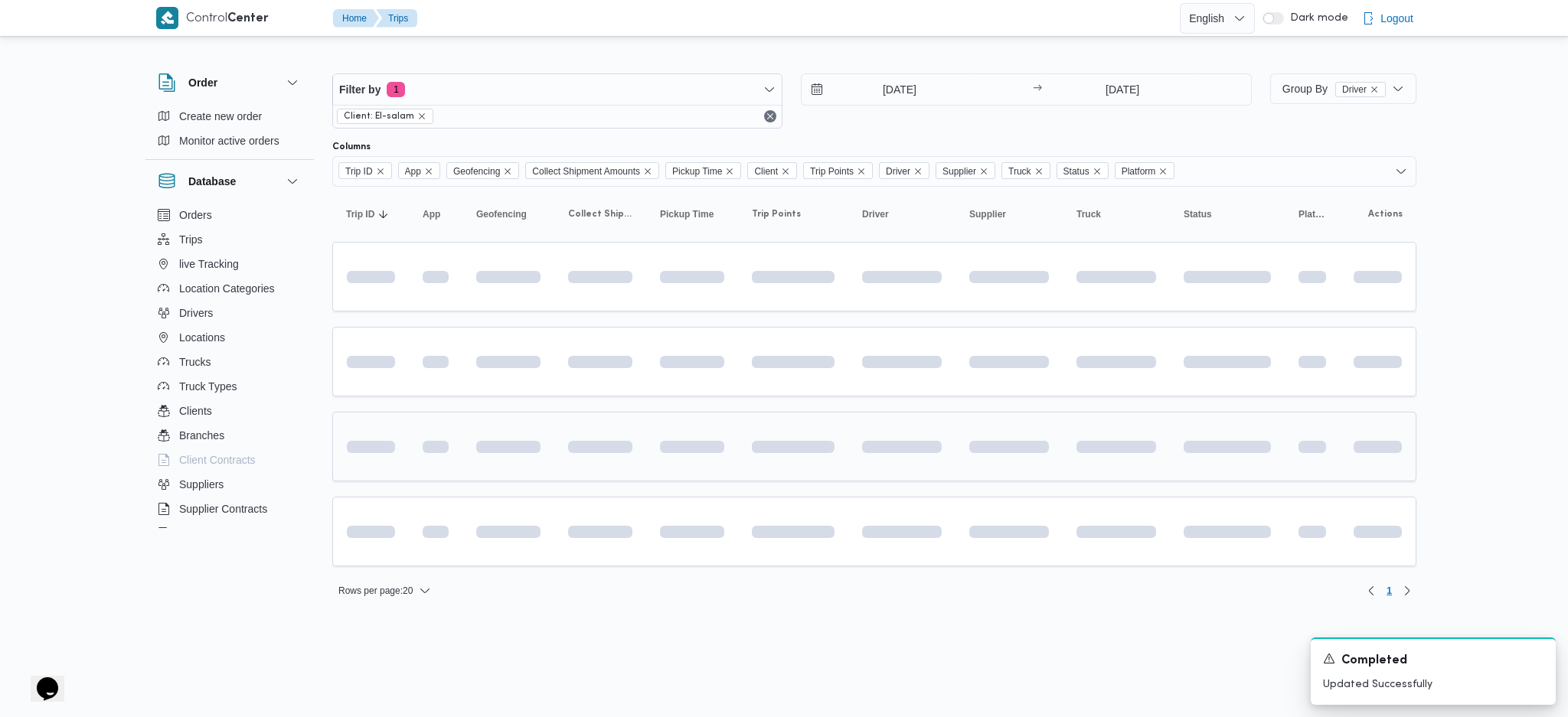
click at [940, 456] on div at bounding box center [901, 446] width 91 height 25
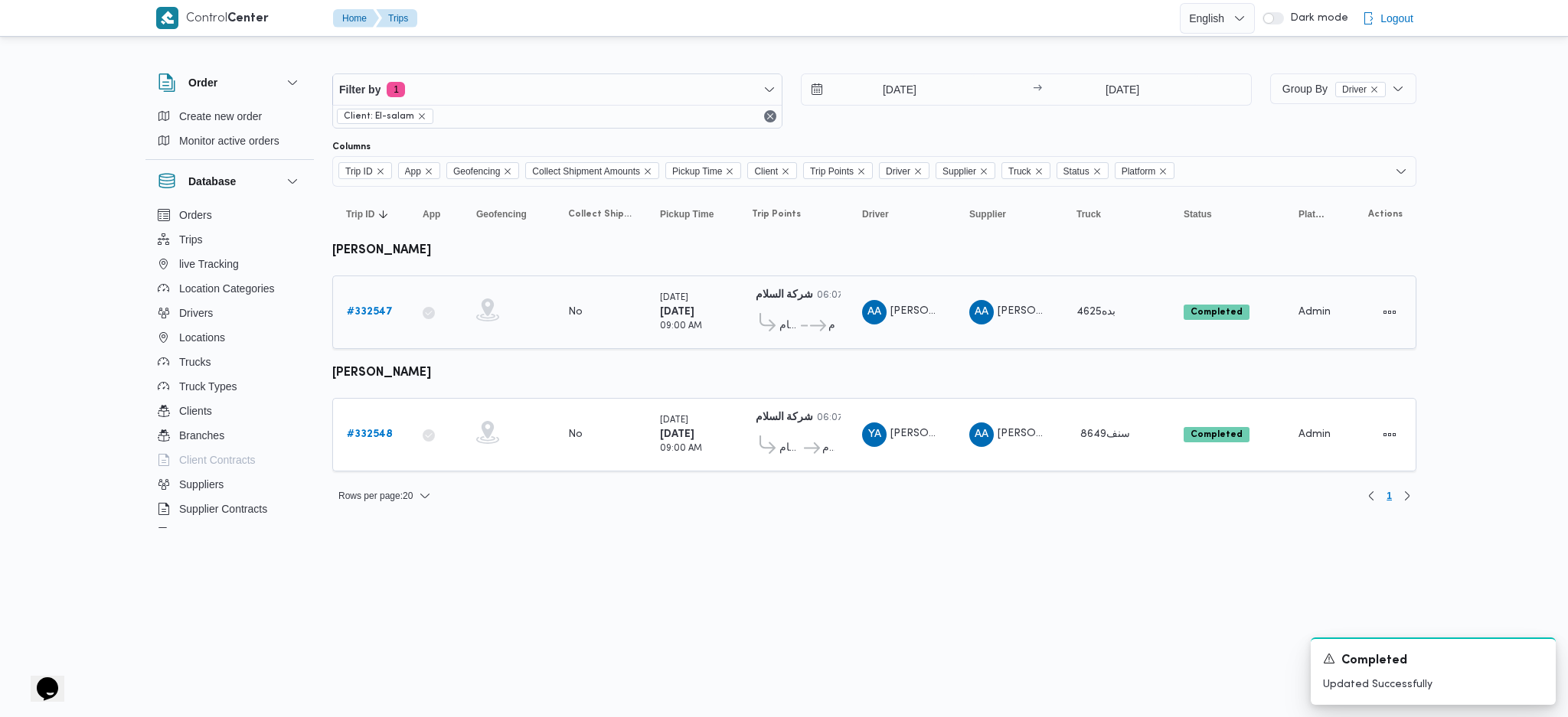
click at [378, 312] on b "# 332547" at bounding box center [370, 312] width 46 height 10
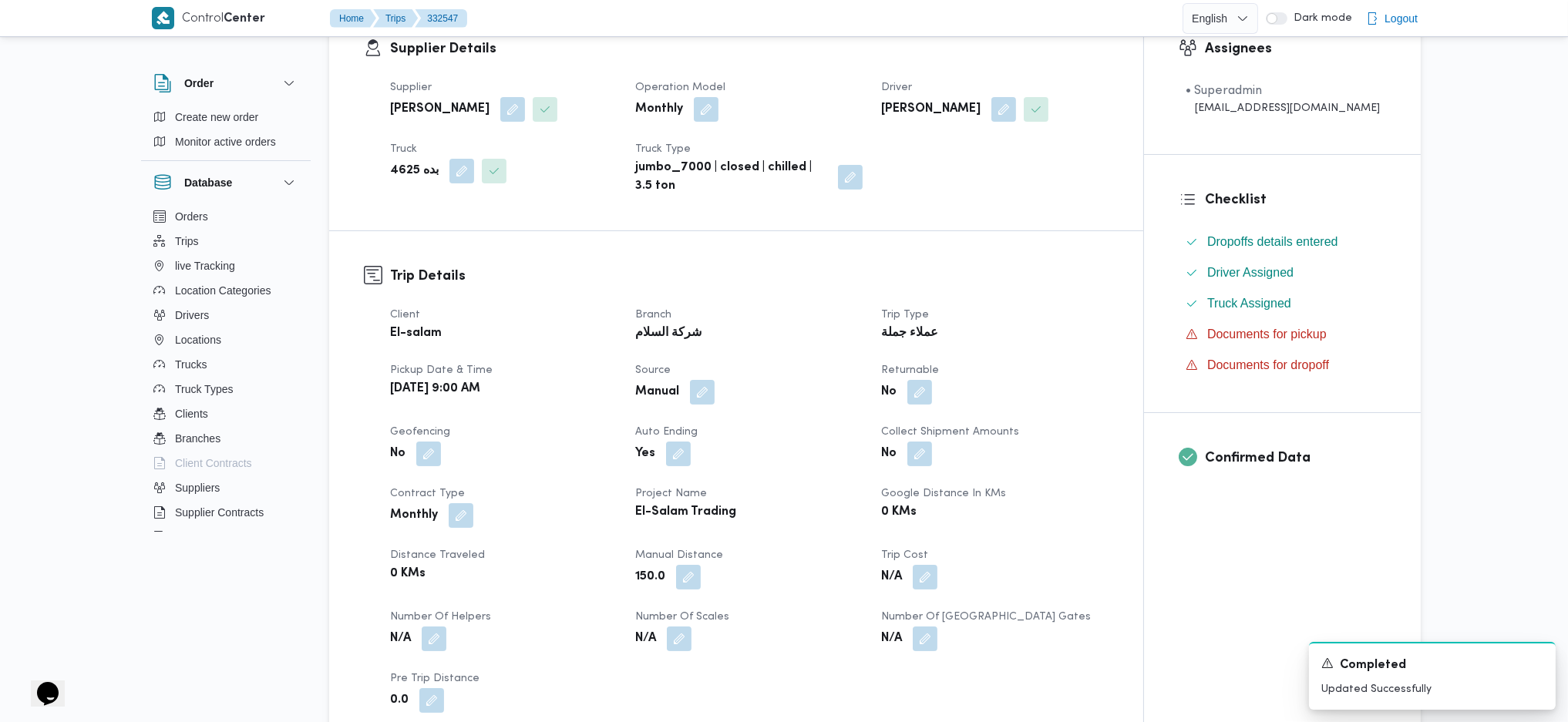
scroll to position [513, 0]
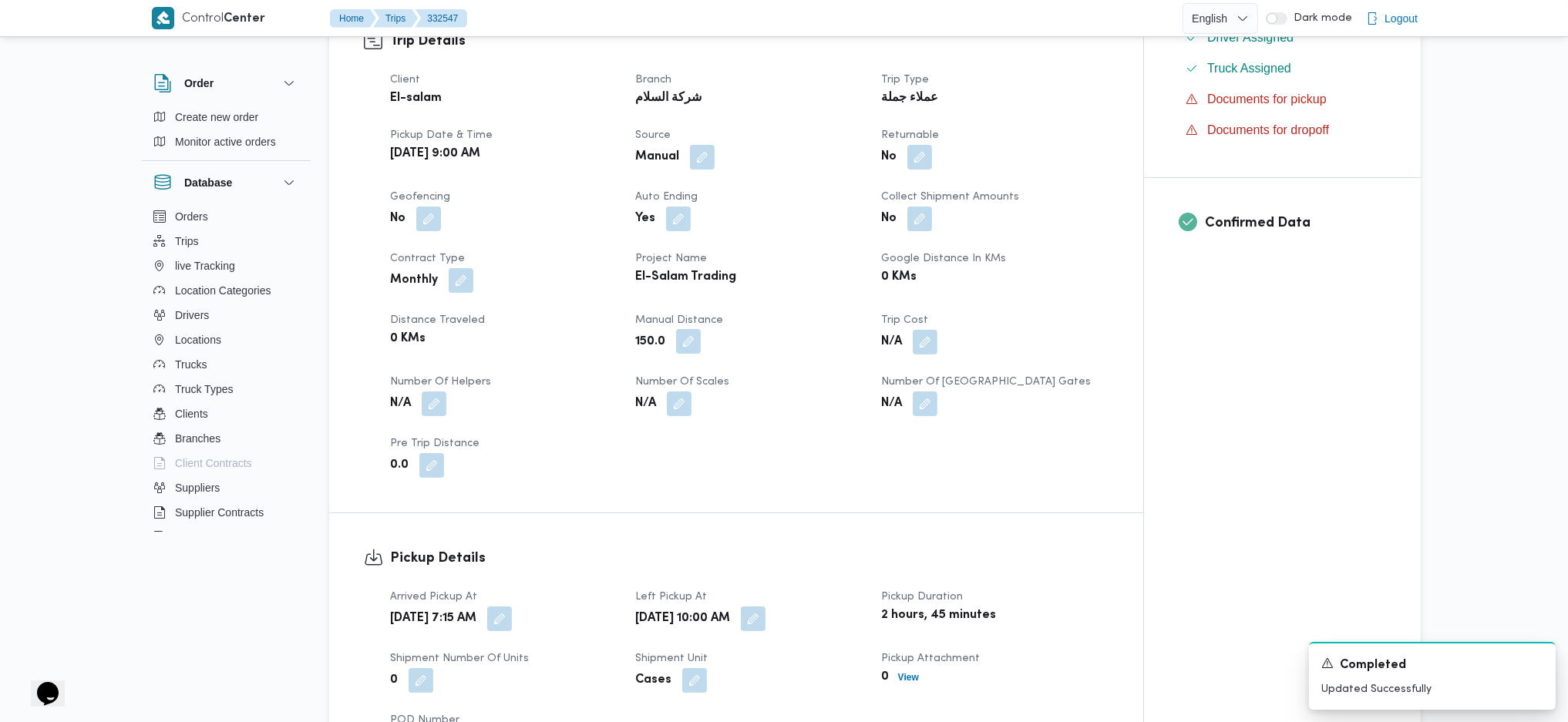
click at [692, 353] on button "button" at bounding box center [688, 341] width 25 height 25
click at [663, 420] on div "You are in a dialog. To close this dialog, hit escape. Manual Distance 150.0 Sa…" at bounding box center [693, 396] width 267 height 71
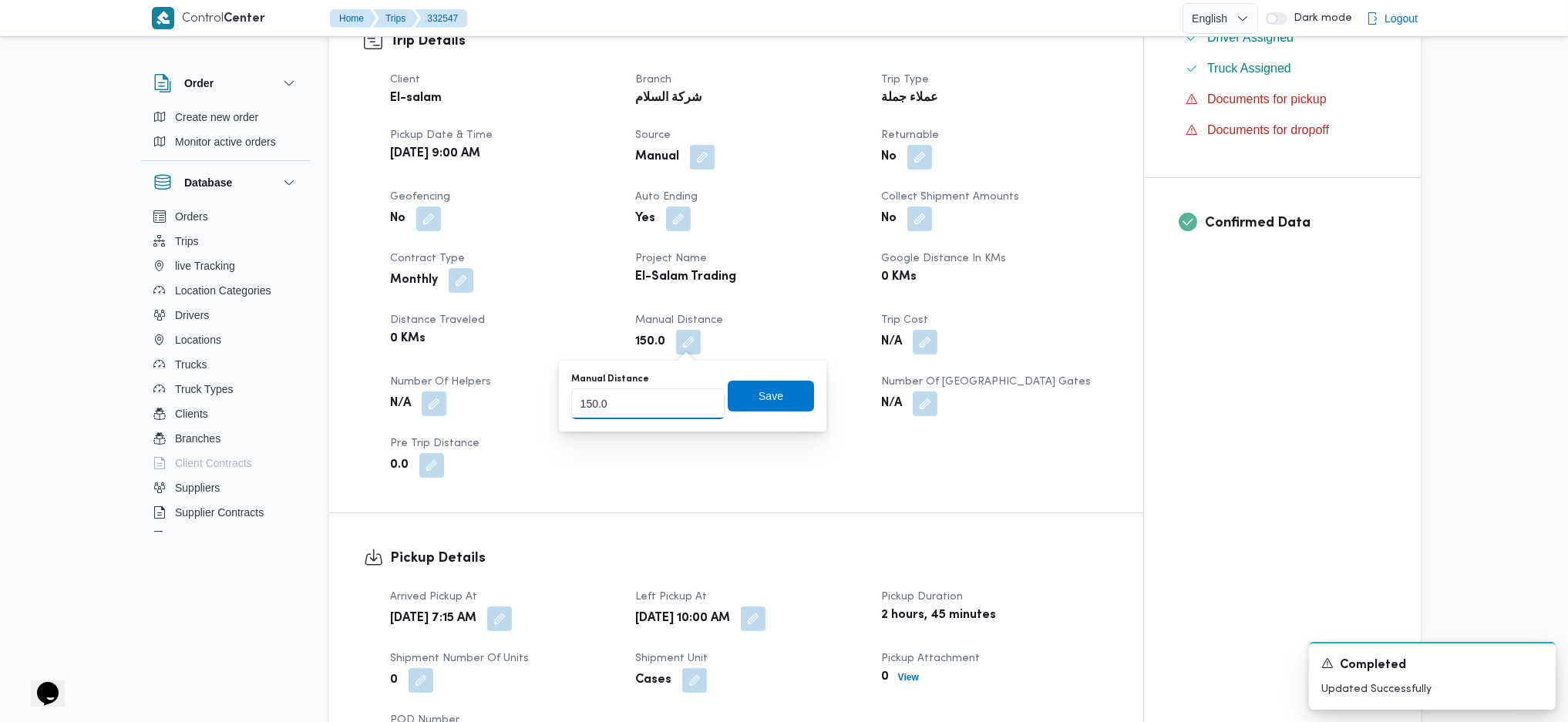
click at [626, 393] on input "150.0" at bounding box center [648, 403] width 154 height 30
type input "1"
type input "120"
type input "210"
click button "Save" at bounding box center [771, 395] width 87 height 30
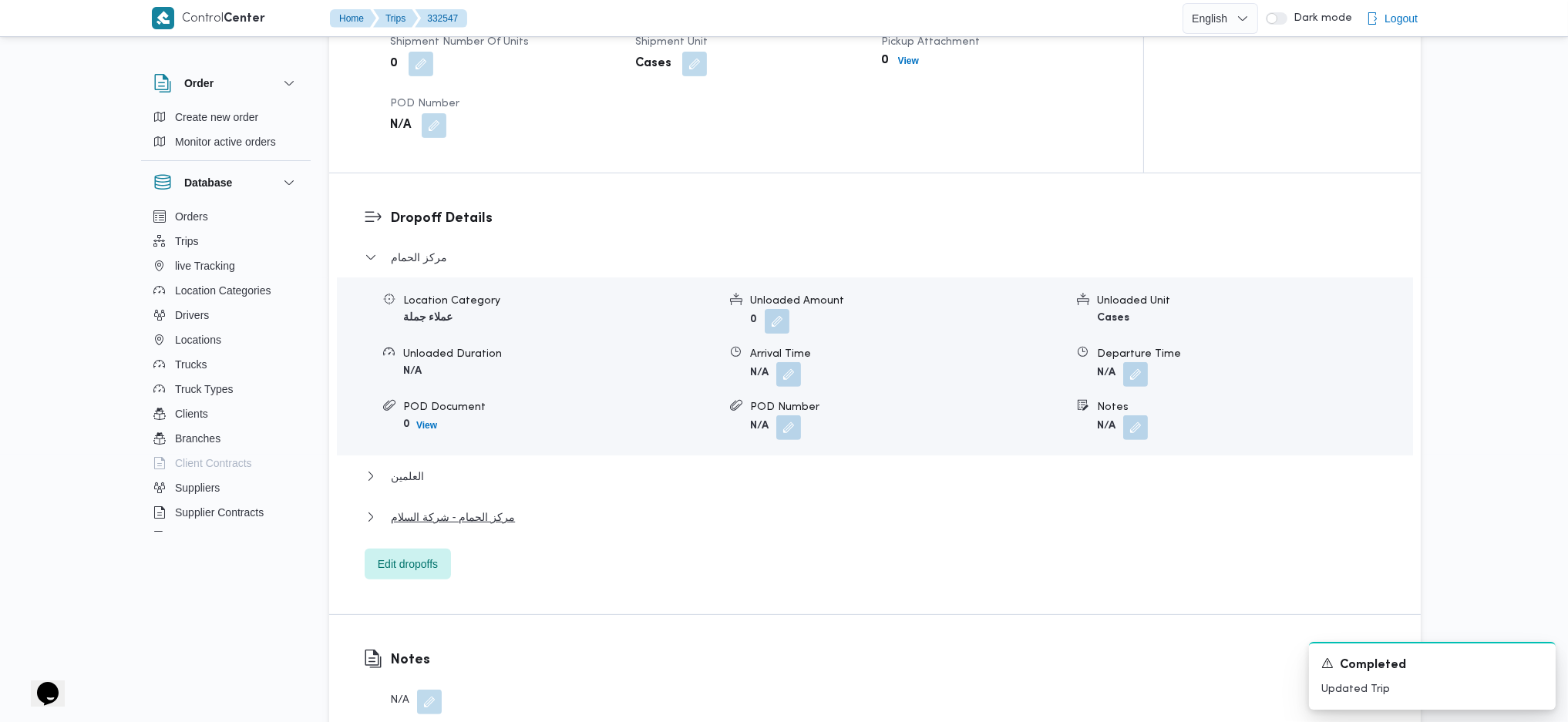
scroll to position [1233, 0]
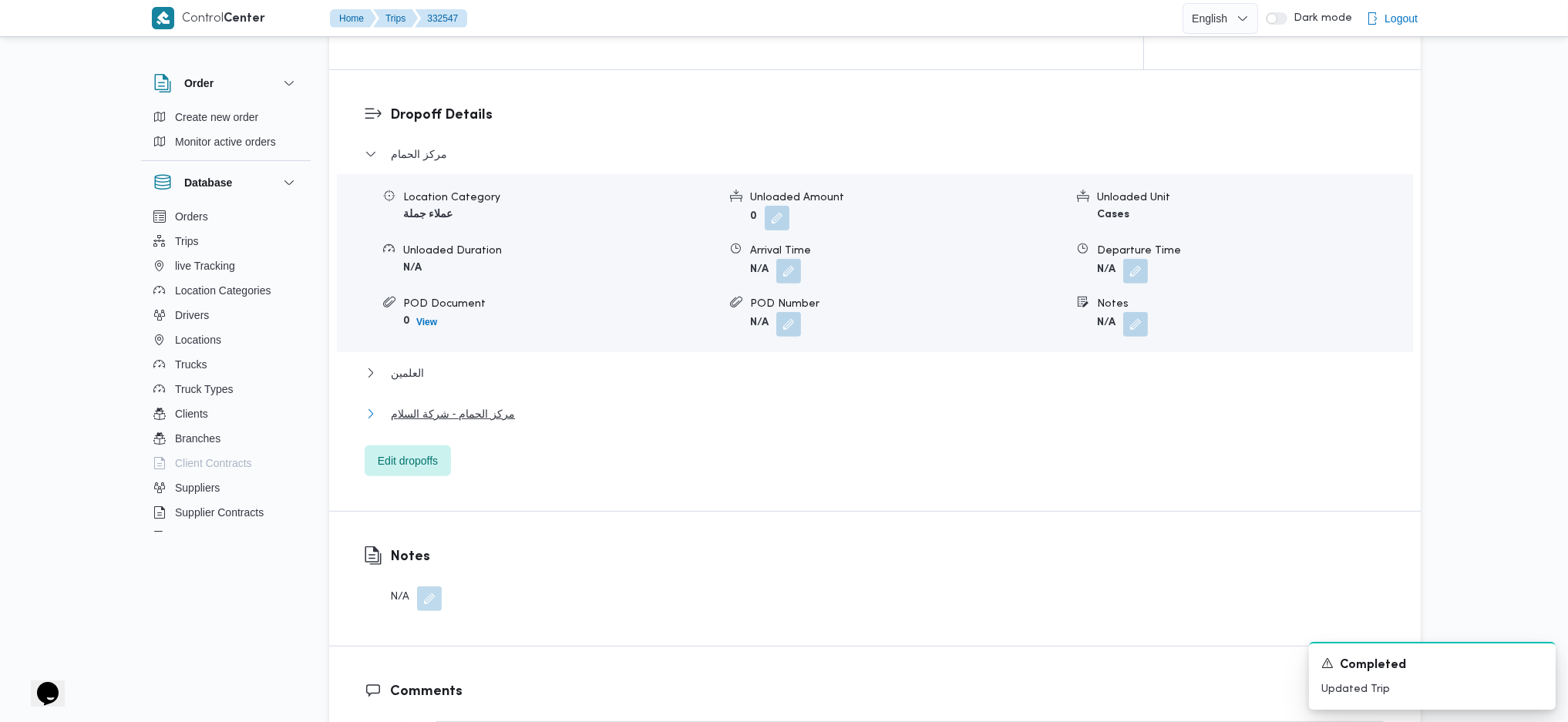
drag, startPoint x: 496, startPoint y: 413, endPoint x: 544, endPoint y: 423, distance: 49.0
click at [496, 413] on span "مركز الحمام - شركة السلام" at bounding box center [452, 413] width 124 height 18
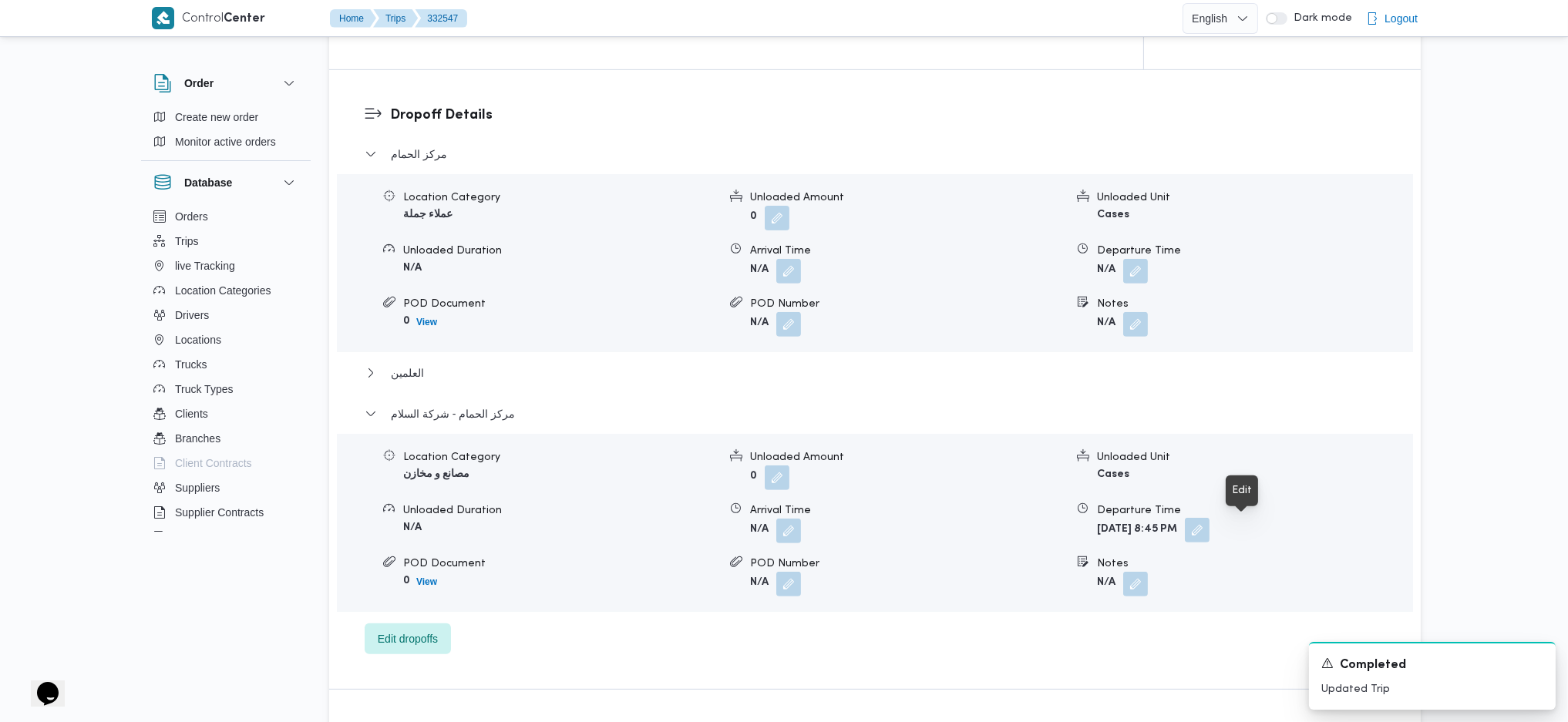
click at [1210, 530] on button "button" at bounding box center [1197, 530] width 25 height 25
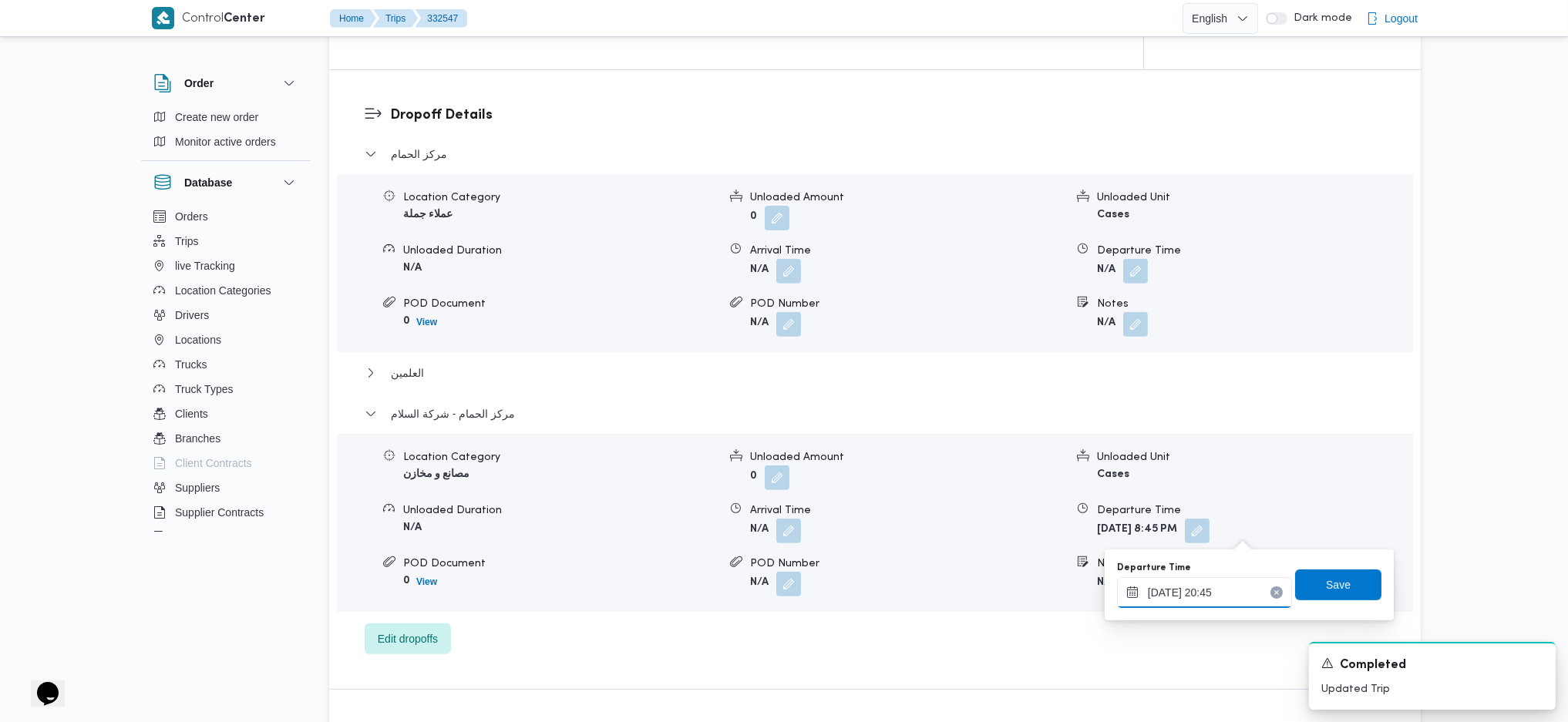
click at [1229, 596] on input "[DATE] 20:45" at bounding box center [1204, 592] width 175 height 30
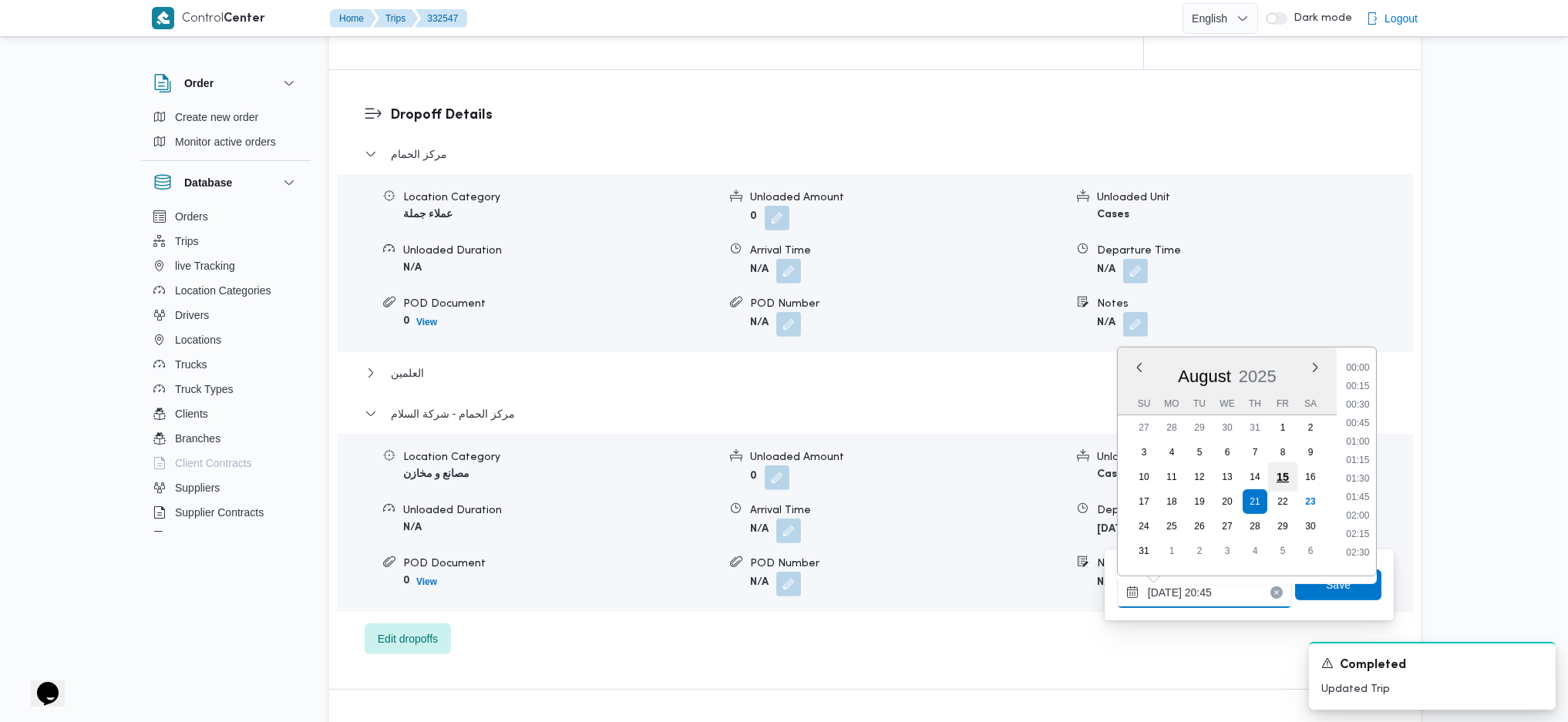
scroll to position [1432, 0]
click at [1370, 412] on li "20:00" at bounding box center [1357, 415] width 35 height 16
type input "[DATE] 20:00"
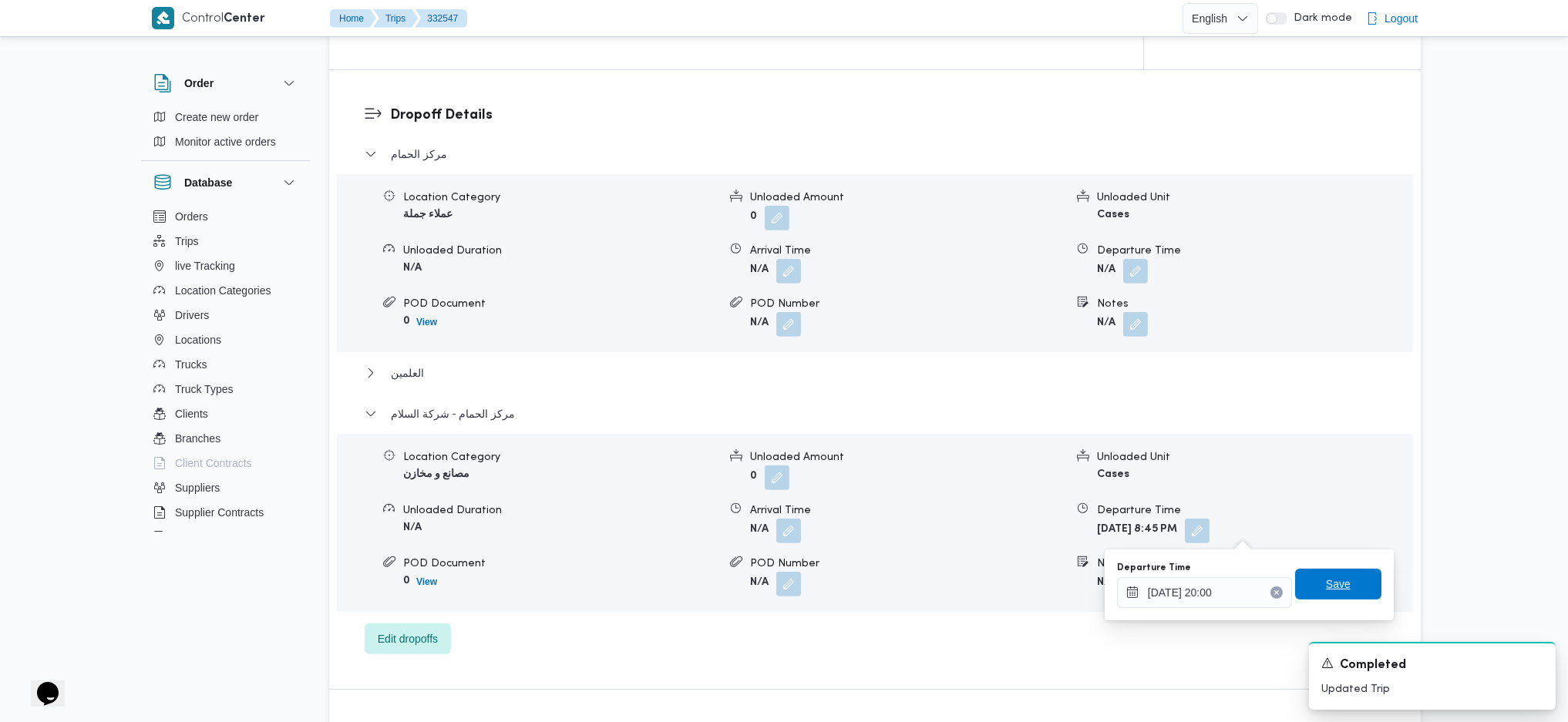
click at [1326, 587] on span "Save" at bounding box center [1338, 584] width 25 height 18
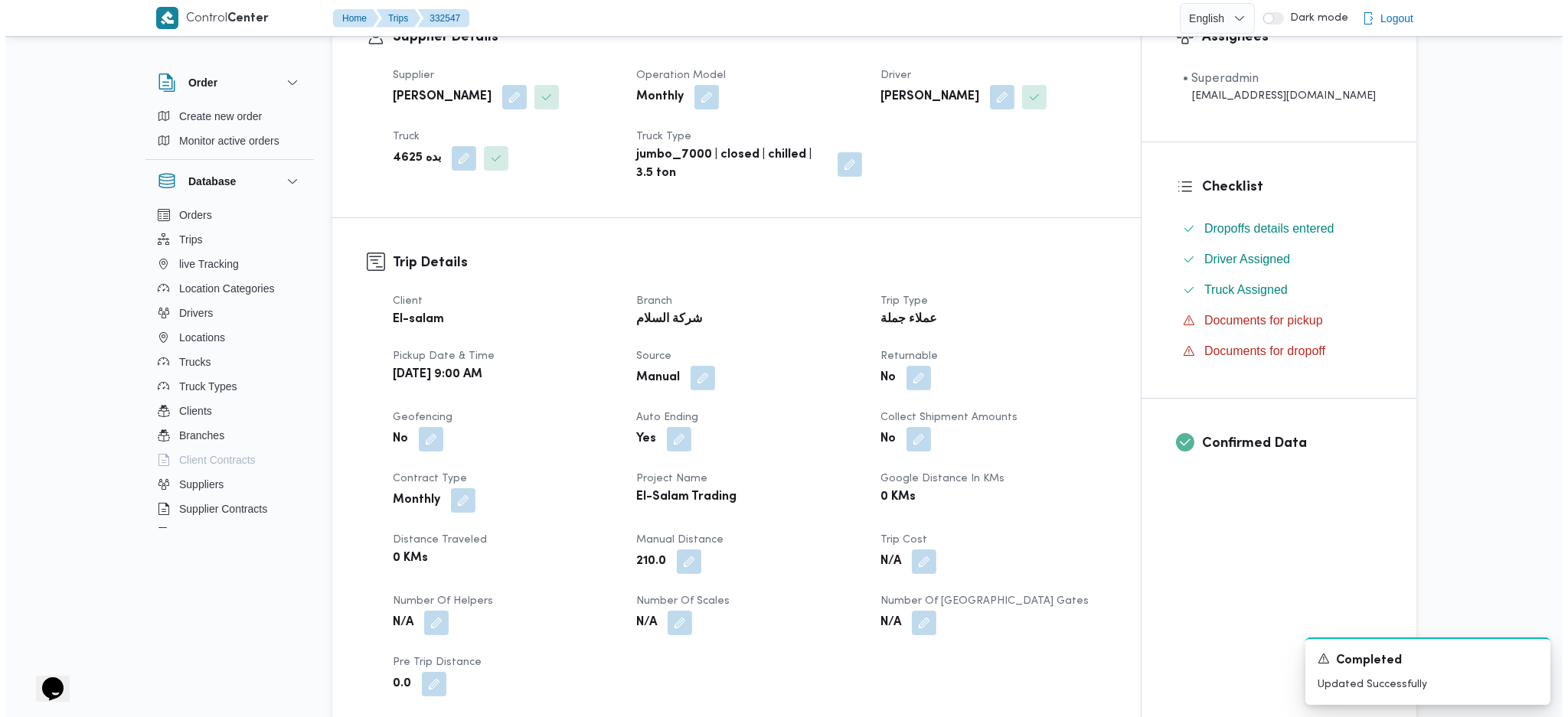
scroll to position [0, 0]
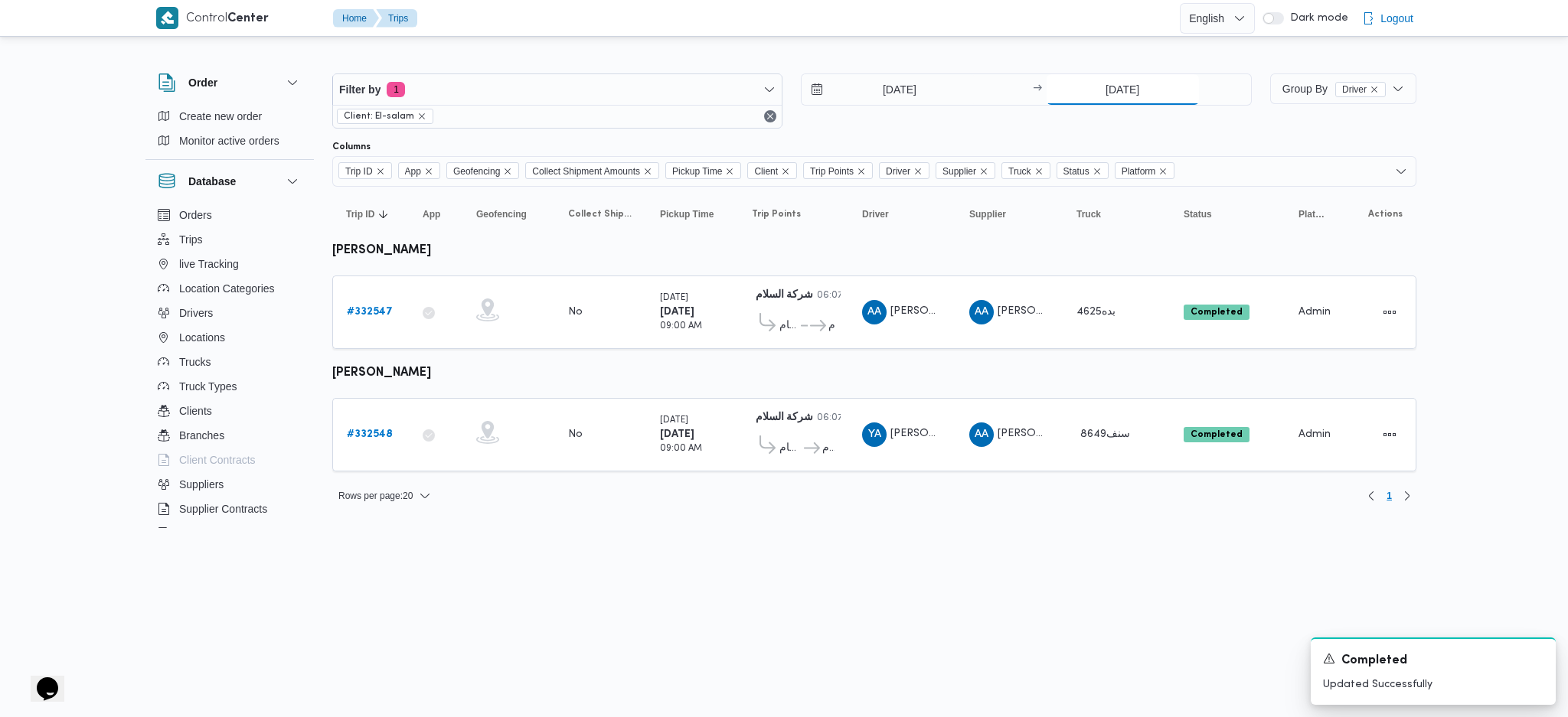
click at [1115, 85] on input "[DATE]" at bounding box center [1122, 89] width 153 height 30
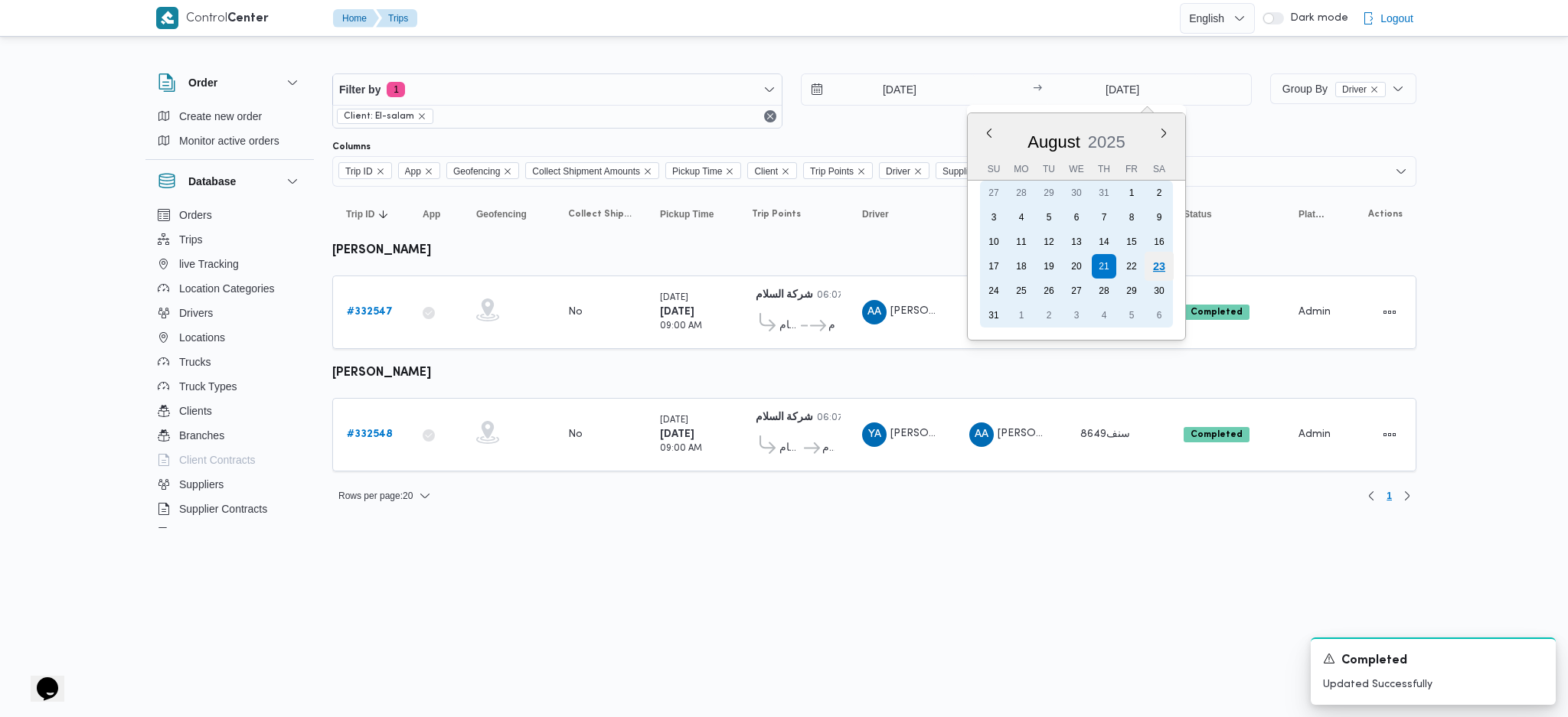
click at [1165, 254] on div "23" at bounding box center [1158, 266] width 29 height 29
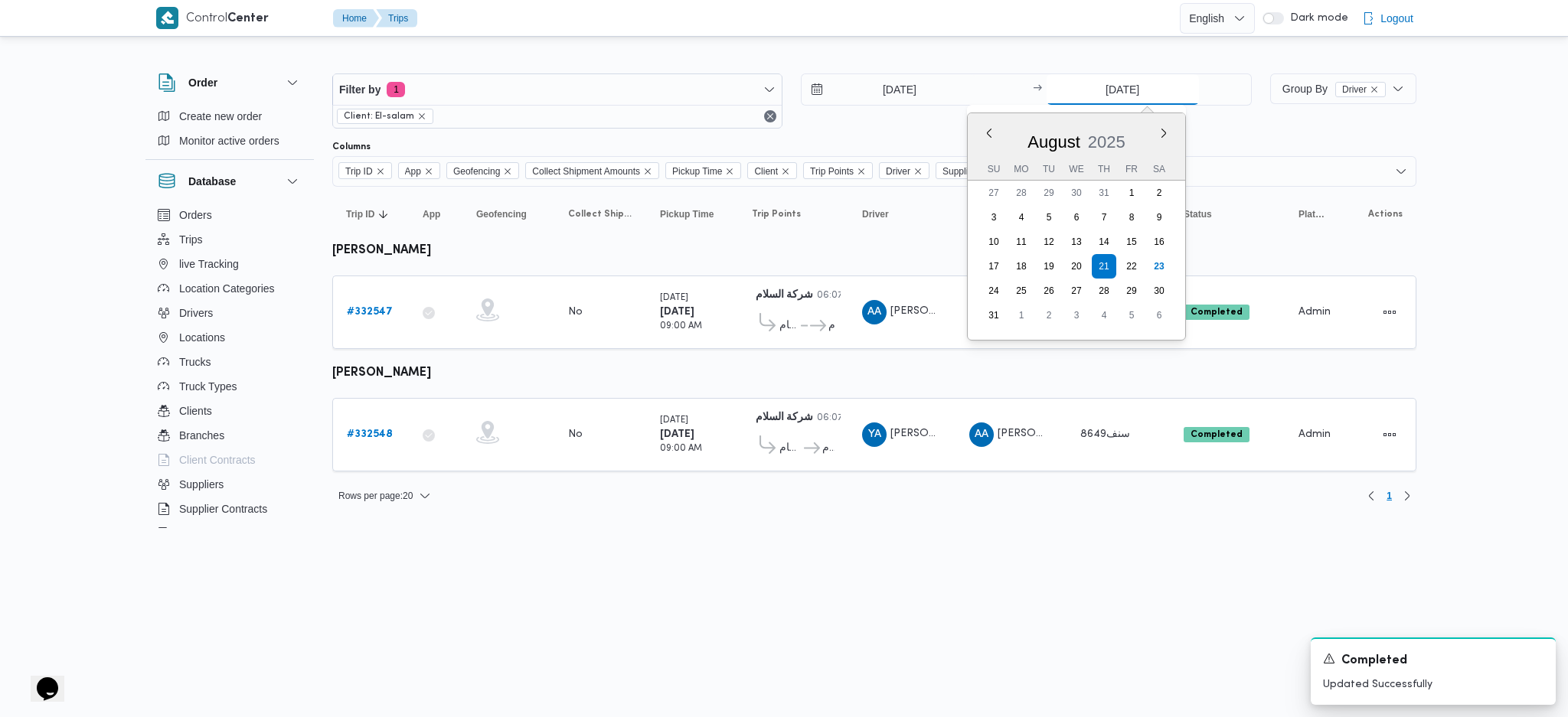
type input "[DATE]"
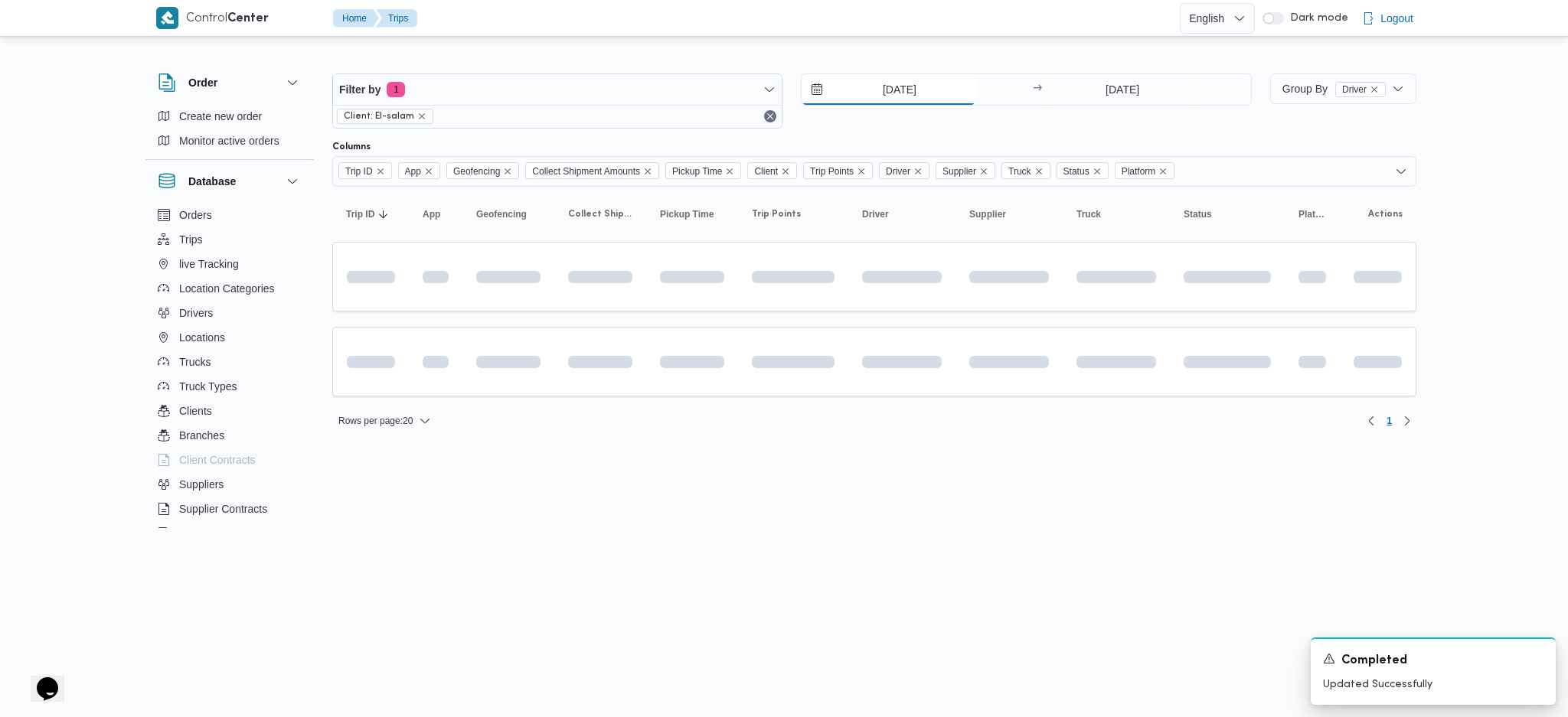
click at [912, 85] on input "[DATE]" at bounding box center [888, 89] width 174 height 30
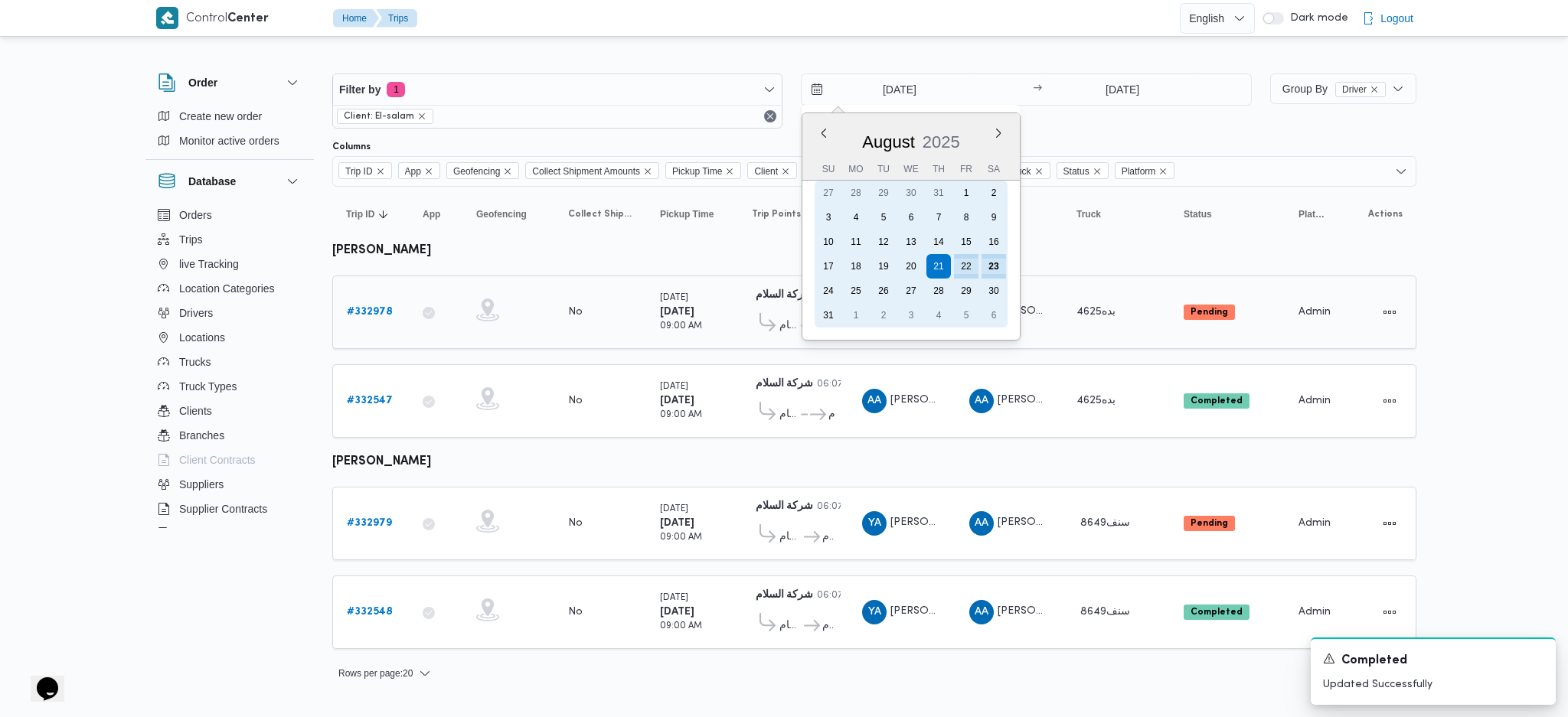
click at [976, 259] on div "22" at bounding box center [966, 266] width 25 height 25
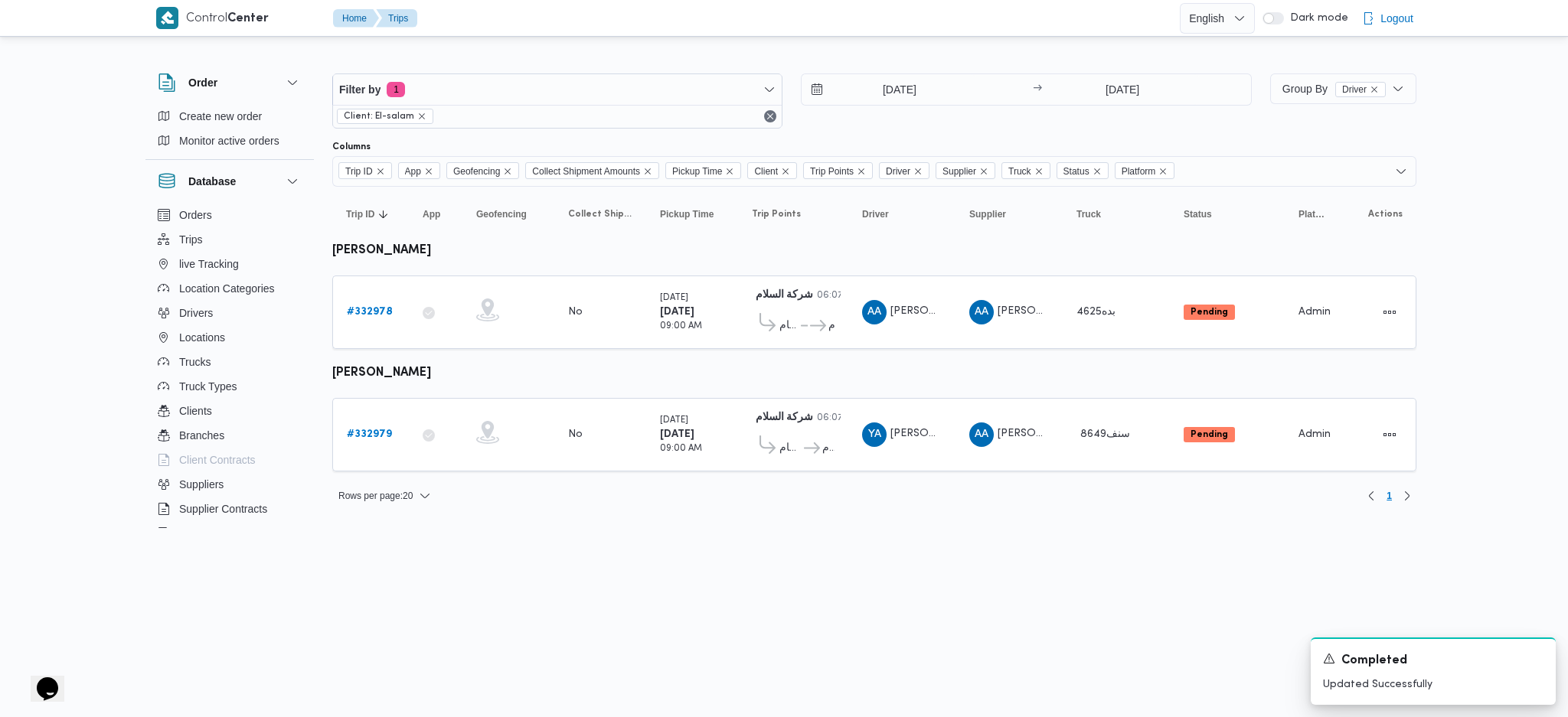
drag, startPoint x: 898, startPoint y: 118, endPoint x: 897, endPoint y: 97, distance: 21.0
click at [898, 115] on div "[DATE] → [DATE]" at bounding box center [1026, 101] width 450 height 55
click at [895, 87] on input "[DATE]" at bounding box center [888, 89] width 174 height 30
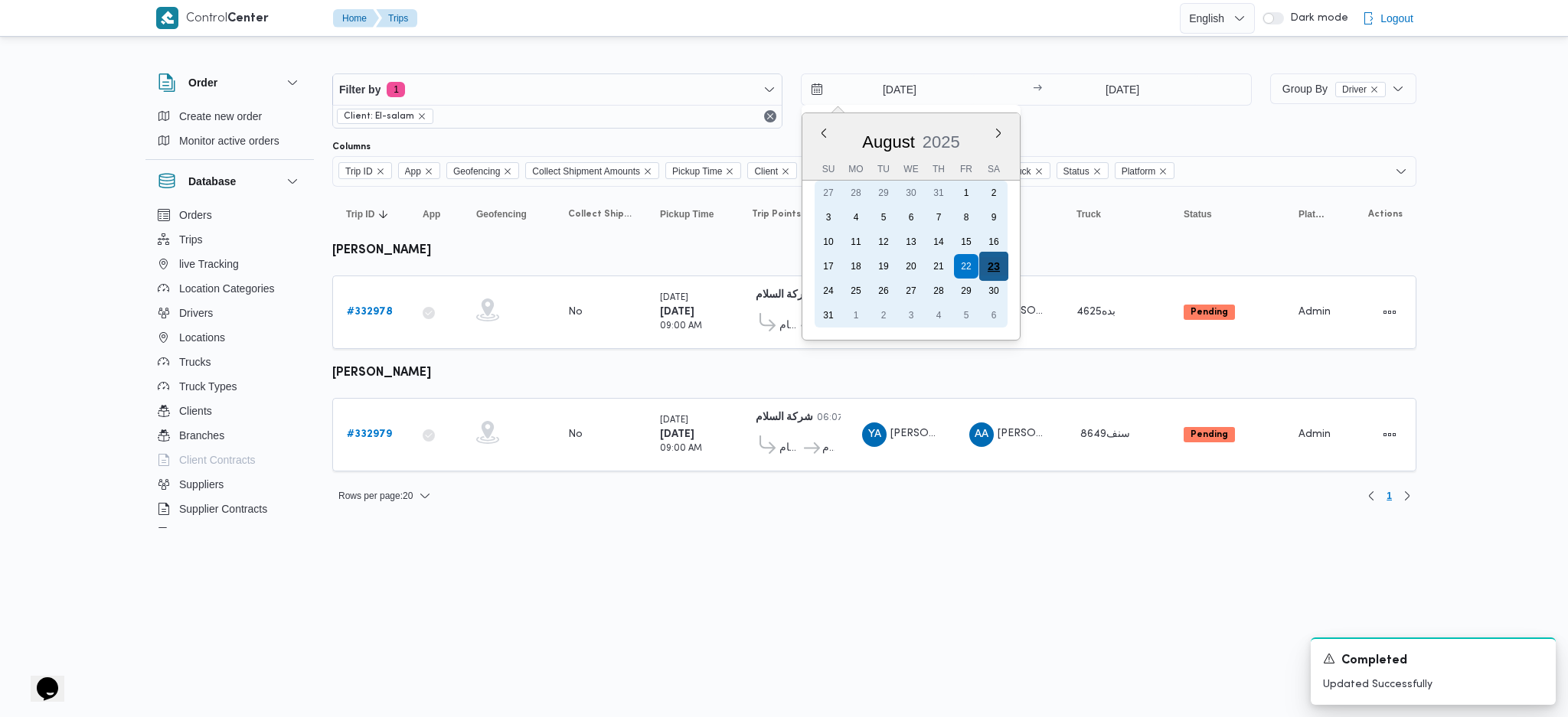
click at [992, 255] on div "23" at bounding box center [993, 266] width 29 height 29
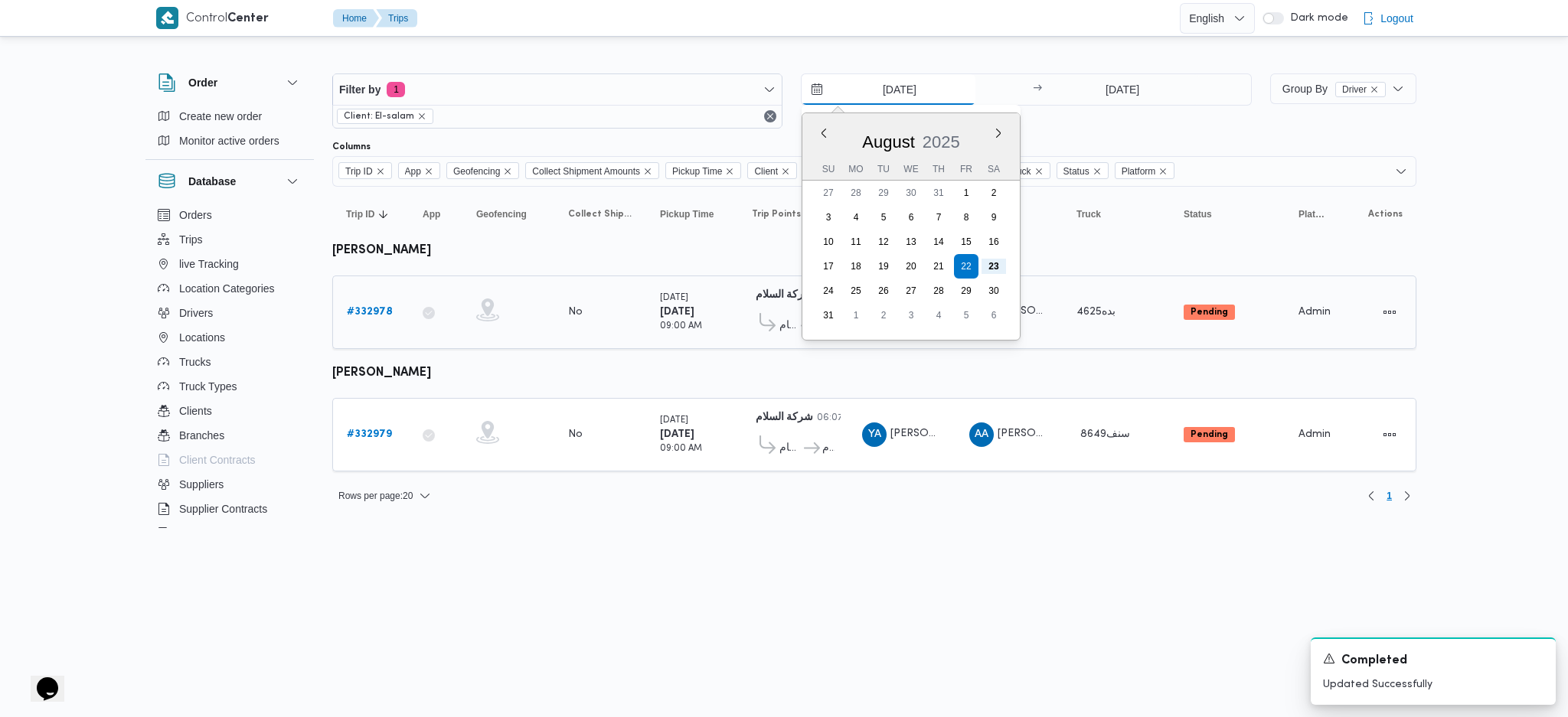
type input "[DATE]"
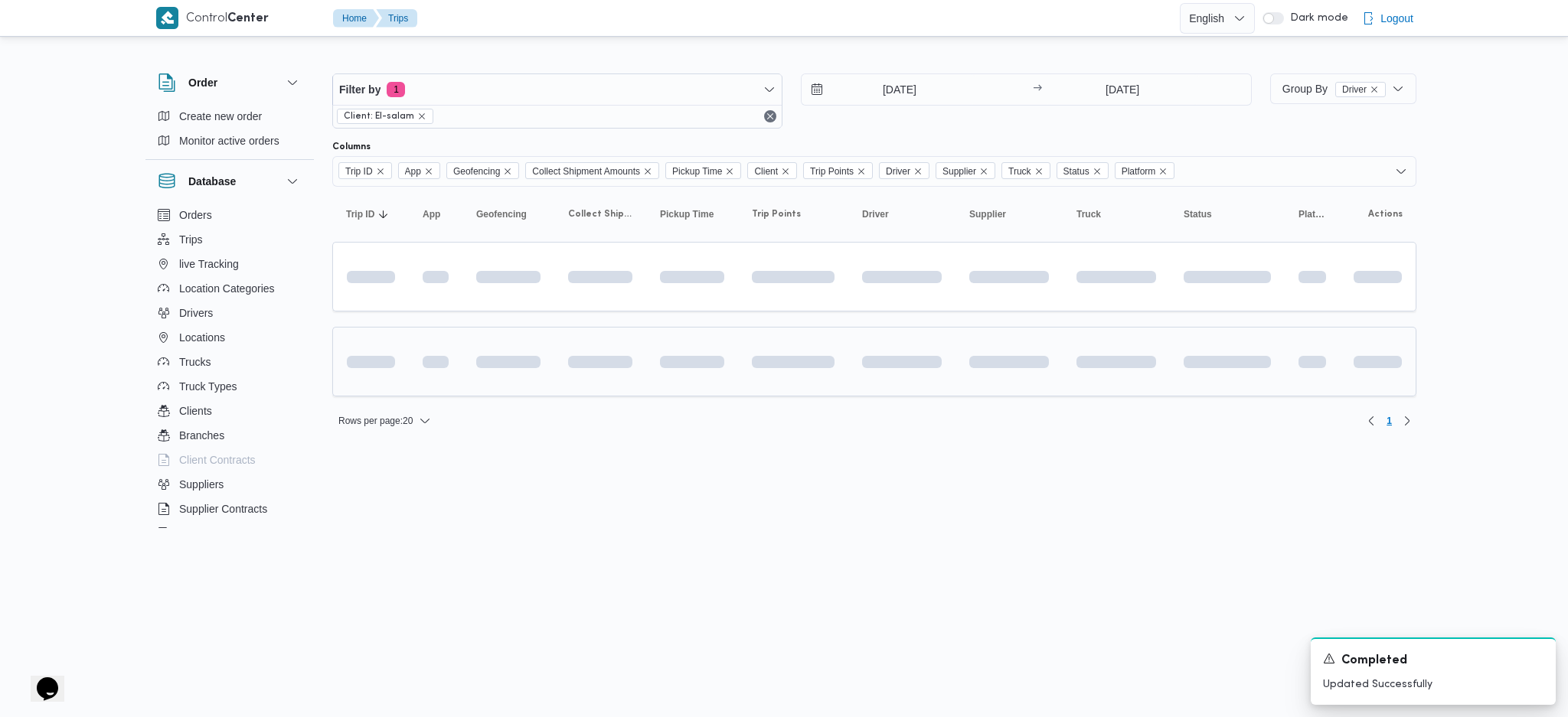
click at [966, 363] on div at bounding box center [1009, 361] width 91 height 25
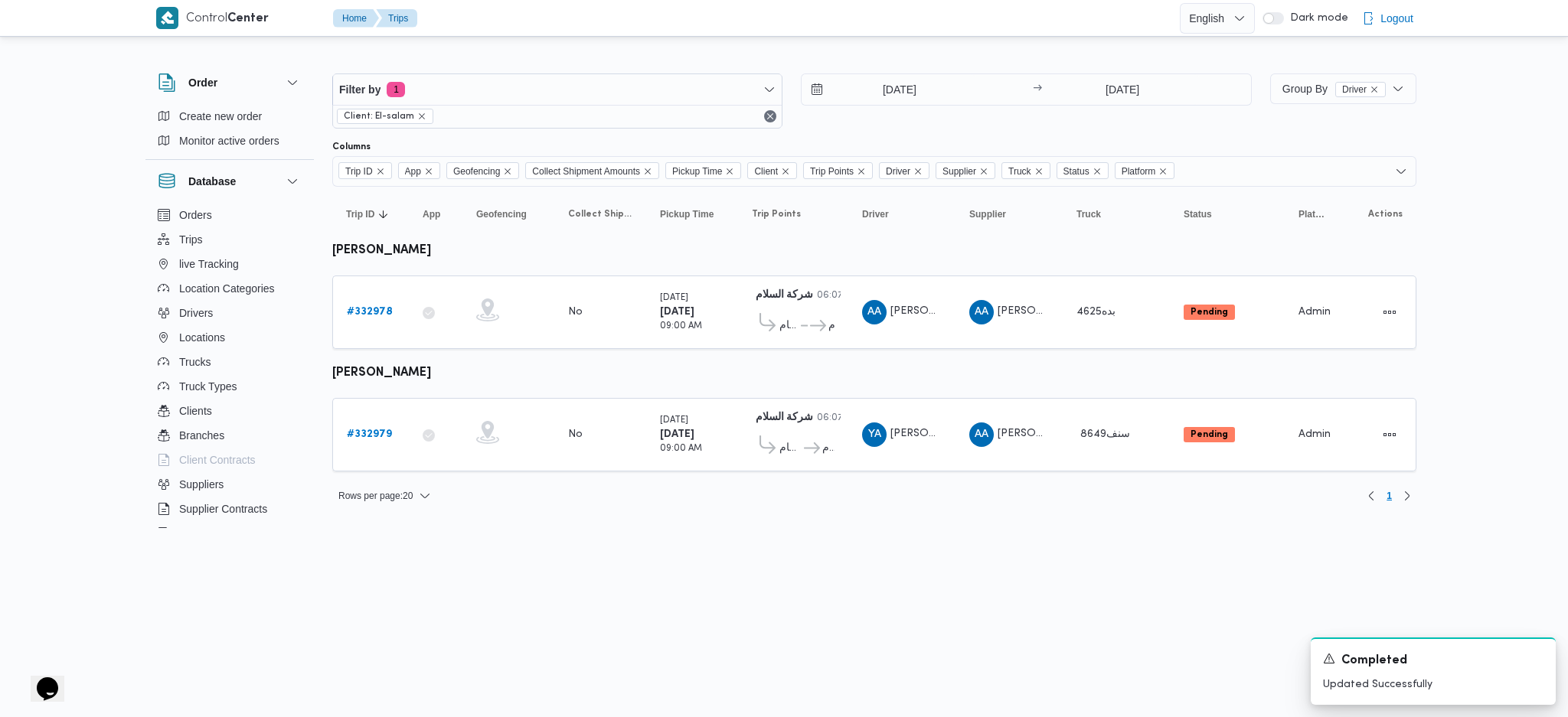
click at [902, 377] on table "Trip ID Click to sort in ascending order App Click to sort in ascending order G…" at bounding box center [874, 337] width 1084 height 300
click at [381, 307] on b "# 332978" at bounding box center [370, 312] width 46 height 10
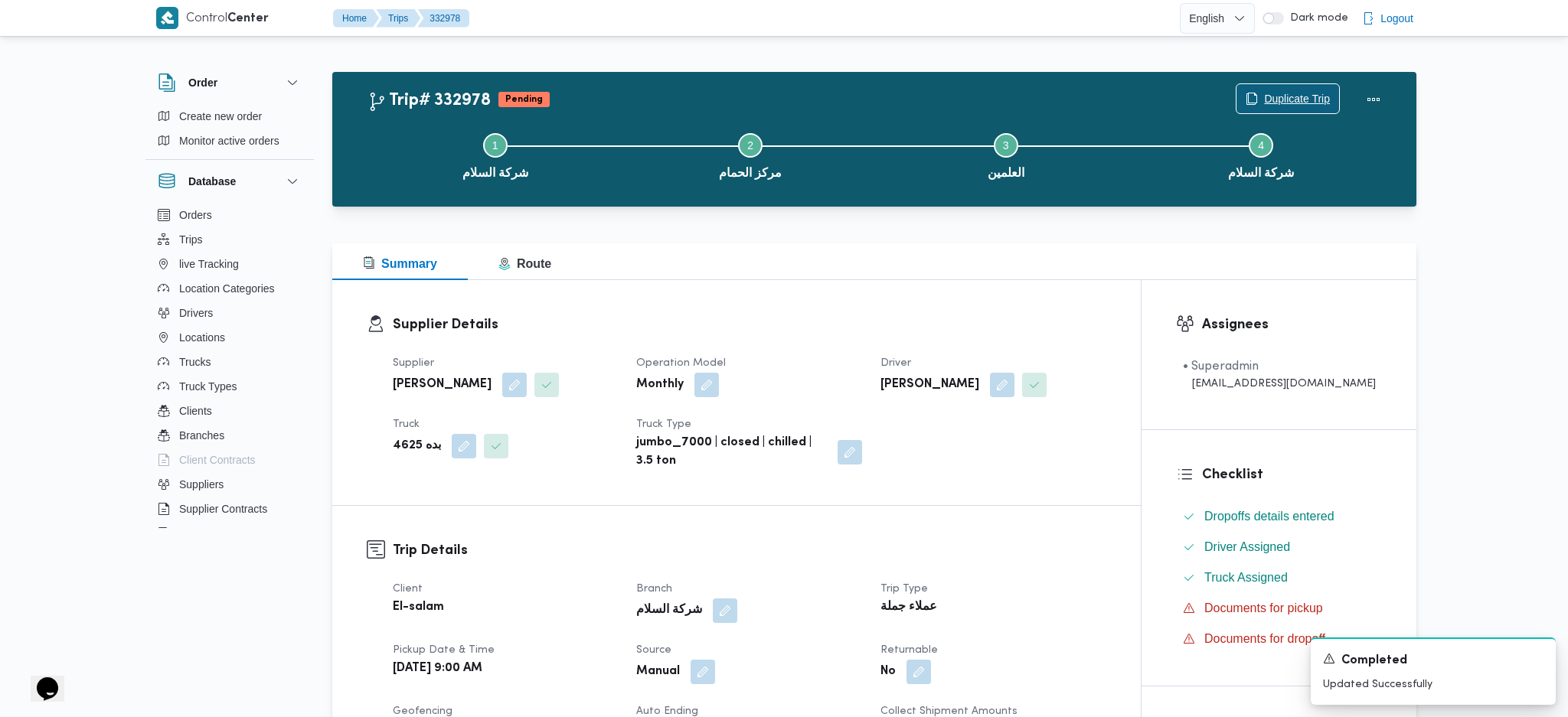
click at [1282, 108] on span "Duplicate Trip" at bounding box center [1296, 99] width 66 height 18
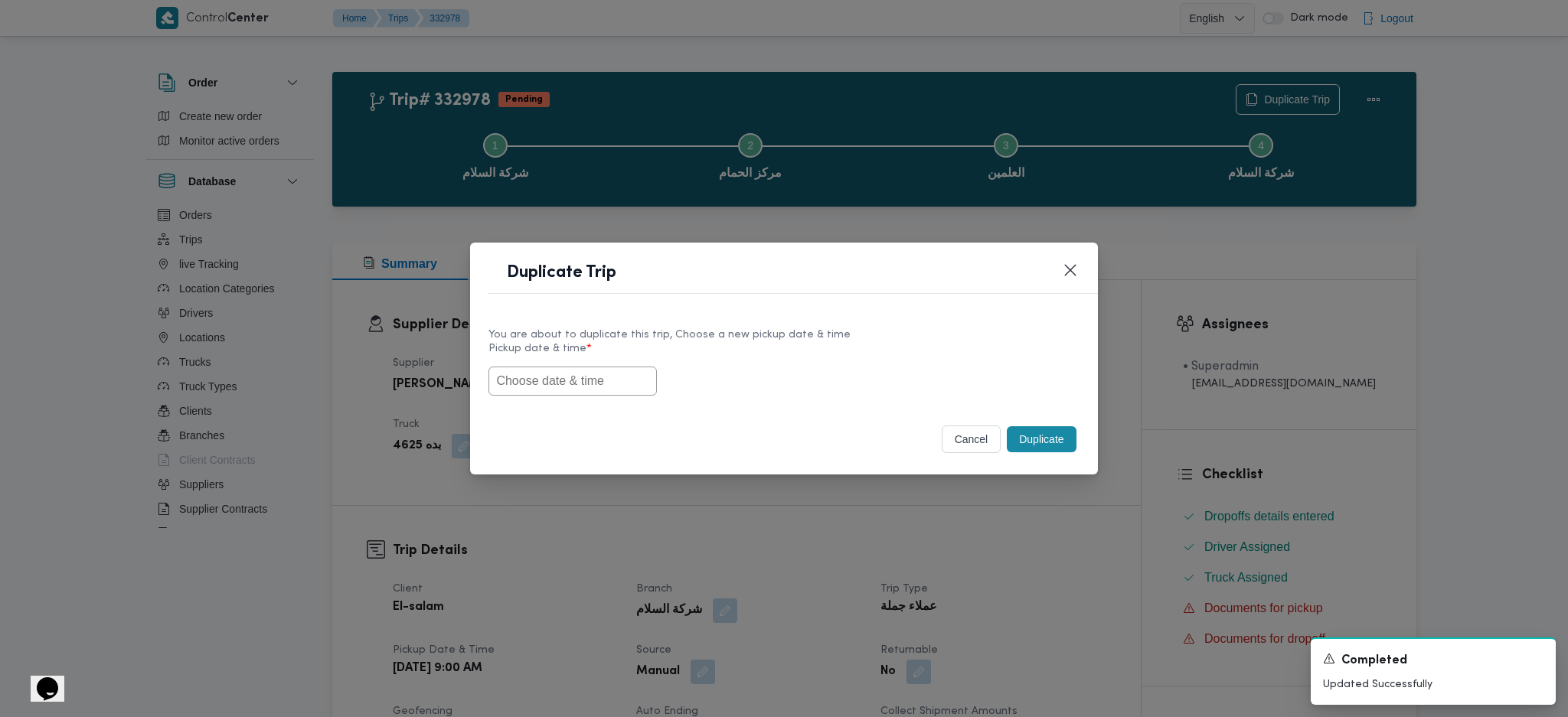
click at [593, 391] on input "text" at bounding box center [573, 381] width 168 height 29
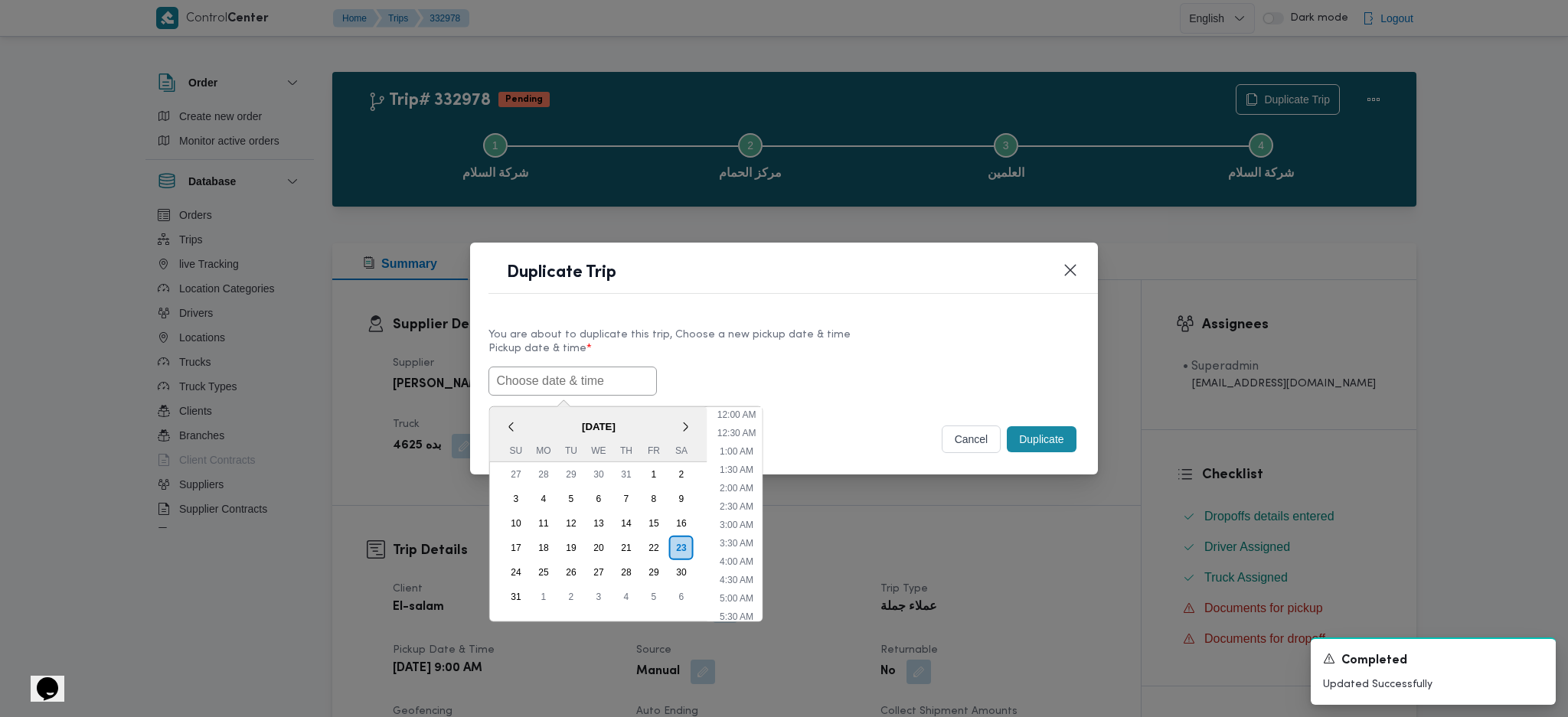
scroll to position [419, 0]
paste input "[DATE] 9:00AM"
type input "[DATE] 9:00AM"
drag, startPoint x: 1029, startPoint y: 427, endPoint x: 1034, endPoint y: 518, distance: 91.1
click at [1029, 429] on button "Duplicate" at bounding box center [1040, 439] width 69 height 26
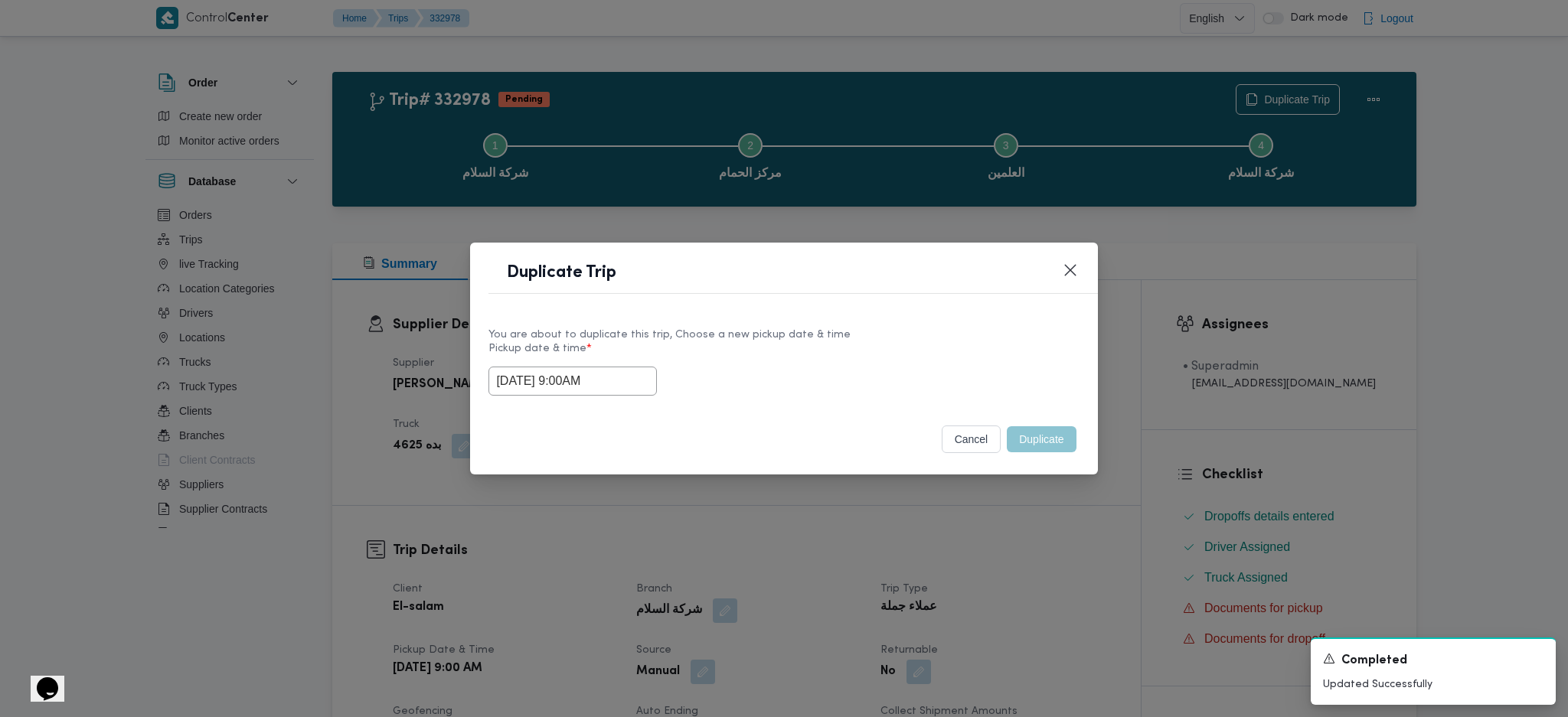
click at [1032, 527] on div "Duplicate Trip You are about to duplicate this trip, Choose a new pickup date &…" at bounding box center [784, 358] width 1568 height 717
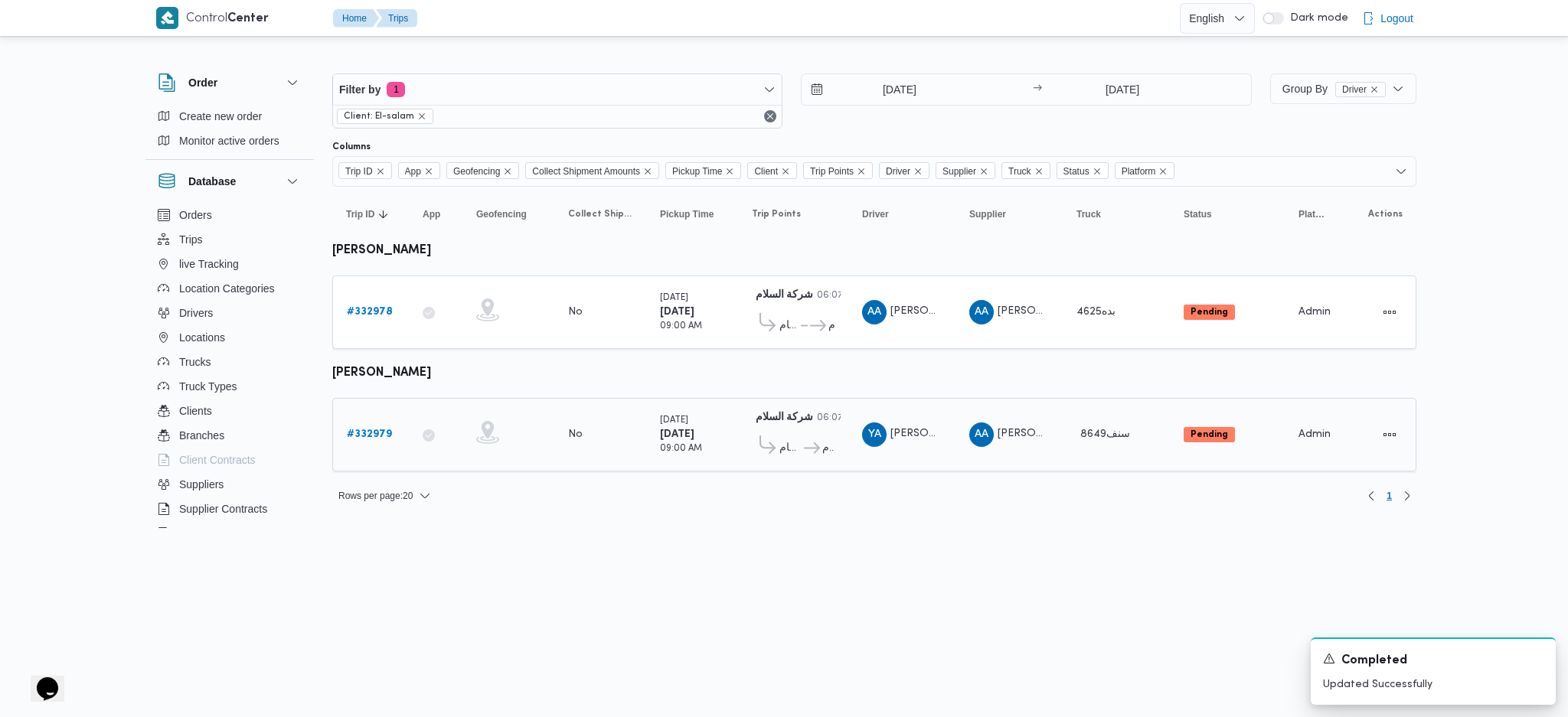
click at [372, 425] on link "# 332979" at bounding box center [369, 434] width 45 height 18
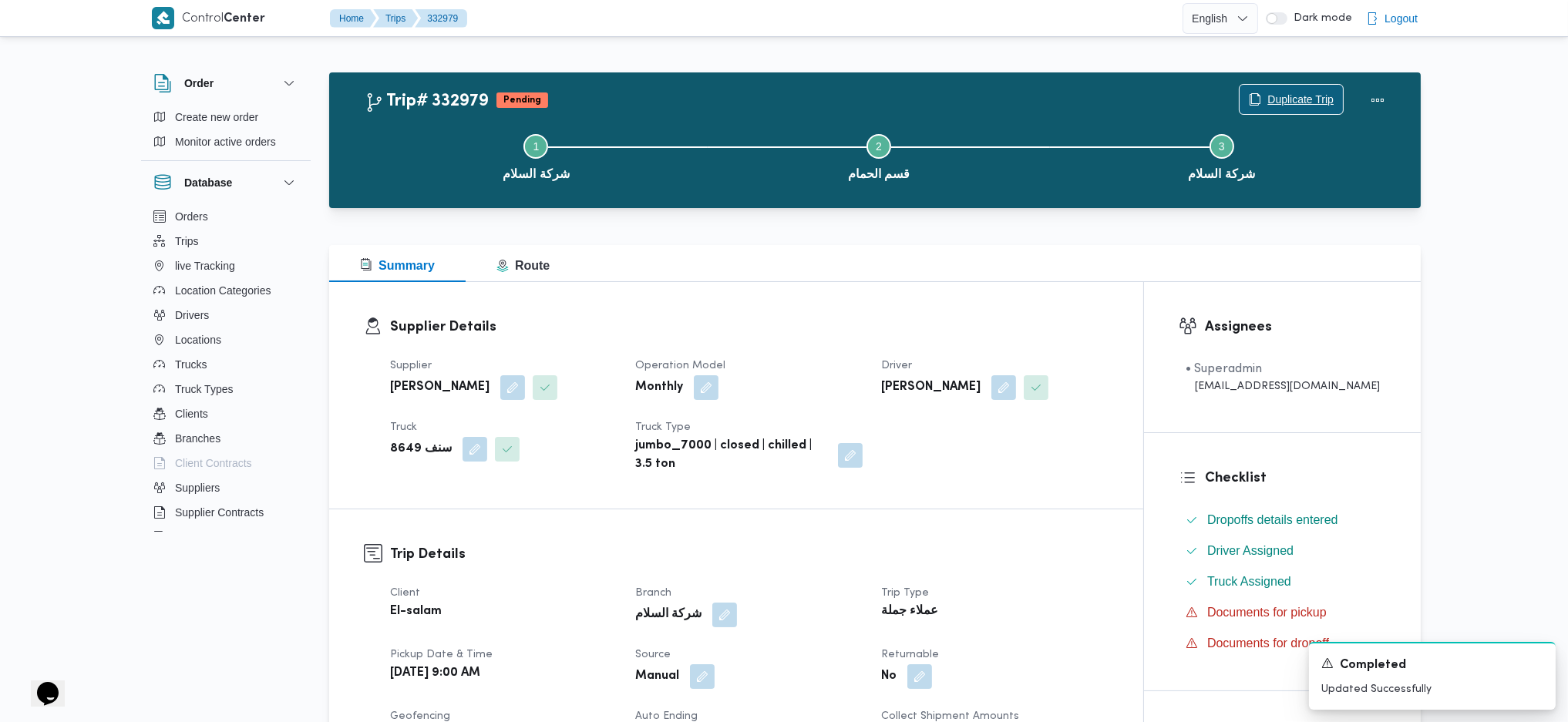
click at [1298, 102] on span "Duplicate Trip" at bounding box center [1301, 99] width 66 height 18
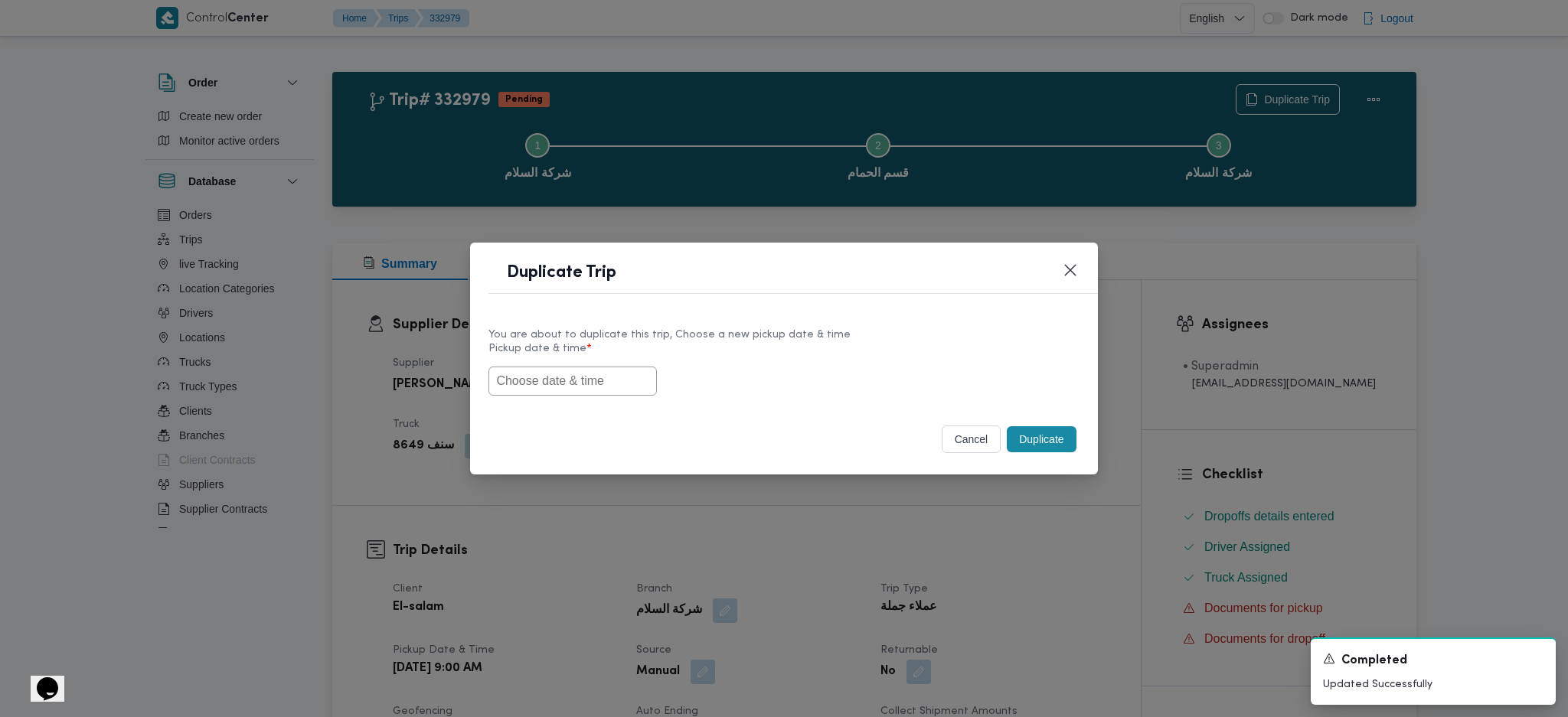
click at [611, 382] on input "text" at bounding box center [573, 381] width 168 height 29
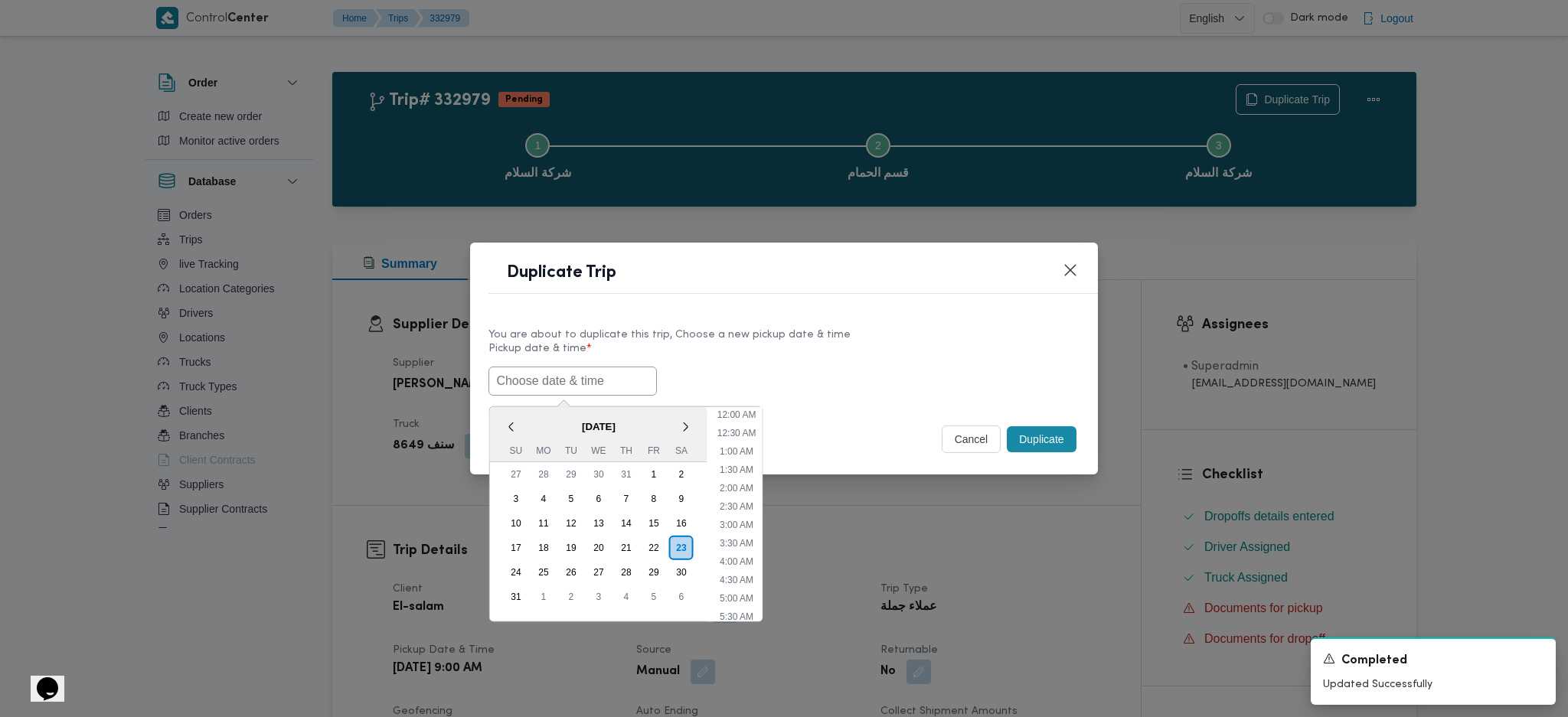
scroll to position [419, 0]
paste input "[DATE] 9:00AM"
type input "[DATE] 9:00AM"
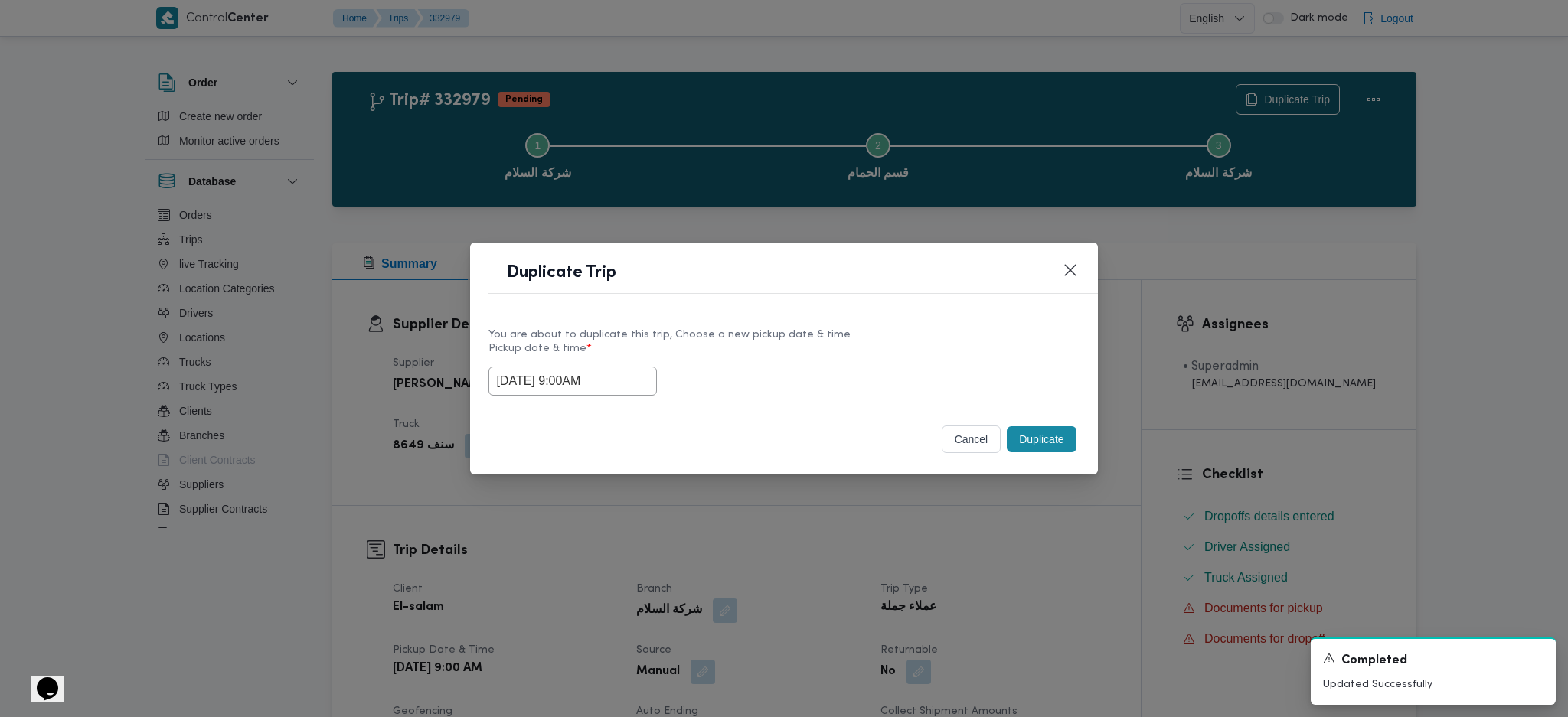
click at [1048, 440] on button "Duplicate" at bounding box center [1040, 439] width 69 height 26
click at [1034, 570] on div "Duplicate Trip You are about to duplicate this trip, Choose a new pickup date &…" at bounding box center [784, 358] width 1568 height 717
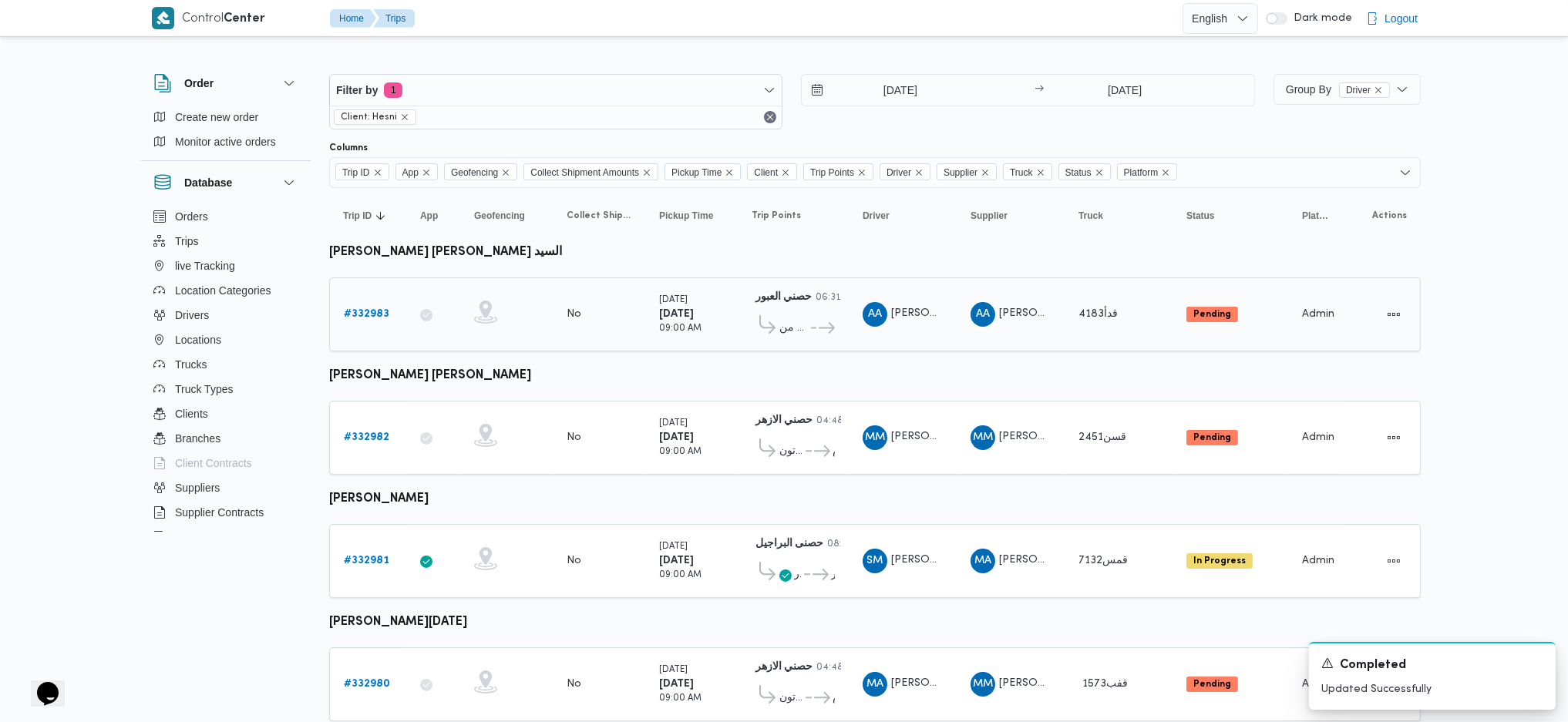
click at [361, 309] on b "# 332983" at bounding box center [366, 314] width 45 height 10
click at [378, 313] on b "# 332983" at bounding box center [366, 314] width 45 height 10
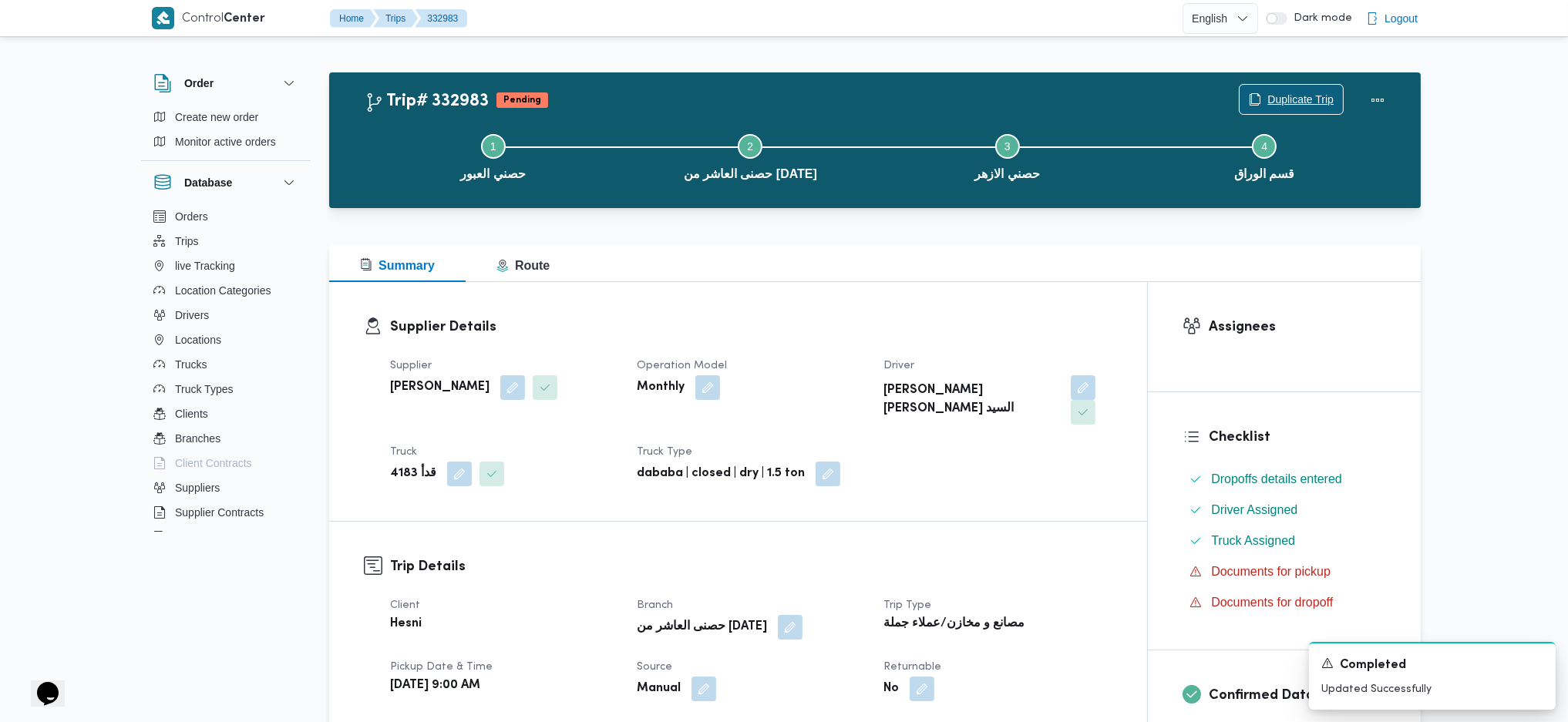
click at [1271, 86] on span "Duplicate Trip" at bounding box center [1291, 99] width 103 height 29
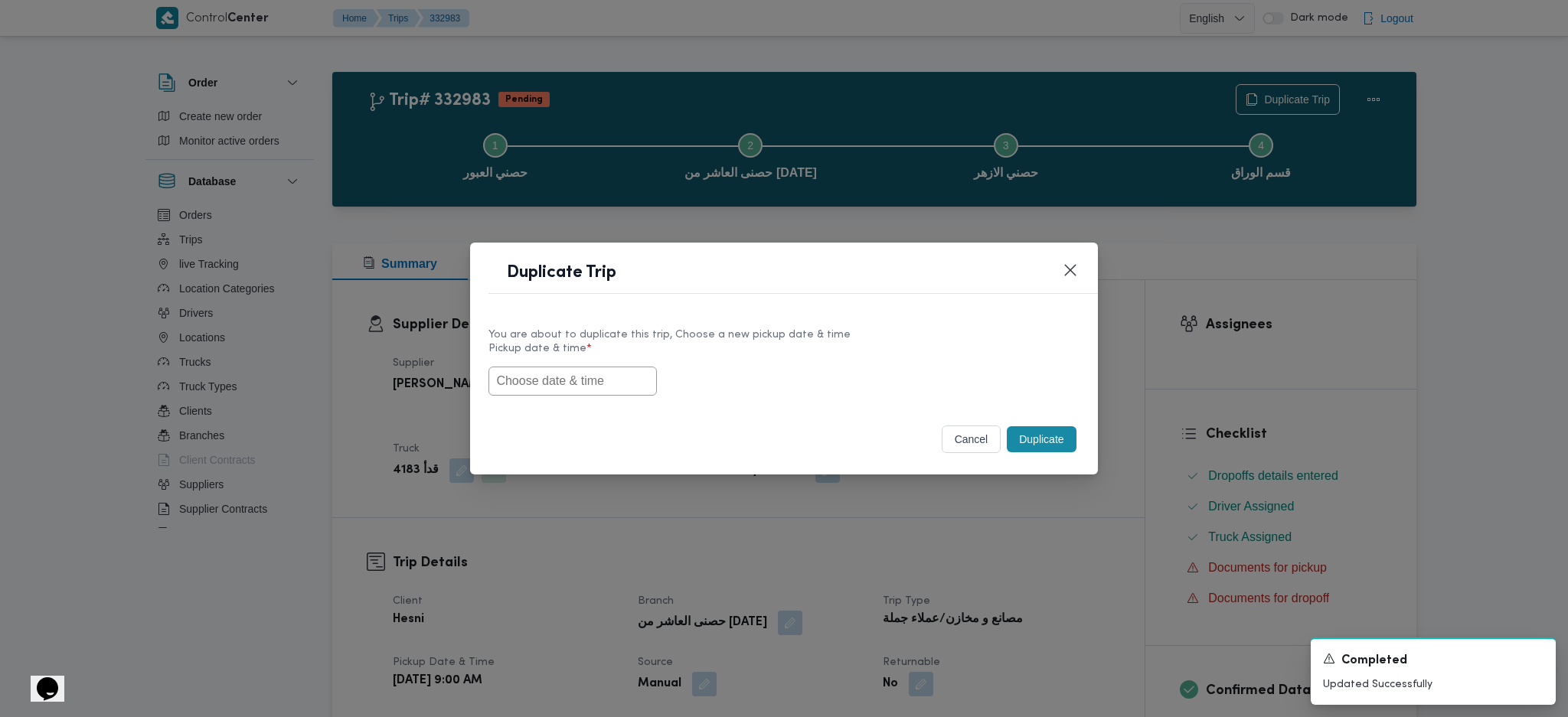
click at [627, 380] on input "text" at bounding box center [573, 381] width 168 height 29
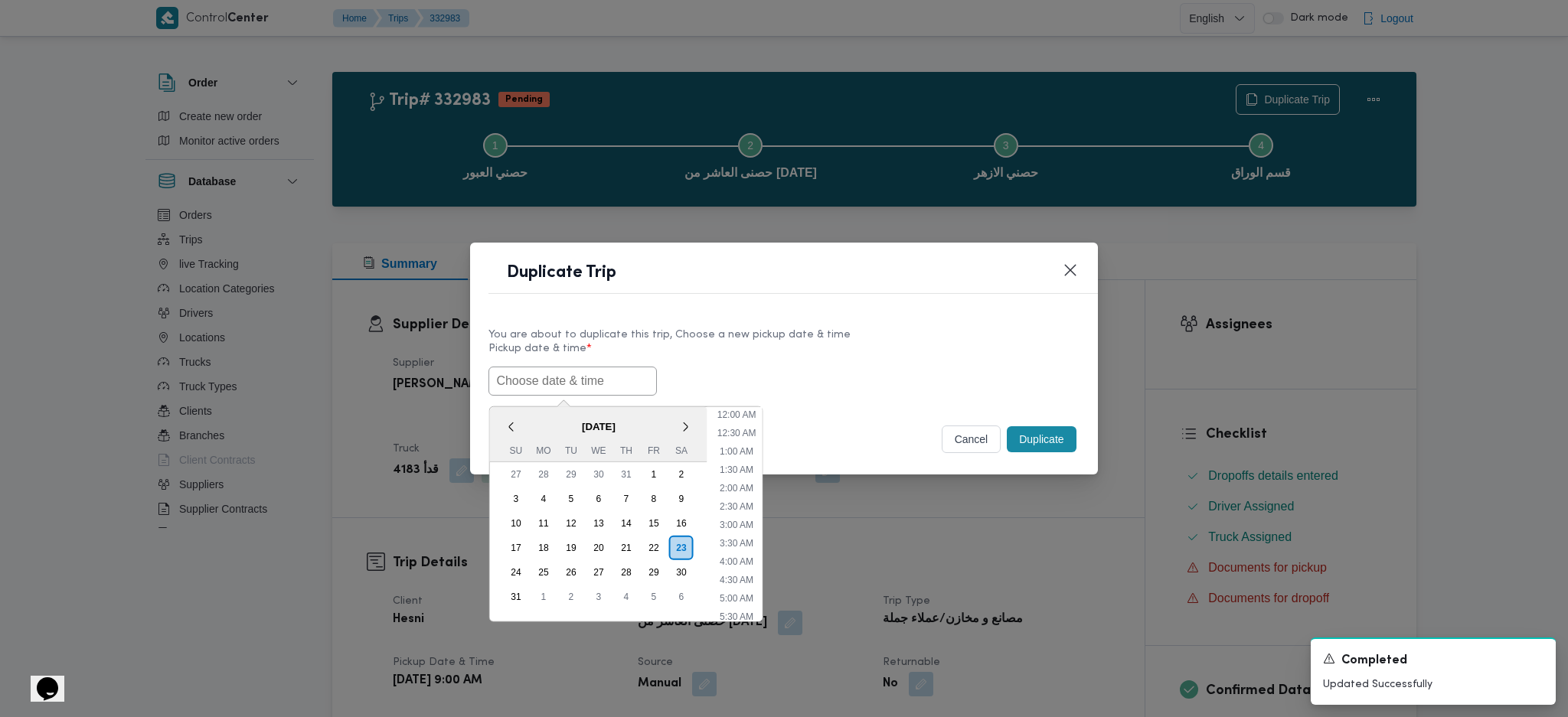
scroll to position [419, 0]
click at [514, 562] on div "24" at bounding box center [516, 572] width 29 height 29
type input "[DATE] 9:00AM"
click at [583, 387] on input "[DATE] 9:00AM" at bounding box center [573, 381] width 168 height 29
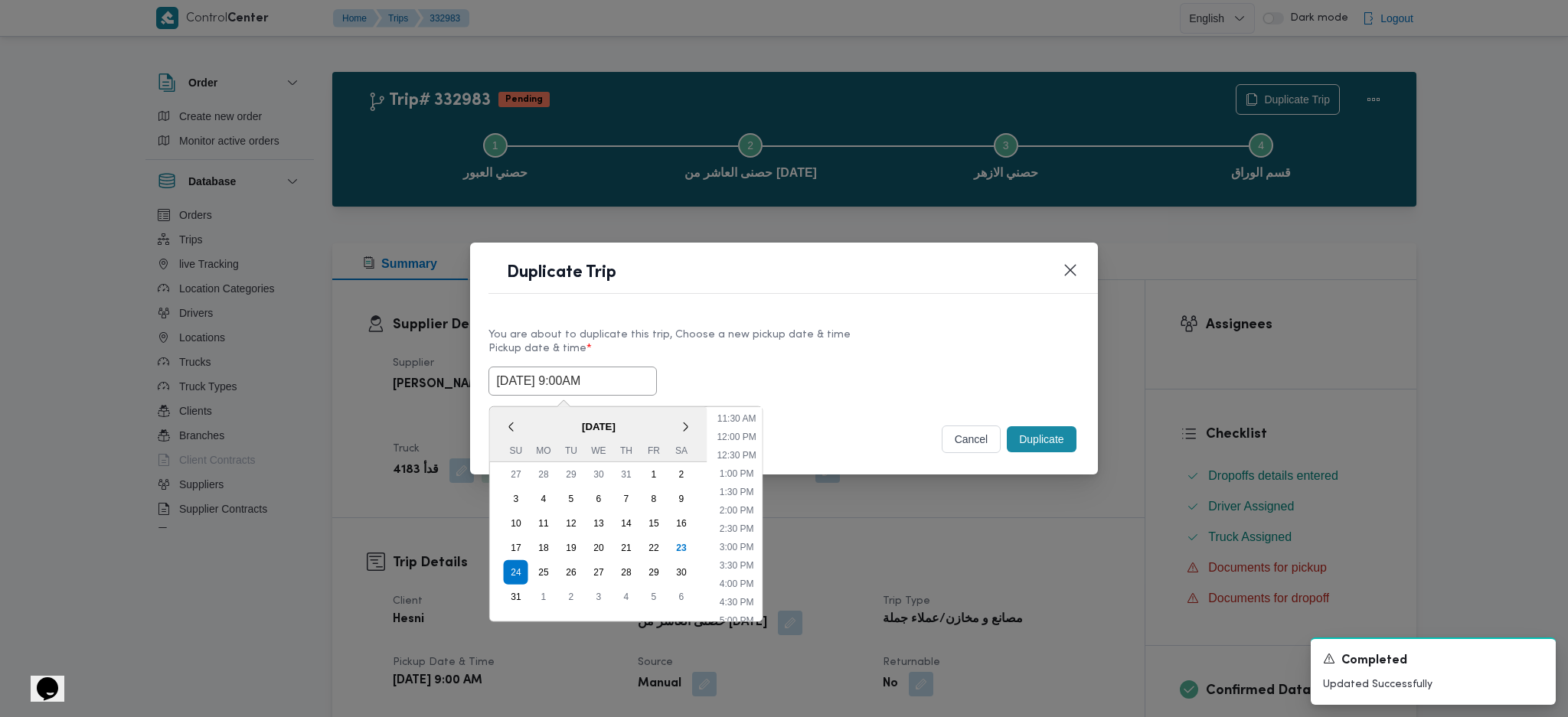
click at [583, 387] on input "[DATE] 9:00AM" at bounding box center [573, 381] width 168 height 29
click at [1099, 441] on div "Duplicate Trip You are about to duplicate this trip, Choose a new pickup date &…" at bounding box center [784, 358] width 1568 height 717
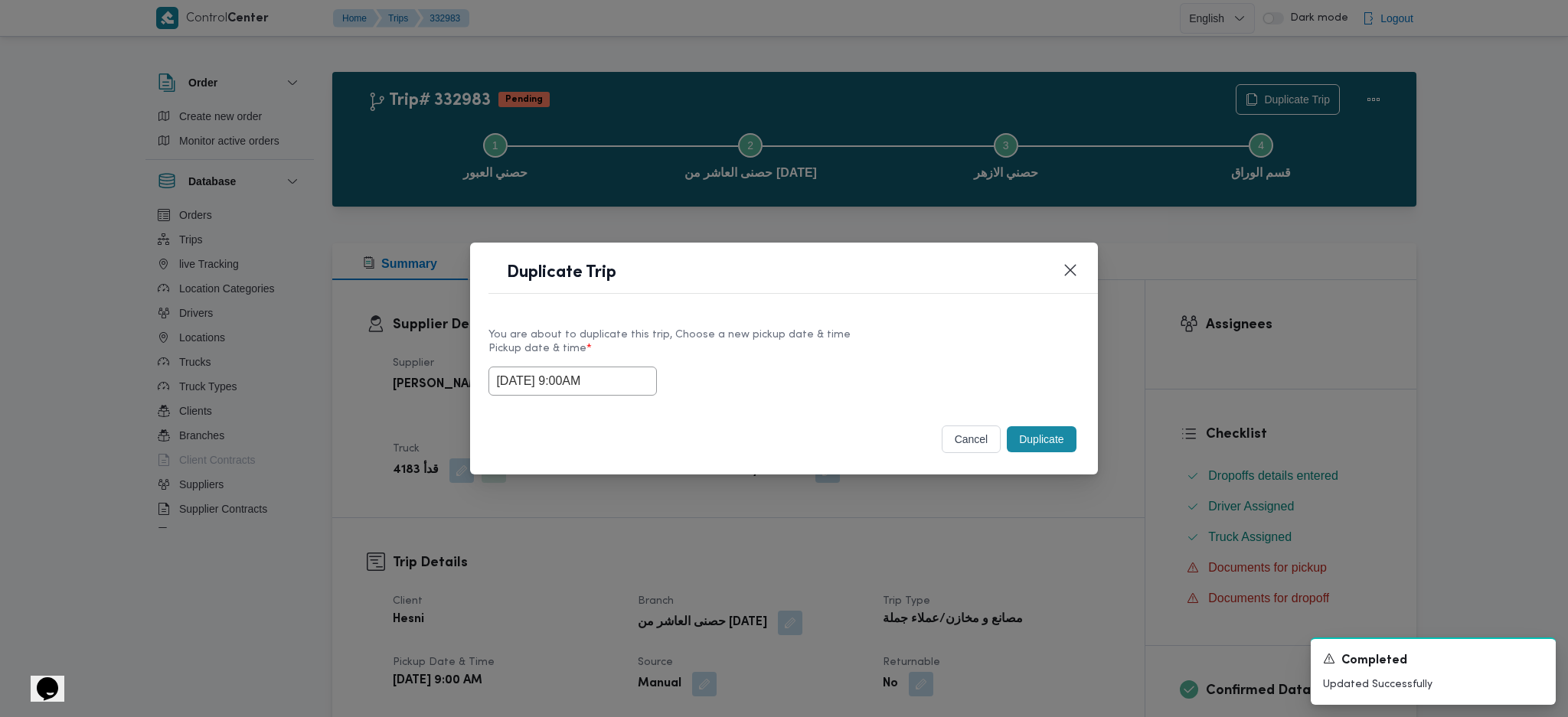
click at [1068, 441] on button "Duplicate" at bounding box center [1040, 439] width 69 height 26
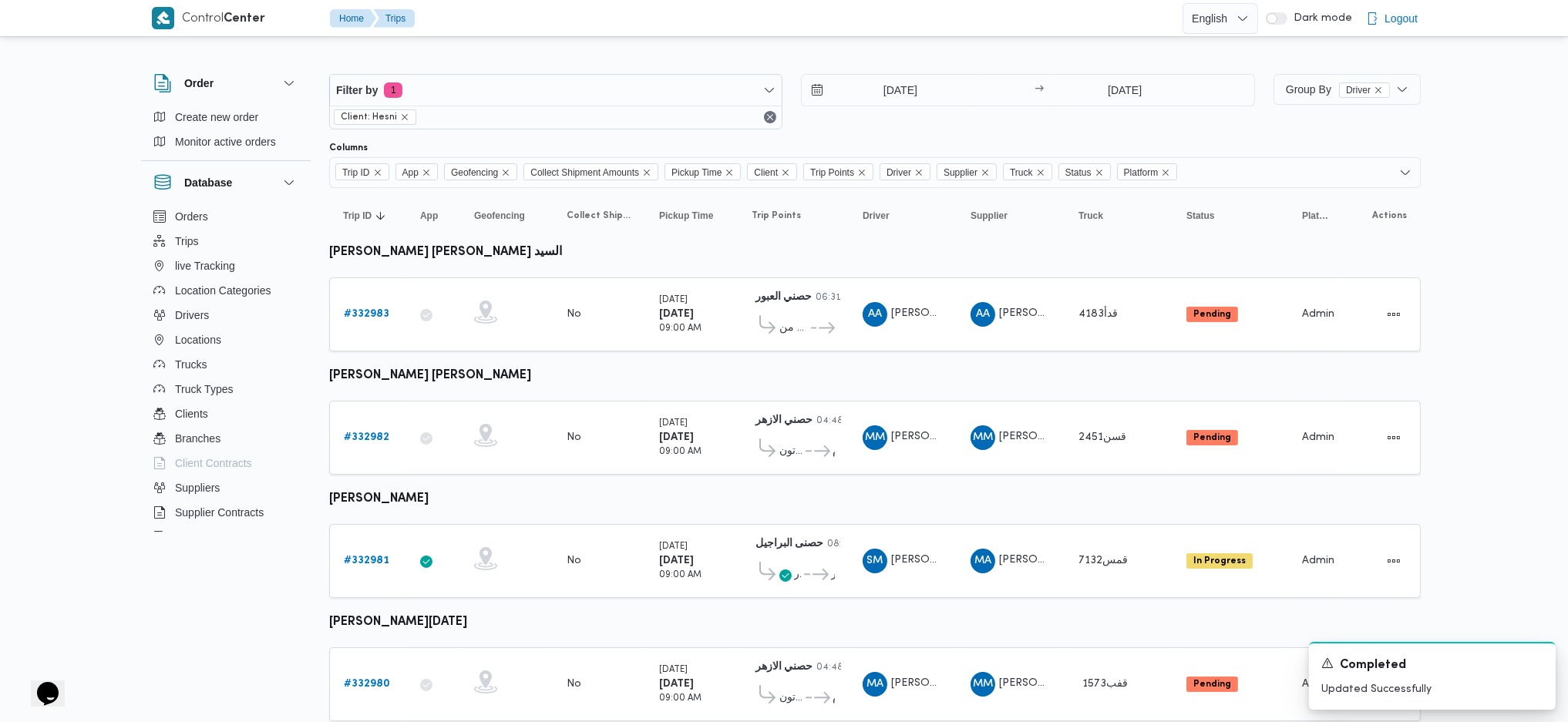
click at [361, 552] on link "# 332981" at bounding box center [366, 561] width 45 height 18
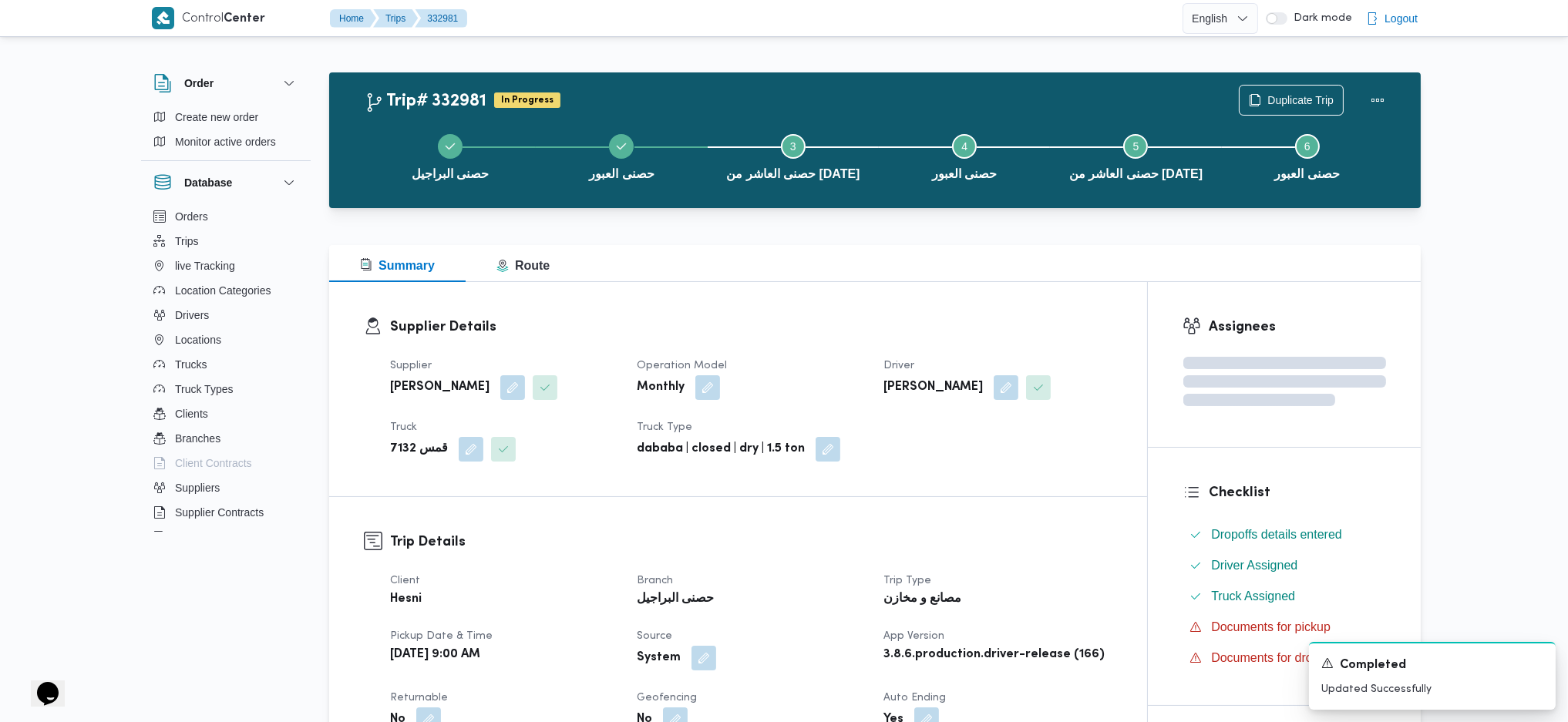
click at [1292, 106] on div "حصنى البراجيل حصنى العبور Step 3 is incomplete 3 حصنى العاشر من [DATE] Step 4 i…" at bounding box center [879, 155] width 1047 height 99
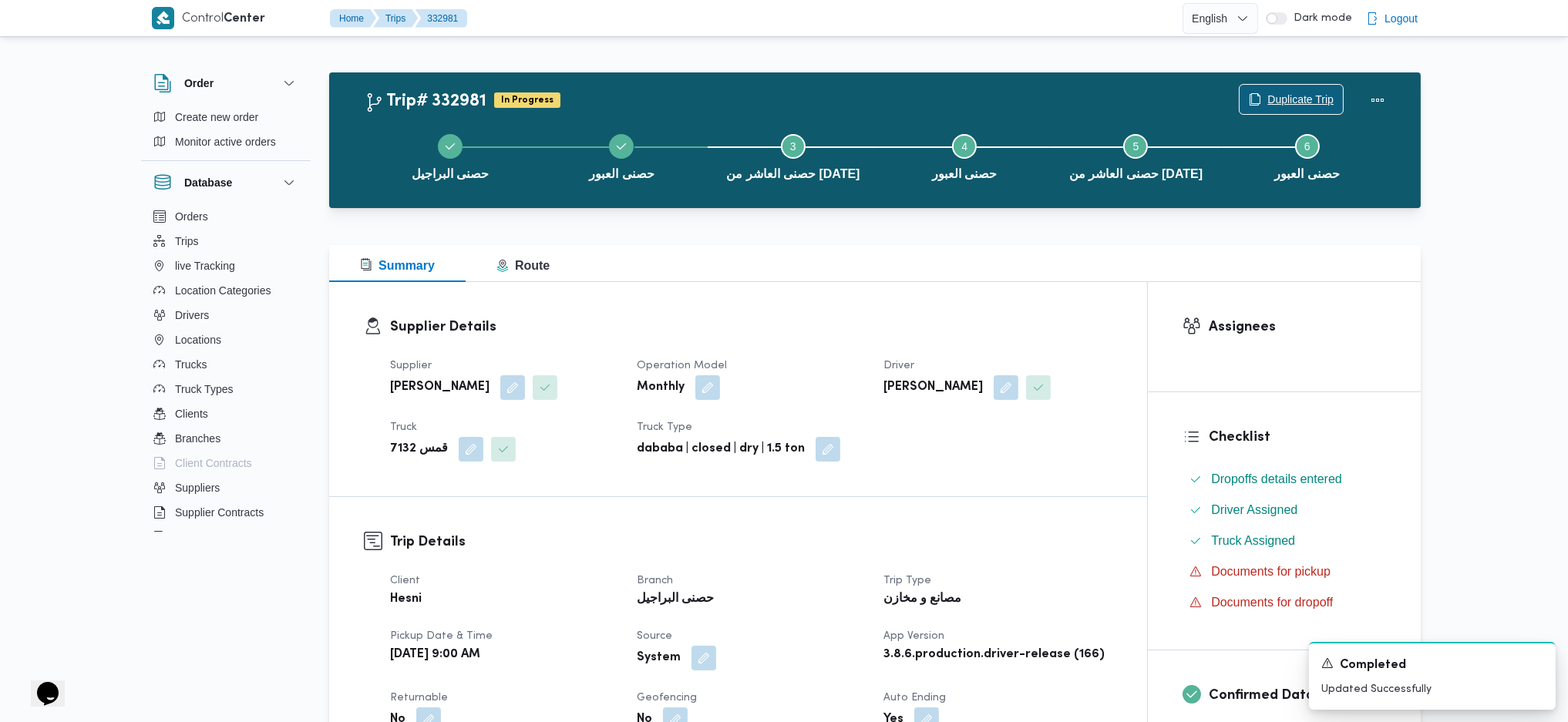
click at [1286, 97] on span "Duplicate Trip" at bounding box center [1301, 99] width 66 height 18
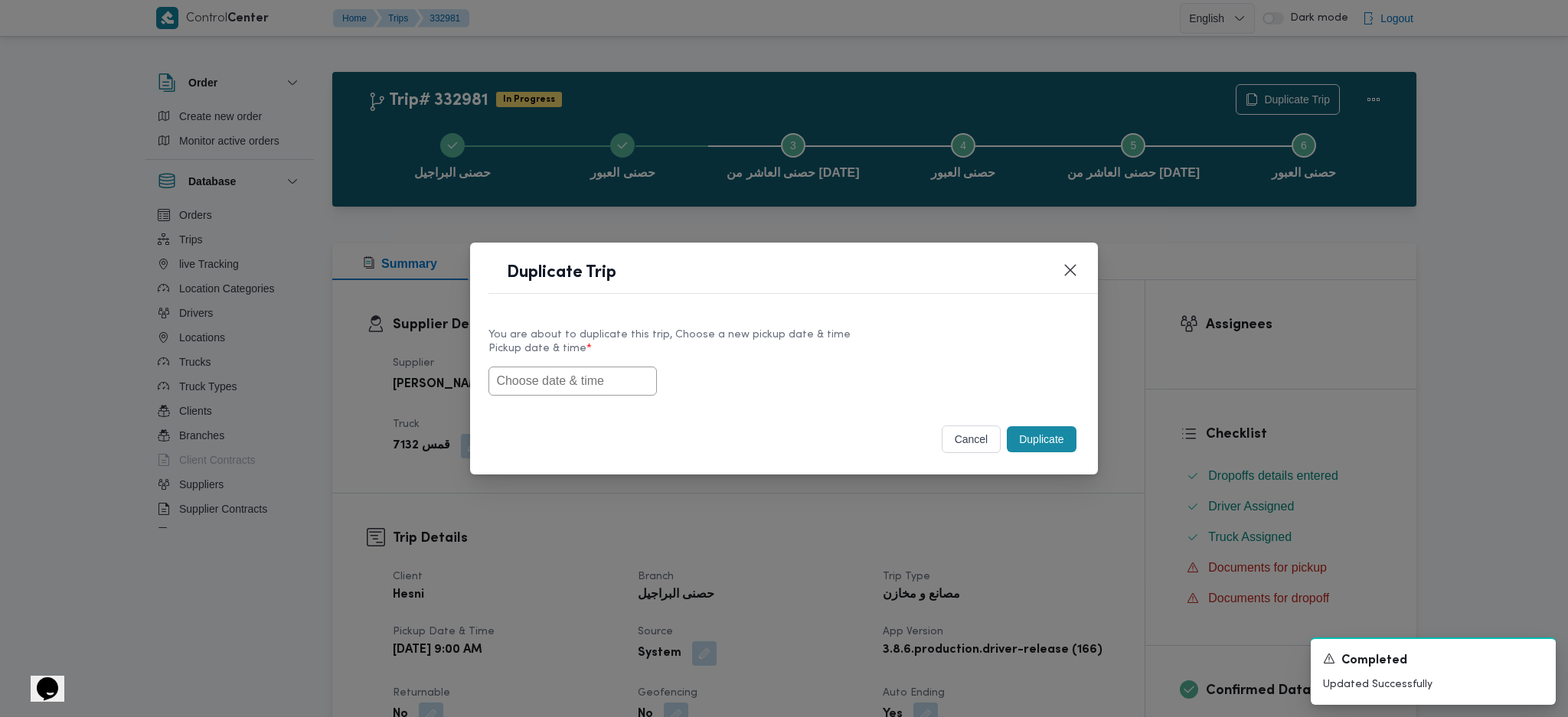
click at [539, 393] on input "text" at bounding box center [573, 381] width 168 height 29
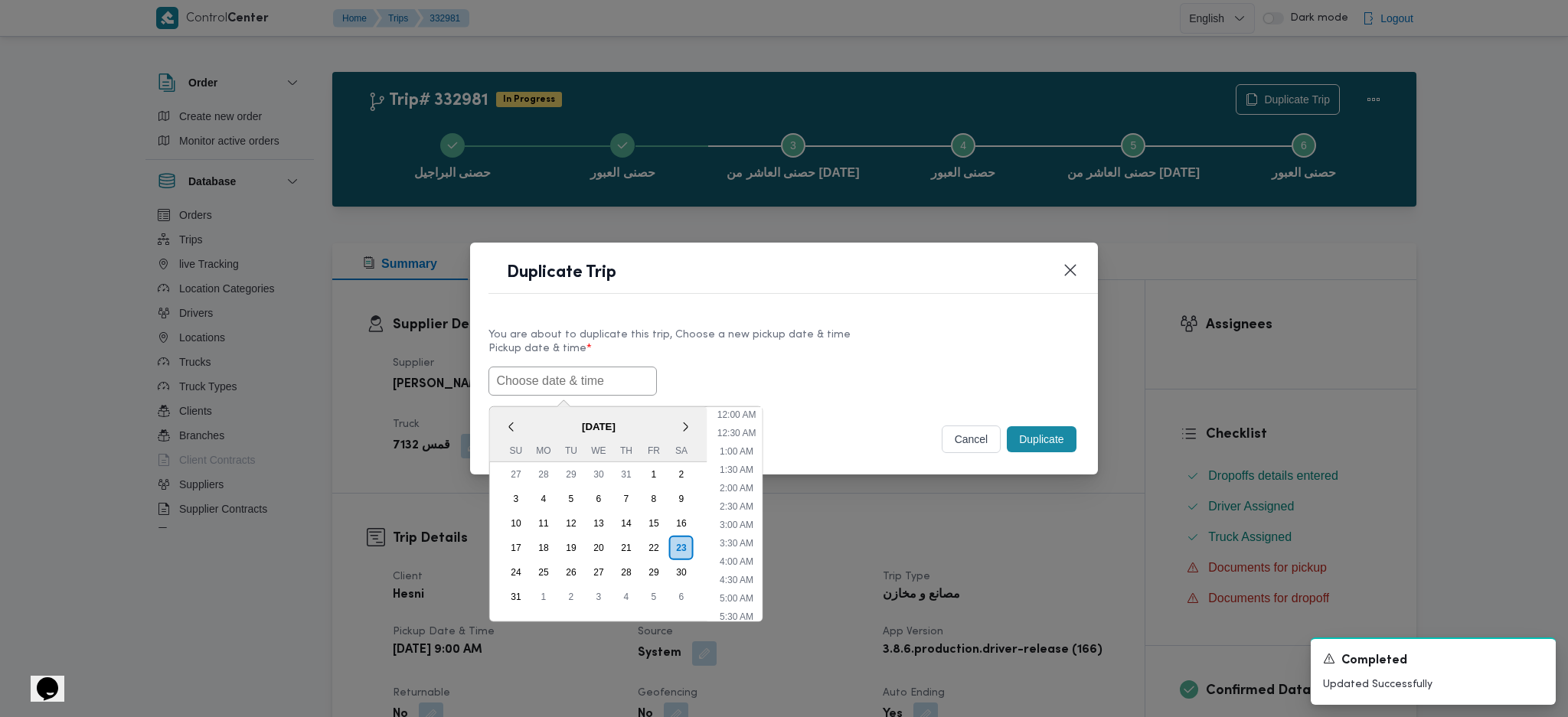
scroll to position [419, 0]
paste input "[DATE] 9:00AM"
type input "[DATE] 9:00AM"
click at [1016, 442] on button "Duplicate" at bounding box center [1040, 439] width 69 height 26
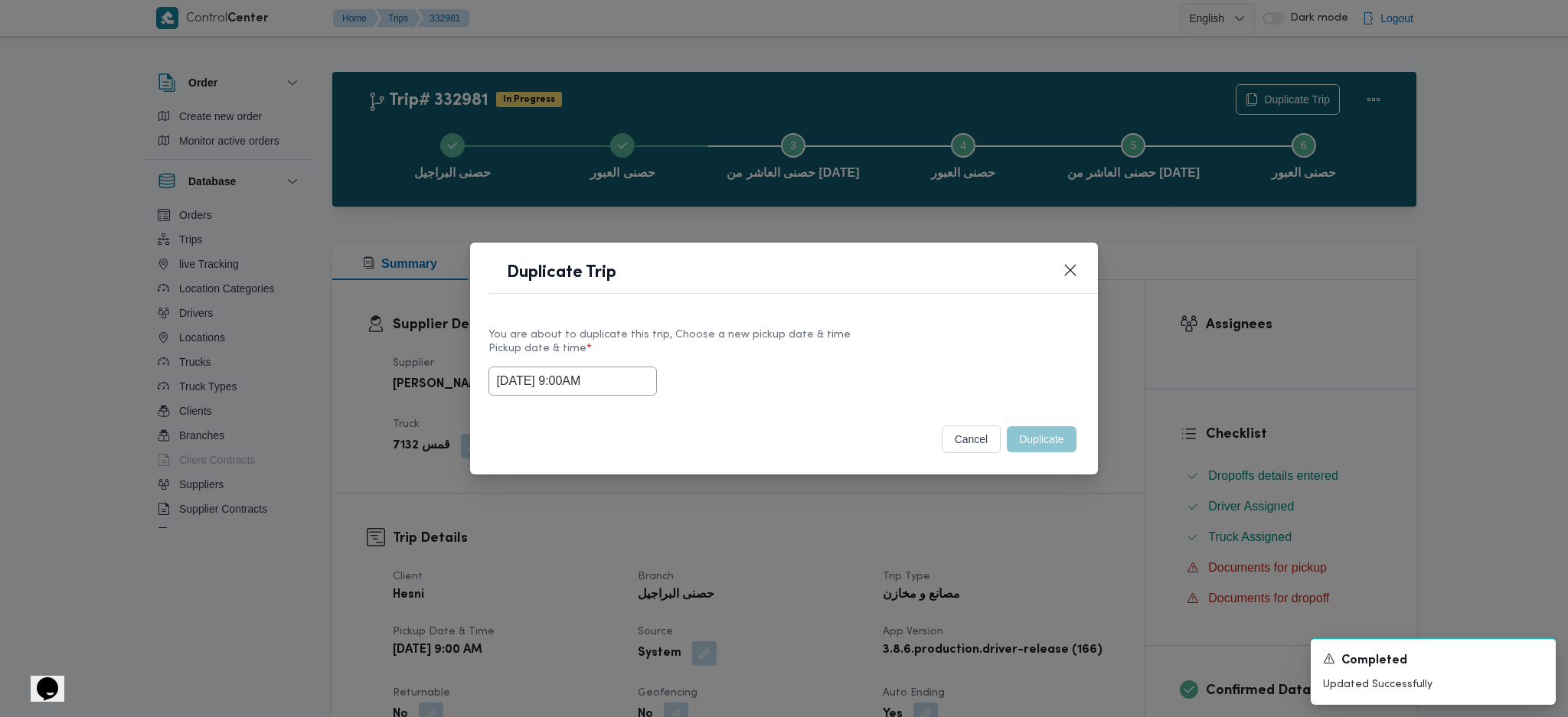
click at [1015, 560] on div "Duplicate Trip You are about to duplicate this trip, Choose a new pickup date &…" at bounding box center [784, 358] width 1568 height 717
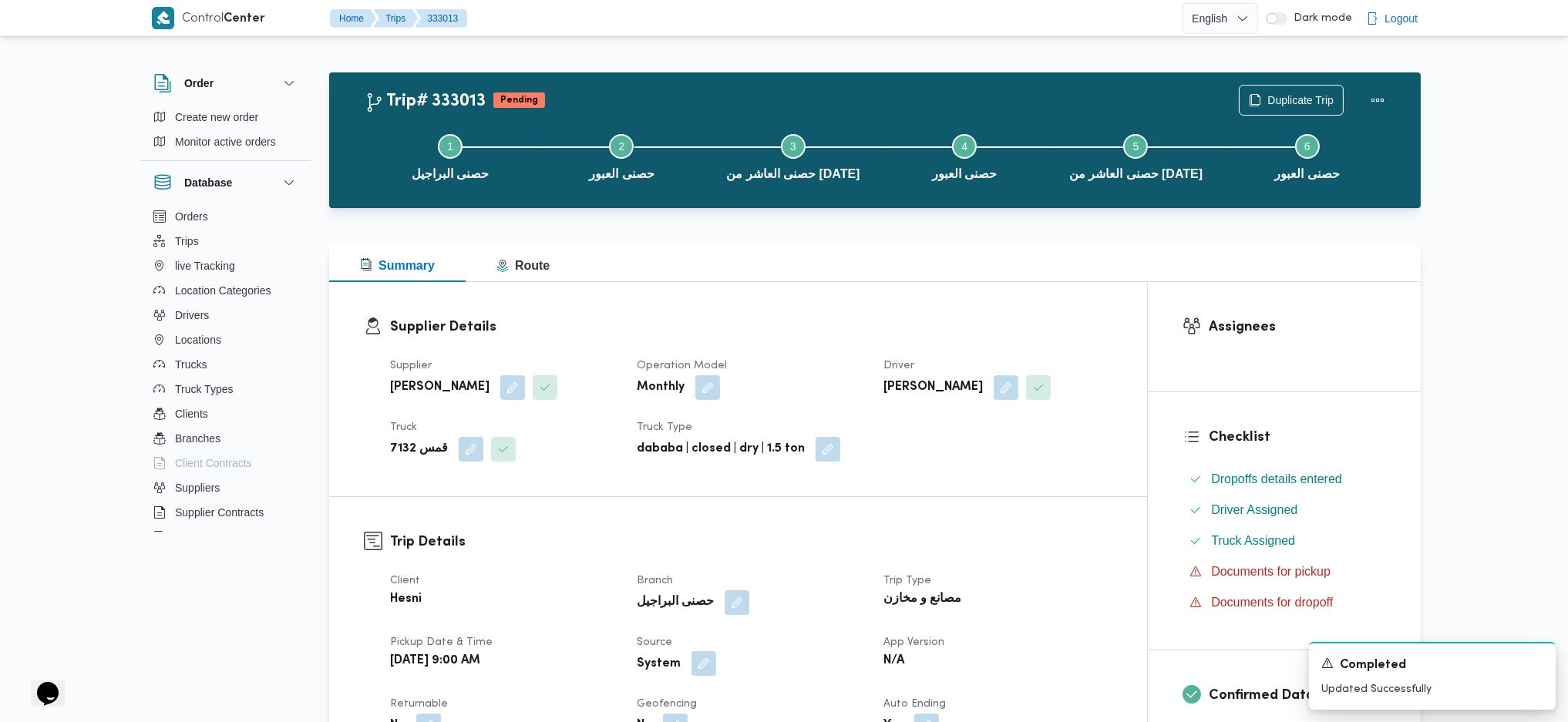
click at [699, 668] on button "button" at bounding box center [704, 663] width 25 height 25
click at [679, 615] on label "Is the trip operated through the driver app?" at bounding box center [661, 618] width 248 height 18
checkbox input "false"
click at [800, 611] on span "Save" at bounding box center [832, 616] width 87 height 30
